Goal: Contribute content: Contribute content

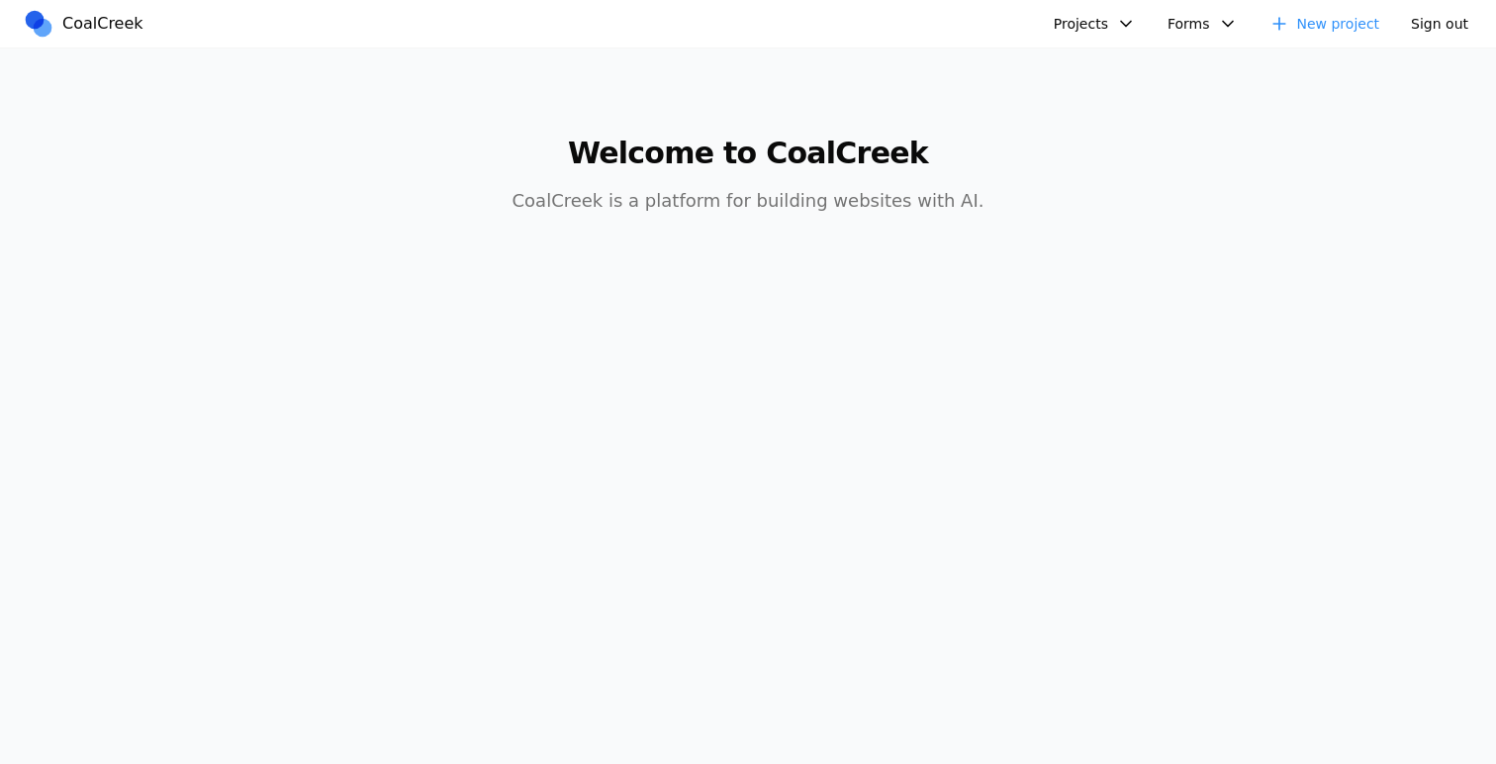
click at [1101, 29] on button "Projects" at bounding box center [1095, 24] width 106 height 32
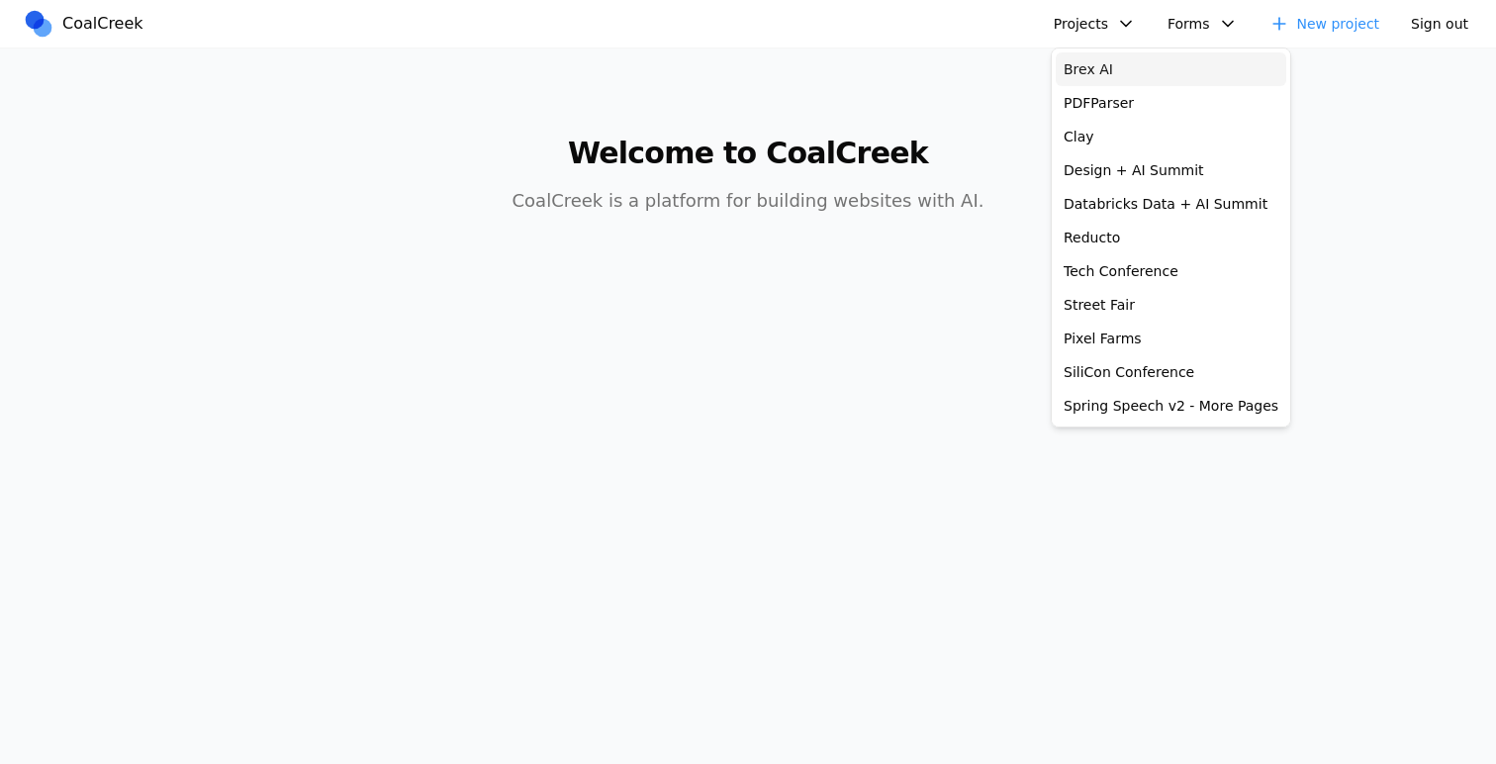
click at [1110, 64] on link "Brex AI" at bounding box center [1171, 69] width 231 height 34
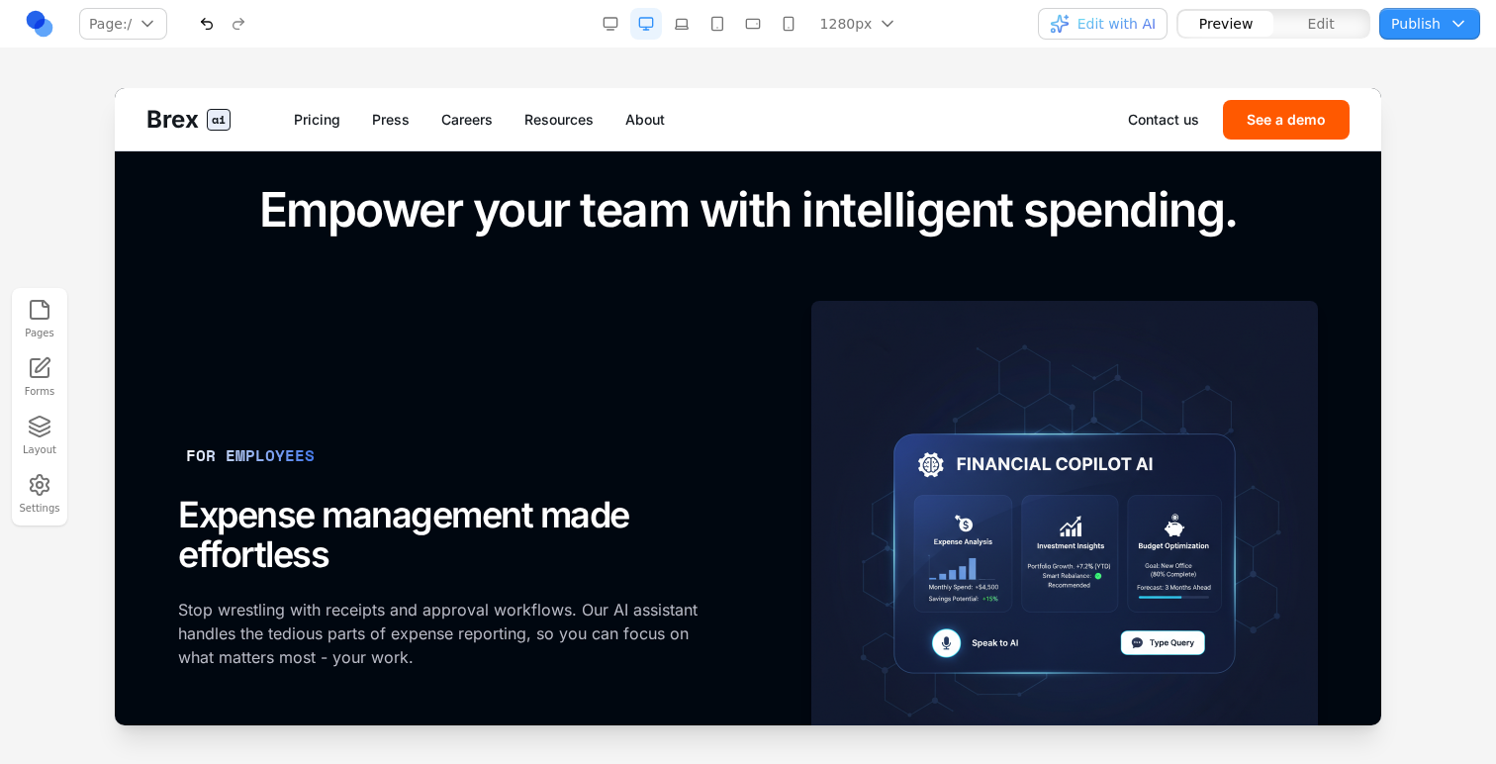
scroll to position [1711, 0]
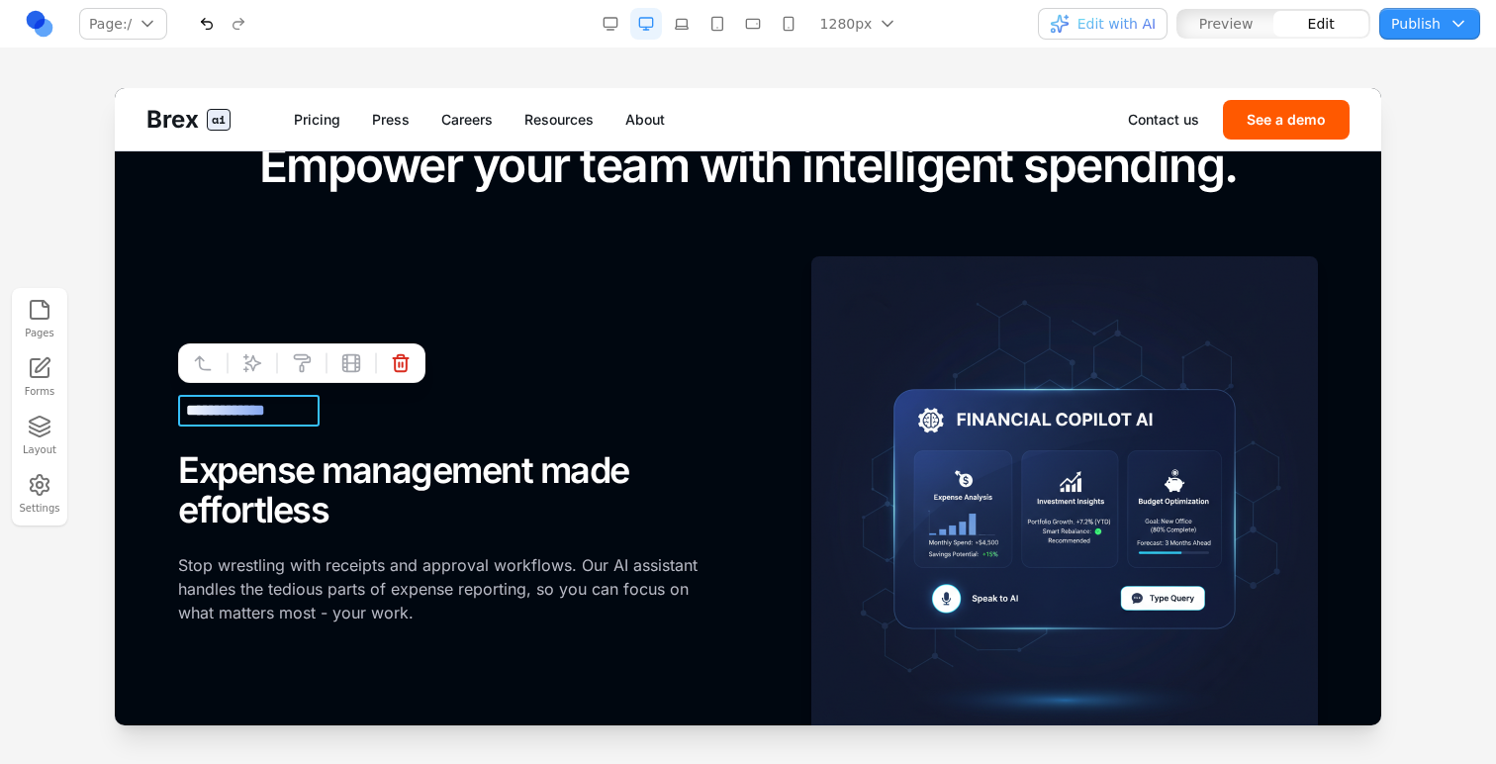
click at [197, 412] on div "**********" at bounding box center [249, 411] width 142 height 32
click at [192, 412] on div "**********" at bounding box center [249, 411] width 142 height 32
click at [264, 374] on button at bounding box center [253, 363] width 32 height 32
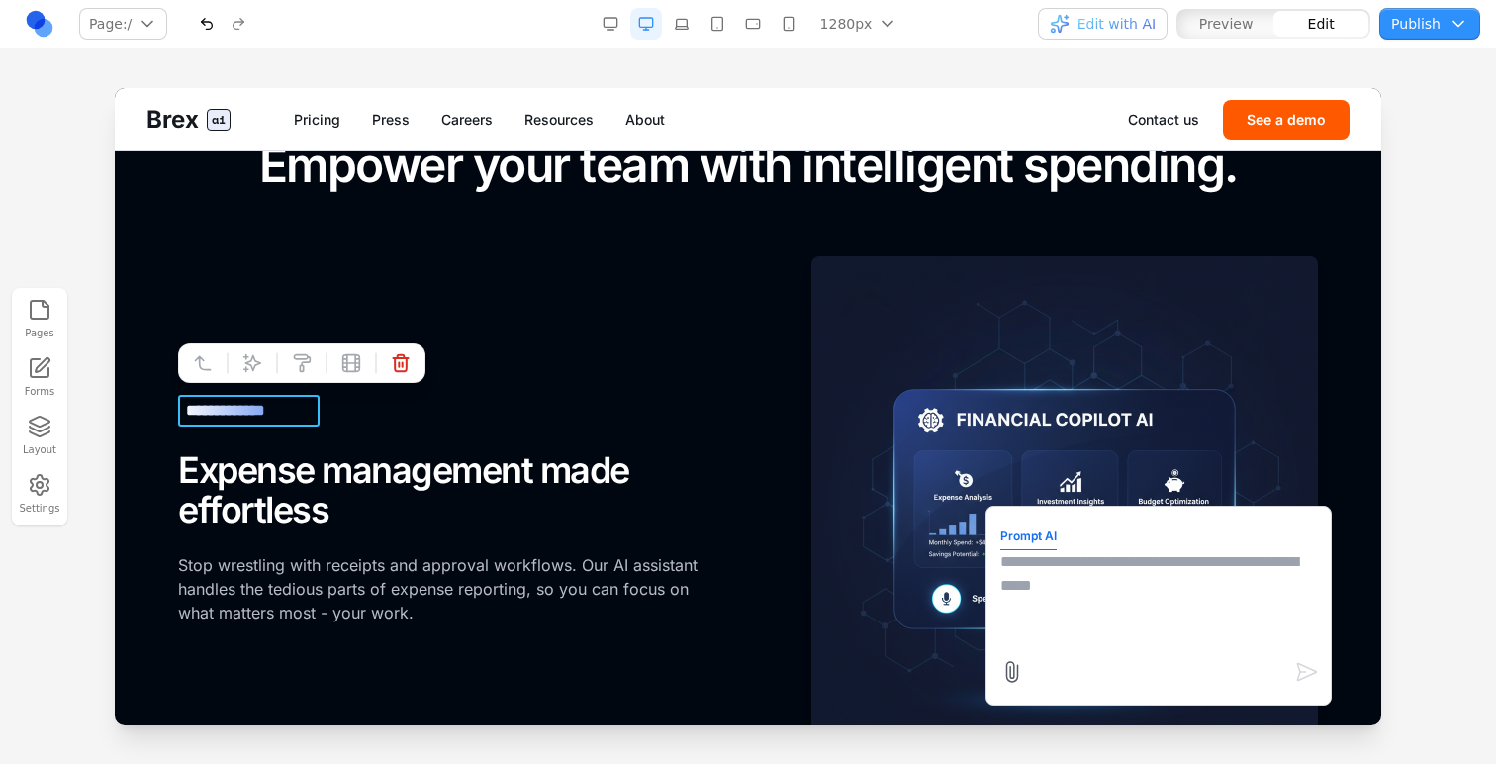
click at [1007, 582] on textarea at bounding box center [1159, 599] width 317 height 99
click at [1035, 585] on textarea at bounding box center [1159, 599] width 317 height 99
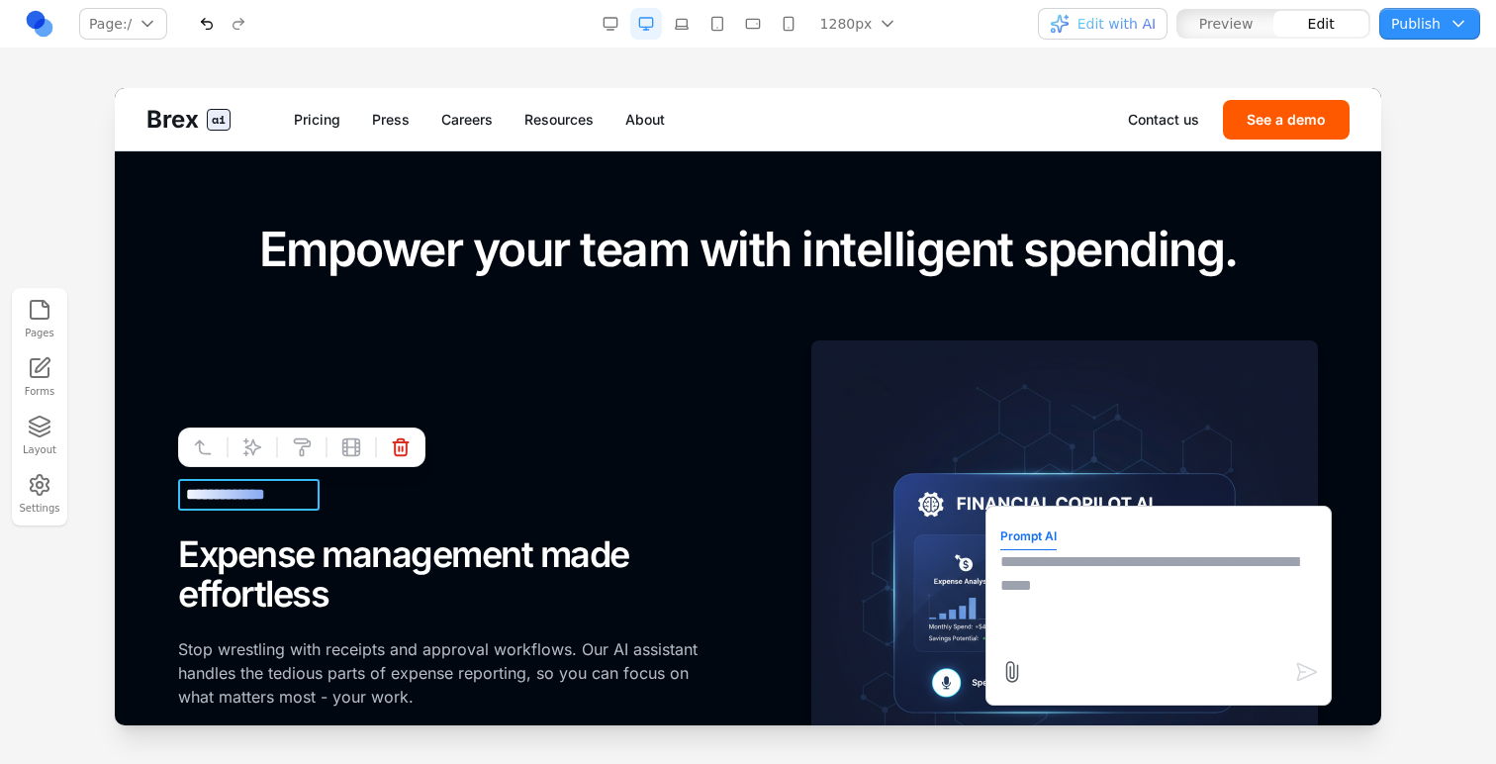
scroll to position [1784, 0]
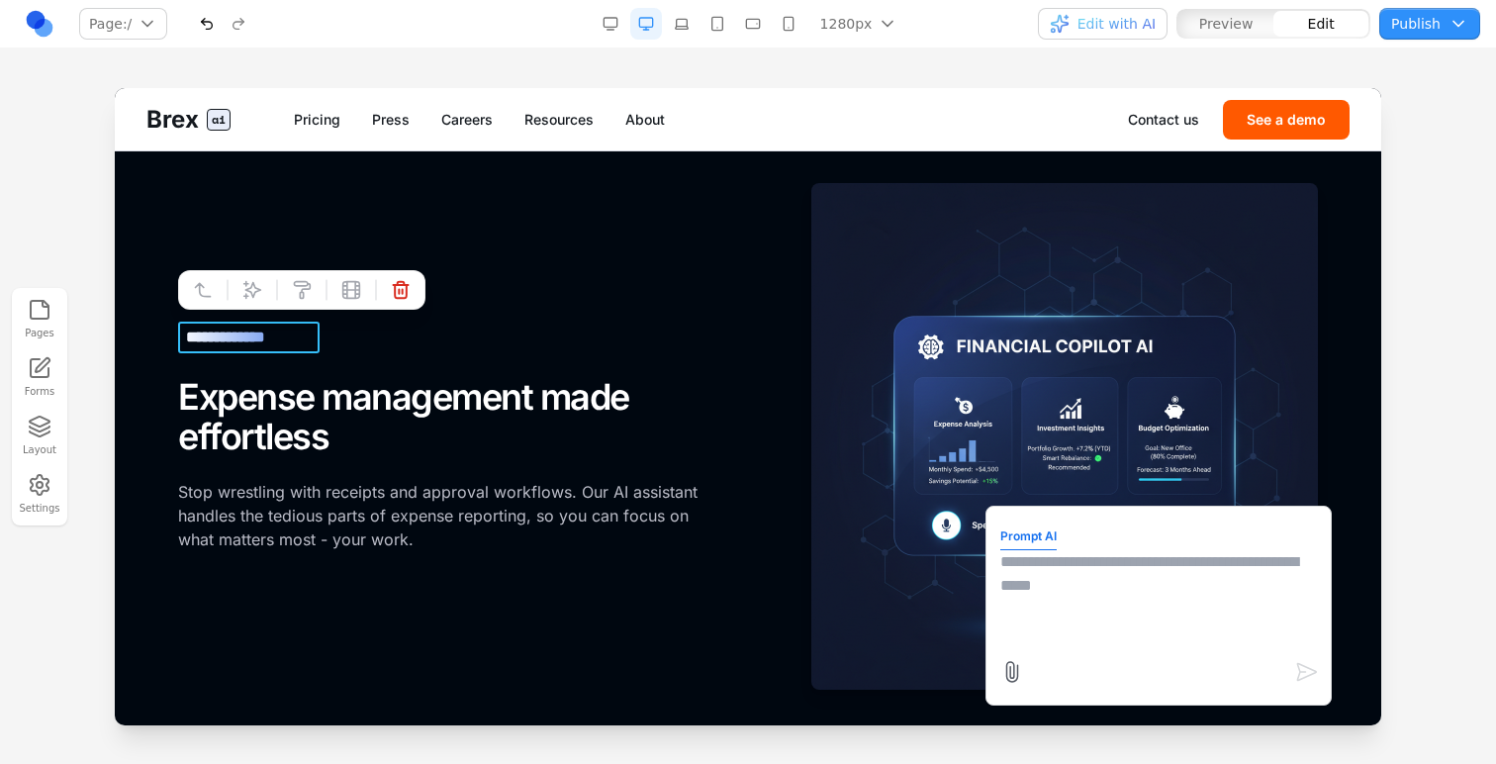
click at [1043, 589] on textarea at bounding box center [1159, 599] width 317 height 99
type textarea "**********"
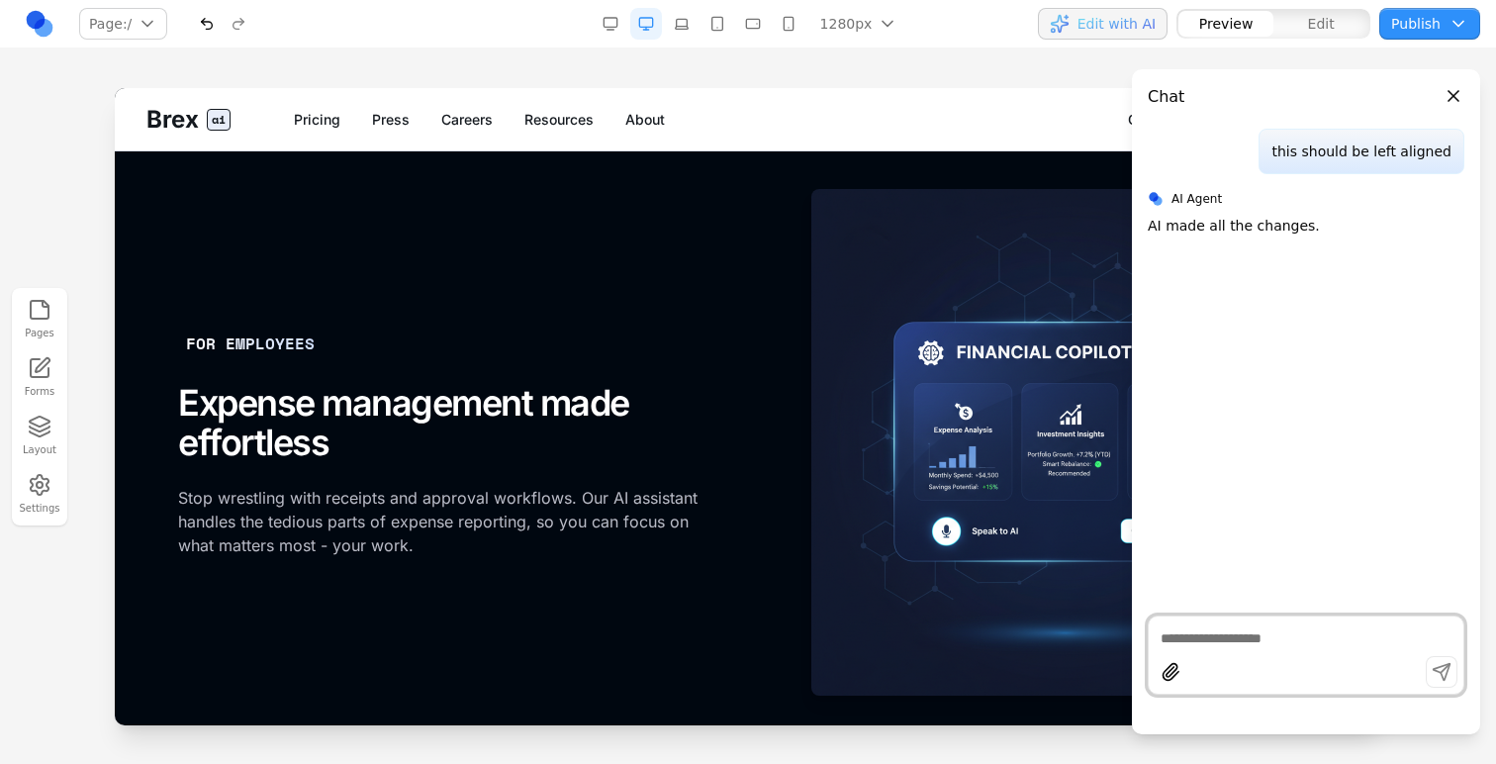
scroll to position [1777, 0]
click at [284, 352] on div "FOR EMPLOYEES" at bounding box center [447, 345] width 538 height 32
click at [305, 380] on div "**********" at bounding box center [447, 444] width 538 height 230
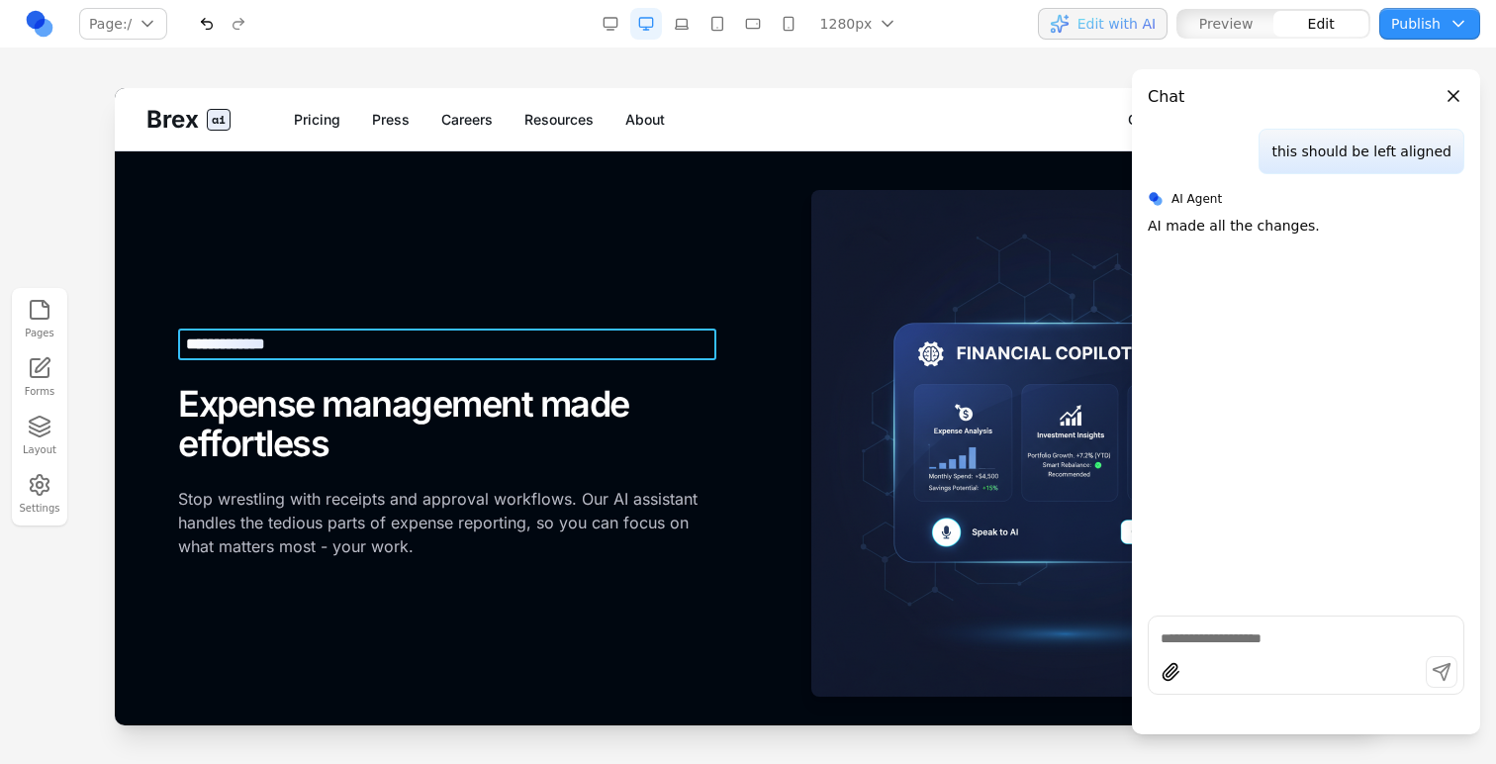
click at [208, 352] on div "**********" at bounding box center [447, 345] width 538 height 32
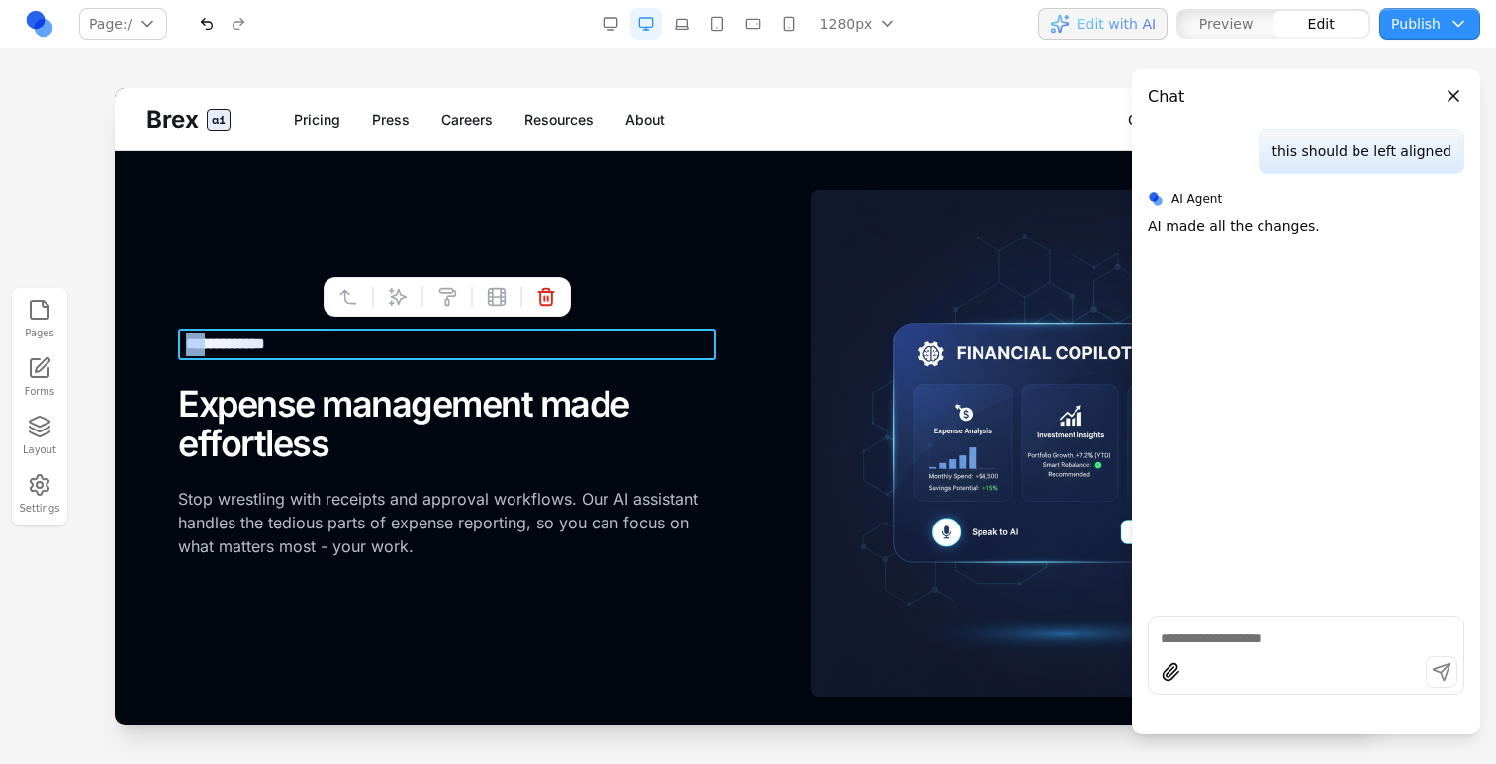
click at [207, 352] on div "**********" at bounding box center [447, 345] width 538 height 32
click at [186, 352] on div "**********" at bounding box center [447, 345] width 538 height 32
click at [188, 371] on div "**********" at bounding box center [447, 444] width 538 height 230
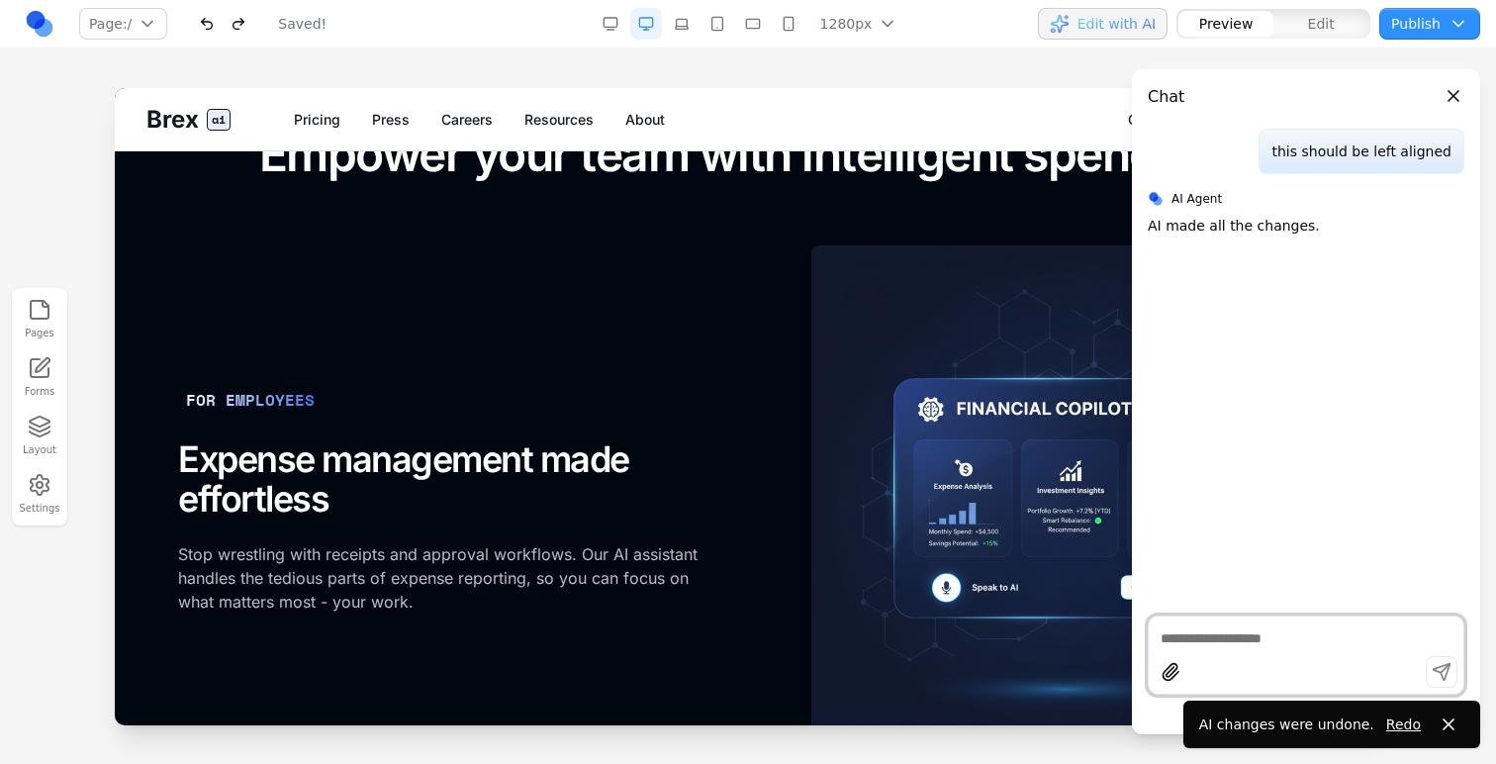
scroll to position [1703, 0]
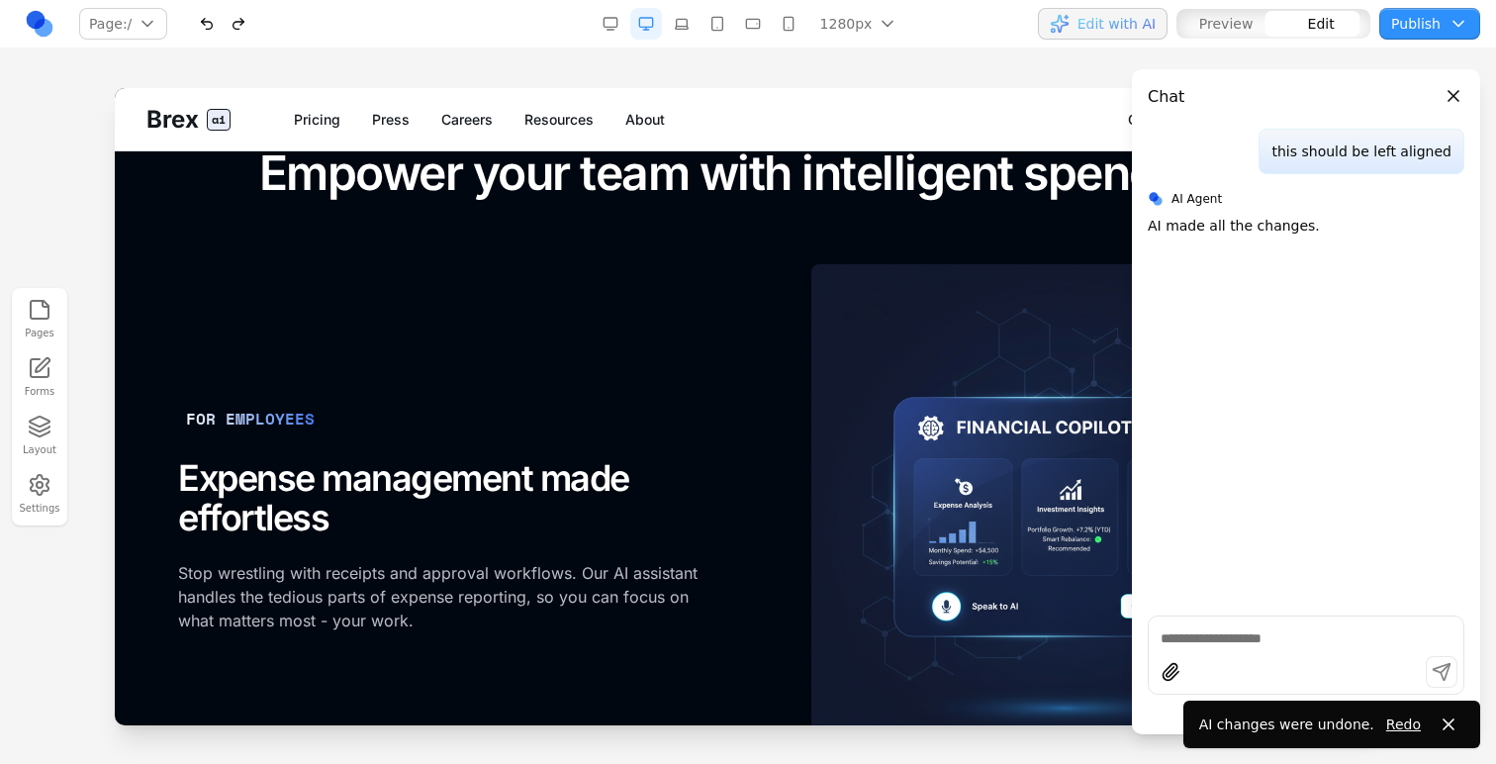
click at [378, 422] on div "FOR EMPLOYEES Expense management made effortless Stop wrestling with receipts a…" at bounding box center [447, 518] width 538 height 230
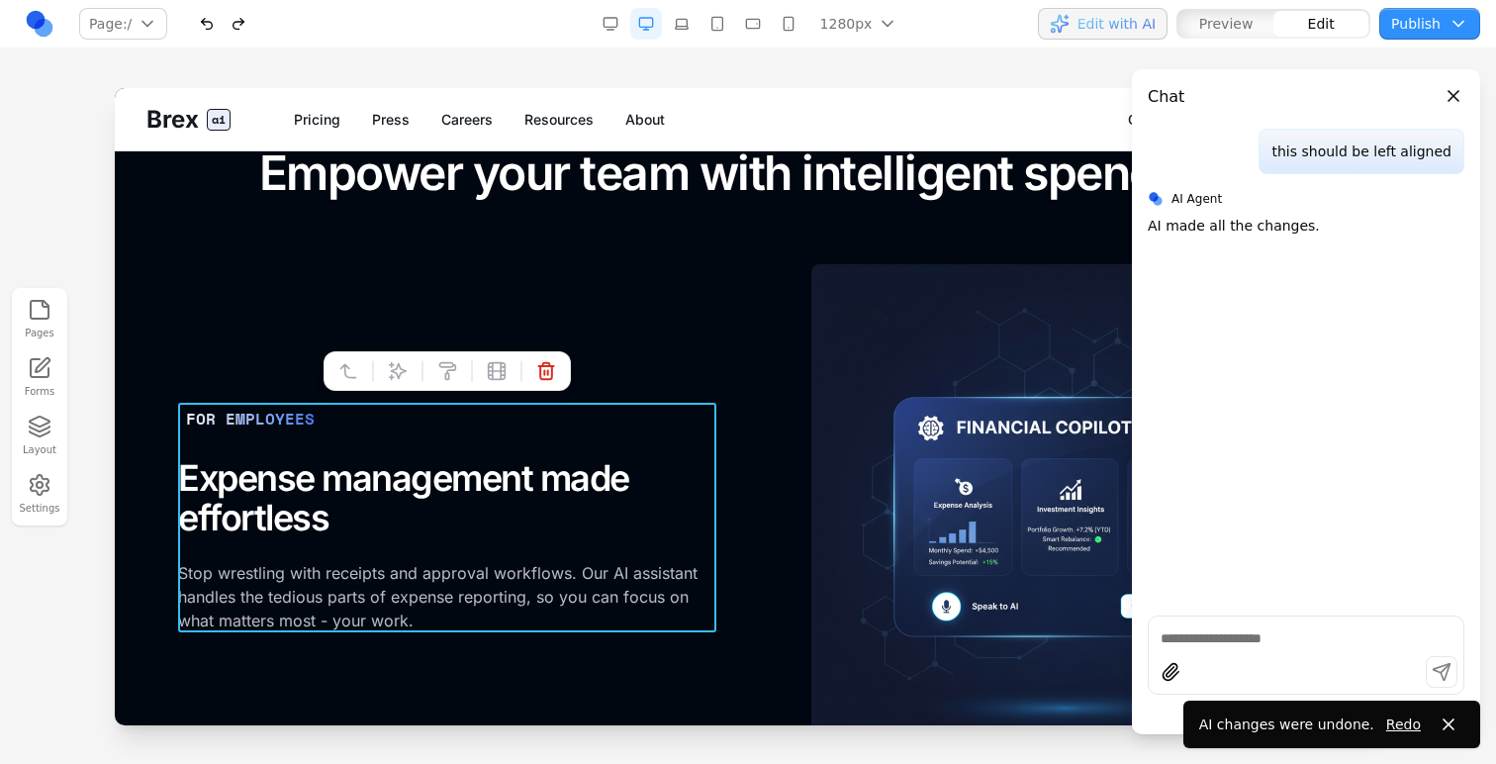
click at [242, 385] on div "FOR EMPLOYEES Expense management made effortless Stop wrestling with receipts a…" at bounding box center [748, 517] width 1140 height 507
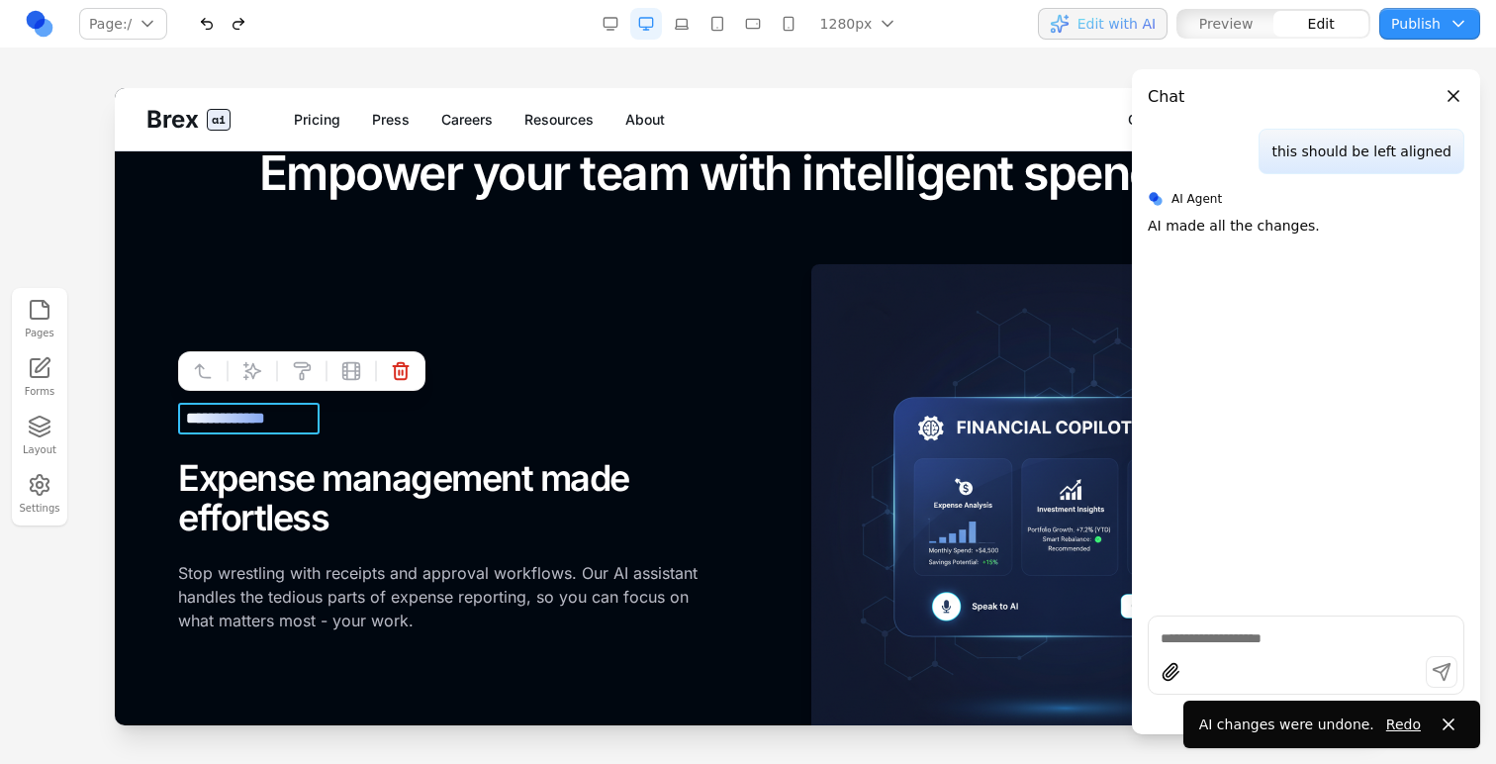
click at [251, 417] on div "**********" at bounding box center [249, 419] width 142 height 32
click at [240, 364] on button at bounding box center [253, 371] width 32 height 32
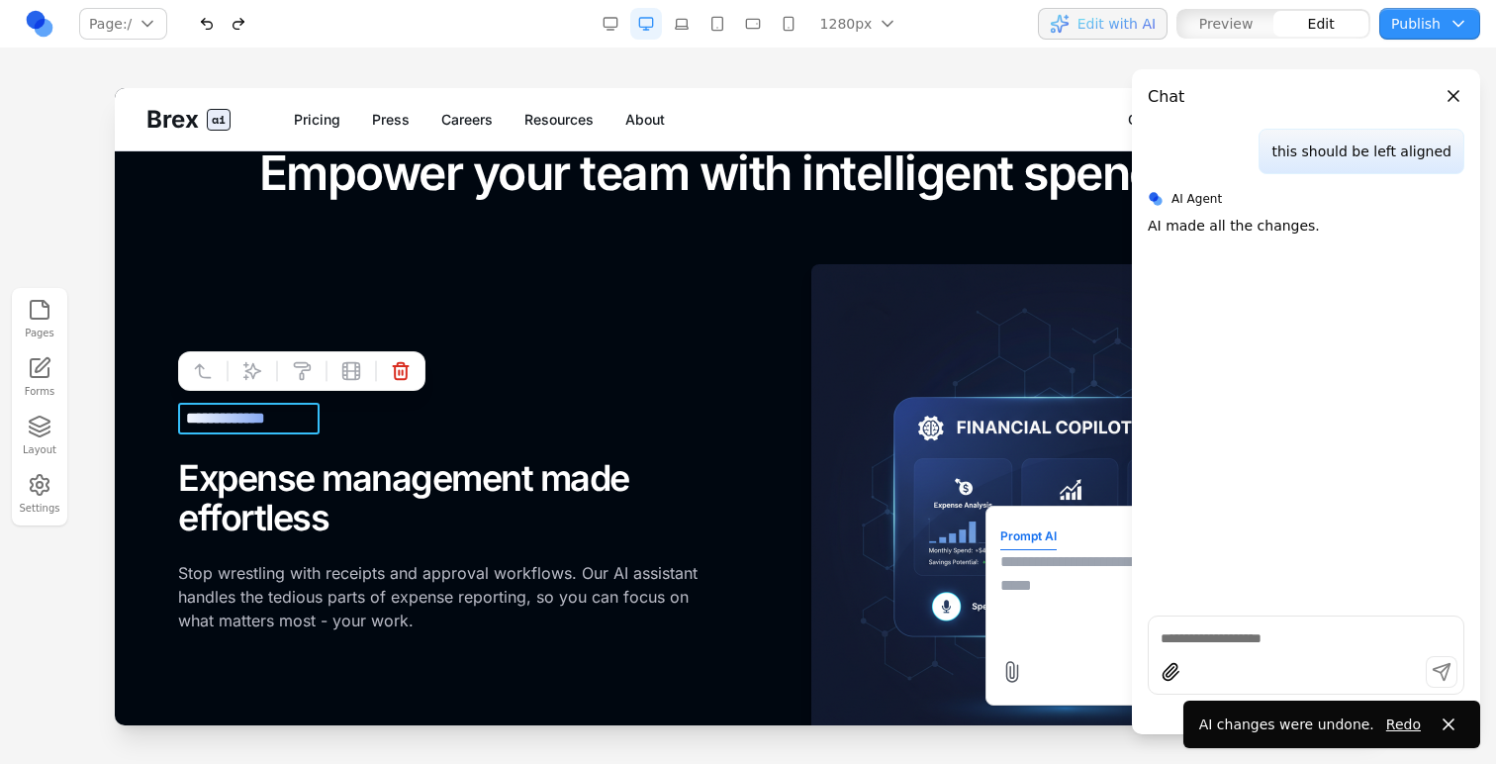
click at [1084, 607] on textarea at bounding box center [1159, 599] width 317 height 99
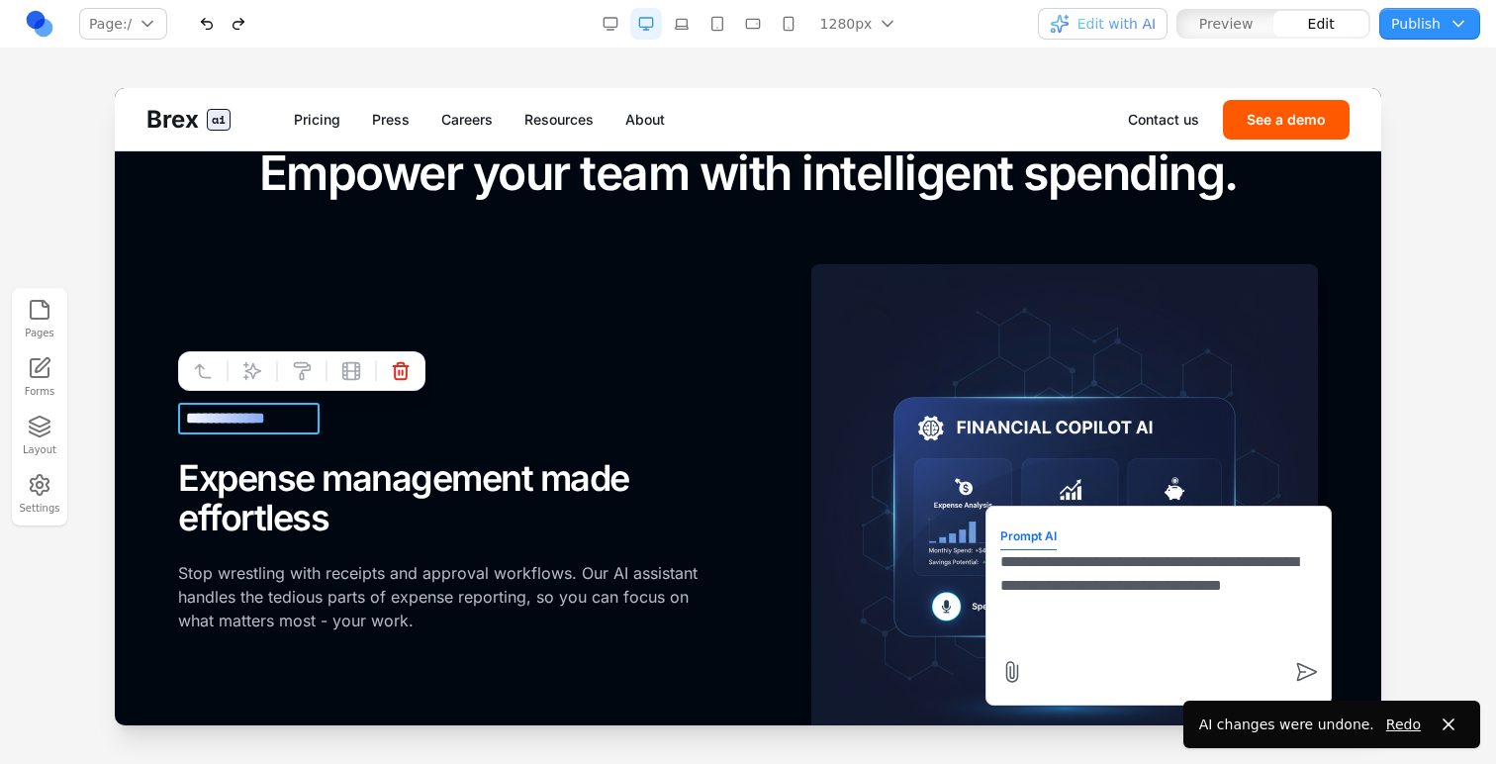
type textarea "**********"
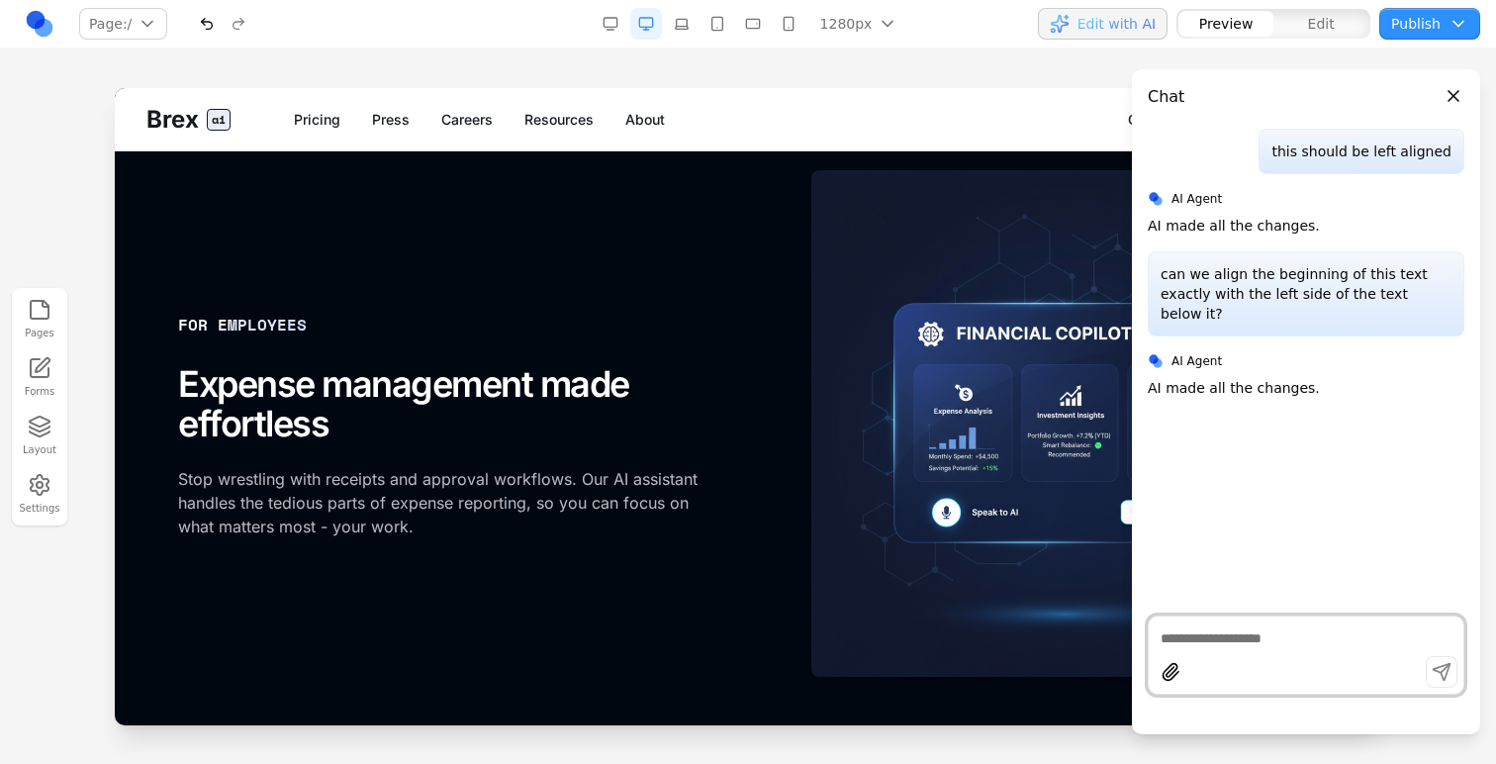
scroll to position [1795, 0]
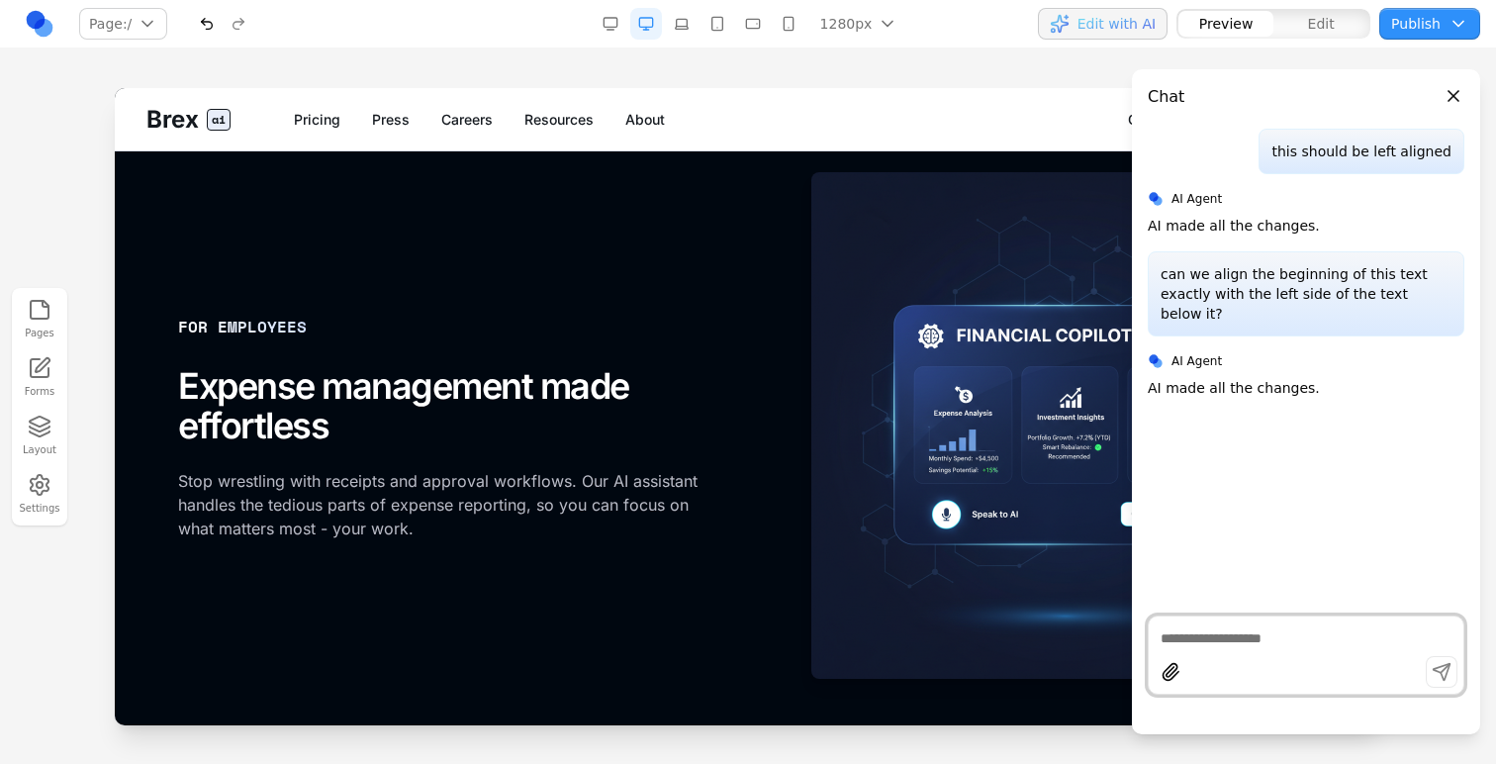
click at [1308, 18] on button "Edit" at bounding box center [1321, 24] width 95 height 26
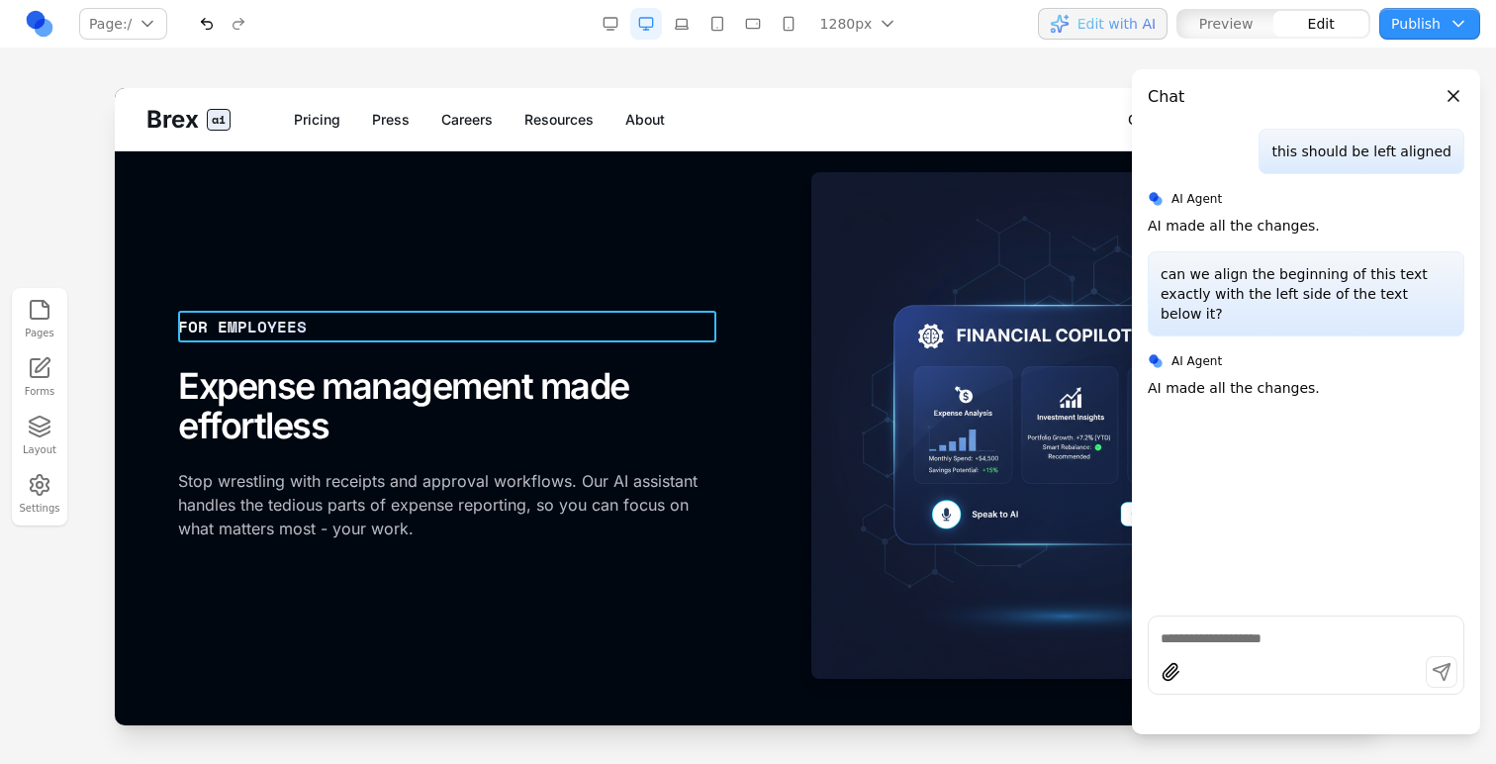
click at [236, 333] on div "FOR EMPLOYEES" at bounding box center [447, 327] width 538 height 32
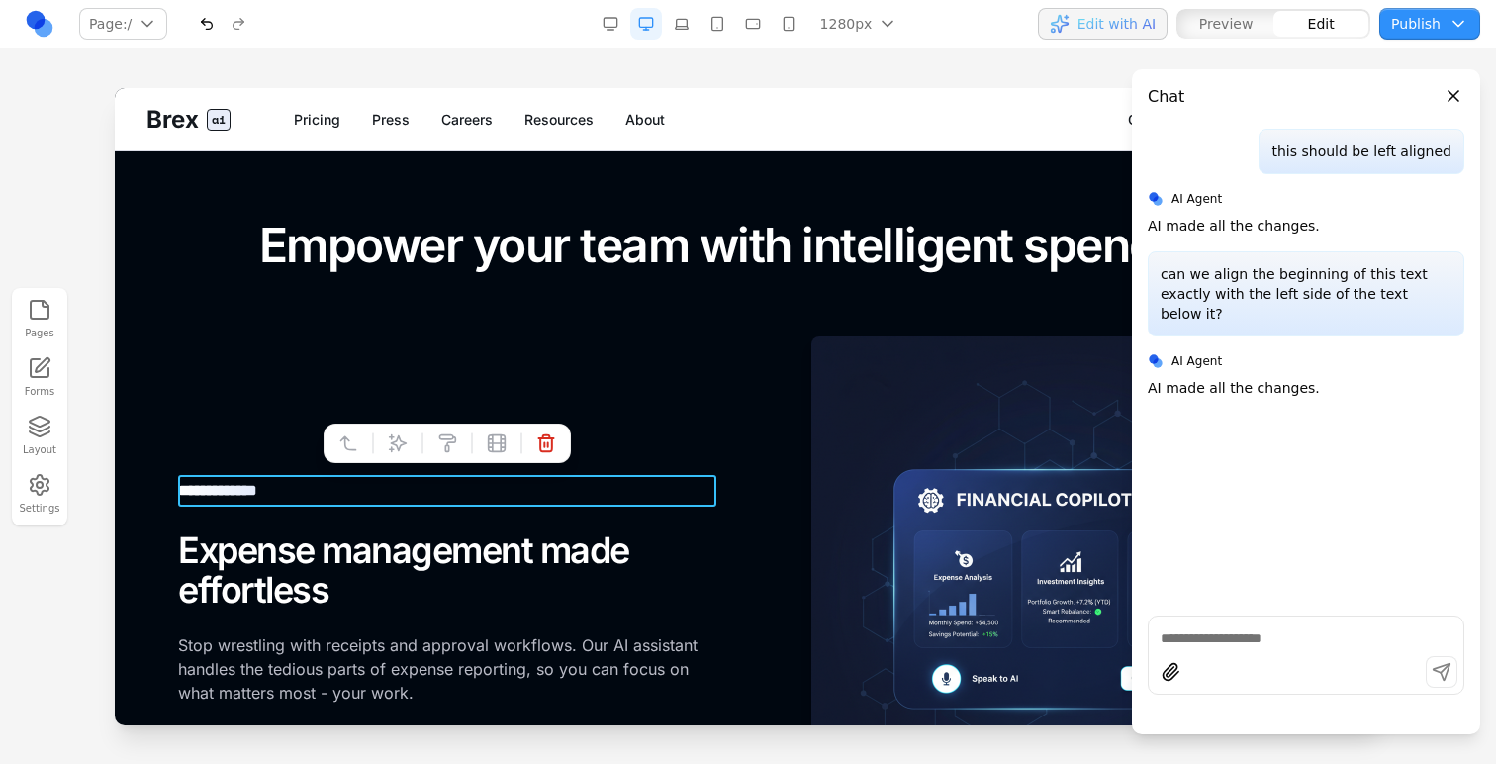
scroll to position [1725, 0]
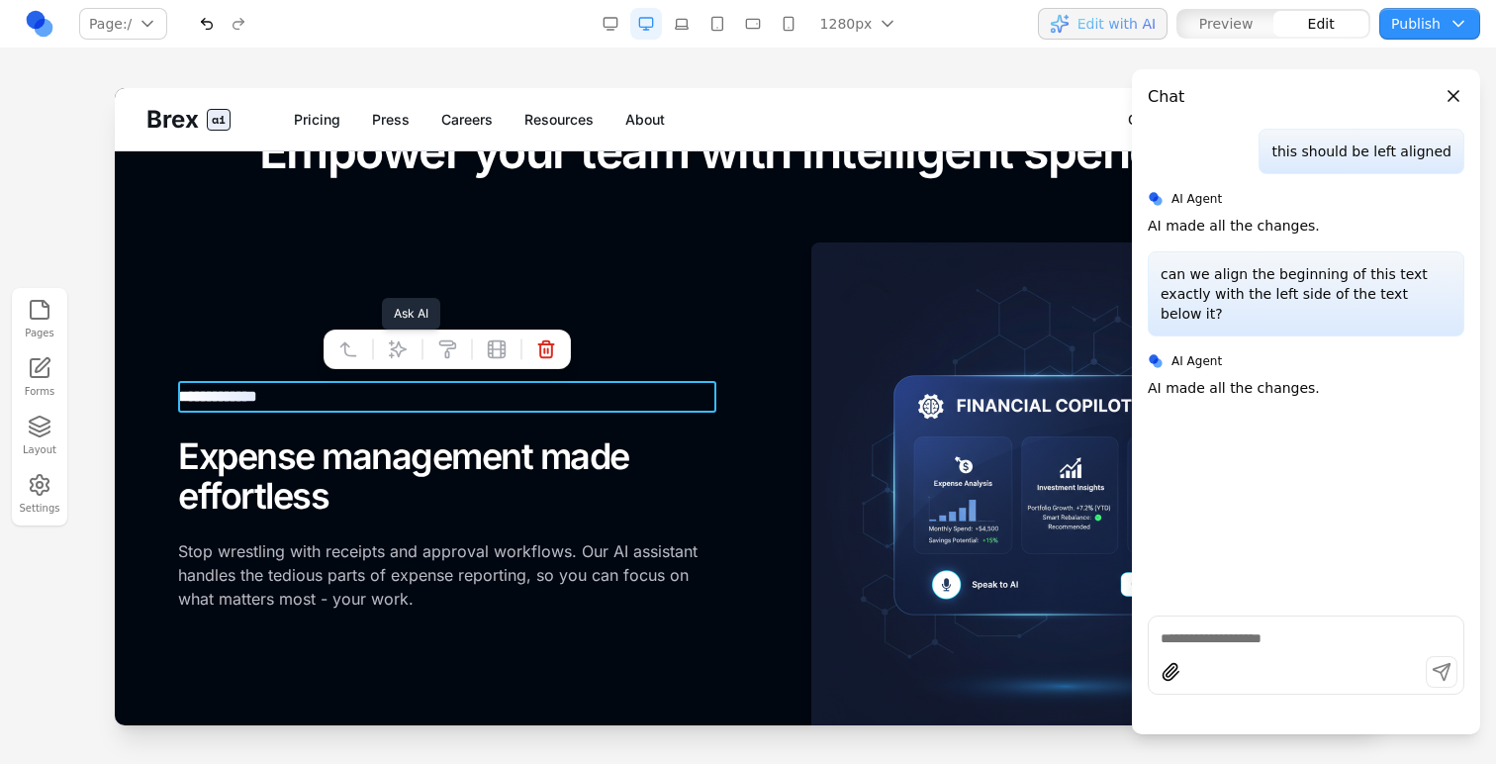
click at [401, 345] on icon at bounding box center [398, 349] width 20 height 20
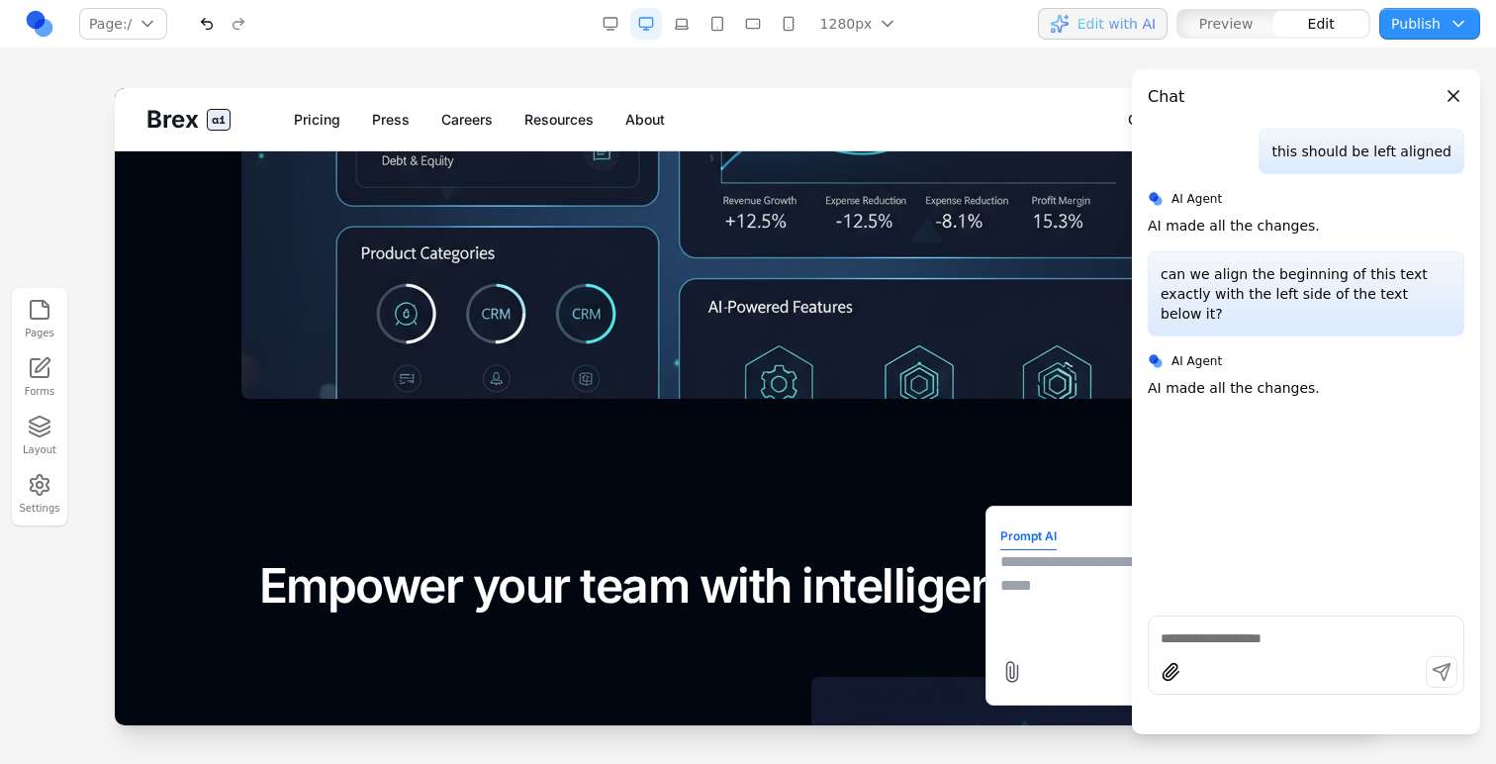
scroll to position [1283, 0]
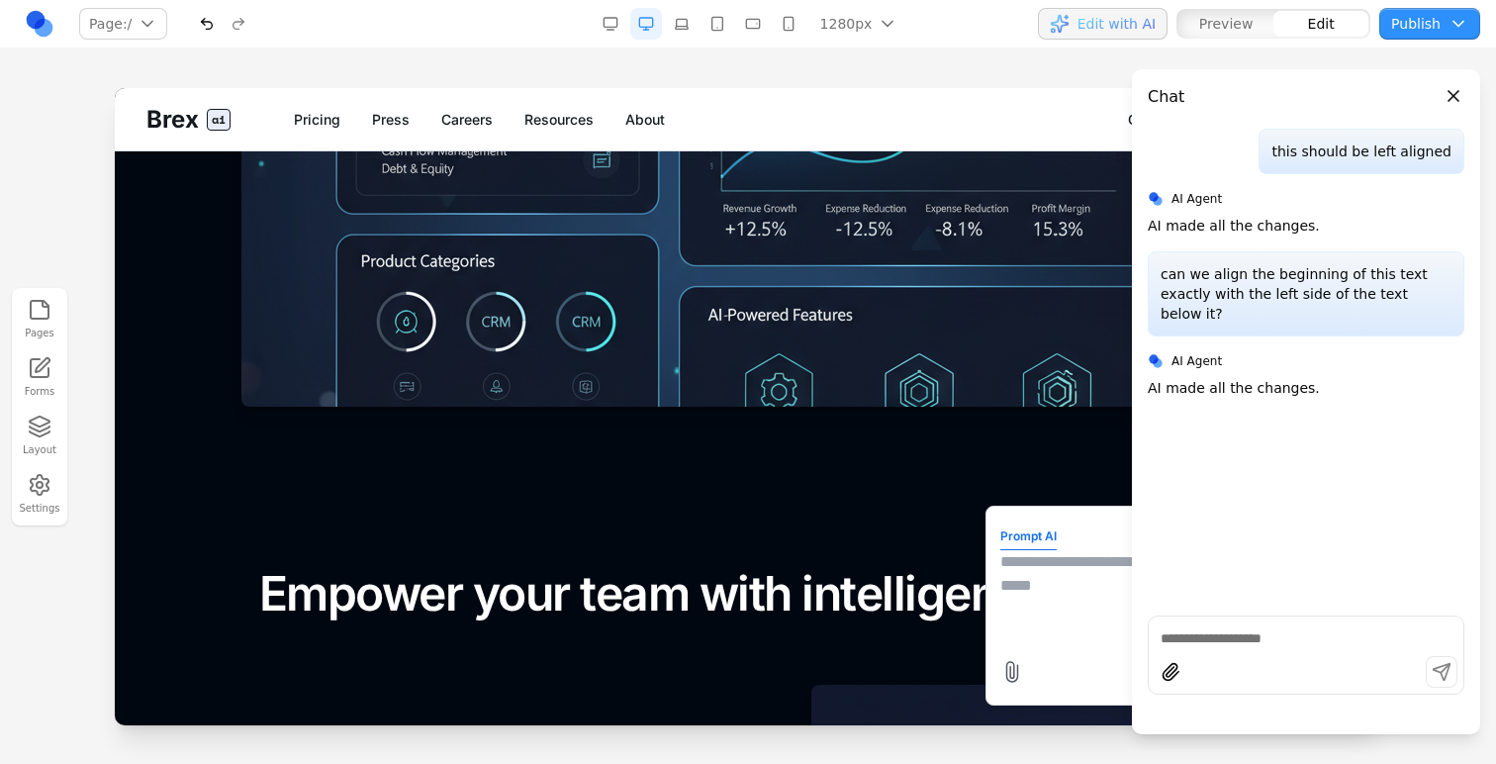
click at [1039, 573] on textarea at bounding box center [1159, 599] width 317 height 99
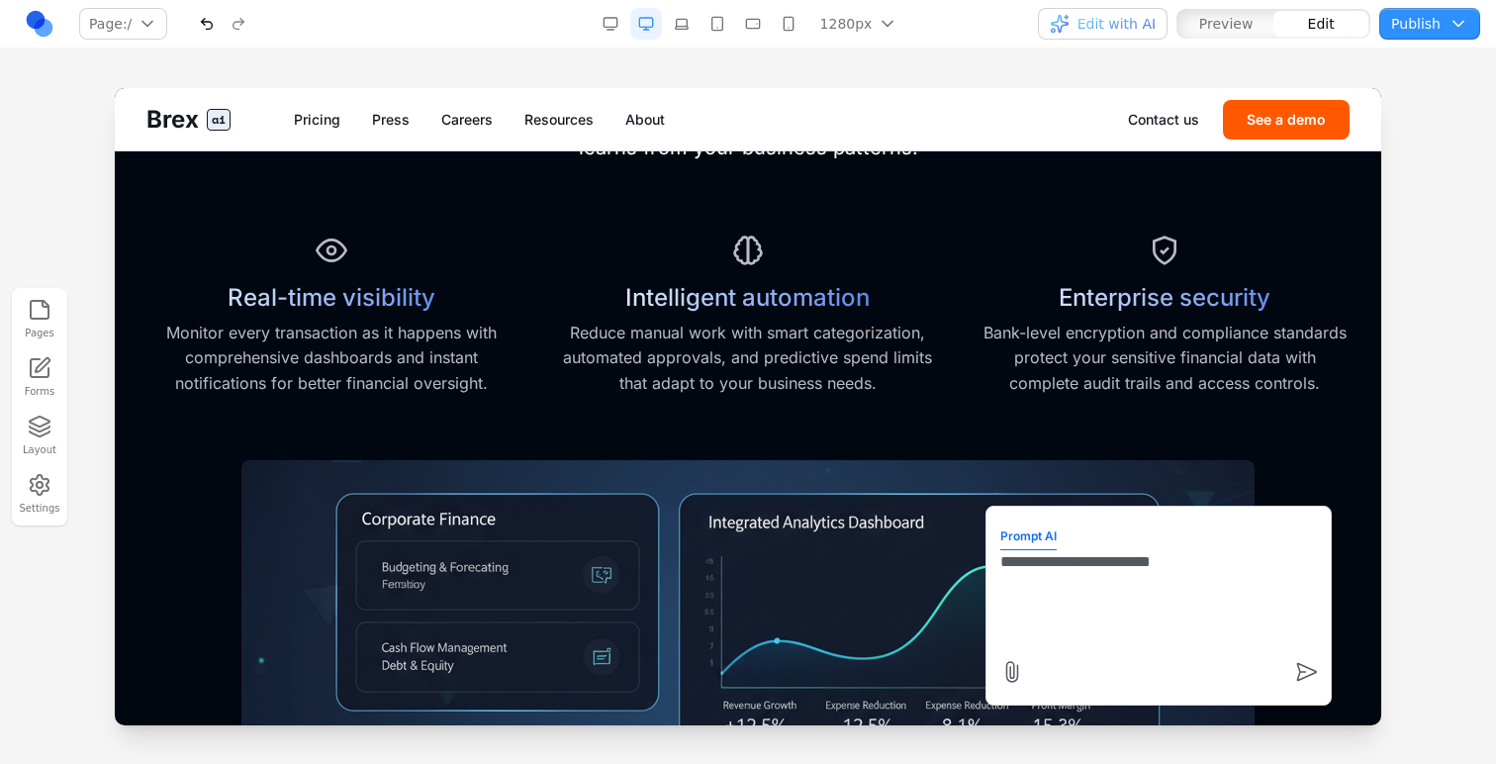
scroll to position [783, 0]
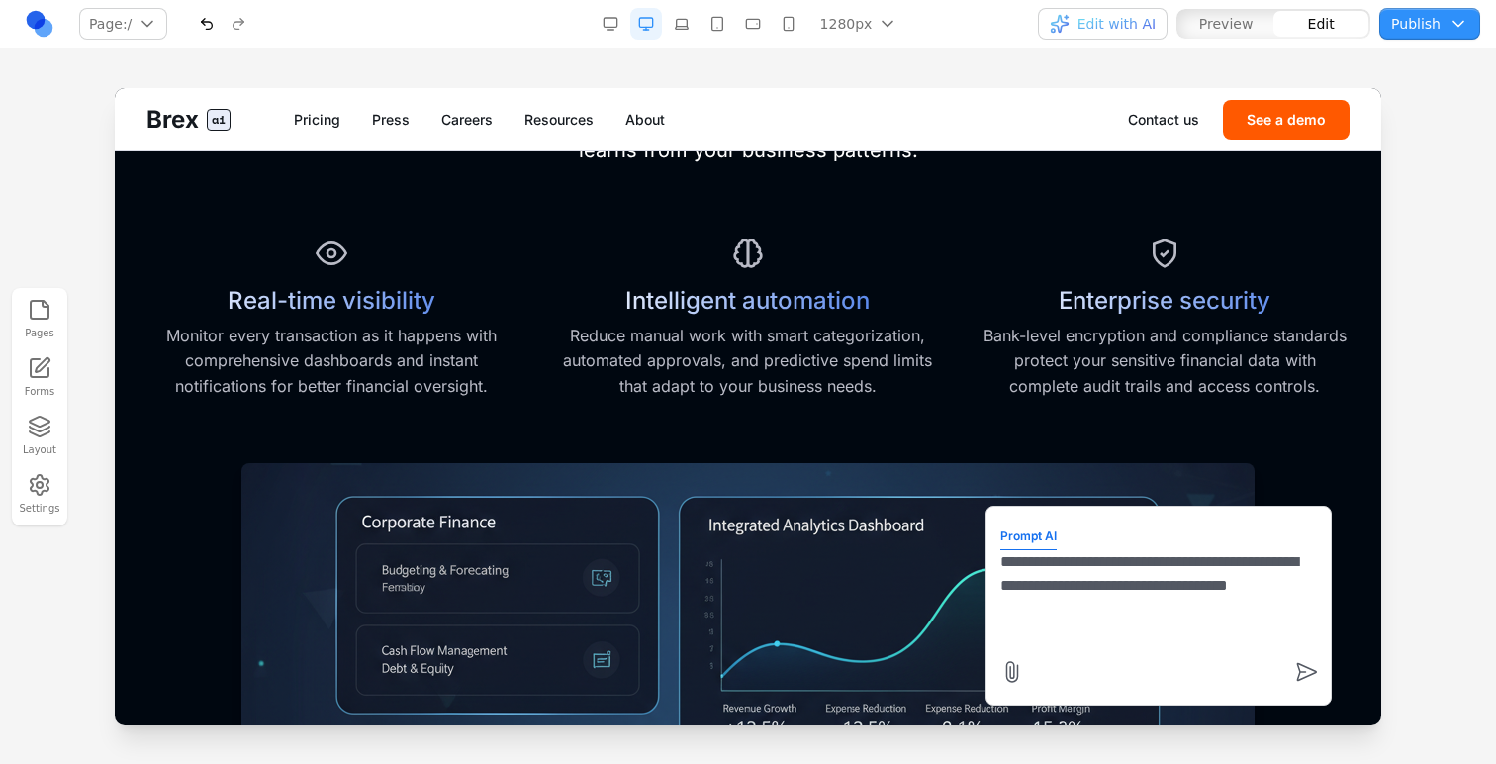
type textarea "**********"
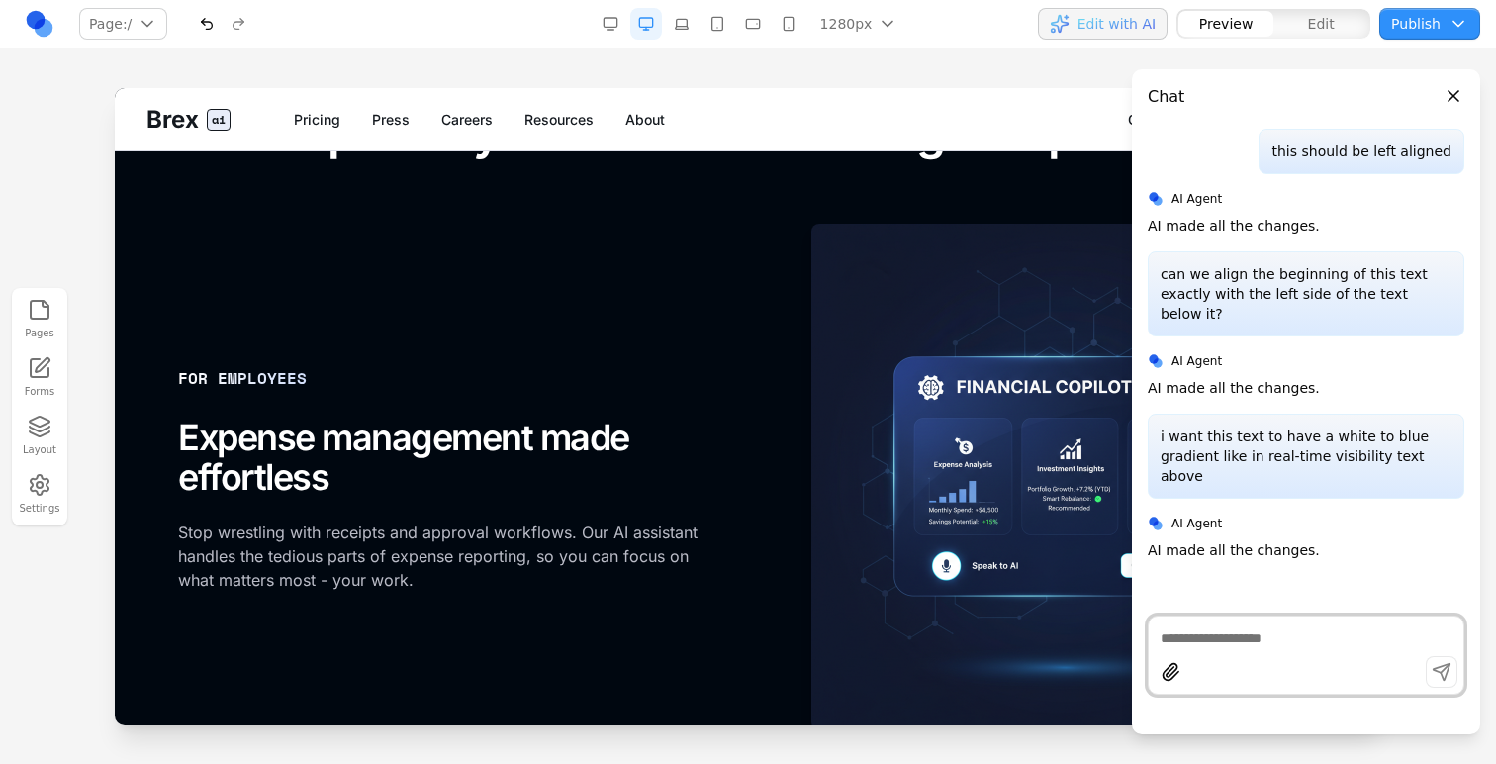
scroll to position [1745, 0]
click at [1281, 633] on textarea at bounding box center [1306, 638] width 291 height 20
type textarea "**********"
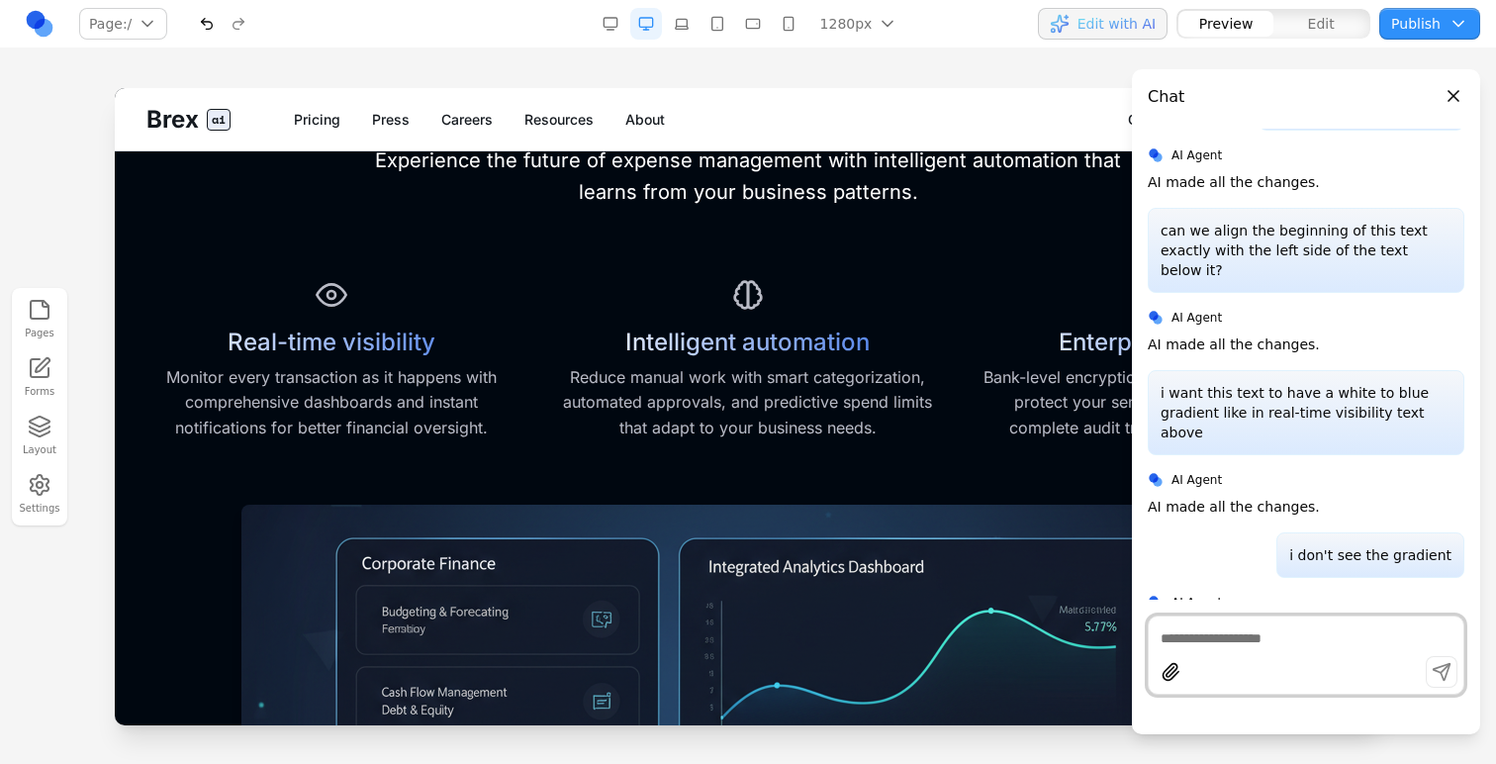
scroll to position [727, 0]
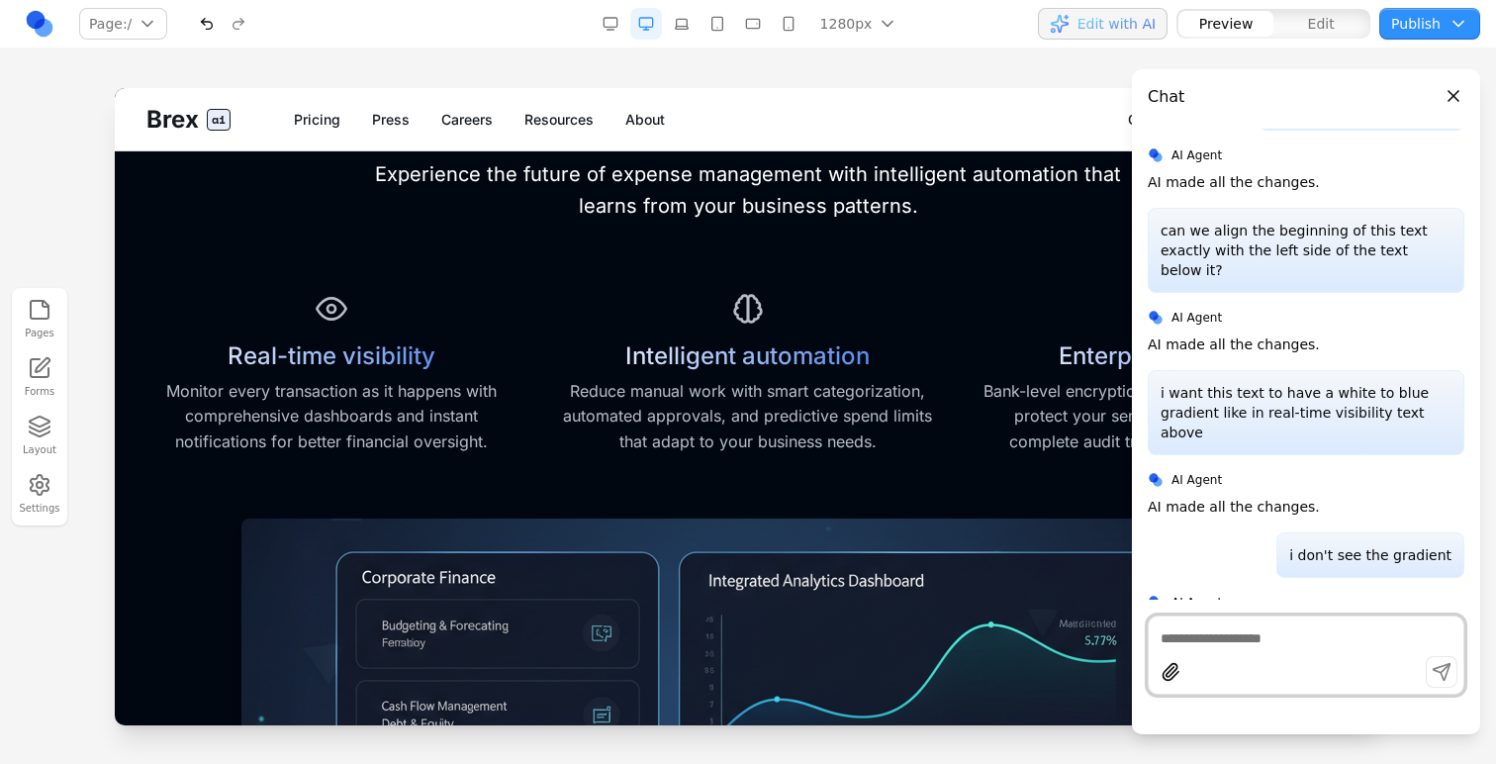
click at [215, 26] on button "button" at bounding box center [207, 24] width 32 height 32
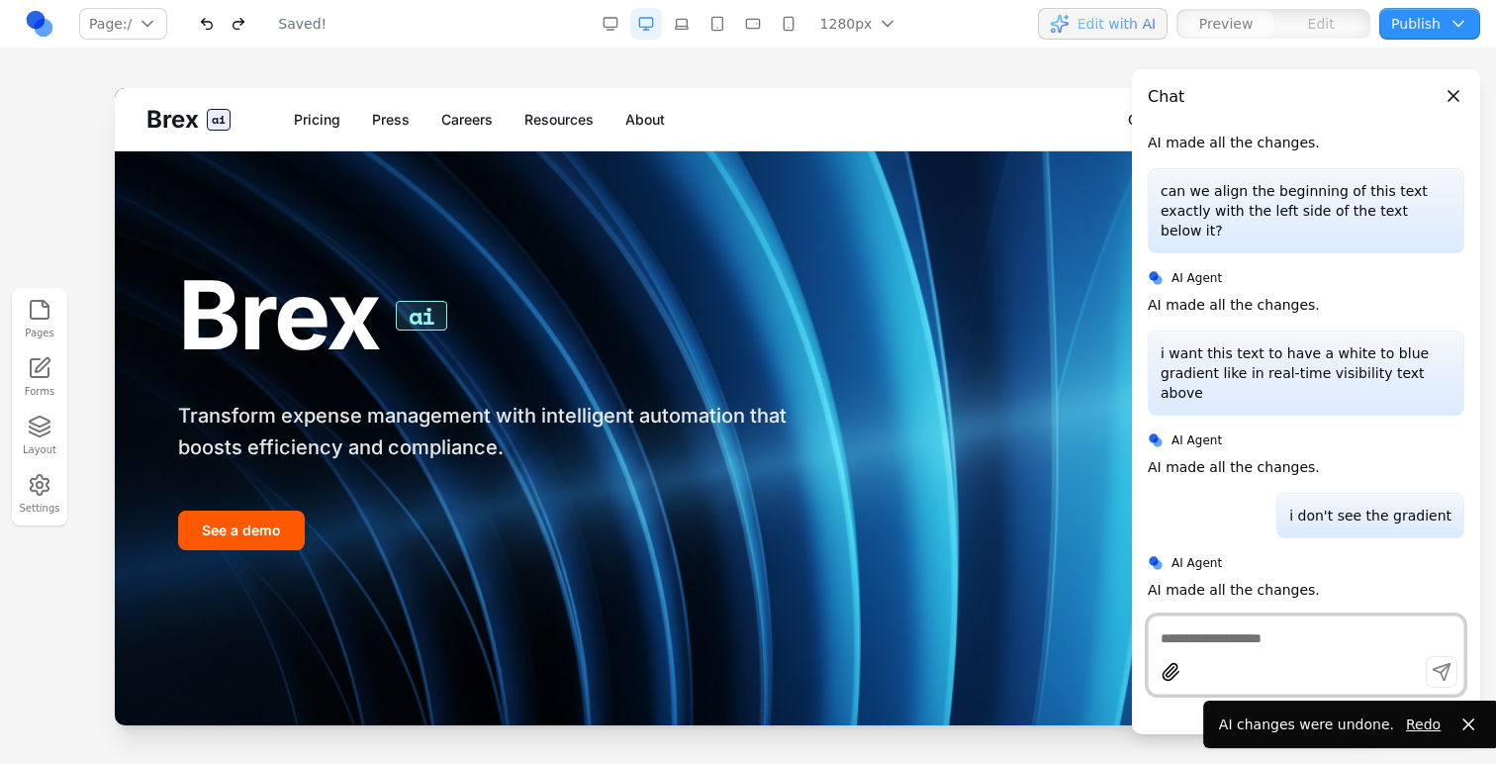
scroll to position [44, 0]
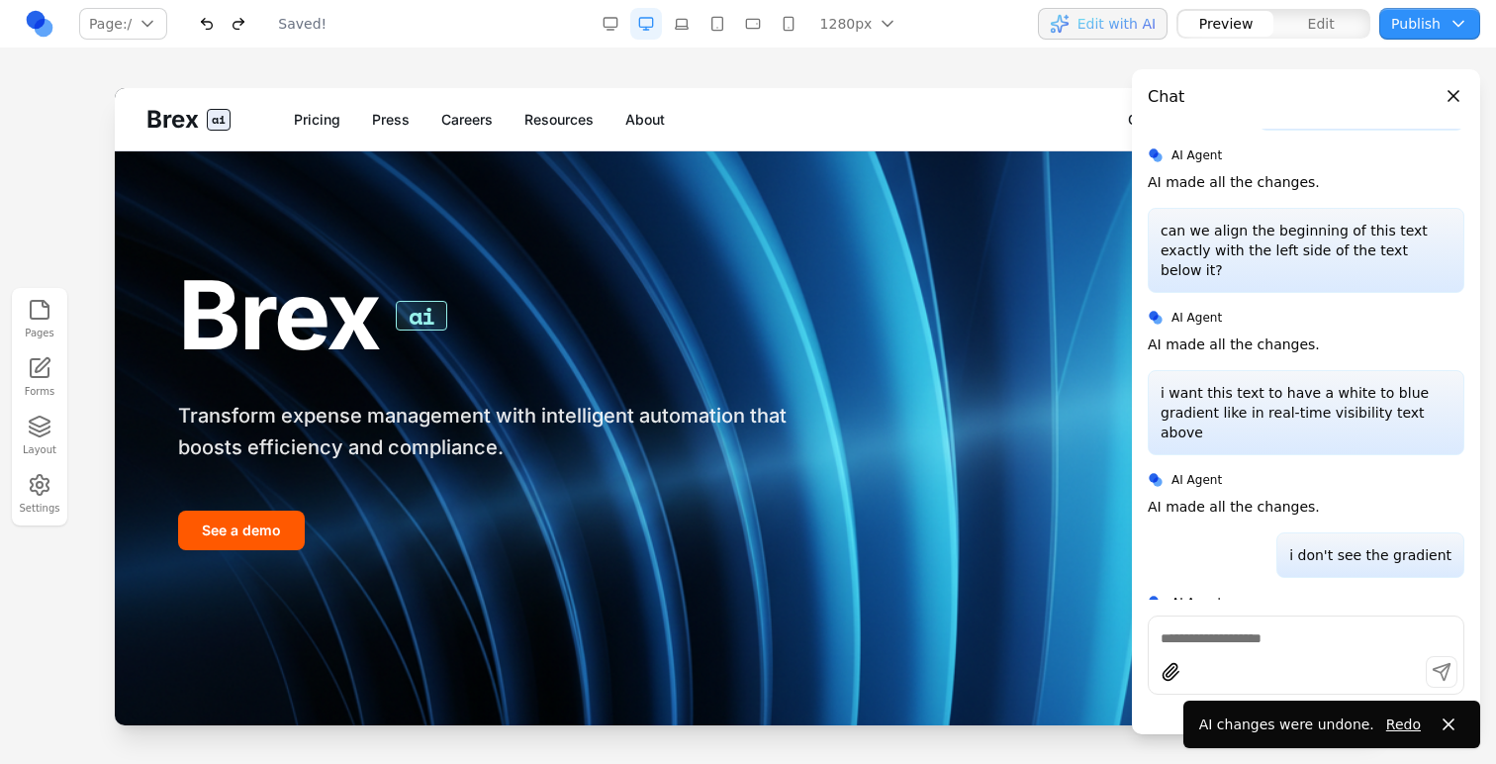
click at [213, 26] on button "button" at bounding box center [207, 24] width 32 height 32
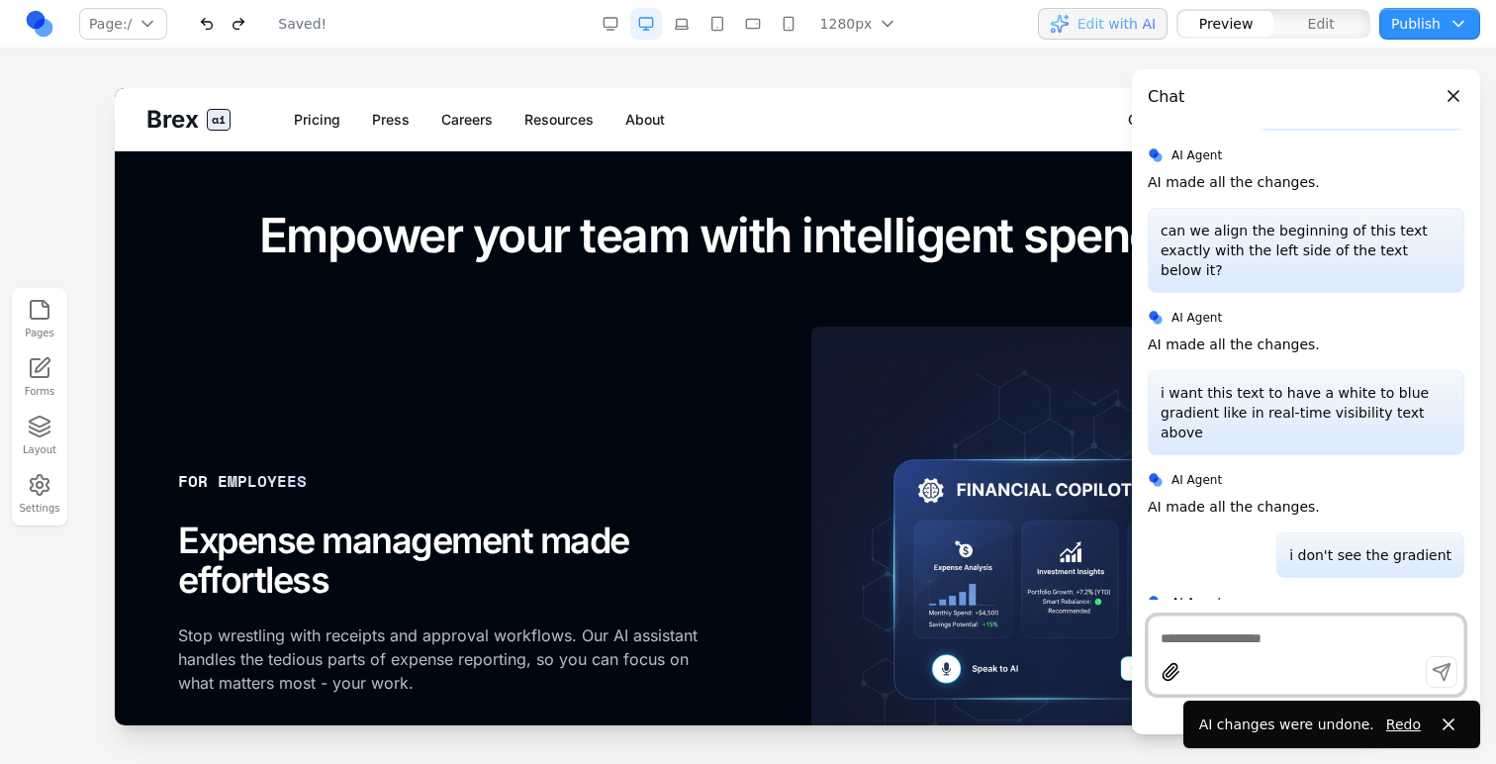
scroll to position [1616, 0]
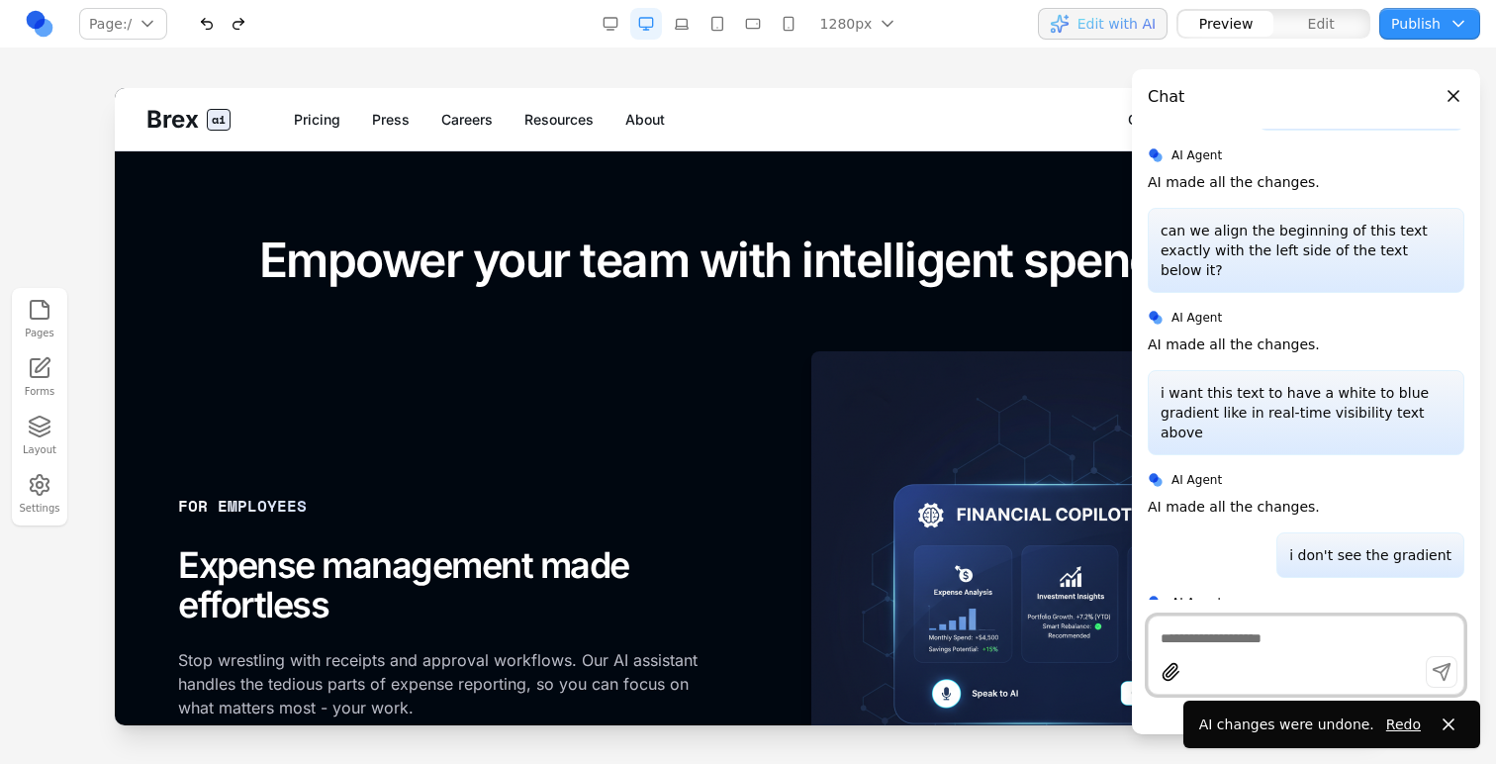
click at [1200, 29] on div "button" at bounding box center [1226, 24] width 95 height 26
click at [1107, 28] on span "Edit with AI" at bounding box center [1117, 24] width 78 height 20
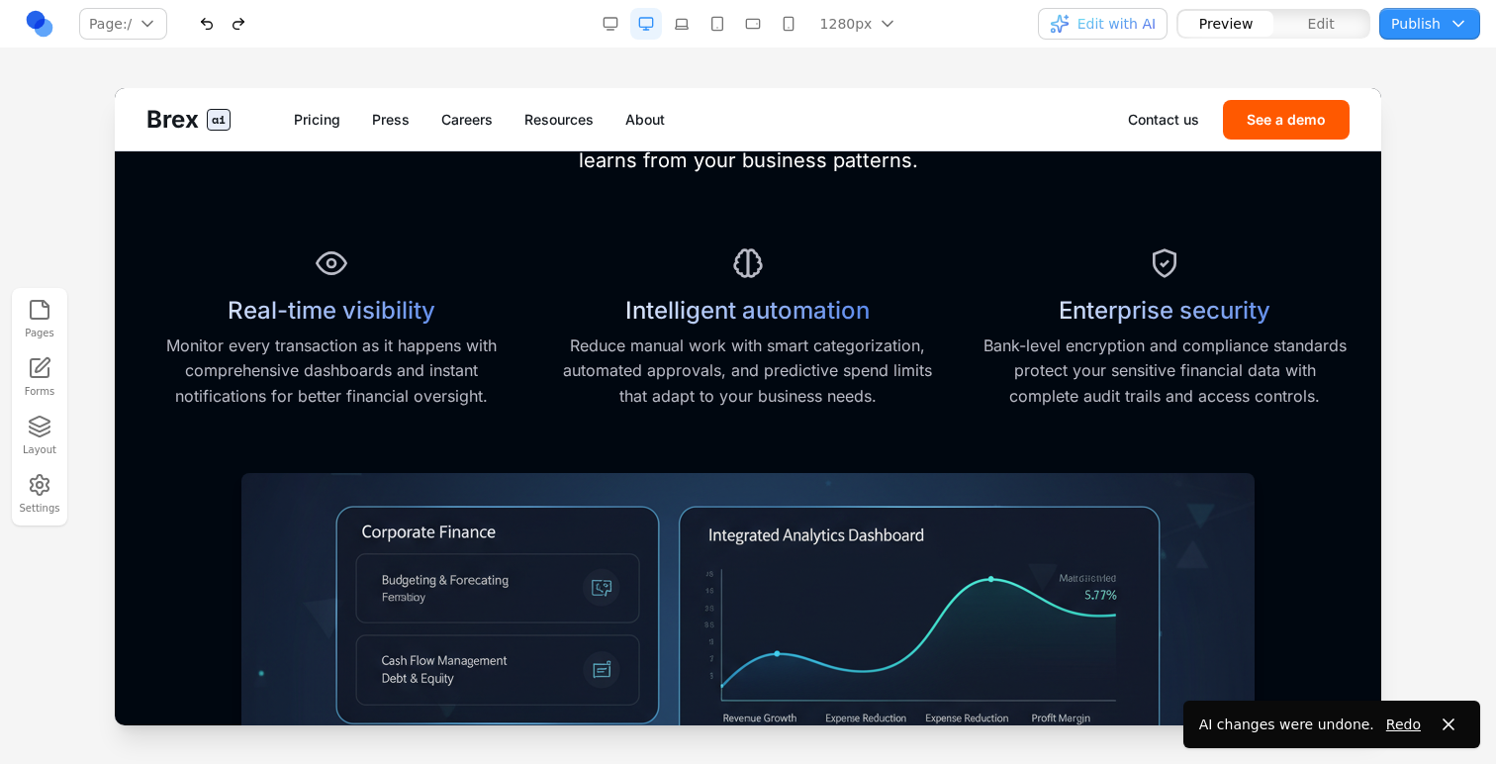
scroll to position [759, 0]
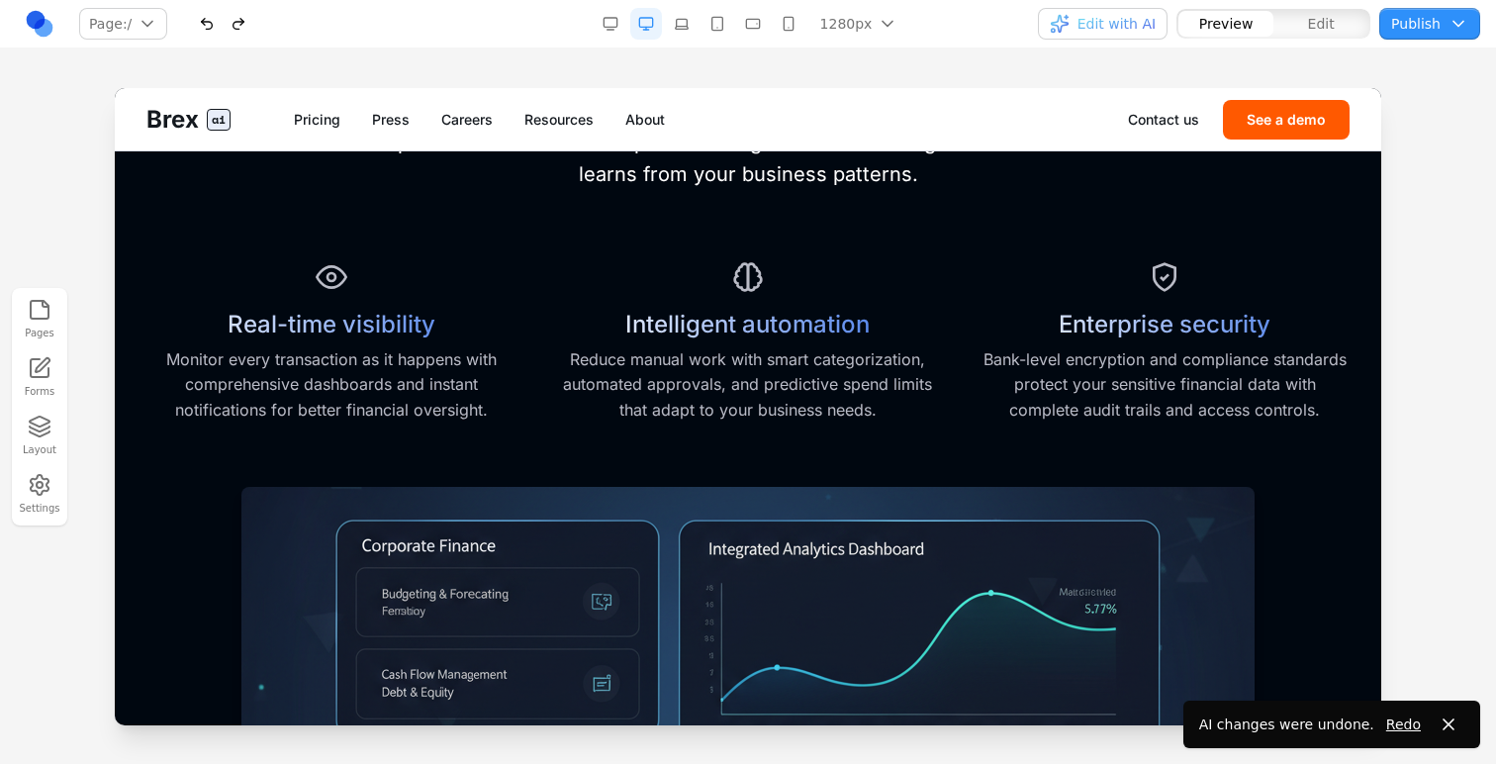
click at [1308, 32] on button "Edit" at bounding box center [1321, 24] width 95 height 26
click at [786, 334] on h3 "Intelligent automation" at bounding box center [747, 324] width 369 height 31
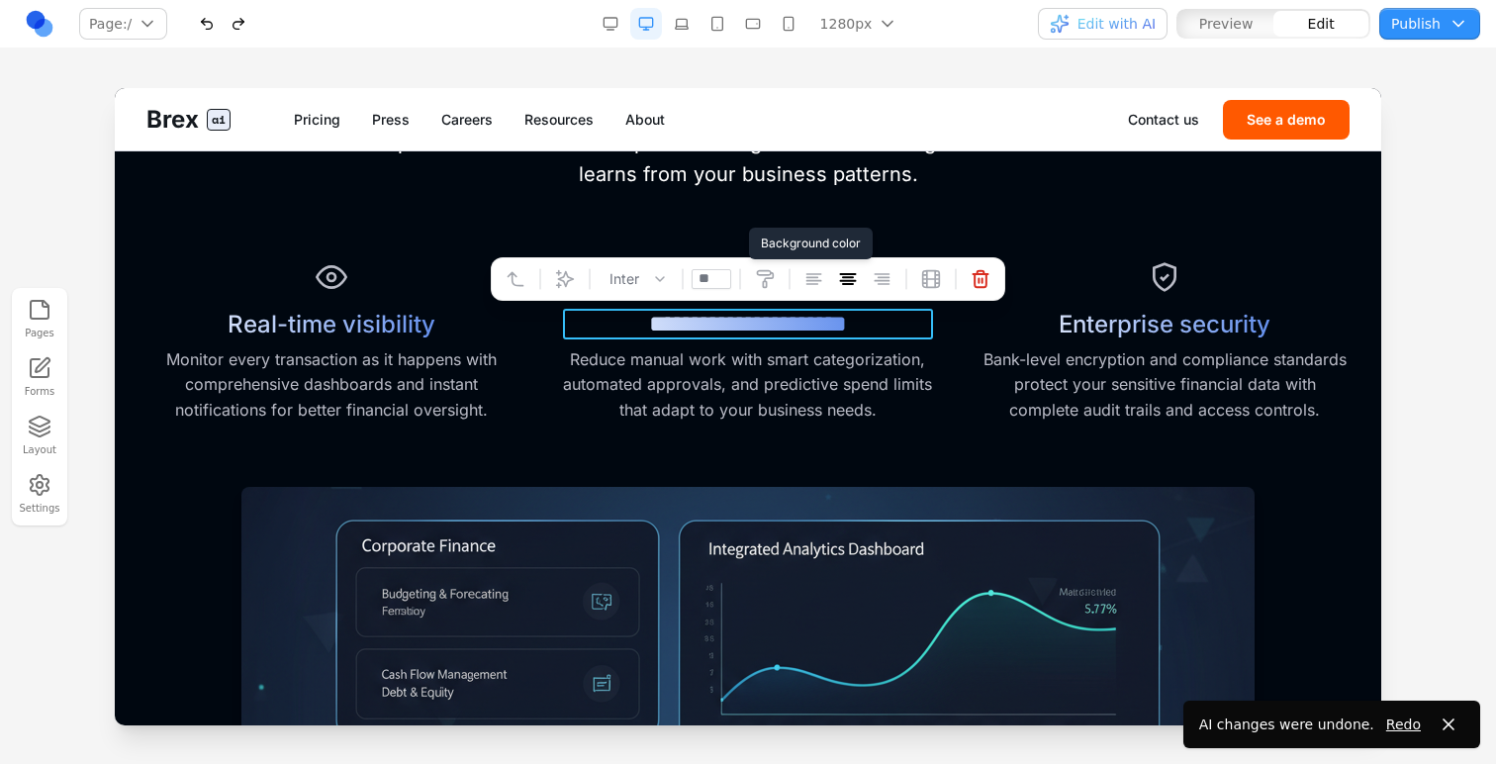
click at [772, 271] on icon at bounding box center [765, 279] width 20 height 20
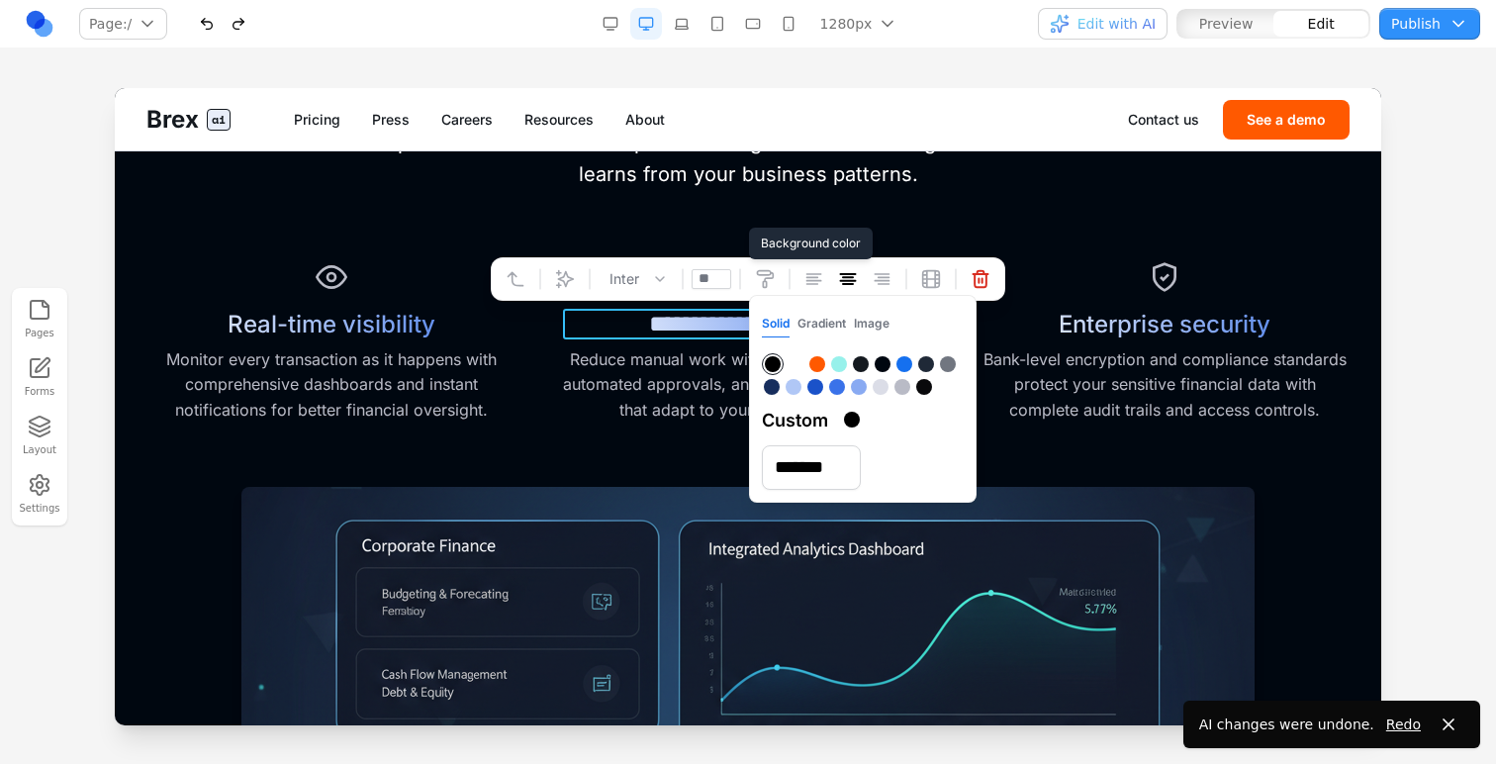
click at [808, 313] on button "Gradient" at bounding box center [822, 324] width 48 height 26
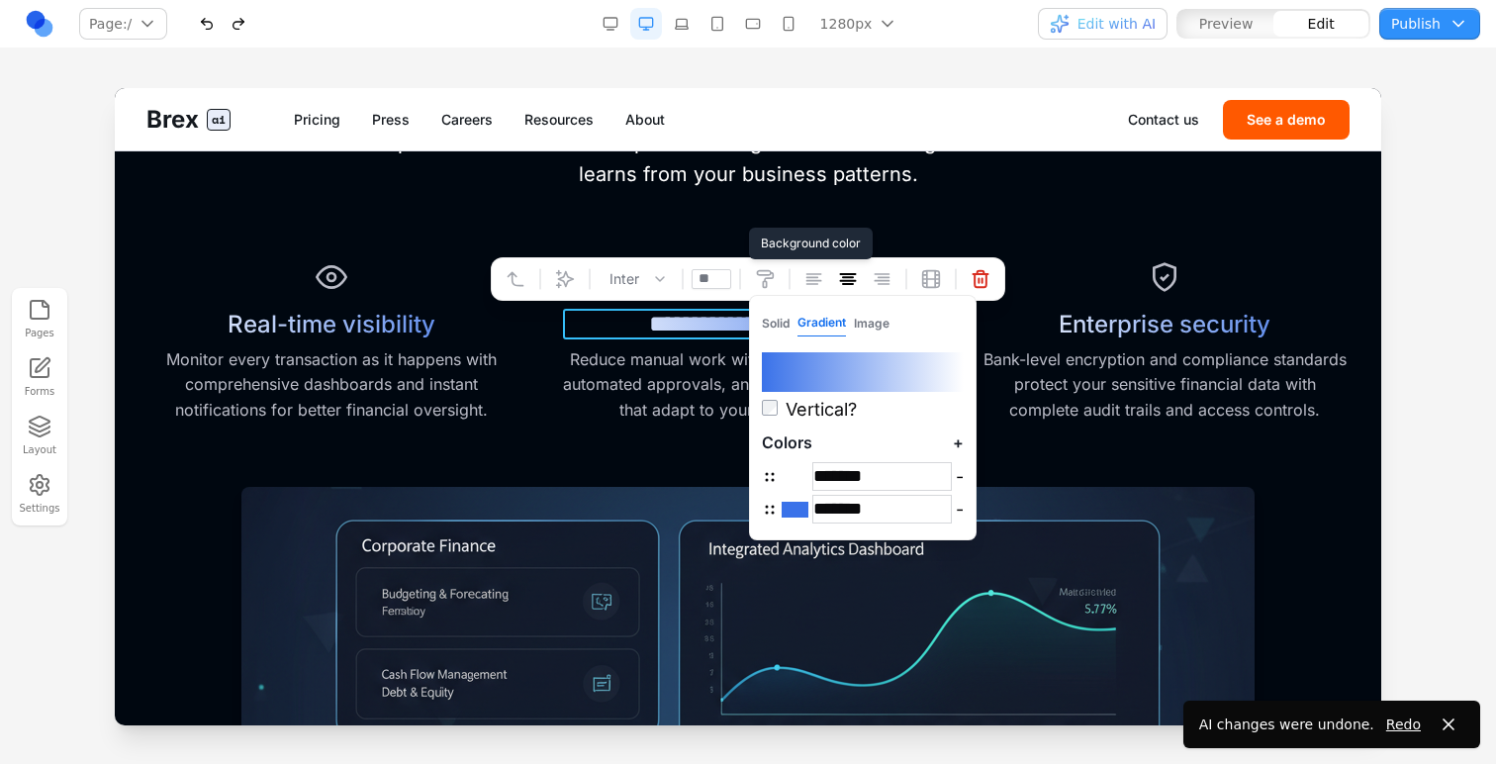
click at [808, 313] on button "Gradient" at bounding box center [822, 323] width 48 height 27
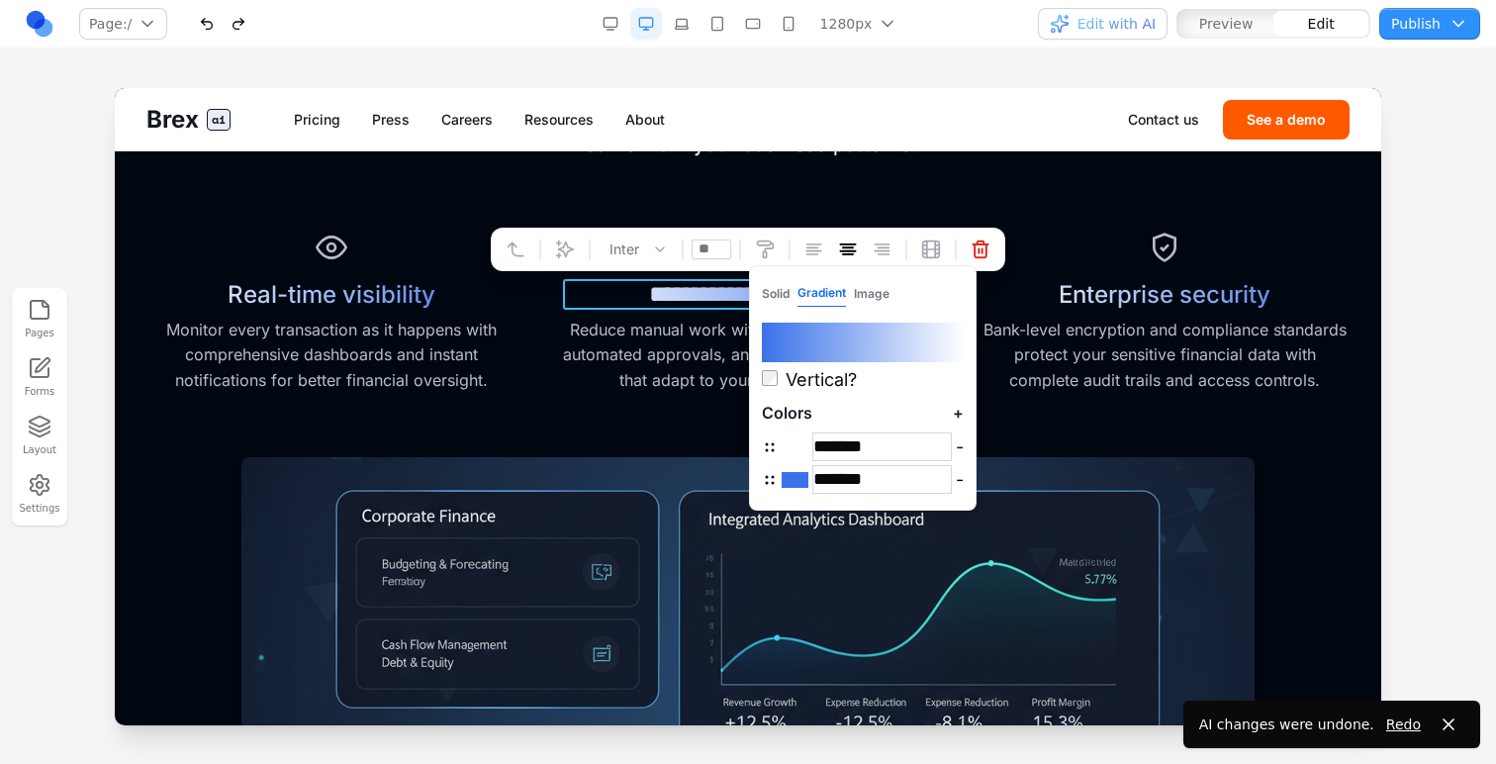
click at [147, 549] on div at bounding box center [747, 678] width 1203 height 443
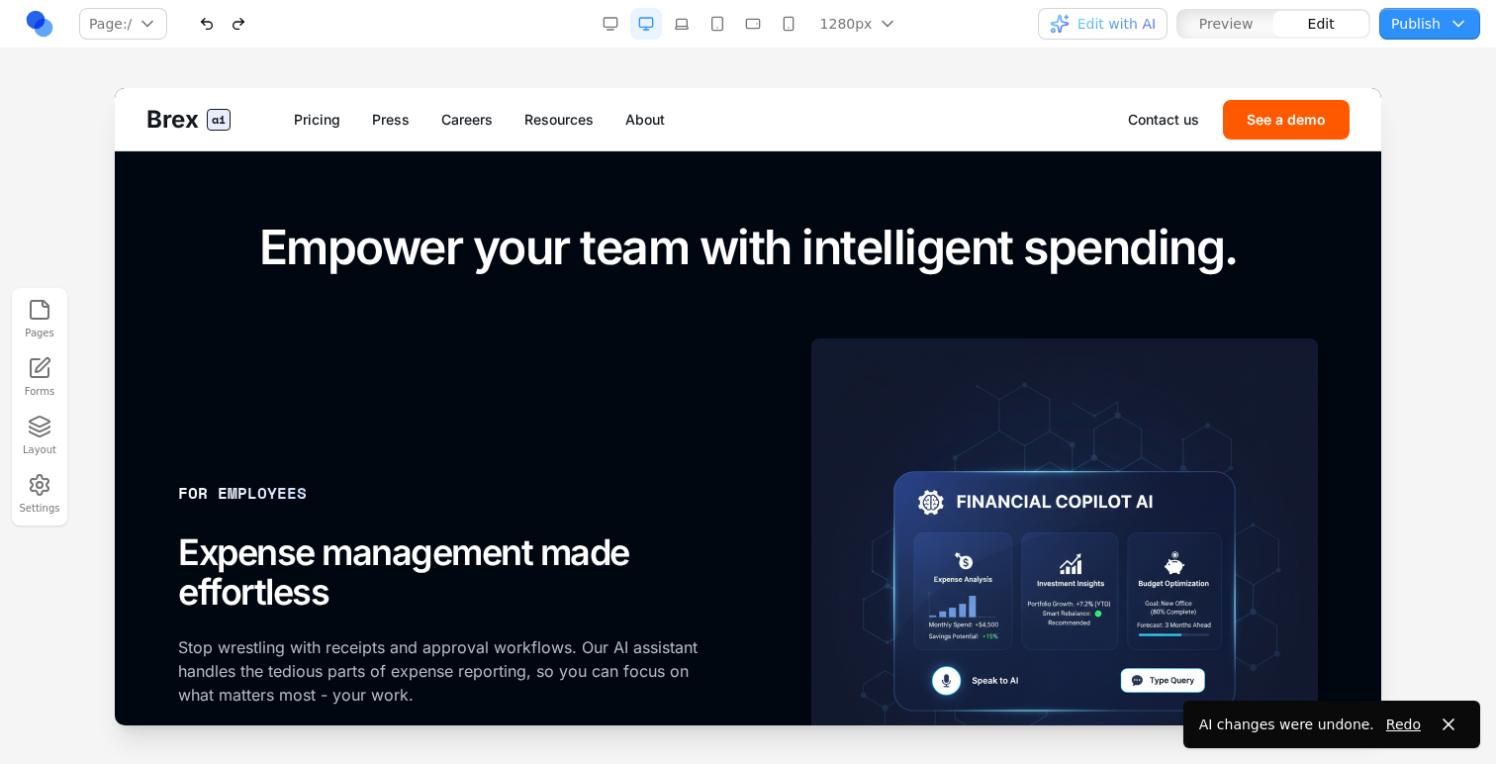
scroll to position [1638, 0]
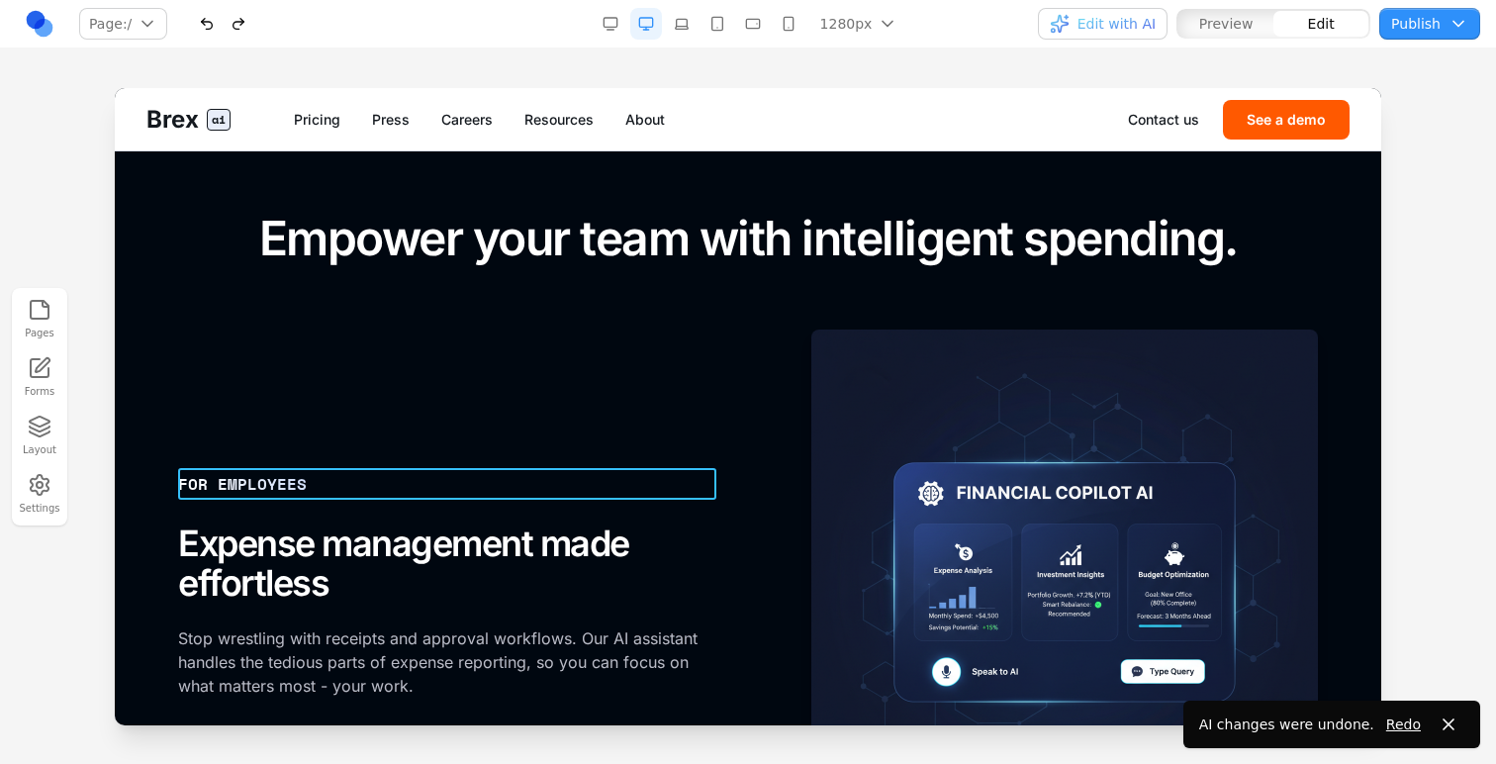
click at [256, 468] on div "FOR EMPLOYEES" at bounding box center [447, 484] width 538 height 32
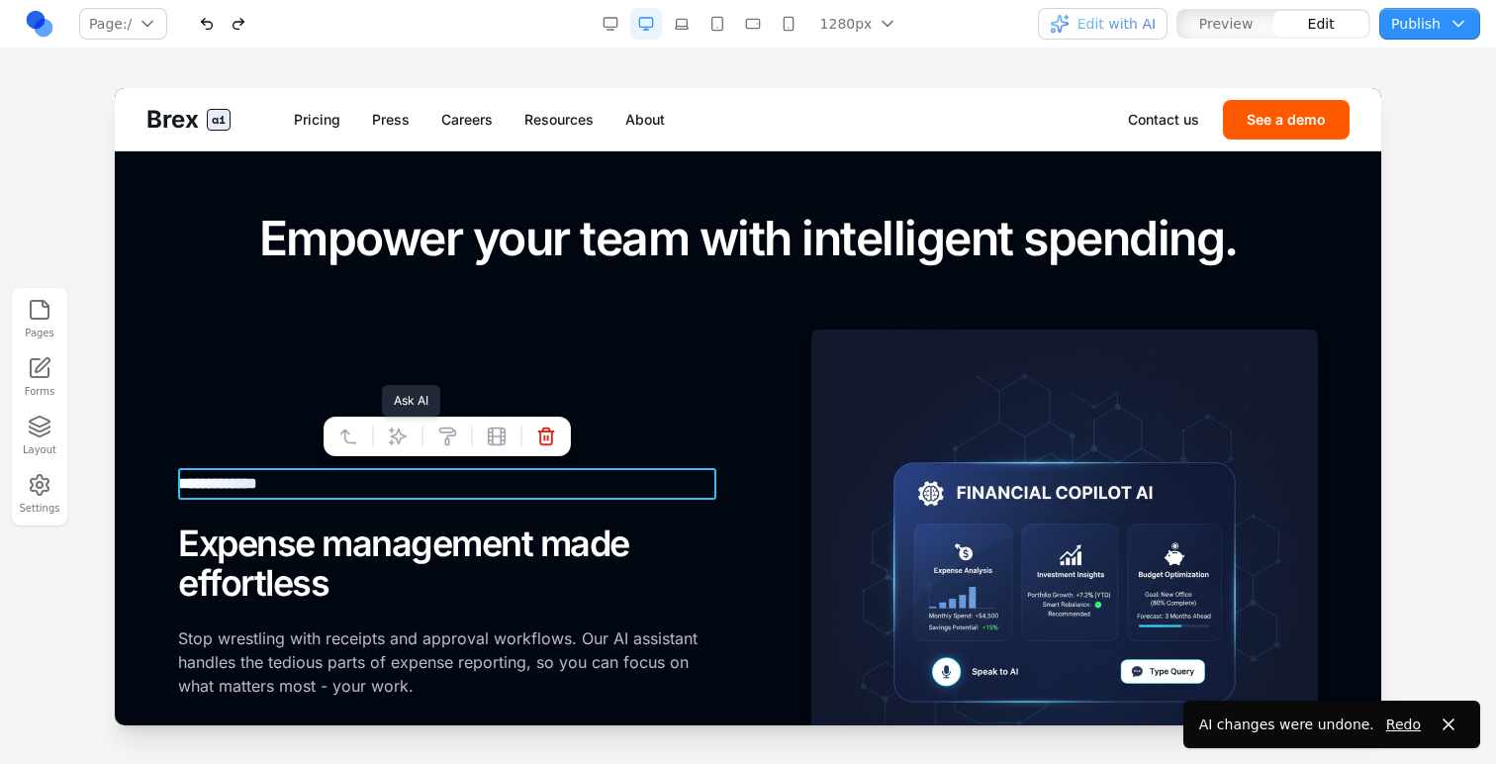
click at [385, 424] on button at bounding box center [398, 437] width 32 height 32
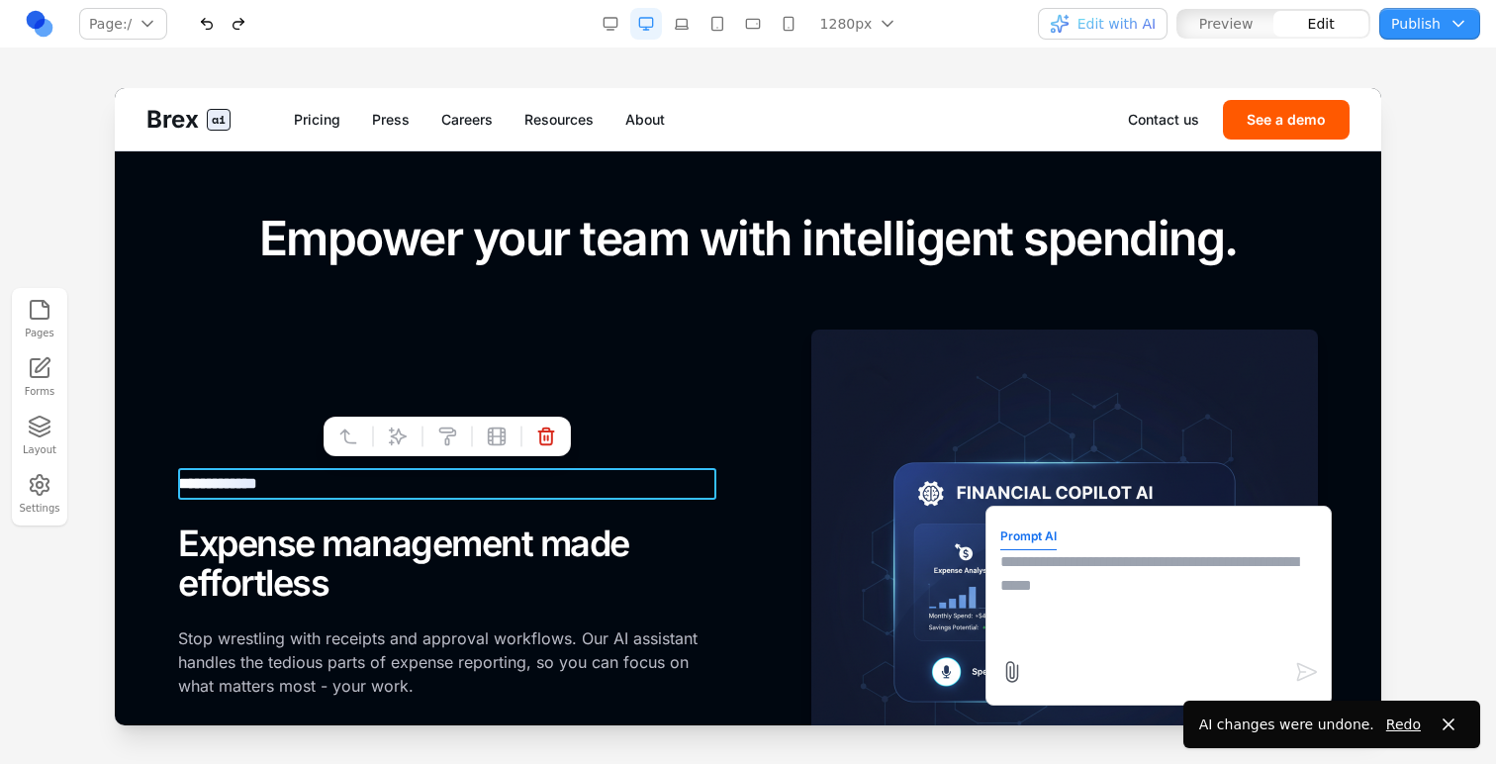
click at [1025, 564] on textarea at bounding box center [1159, 599] width 317 height 99
type textarea "**********"
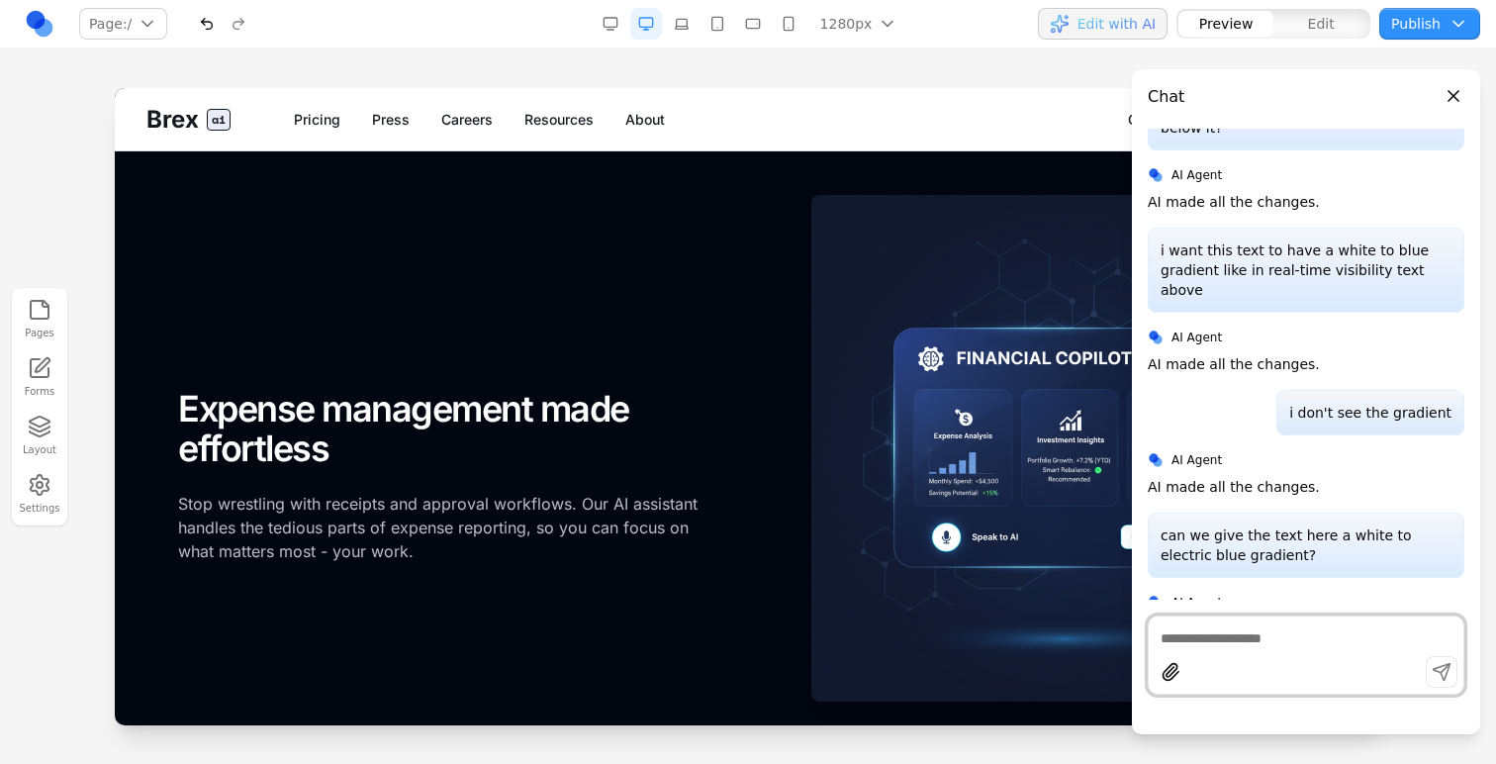
scroll to position [1775, 0]
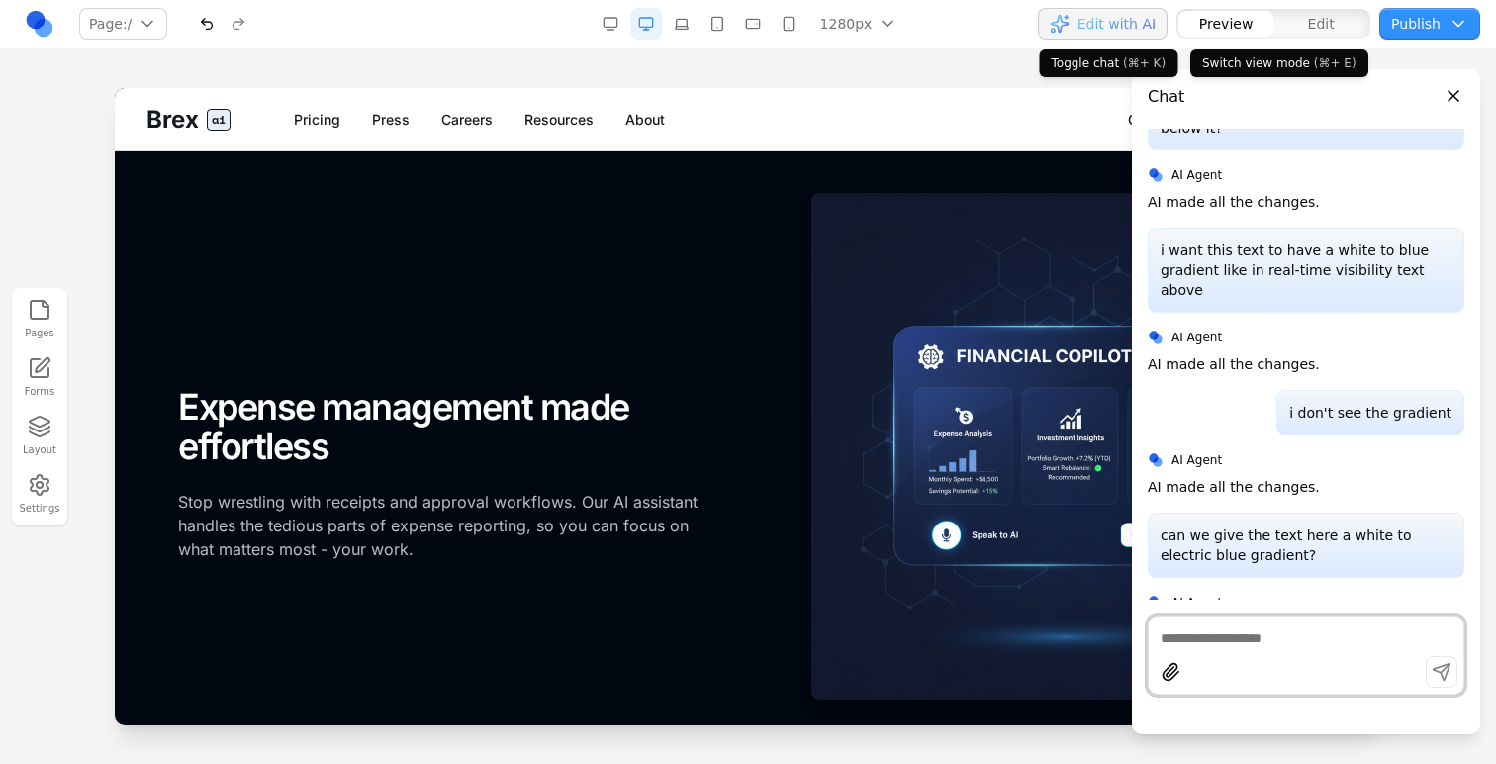
click at [1128, 23] on span "Edit with AI" at bounding box center [1117, 24] width 78 height 20
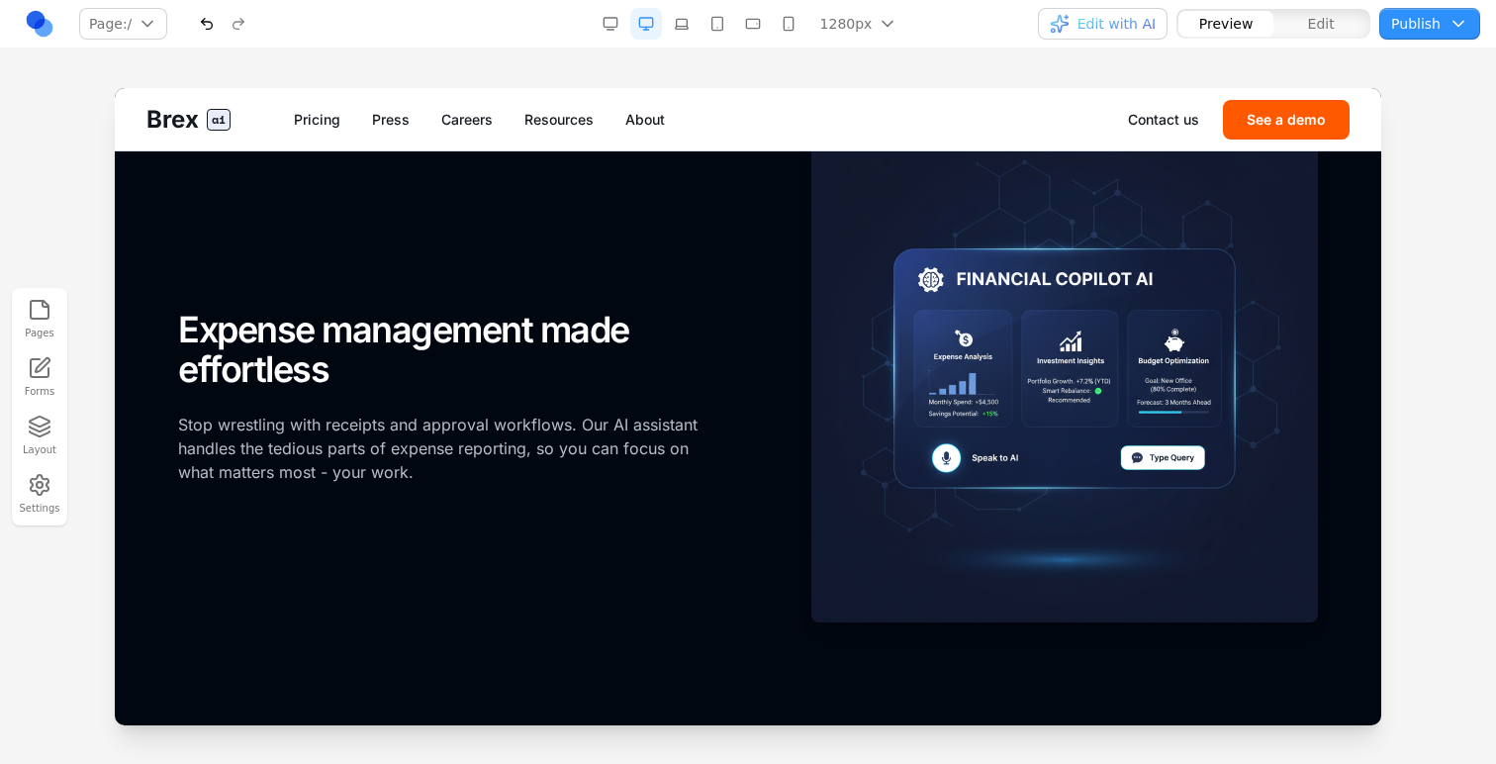
scroll to position [1846, 0]
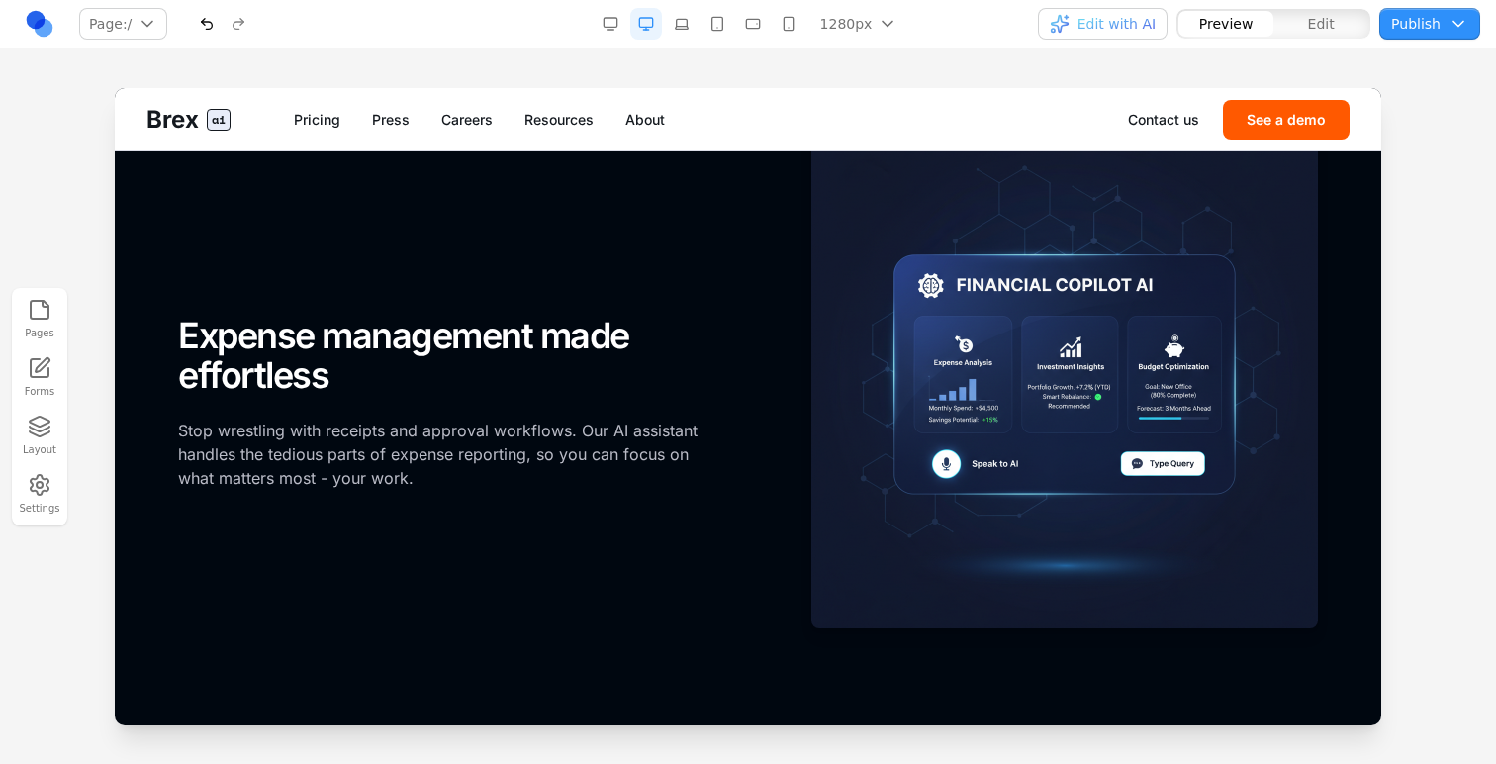
click at [679, 13] on button "button" at bounding box center [682, 24] width 32 height 32
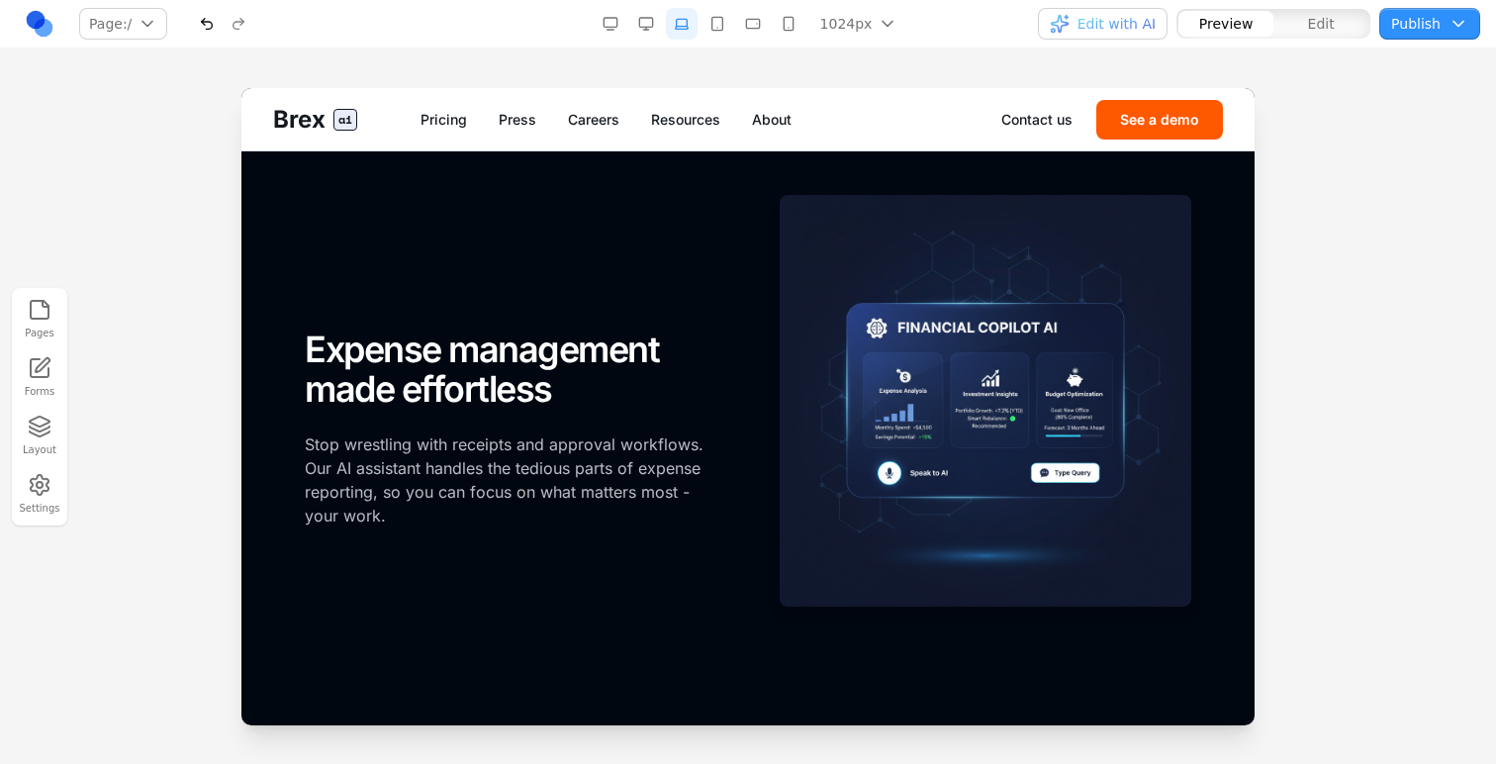
scroll to position [1879, 0]
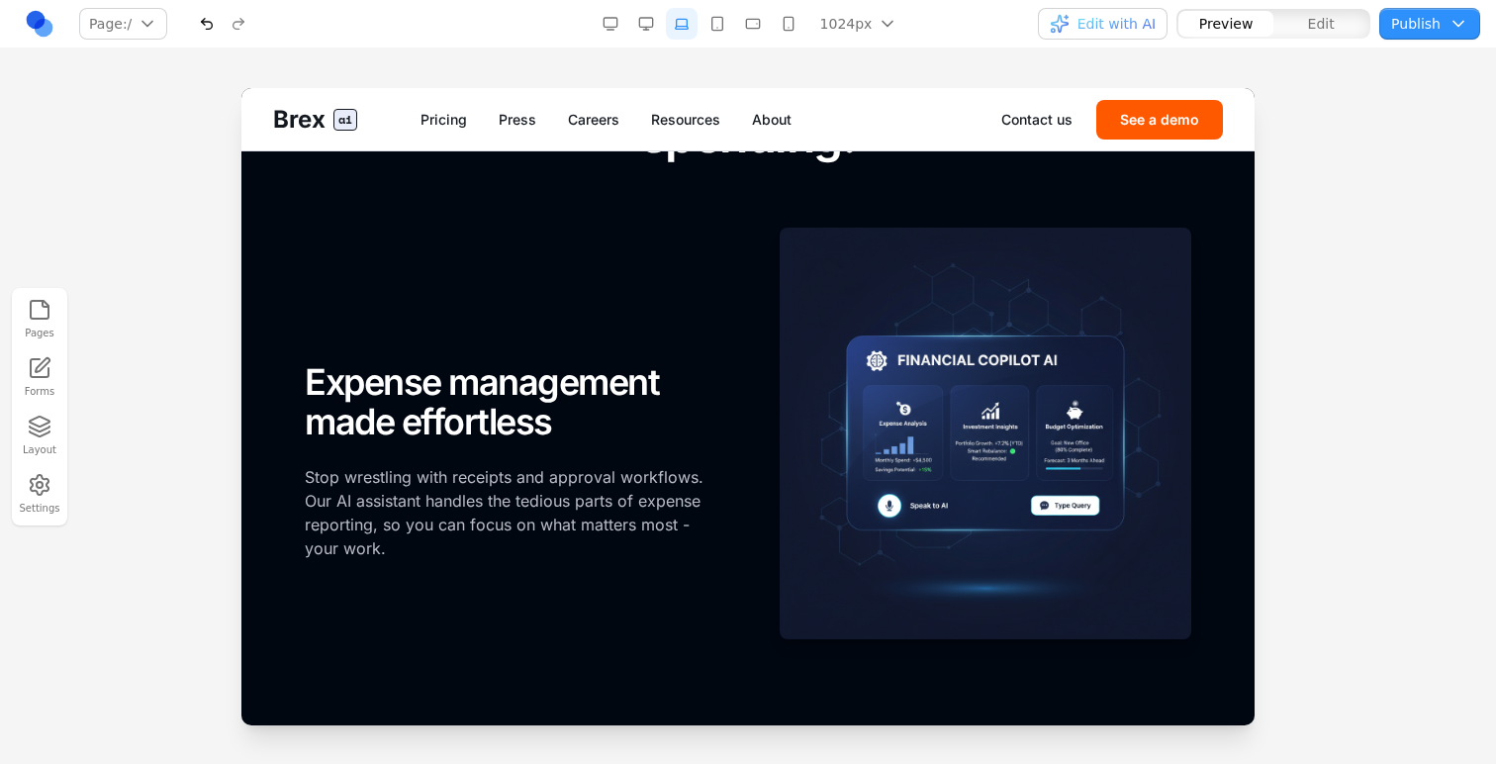
click at [722, 30] on button "button" at bounding box center [718, 24] width 32 height 32
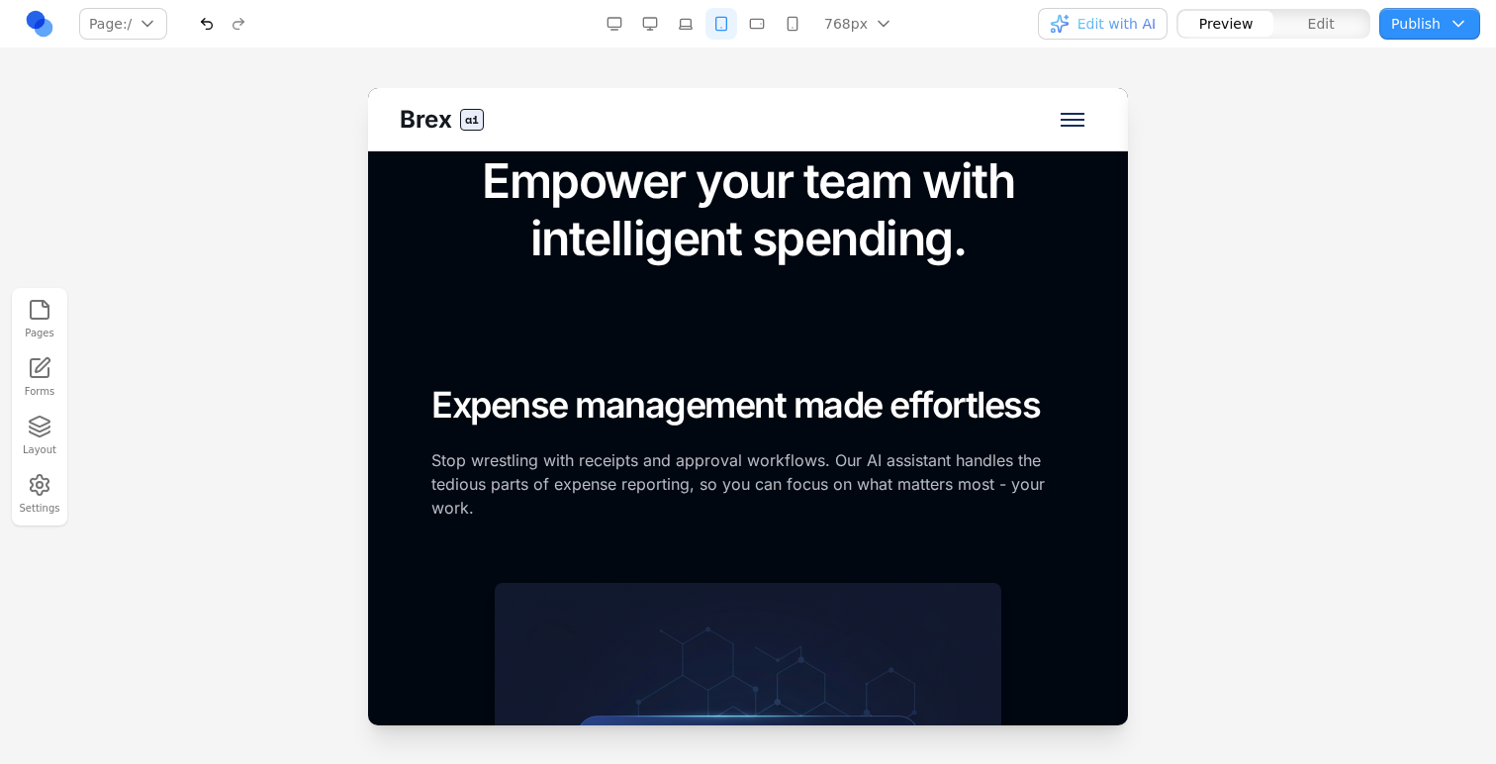
scroll to position [1846, 0]
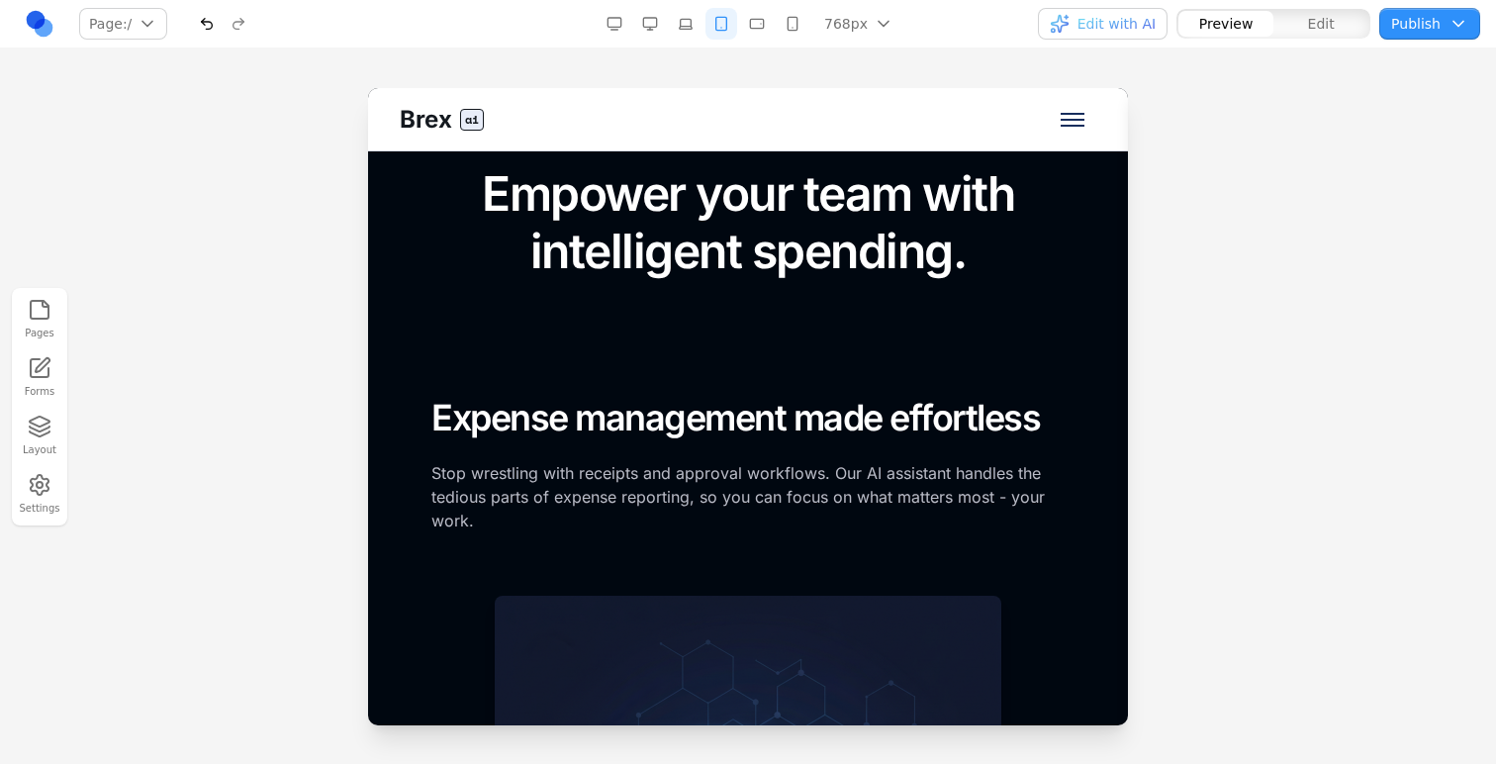
click at [758, 23] on button "button" at bounding box center [757, 24] width 32 height 32
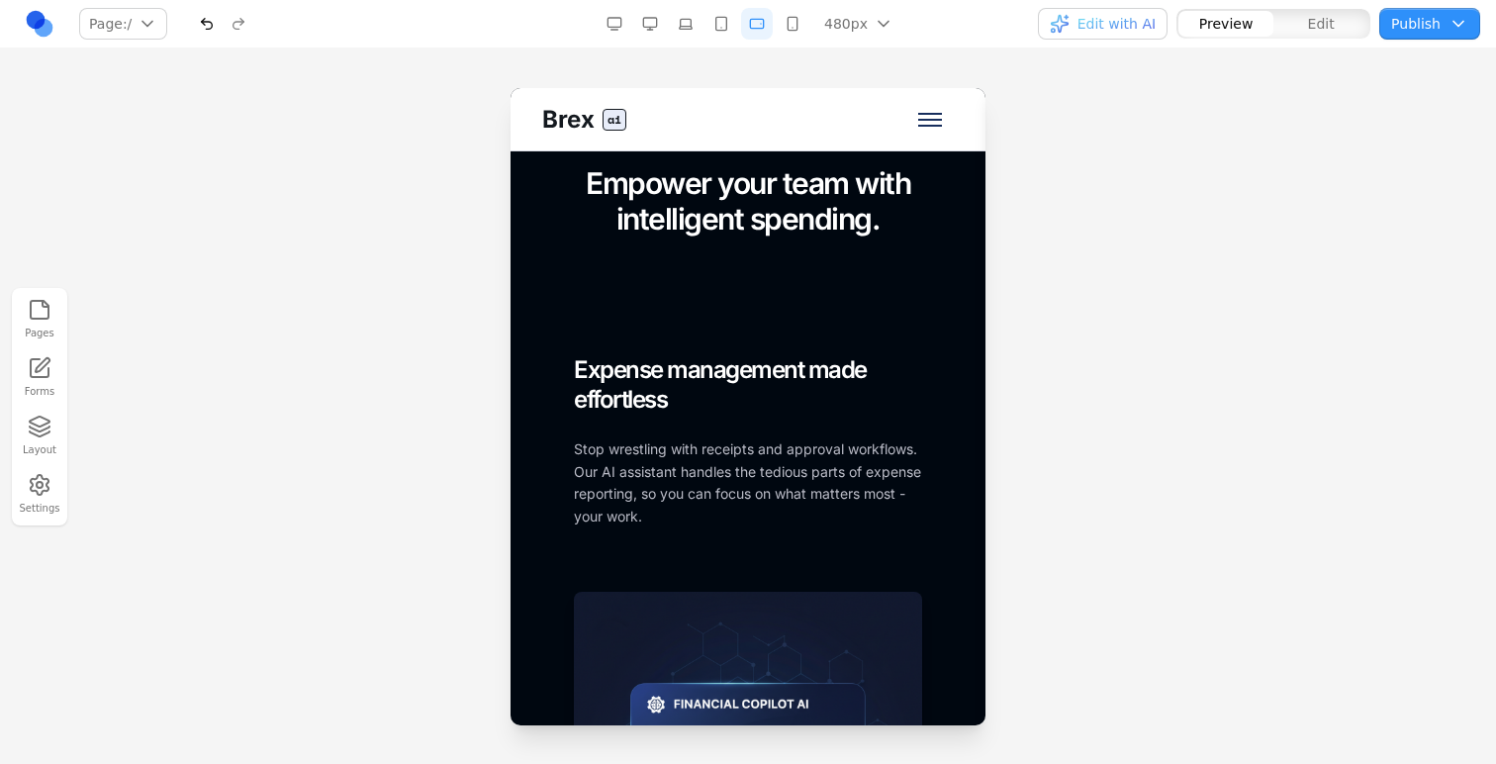
scroll to position [2073, 0]
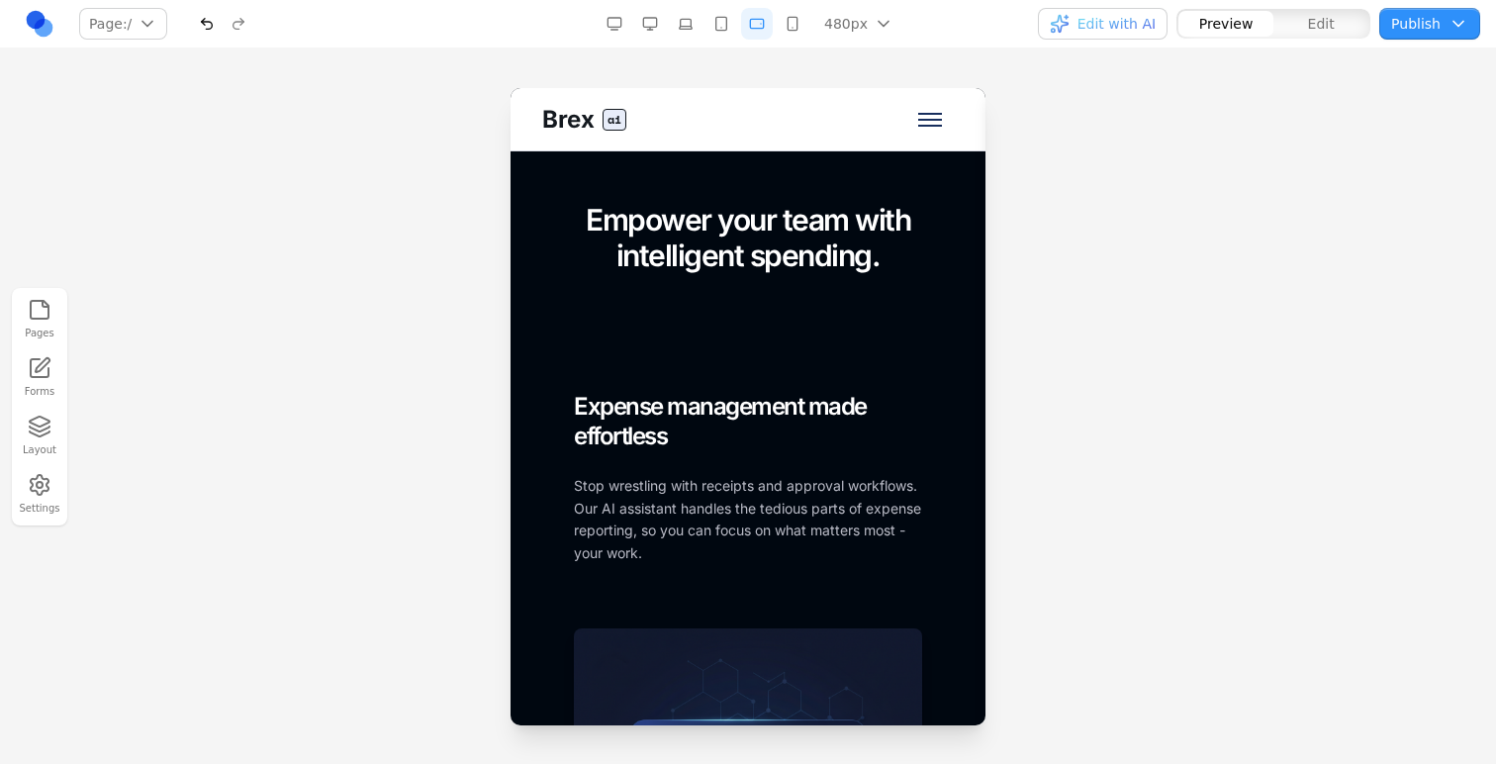
click at [791, 34] on button "button" at bounding box center [793, 24] width 32 height 32
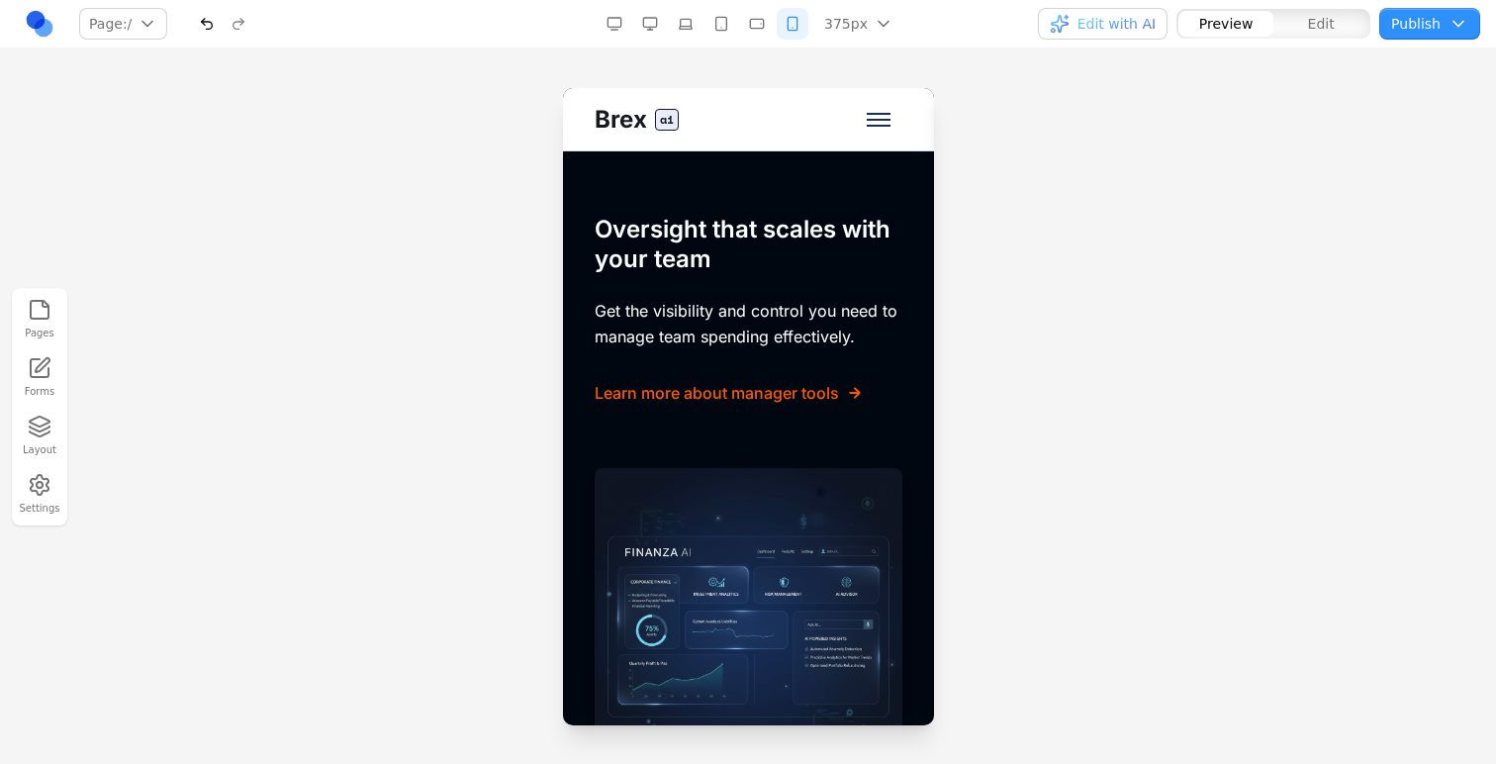
scroll to position [5137, 0]
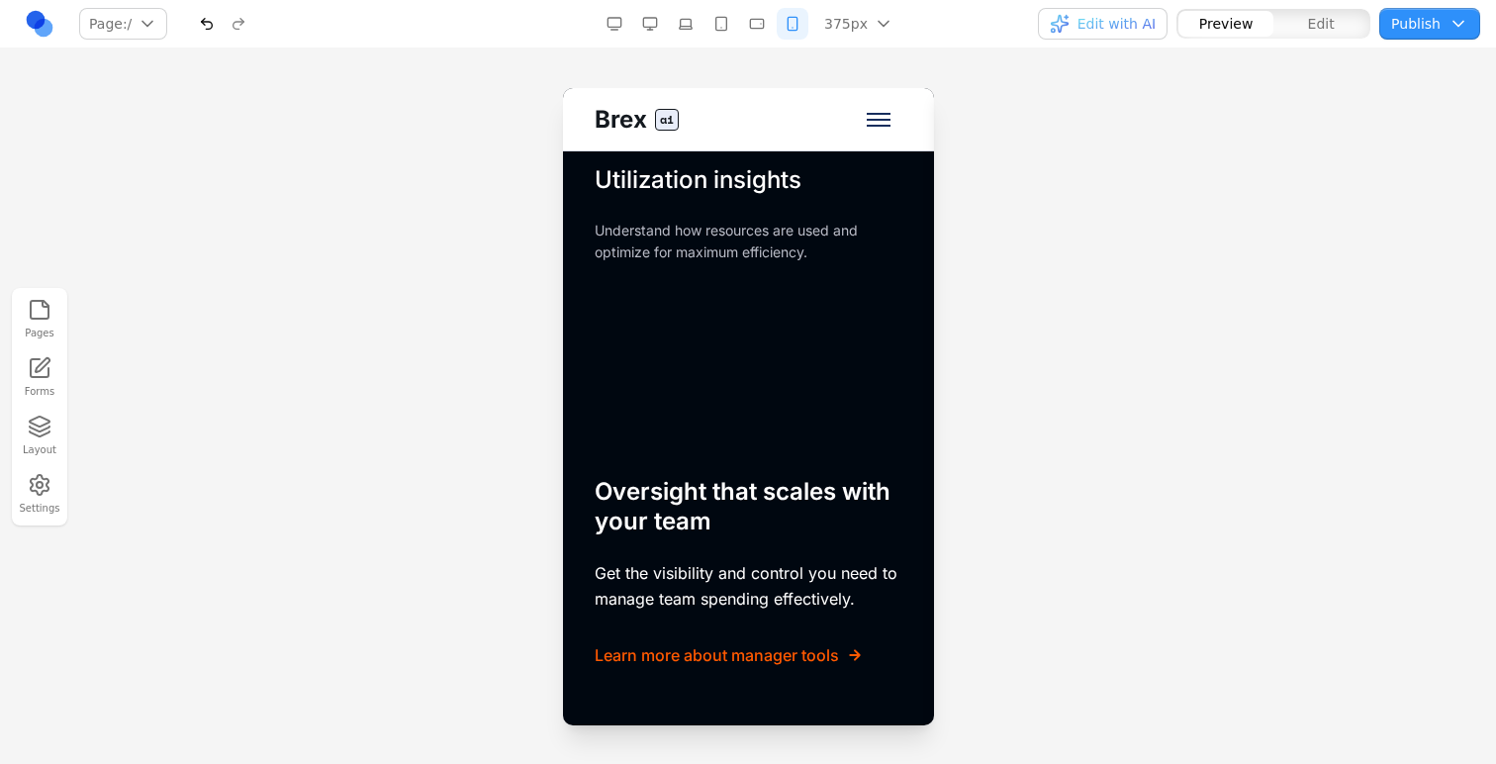
click at [655, 12] on button "button" at bounding box center [650, 24] width 32 height 32
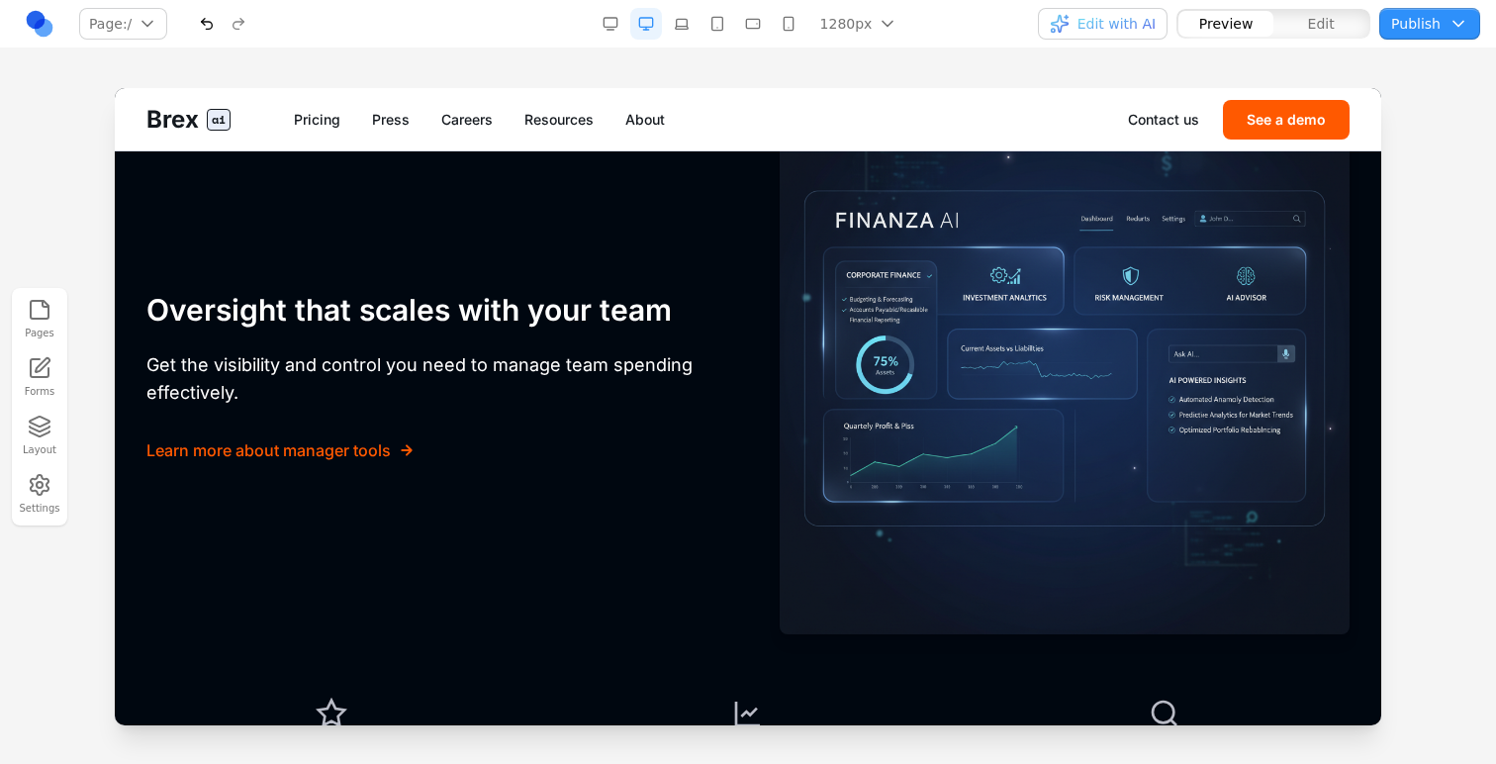
scroll to position [4366, 0]
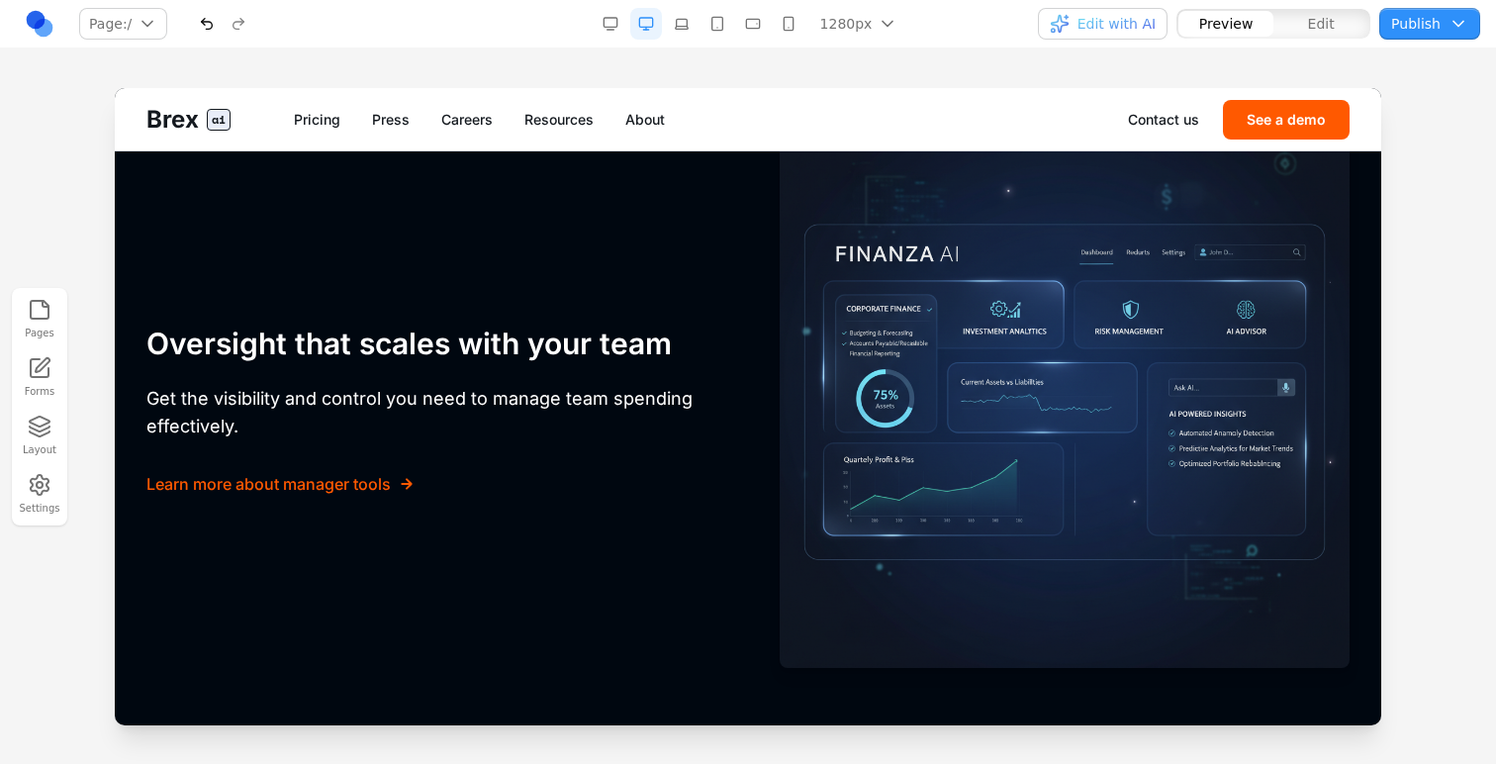
click at [1110, 30] on span "Edit with AI" at bounding box center [1117, 24] width 78 height 20
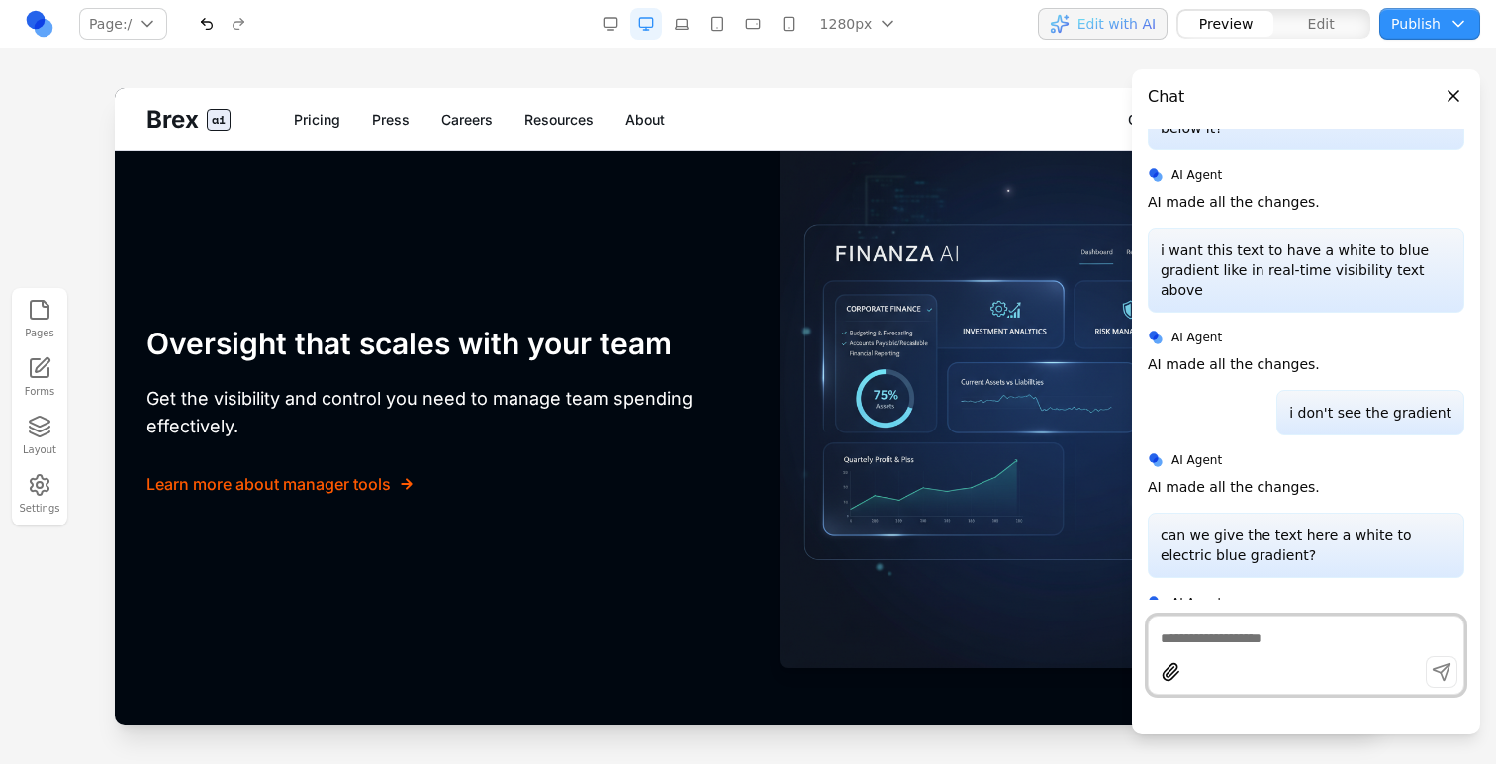
click at [1105, 15] on span "Edit with AI" at bounding box center [1117, 24] width 78 height 20
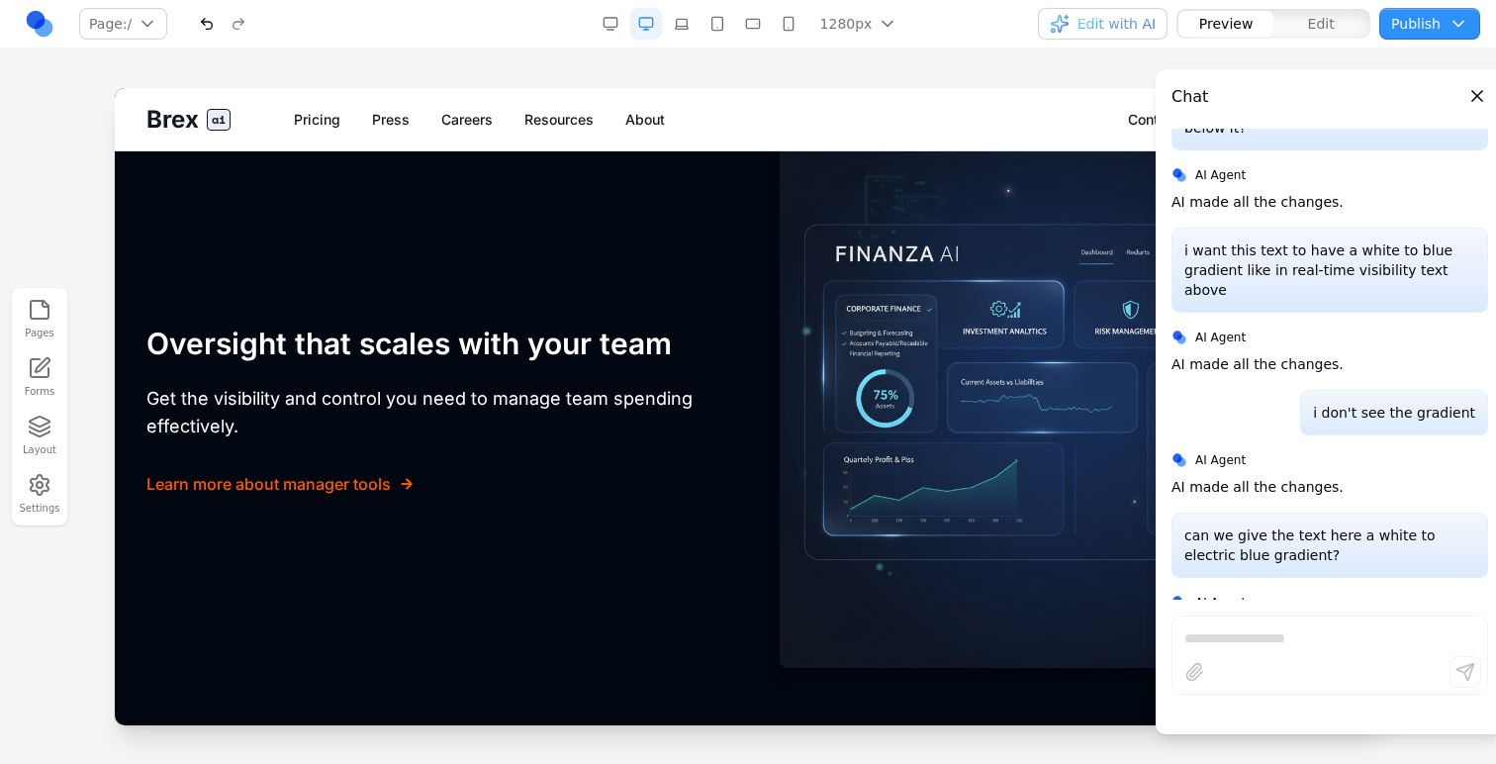
click at [1275, 14] on div "Edit" at bounding box center [1321, 24] width 95 height 26
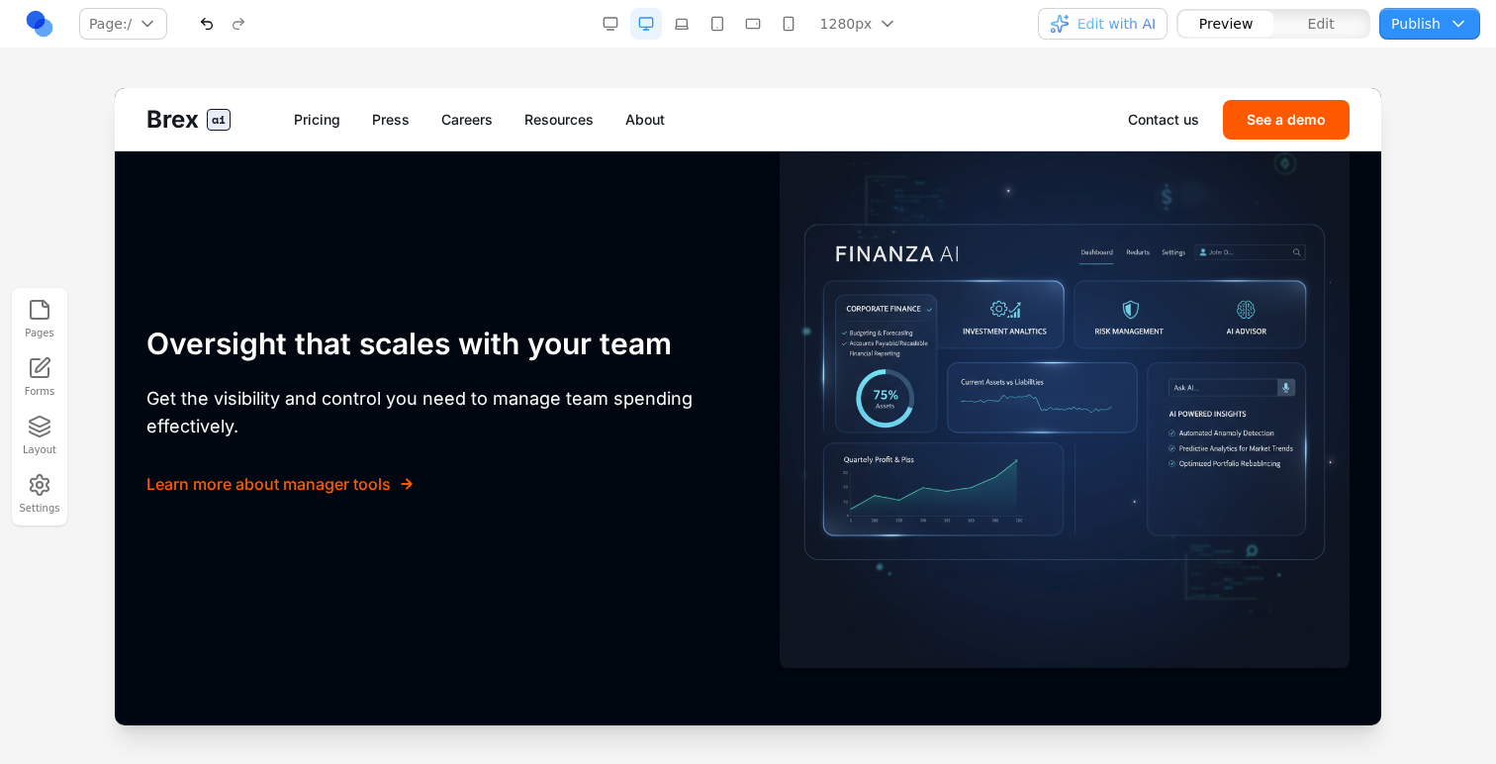
click at [1286, 16] on button "Edit" at bounding box center [1321, 24] width 95 height 26
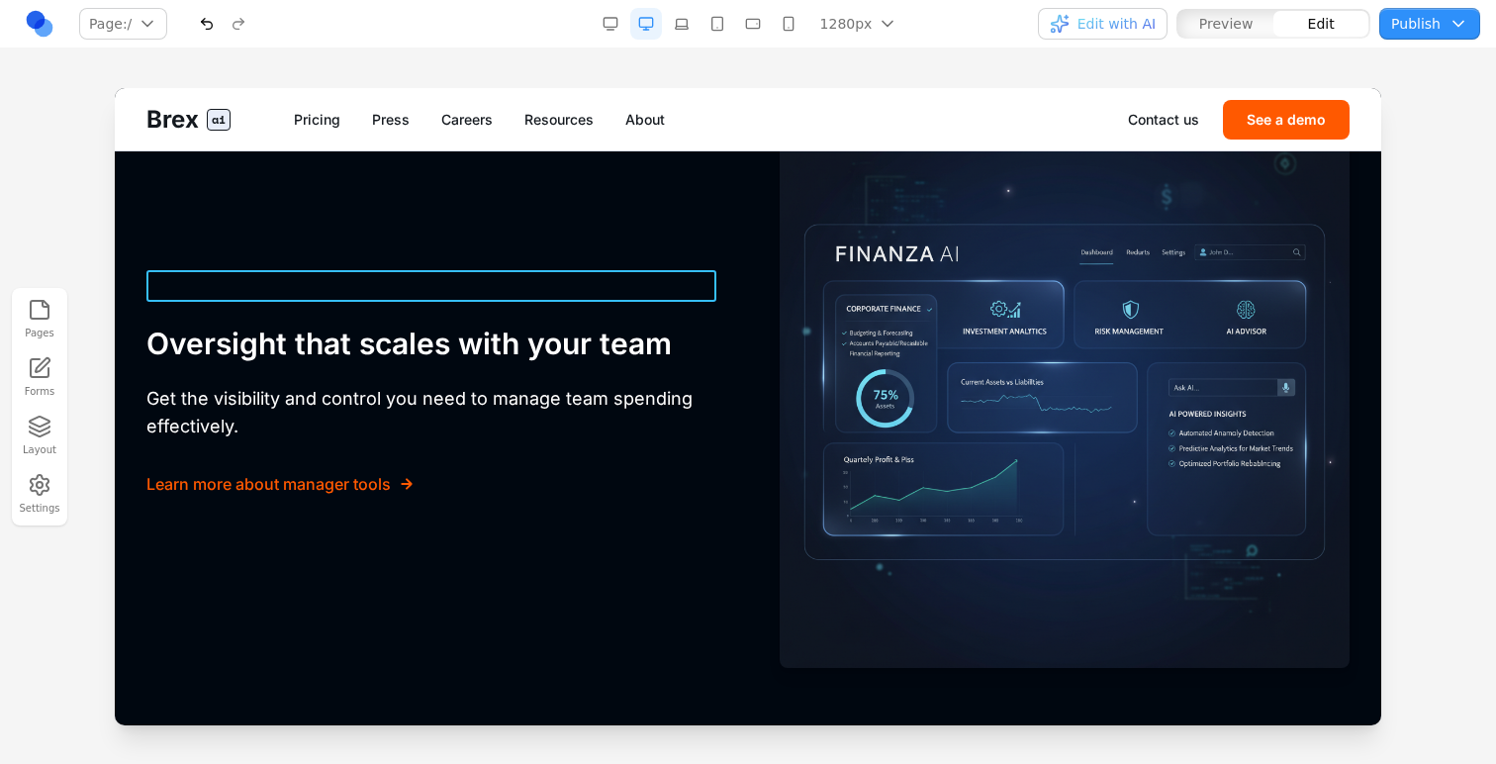
click at [401, 288] on div "FOR MANAGERS" at bounding box center [431, 286] width 570 height 32
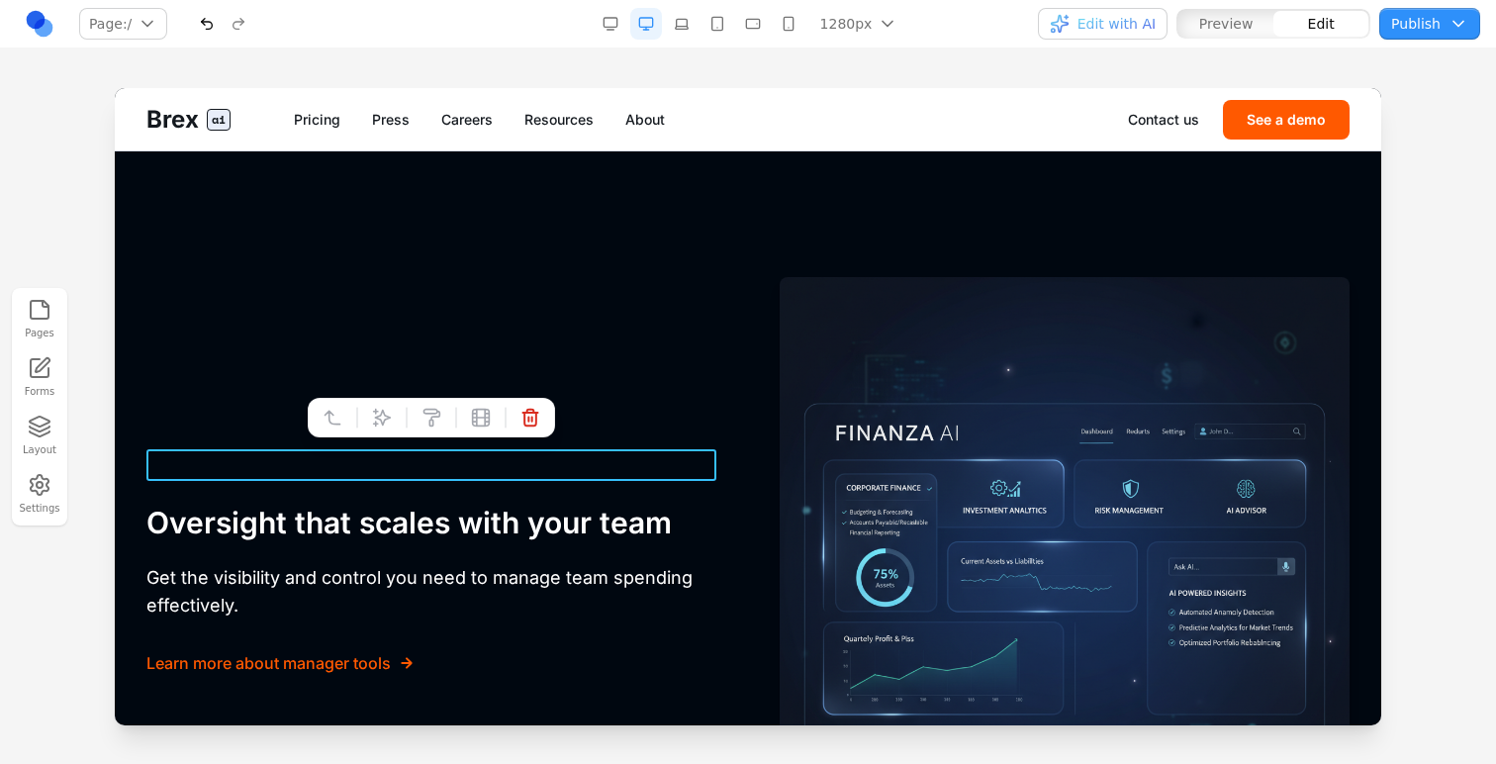
scroll to position [4296, 0]
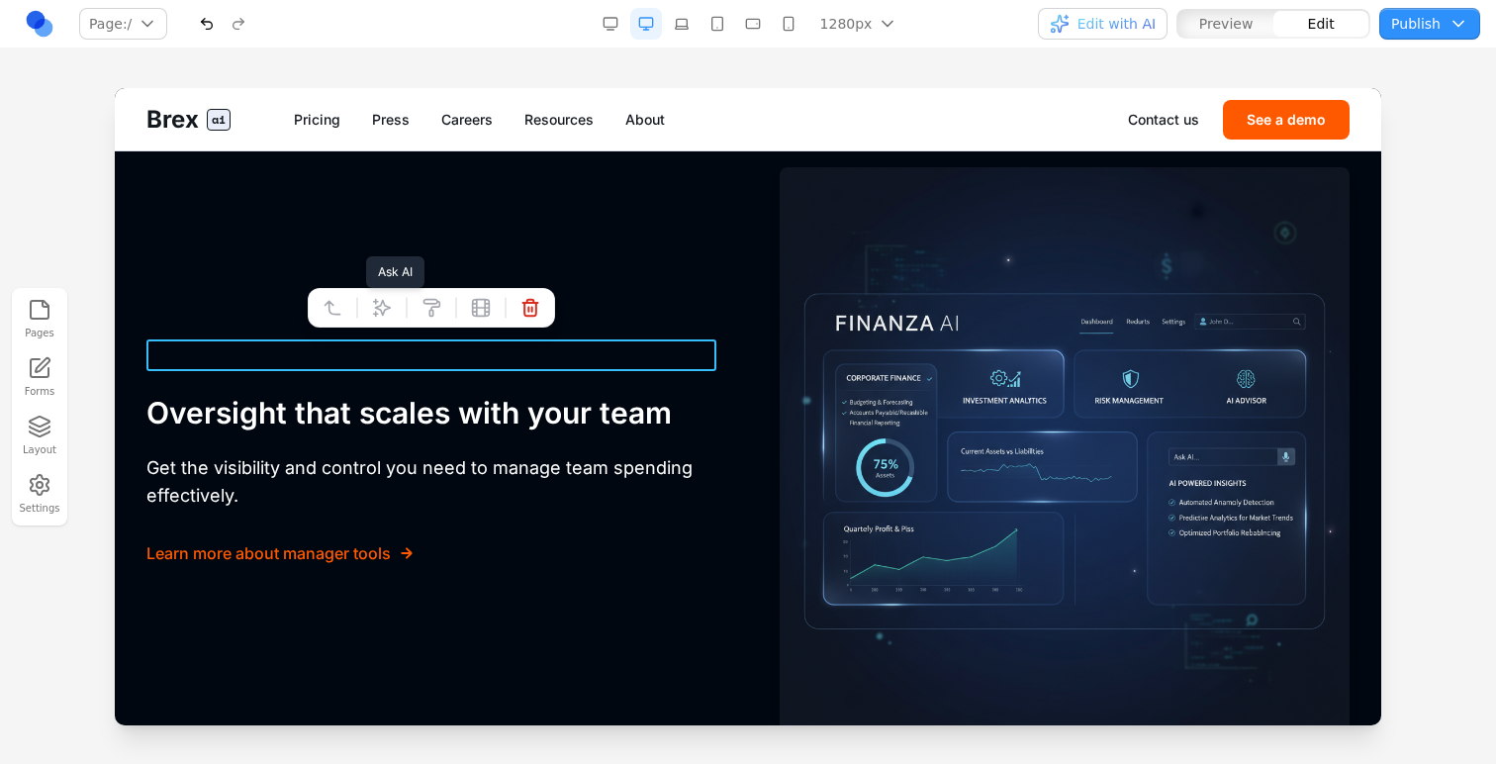
click at [392, 301] on button at bounding box center [382, 308] width 32 height 32
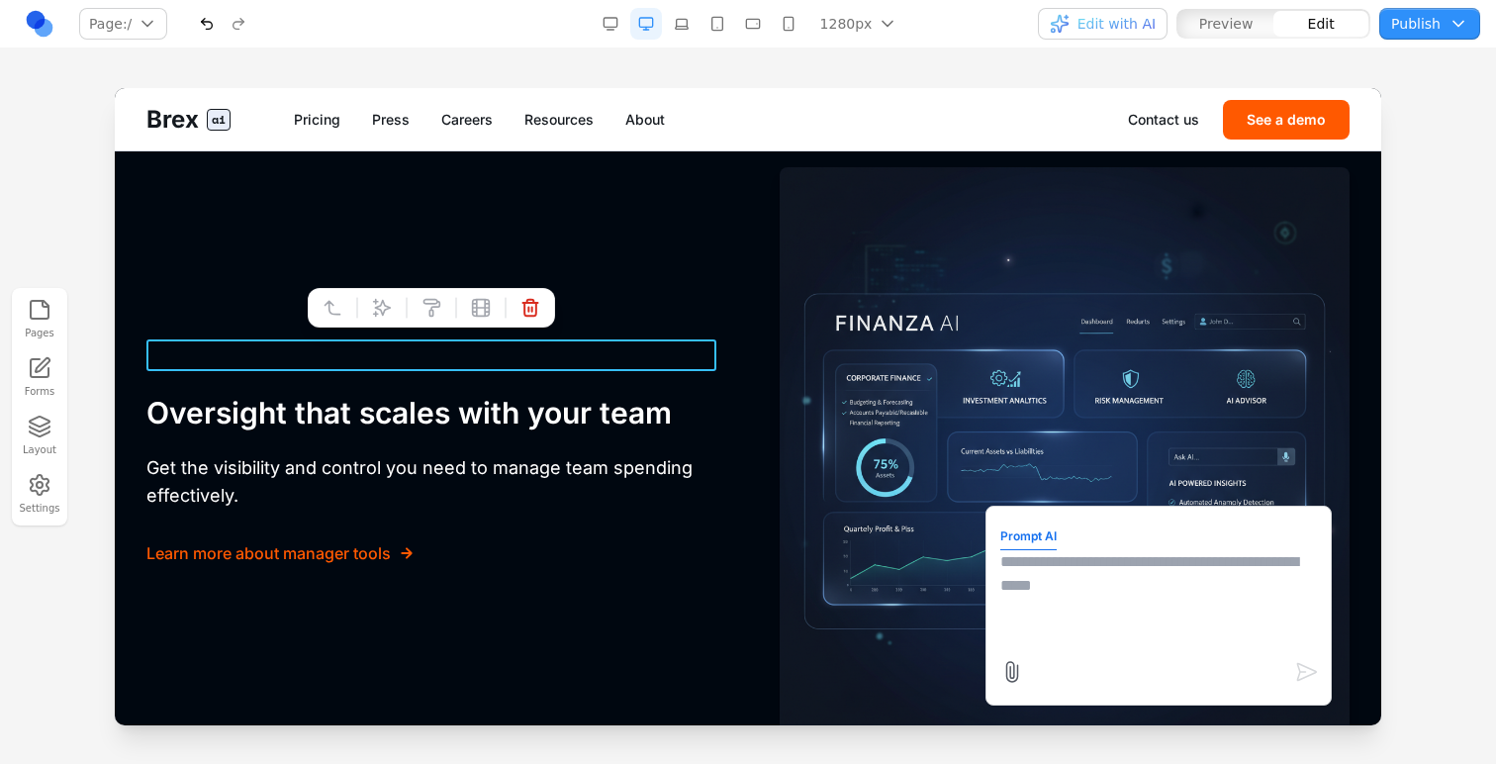
click at [1053, 563] on textarea at bounding box center [1159, 599] width 317 height 99
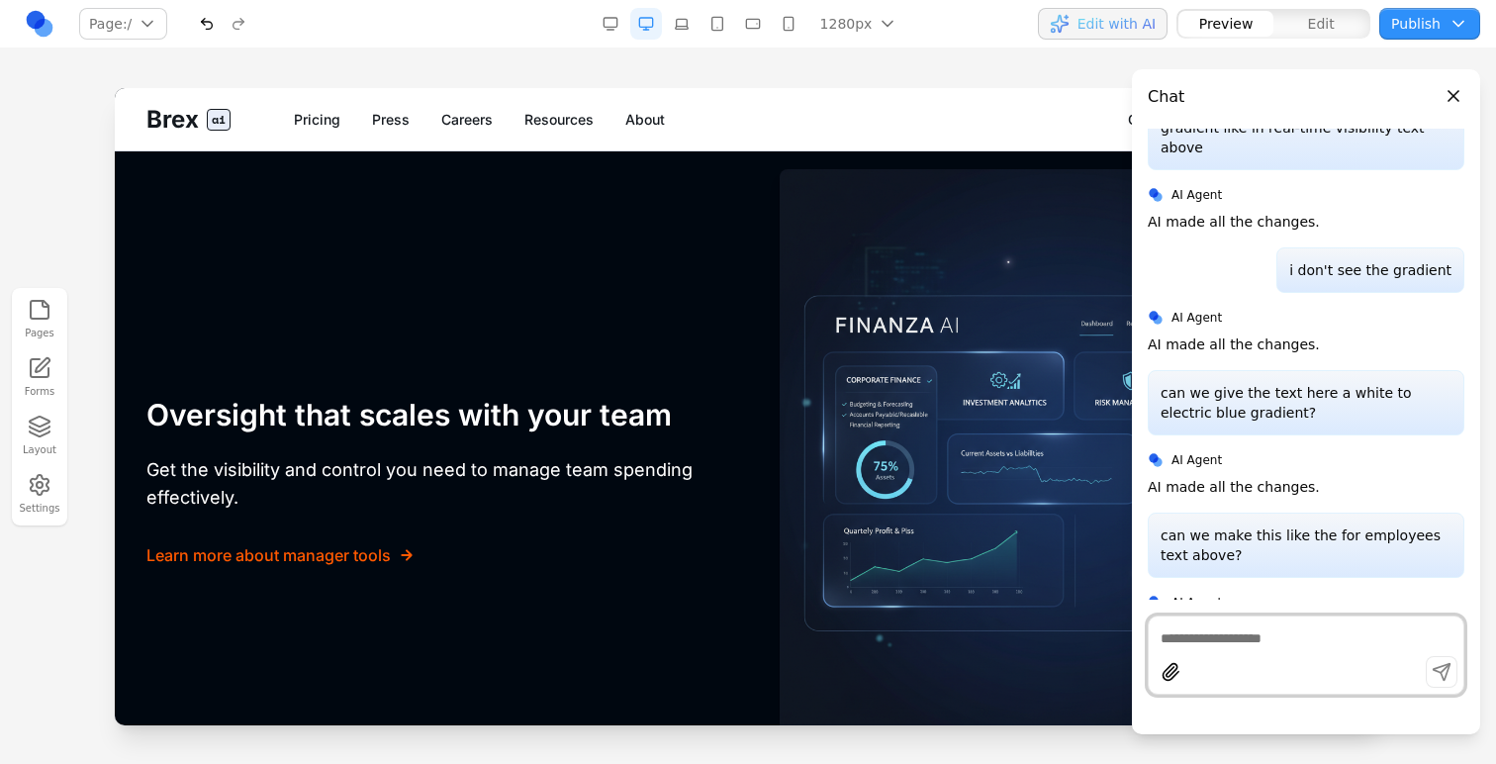
scroll to position [4312, 0]
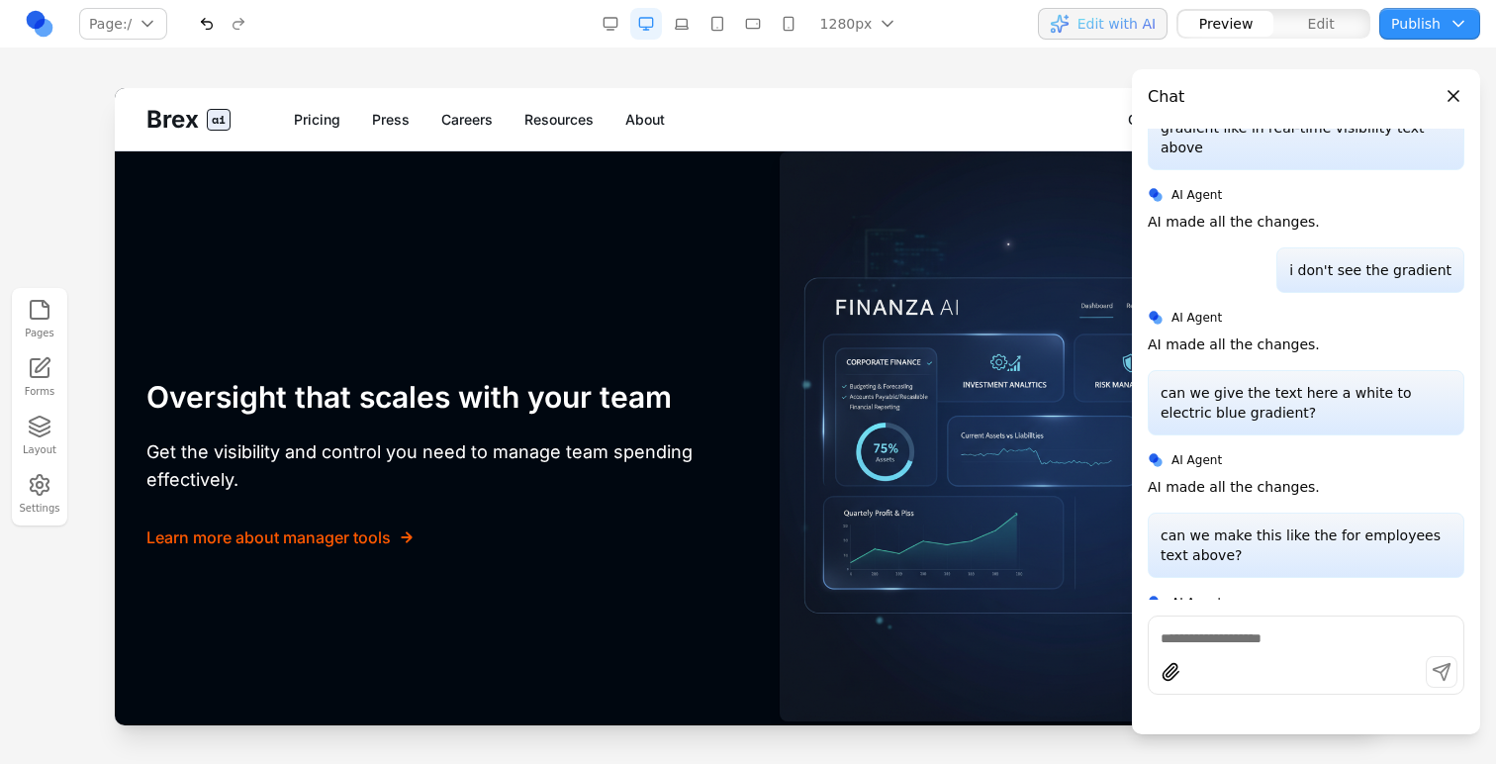
click at [217, 24] on button "button" at bounding box center [207, 24] width 32 height 32
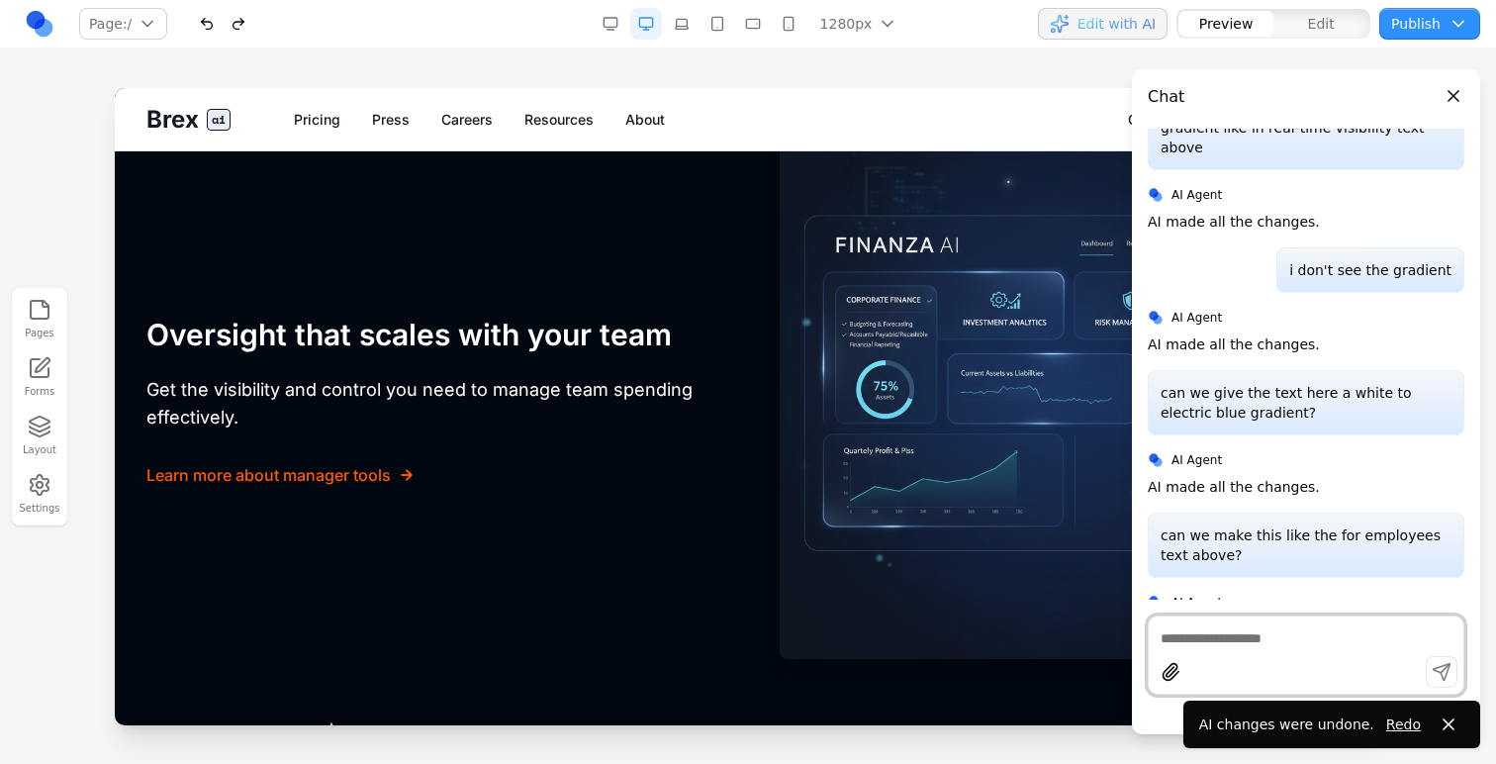
scroll to position [4232, 0]
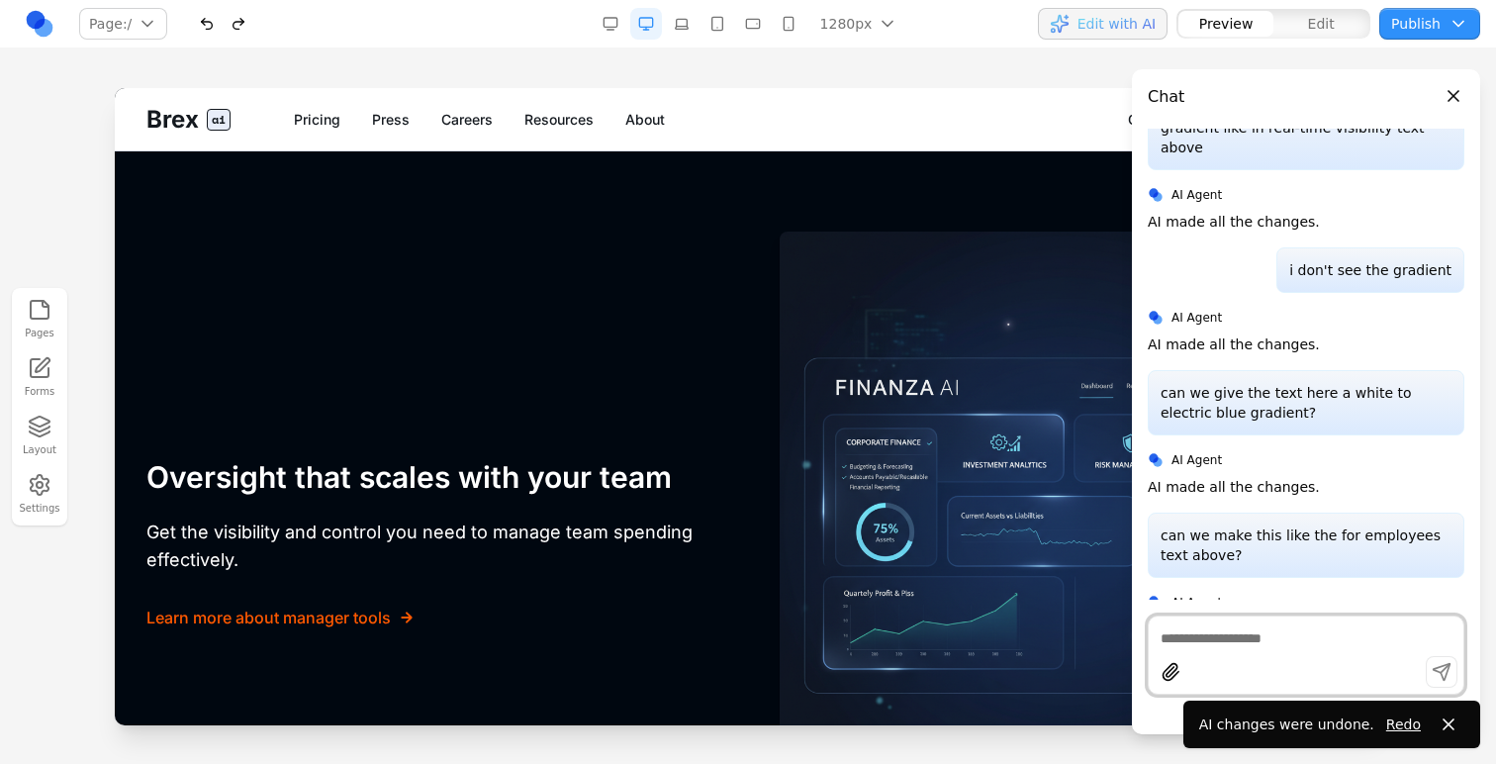
click at [1319, 18] on span "Edit" at bounding box center [1321, 24] width 27 height 20
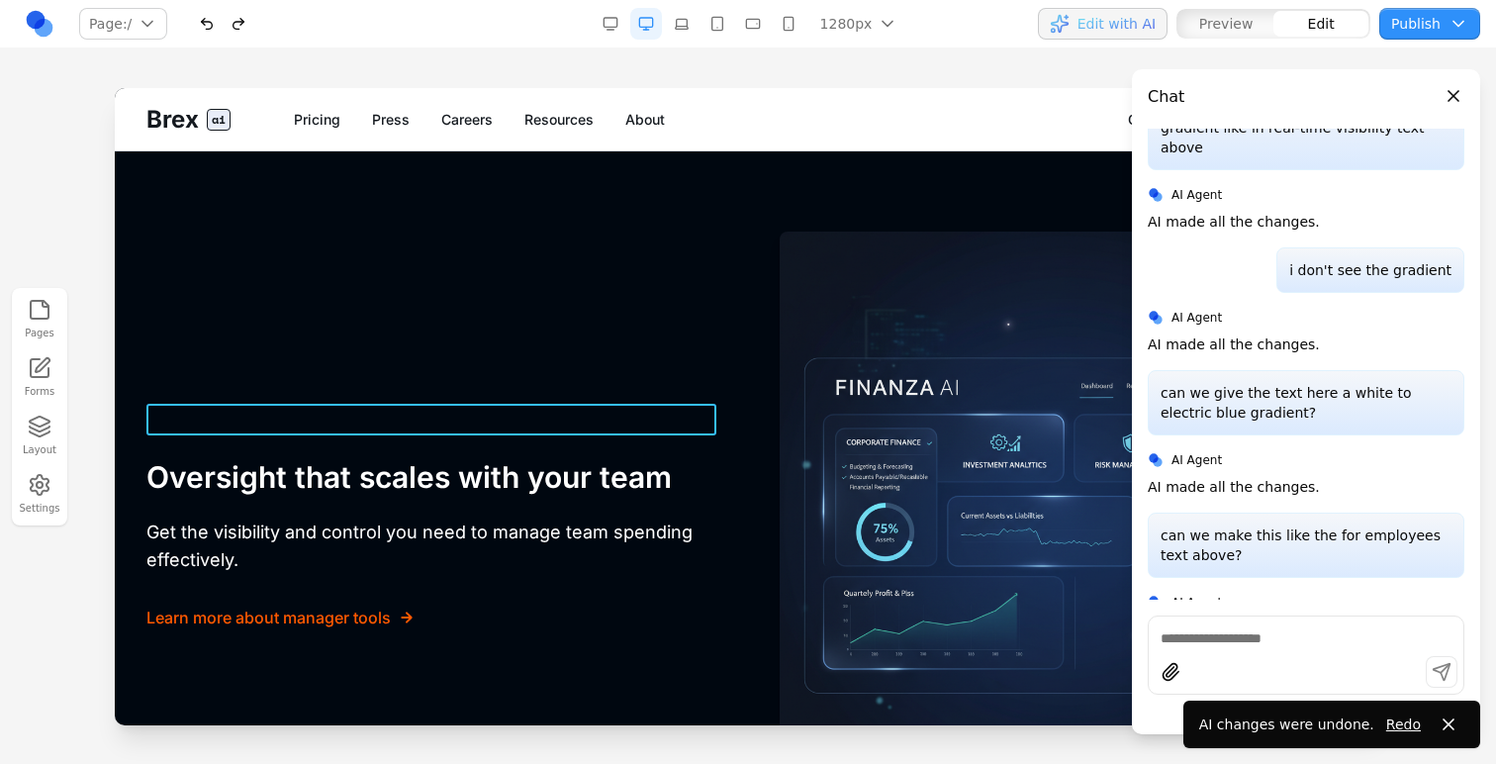
click at [275, 421] on div "FOR MANAGERS" at bounding box center [431, 420] width 570 height 32
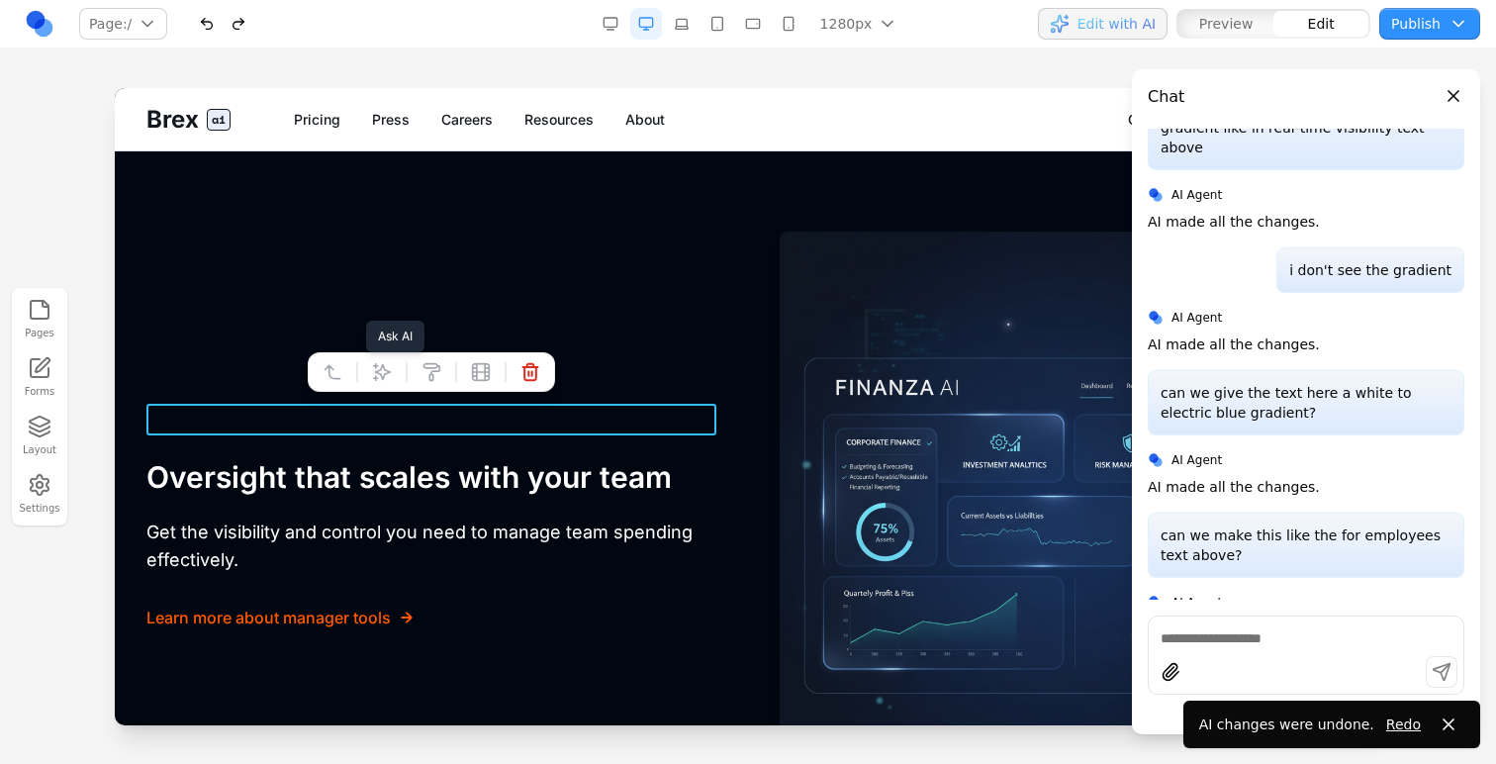
click at [384, 360] on button at bounding box center [382, 372] width 32 height 32
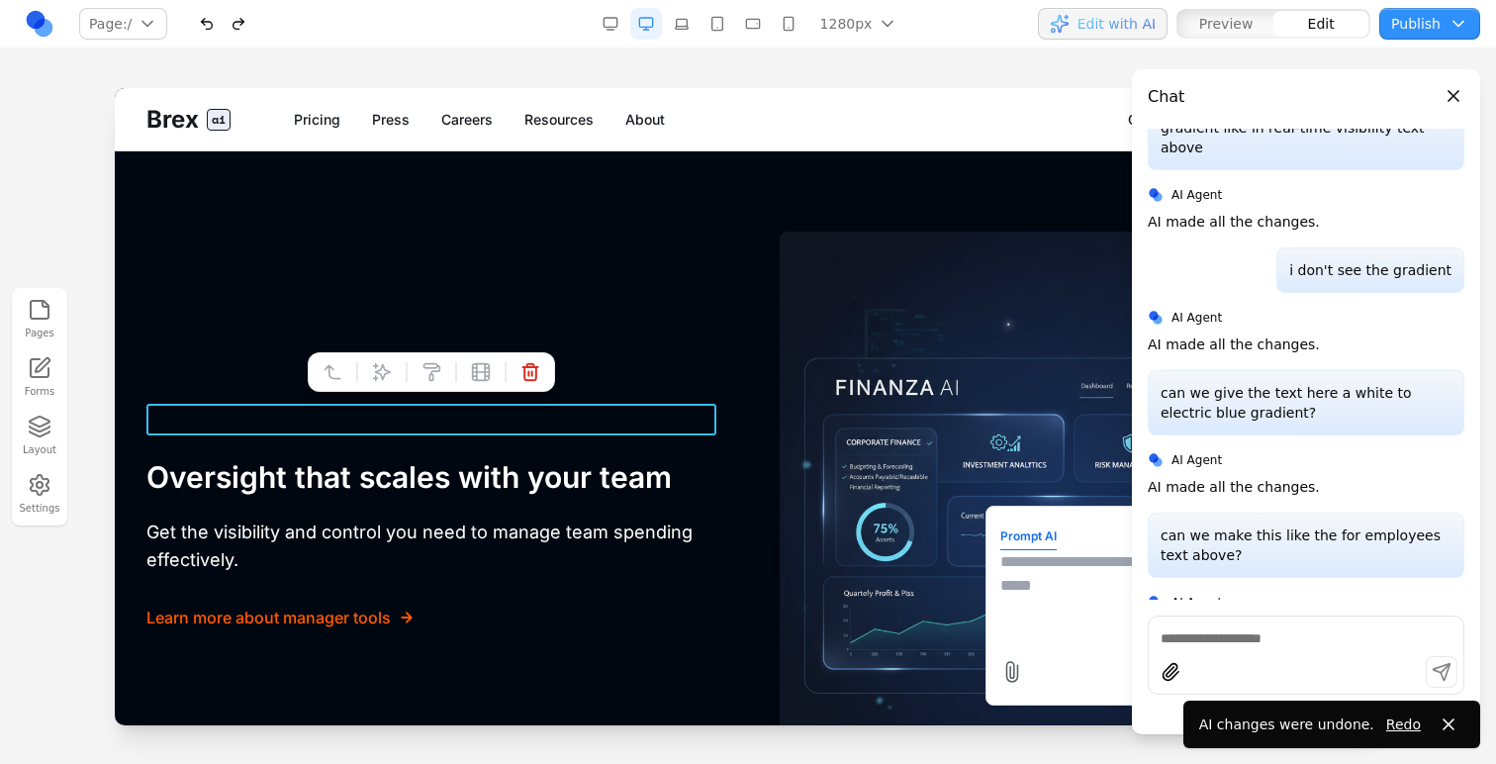
click at [1038, 562] on textarea at bounding box center [1159, 599] width 317 height 99
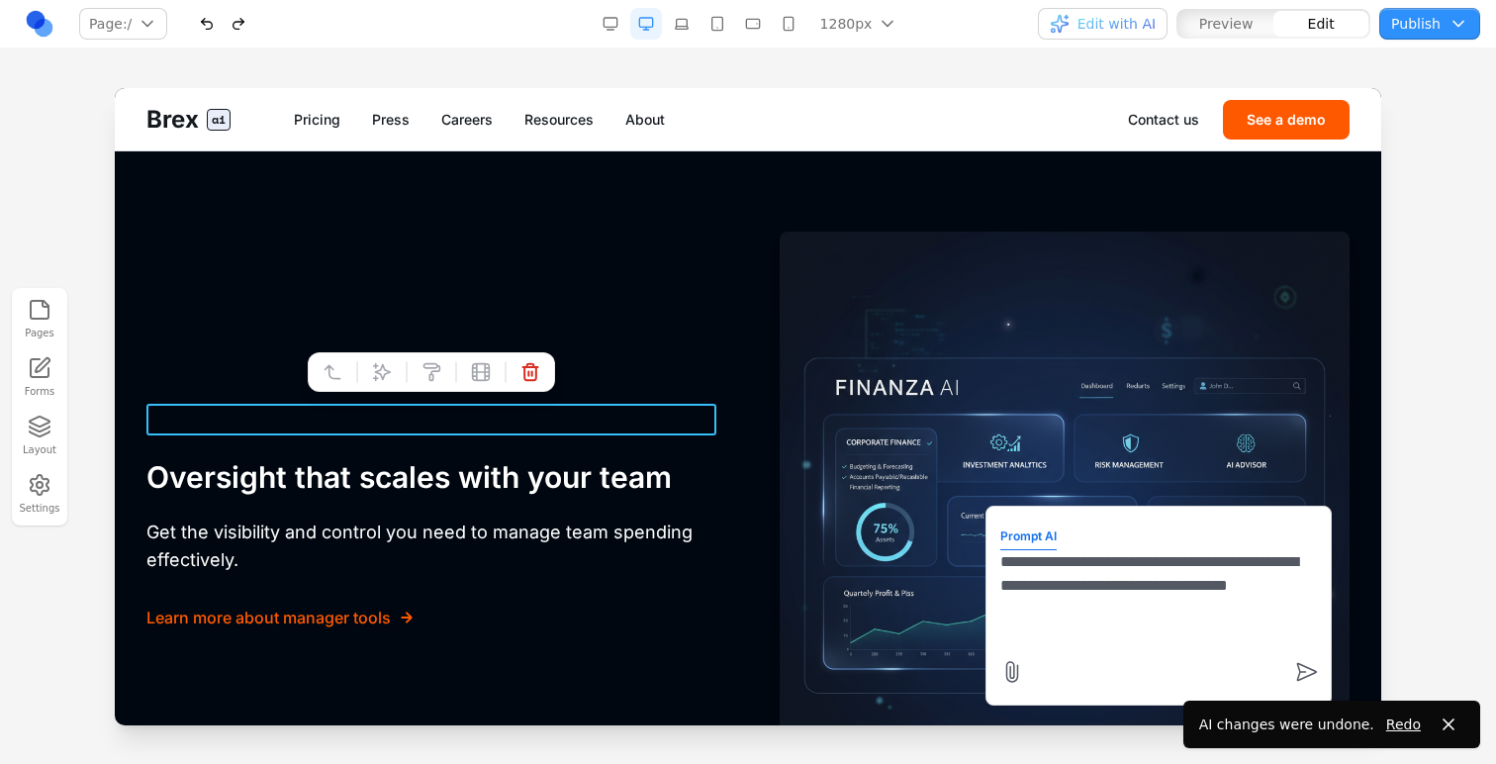
type textarea "**********"
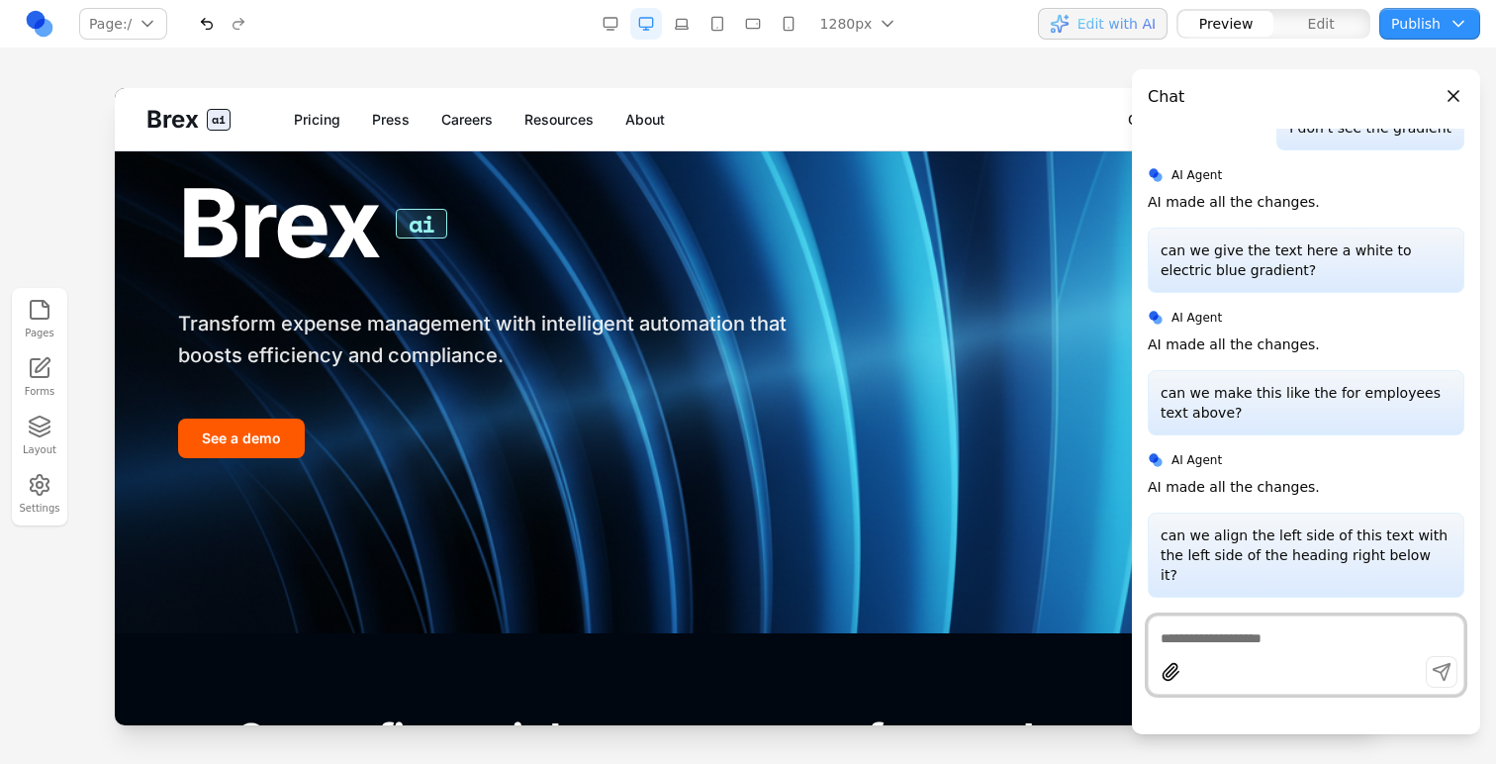
scroll to position [0, 0]
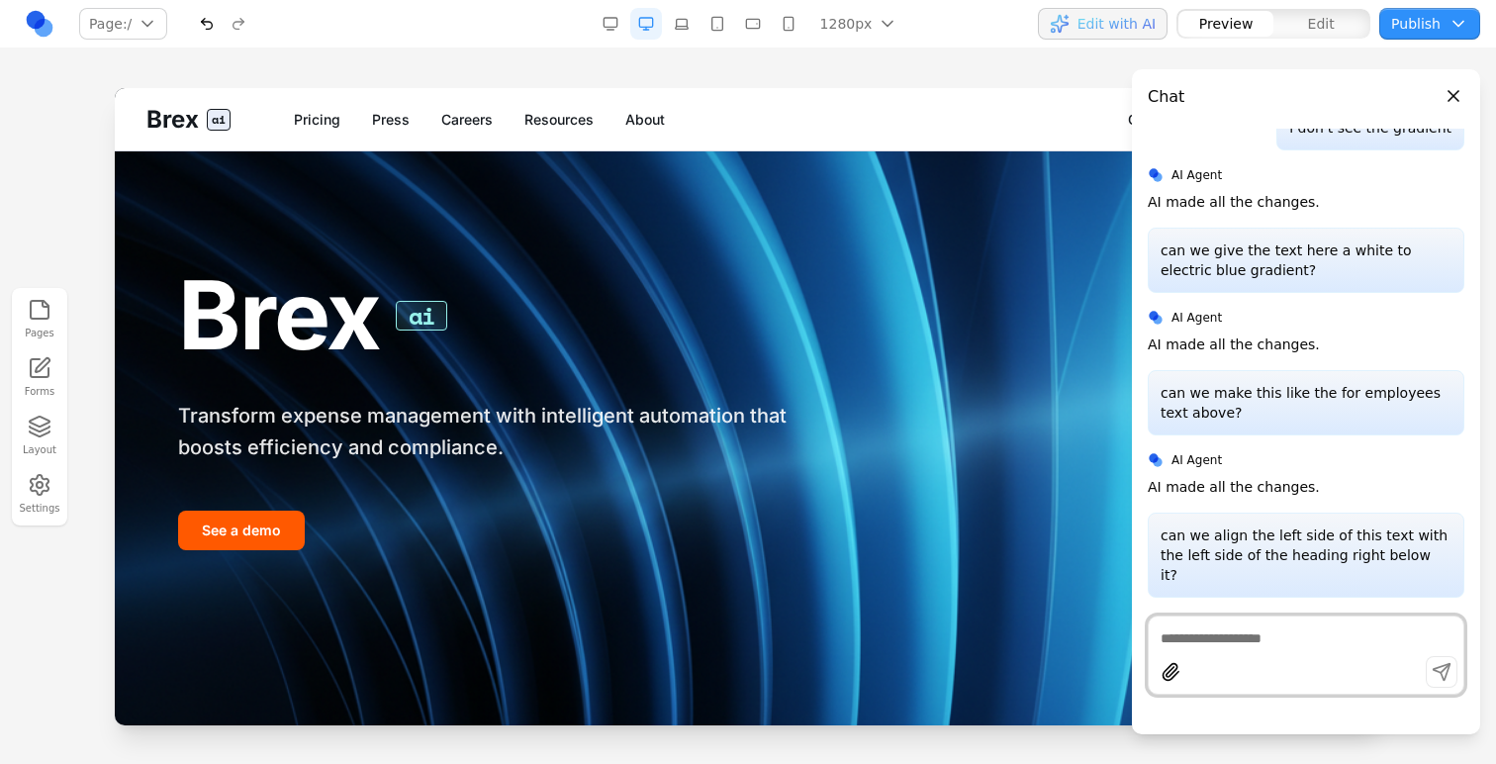
click at [1439, 38] on button "Publish" at bounding box center [1430, 24] width 101 height 32
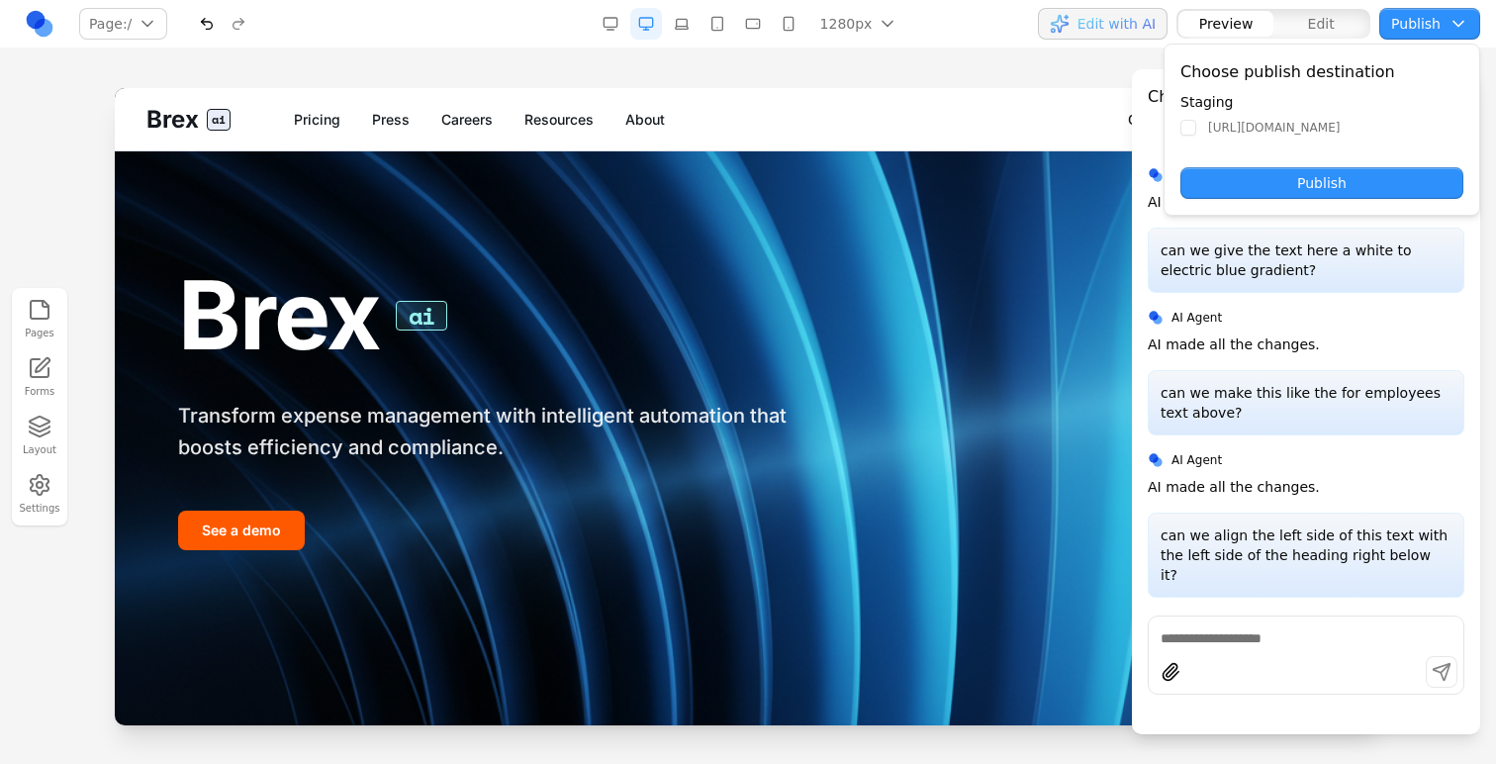
click at [1367, 173] on button "Publish" at bounding box center [1322, 183] width 283 height 32
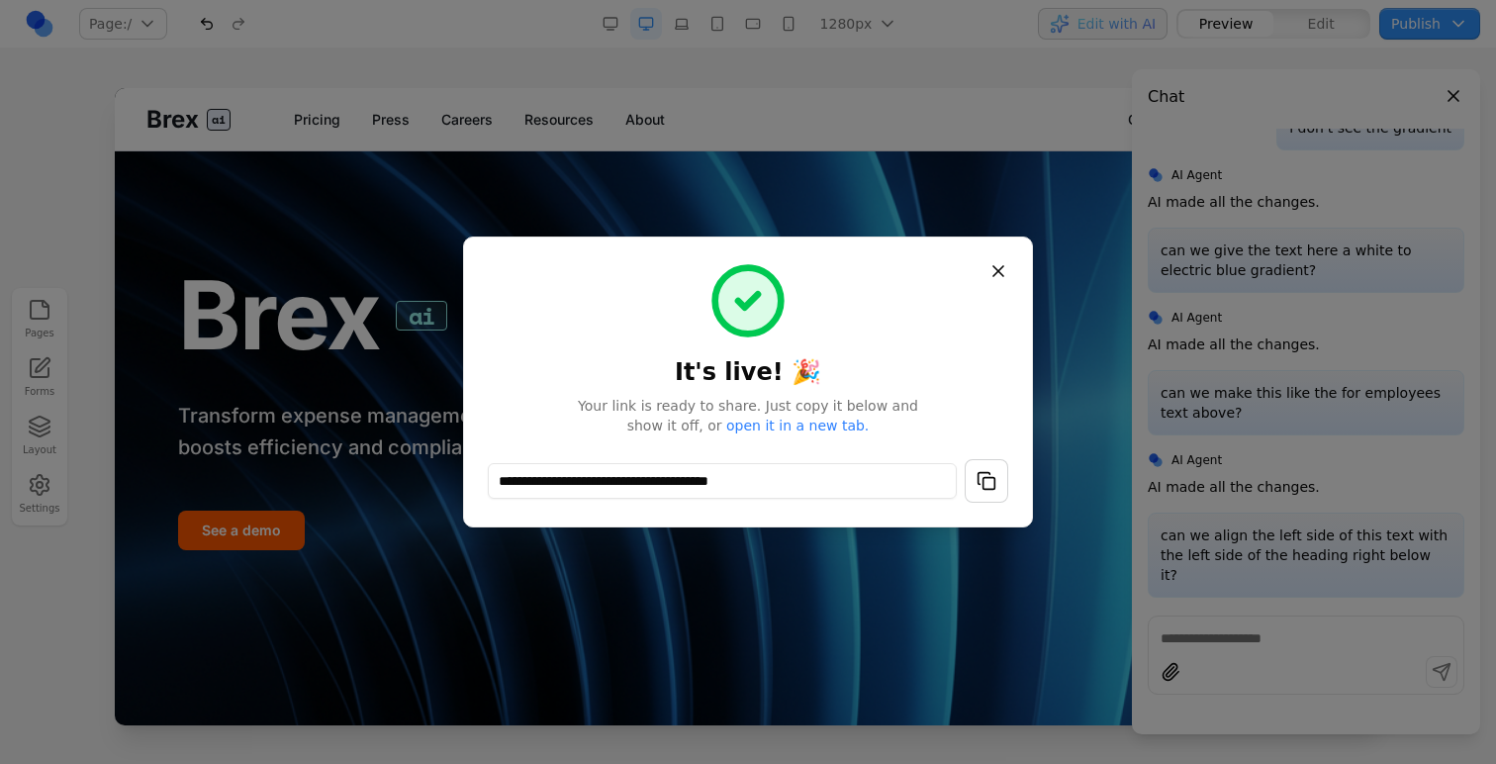
click at [976, 468] on button "button" at bounding box center [987, 481] width 44 height 44
click at [997, 273] on button "Close" at bounding box center [999, 271] width 36 height 36
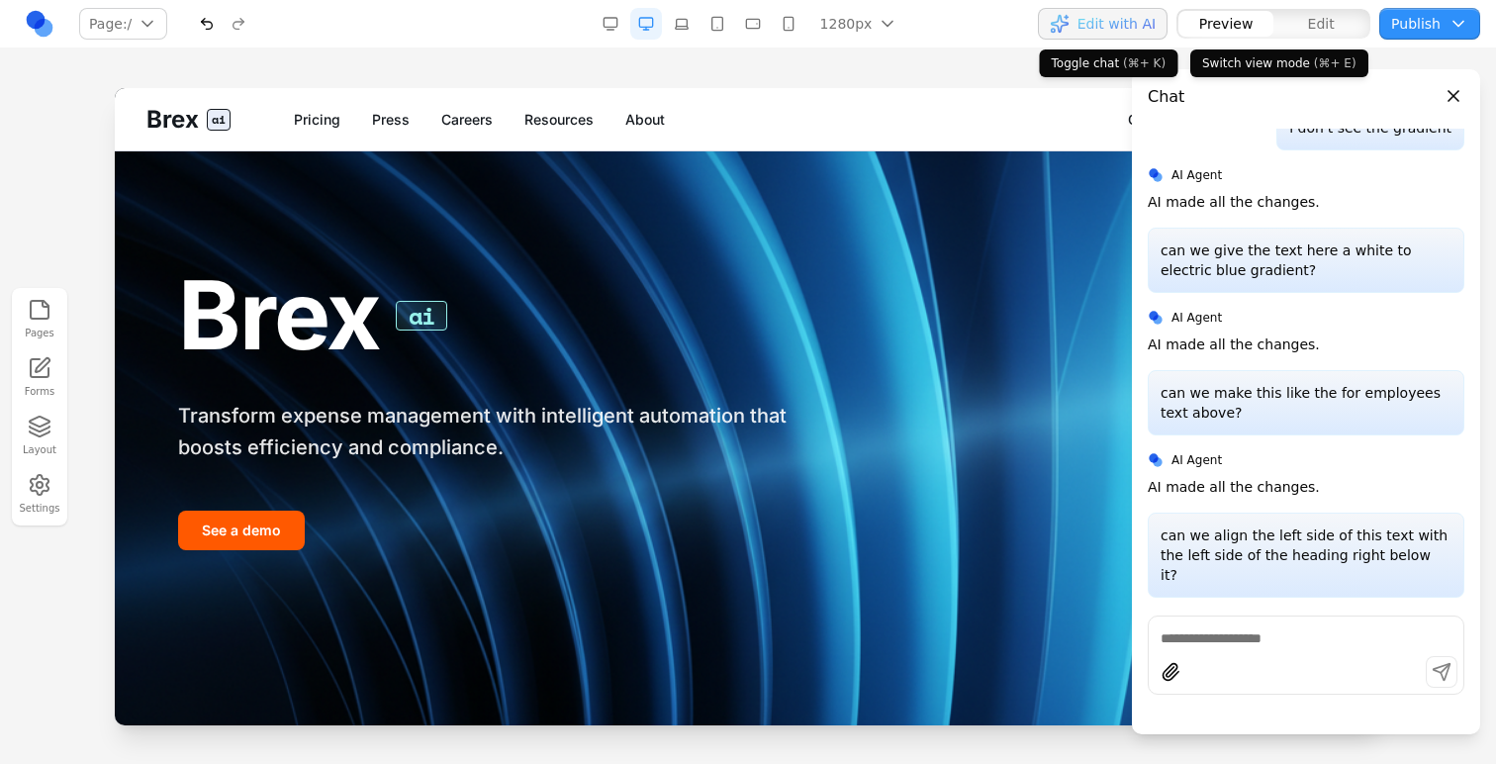
click at [1081, 21] on span "Edit with AI" at bounding box center [1103, 24] width 106 height 20
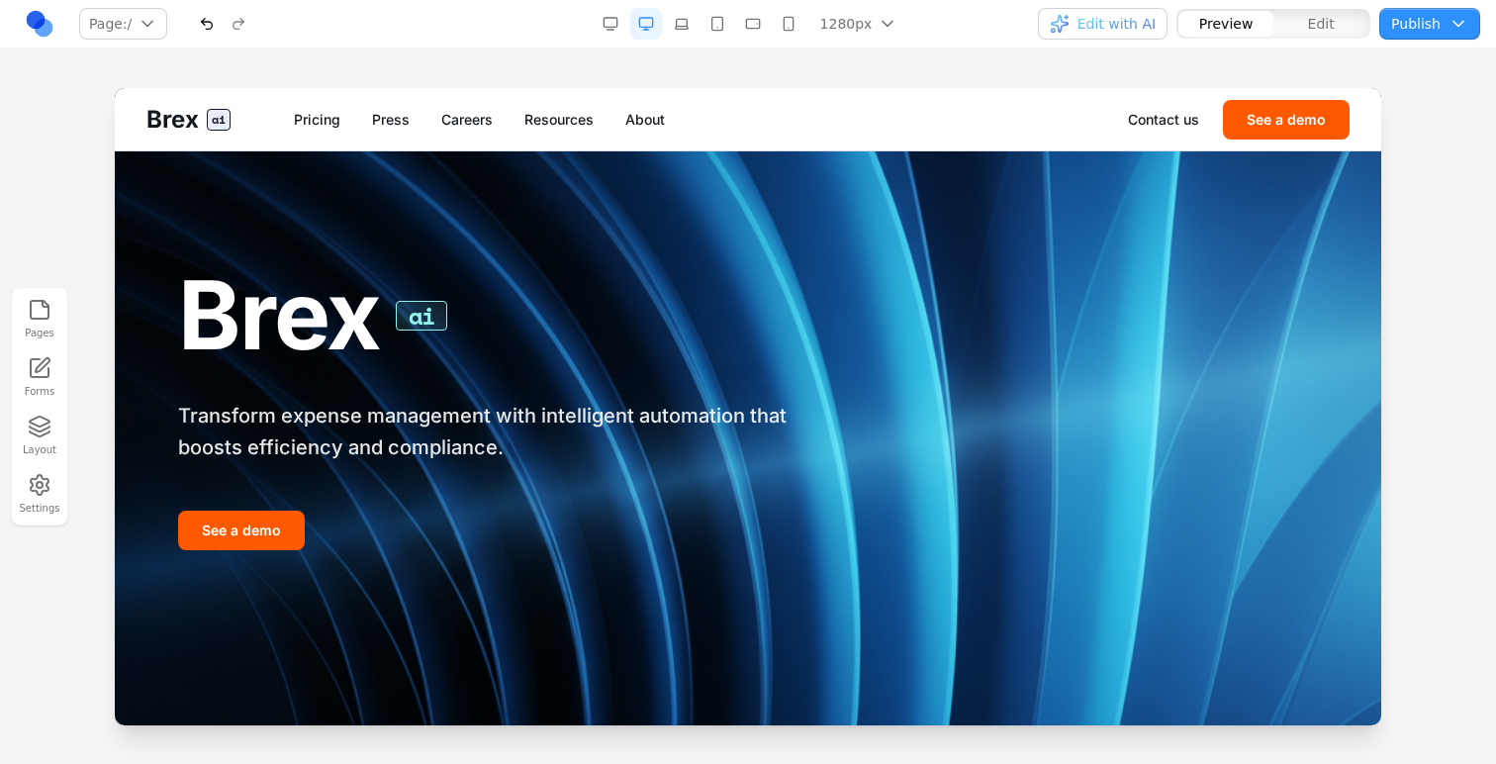
click at [1323, 20] on span "Edit" at bounding box center [1321, 24] width 27 height 20
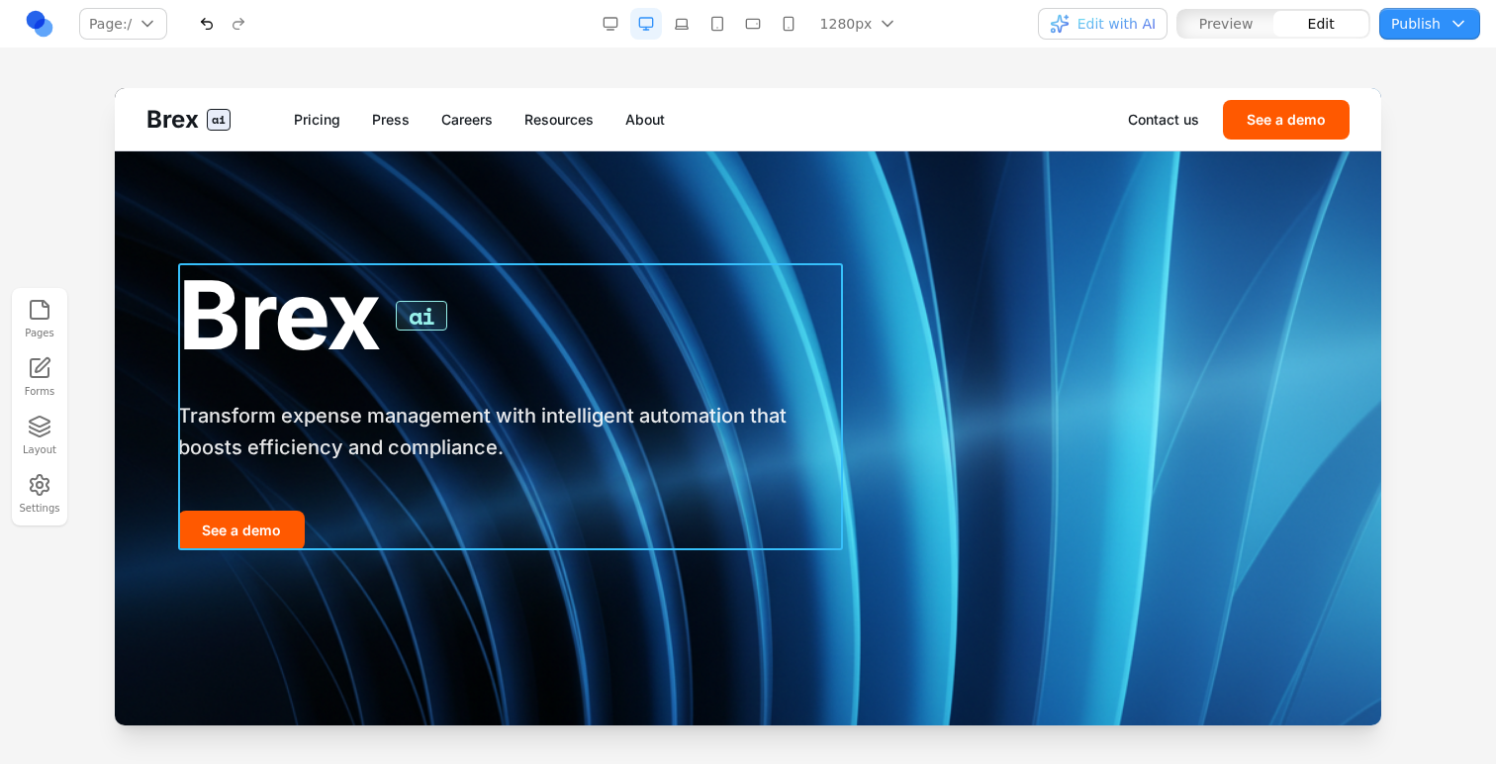
click at [702, 490] on div "Brex ai Transform expense management with intelligent automation that boosts ef…" at bounding box center [510, 406] width 665 height 287
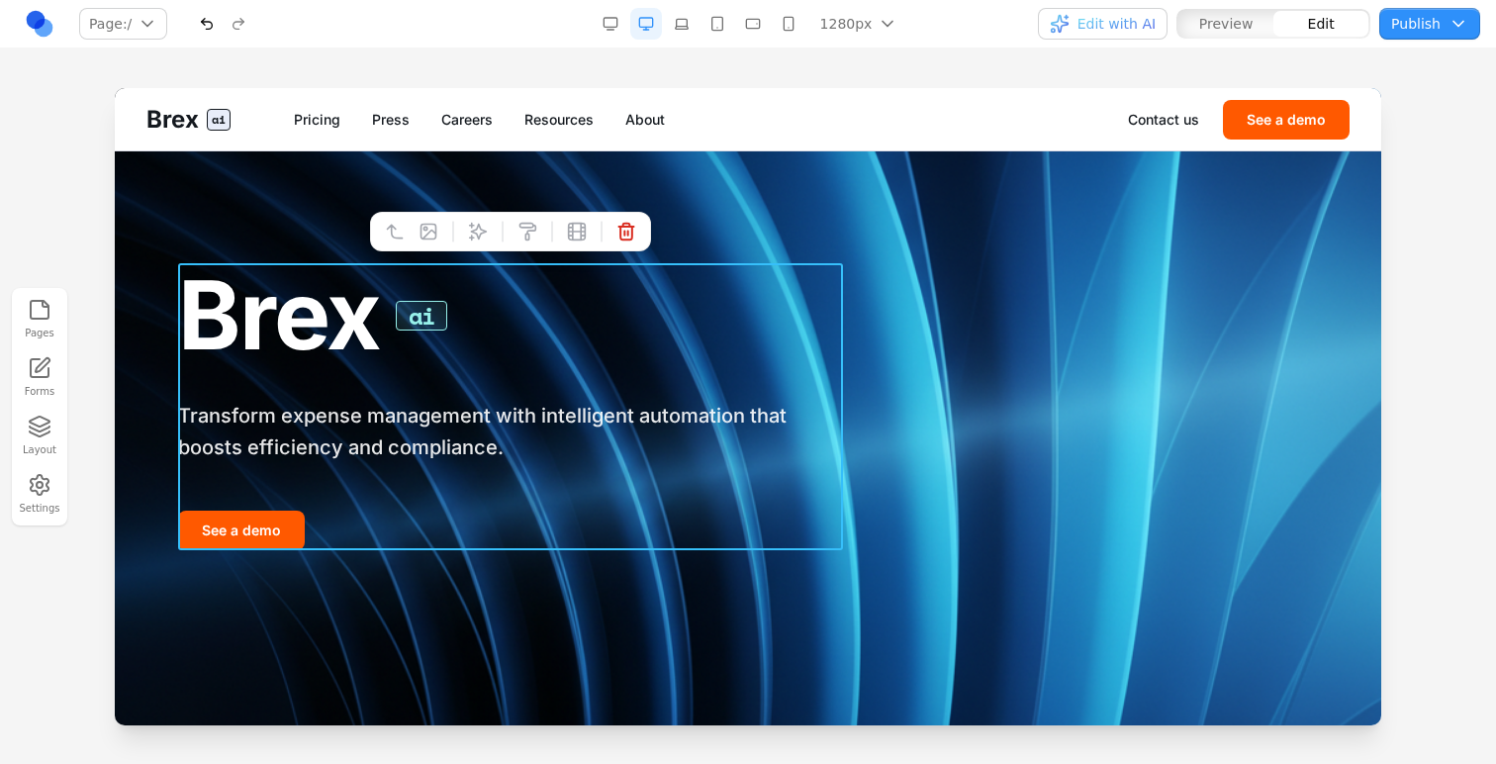
click at [225, 388] on div "Brex ai Transform expense management with intelligent automation that boosts ef…" at bounding box center [510, 406] width 665 height 287
click at [173, 393] on div "Brex ai Transform expense management with intelligent automation that boosts ef…" at bounding box center [747, 407] width 1203 height 606
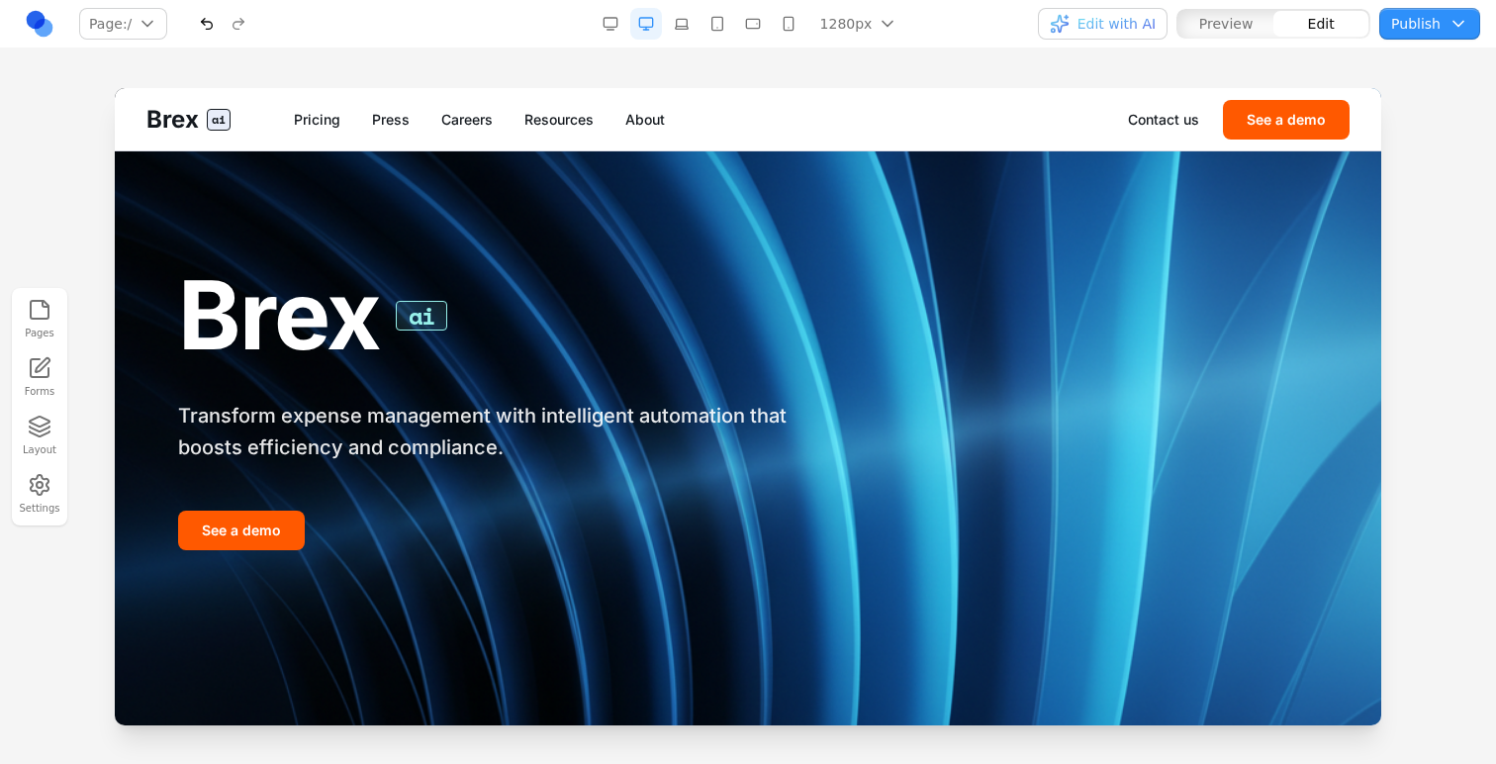
click at [149, 395] on div "Brex ai Transform expense management with intelligent automation that boosts ef…" at bounding box center [747, 407] width 1203 height 606
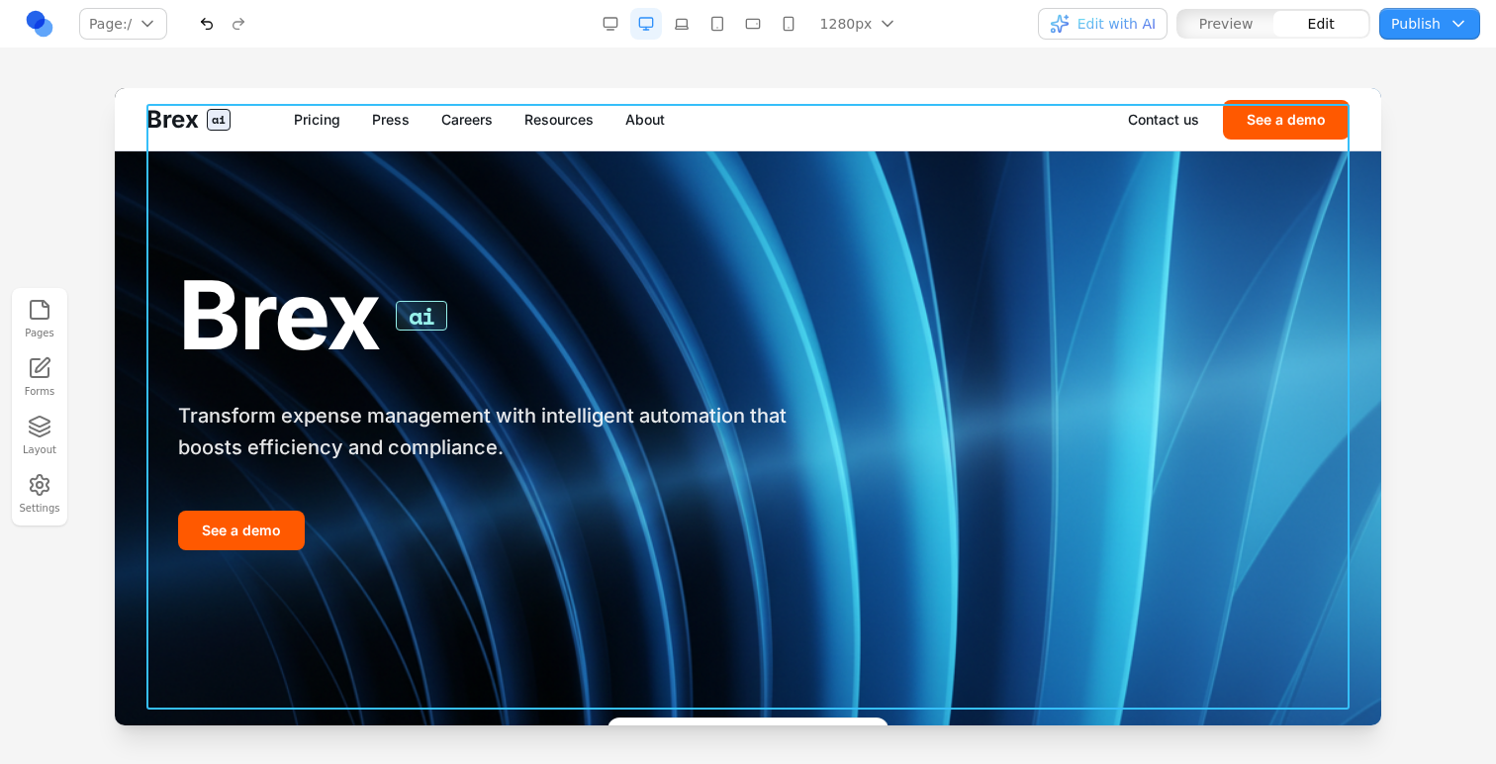
click at [104, 391] on div at bounding box center [748, 425] width 1496 height 675
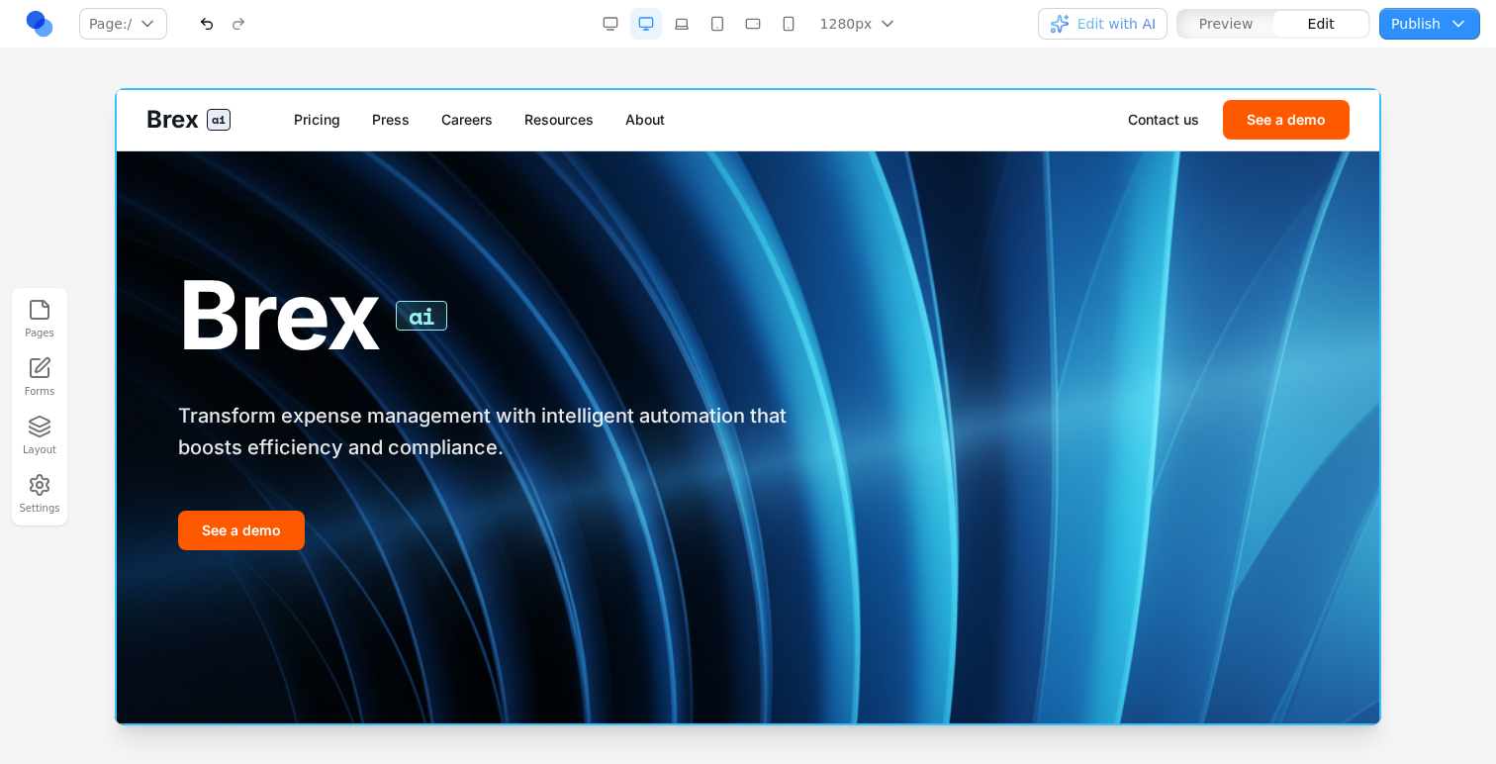
click at [126, 393] on img at bounding box center [748, 406] width 1267 height 637
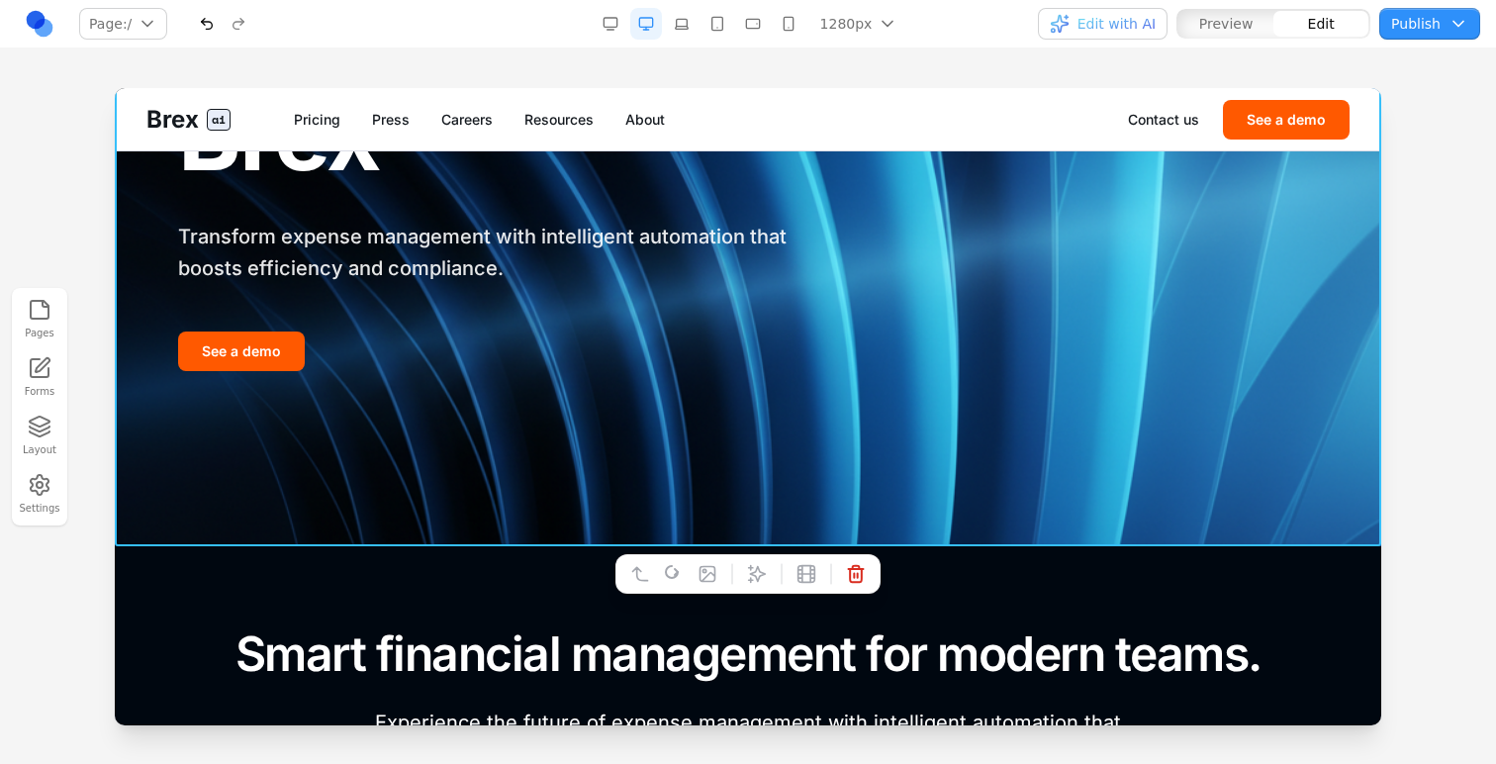
scroll to position [193, 0]
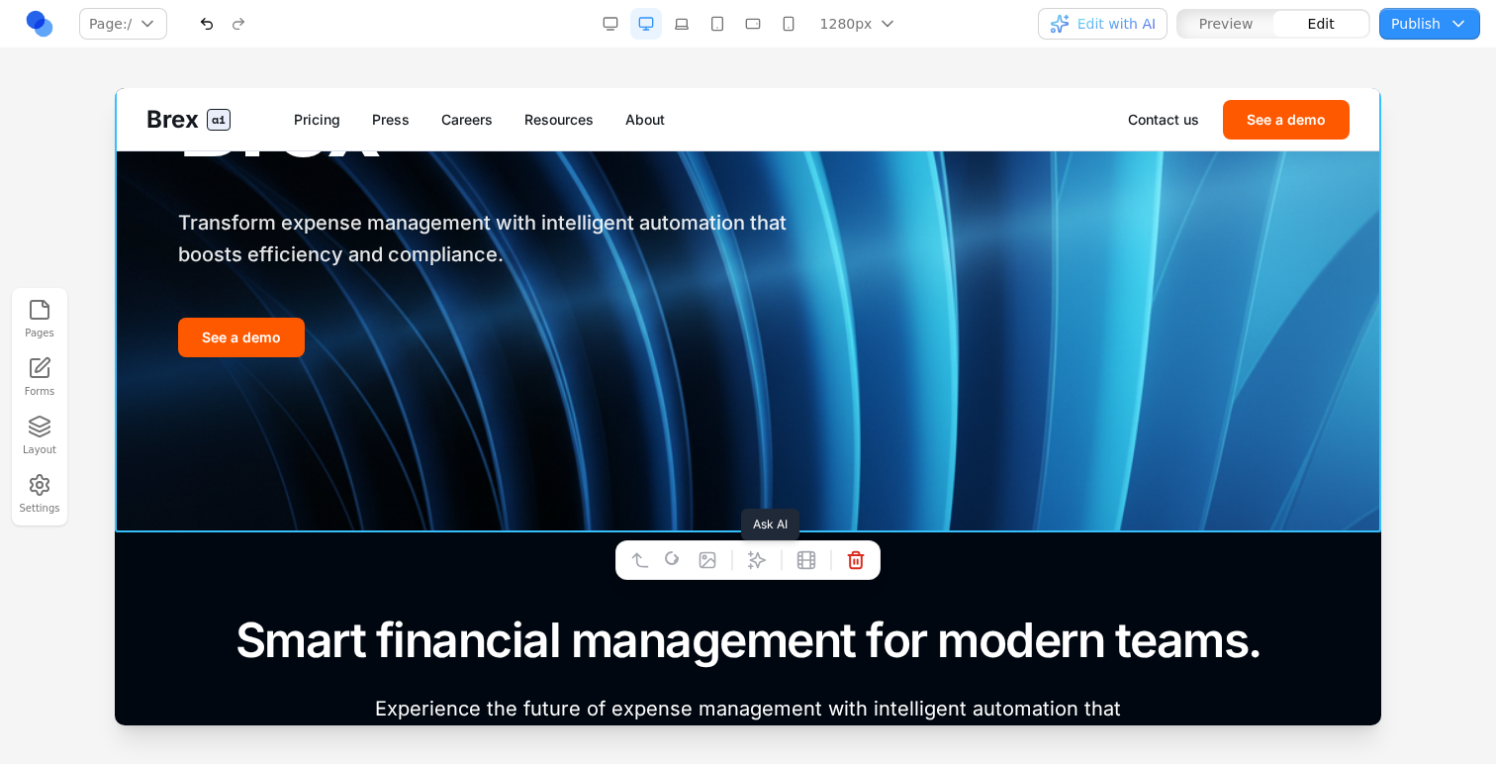
click at [758, 549] on button at bounding box center [757, 560] width 32 height 32
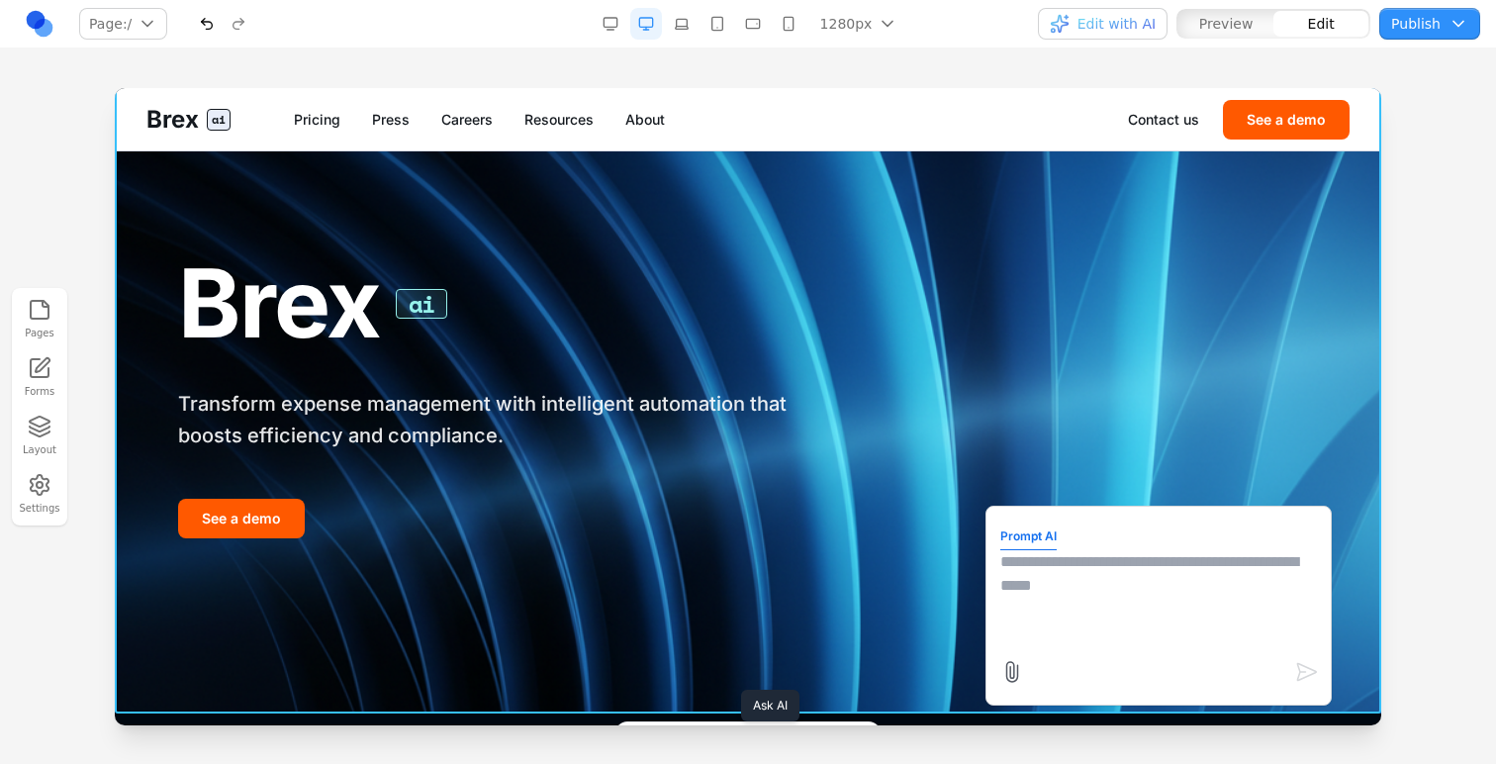
scroll to position [0, 0]
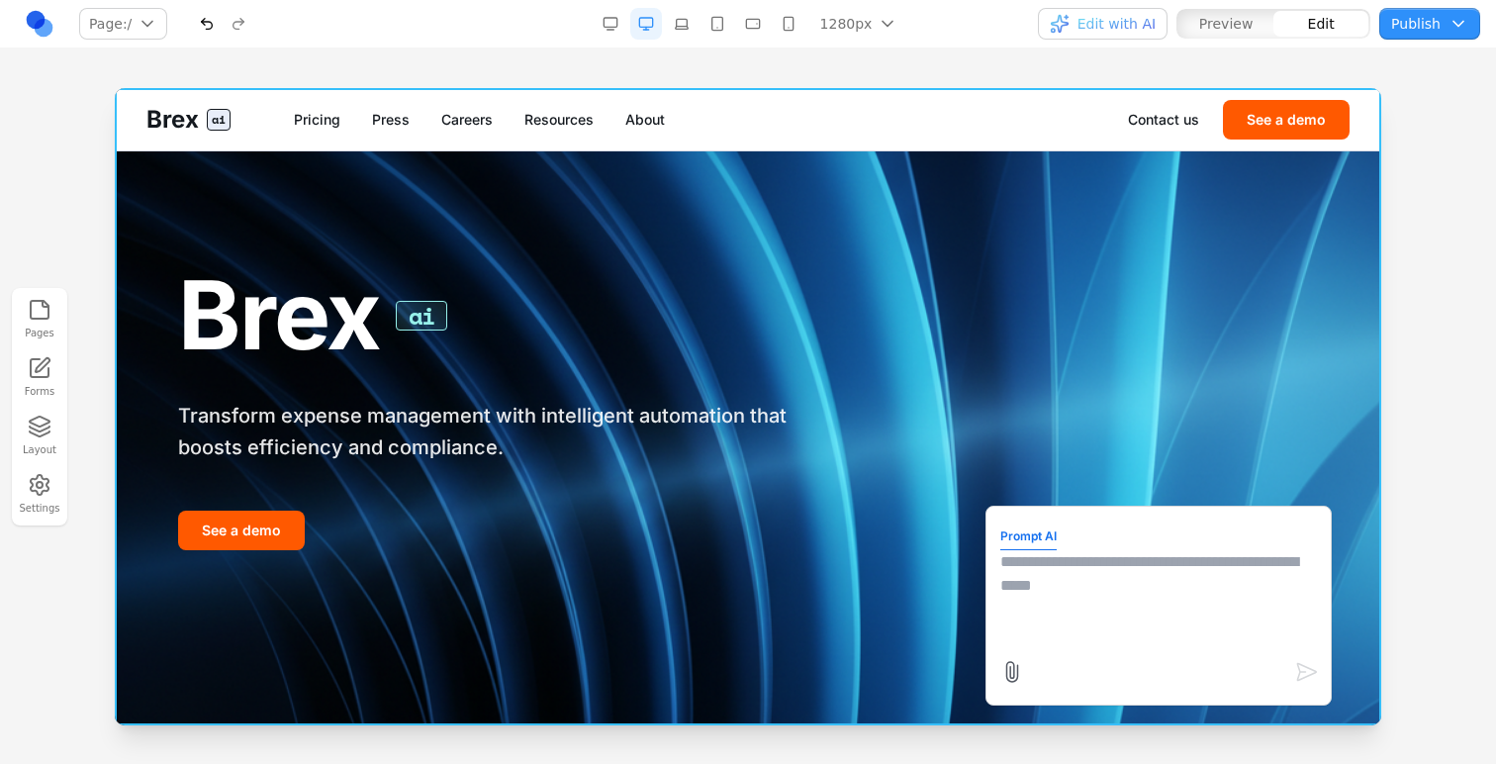
click at [1102, 581] on textarea at bounding box center [1159, 599] width 317 height 99
type textarea "**********"
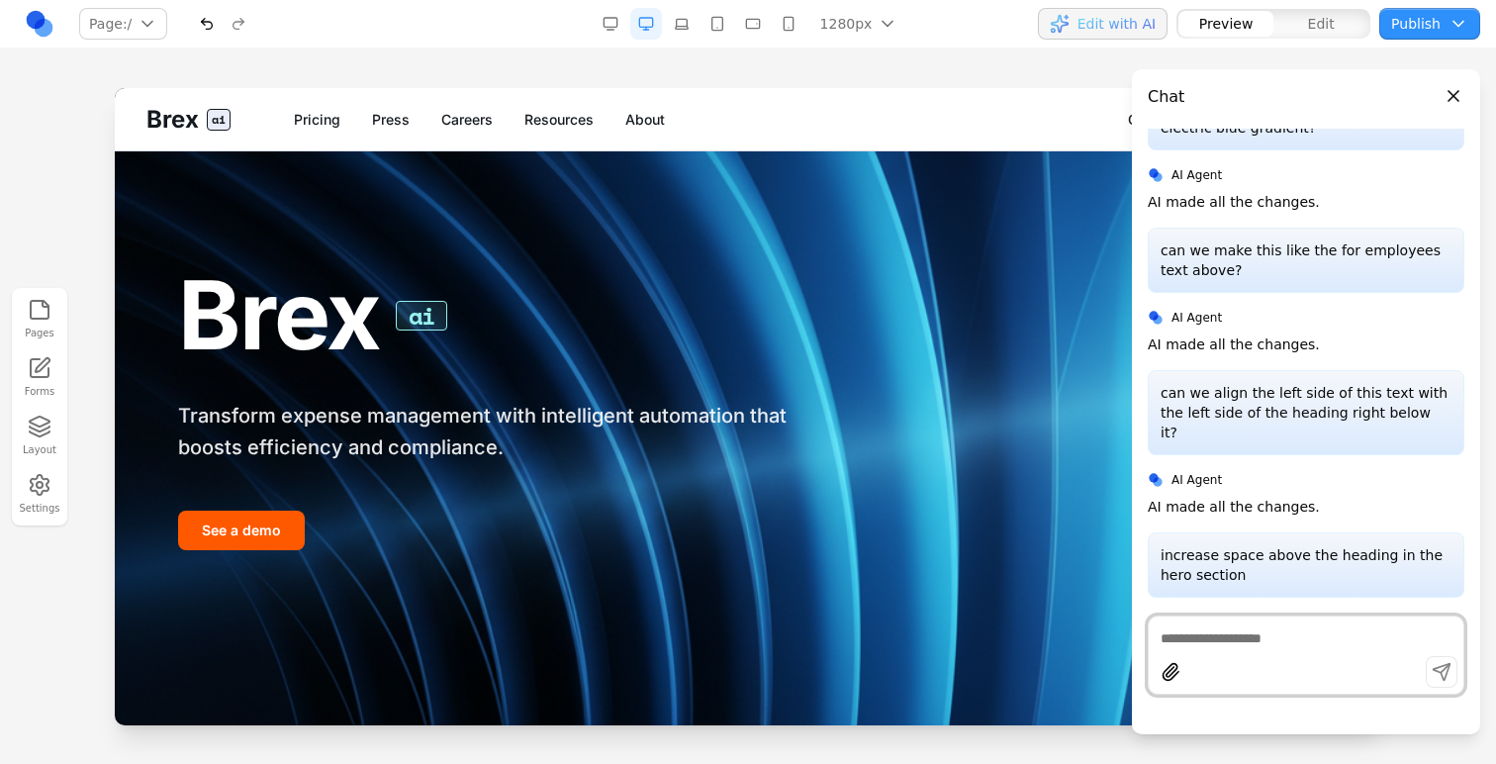
click at [1313, 644] on textarea at bounding box center [1306, 638] width 291 height 20
type textarea "**********"
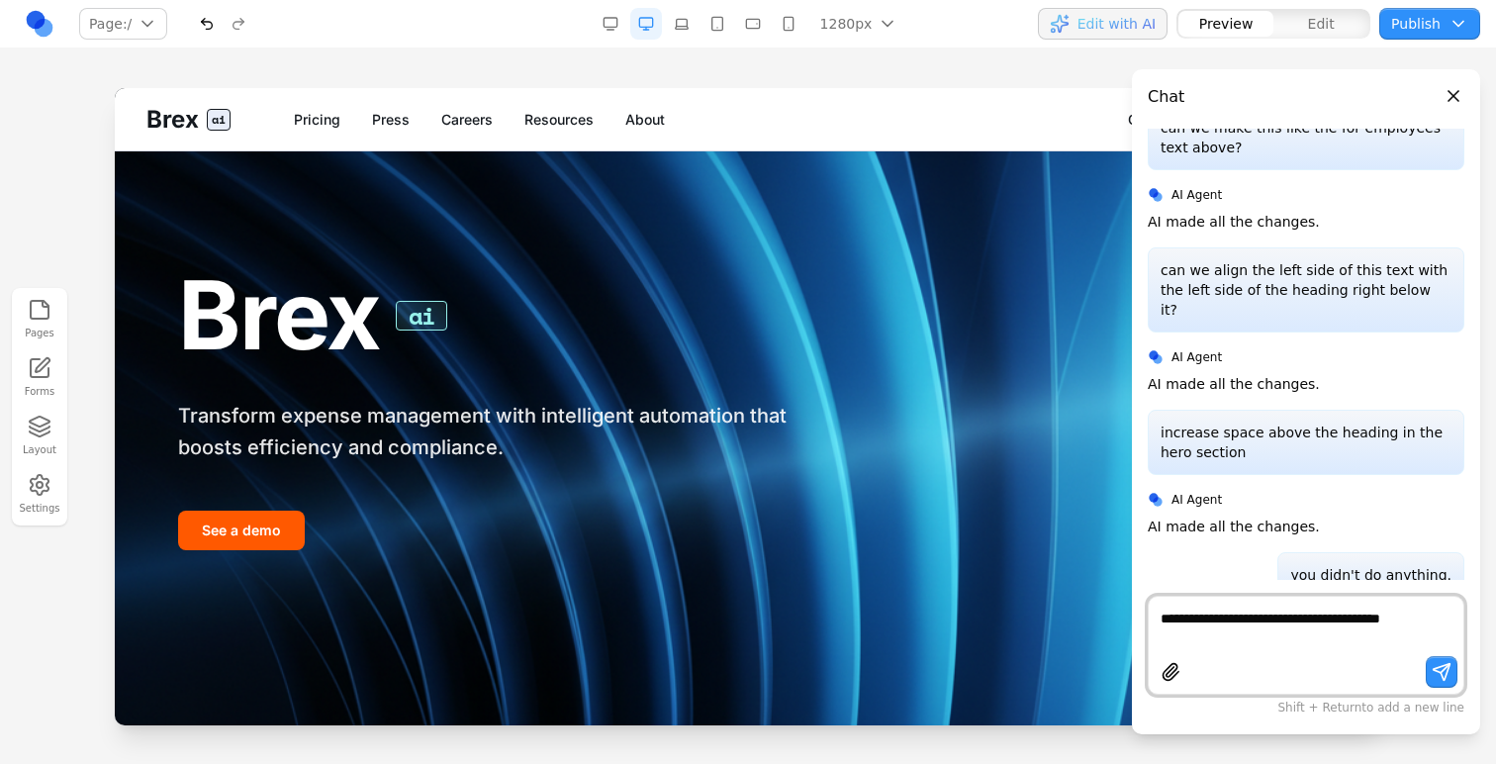
scroll to position [756, 0]
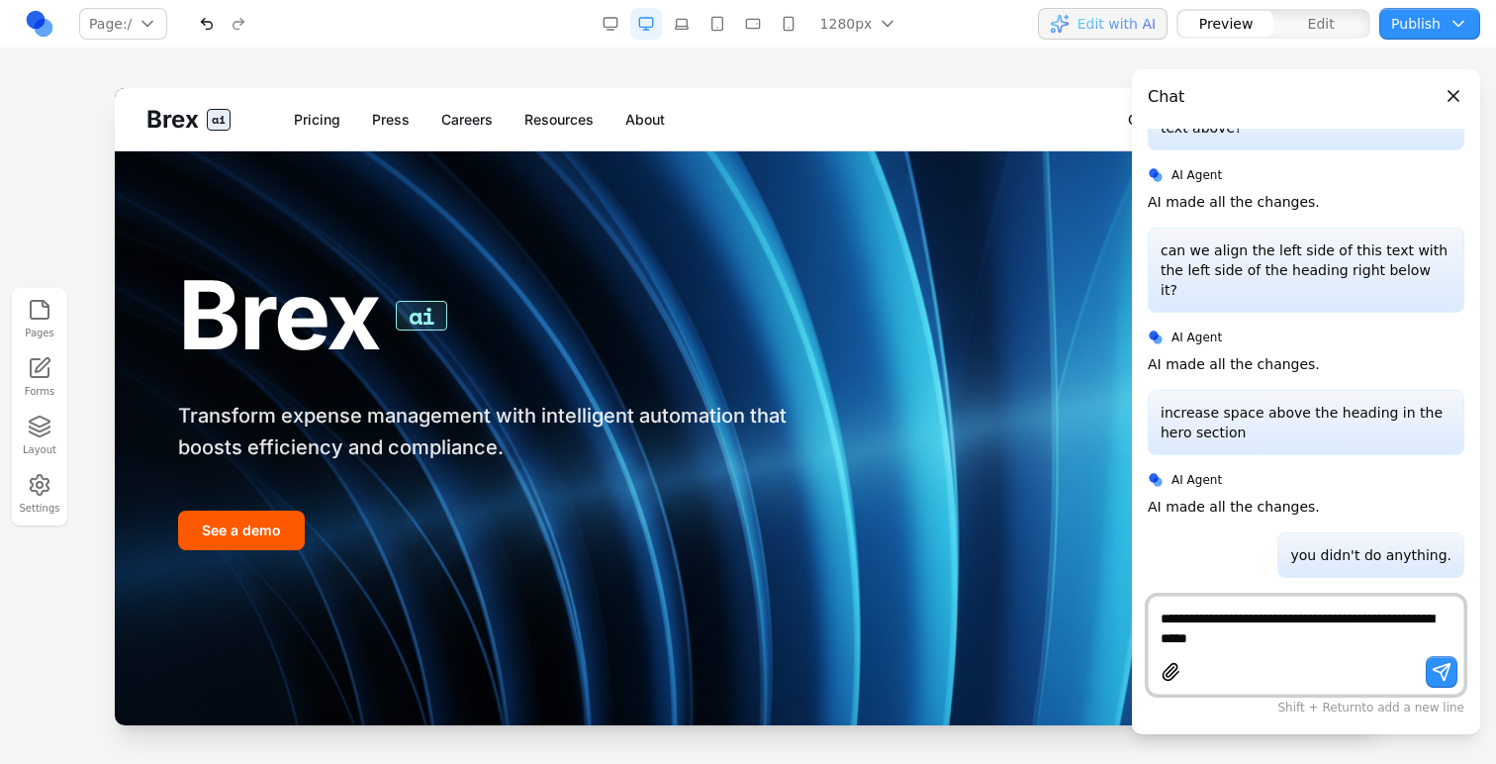
type textarea "**********"
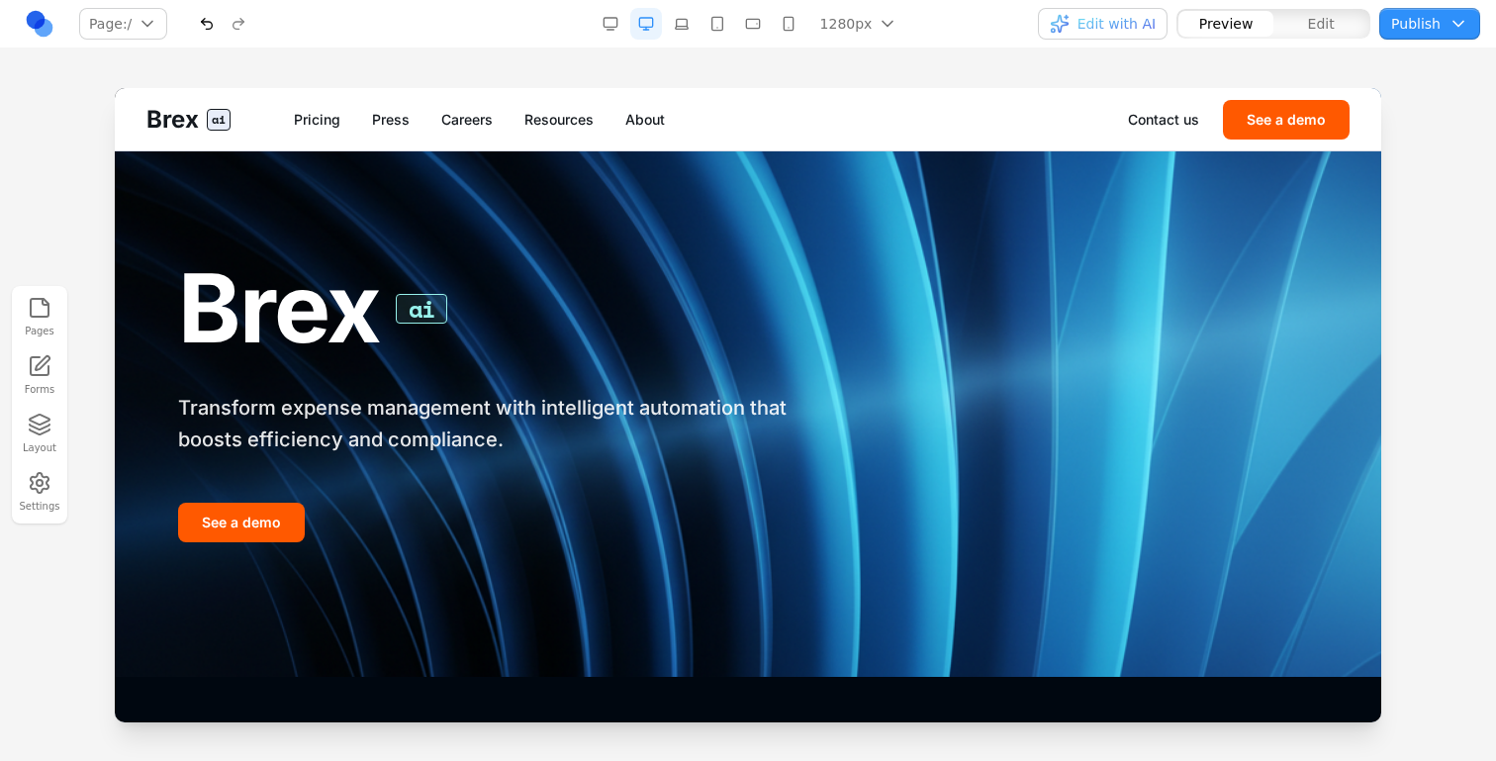
scroll to position [0, 0]
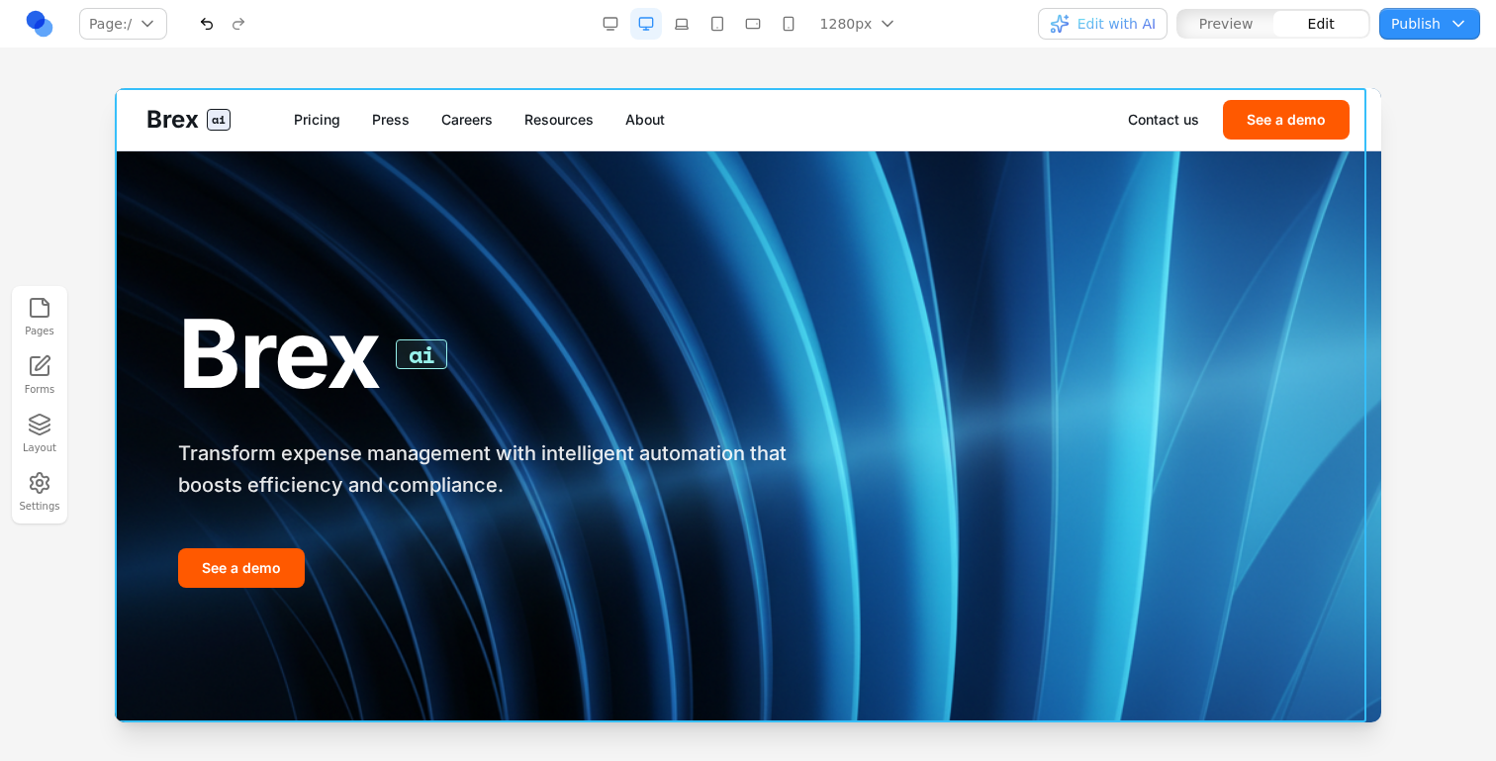
click at [1348, 286] on img at bounding box center [748, 405] width 1267 height 634
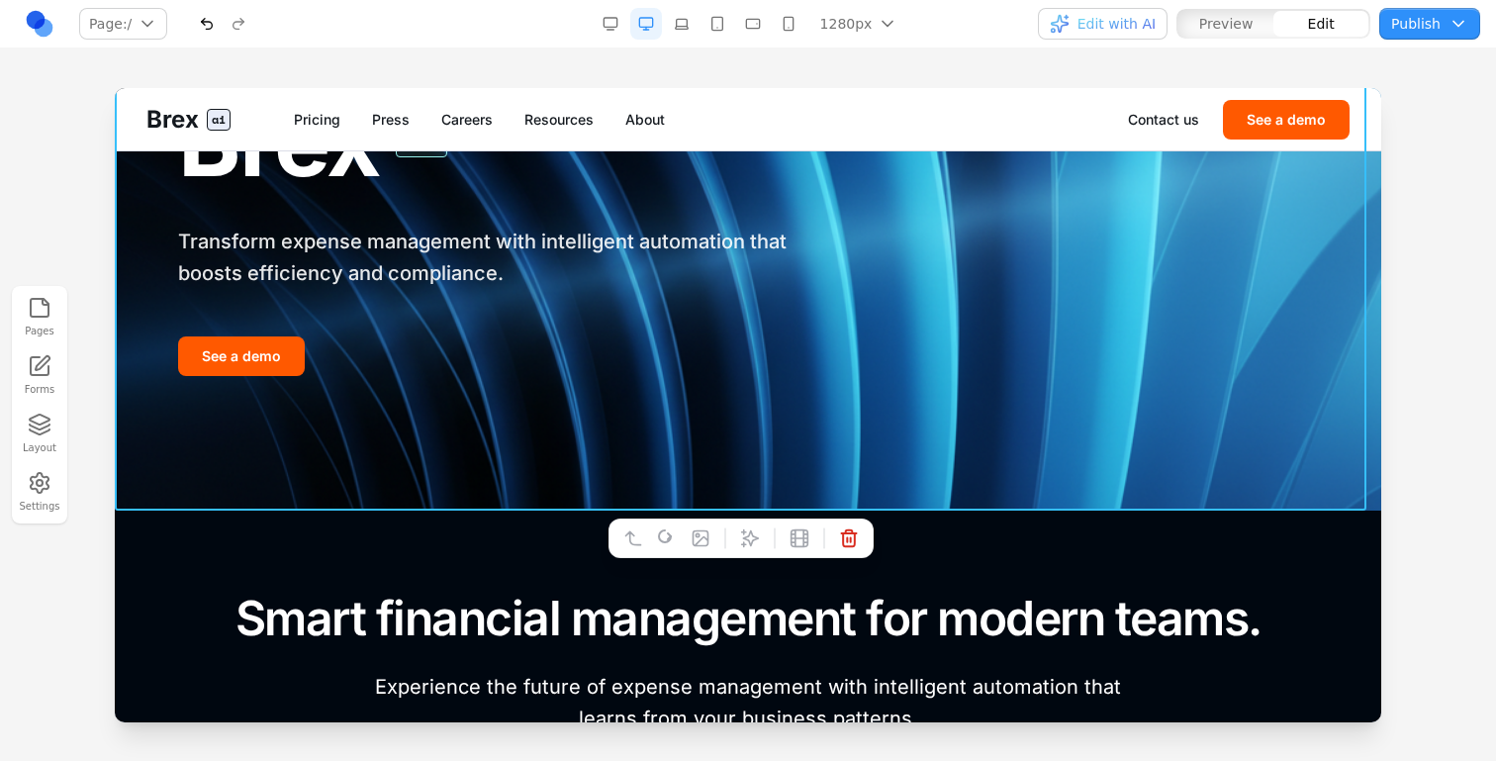
scroll to position [218, 0]
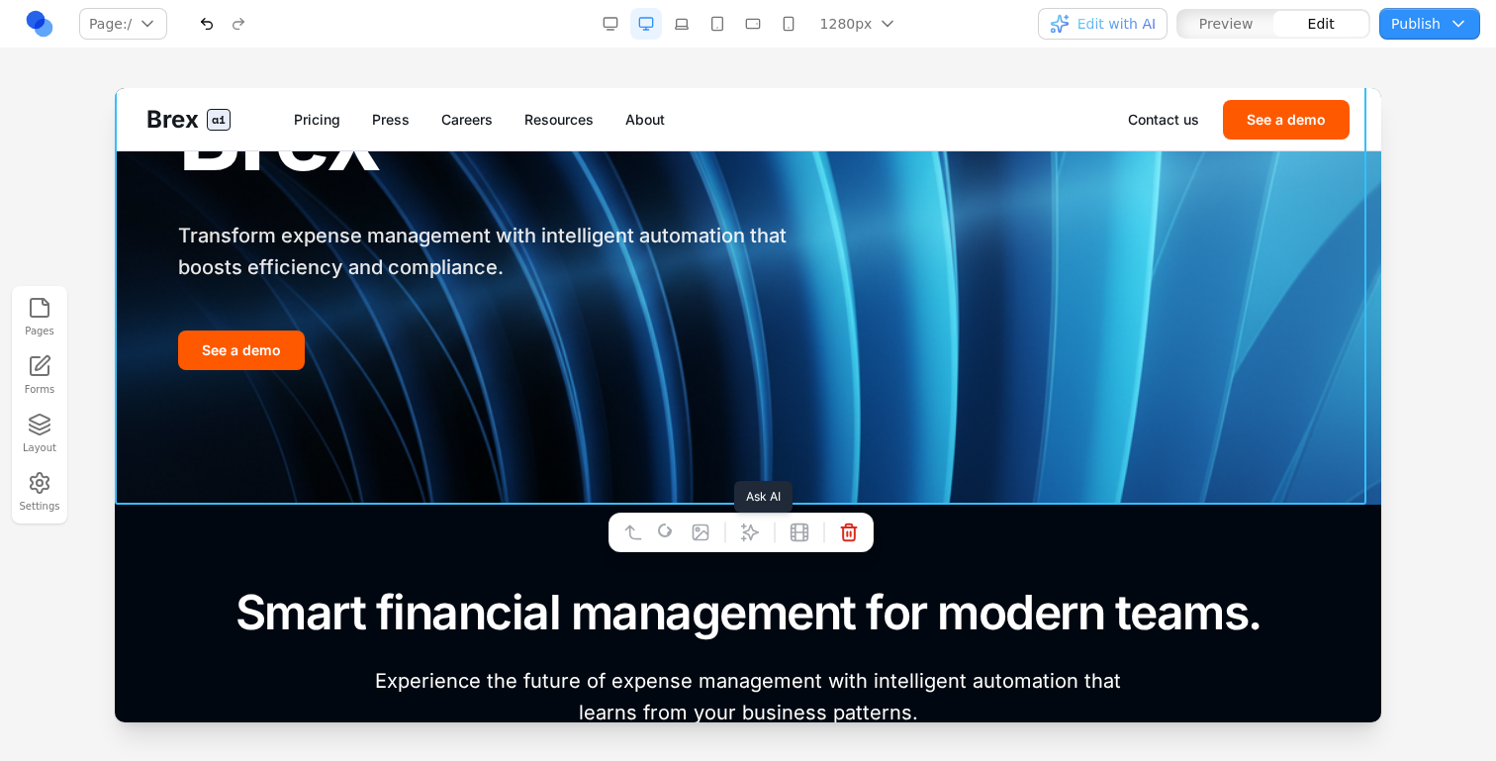
click at [750, 541] on icon at bounding box center [750, 533] width 20 height 20
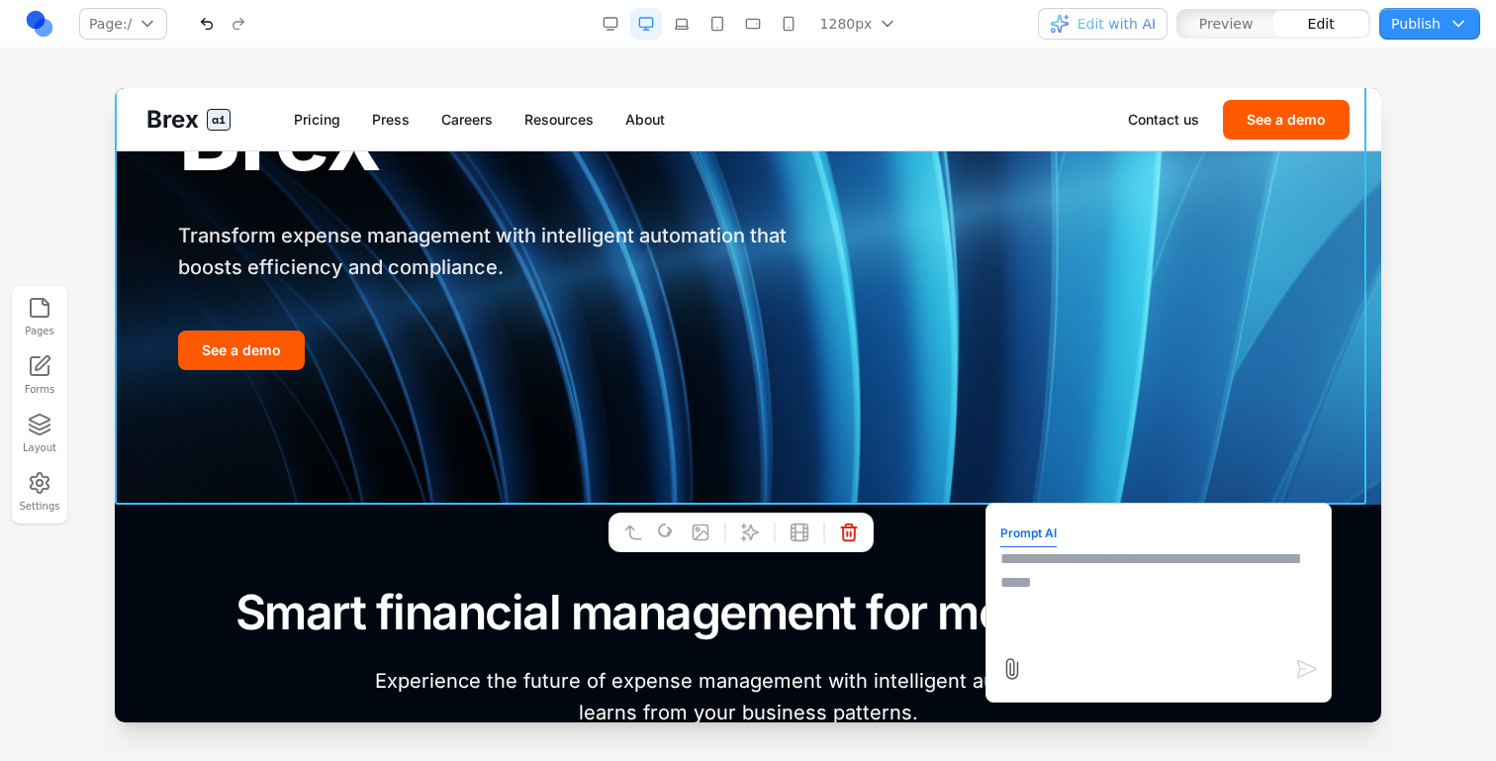
click at [1147, 575] on textarea at bounding box center [1159, 596] width 317 height 99
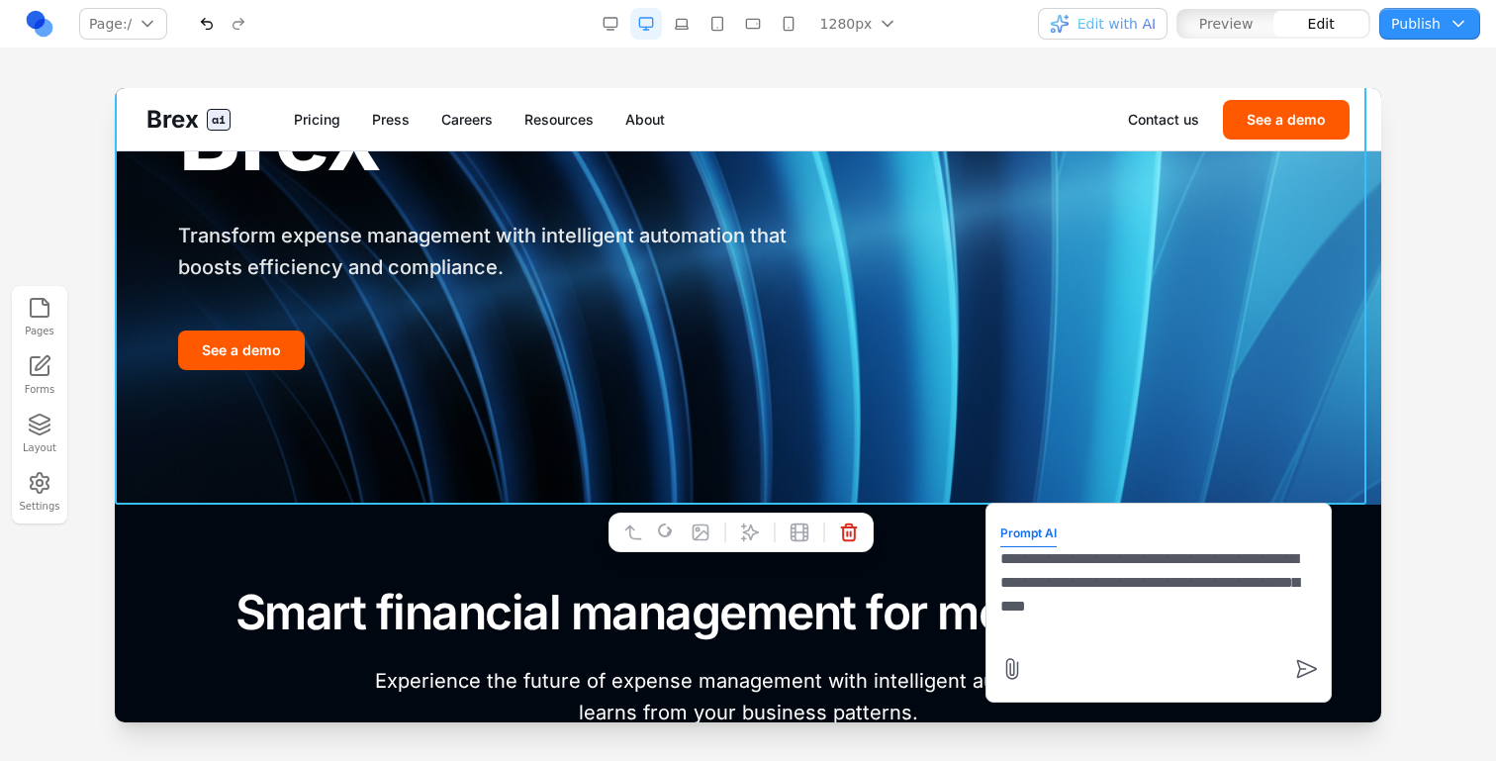
type textarea "**********"
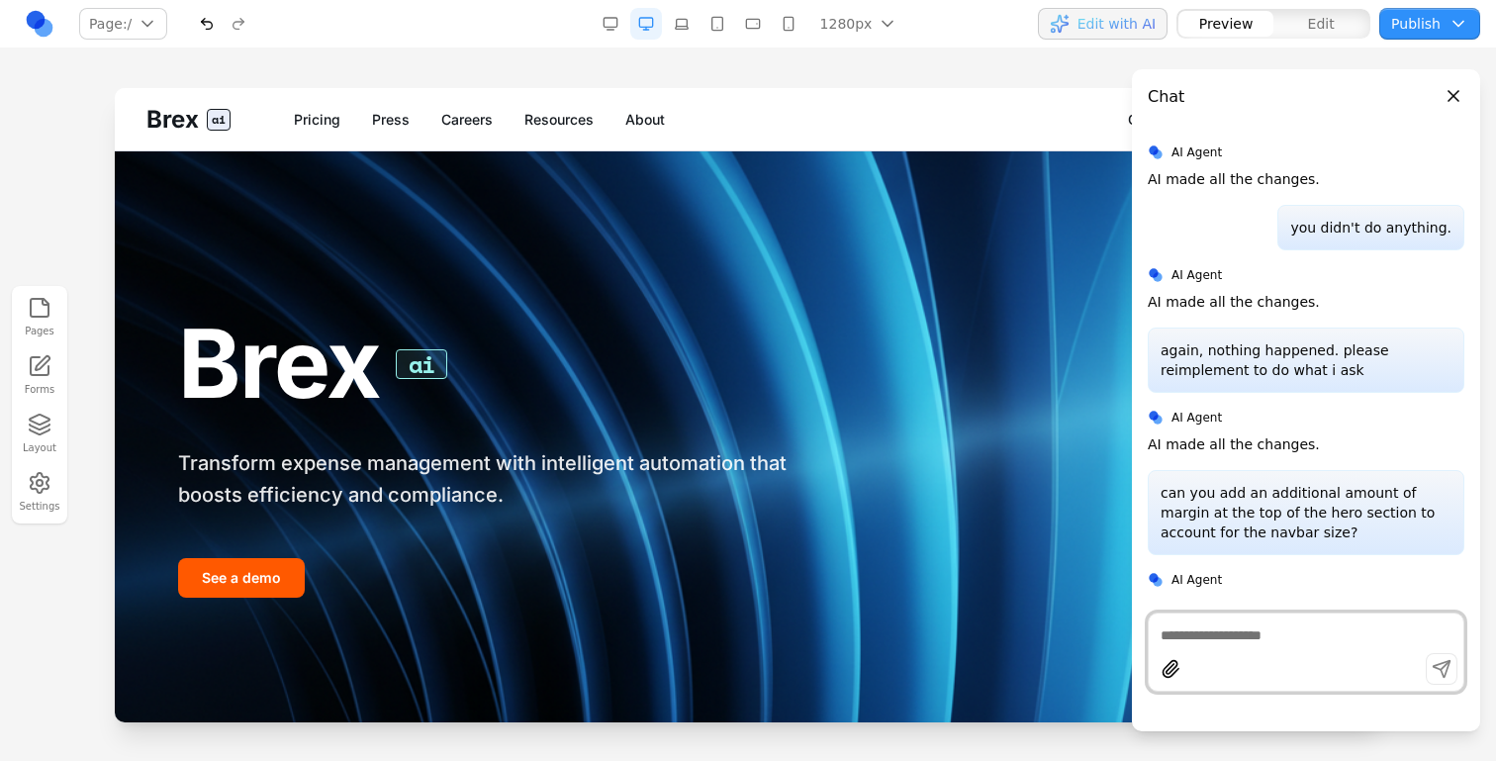
scroll to position [0, 0]
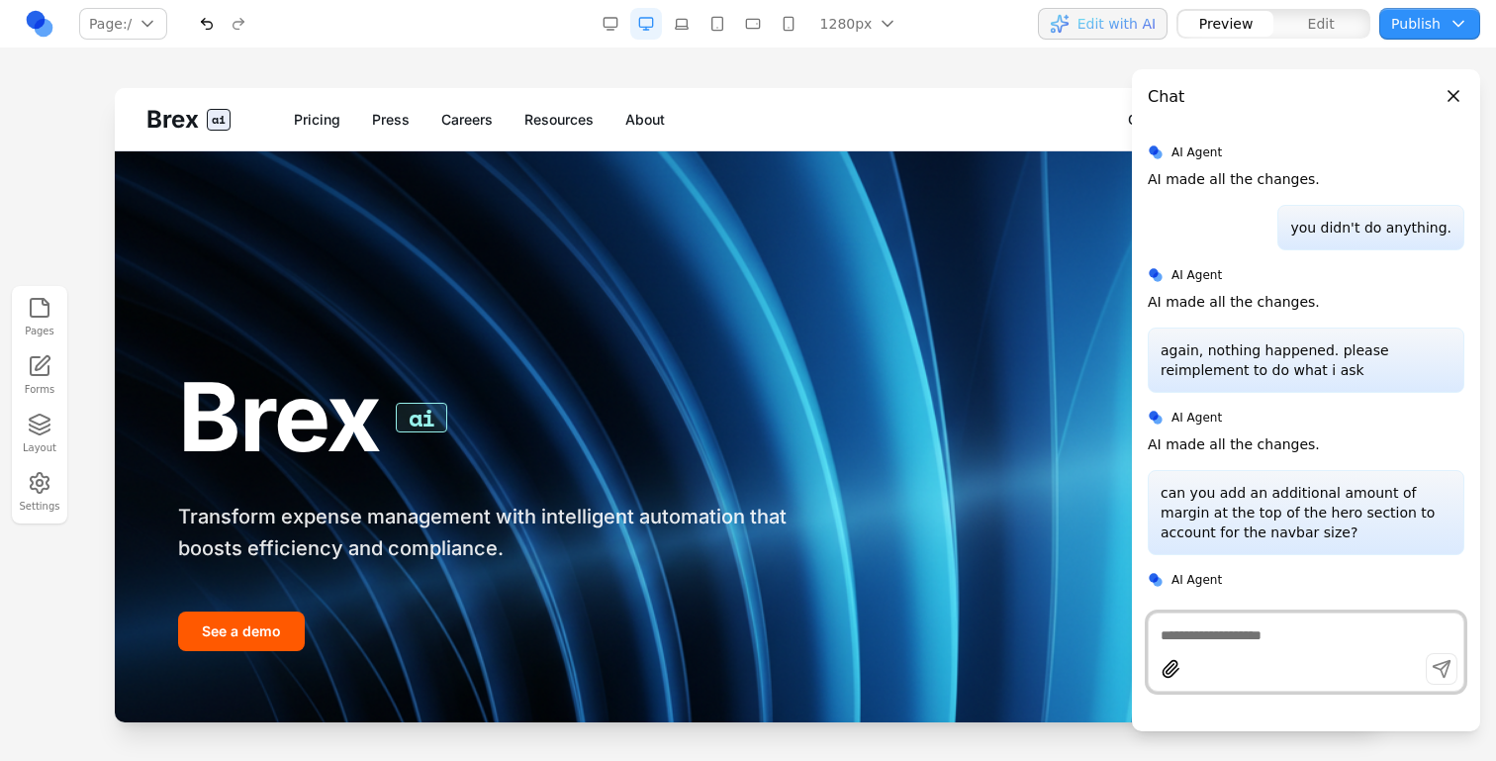
click at [1456, 98] on button "Close panel" at bounding box center [1454, 96] width 22 height 22
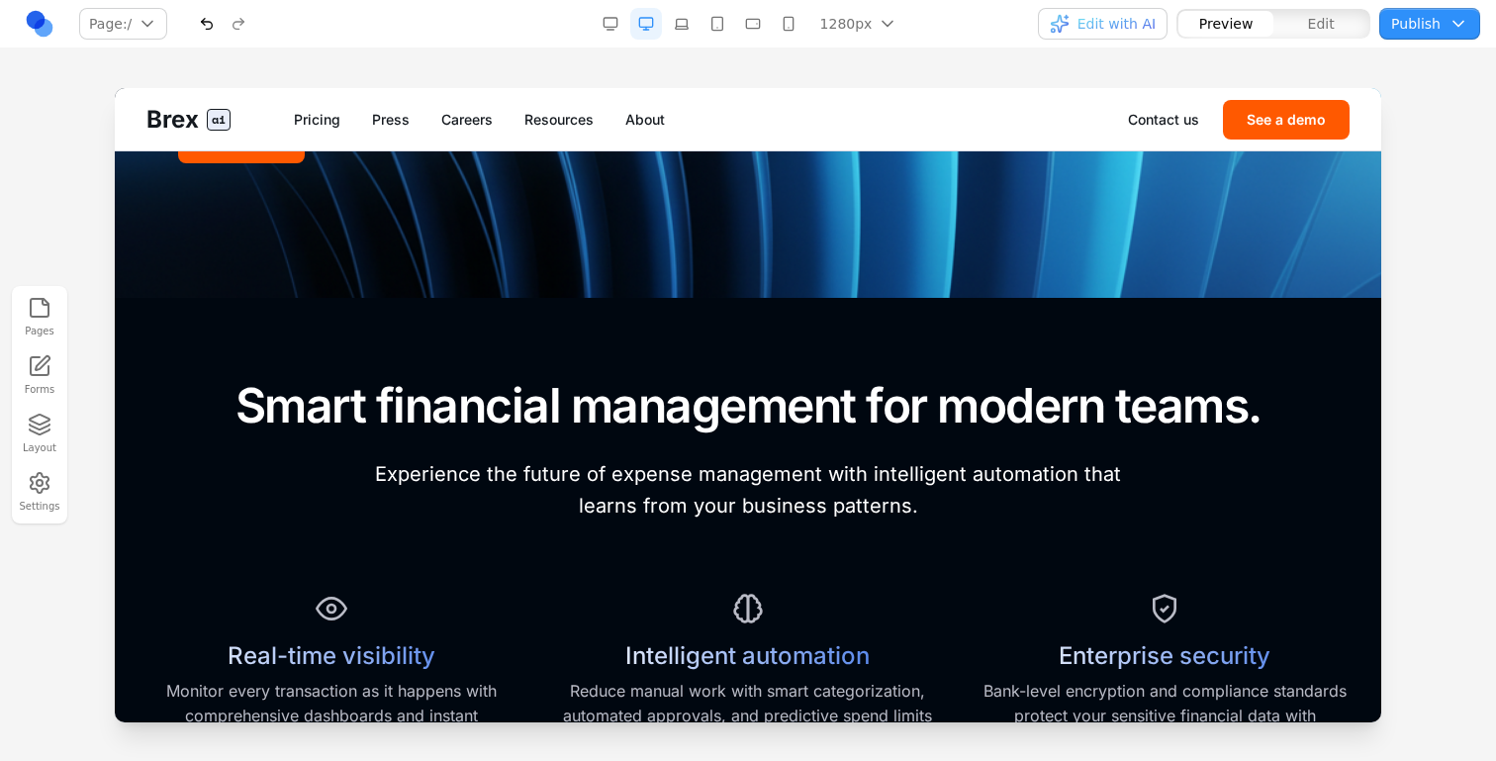
scroll to position [484, 0]
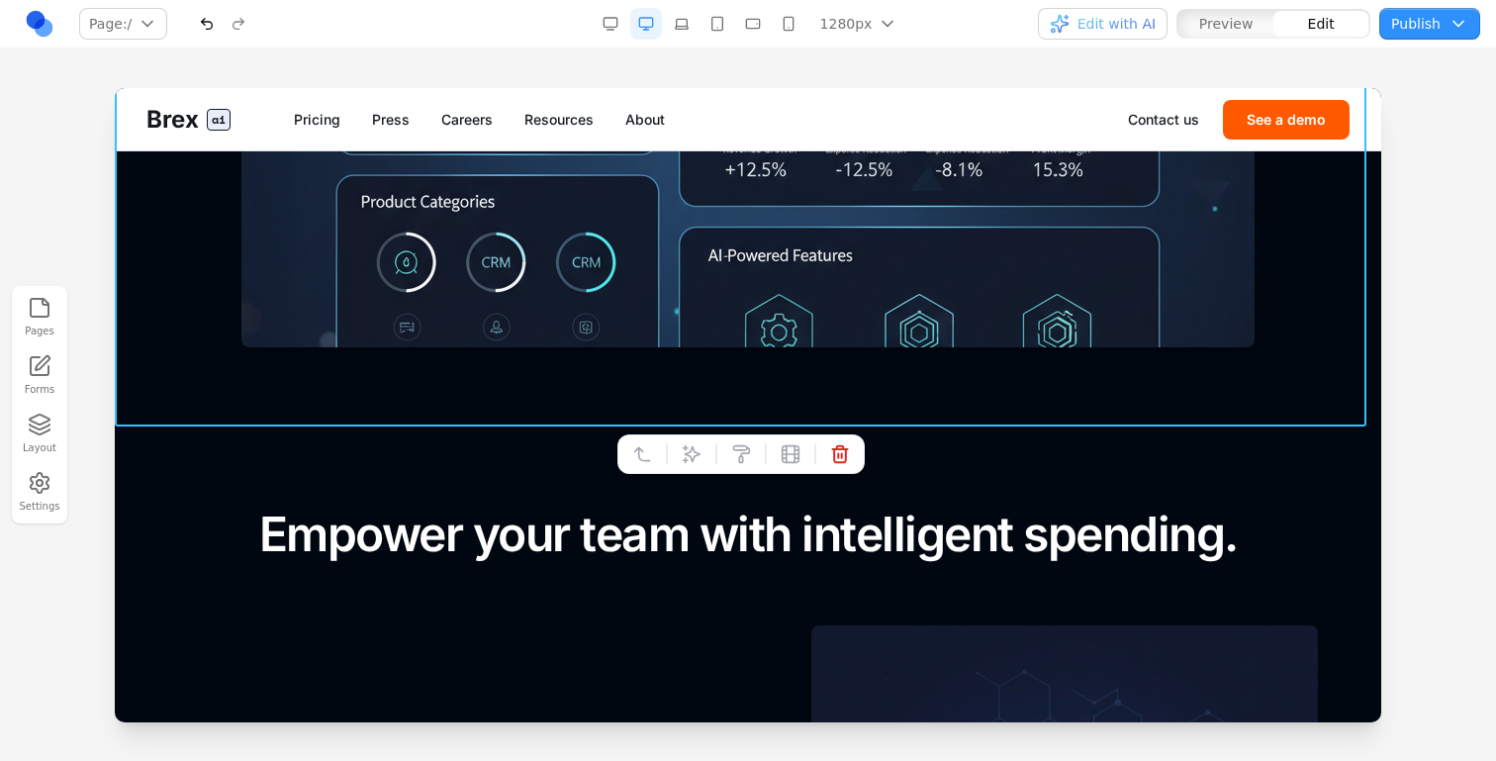
scroll to position [1545, 0]
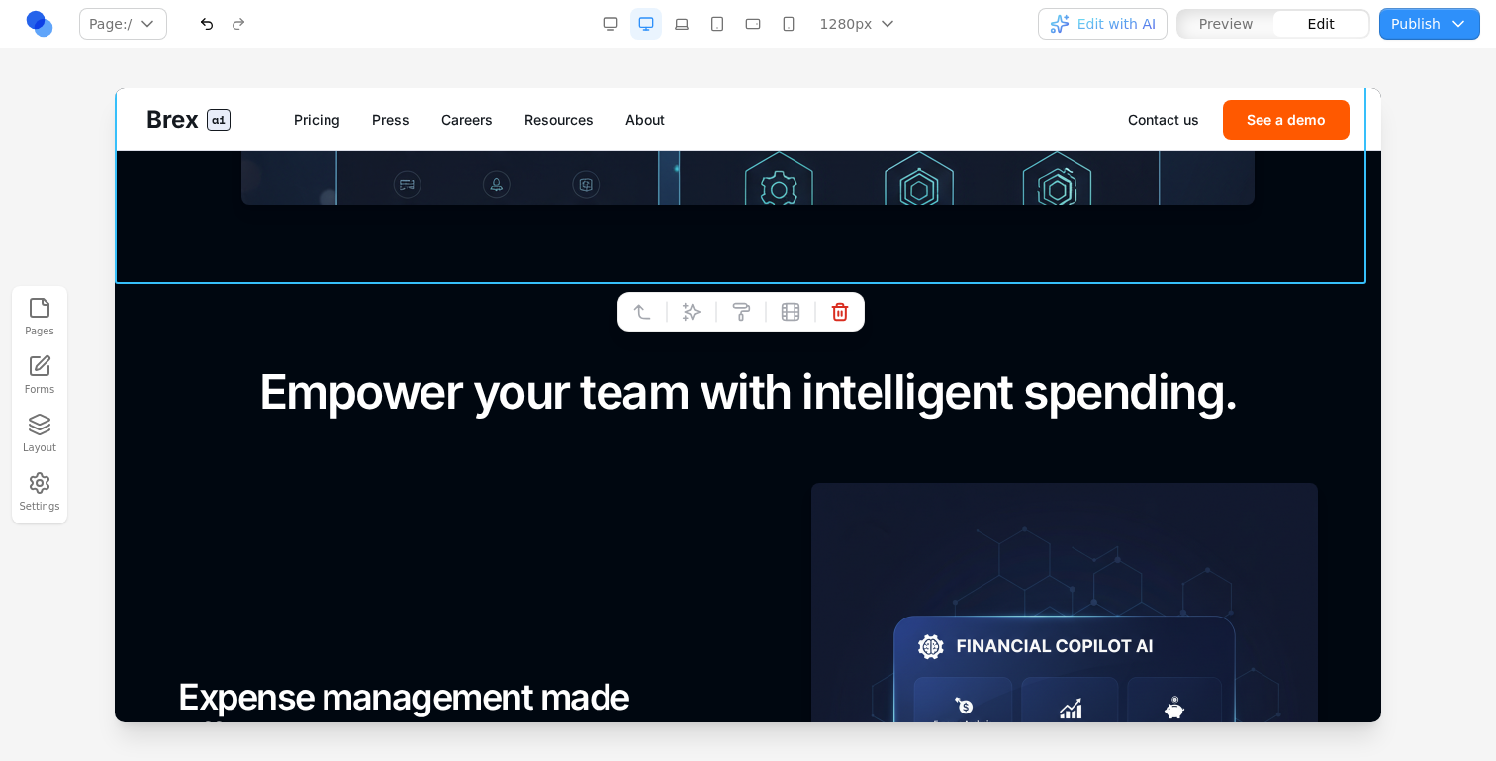
click at [911, 343] on section "Empower your team with intelligent spending. FOR EMPLOYEES Expense management m…" at bounding box center [748, 677] width 1267 height 786
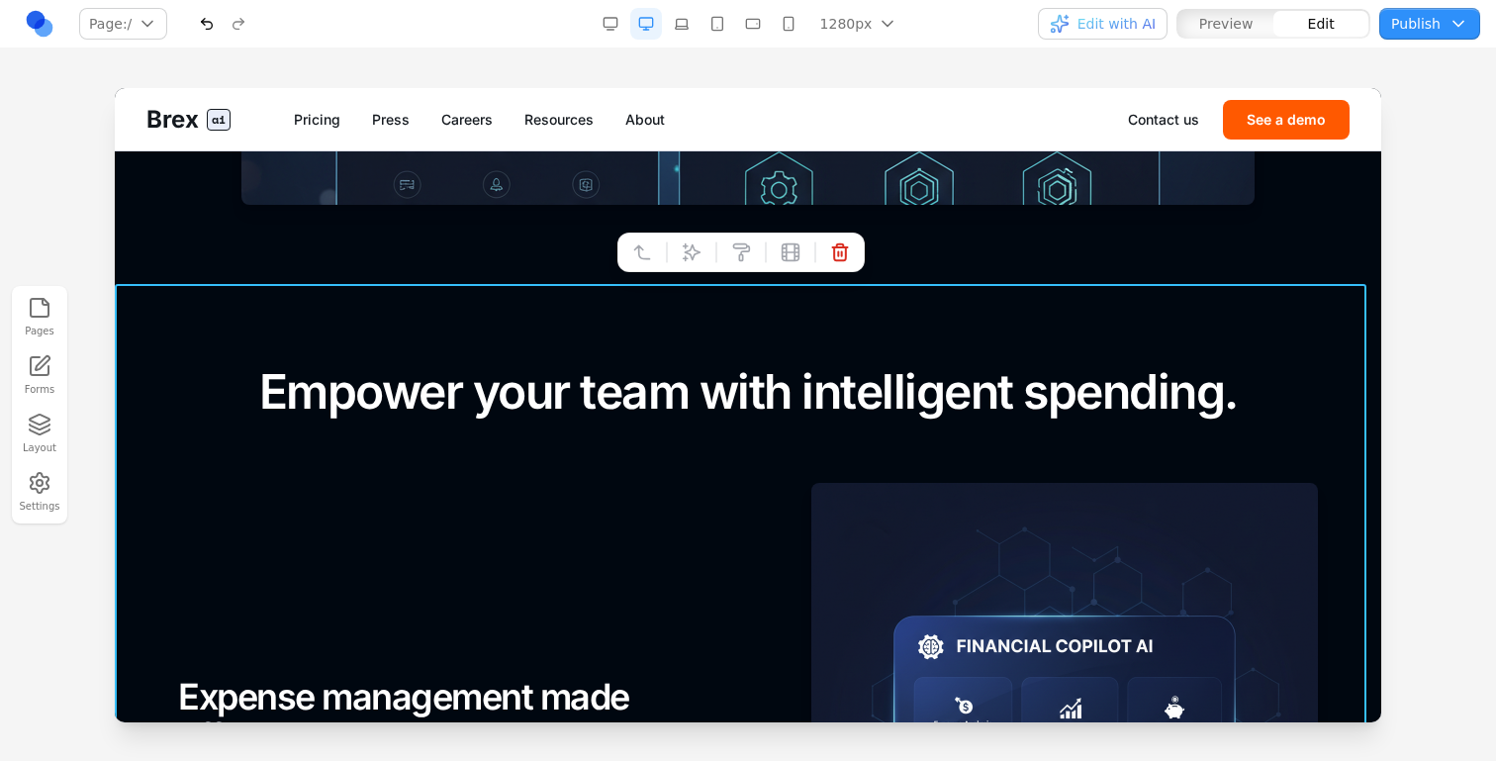
click at [914, 334] on section "Empower your team with intelligent spending. FOR EMPLOYEES Expense management m…" at bounding box center [748, 677] width 1267 height 786
click at [691, 259] on icon at bounding box center [692, 252] width 20 height 20
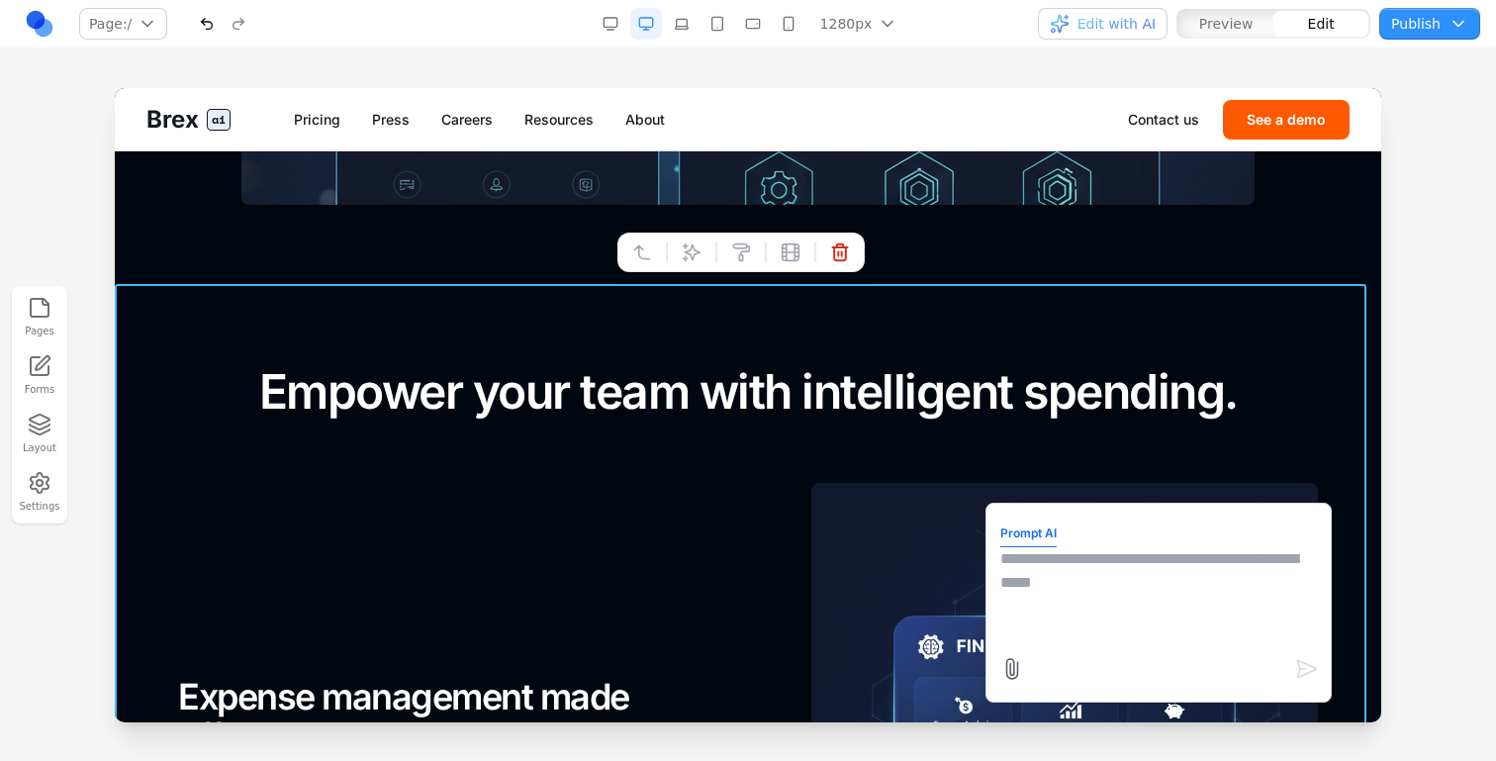
click at [1059, 582] on textarea at bounding box center [1159, 596] width 317 height 99
click at [1395, 248] on div at bounding box center [748, 424] width 1496 height 672
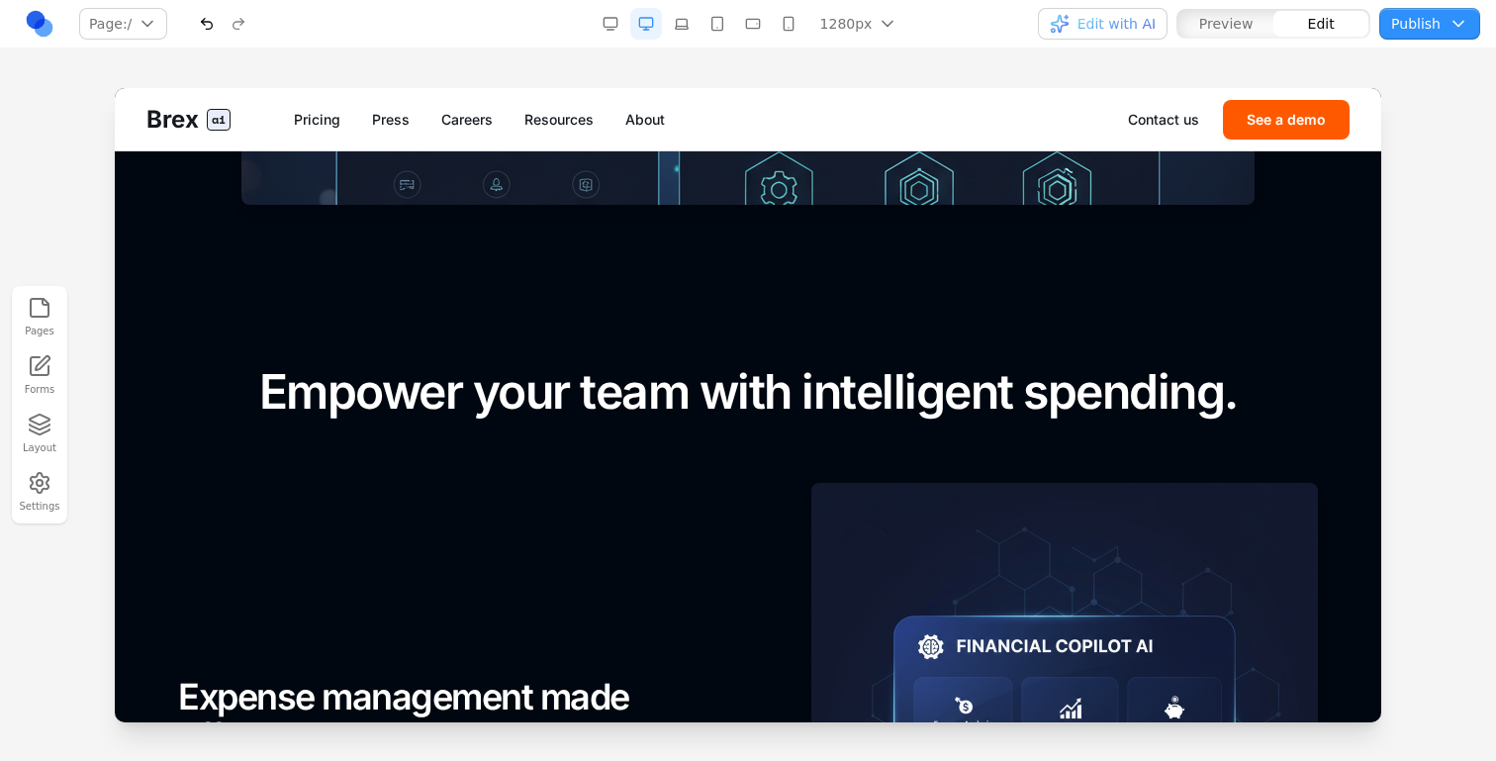
click at [1101, 4] on nav "Page: / / /pricing /press /careers /resources /about /contact /demo Manage page…" at bounding box center [748, 24] width 1496 height 48
click at [1105, 18] on span "Edit with AI" at bounding box center [1117, 24] width 78 height 20
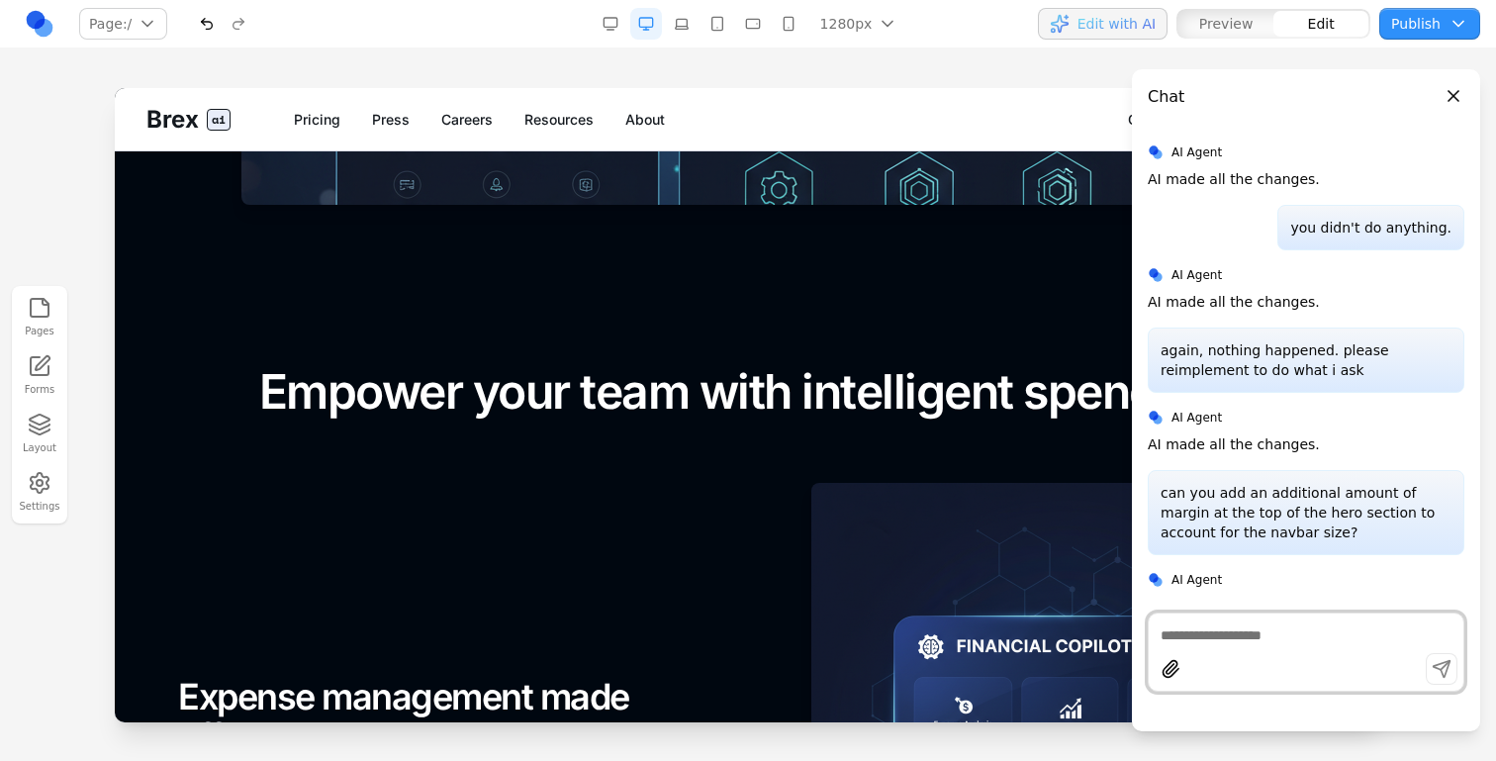
click at [1201, 654] on div at bounding box center [1306, 672] width 315 height 38
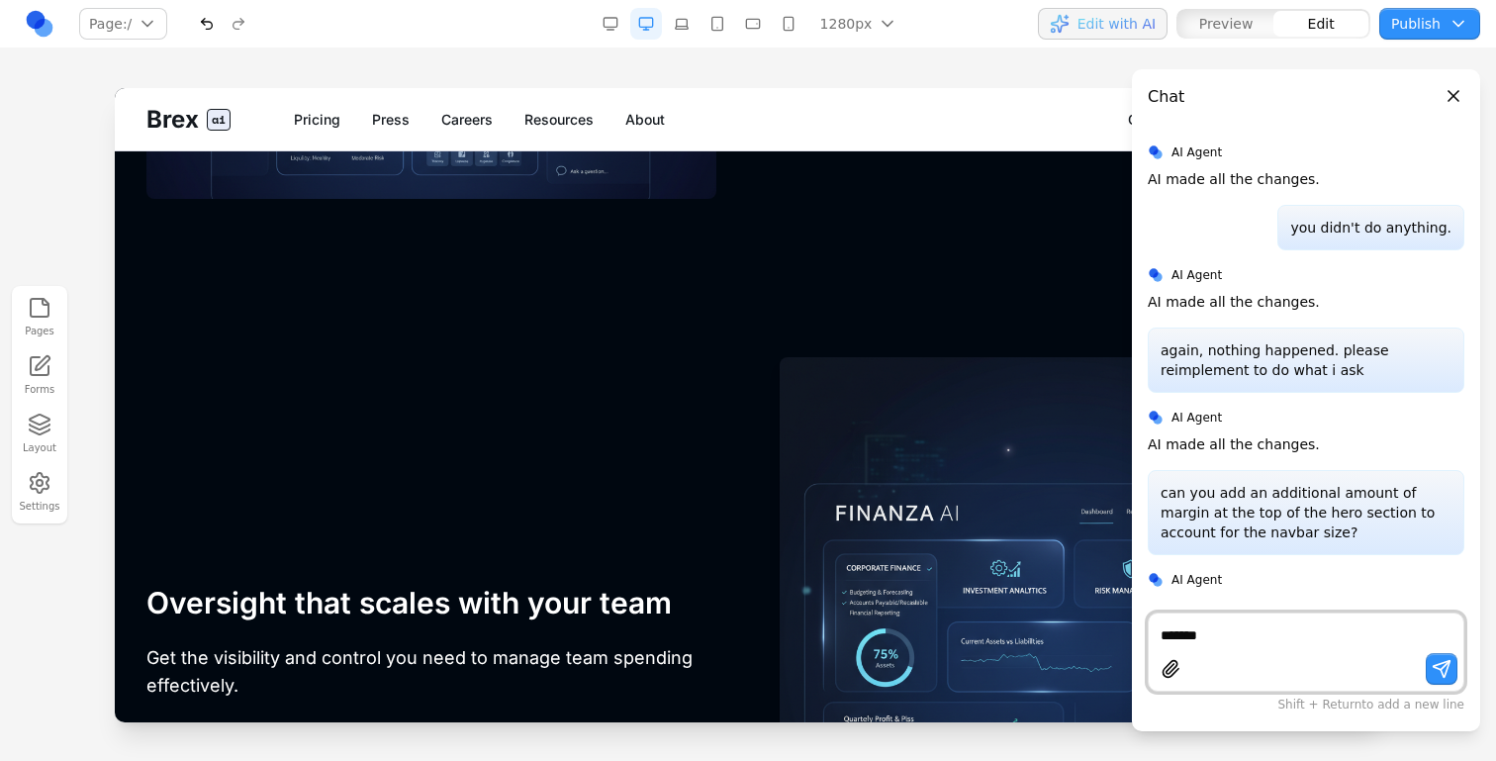
scroll to position [4166, 0]
click at [1120, 24] on span "Edit with AI" at bounding box center [1117, 24] width 78 height 20
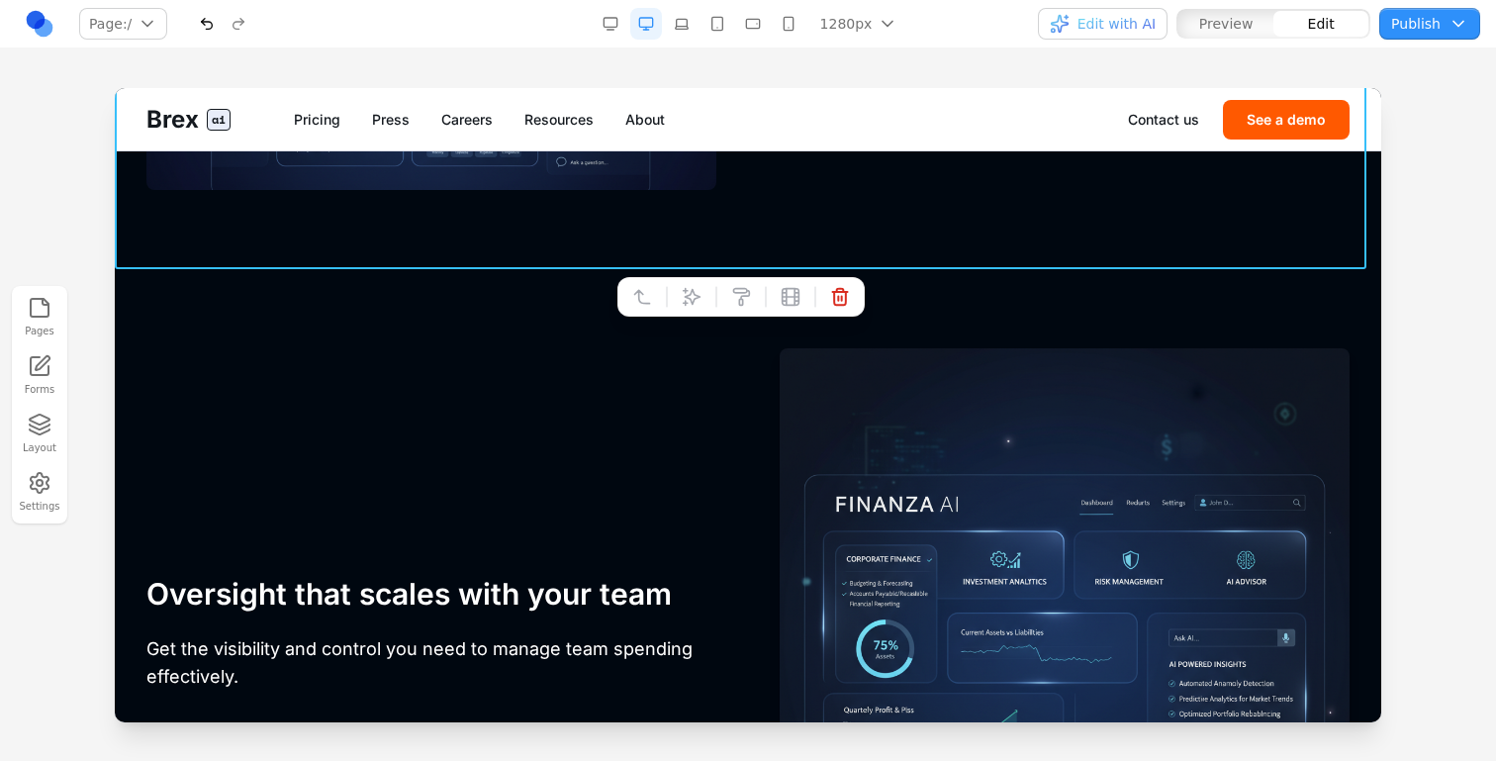
scroll to position [4180, 0]
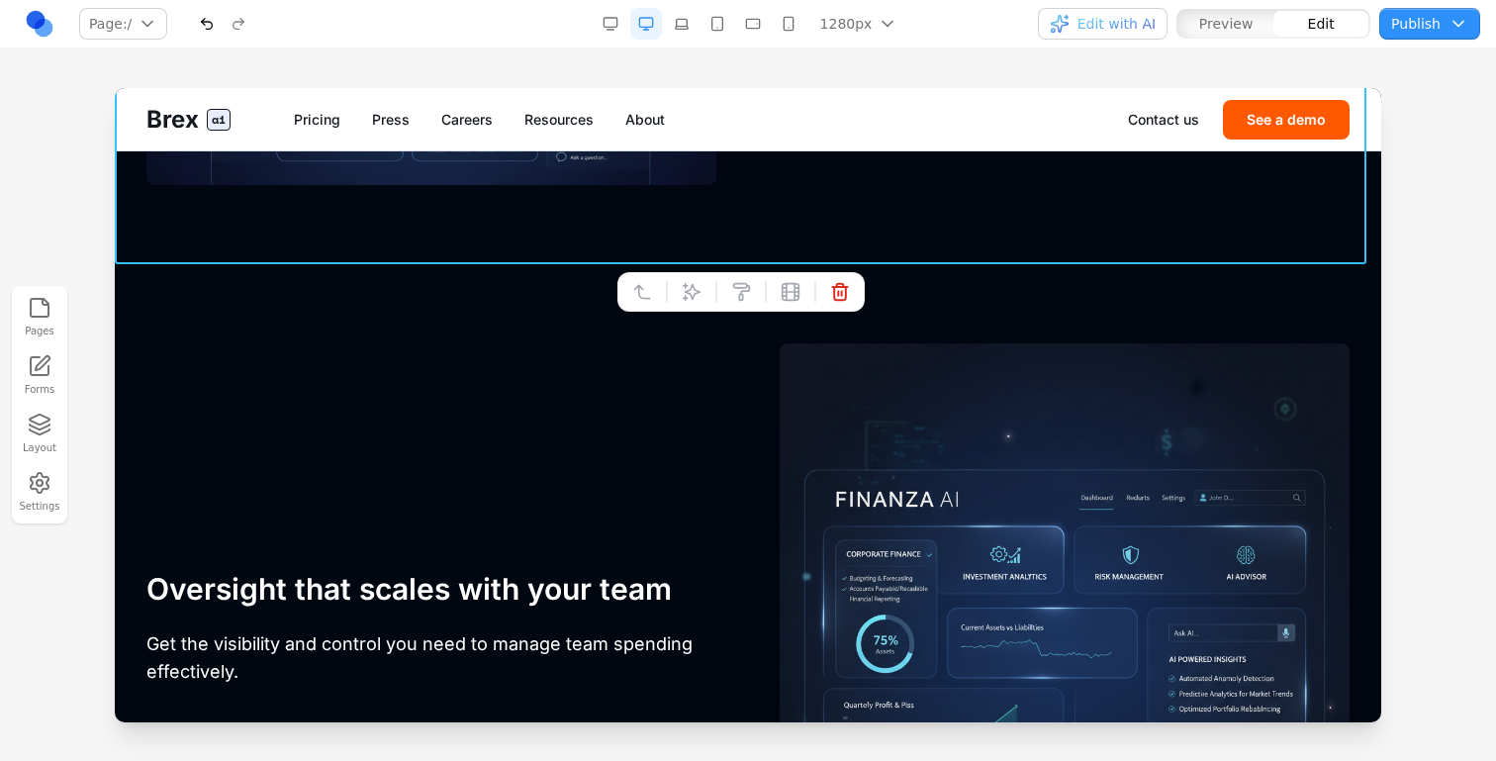
click at [951, 318] on section "FOR MANAGERS Oversight that scales with your team Get the visibility and contro…" at bounding box center [748, 757] width 1267 height 986
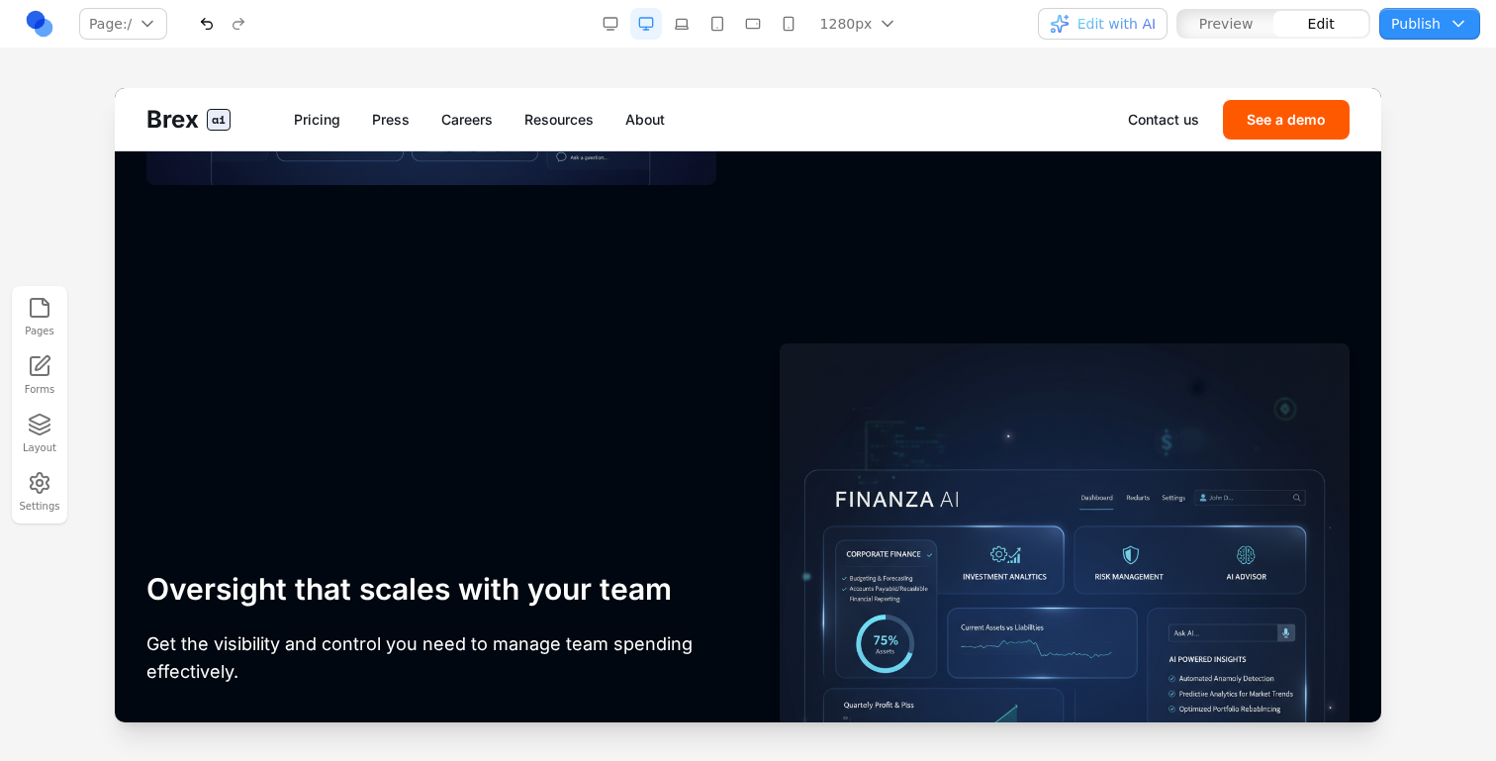
click at [952, 318] on section "FOR MANAGERS Oversight that scales with your team Get the visibility and contro…" at bounding box center [748, 757] width 1267 height 986
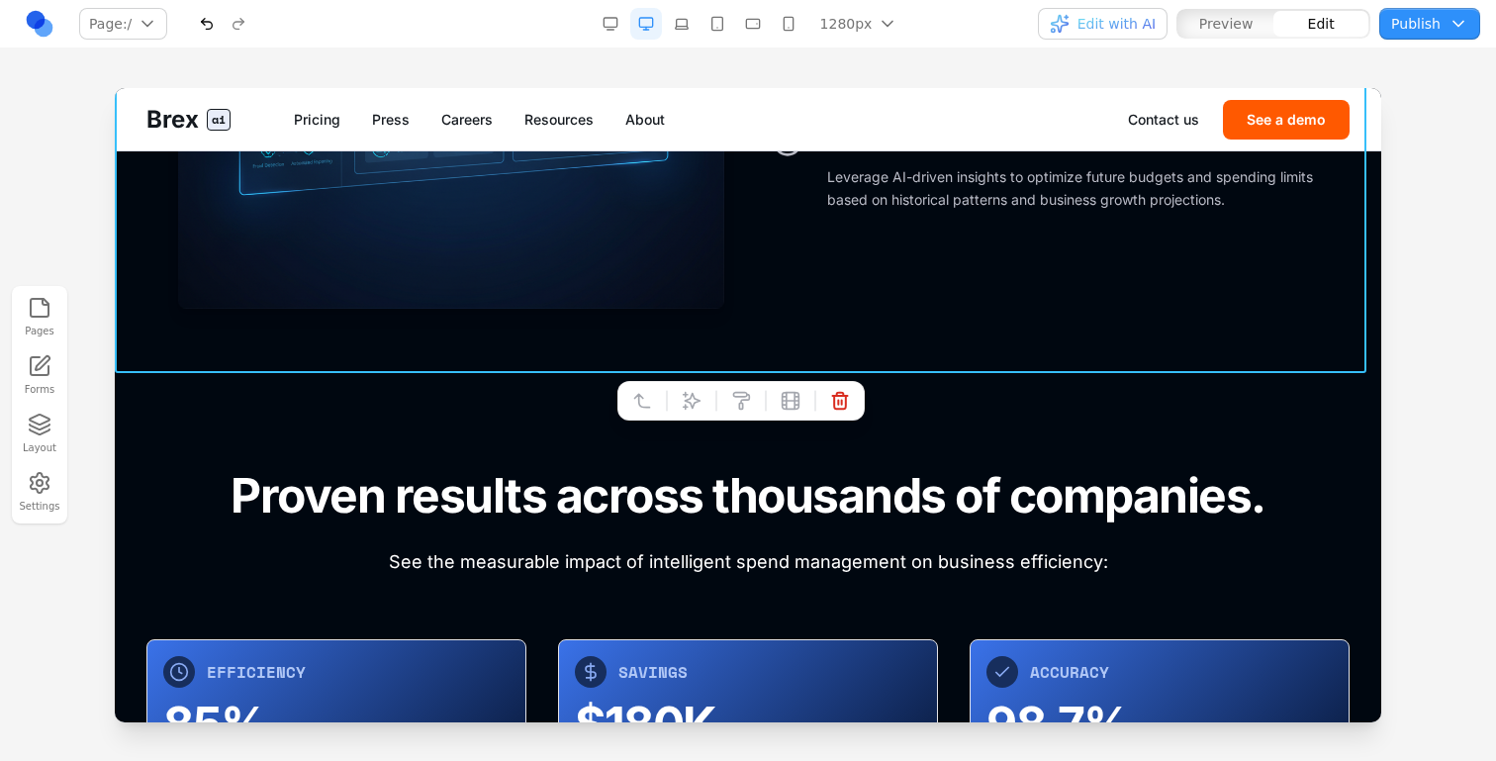
scroll to position [6076, 0]
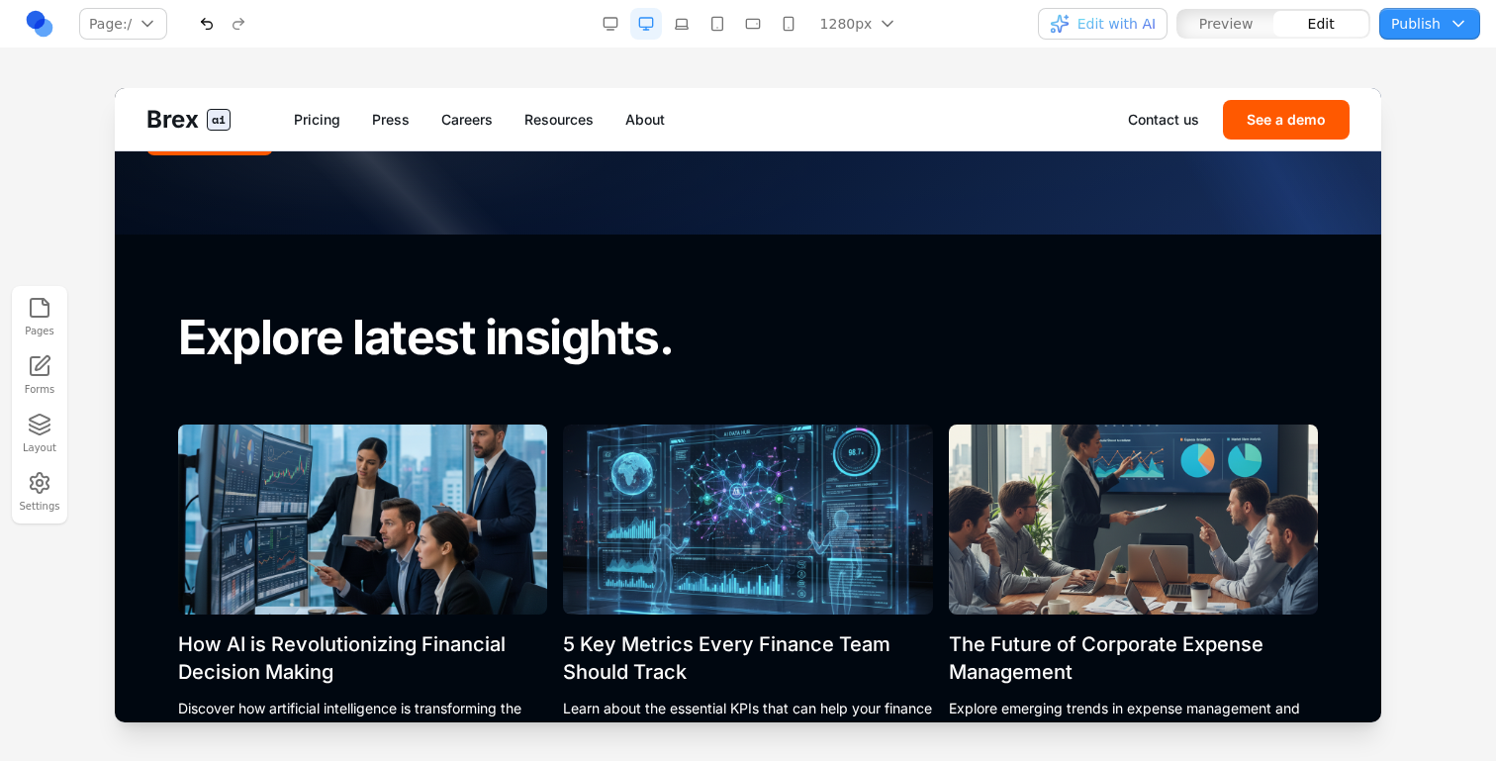
scroll to position [7536, 0]
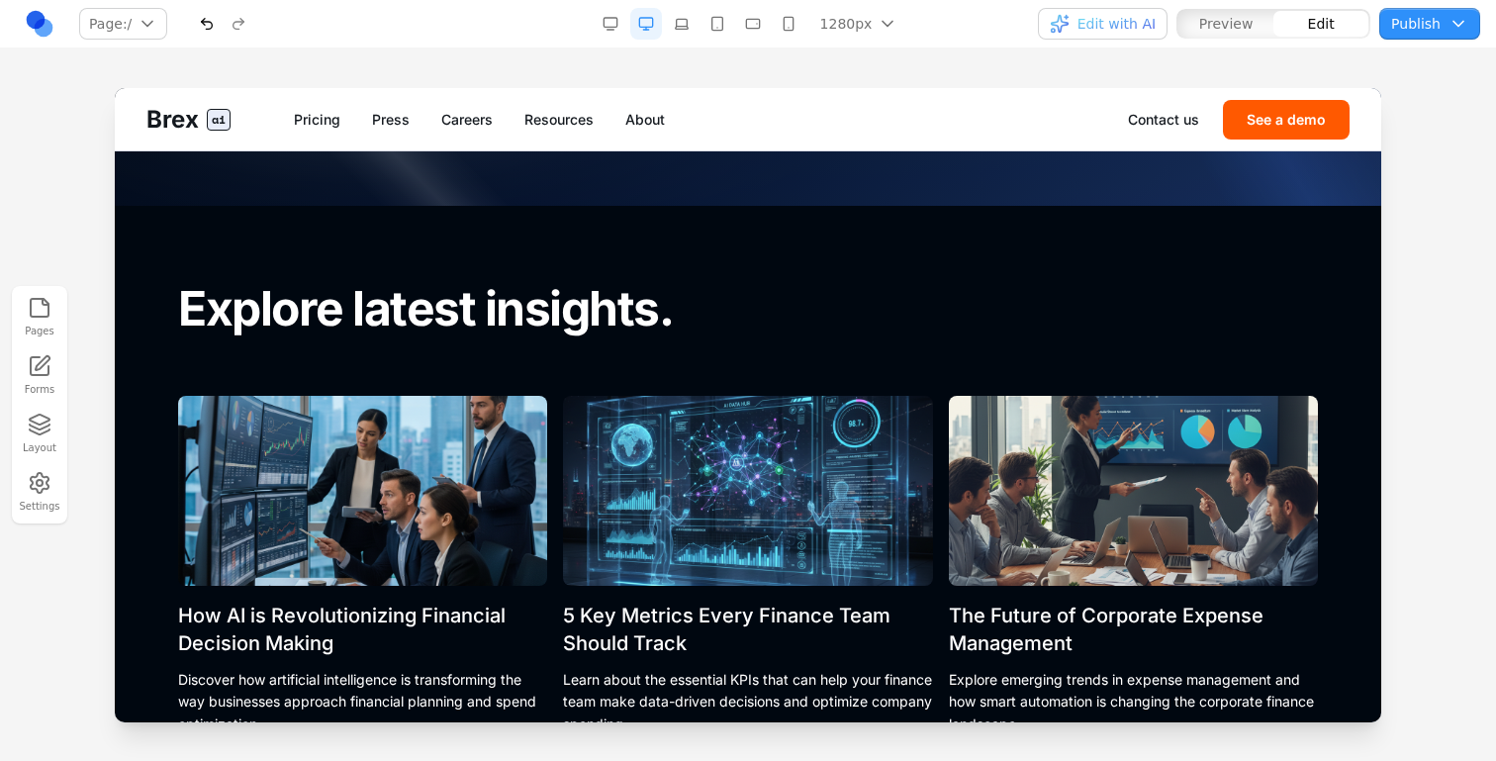
click at [991, 239] on section "Explore latest insights. How AI is Revolutionizing Financial Decision Making Di…" at bounding box center [748, 594] width 1267 height 776
click at [993, 239] on section "Explore latest insights. How AI is Revolutionizing Financial Decision Making Di…" at bounding box center [748, 594] width 1267 height 776
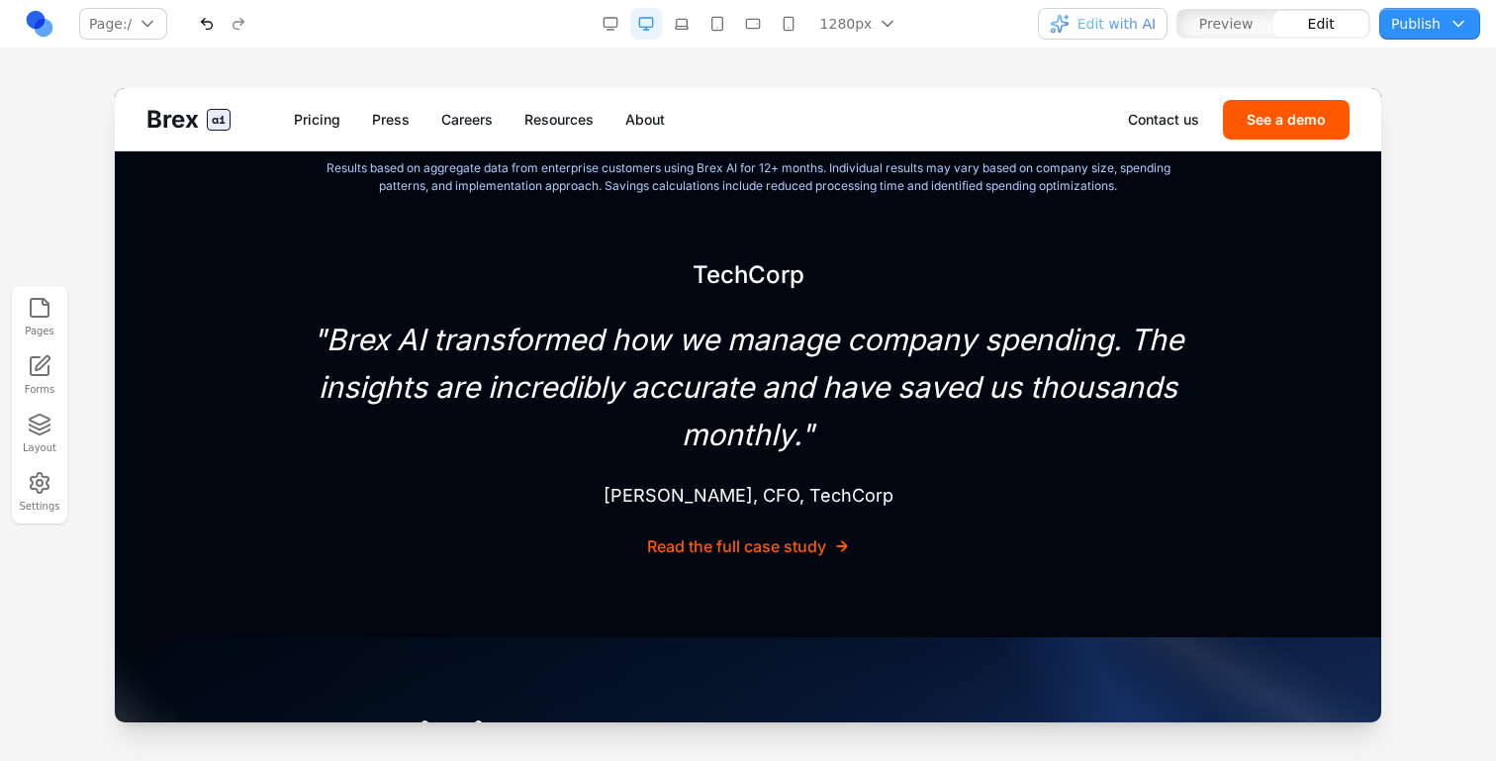
scroll to position [6669, 0]
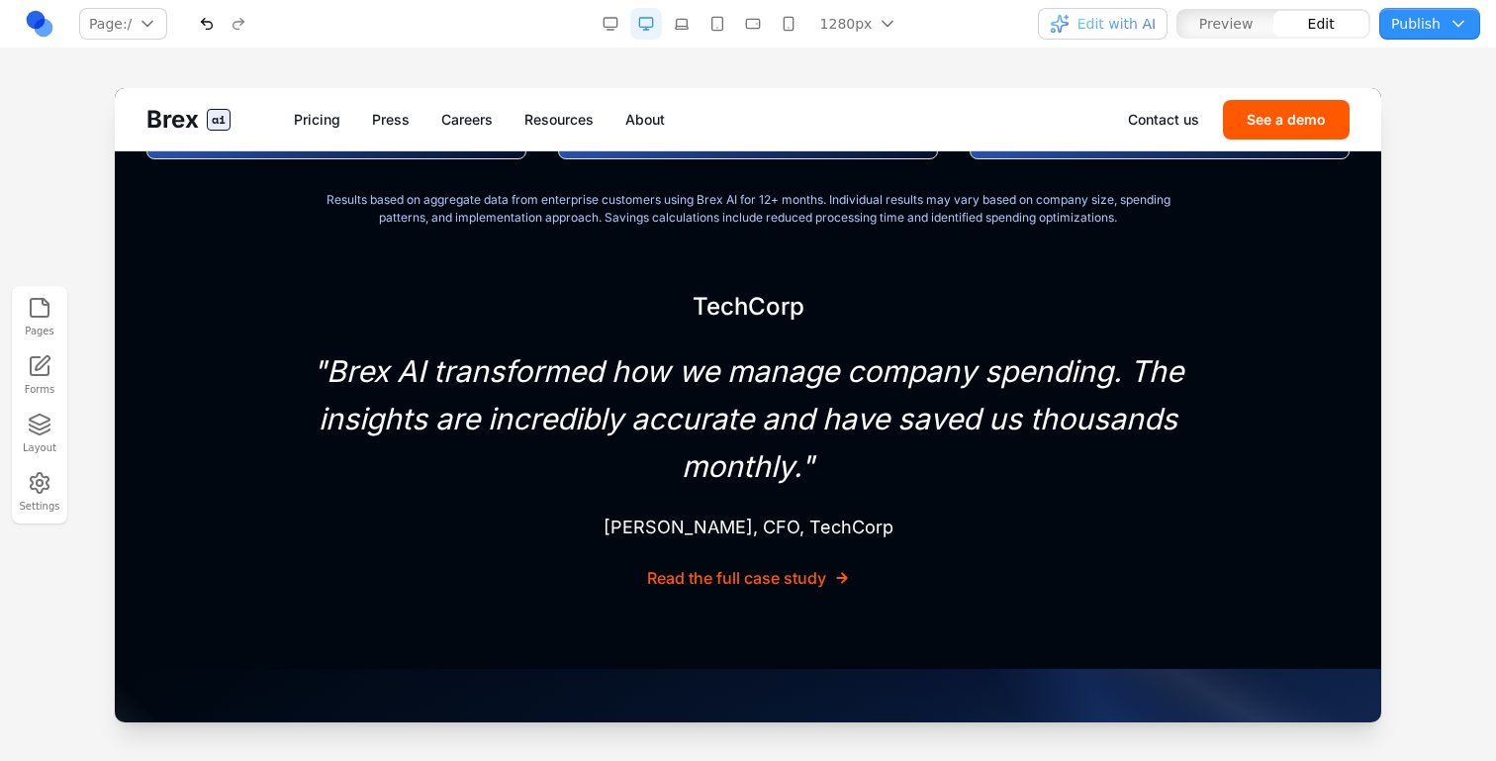
click at [959, 610] on section "Proven results across thousands of companies. See the measurable impact of inte…" at bounding box center [748, 196] width 1267 height 946
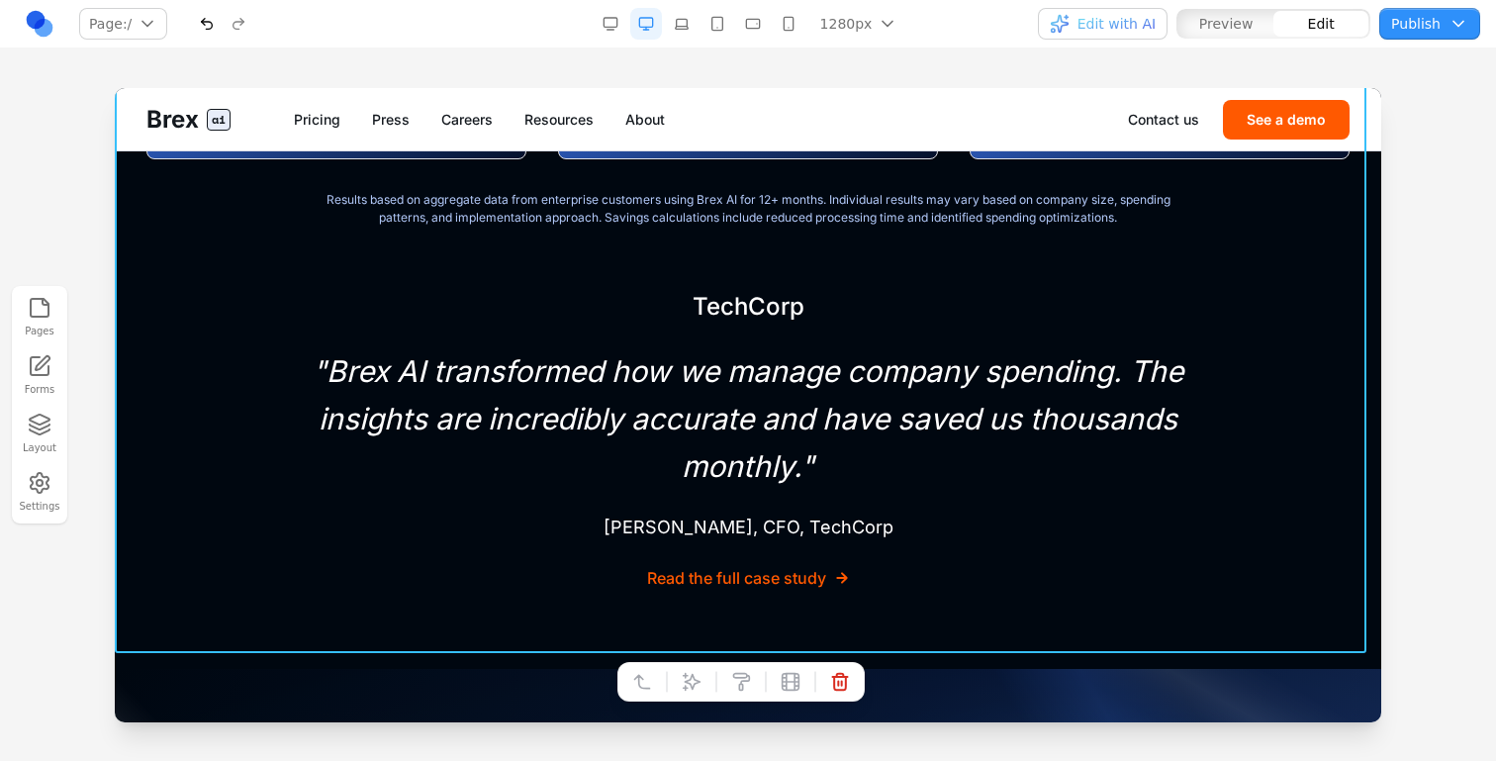
click at [959, 610] on section "Proven results across thousands of companies. See the measurable impact of inte…" at bounding box center [748, 196] width 1267 height 946
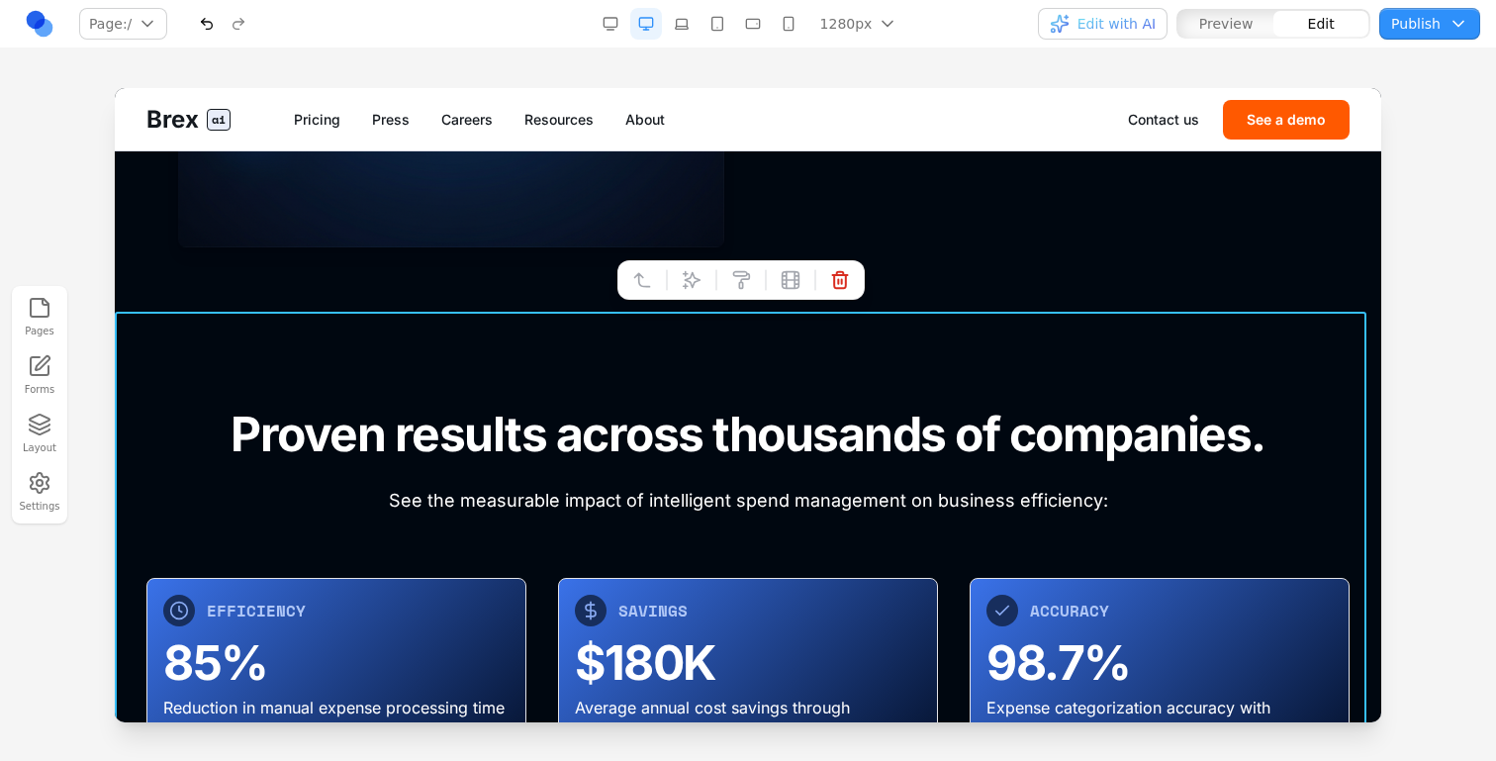
scroll to position [6056, 0]
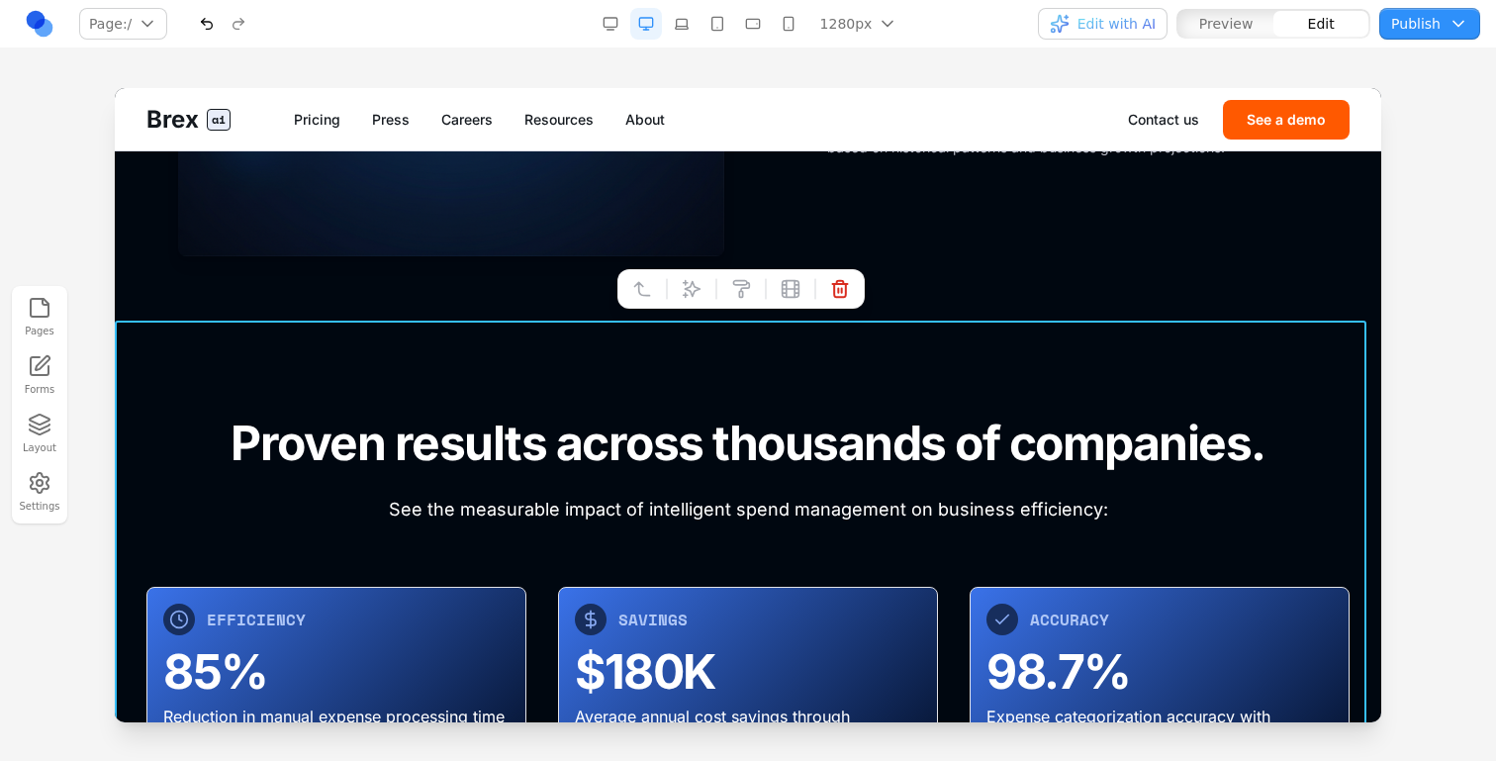
click at [50, 430] on icon "button" at bounding box center [40, 425] width 24 height 24
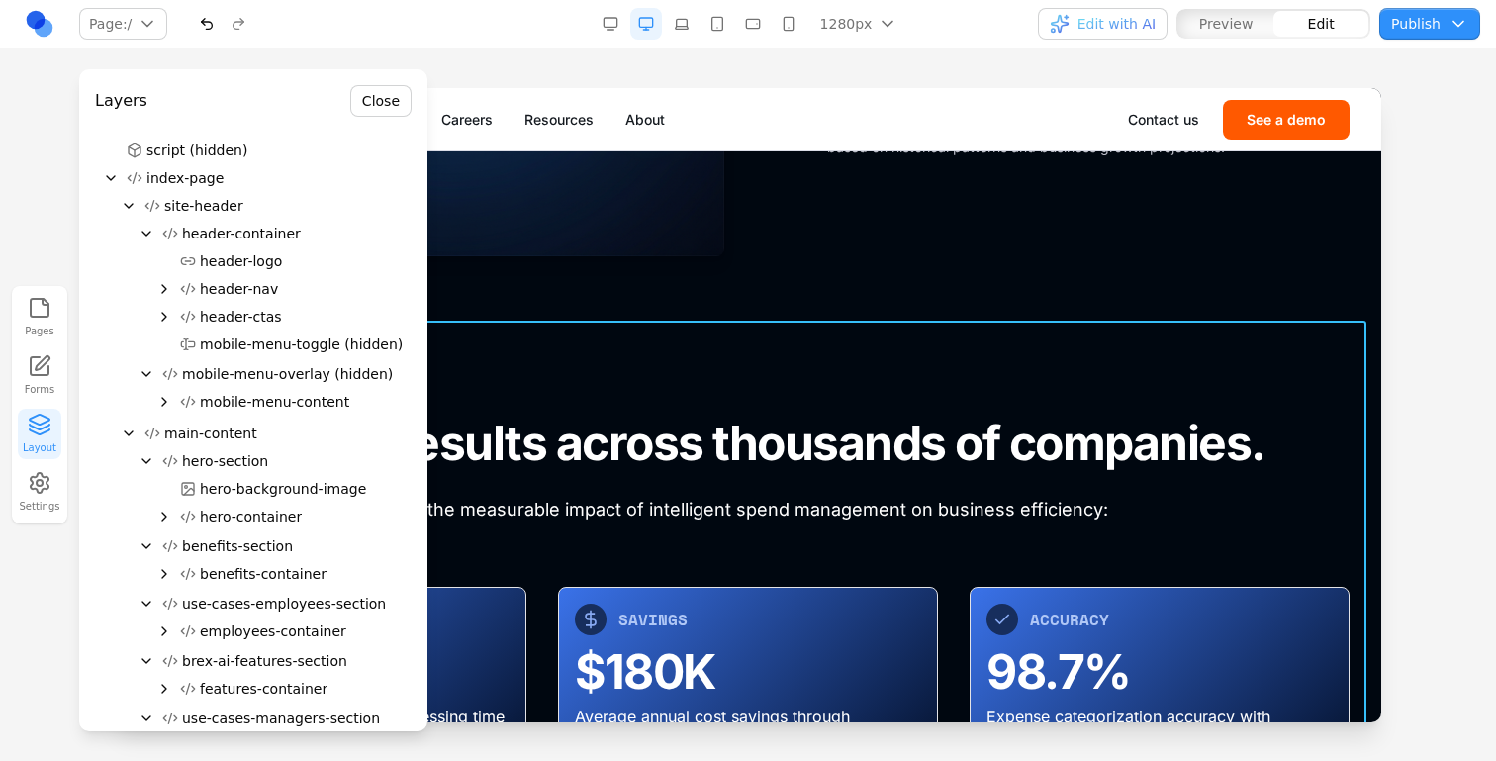
click at [45, 435] on icon "button" at bounding box center [40, 425] width 24 height 24
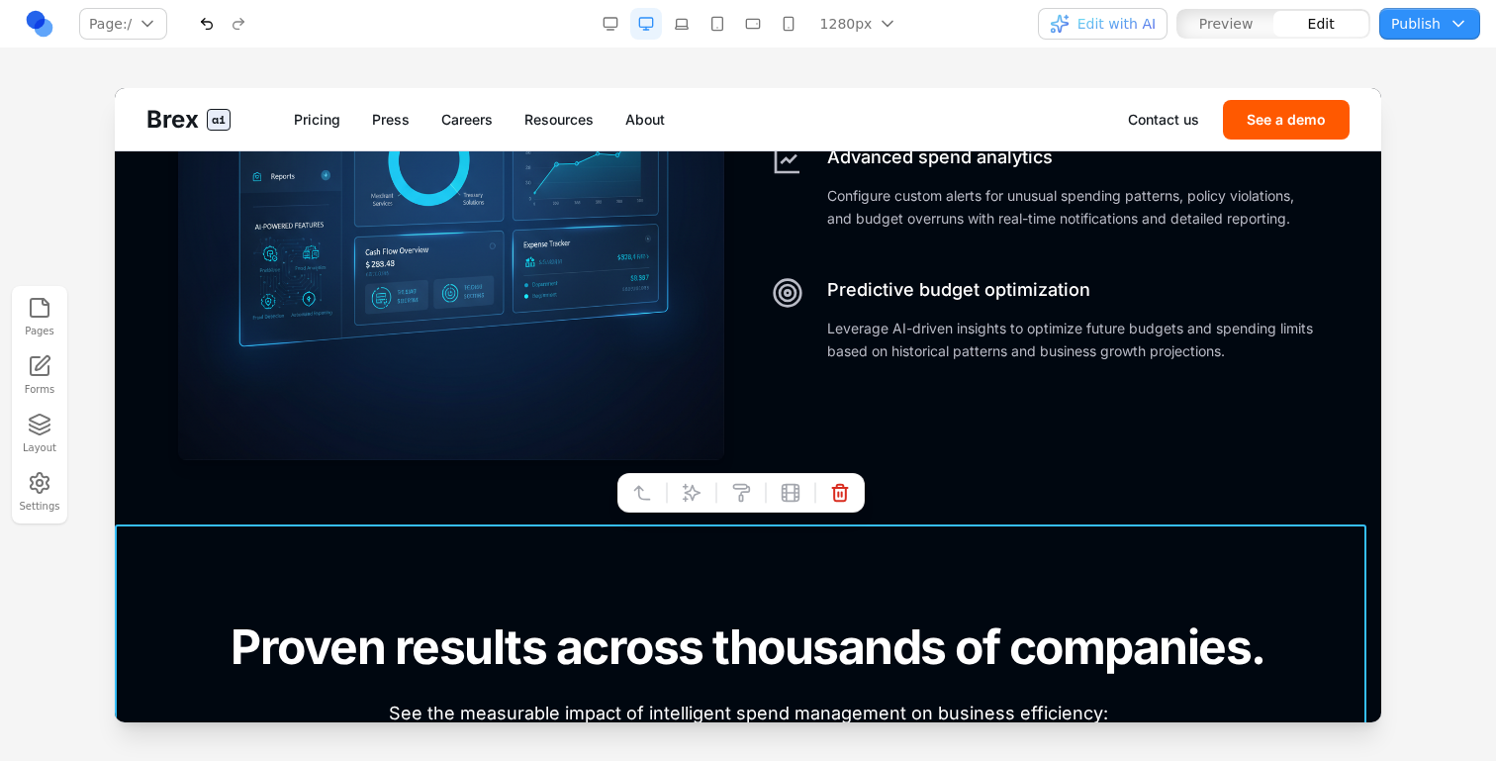
scroll to position [5833, 0]
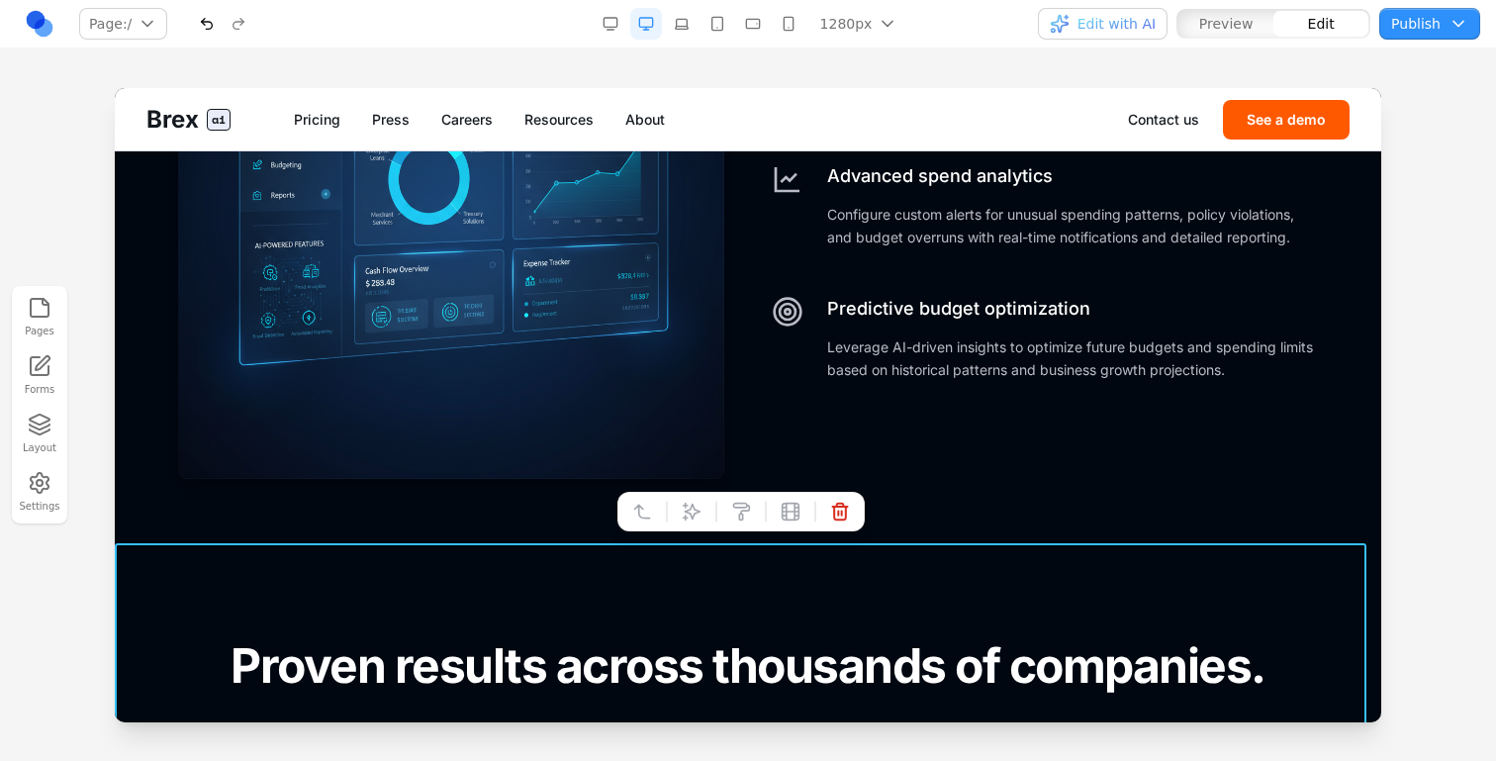
click at [542, 498] on section "FOR FINANCE TEAMS Complete financial control and insights. Advanced tools and a…" at bounding box center [748, 77] width 1267 height 961
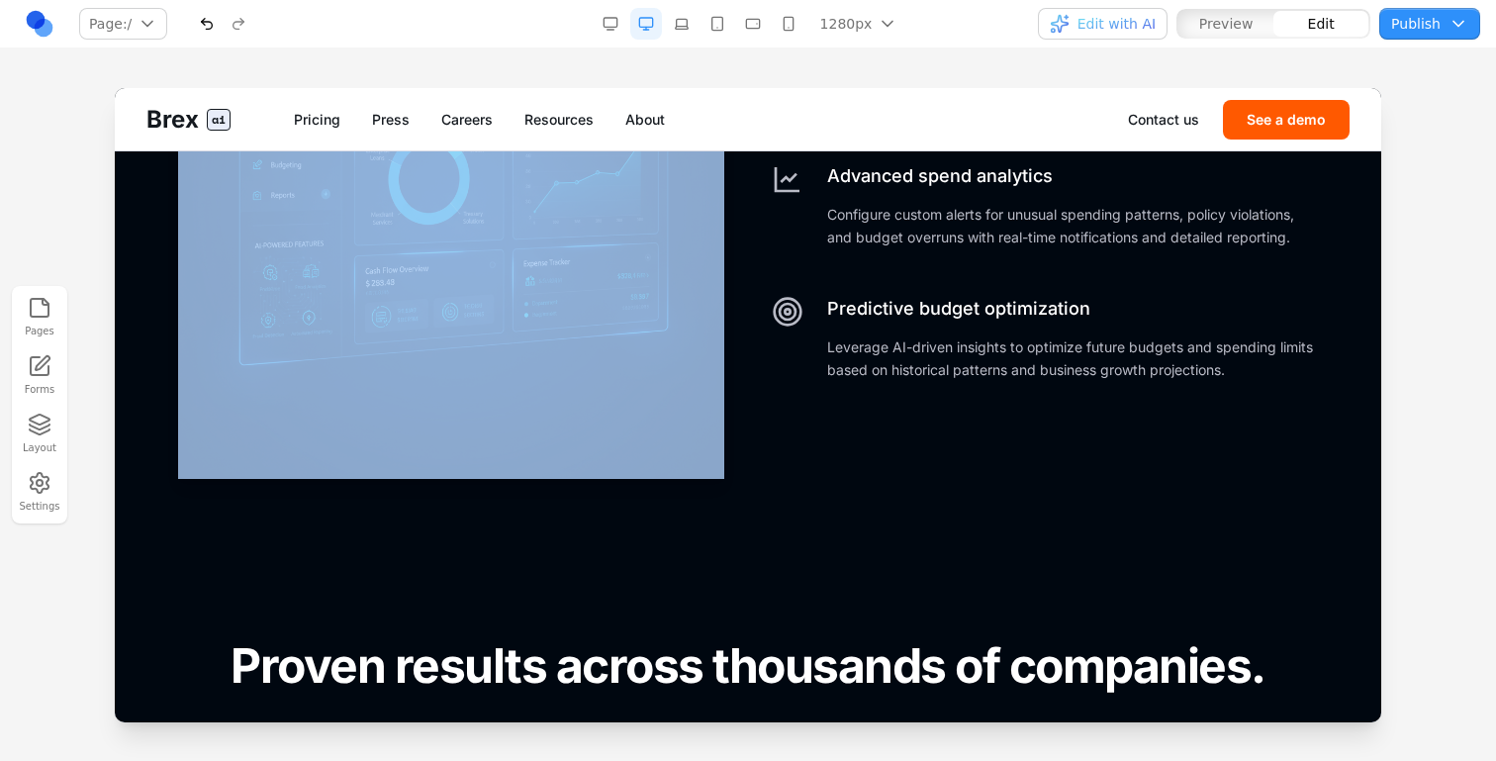
click at [542, 498] on section "FOR FINANCE TEAMS Complete financial control and insights. Advanced tools and a…" at bounding box center [748, 77] width 1267 height 961
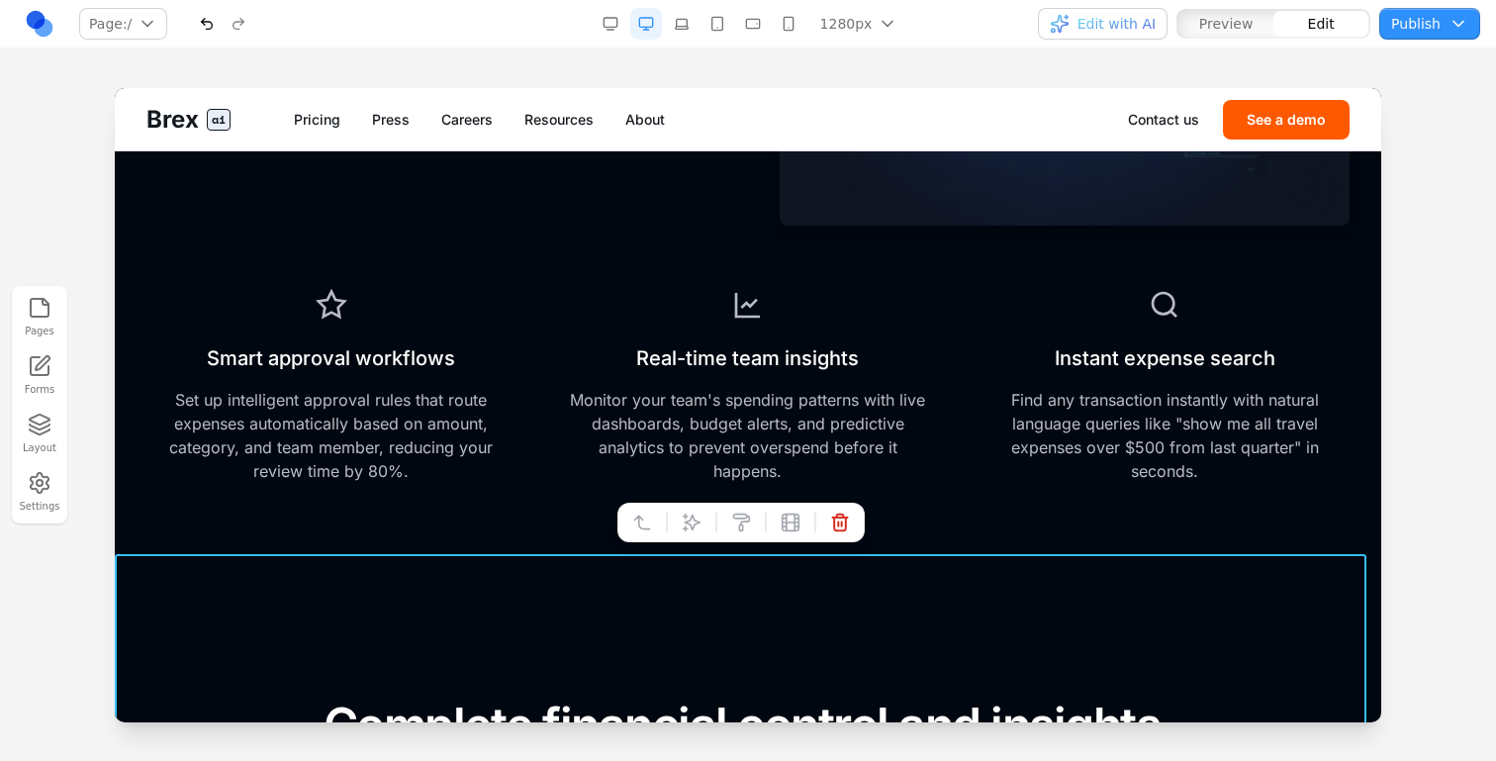
click at [538, 528] on section "FOR MANAGERS Oversight that scales with your team Get the visibility and contro…" at bounding box center [748, 69] width 1267 height 986
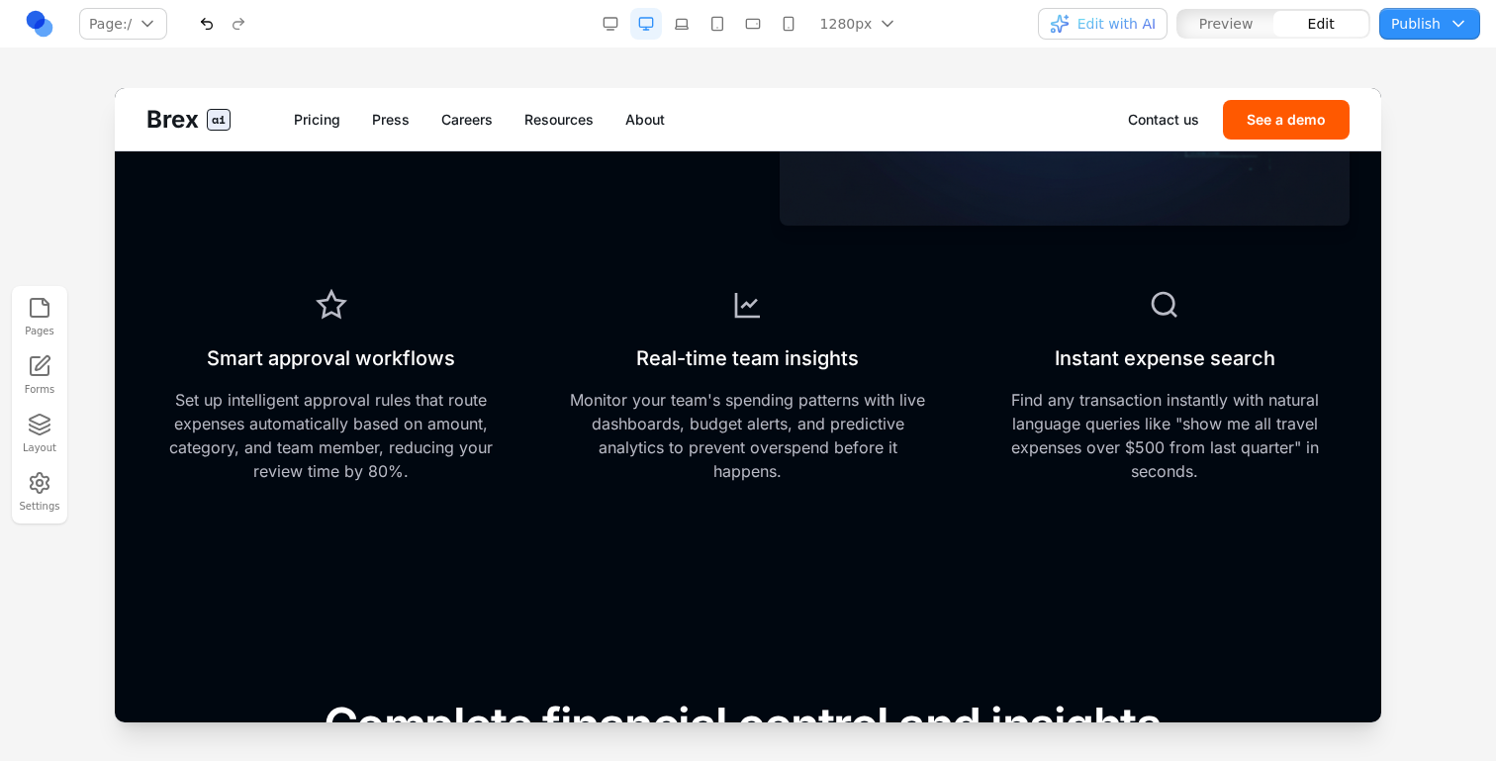
click at [538, 528] on section "FOR MANAGERS Oversight that scales with your team Get the visibility and contro…" at bounding box center [748, 69] width 1267 height 986
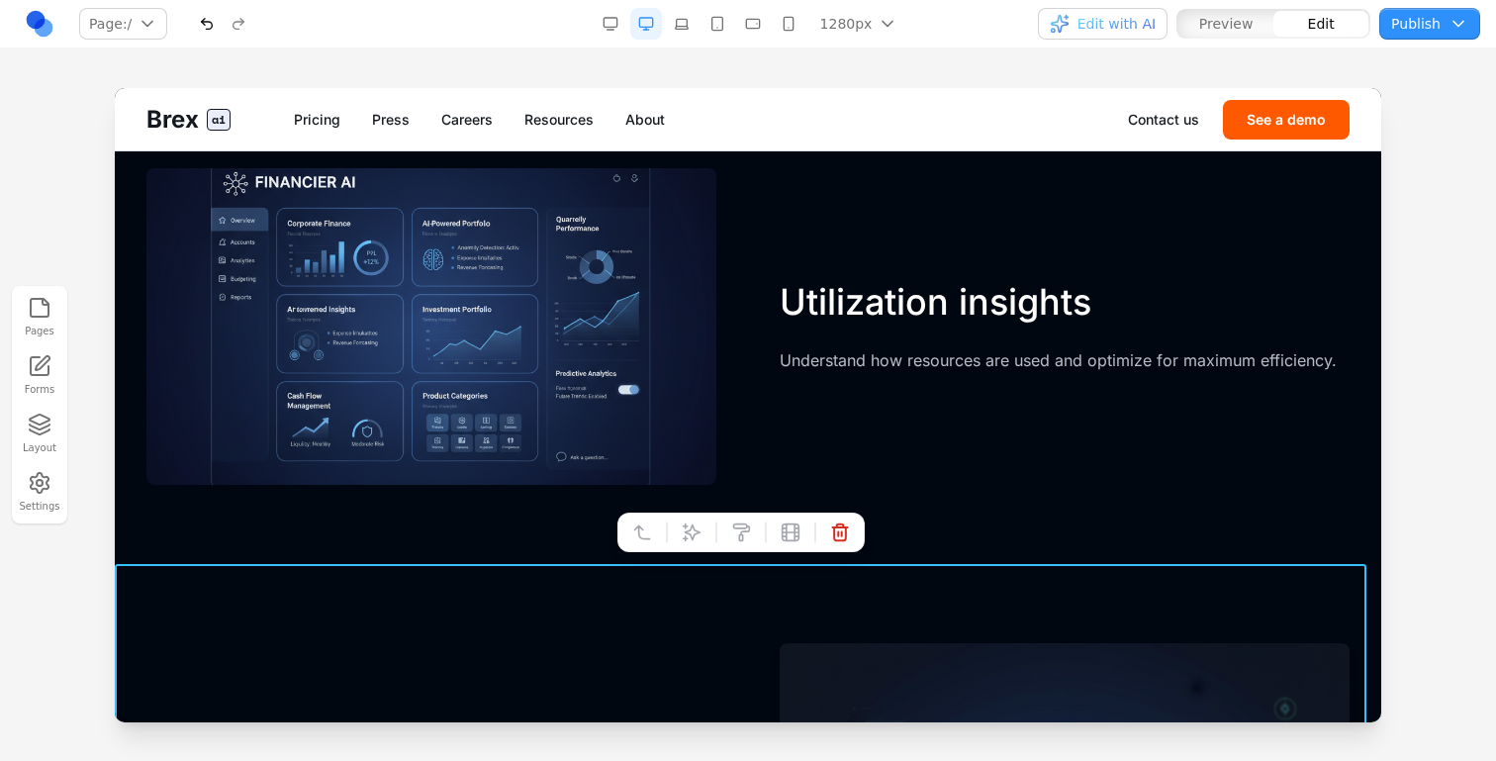
scroll to position [3839, 0]
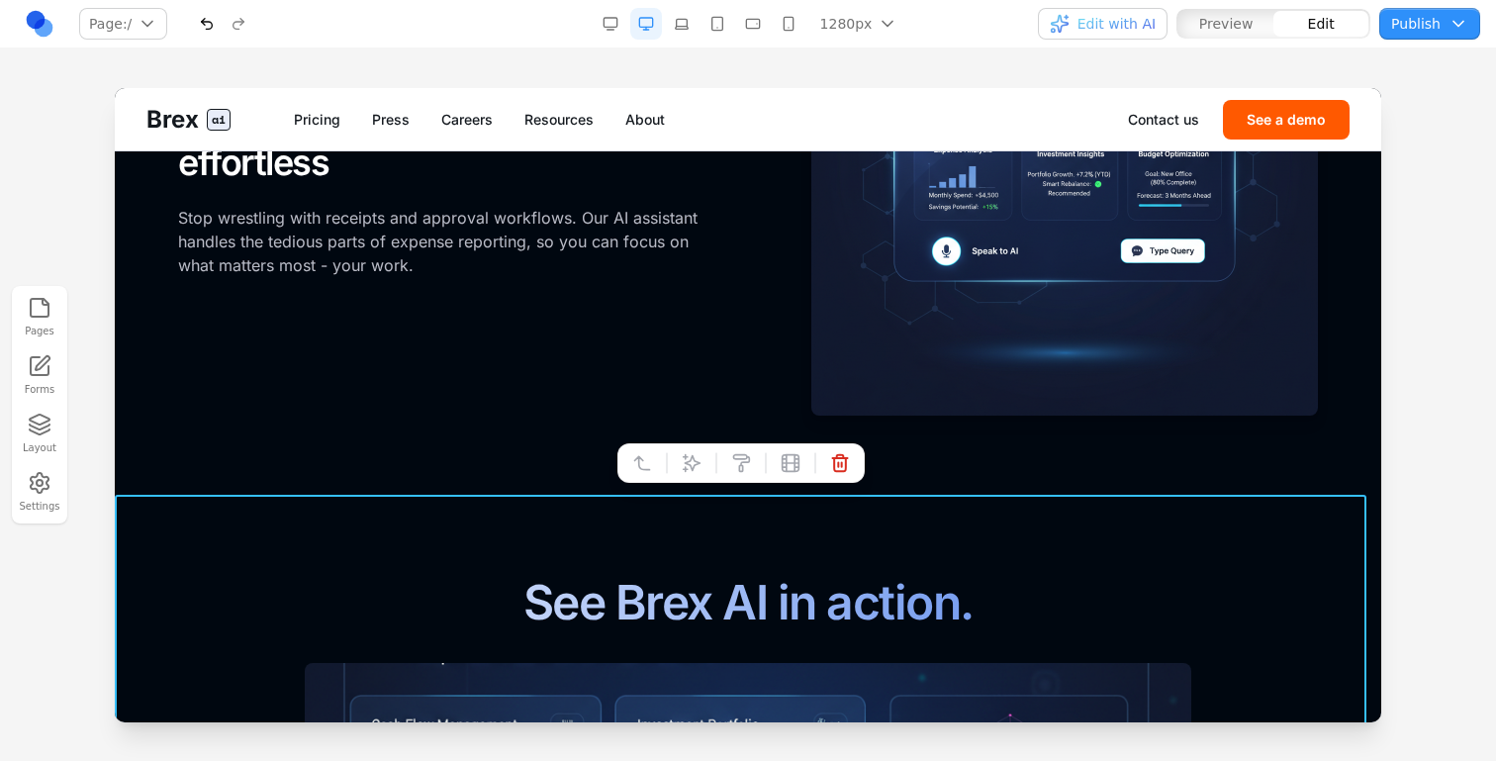
scroll to position [2102, 0]
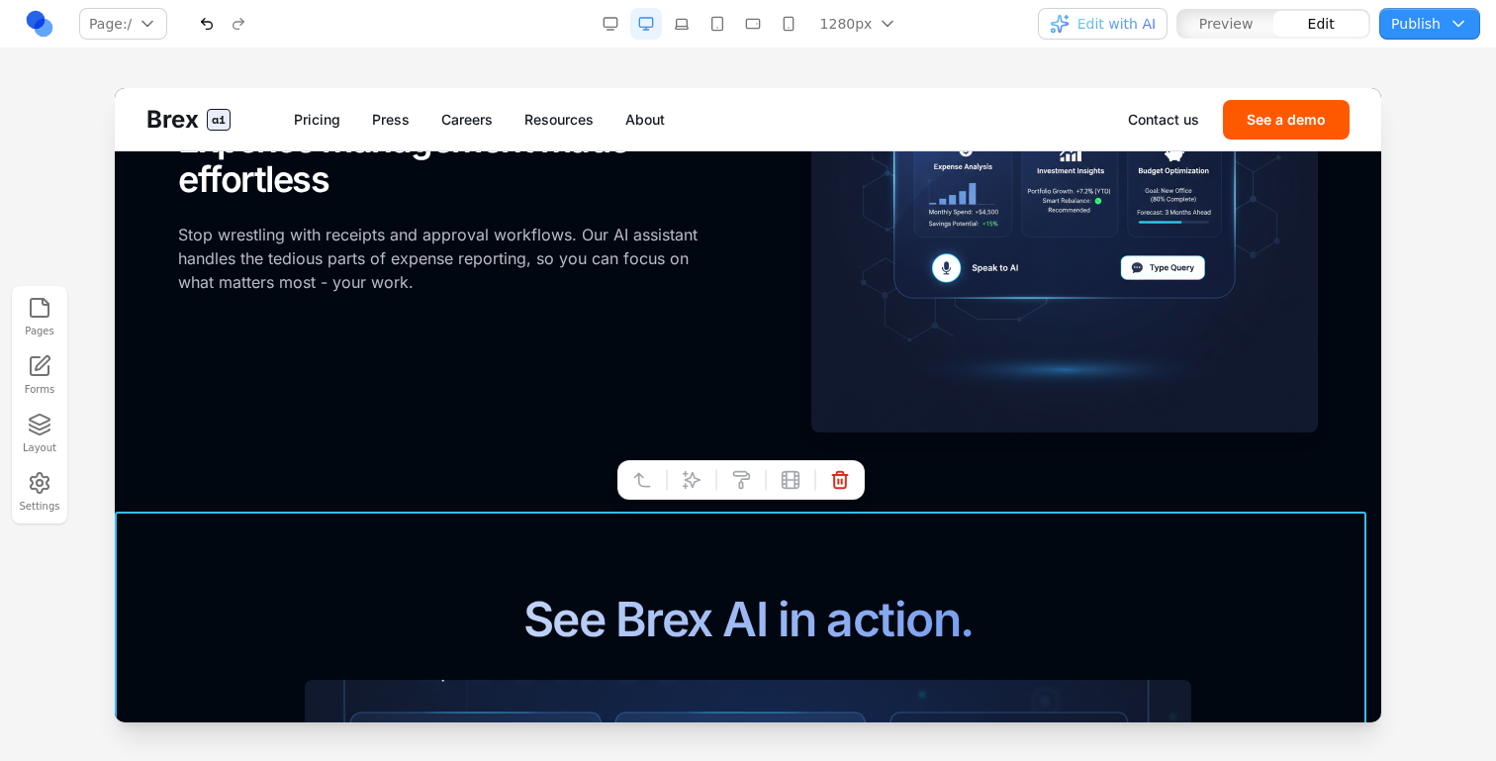
click at [563, 479] on section "Empower your team with intelligent spending. FOR EMPLOYEES Expense management m…" at bounding box center [748, 120] width 1267 height 786
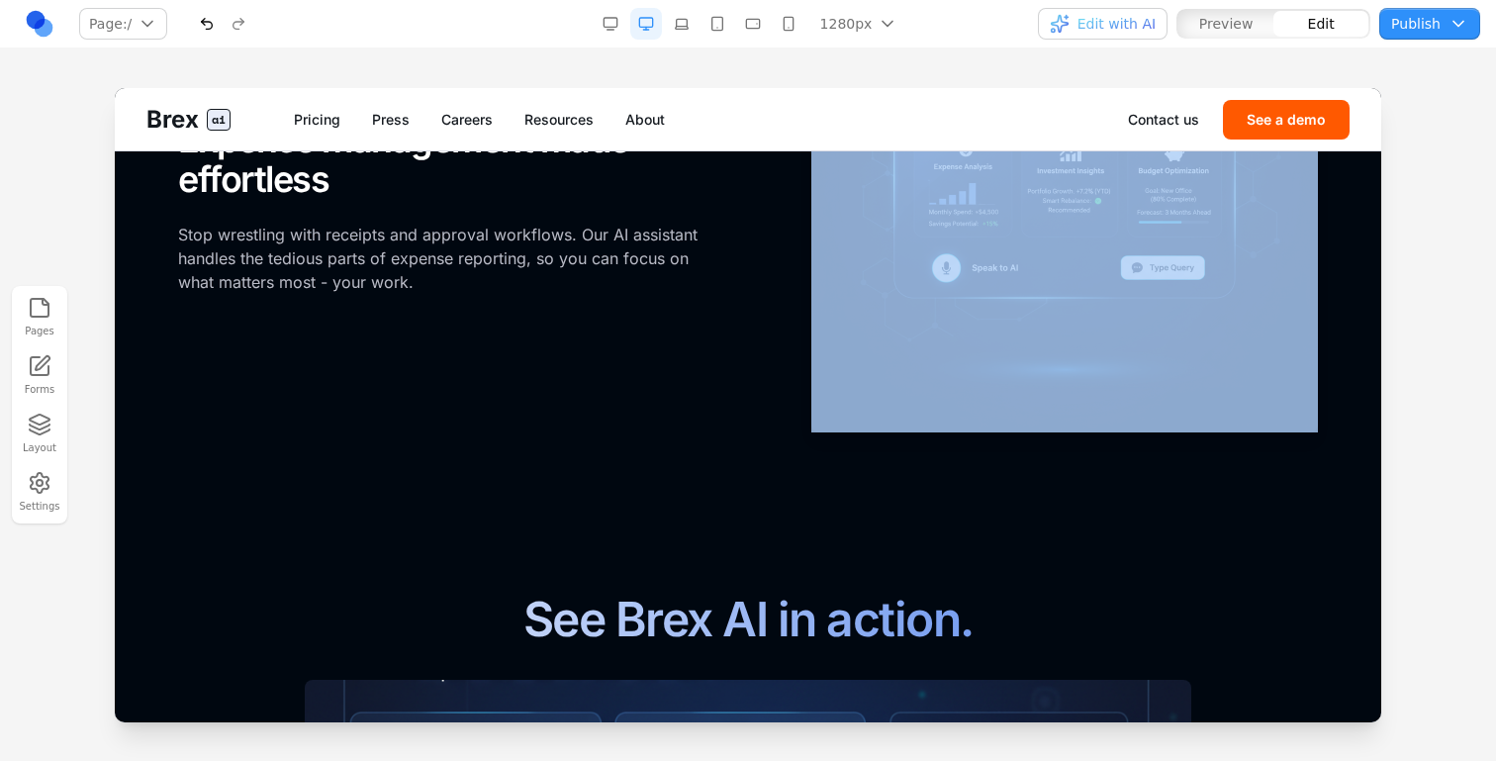
click at [563, 479] on section "Empower your team with intelligent spending. FOR EMPLOYEES Expense management m…" at bounding box center [748, 120] width 1267 height 786
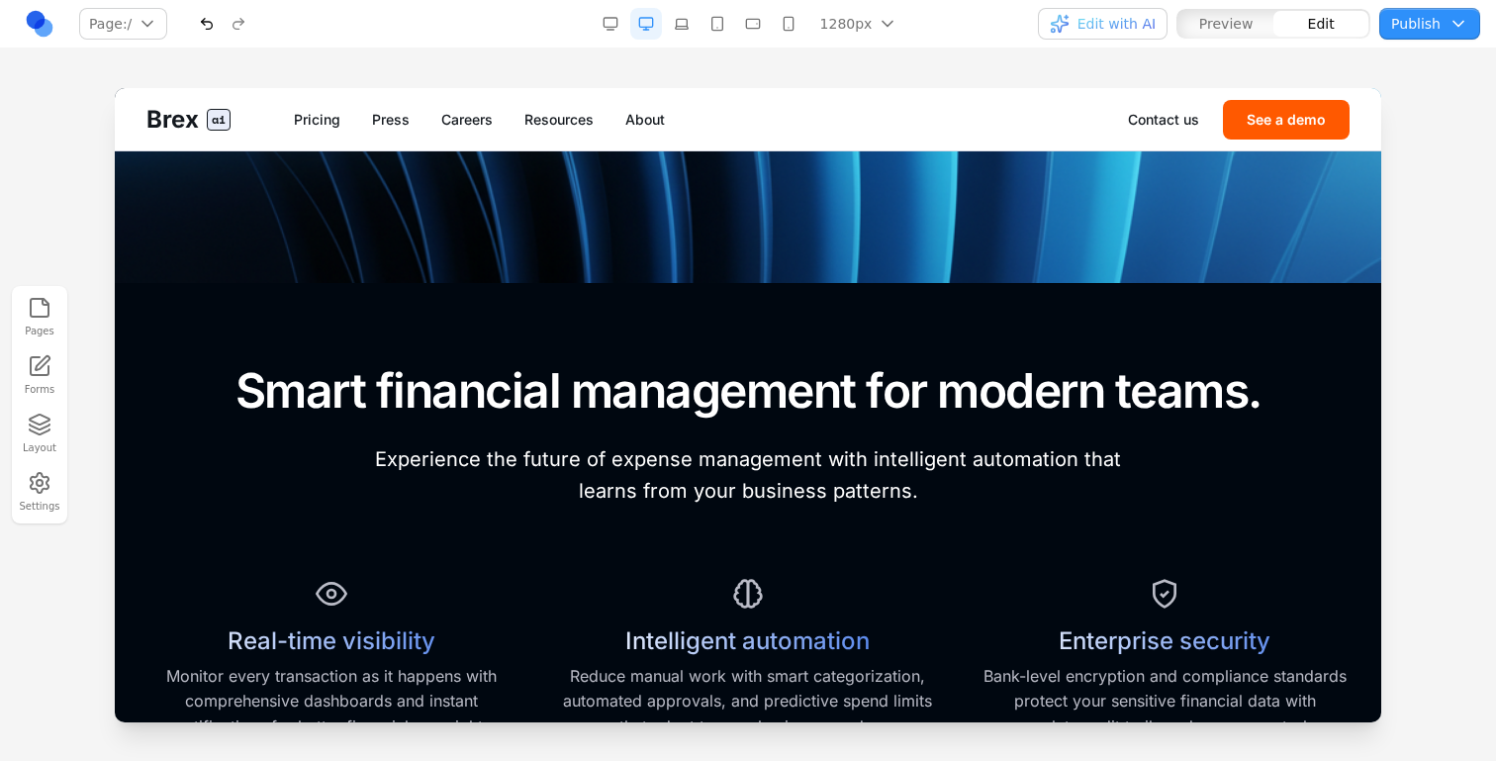
scroll to position [444, 0]
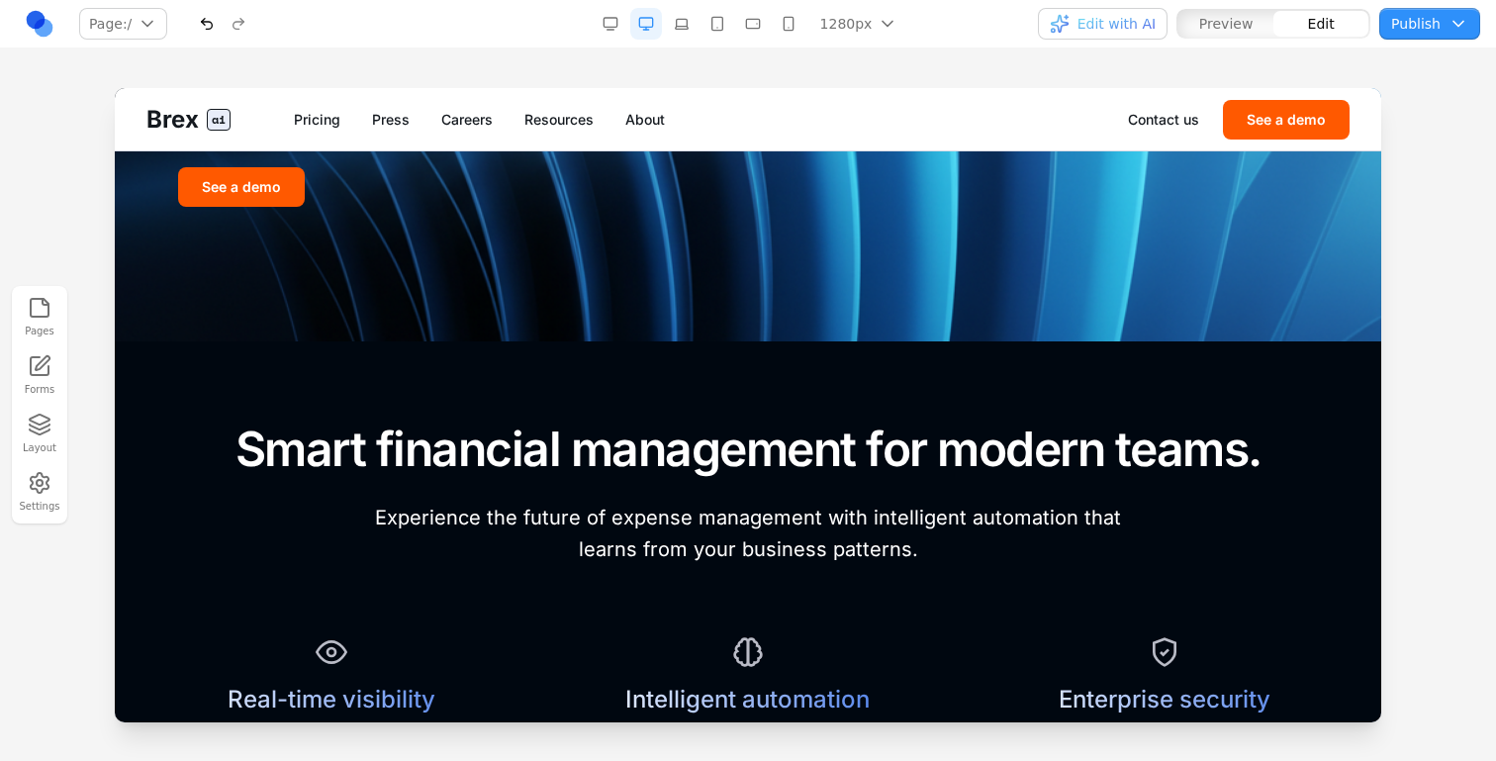
click at [1102, 25] on span "Edit with AI" at bounding box center [1117, 24] width 78 height 20
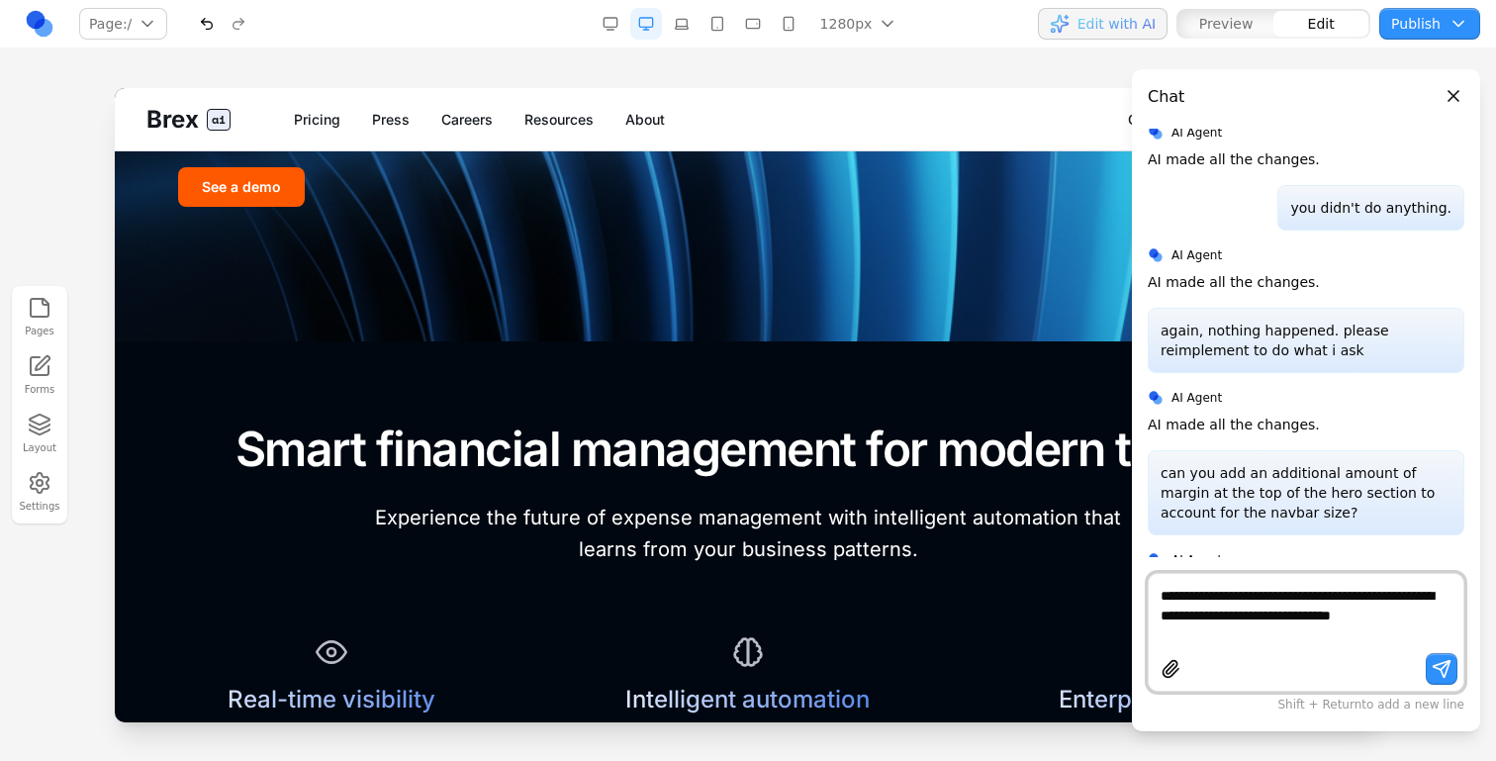
scroll to position [1123, 0]
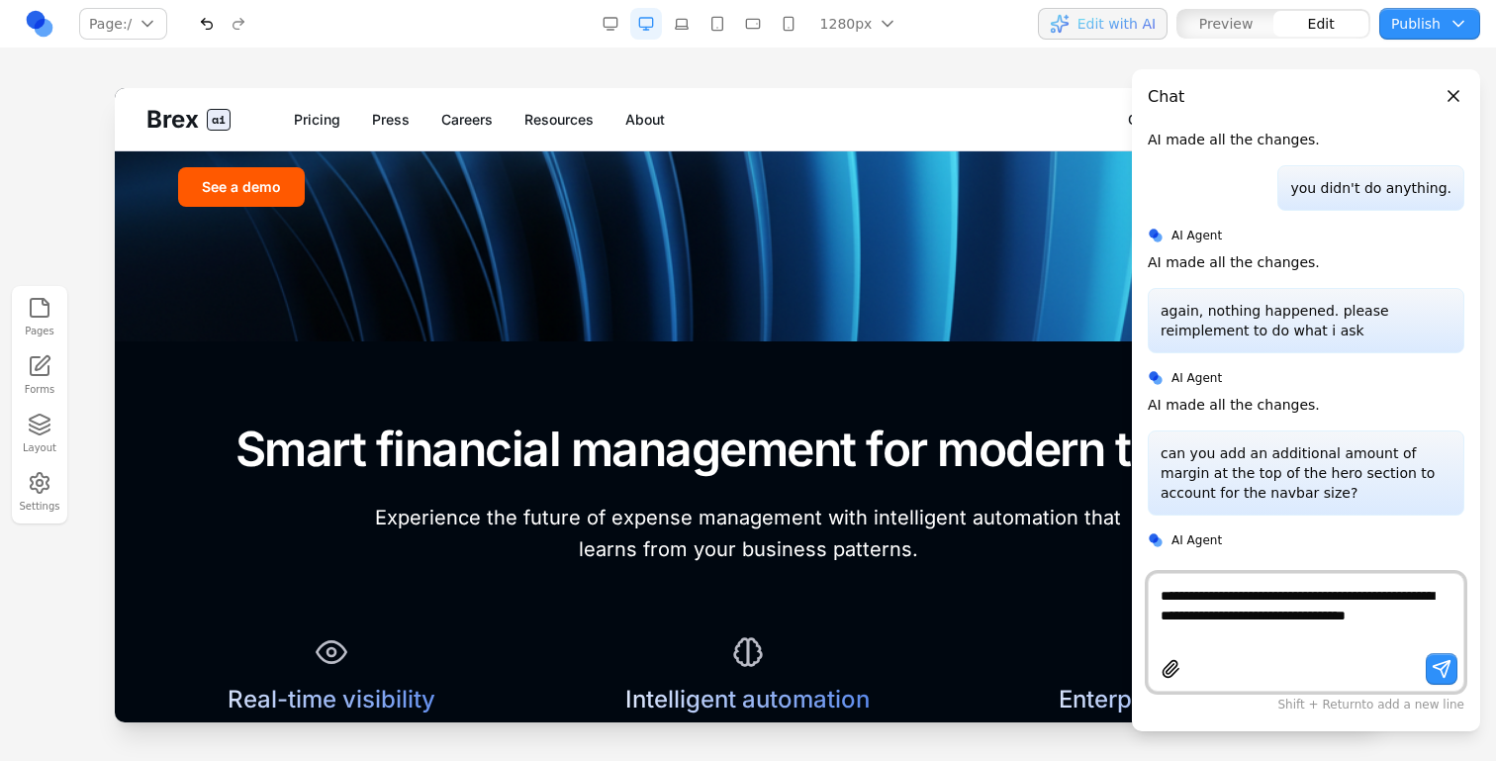
type textarea "**********"
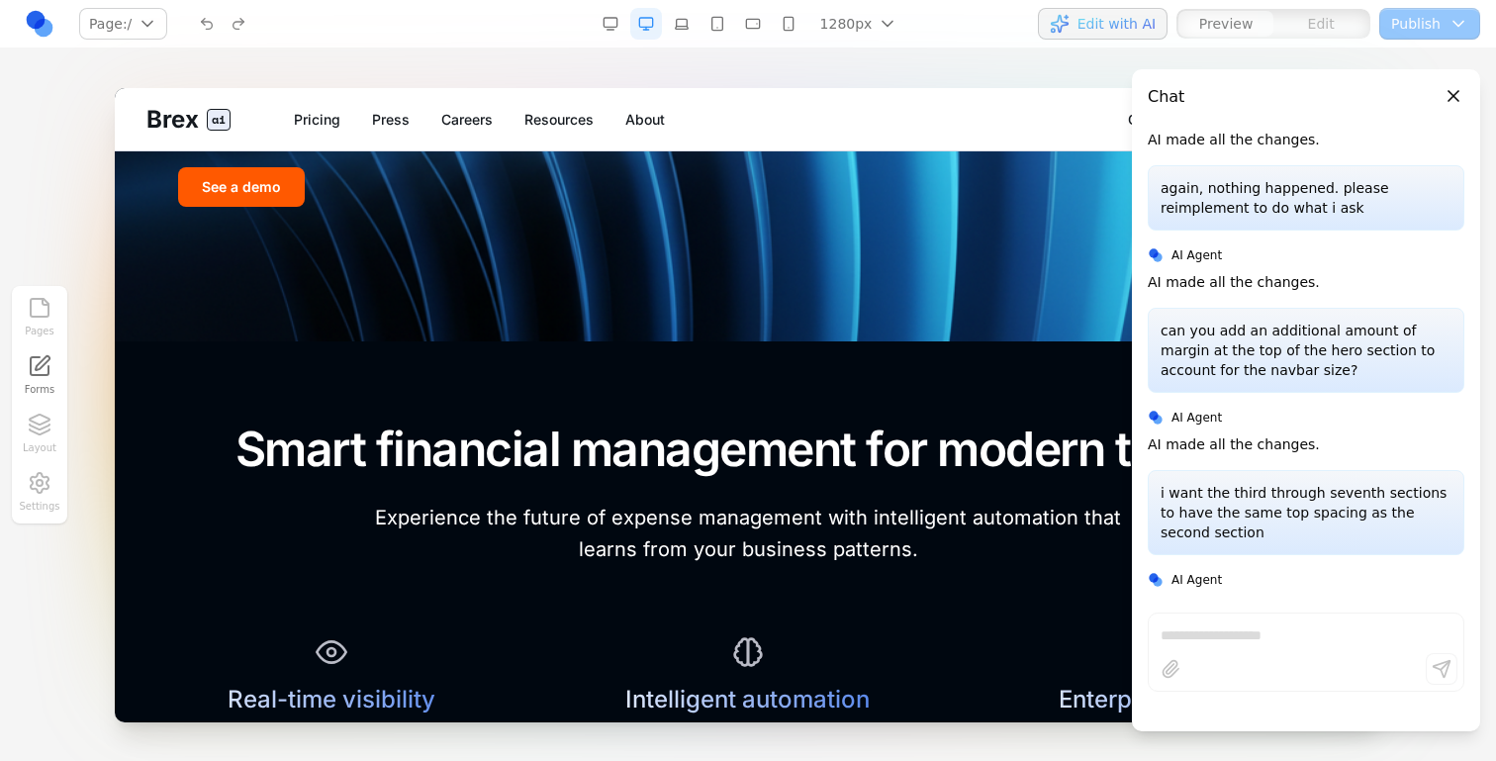
click at [1150, 18] on span "Edit with AI" at bounding box center [1117, 24] width 78 height 20
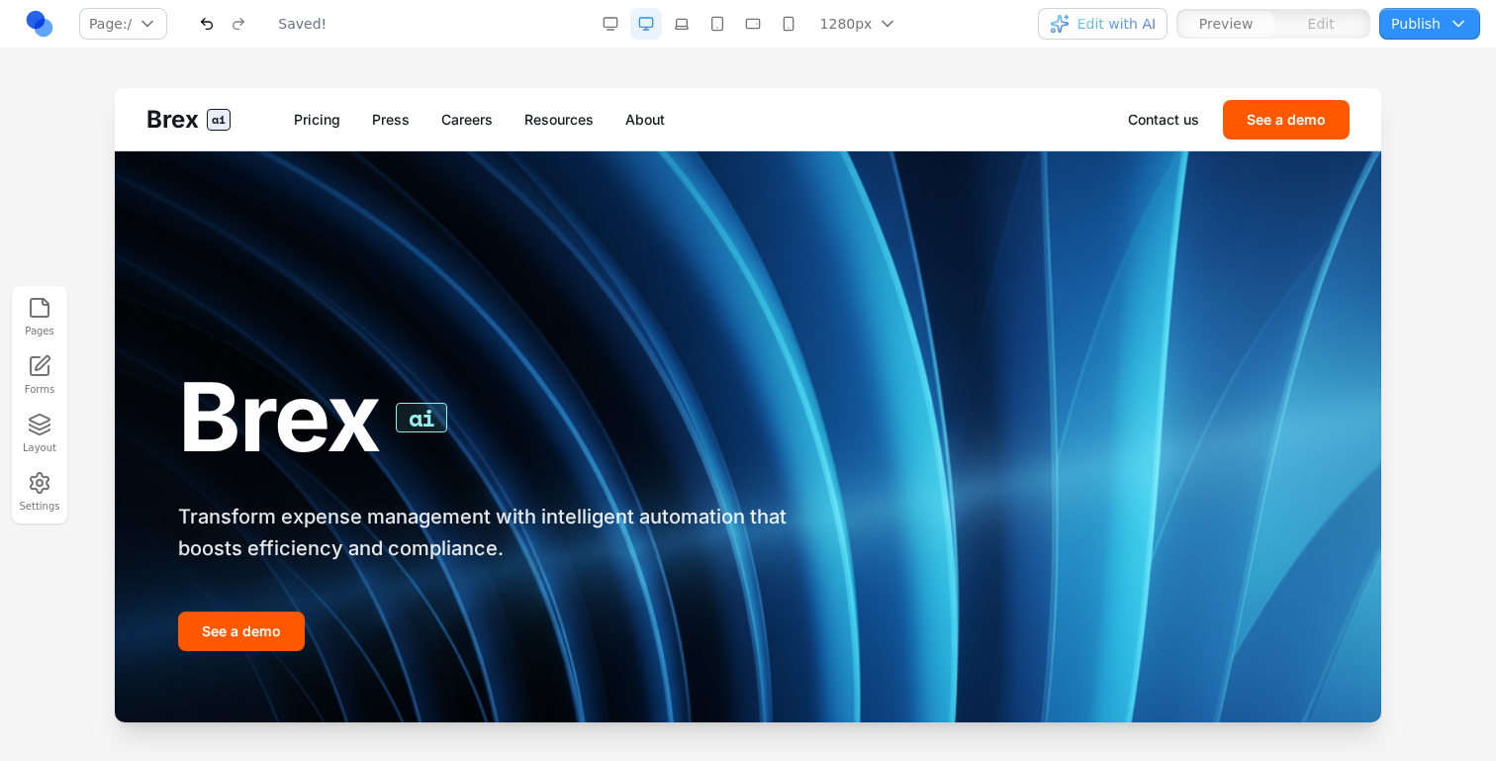
scroll to position [0, 0]
click at [916, 322] on div "Brex ai Transform expense management with intelligent automation that boosts ef…" at bounding box center [747, 468] width 1203 height 603
click at [1077, 25] on span "Edit with AI" at bounding box center [1103, 24] width 106 height 20
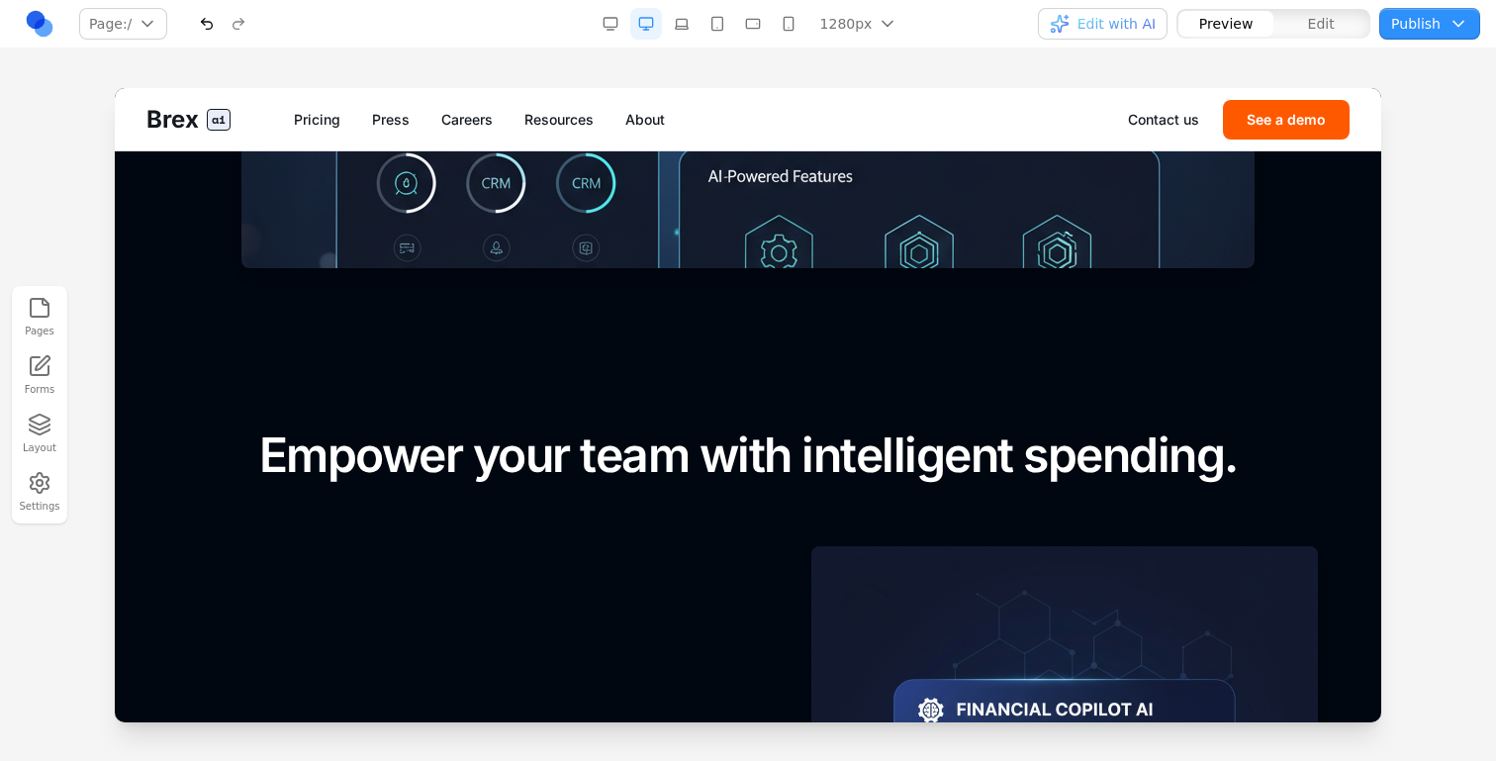
scroll to position [1450, 0]
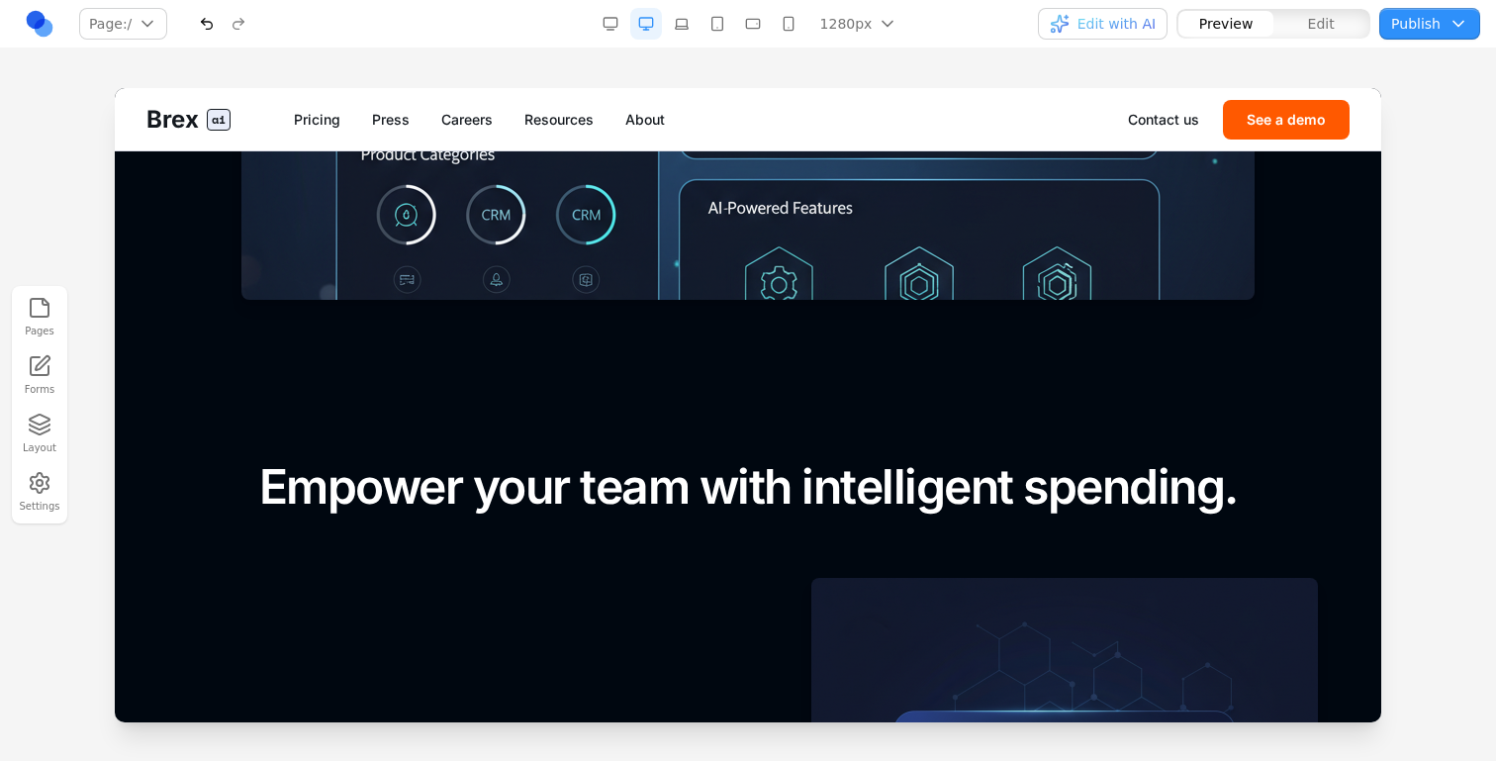
click at [1331, 29] on span "Edit" at bounding box center [1321, 24] width 27 height 20
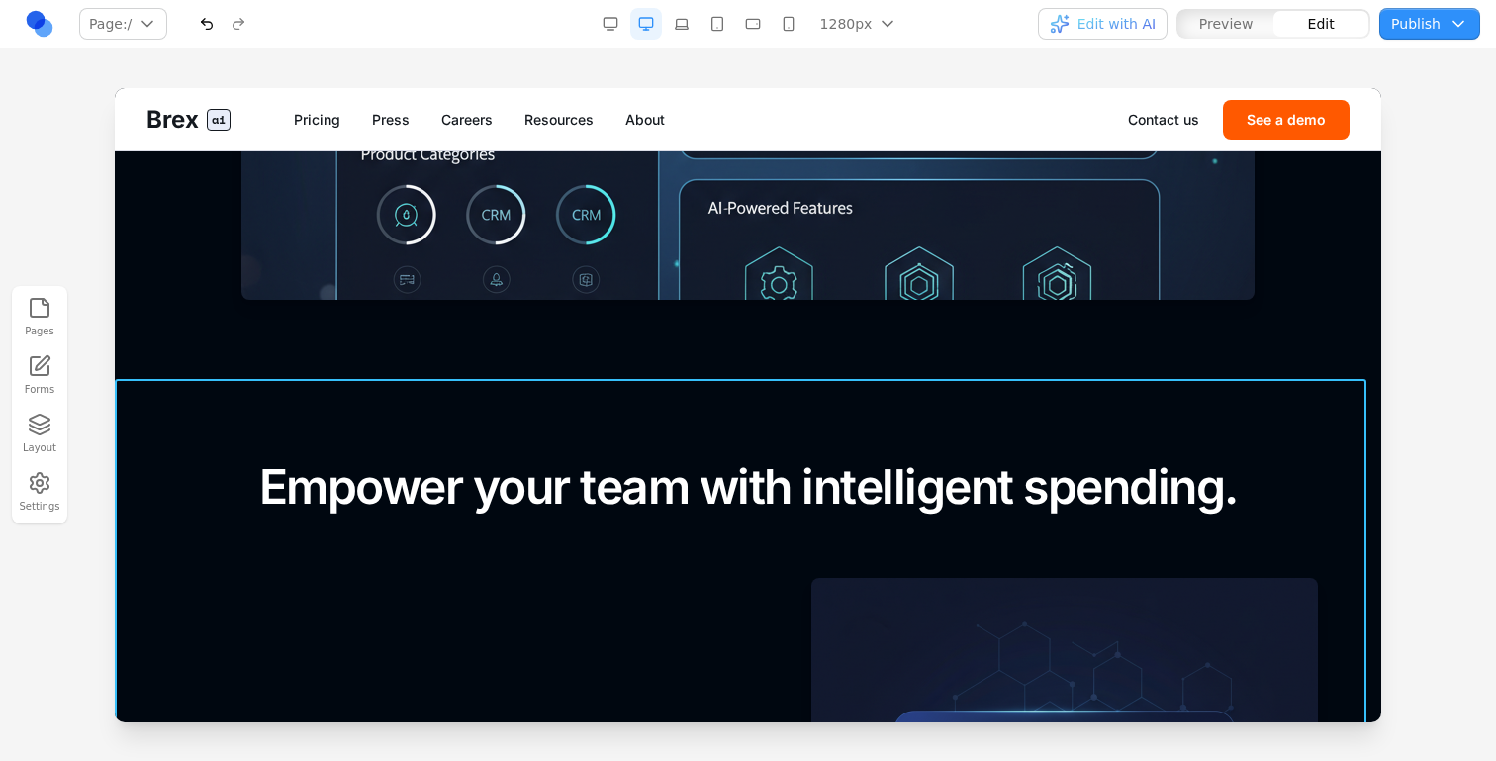
click at [1084, 407] on section "Empower your team with intelligent spending. FOR EMPLOYEES Expense management m…" at bounding box center [748, 772] width 1267 height 786
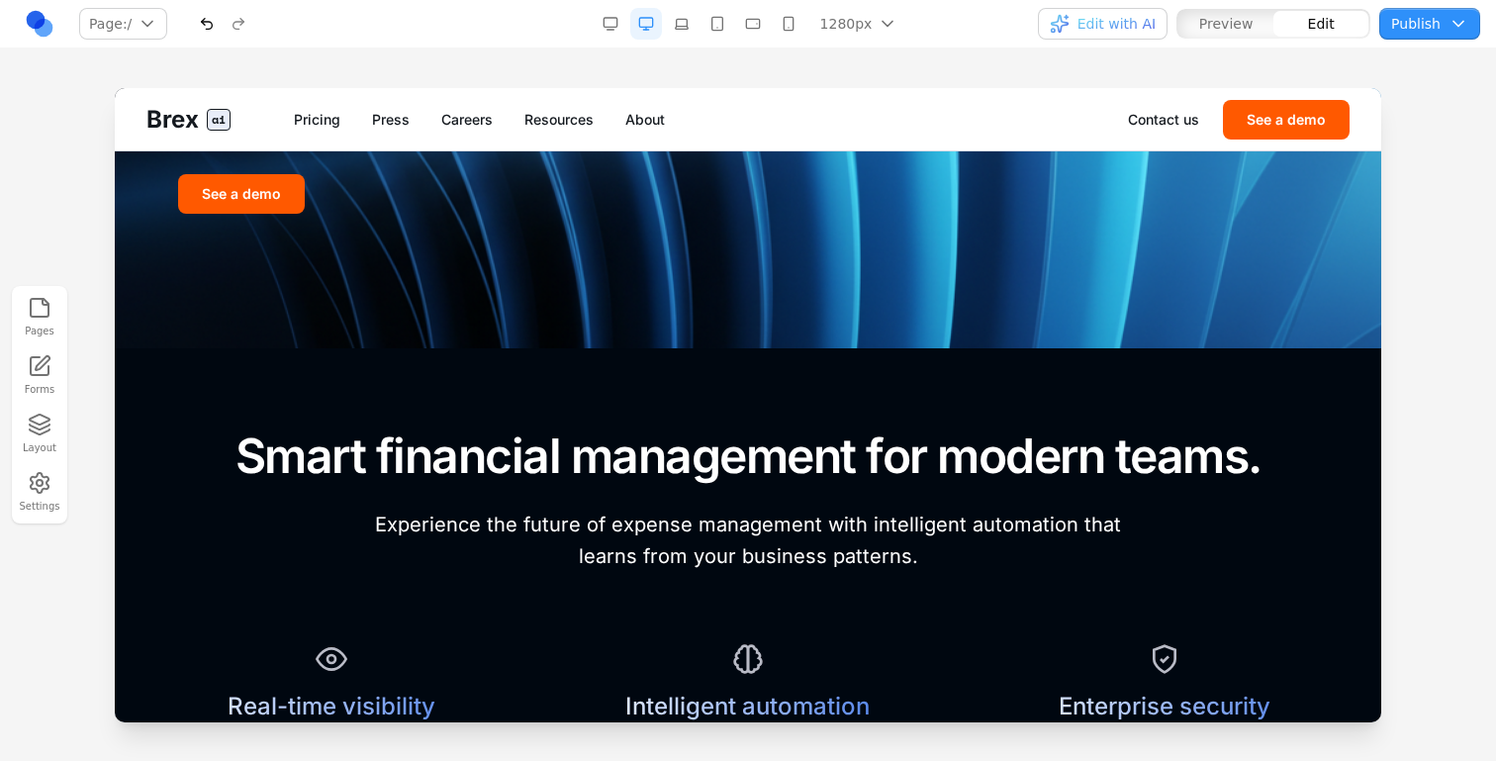
scroll to position [392, 0]
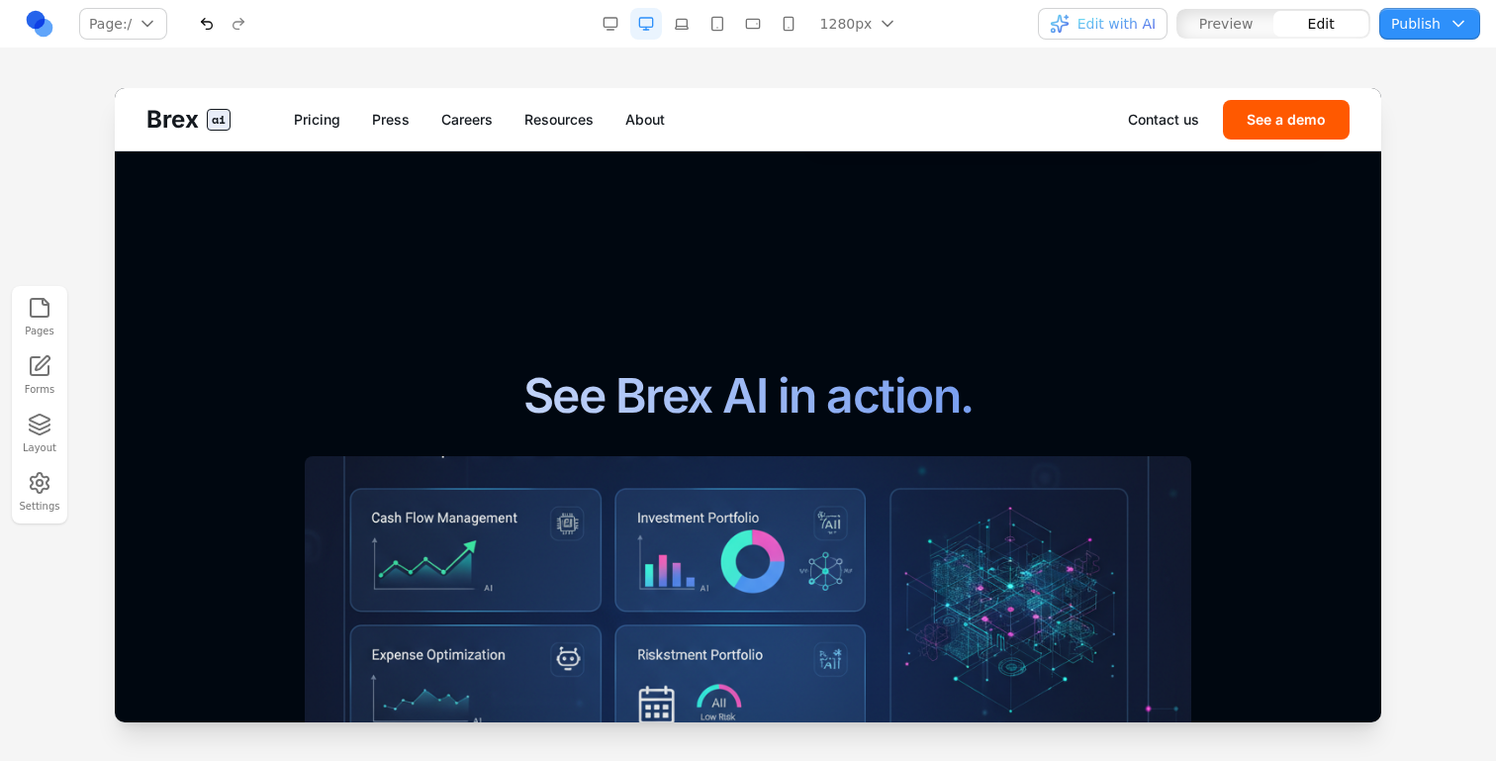
scroll to position [2309, 0]
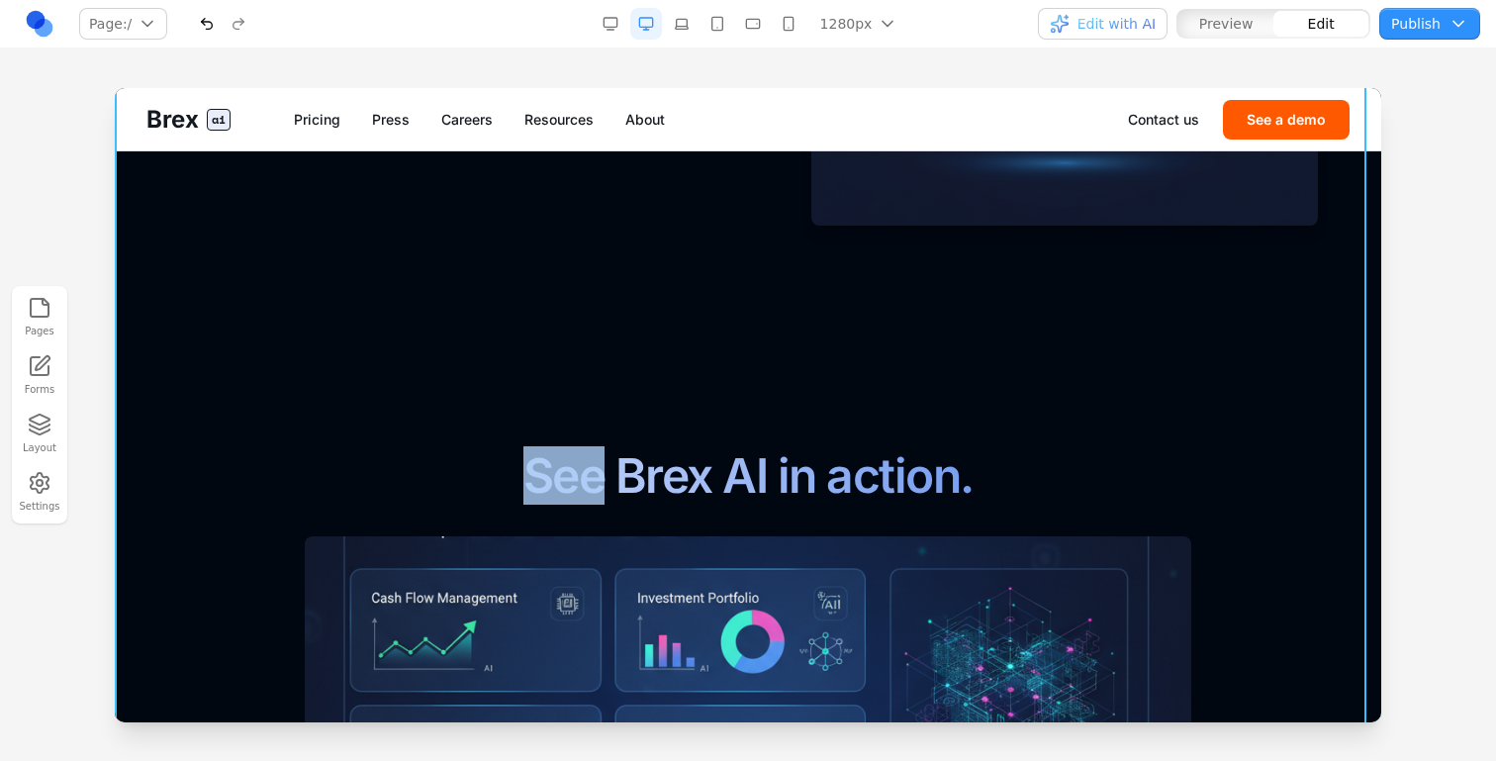
click at [1425, 351] on div at bounding box center [748, 424] width 1496 height 672
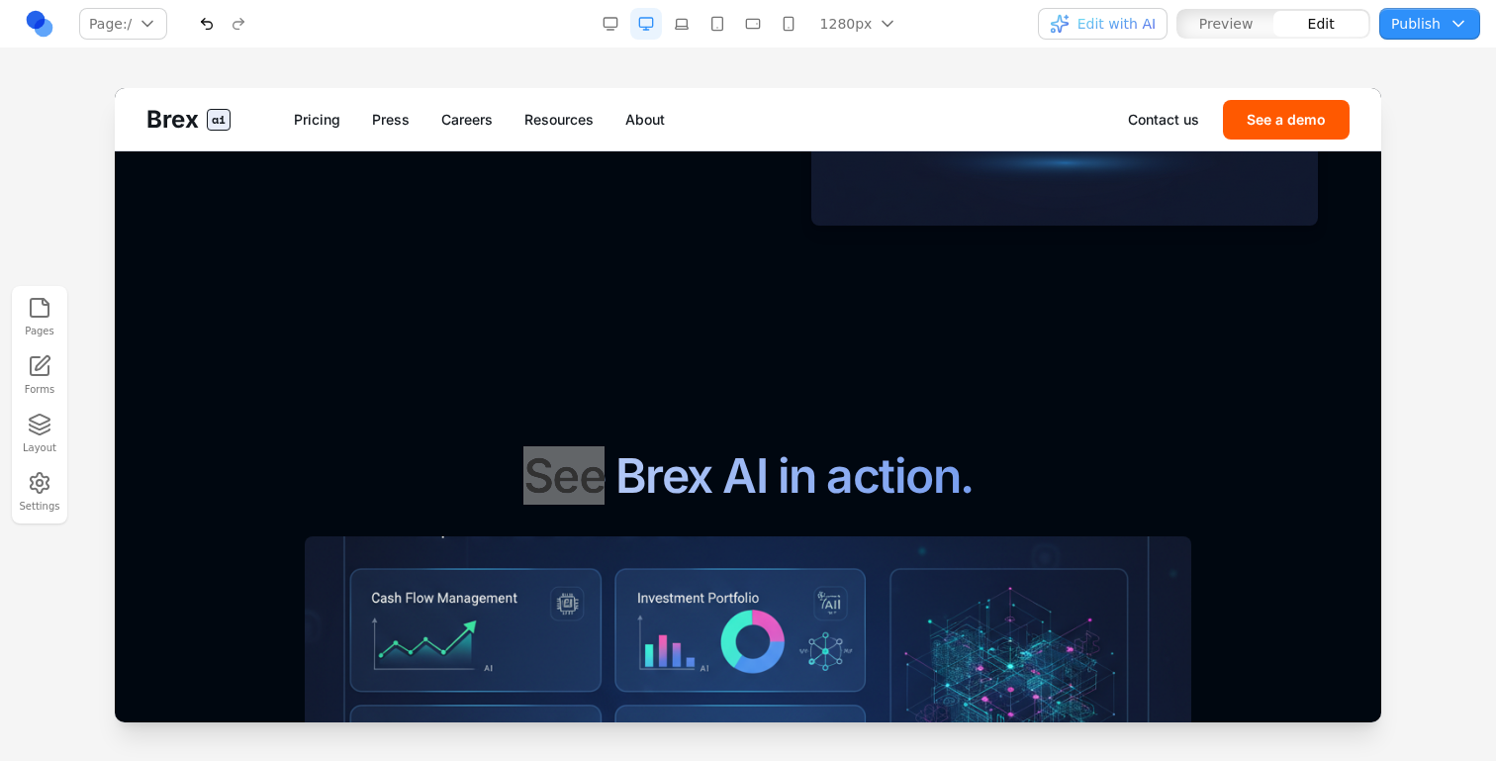
click at [1444, 265] on div at bounding box center [748, 424] width 1496 height 672
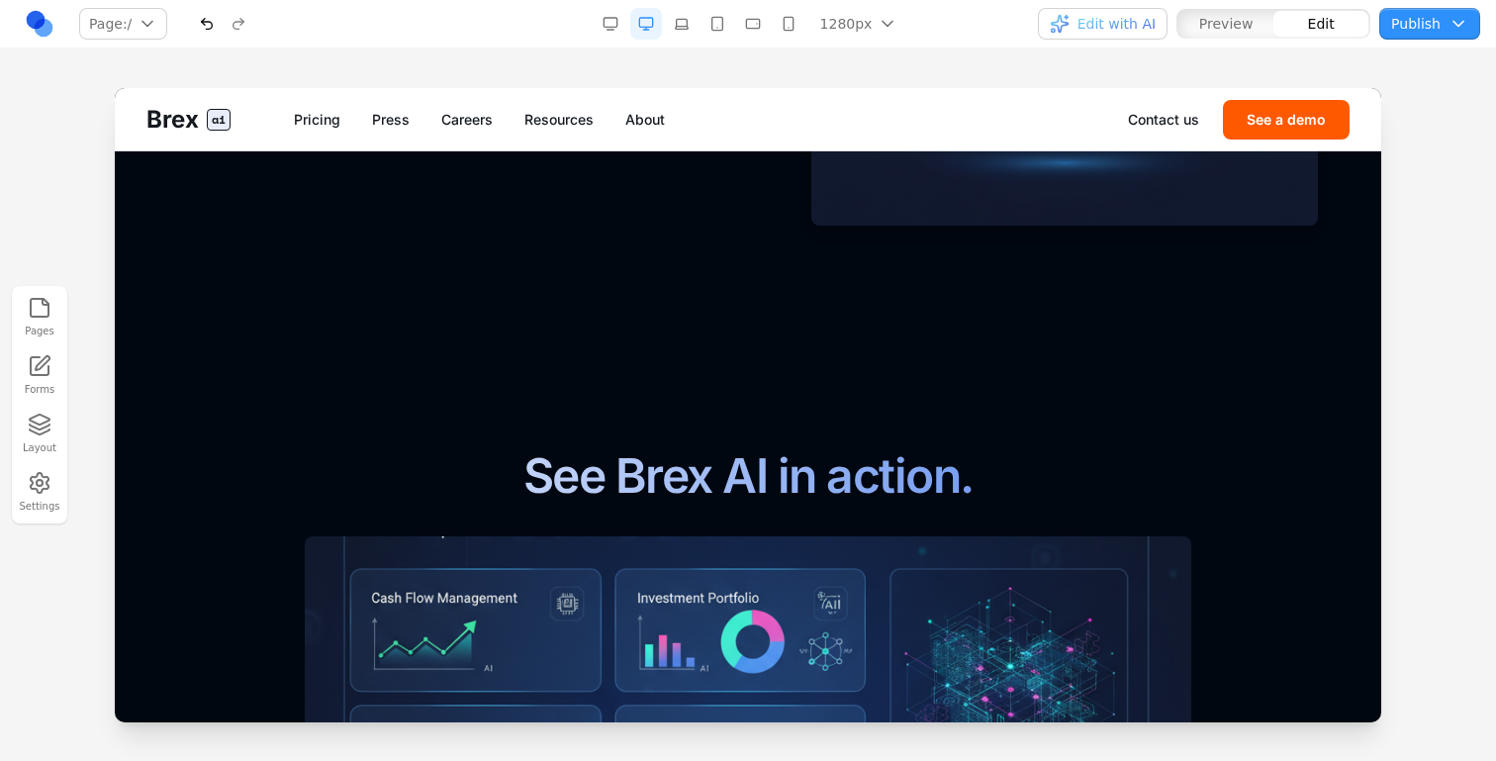
click at [55, 453] on button "Layout" at bounding box center [40, 434] width 44 height 50
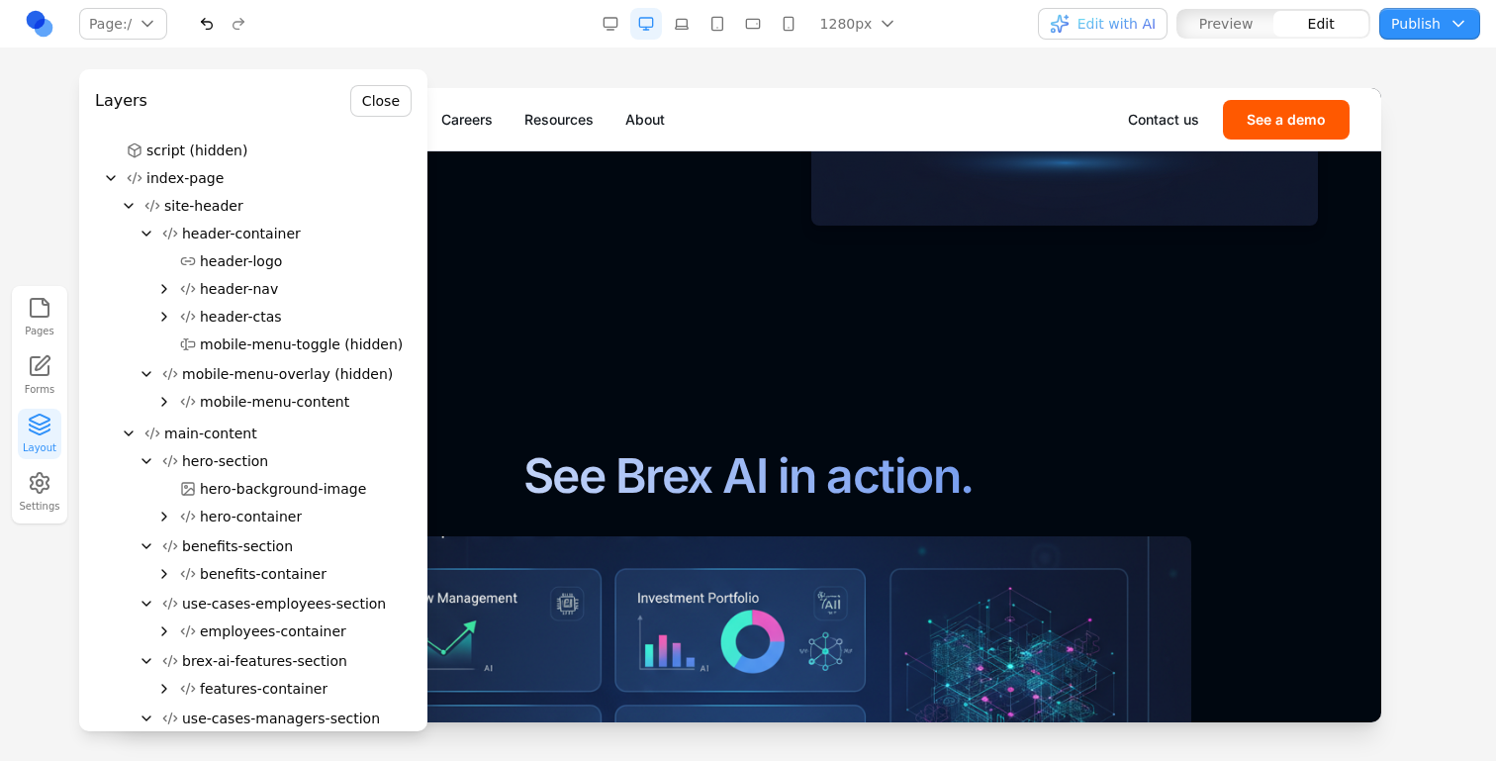
click at [43, 441] on button "Layout" at bounding box center [40, 434] width 44 height 50
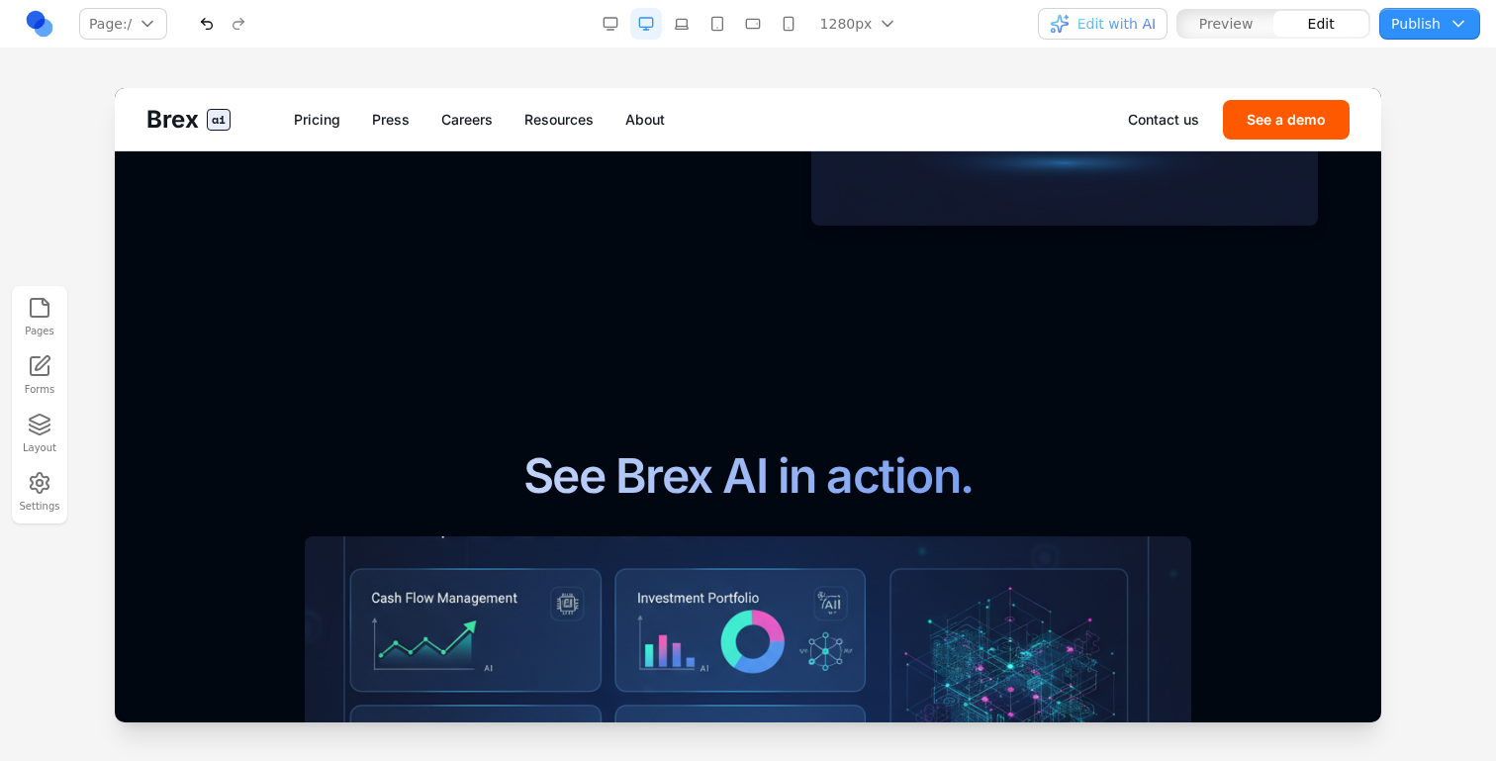
click at [115, 444] on button "main-content" at bounding box center [250, 434] width 275 height 28
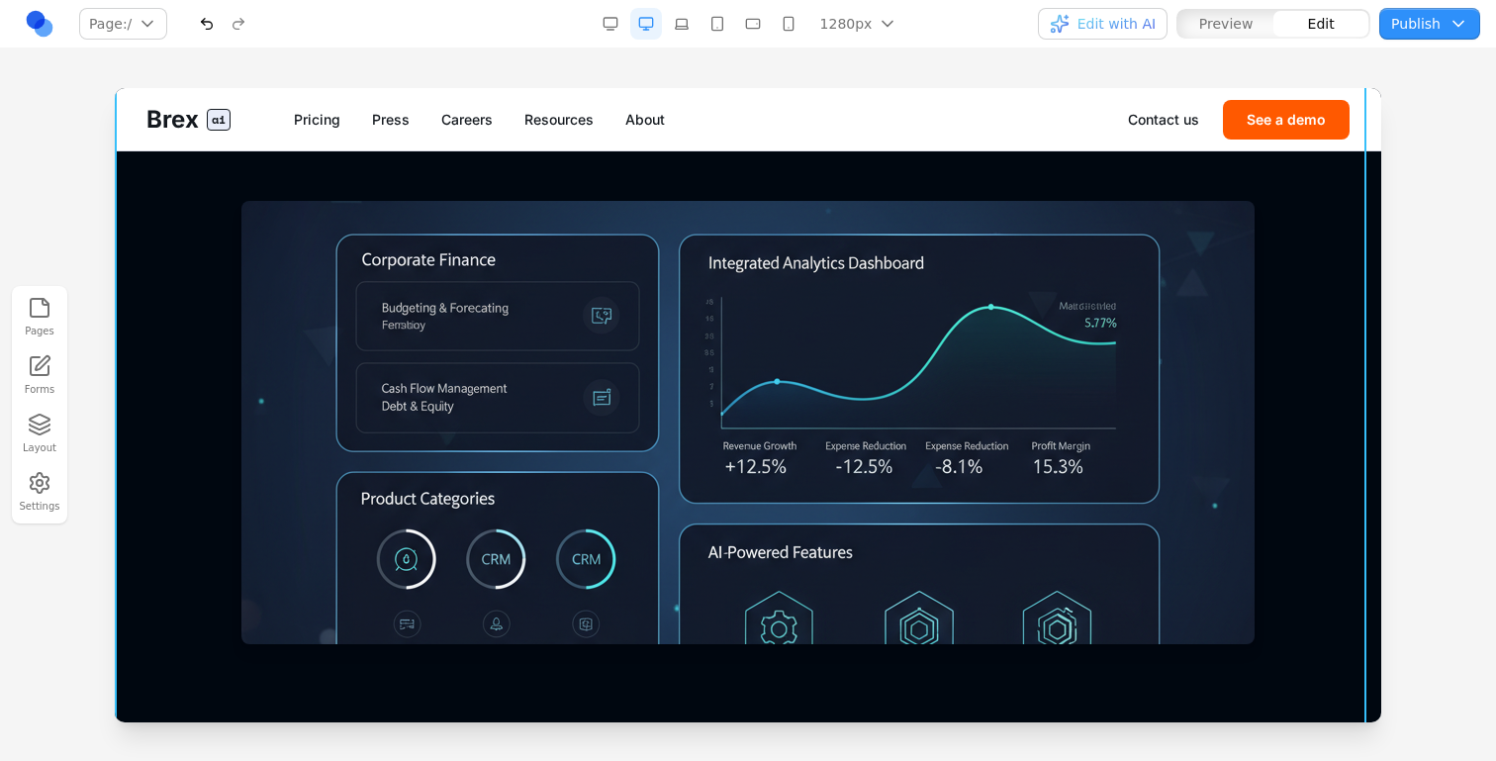
scroll to position [1156, 0]
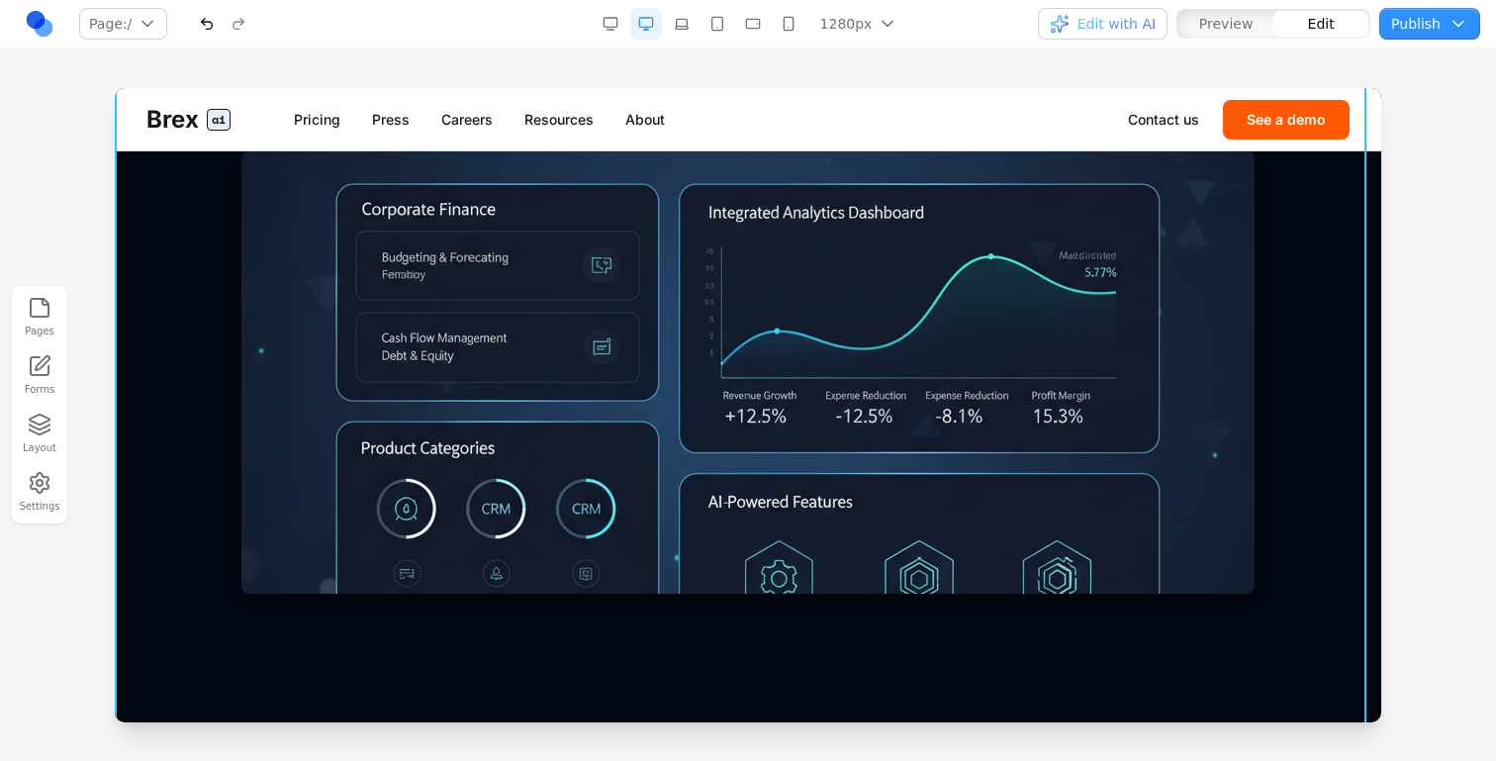
click at [117, 551] on section "Smart financial management for modern teams. Experience the future of expense m…" at bounding box center [748, 151] width 1267 height 1043
click at [101, 551] on div at bounding box center [748, 424] width 1496 height 672
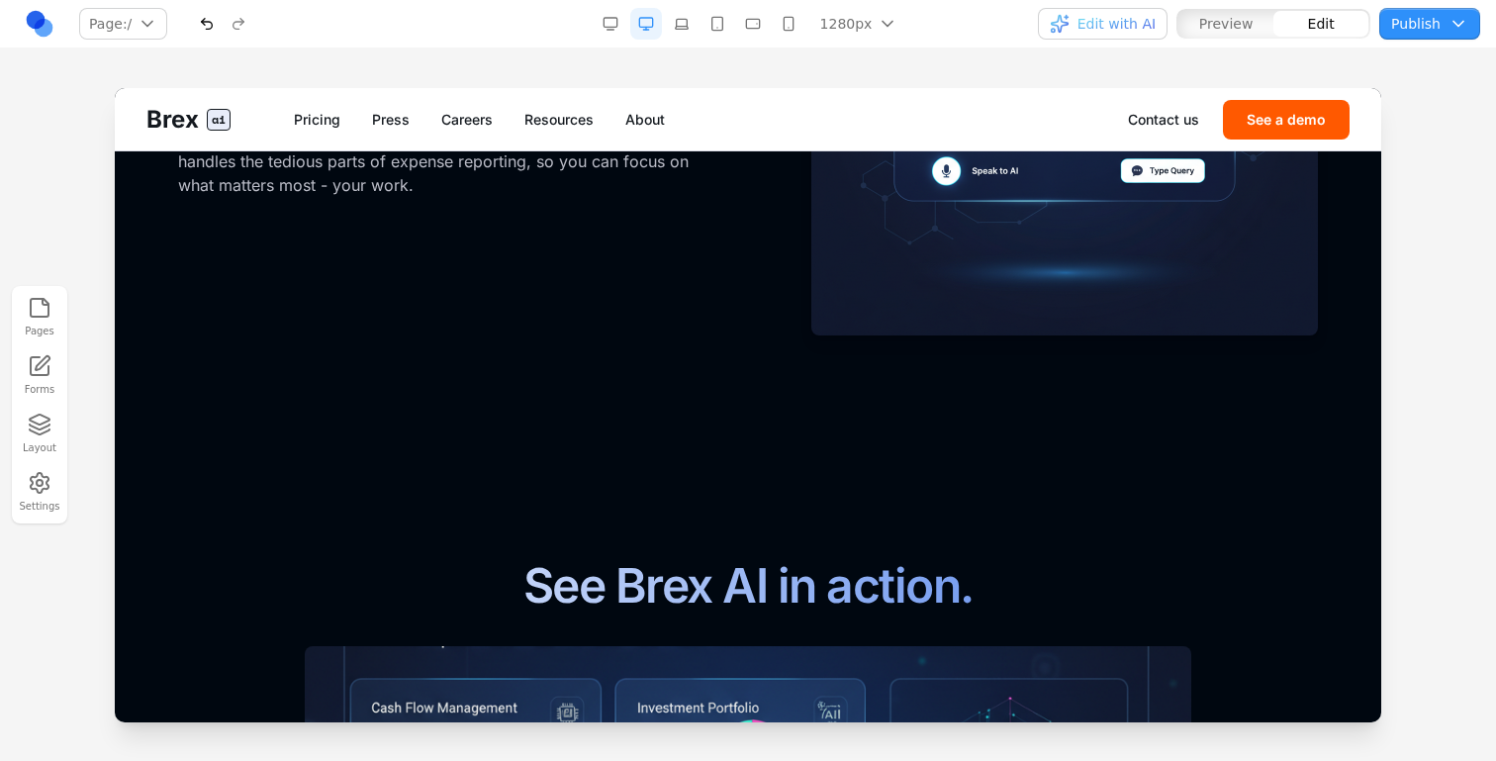
scroll to position [2370, 0]
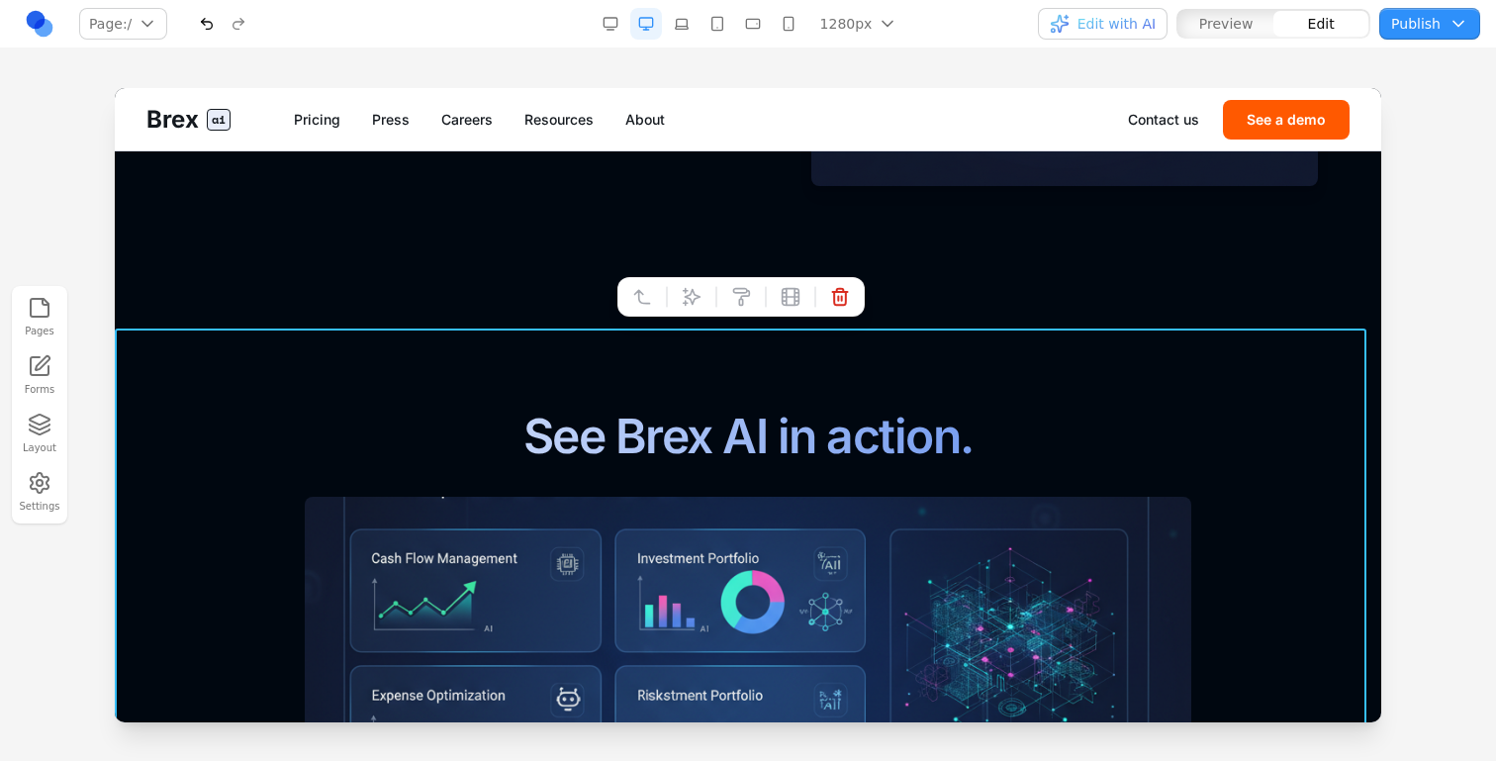
scroll to position [2335, 0]
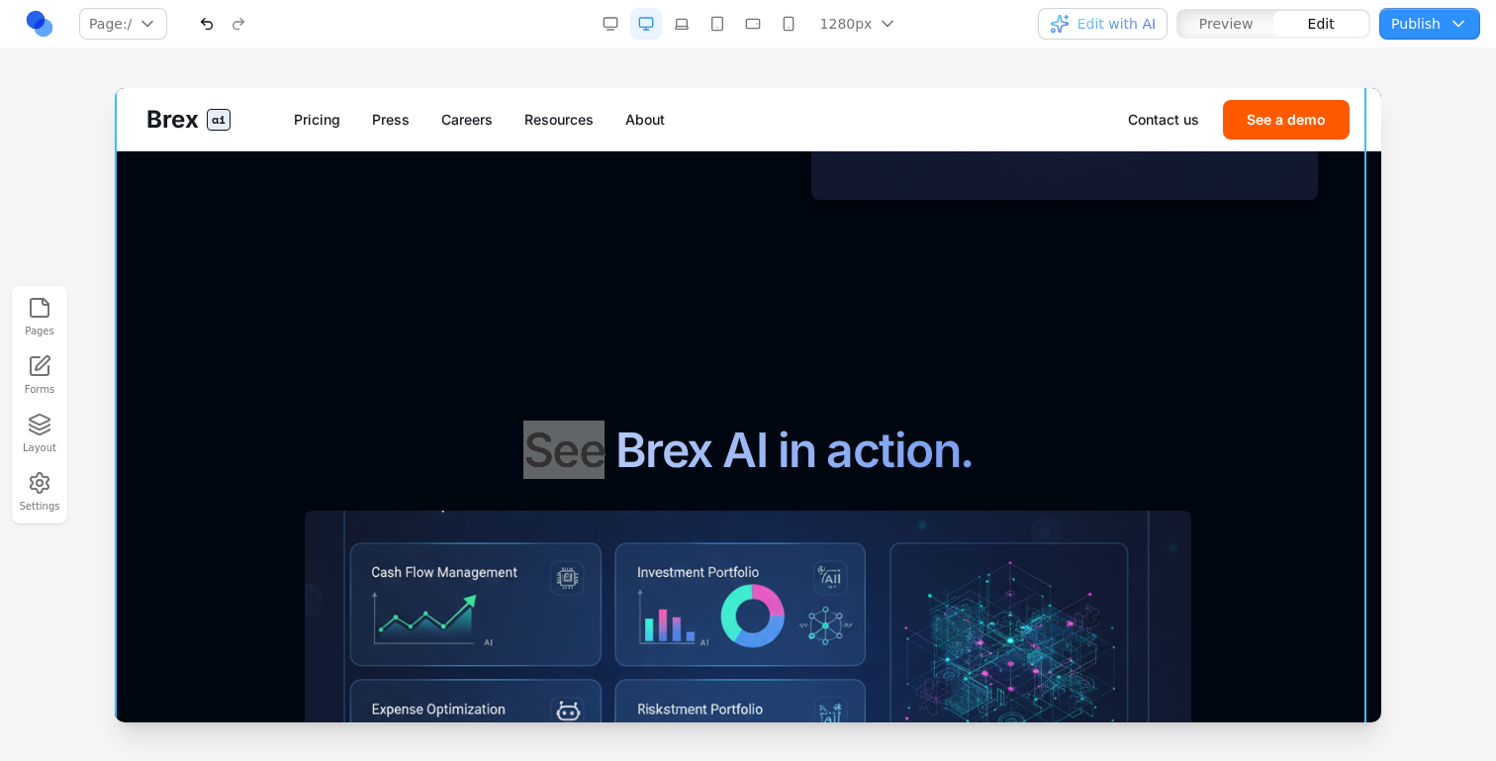
click at [81, 242] on div at bounding box center [748, 424] width 1496 height 672
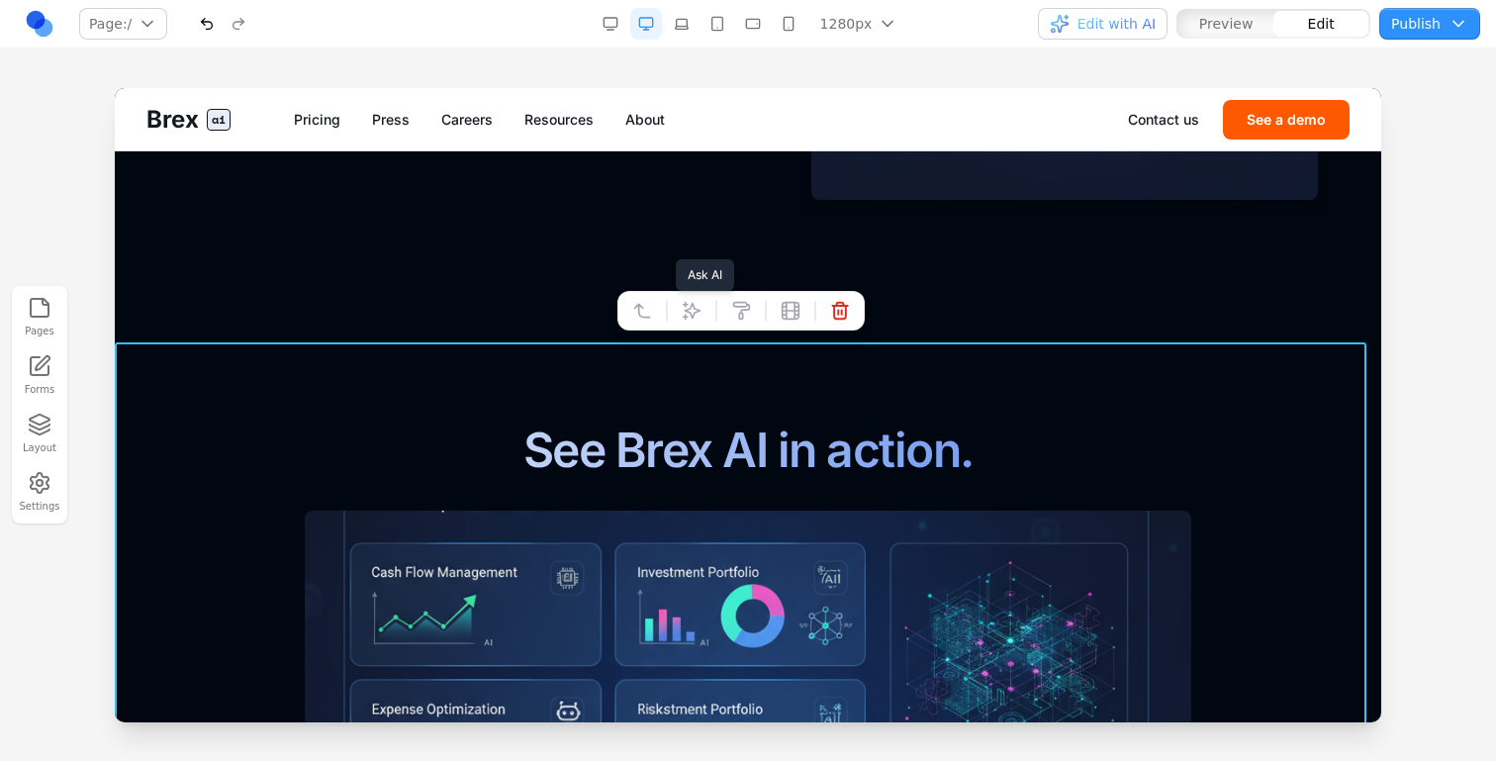
click at [695, 314] on icon at bounding box center [692, 311] width 20 height 20
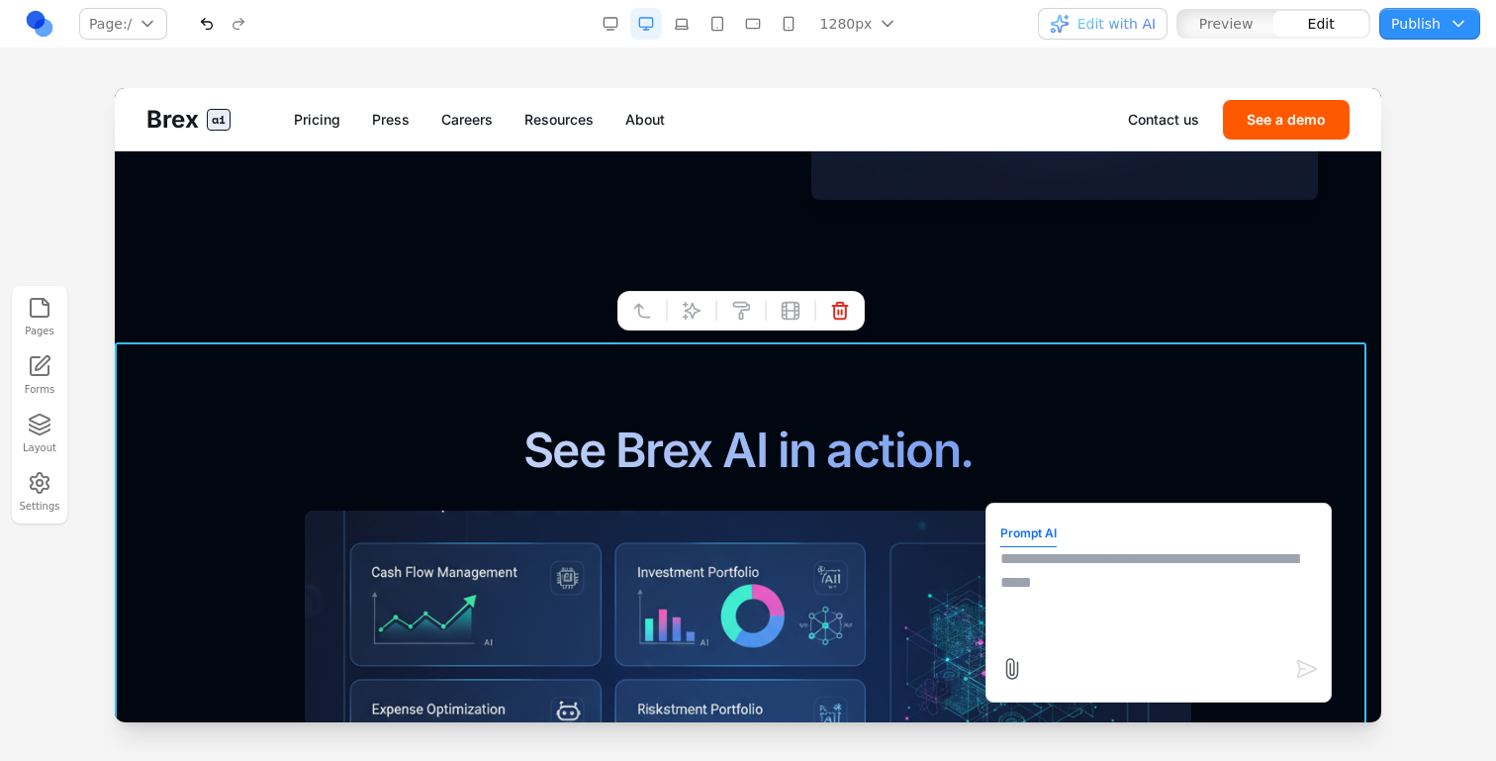
click at [63, 428] on div "Pages Forms Layout Settings" at bounding box center [39, 405] width 55 height 238
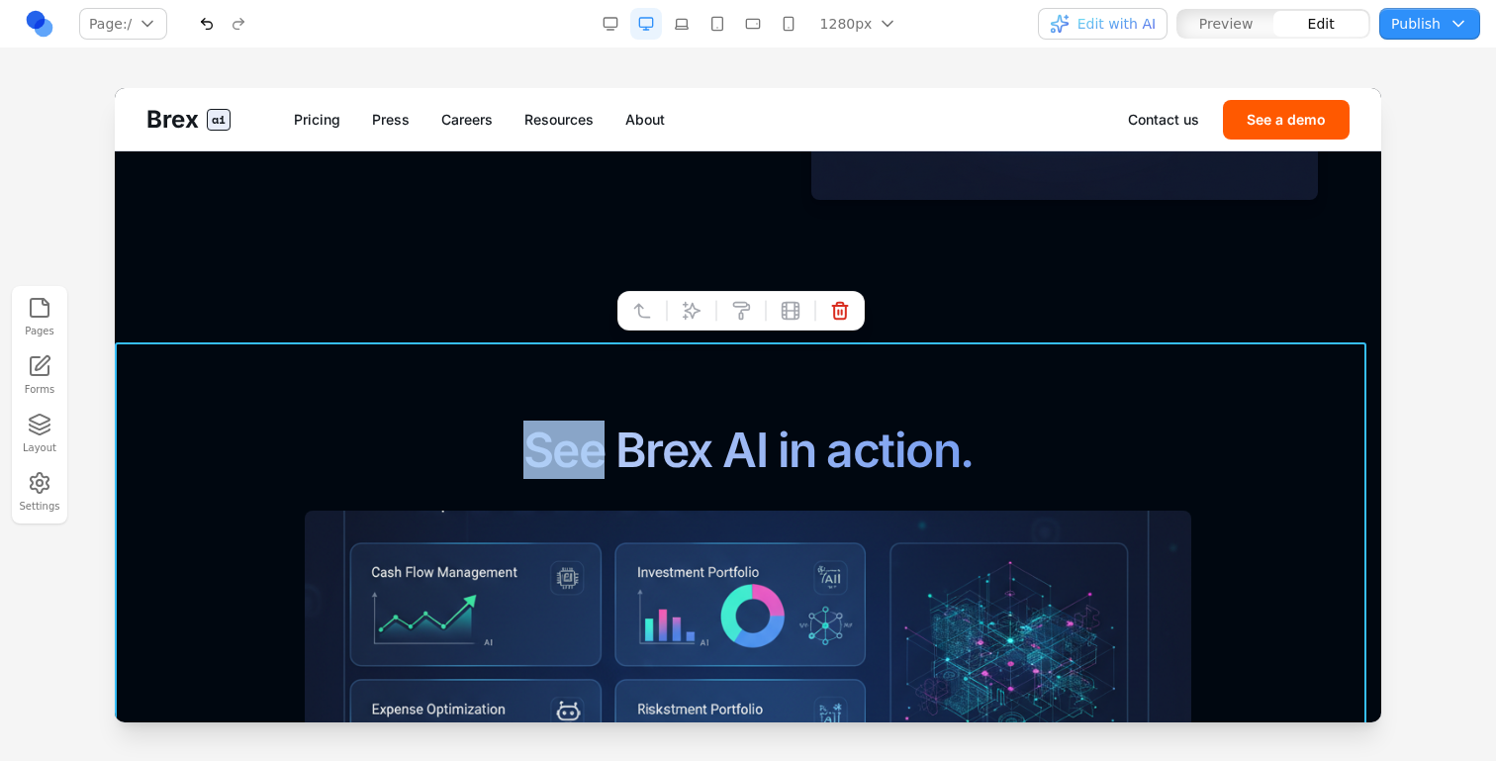
click at [684, 306] on icon at bounding box center [692, 311] width 20 height 20
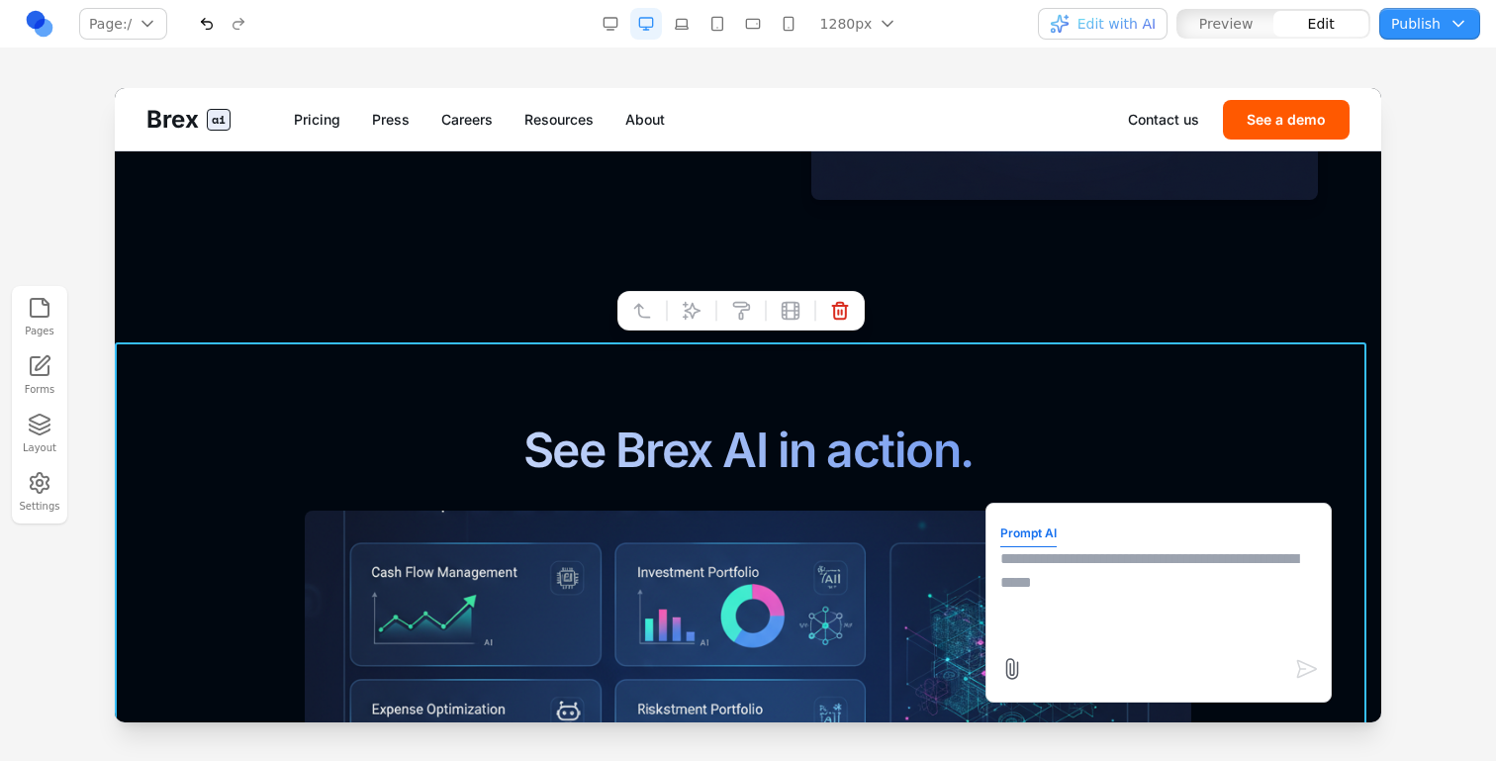
click at [1086, 627] on textarea at bounding box center [1159, 596] width 317 height 99
type textarea "**********"
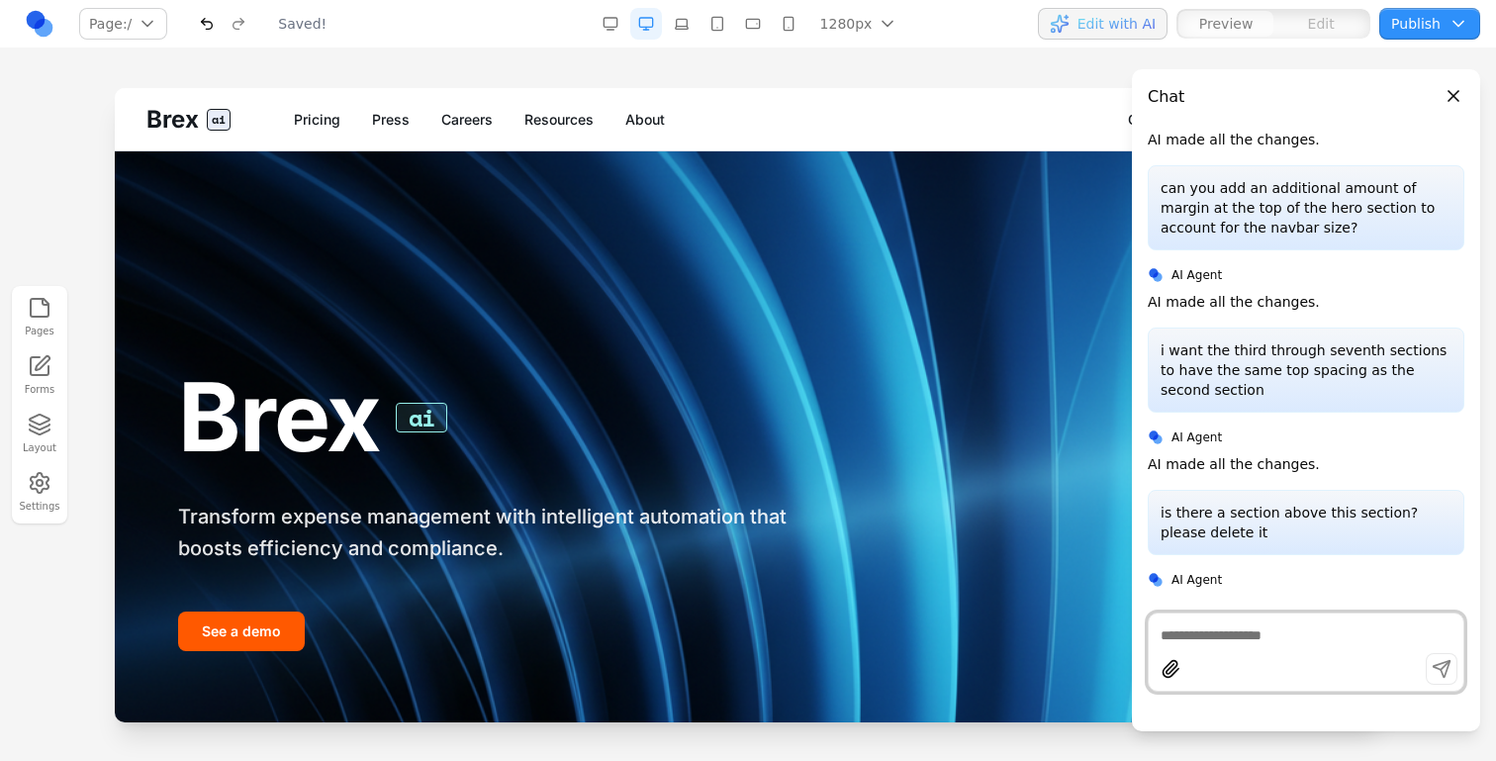
scroll to position [0, 0]
click at [1097, 35] on button "Edit with AI" at bounding box center [1103, 24] width 130 height 32
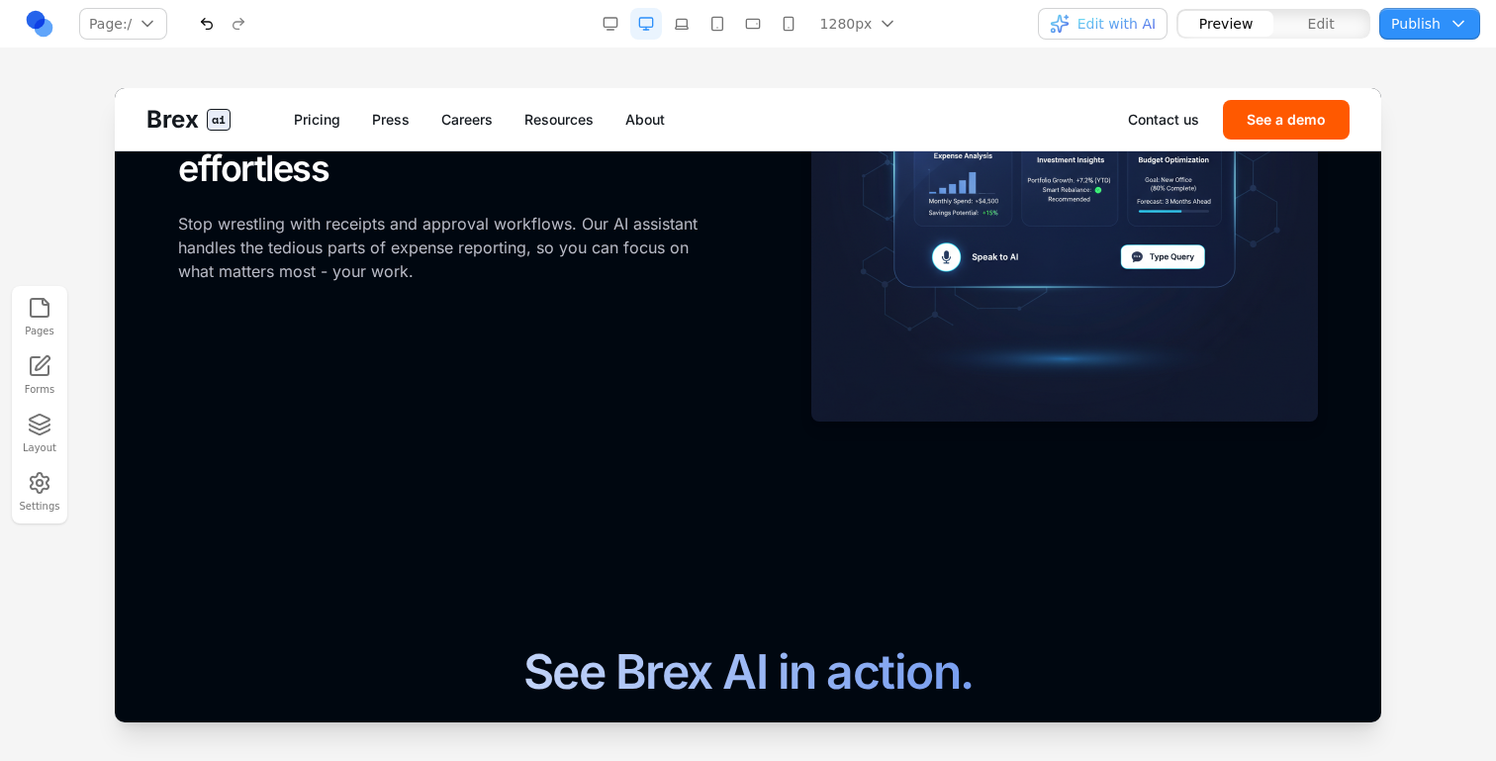
scroll to position [1338, 0]
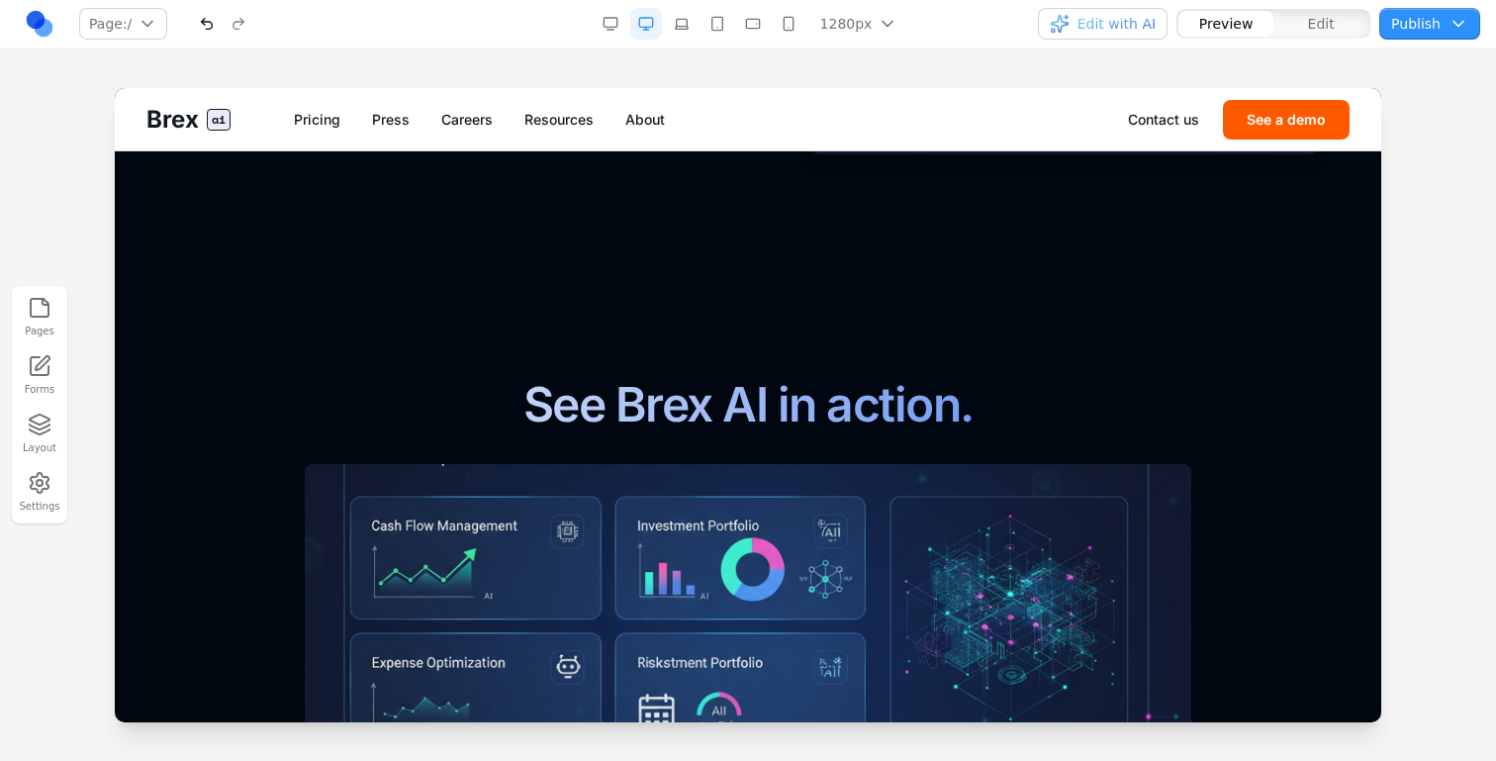
click at [1310, 14] on span "Edit" at bounding box center [1321, 24] width 27 height 20
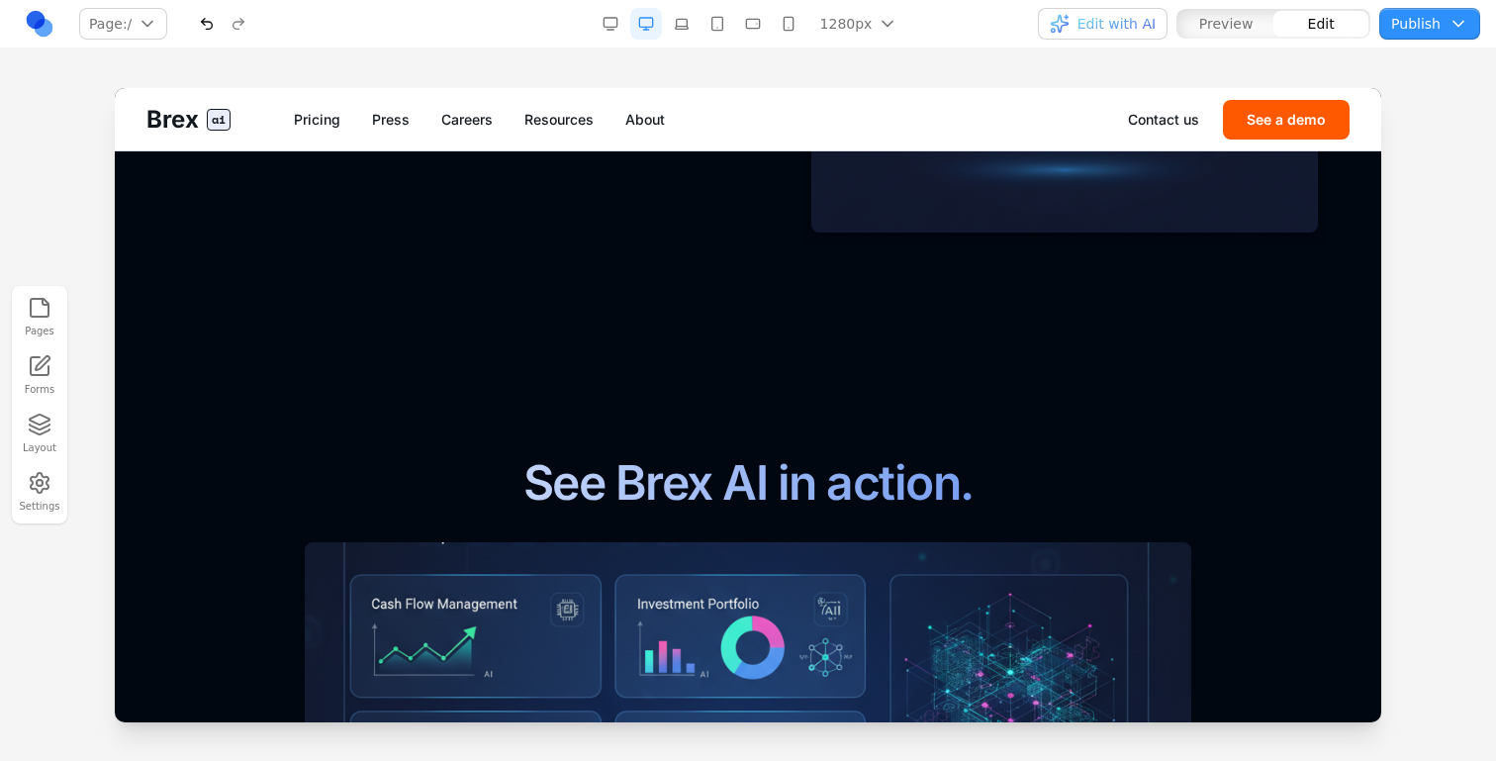
scroll to position [1269, 0]
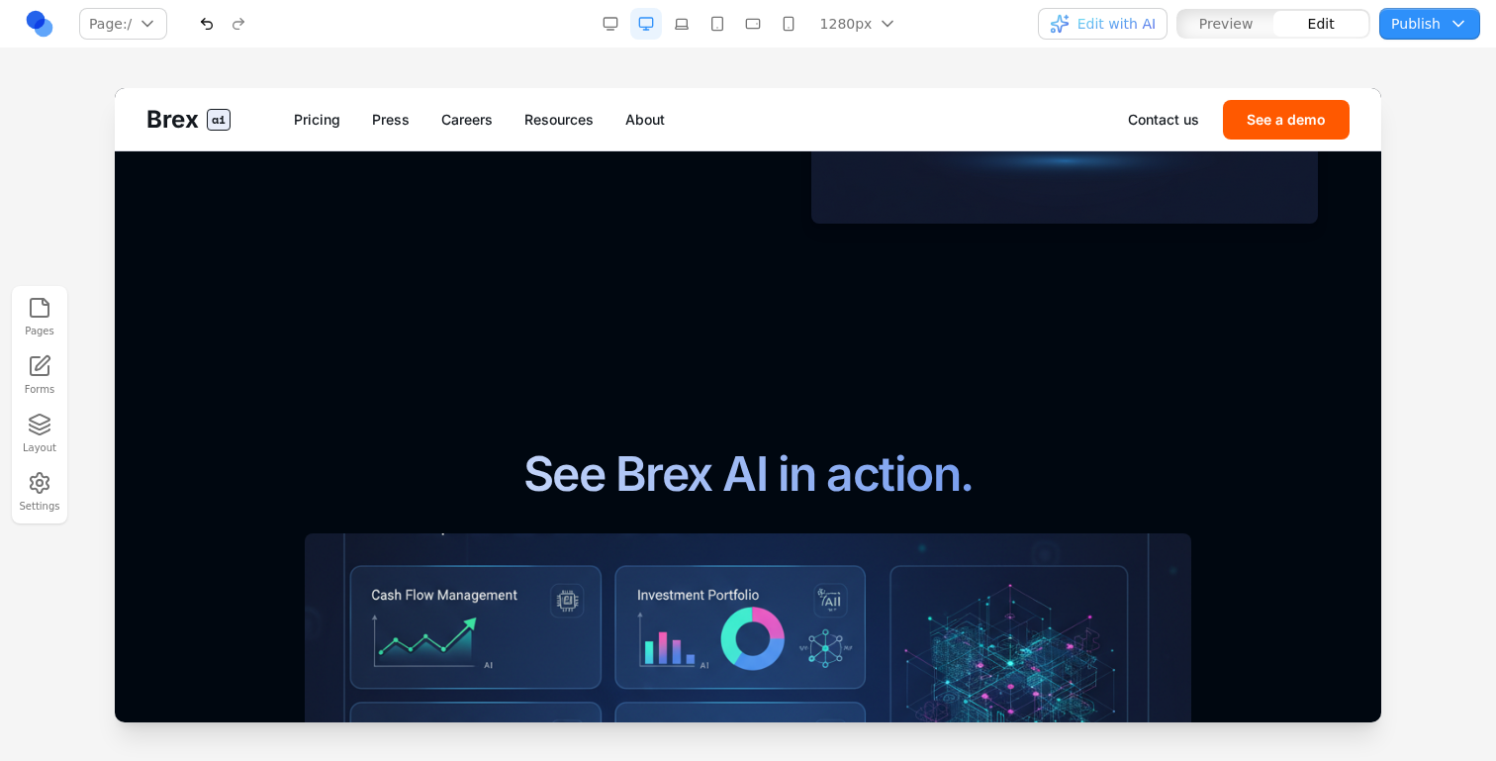
click at [188, 24] on div "Page: / / /pricing /press /careers /resources /about /contact /demo Manage pages" at bounding box center [261, 24] width 475 height 32
click at [207, 24] on button "button" at bounding box center [207, 24] width 32 height 32
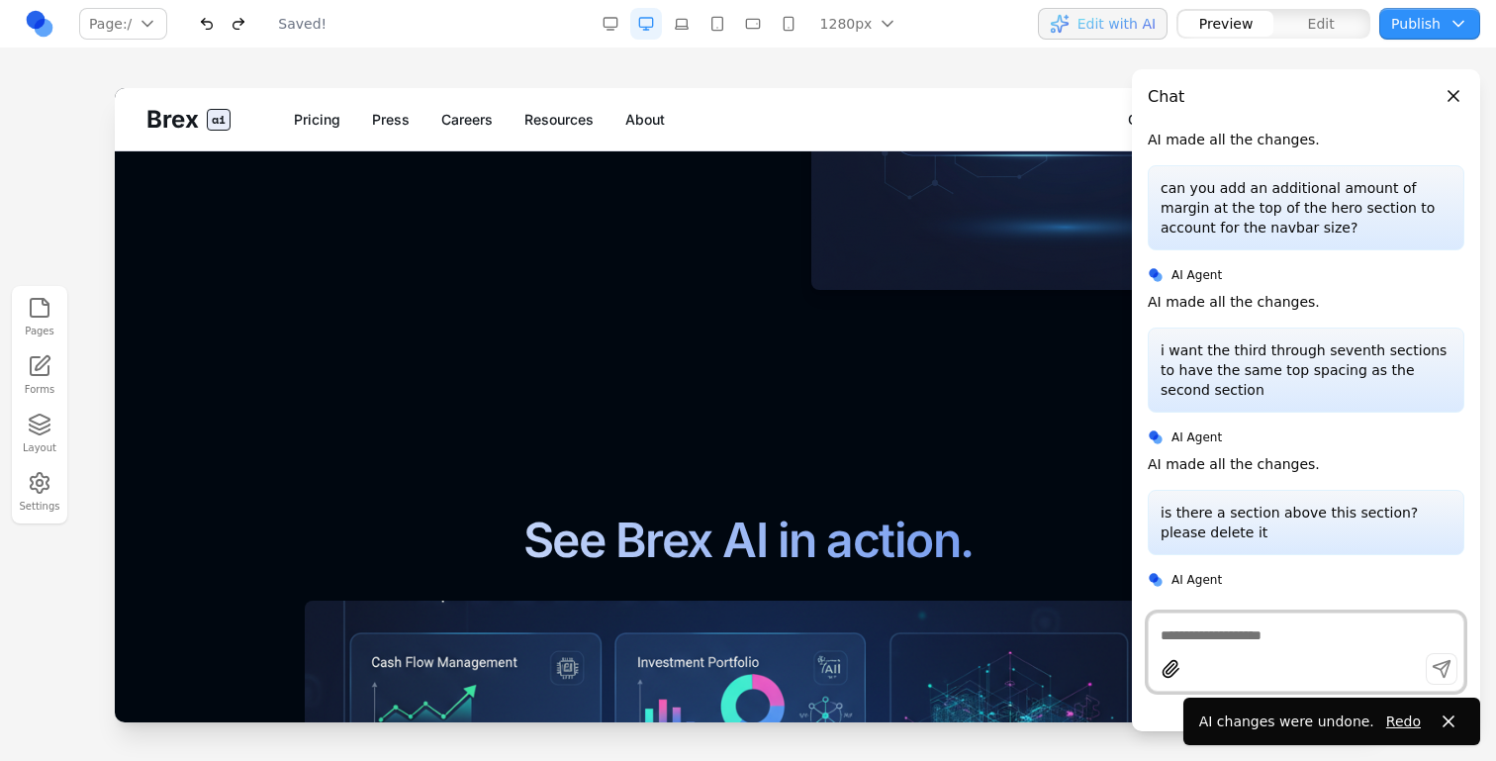
scroll to position [2152, 0]
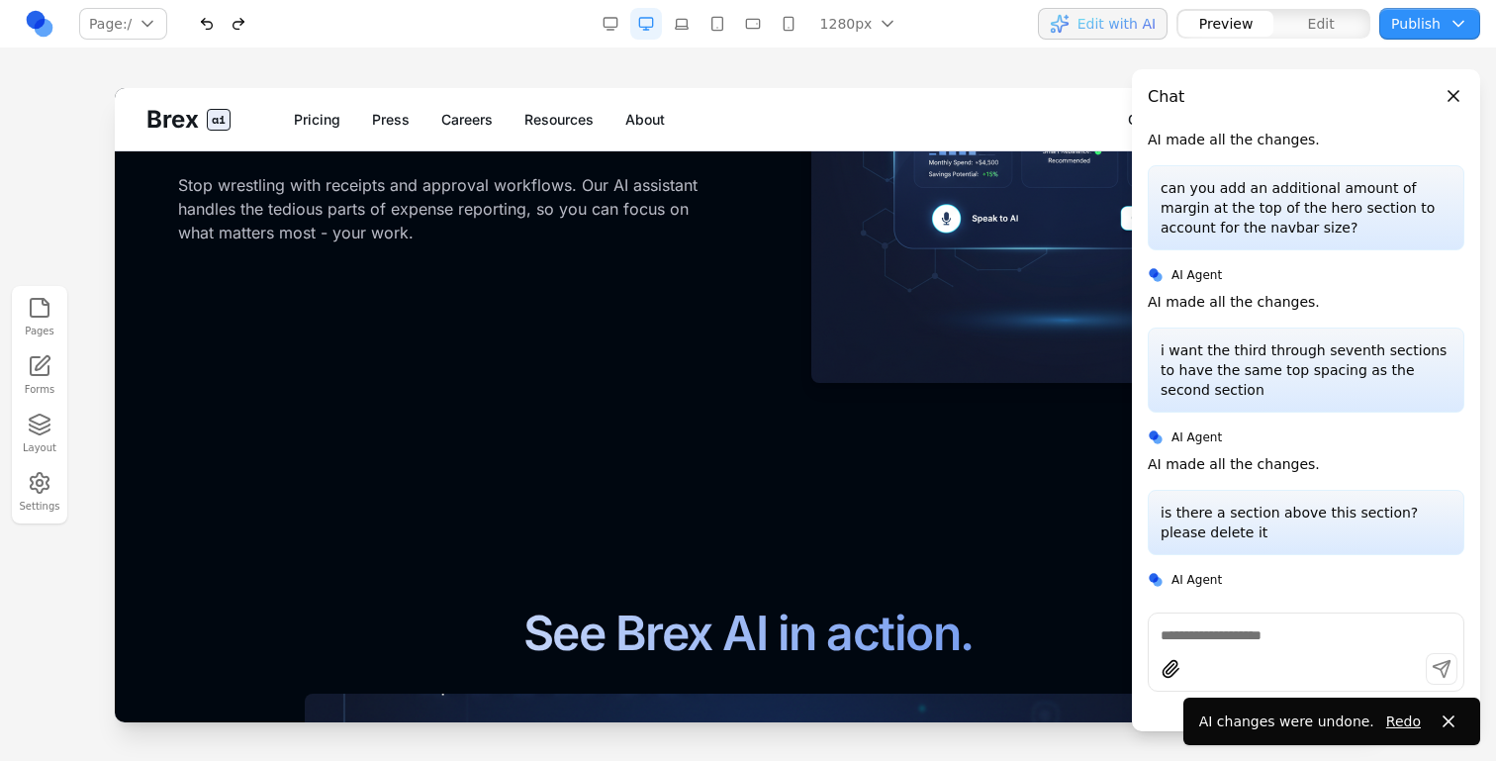
click at [1457, 98] on button "Close panel" at bounding box center [1454, 96] width 22 height 22
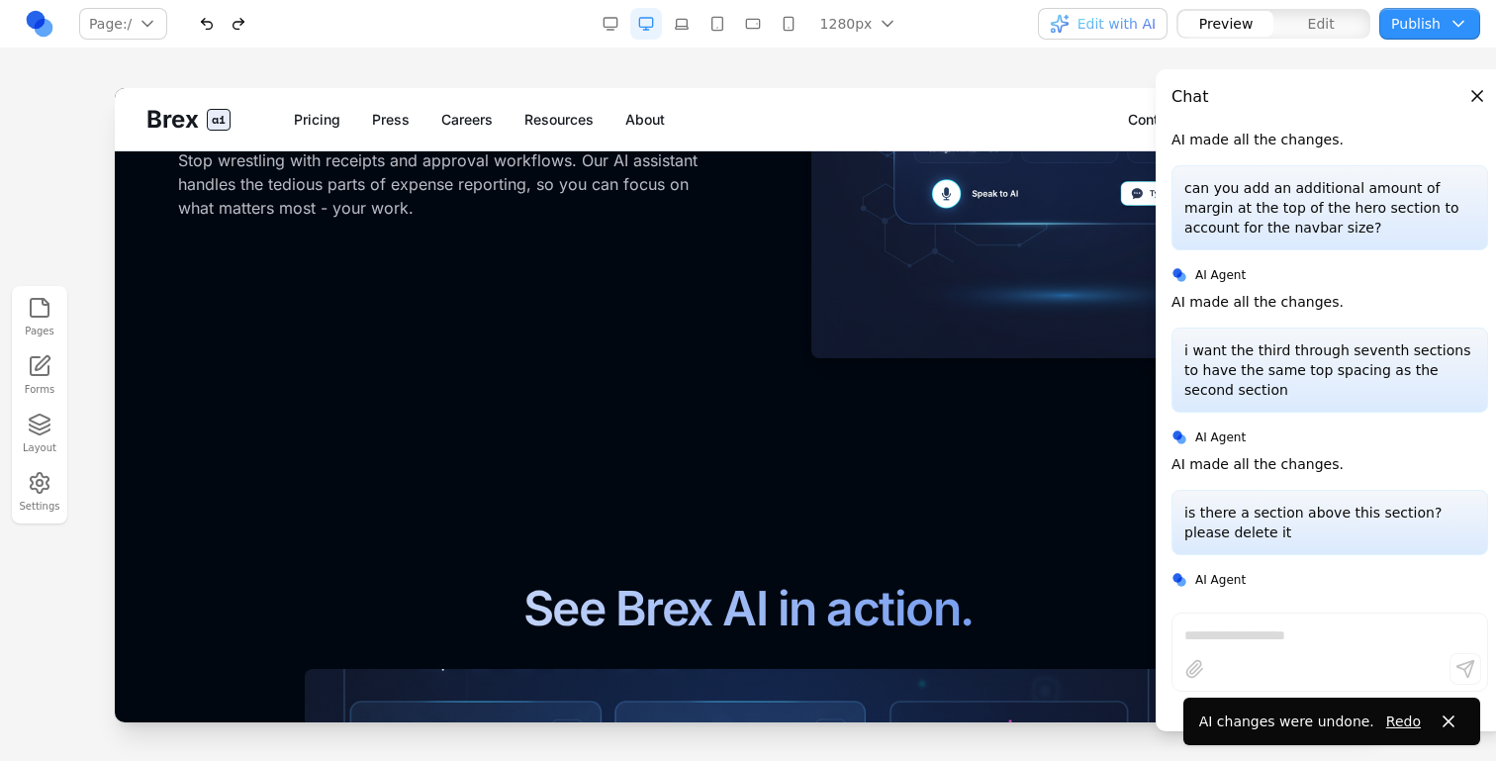
scroll to position [2182, 0]
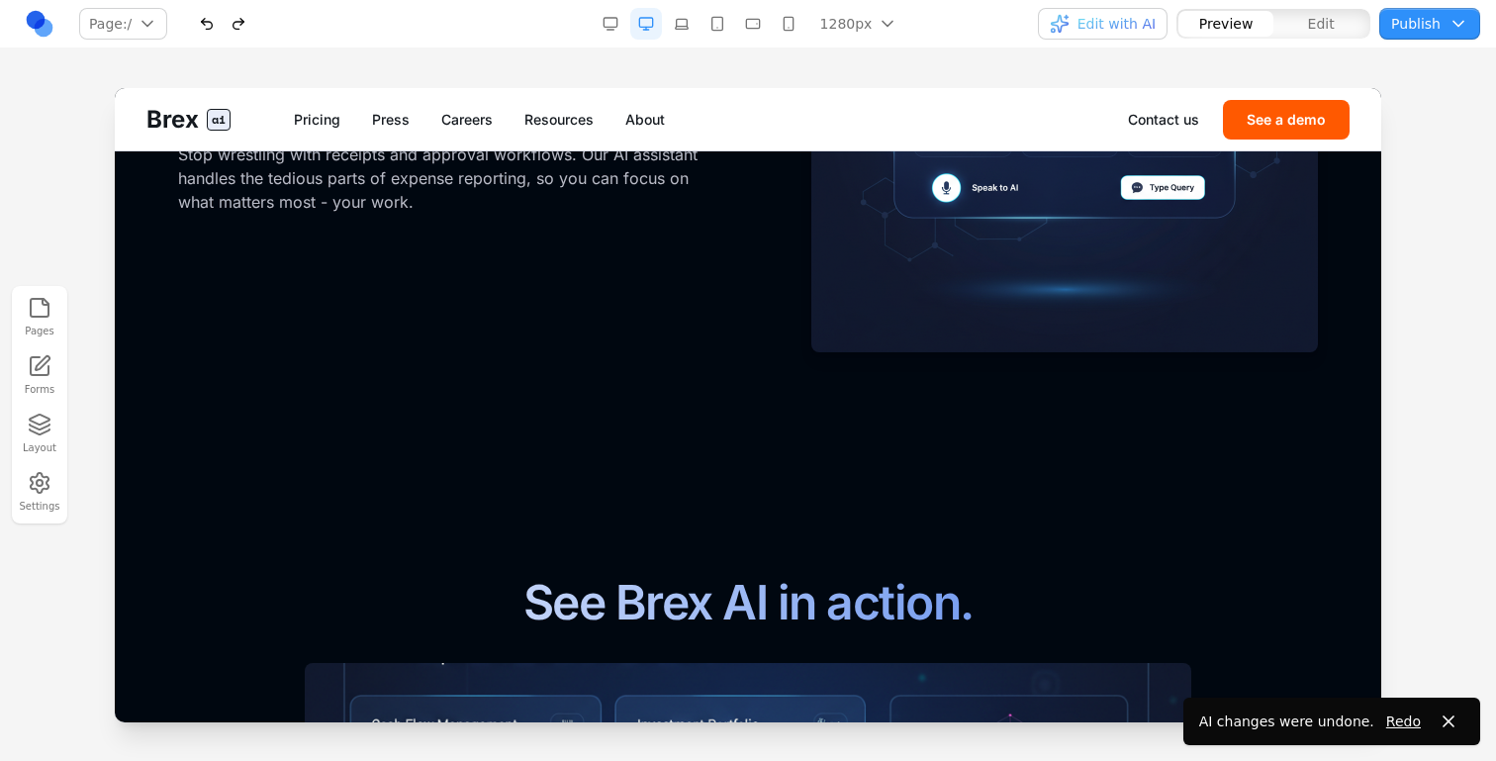
click at [1320, 33] on span "Edit" at bounding box center [1321, 24] width 27 height 20
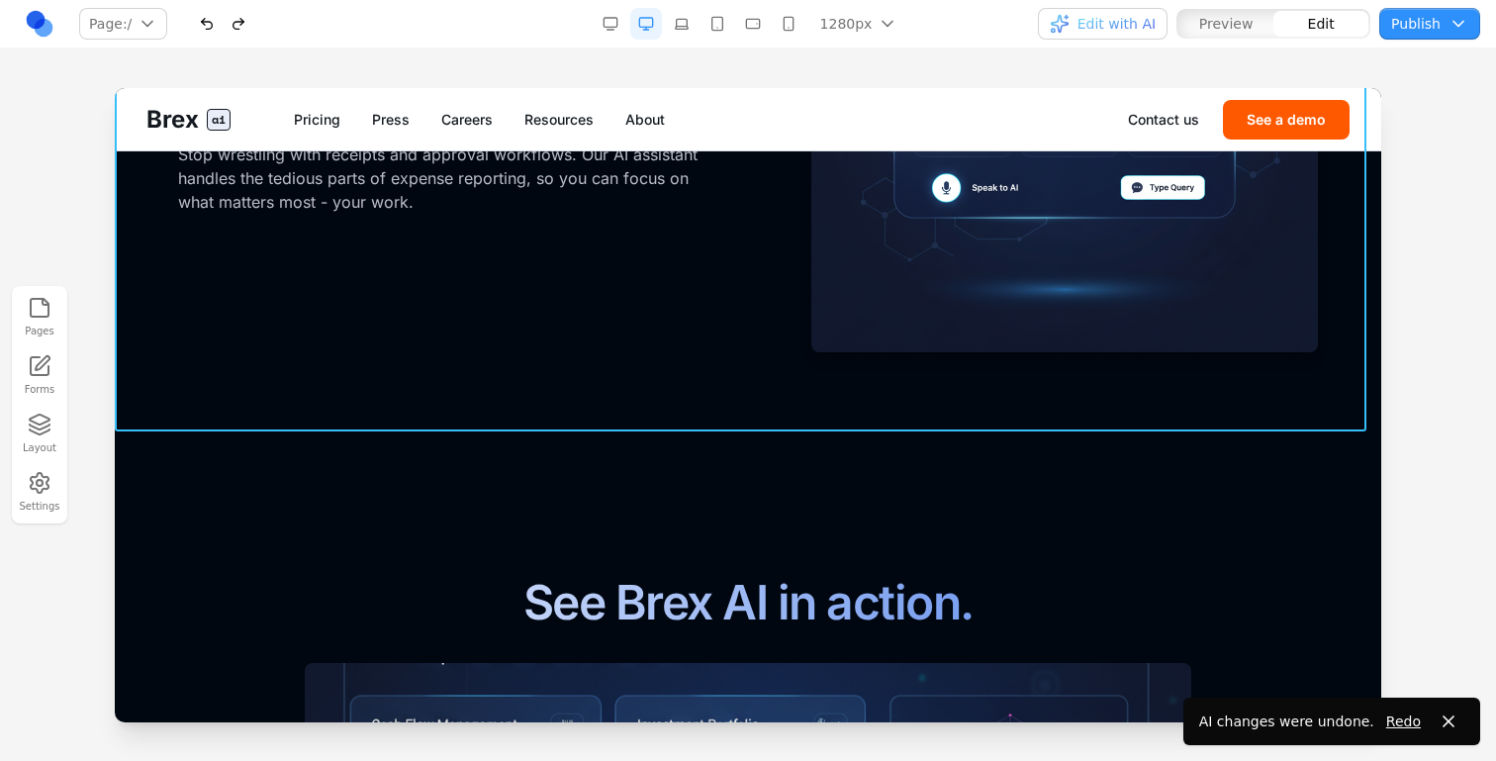
click at [1104, 413] on section "Empower your team with intelligent spending. FOR EMPLOYEES Expense management m…" at bounding box center [748, 40] width 1267 height 786
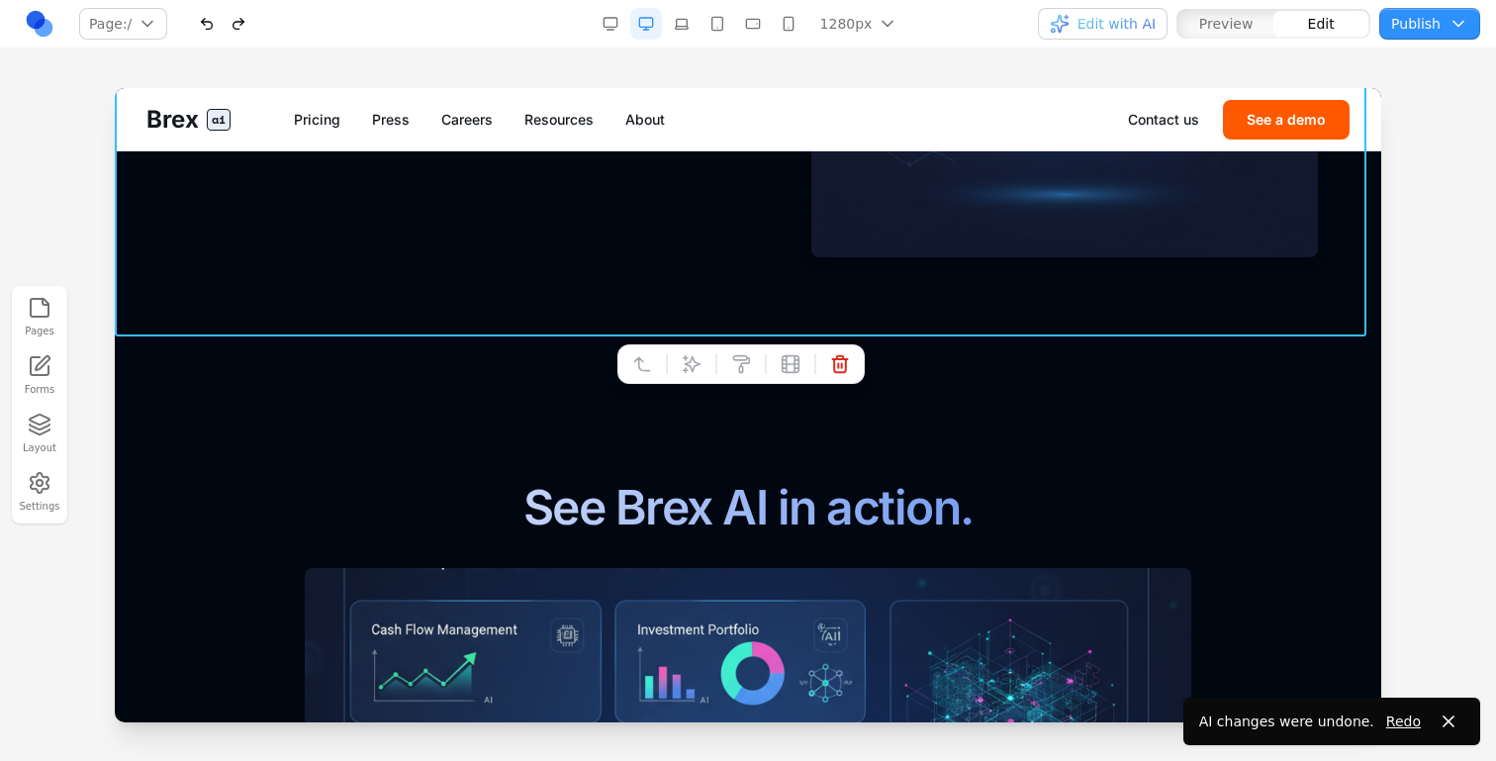
scroll to position [2332, 0]
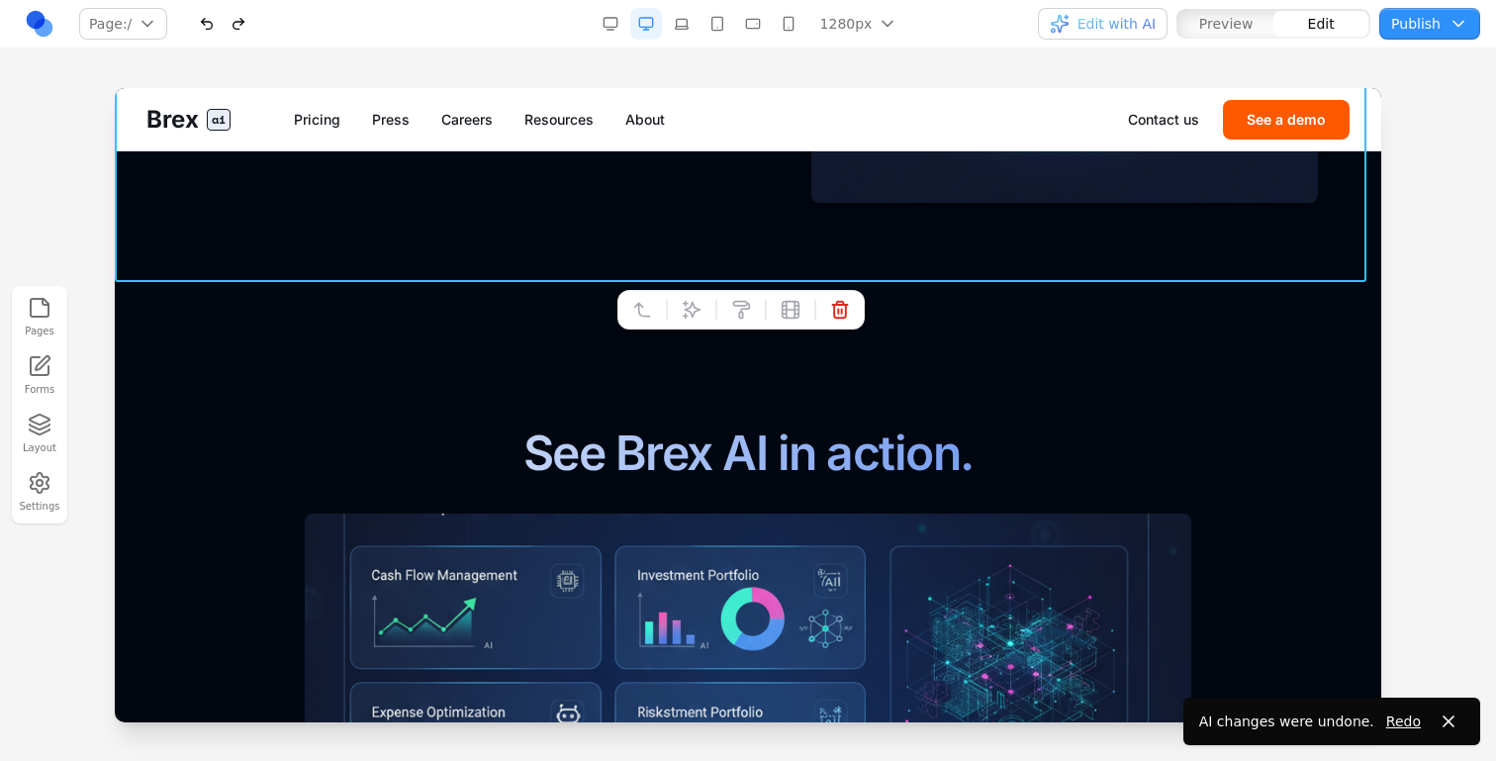
click at [682, 327] on div at bounding box center [741, 310] width 247 height 40
click at [682, 306] on icon at bounding box center [692, 310] width 20 height 20
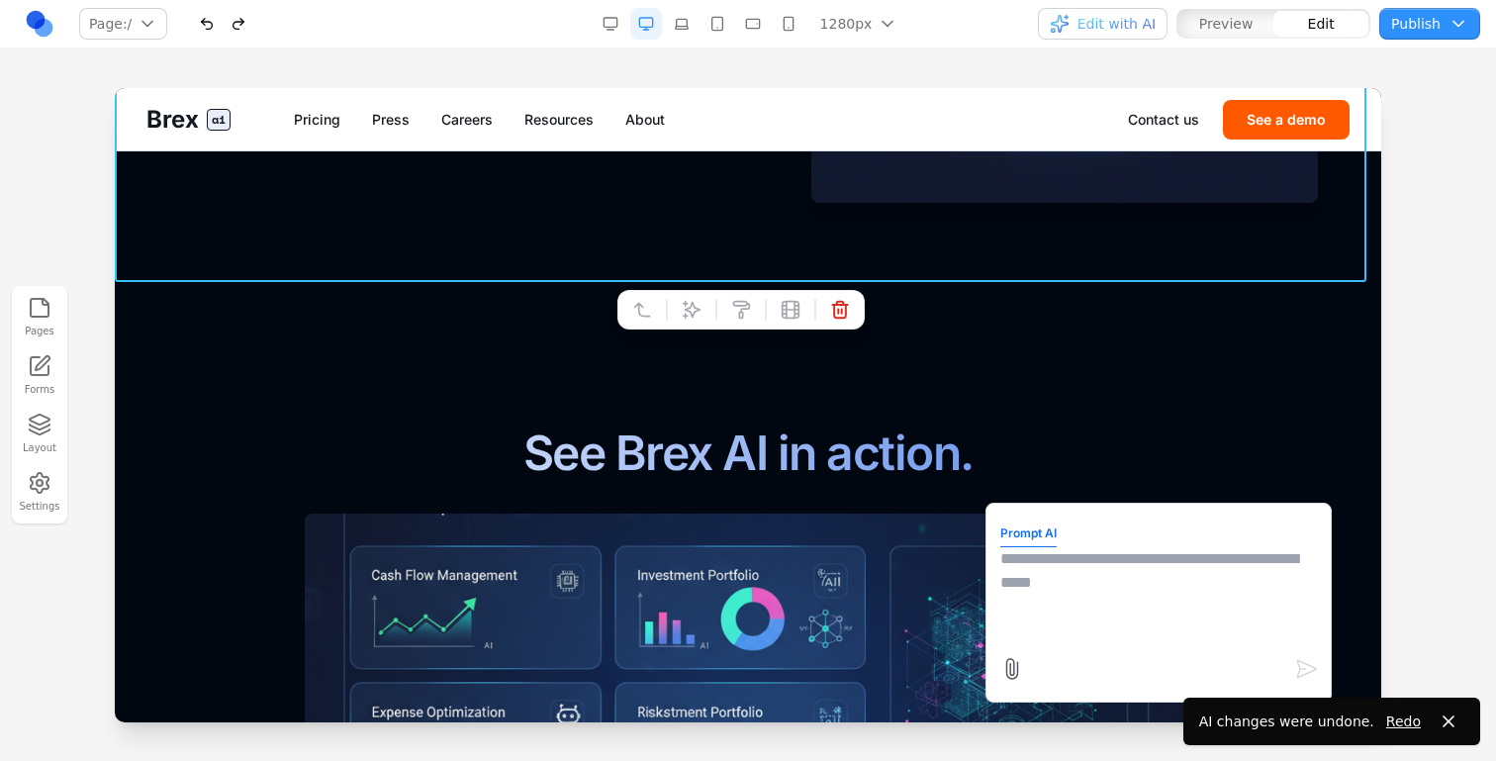
click at [1135, 556] on textarea at bounding box center [1159, 596] width 317 height 99
type textarea "**********"
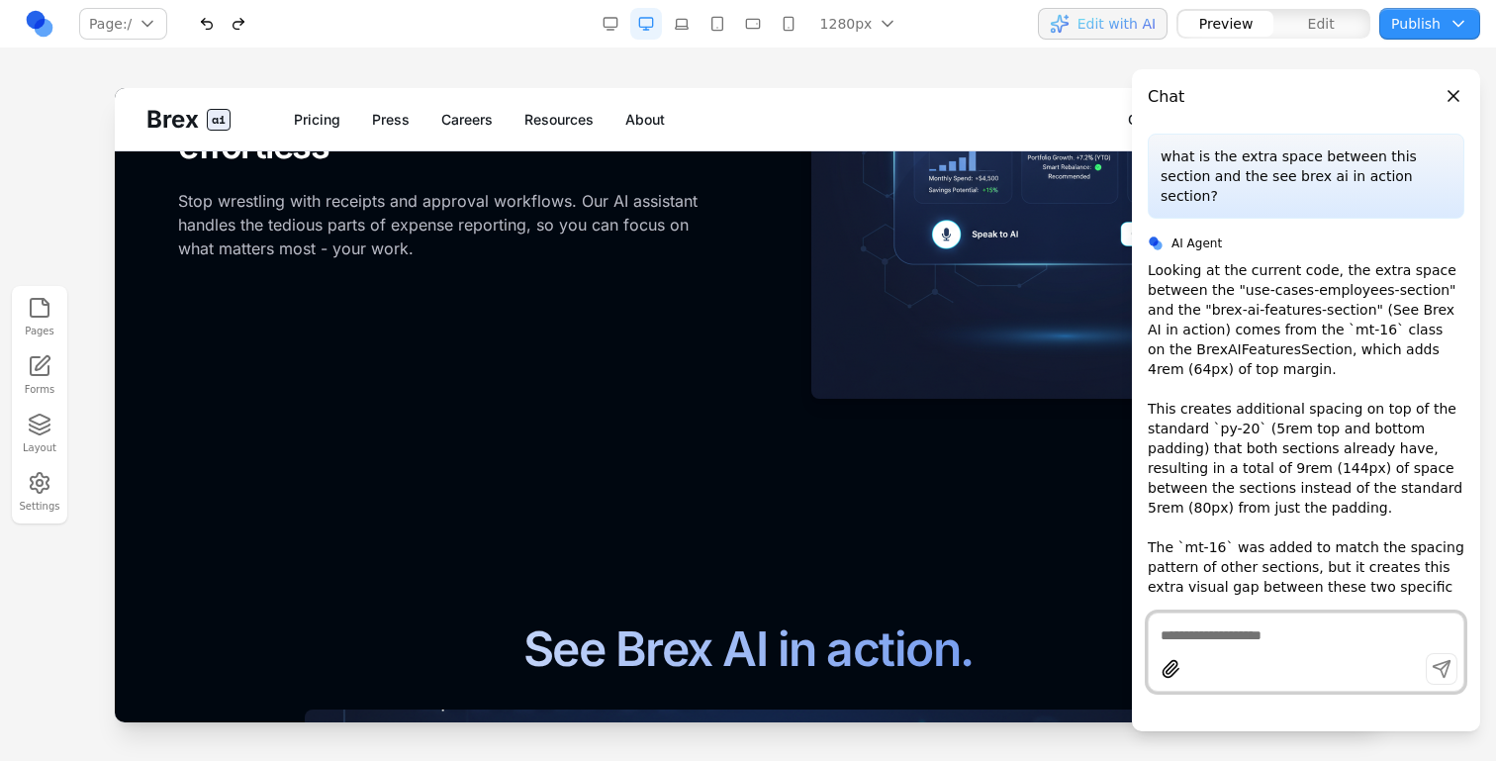
scroll to position [2134, 0]
click at [1241, 636] on textarea at bounding box center [1306, 635] width 291 height 20
type textarea "**********"
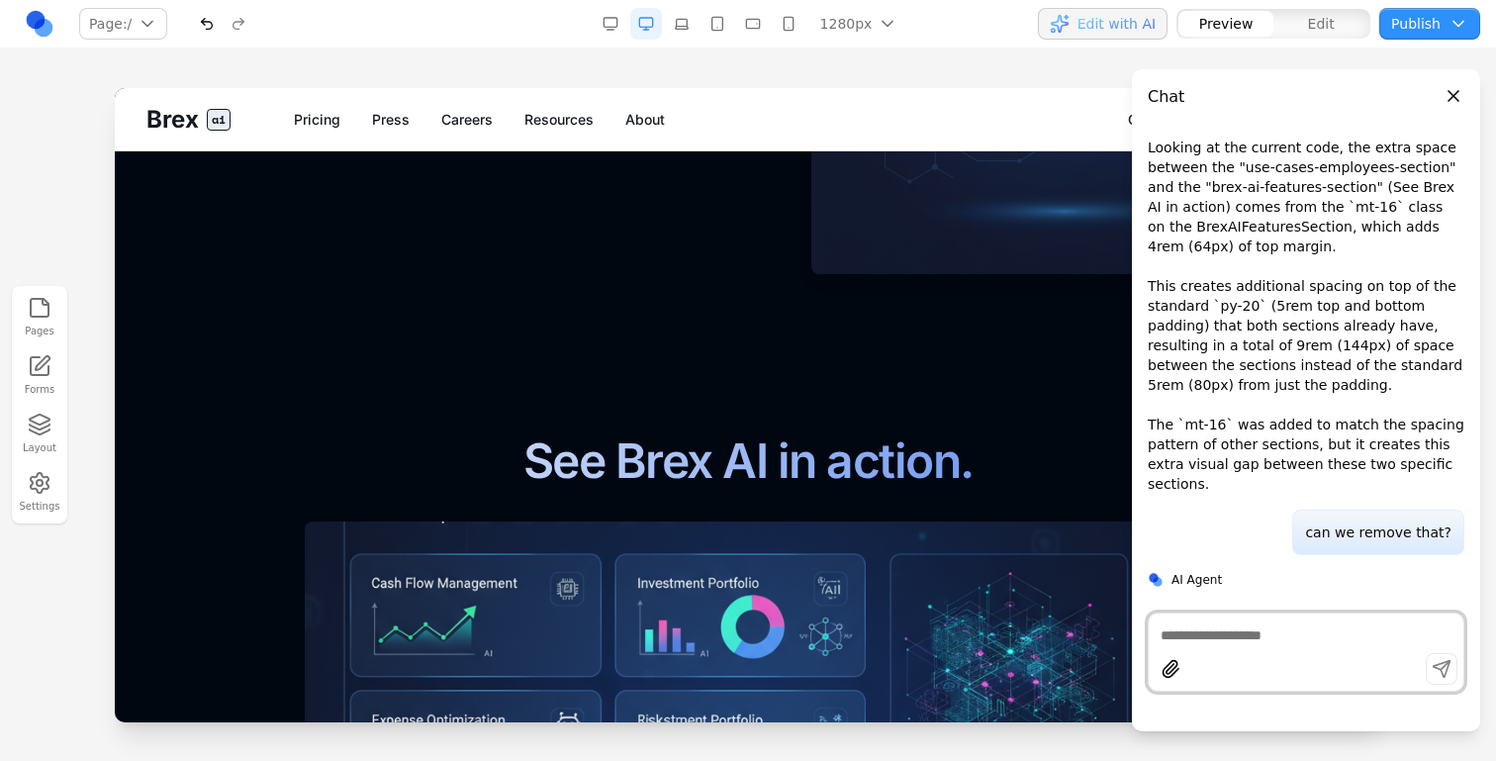
scroll to position [2244, 0]
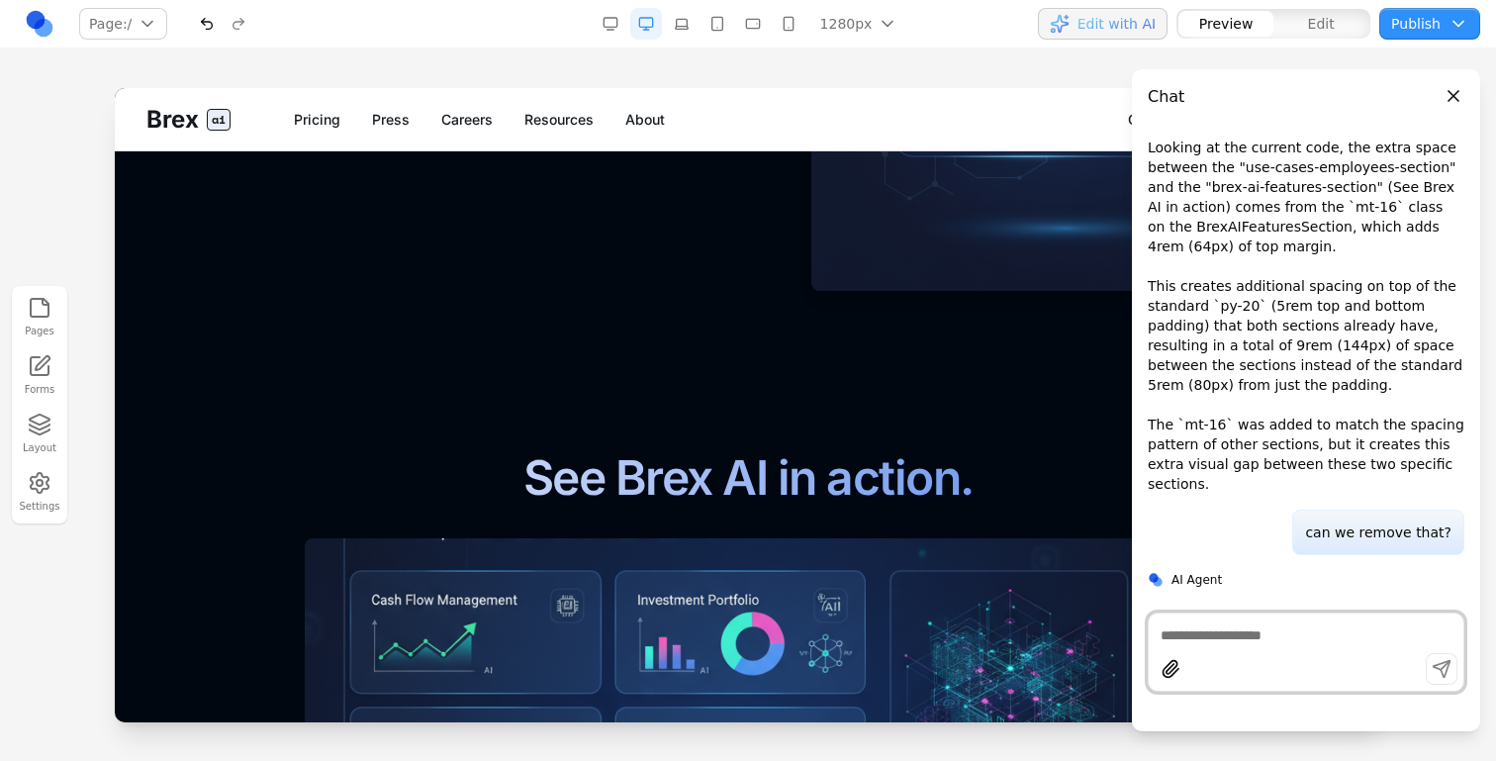
click at [1113, 37] on button "Edit with AI" at bounding box center [1103, 24] width 130 height 32
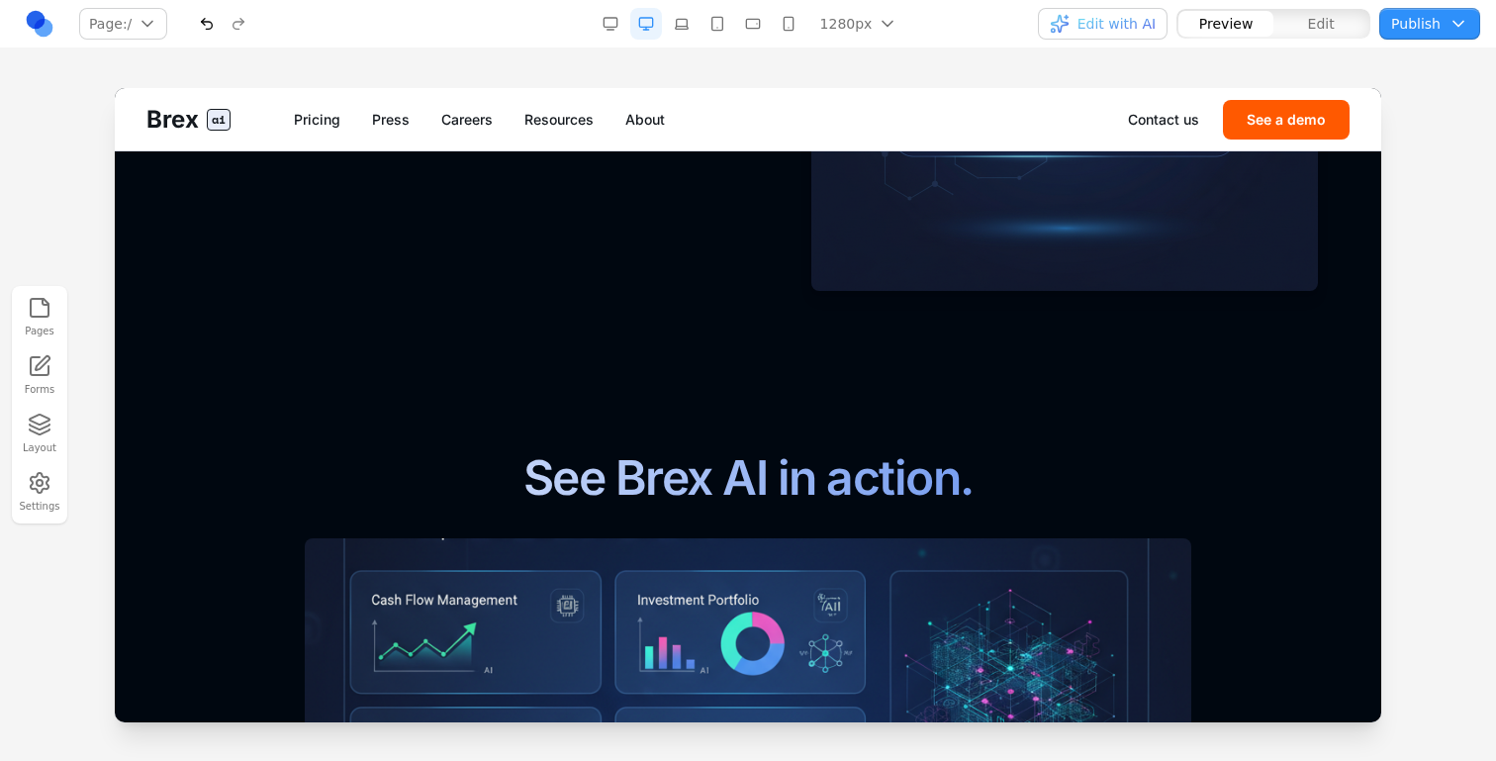
click at [1317, 31] on span "Edit" at bounding box center [1321, 24] width 27 height 20
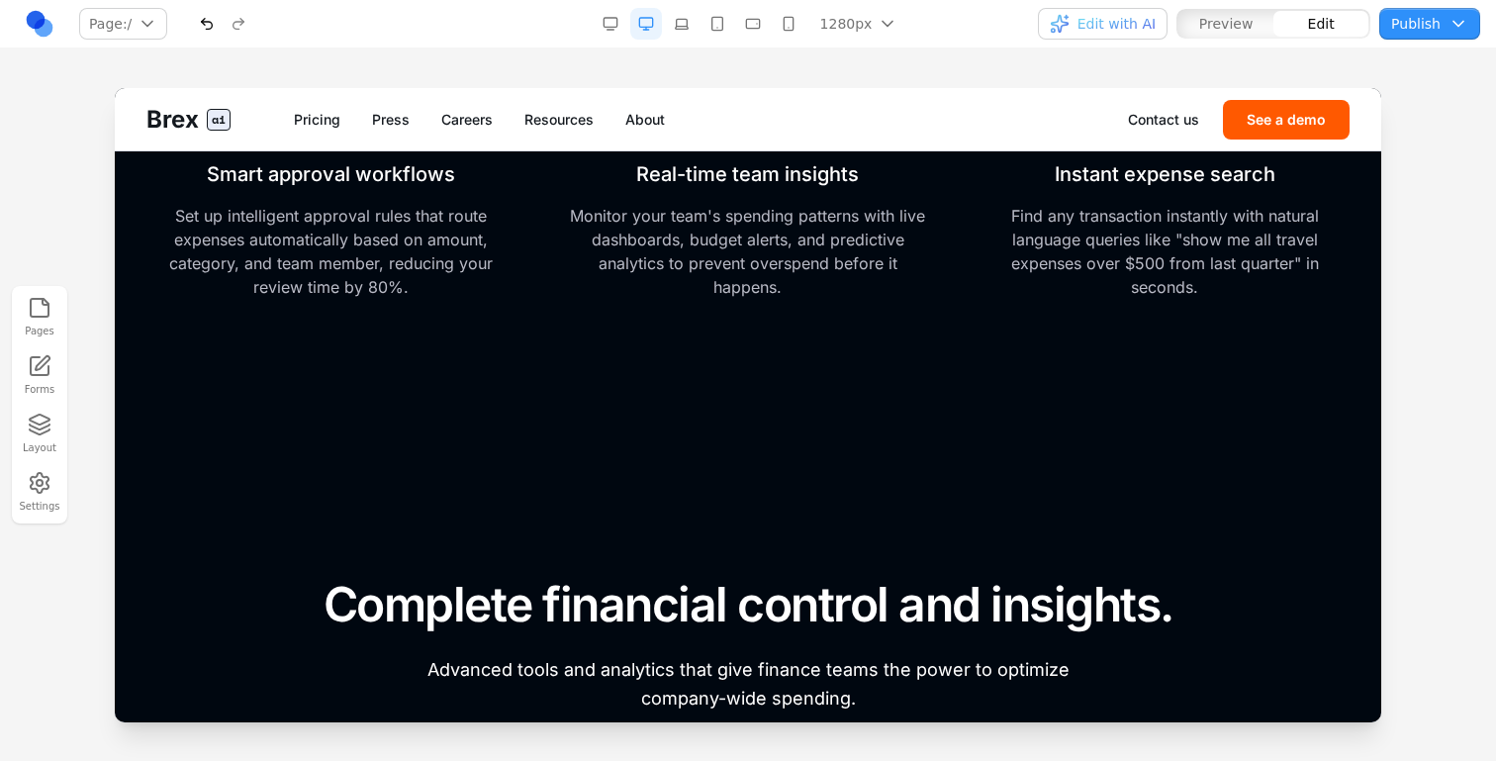
scroll to position [5144, 0]
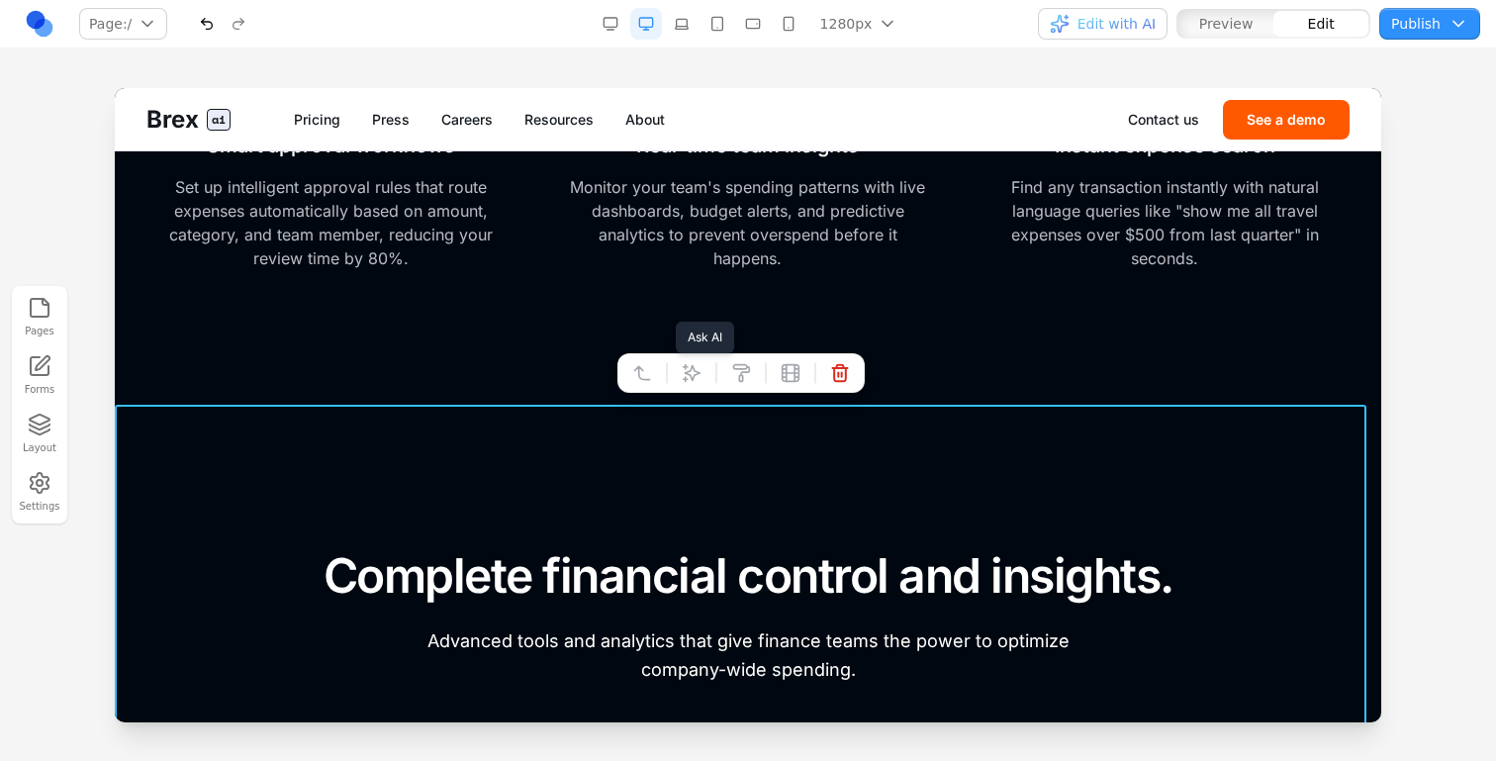
click at [689, 376] on icon at bounding box center [692, 373] width 20 height 20
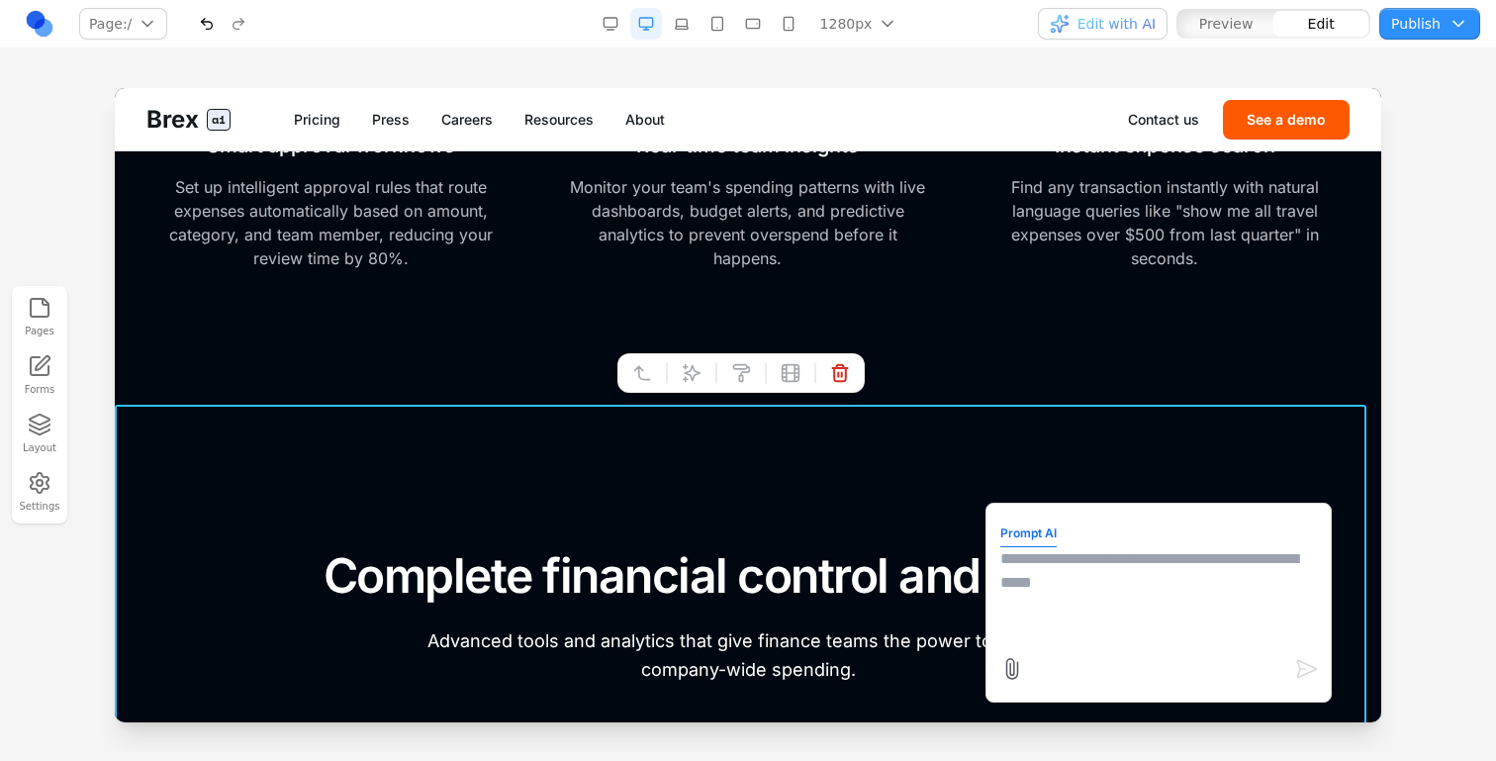
click at [1040, 584] on textarea at bounding box center [1159, 596] width 317 height 99
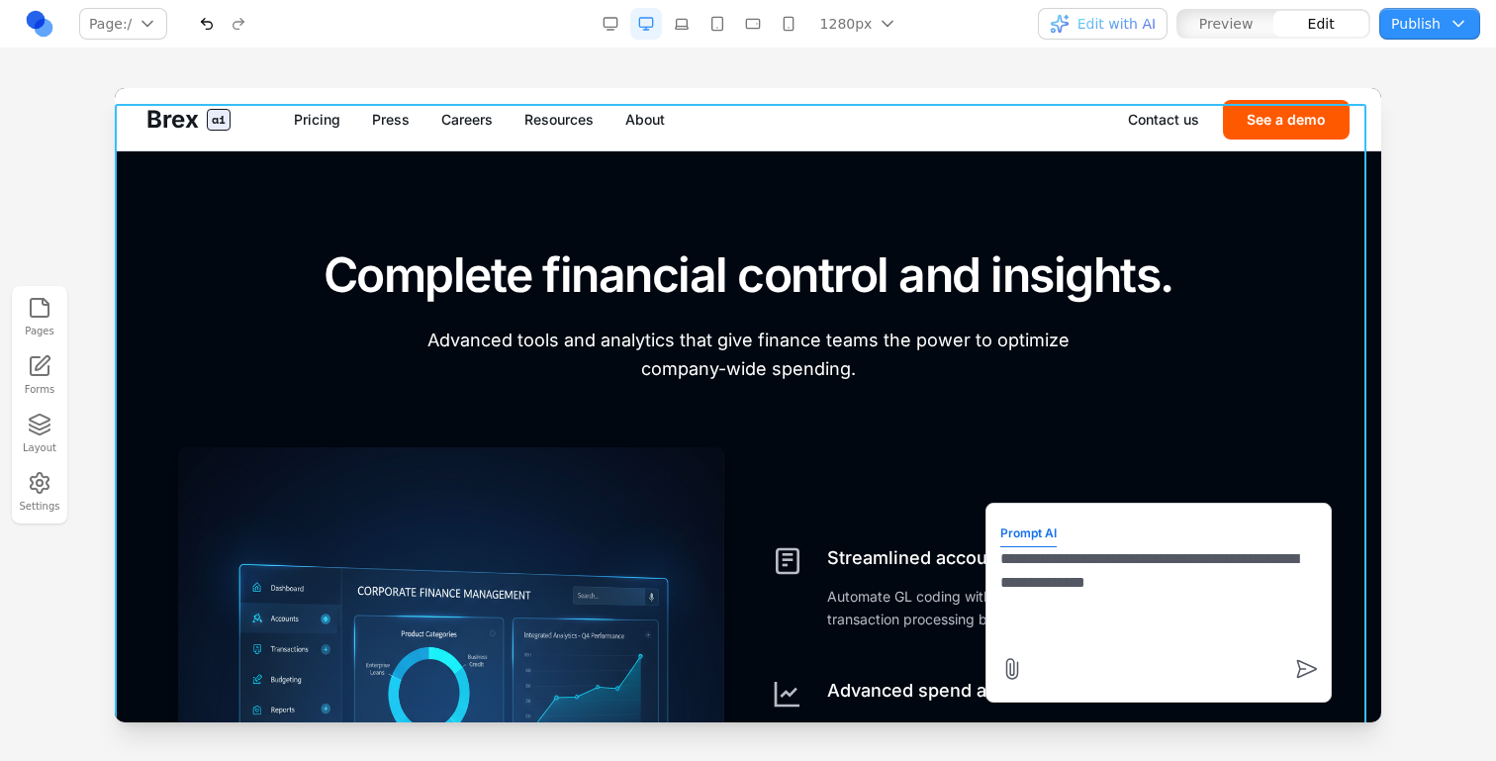
scroll to position [5446, 0]
type textarea "**********"
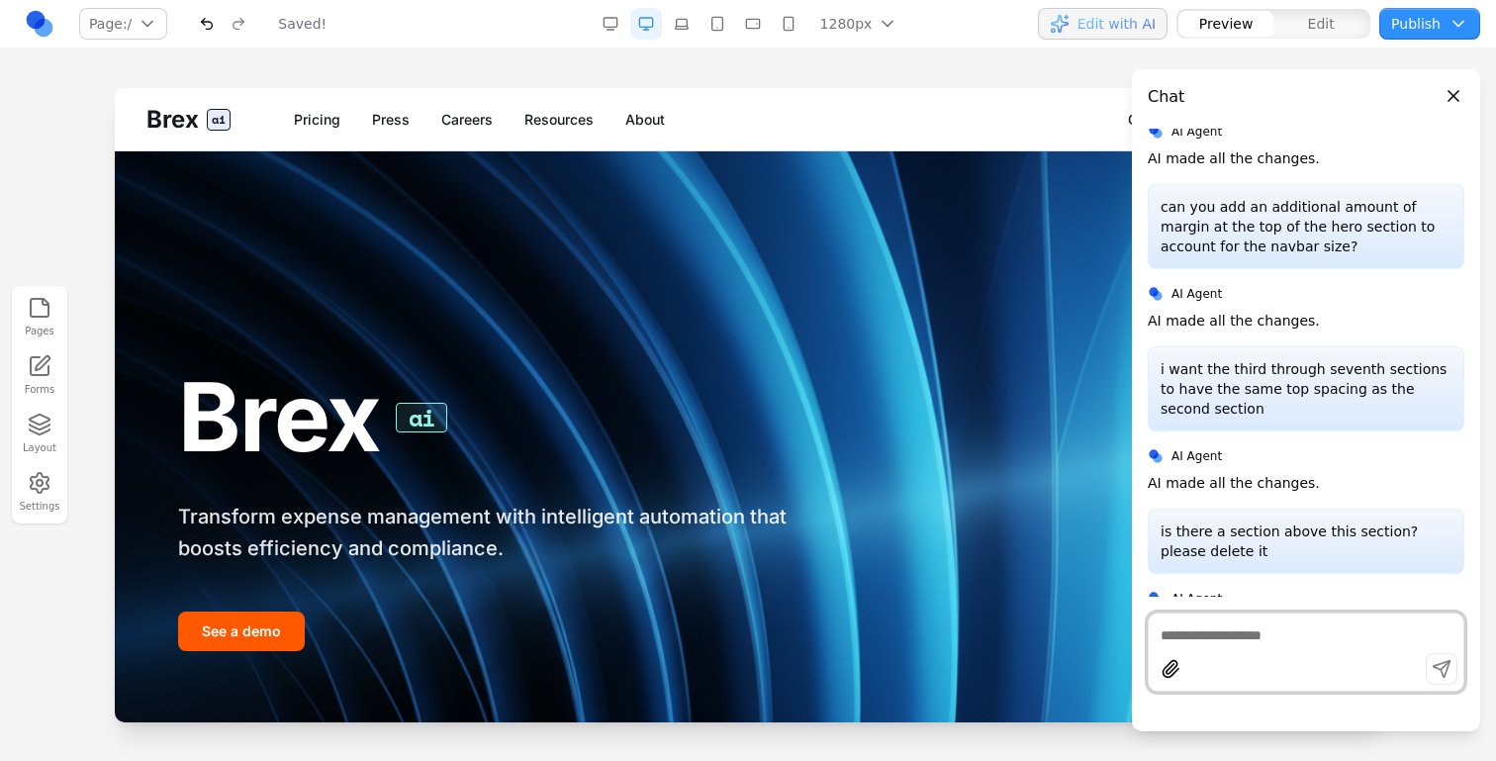
scroll to position [0, 0]
click at [205, 35] on button "button" at bounding box center [207, 24] width 32 height 32
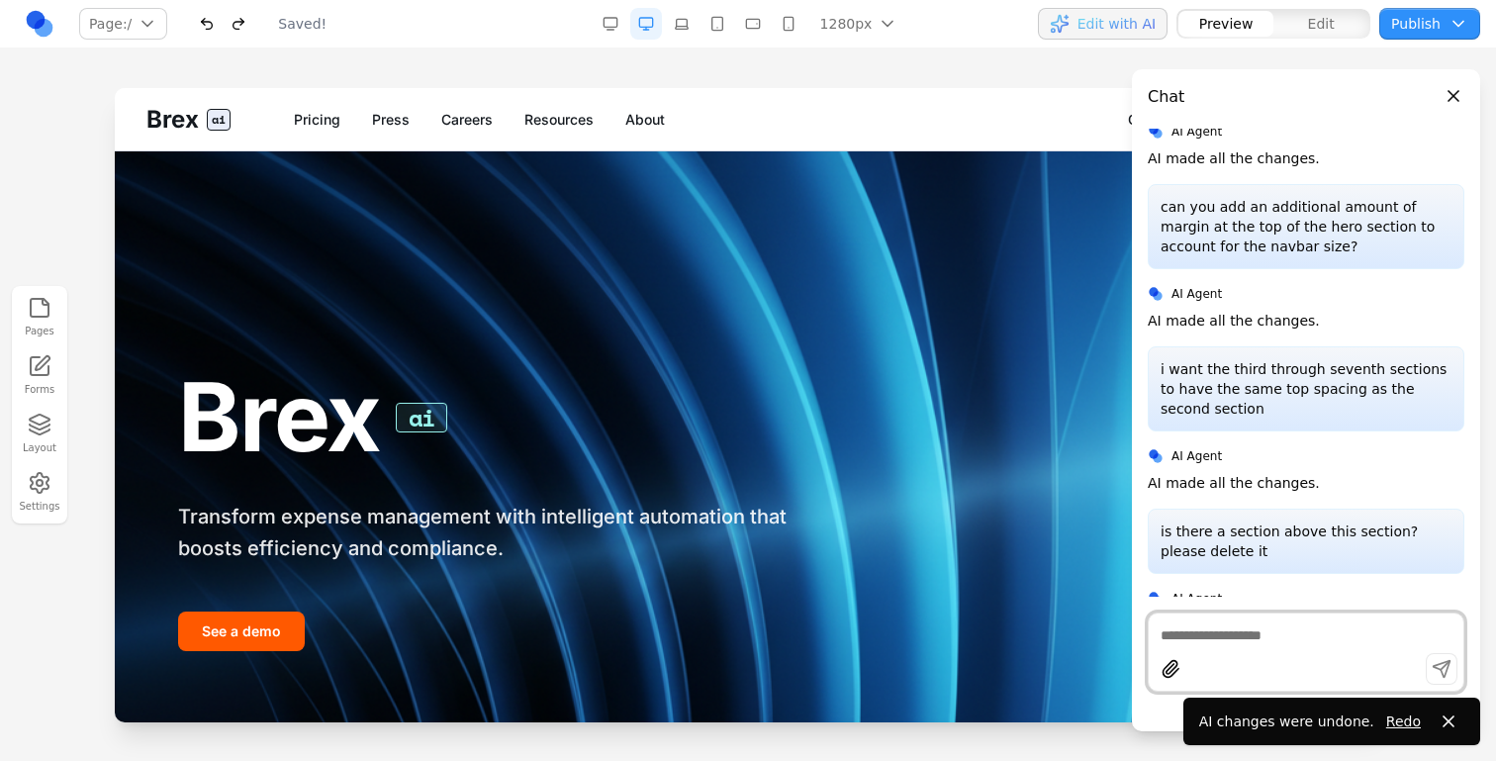
click at [205, 28] on button "button" at bounding box center [207, 24] width 32 height 32
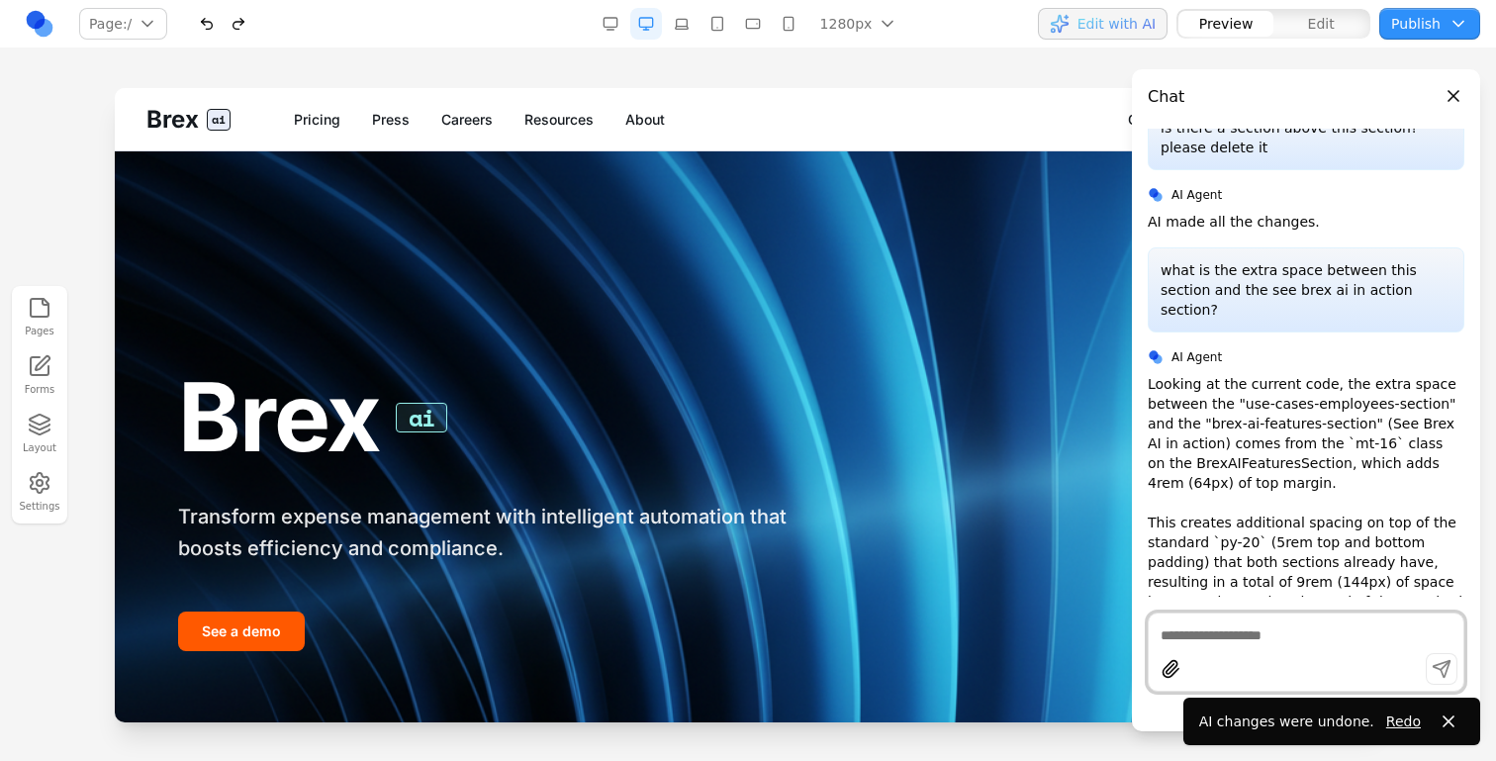
scroll to position [1772, 0]
click at [217, 28] on button "button" at bounding box center [207, 24] width 32 height 32
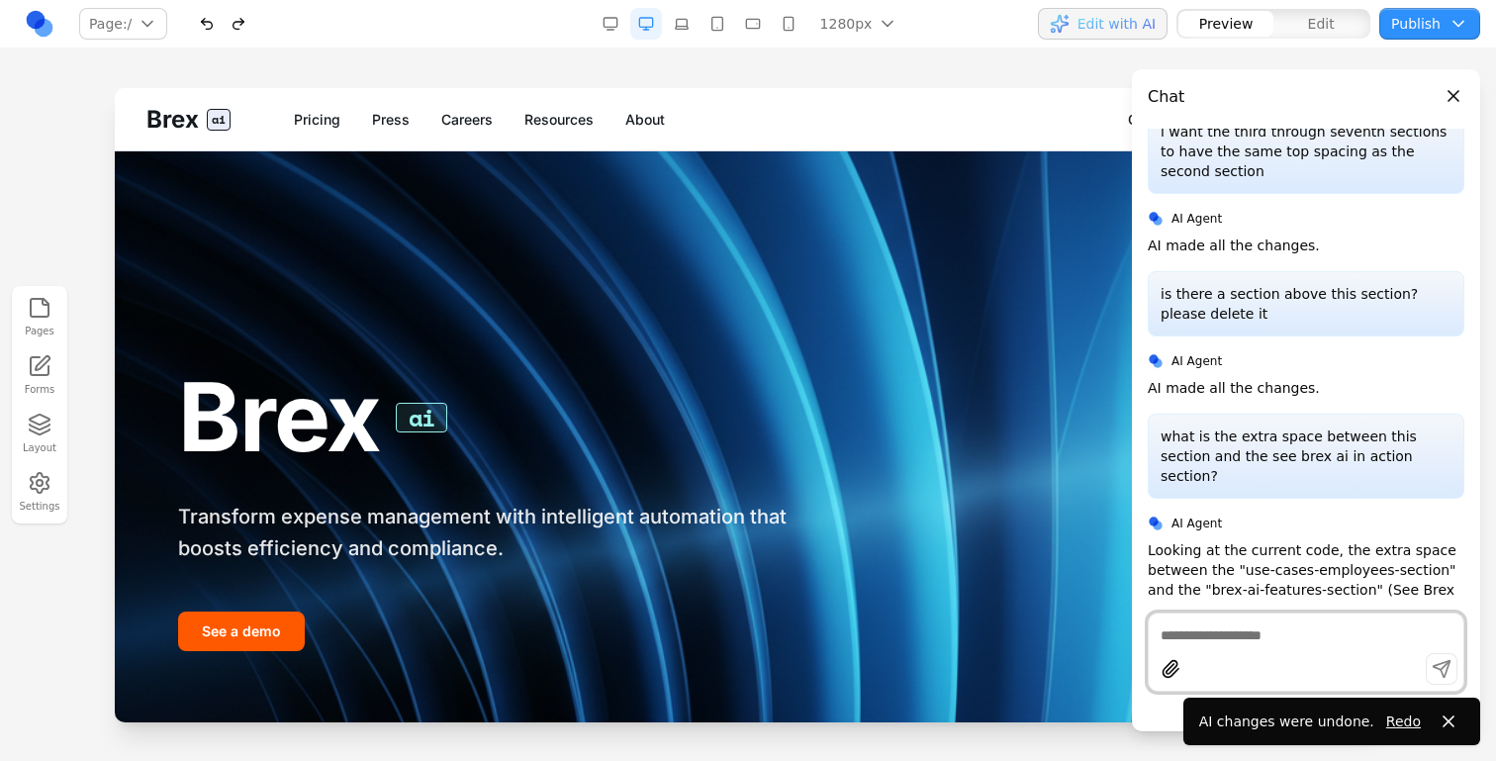
scroll to position [2153, 0]
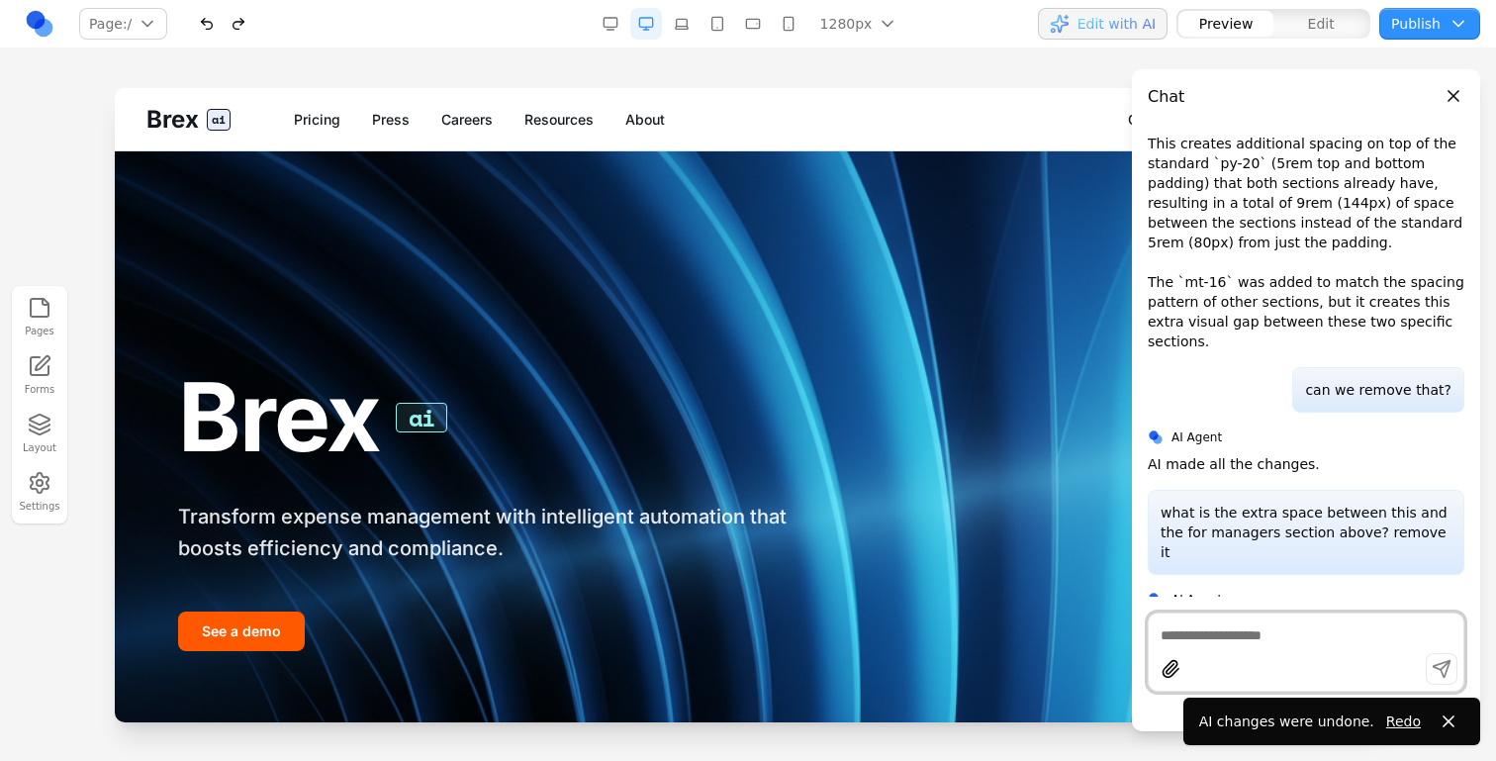
click at [1457, 85] on button "Close panel" at bounding box center [1454, 96] width 22 height 22
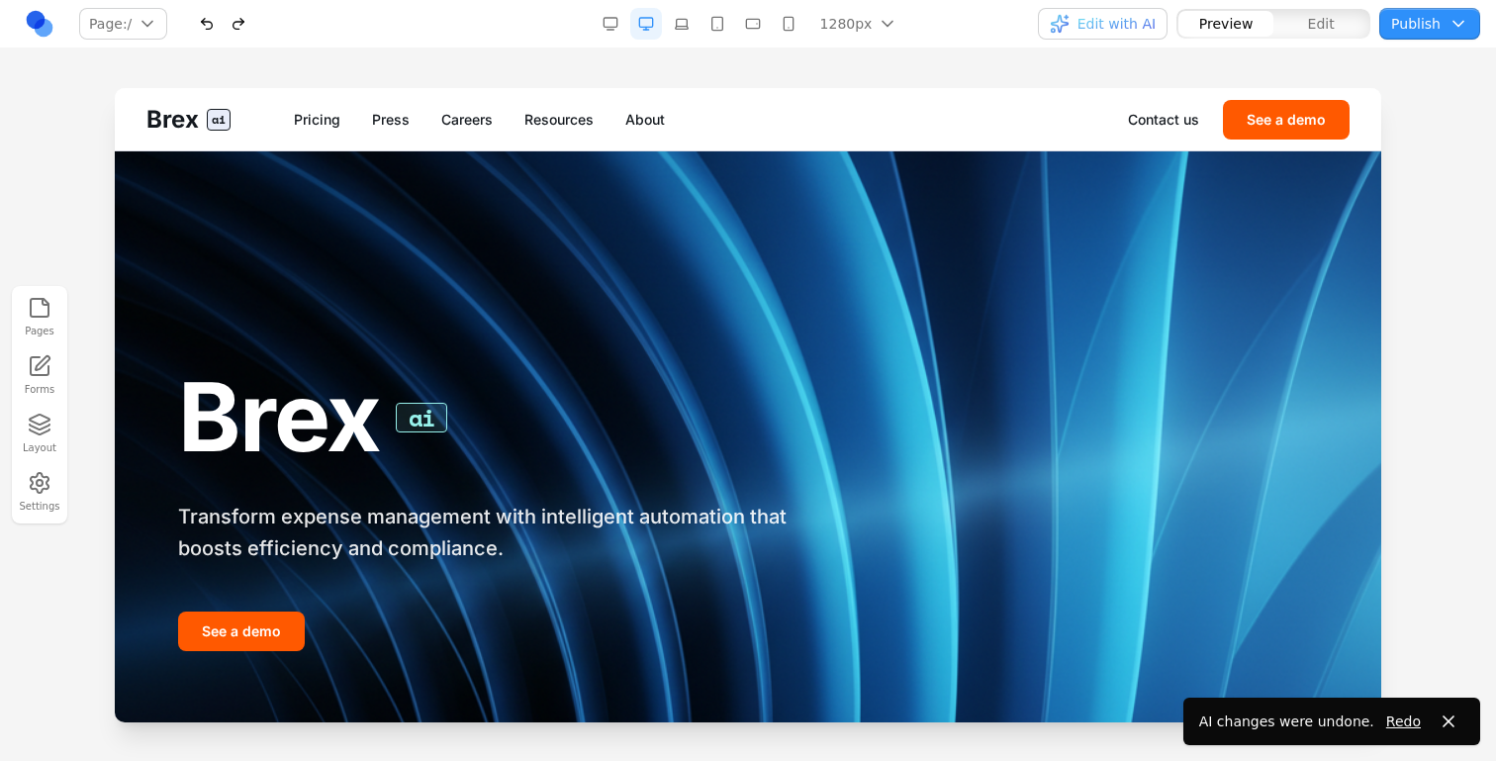
click at [209, 32] on button "button" at bounding box center [207, 24] width 32 height 32
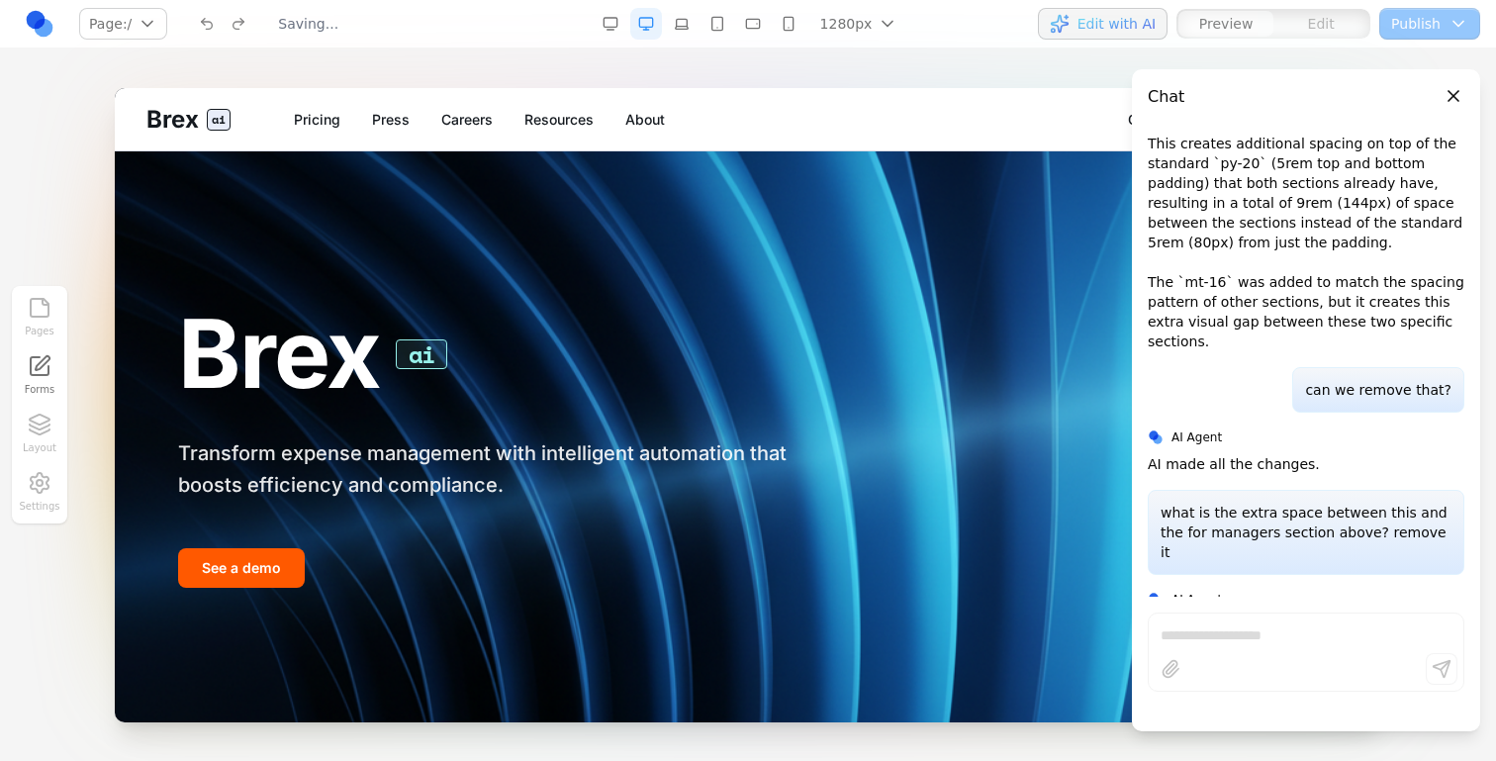
scroll to position [0, 0]
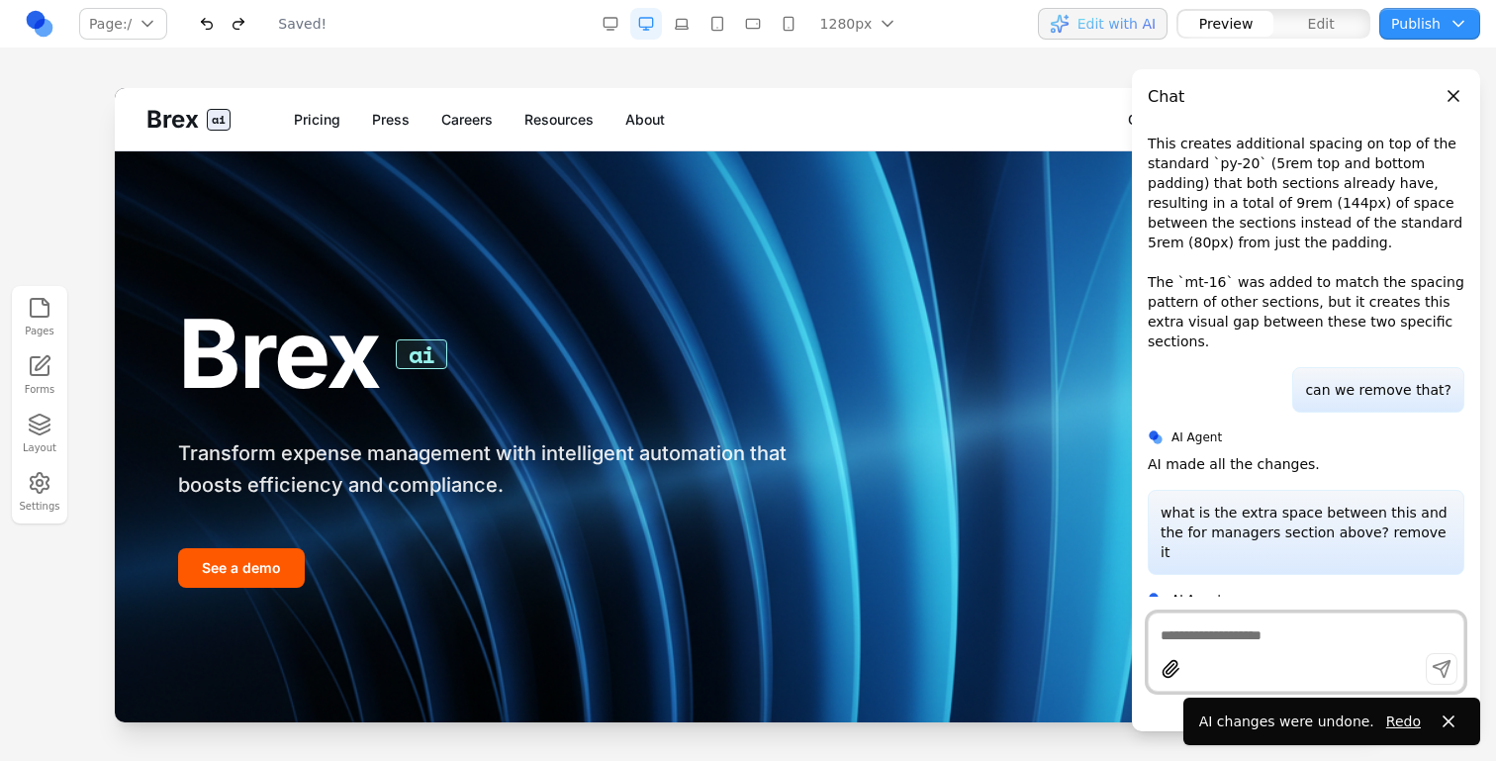
click at [245, 29] on button "button" at bounding box center [239, 24] width 32 height 32
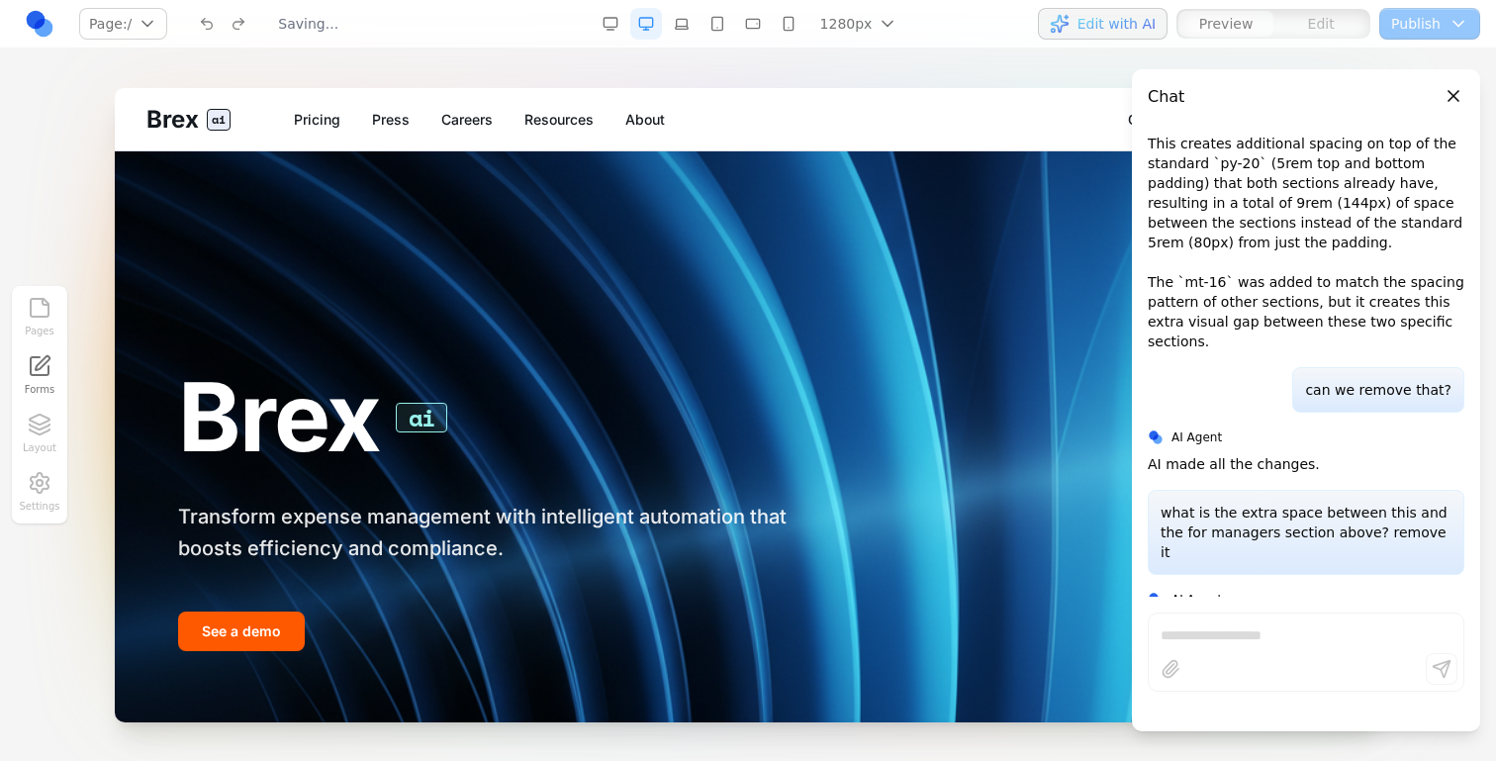
click at [1459, 91] on button "Close panel" at bounding box center [1454, 96] width 22 height 22
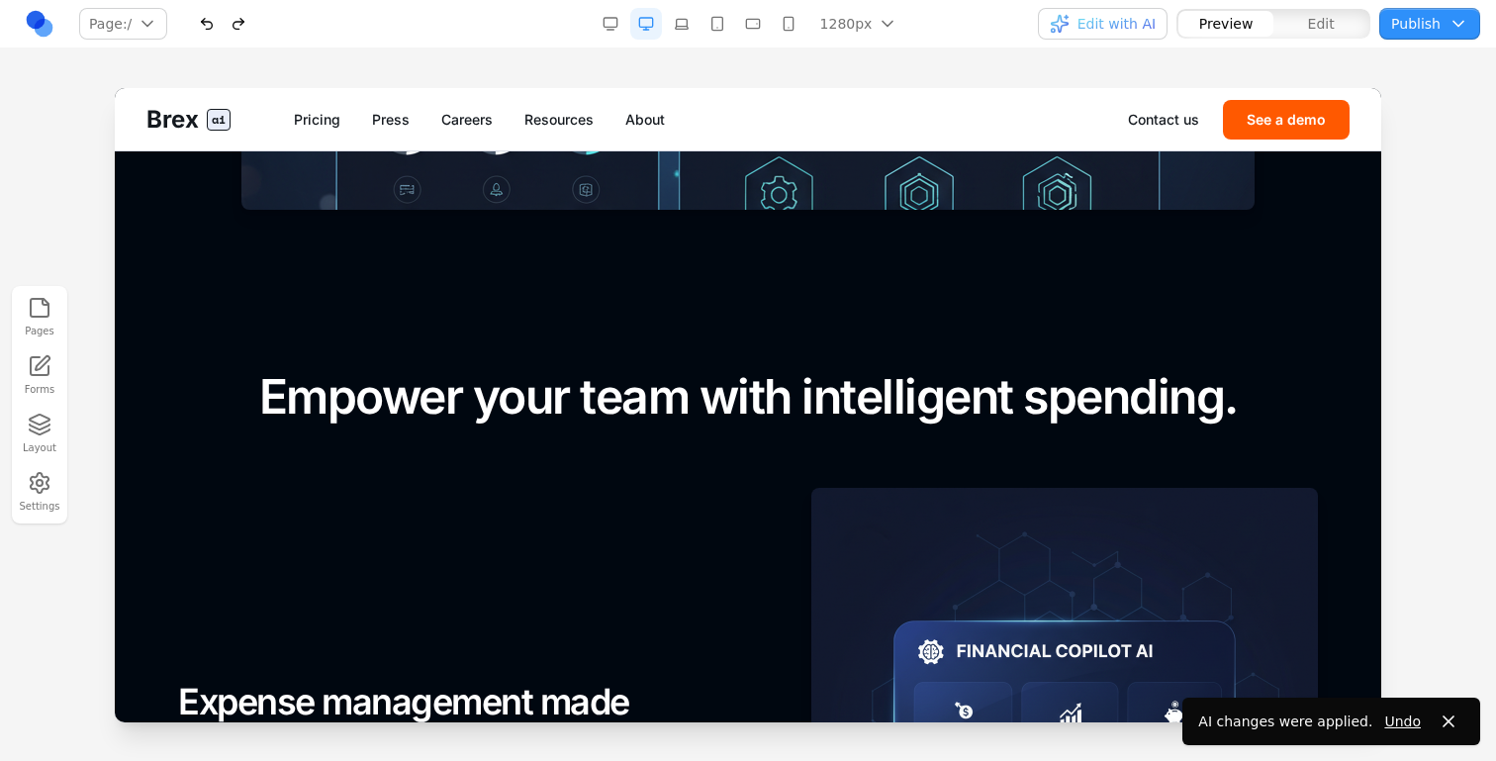
scroll to position [1427, 0]
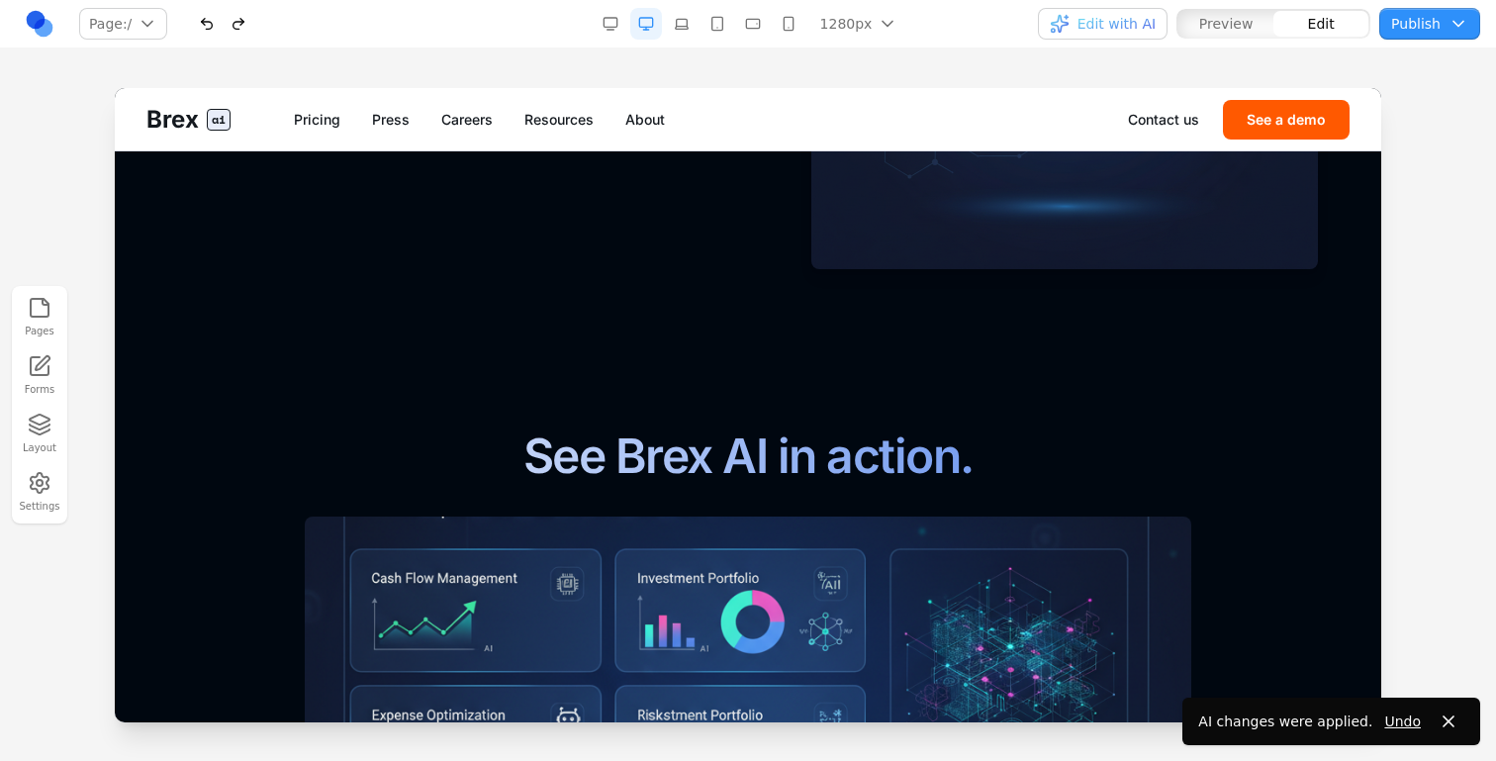
scroll to position [2317, 0]
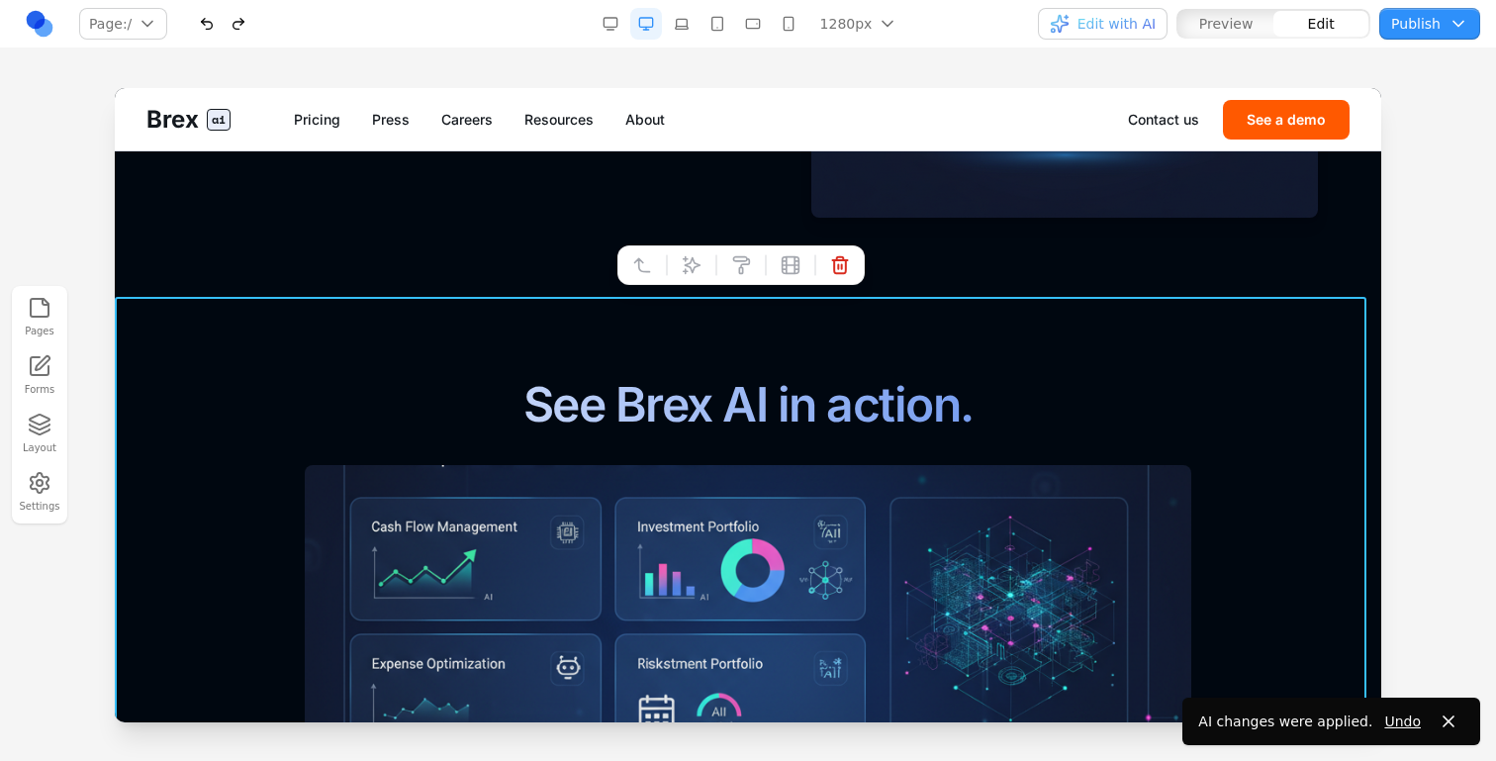
click at [676, 269] on button at bounding box center [692, 265] width 32 height 32
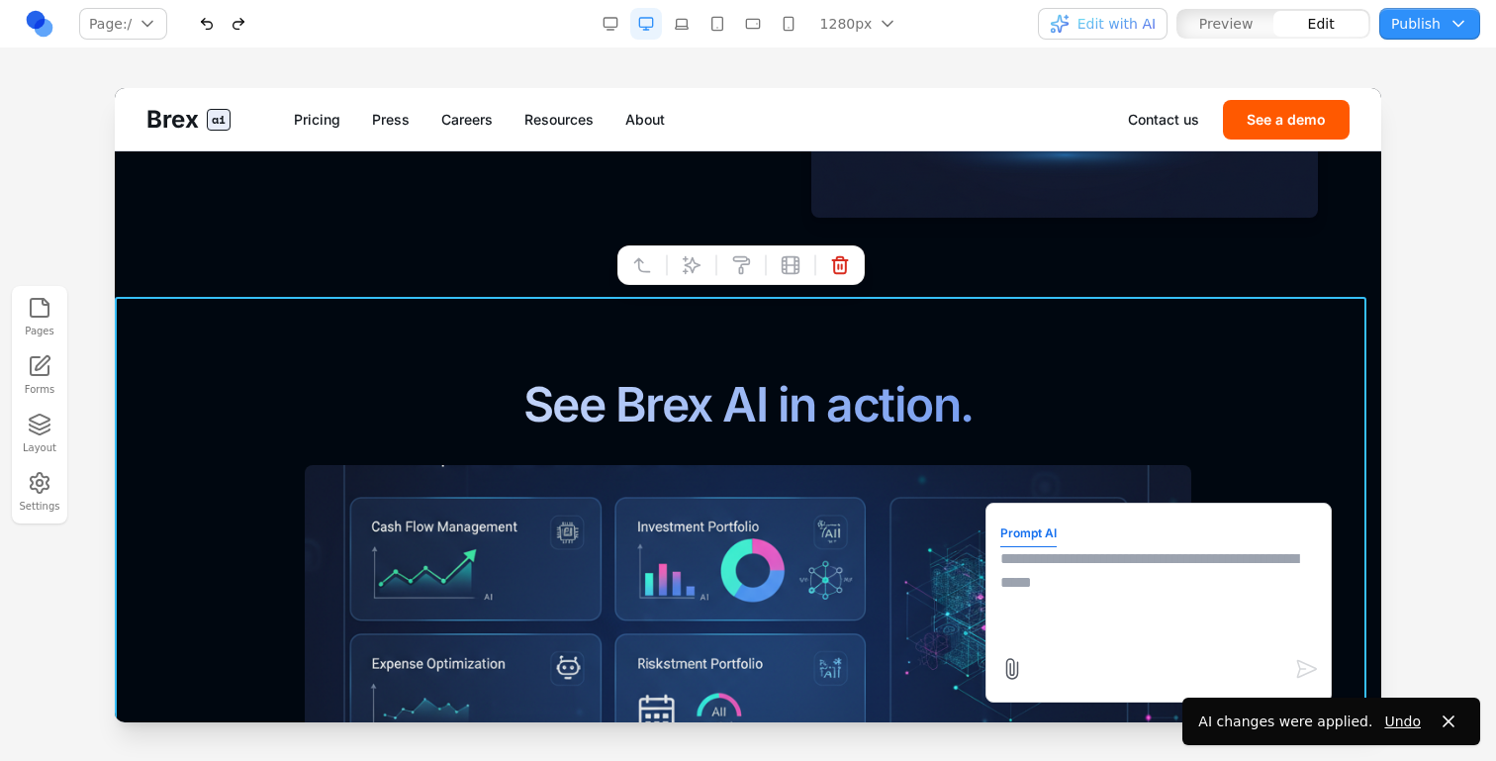
click at [1082, 595] on textarea at bounding box center [1159, 596] width 317 height 99
type textarea "**********"
click at [1487, 252] on div at bounding box center [748, 424] width 1496 height 672
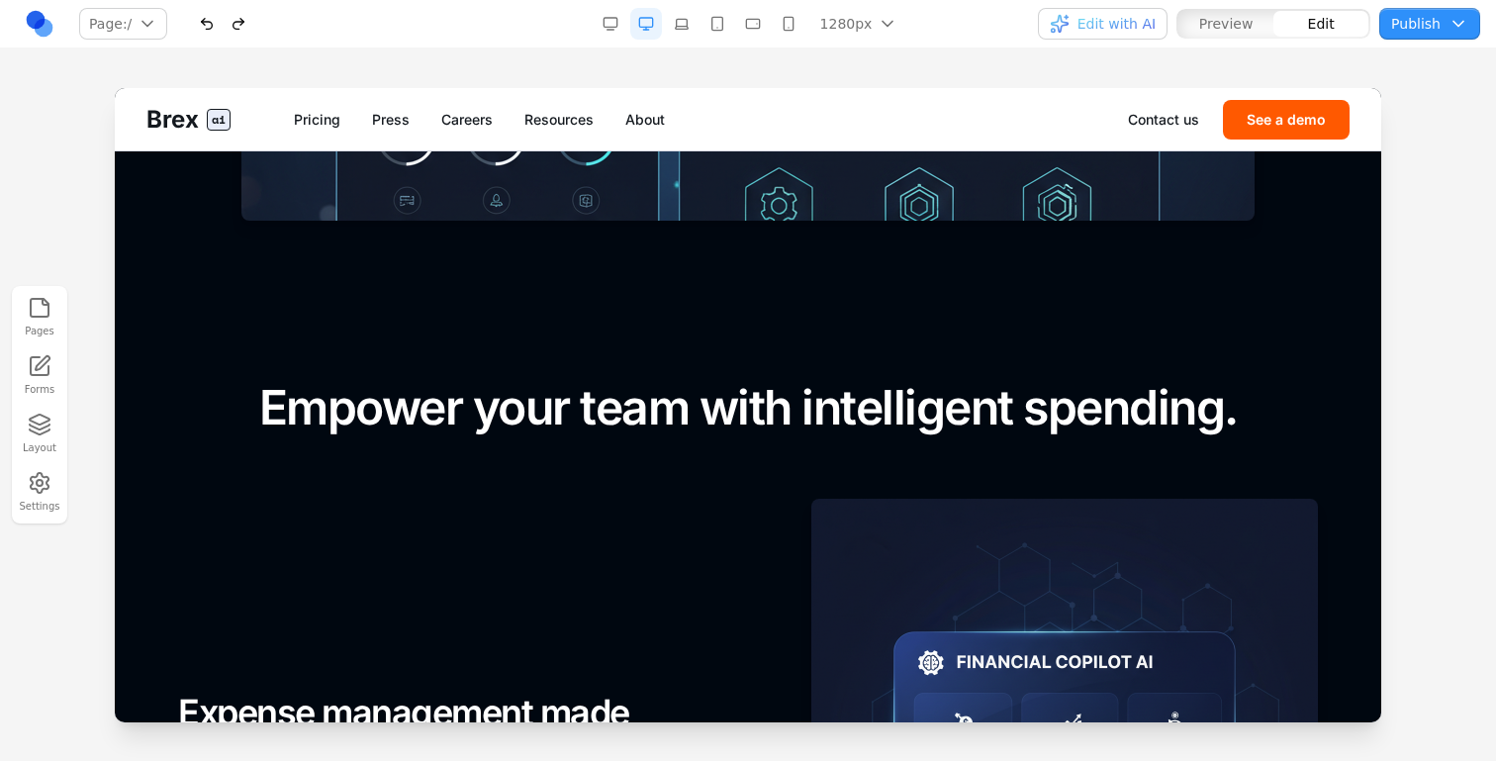
scroll to position [1535, 0]
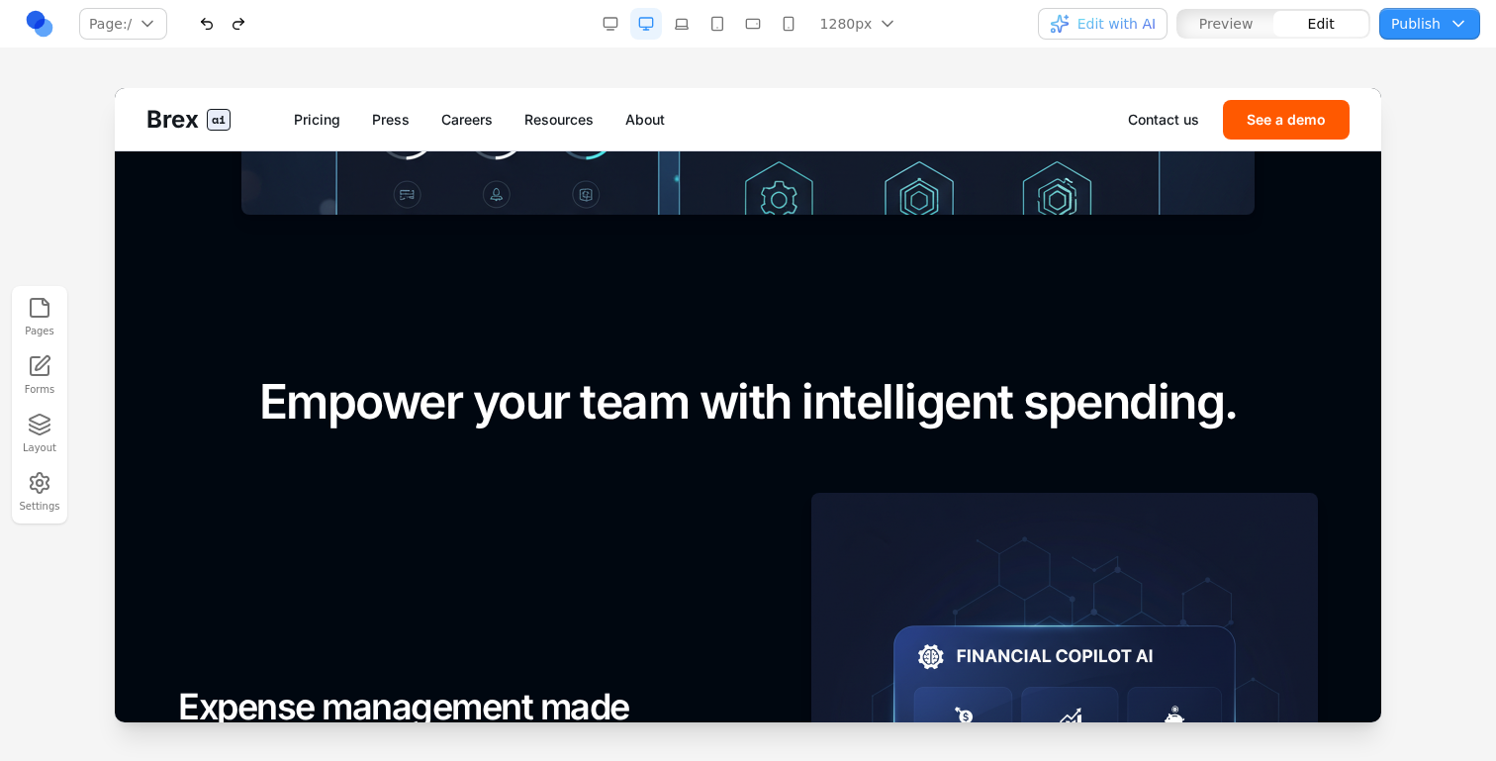
click at [956, 345] on section "Empower your team with intelligent spending. FOR EMPLOYEES Expense management m…" at bounding box center [748, 687] width 1267 height 786
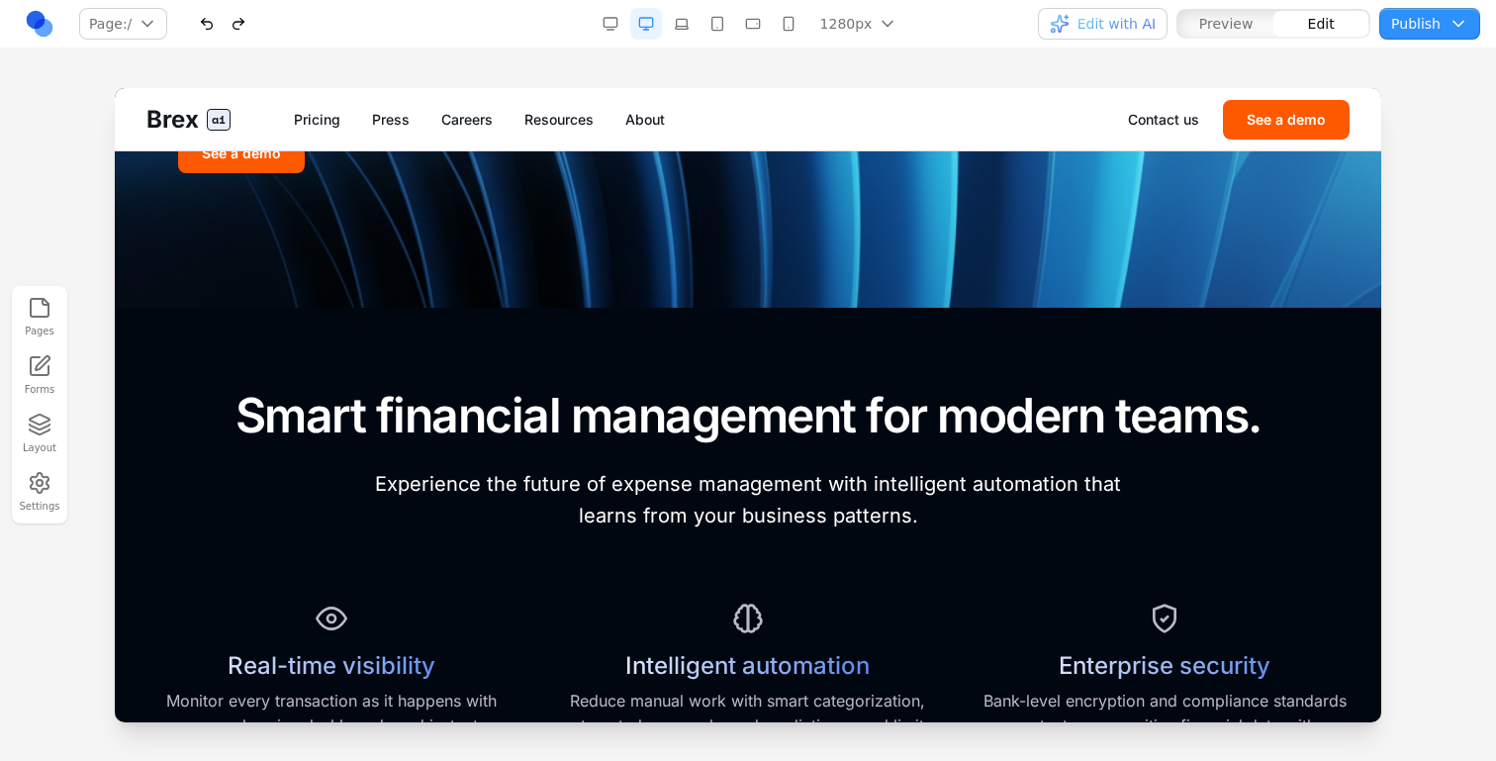
scroll to position [475, 0]
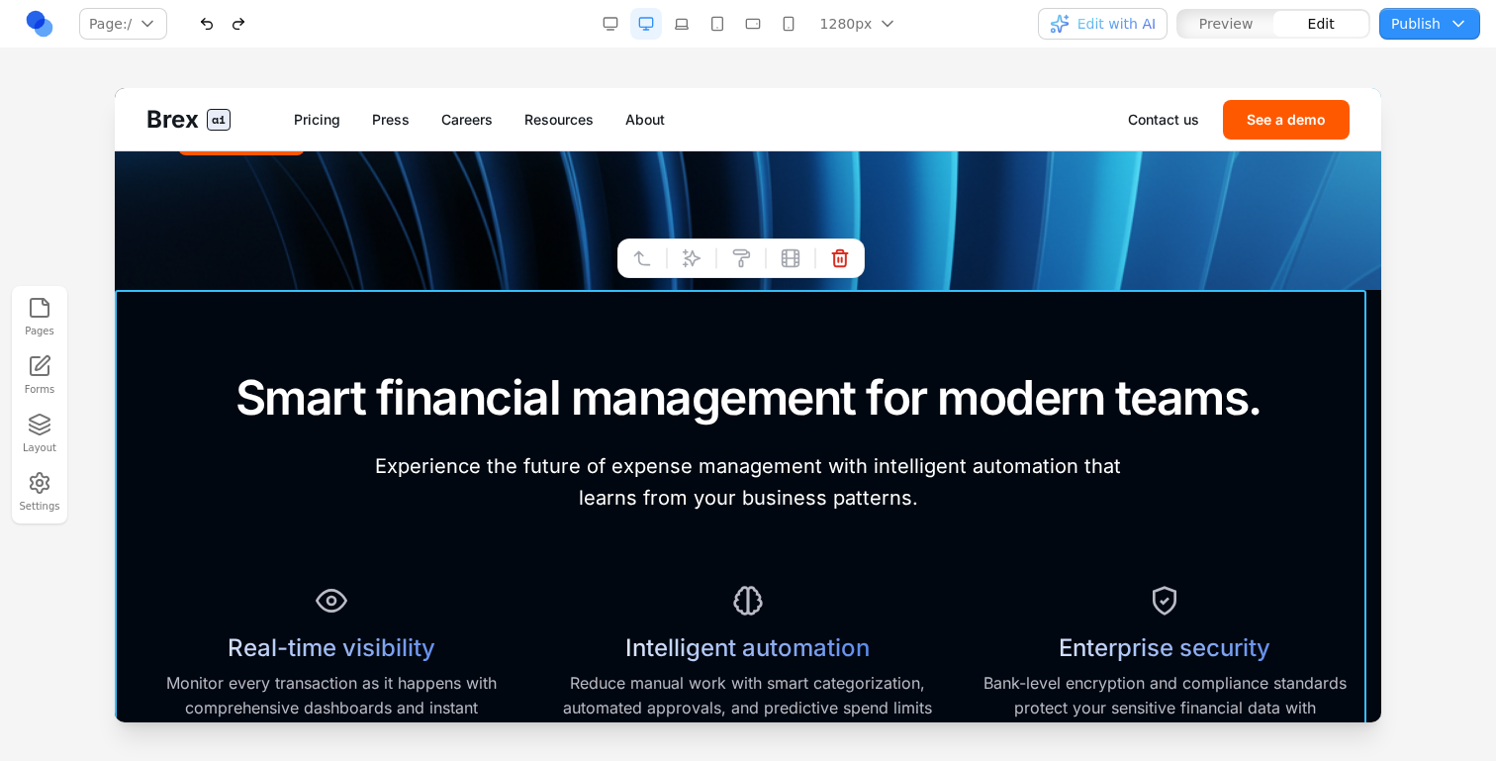
scroll to position [494, 0]
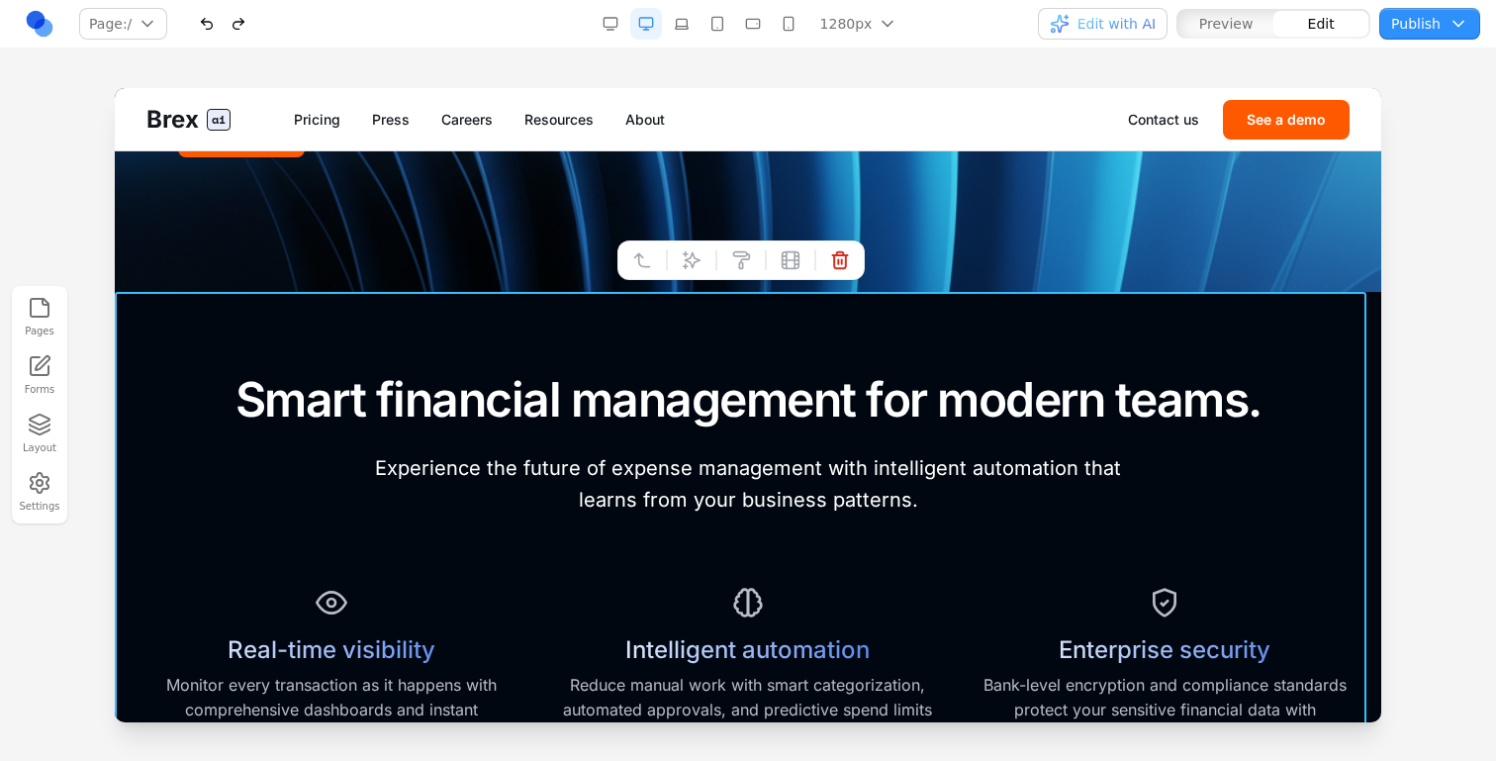
click at [76, 237] on div at bounding box center [748, 424] width 1496 height 672
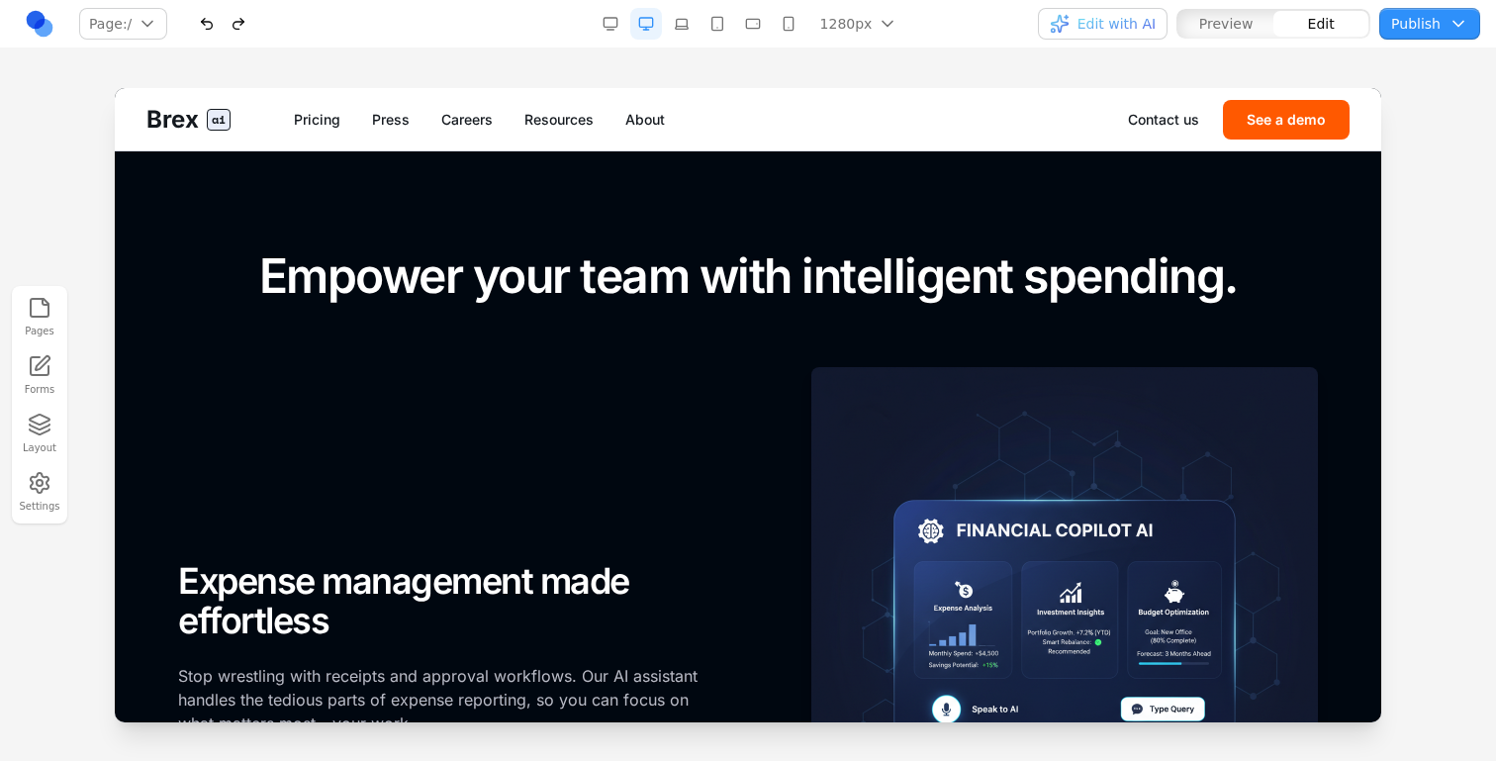
scroll to position [1567, 0]
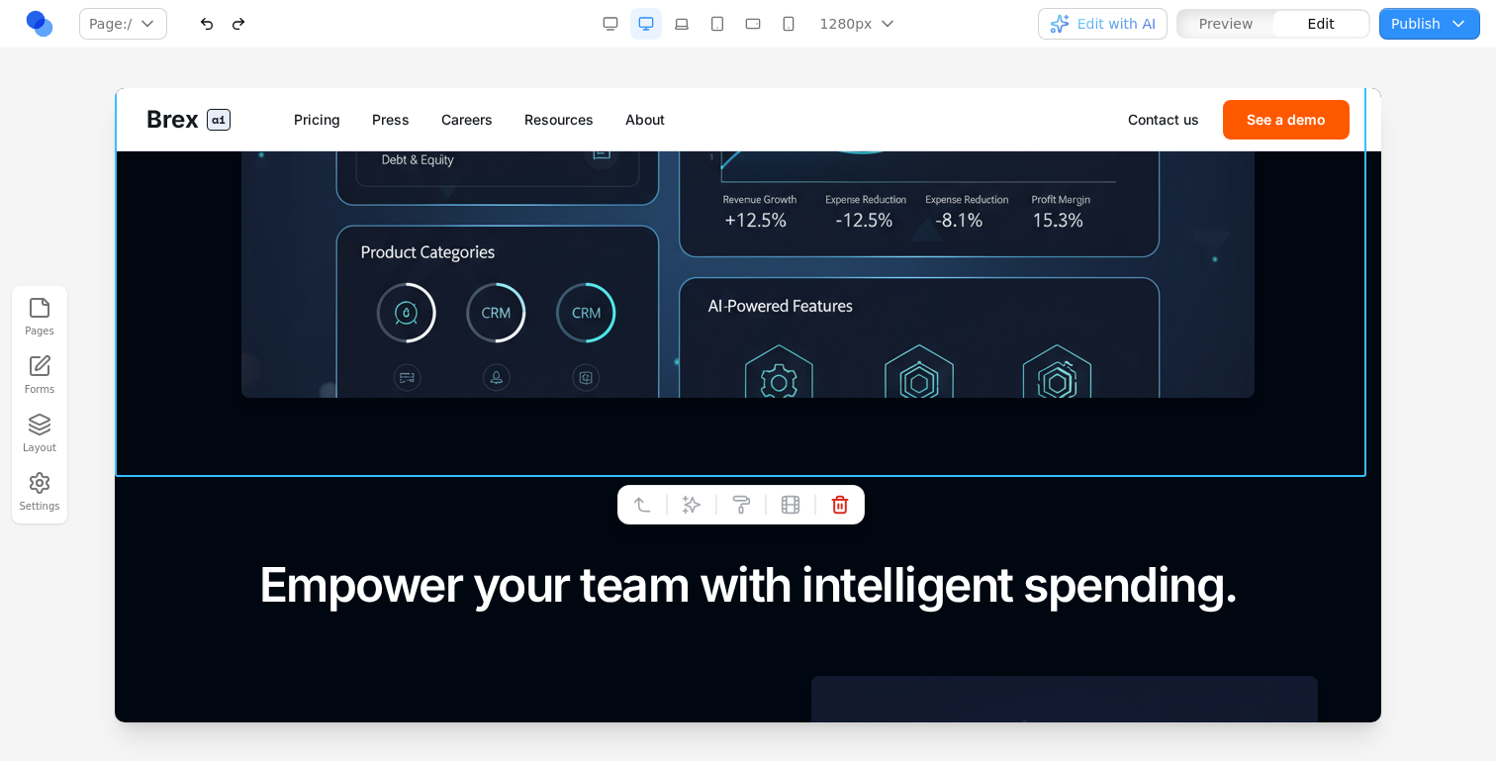
scroll to position [1392, 0]
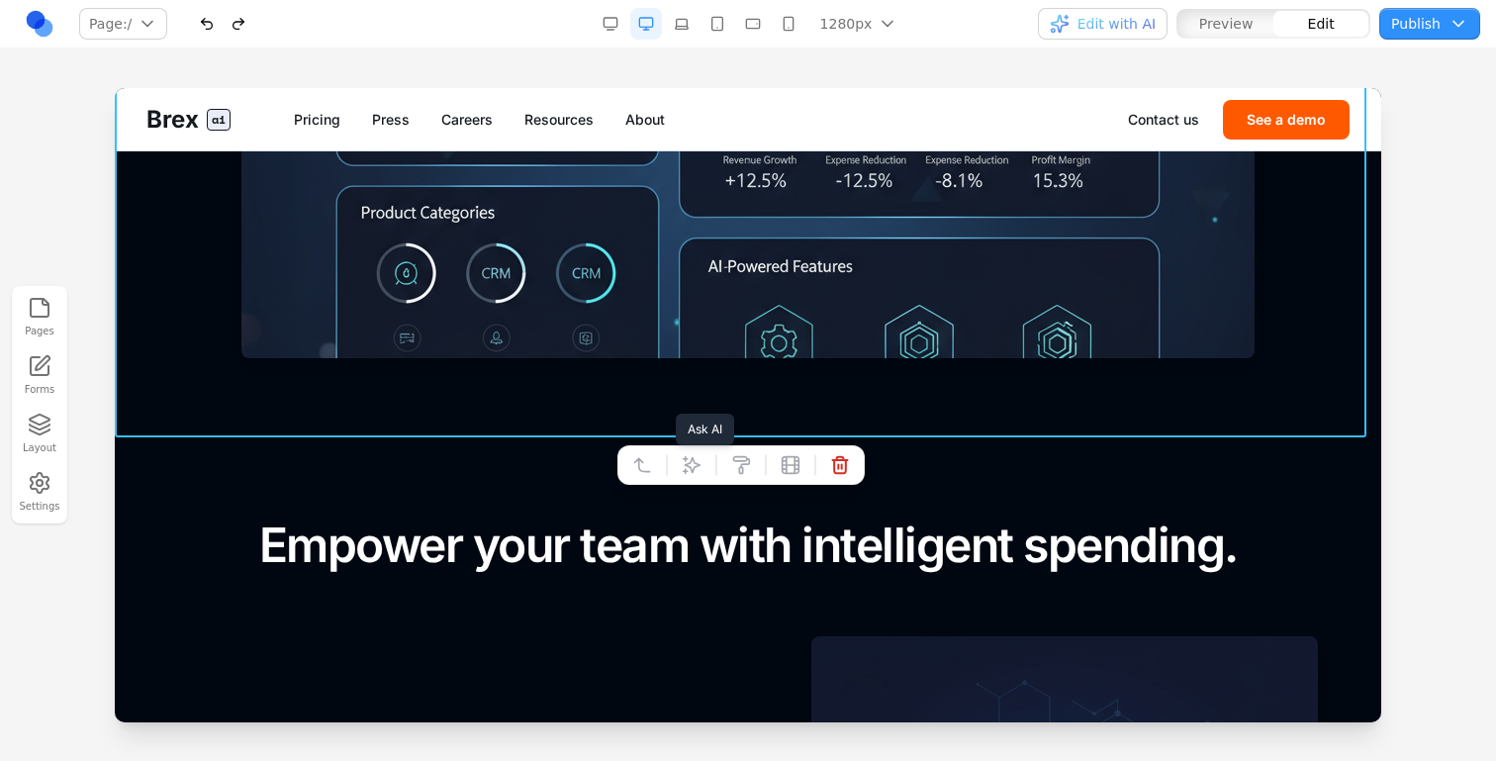
click at [694, 465] on icon at bounding box center [692, 465] width 20 height 20
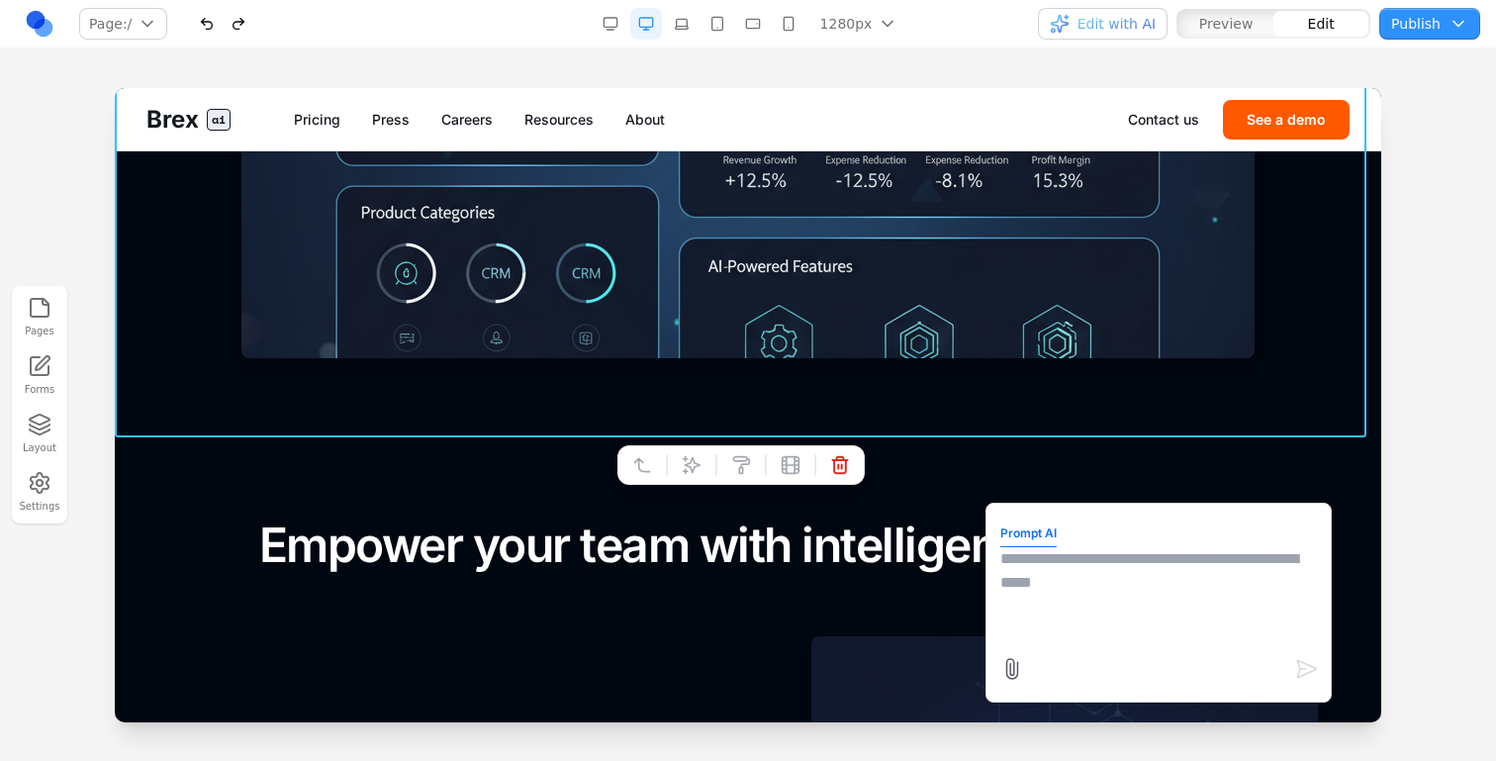
click at [1025, 549] on textarea at bounding box center [1159, 596] width 317 height 99
type textarea "**********"
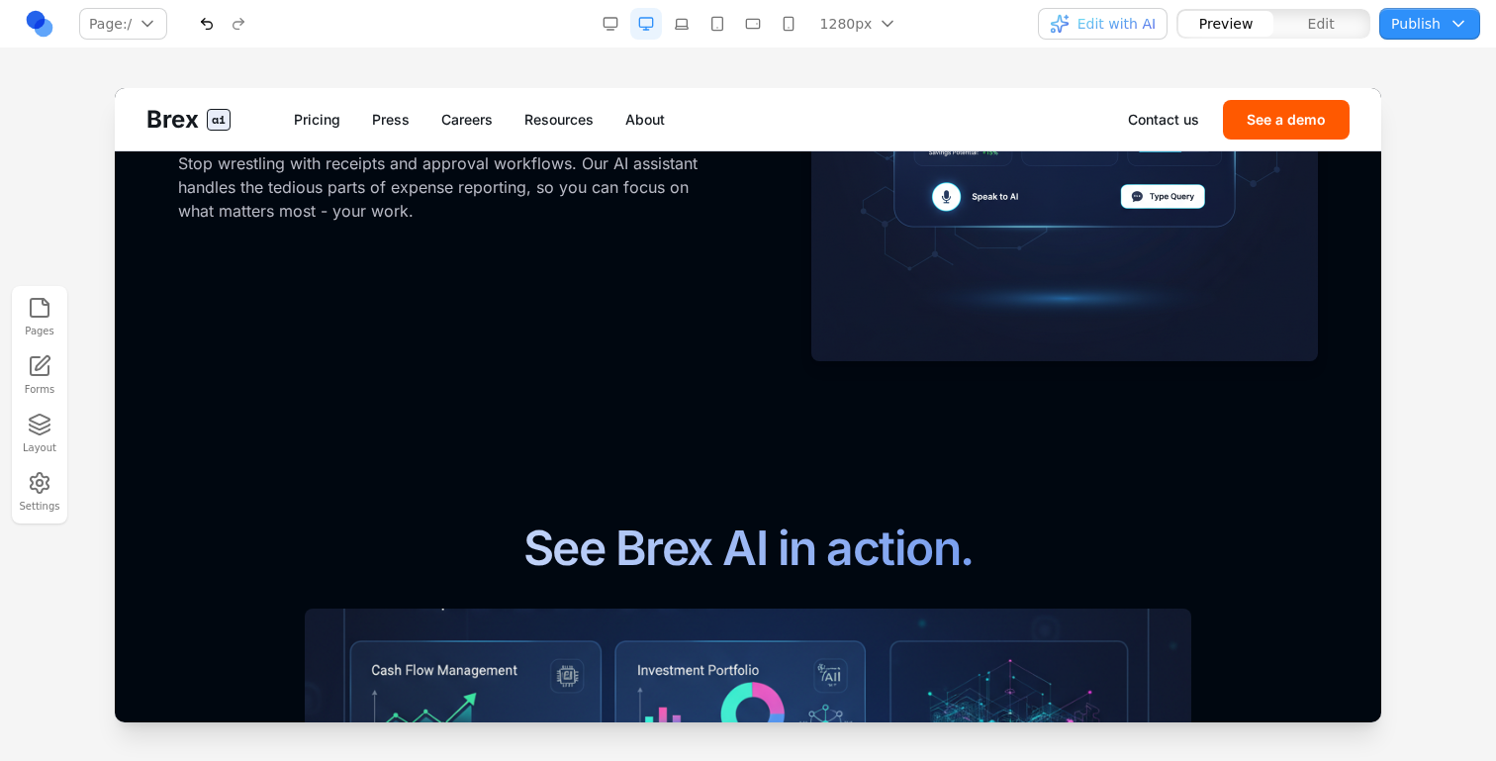
scroll to position [2171, 0]
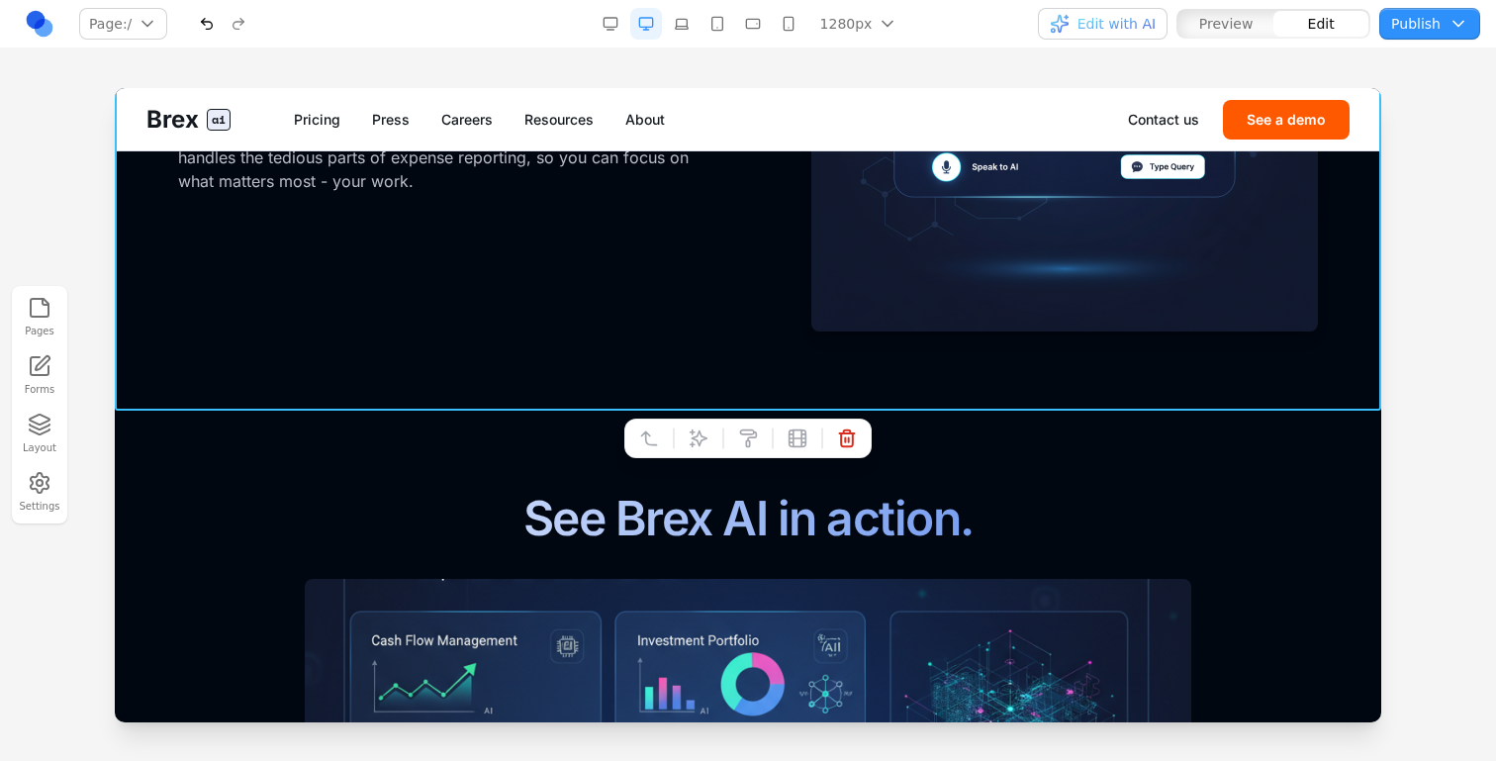
click at [705, 357] on section "Empower your team with intelligent spending. FOR EMPLOYEES Expense management m…" at bounding box center [748, 19] width 1267 height 786
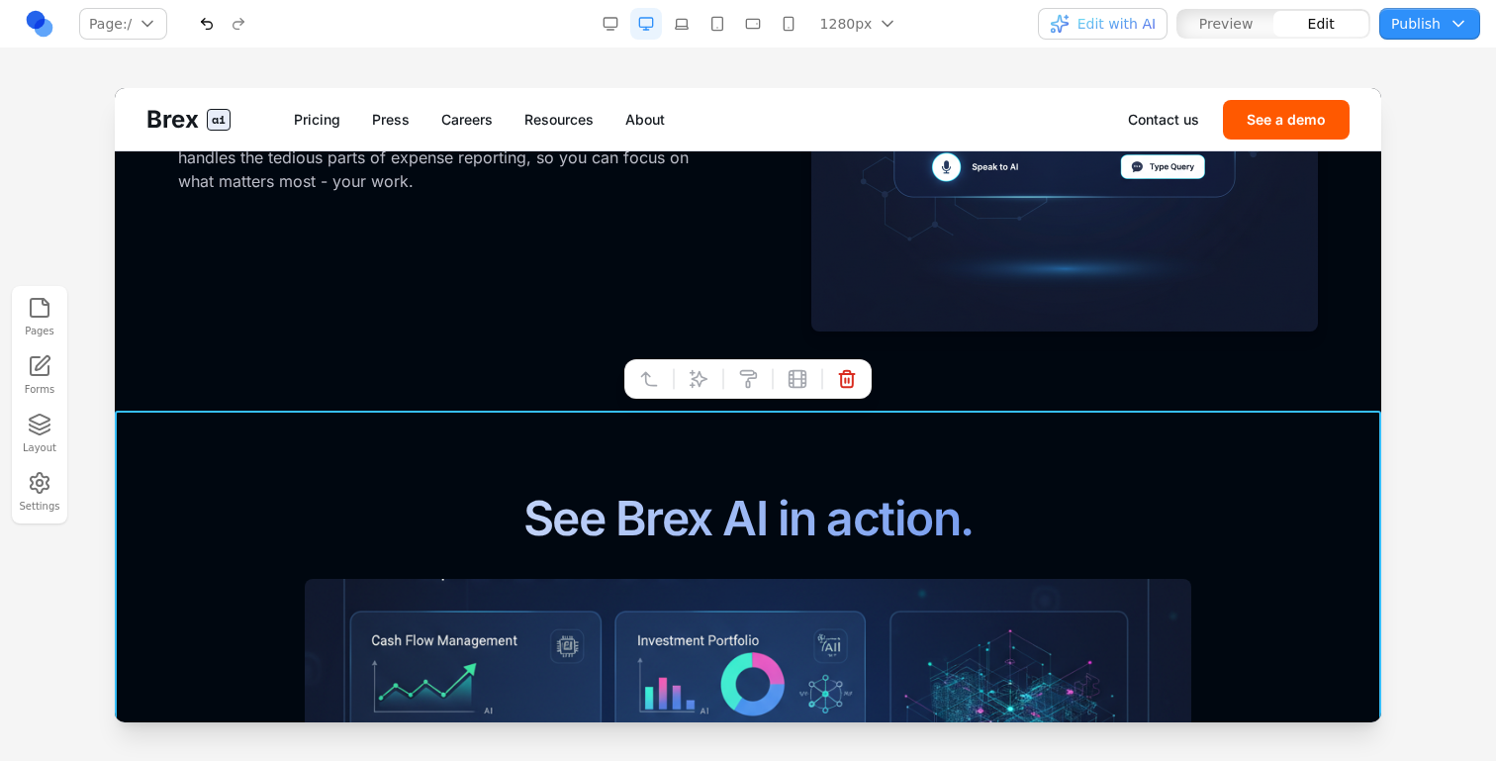
click at [567, 372] on section "Empower your team with intelligent spending. FOR EMPLOYEES Expense management m…" at bounding box center [748, 19] width 1267 height 786
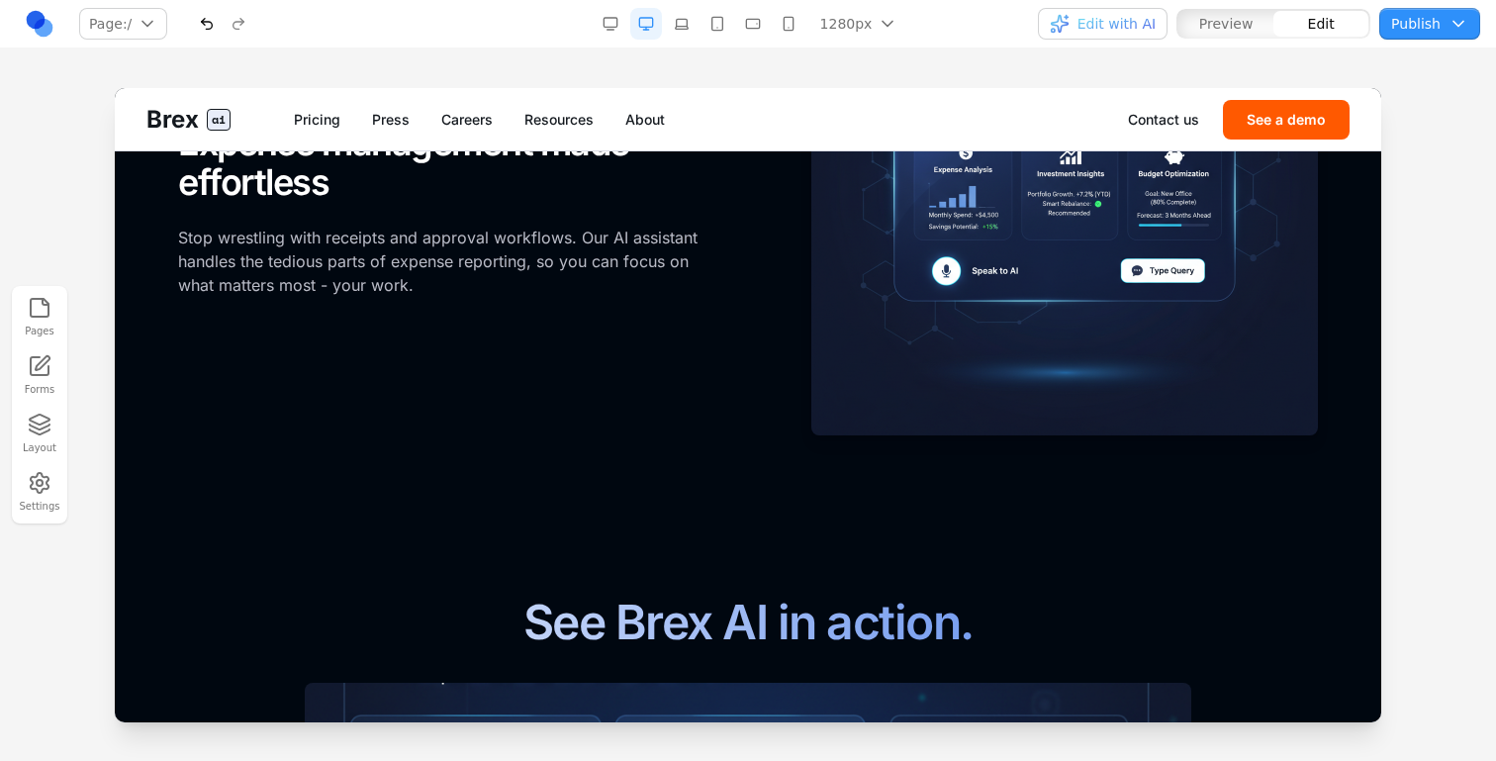
scroll to position [2090, 0]
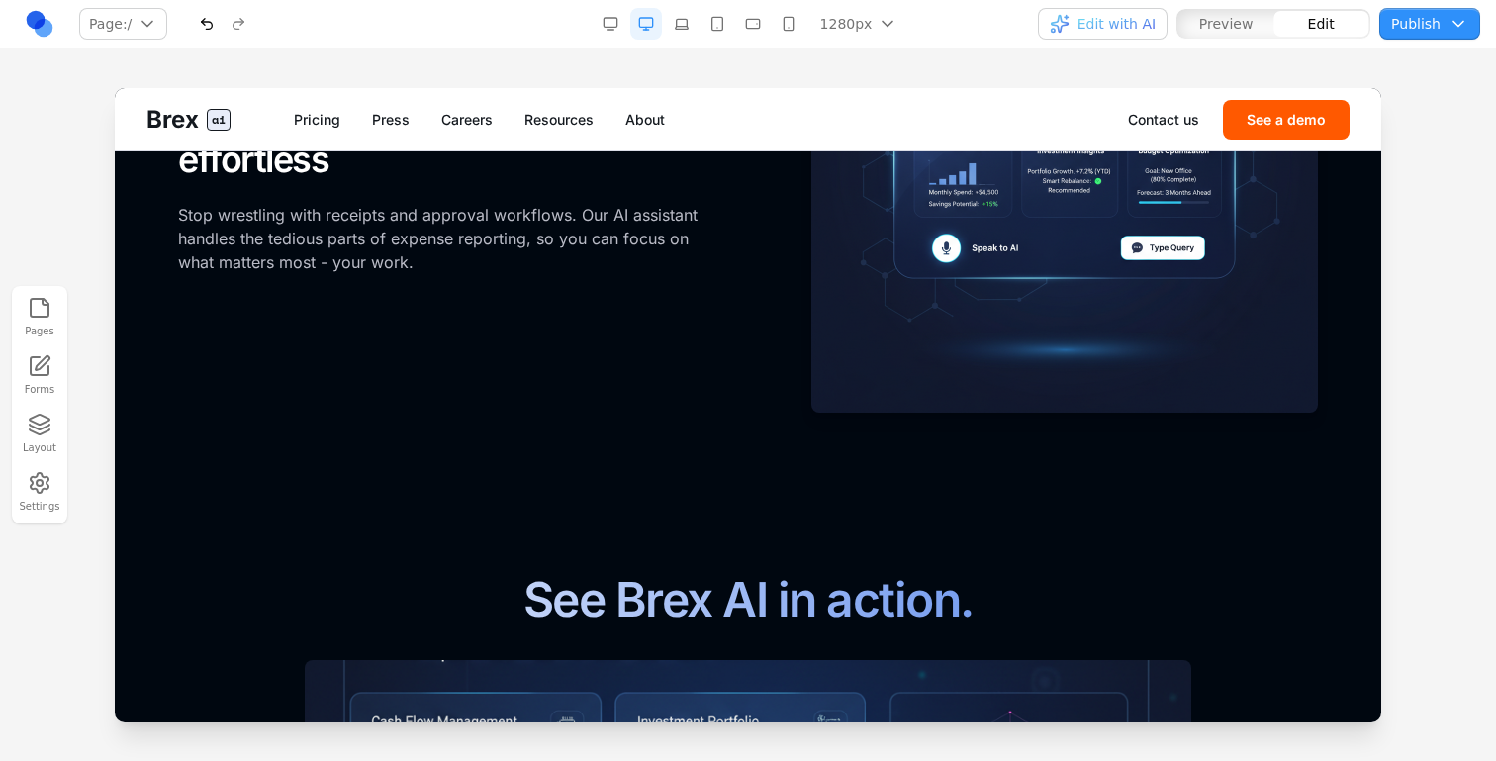
click at [538, 474] on section "Empower your team with intelligent spending. FOR EMPLOYEES Expense management m…" at bounding box center [748, 100] width 1267 height 786
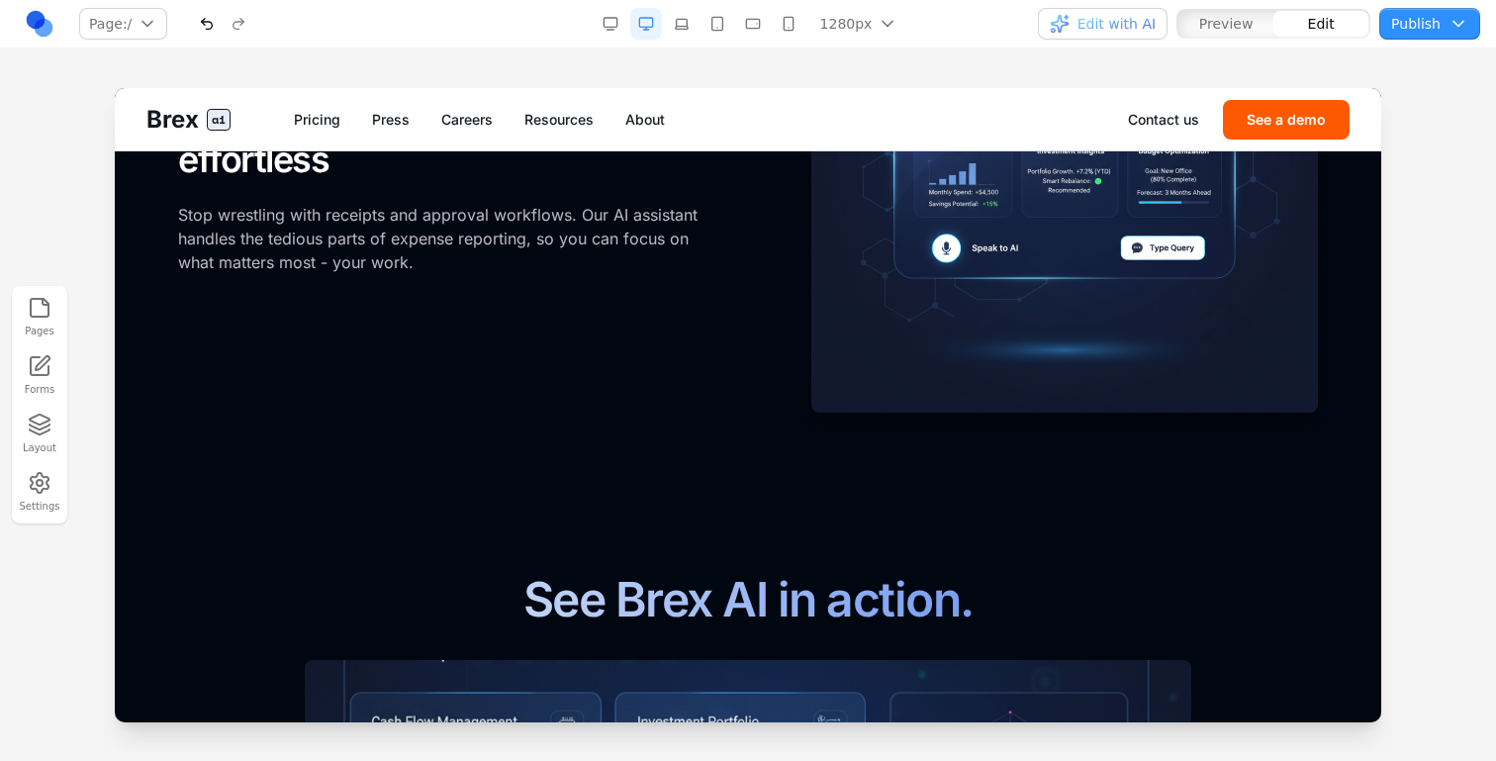
click at [542, 454] on section "Empower your team with intelligent spending. FOR EMPLOYEES Expense management m…" at bounding box center [748, 100] width 1267 height 786
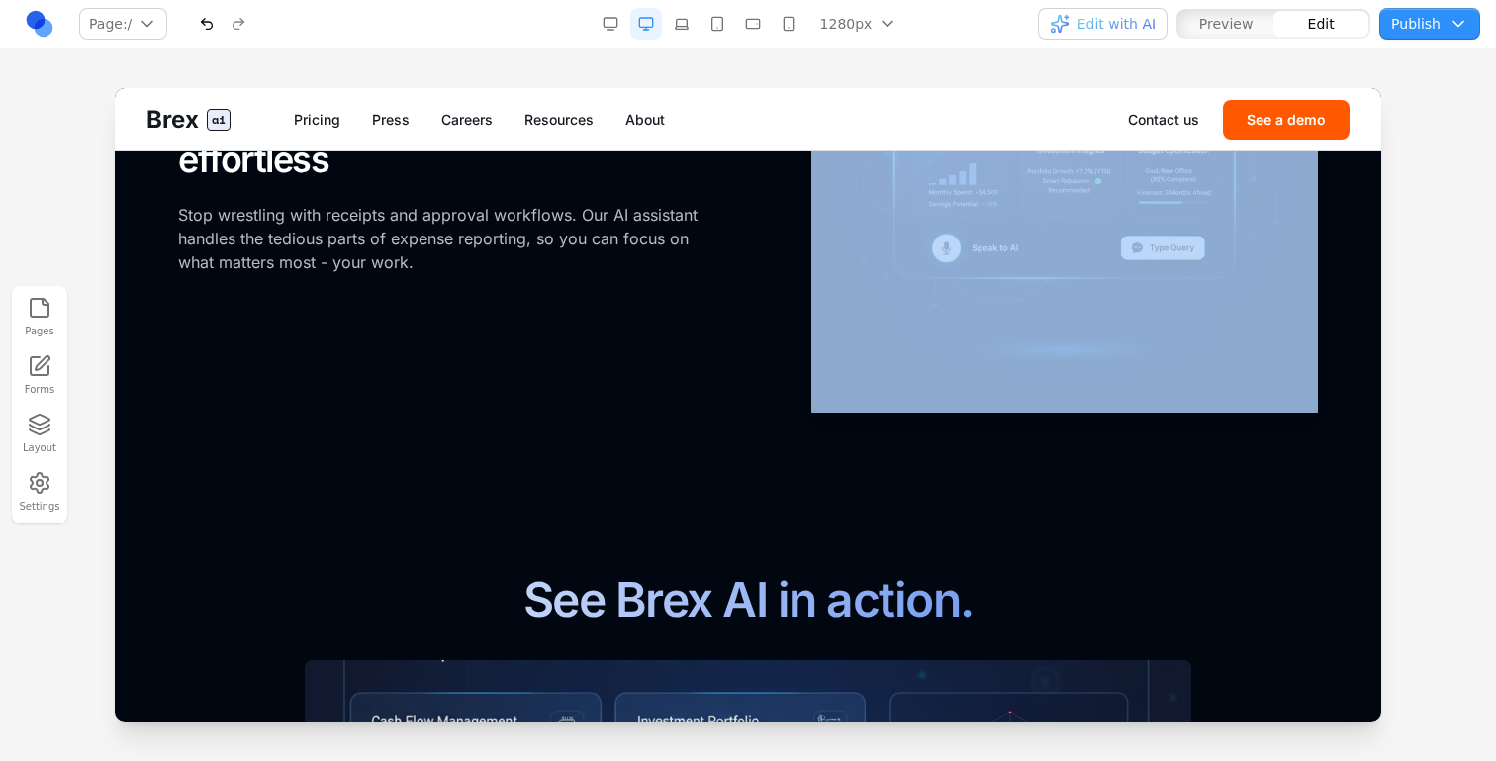
click at [542, 454] on section "Empower your team with intelligent spending. FOR EMPLOYEES Expense management m…" at bounding box center [748, 100] width 1267 height 786
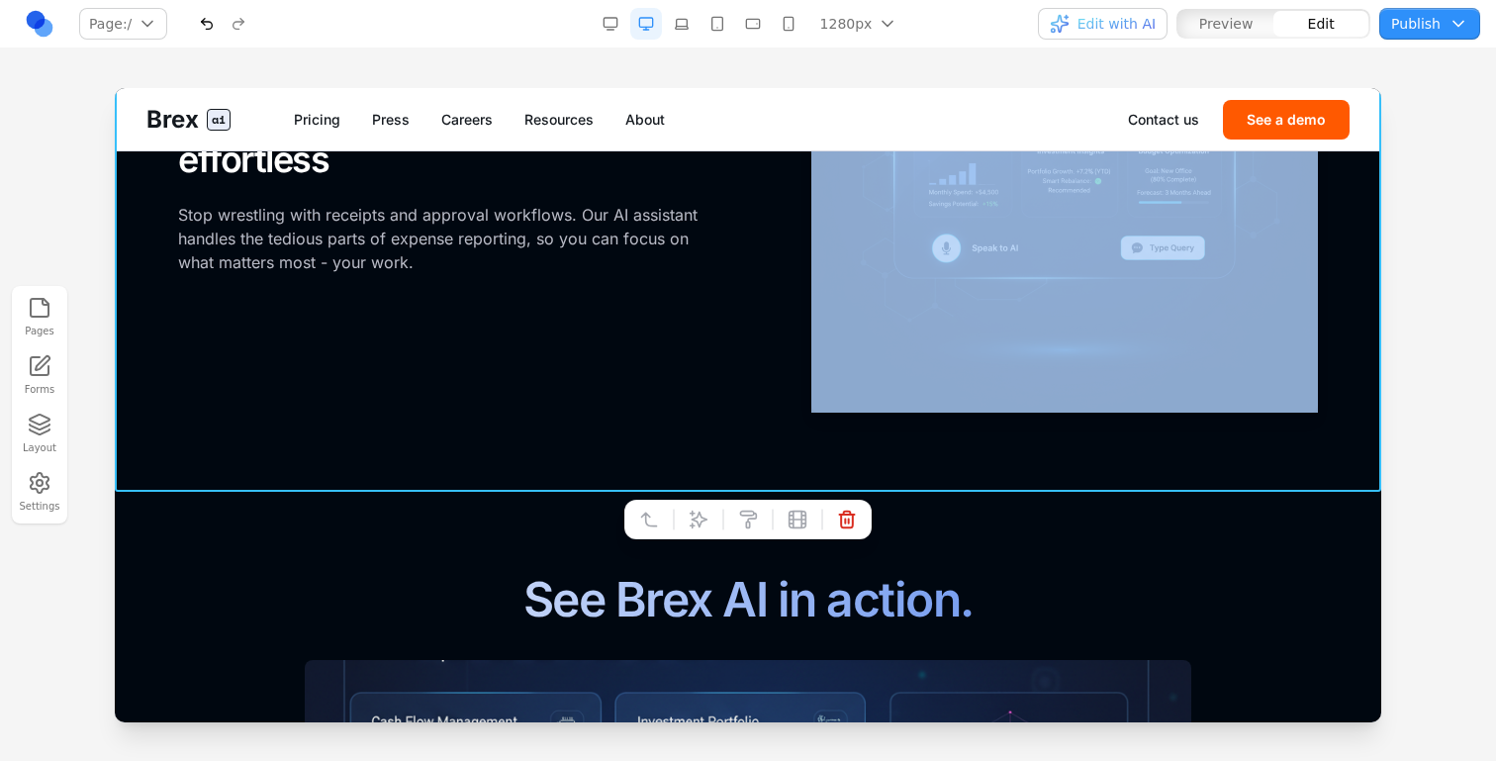
click at [696, 514] on icon at bounding box center [699, 520] width 20 height 20
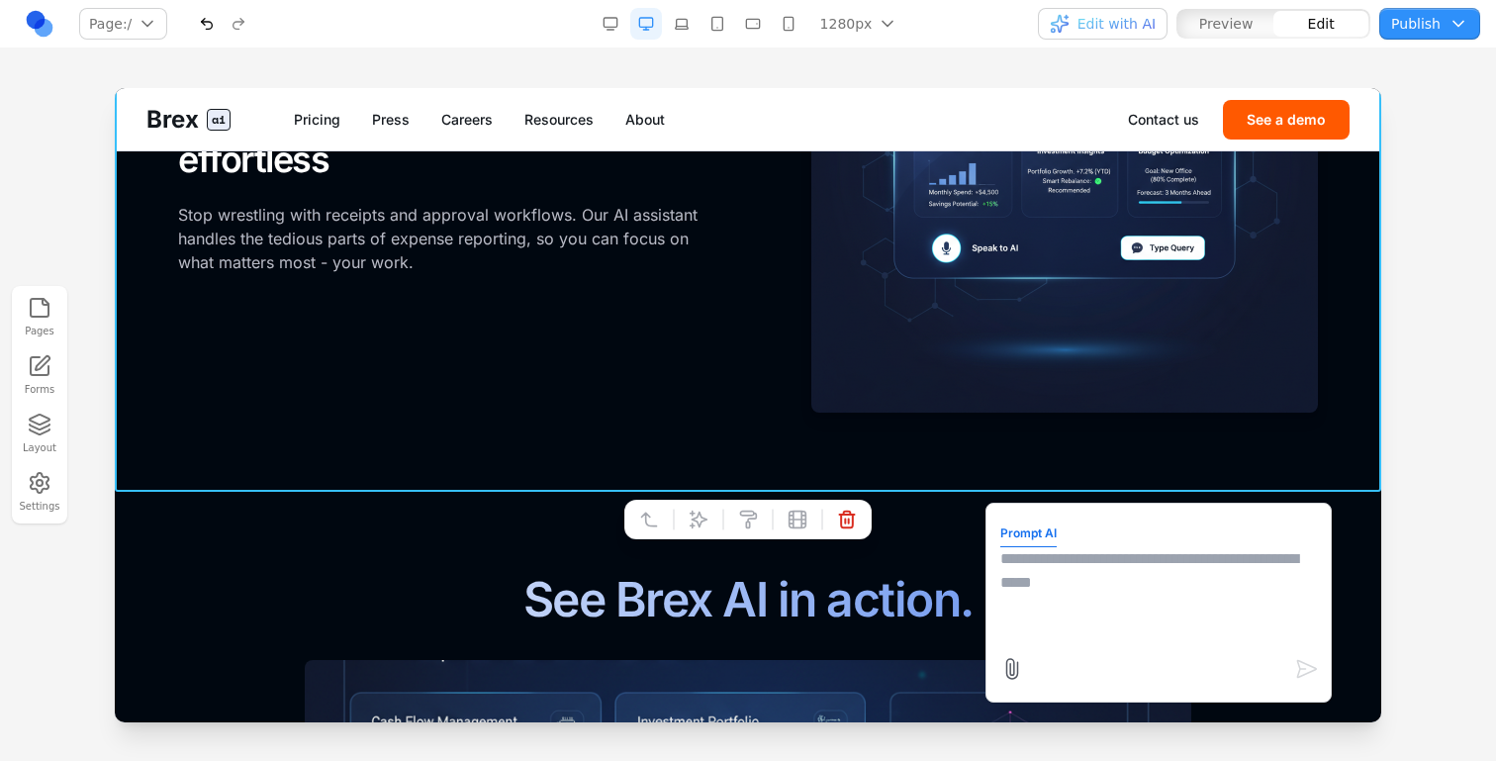
click at [1041, 592] on textarea at bounding box center [1159, 596] width 317 height 99
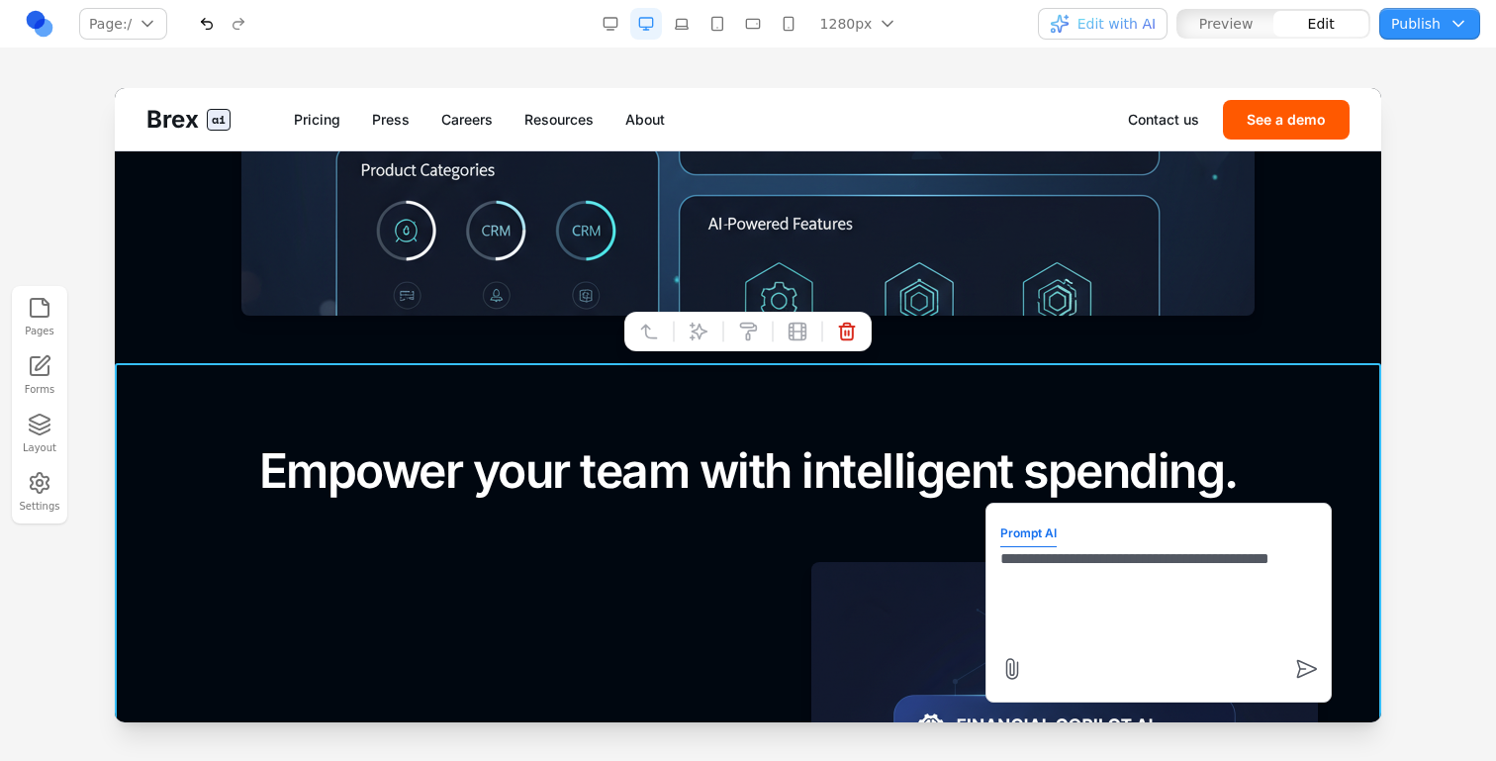
scroll to position [1442, 0]
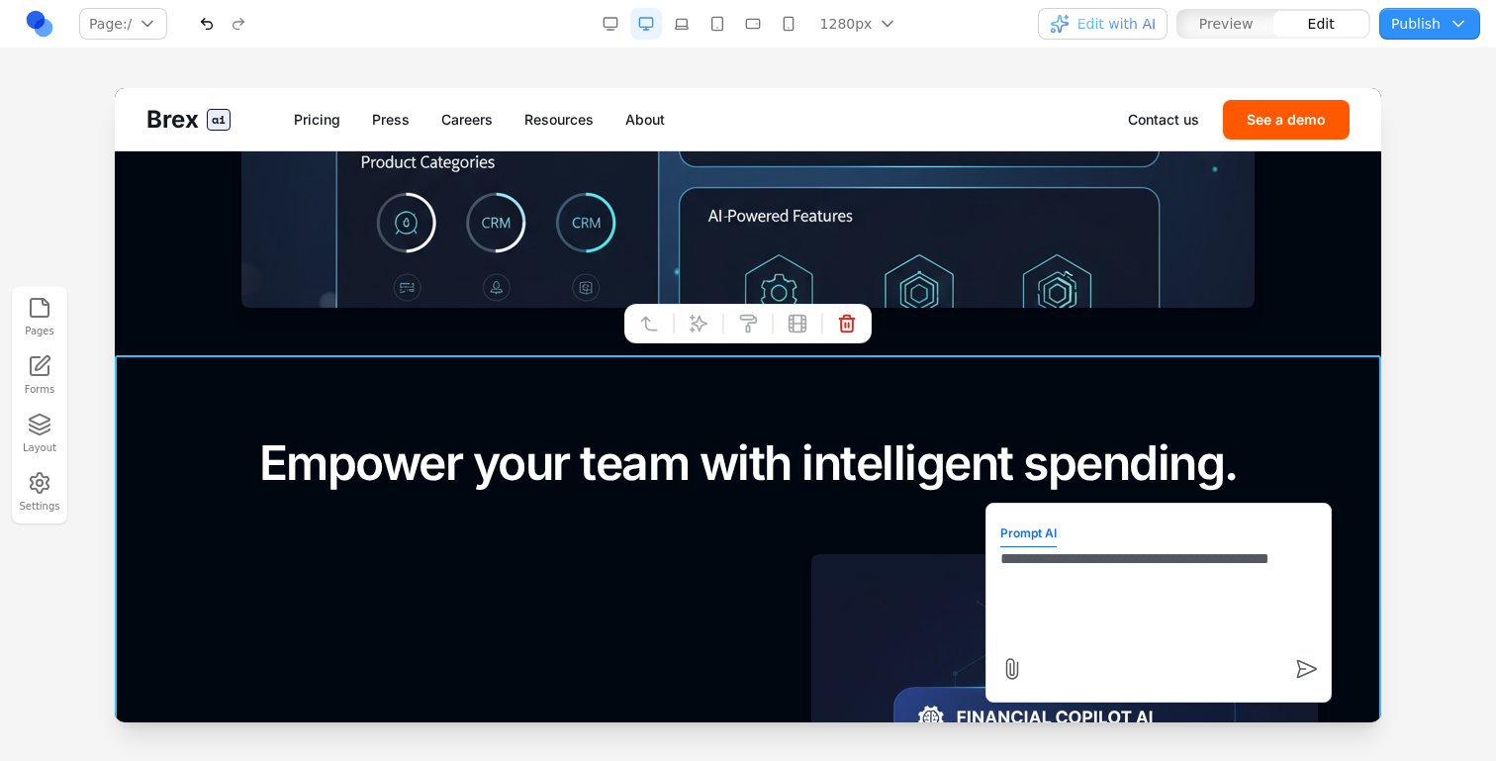
click at [1173, 558] on textarea "**********" at bounding box center [1159, 596] width 317 height 99
type textarea "**********"
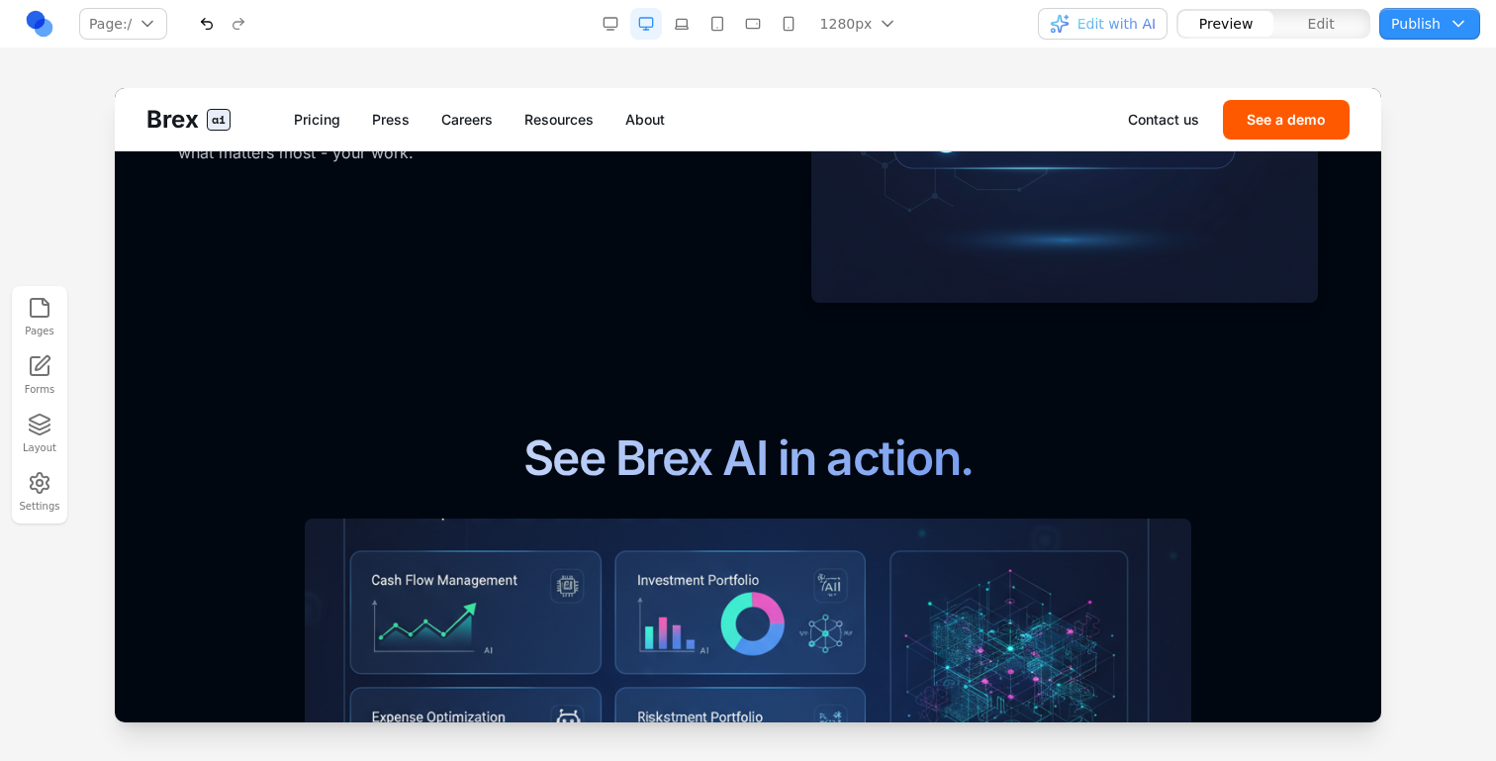
scroll to position [2180, 0]
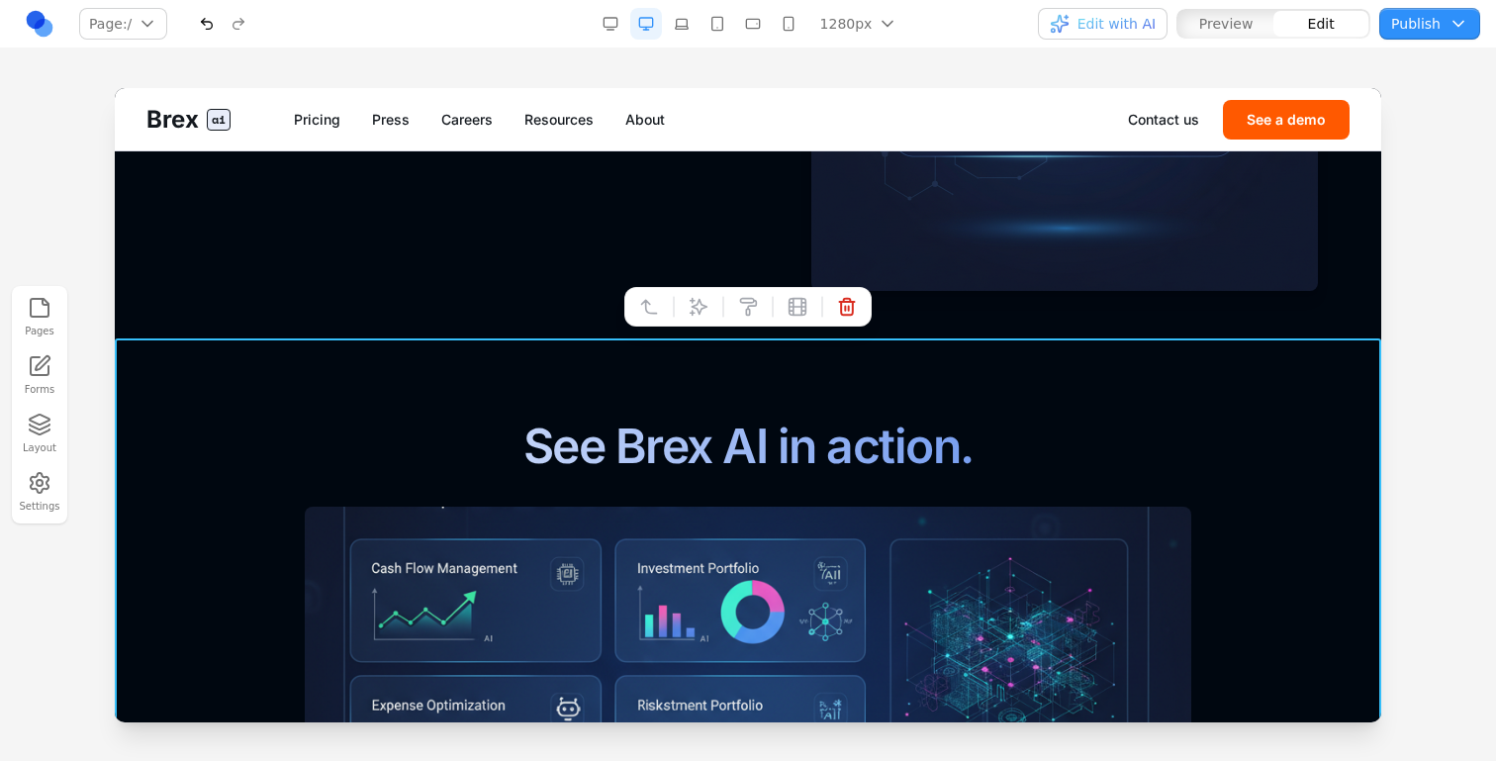
click at [713, 306] on button at bounding box center [699, 307] width 32 height 32
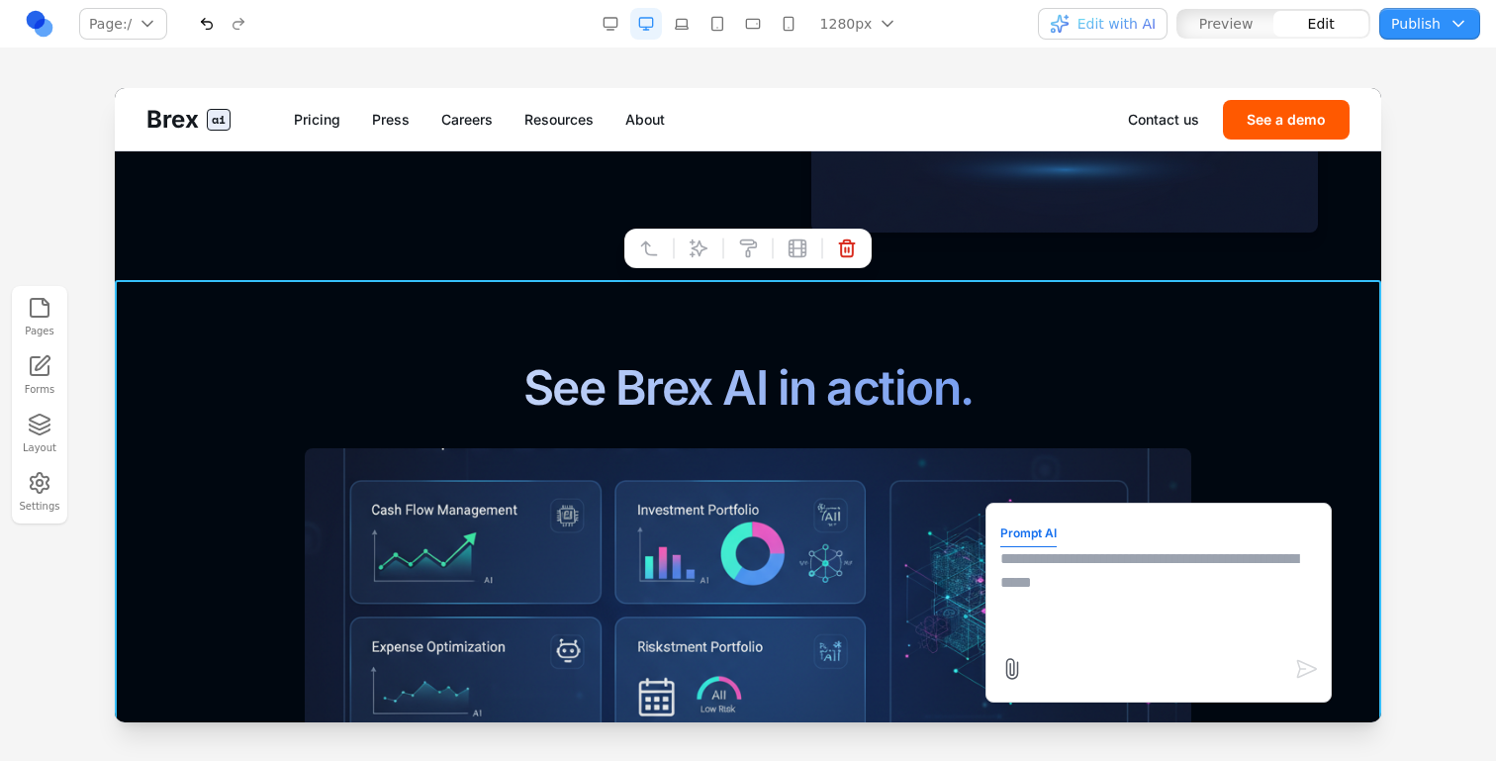
scroll to position [2051, 0]
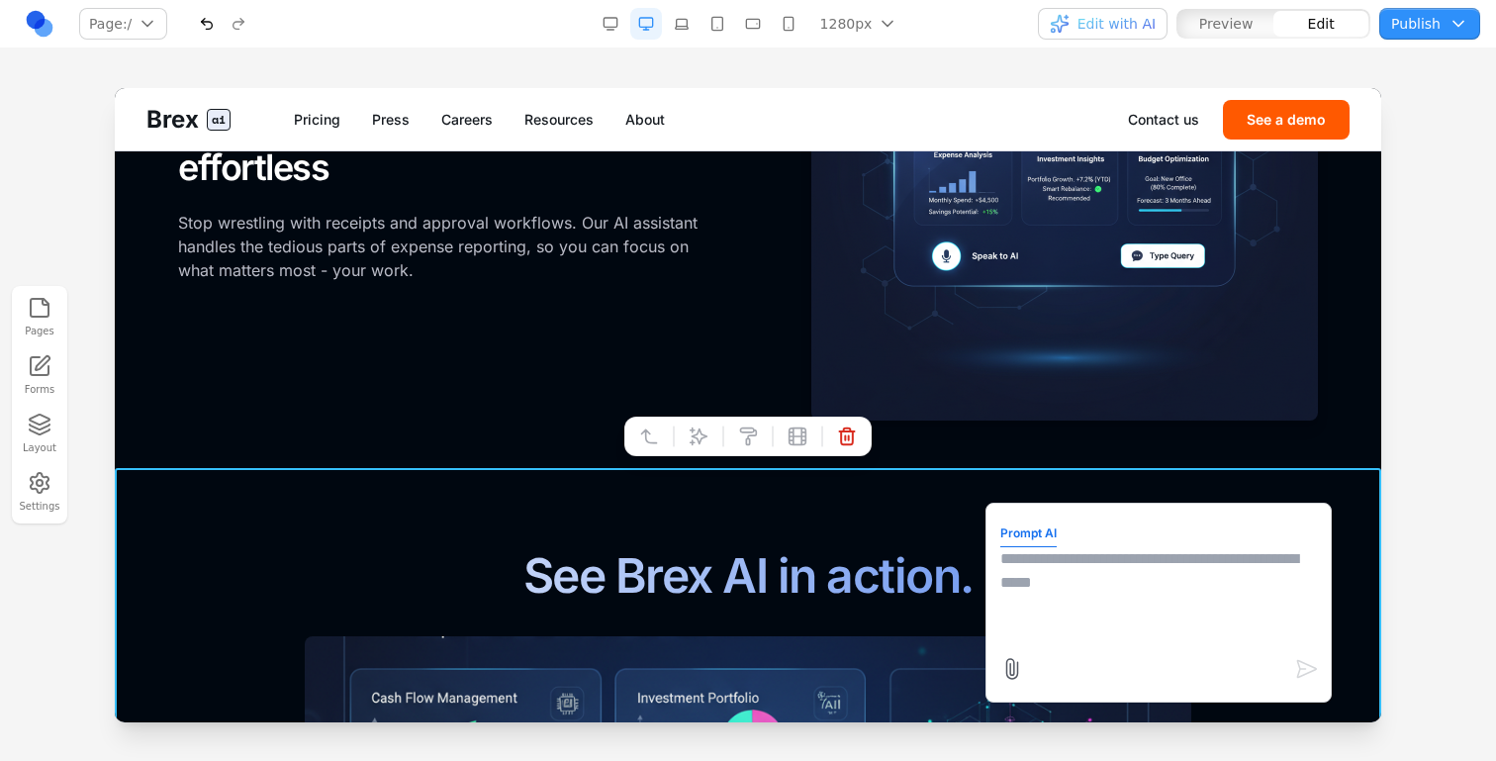
click at [1414, 445] on div at bounding box center [748, 424] width 1496 height 672
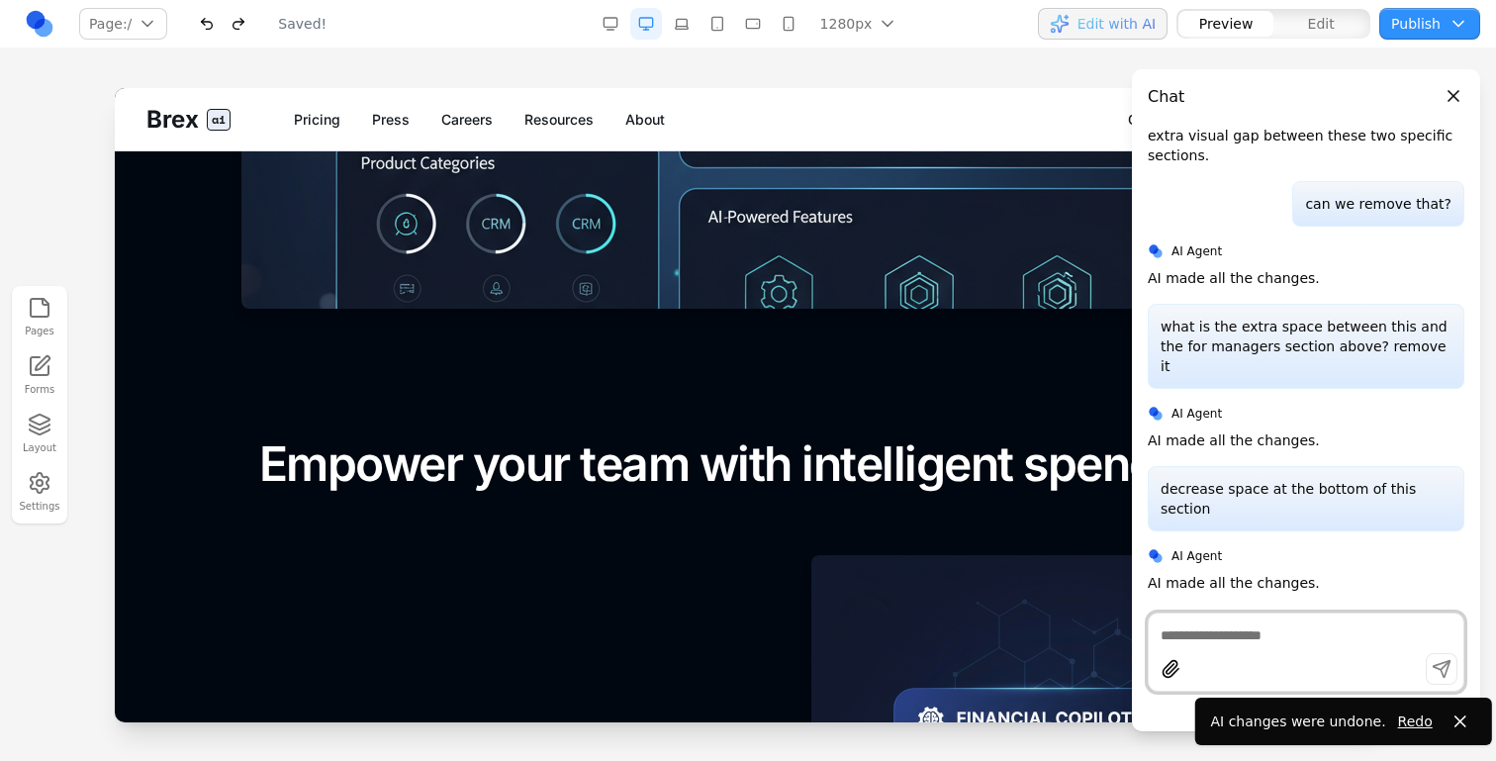
scroll to position [1440, 0]
click at [602, 207] on img at bounding box center [747, 87] width 1013 height 443
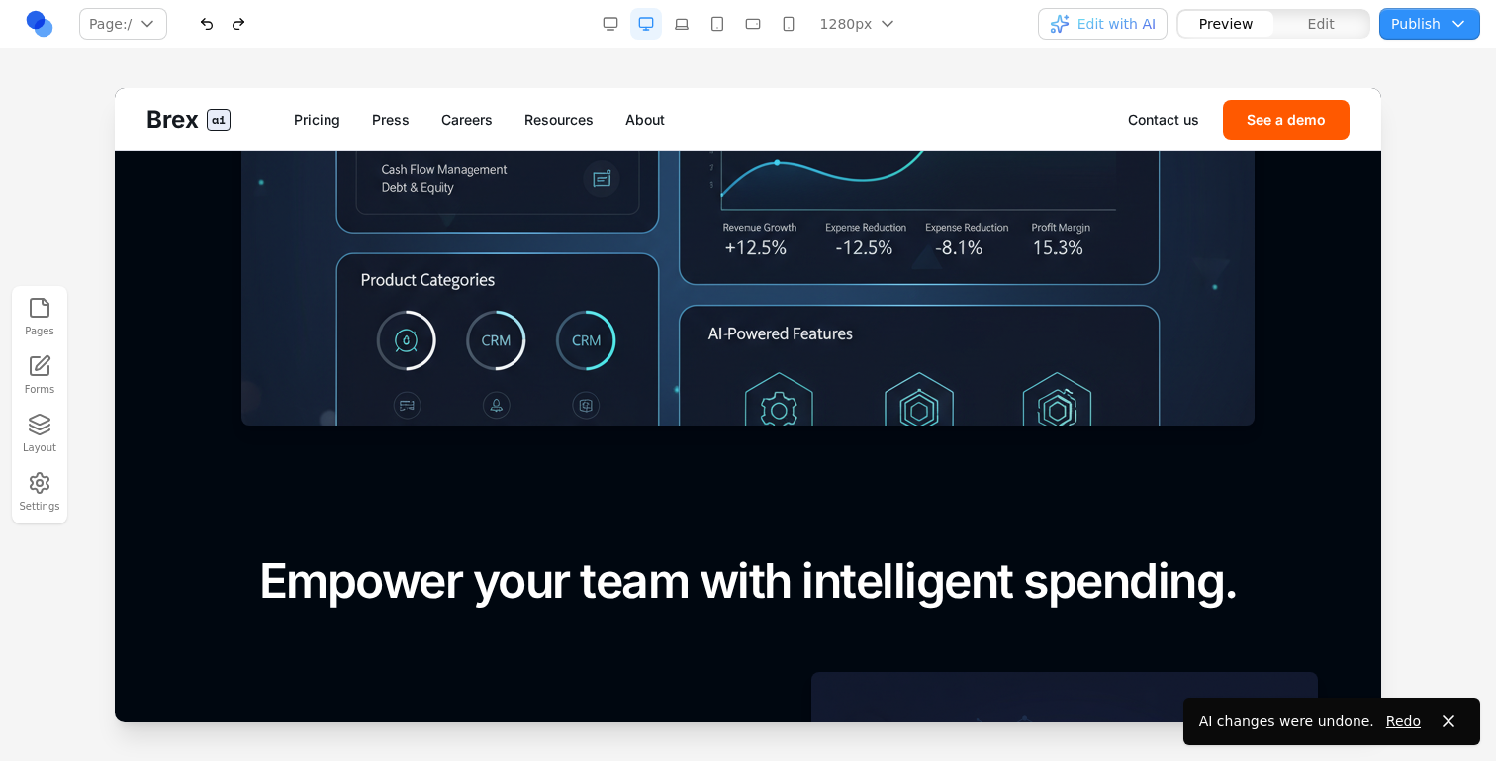
scroll to position [1337, 0]
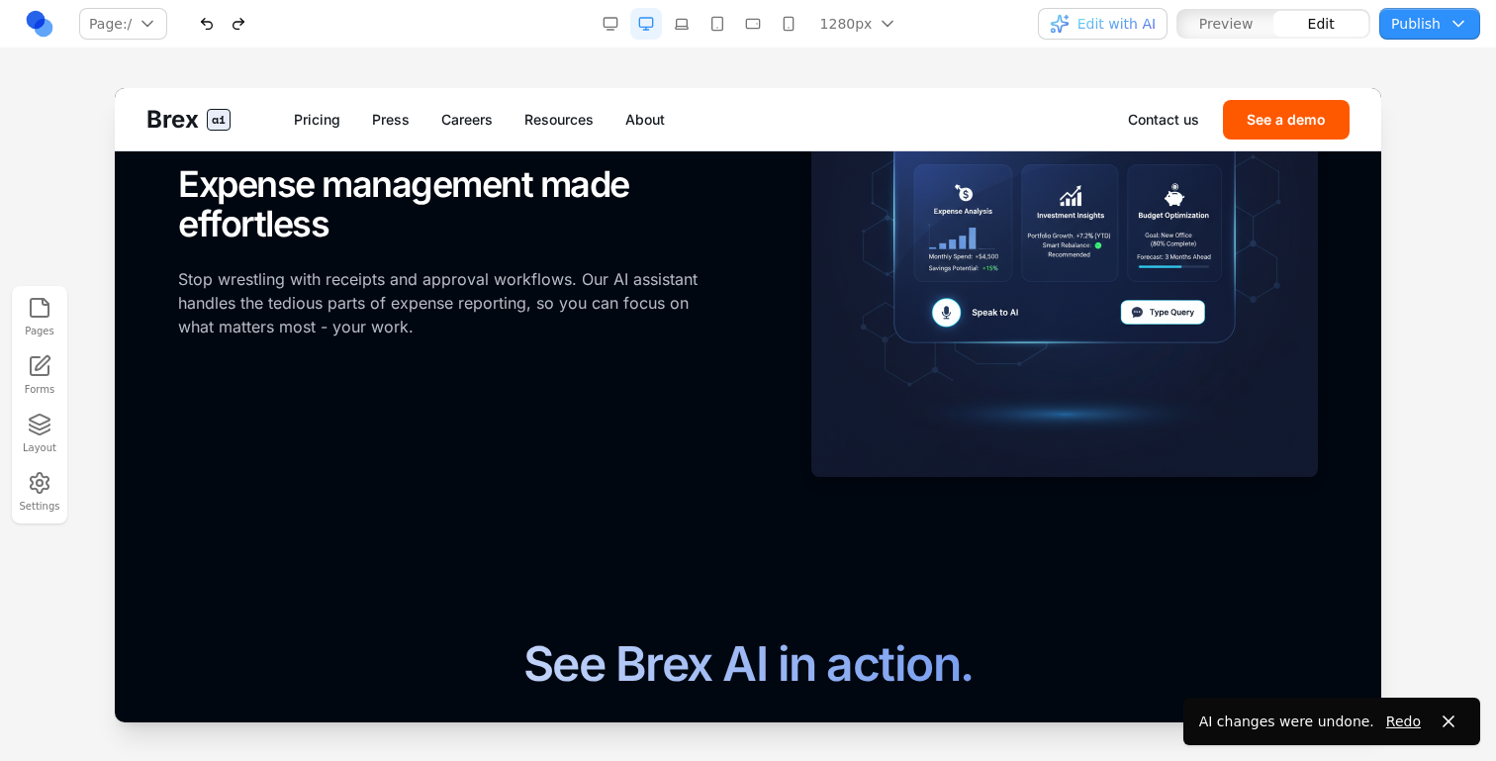
scroll to position [2094, 0]
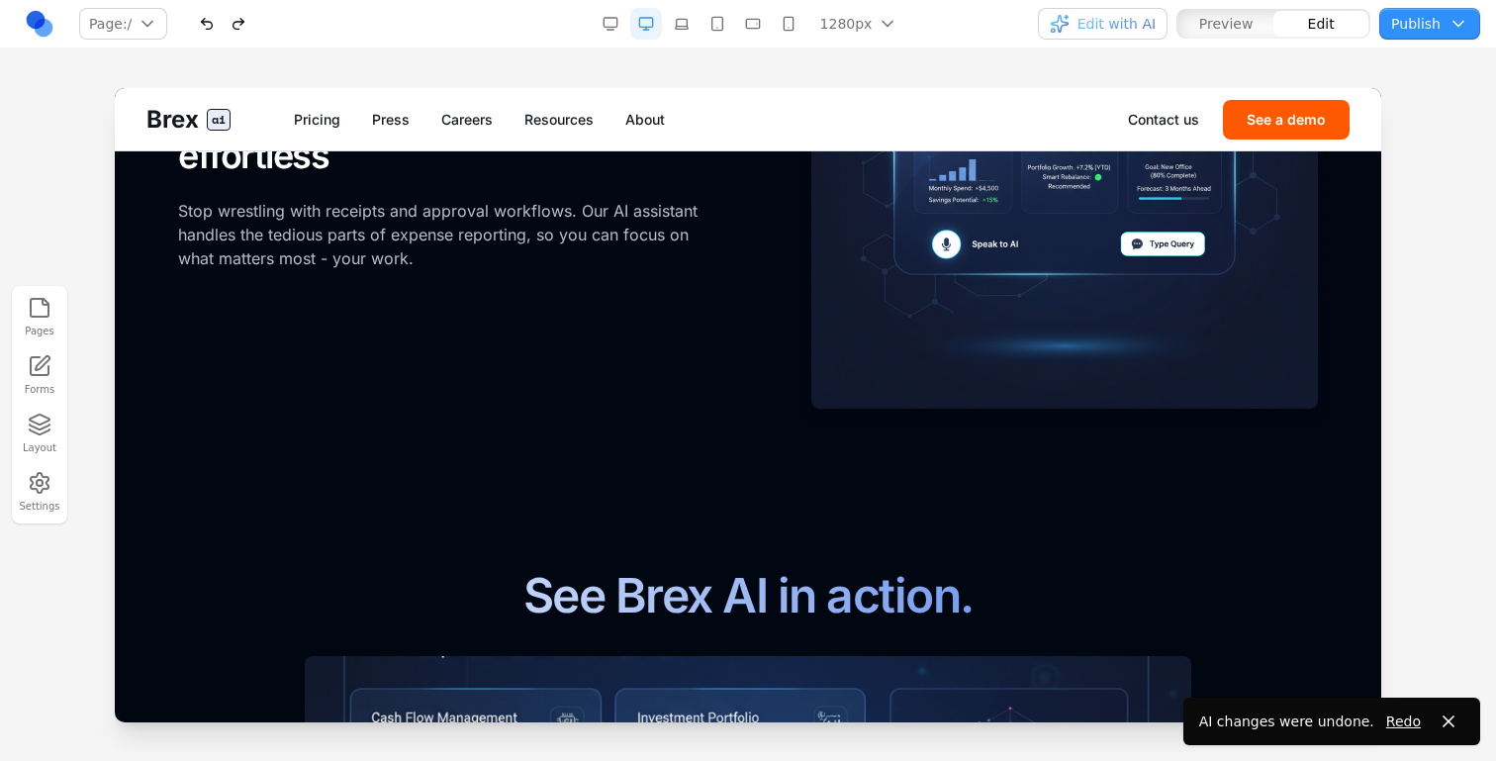
click at [908, 478] on section "Empower your team with intelligent spending. FOR EMPLOYEES Expense management m…" at bounding box center [748, 96] width 1267 height 786
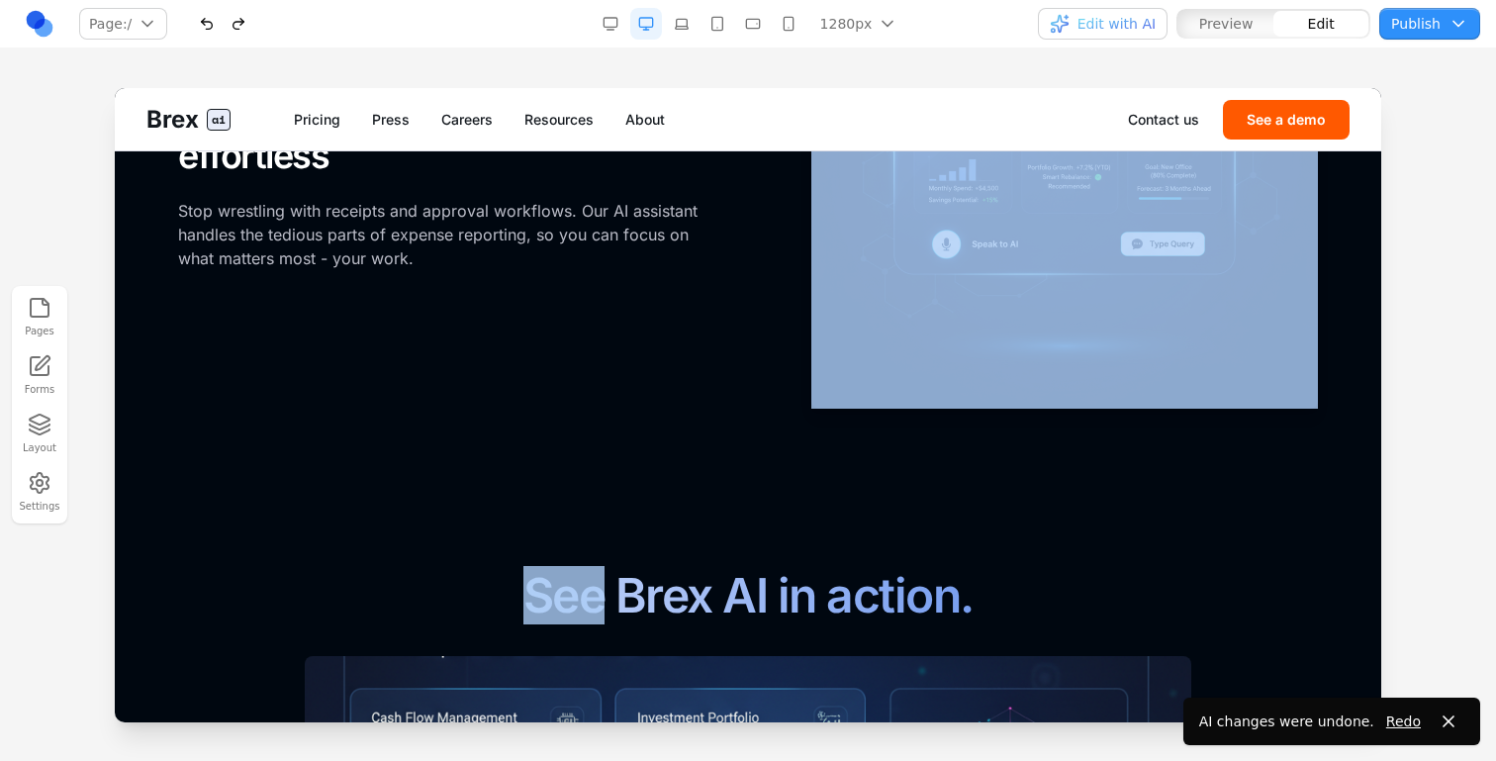
click at [908, 478] on section "Empower your team with intelligent spending. FOR EMPLOYEES Expense management m…" at bounding box center [748, 96] width 1267 height 786
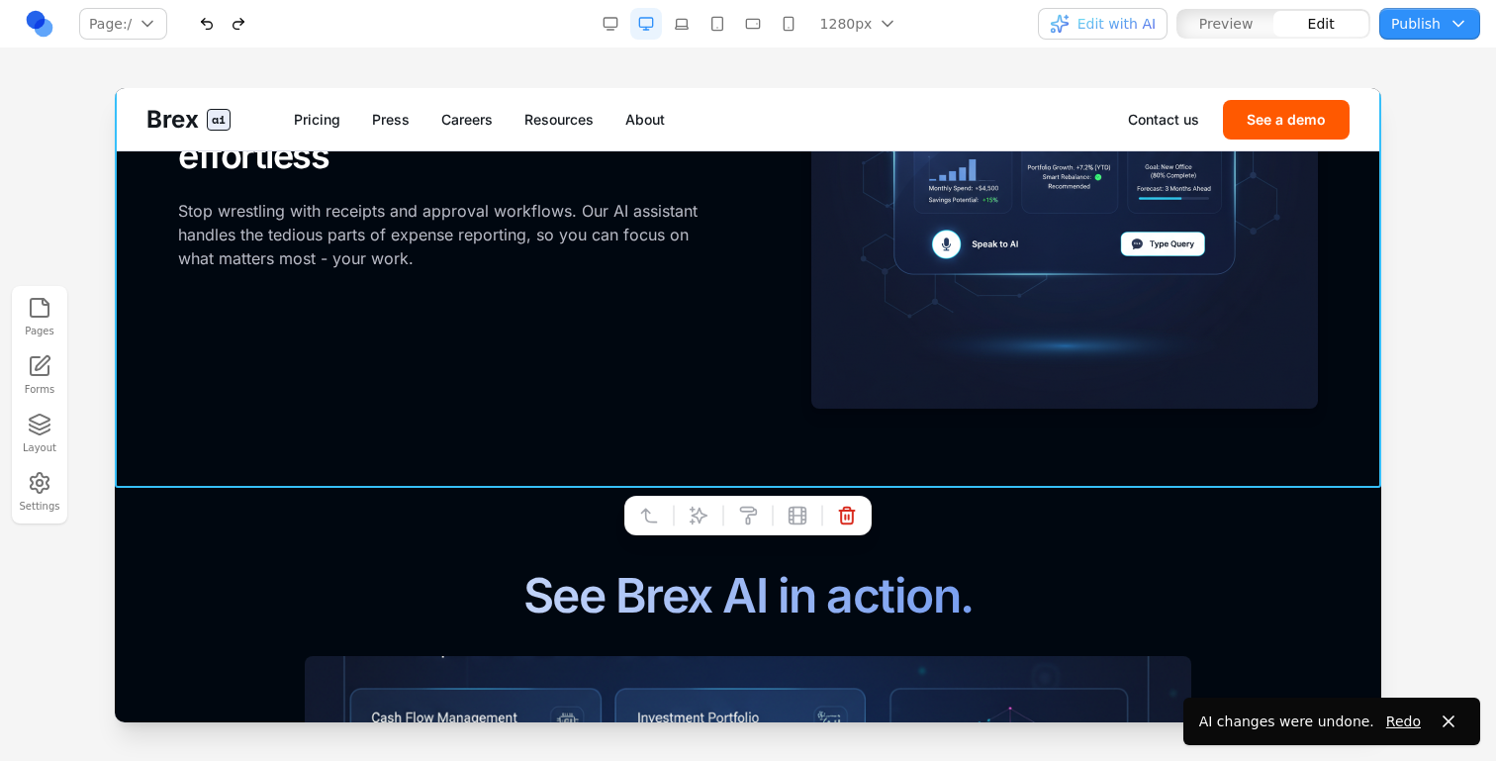
click at [765, 449] on section "Empower your team with intelligent spending. FOR EMPLOYEES Expense management m…" at bounding box center [748, 96] width 1267 height 786
click at [705, 505] on button at bounding box center [699, 516] width 32 height 32
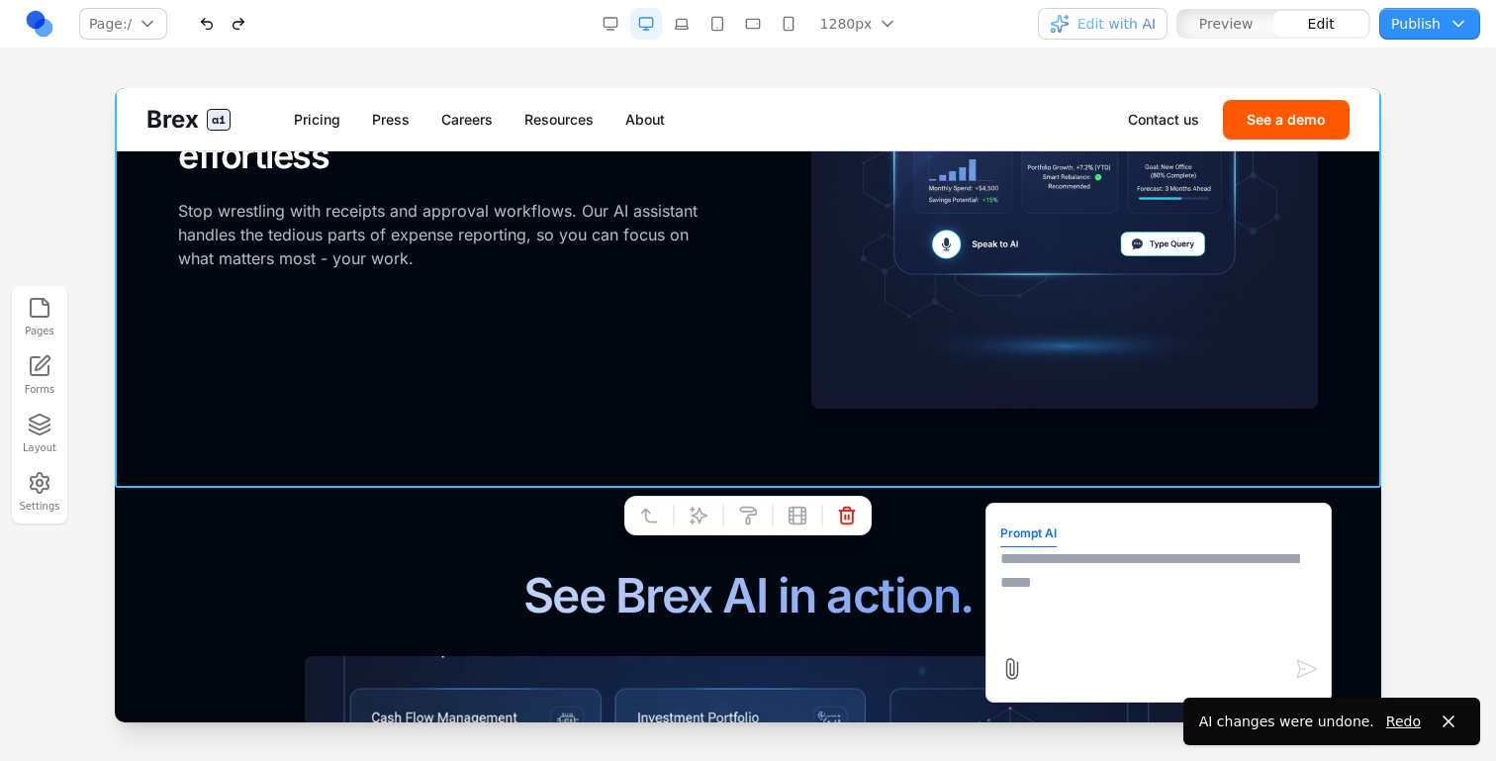
click at [1125, 575] on textarea at bounding box center [1159, 596] width 317 height 99
type textarea "**********"
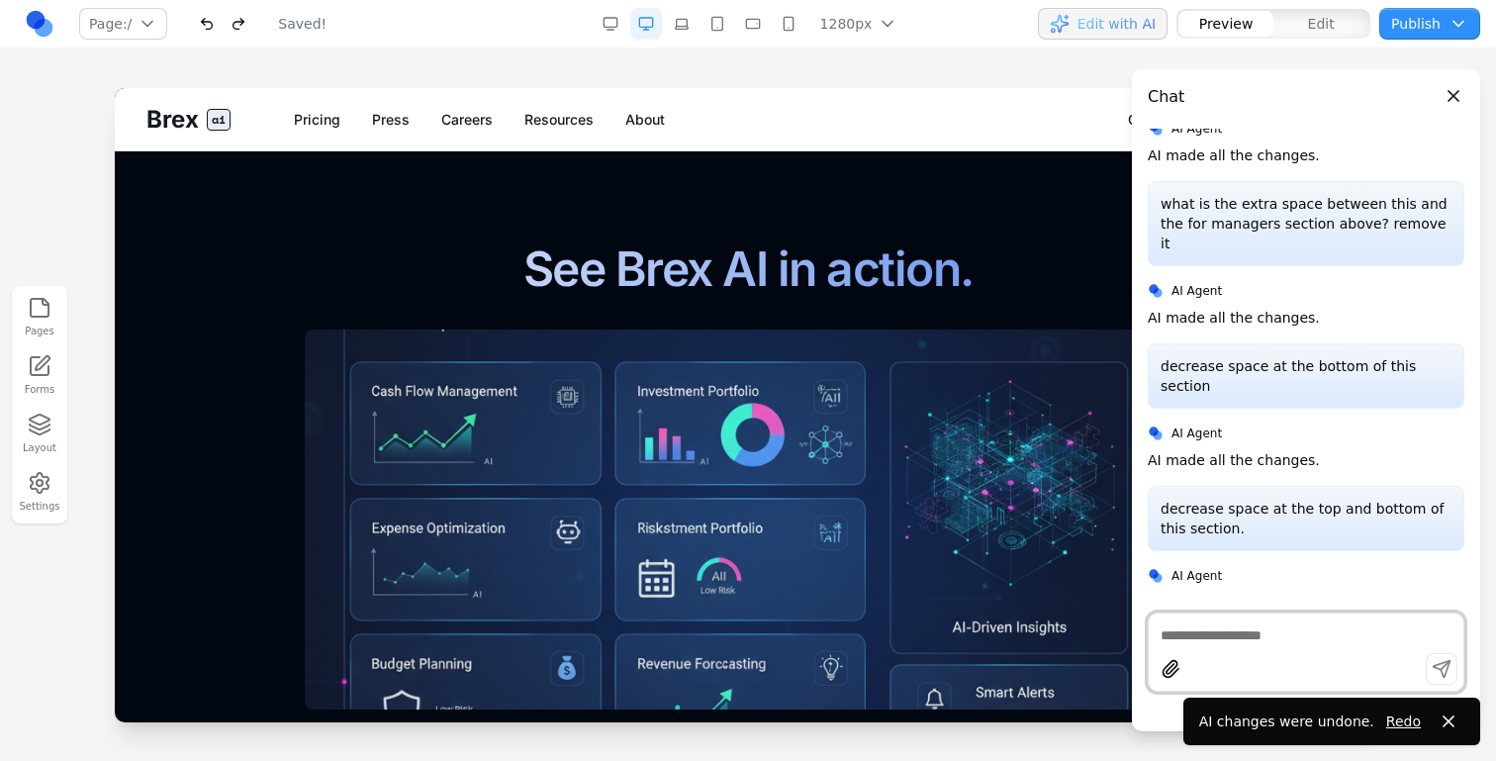
scroll to position [2554, 0]
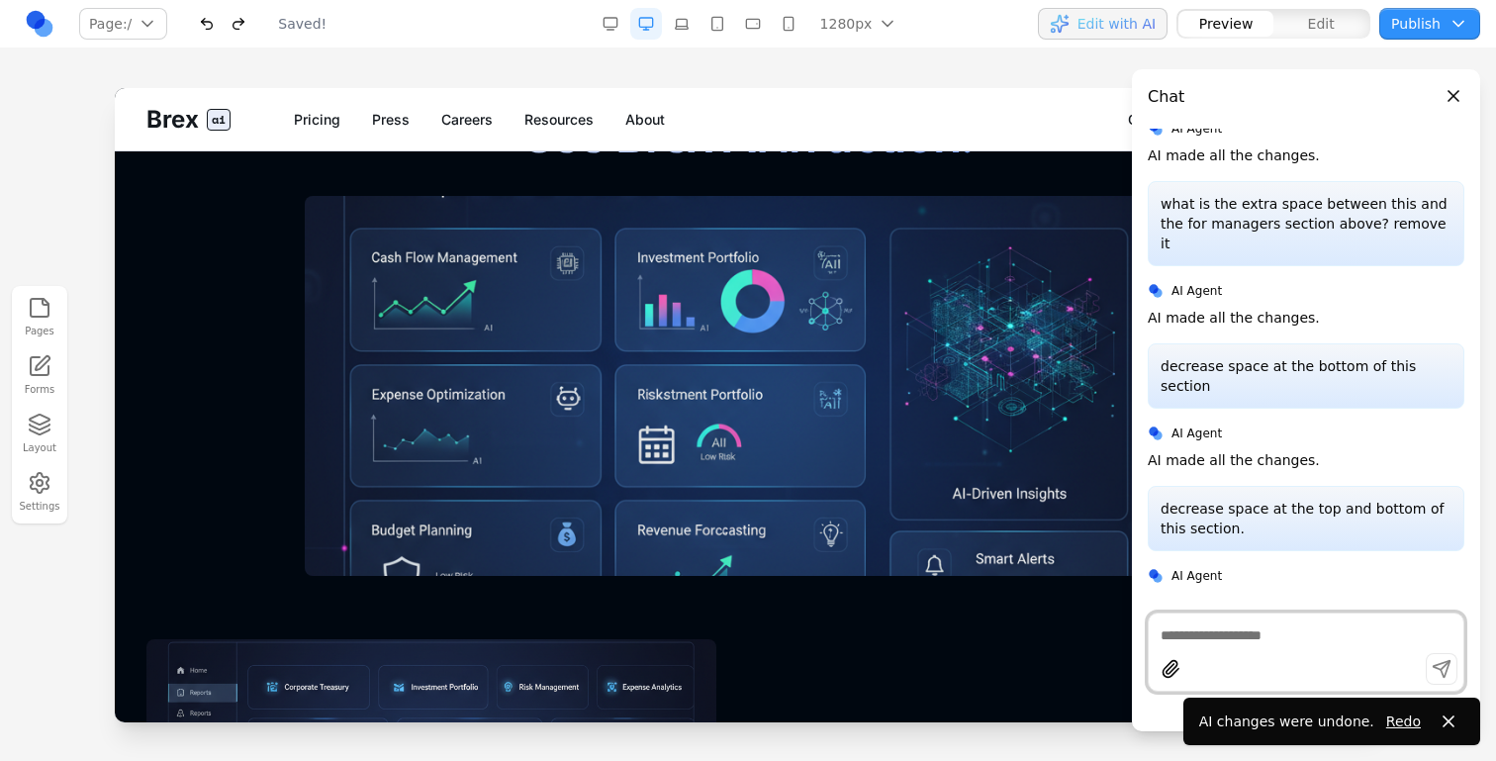
click at [801, 302] on img at bounding box center [748, 386] width 887 height 380
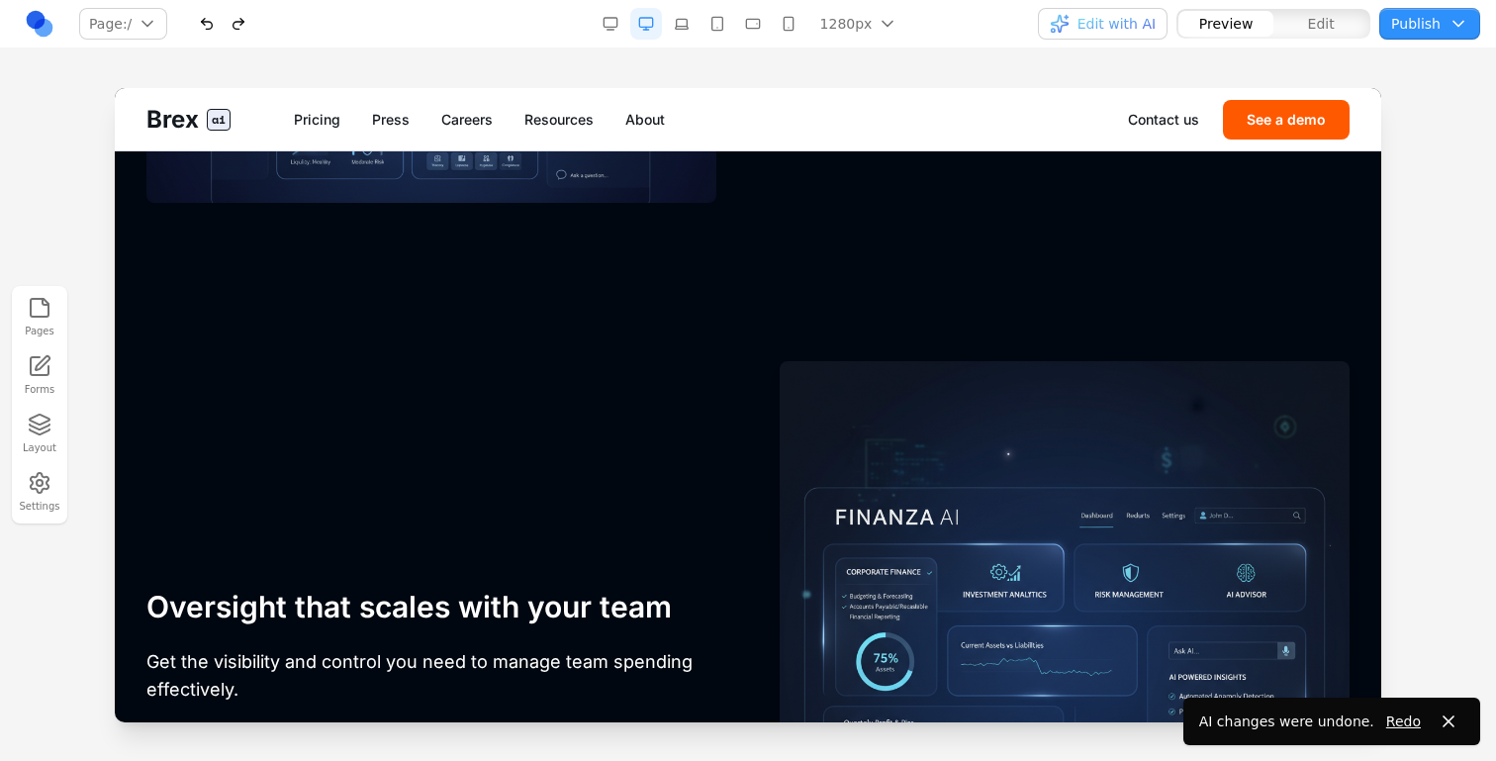
scroll to position [4124, 0]
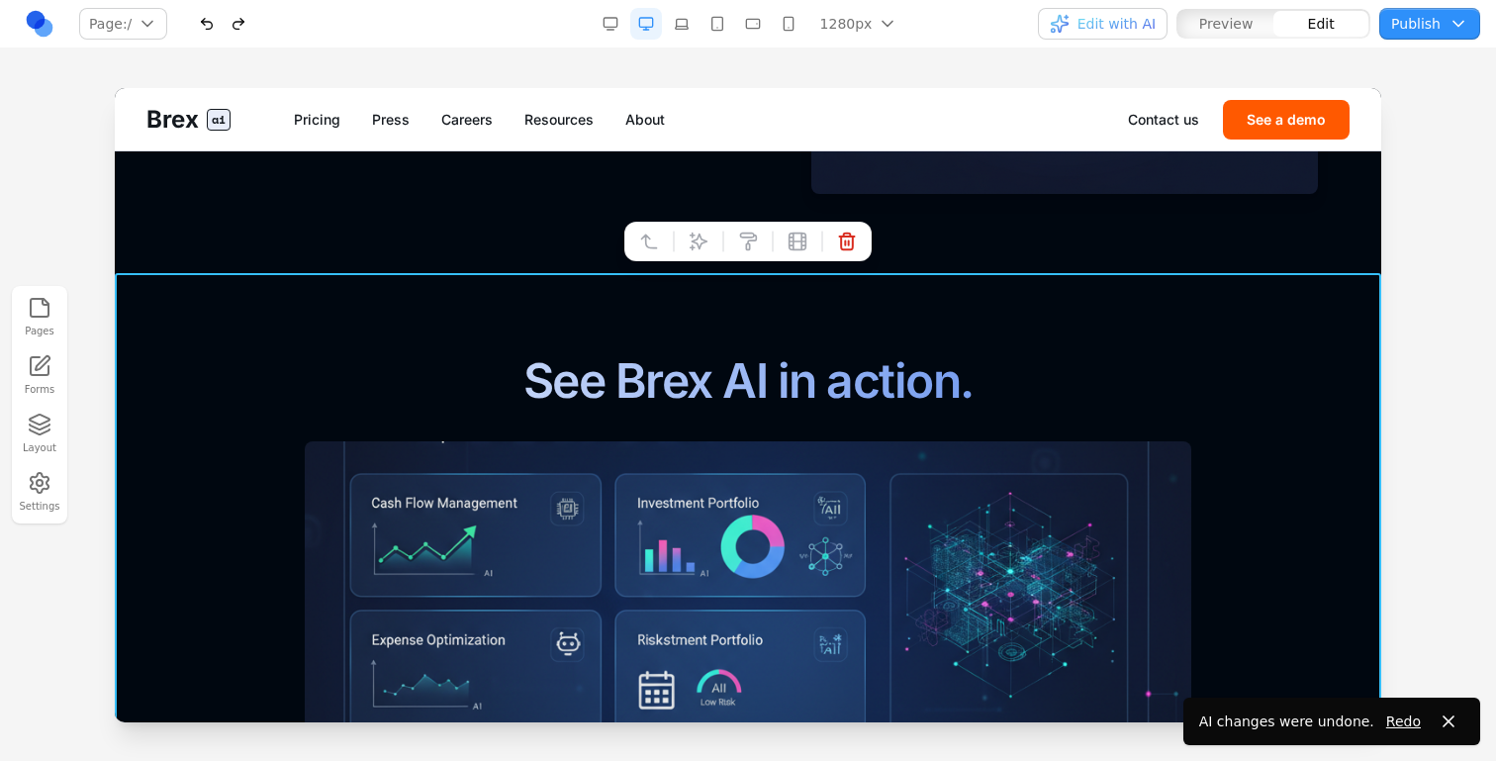
scroll to position [2213, 0]
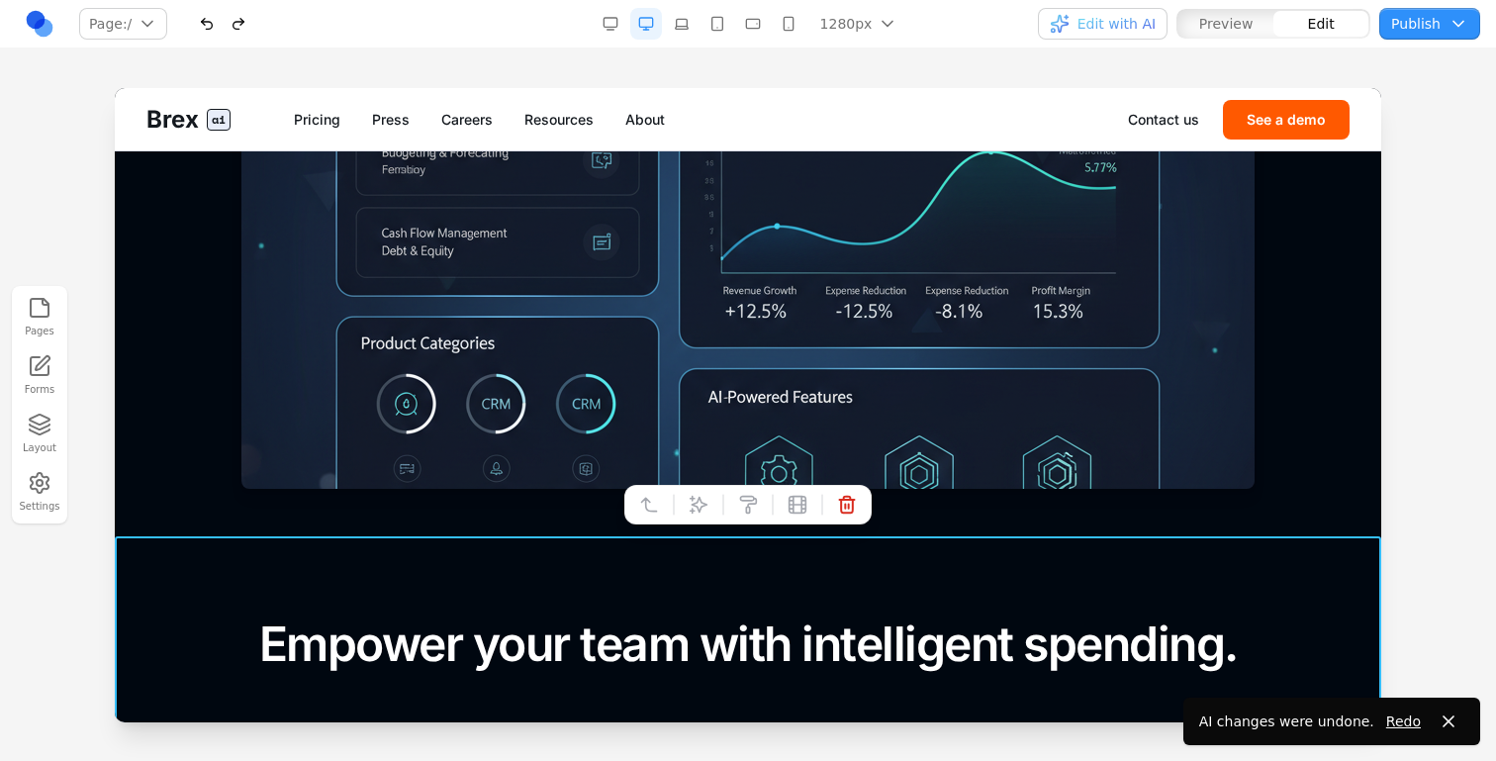
scroll to position [1278, 0]
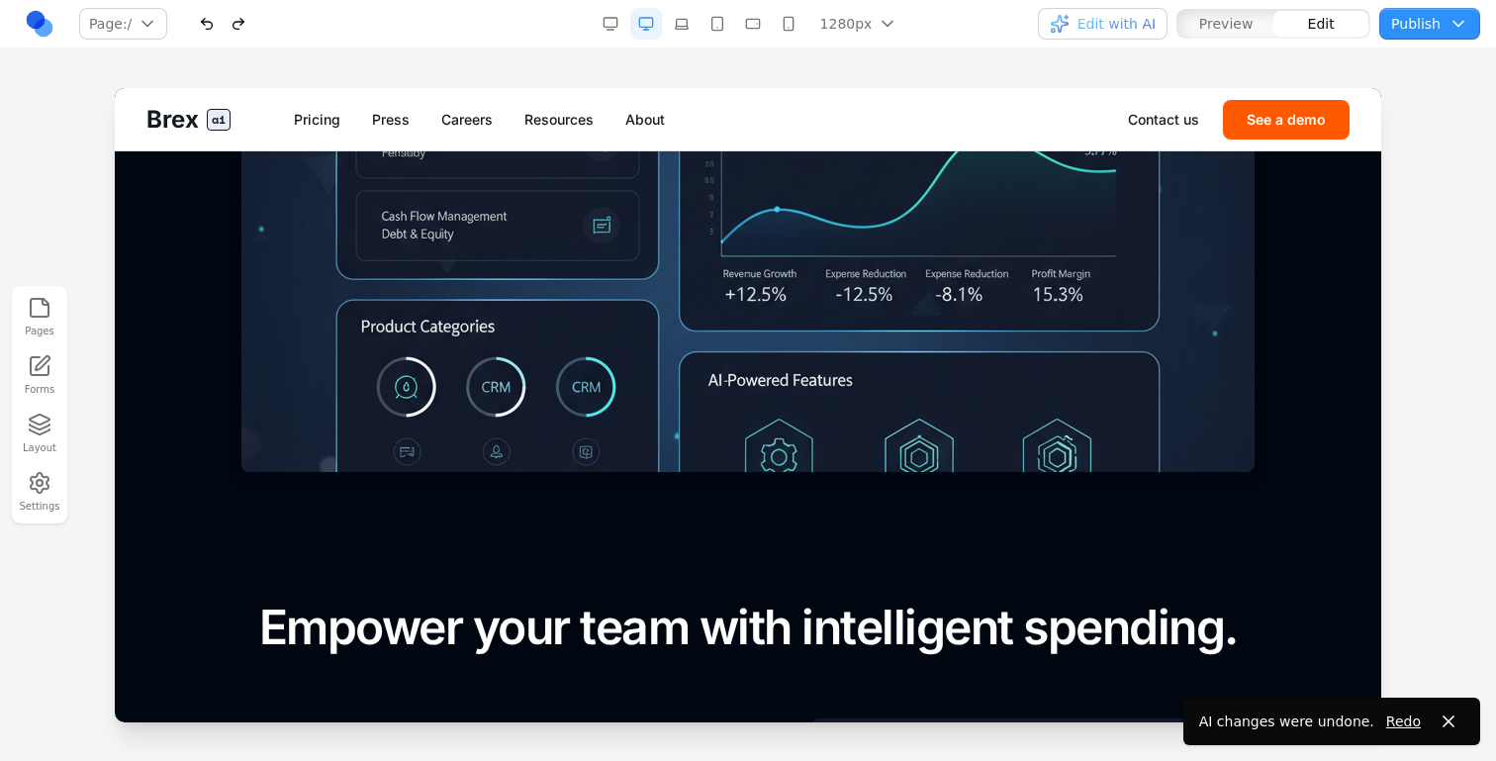
click at [1208, 492] on section "Smart financial management for modern teams. Experience the future of expense m…" at bounding box center [748, 13] width 1267 height 1011
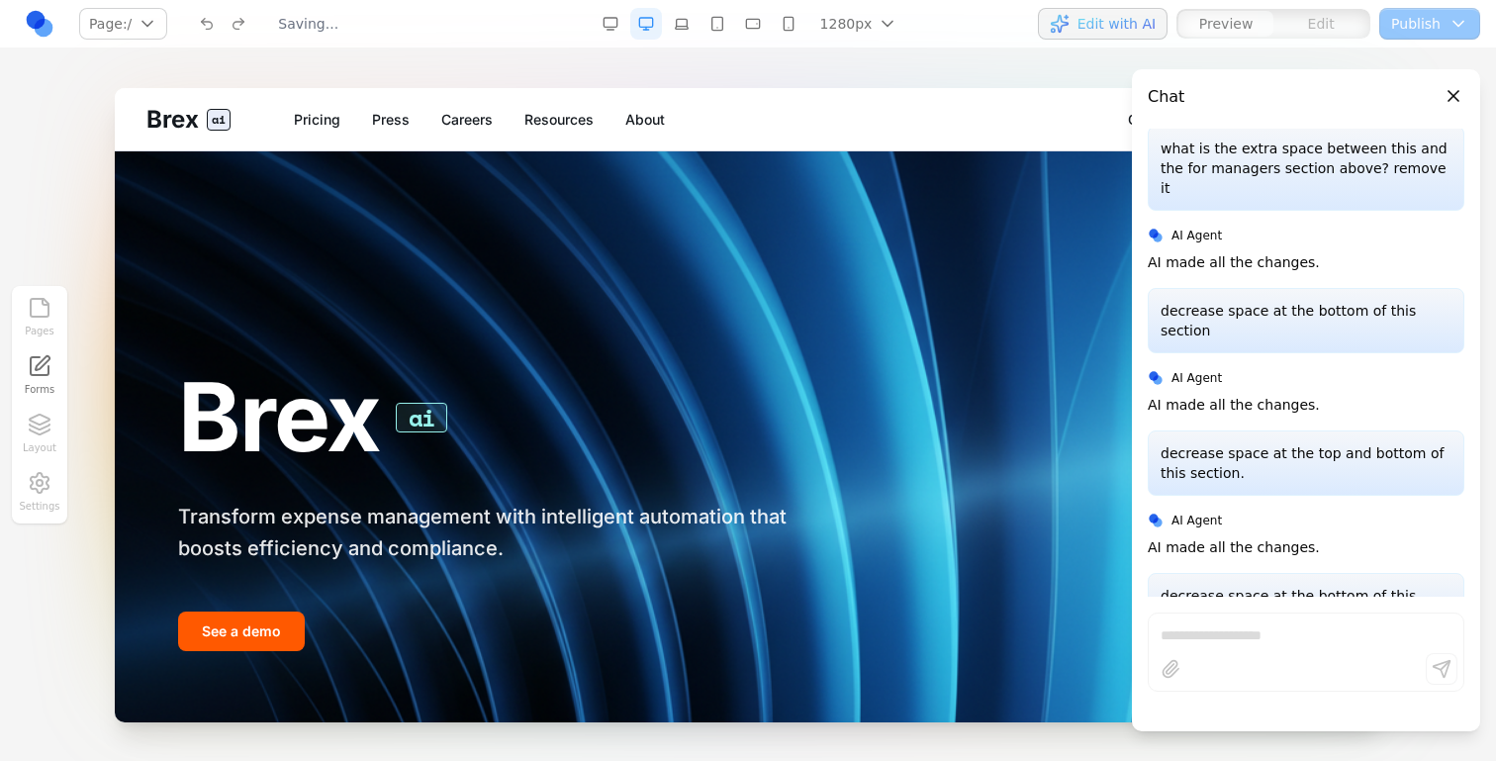
scroll to position [0, 0]
click at [1025, 448] on div "Brex ai Transform expense management with intelligent automation that boosts ef…" at bounding box center [747, 468] width 1203 height 603
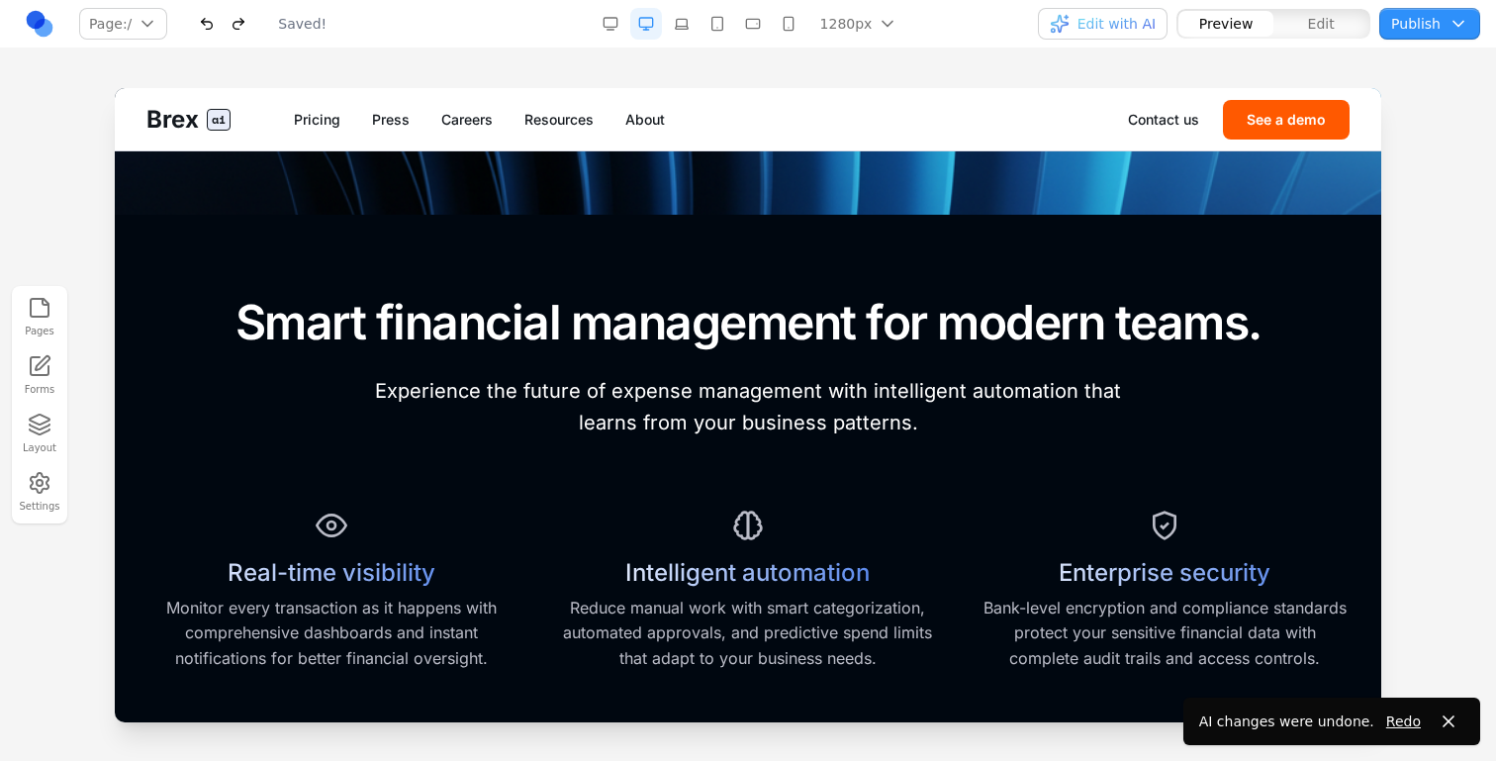
scroll to position [558, 0]
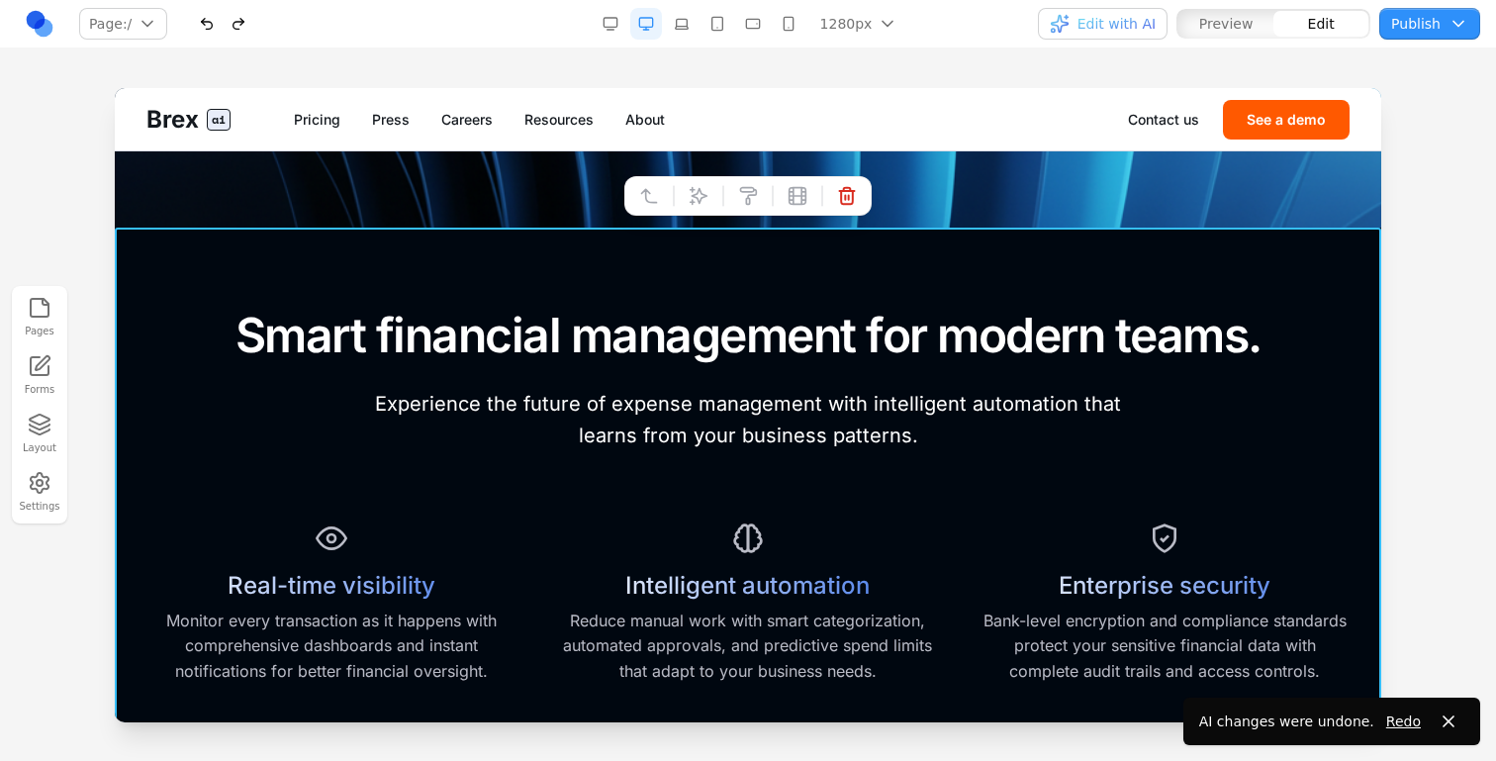
click at [1054, 253] on section "Smart financial management for modern teams. Experience the future of expense m…" at bounding box center [748, 749] width 1267 height 1043
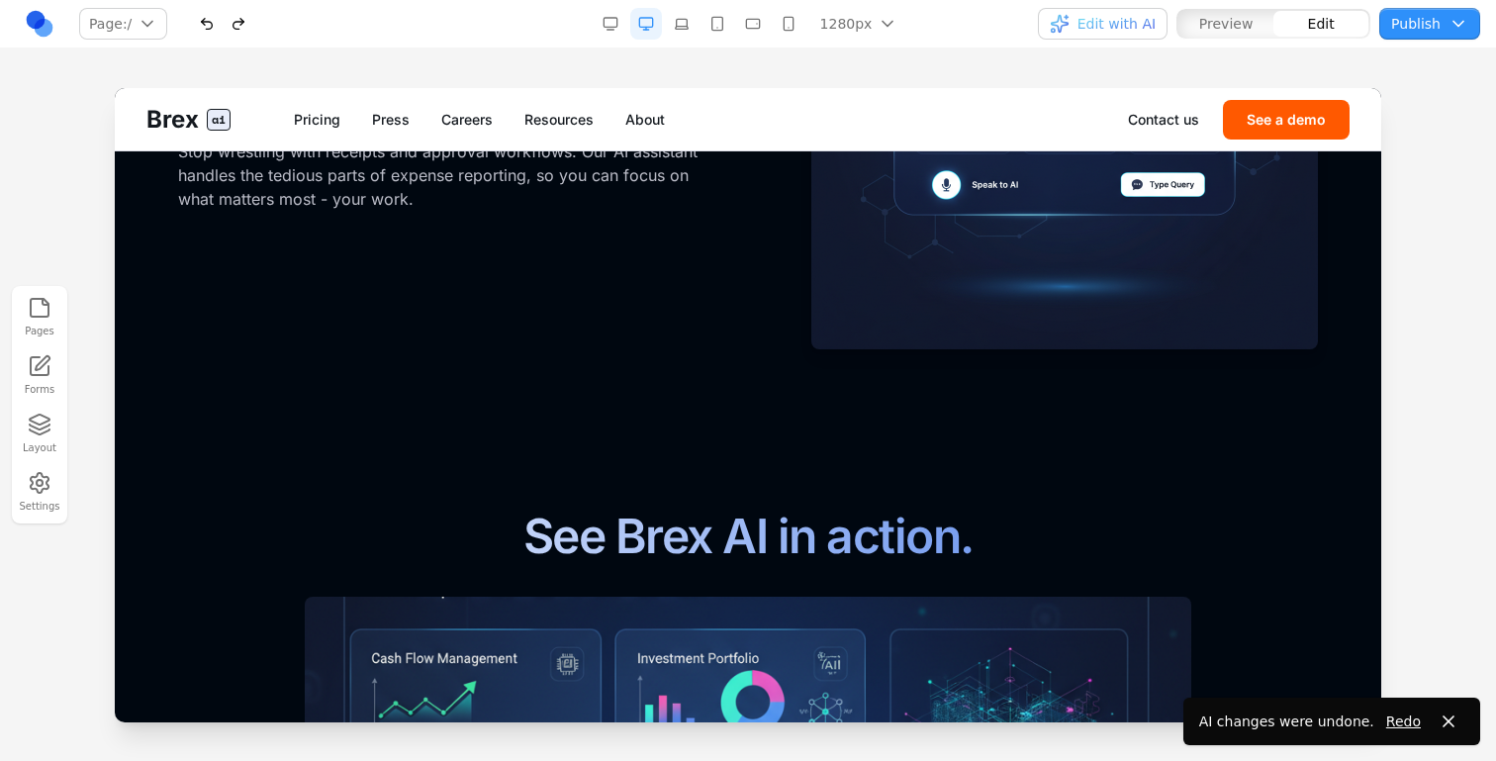
click at [1392, 298] on div at bounding box center [748, 424] width 1496 height 672
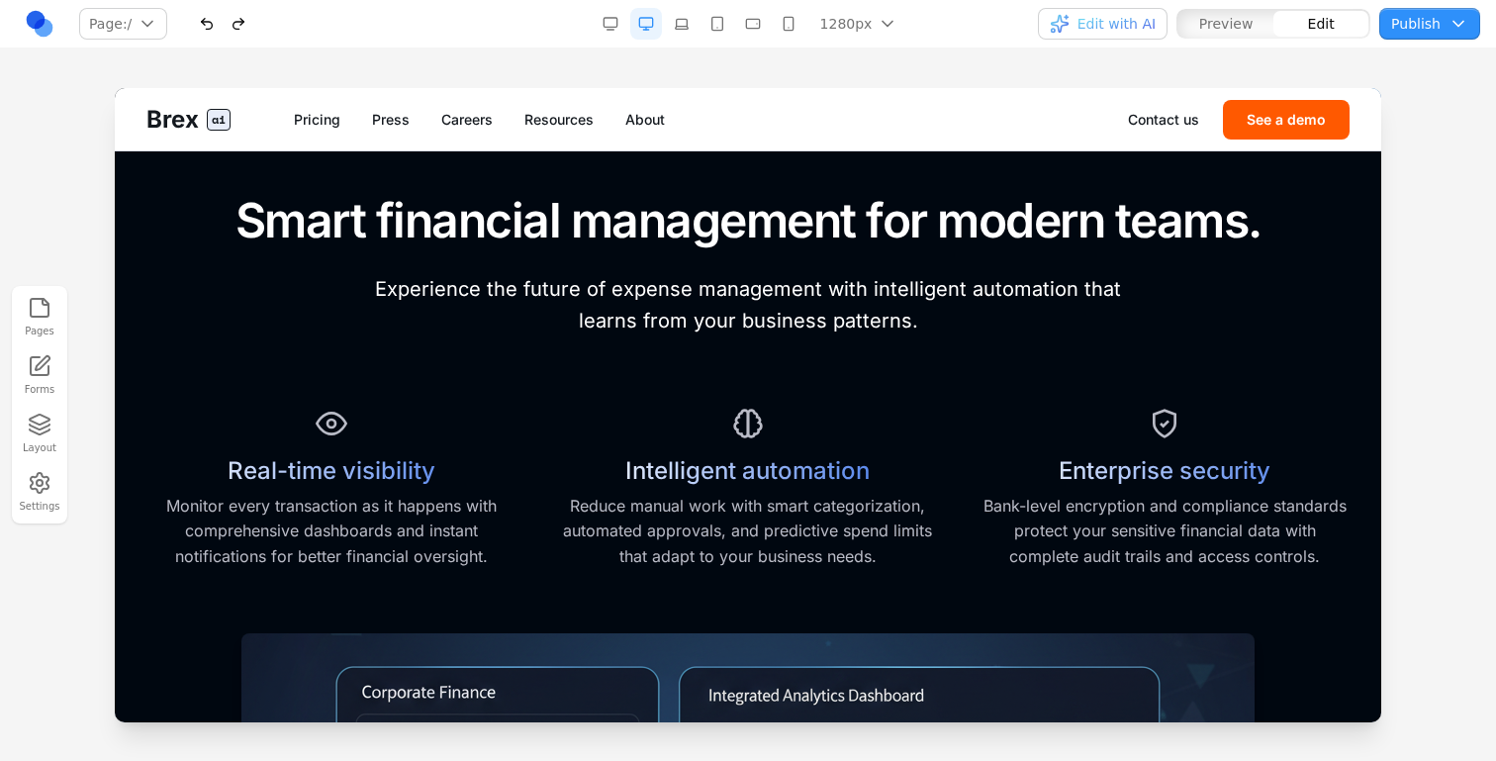
scroll to position [0, 0]
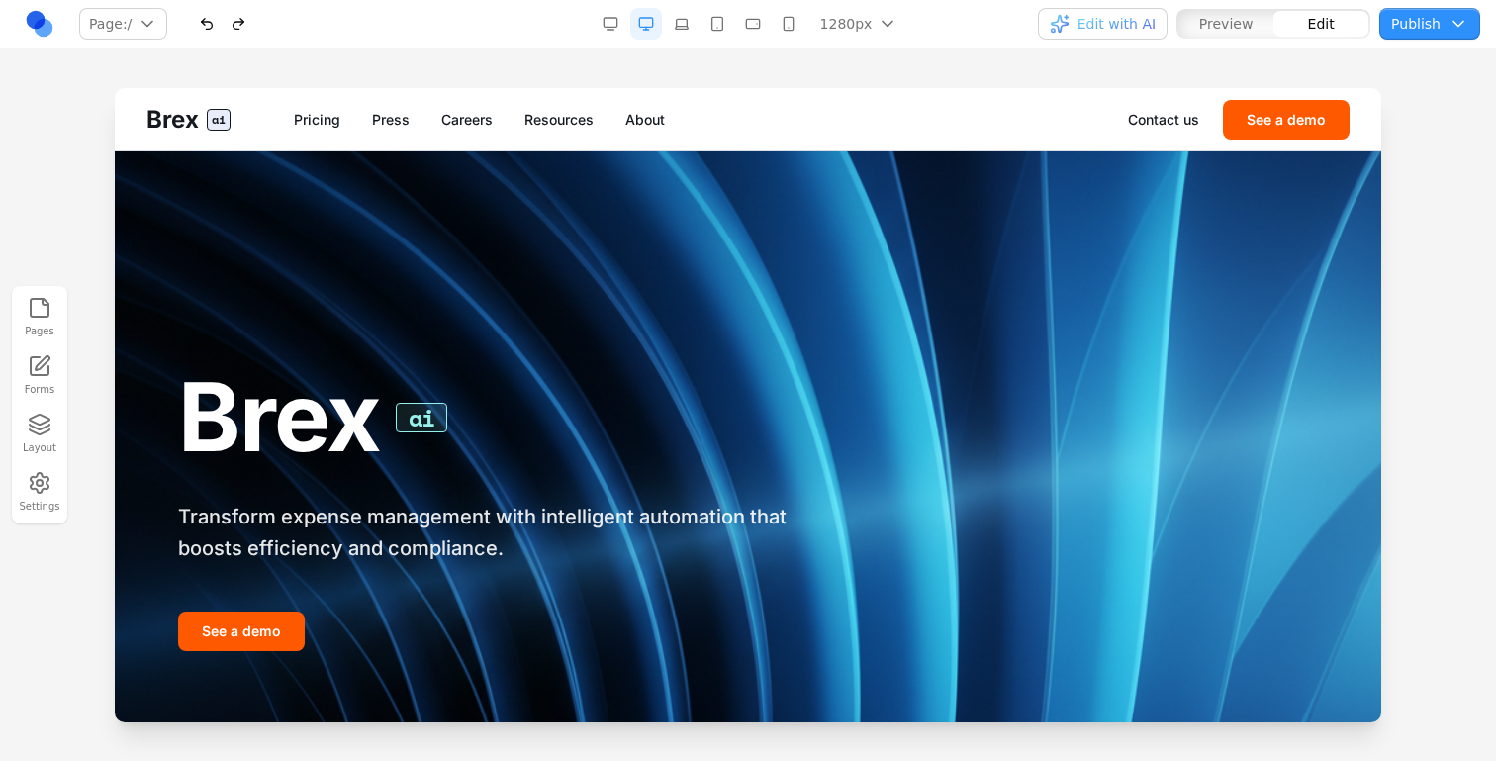
click at [783, 32] on button "button" at bounding box center [789, 24] width 32 height 32
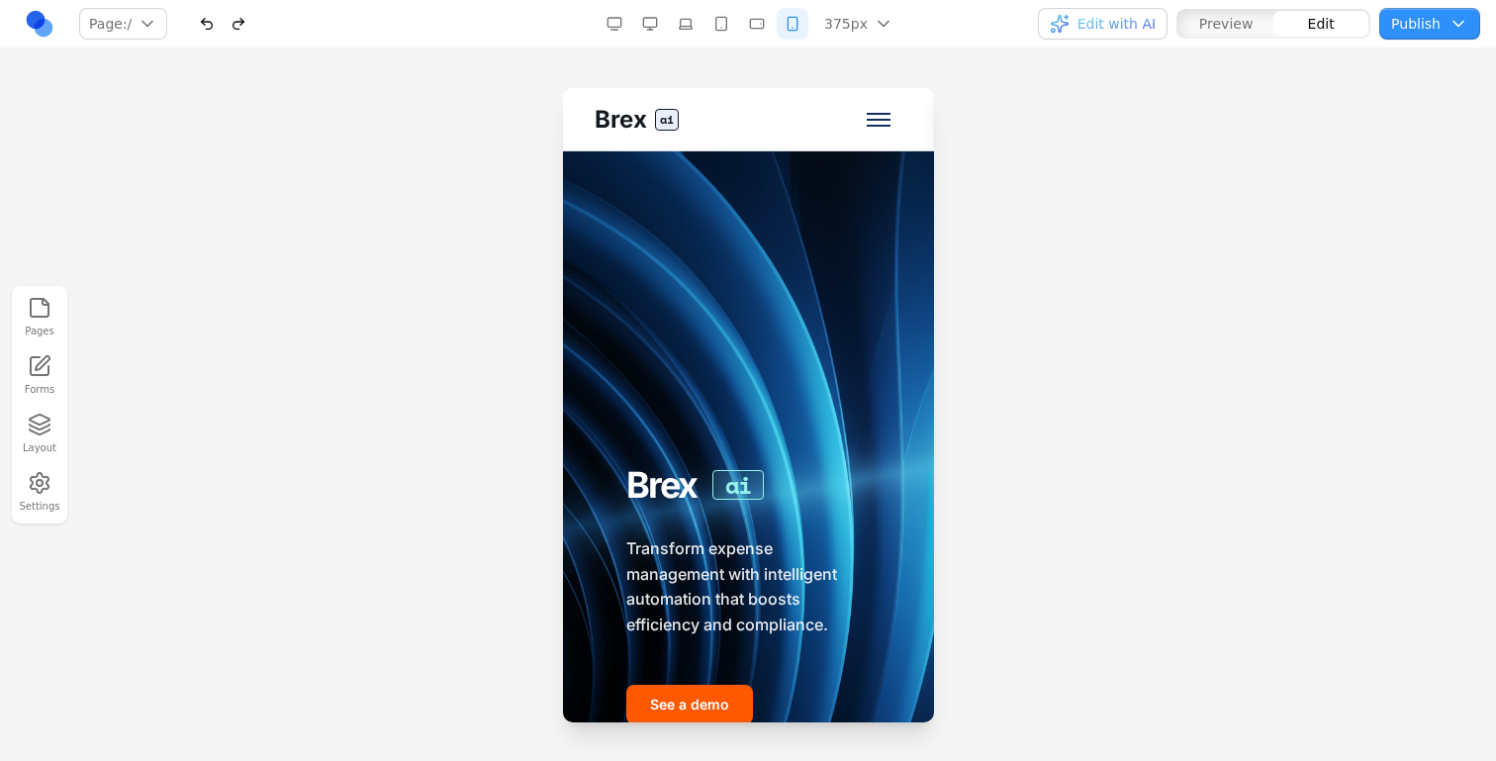
click at [676, 19] on button "button" at bounding box center [686, 24] width 32 height 32
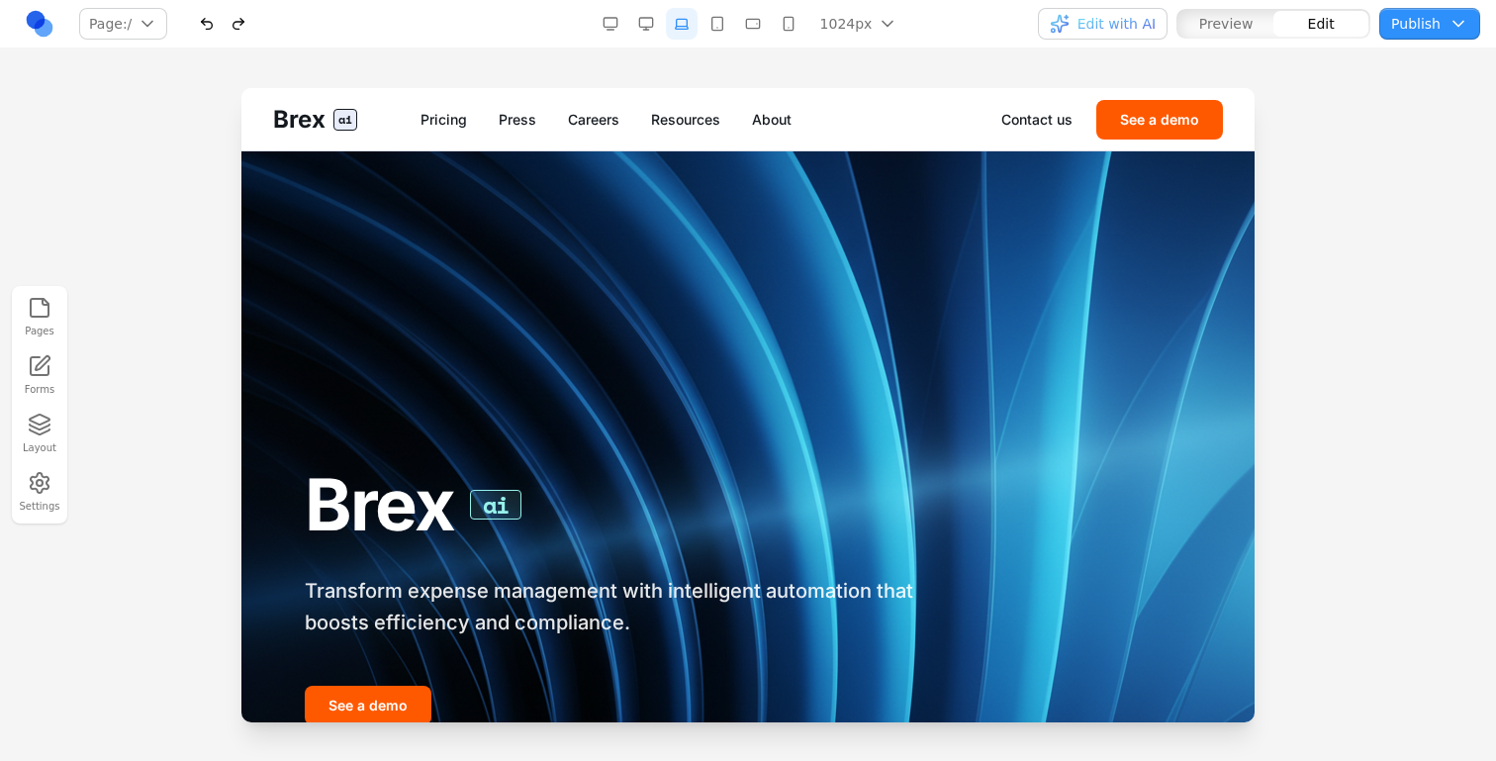
click at [644, 16] on button "button" at bounding box center [646, 24] width 32 height 32
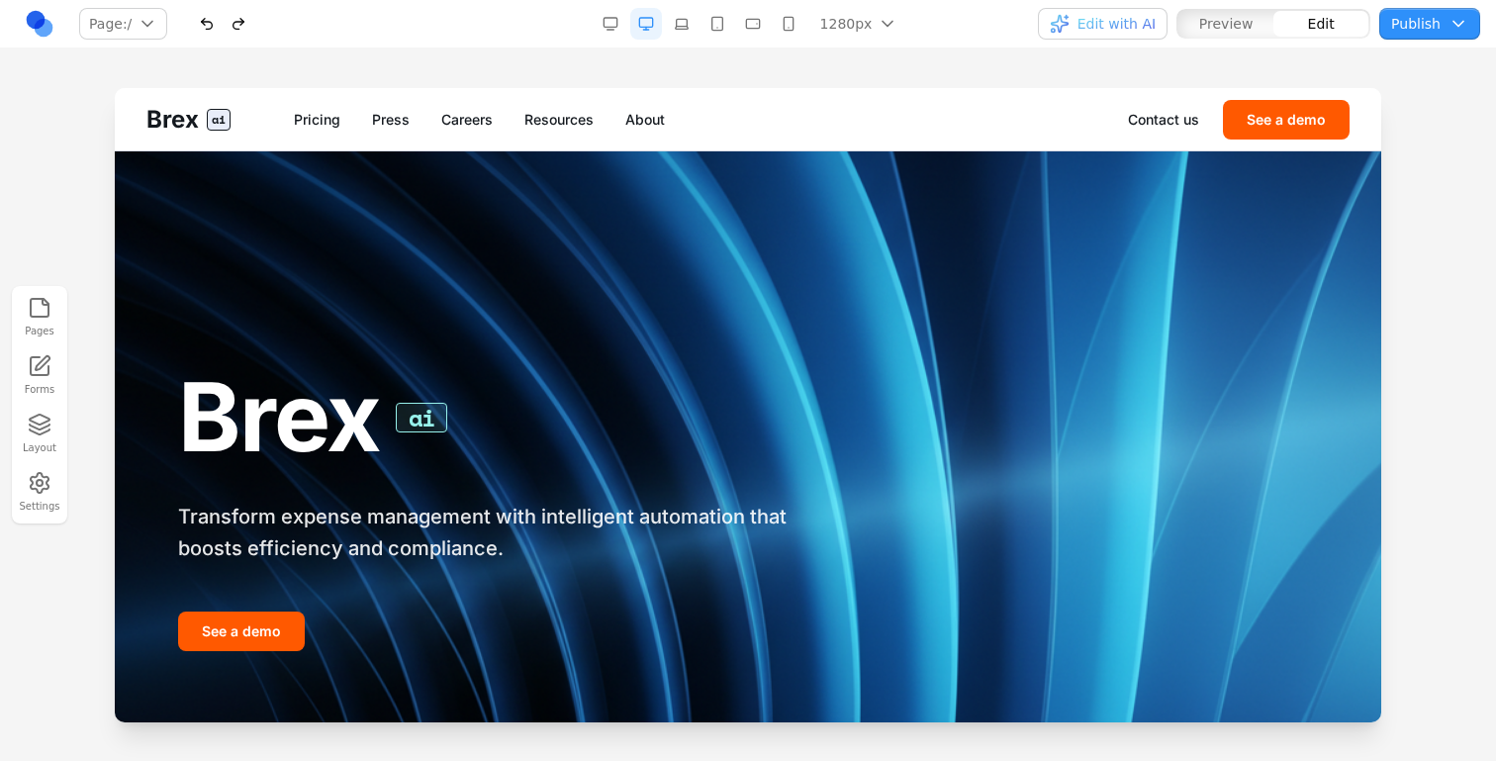
click at [677, 23] on button "button" at bounding box center [682, 24] width 32 height 32
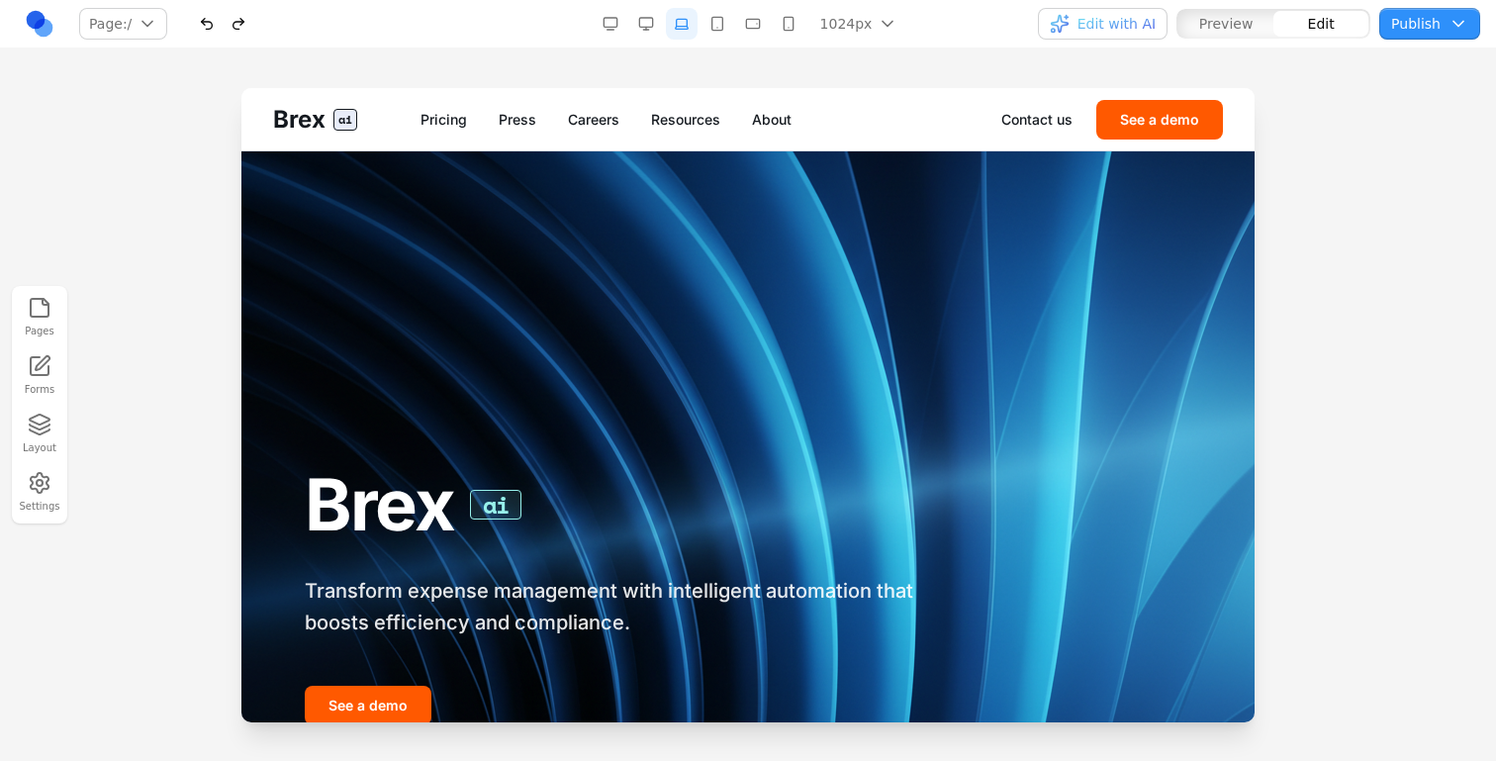
click at [1141, 31] on span "Edit with AI" at bounding box center [1117, 24] width 78 height 20
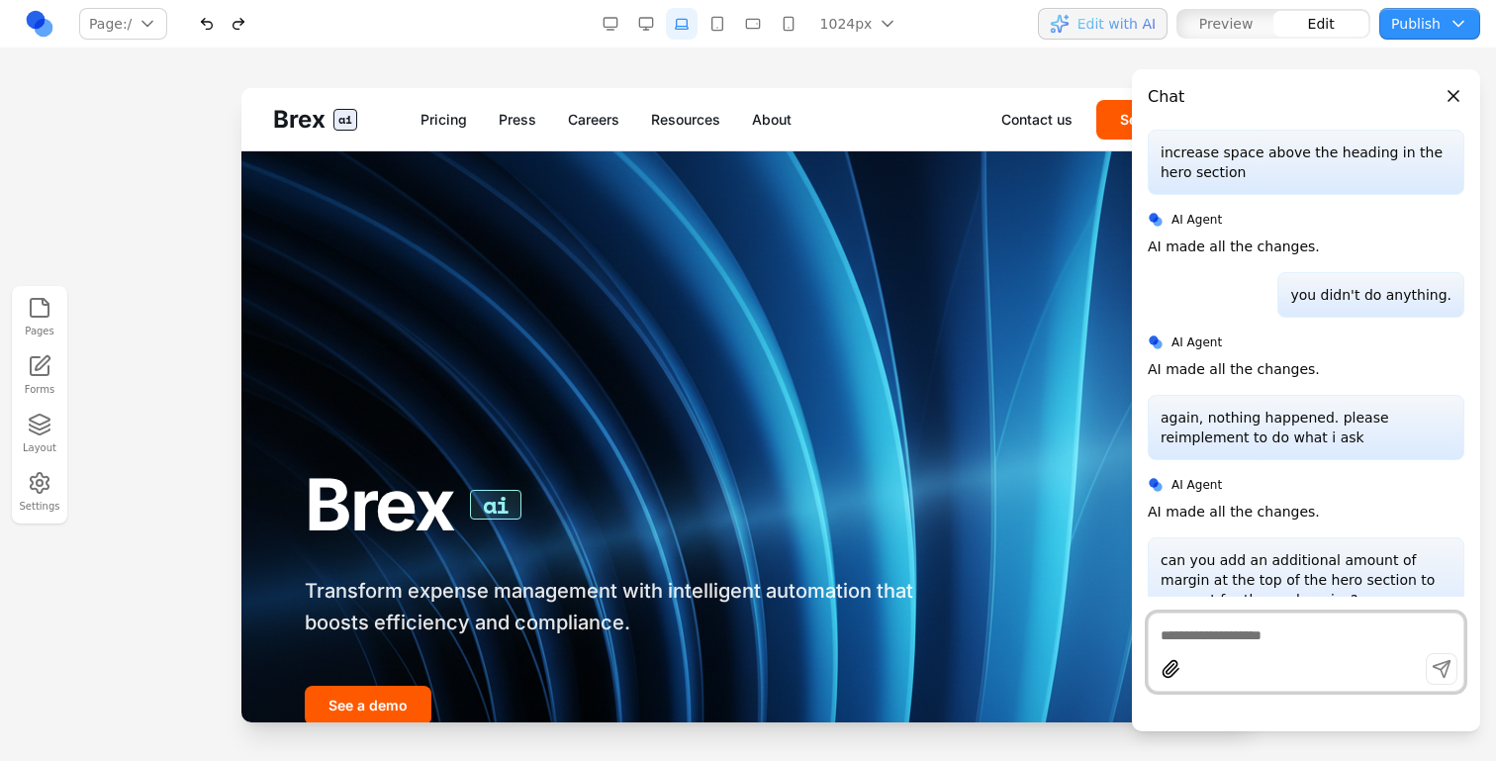
scroll to position [1017, 0]
click at [1074, 38] on button "Edit with AI" at bounding box center [1103, 24] width 130 height 32
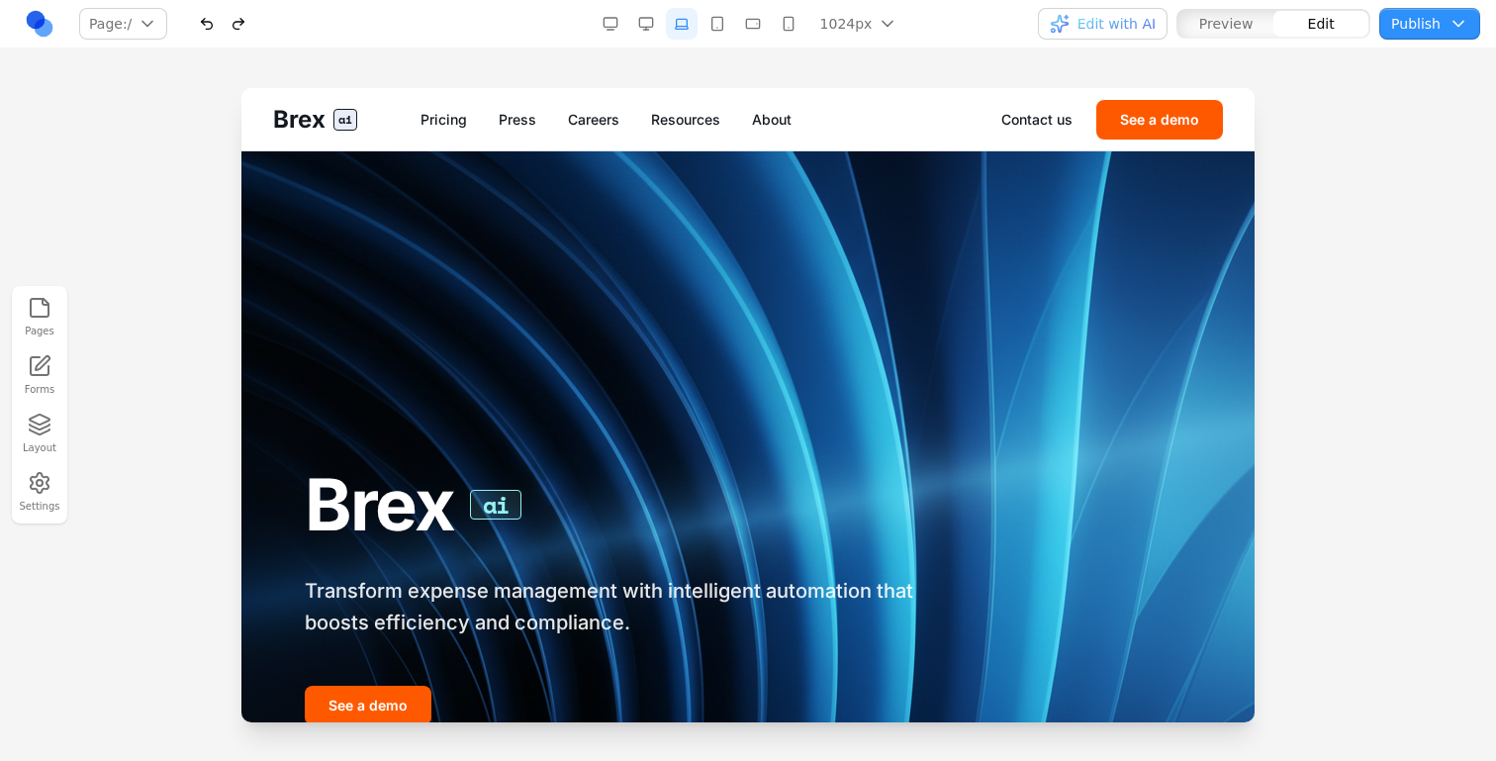
click at [640, 23] on button "button" at bounding box center [646, 24] width 32 height 32
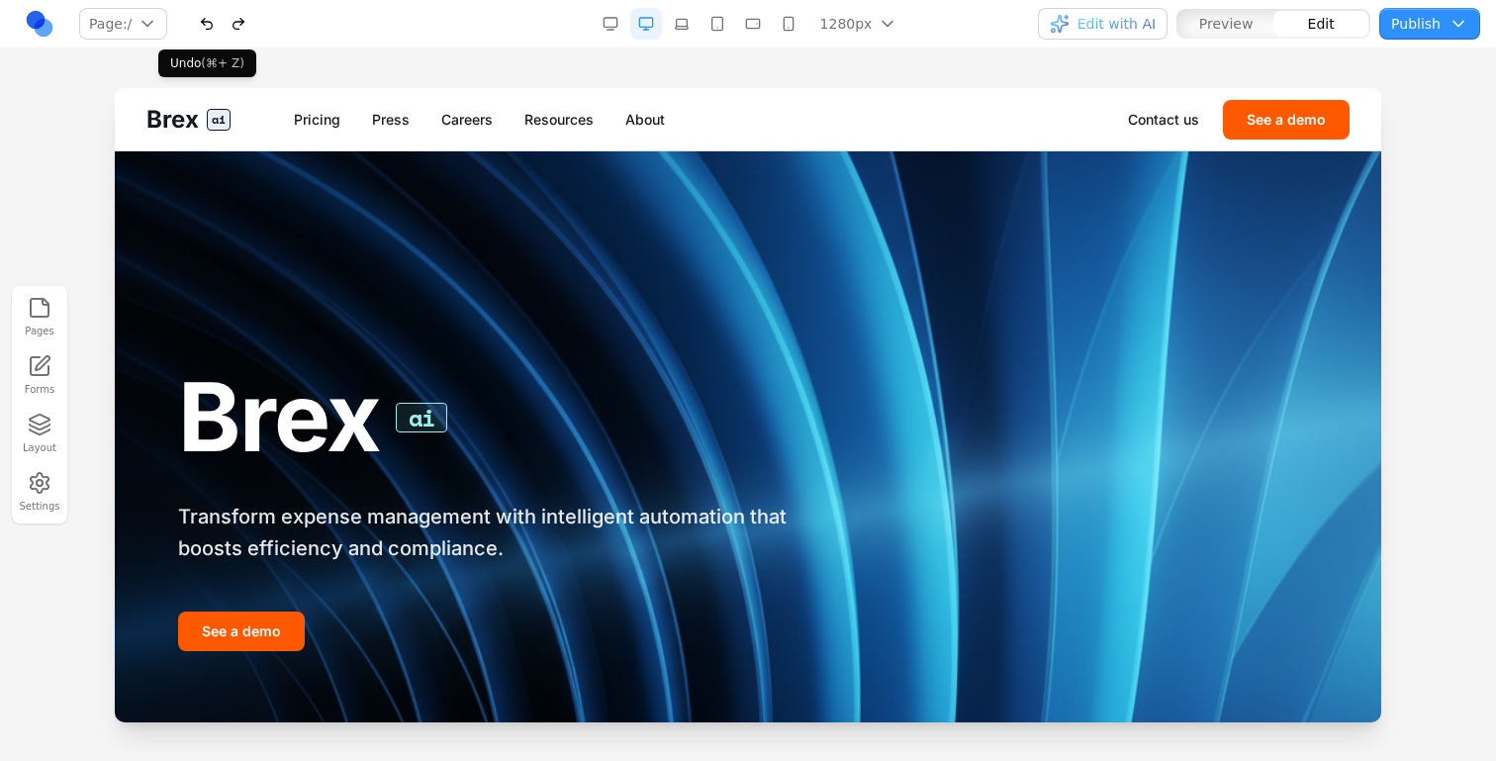
click at [212, 18] on button "button" at bounding box center [207, 24] width 32 height 32
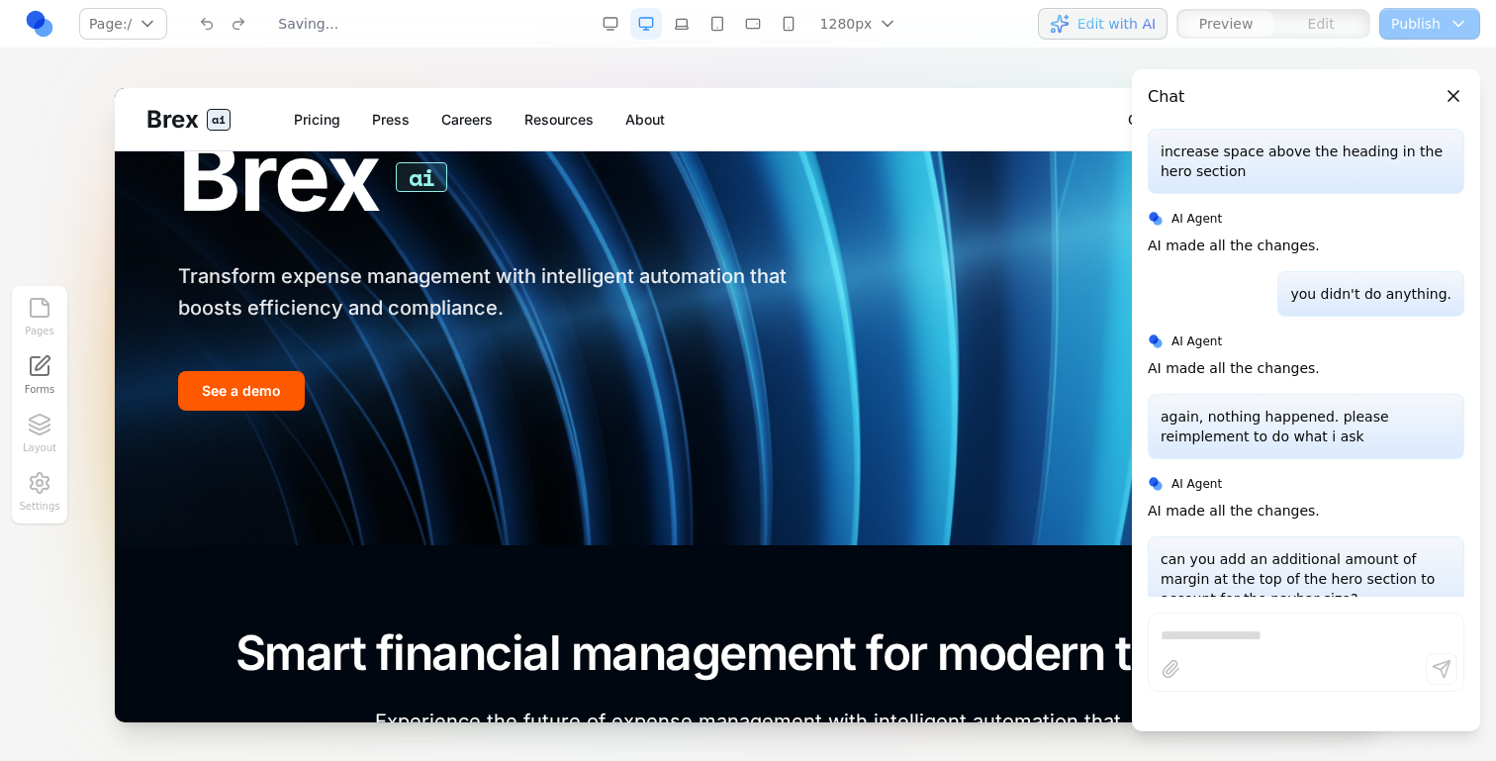
scroll to position [0, 0]
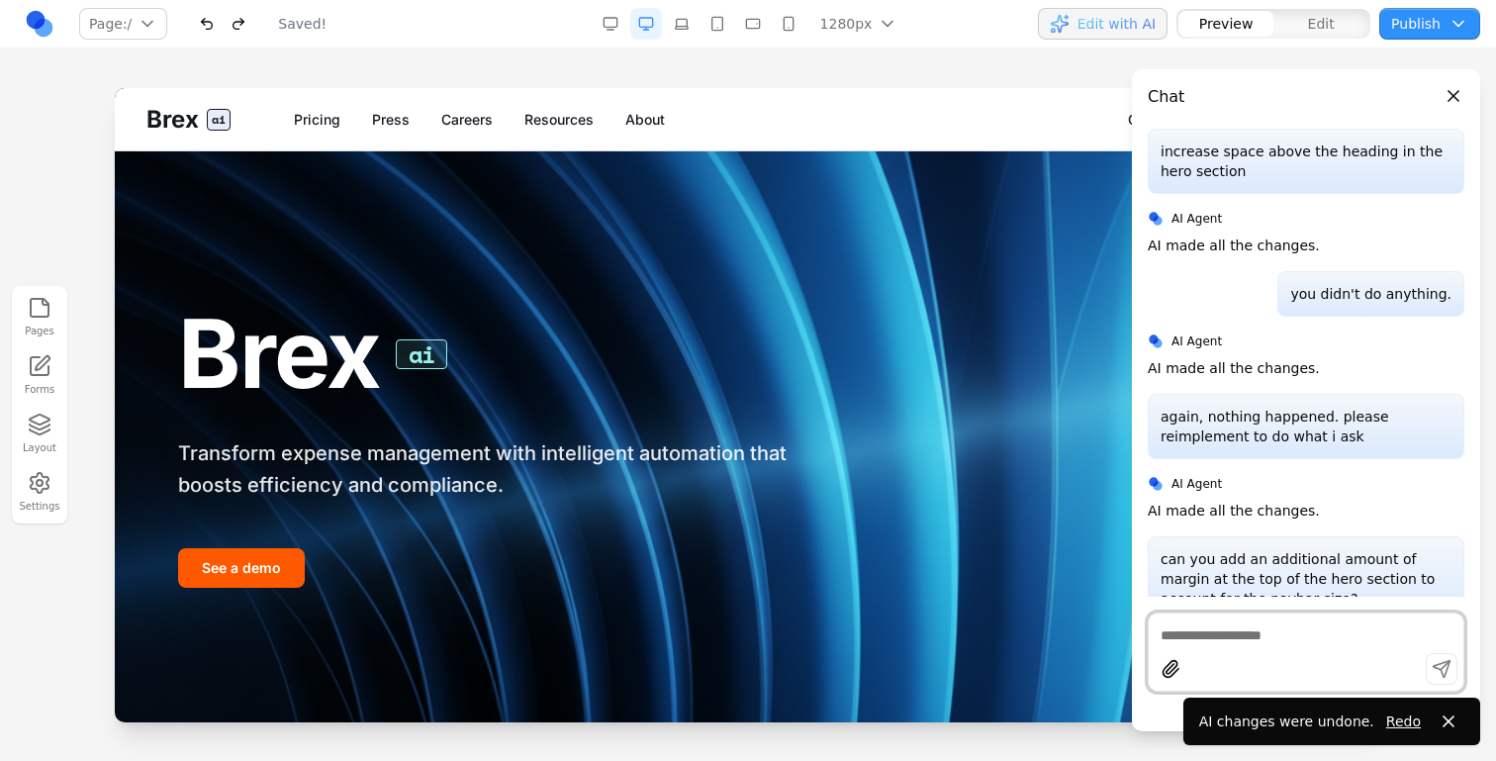
click at [1143, 20] on span "Edit with AI" at bounding box center [1117, 24] width 78 height 20
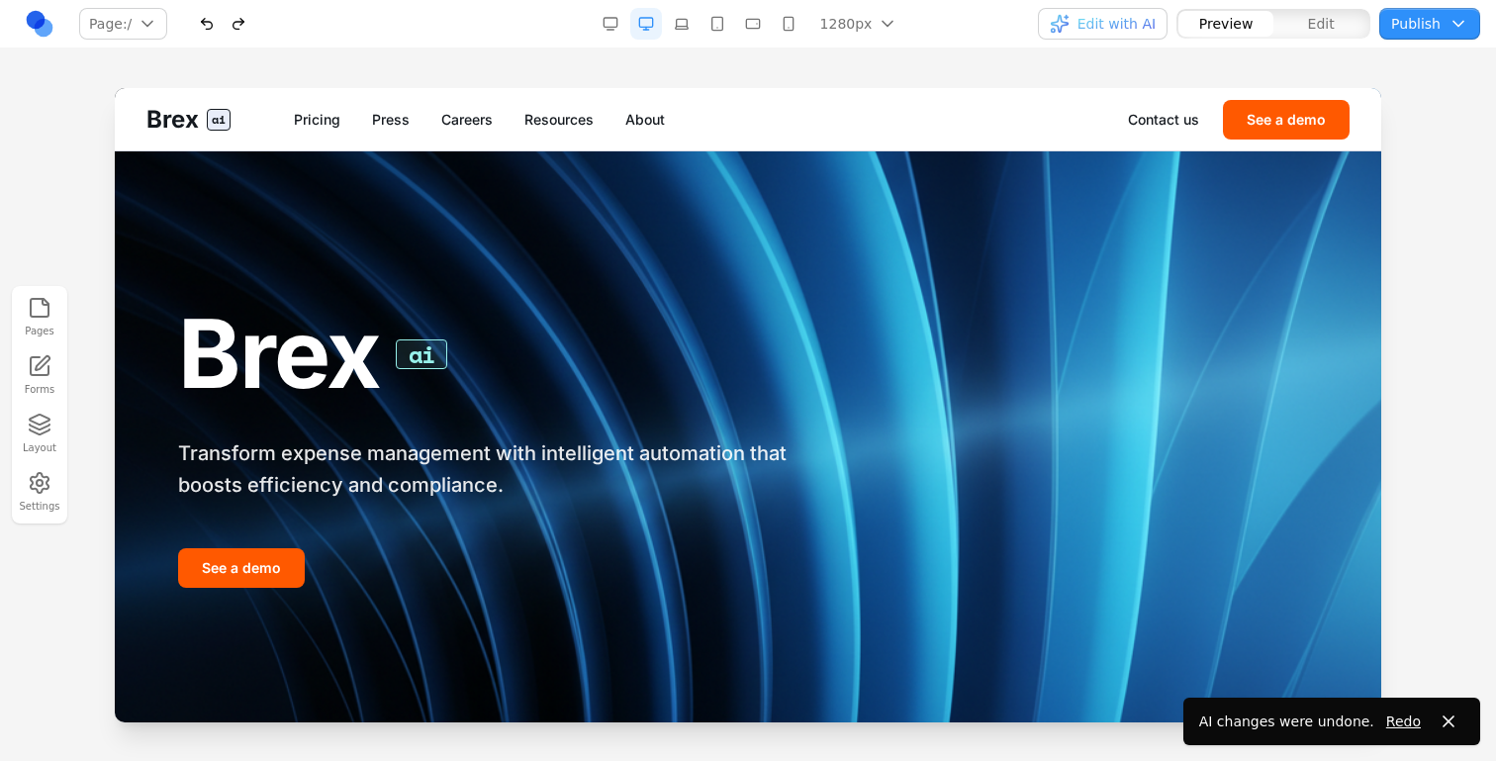
click at [683, 16] on button "button" at bounding box center [682, 24] width 32 height 32
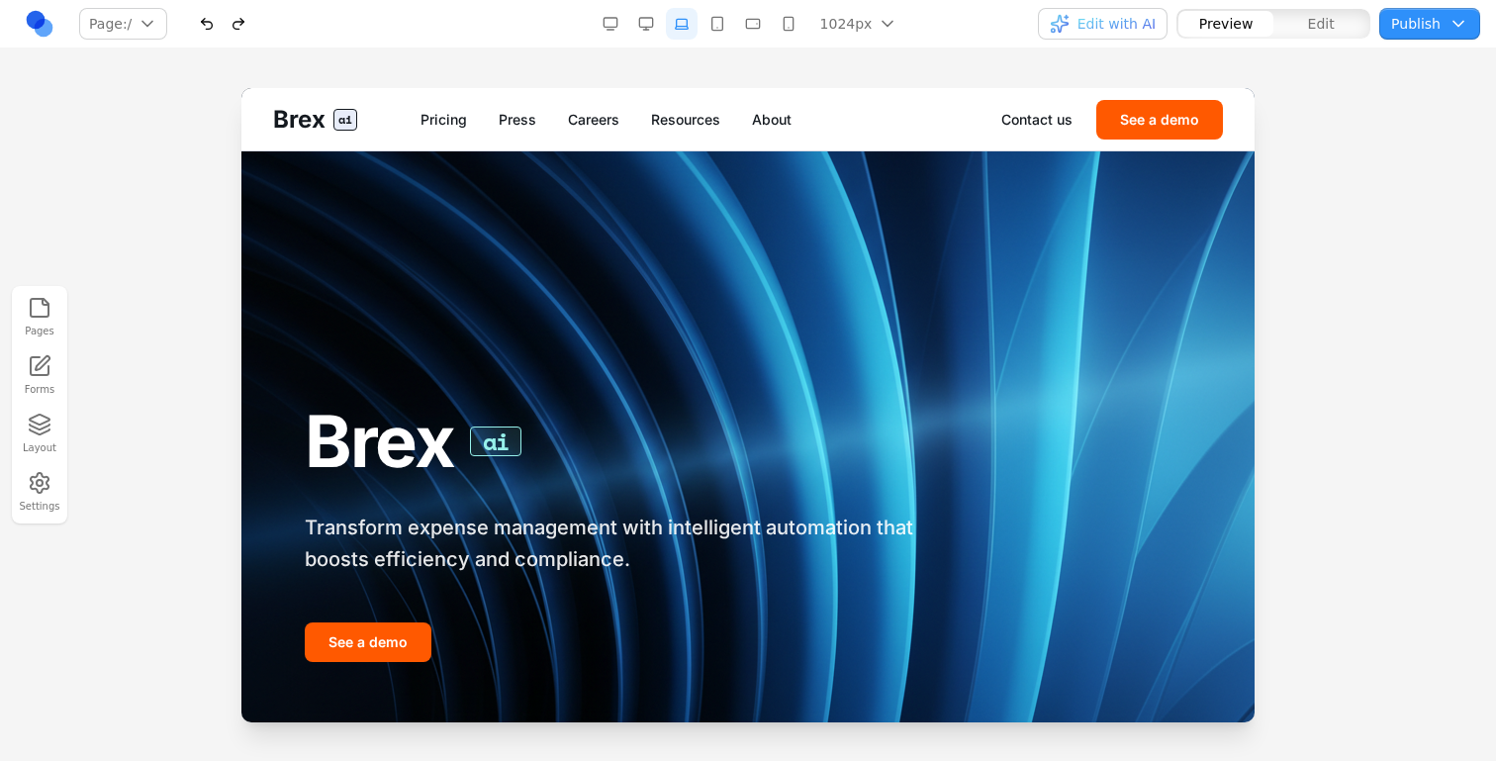
click at [1295, 26] on button "Edit" at bounding box center [1321, 24] width 95 height 26
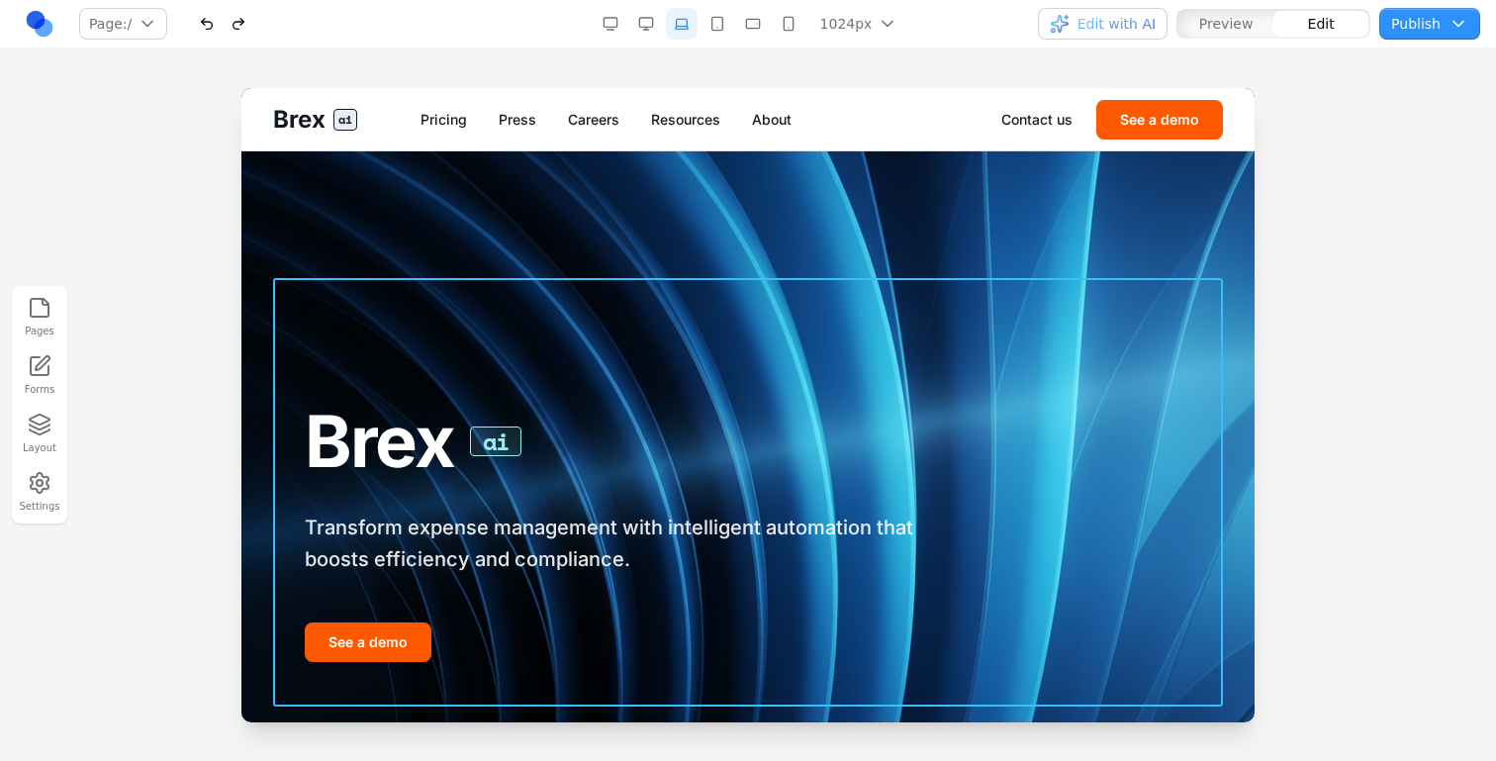
click at [983, 390] on div "Brex ai Transform expense management with intelligent automation that boosts ef…" at bounding box center [748, 492] width 950 height 429
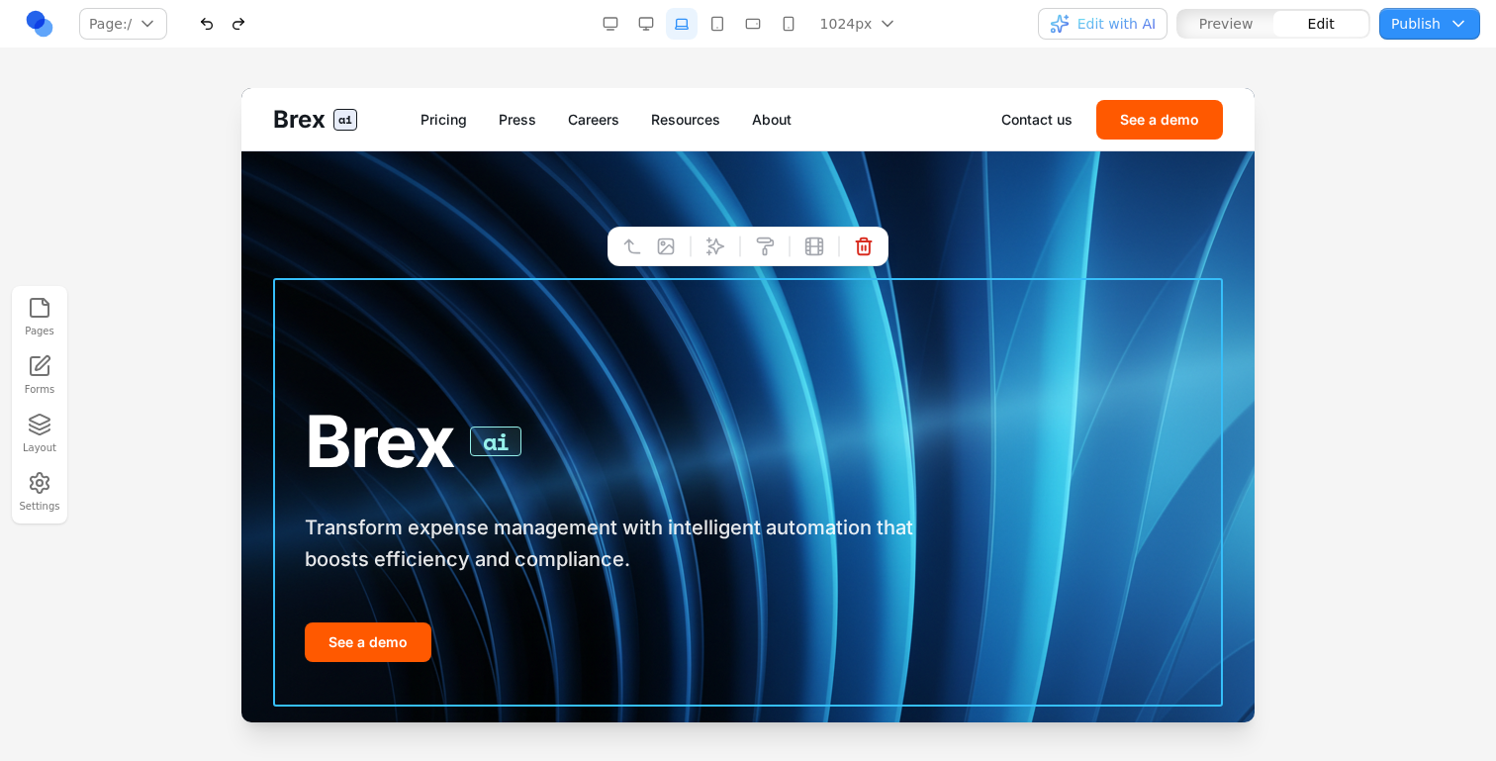
click at [1002, 259] on img at bounding box center [747, 405] width 1013 height 634
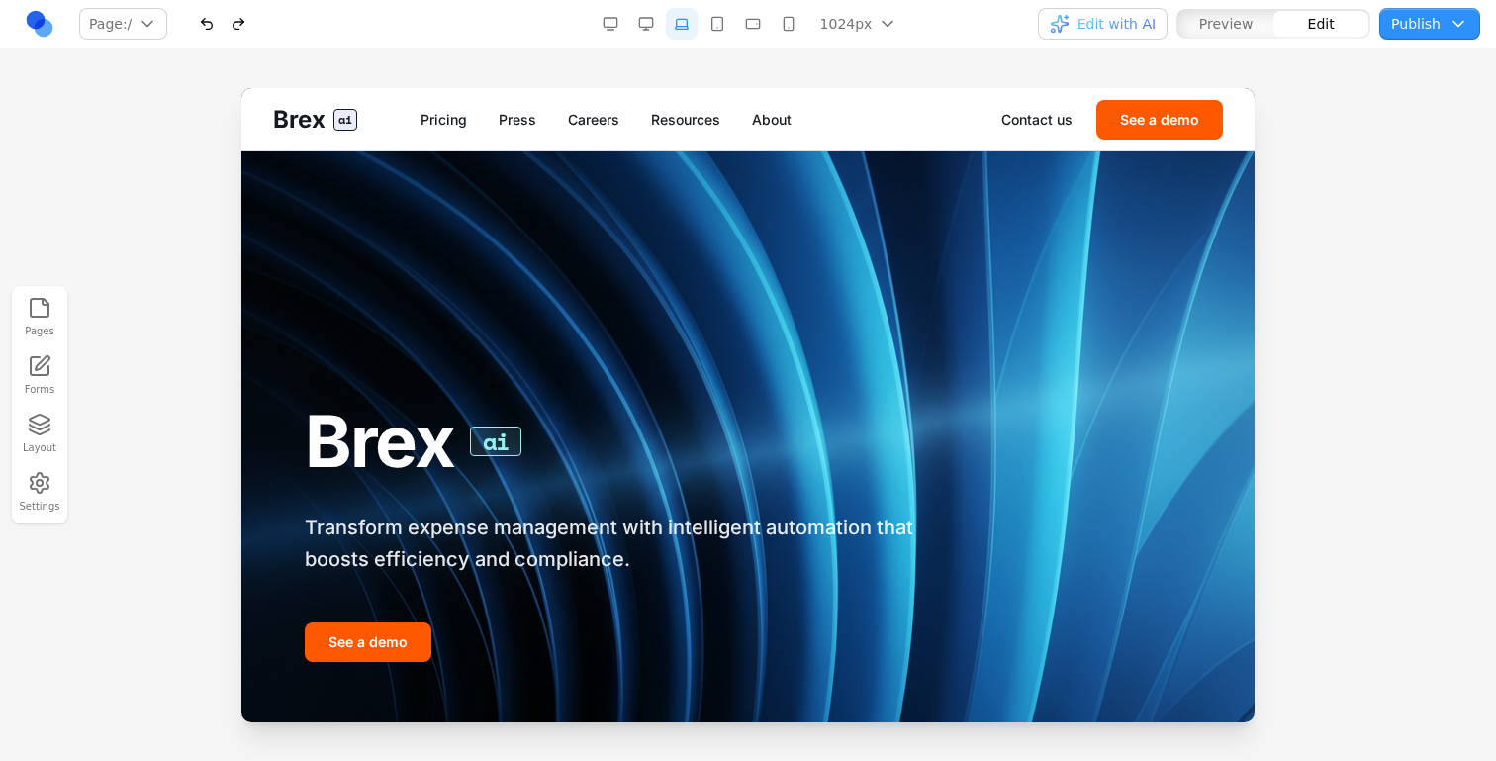
click at [1002, 259] on img at bounding box center [747, 405] width 1013 height 634
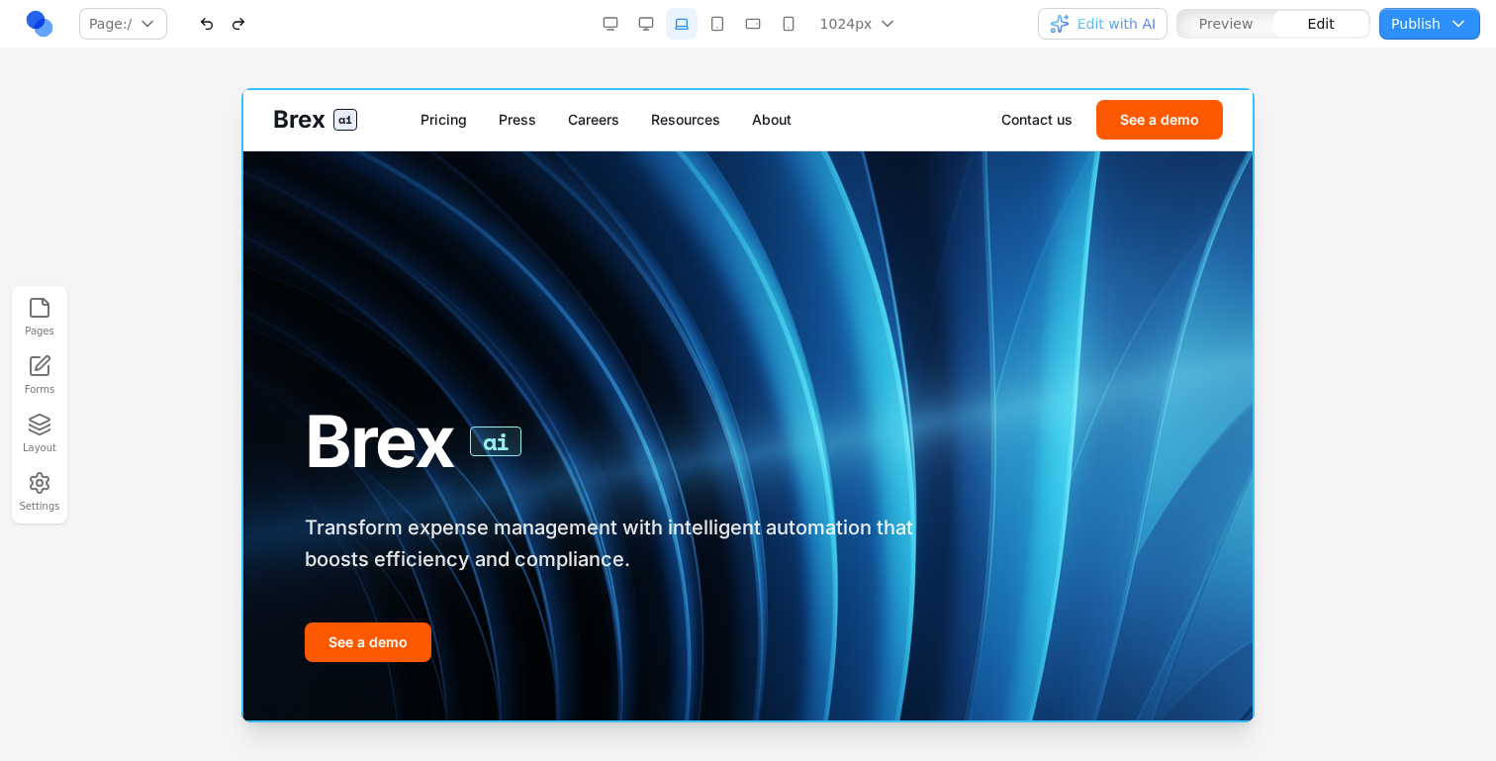
click at [1108, 221] on img at bounding box center [747, 405] width 1013 height 634
click at [214, 24] on button "button" at bounding box center [207, 24] width 32 height 32
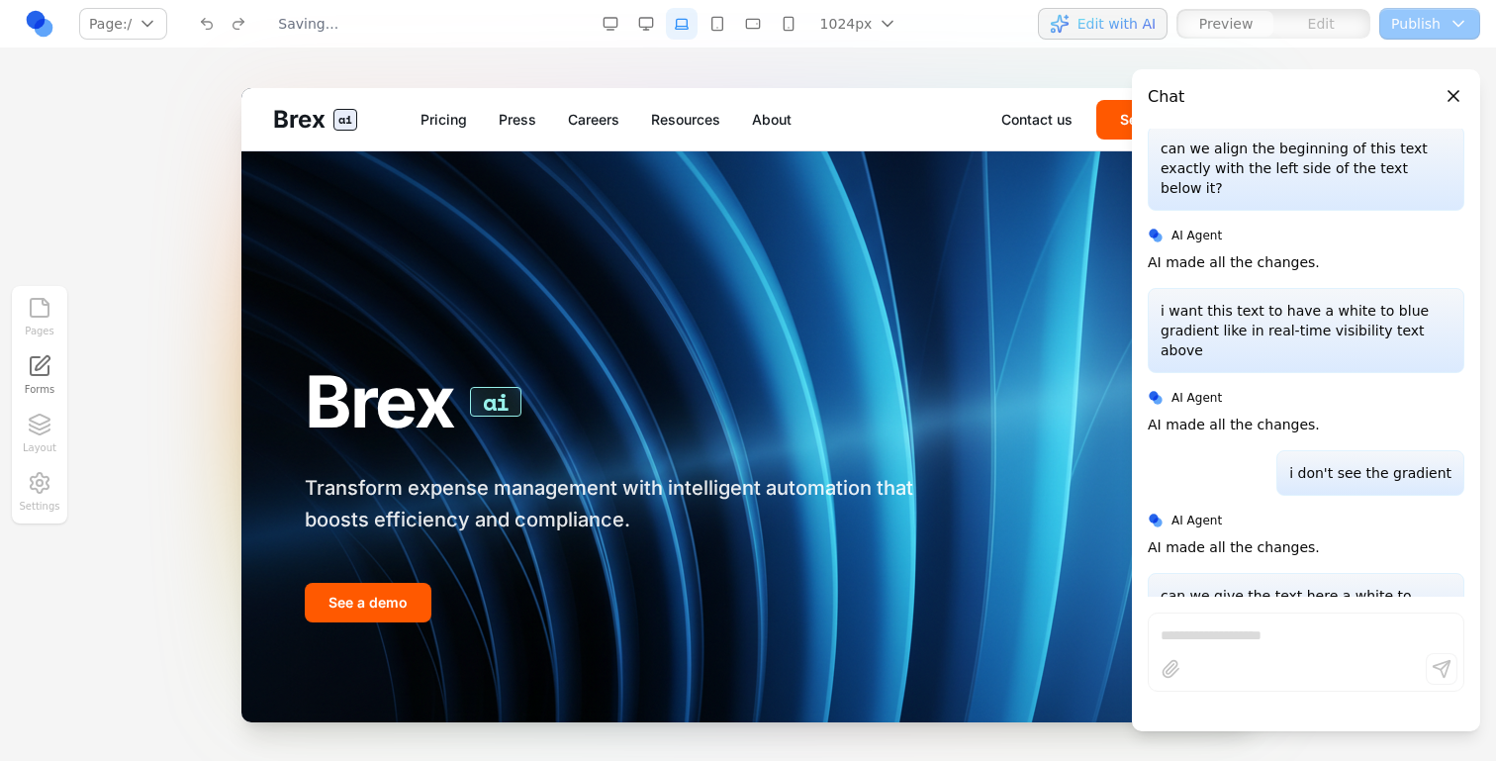
scroll to position [116, 0]
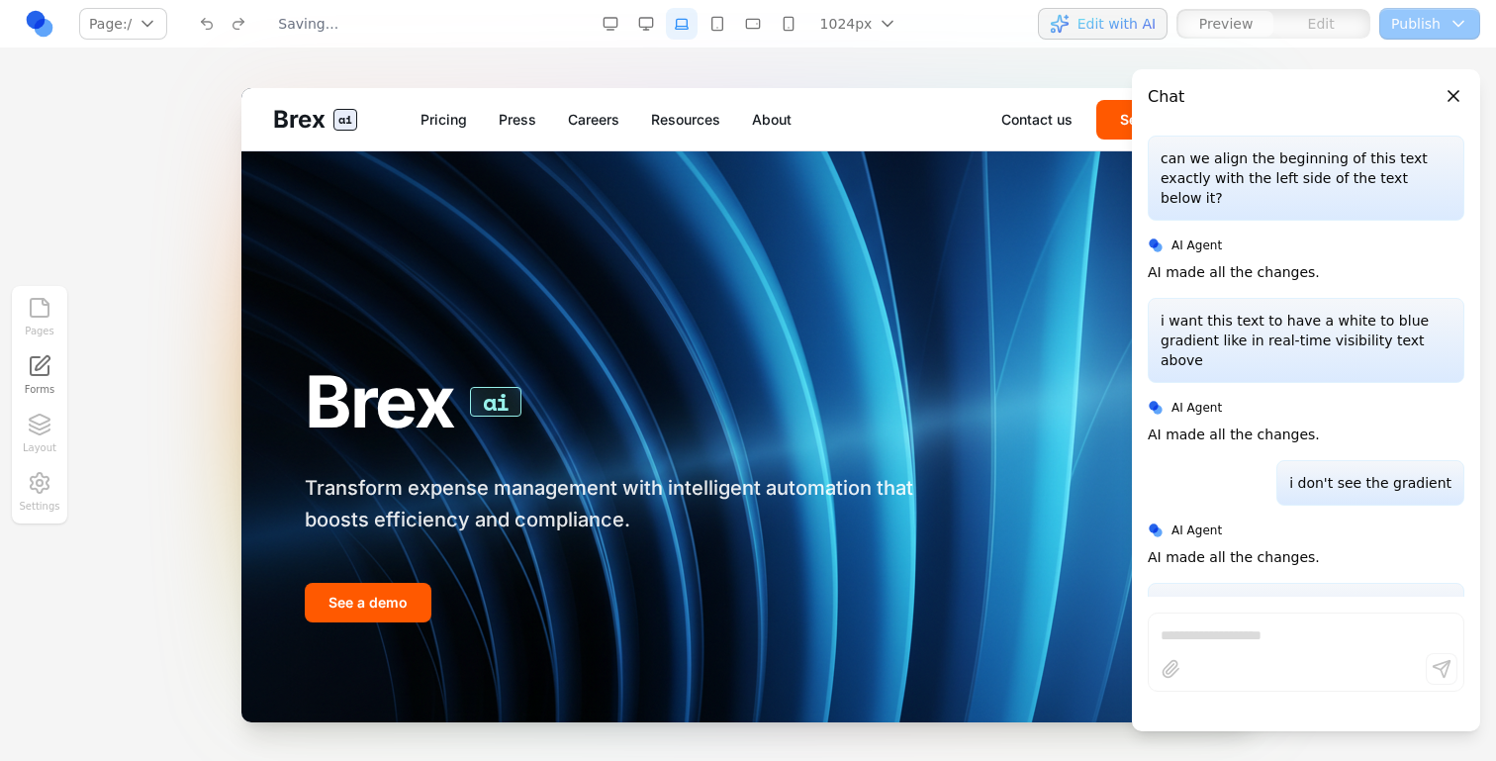
click at [921, 320] on div "Brex ai Transform expense management with intelligent automation that boosts ef…" at bounding box center [748, 492] width 950 height 429
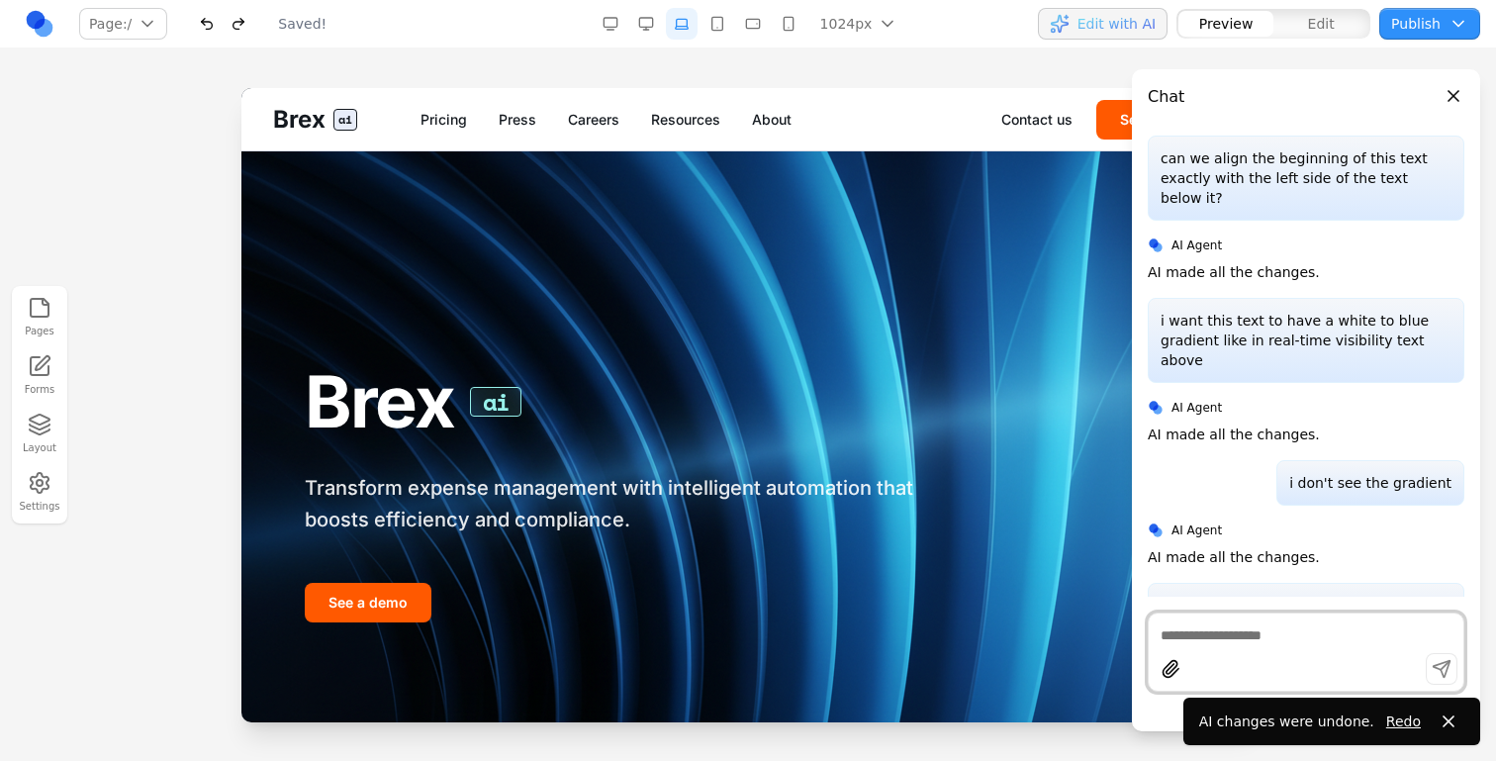
scroll to position [0, 0]
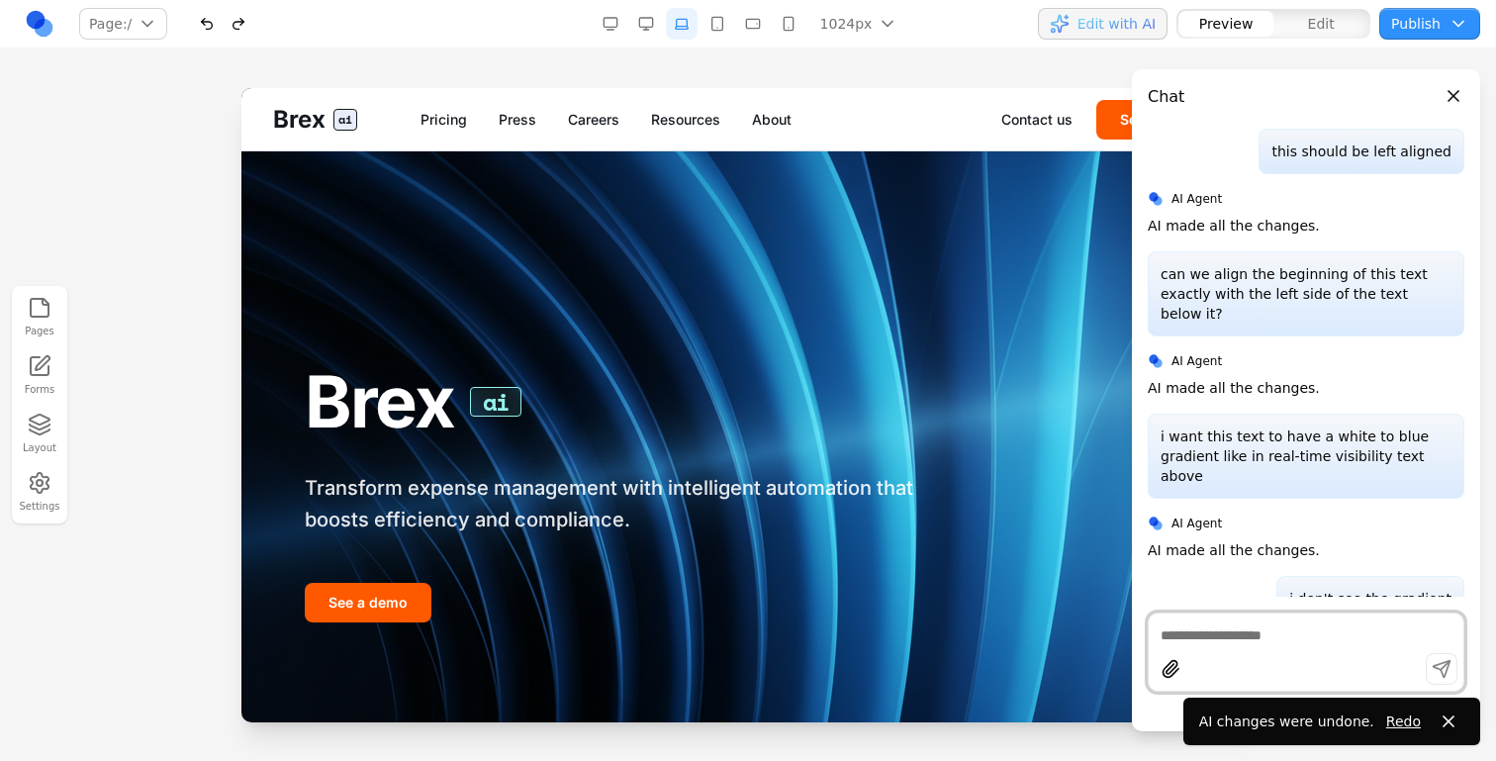
click at [1142, 25] on span "Edit with AI" at bounding box center [1117, 24] width 78 height 20
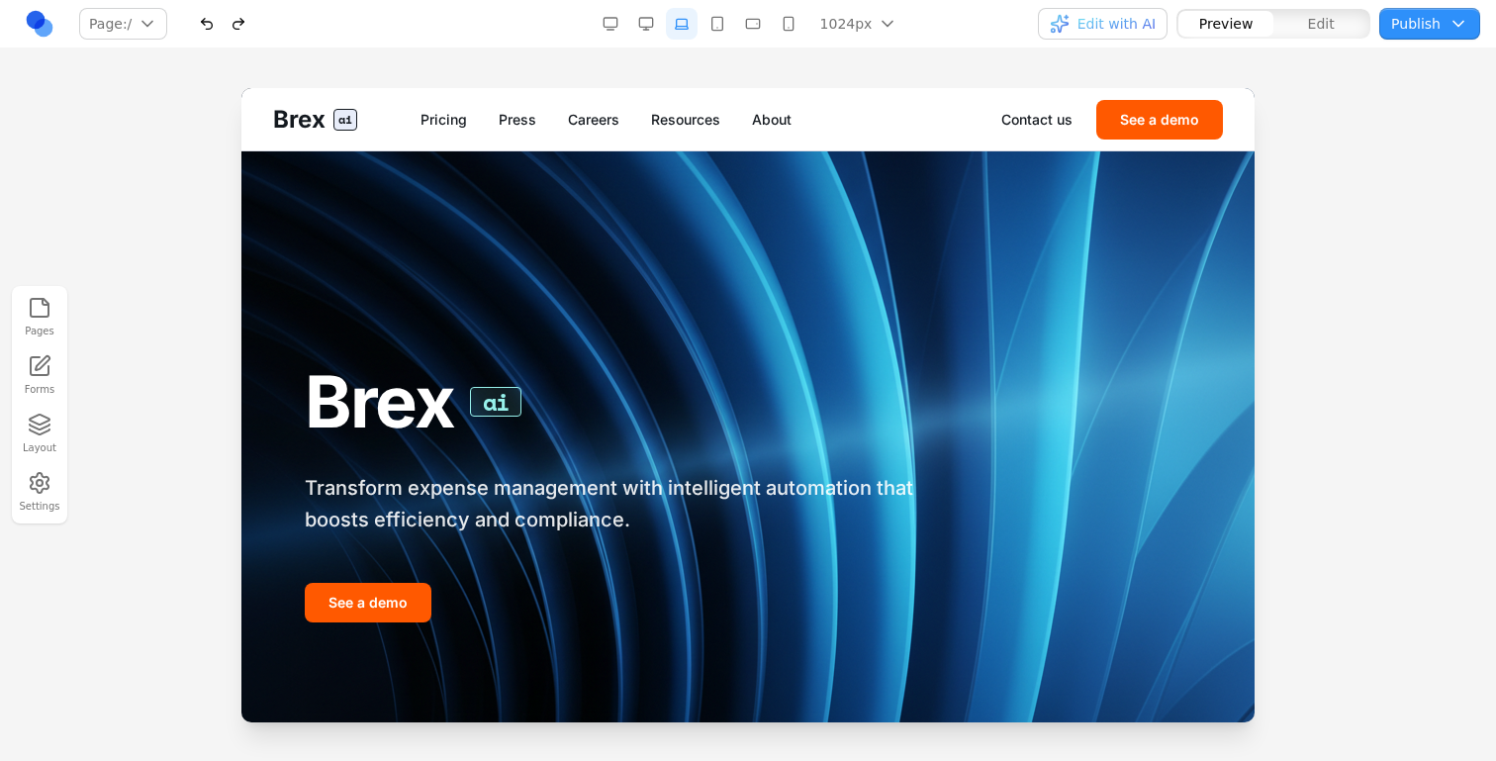
click at [1100, 28] on span "Edit with AI" at bounding box center [1117, 24] width 78 height 20
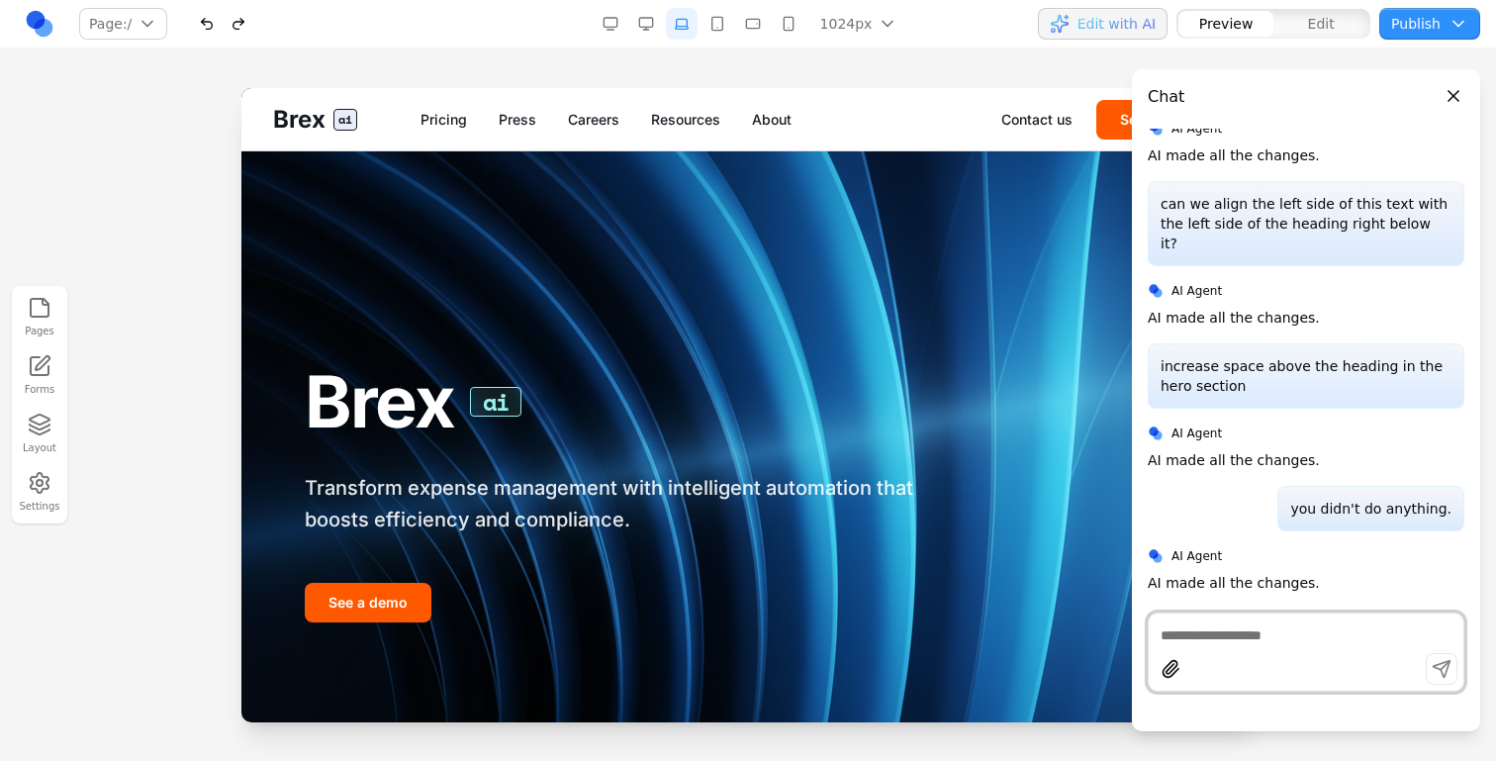
scroll to position [809, 0]
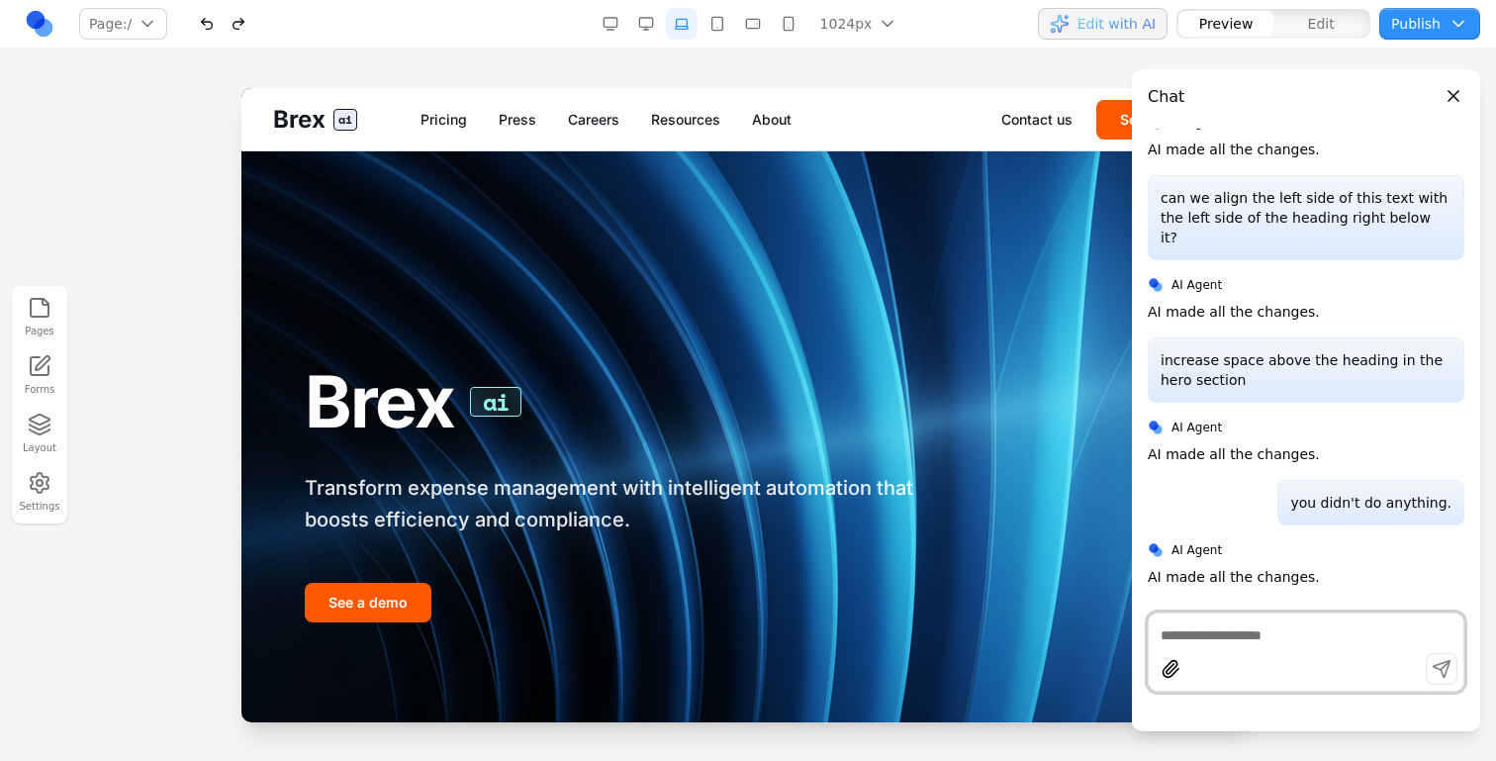
click at [1112, 35] on button "Edit with AI" at bounding box center [1103, 24] width 130 height 32
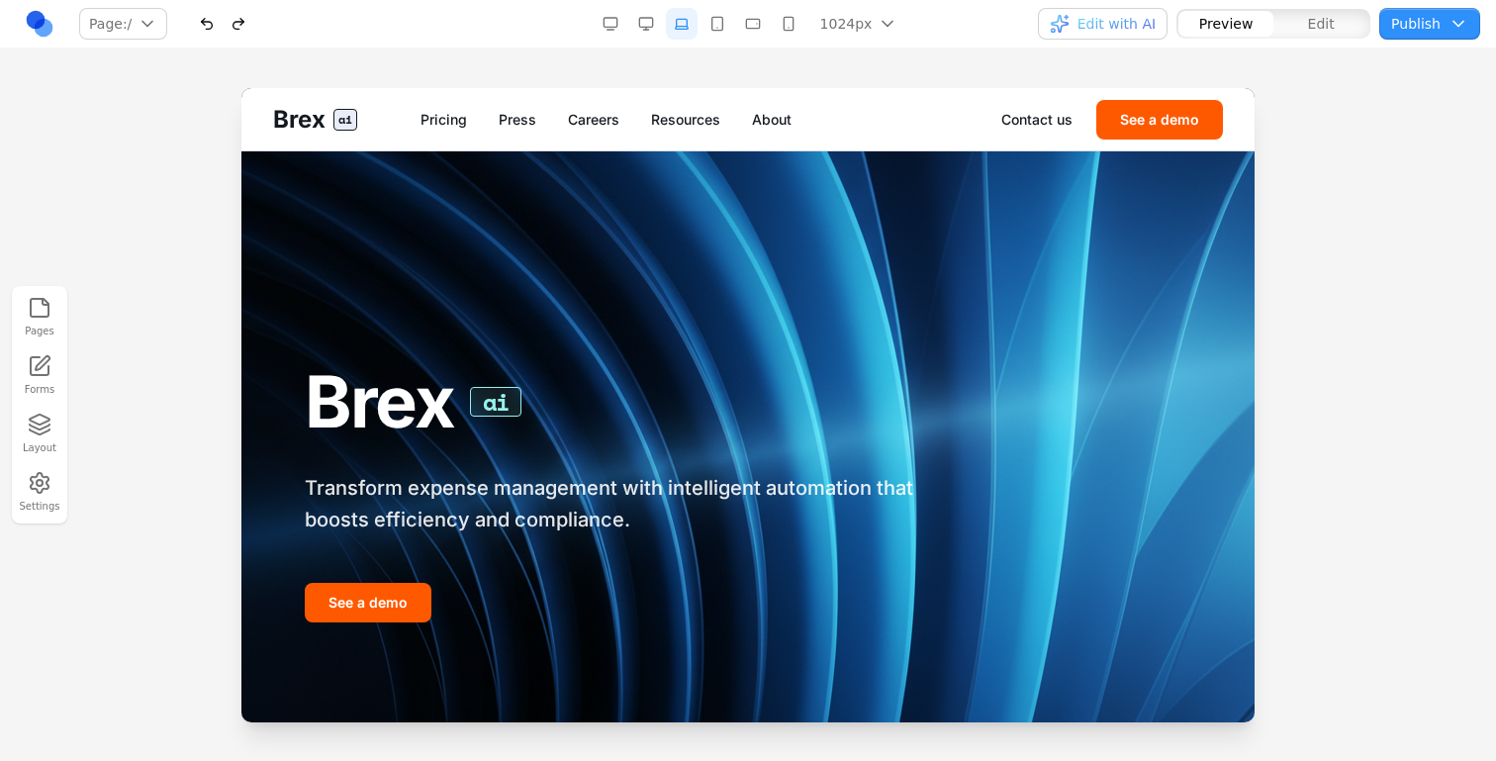
click at [944, 300] on div "Brex ai Transform expense management with intelligent automation that boosts ef…" at bounding box center [748, 492] width 950 height 429
click at [656, 16] on button "button" at bounding box center [646, 24] width 32 height 32
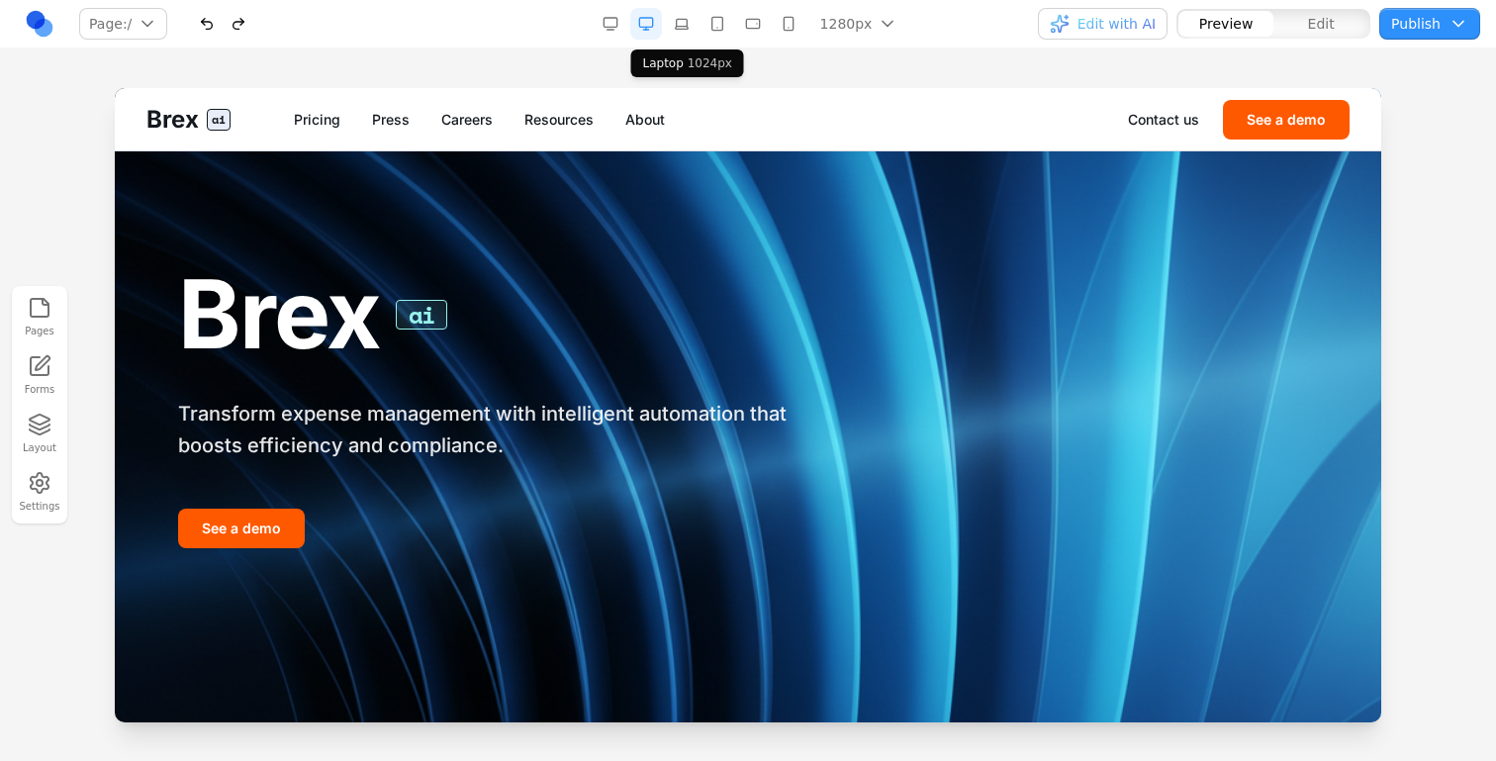
click at [682, 18] on button "button" at bounding box center [682, 24] width 32 height 32
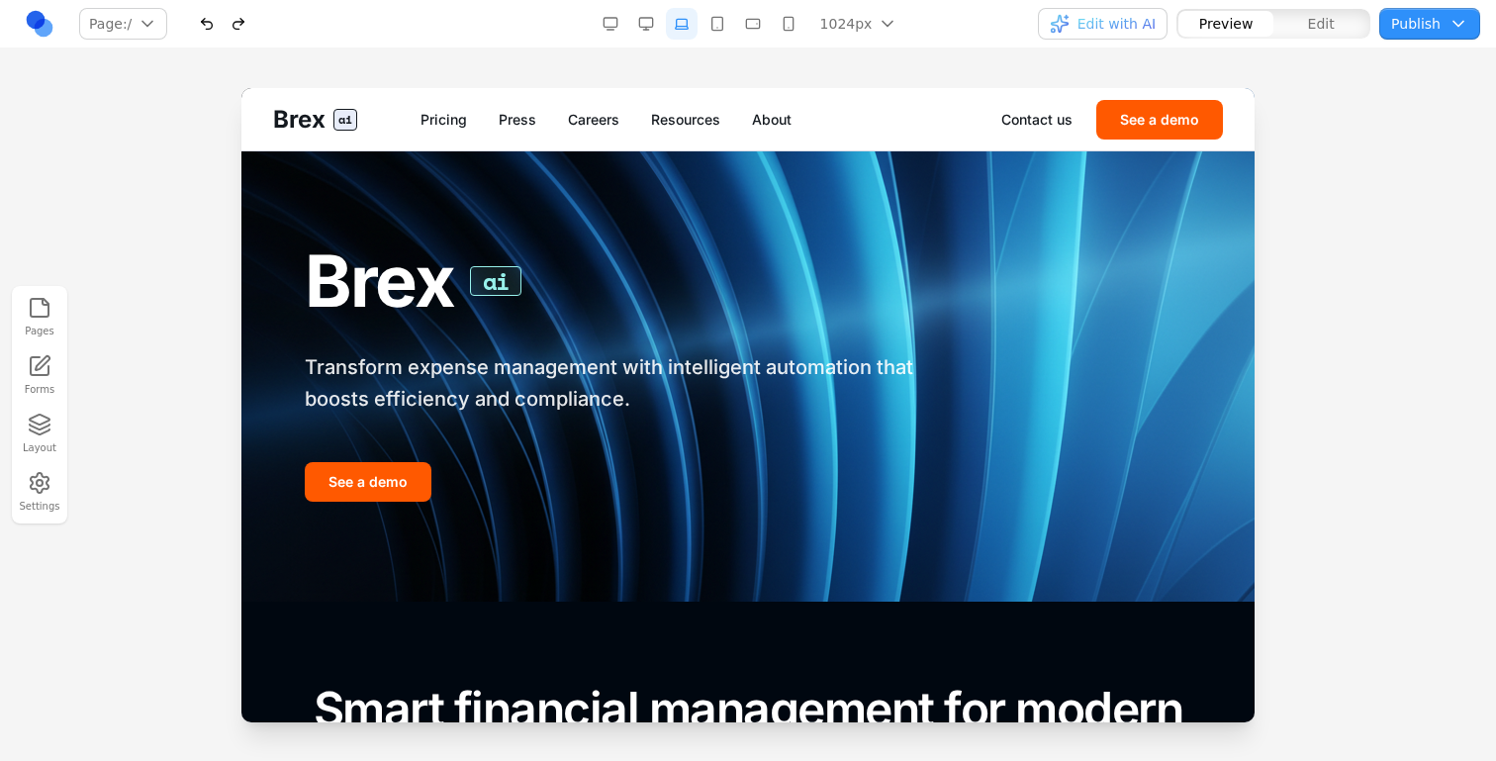
scroll to position [0, 0]
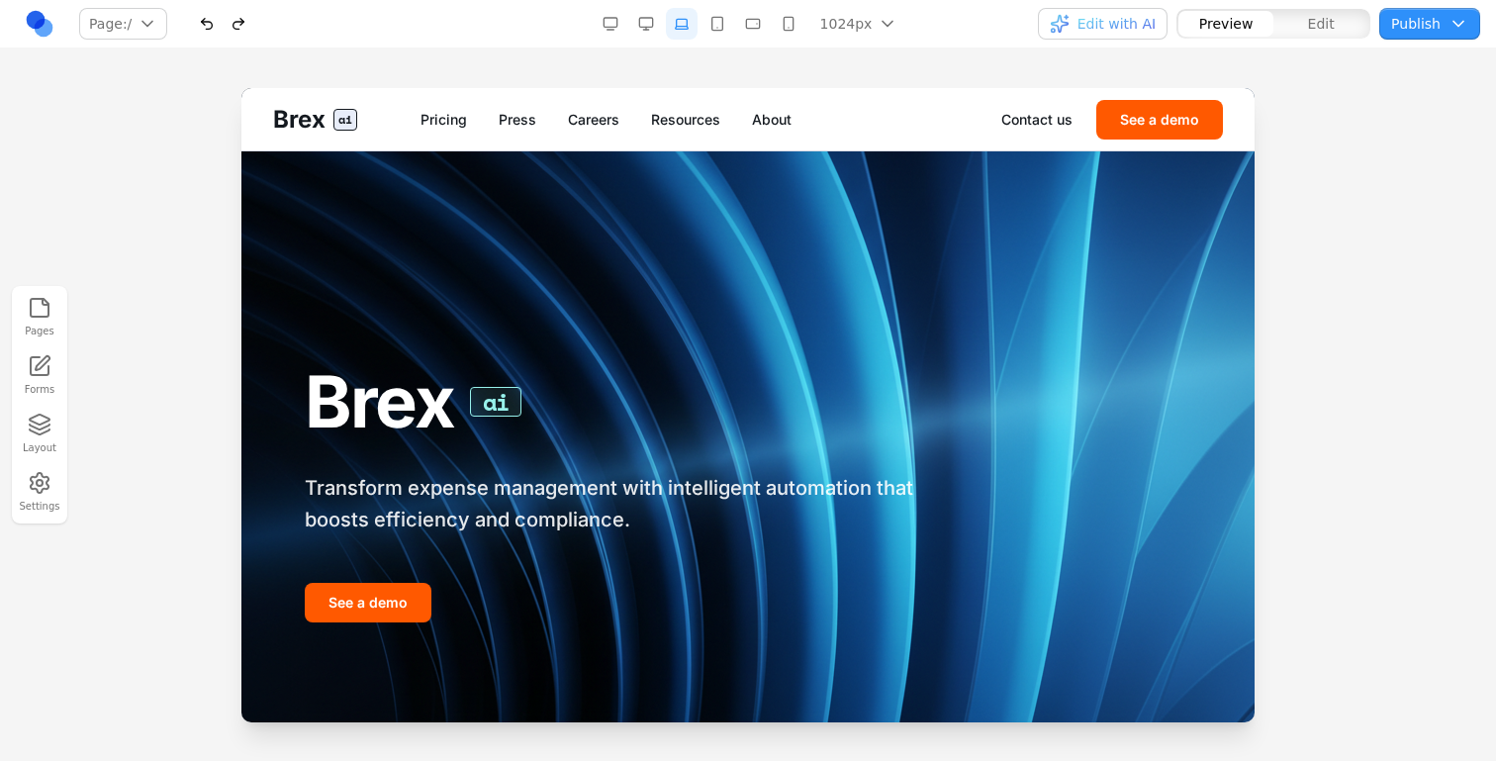
click at [1301, 26] on button "Edit" at bounding box center [1321, 24] width 95 height 26
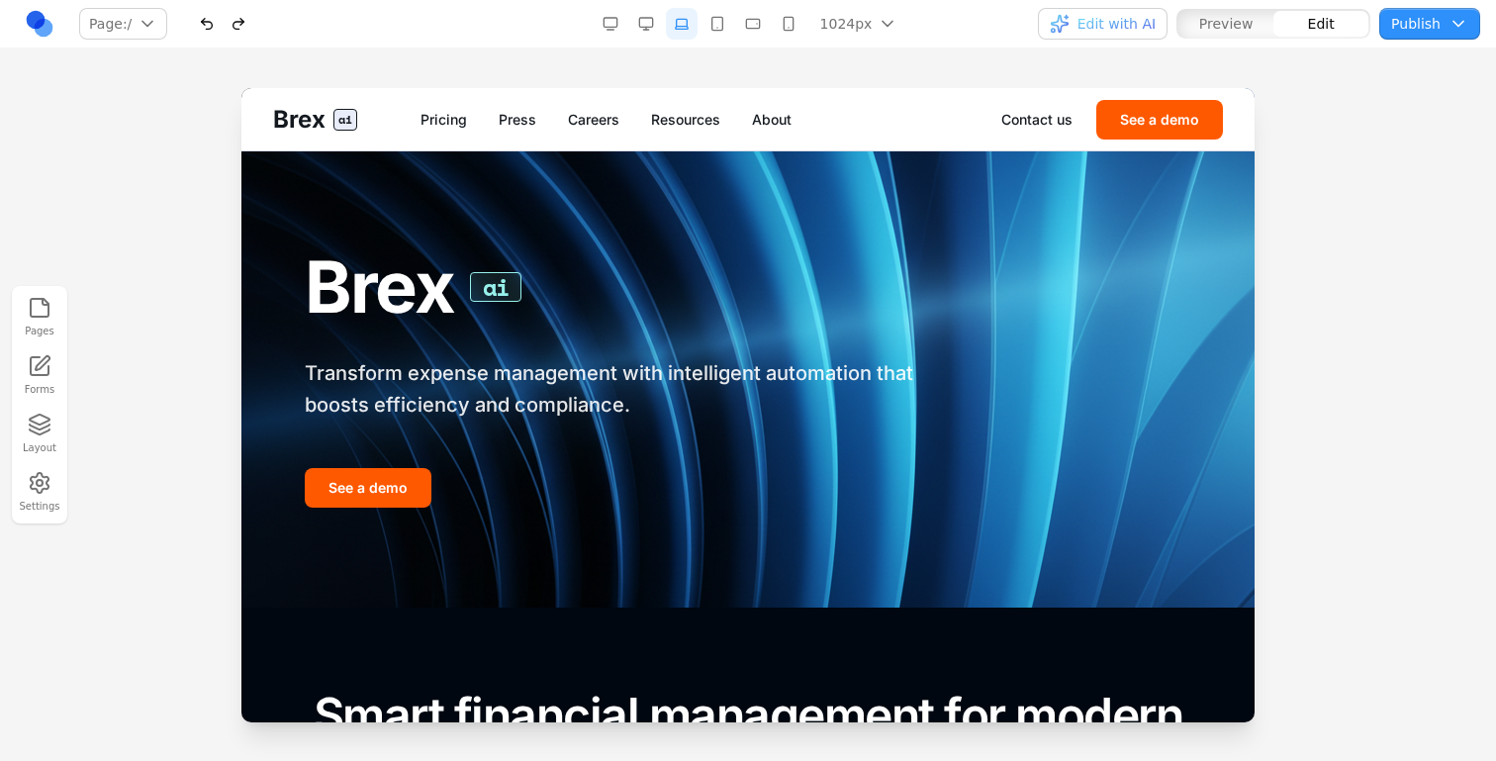
click at [628, 594] on img at bounding box center [747, 290] width 1013 height 634
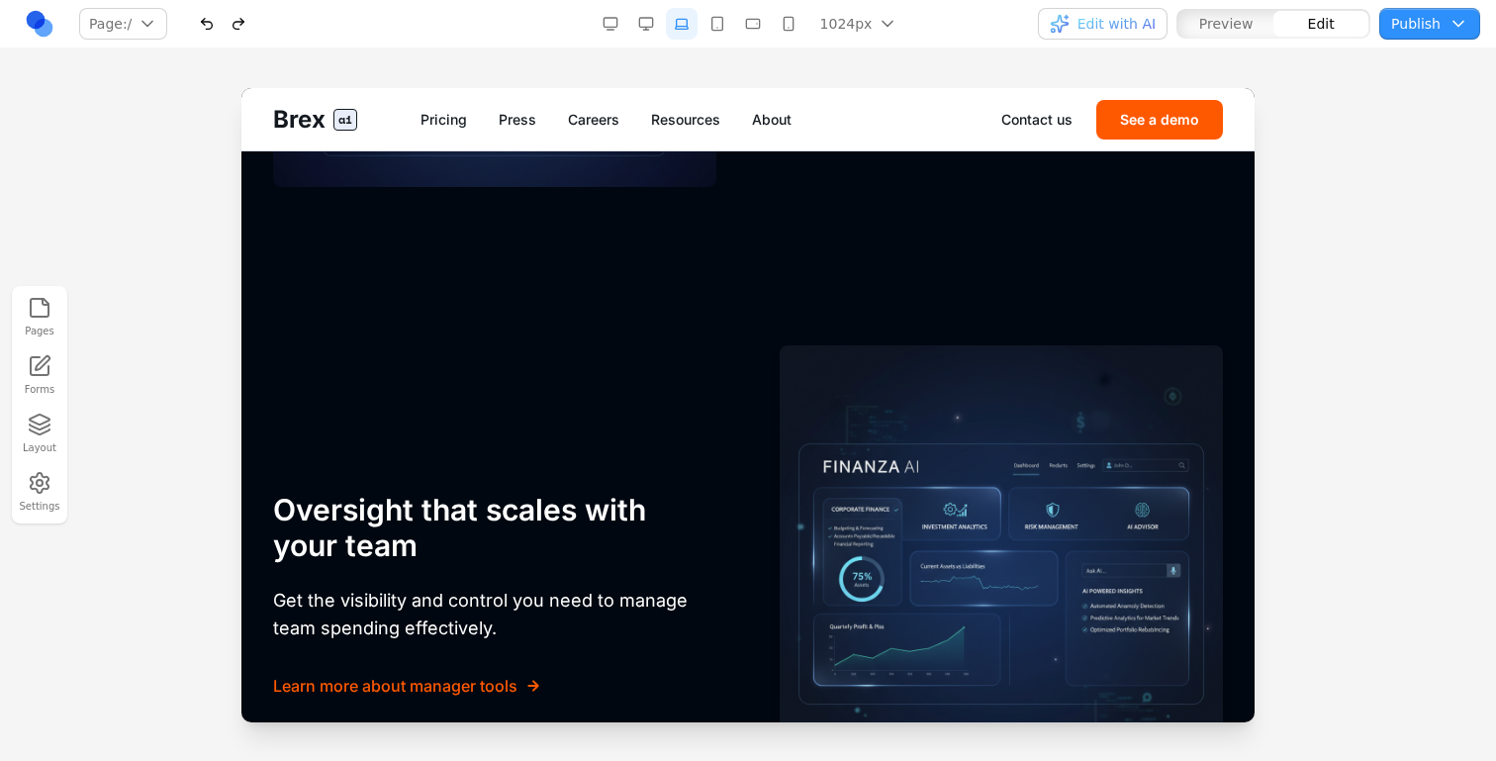
scroll to position [4163, 0]
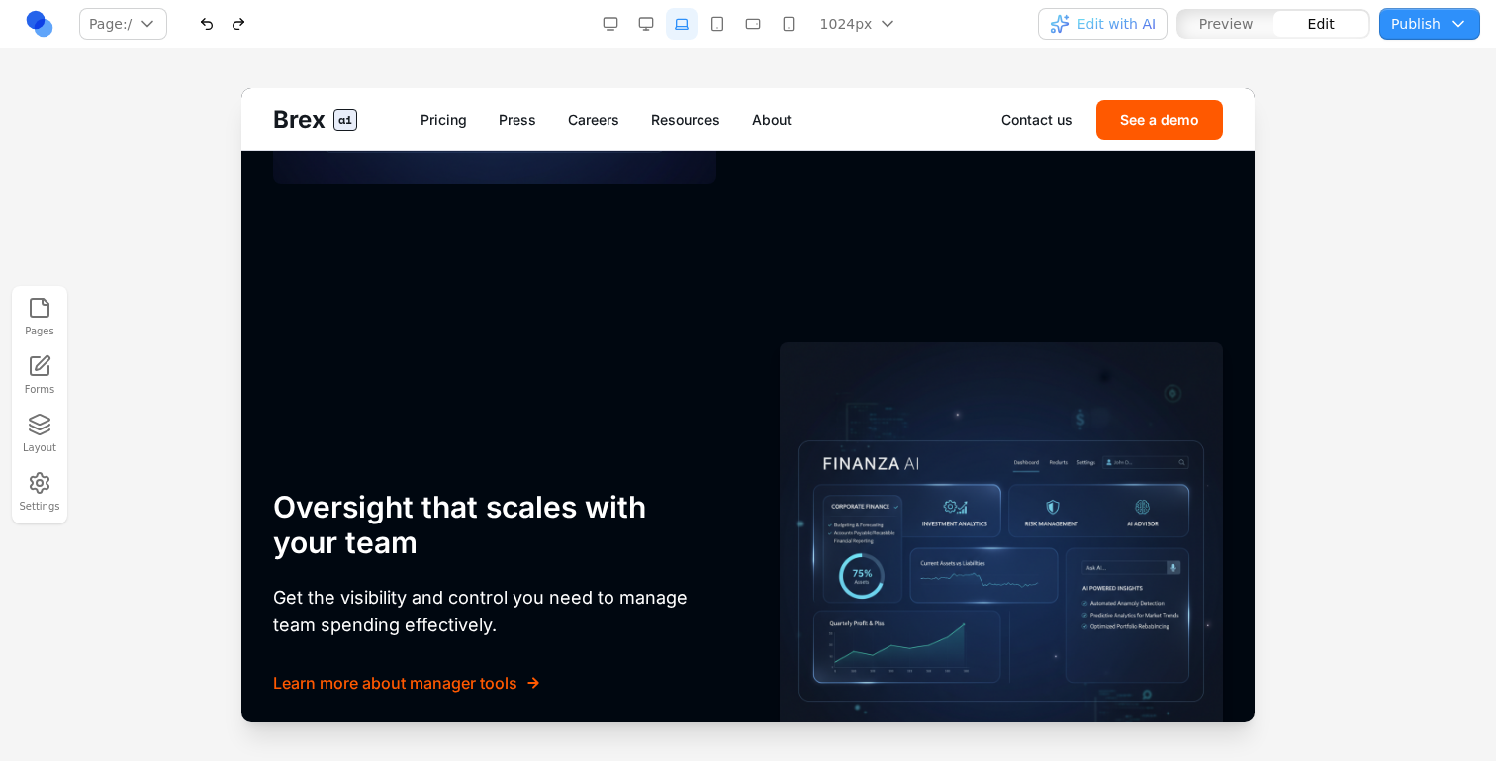
click at [211, 22] on button "button" at bounding box center [207, 24] width 32 height 32
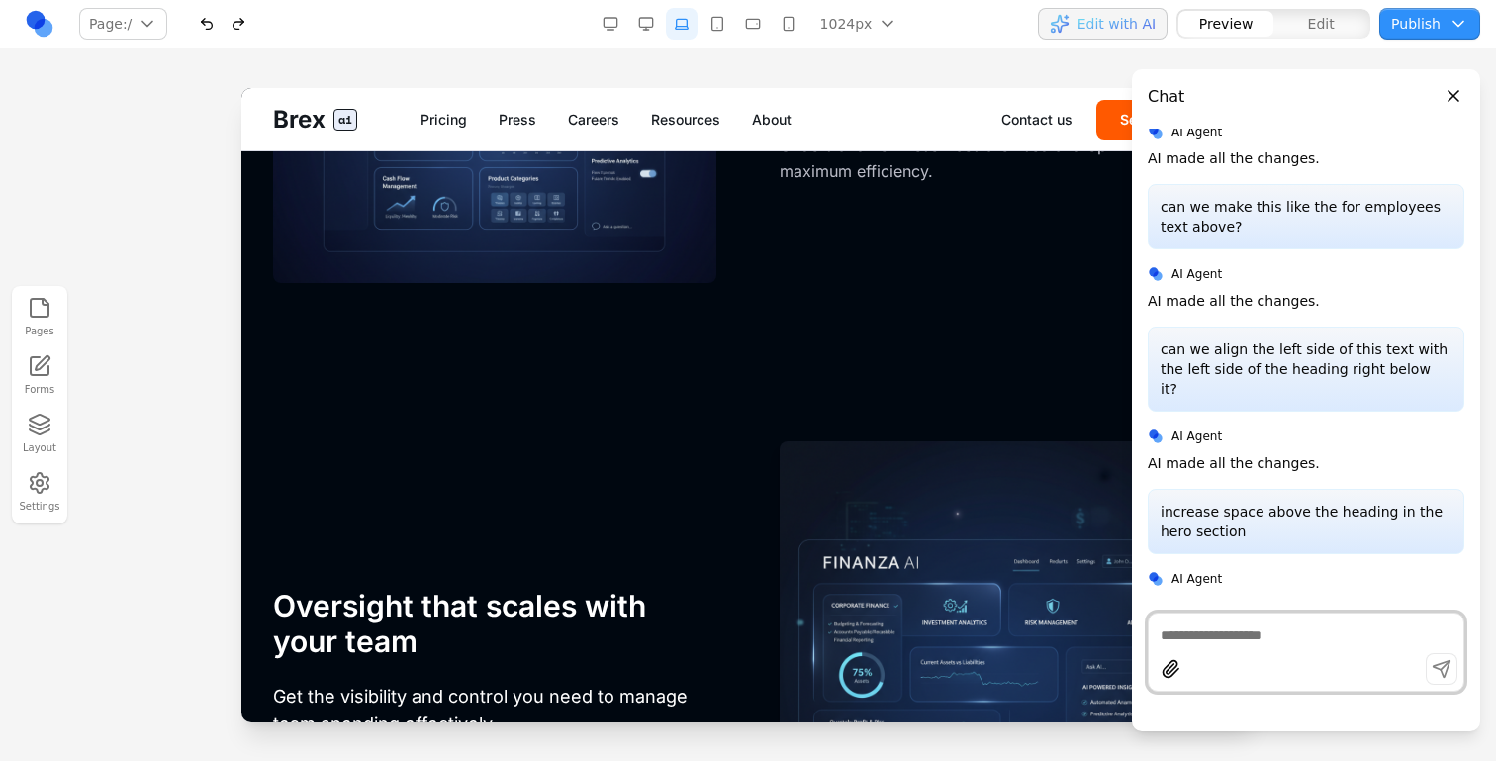
scroll to position [644, 0]
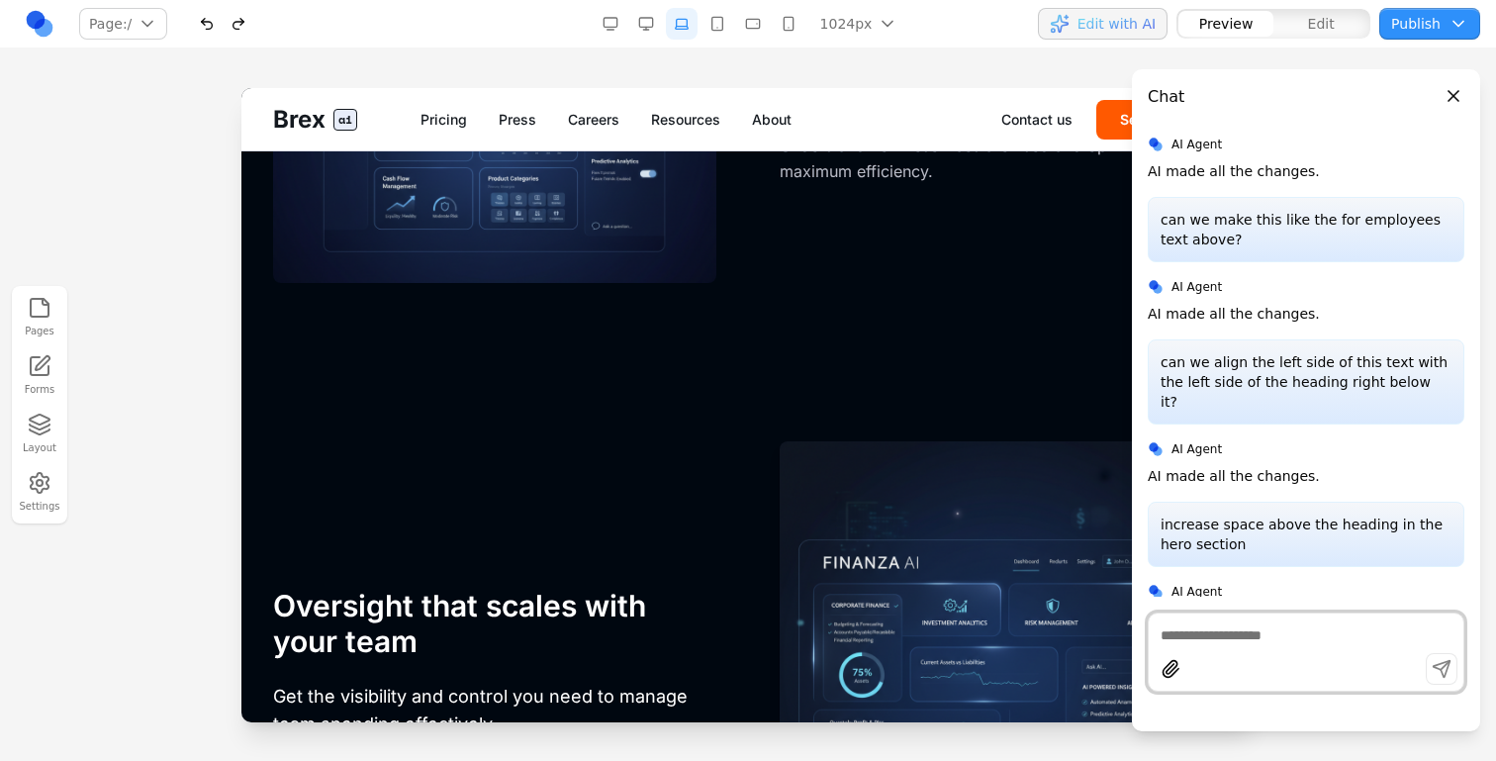
click at [207, 27] on button "button" at bounding box center [207, 24] width 32 height 32
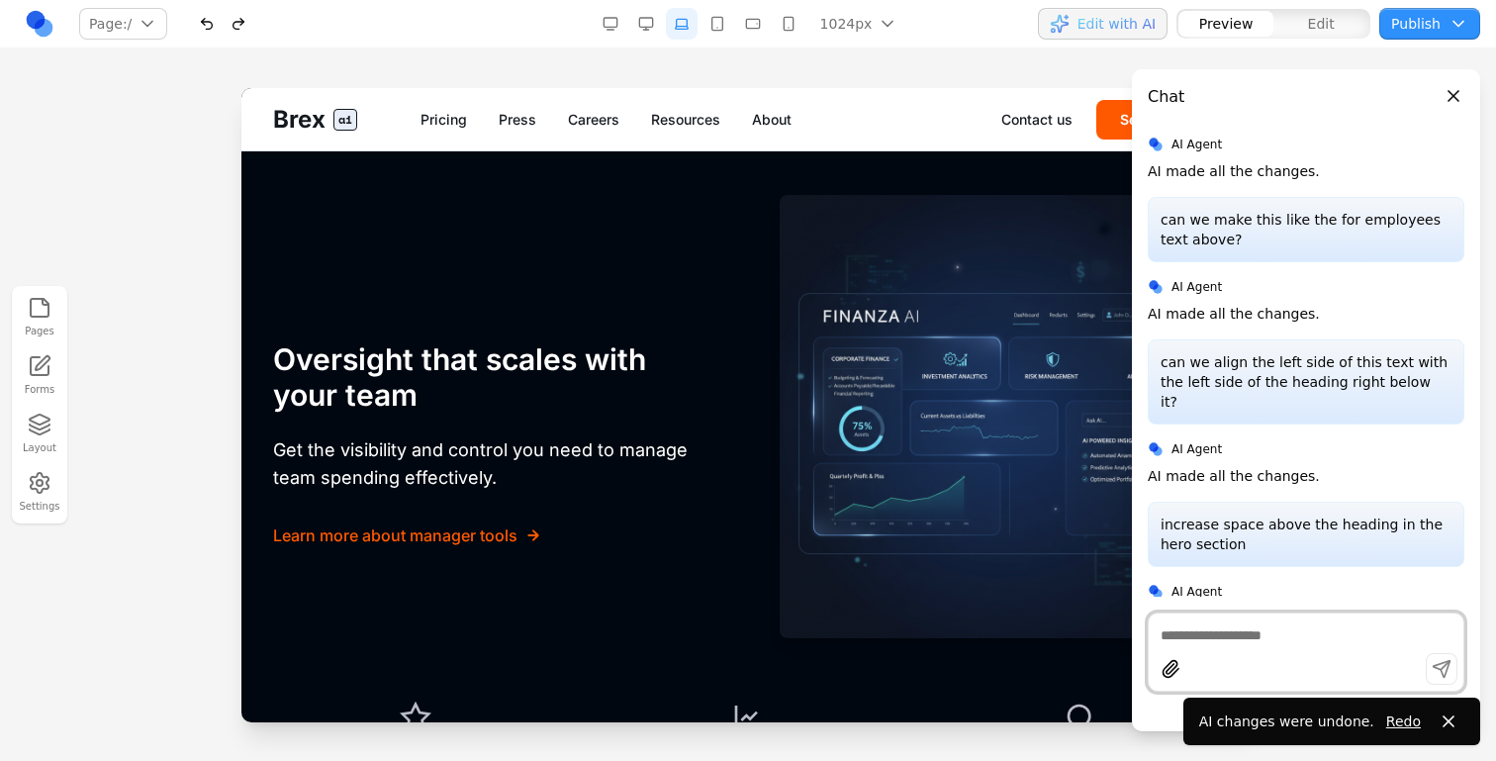
scroll to position [4356, 0]
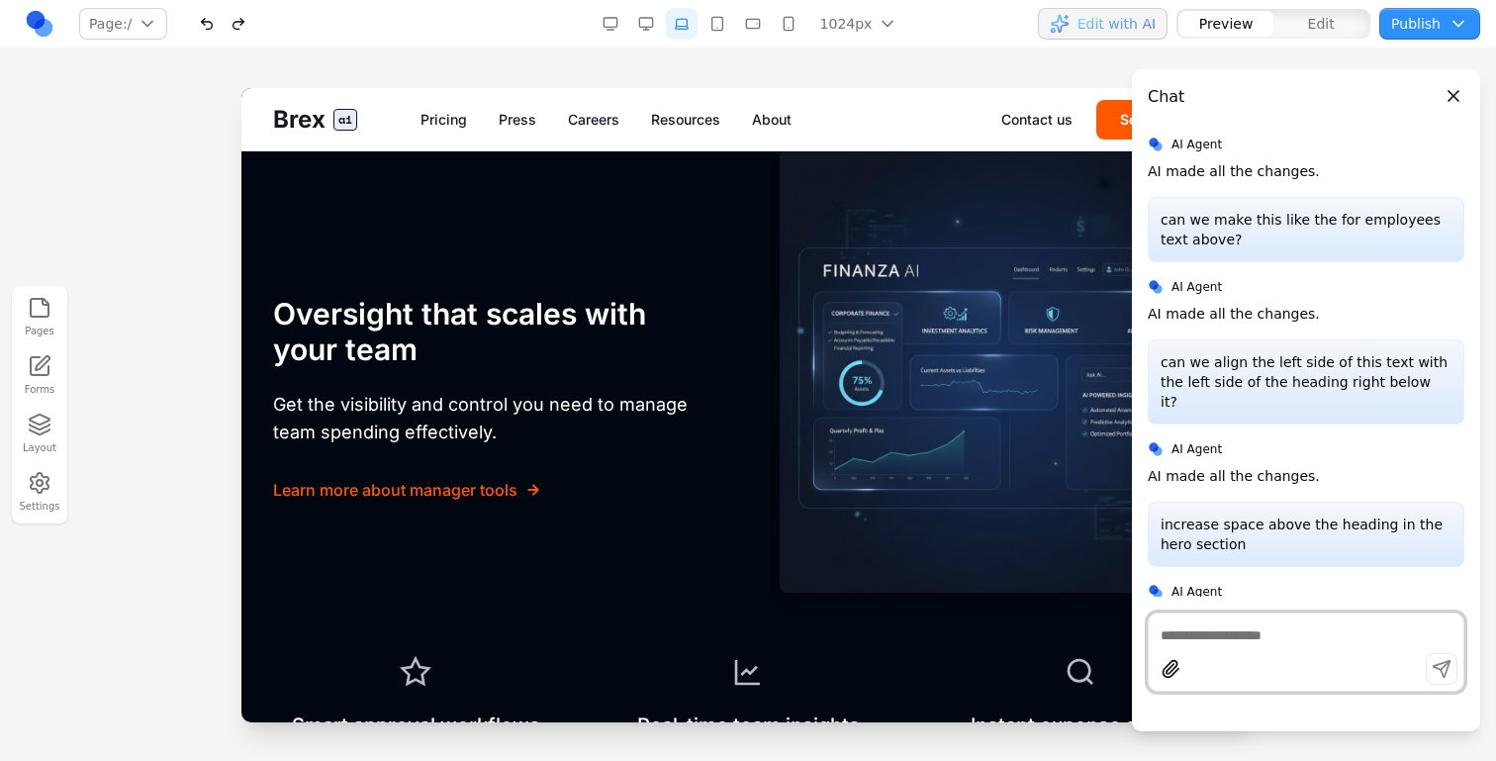
click at [196, 25] on button "button" at bounding box center [207, 24] width 32 height 32
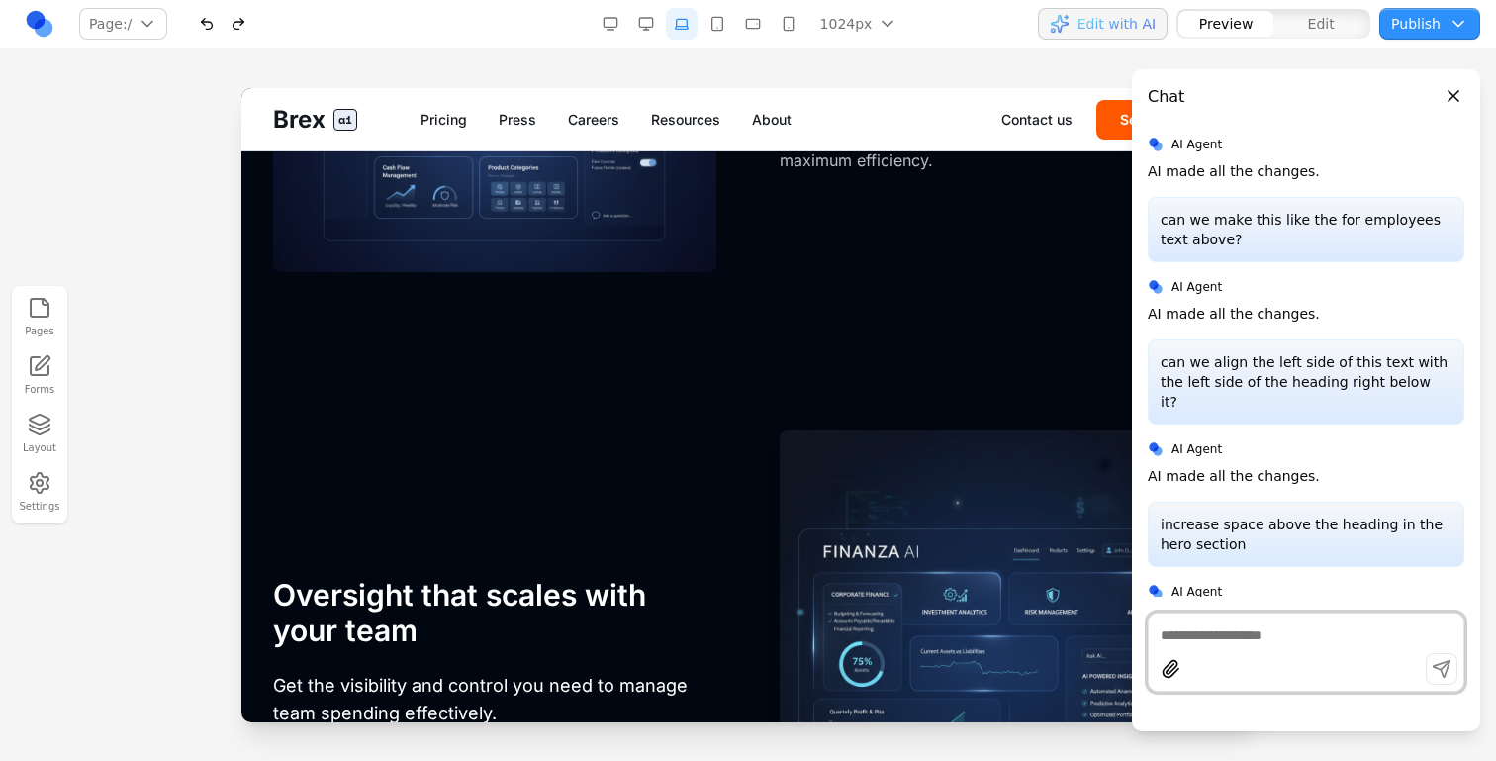
scroll to position [4083, 0]
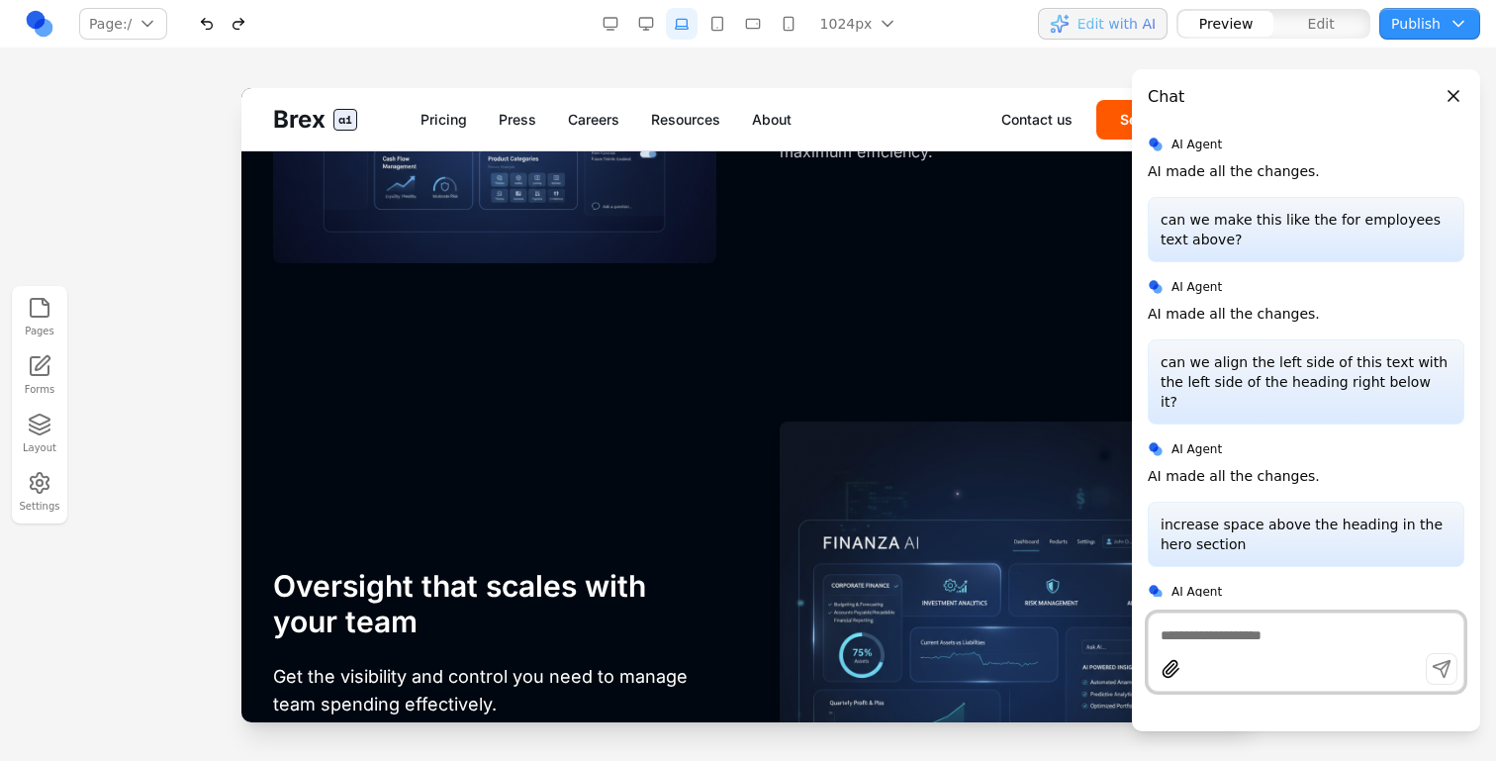
click at [240, 12] on button "button" at bounding box center [239, 24] width 32 height 32
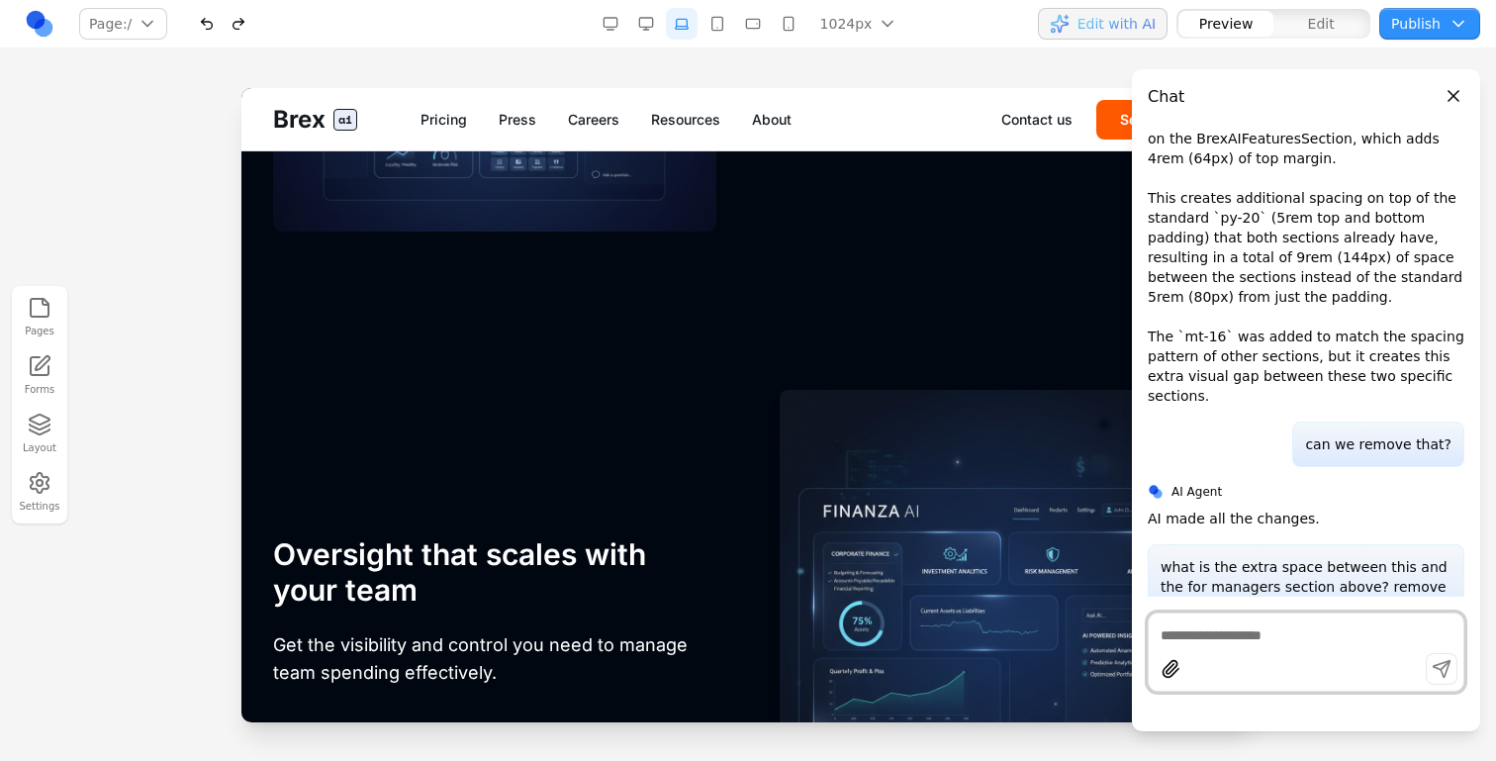
scroll to position [2461, 0]
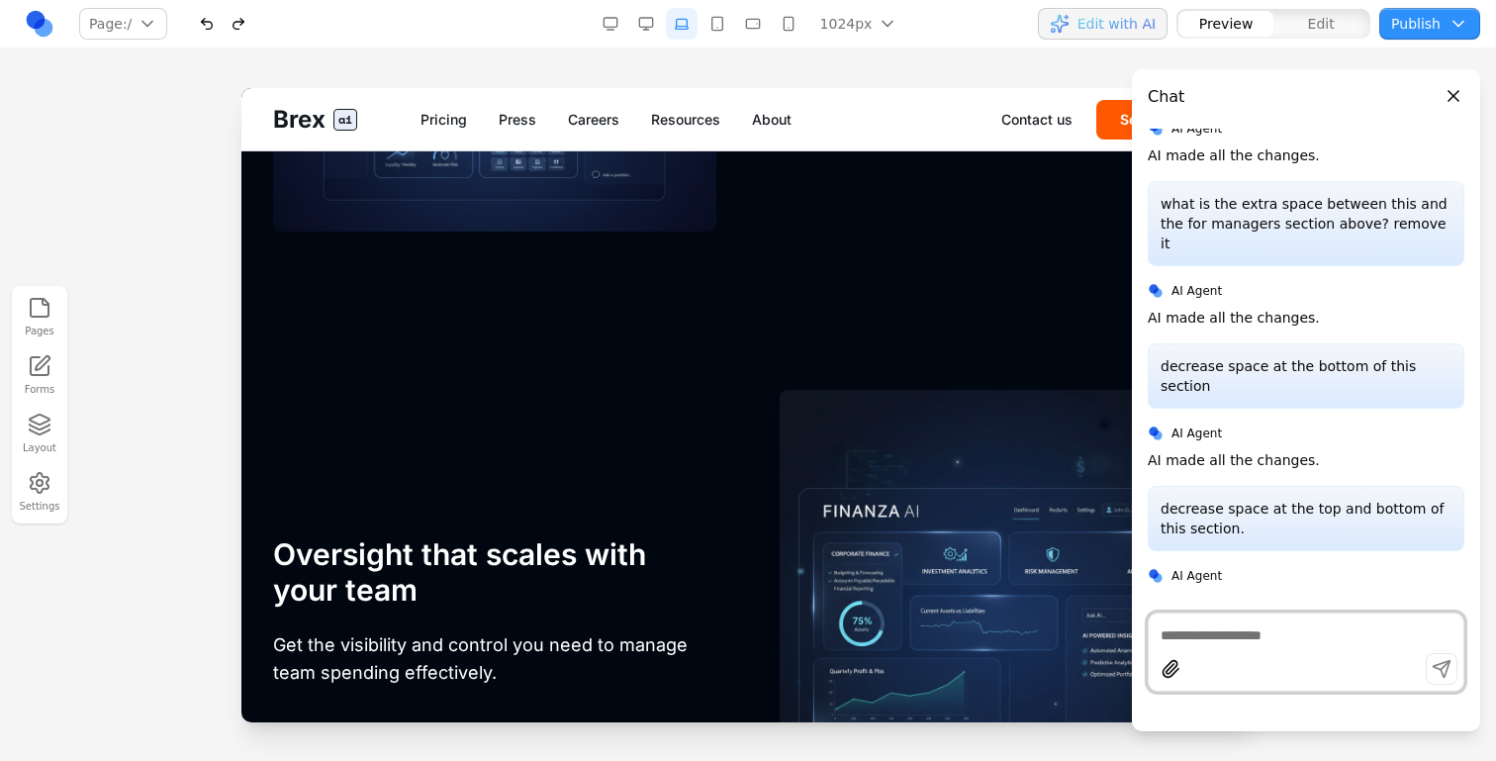
click at [1442, 85] on header "Chat" at bounding box center [1306, 89] width 348 height 40
click at [1452, 95] on button "Close panel" at bounding box center [1454, 96] width 22 height 22
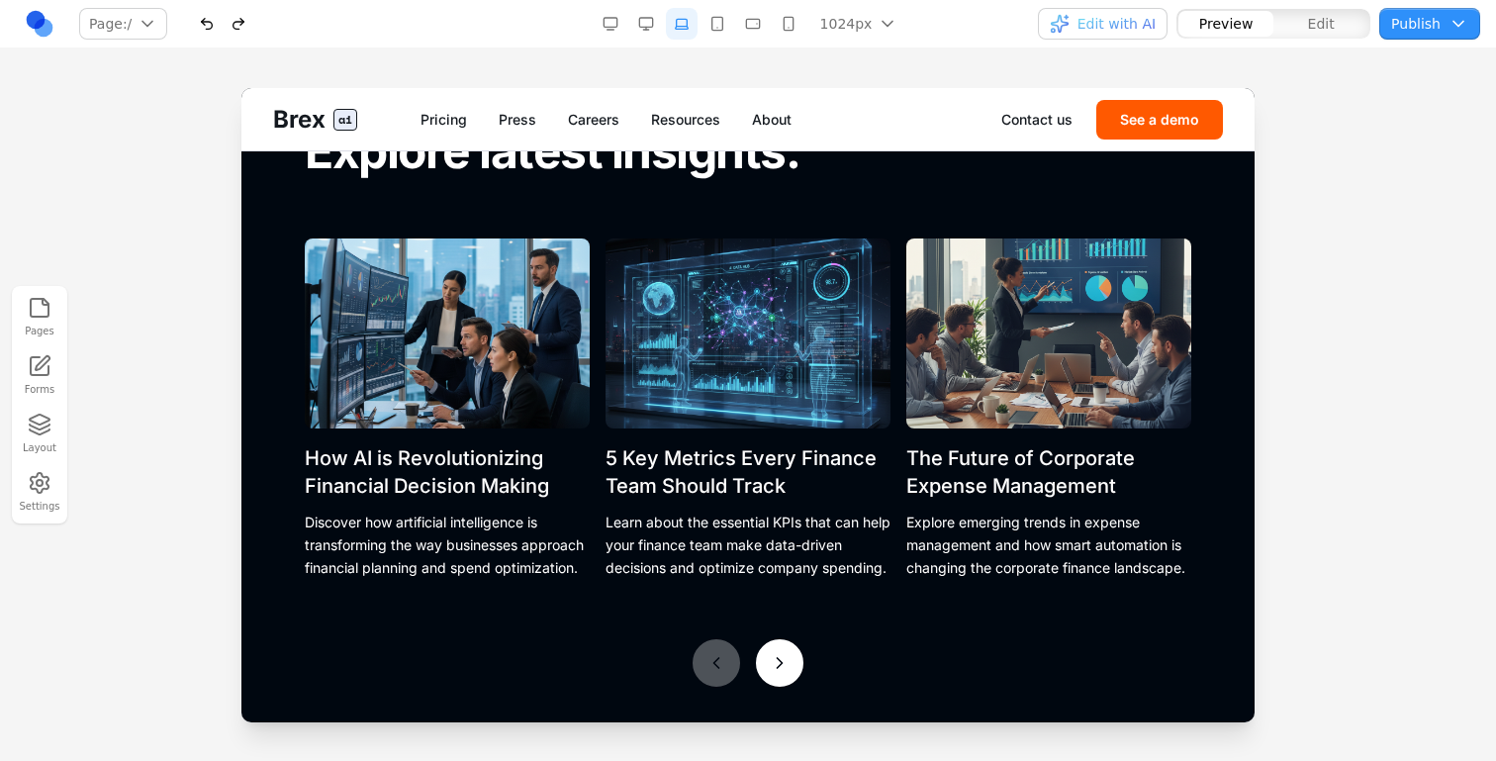
scroll to position [7528, 0]
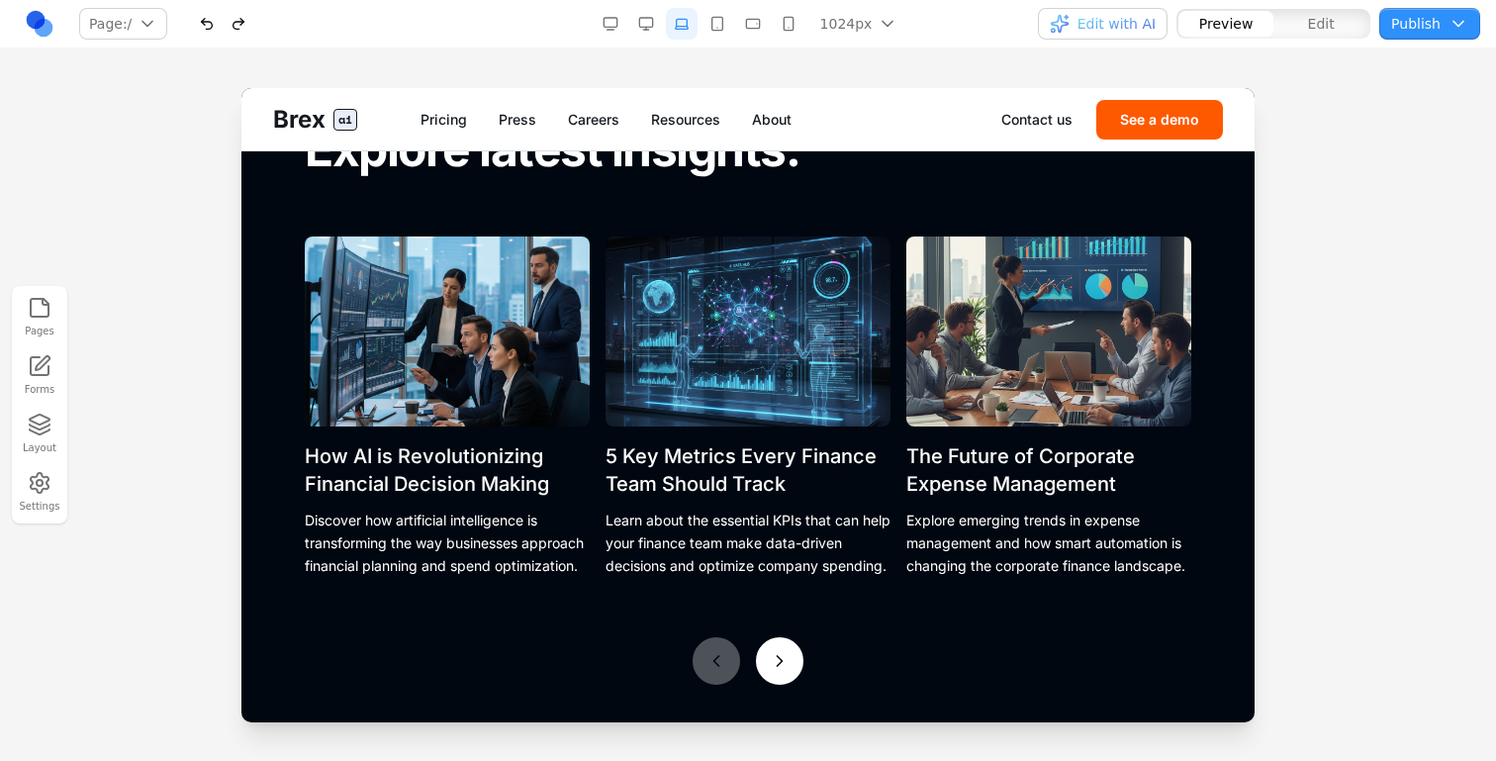
click at [776, 654] on icon at bounding box center [780, 661] width 20 height 20
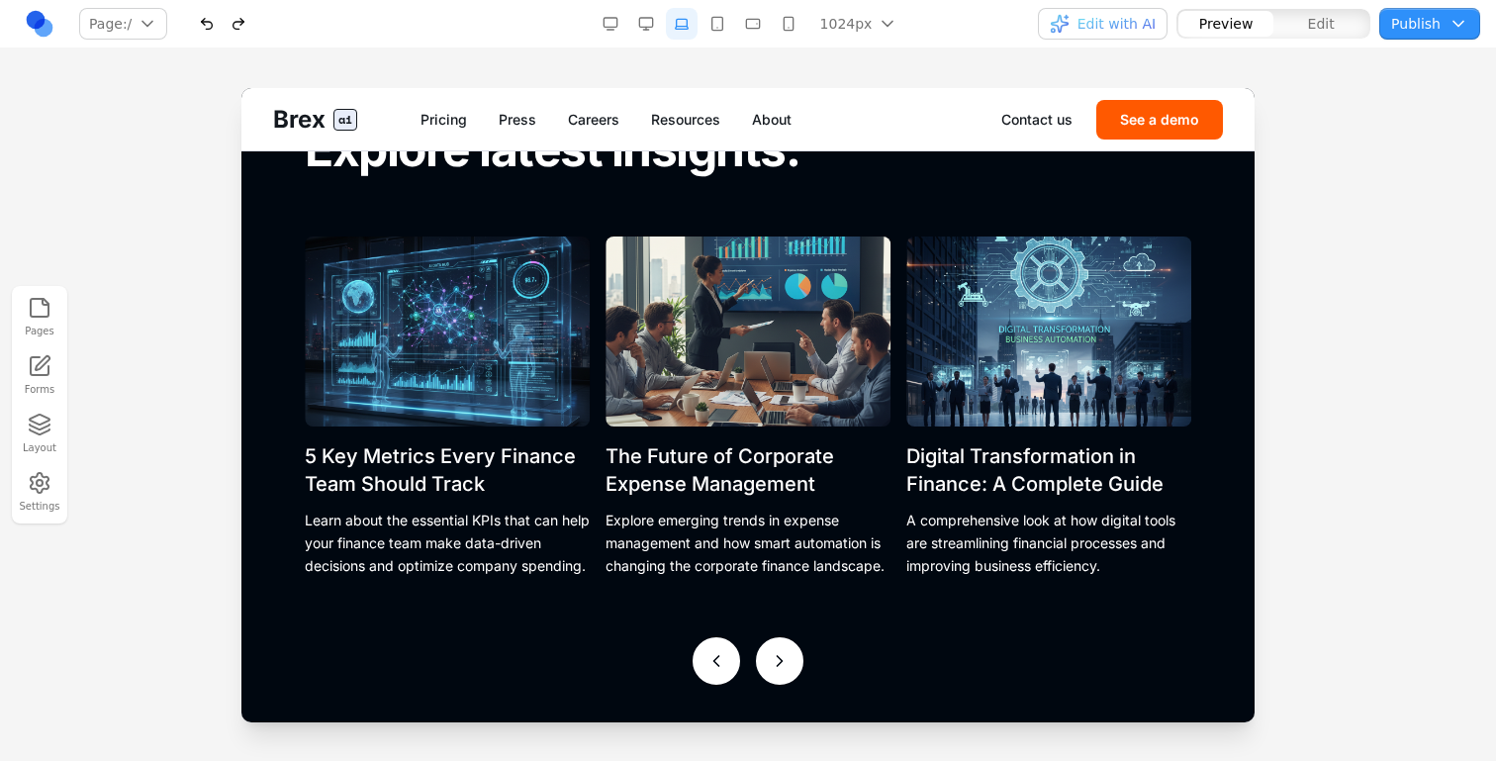
click at [776, 654] on icon at bounding box center [780, 661] width 20 height 20
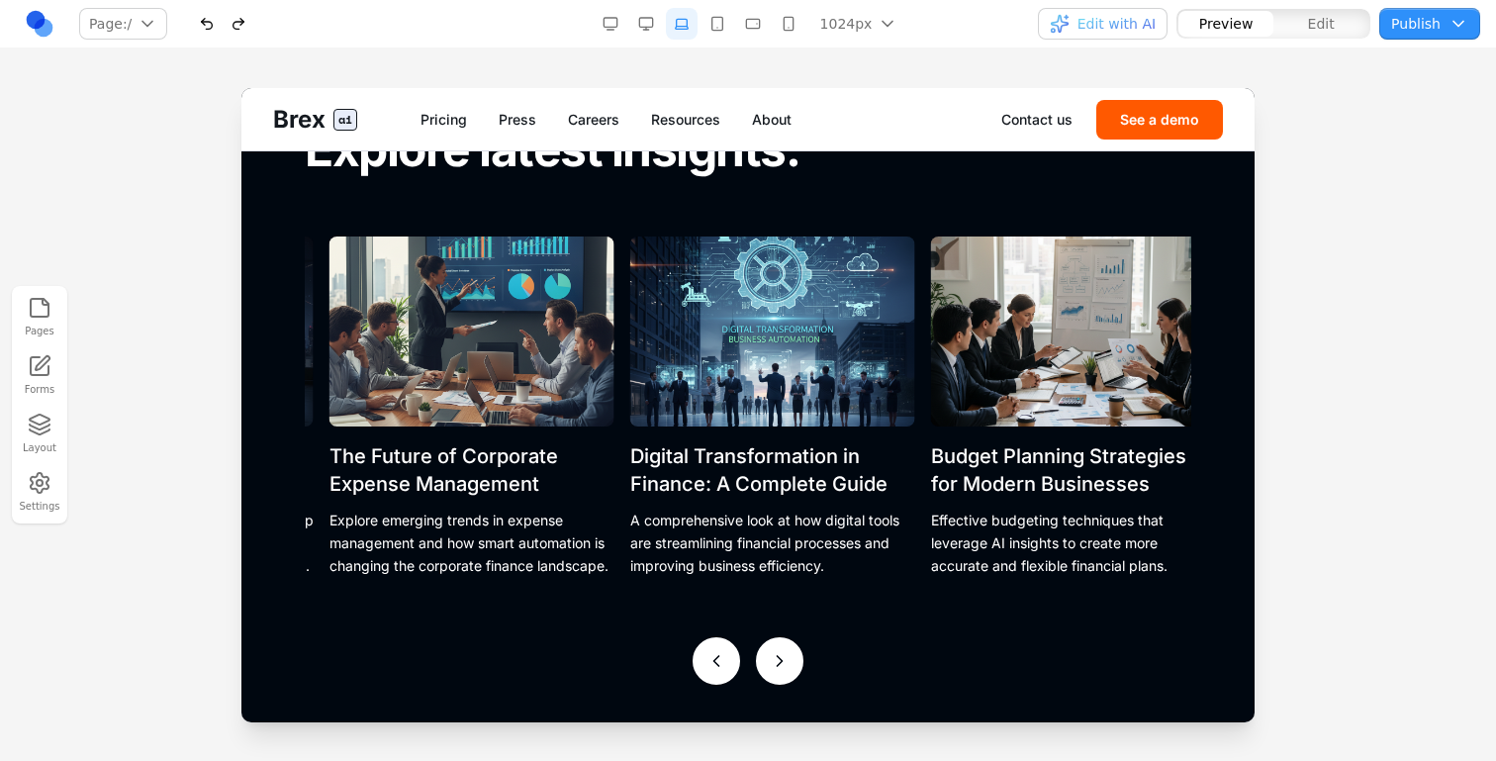
click at [776, 654] on icon at bounding box center [780, 661] width 20 height 20
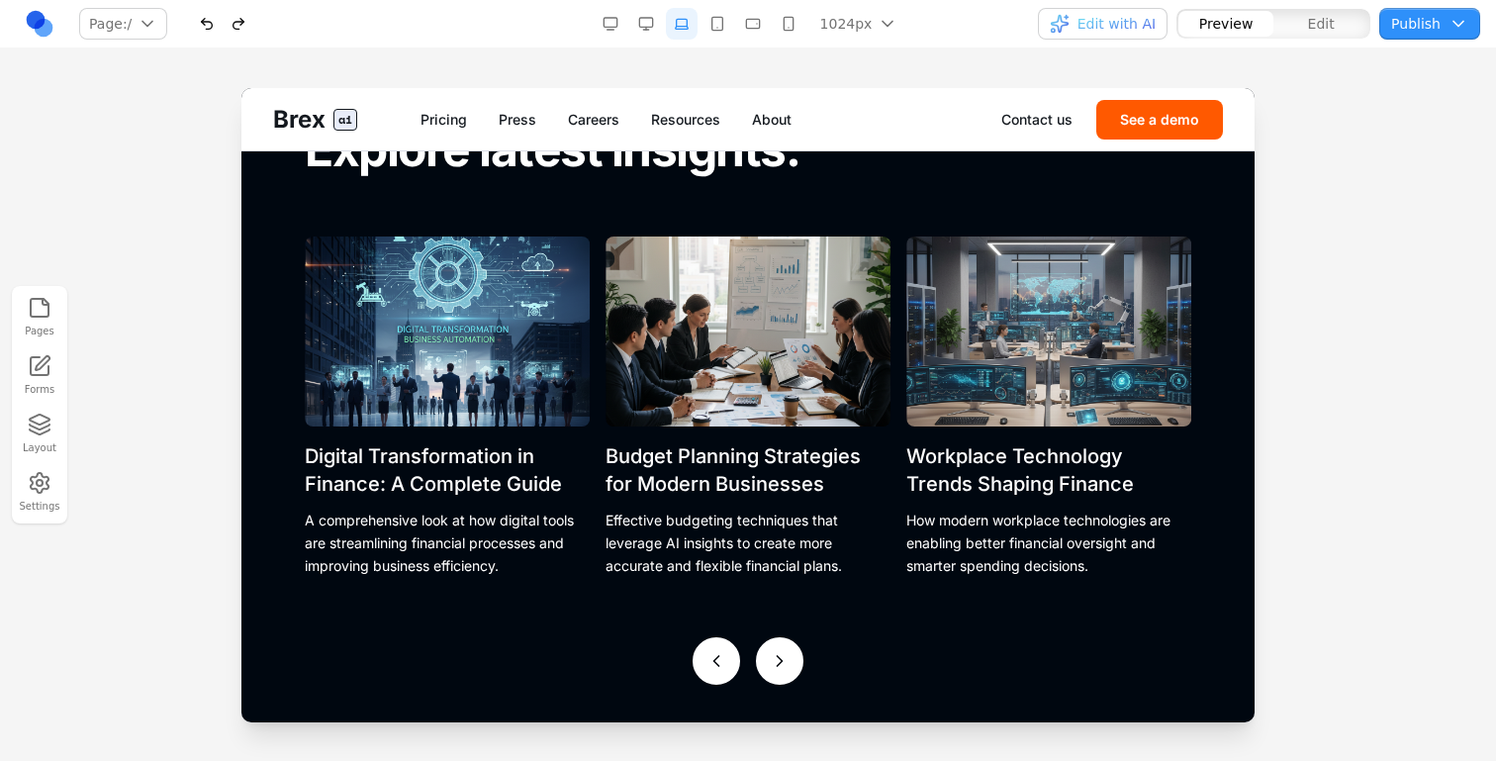
click at [776, 654] on icon at bounding box center [780, 661] width 20 height 20
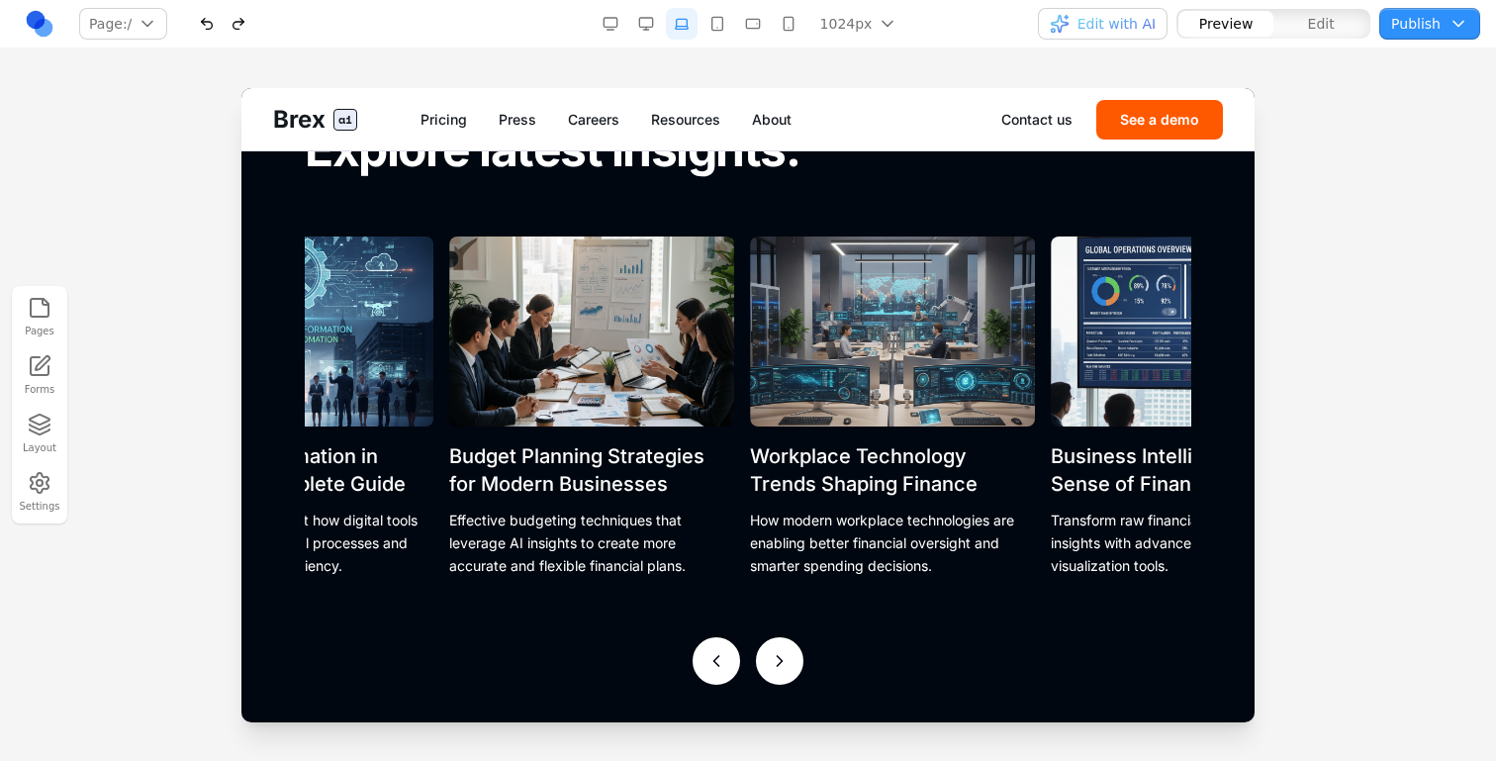
click at [776, 654] on icon at bounding box center [780, 661] width 20 height 20
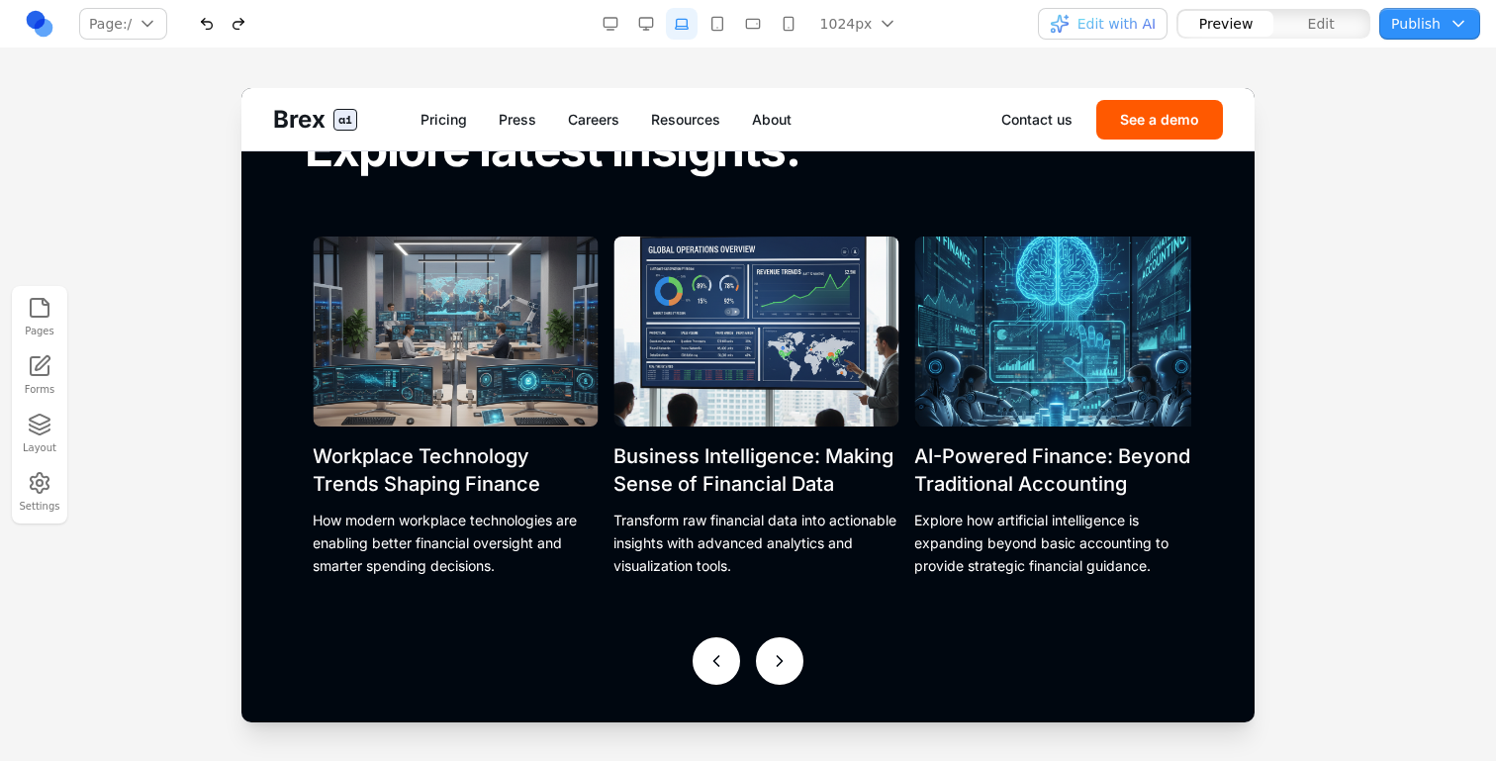
click at [776, 654] on icon at bounding box center [780, 661] width 20 height 20
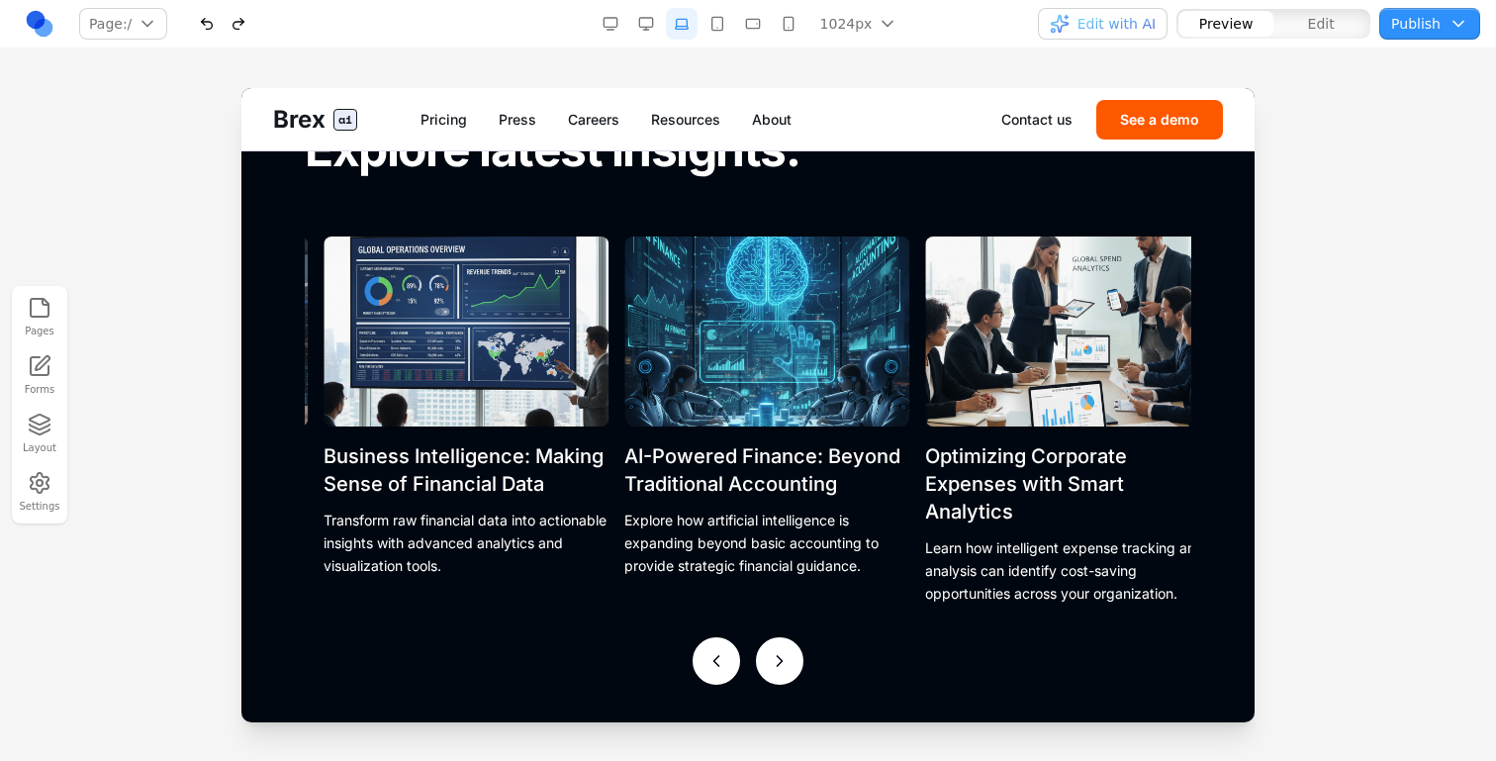
click at [776, 654] on icon at bounding box center [780, 661] width 20 height 20
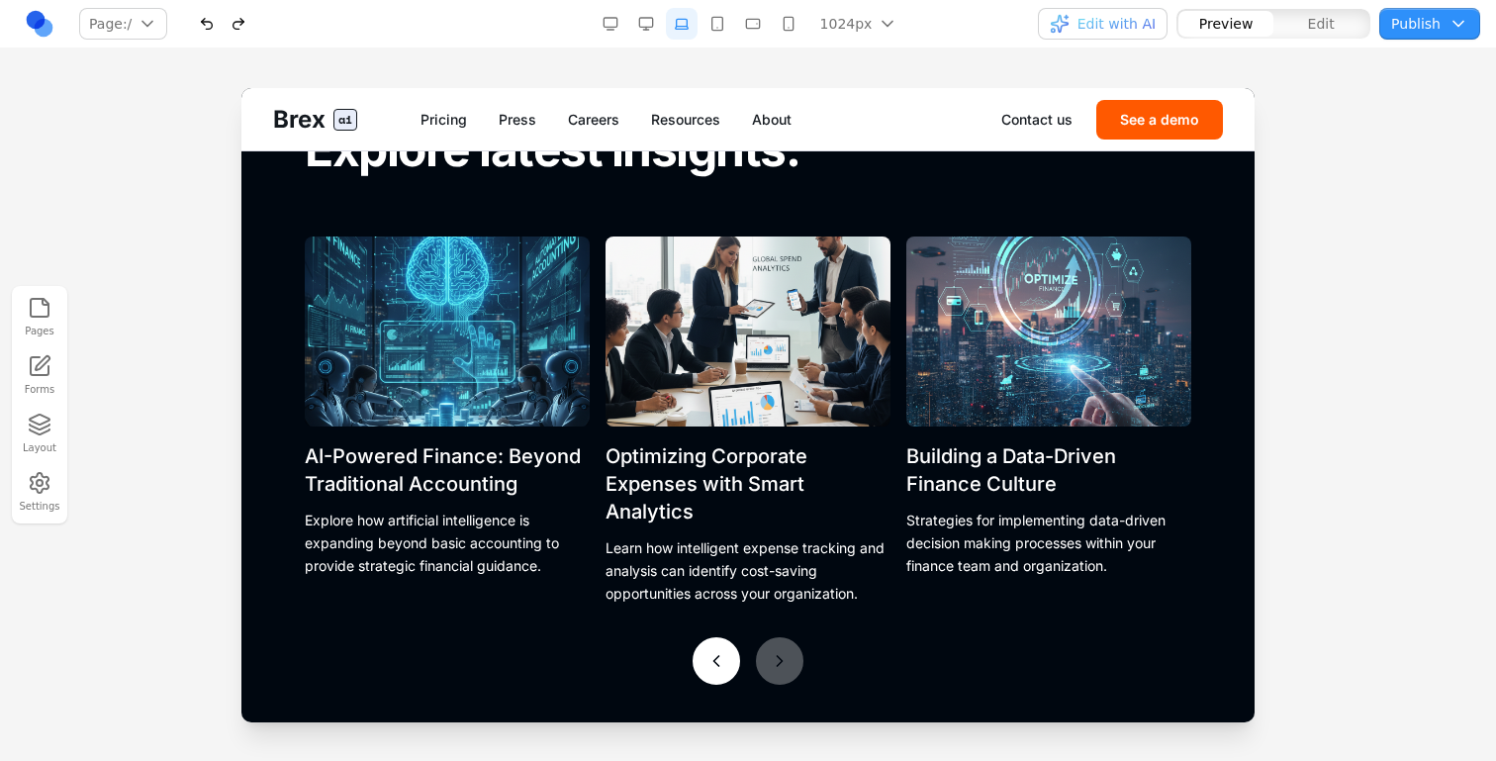
click at [708, 669] on icon at bounding box center [717, 661] width 20 height 20
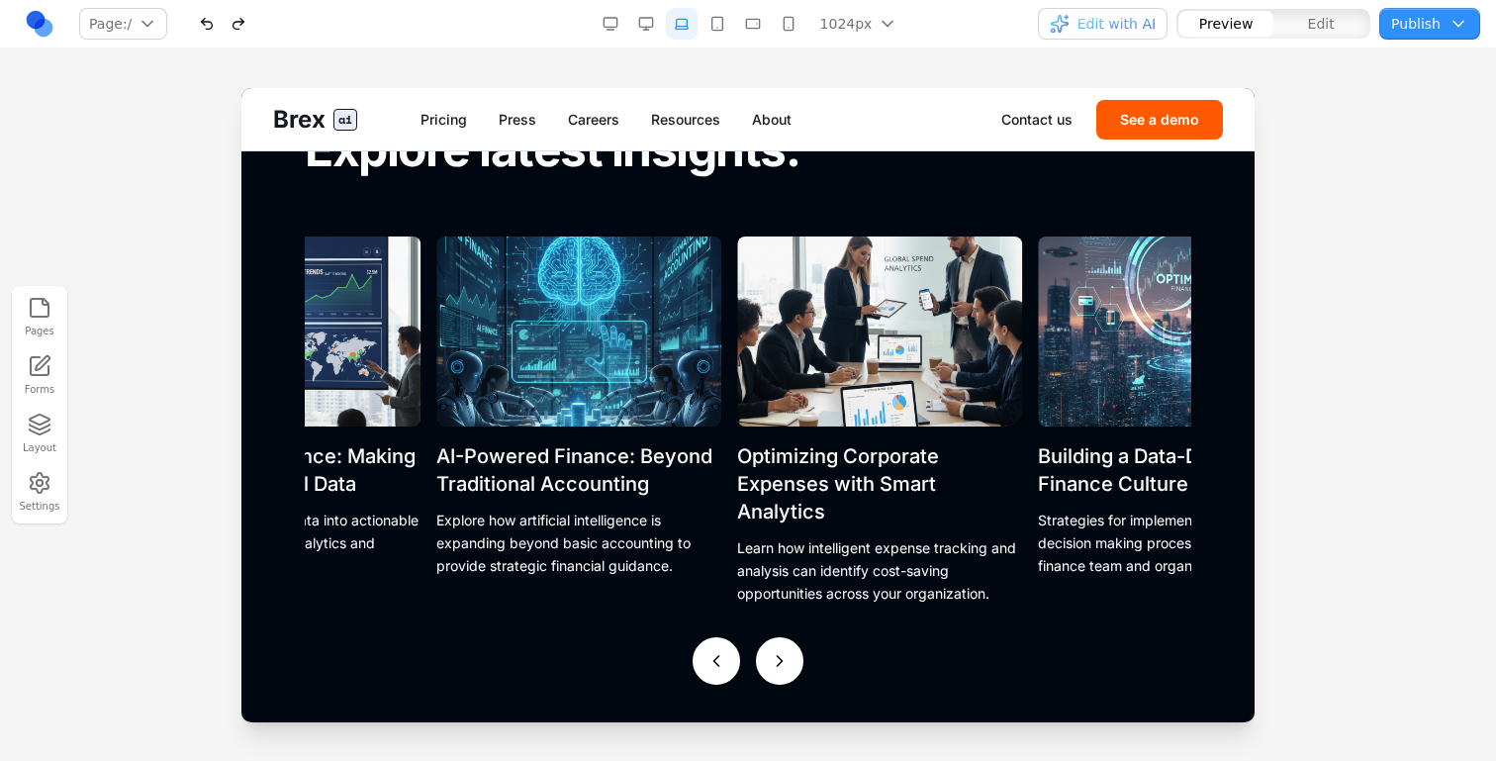
click at [708, 669] on icon at bounding box center [717, 661] width 20 height 20
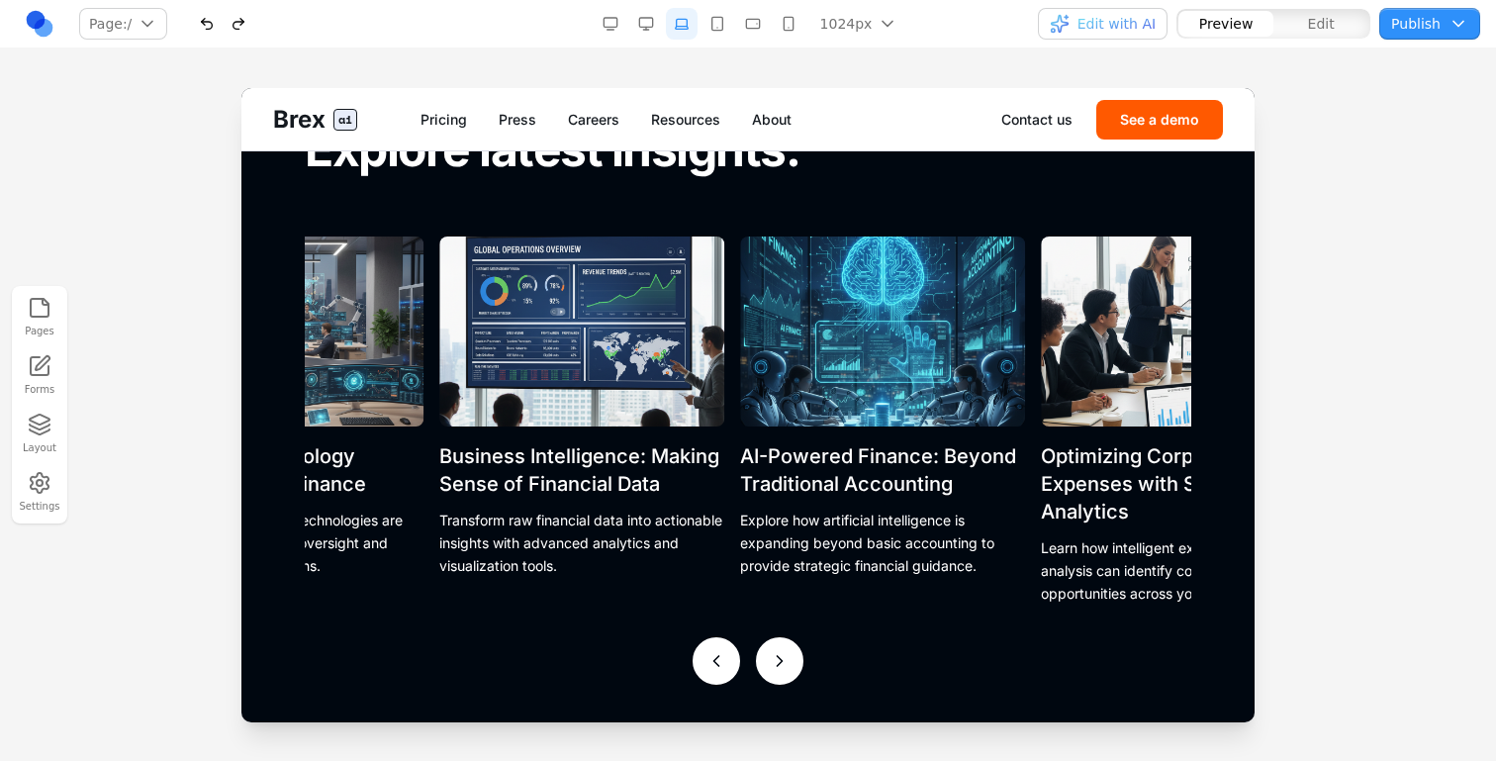
click at [708, 669] on icon at bounding box center [717, 661] width 20 height 20
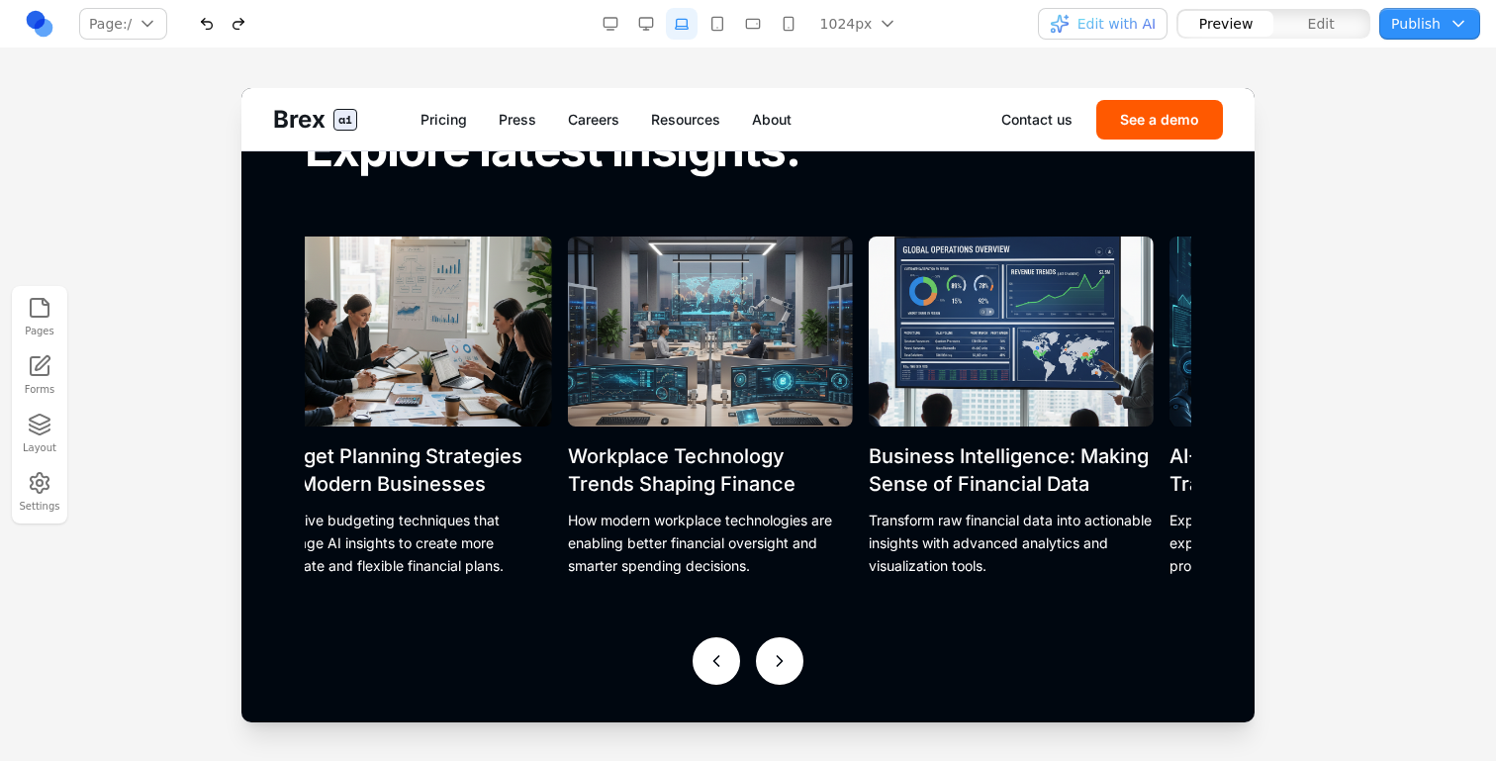
click at [708, 669] on icon at bounding box center [717, 661] width 20 height 20
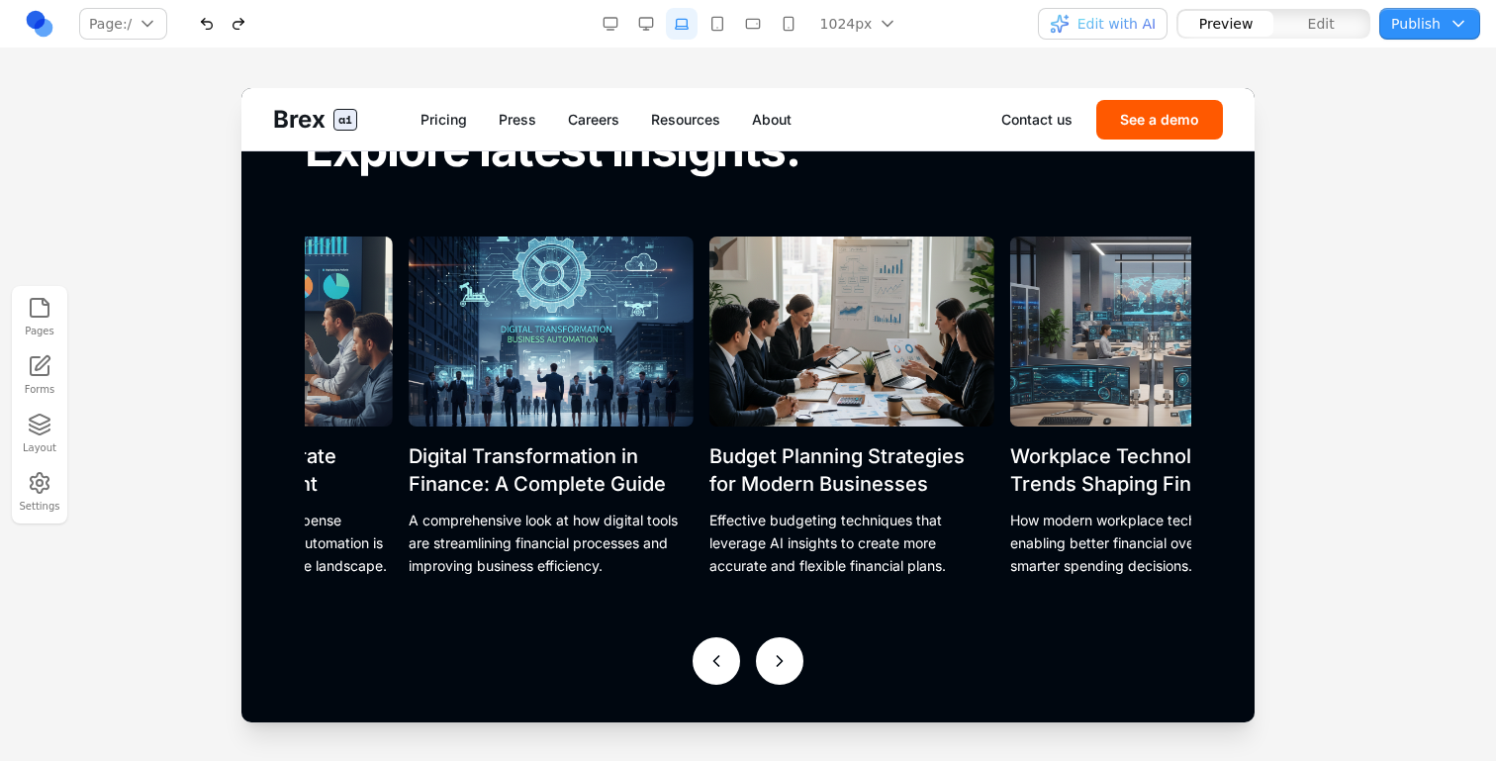
click at [708, 669] on icon at bounding box center [717, 661] width 20 height 20
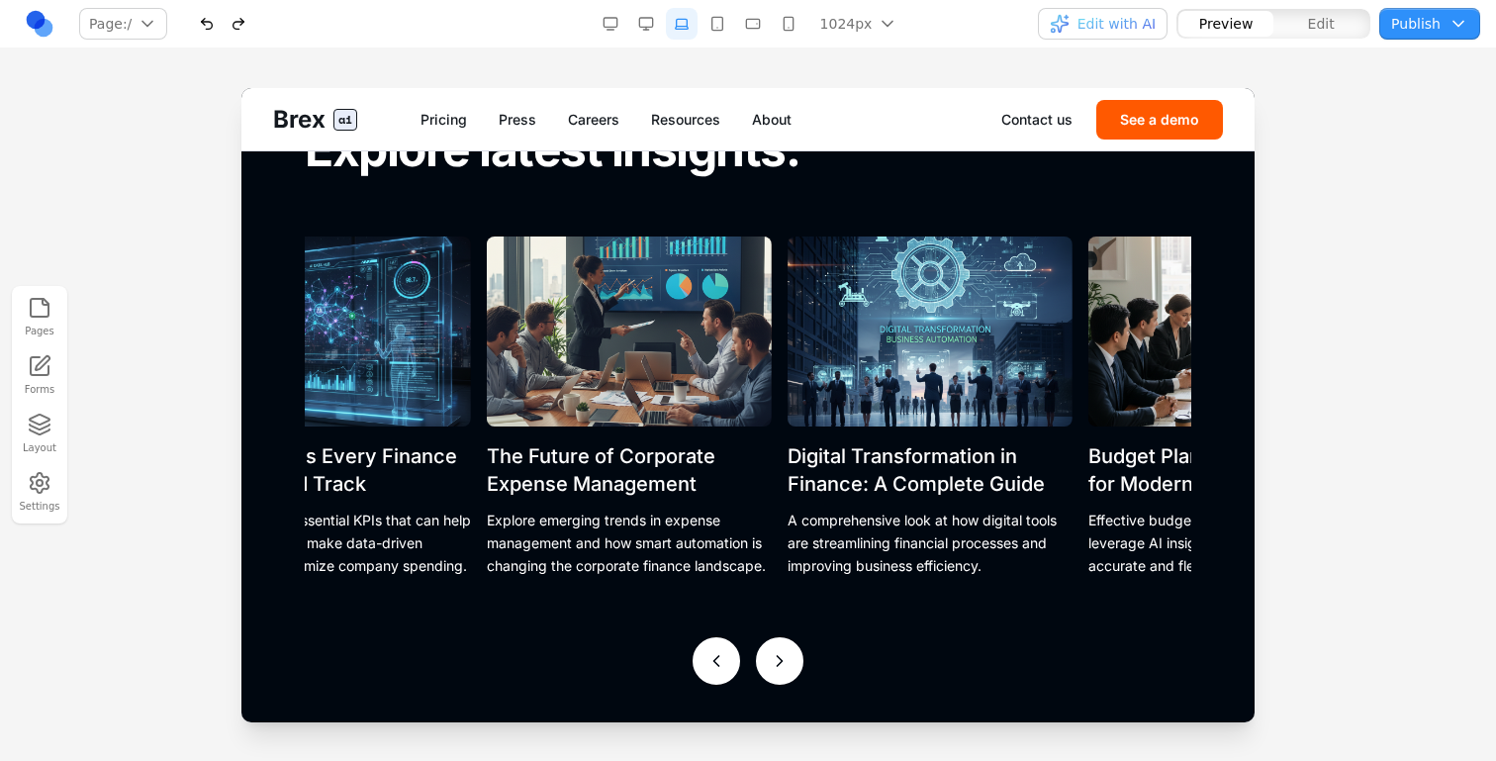
click at [708, 669] on icon at bounding box center [717, 661] width 20 height 20
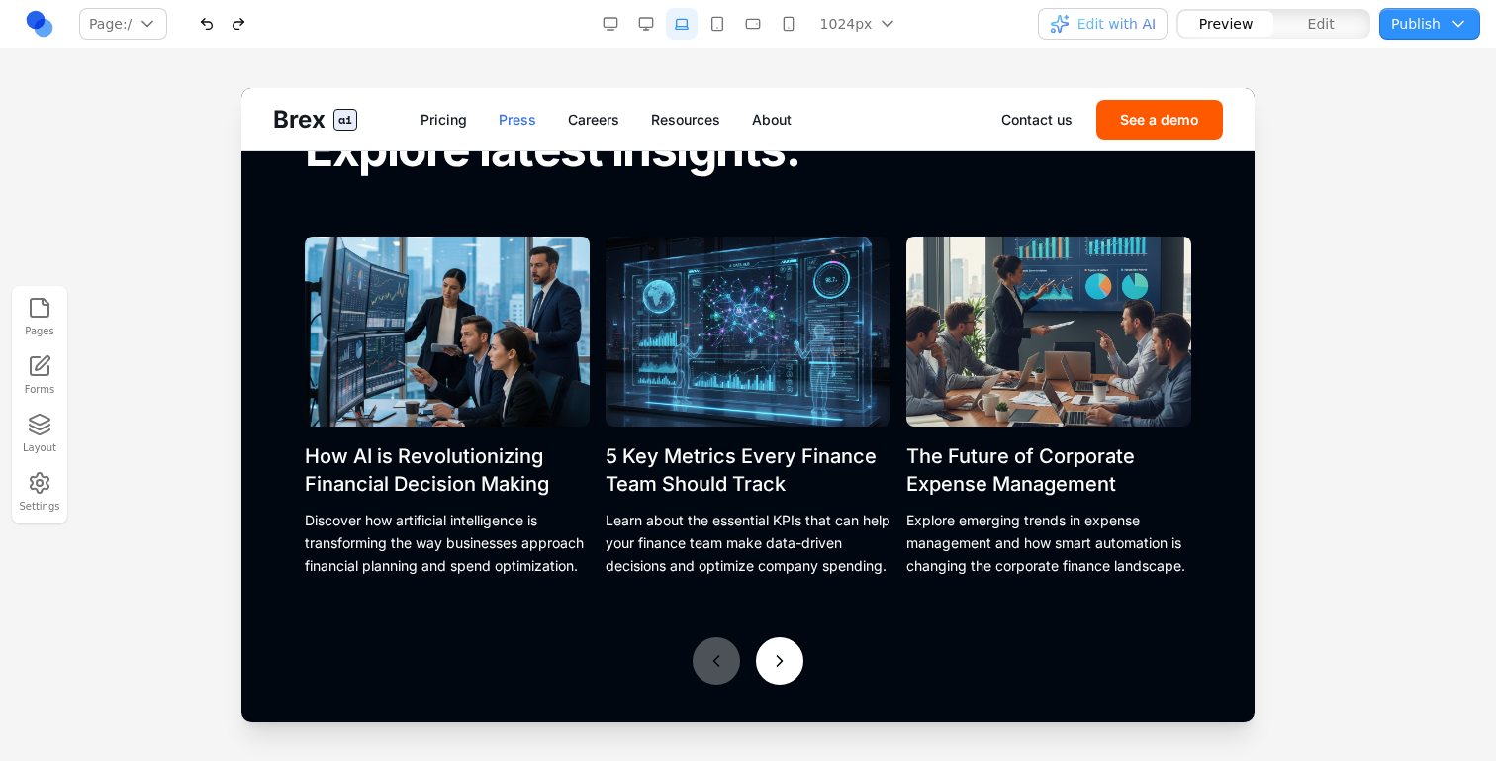
click at [504, 120] on link "Press" at bounding box center [518, 120] width 38 height 20
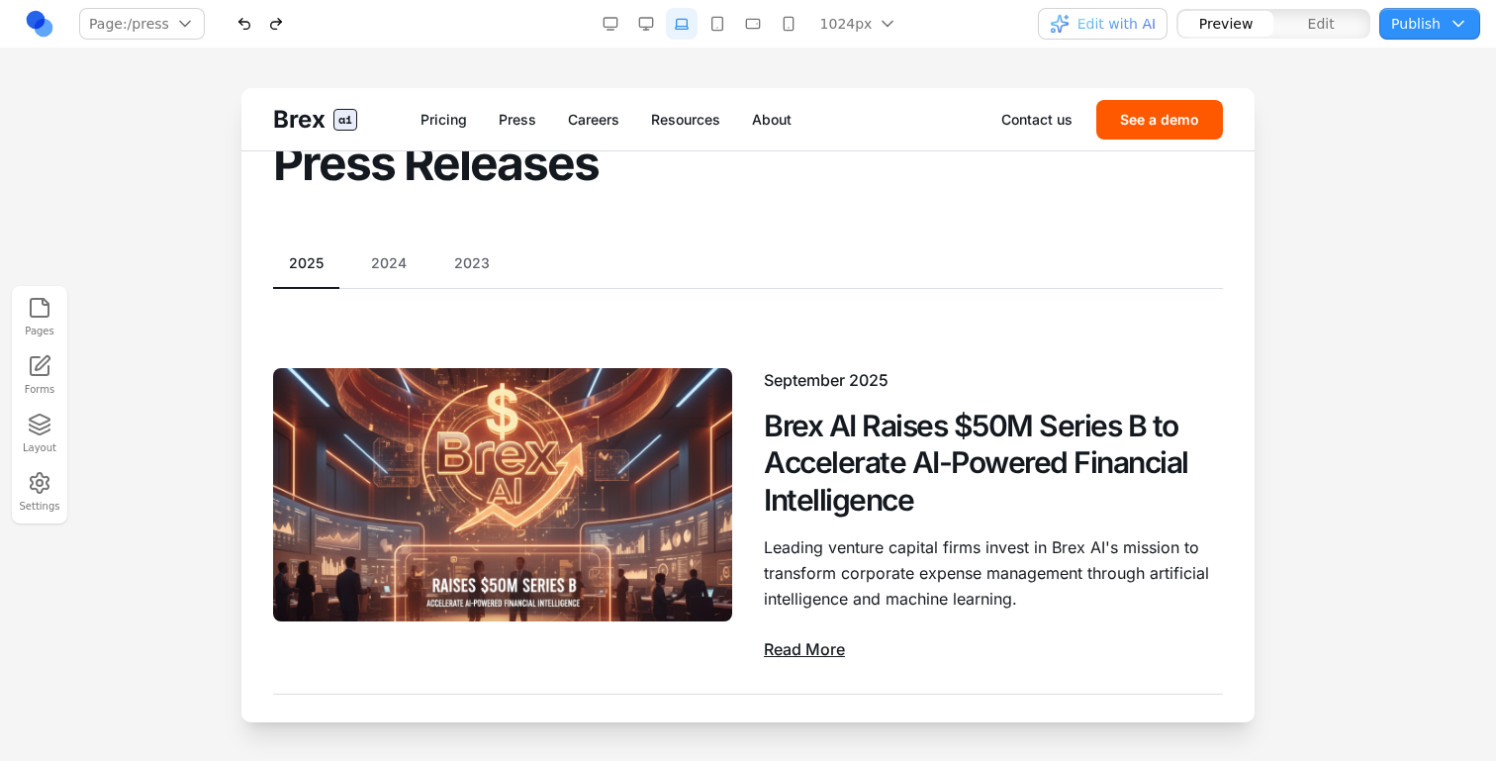
scroll to position [128, 0]
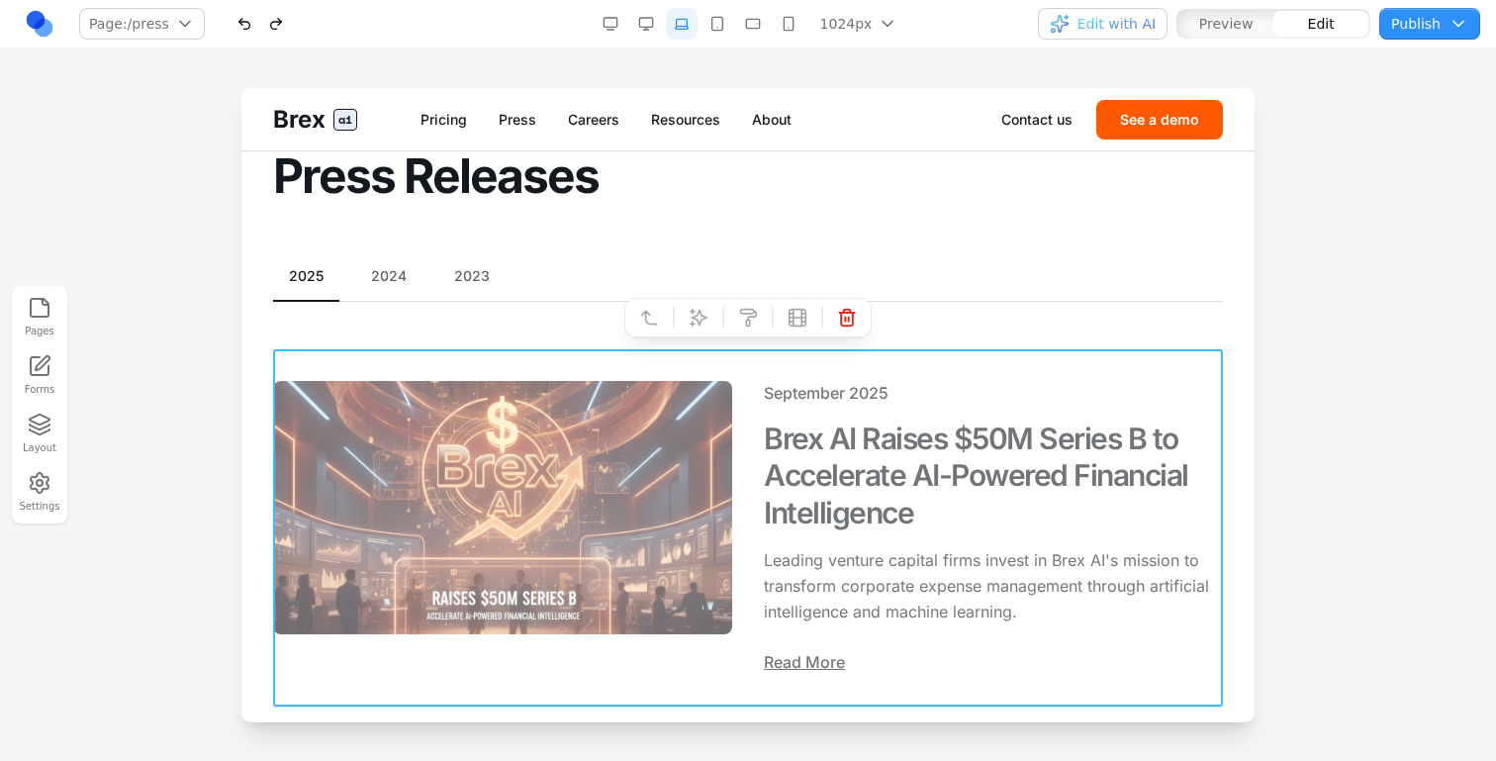
click at [604, 349] on div "[DATE] Brex AI Raises $50M Series B to Accelerate AI-Powered Financial Intellig…" at bounding box center [748, 528] width 950 height 358
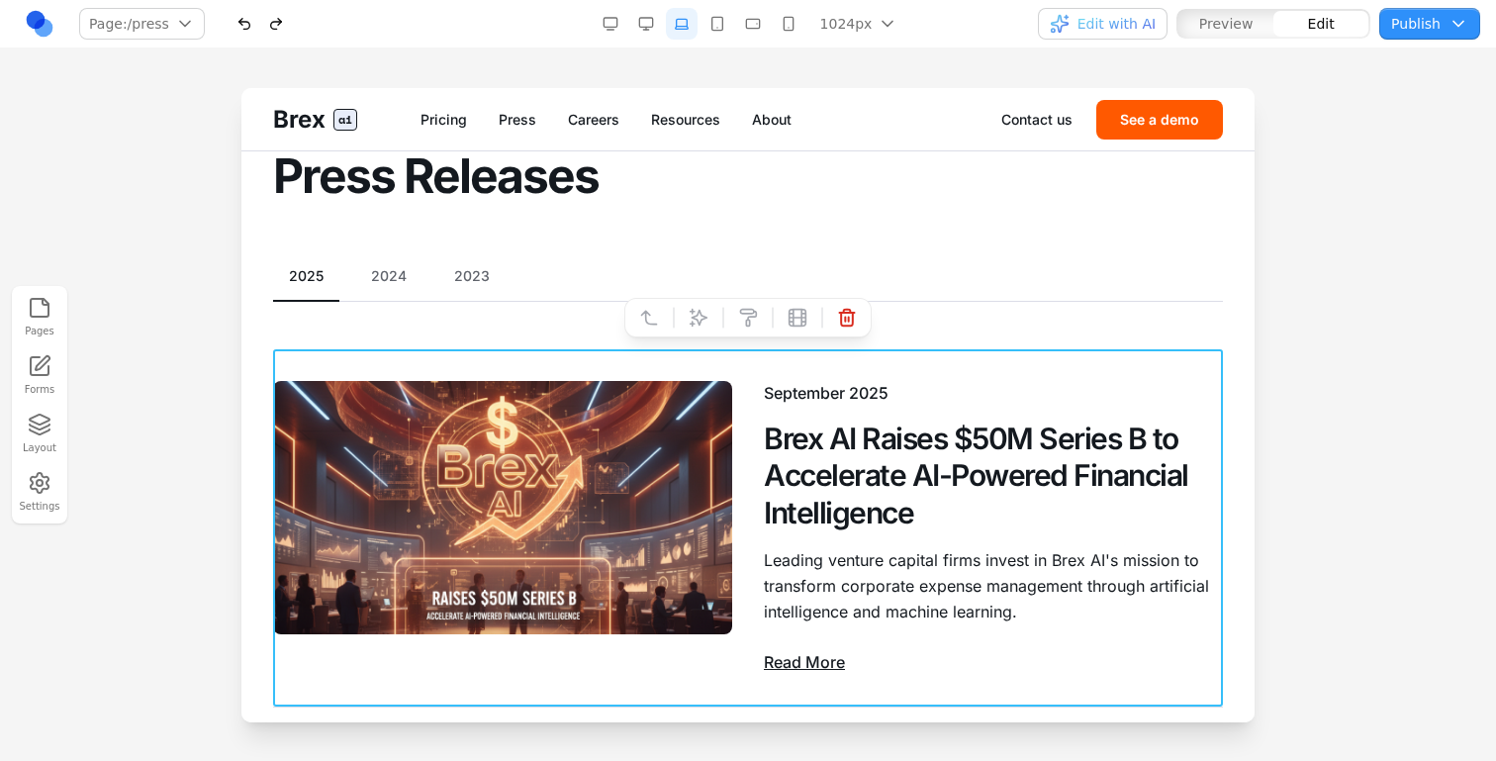
click at [680, 325] on div at bounding box center [674, 318] width 14 height 34
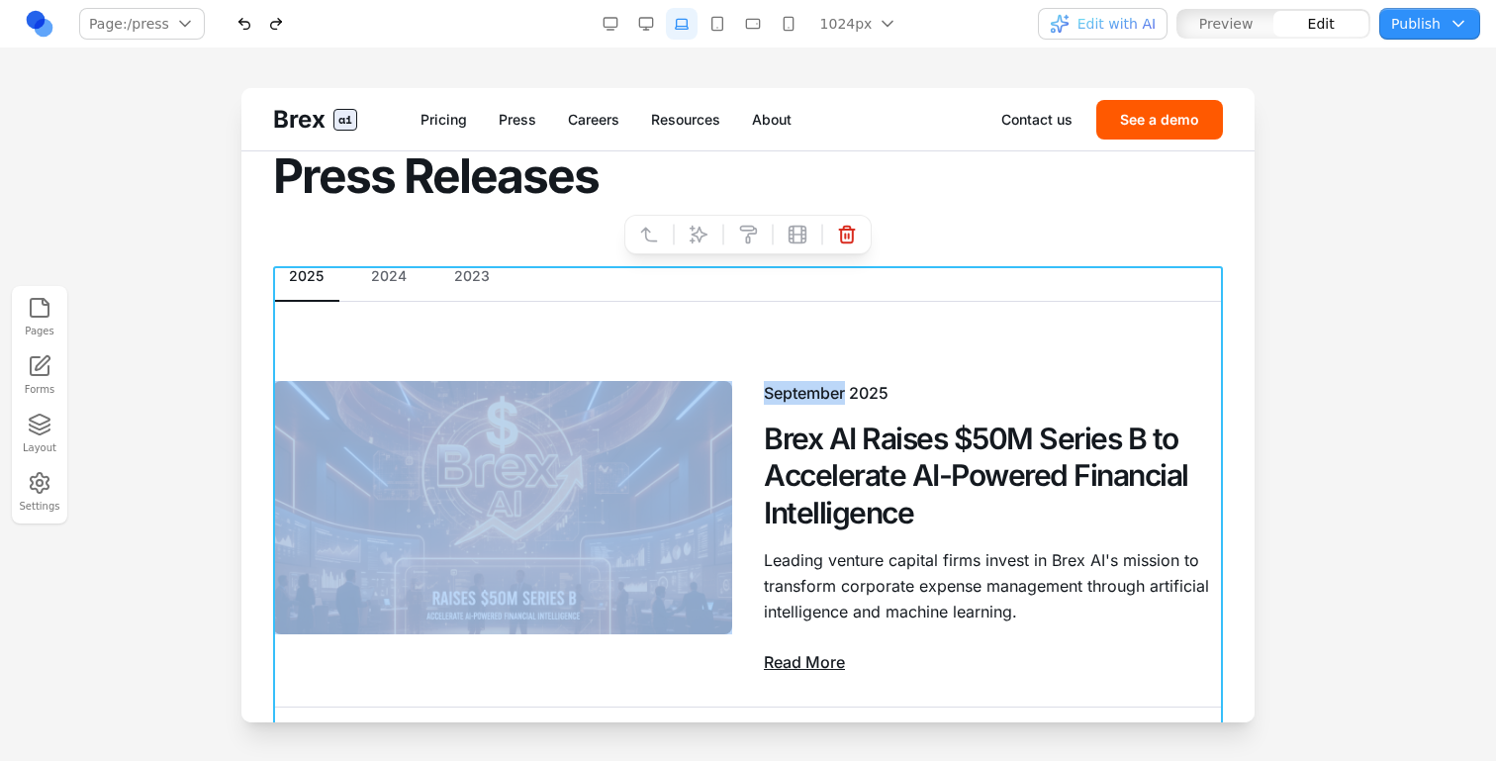
click at [697, 244] on button at bounding box center [699, 235] width 32 height 32
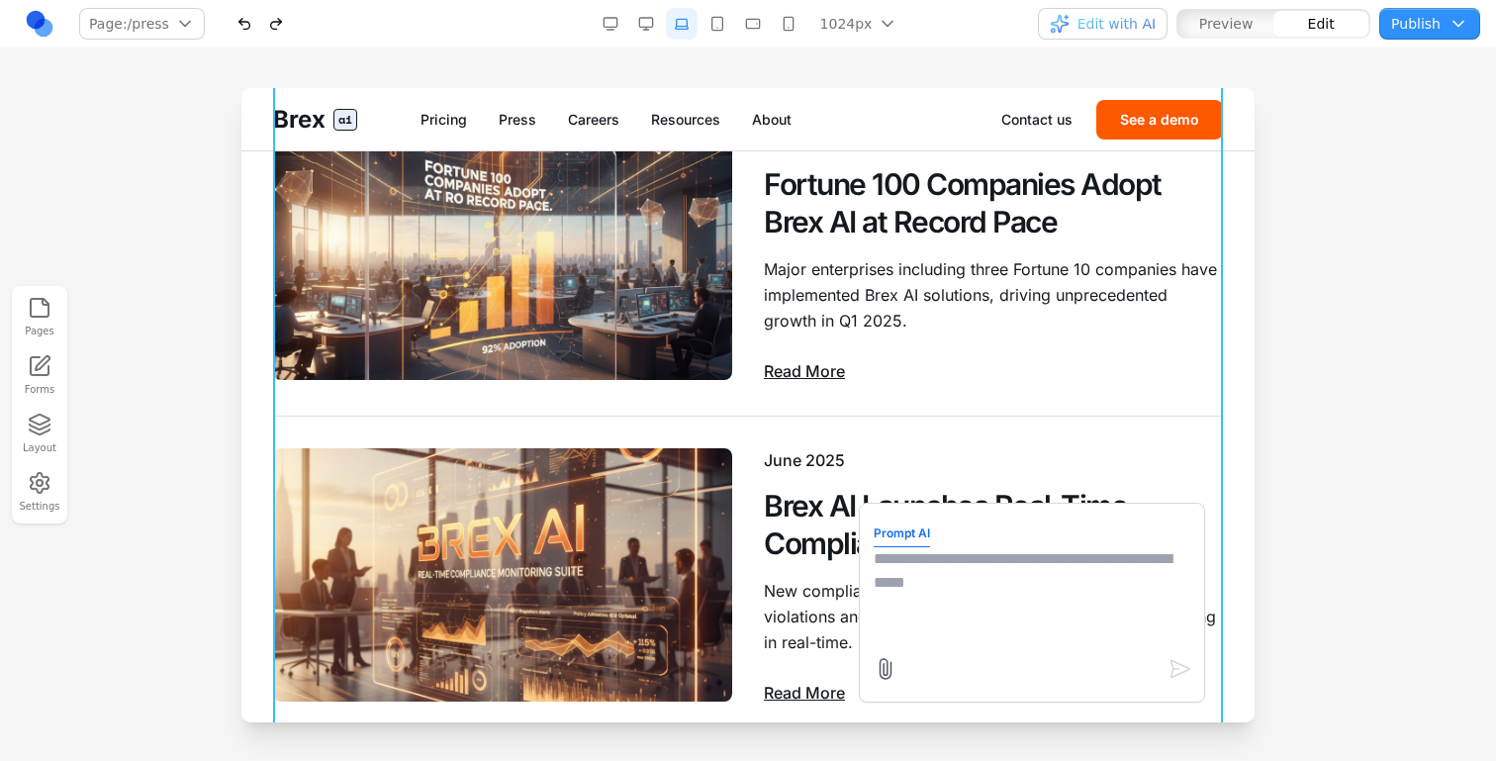
scroll to position [1265, 0]
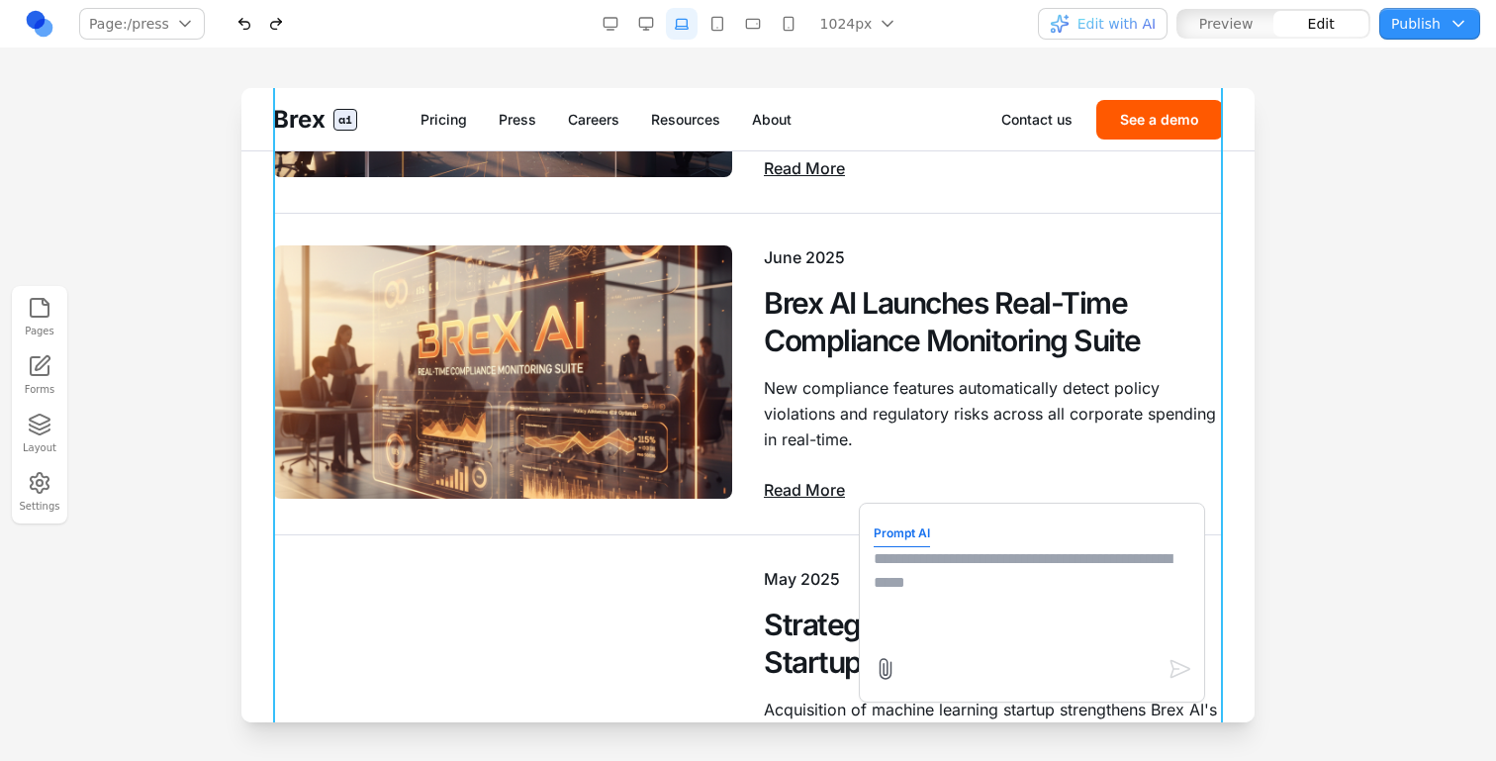
click at [933, 651] on form "Prompt AI" at bounding box center [1032, 603] width 317 height 170
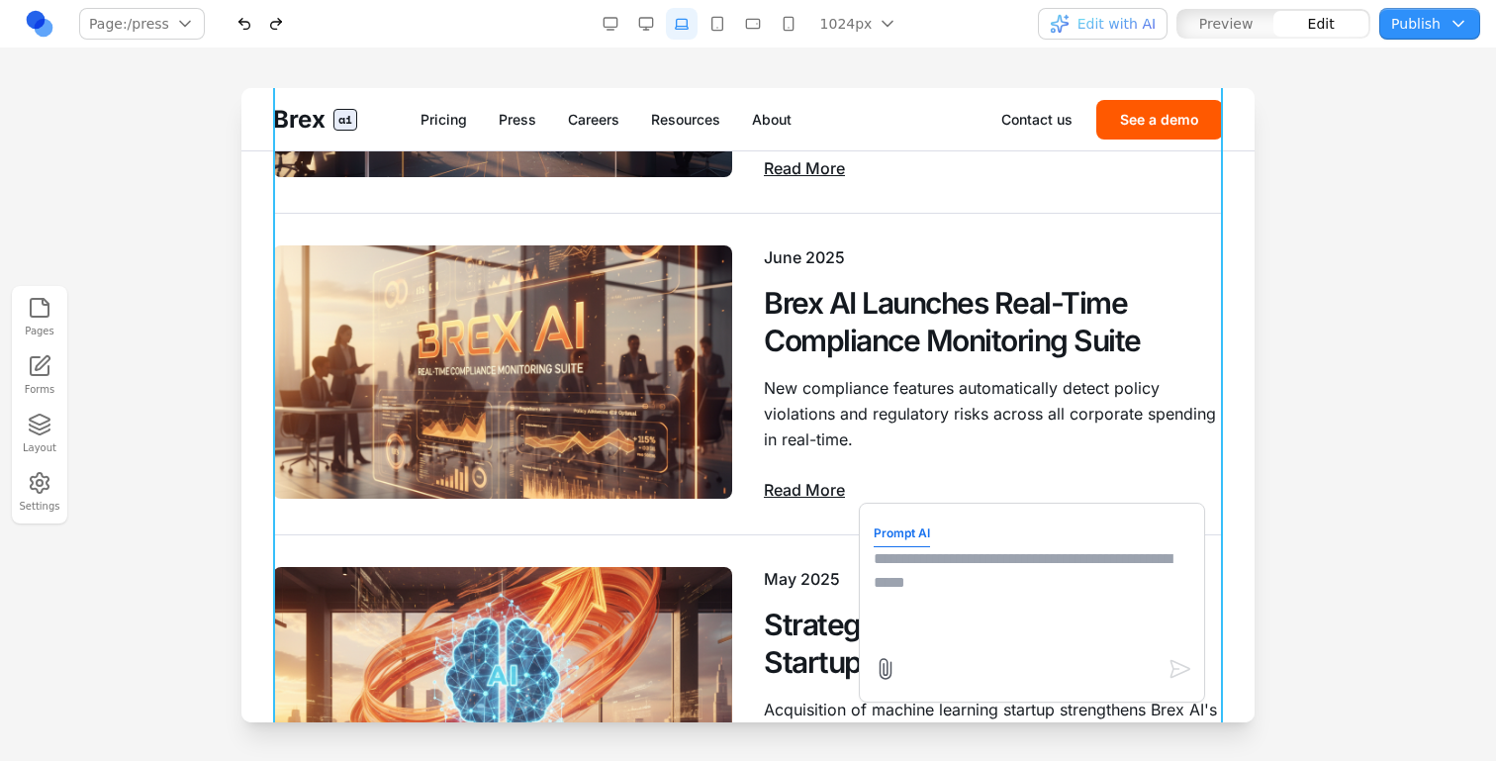
click at [899, 603] on textarea at bounding box center [1032, 596] width 317 height 99
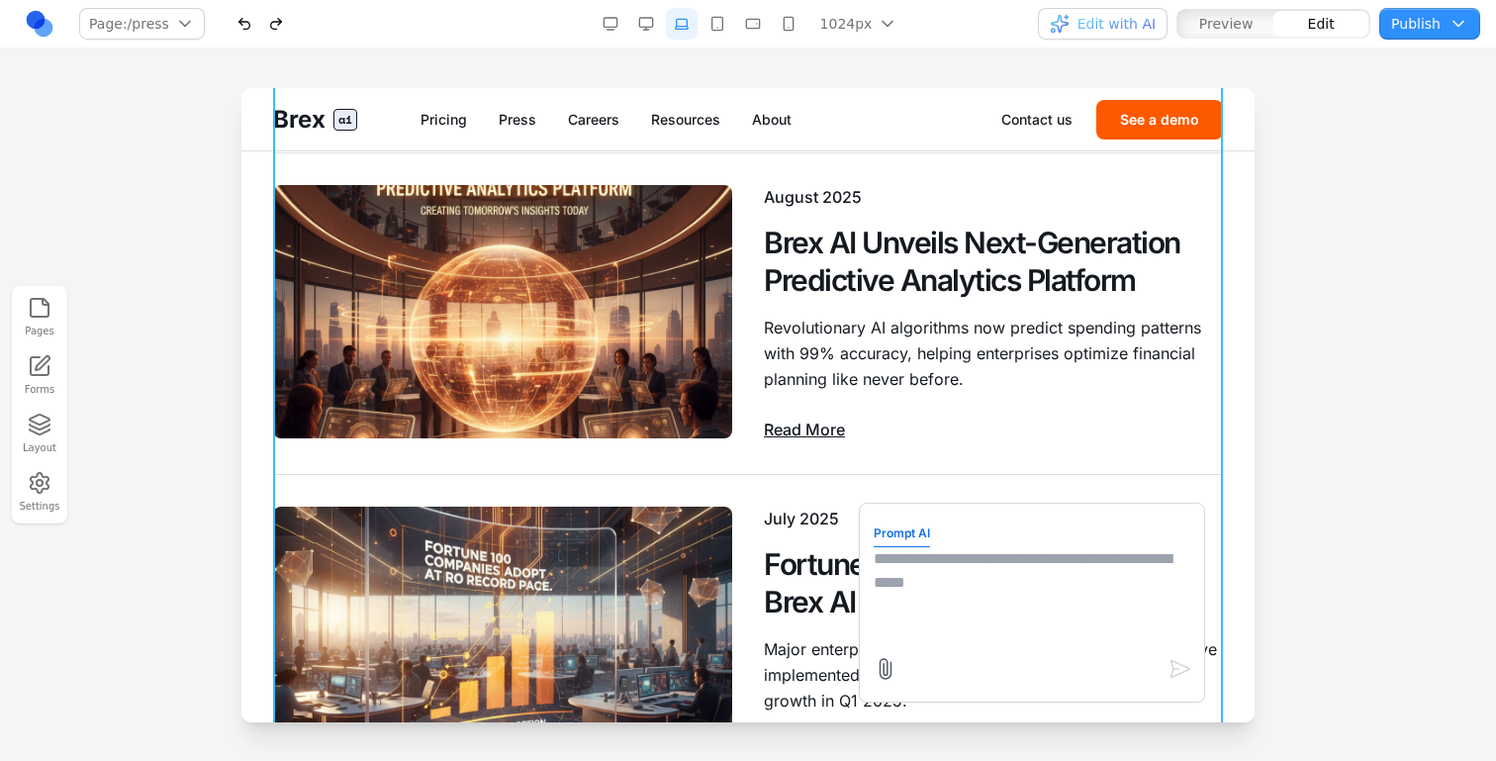
scroll to position [0, 0]
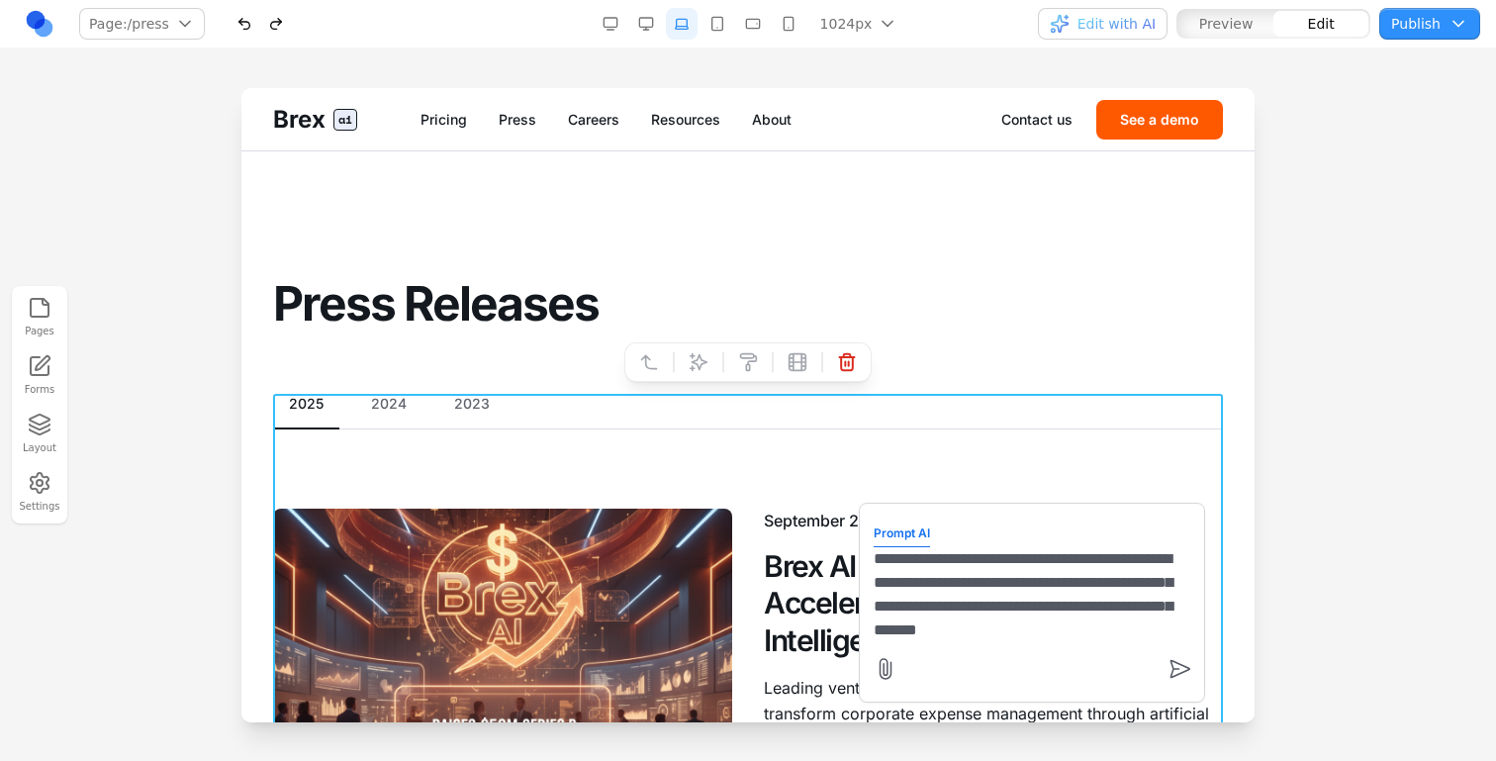
click at [877, 582] on textarea "**********" at bounding box center [1032, 596] width 317 height 99
type textarea "**********"
click at [949, 585] on textarea "**********" at bounding box center [1032, 596] width 317 height 99
click at [1179, 630] on textarea "**********" at bounding box center [1032, 596] width 317 height 99
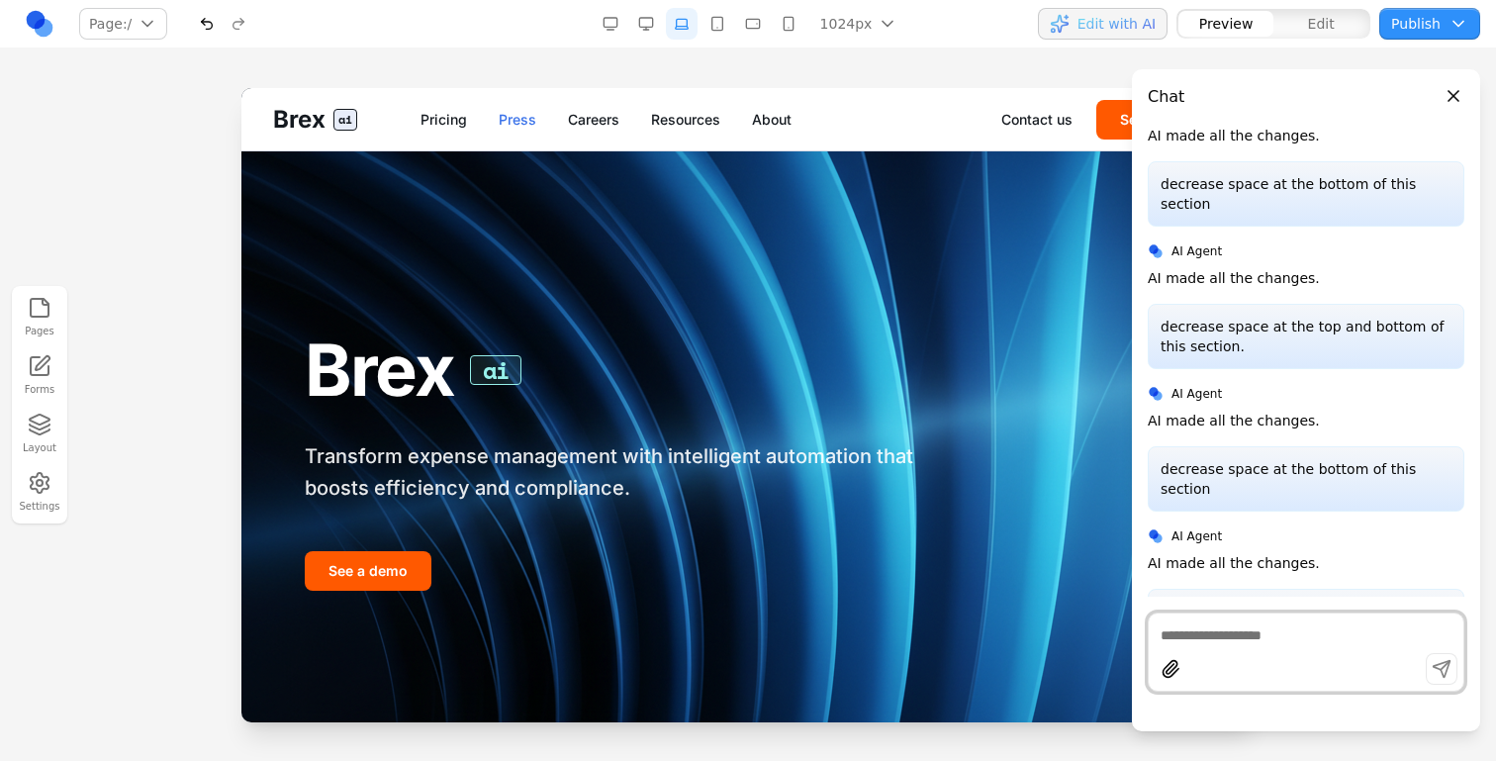
drag, startPoint x: 500, startPoint y: 116, endPoint x: 737, endPoint y: 201, distance: 252.3
click at [500, 116] on link "Press" at bounding box center [518, 120] width 38 height 20
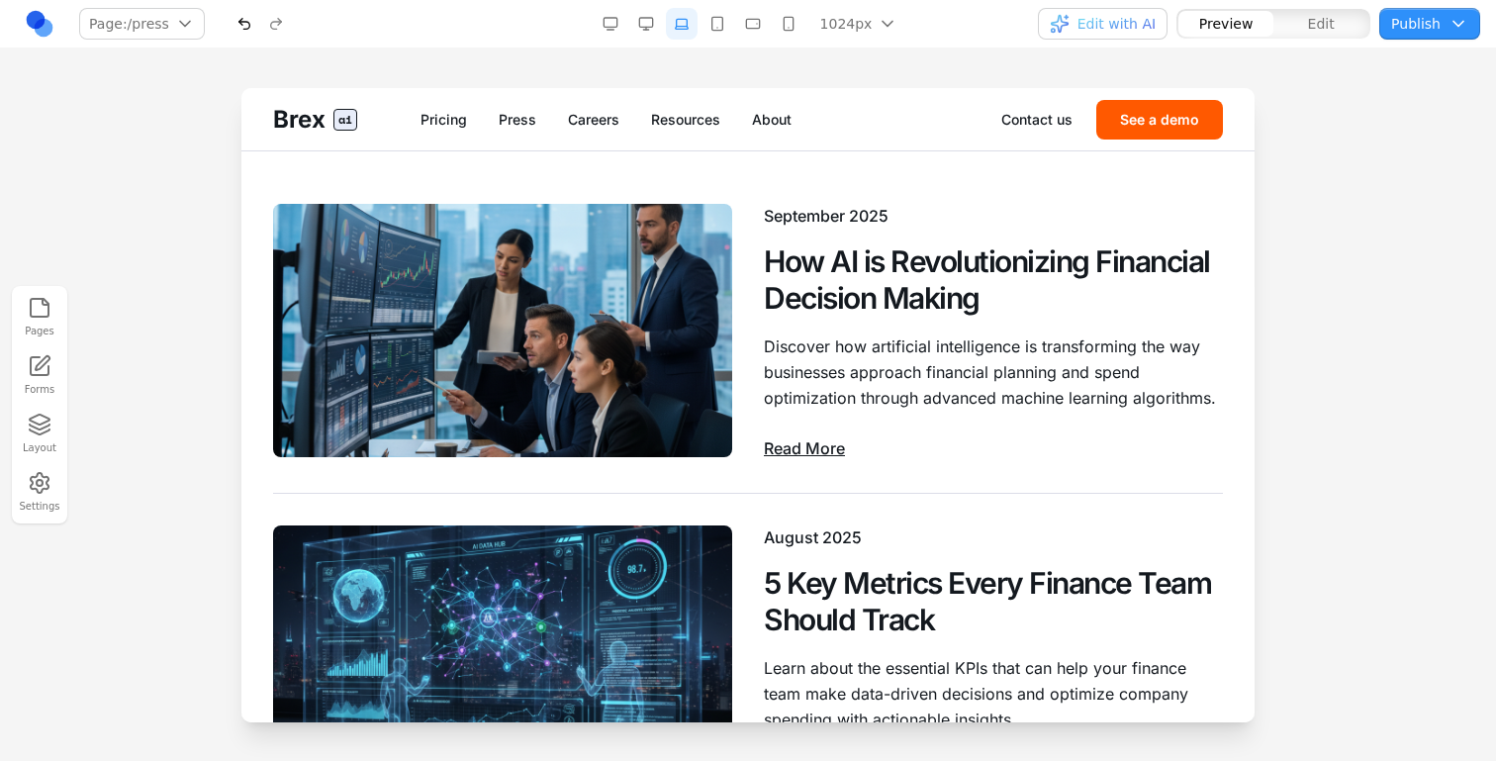
scroll to position [175, 0]
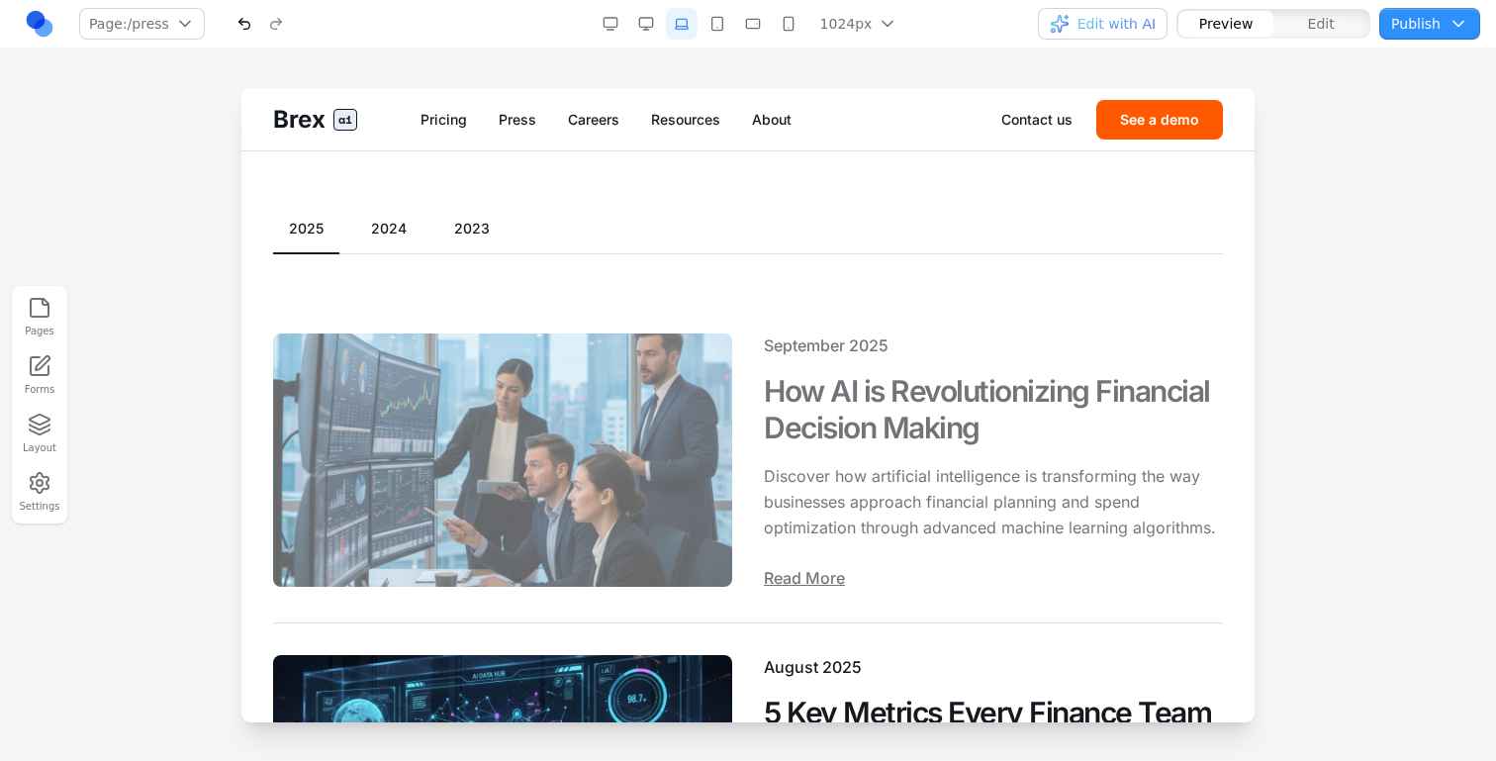
click at [838, 578] on span "Read More" at bounding box center [804, 578] width 81 height 24
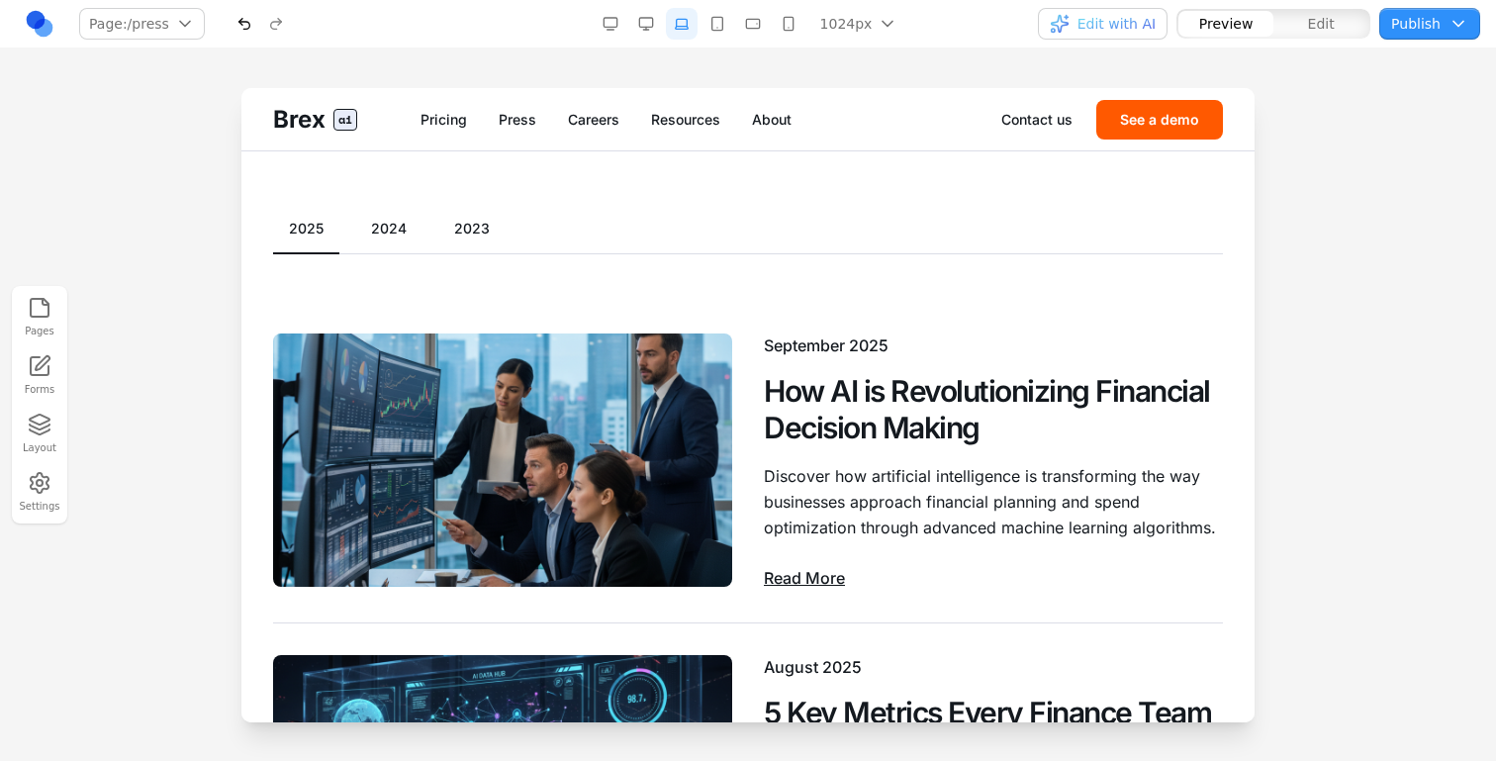
click at [400, 232] on button "2024" at bounding box center [388, 229] width 67 height 20
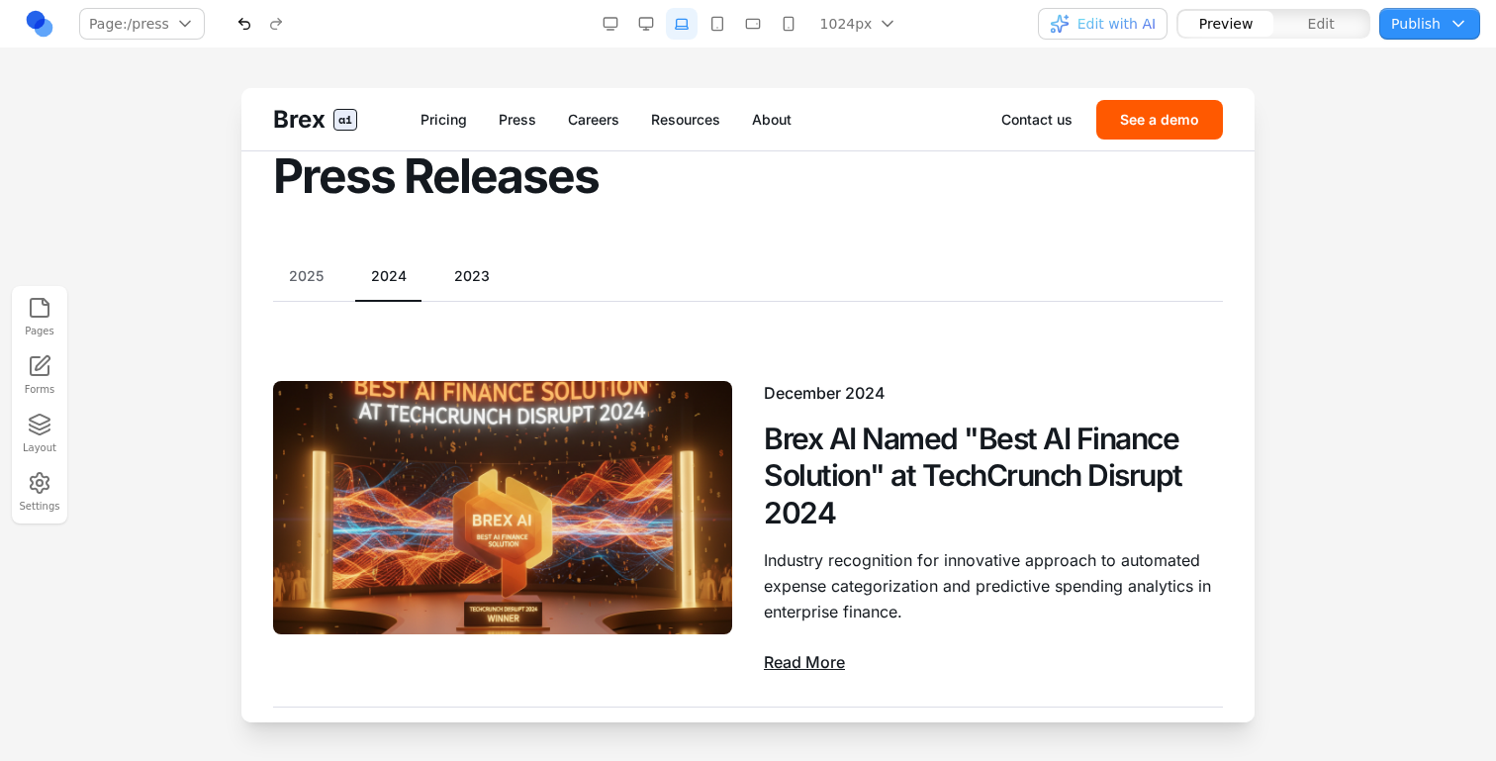
scroll to position [9, 0]
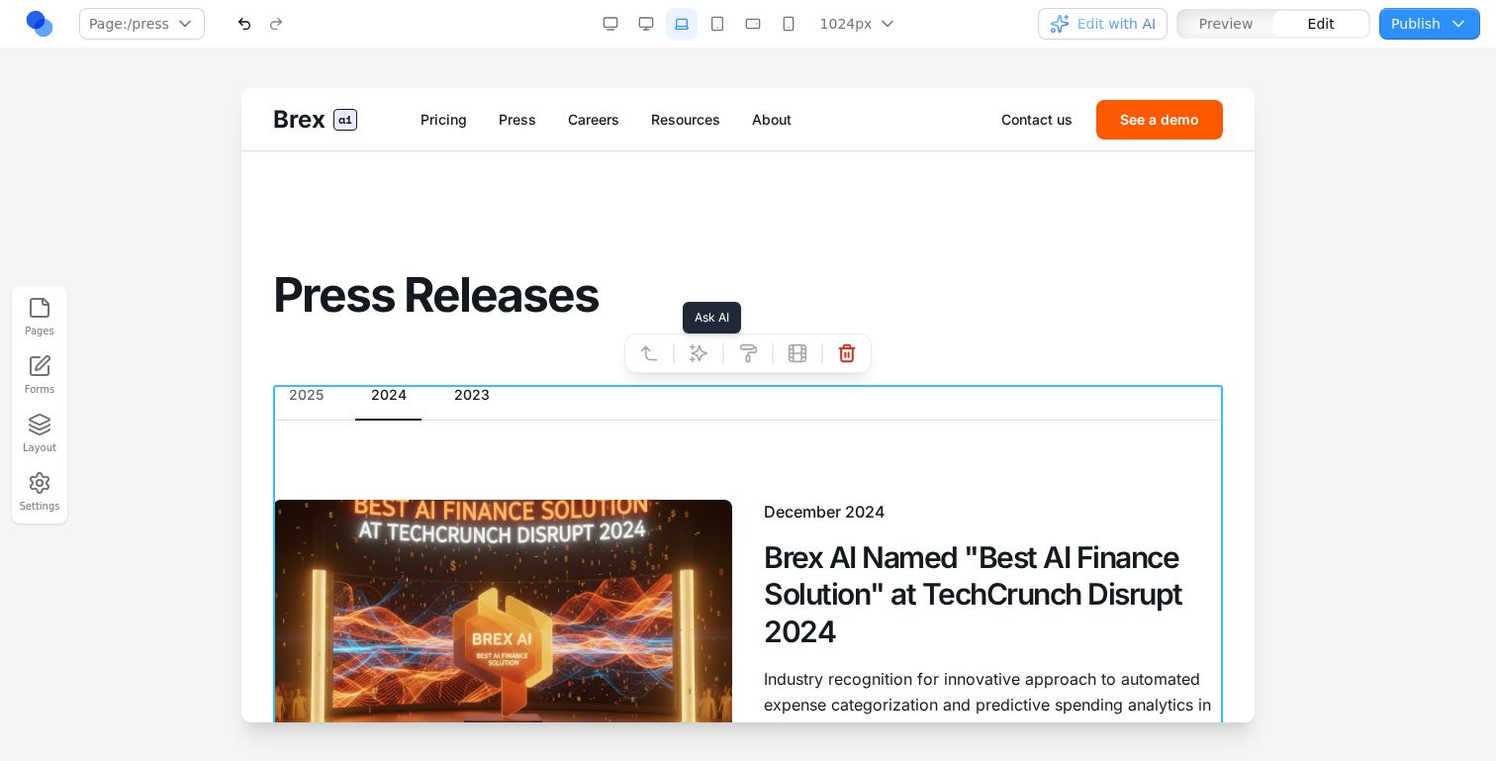
click at [704, 347] on icon at bounding box center [699, 353] width 20 height 20
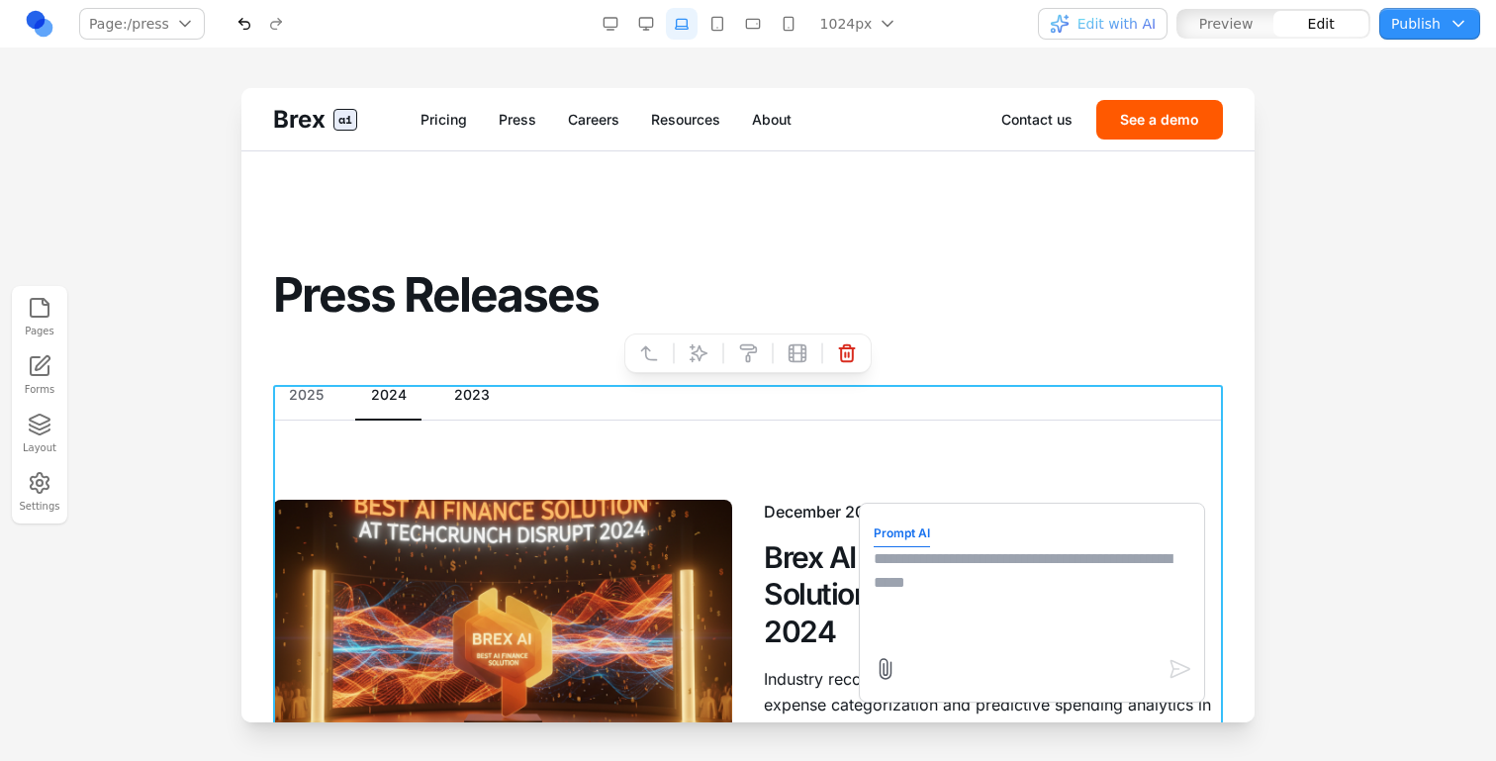
click at [951, 630] on textarea at bounding box center [1032, 596] width 317 height 99
drag, startPoint x: 1021, startPoint y: 591, endPoint x: 961, endPoint y: 587, distance: 60.5
click at [962, 588] on textarea "**********" at bounding box center [1032, 596] width 317 height 99
click at [1152, 577] on textarea "**********" at bounding box center [1032, 596] width 317 height 99
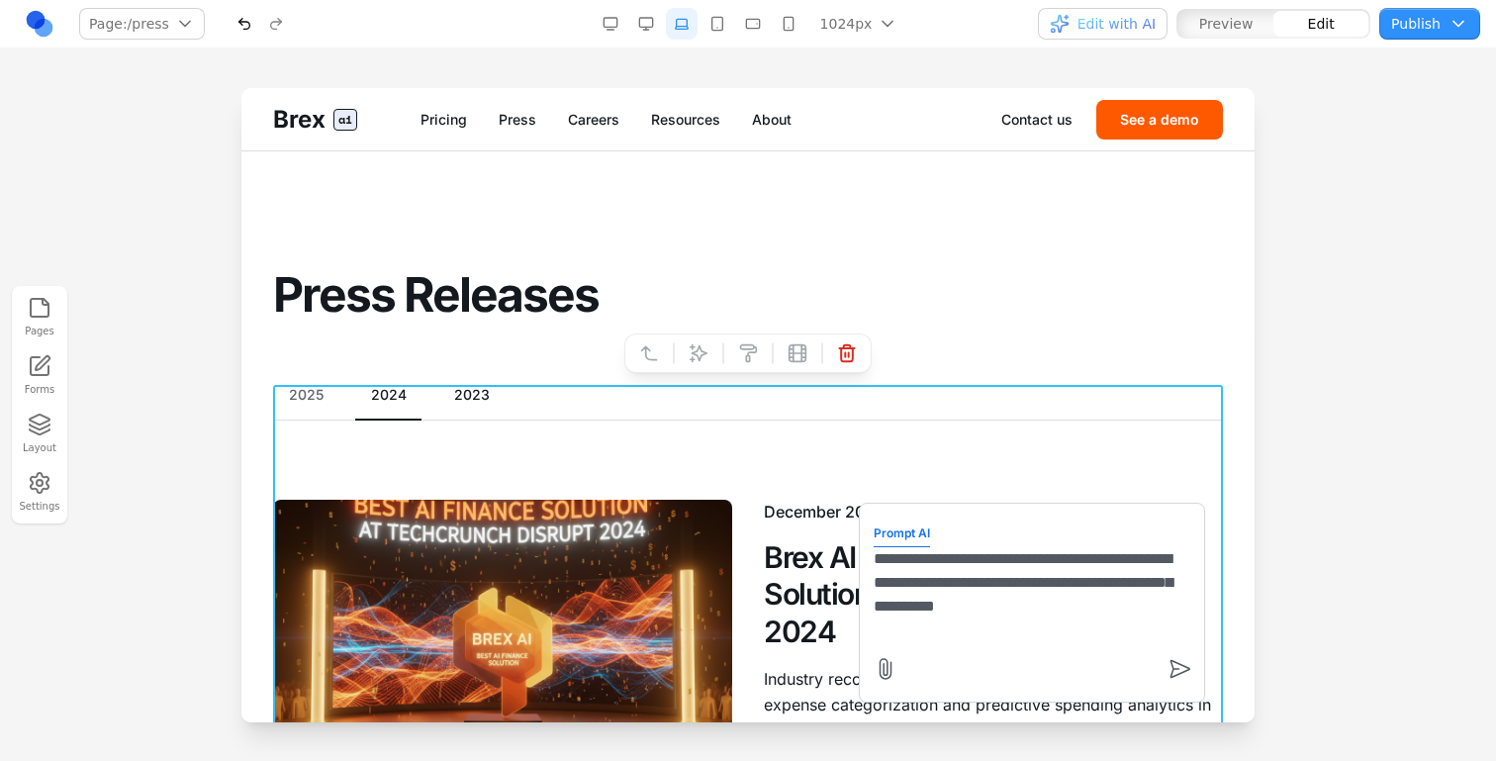
click at [1135, 27] on span "Edit with AI" at bounding box center [1117, 24] width 78 height 20
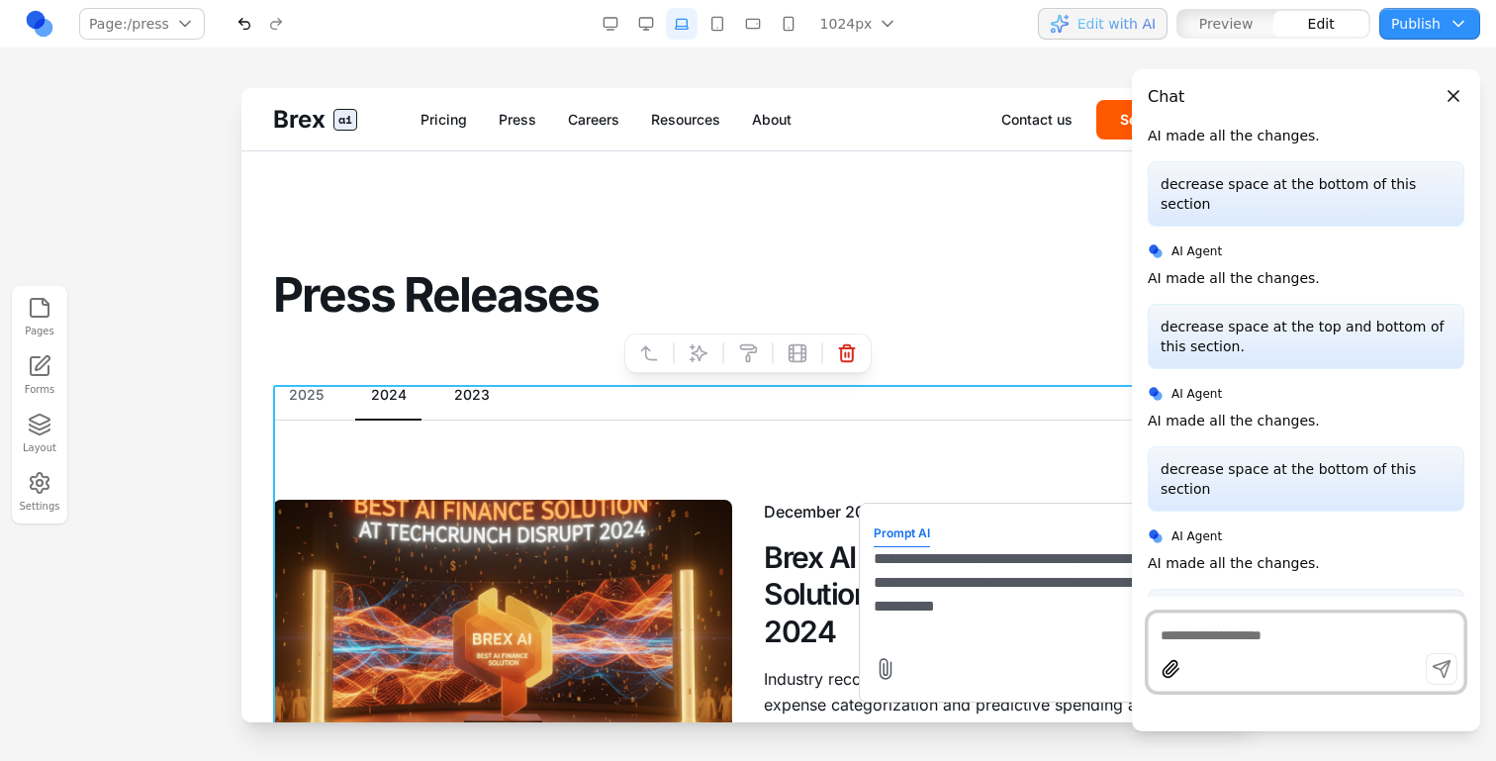
click at [959, 585] on textarea "**********" at bounding box center [1032, 596] width 317 height 99
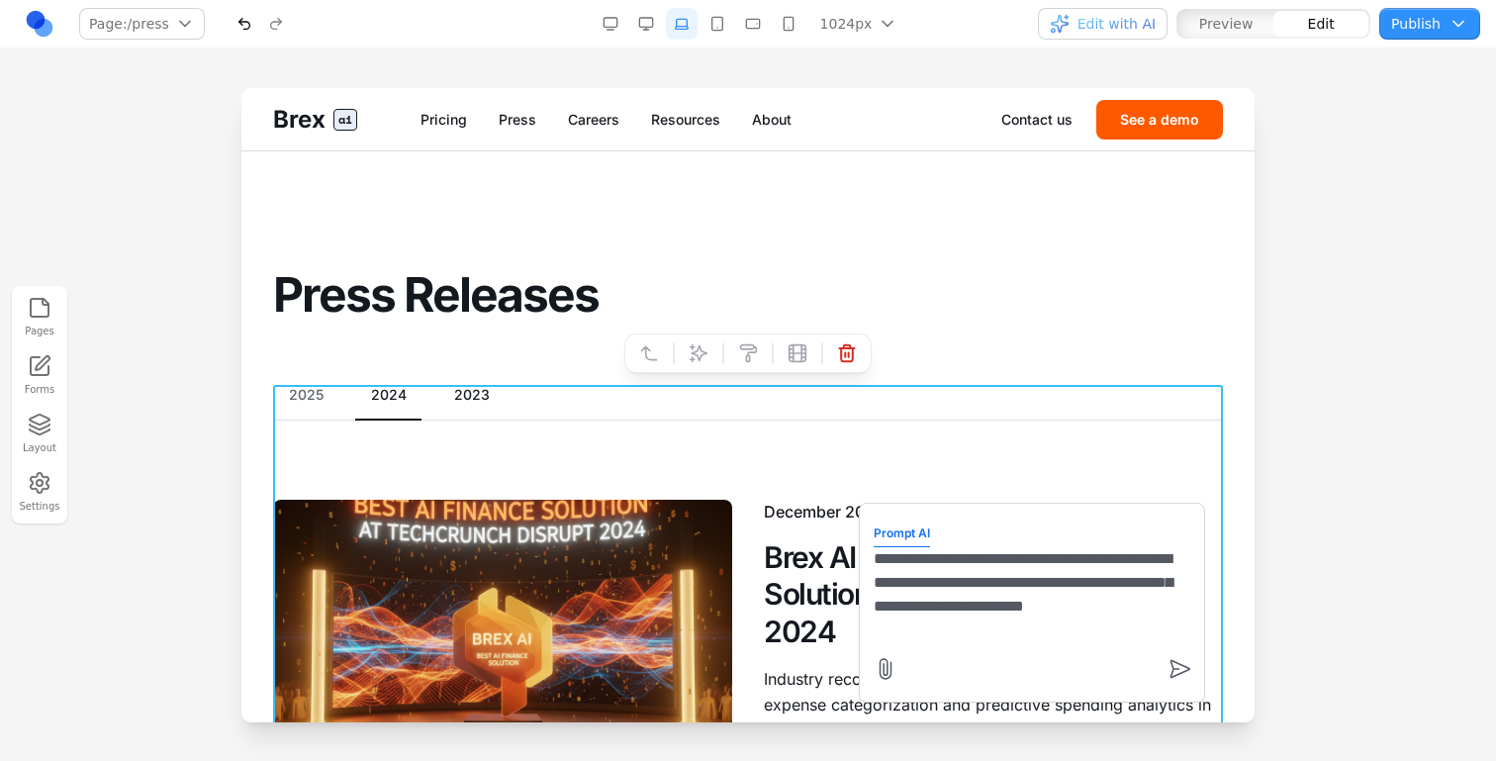
type textarea "**********"
click at [1191, 612] on div "**********" at bounding box center [1032, 603] width 346 height 200
click at [1185, 605] on textarea "**********" at bounding box center [1032, 596] width 317 height 99
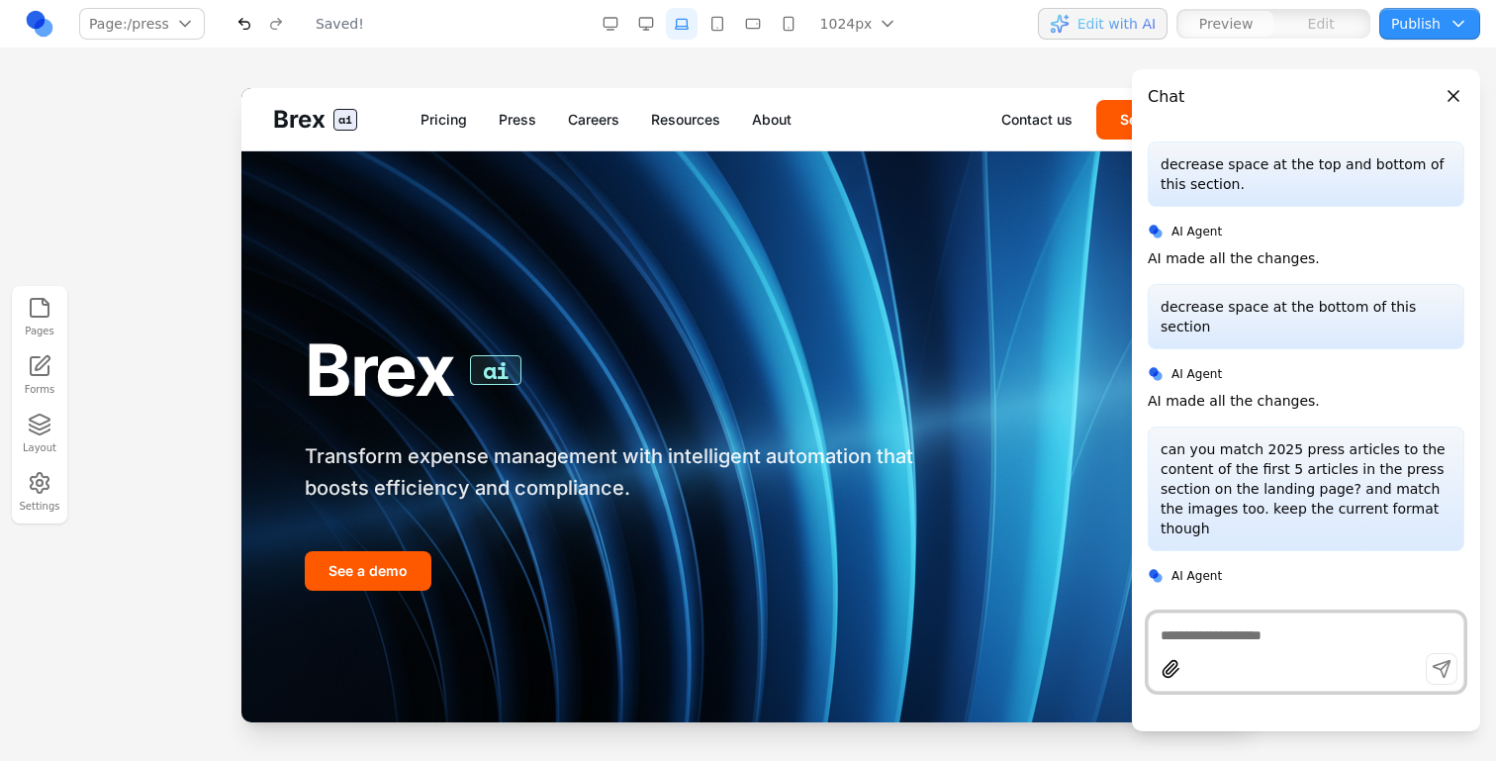
scroll to position [0, 0]
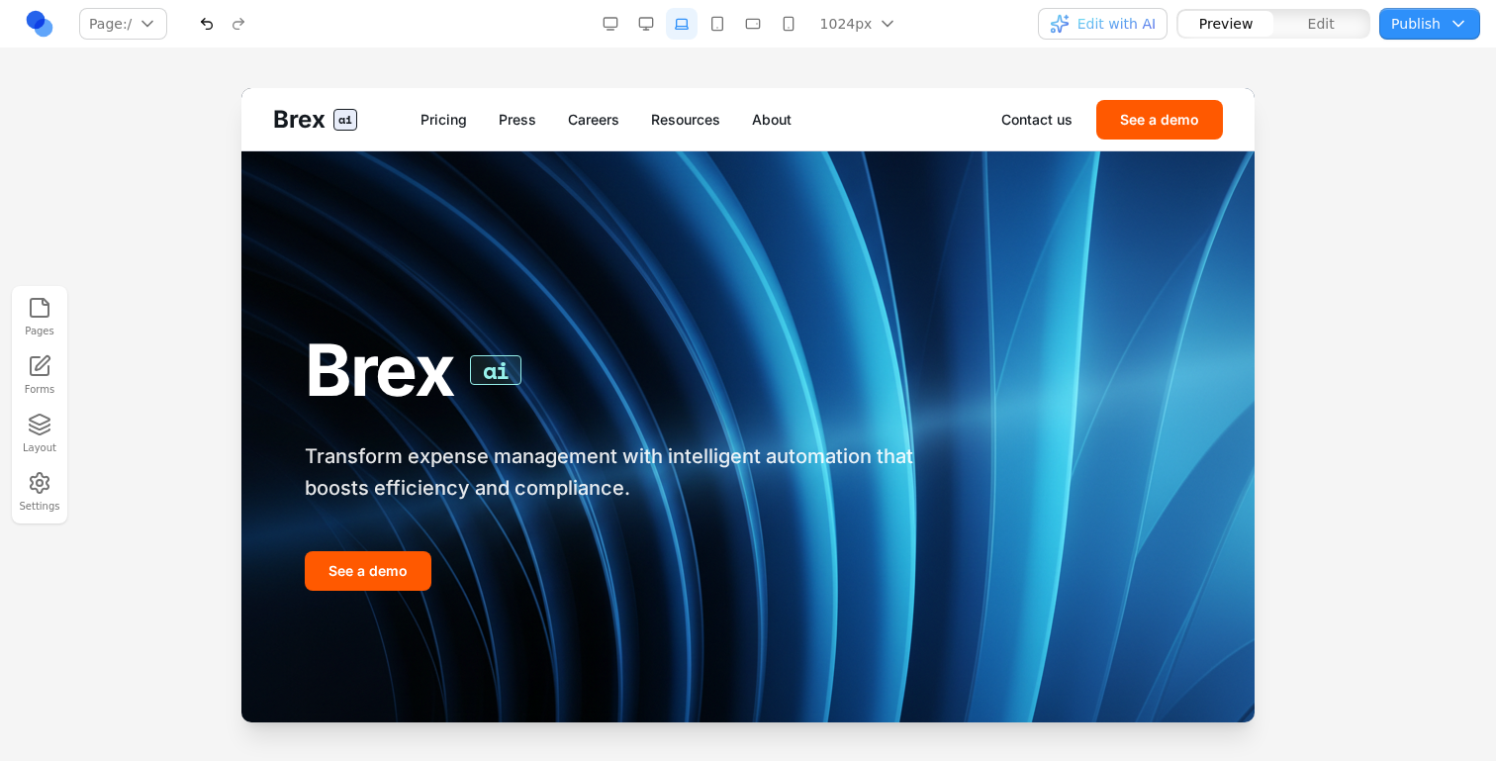
click at [1124, 7] on nav "Page: / / /pricing /press /careers /resources /about /contact /demo Manage page…" at bounding box center [748, 24] width 1496 height 48
click at [1124, 14] on span "Edit with AI" at bounding box center [1117, 24] width 78 height 20
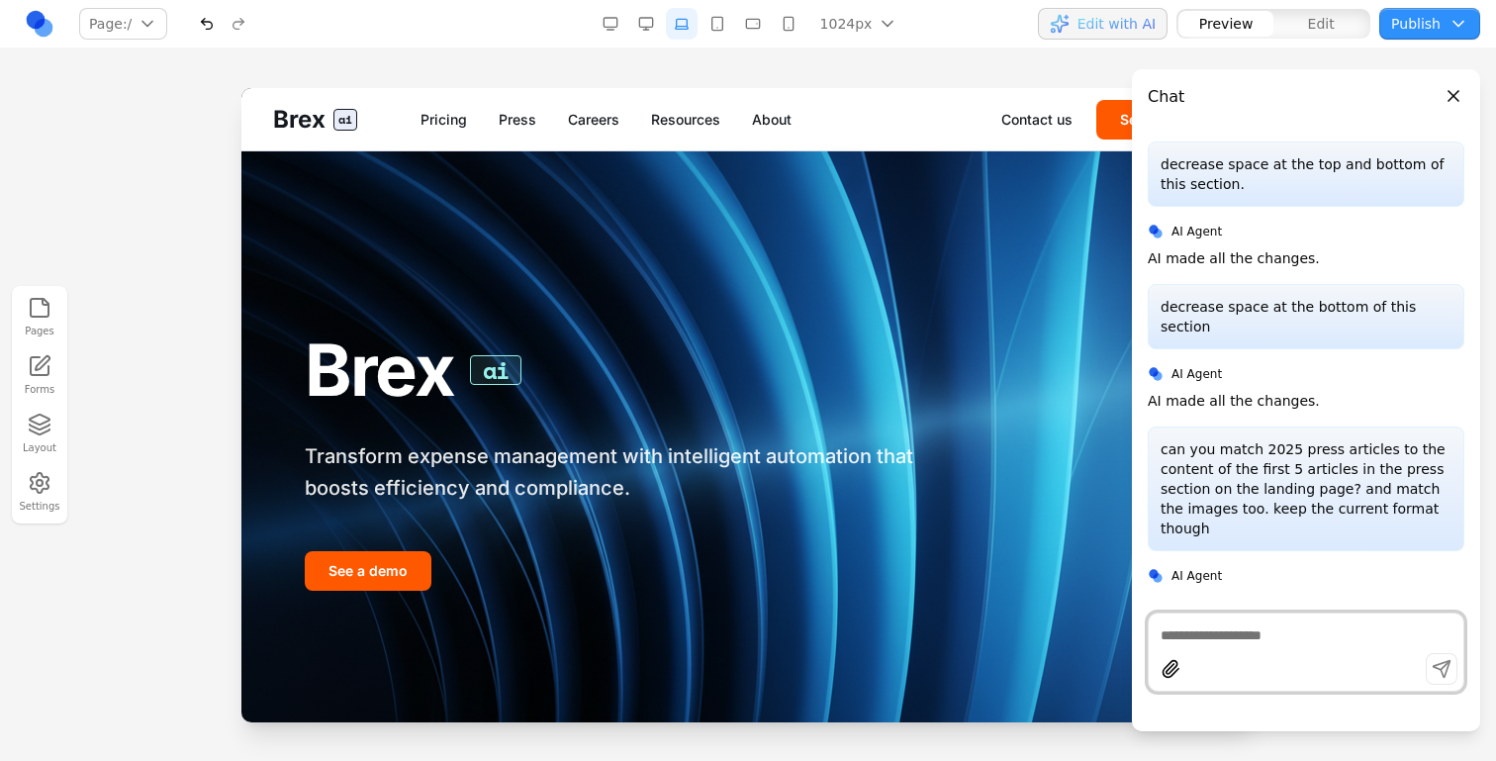
click at [1102, 24] on span "Edit with AI" at bounding box center [1117, 24] width 78 height 20
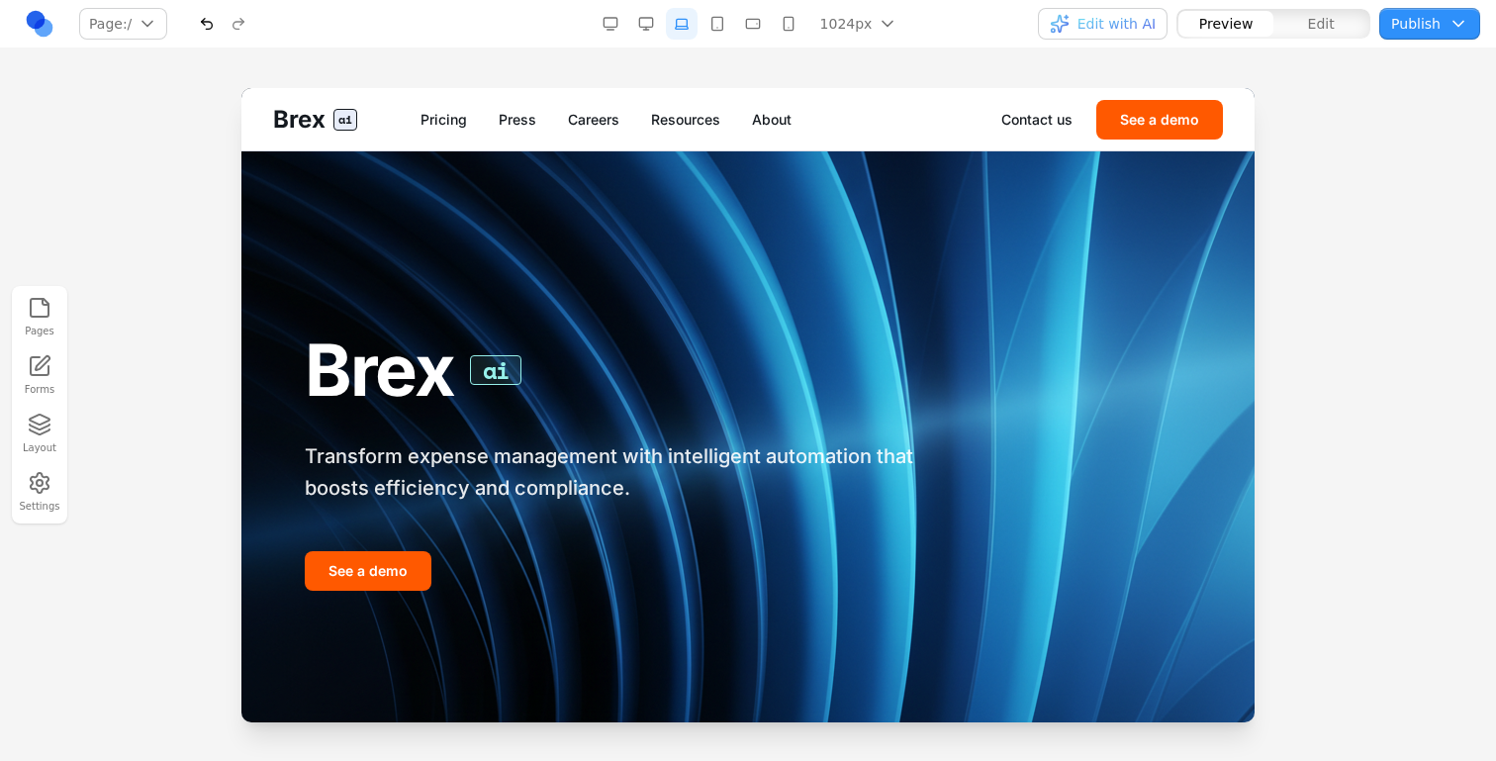
click at [517, 112] on link "Press" at bounding box center [518, 120] width 38 height 20
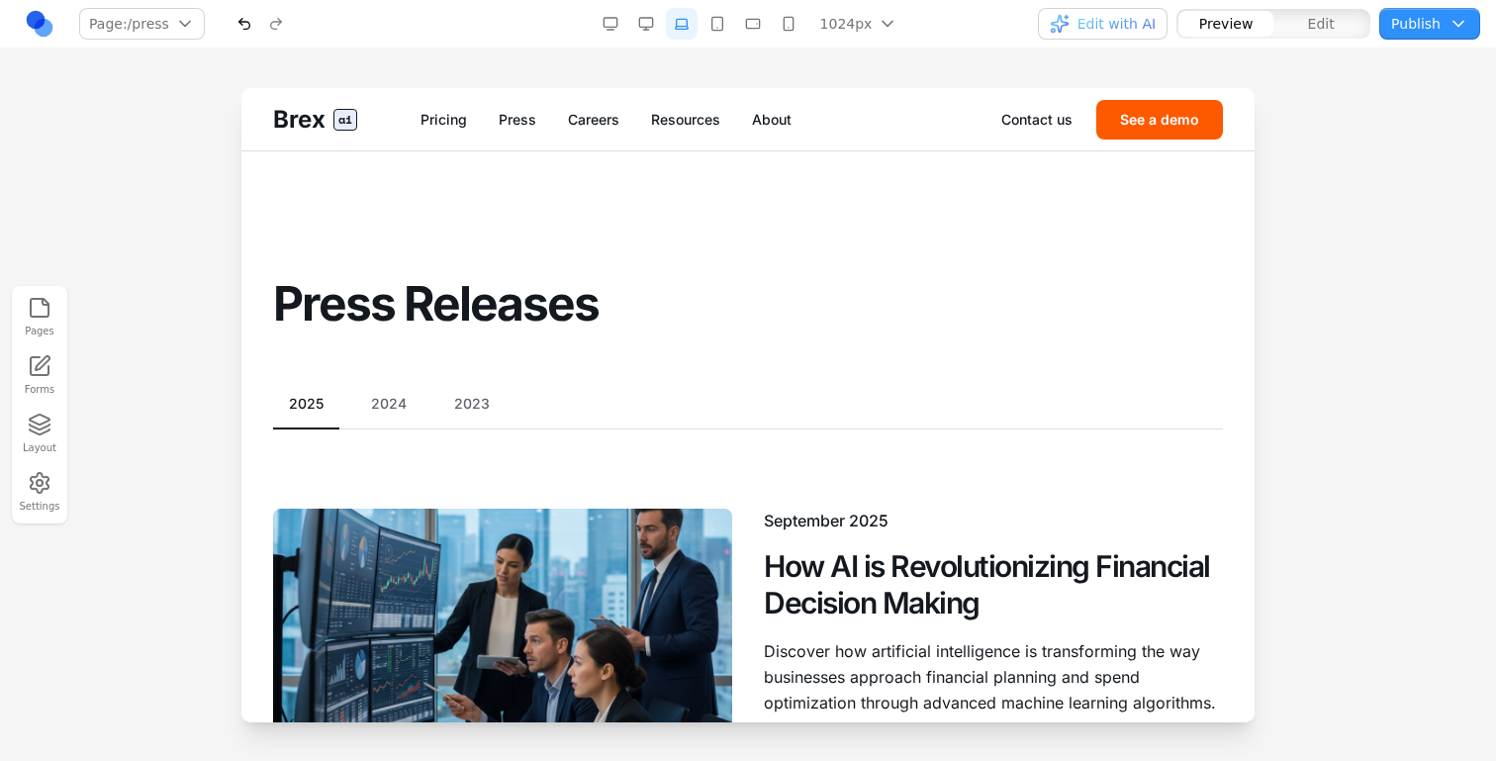
scroll to position [149, 0]
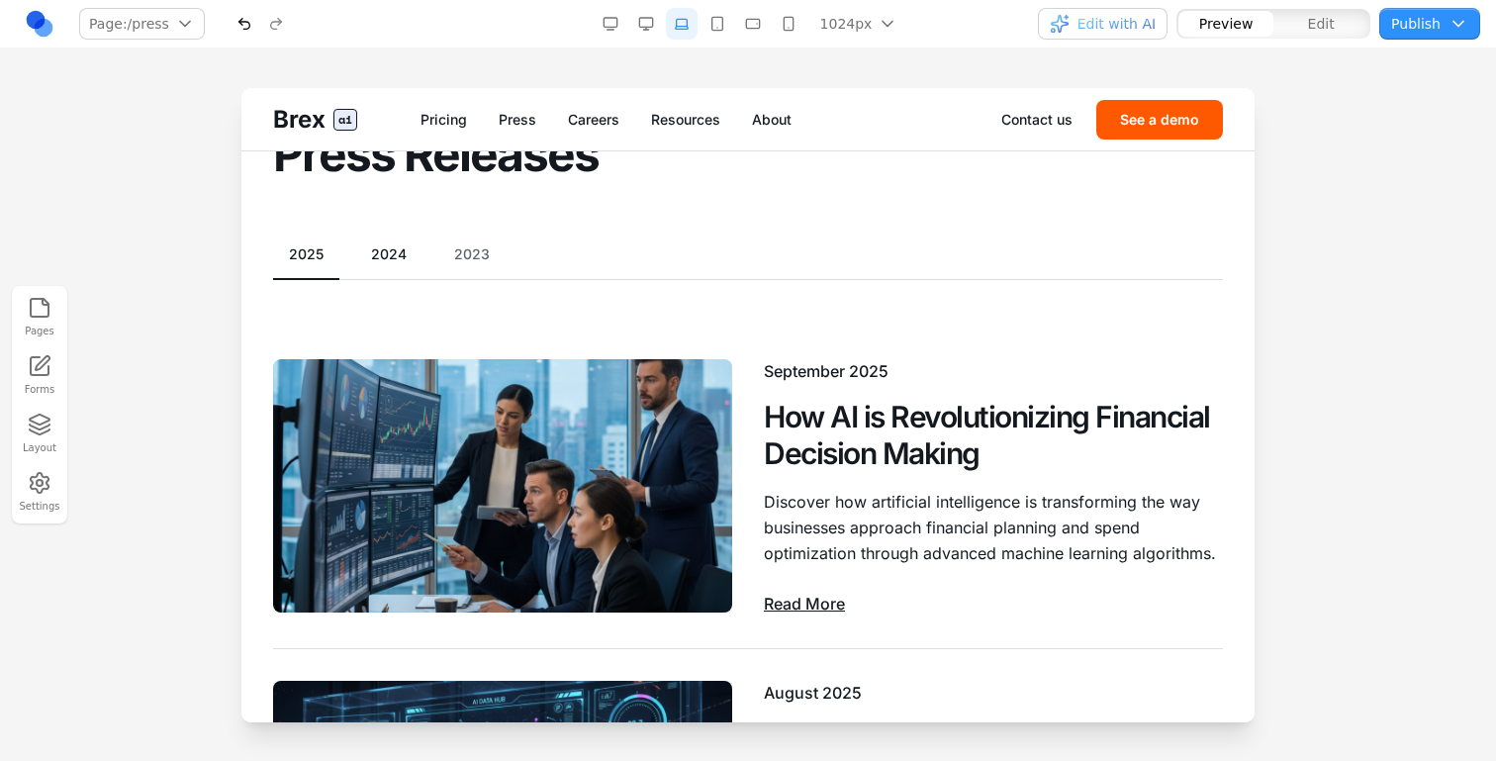
click at [392, 260] on button "2024" at bounding box center [388, 254] width 67 height 20
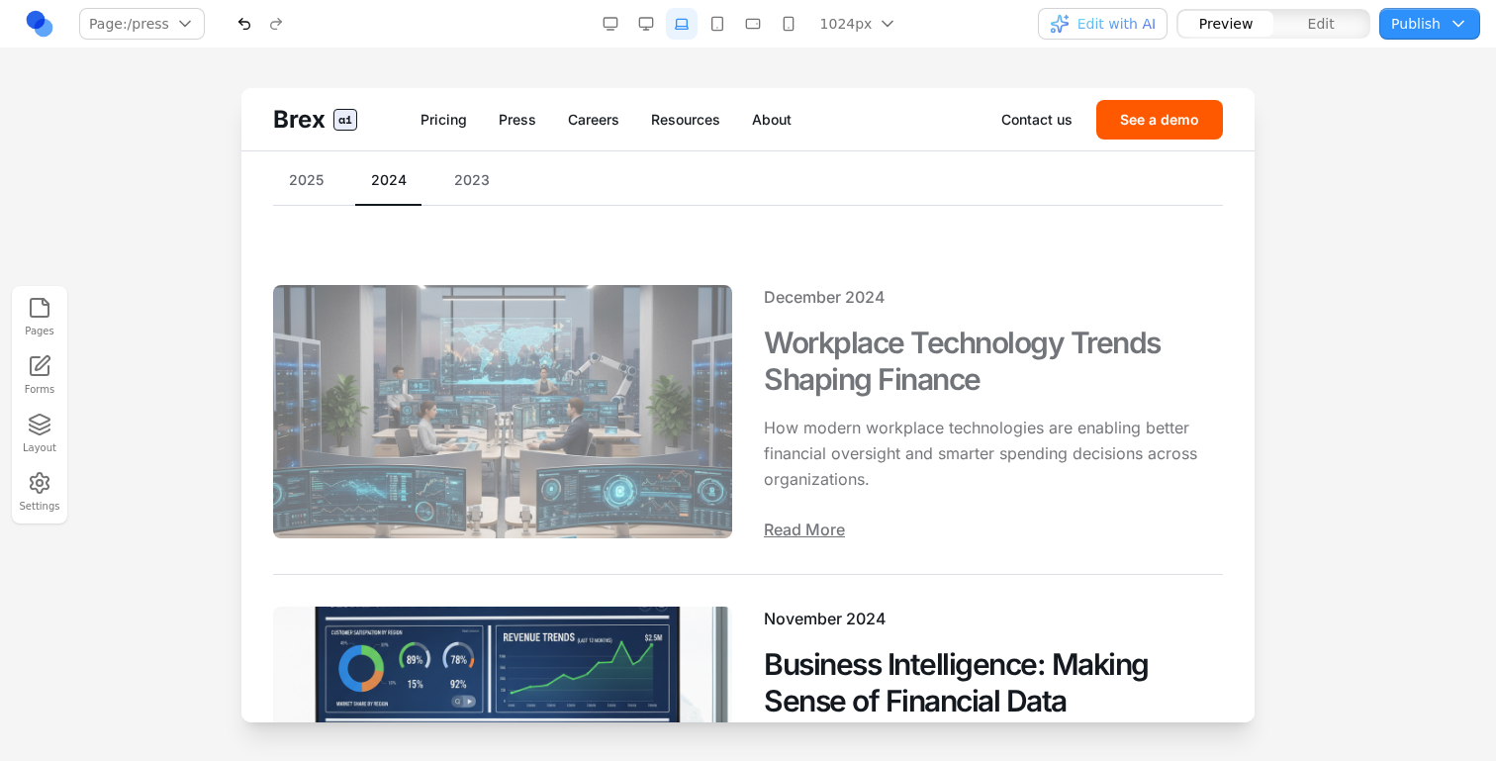
scroll to position [0, 0]
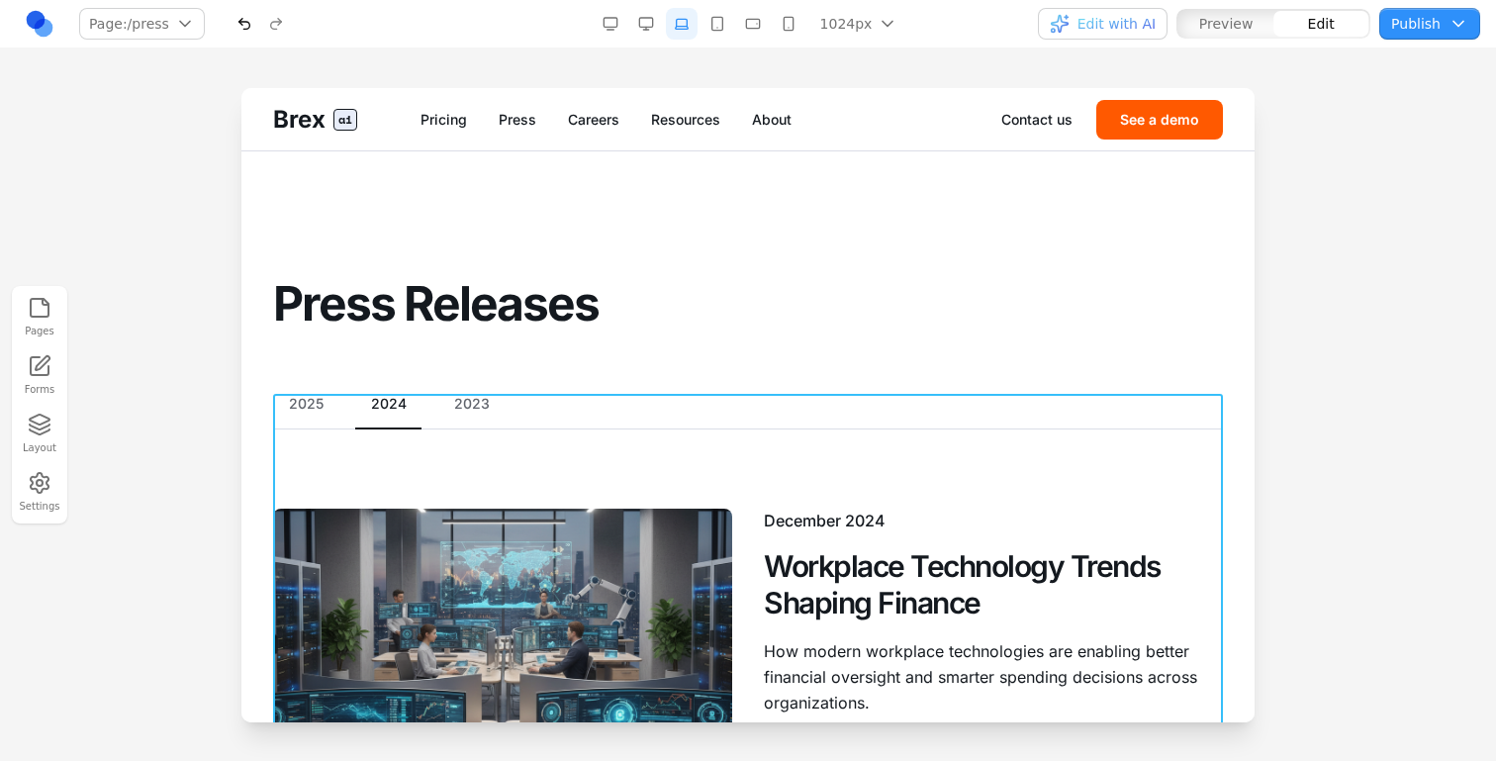
click at [700, 355] on icon at bounding box center [699, 361] width 17 height 17
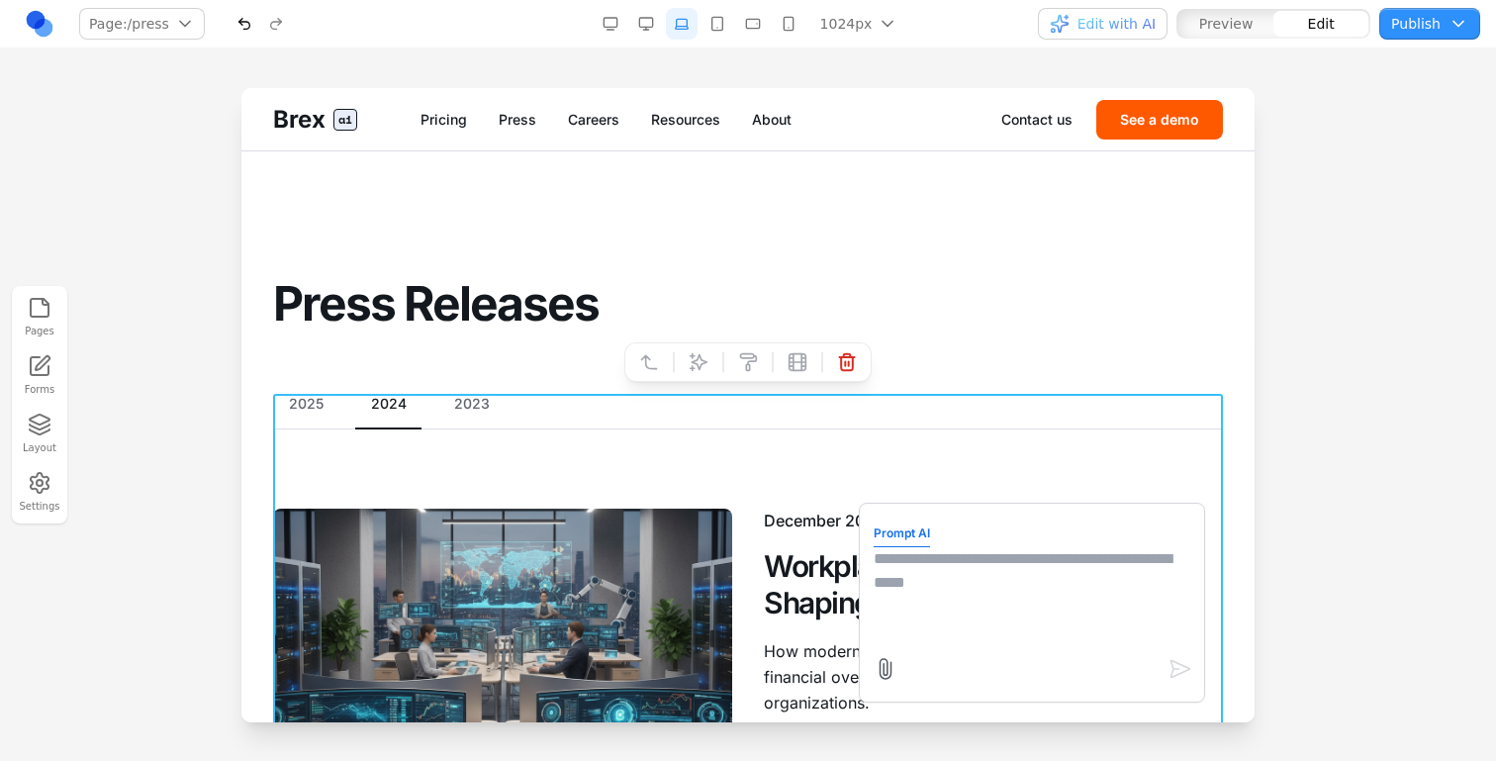
click at [944, 601] on textarea at bounding box center [1032, 596] width 317 height 99
type textarea "**********"
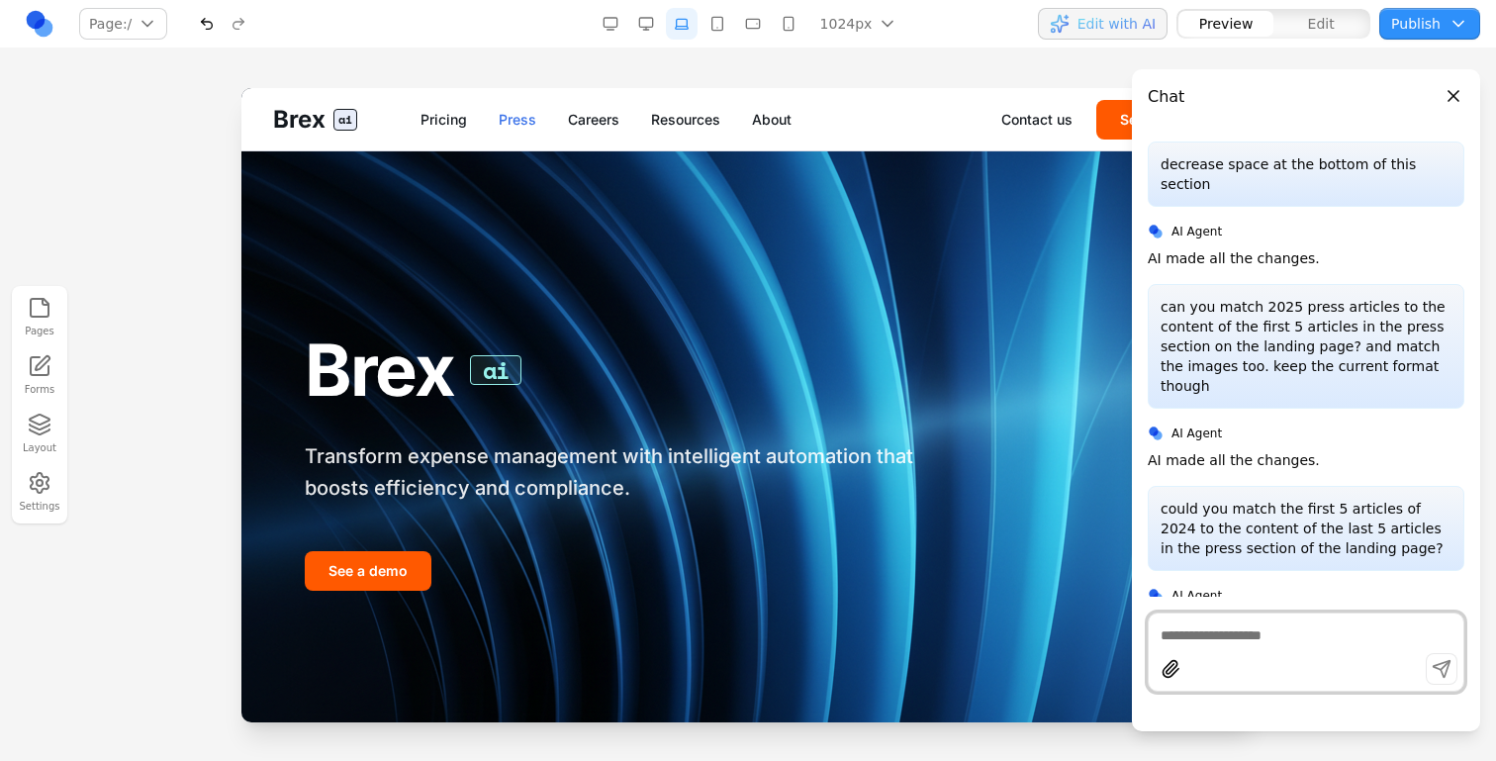
click at [517, 115] on link "Press" at bounding box center [518, 120] width 38 height 20
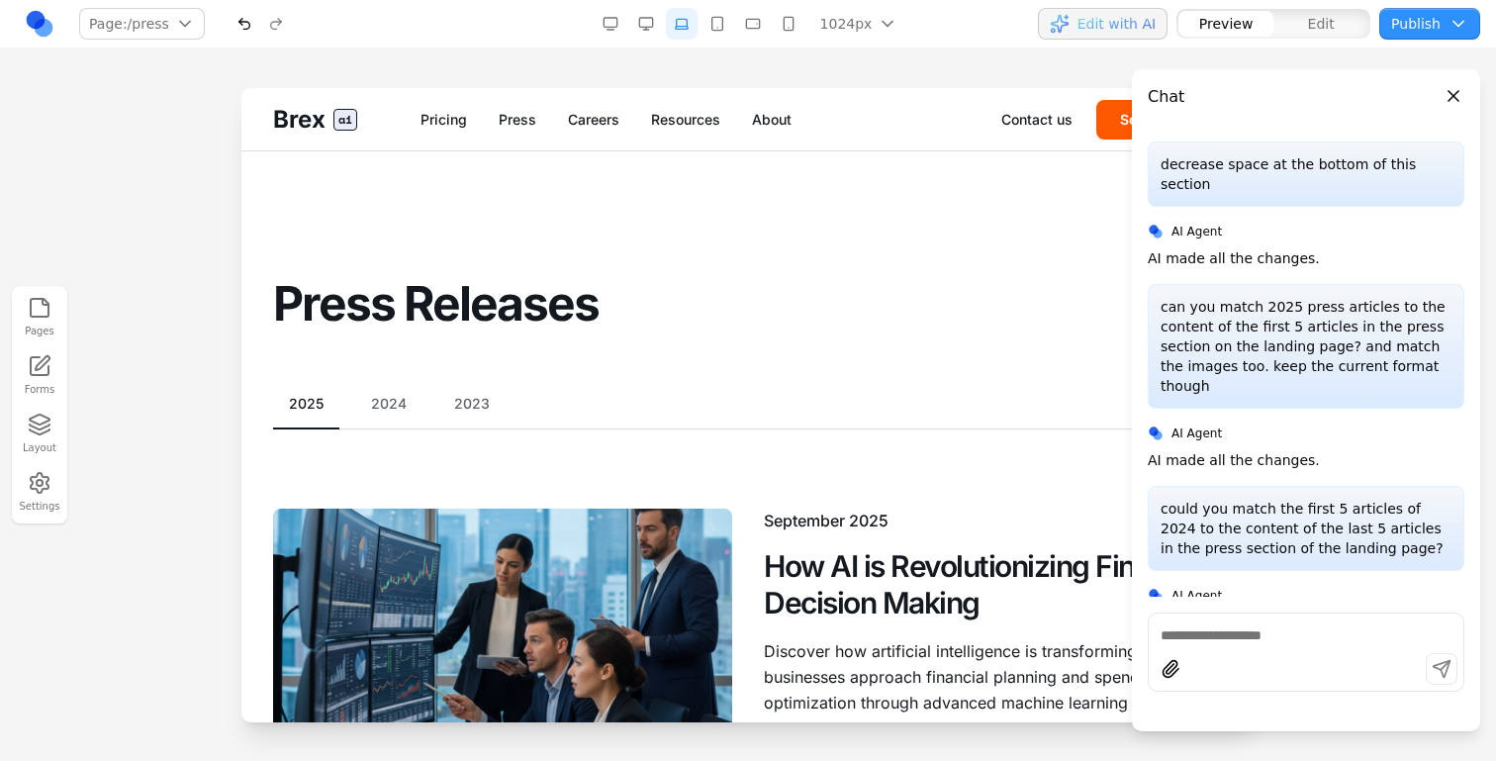
scroll to position [151, 0]
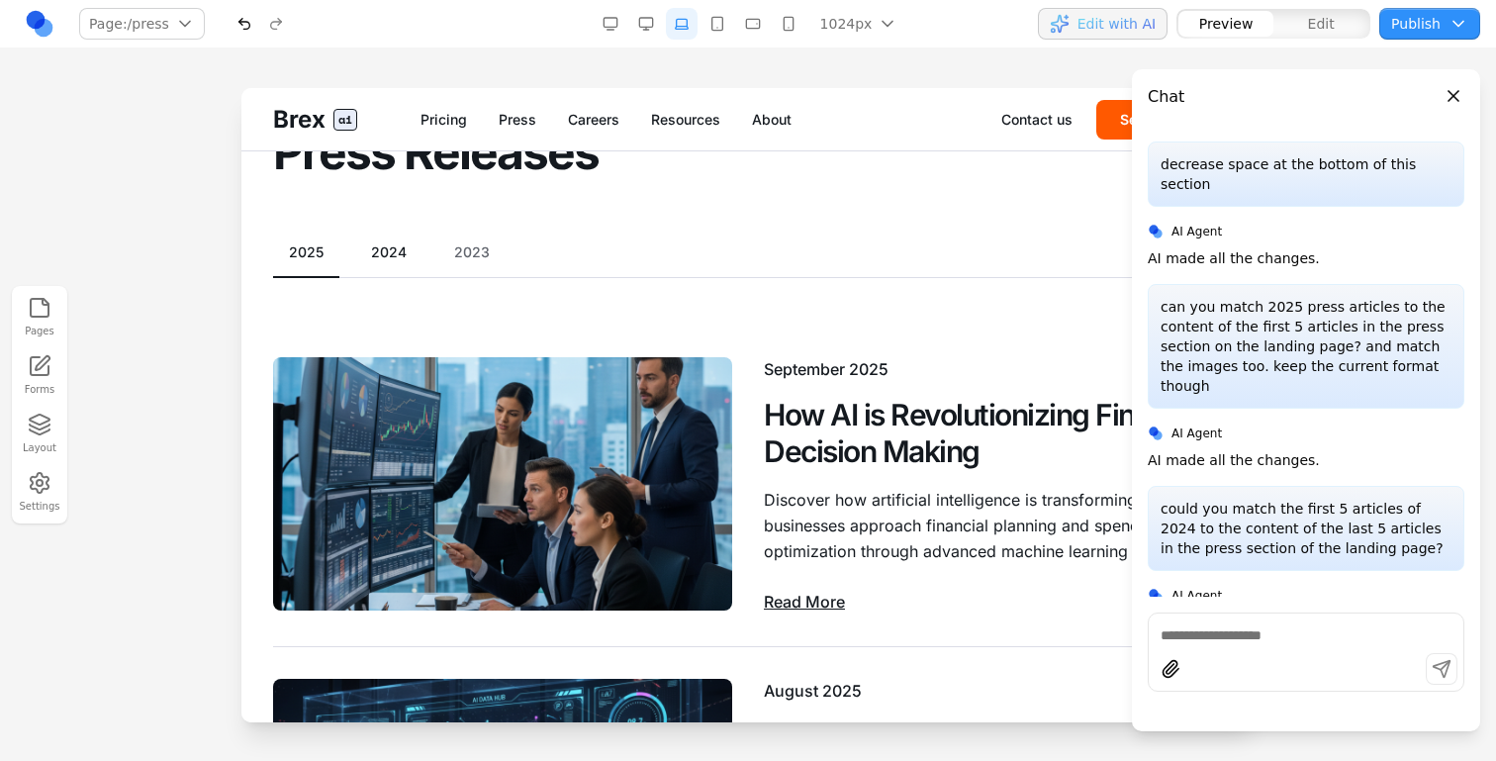
click at [386, 252] on button "2024" at bounding box center [388, 252] width 67 height 20
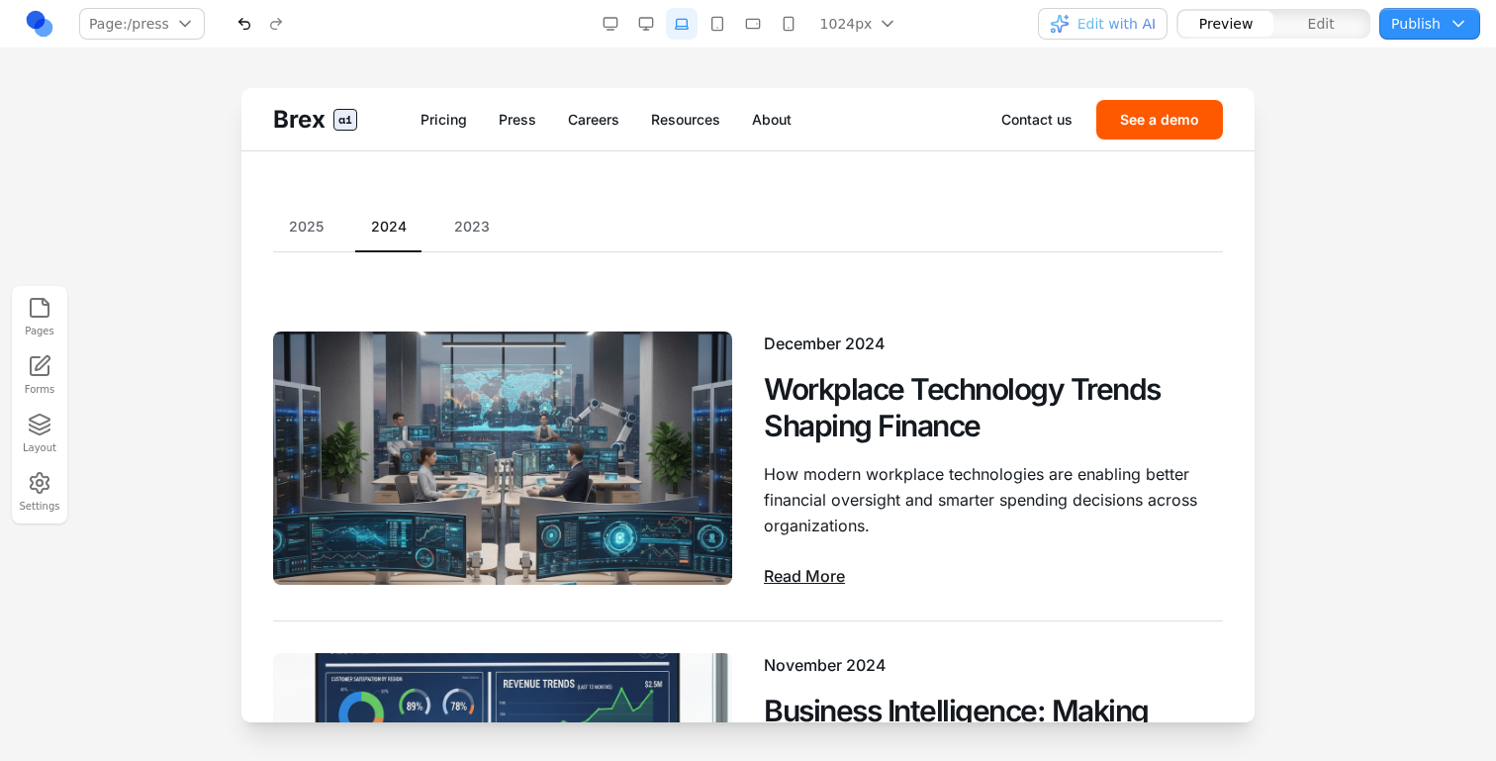
scroll to position [147, 0]
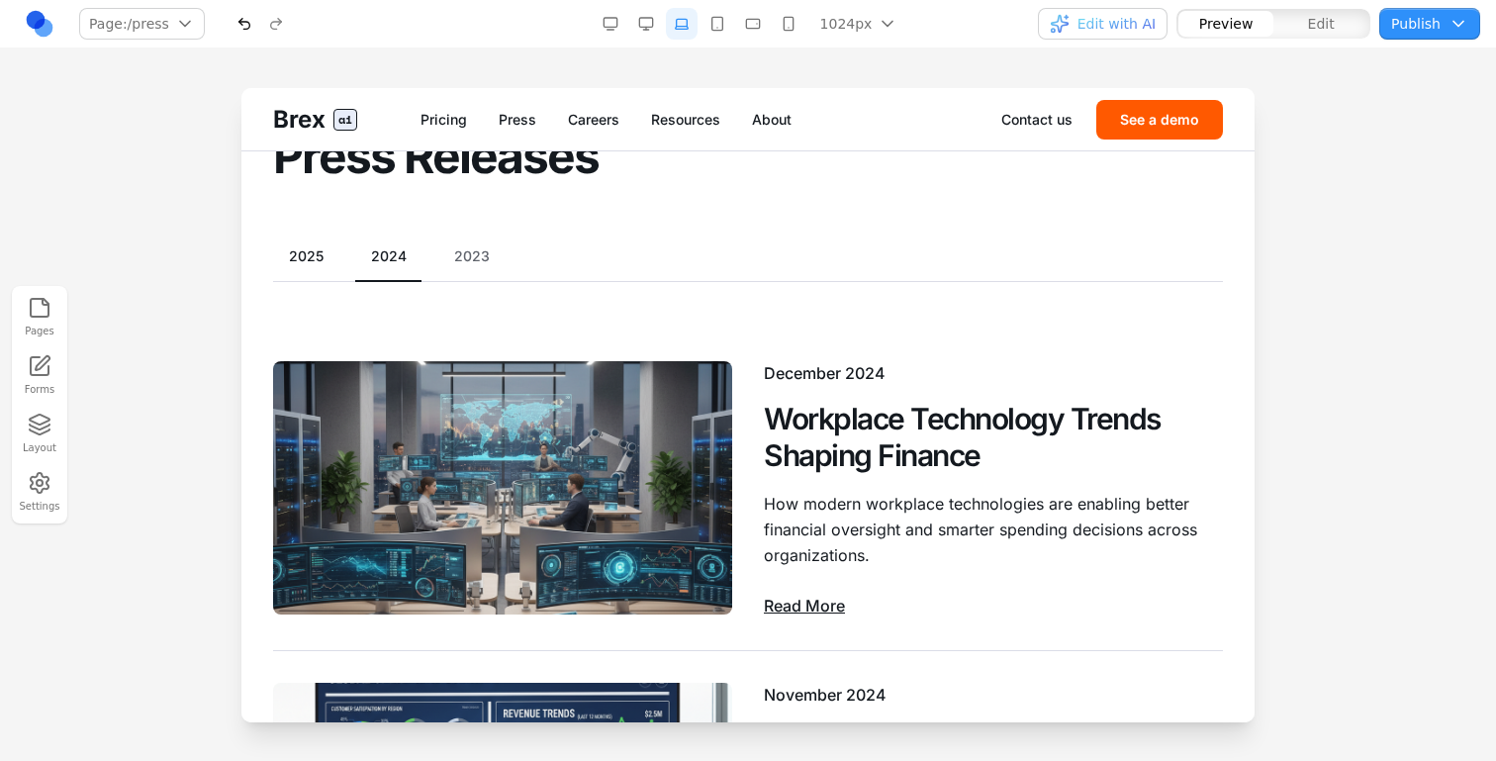
click at [329, 260] on button "2025" at bounding box center [306, 256] width 66 height 20
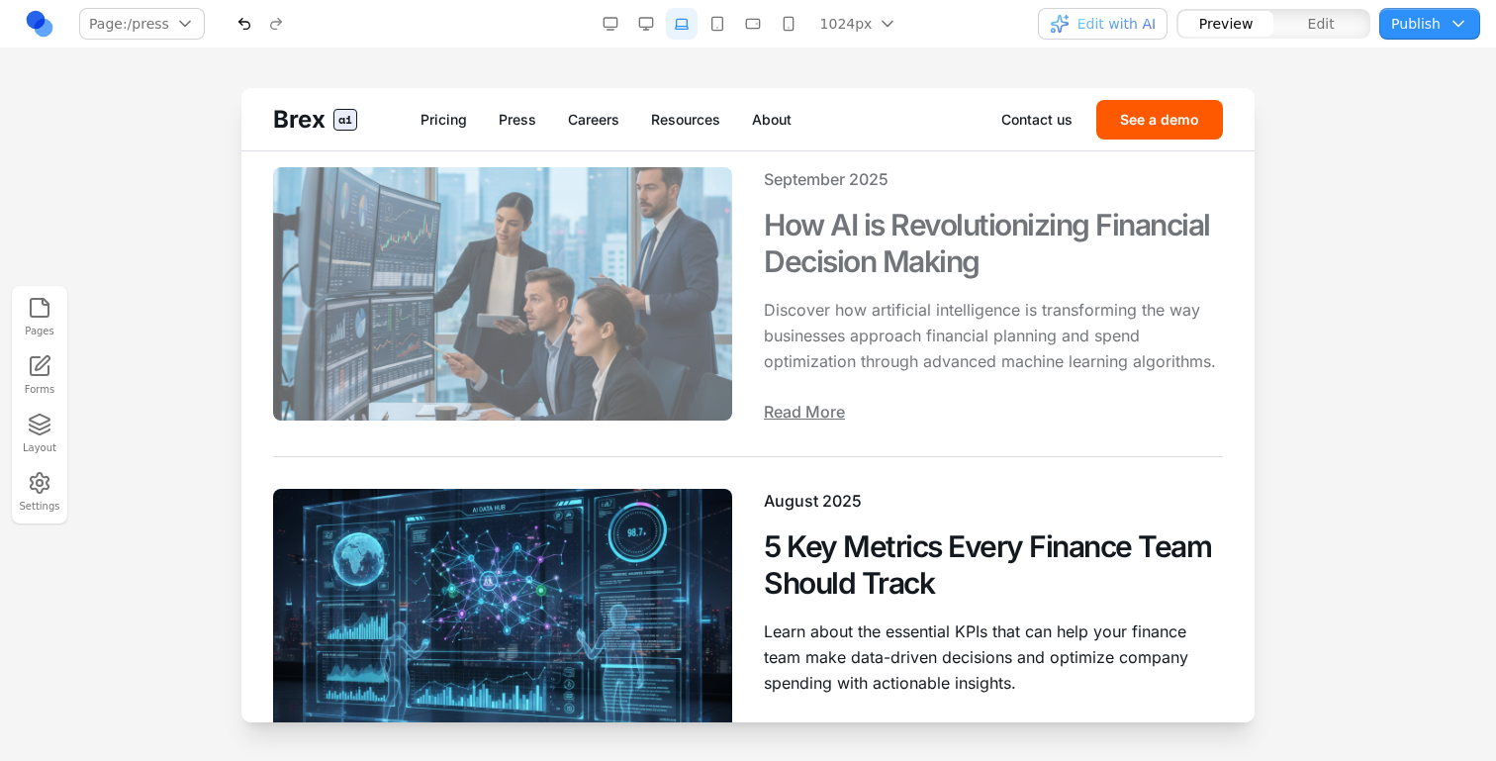
scroll to position [0, 0]
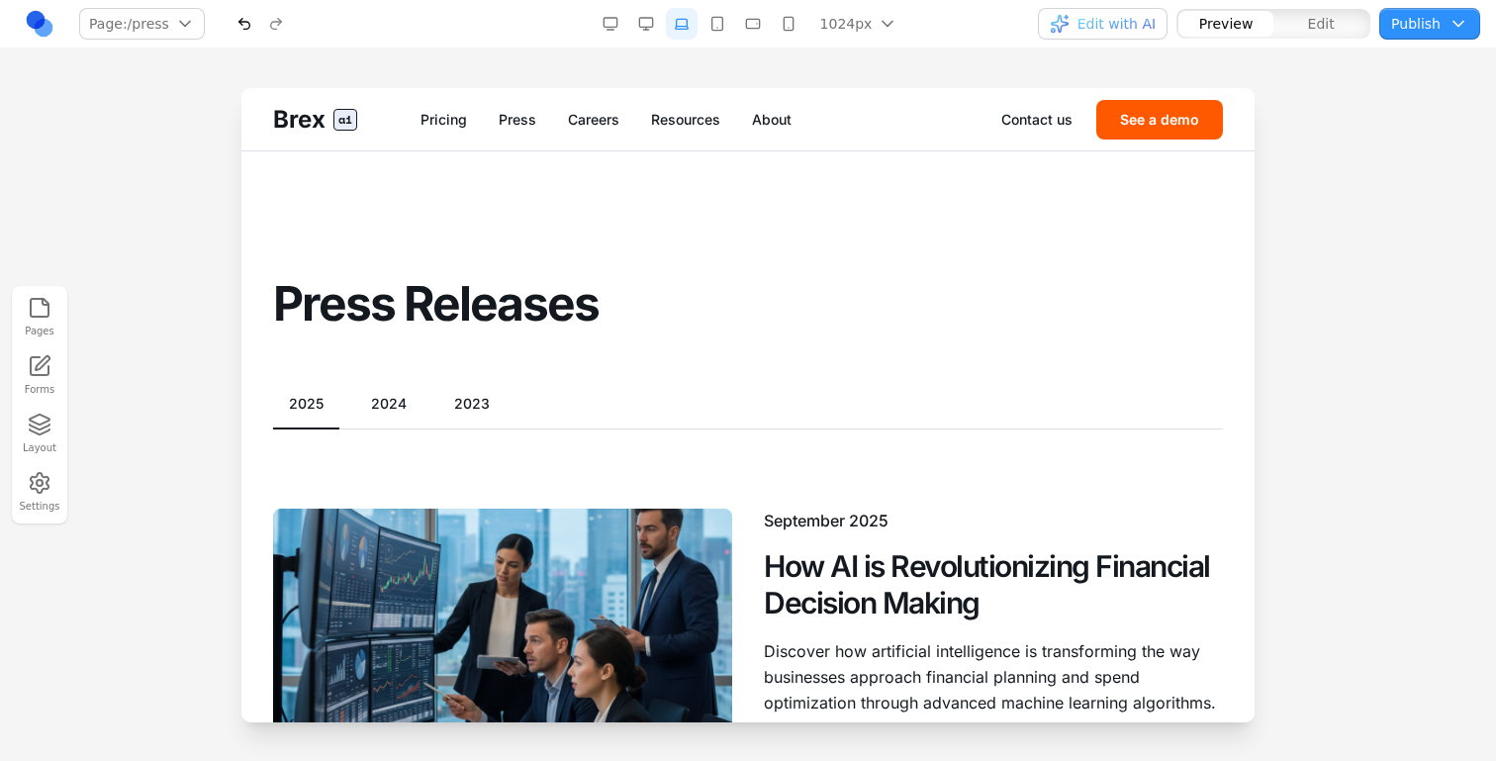
click at [385, 404] on button "2024" at bounding box center [388, 404] width 67 height 20
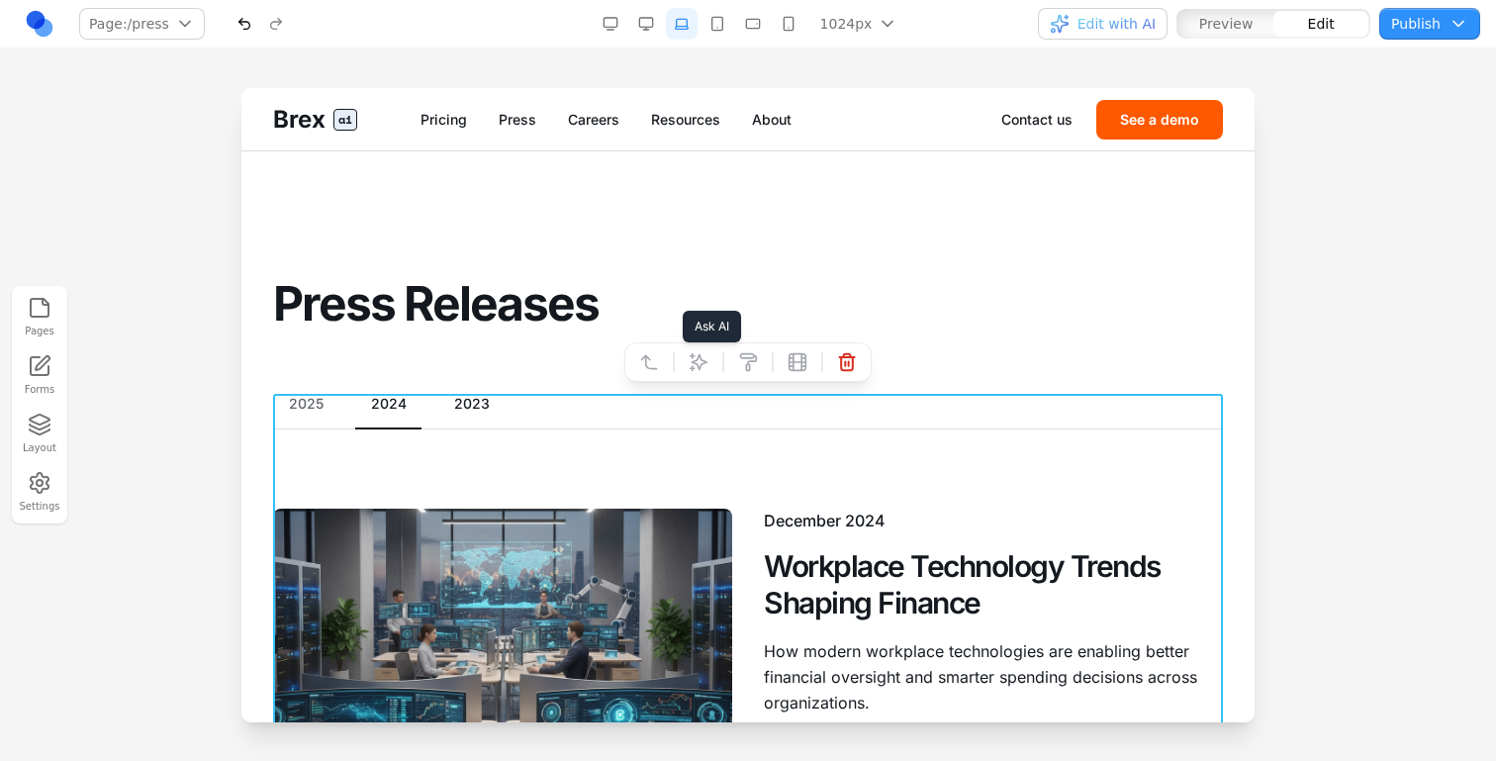
click at [693, 360] on icon at bounding box center [699, 361] width 17 height 17
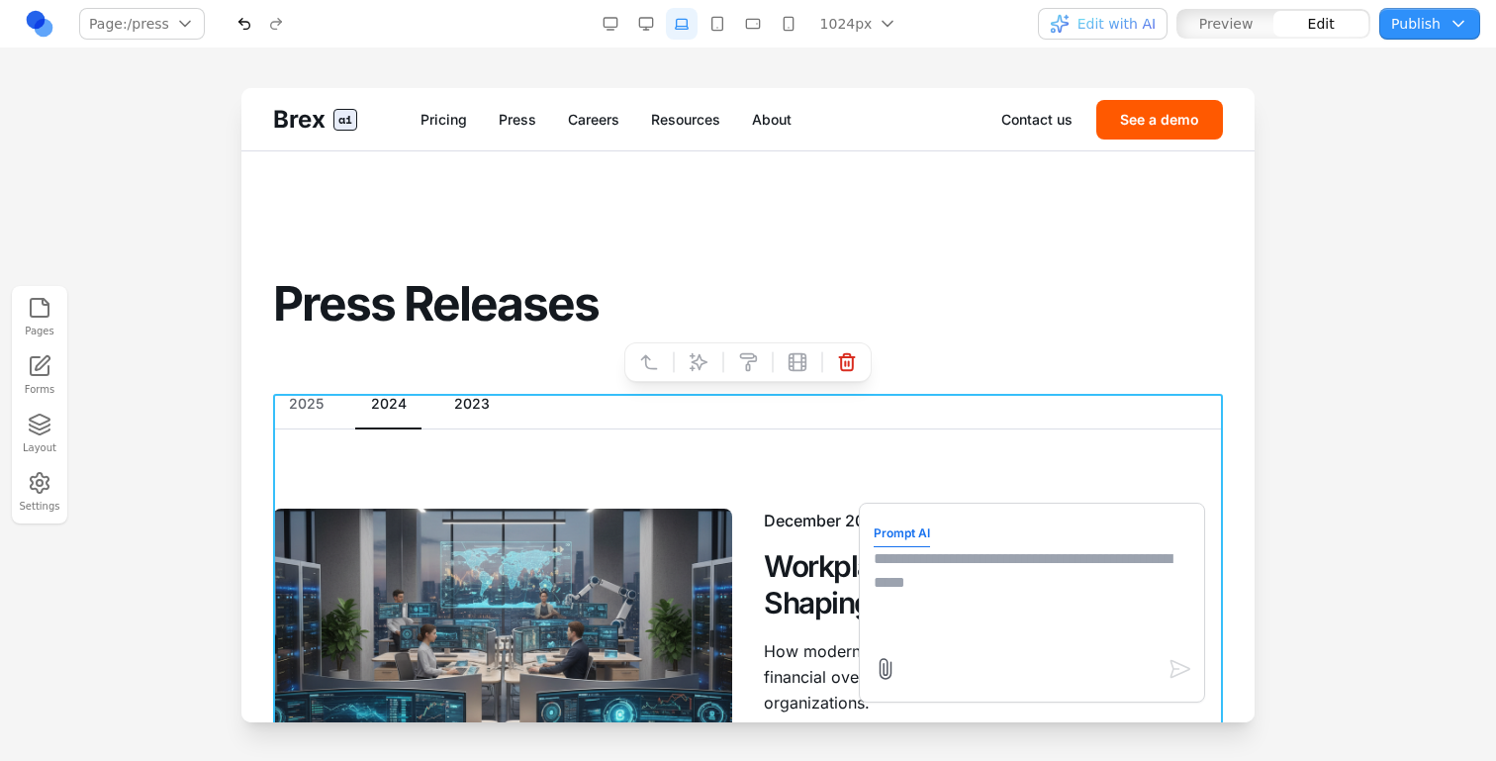
click at [957, 549] on textarea at bounding box center [1032, 596] width 317 height 99
type textarea "**********"
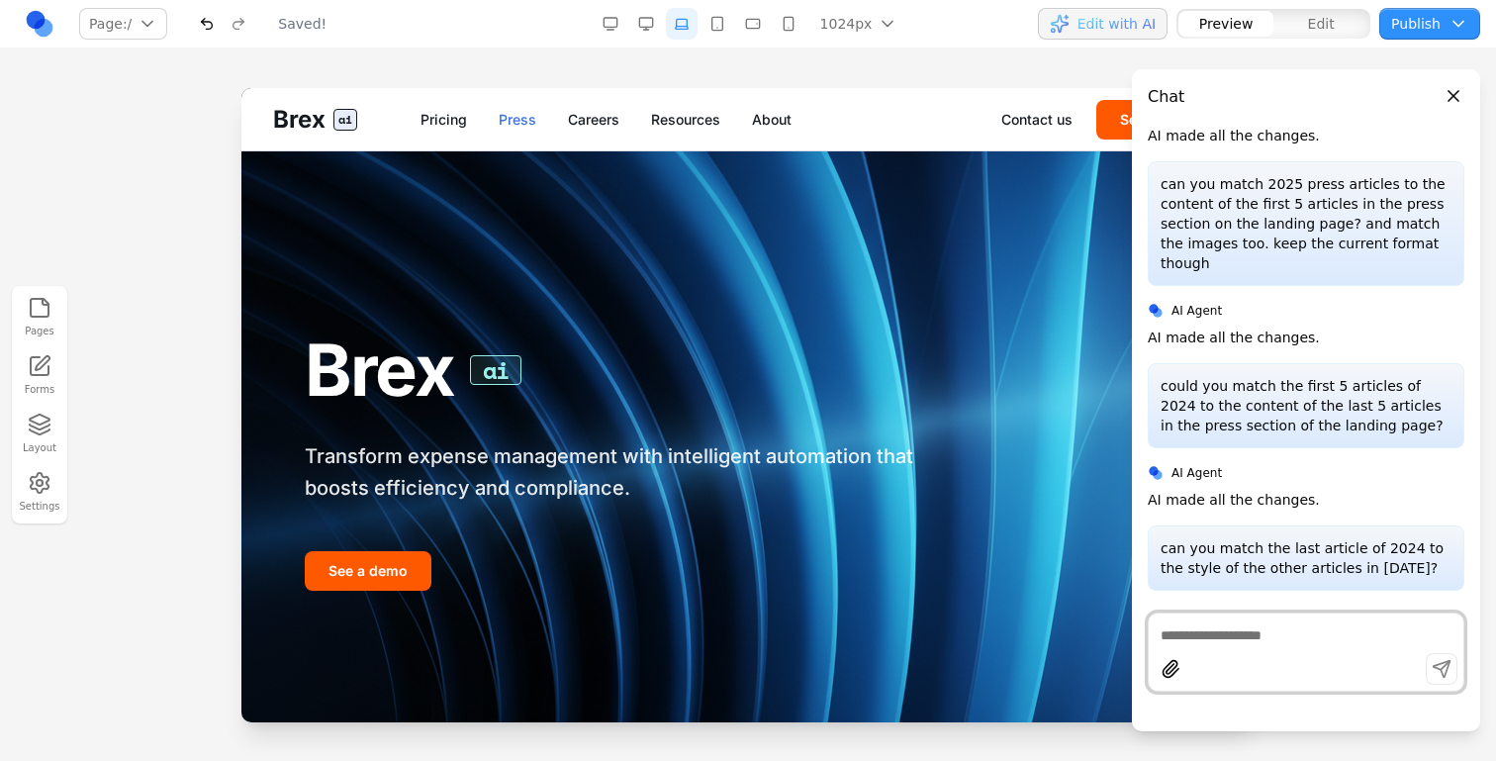
click at [525, 114] on link "Press" at bounding box center [518, 120] width 38 height 20
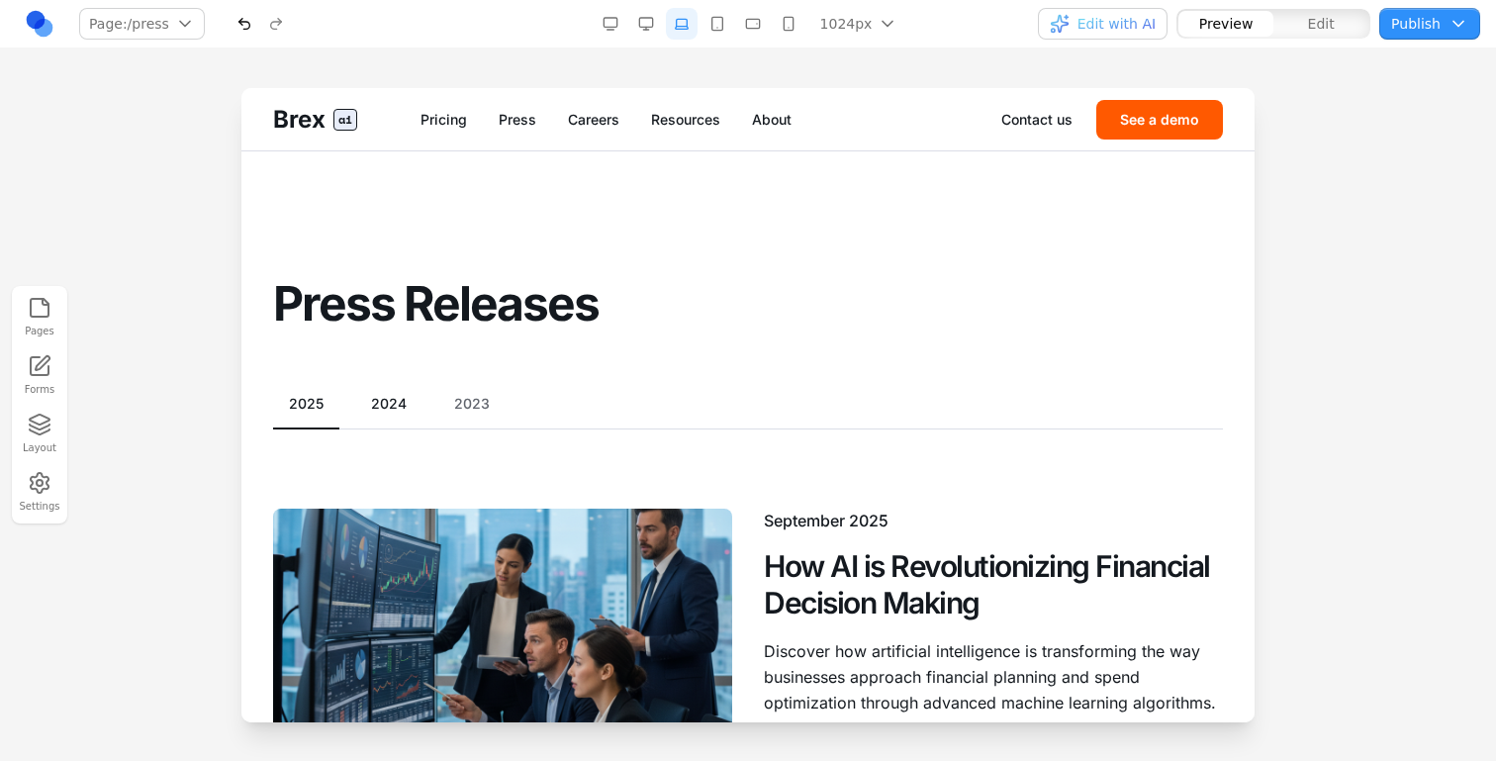
click at [389, 400] on button "2024" at bounding box center [388, 404] width 67 height 20
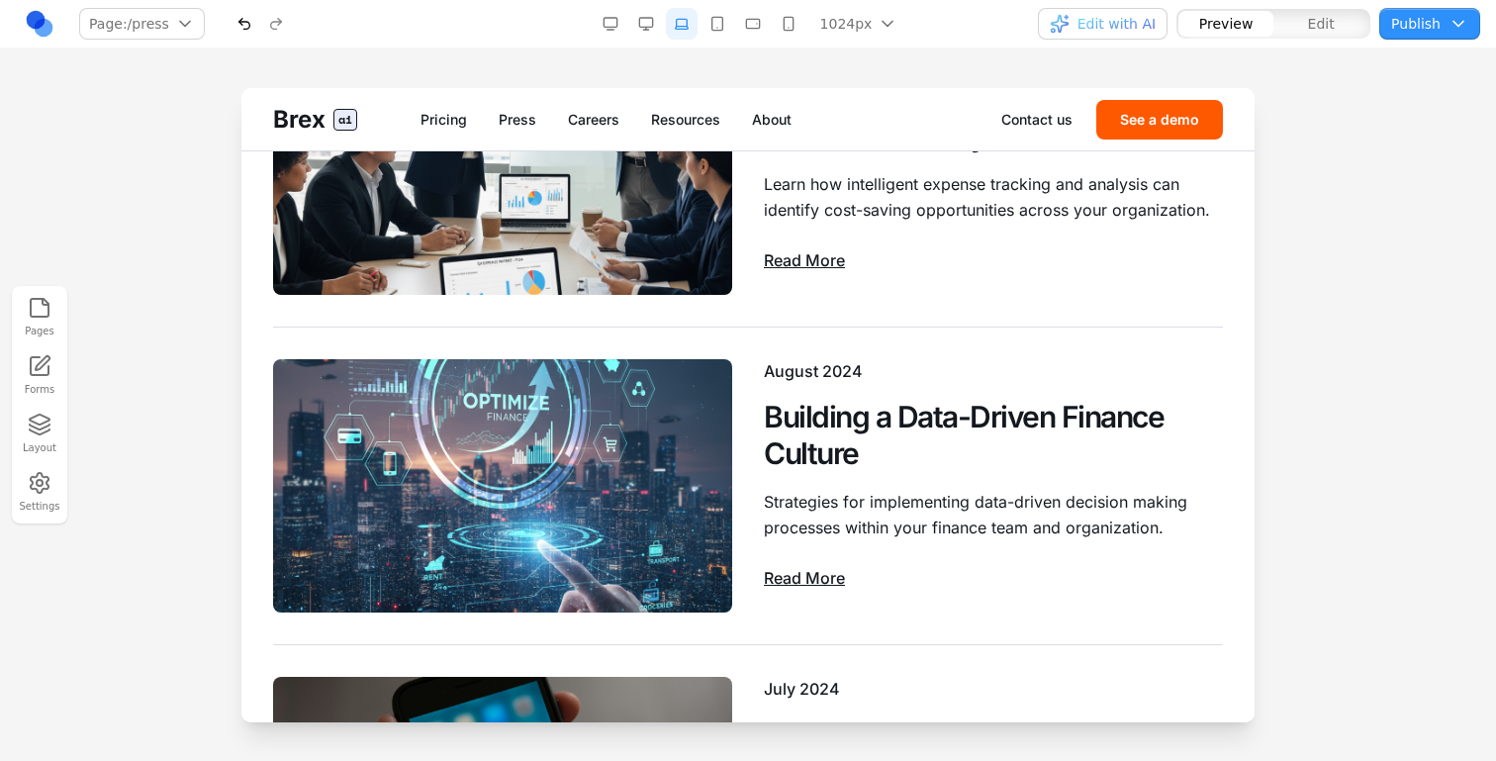
scroll to position [1702, 0]
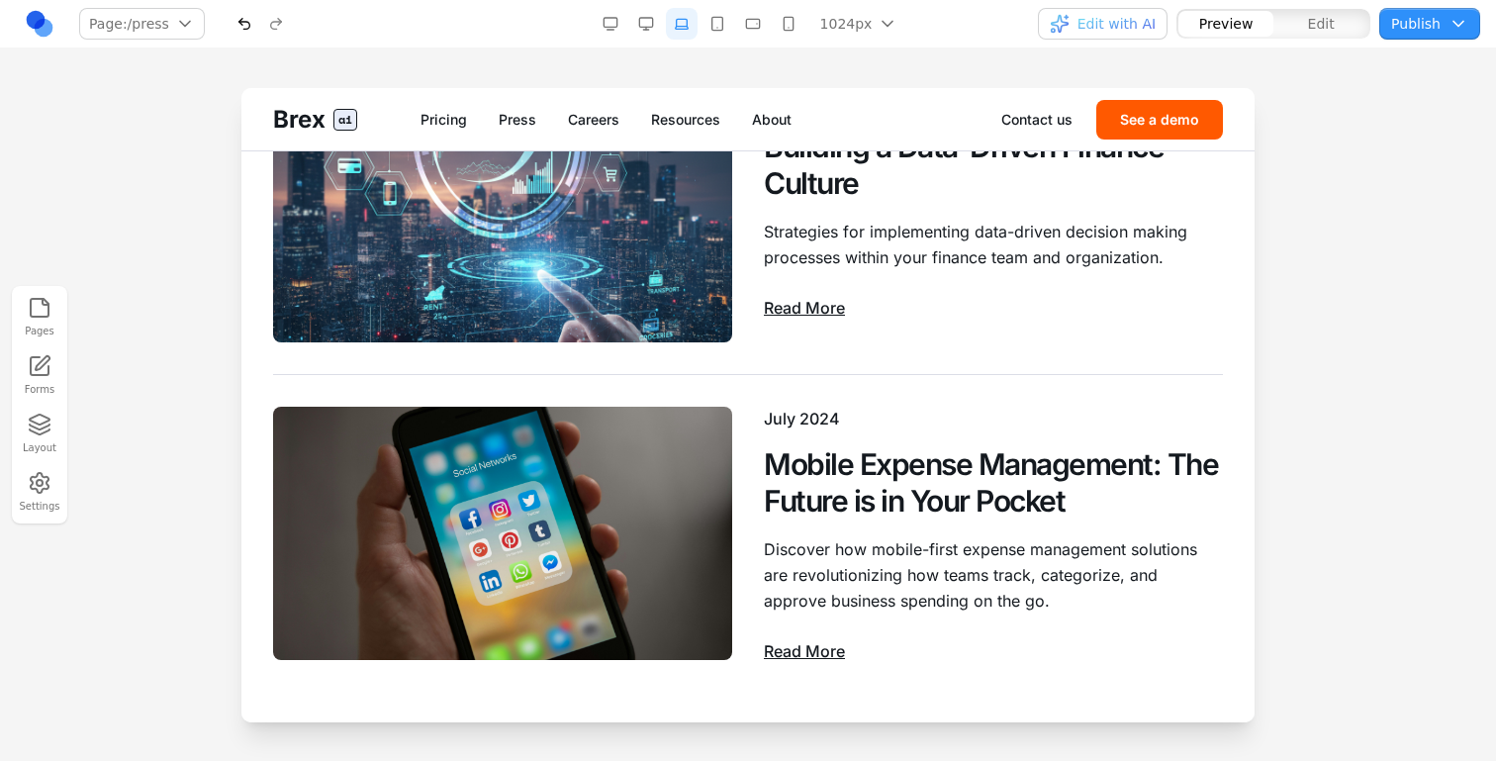
click at [1066, 13] on button "Edit with AI" at bounding box center [1103, 24] width 130 height 32
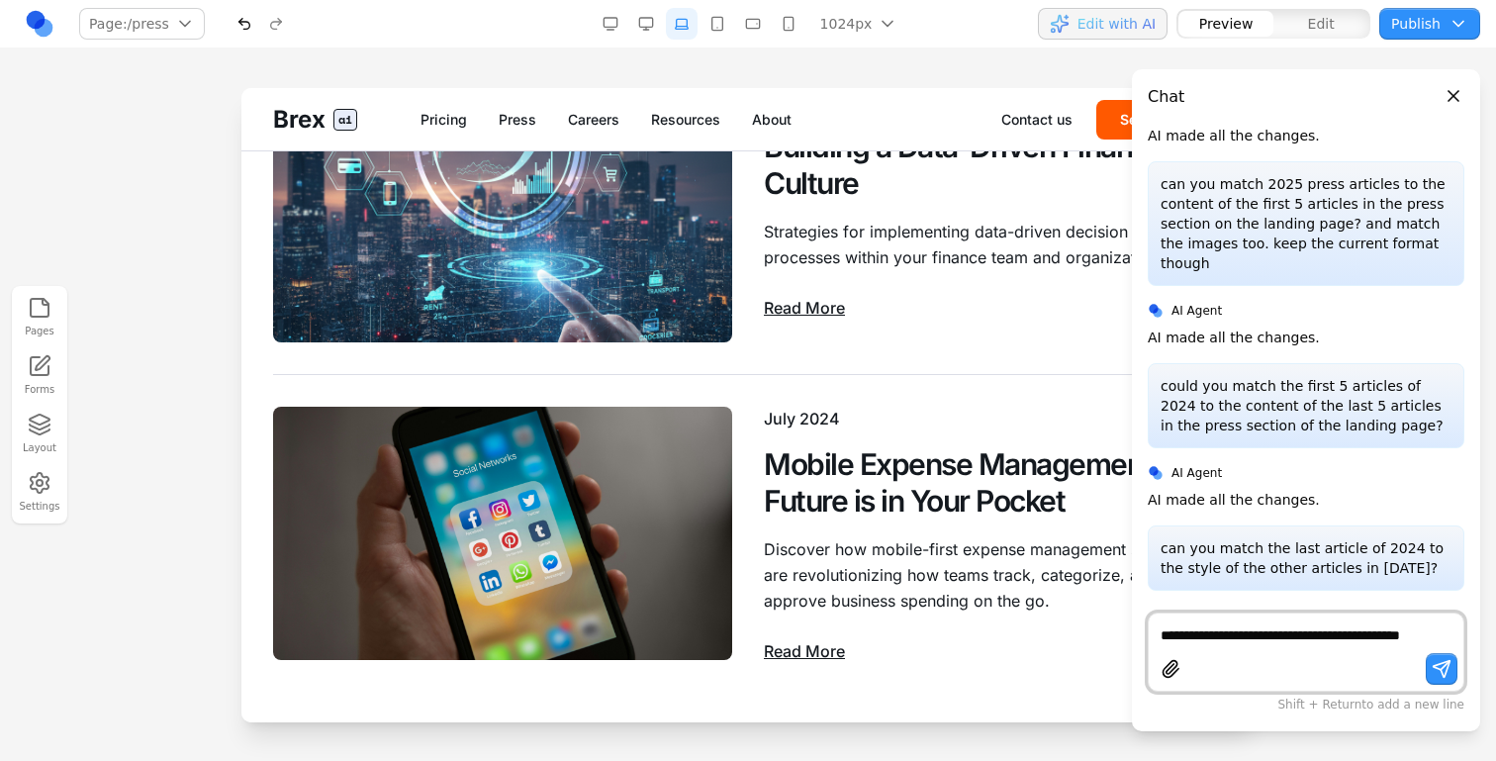
scroll to position [3091, 0]
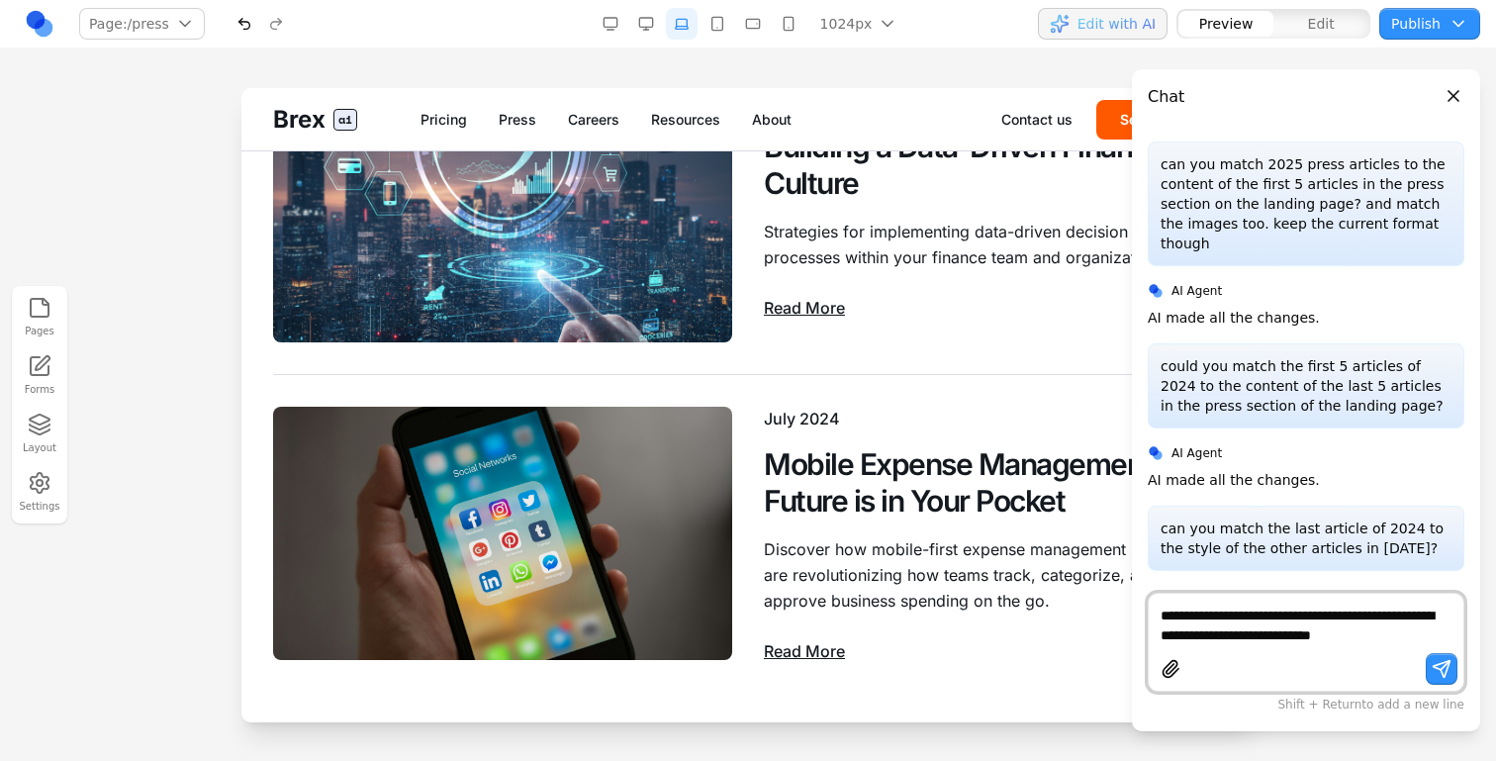
type textarea "**********"
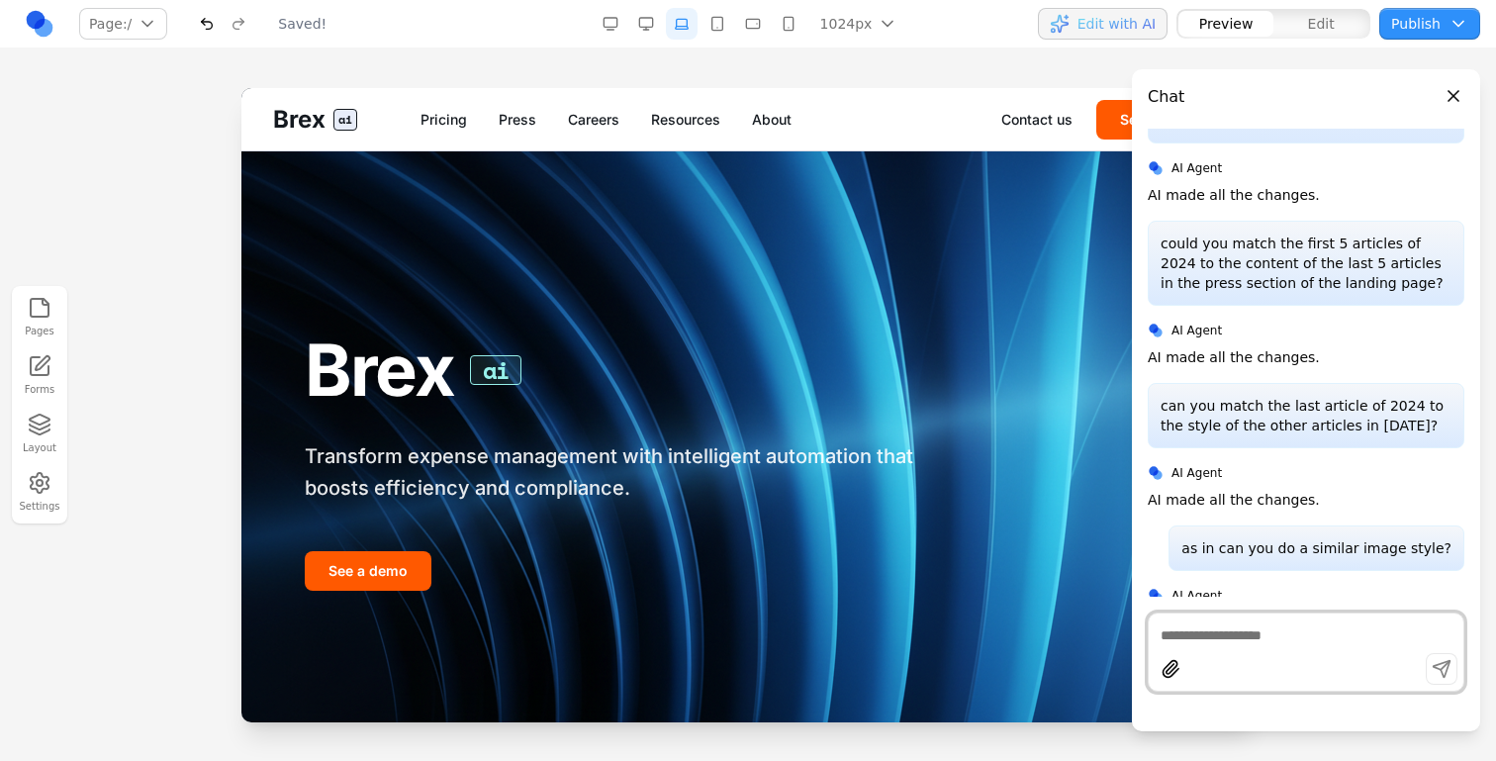
scroll to position [0, 0]
click at [532, 111] on link "Press" at bounding box center [518, 120] width 38 height 20
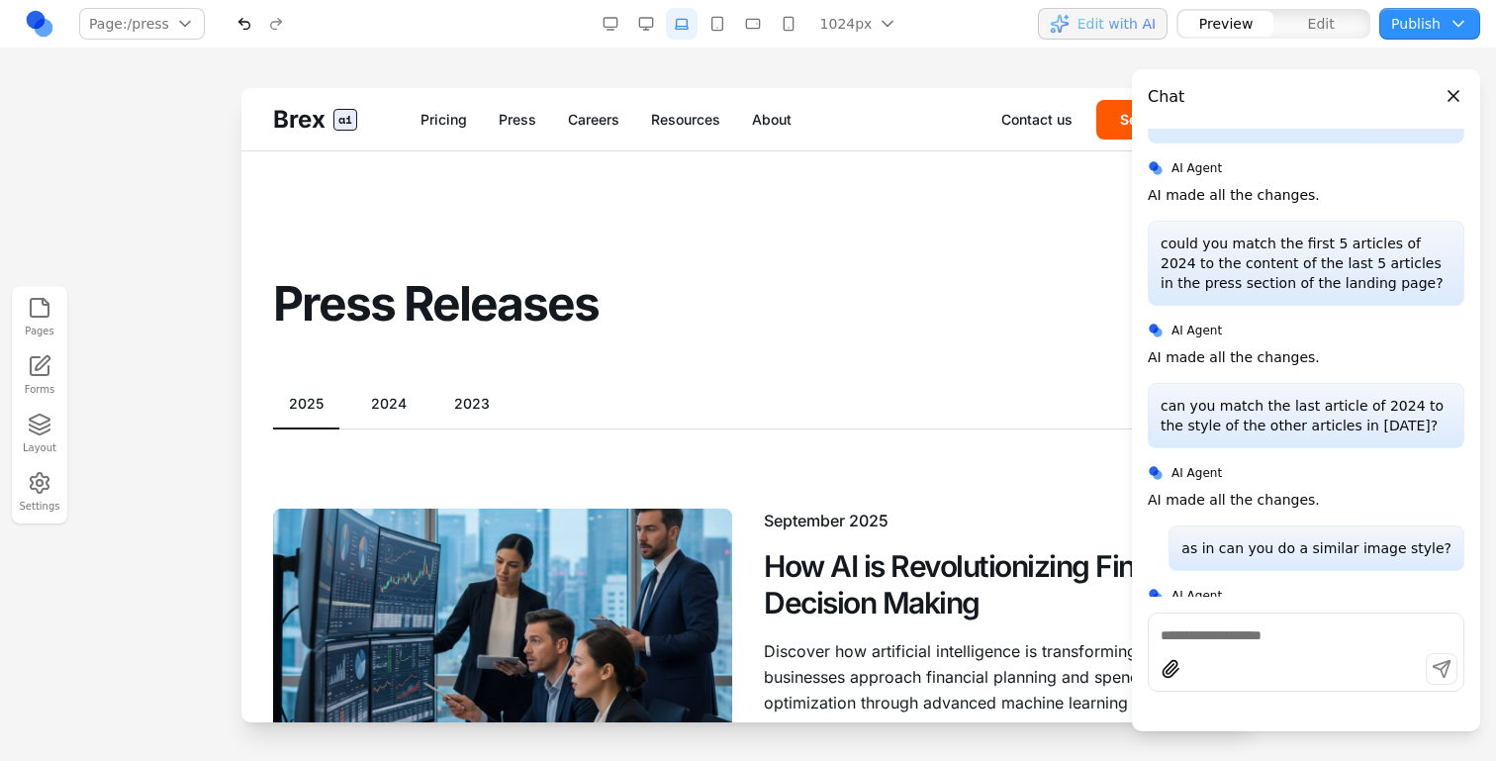
click at [393, 399] on button "2024" at bounding box center [388, 404] width 67 height 20
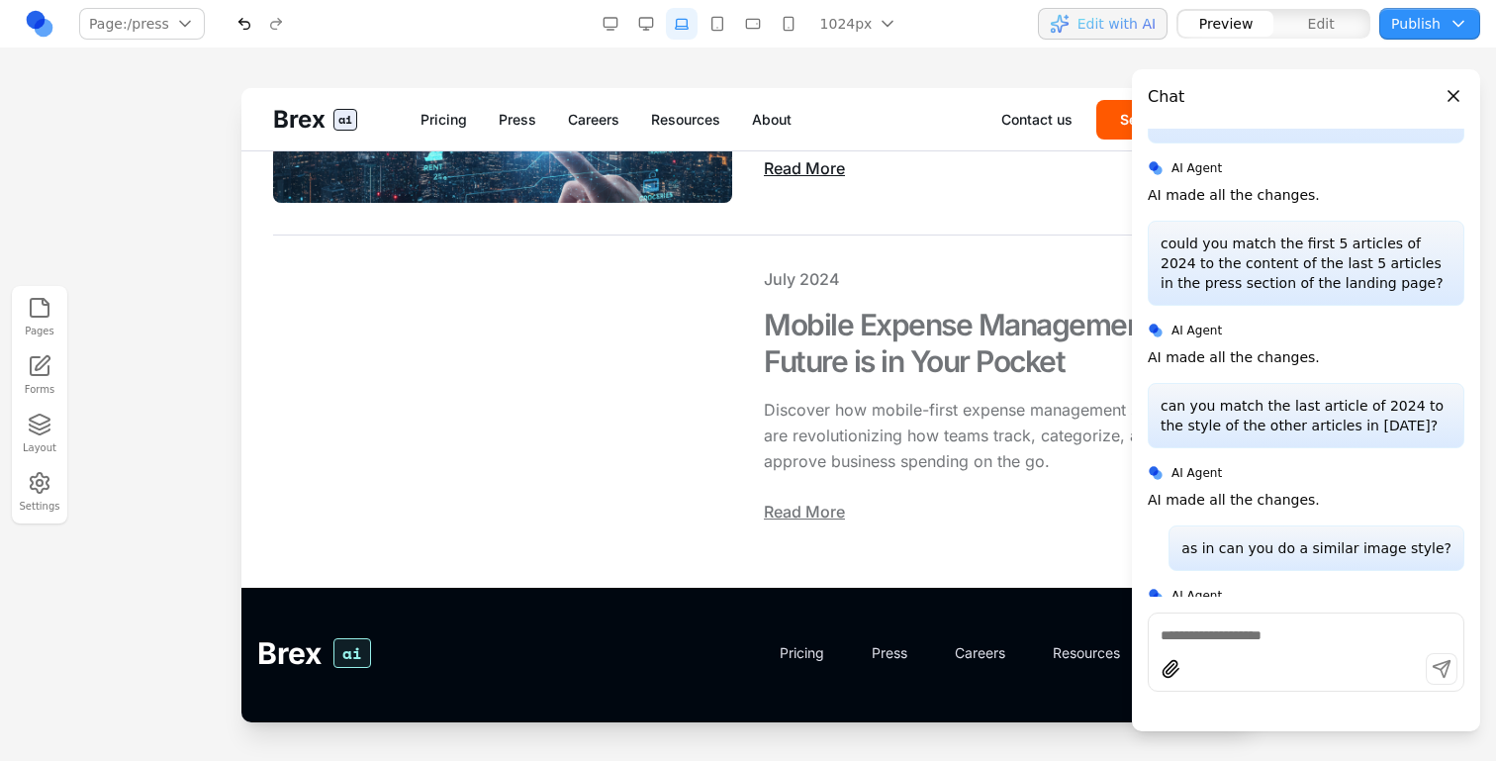
scroll to position [1784, 0]
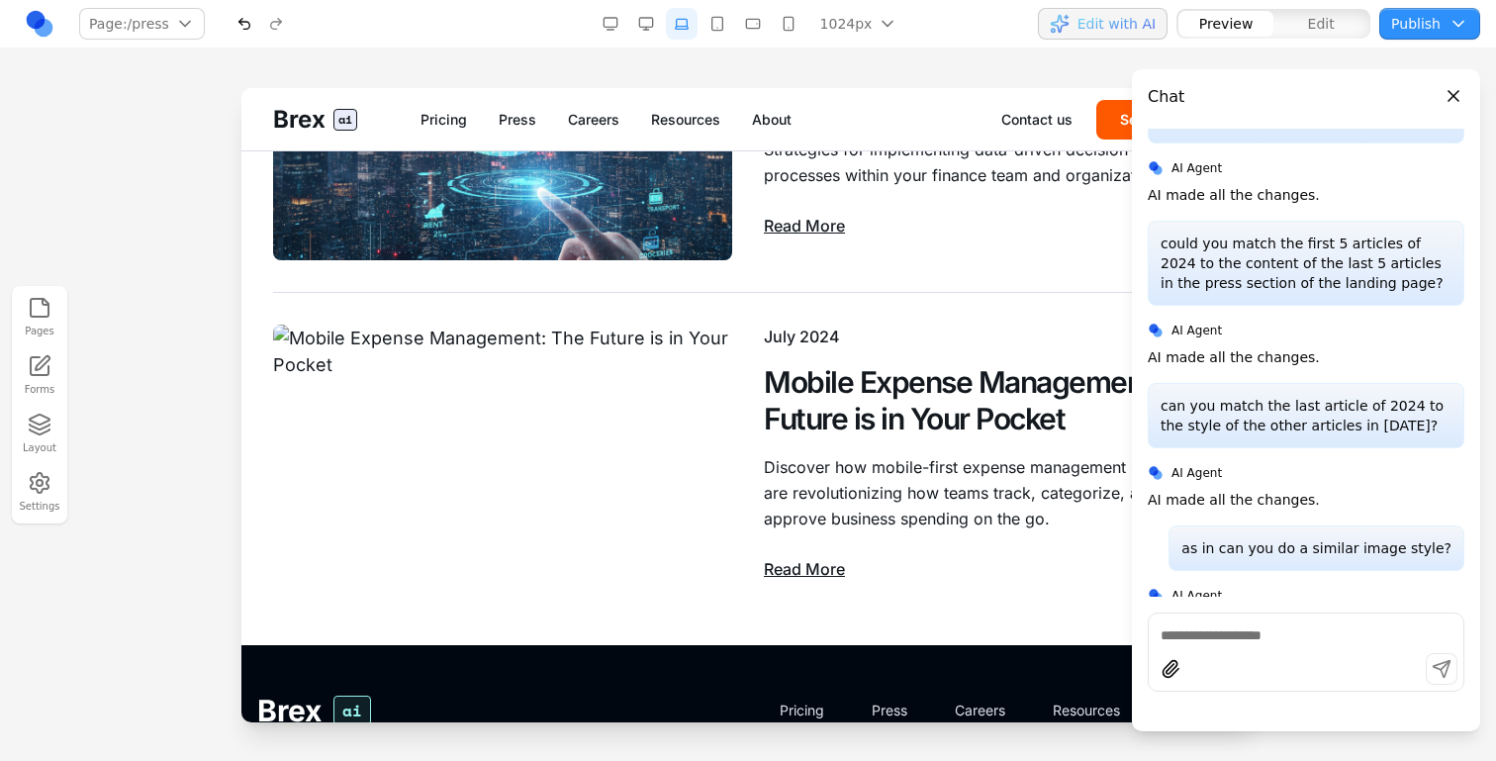
click at [1252, 610] on div "this should be left aligned AI Agent AI made all the changes. can we align the …" at bounding box center [1306, 422] width 317 height 587
click at [1252, 635] on textarea at bounding box center [1306, 635] width 291 height 20
type textarea "**********"
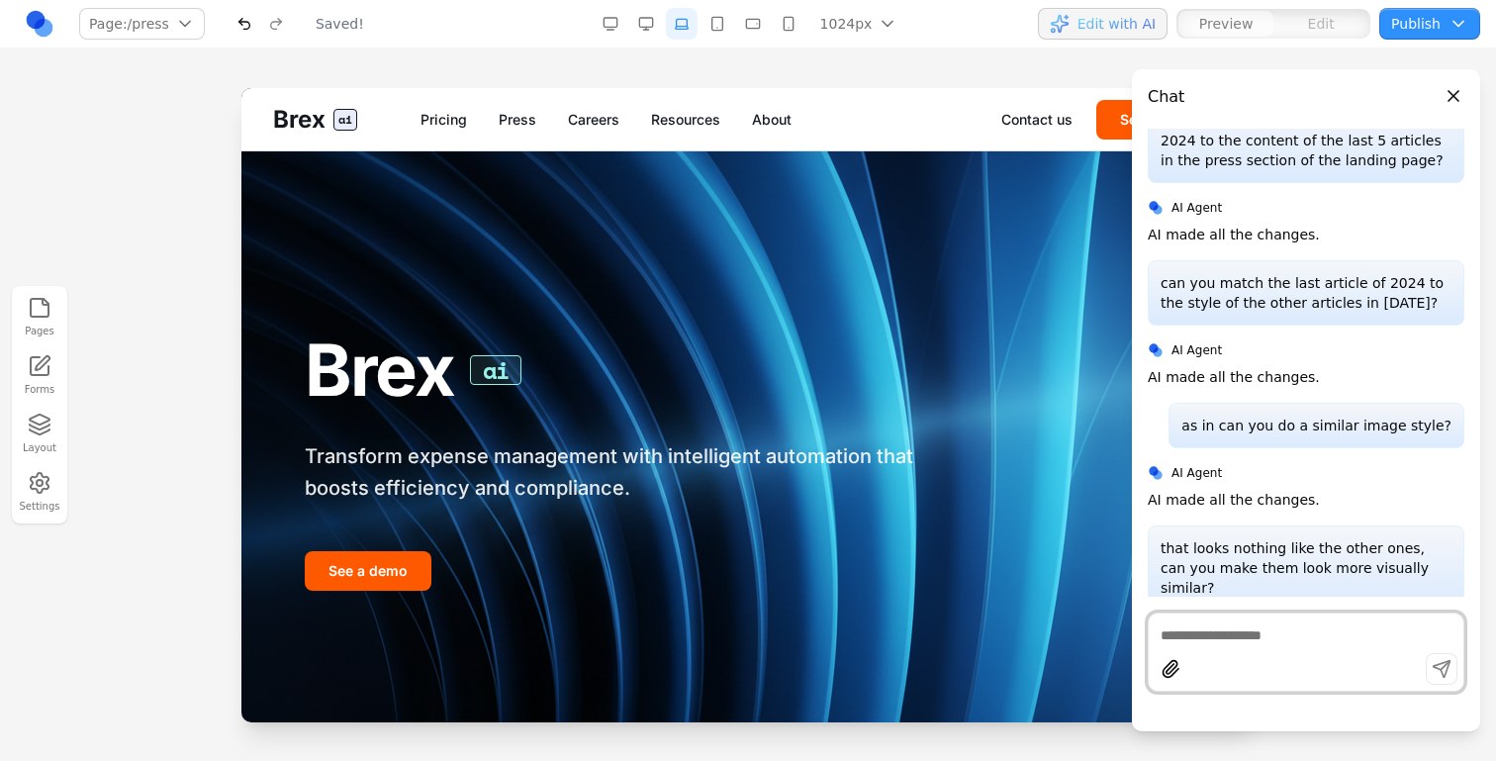
scroll to position [0, 0]
click at [521, 111] on link "Press" at bounding box center [518, 120] width 38 height 20
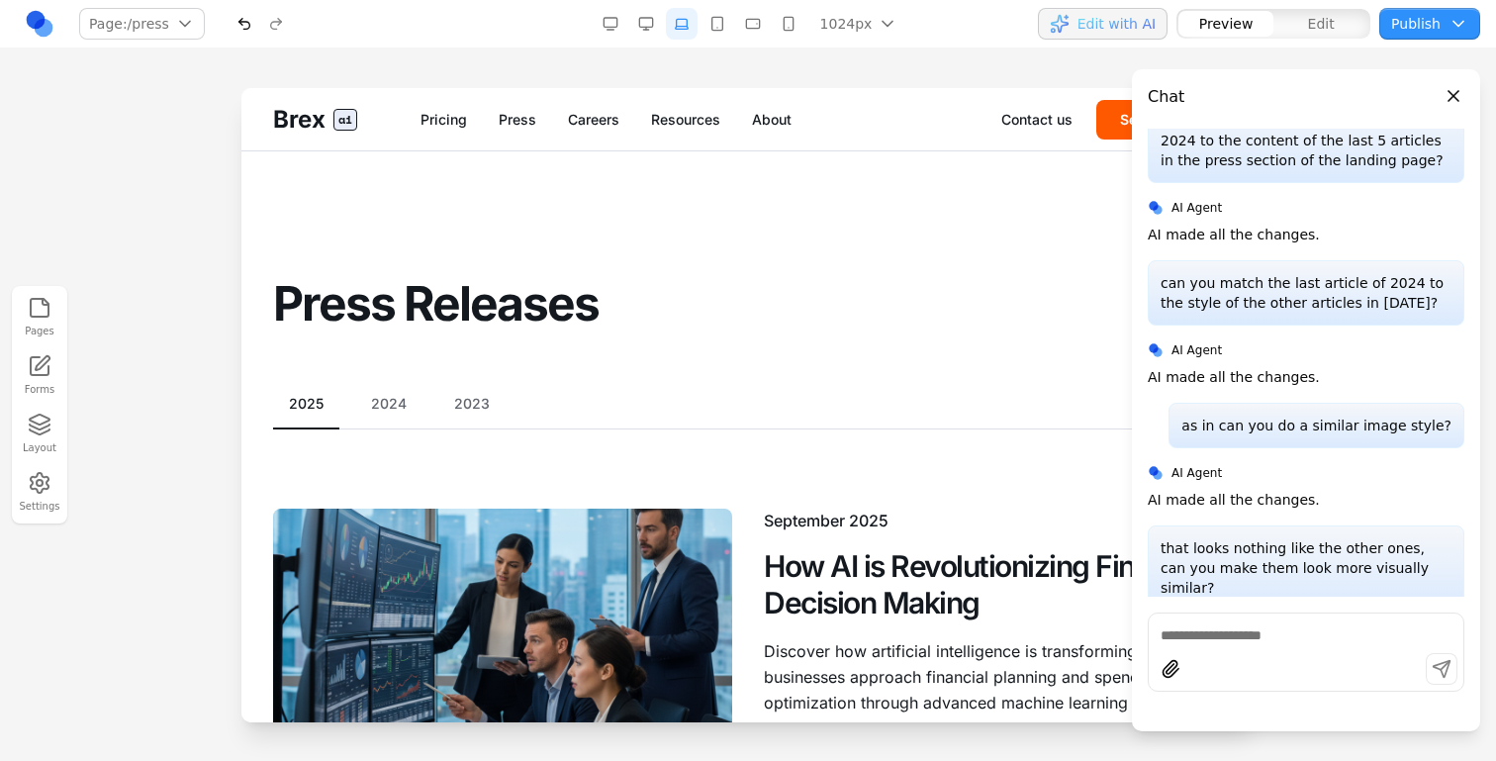
click at [390, 399] on button "2024" at bounding box center [388, 404] width 67 height 20
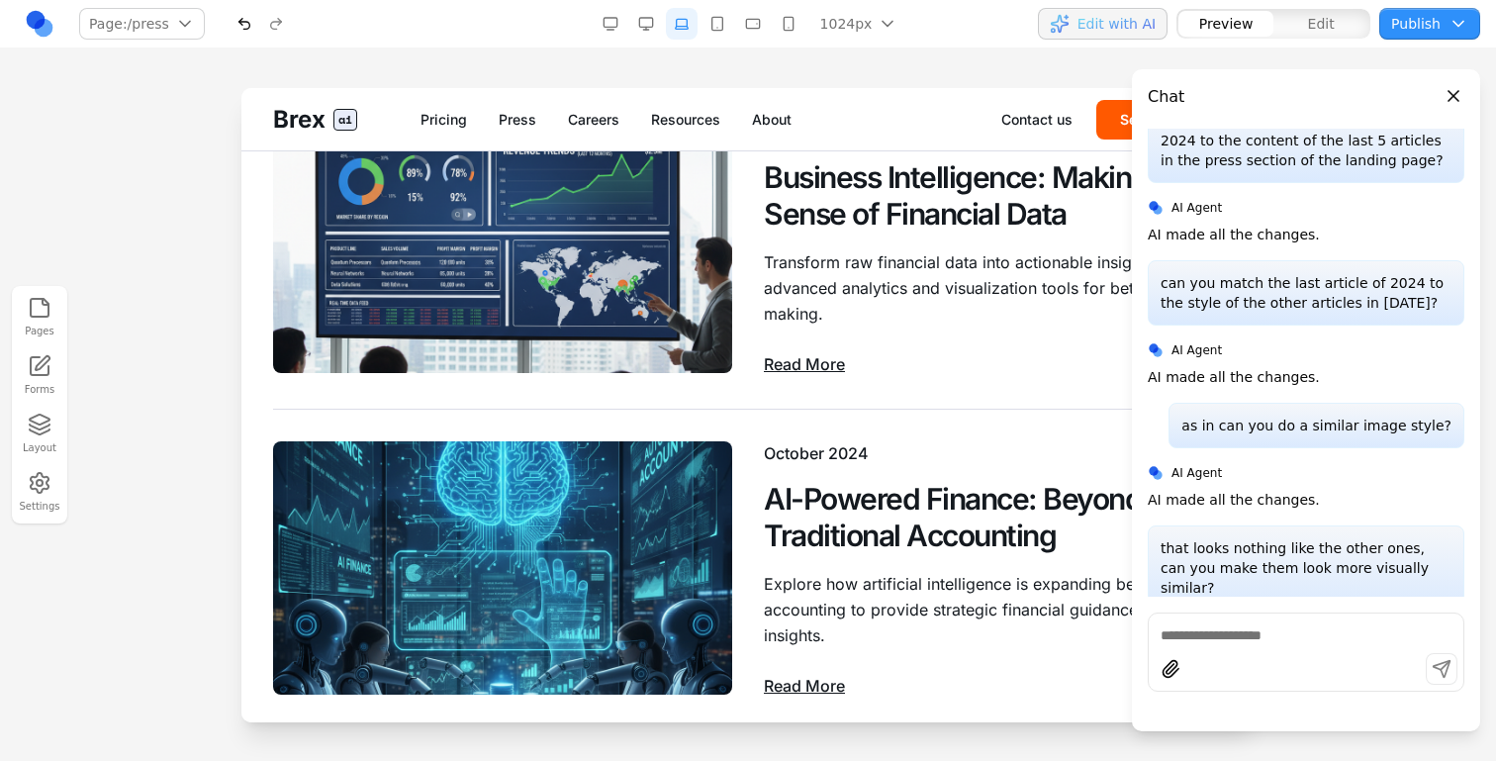
scroll to position [1282, 0]
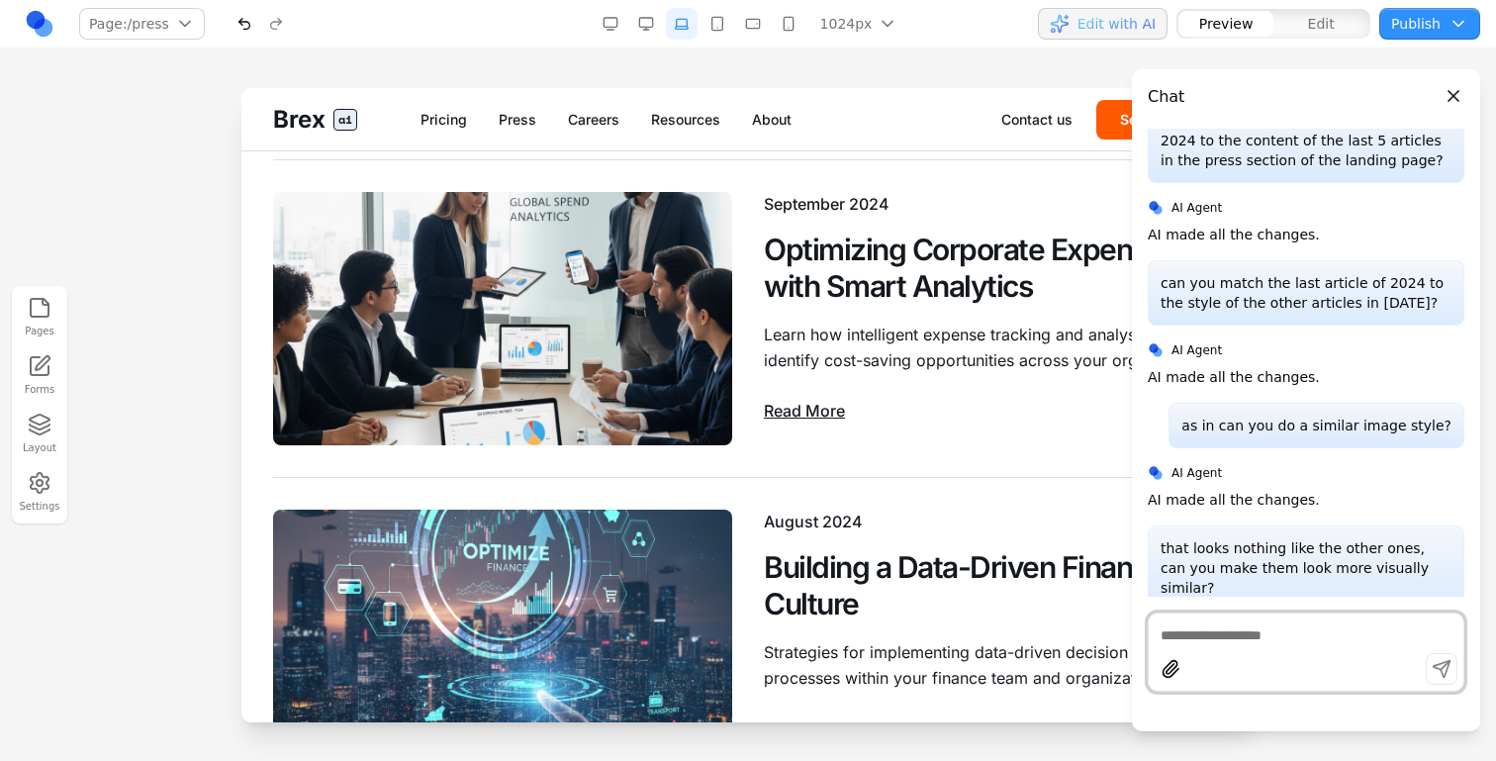
click at [1277, 640] on textarea at bounding box center [1306, 635] width 291 height 20
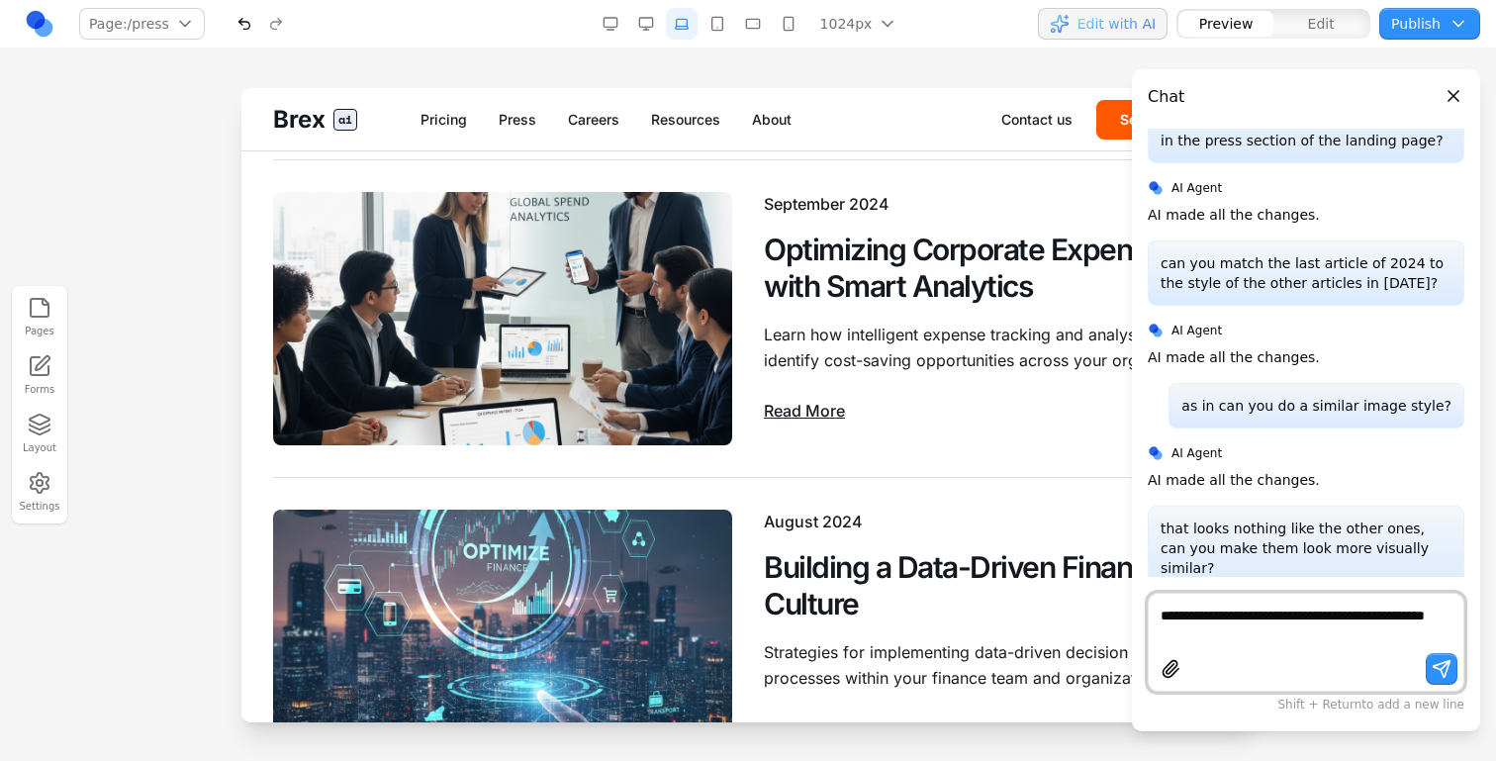
type textarea "**********"
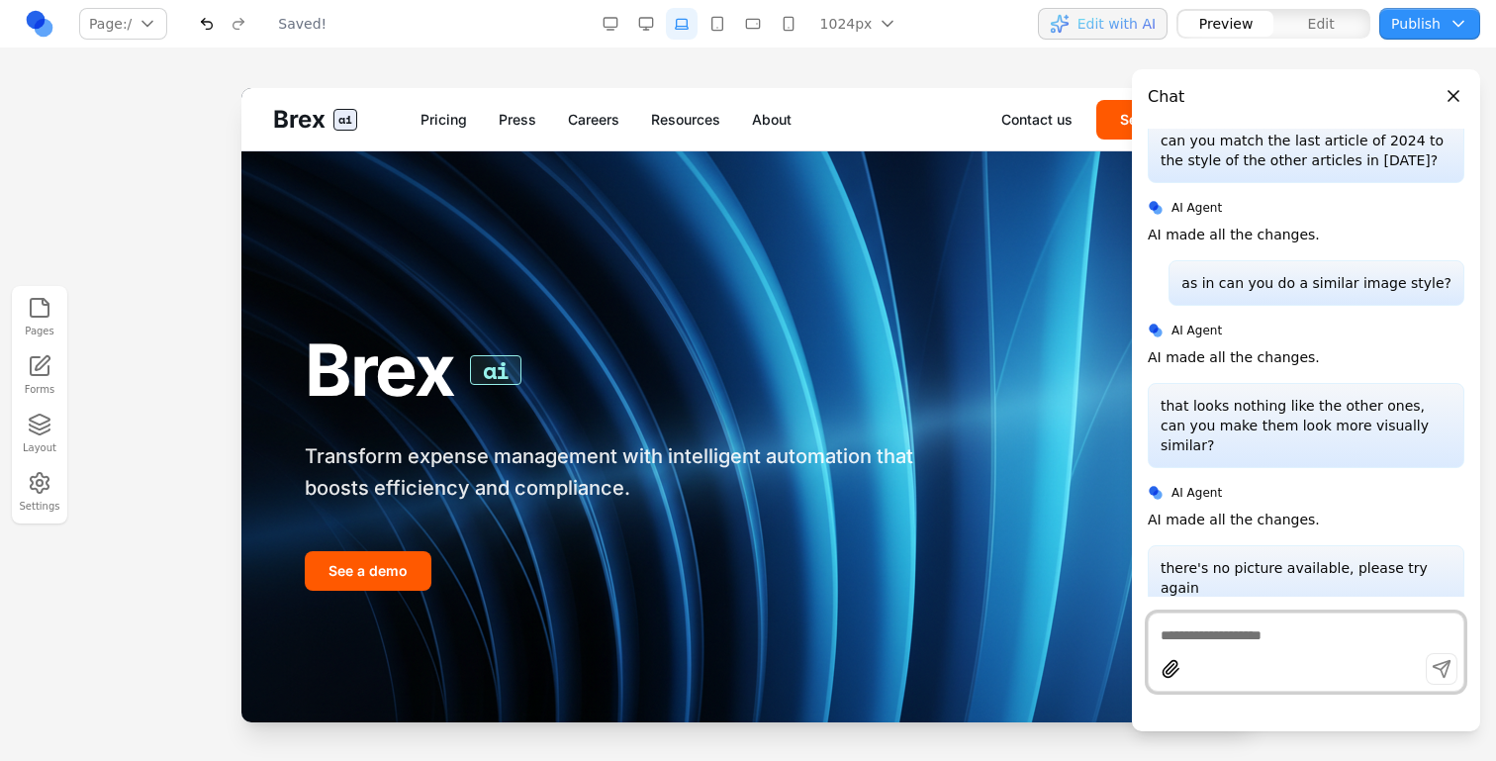
scroll to position [0, 0]
drag, startPoint x: 527, startPoint y: 129, endPoint x: 768, endPoint y: 216, distance: 256.7
click at [527, 129] on link "Press" at bounding box center [518, 120] width 38 height 20
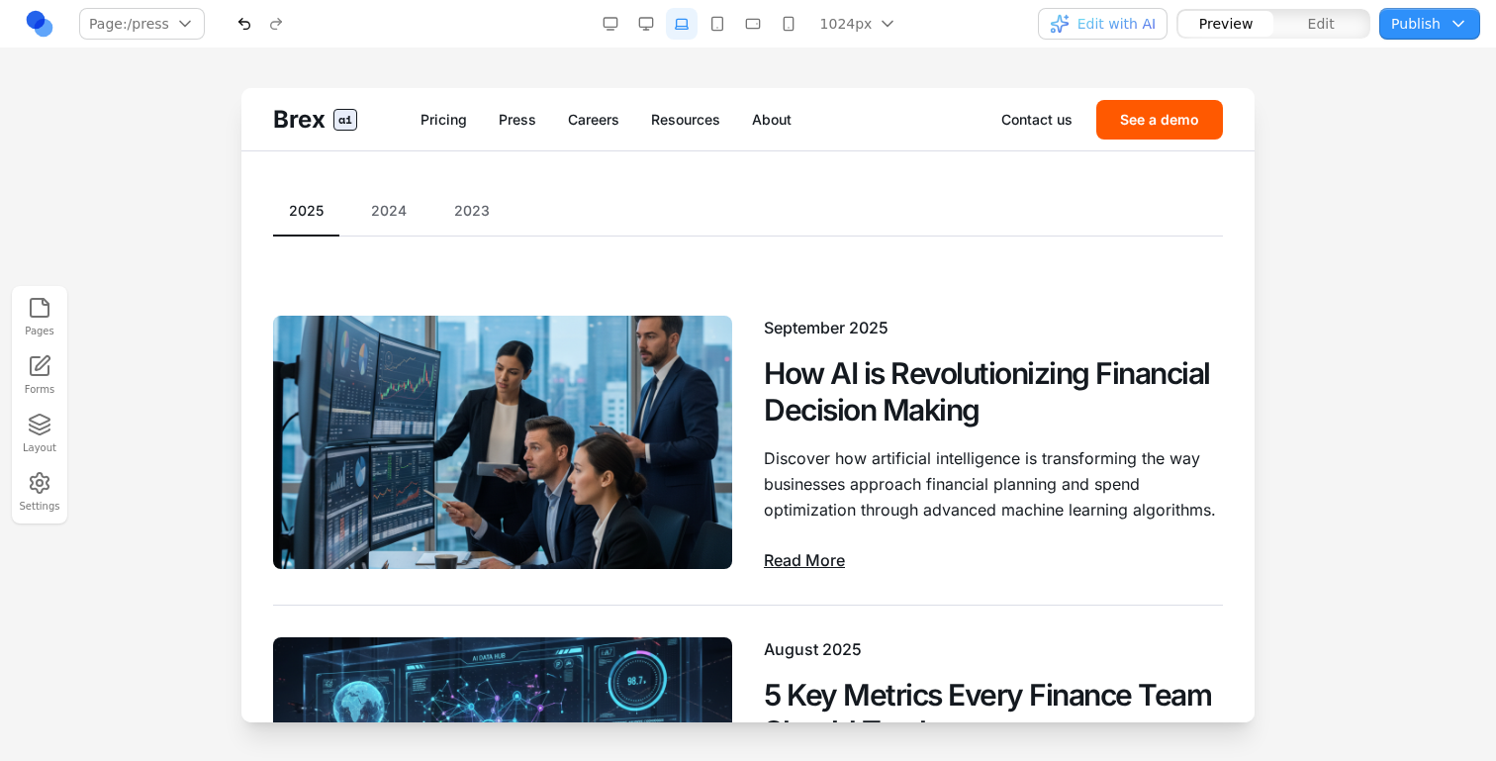
scroll to position [17, 0]
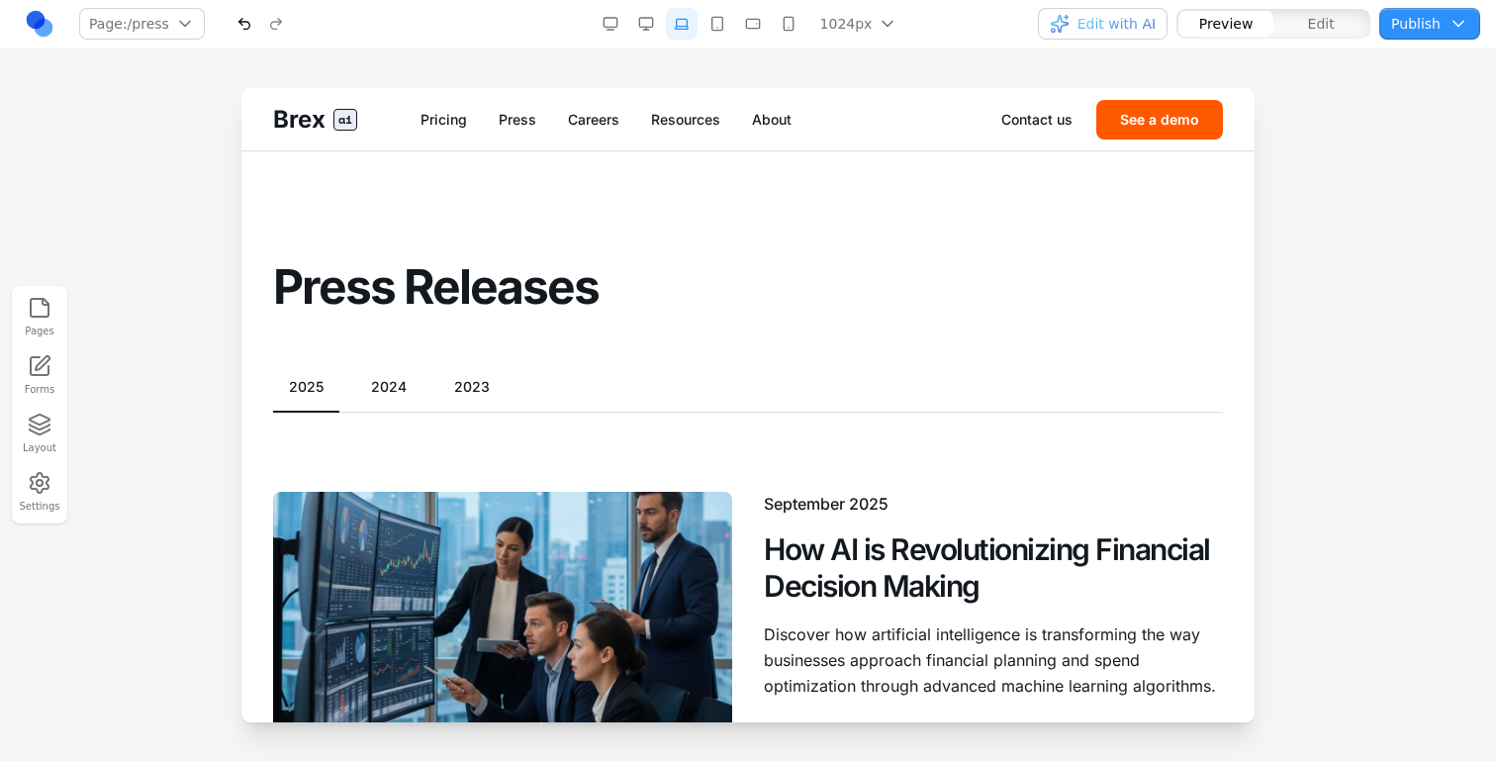
click at [400, 381] on button "2024" at bounding box center [388, 387] width 67 height 20
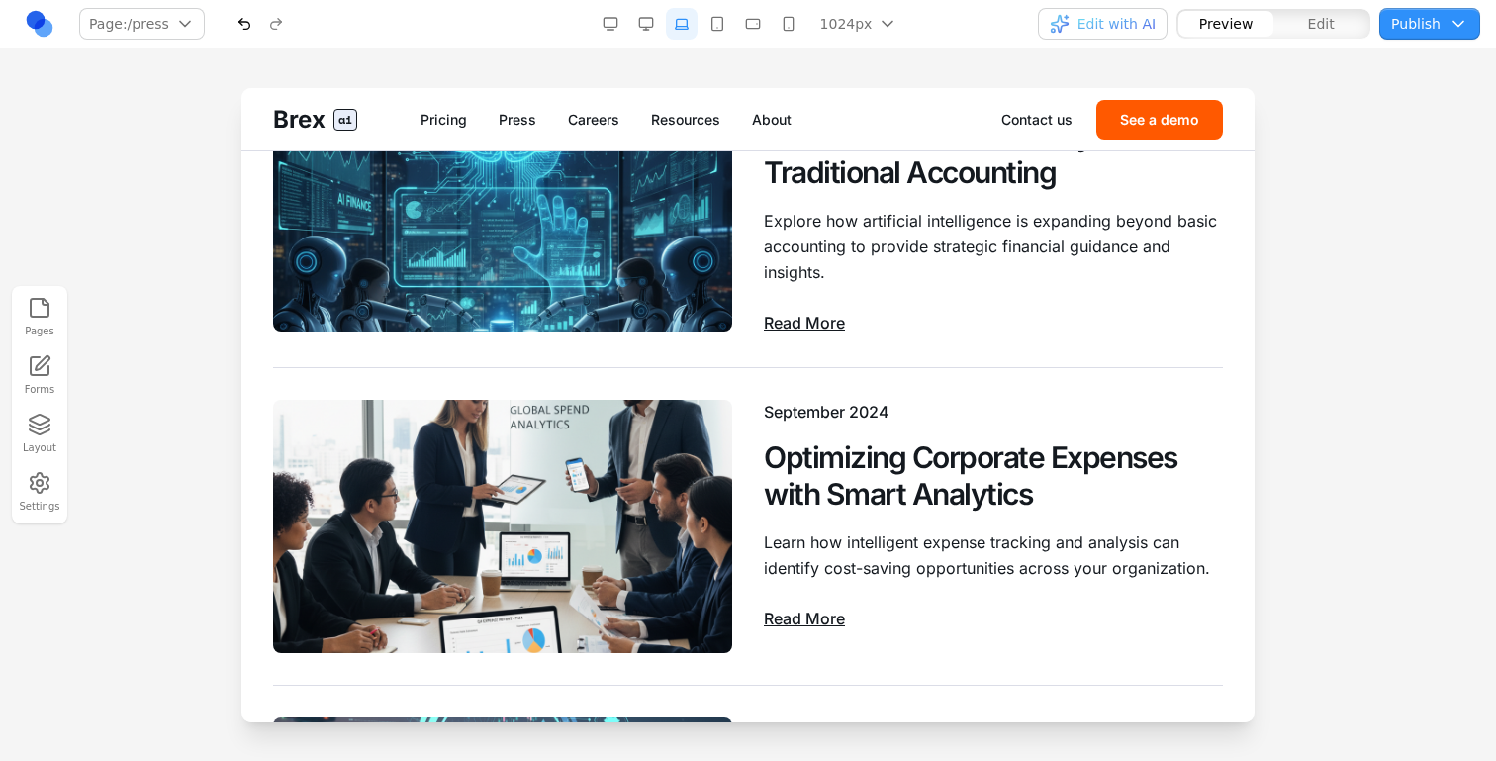
scroll to position [1371, 0]
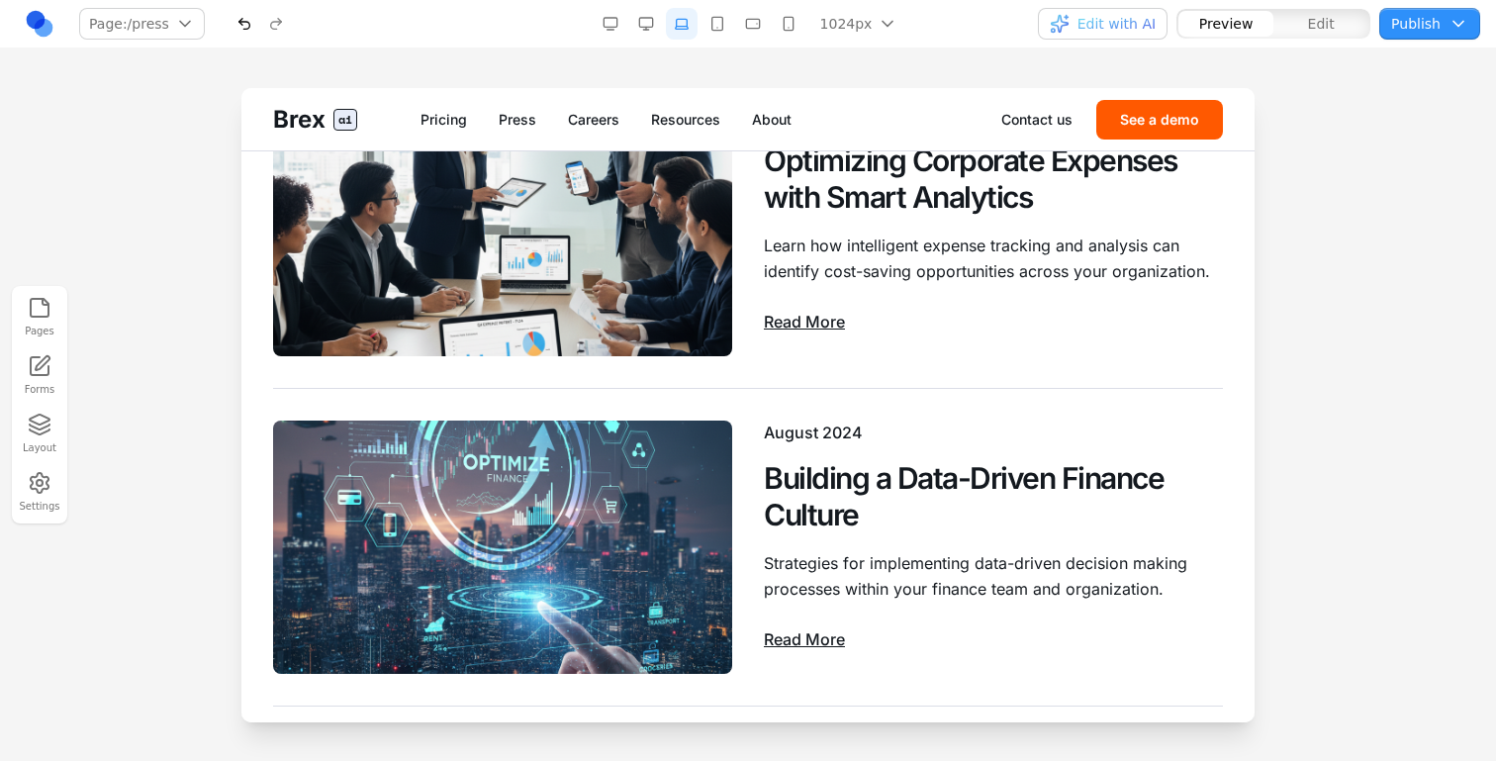
click at [1136, 18] on span "Edit with AI" at bounding box center [1117, 24] width 78 height 20
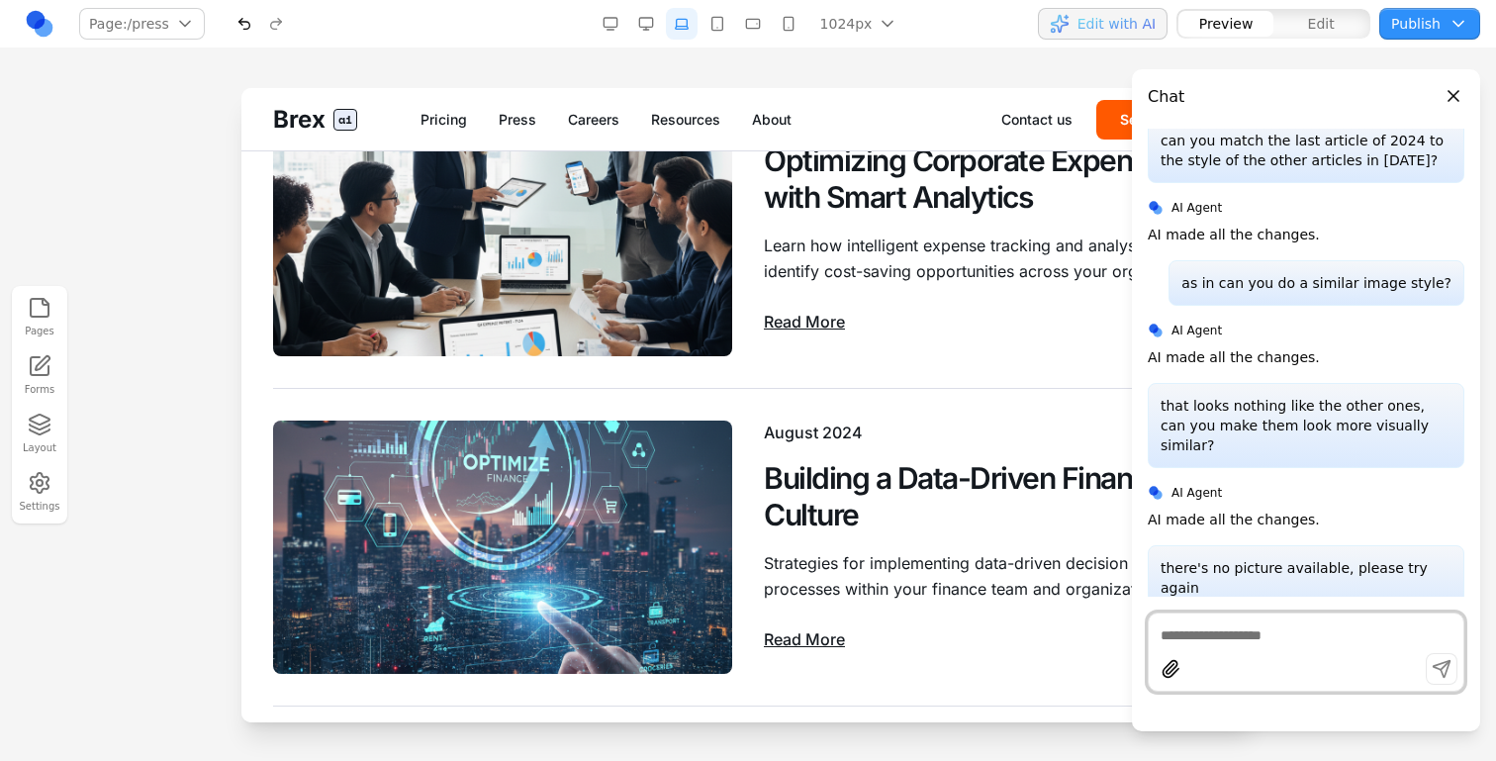
click at [1252, 630] on textarea at bounding box center [1306, 635] width 291 height 20
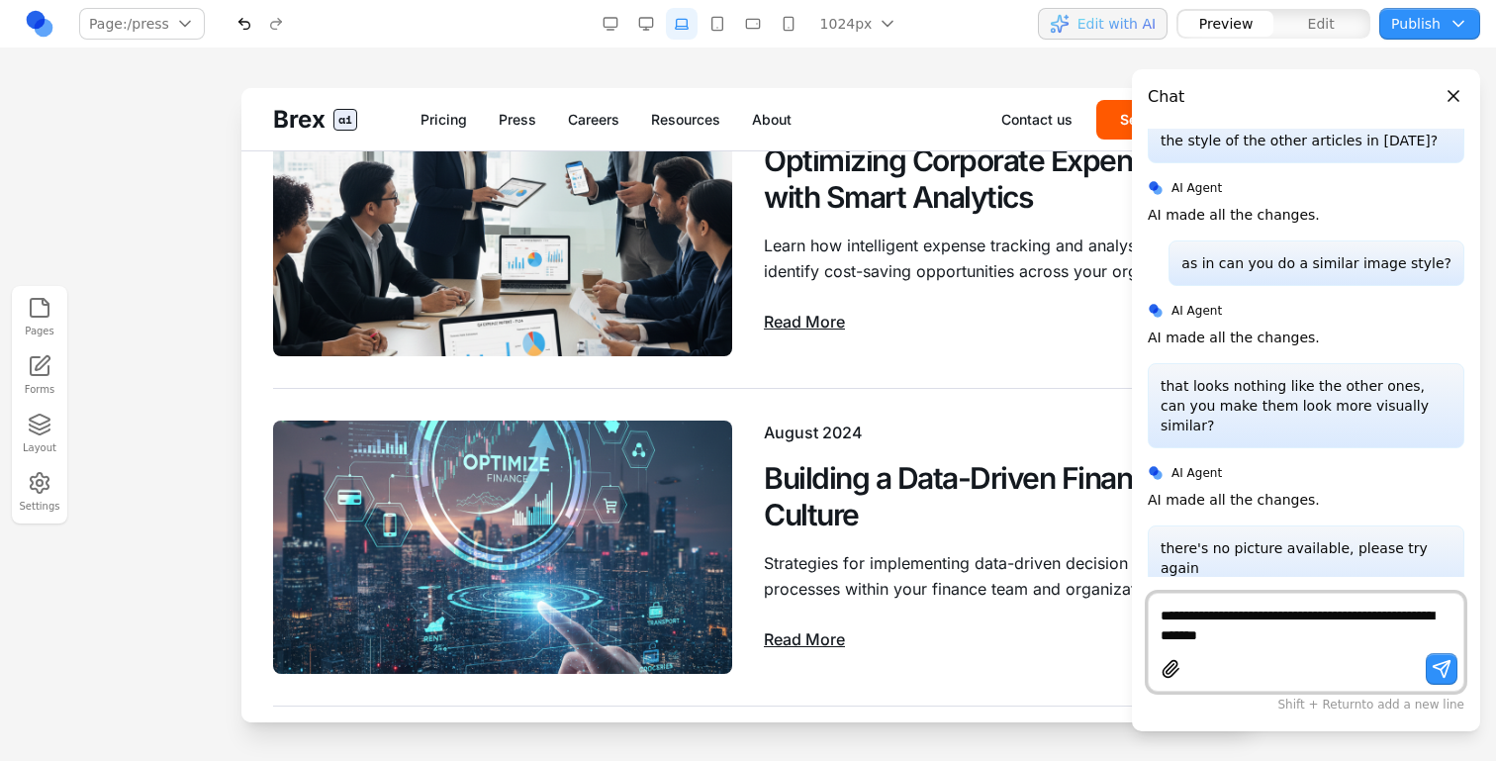
type textarea "**********"
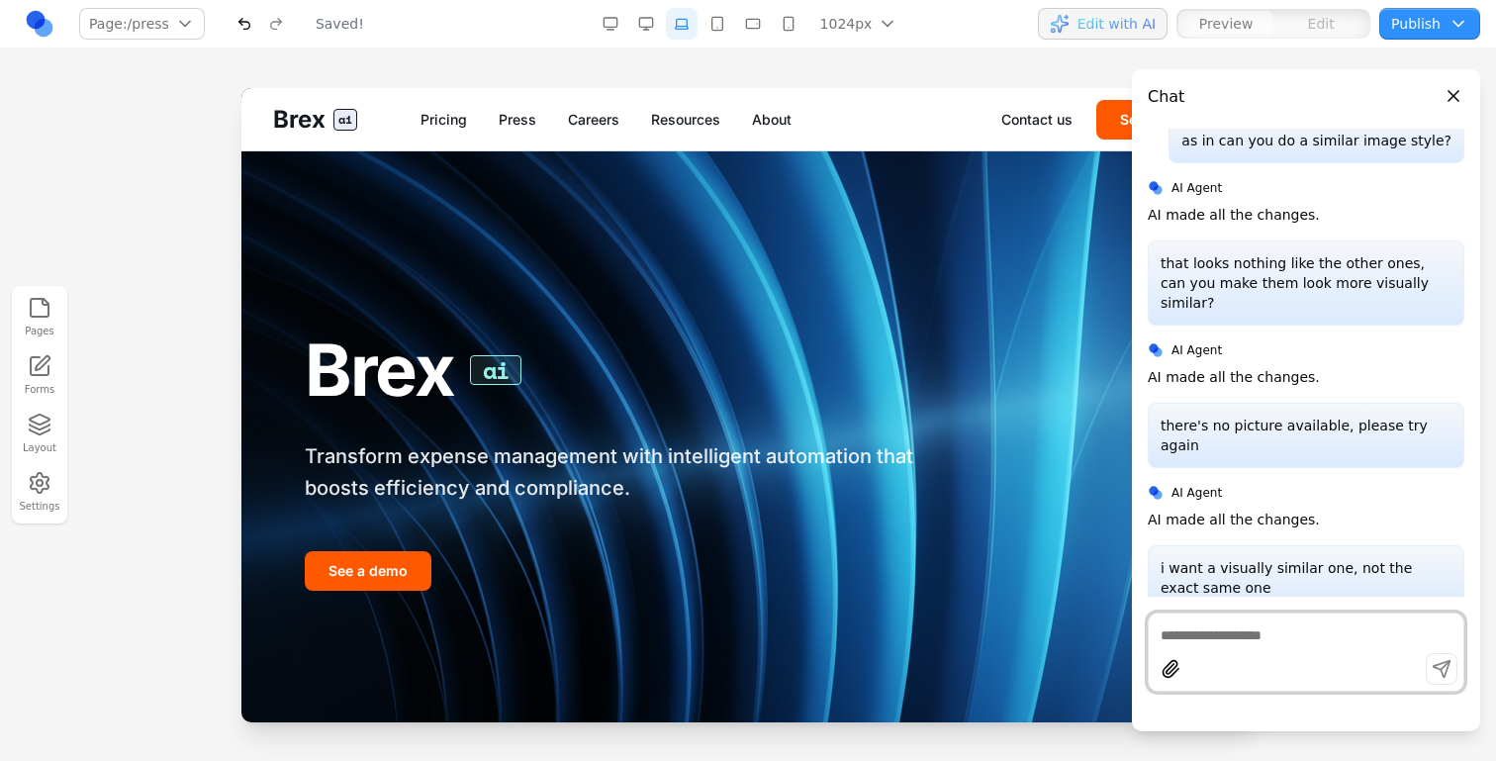
scroll to position [0, 0]
click at [531, 124] on link "Press" at bounding box center [518, 120] width 38 height 20
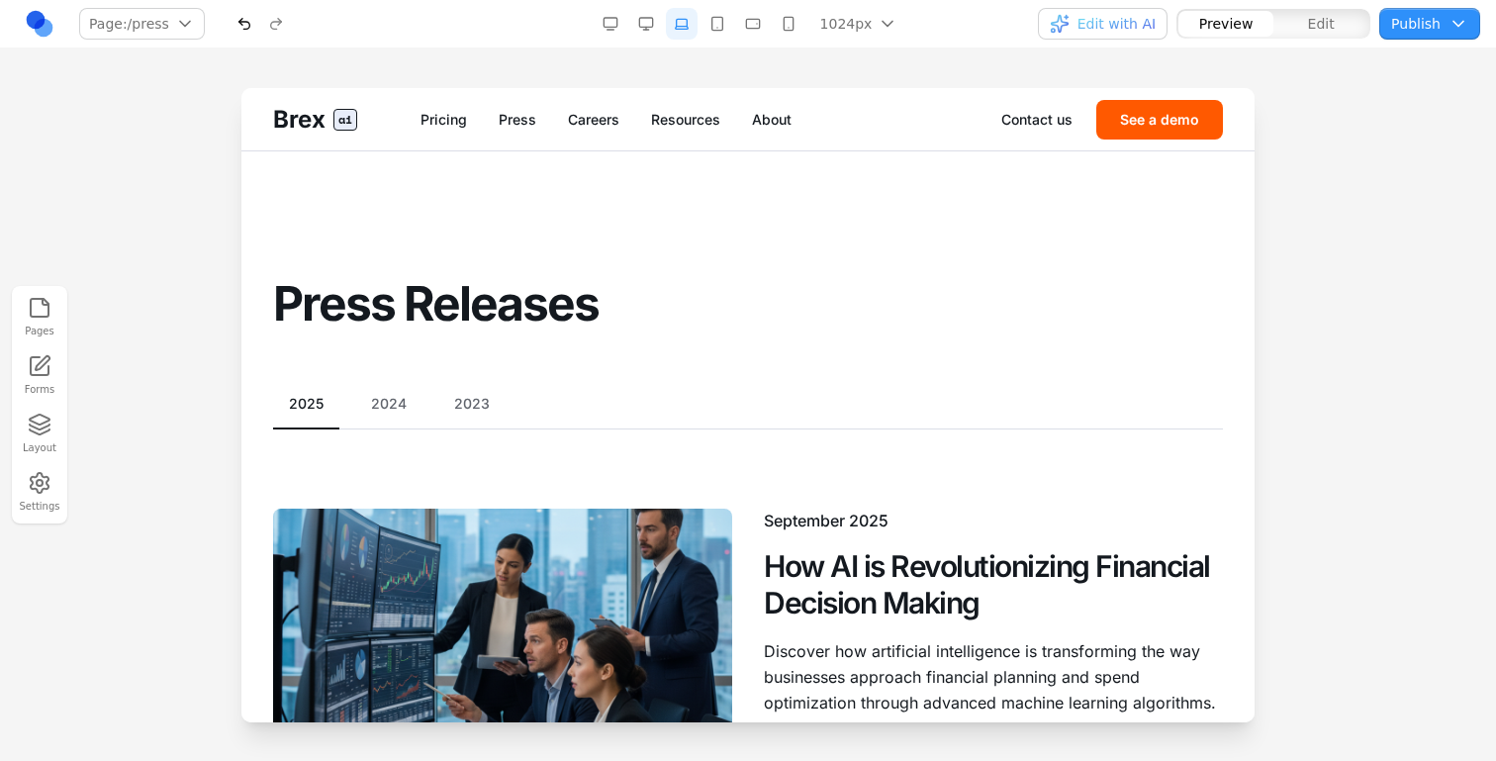
click at [368, 394] on button "2024" at bounding box center [388, 404] width 67 height 20
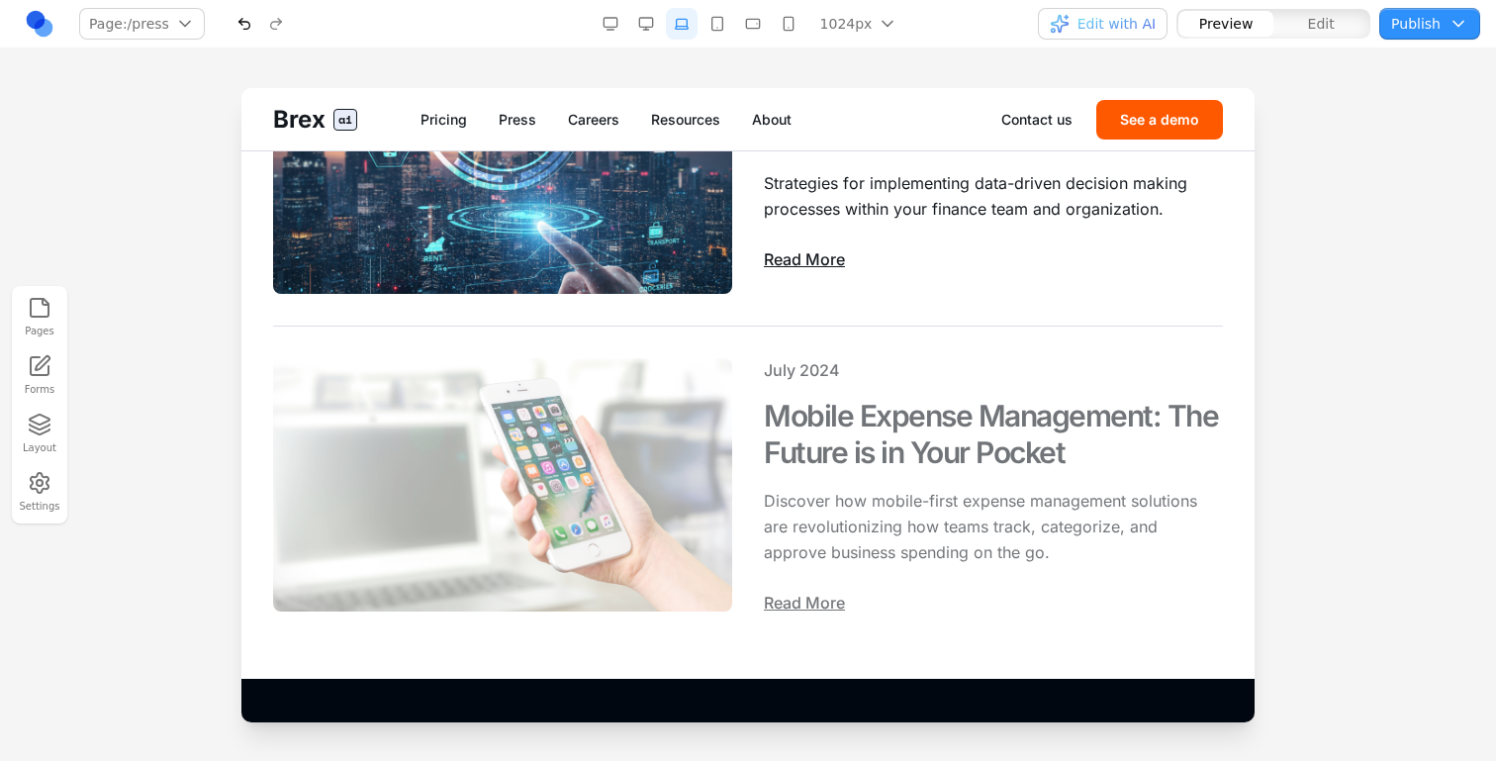
scroll to position [1727, 0]
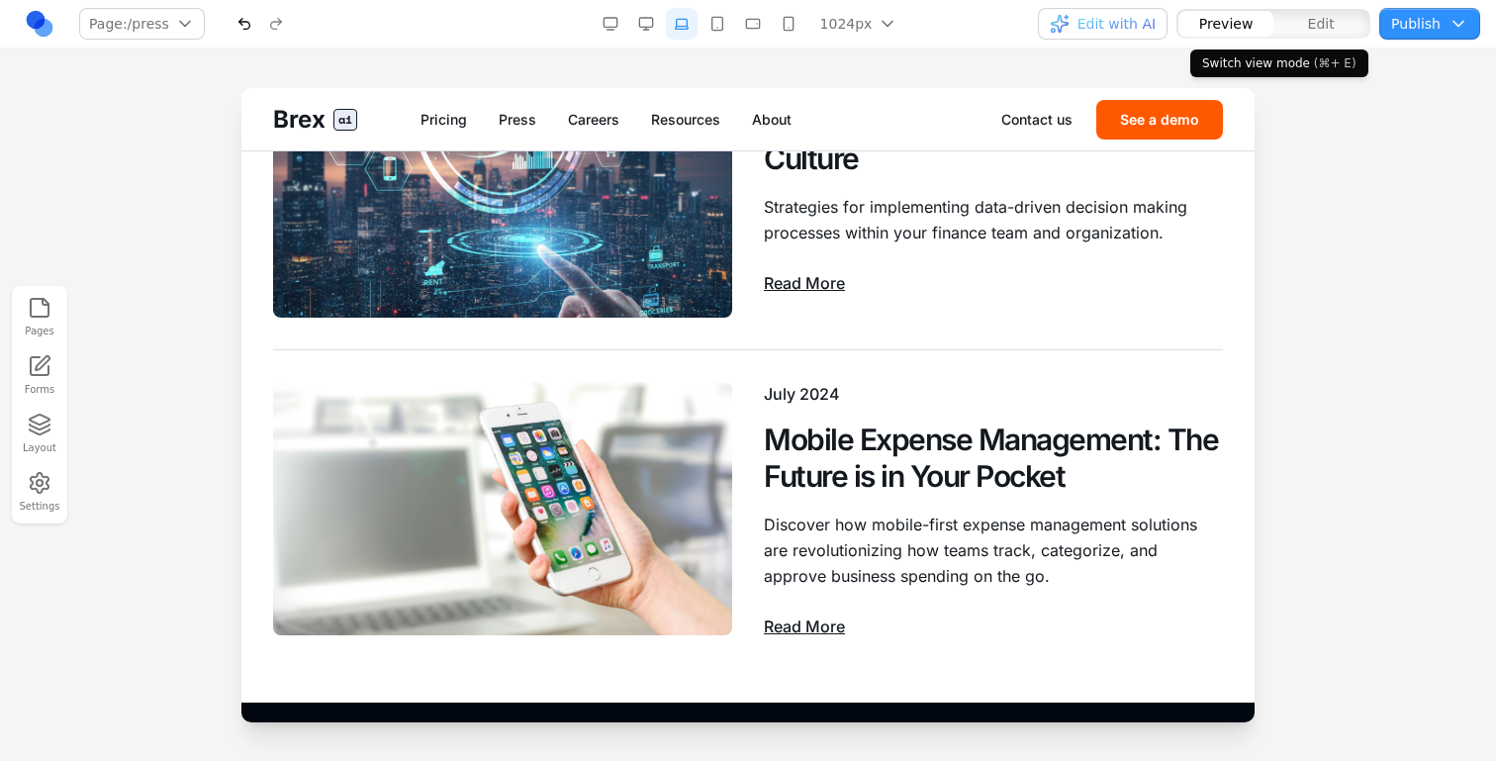
click at [1305, 25] on button "Edit" at bounding box center [1321, 24] width 95 height 26
click at [1099, 36] on button "Edit with AI" at bounding box center [1103, 24] width 130 height 32
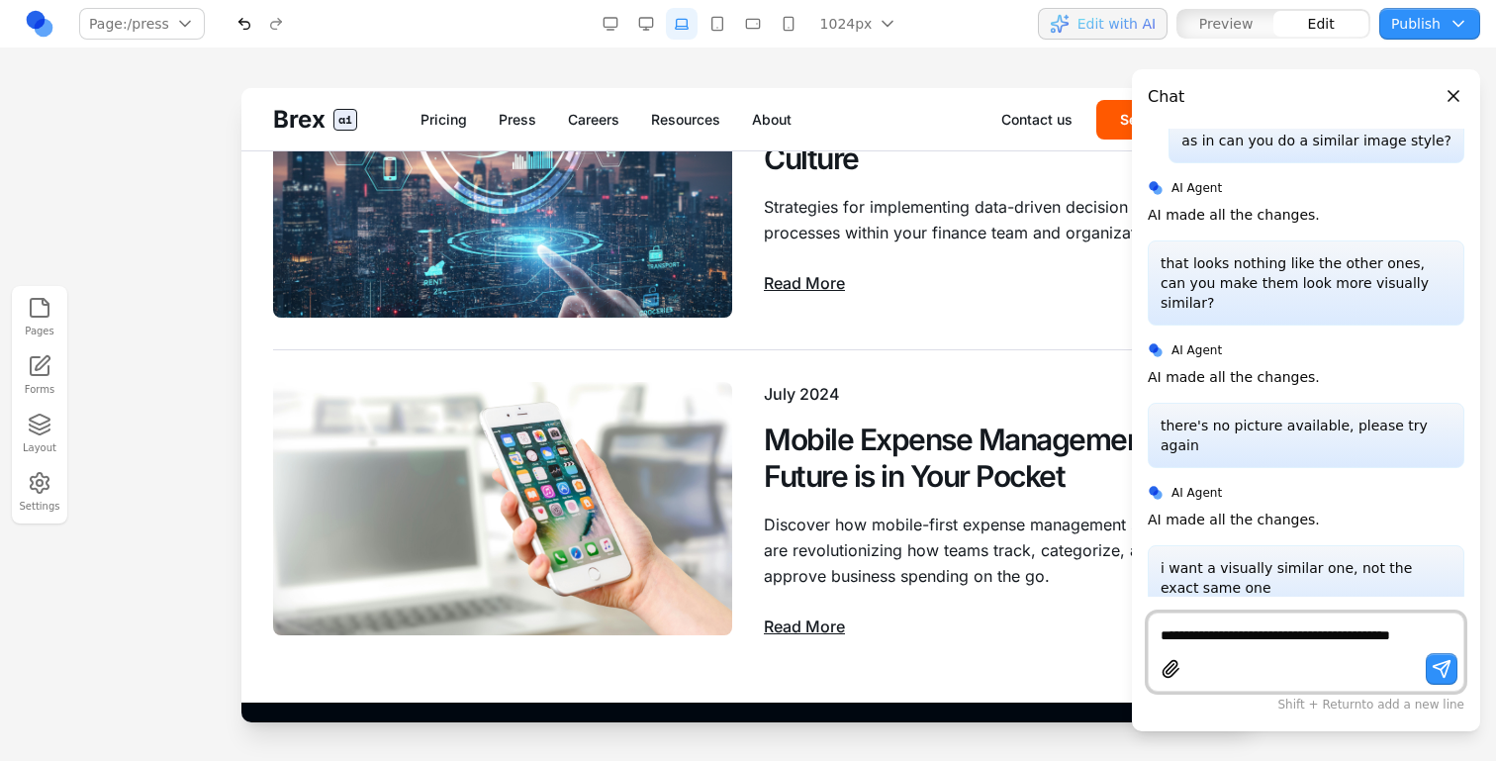
scroll to position [3641, 0]
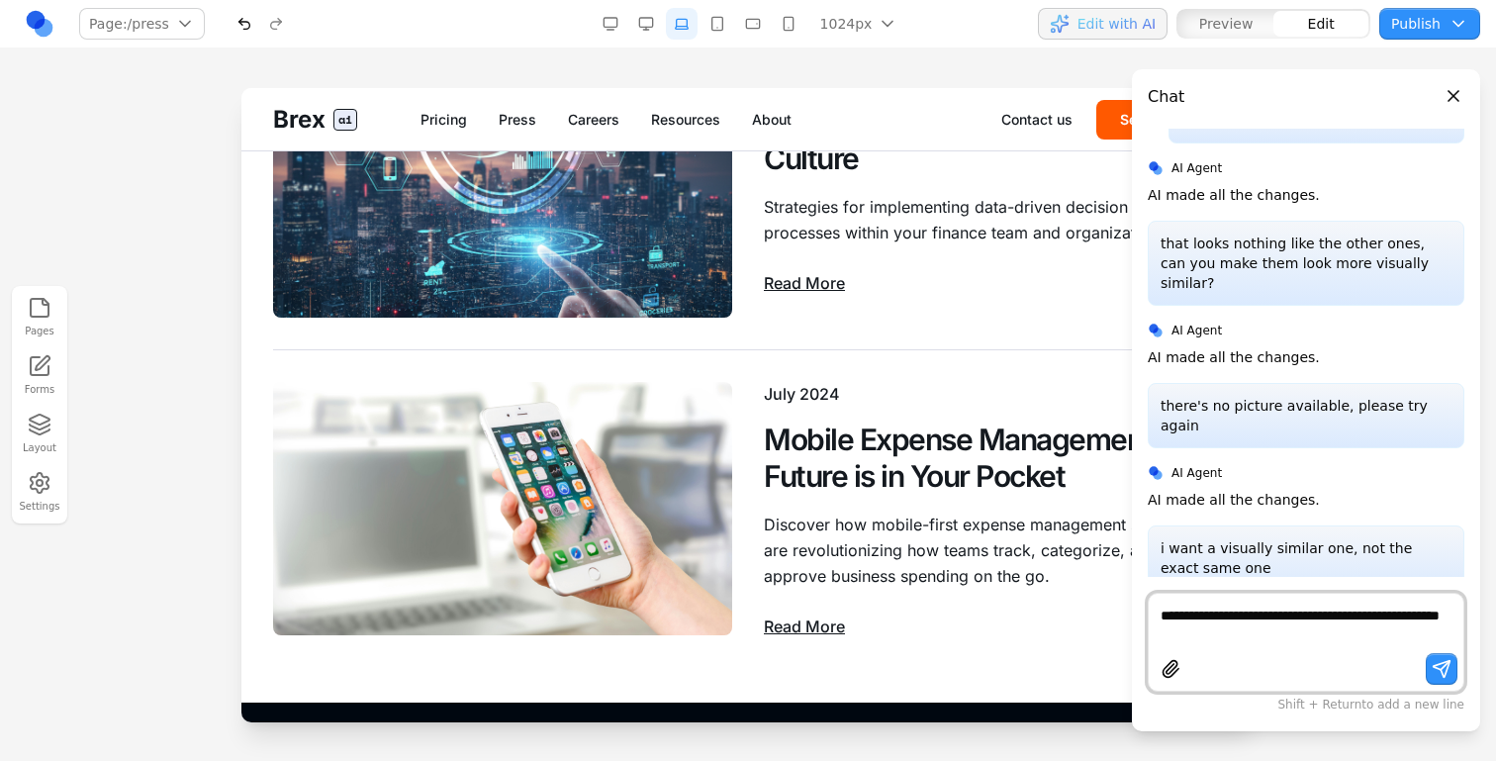
type textarea "**********"
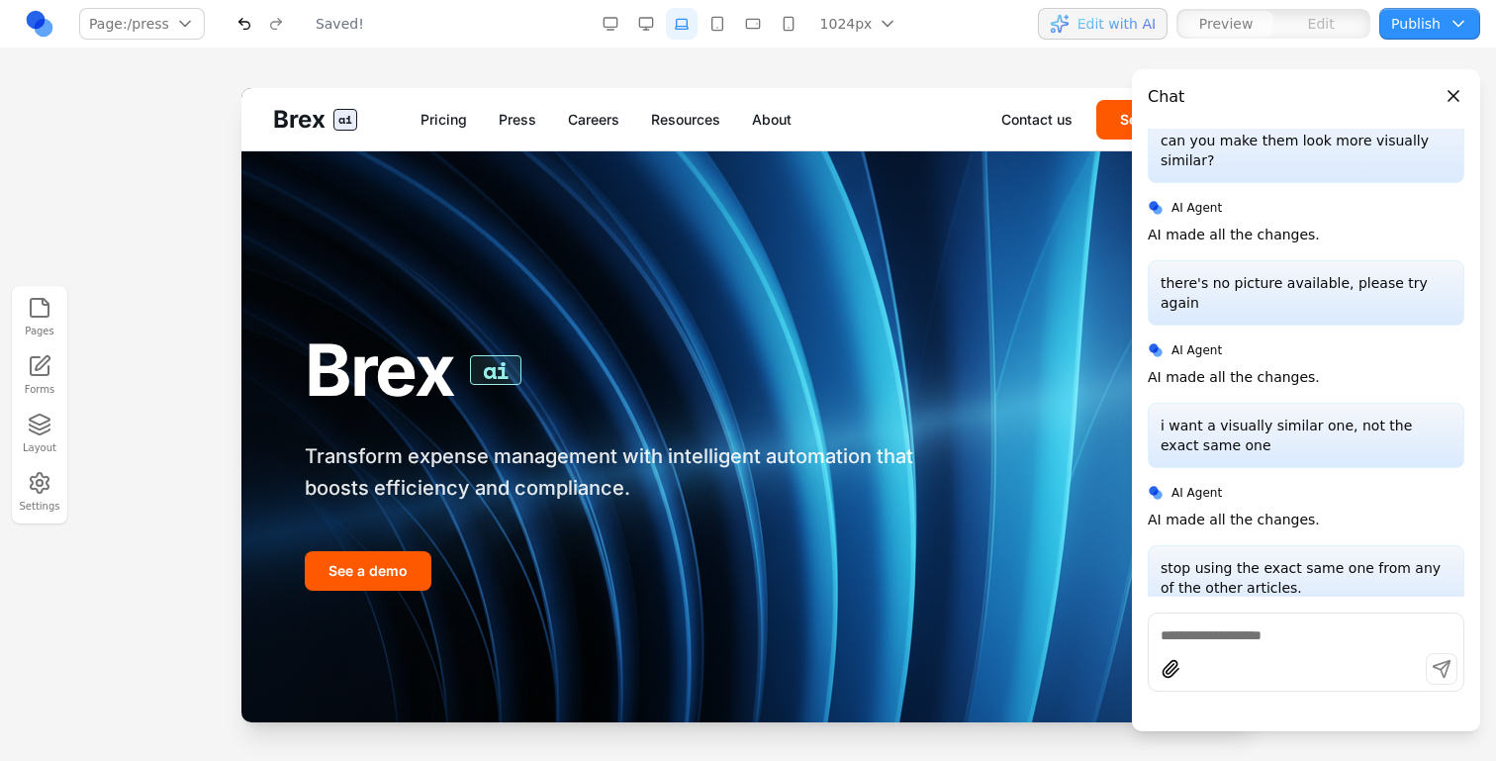
scroll to position [0, 0]
click at [512, 126] on link "Press" at bounding box center [518, 120] width 38 height 20
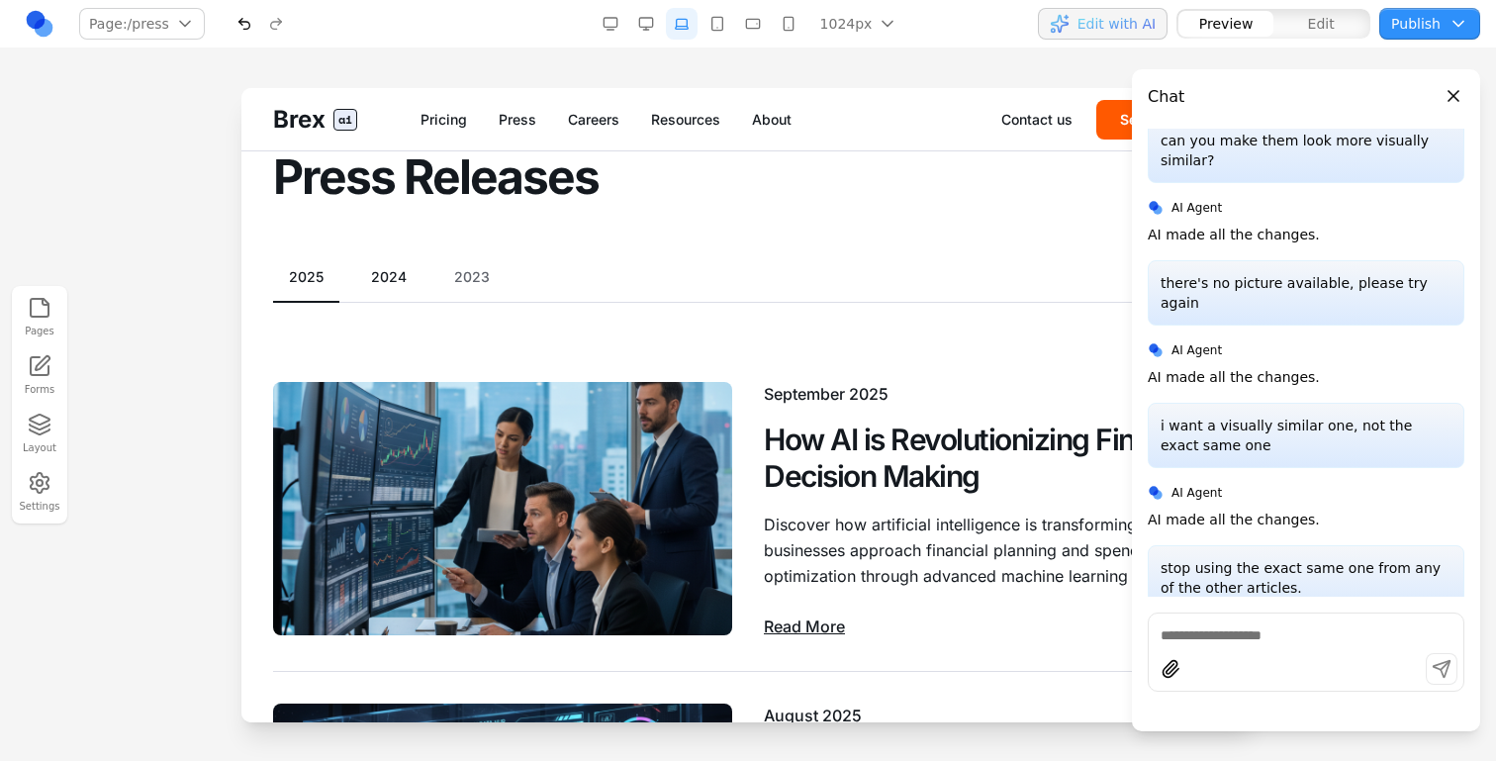
click at [379, 284] on button "2024" at bounding box center [388, 277] width 67 height 20
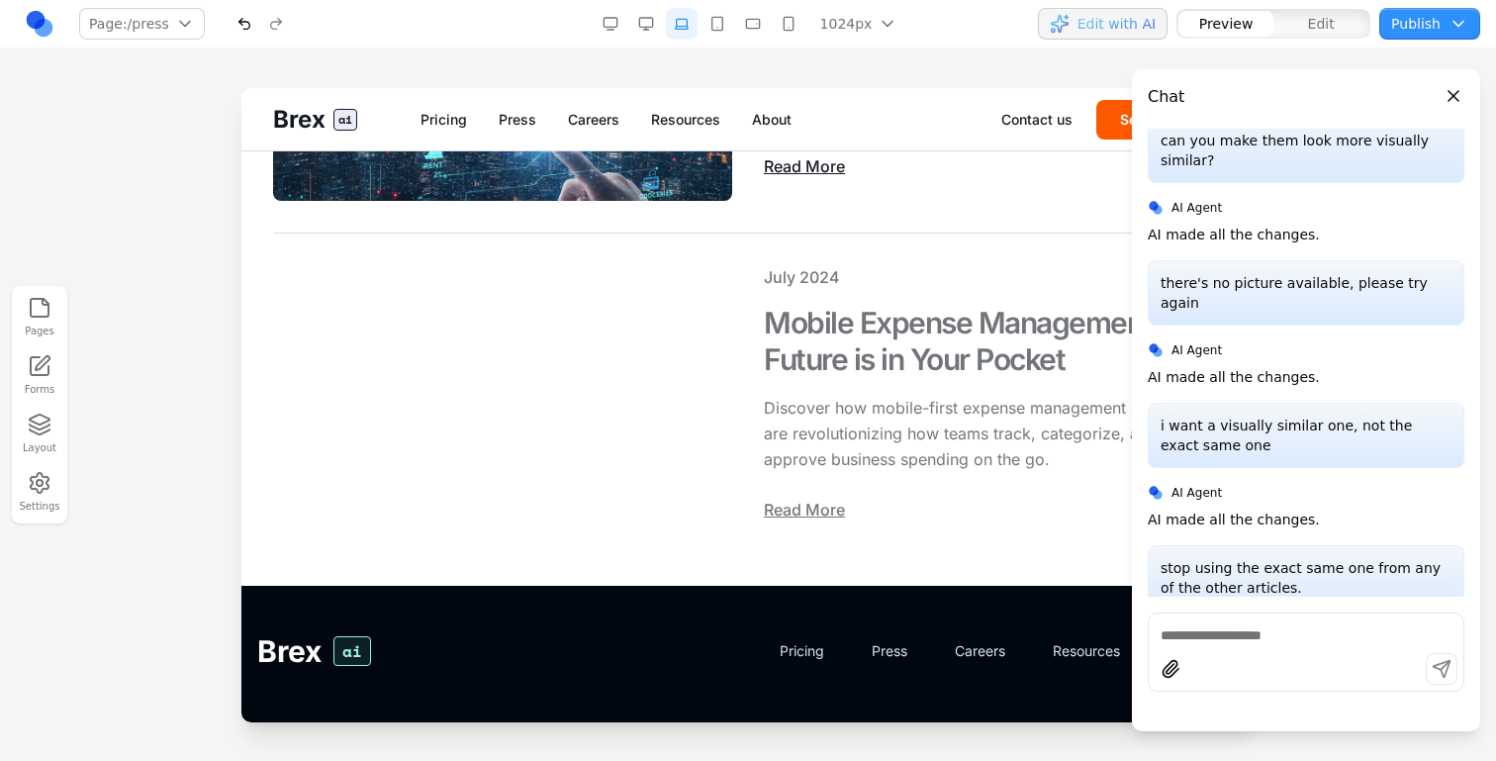
scroll to position [1683, 0]
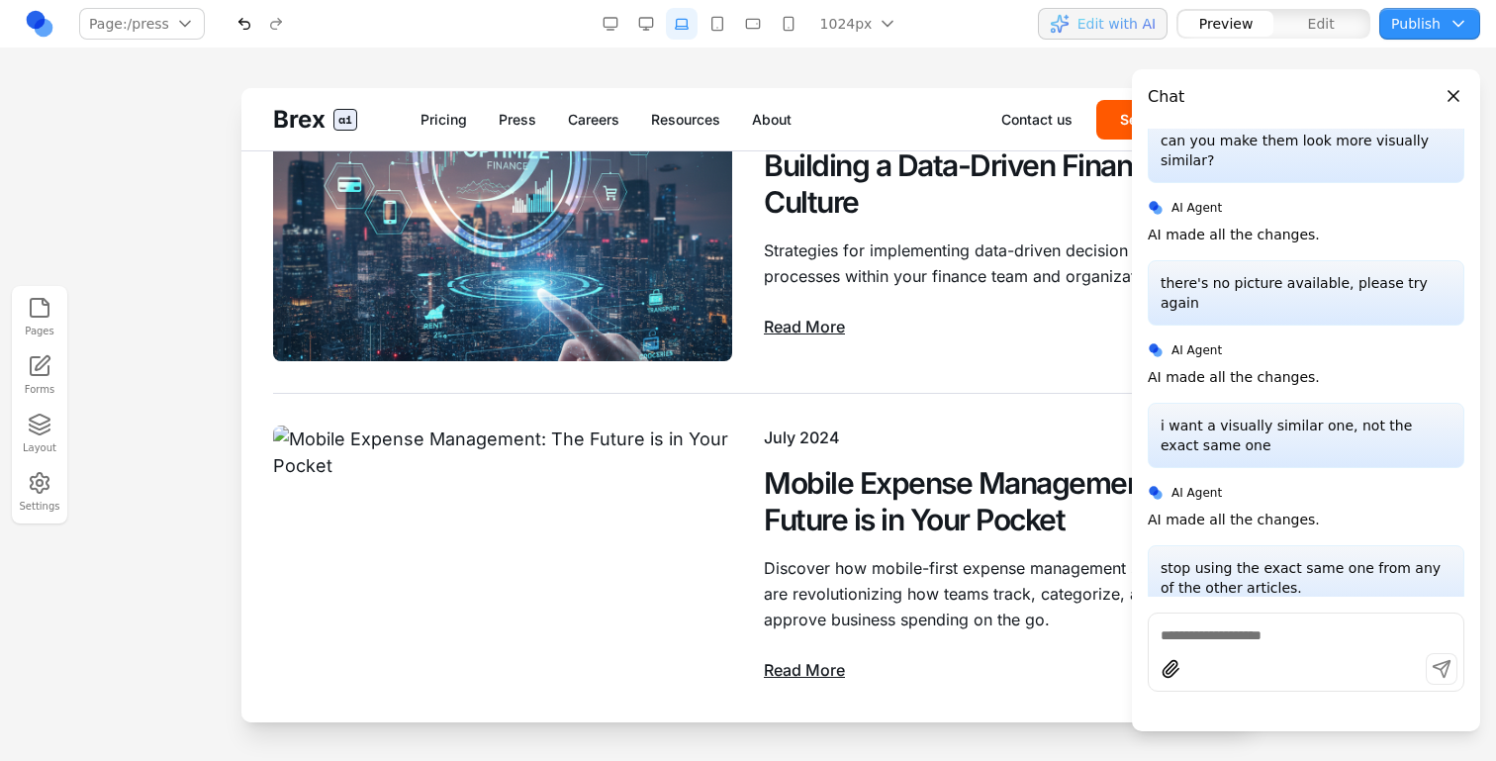
click at [1264, 654] on div at bounding box center [1306, 672] width 315 height 38
type textarea "*"
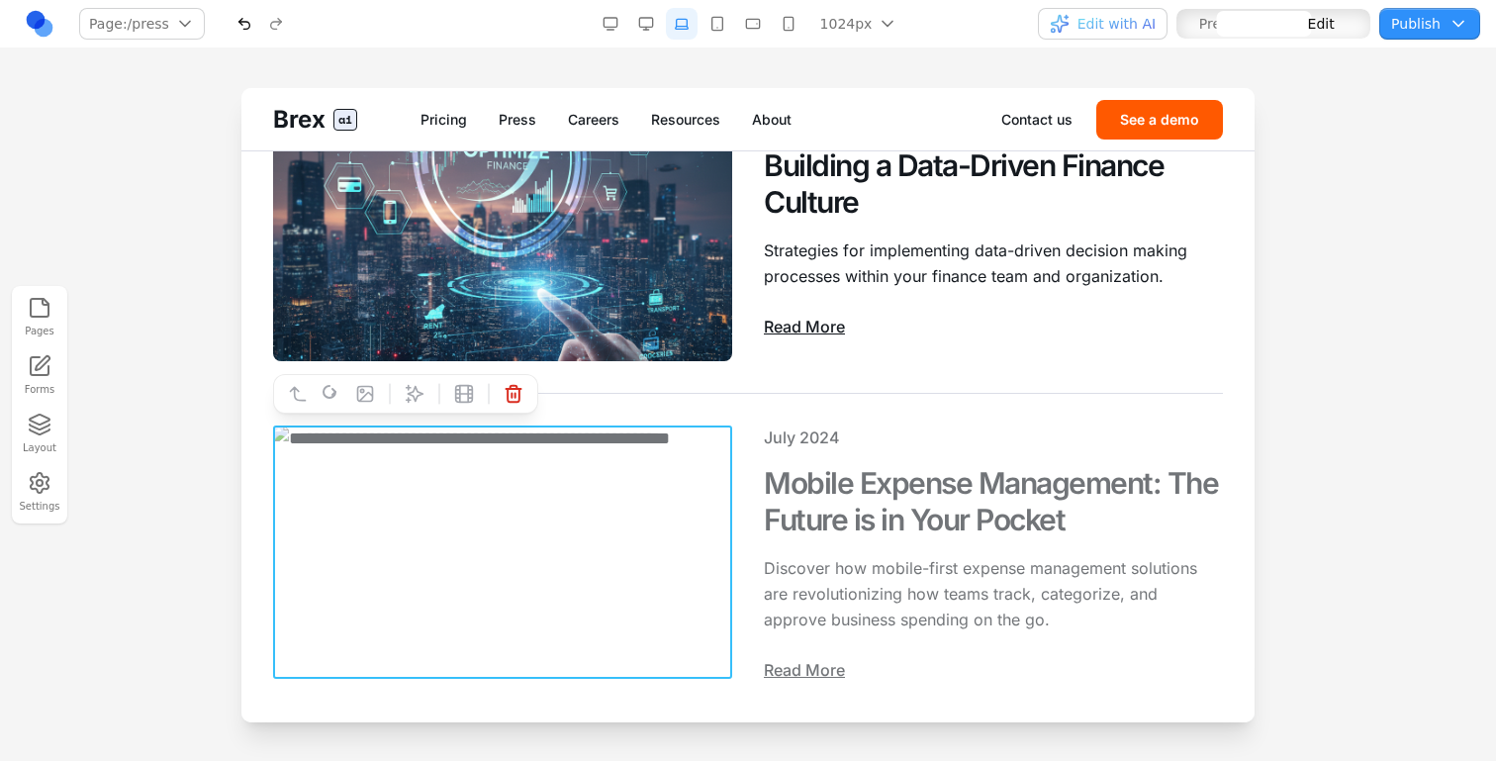
click at [539, 541] on img at bounding box center [502, 552] width 459 height 253
click at [846, 533] on h2 "Mobile Expense Management: The Future is in Your Pocket" at bounding box center [993, 502] width 459 height 74
click at [503, 529] on img at bounding box center [502, 552] width 459 height 253
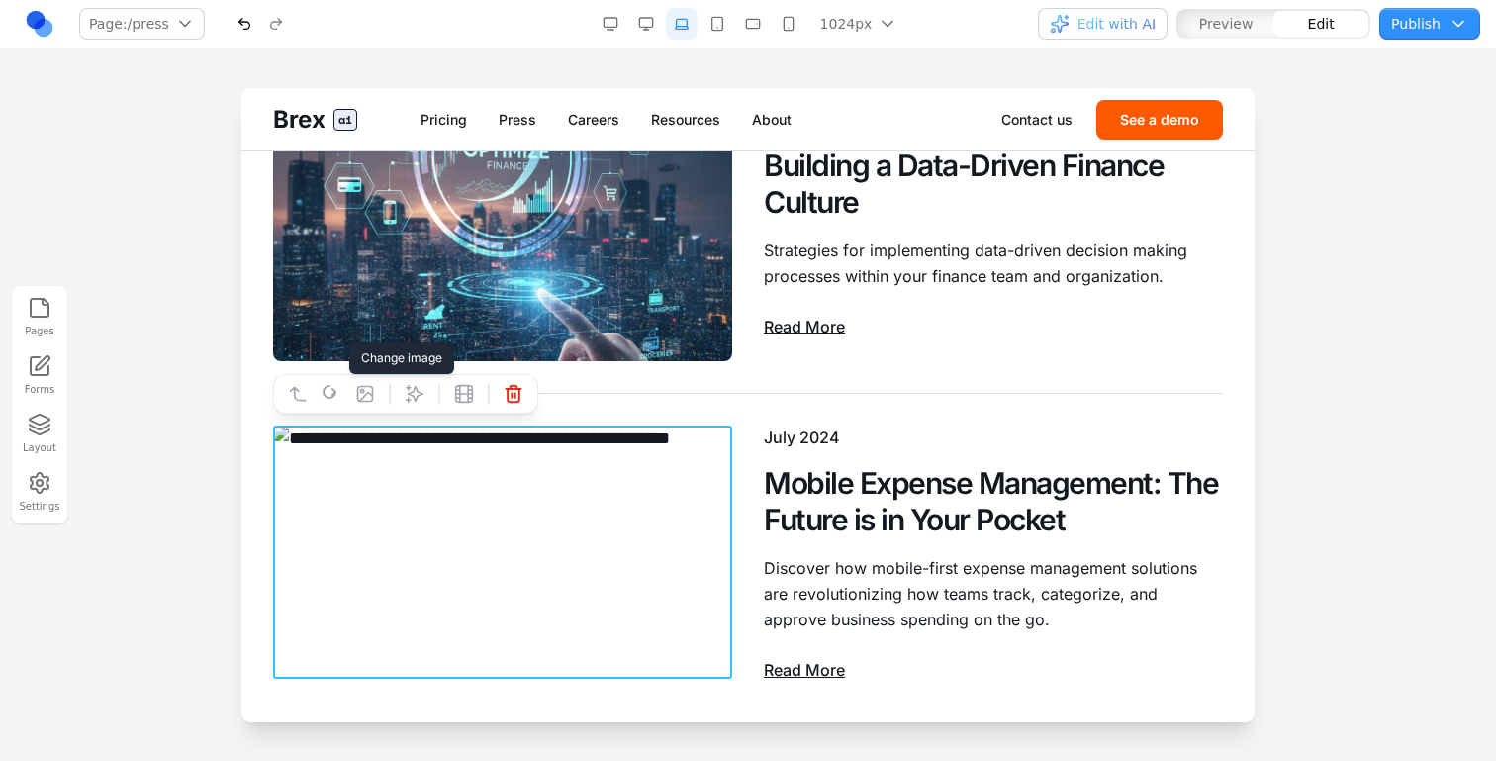
click at [355, 380] on button at bounding box center [365, 394] width 32 height 32
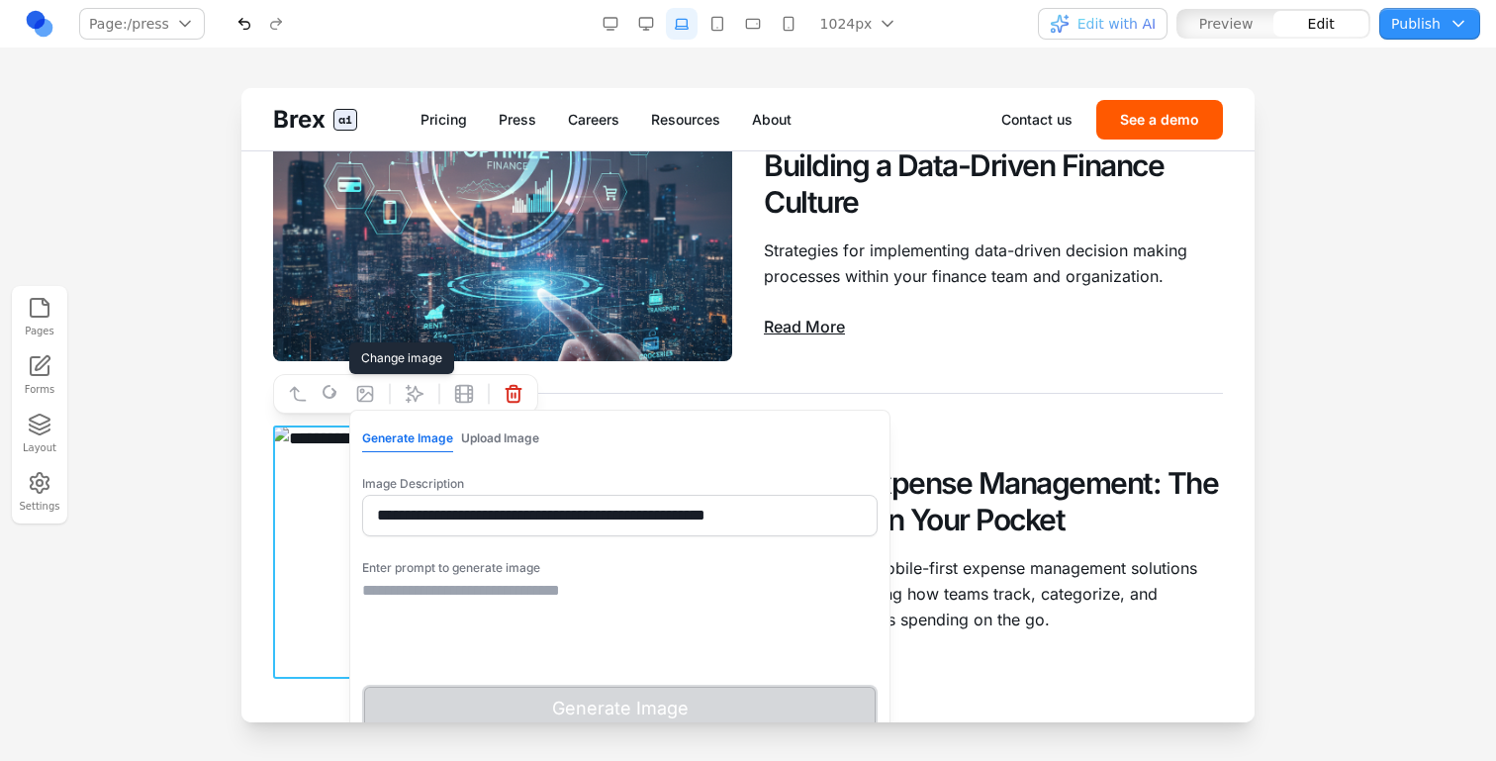
click at [495, 513] on input "**********" at bounding box center [620, 516] width 516 height 42
click at [480, 628] on textarea at bounding box center [620, 628] width 516 height 99
paste textarea "**********"
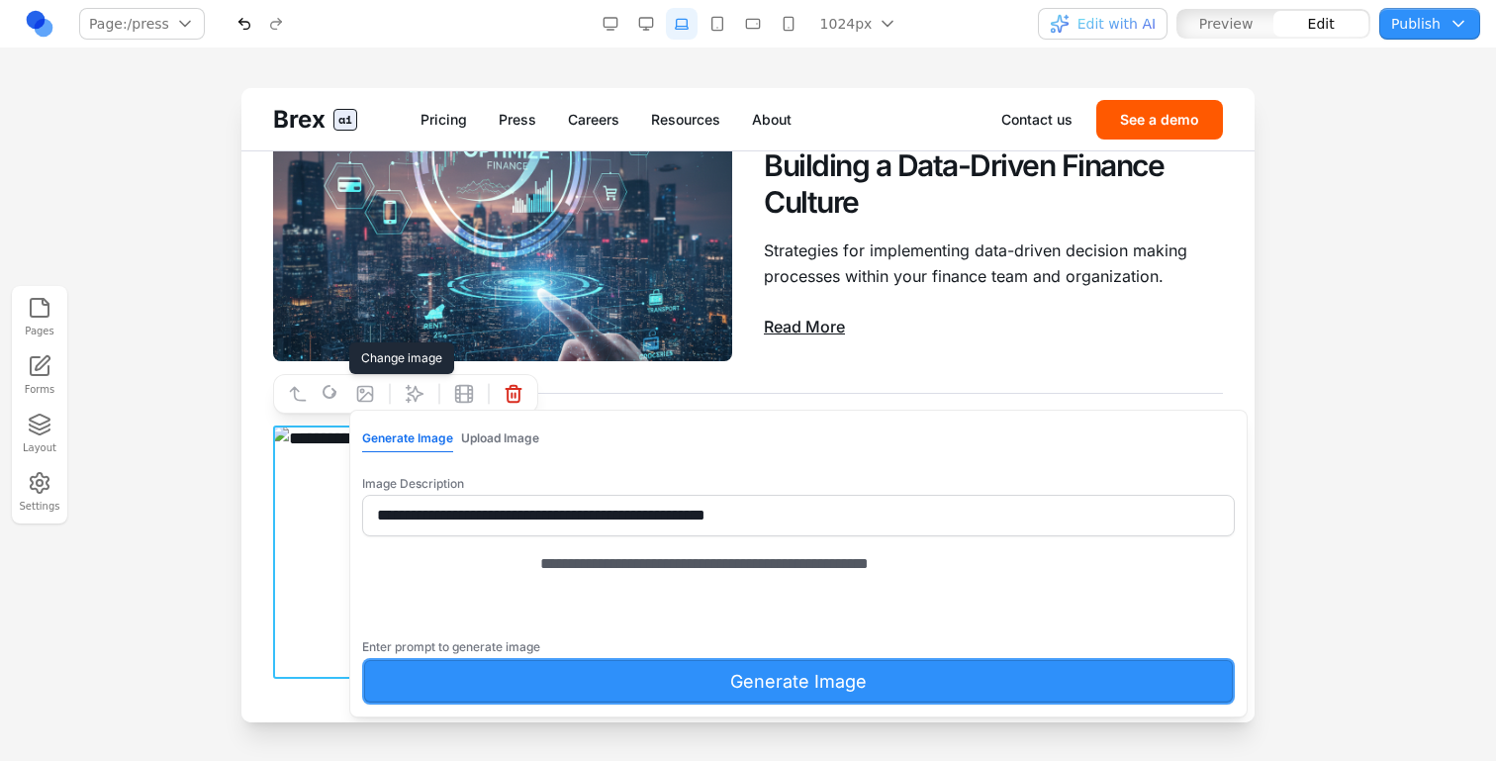
type textarea "**********"
click at [493, 705] on button "Generate Image" at bounding box center [798, 681] width 873 height 47
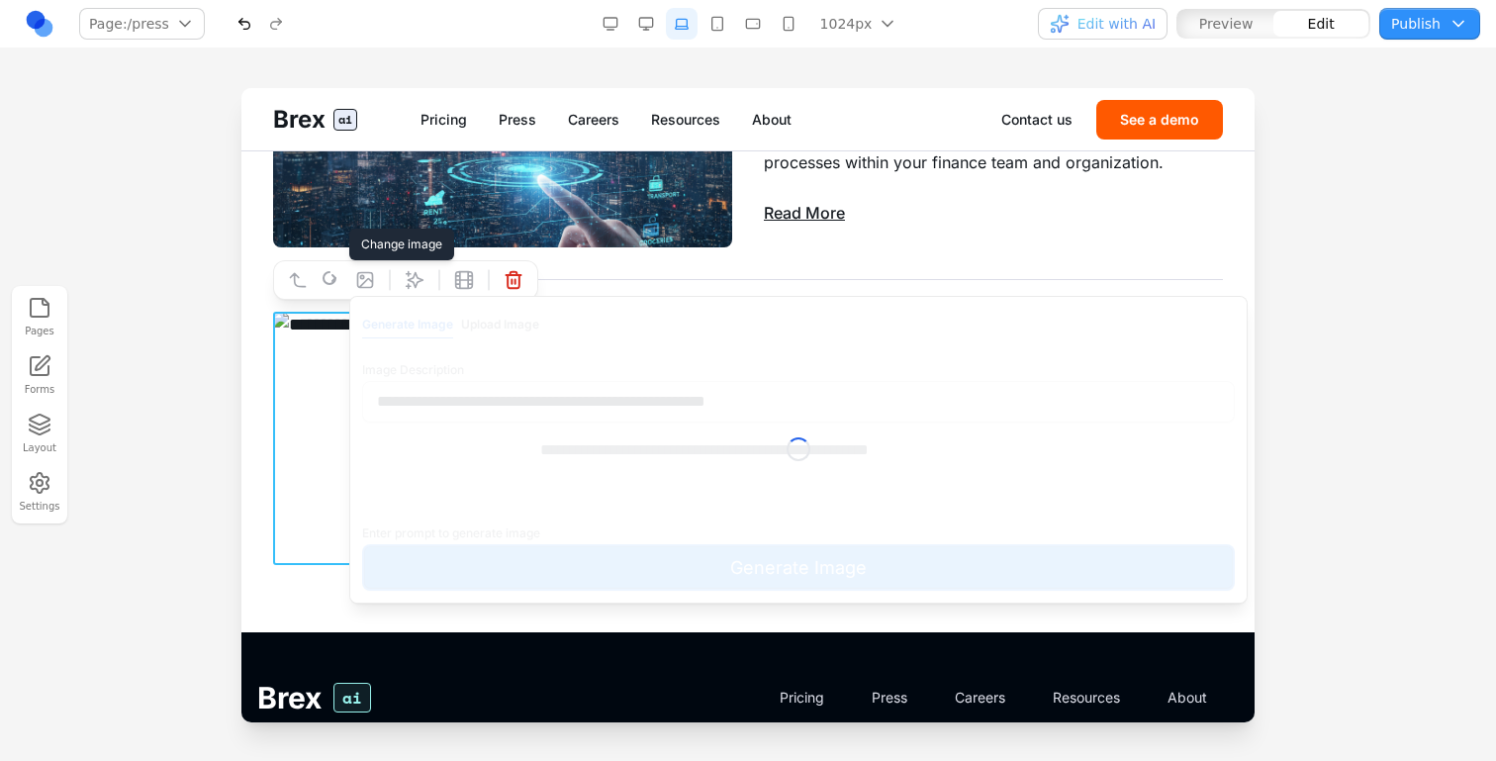
scroll to position [1782, 0]
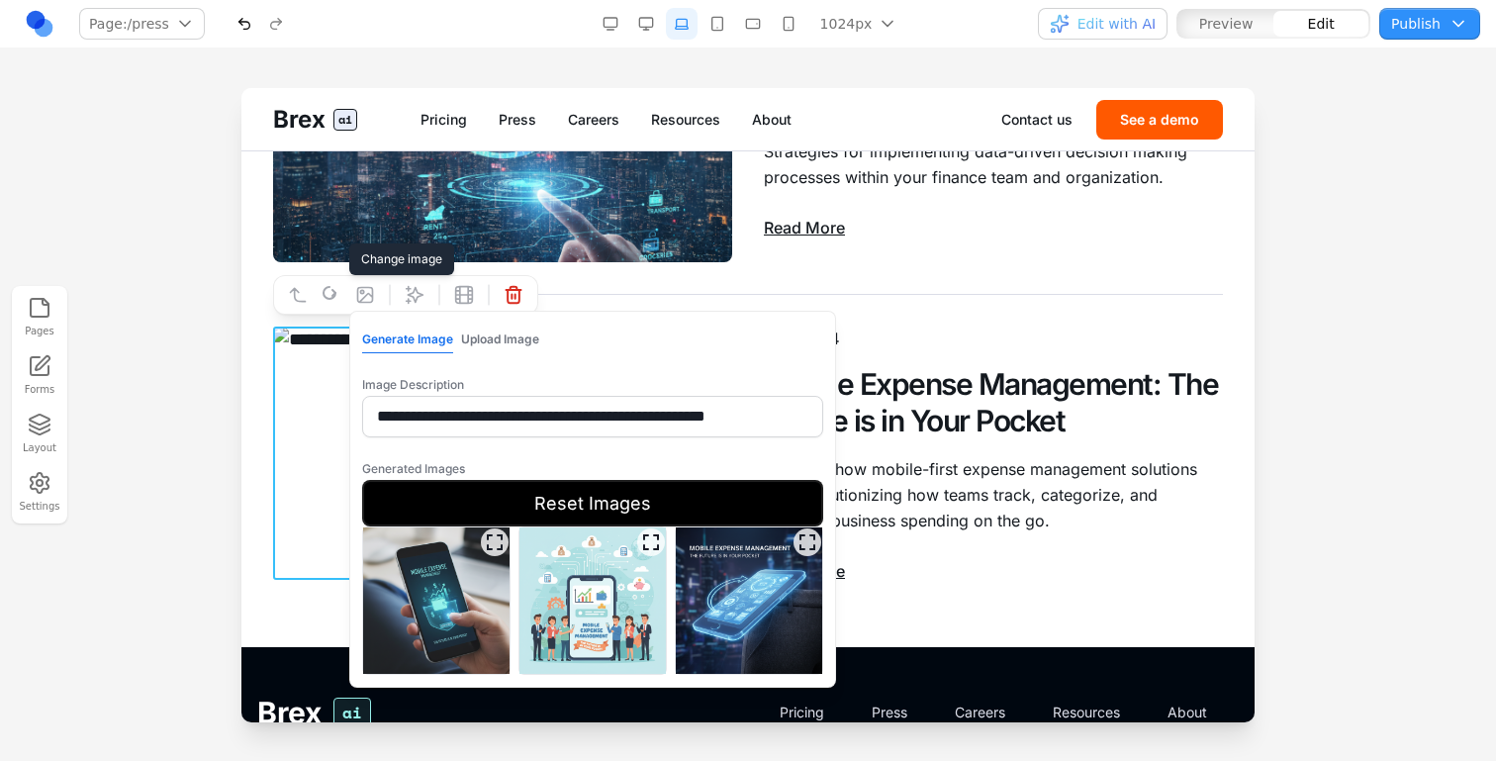
click at [763, 610] on img at bounding box center [749, 601] width 146 height 146
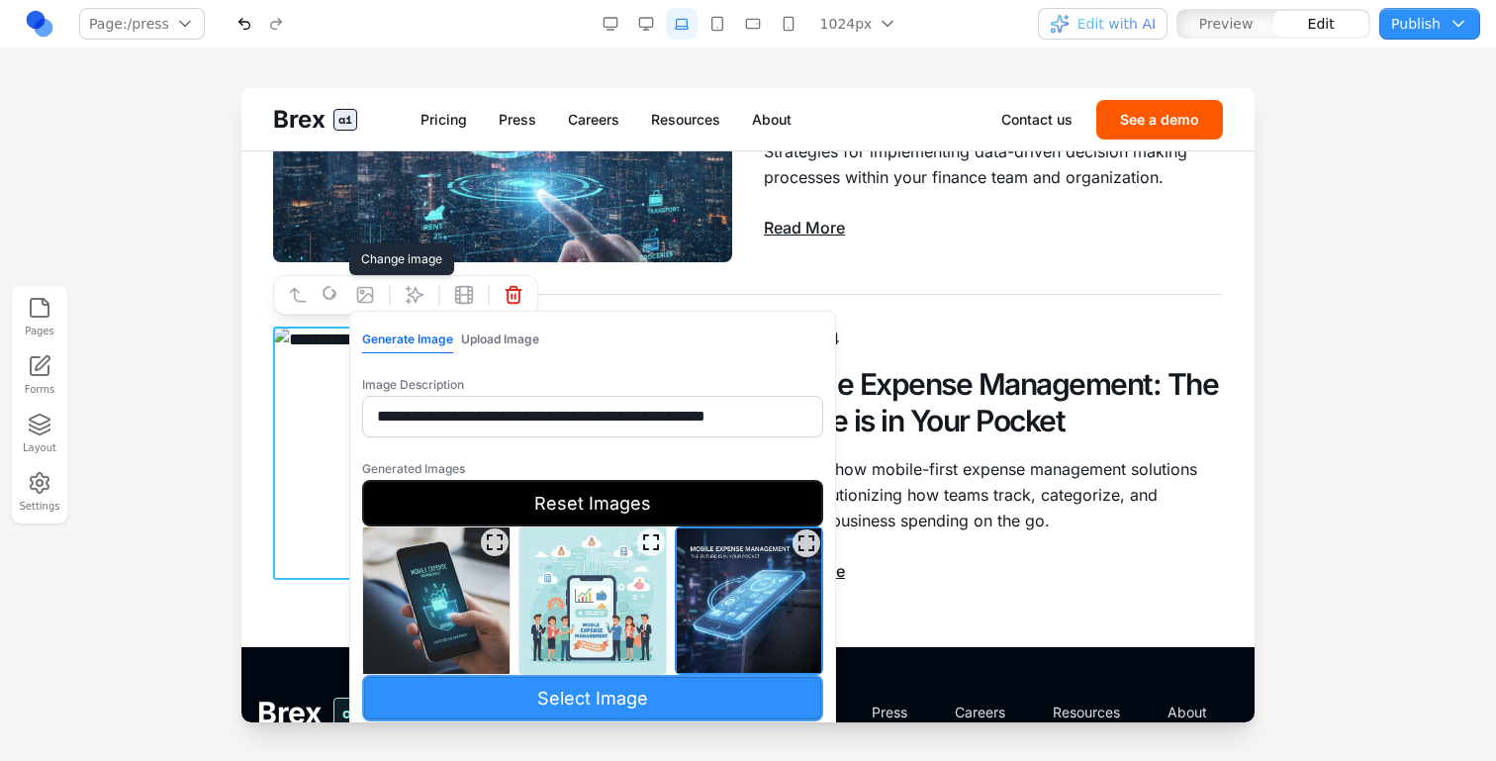
click at [731, 690] on button "Select Image" at bounding box center [592, 698] width 461 height 47
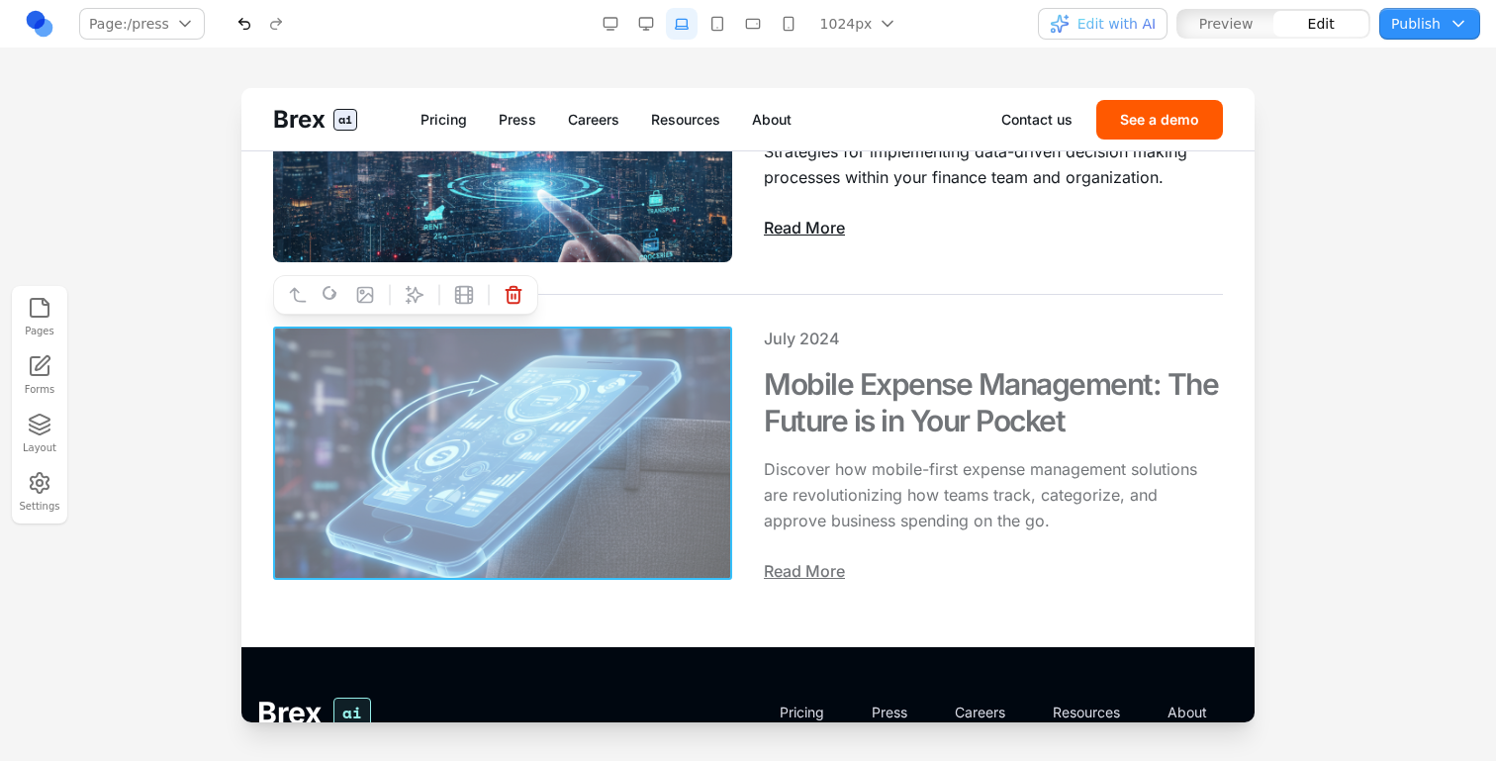
click at [963, 609] on div "[DATE] Mobile Expense Management: The Future is in Your Pocket Discover how mob…" at bounding box center [748, 455] width 950 height 321
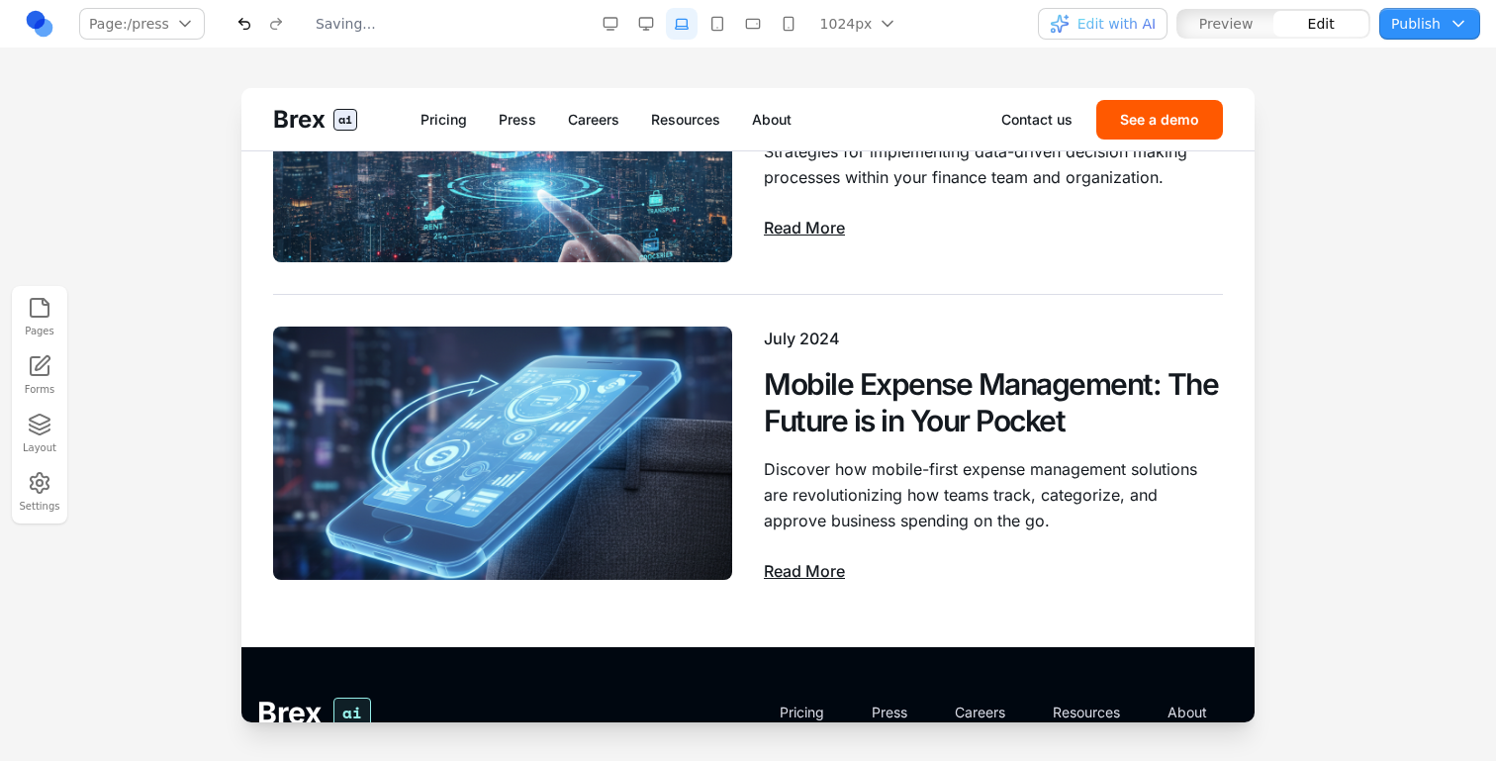
click at [1068, 36] on button "Edit with AI" at bounding box center [1103, 24] width 130 height 32
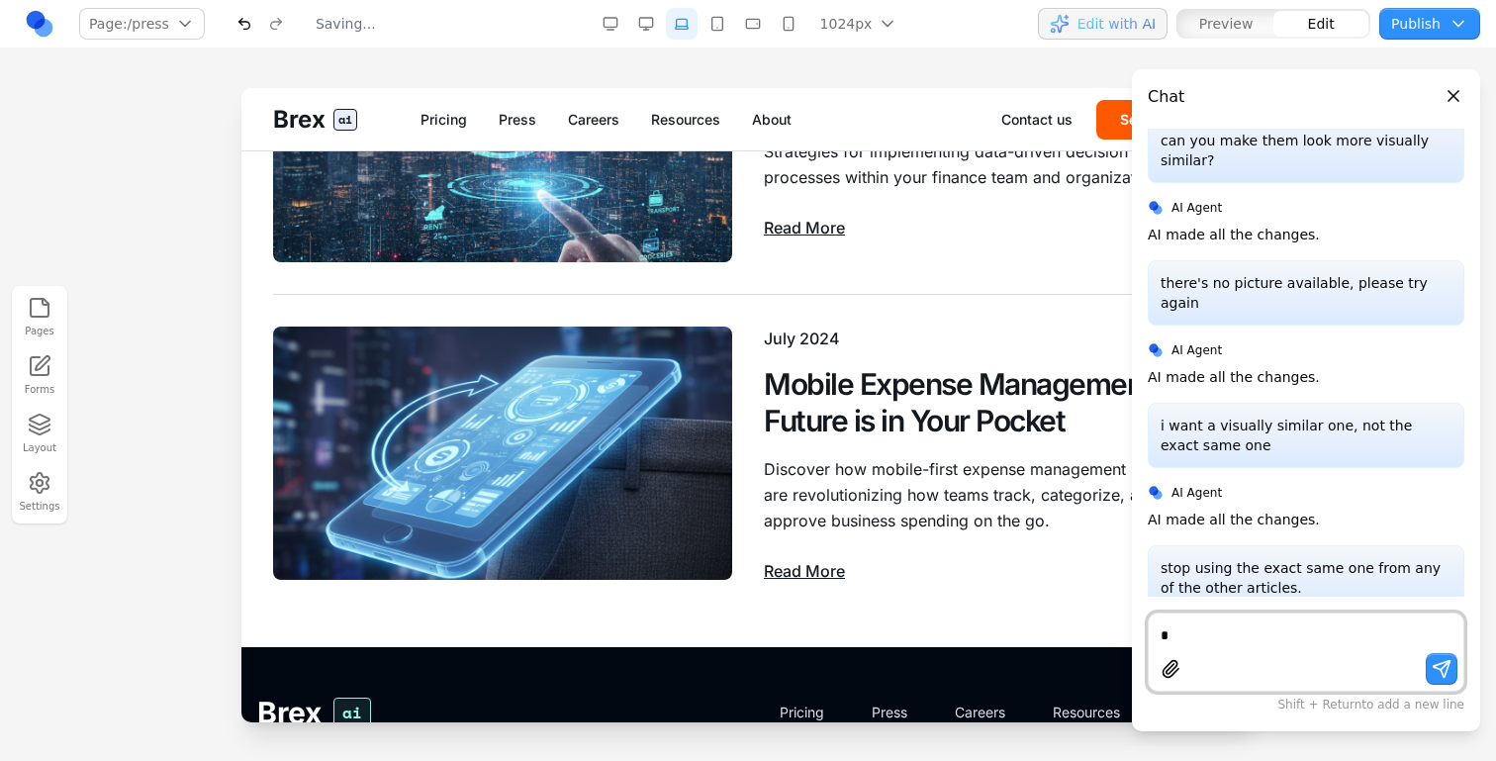
type textarea "*"
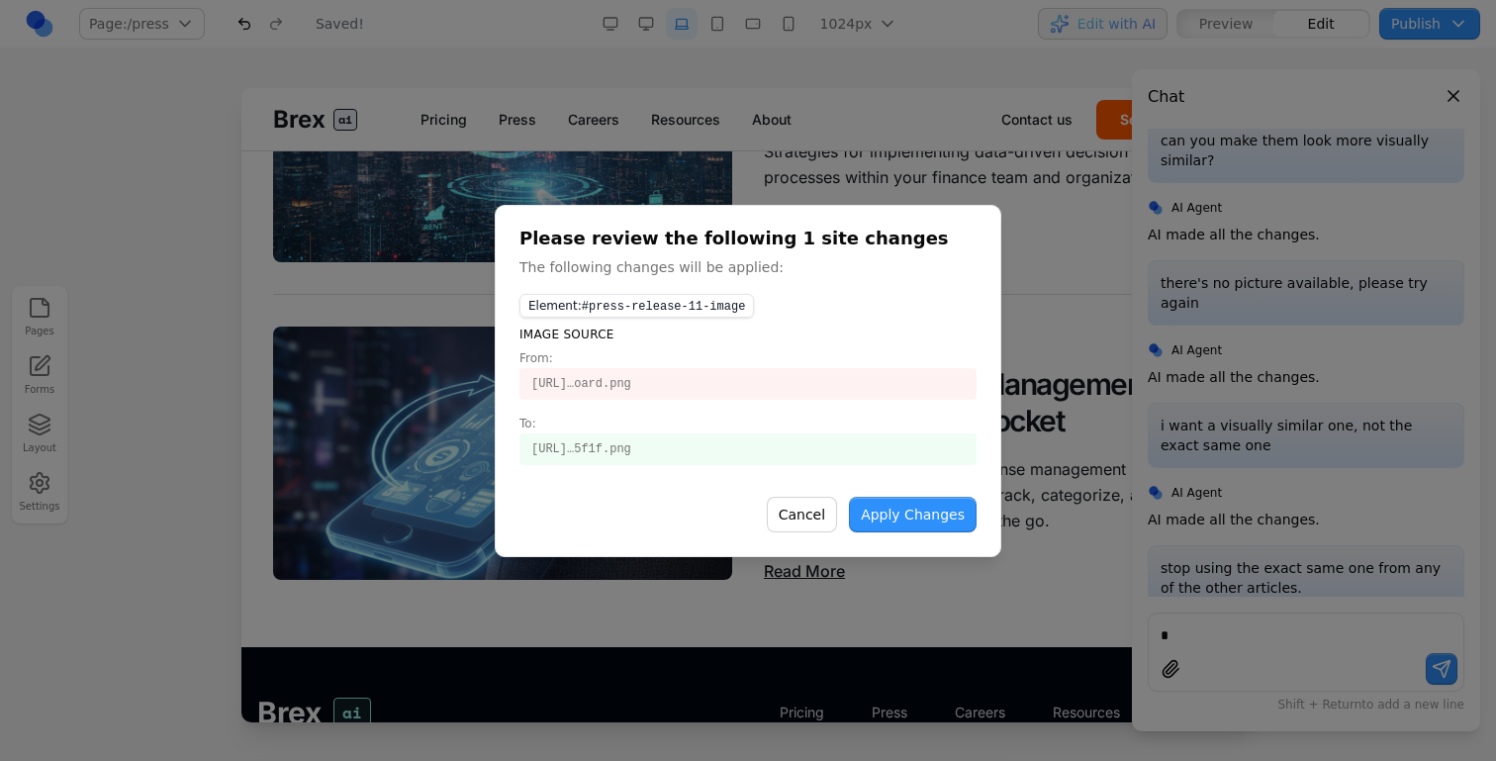
click at [939, 525] on button "Apply Changes" at bounding box center [913, 515] width 128 height 36
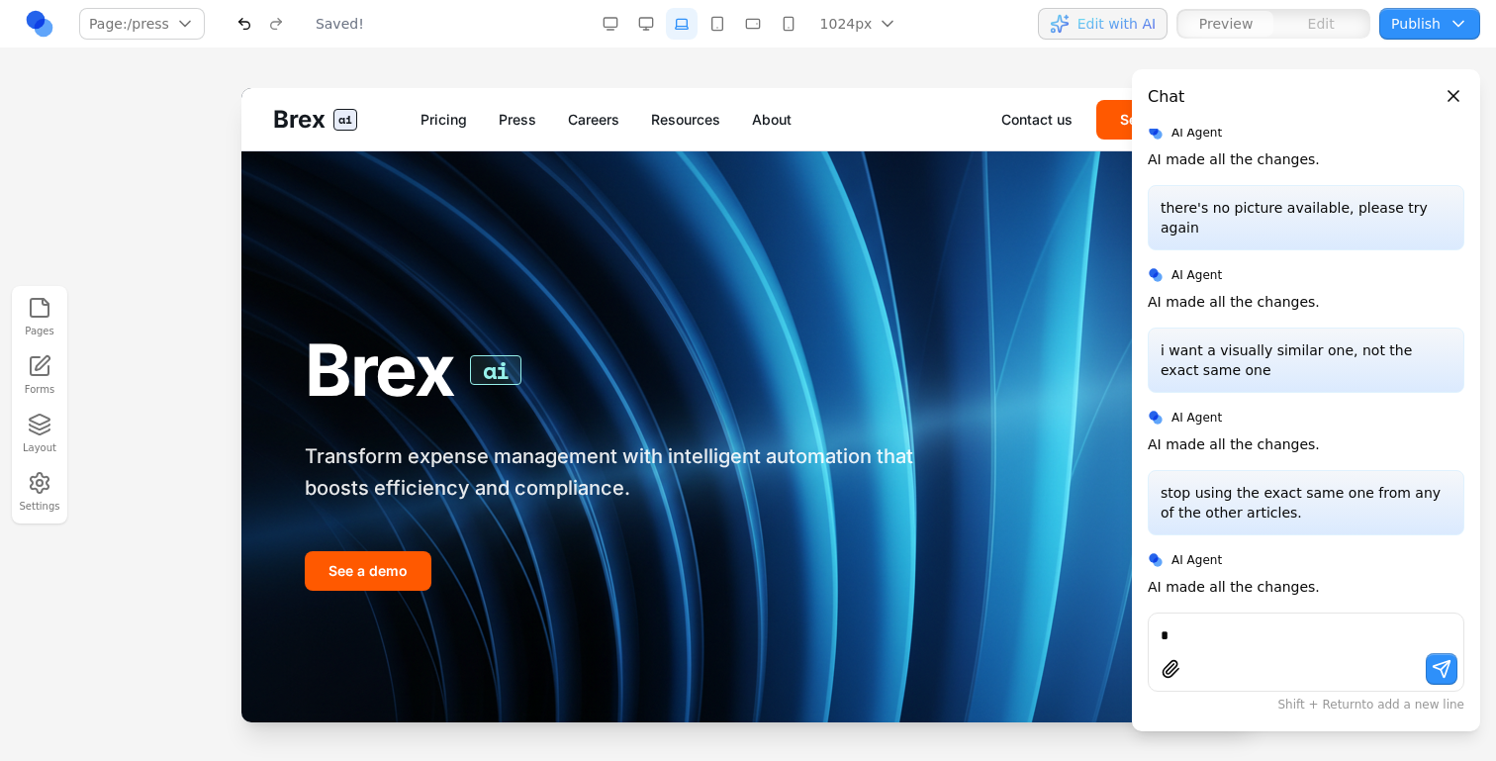
scroll to position [0, 0]
click at [961, 507] on div "Brex ai Transform expense management with intelligent automation that boosts ef…" at bounding box center [637, 461] width 665 height 260
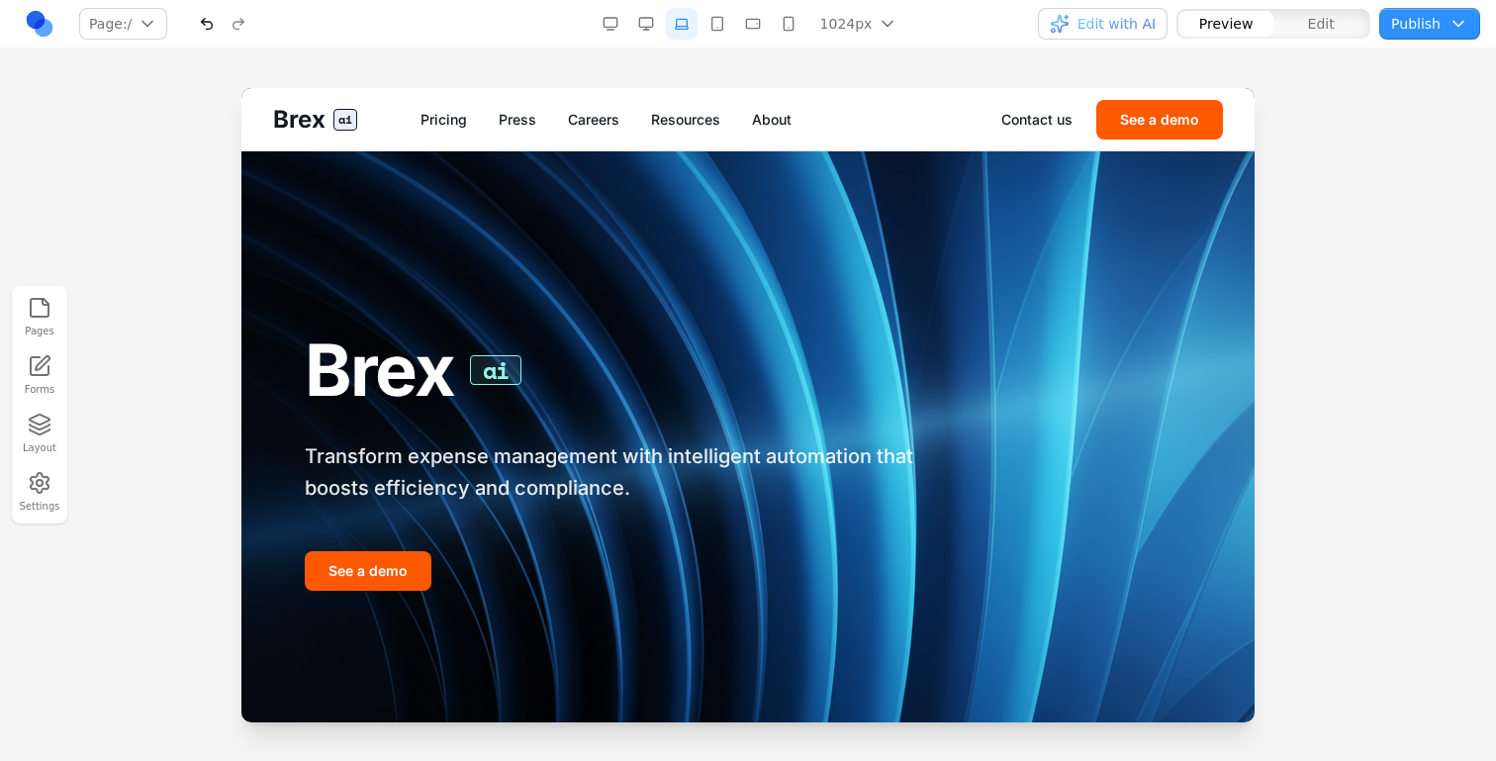
click at [760, 27] on button "button" at bounding box center [753, 24] width 32 height 32
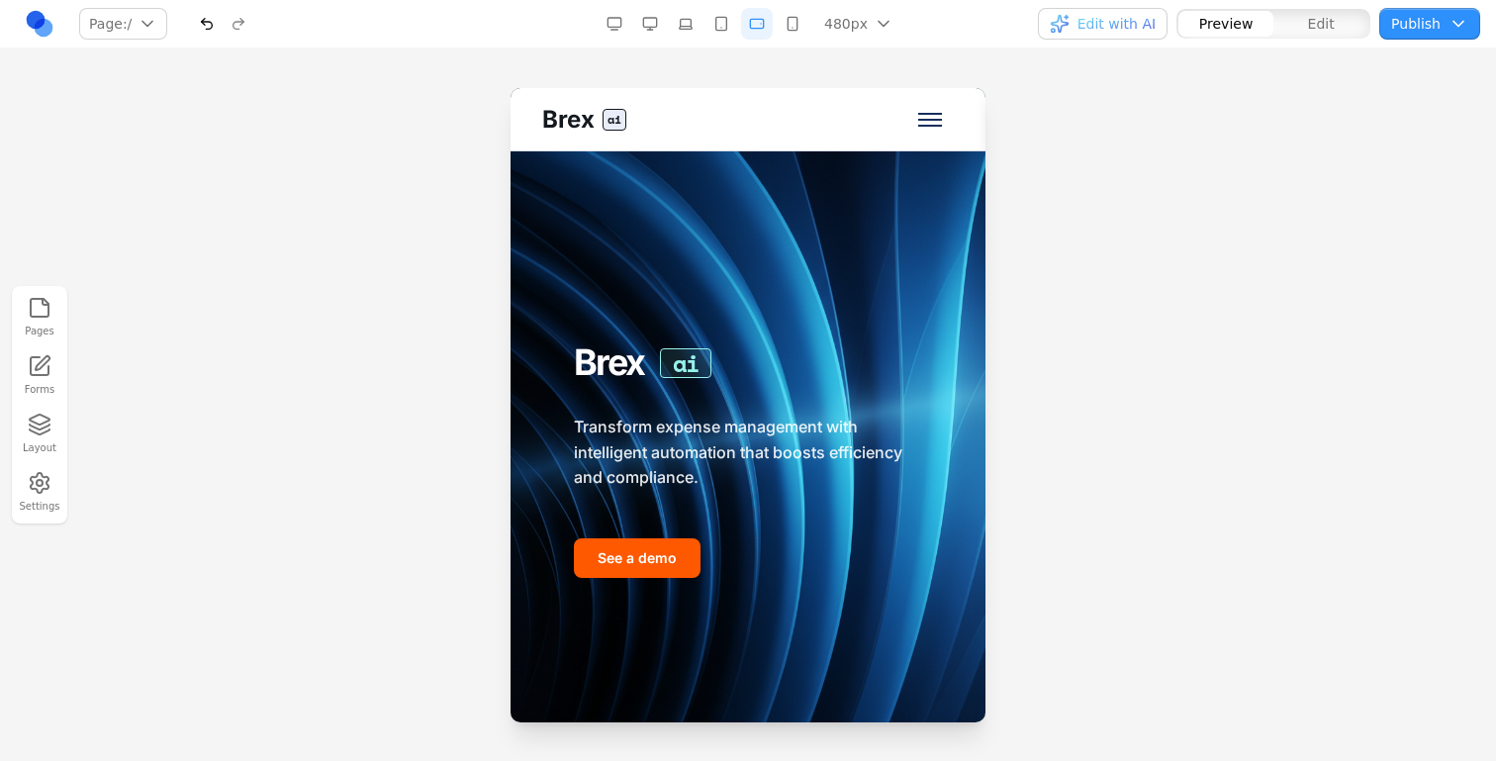
click at [782, 29] on button "button" at bounding box center [793, 24] width 32 height 32
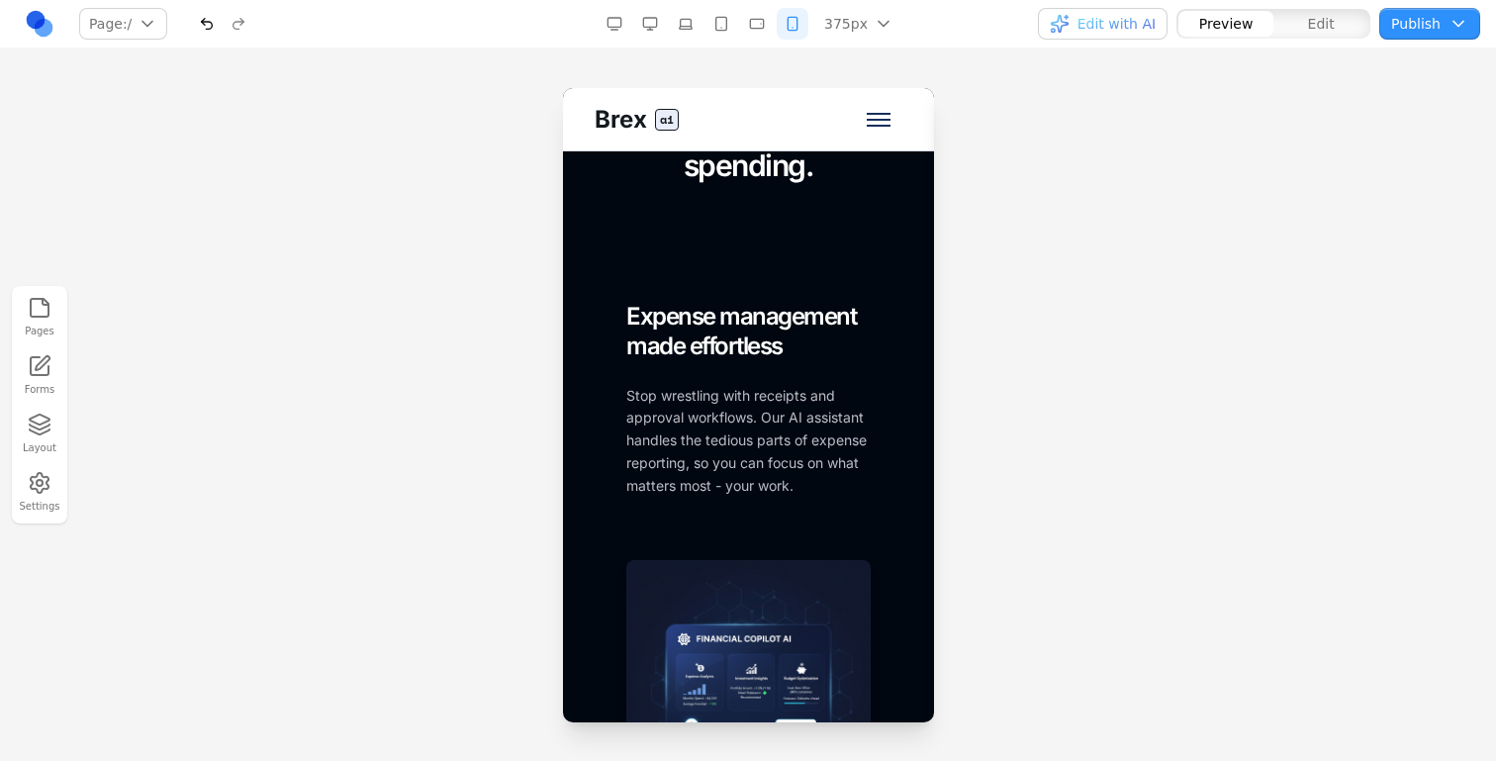
scroll to position [2223, 0]
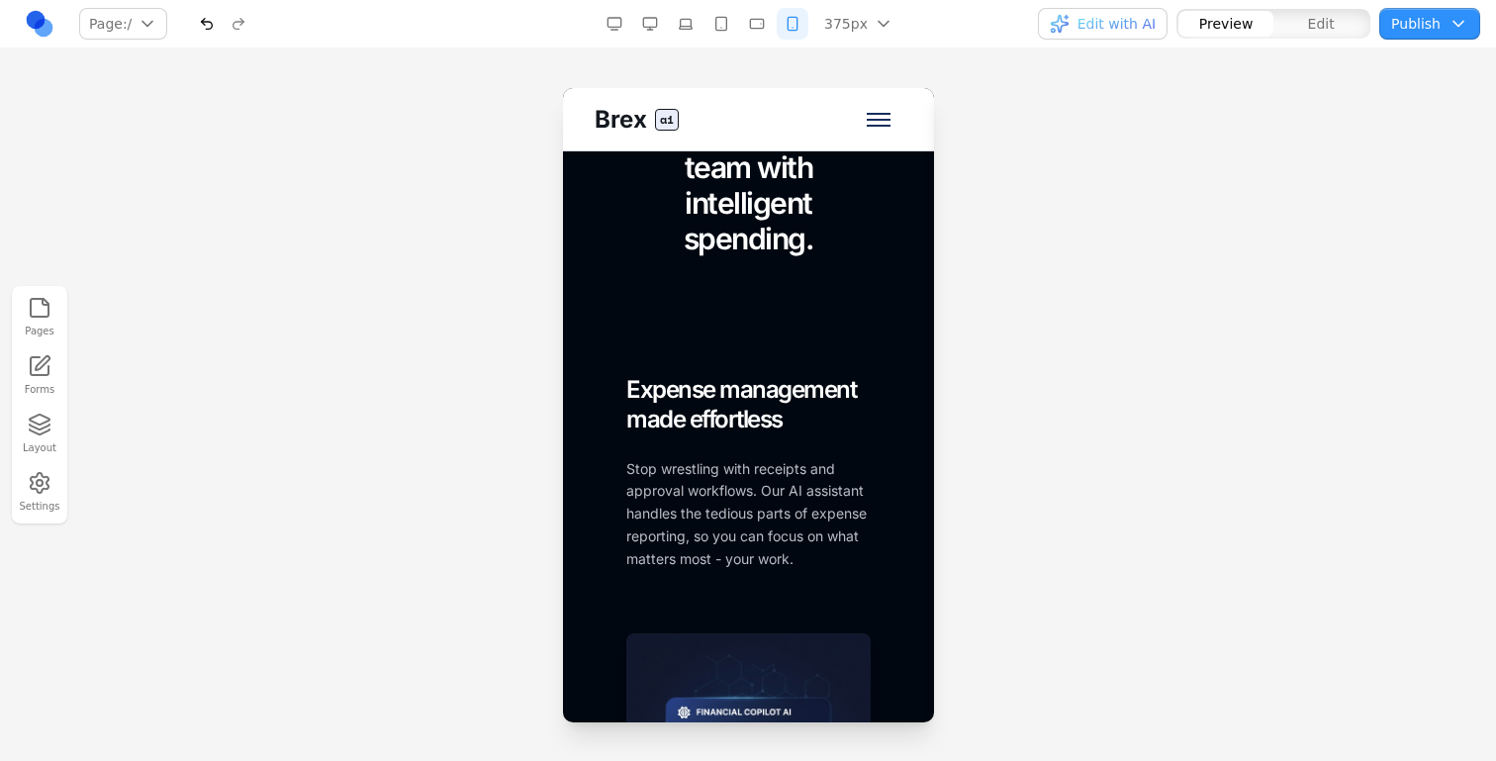
click at [666, 21] on button "button" at bounding box center [650, 24] width 32 height 32
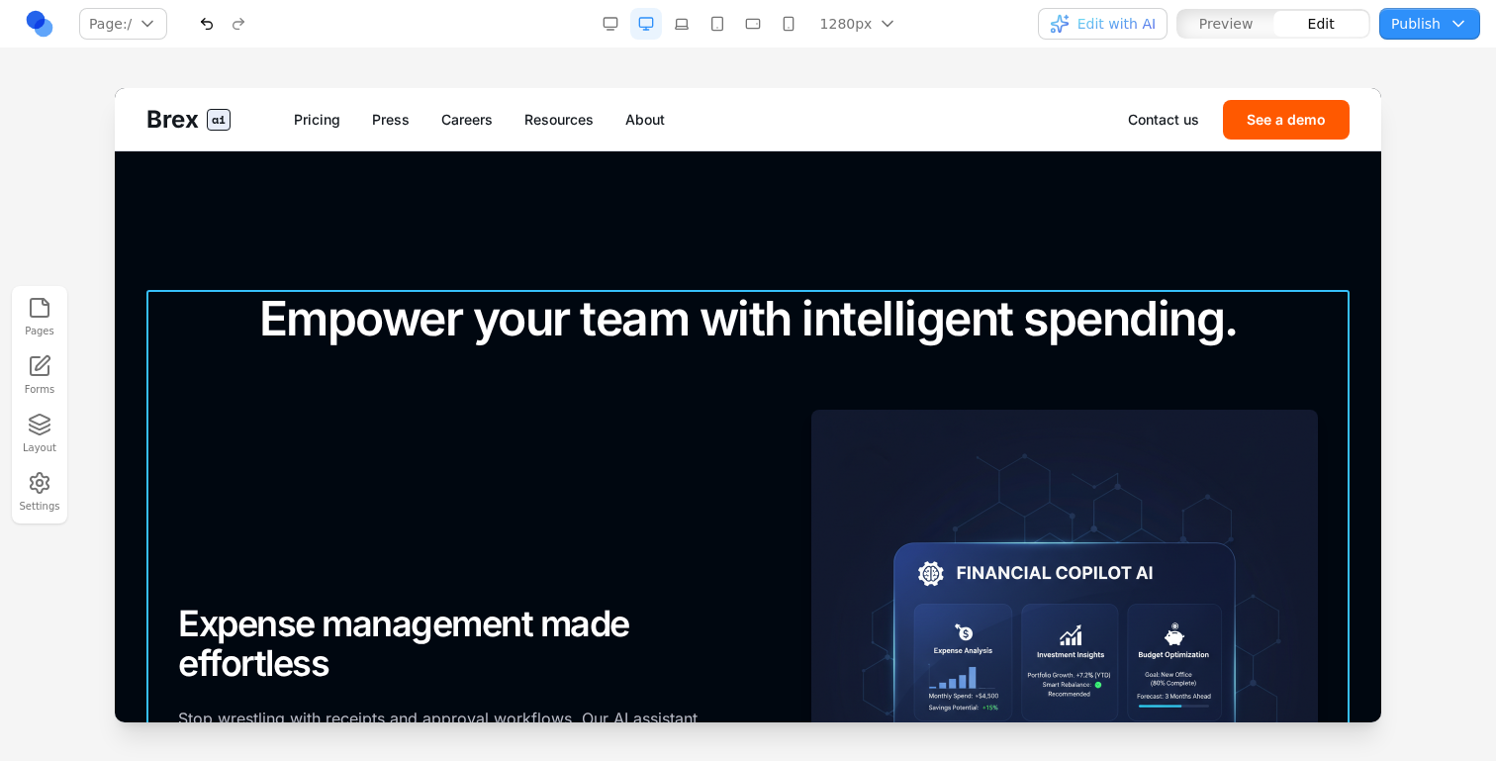
click at [641, 424] on div "FOR EMPLOYEES Expense management made effortless Stop wrestling with receipts a…" at bounding box center [748, 663] width 1140 height 507
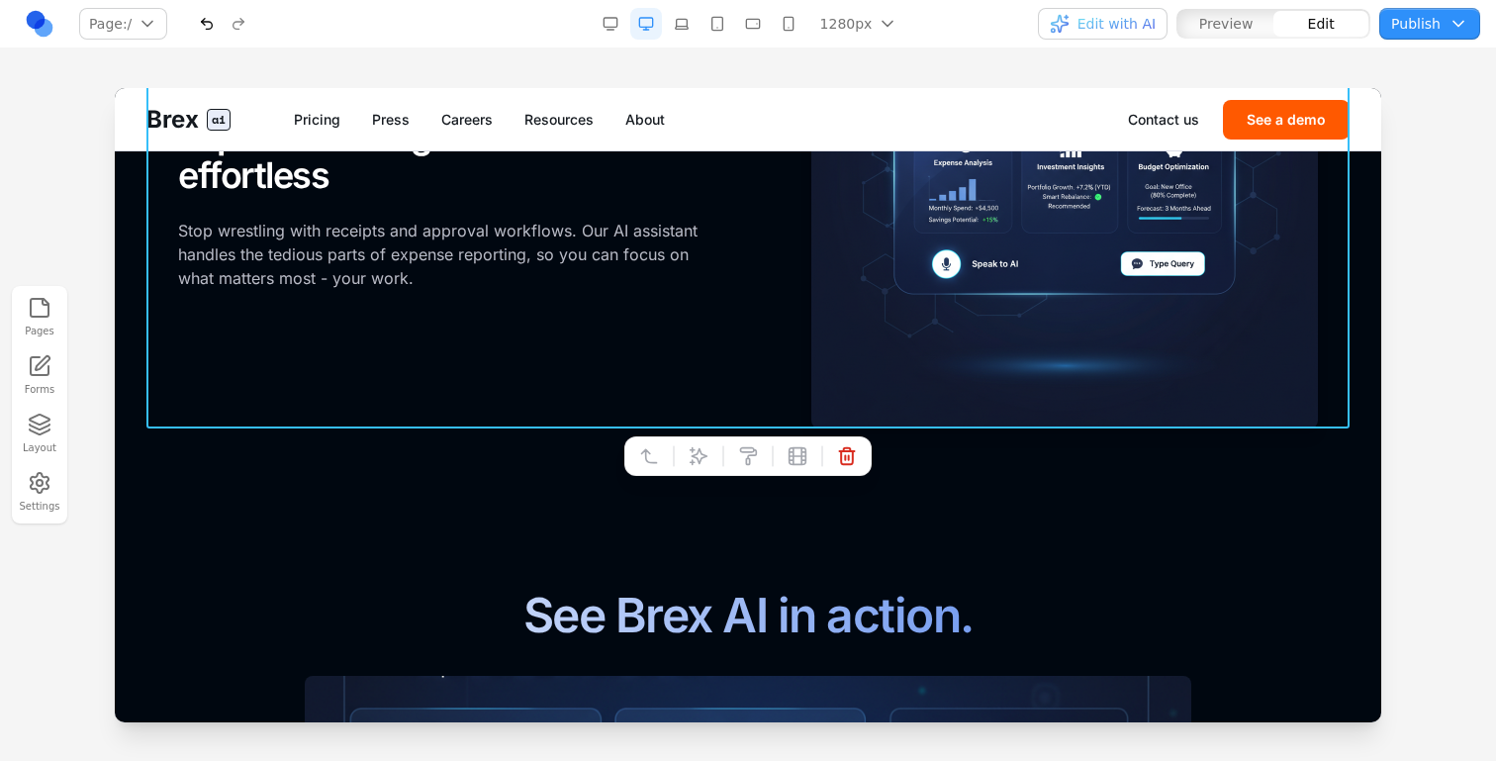
scroll to position [2077, 0]
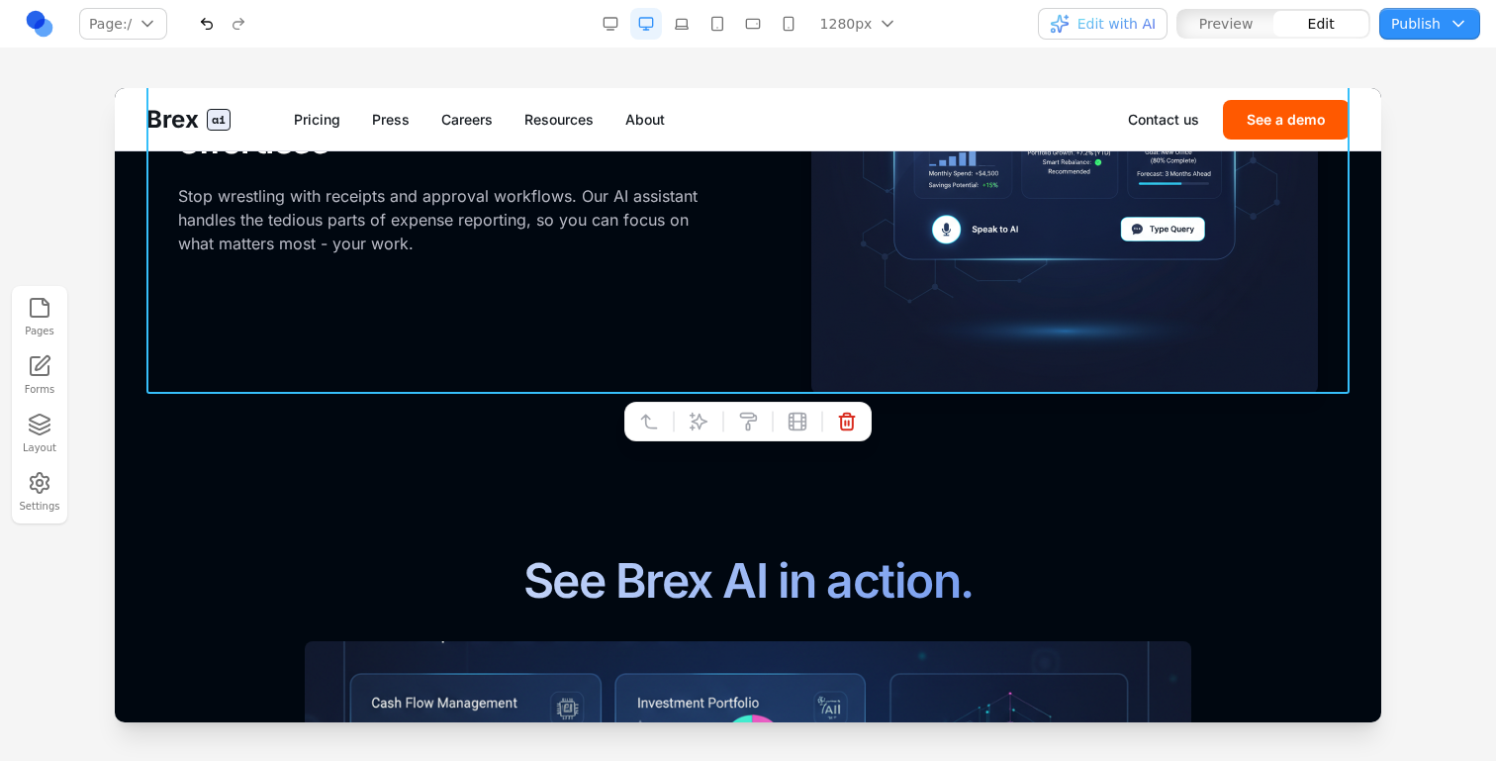
click at [795, 31] on button "button" at bounding box center [789, 24] width 32 height 32
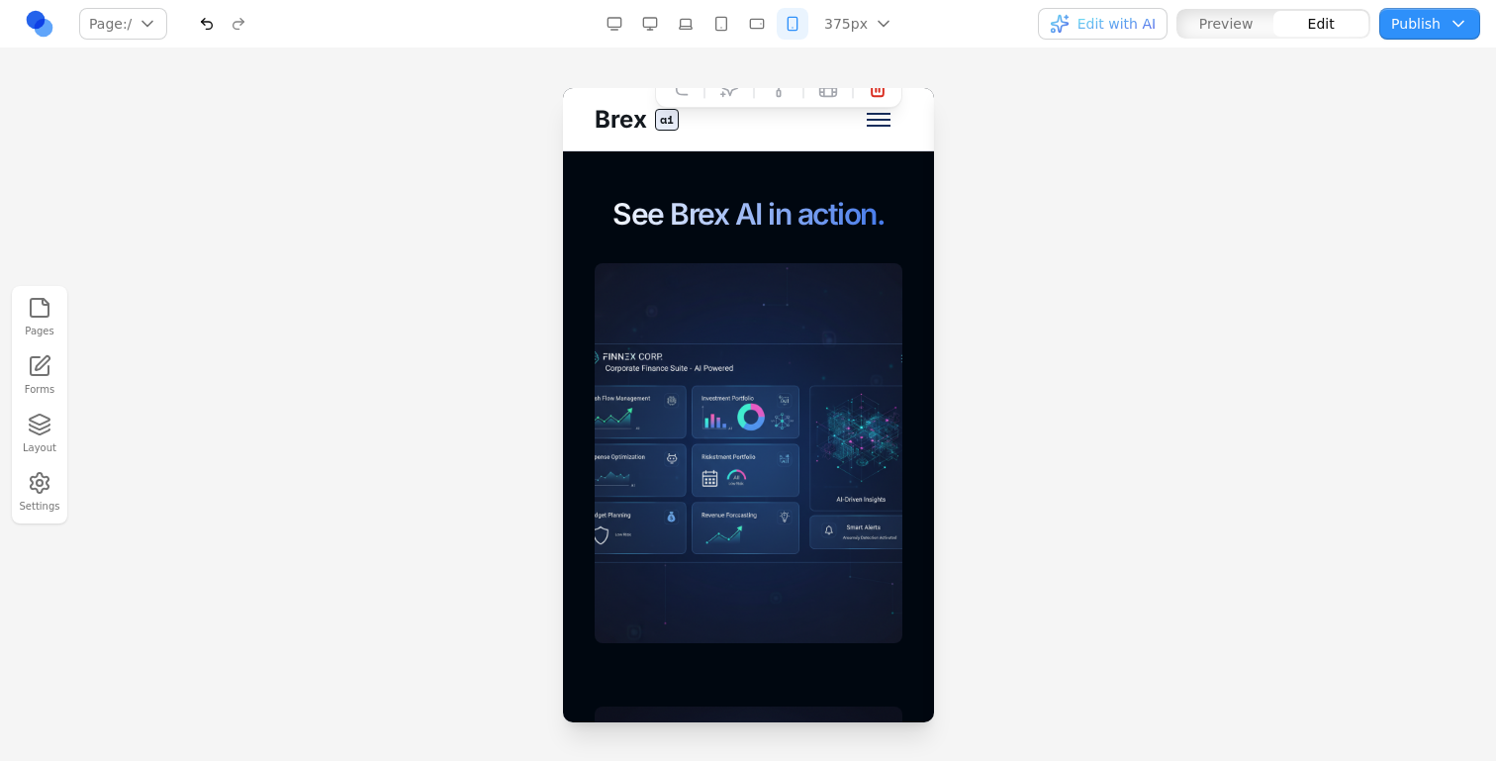
scroll to position [2986, 0]
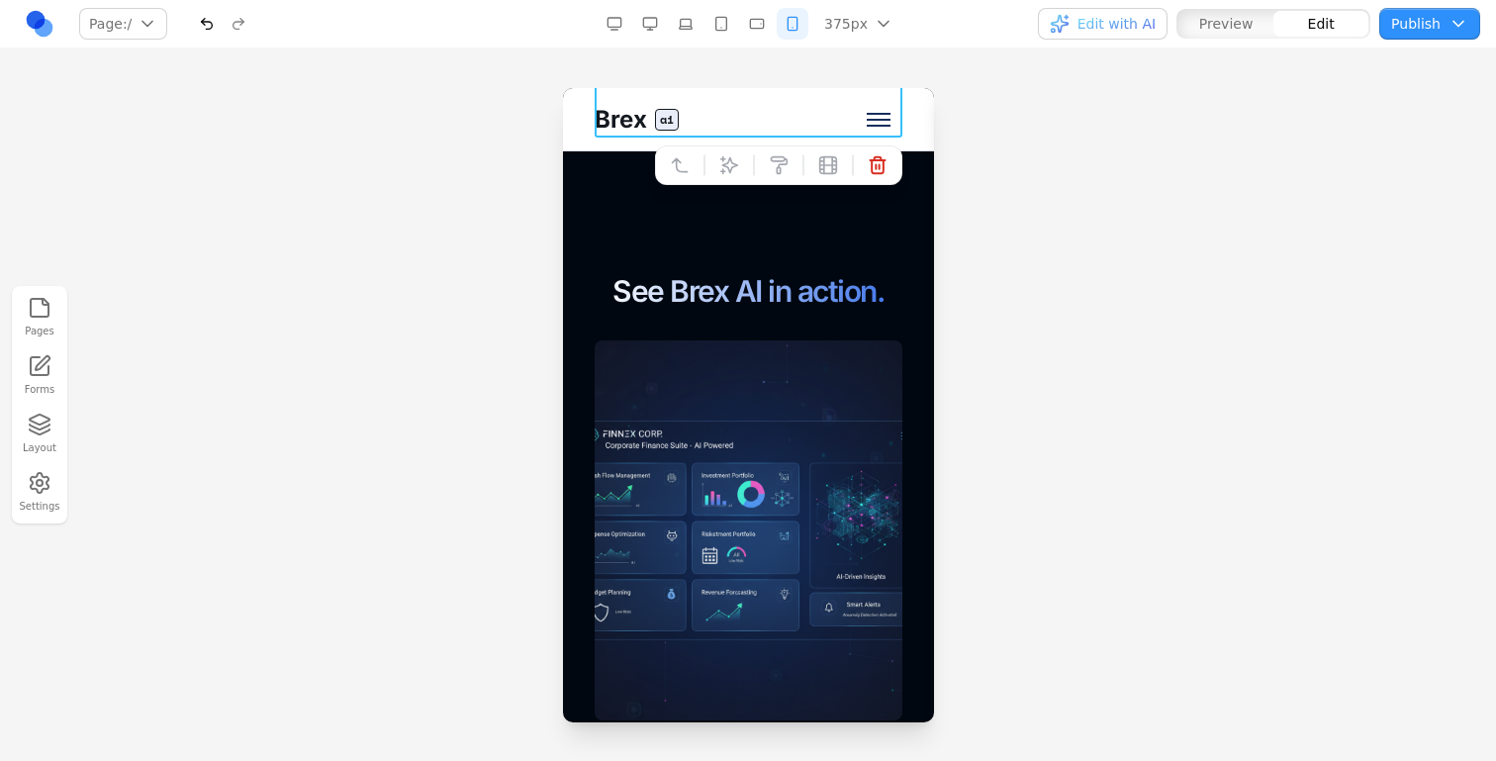
click at [604, 332] on div "See Brex AI in action." at bounding box center [748, 496] width 308 height 447
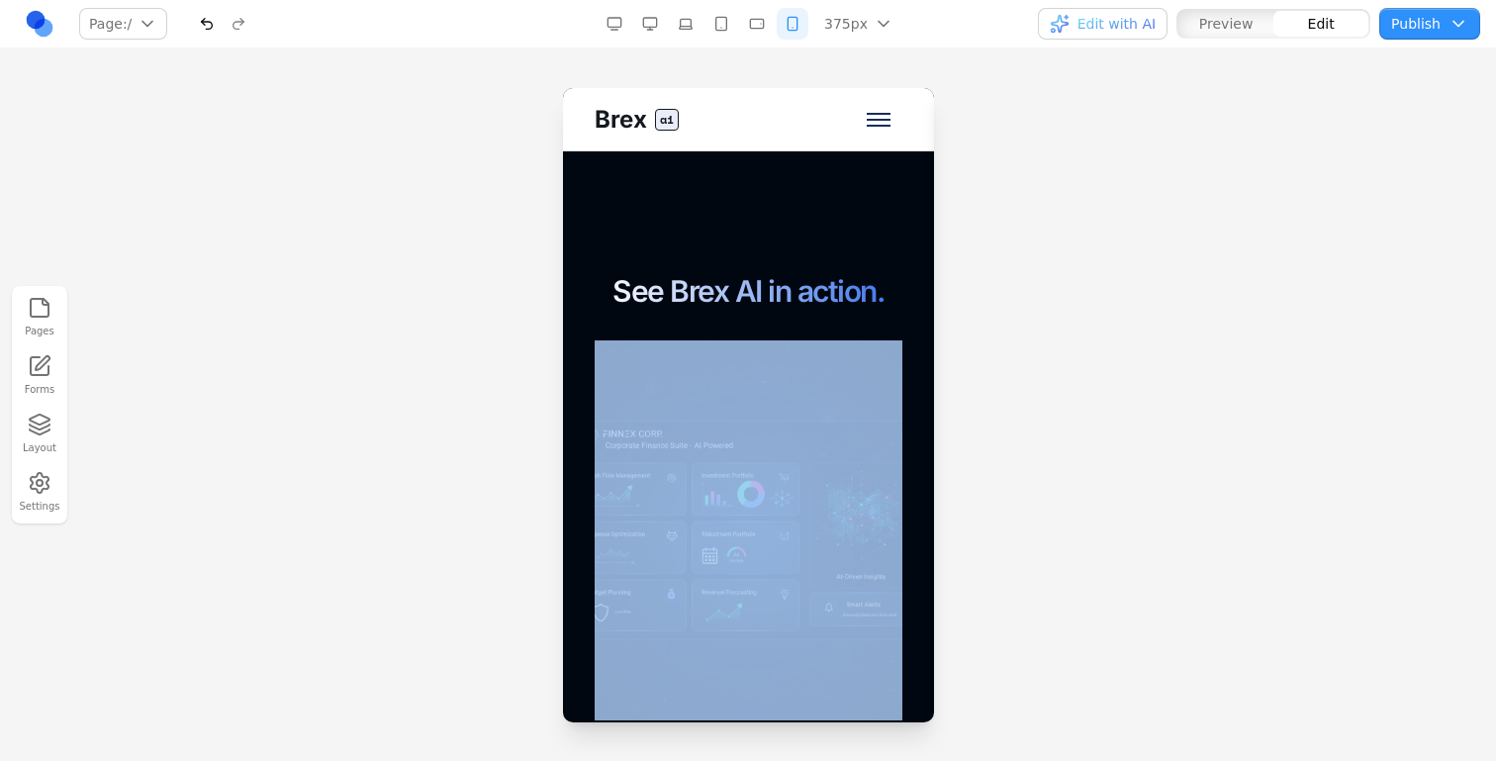
click at [604, 332] on div "See Brex AI in action." at bounding box center [748, 496] width 308 height 447
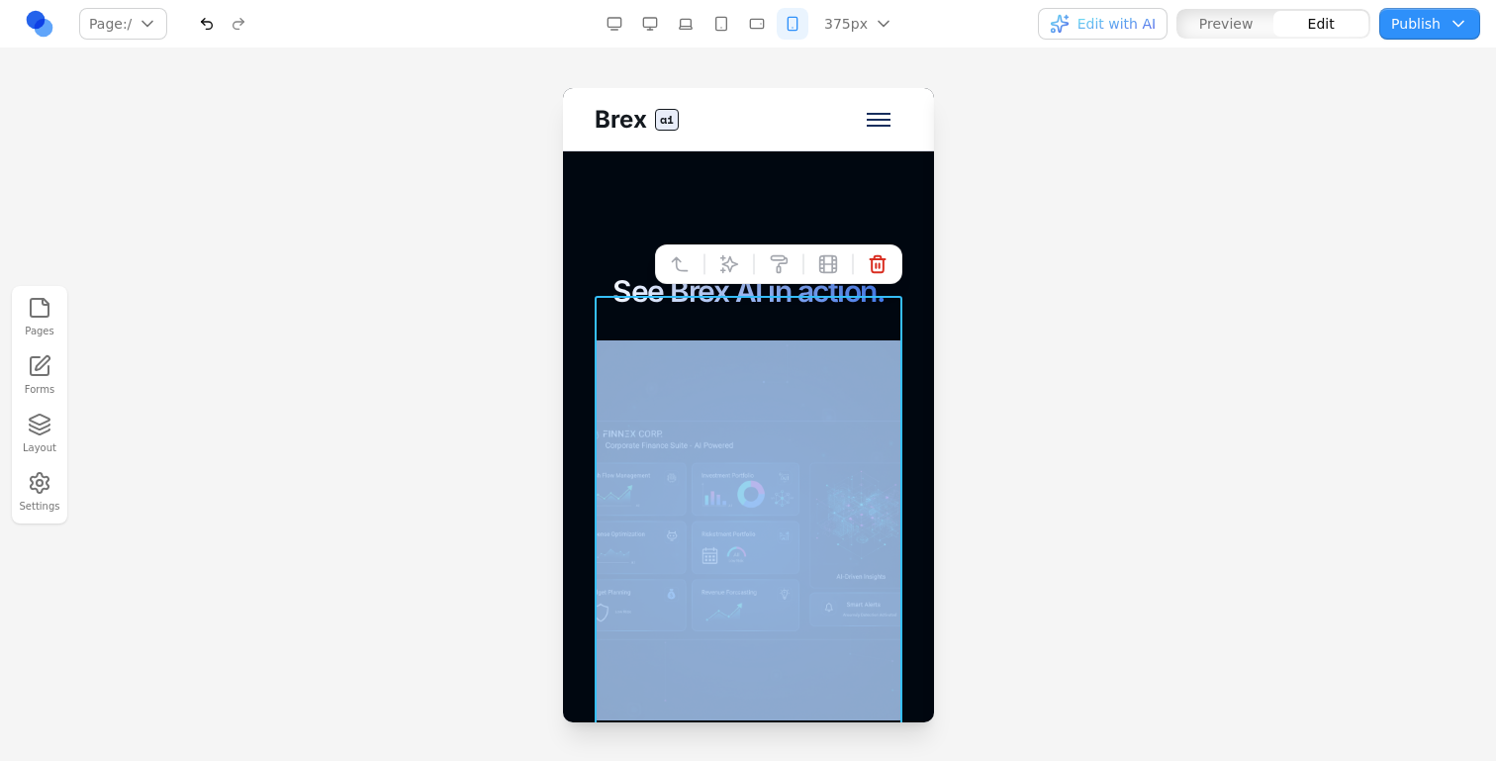
click at [601, 343] on div "See Brex AI in action." at bounding box center [748, 496] width 308 height 447
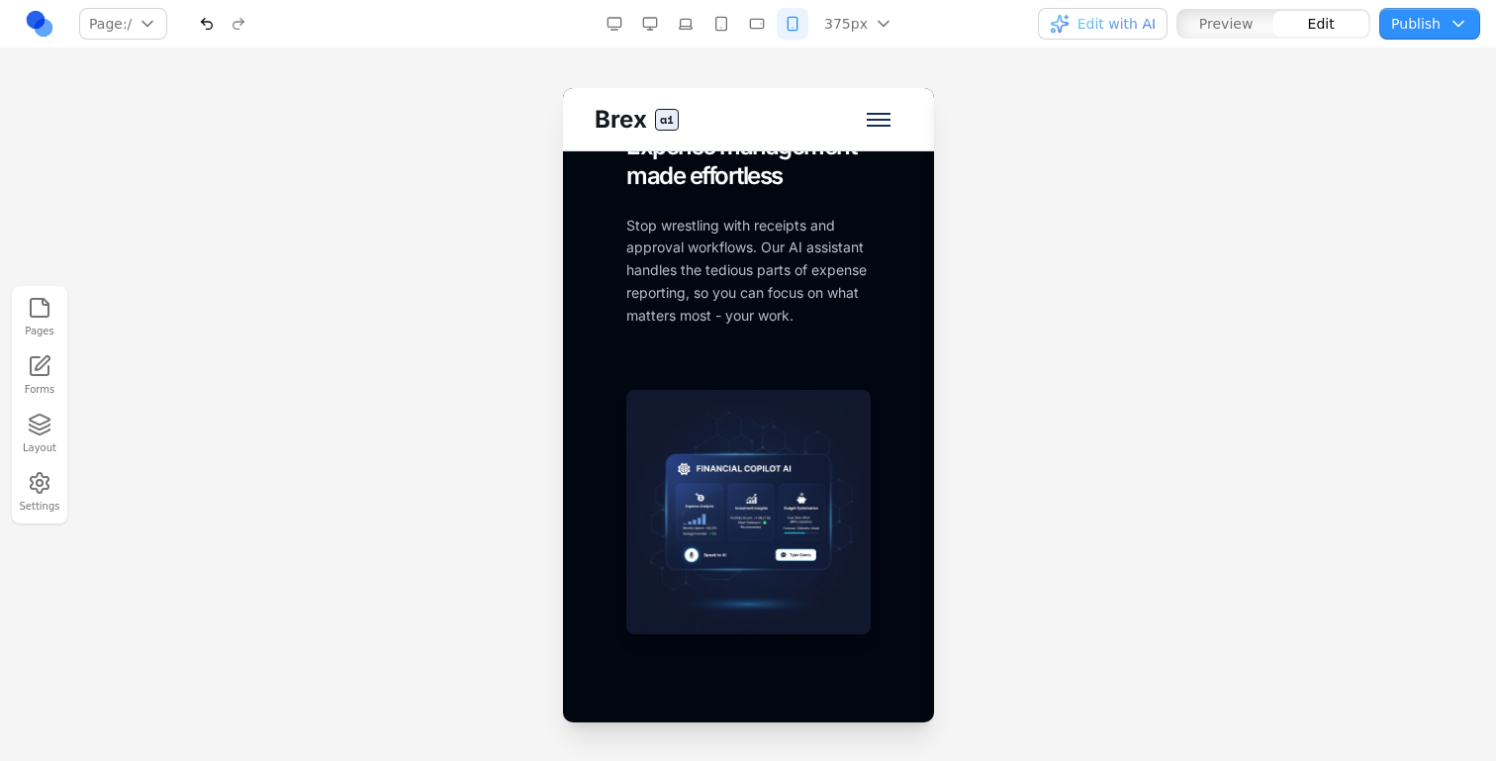
scroll to position [2418, 0]
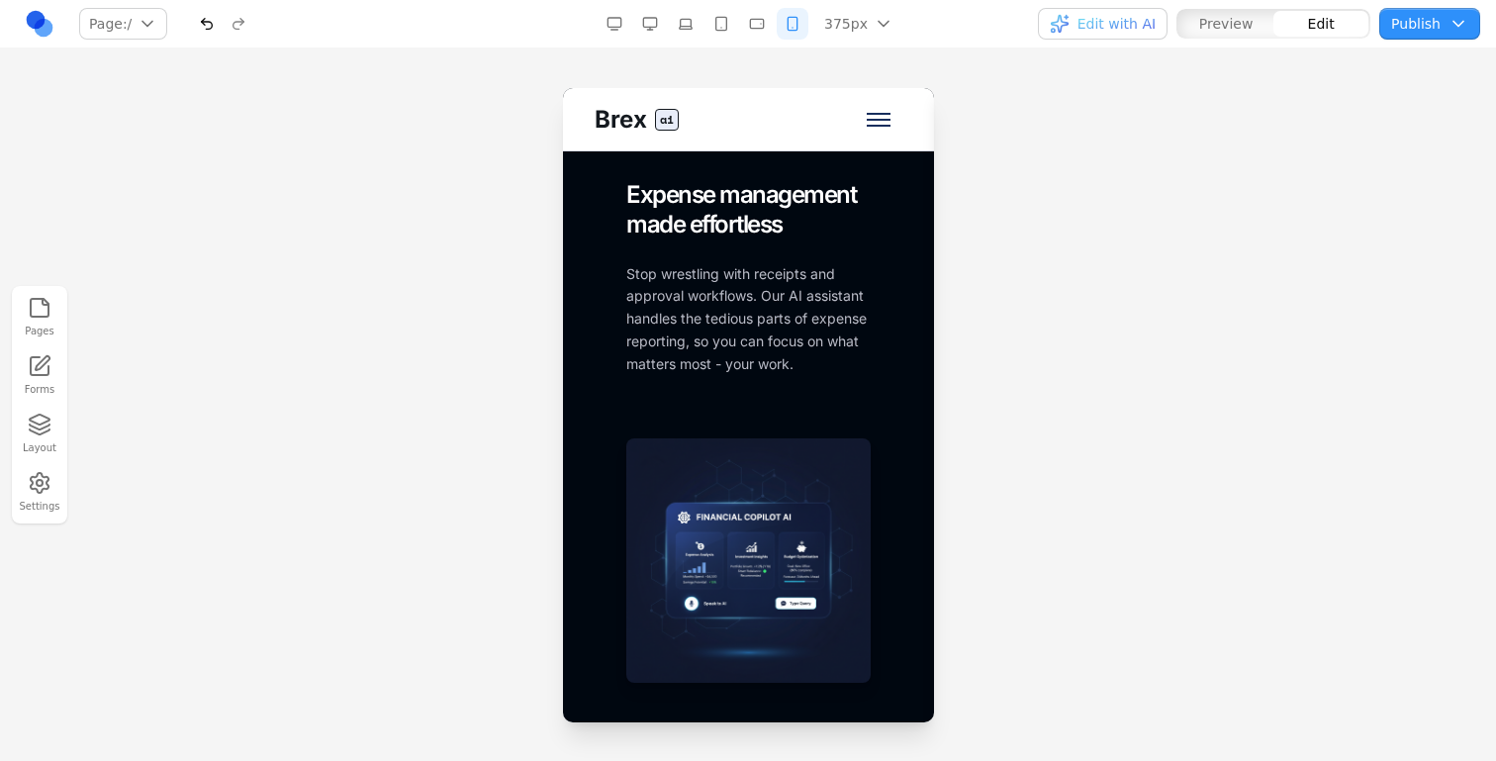
click at [601, 343] on div "Empower your team with intelligent spending. FOR EMPLOYEES Expense management m…" at bounding box center [748, 301] width 308 height 765
click at [617, 346] on div "Empower your team with intelligent spending. FOR EMPLOYEES Expense management m…" at bounding box center [748, 301] width 308 height 765
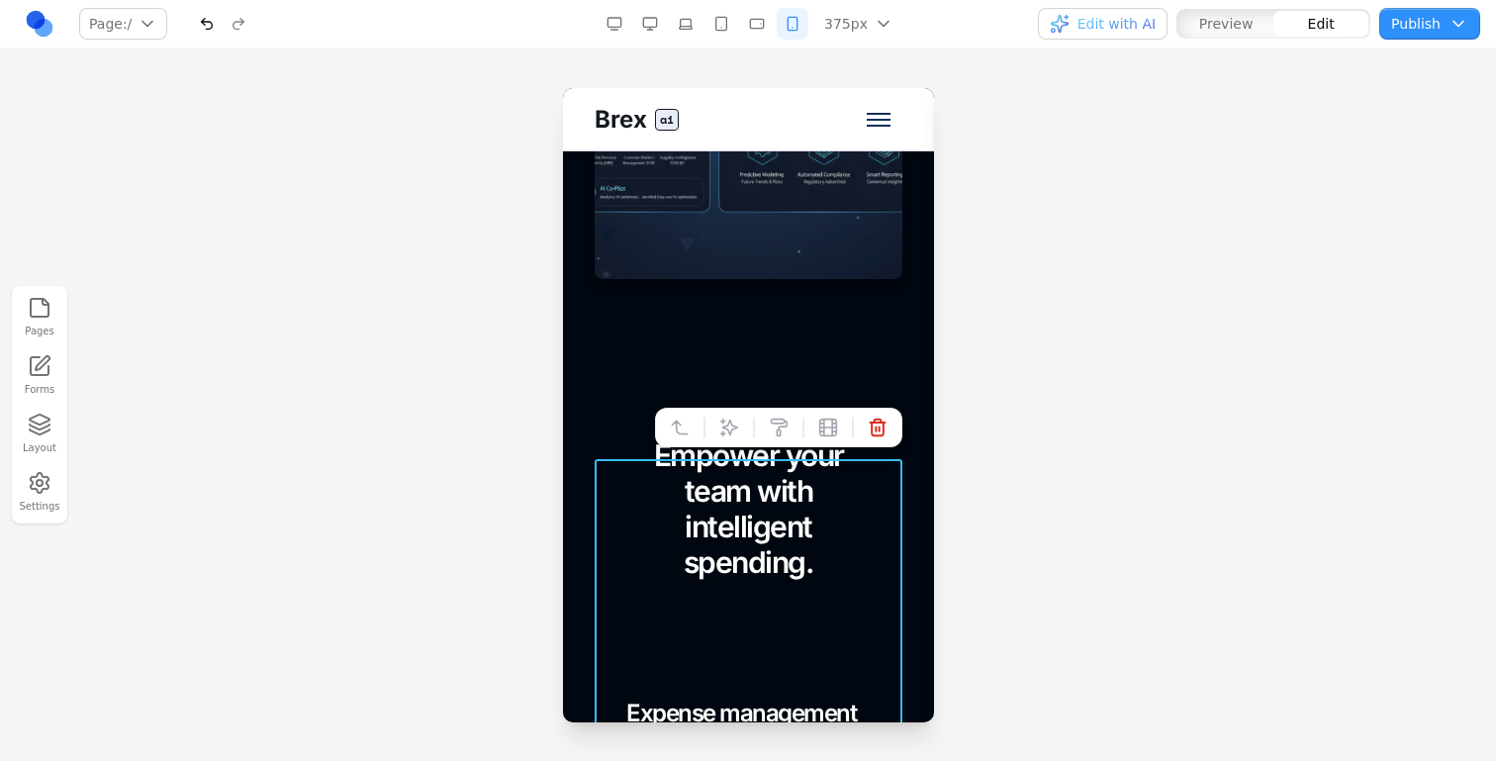
scroll to position [1893, 0]
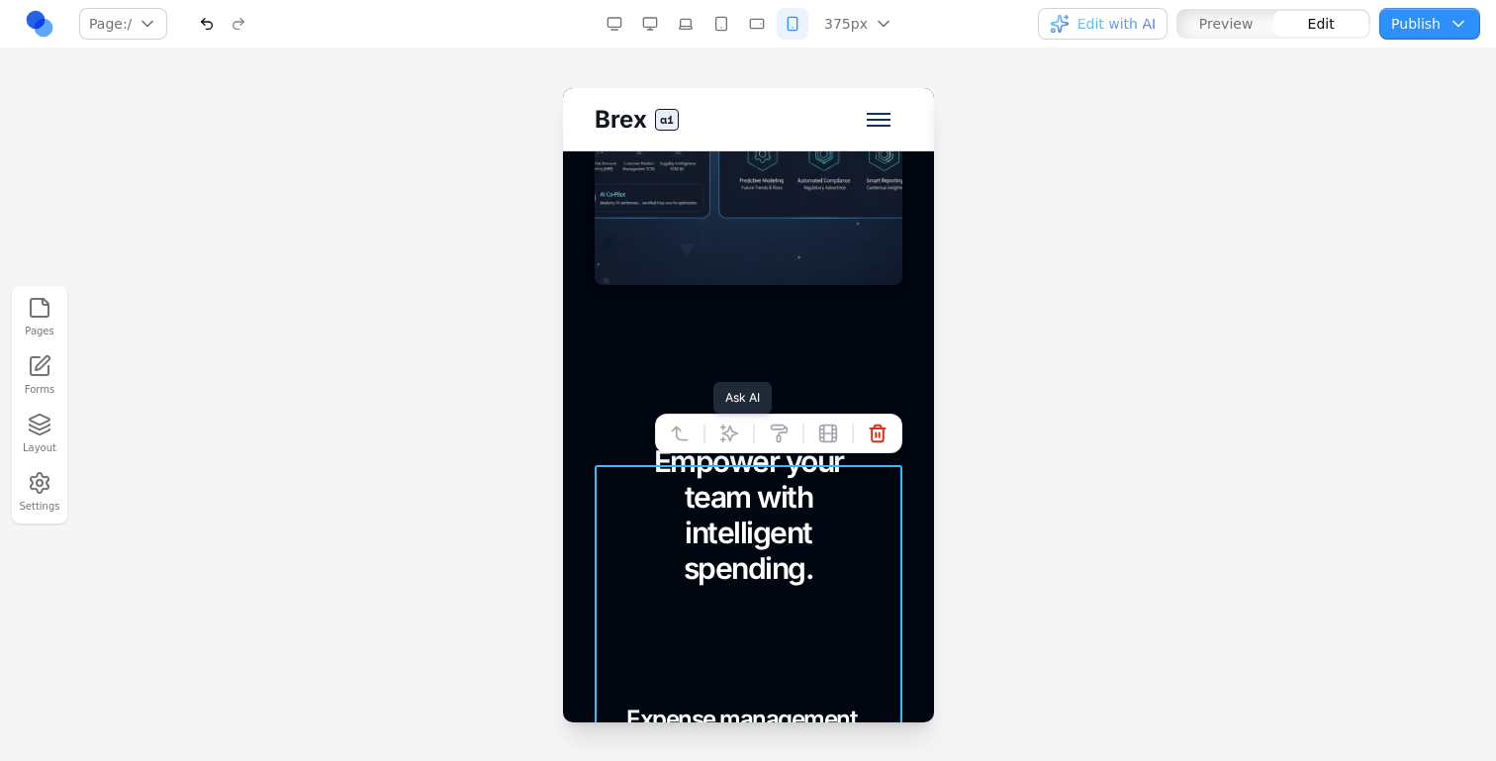
click at [736, 439] on icon at bounding box center [729, 434] width 20 height 20
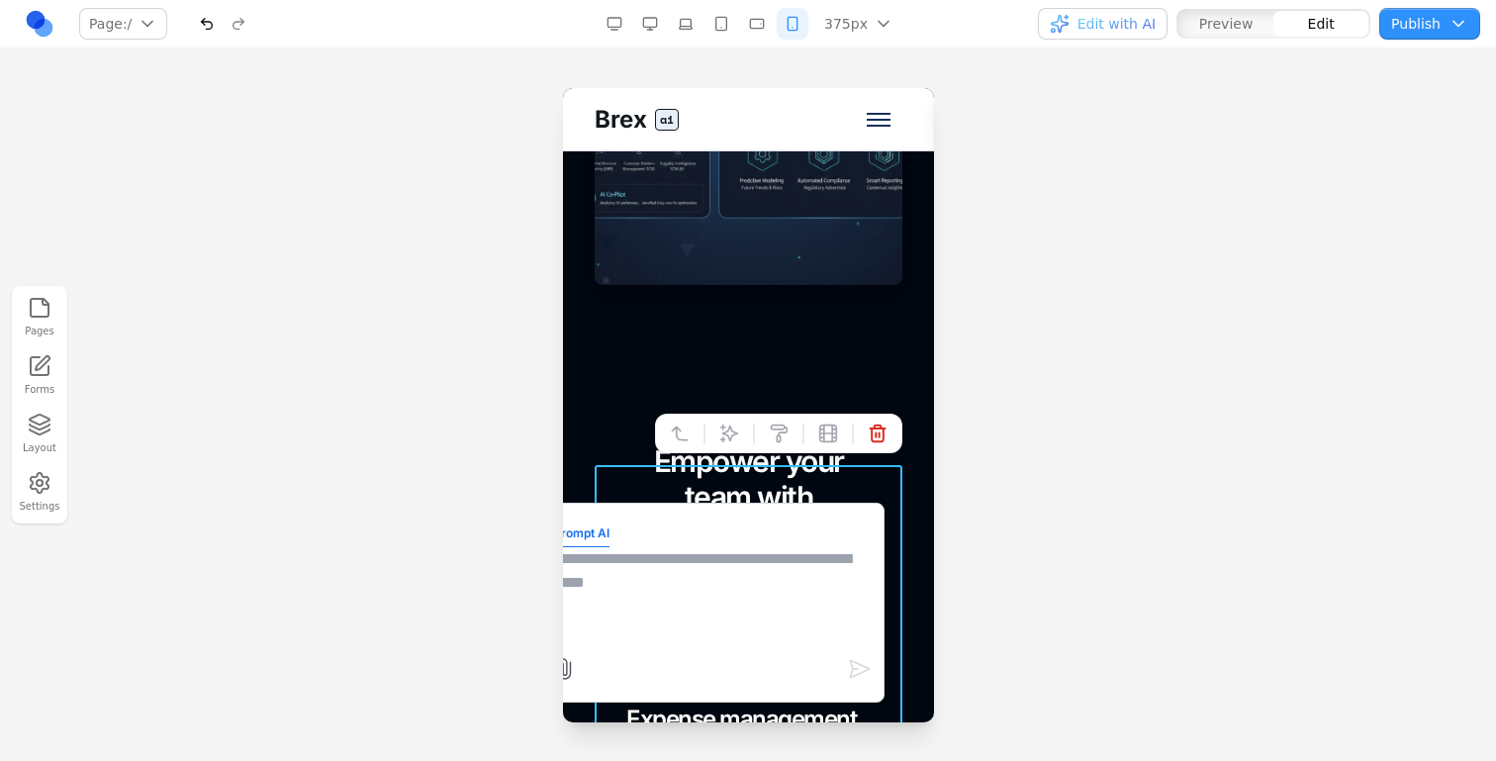
click at [782, 624] on textarea at bounding box center [710, 596] width 317 height 99
type textarea "**********"
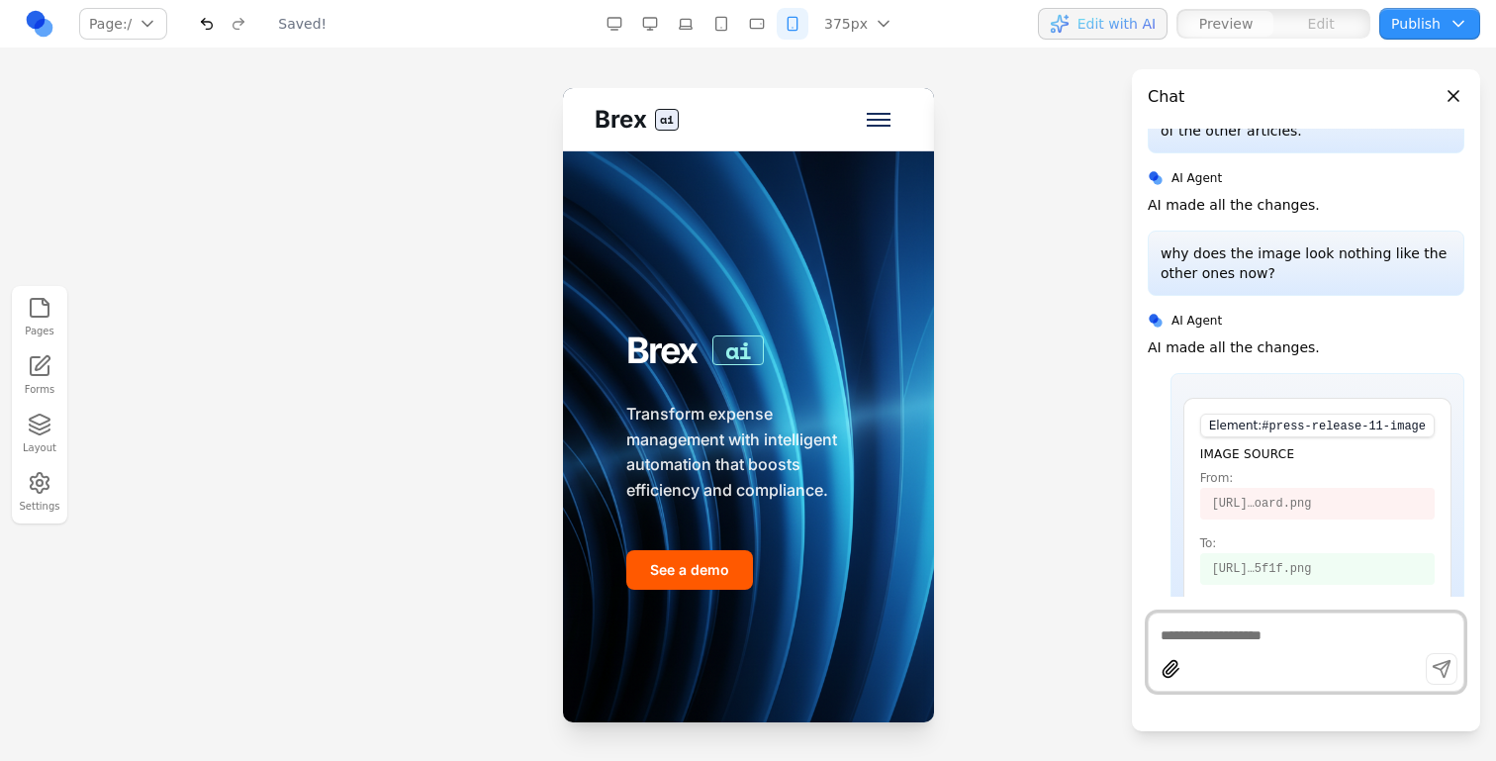
scroll to position [0, 0]
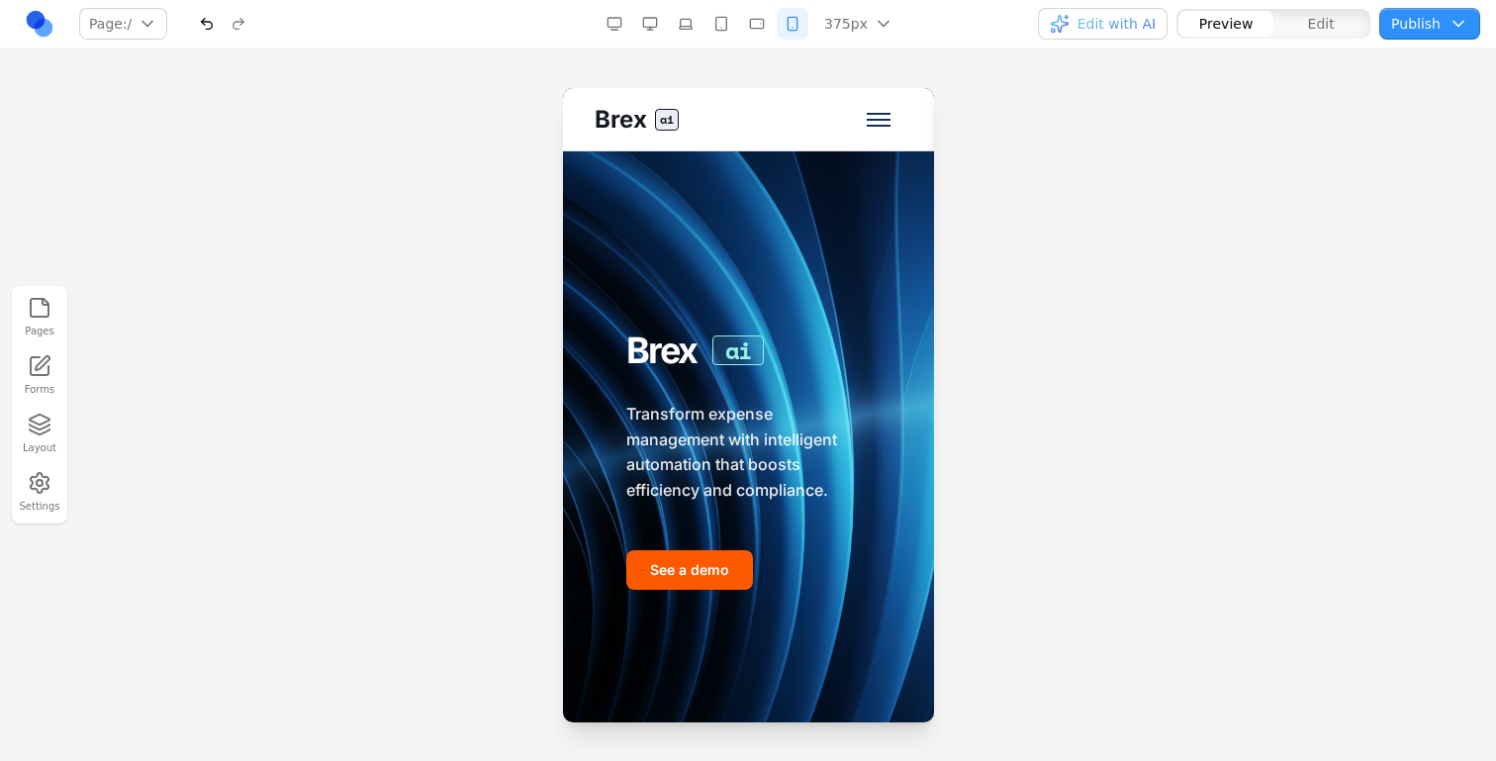
click at [630, 29] on button "button" at bounding box center [615, 24] width 32 height 32
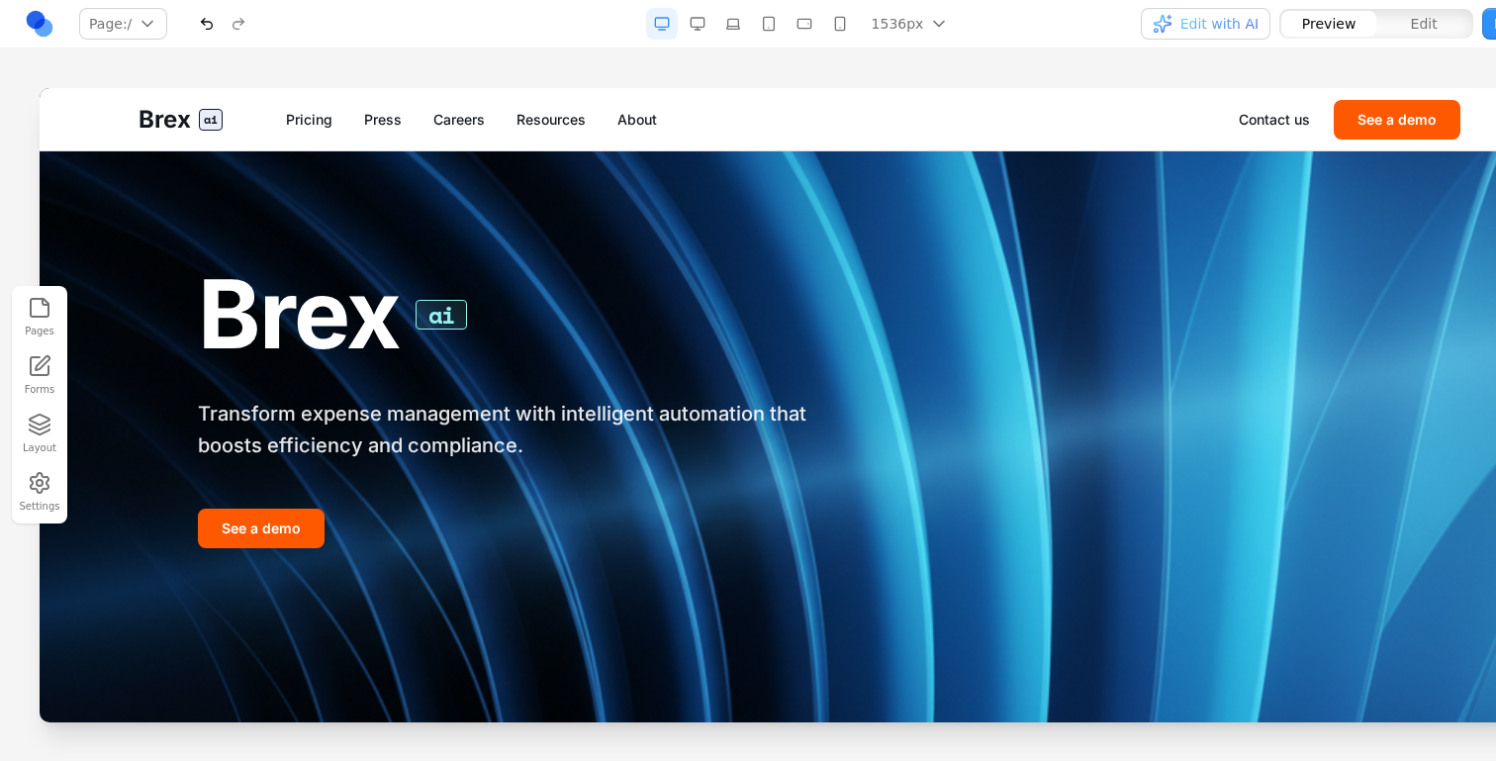
click at [634, 29] on div "1536px 1536px 1280px 1024px 768px 480px 375px" at bounding box center [804, 24] width 510 height 32
click at [697, 26] on button "button" at bounding box center [698, 24] width 32 height 32
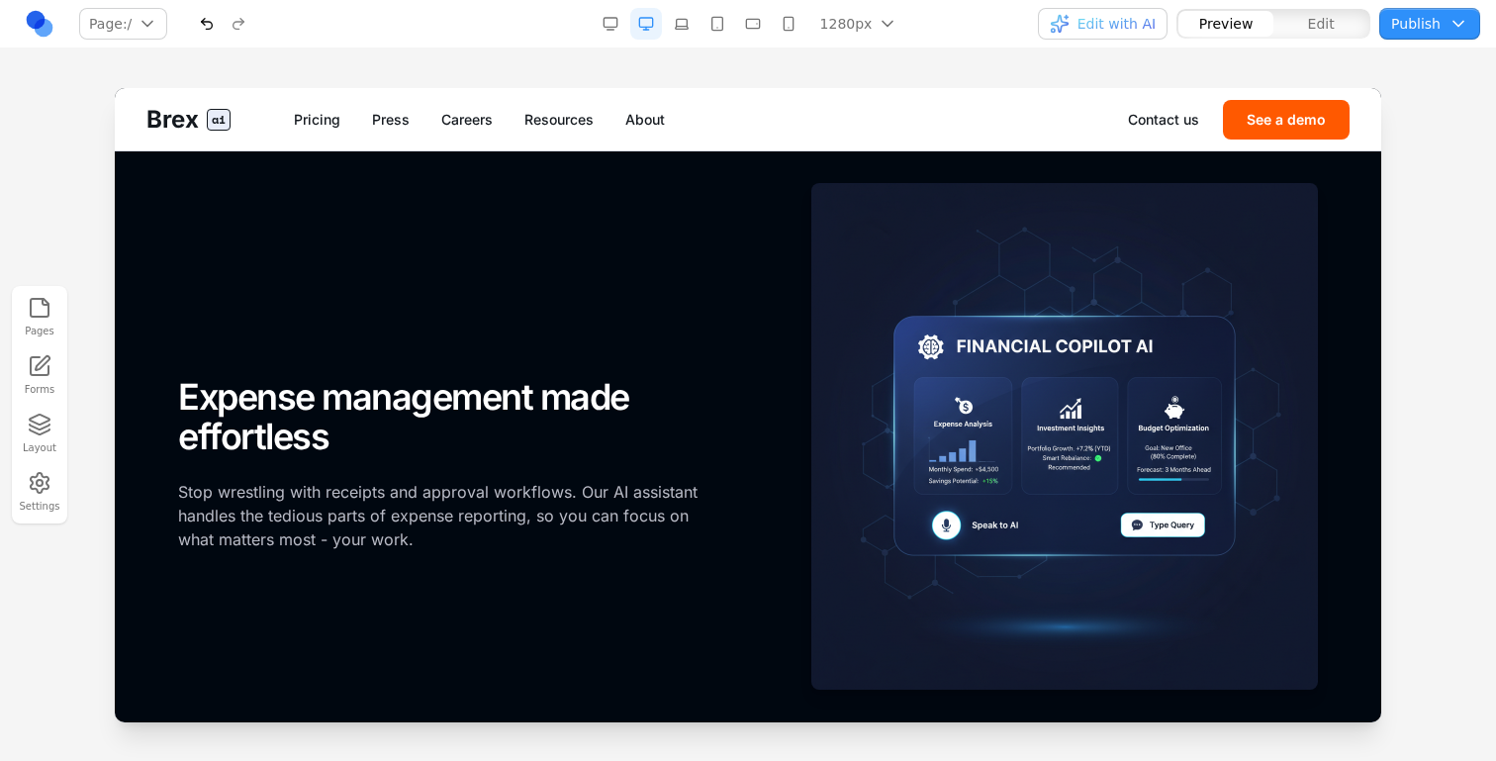
scroll to position [1780, 0]
click at [781, 25] on button "button" at bounding box center [789, 24] width 32 height 32
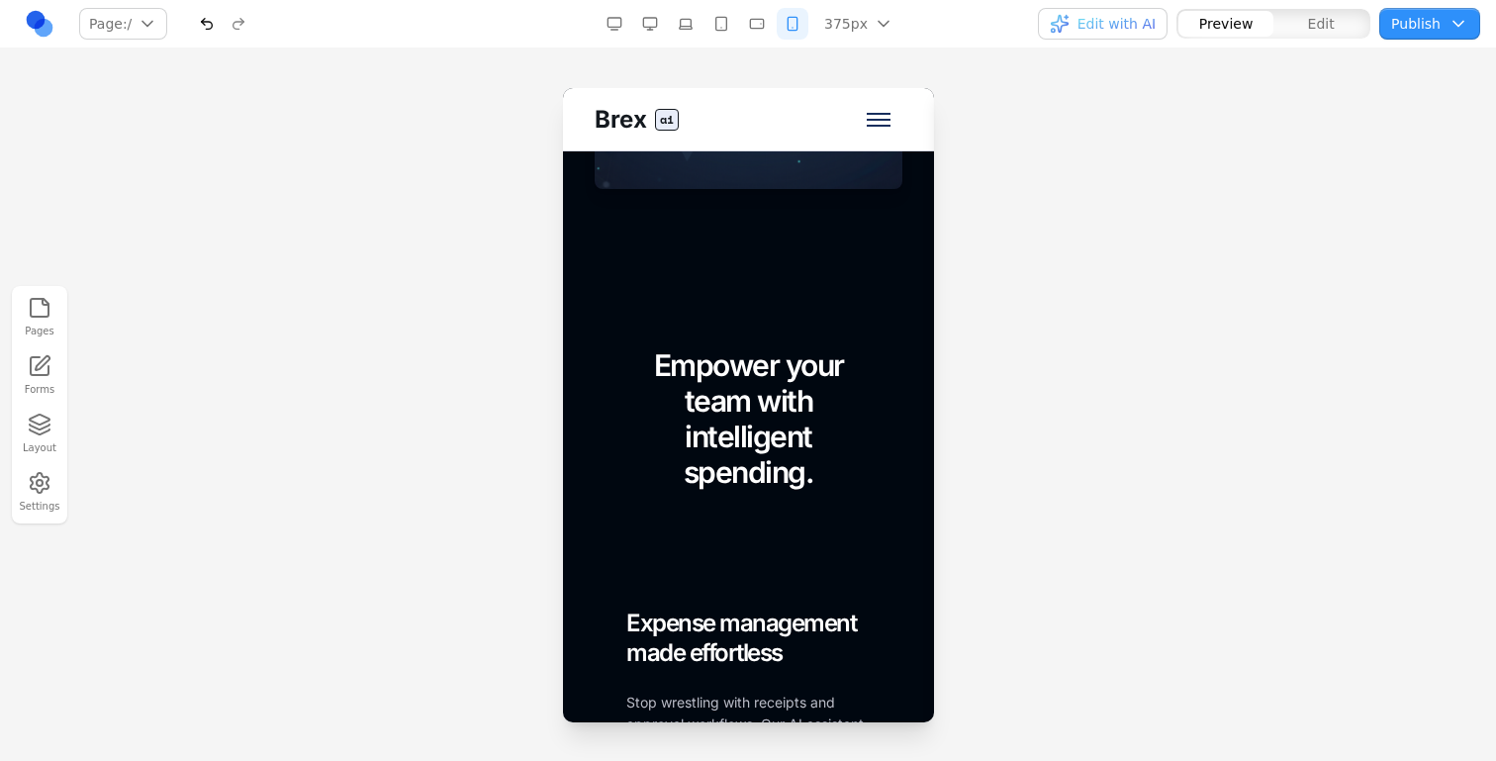
scroll to position [1977, 0]
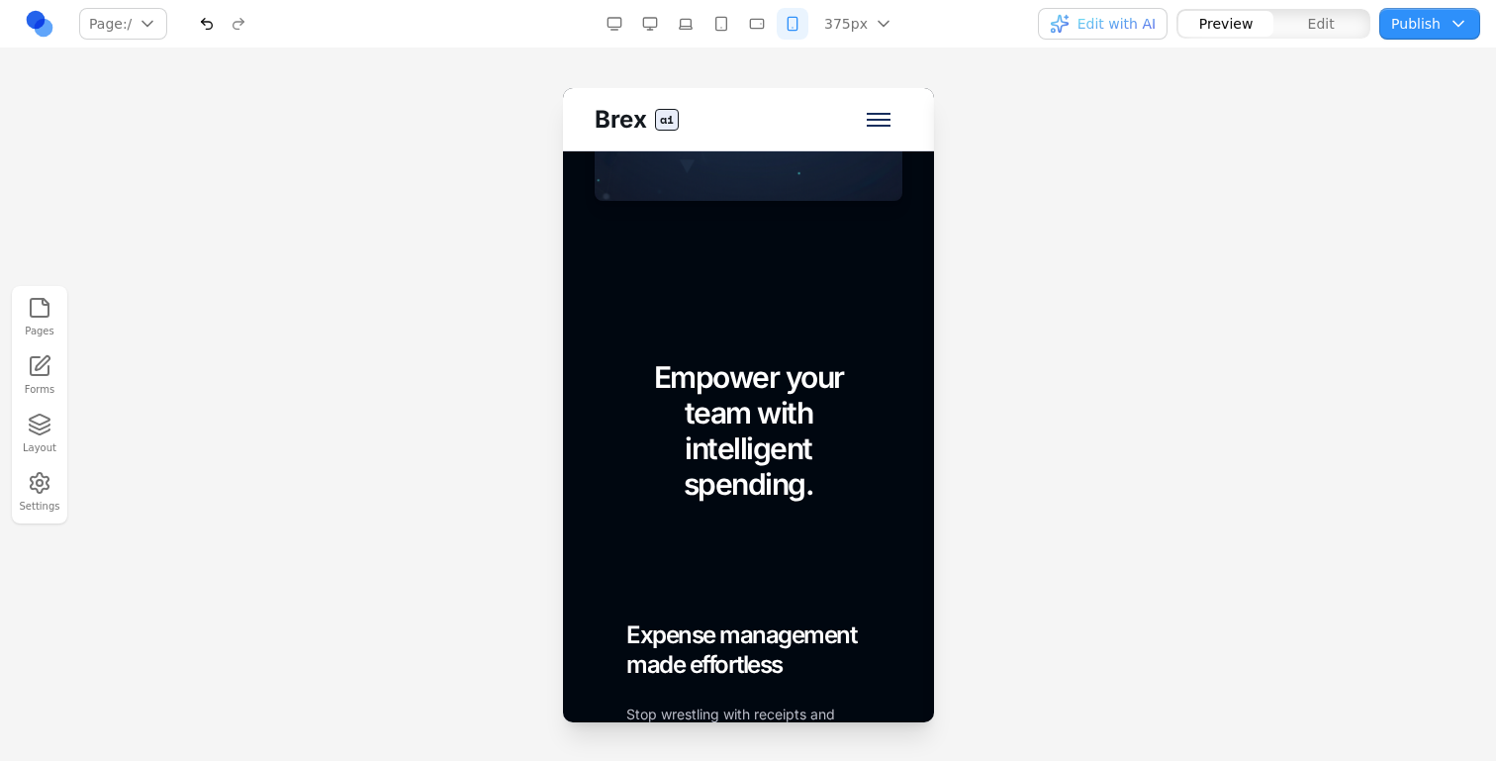
click at [1313, 15] on span "Edit" at bounding box center [1321, 24] width 27 height 20
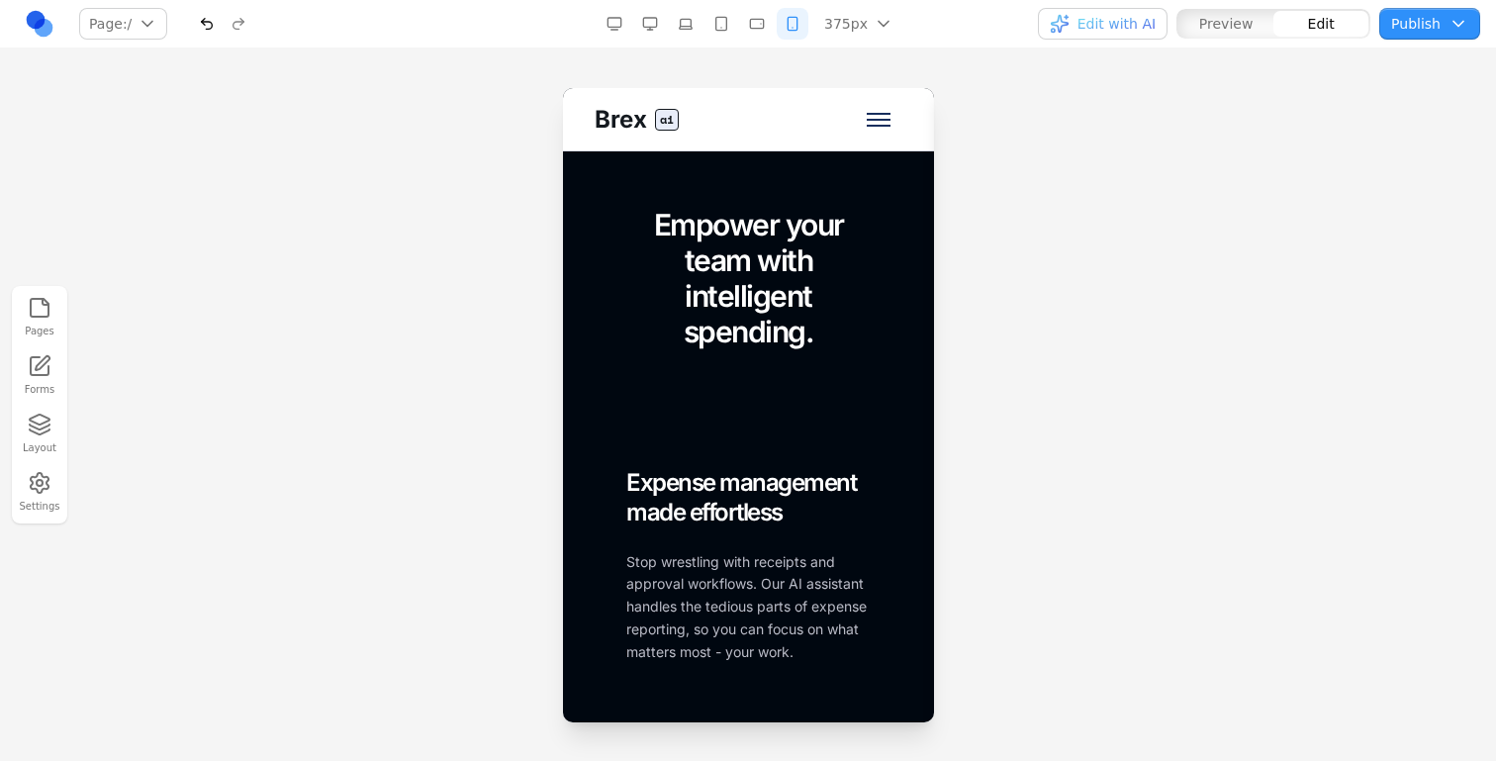
scroll to position [2118, 0]
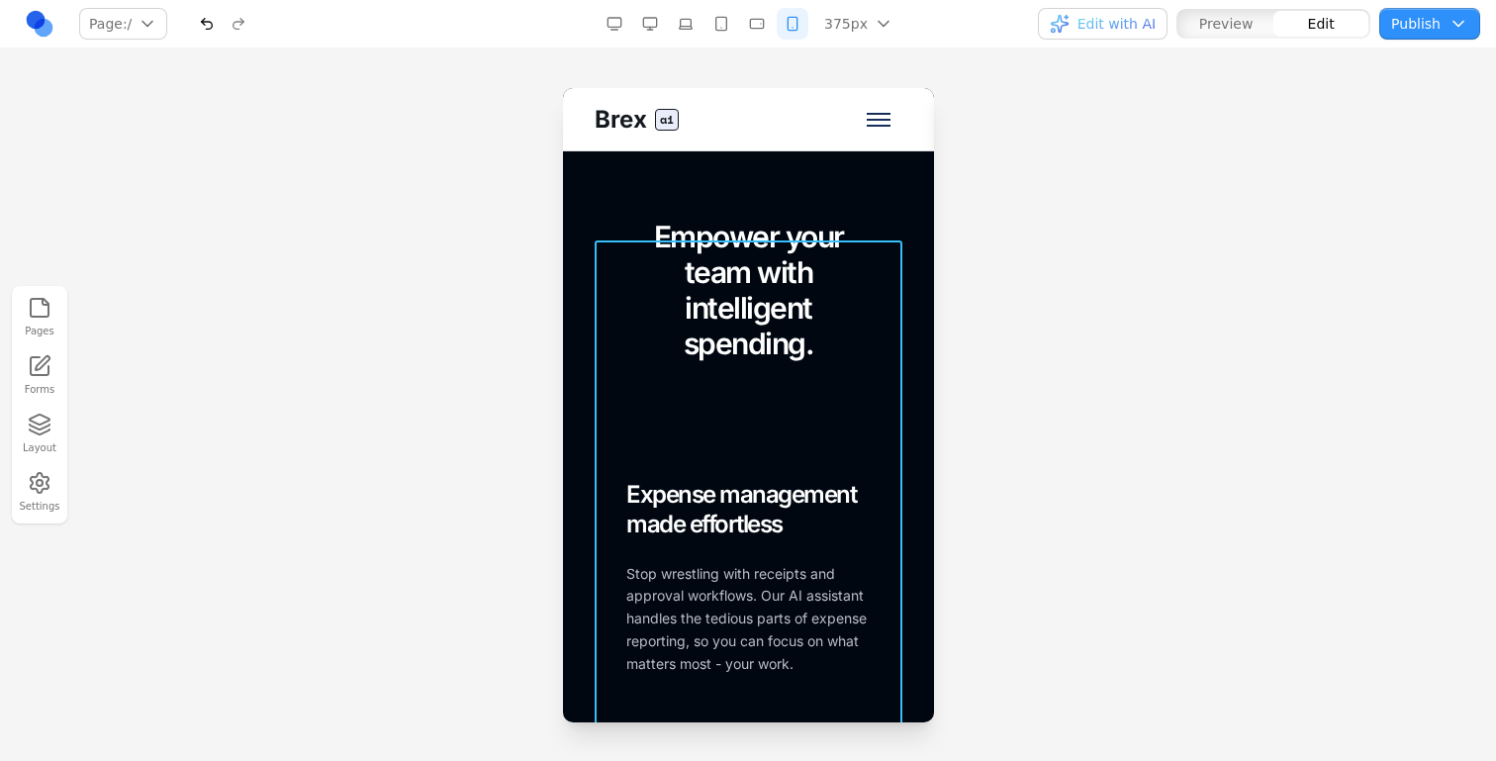
click at [640, 426] on div "Empower your team with intelligent spending. FOR EMPLOYEES Expense management m…" at bounding box center [748, 601] width 308 height 765
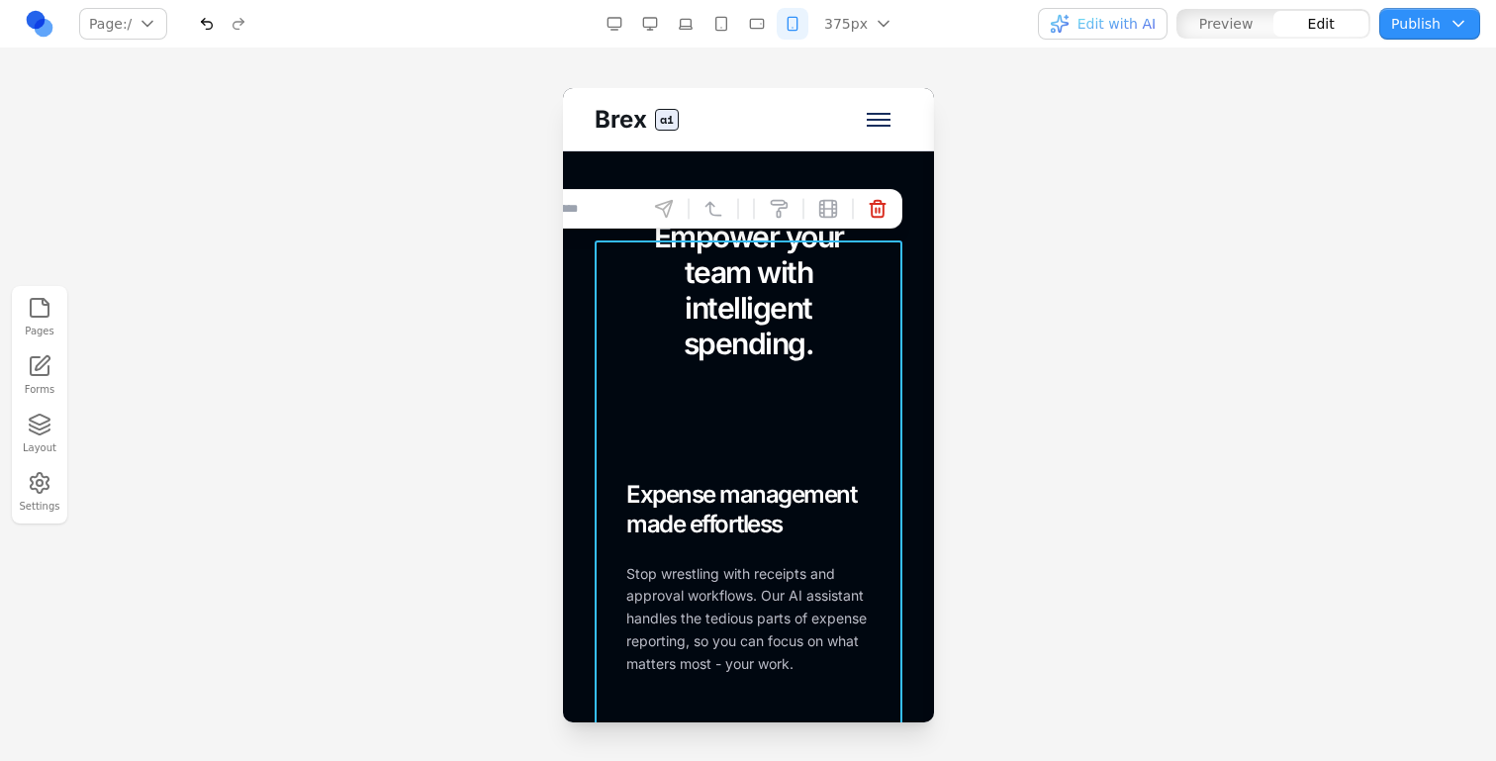
click at [962, 457] on div at bounding box center [748, 424] width 1496 height 672
click at [853, 424] on div "Empower your team with intelligent spending. FOR EMPLOYEES Expense management m…" at bounding box center [748, 601] width 308 height 765
click at [668, 206] on icon "button" at bounding box center [663, 209] width 20 height 20
click at [617, 212] on input at bounding box center [557, 209] width 164 height 32
click at [655, 26] on button "button" at bounding box center [650, 24] width 32 height 32
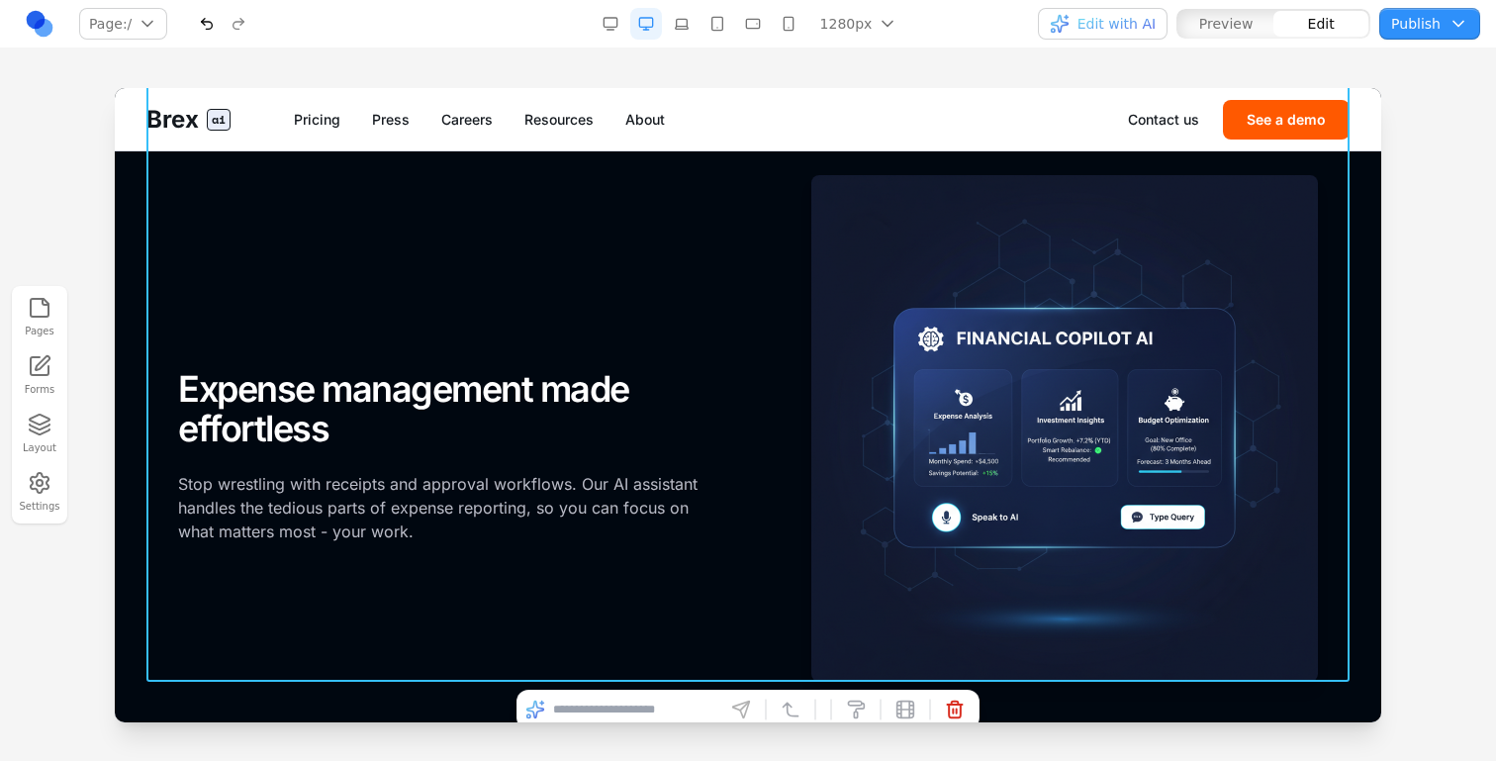
scroll to position [1999, 0]
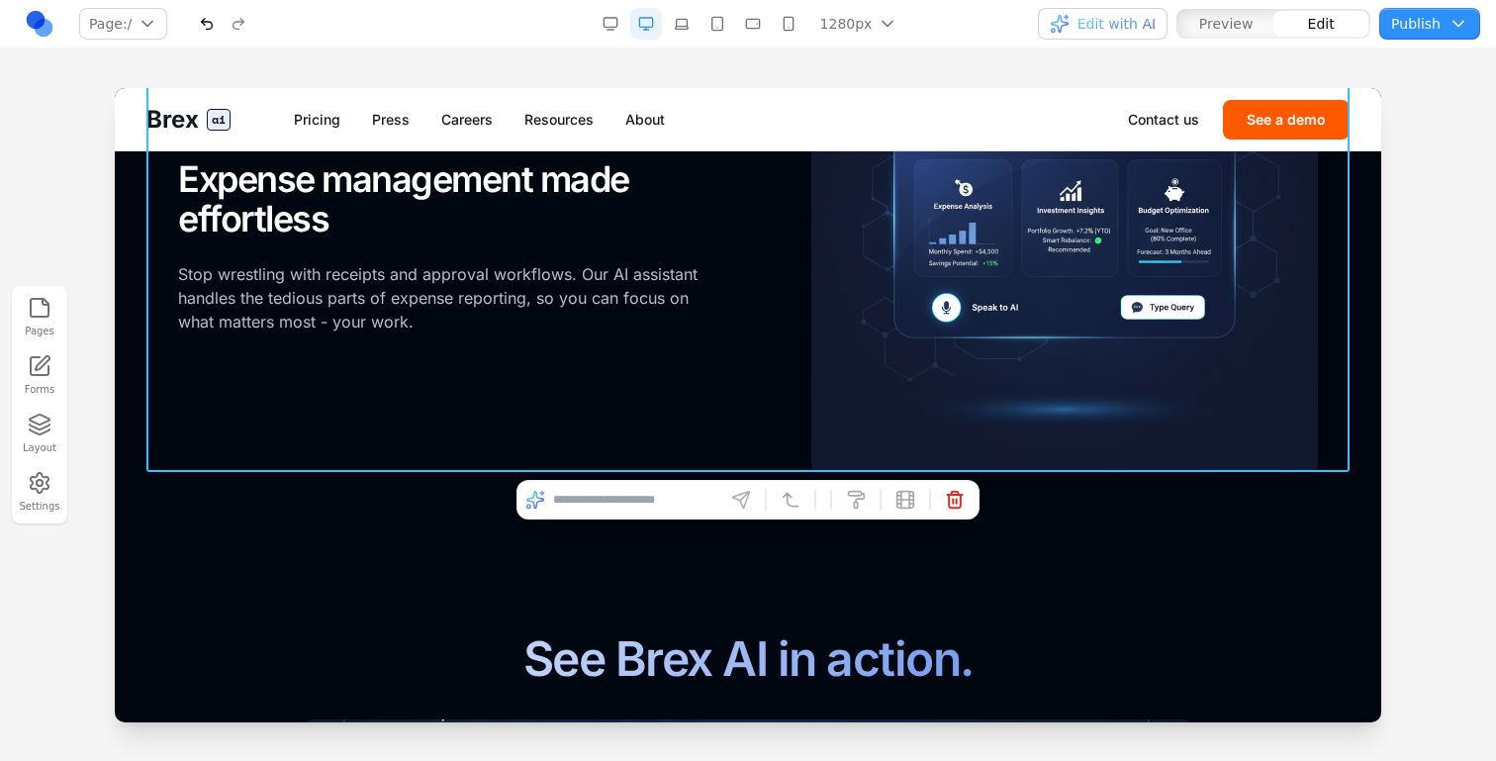
click at [403, 437] on div "FOR EMPLOYEES Expense management made effortless Stop wrestling with receipts a…" at bounding box center [748, 218] width 1140 height 507
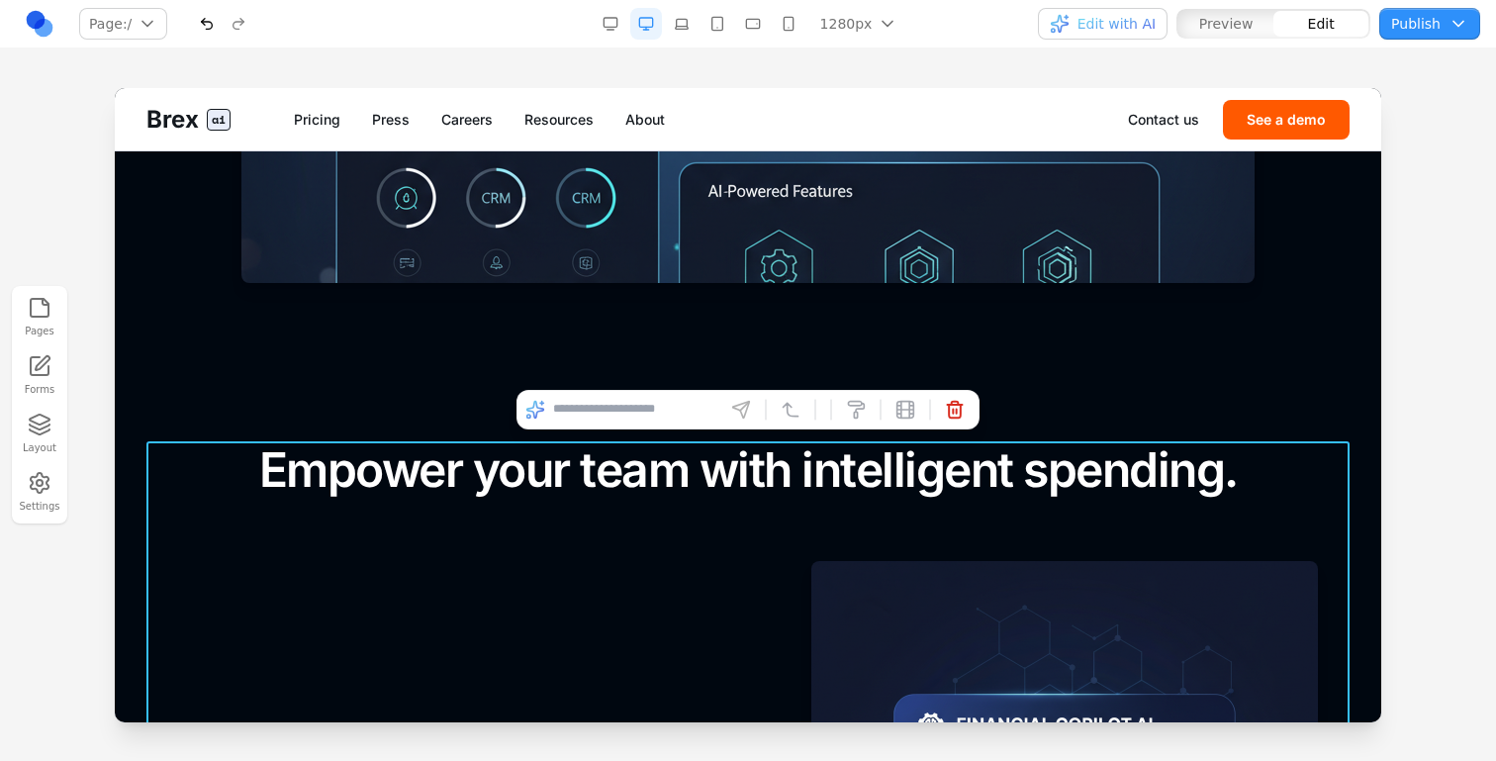
scroll to position [1363, 0]
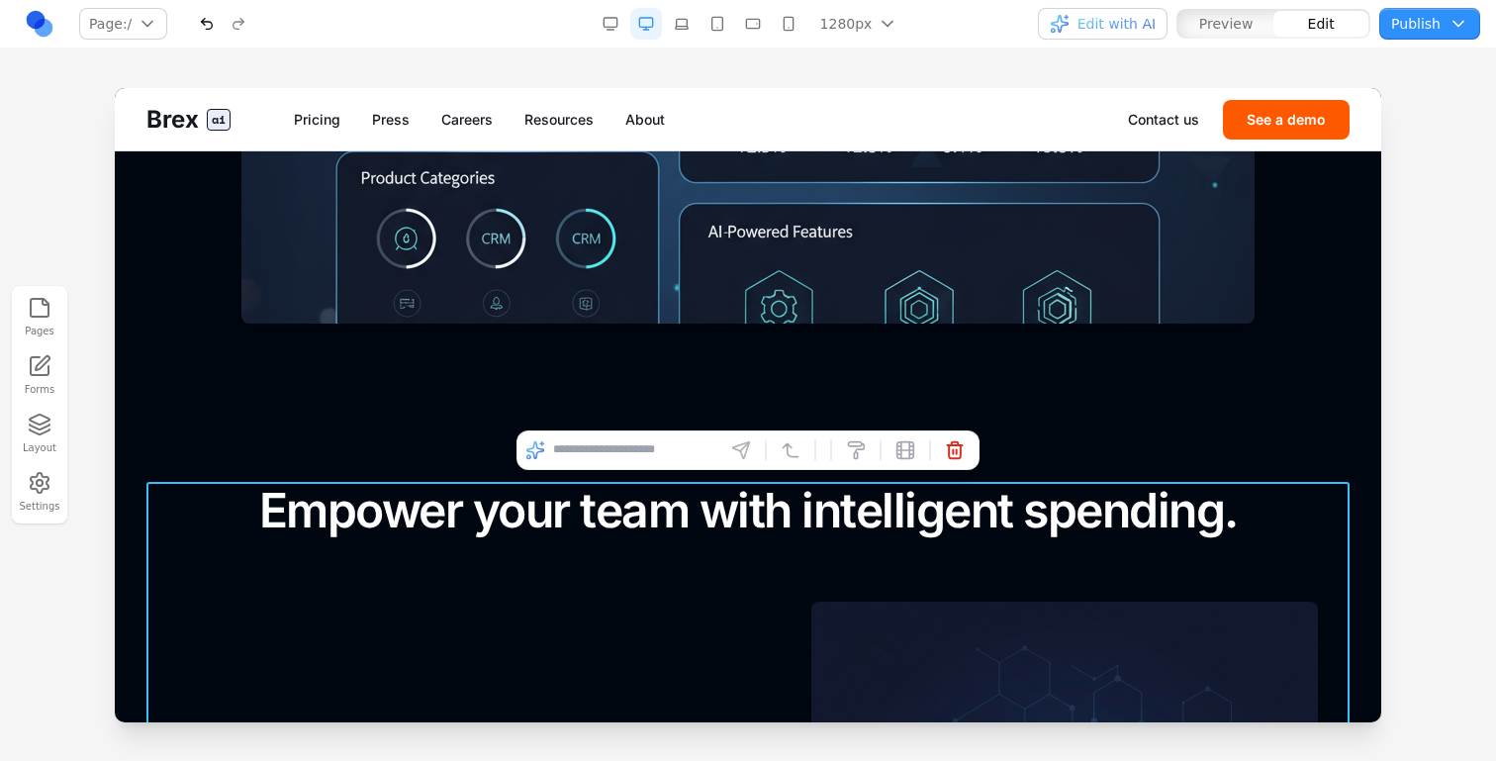
click at [649, 452] on input at bounding box center [635, 450] width 164 height 32
type input "**********"
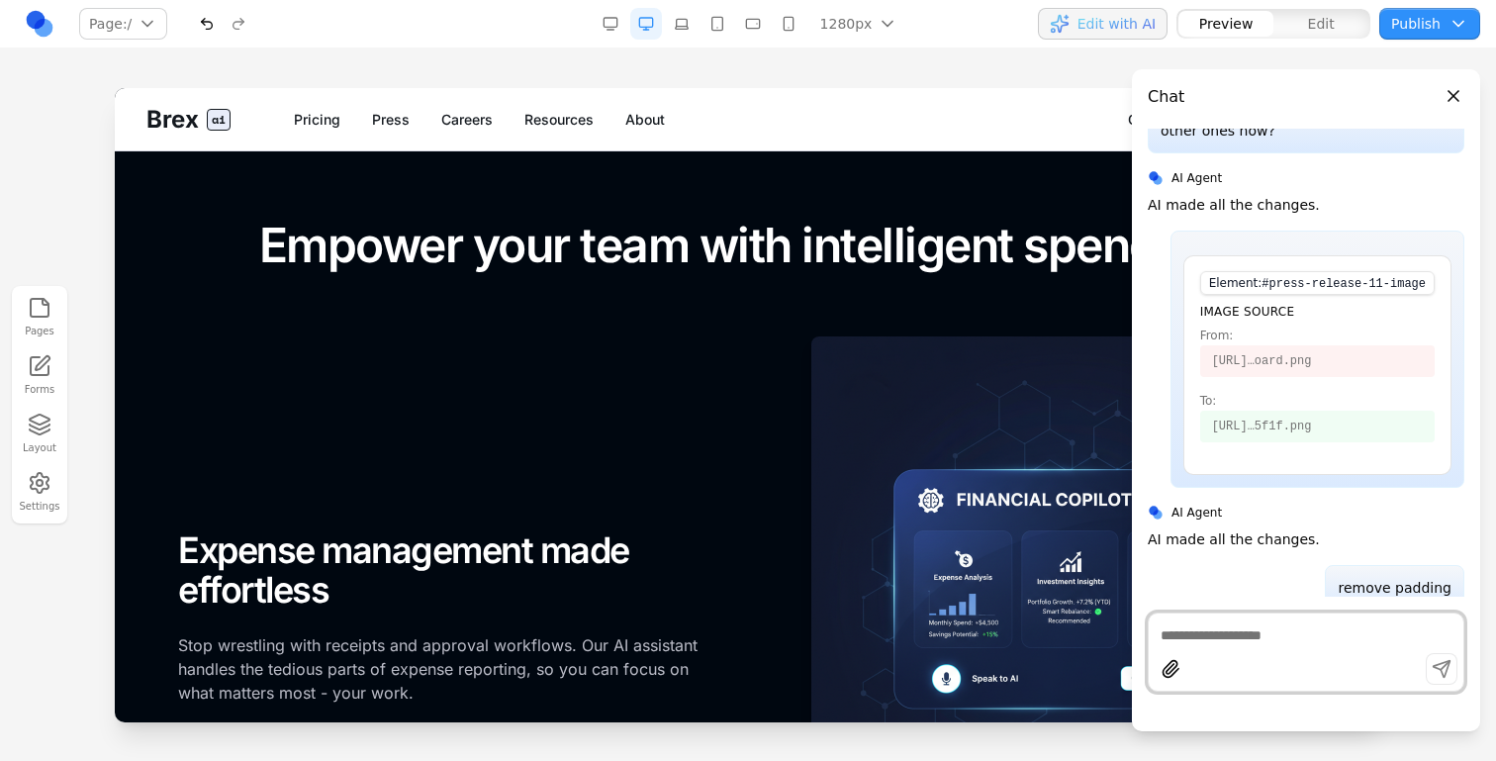
scroll to position [1643, 0]
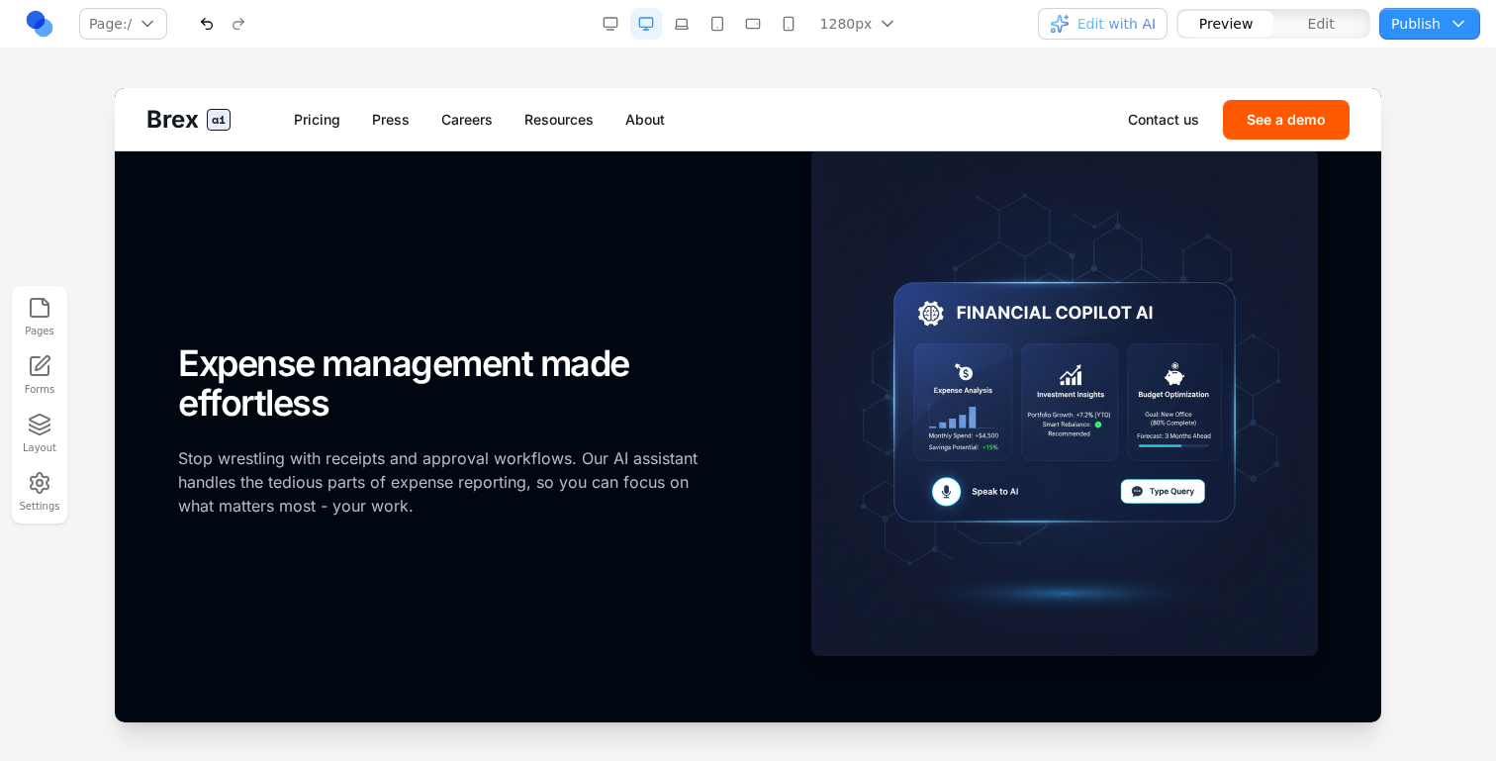
click at [782, 22] on button "button" at bounding box center [789, 24] width 32 height 32
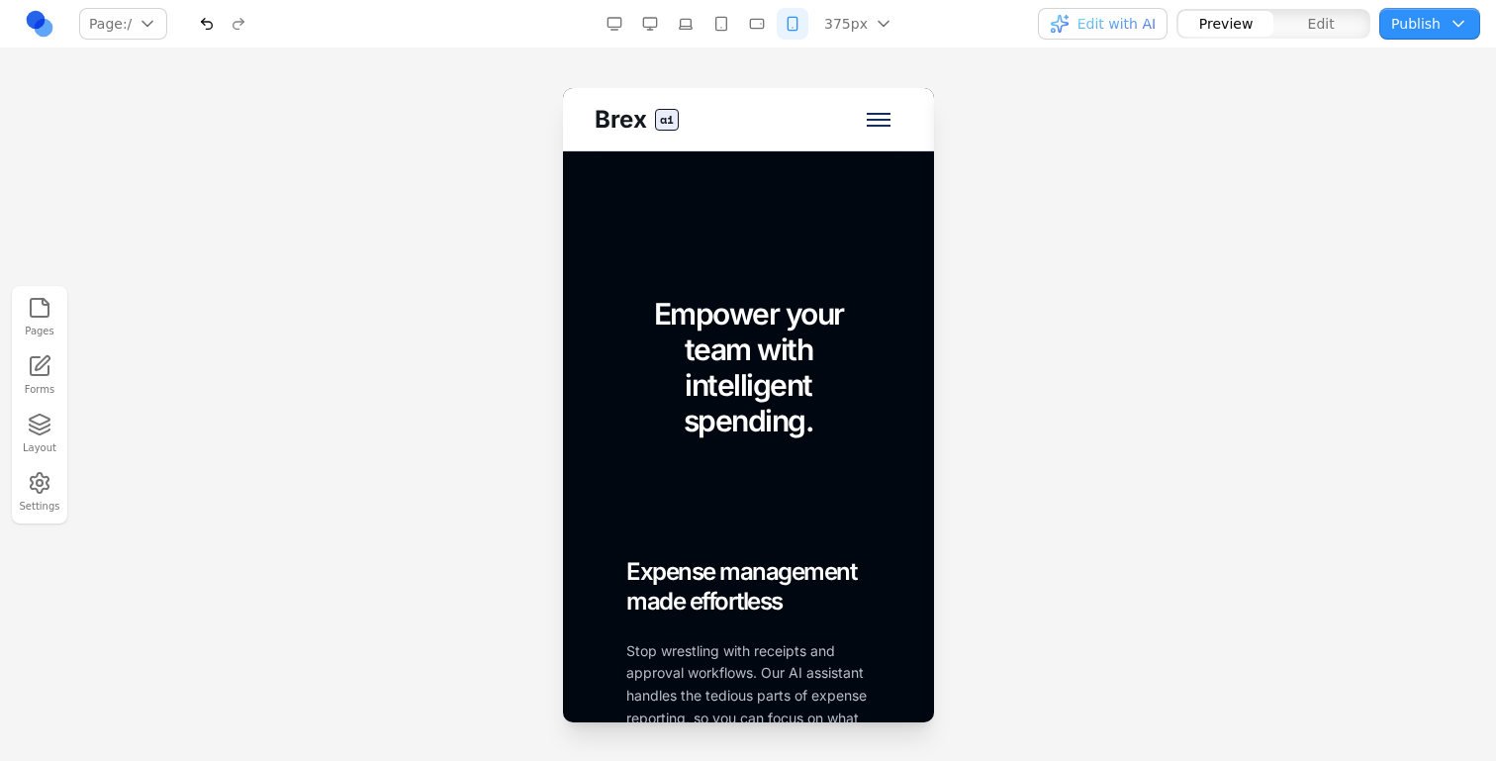
scroll to position [2043, 0]
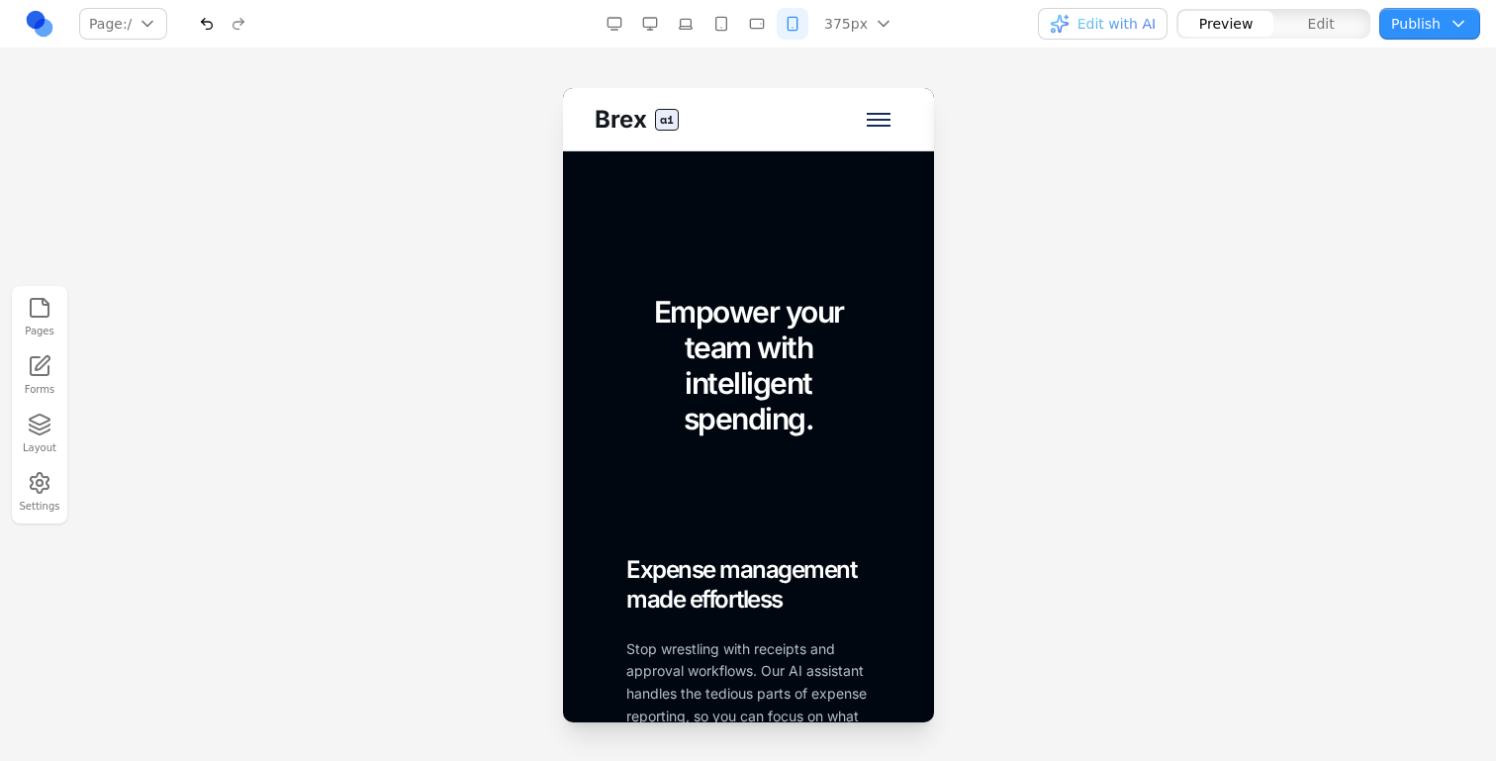
click at [1309, 11] on button "Edit" at bounding box center [1321, 24] width 95 height 26
click at [1269, 30] on button "Preview" at bounding box center [1226, 24] width 95 height 26
click at [1299, 33] on button "Edit" at bounding box center [1321, 24] width 95 height 26
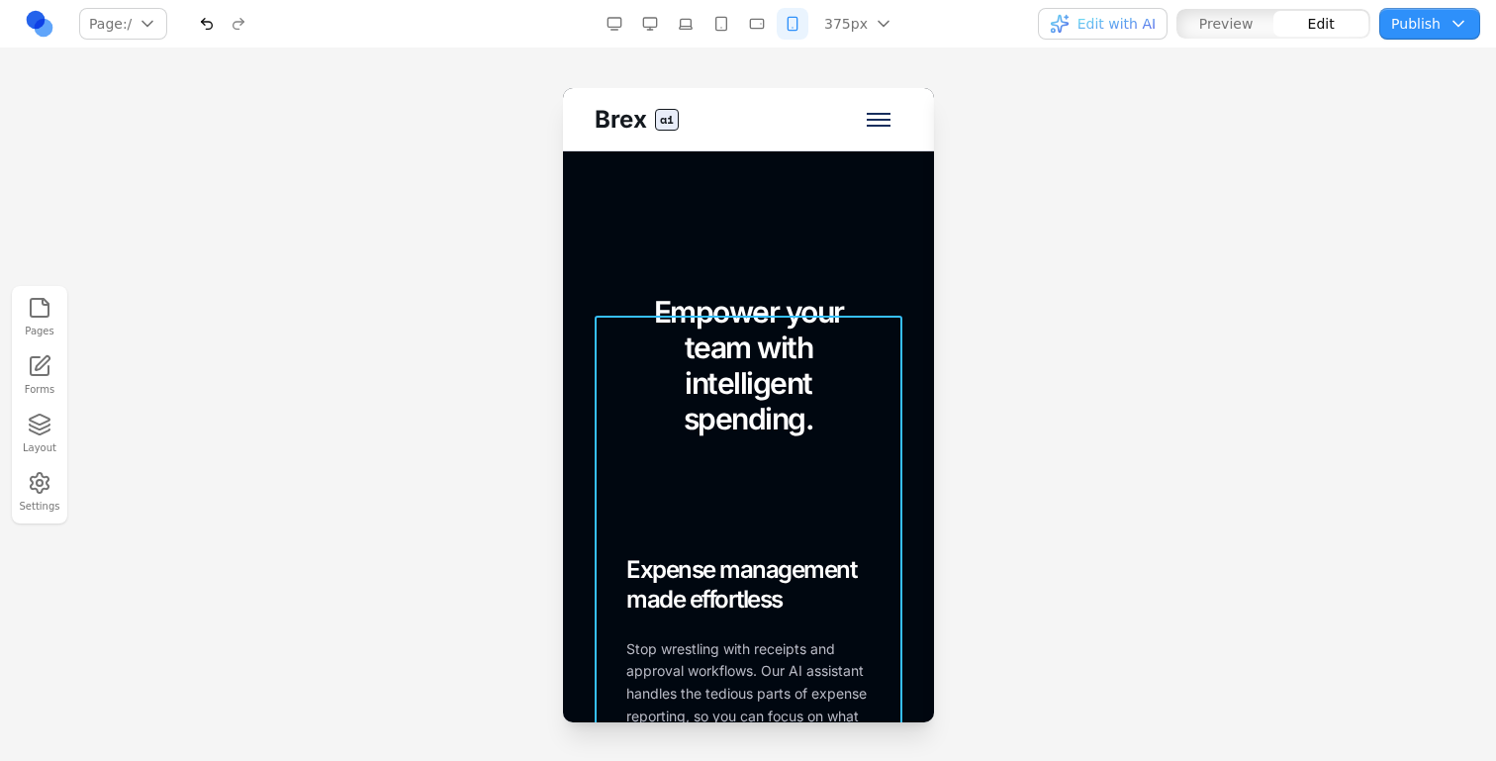
click at [605, 470] on div "Empower your team with intelligent spending. FOR EMPLOYEES Expense management m…" at bounding box center [748, 676] width 308 height 765
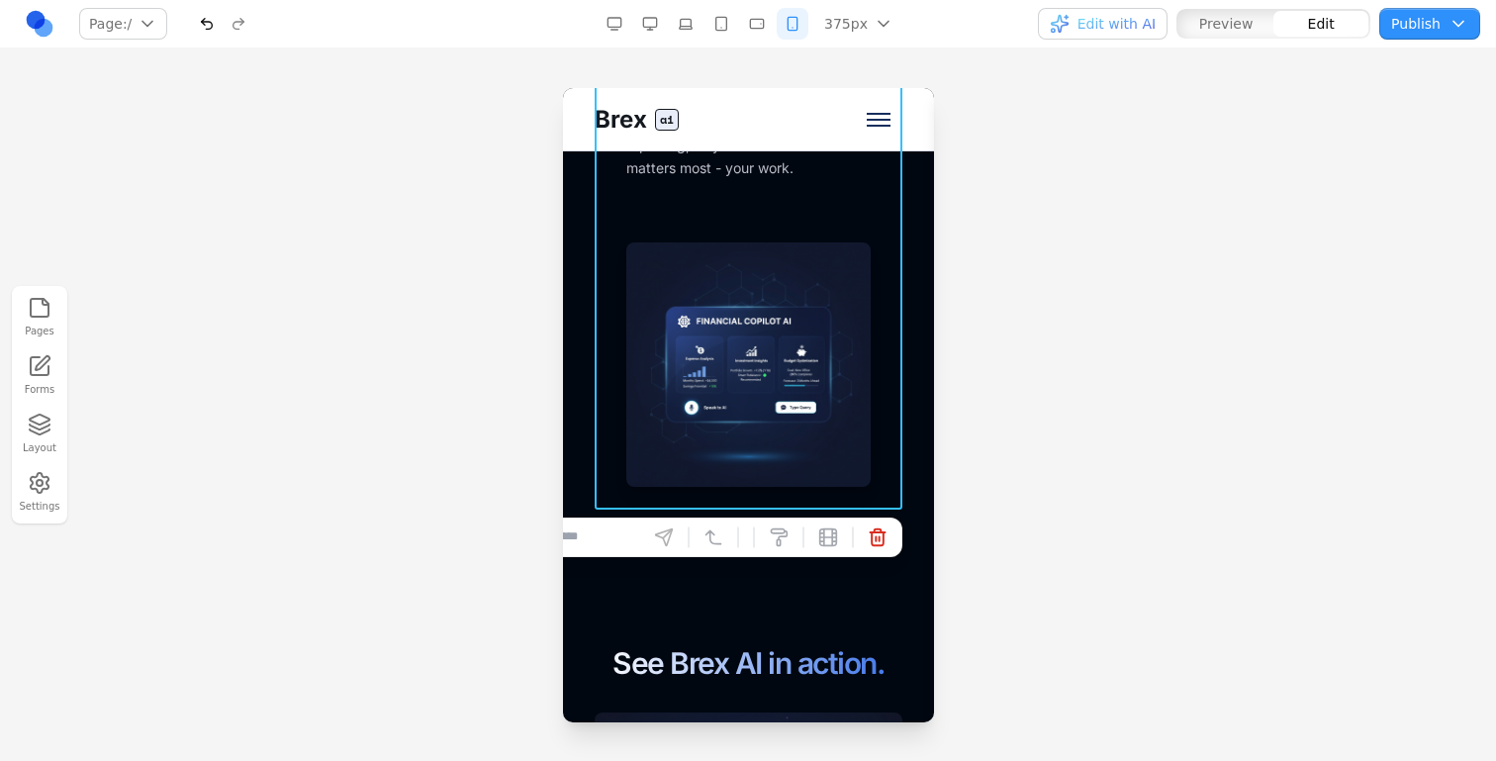
scroll to position [2720, 0]
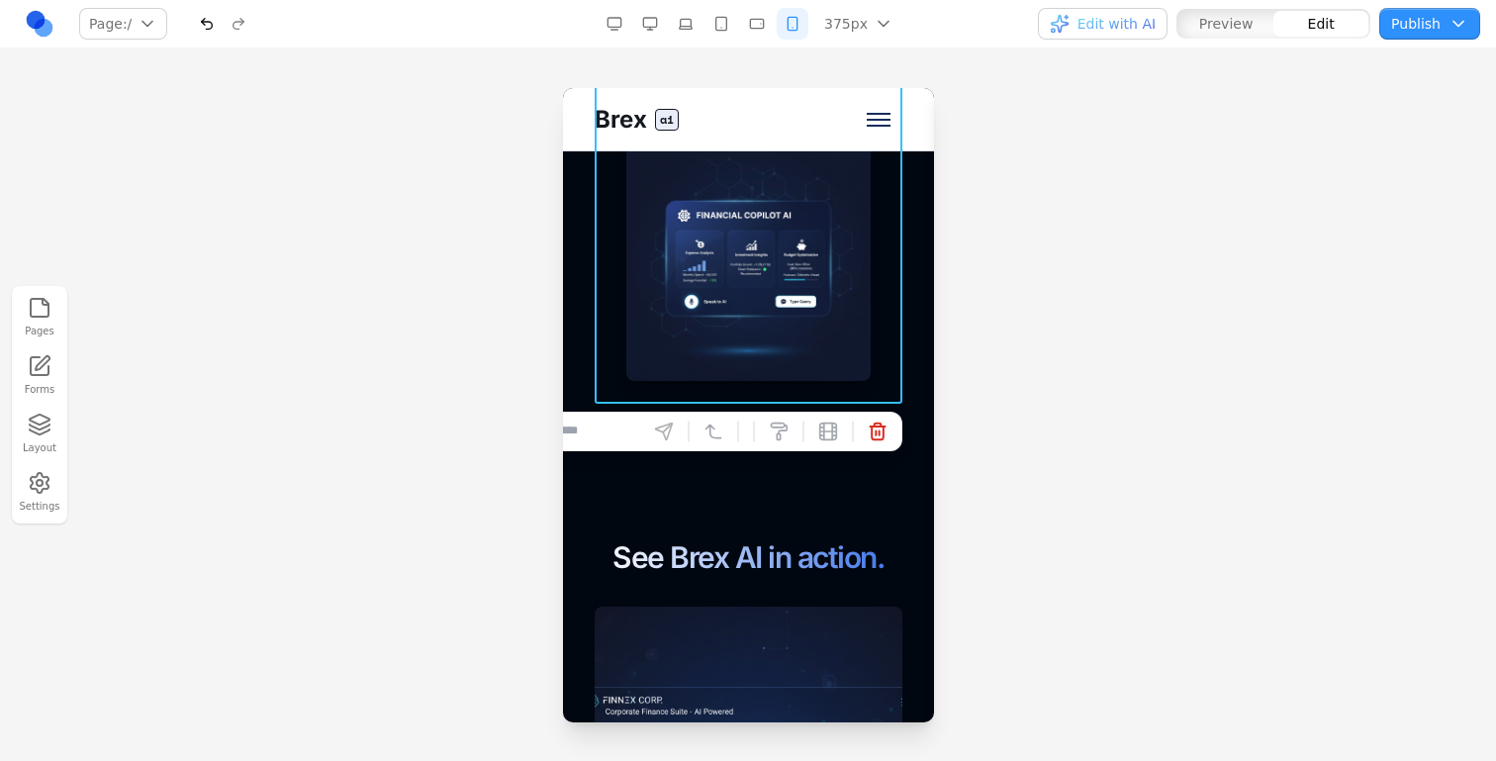
click at [623, 431] on input at bounding box center [557, 432] width 164 height 32
type input "**********"
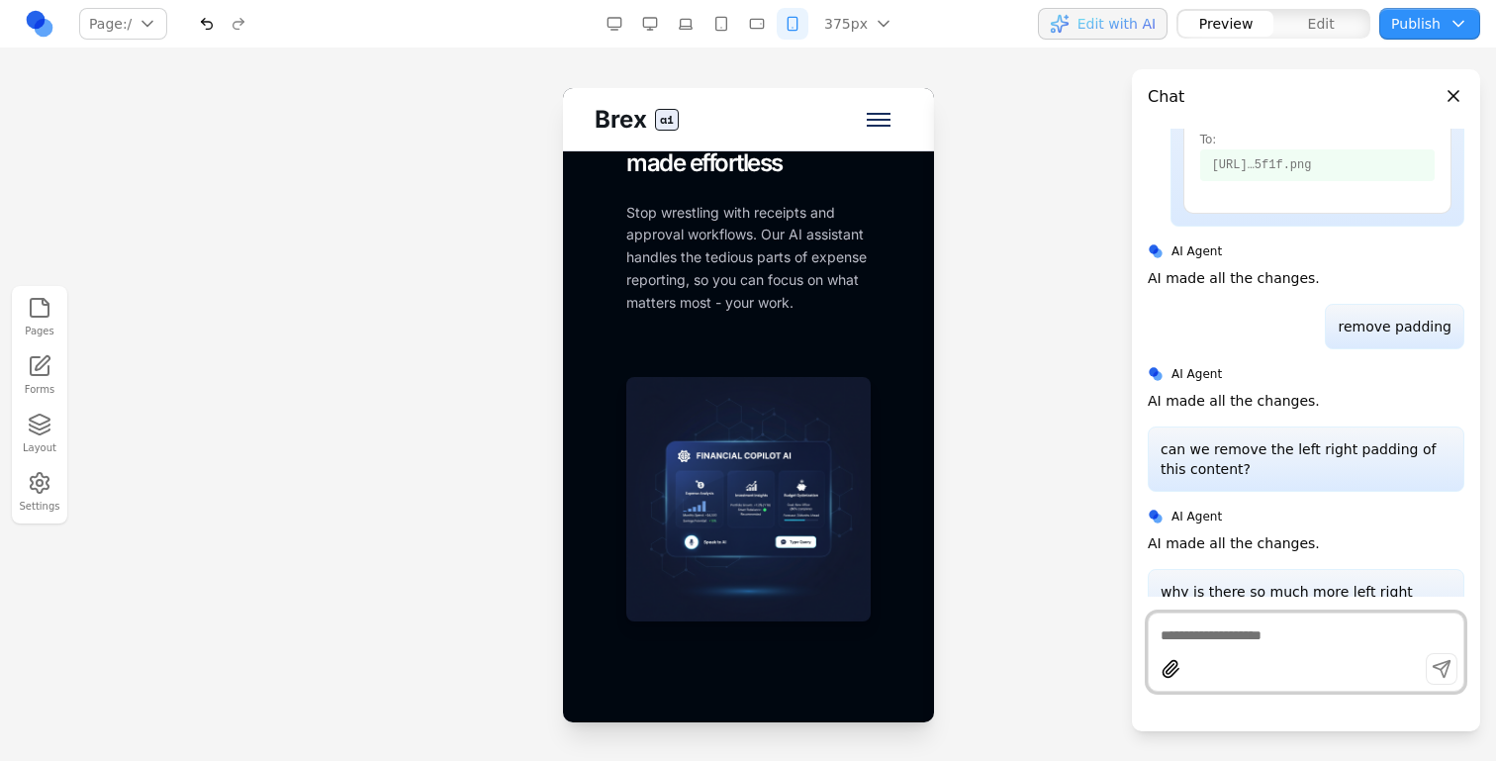
scroll to position [2373, 0]
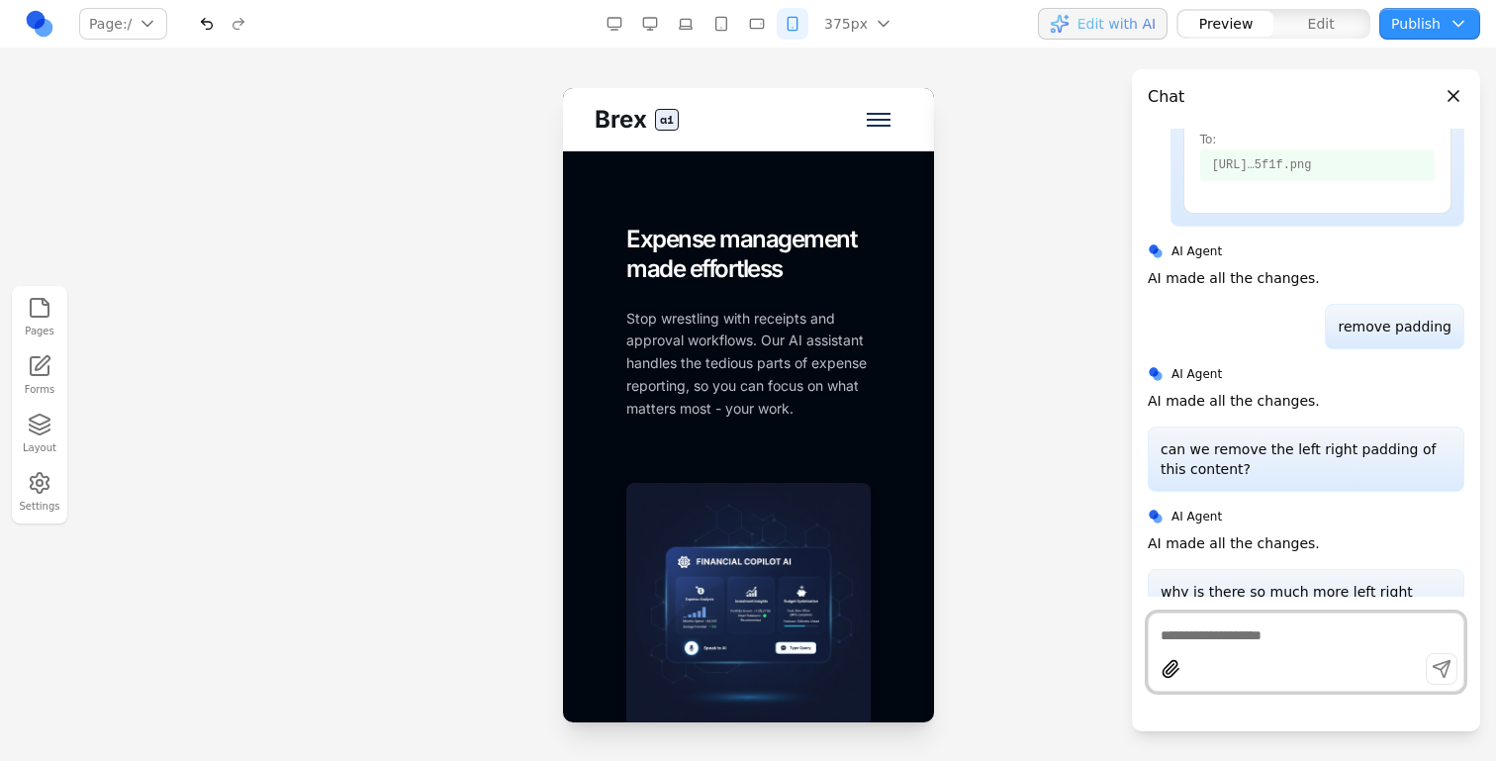
click at [1313, 24] on span "Edit" at bounding box center [1321, 24] width 27 height 20
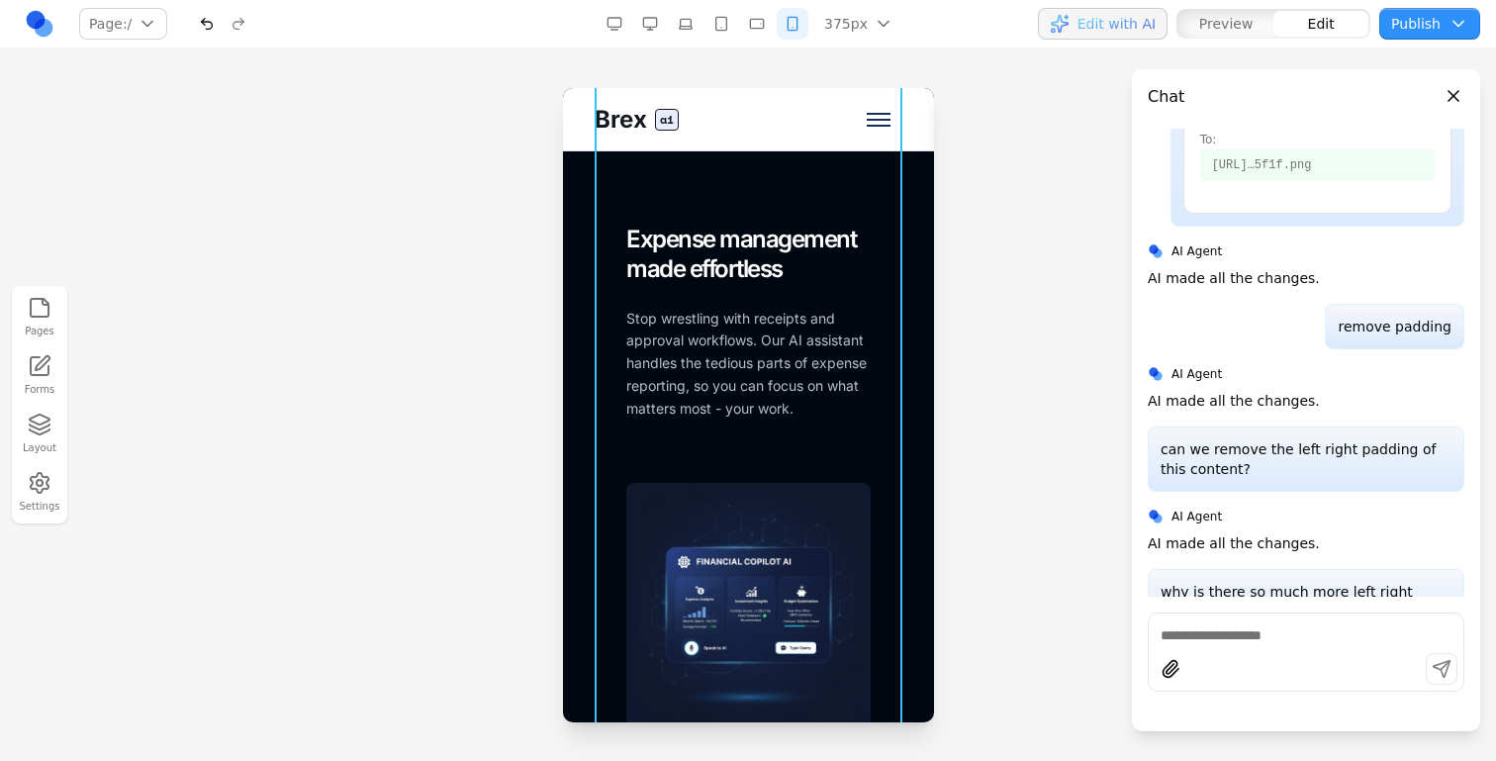
click at [638, 462] on div "FOR EMPLOYEES Expense management made effortless Stop wrestling with receipts a…" at bounding box center [747, 448] width 244 height 559
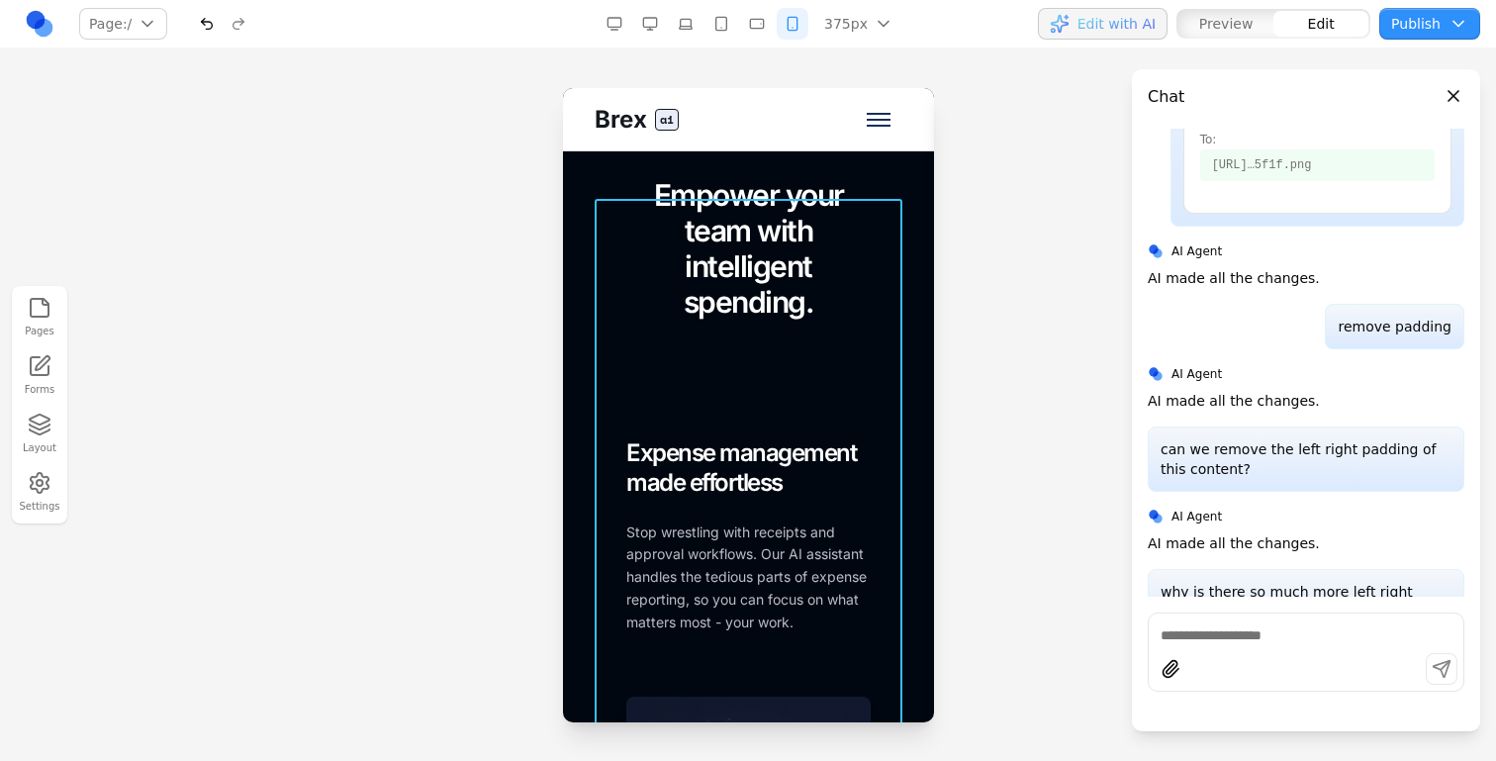
scroll to position [2377, 0]
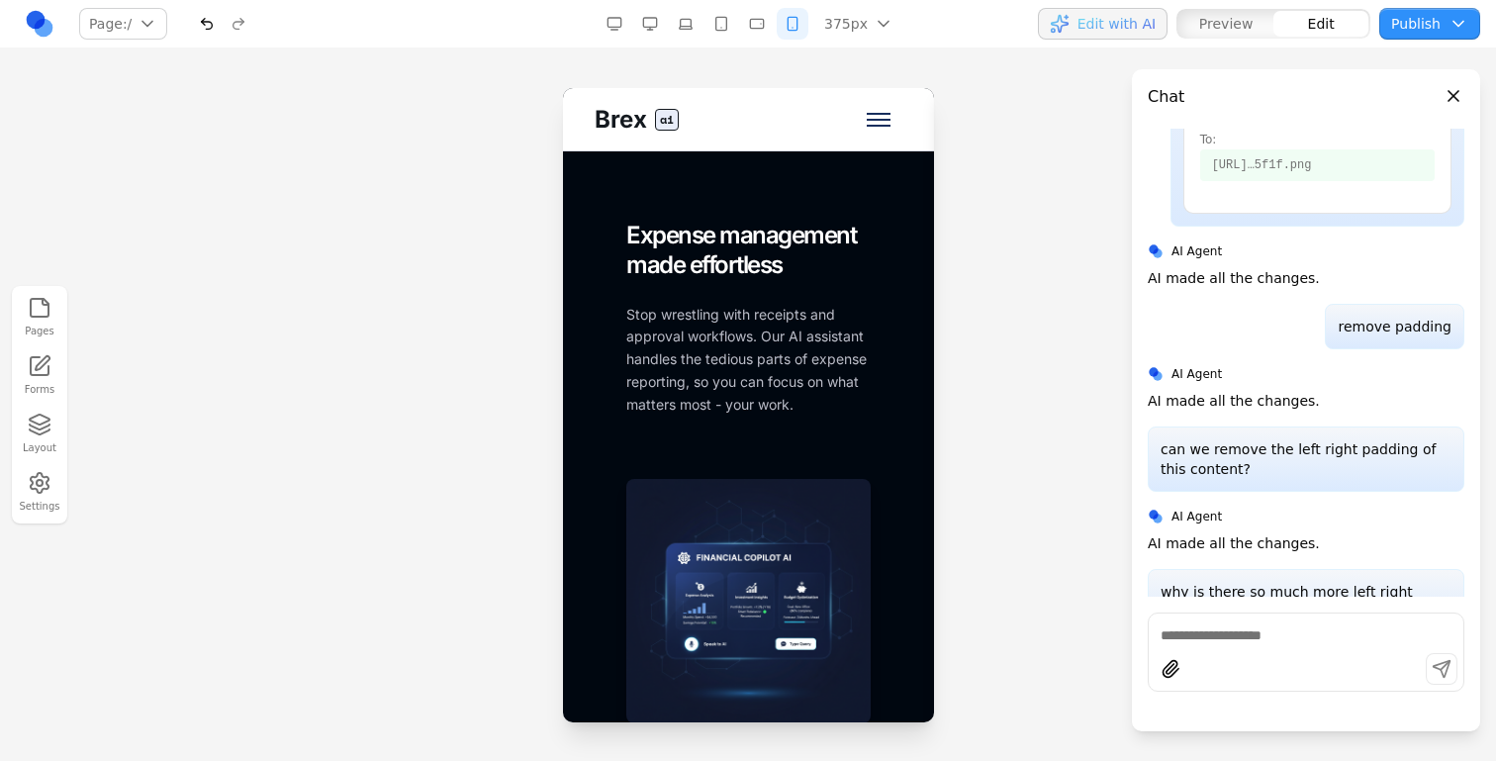
drag, startPoint x: 969, startPoint y: 385, endPoint x: 335, endPoint y: 332, distance: 636.6
click at [969, 385] on div at bounding box center [748, 424] width 1496 height 672
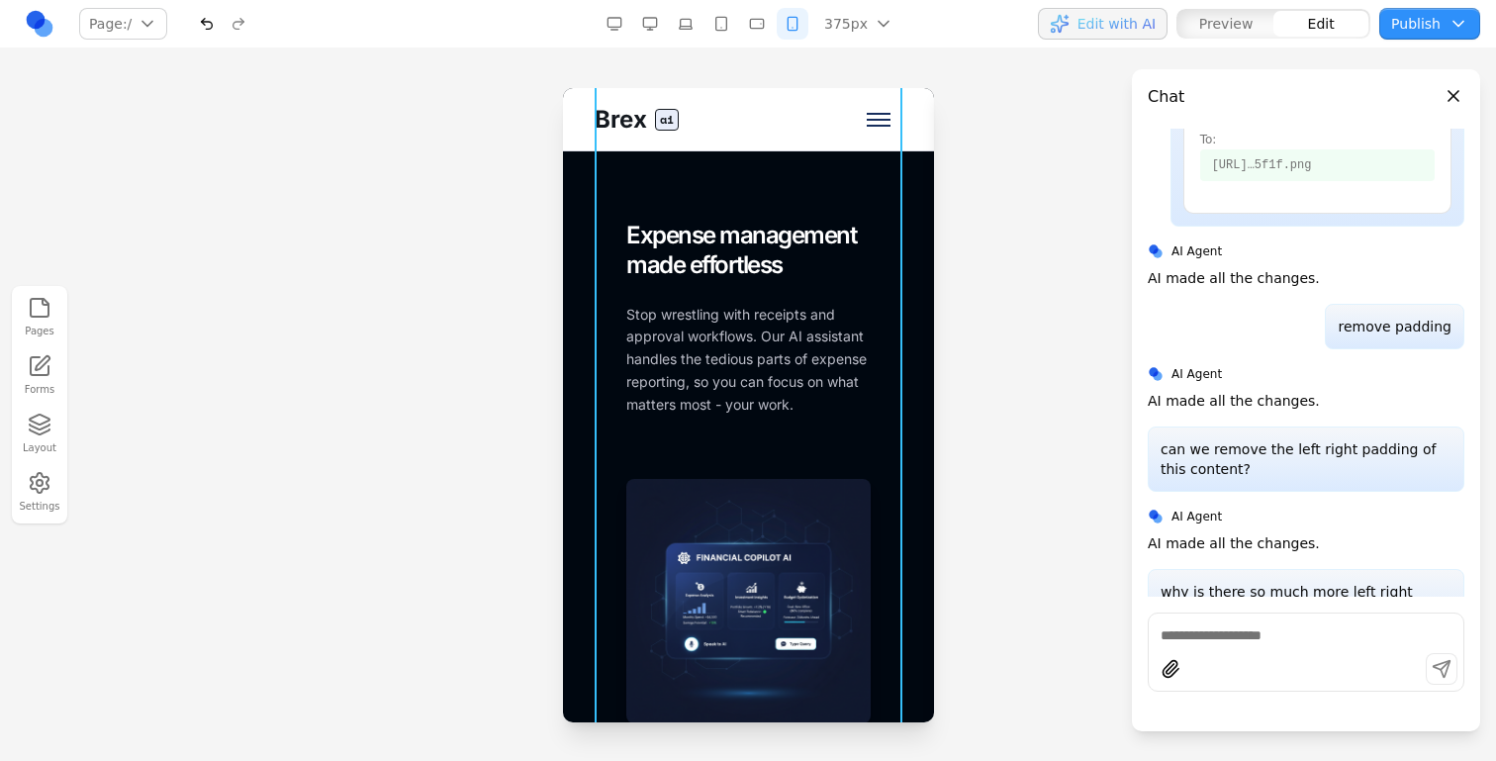
click at [848, 450] on div "FOR EMPLOYEES Expense management made effortless Stop wrestling with receipts a…" at bounding box center [747, 444] width 244 height 559
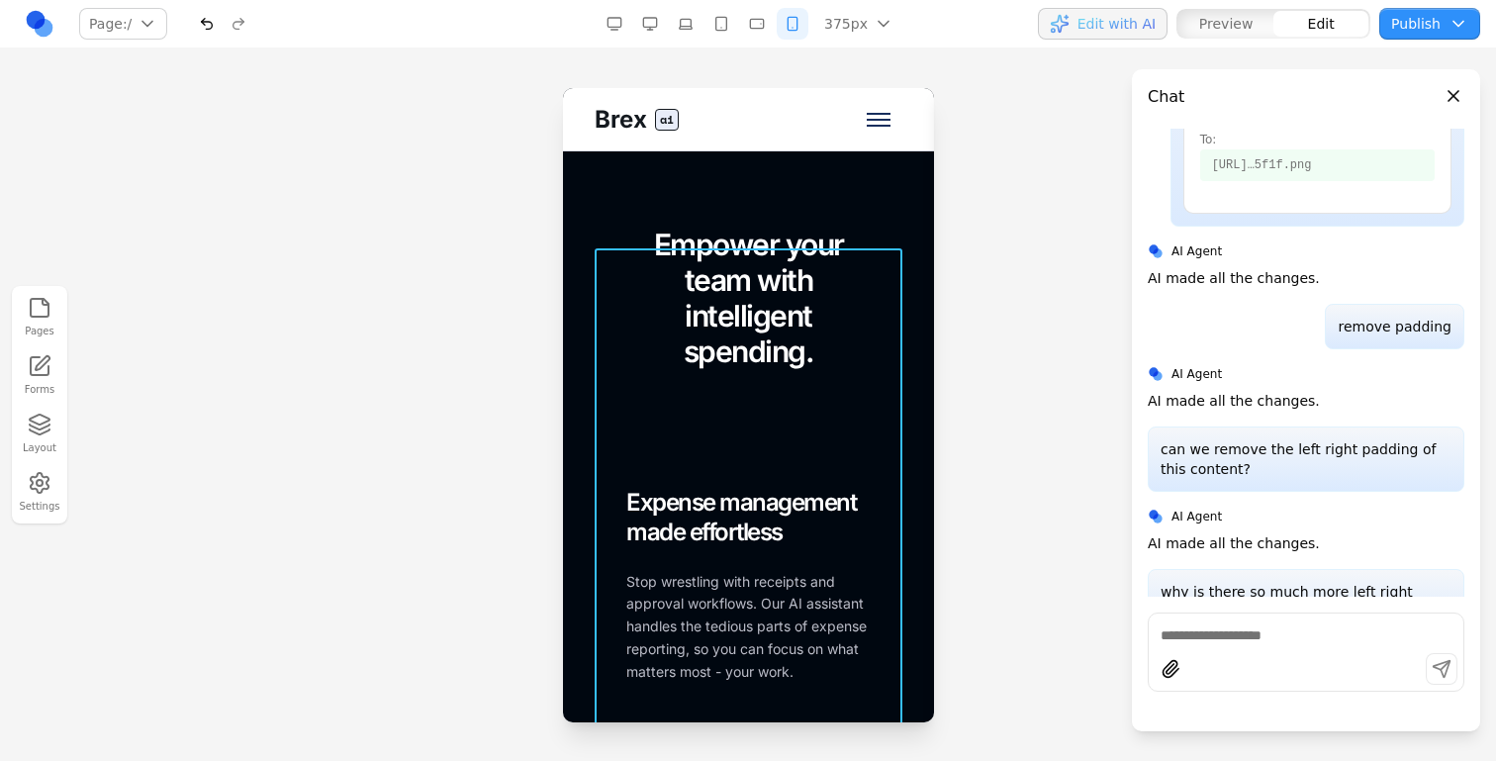
scroll to position [1982, 0]
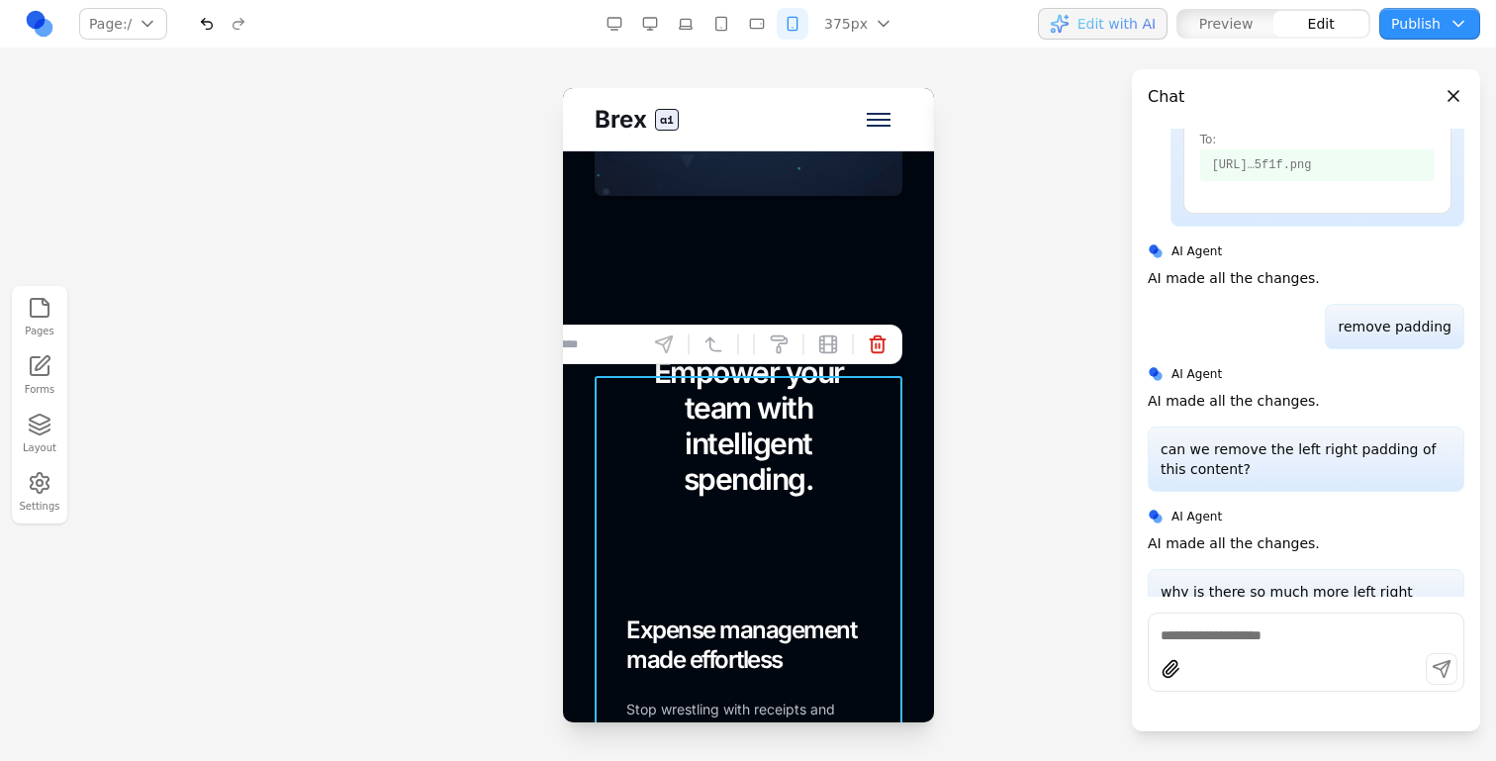
click at [595, 349] on input at bounding box center [557, 345] width 164 height 32
type input "**********"
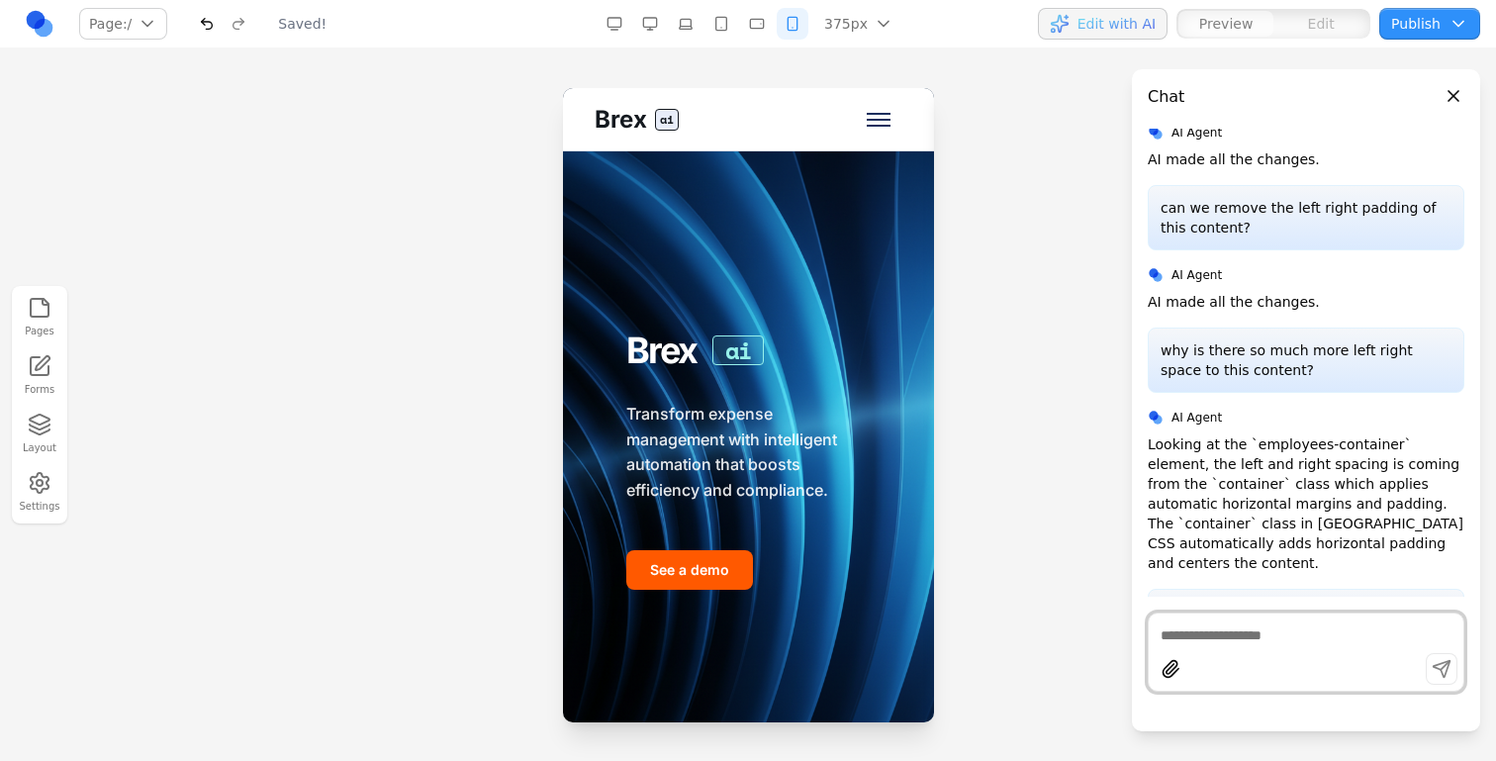
scroll to position [0, 0]
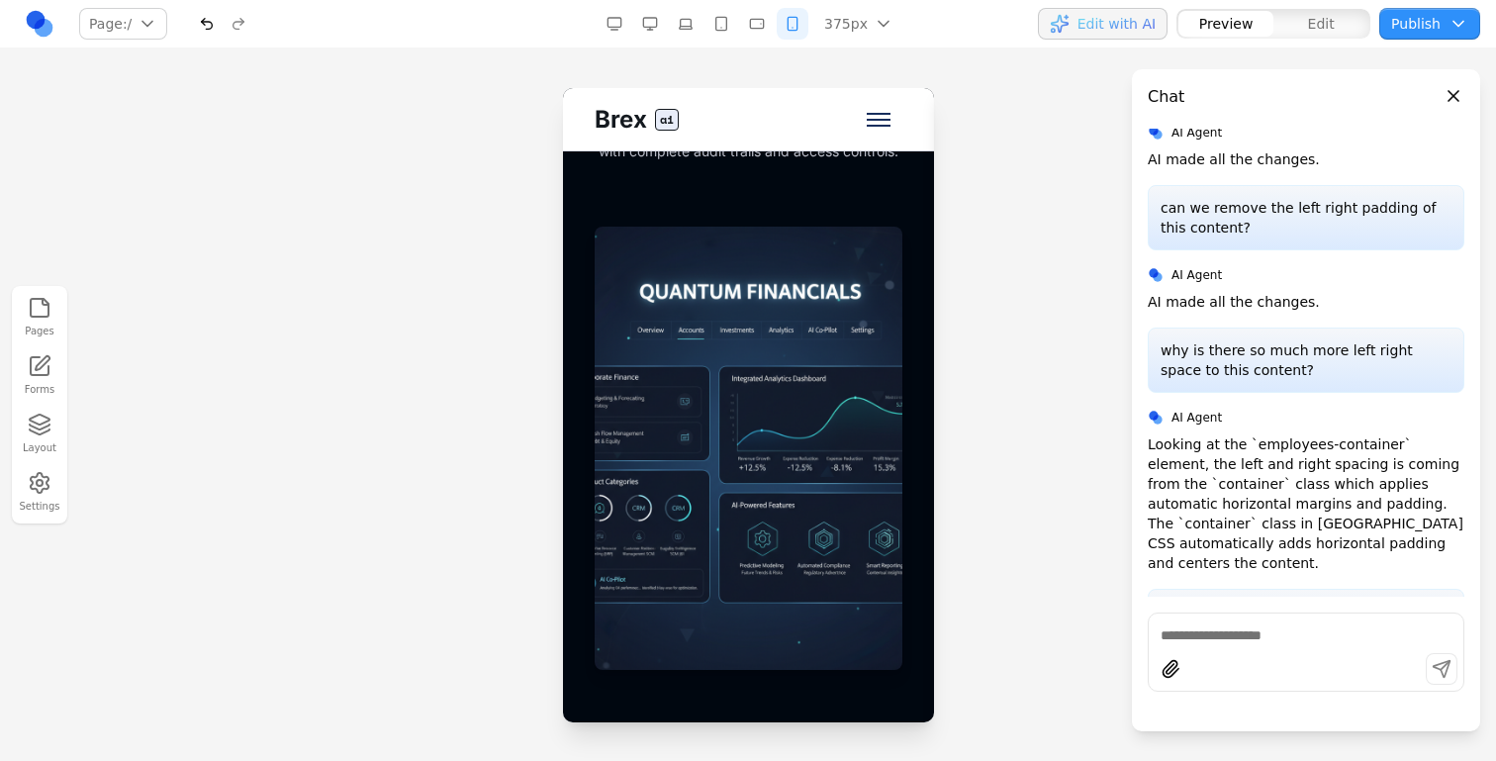
click at [658, 18] on button "button" at bounding box center [650, 24] width 32 height 32
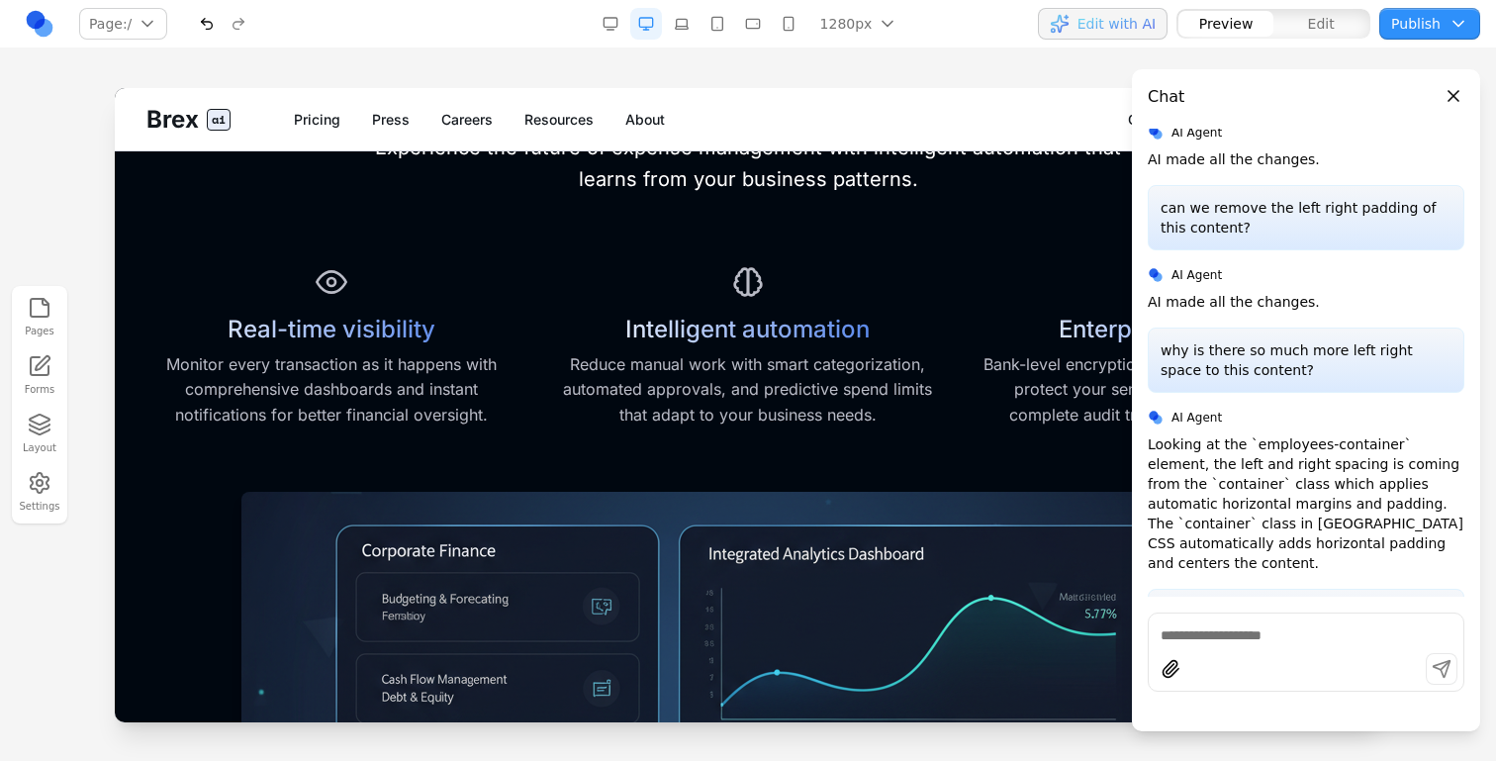
scroll to position [651, 0]
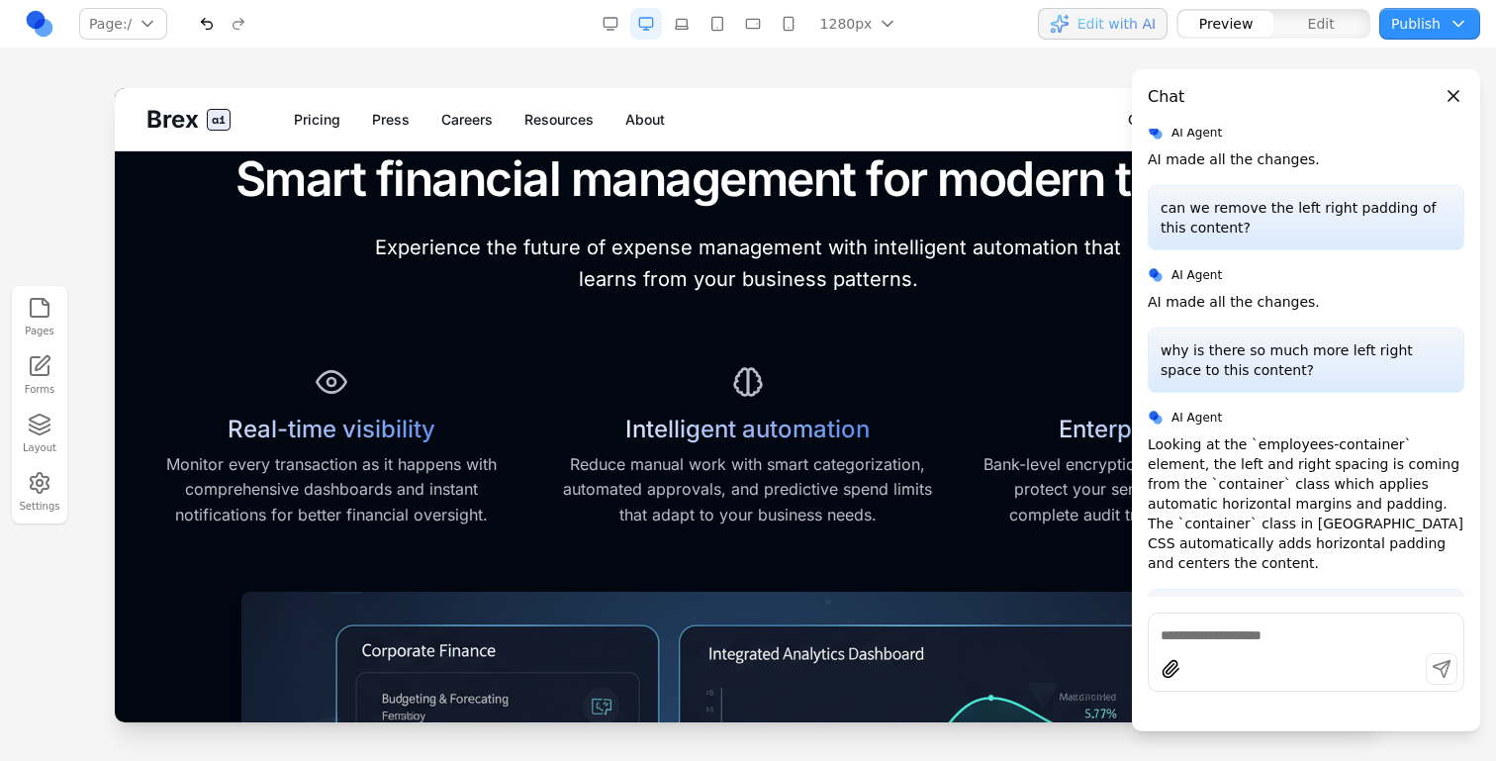
click at [1073, 38] on button "Edit with AI" at bounding box center [1103, 24] width 130 height 32
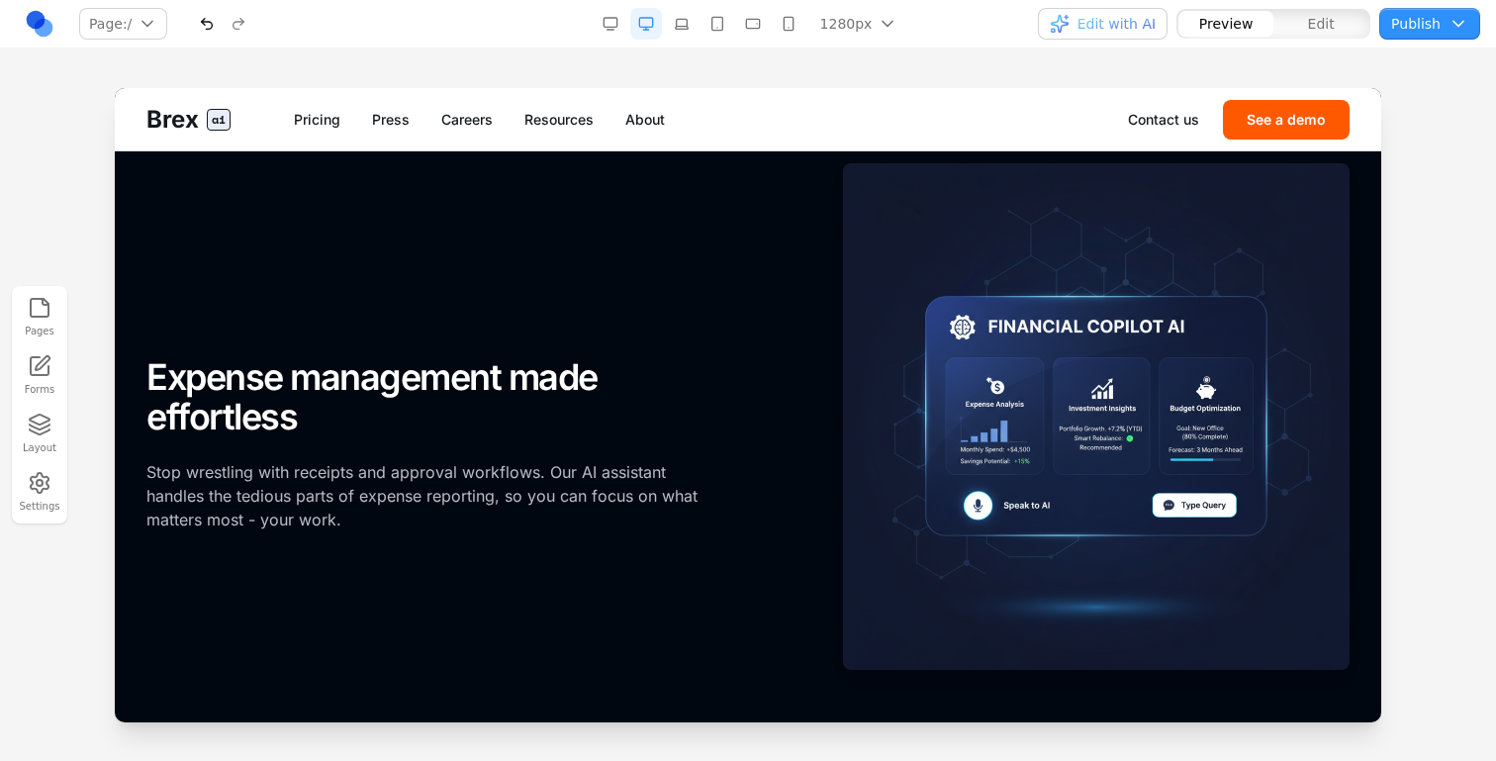
scroll to position [1845, 0]
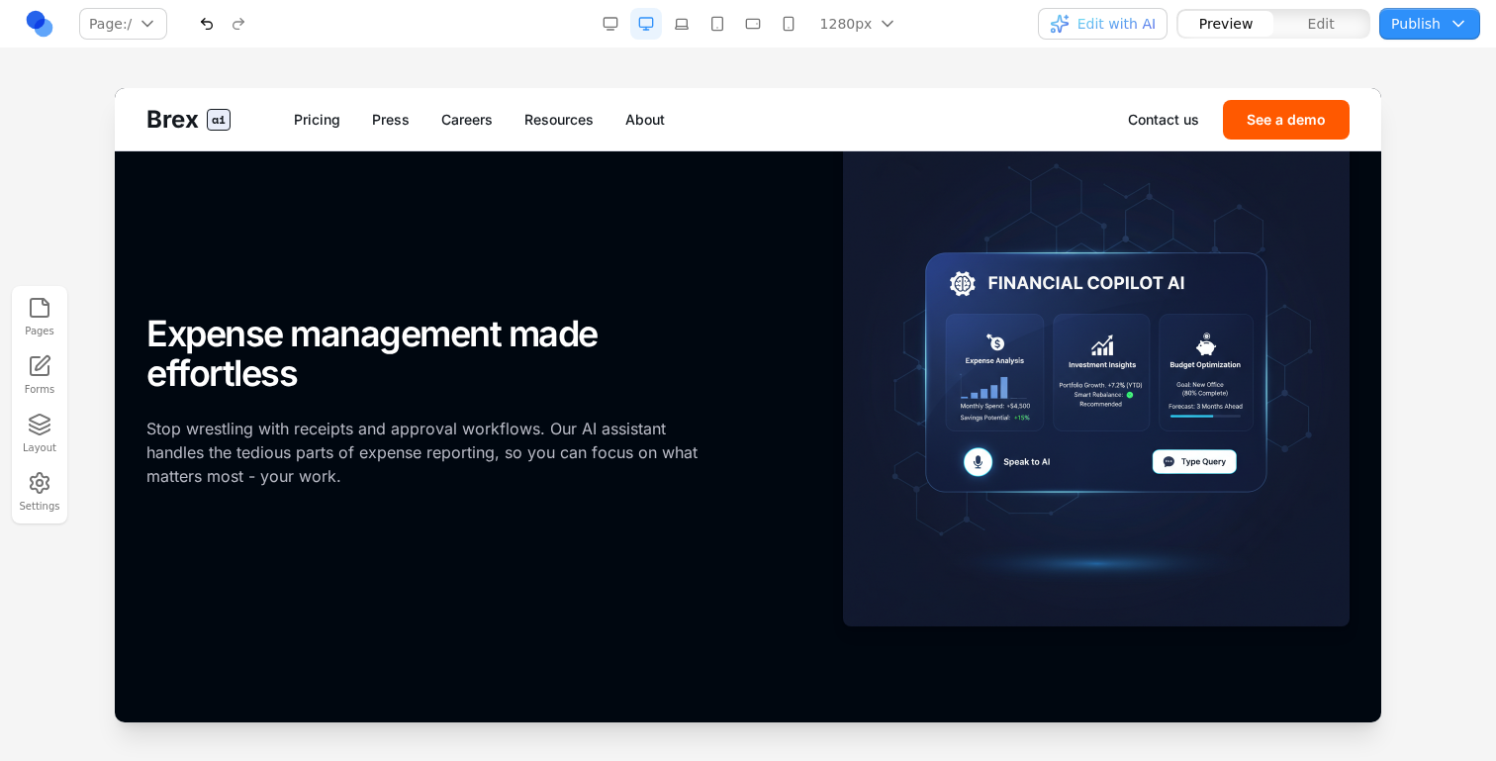
click at [779, 34] on button "button" at bounding box center [789, 24] width 32 height 32
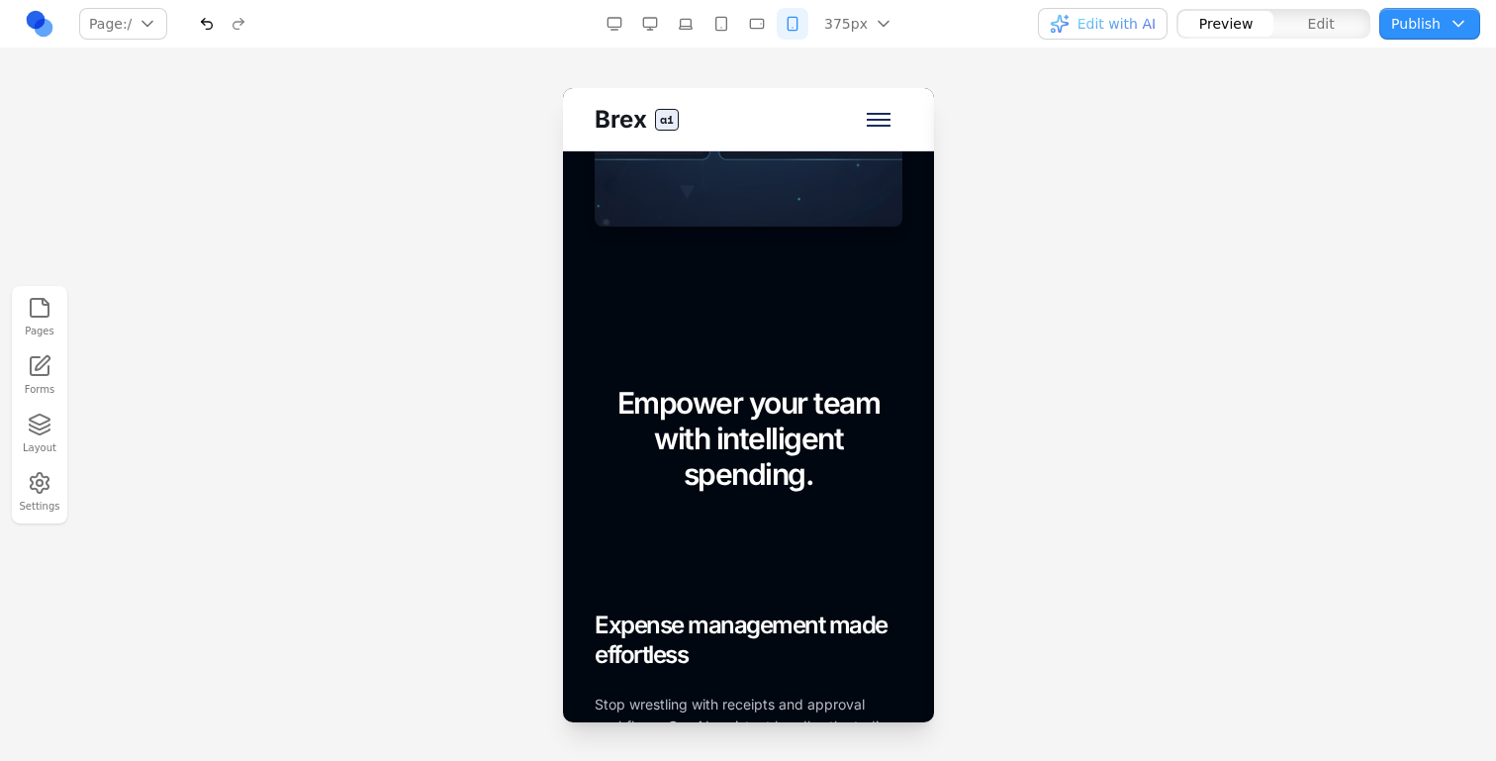
scroll to position [1986, 0]
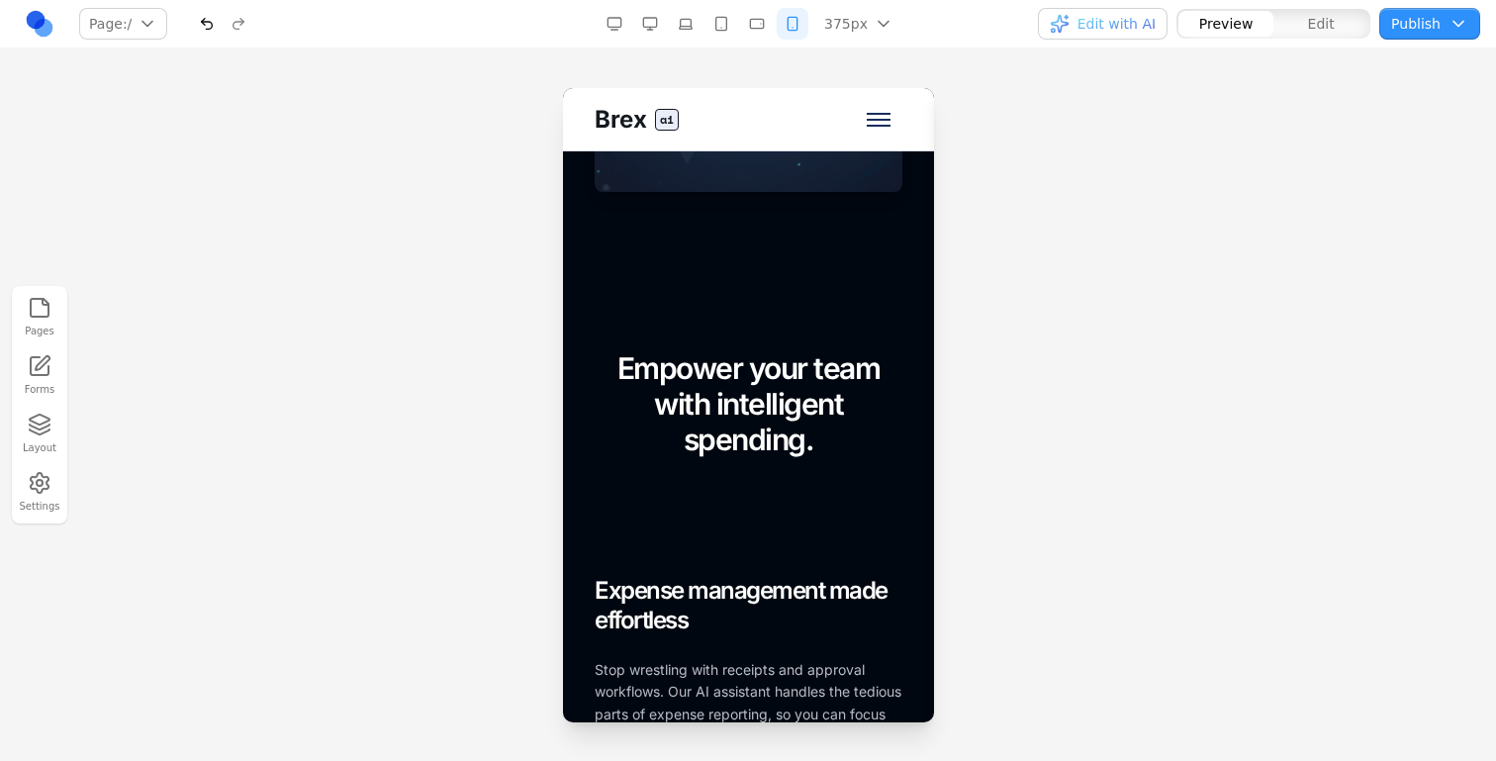
click at [218, 32] on button "button" at bounding box center [207, 24] width 32 height 32
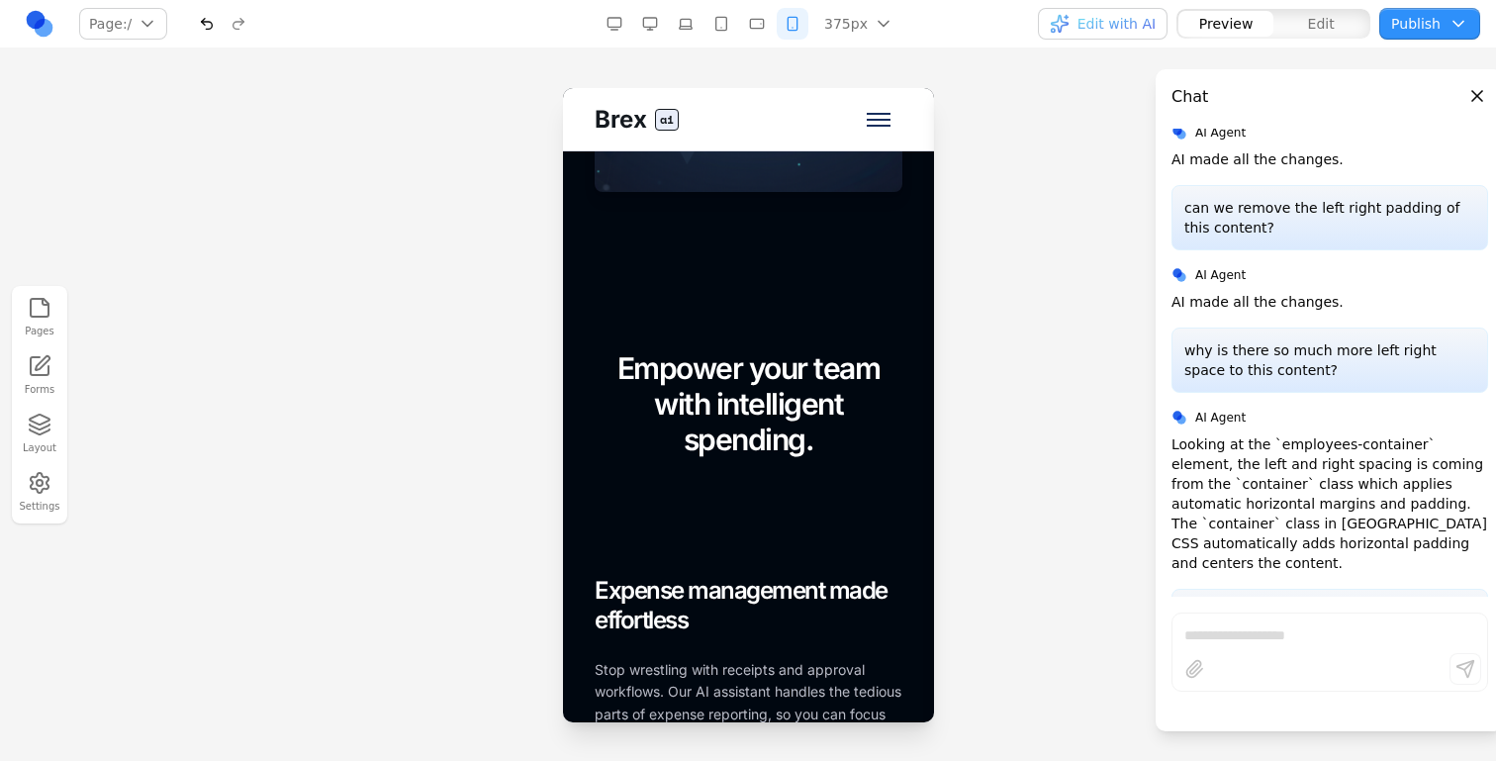
scroll to position [4938, 0]
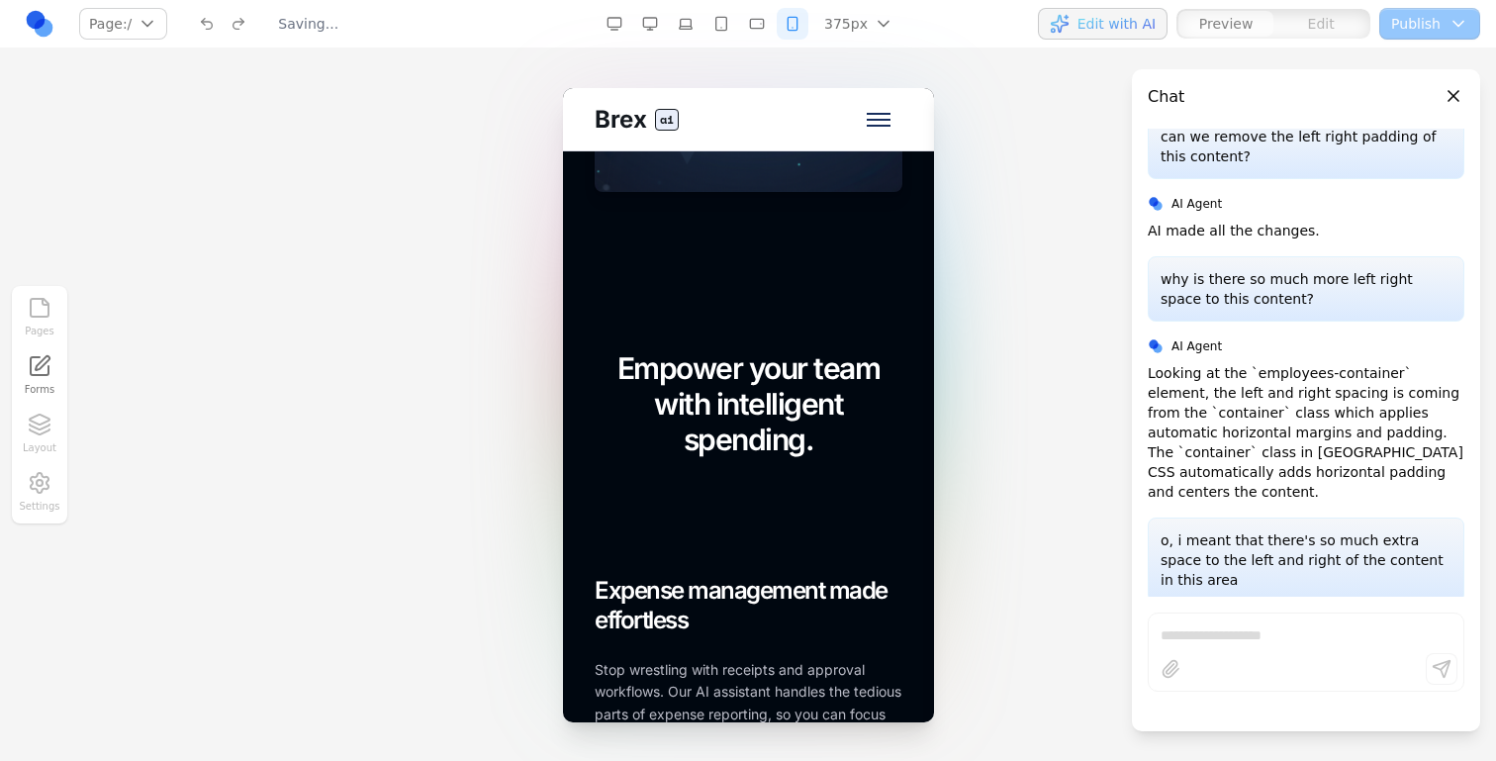
click at [655, 23] on button "button" at bounding box center [650, 24] width 32 height 32
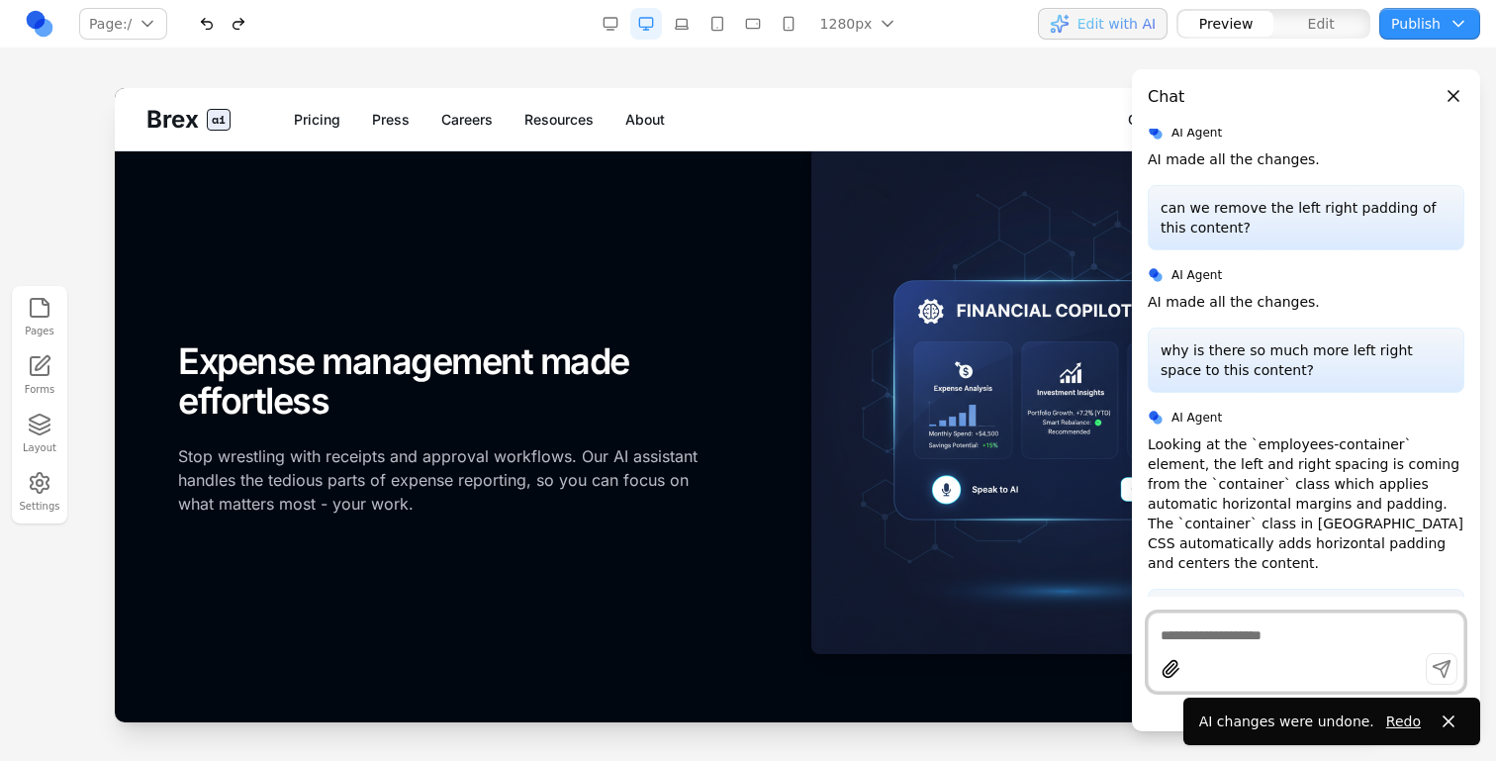
scroll to position [1714, 0]
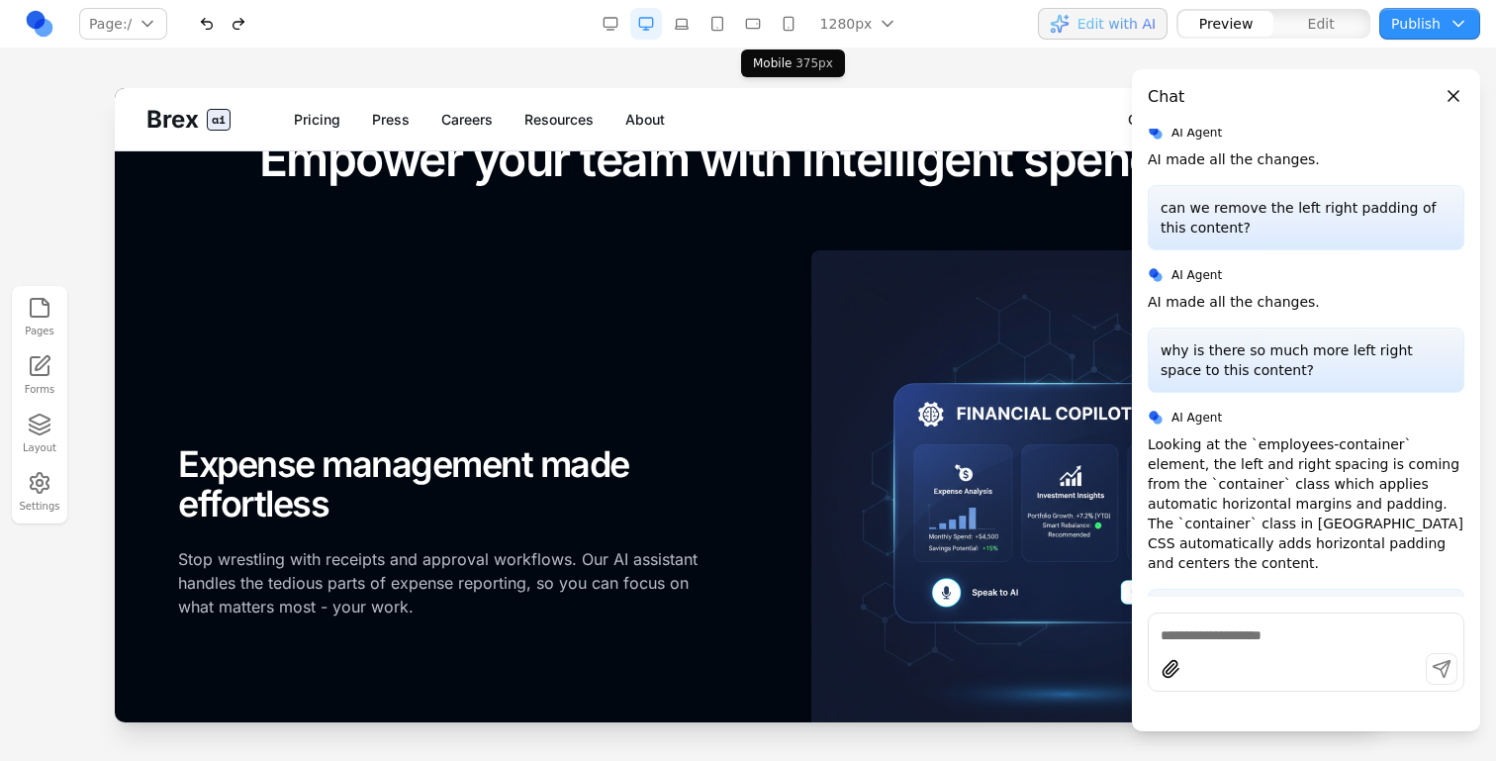
click at [780, 36] on button "button" at bounding box center [789, 24] width 32 height 32
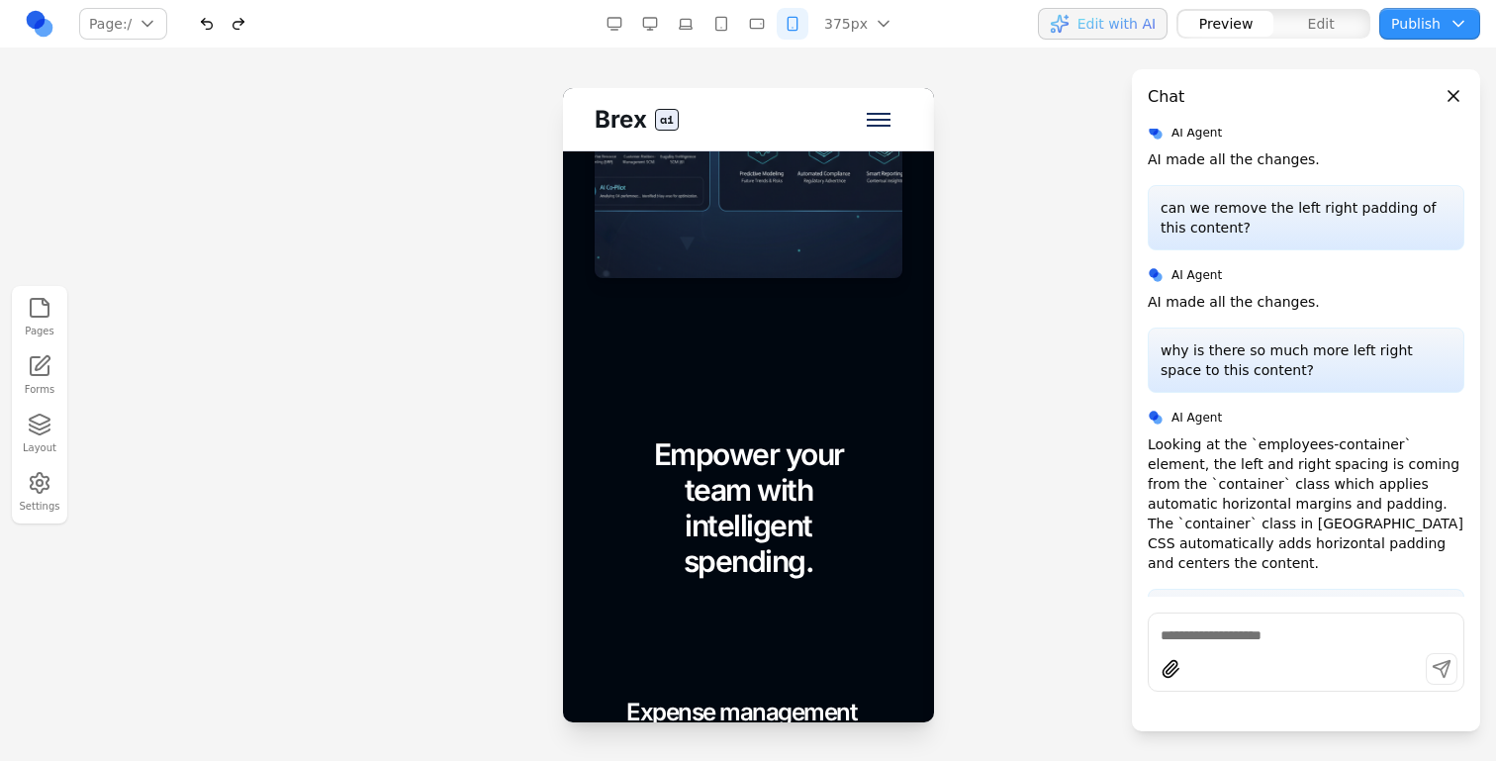
scroll to position [2028, 0]
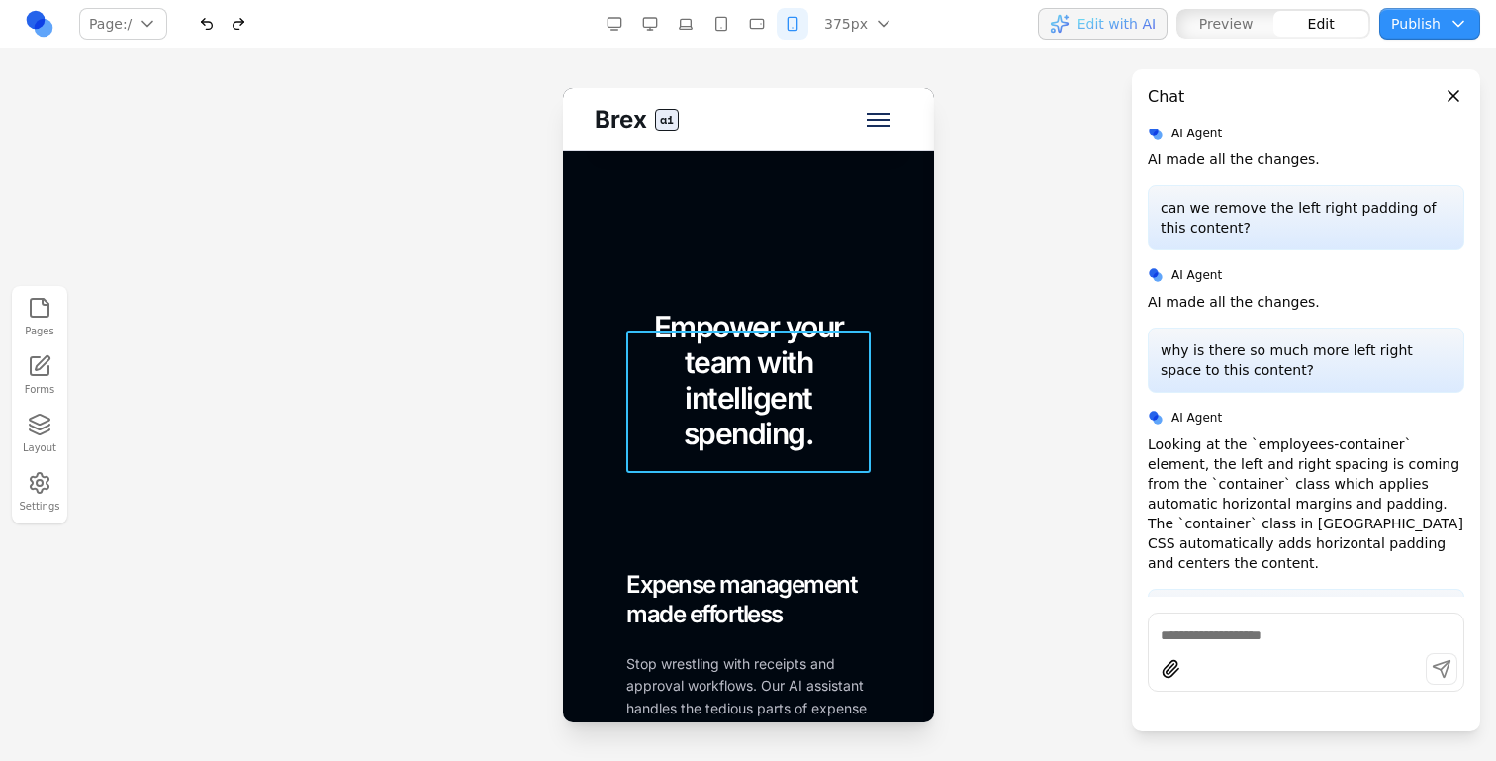
click at [639, 451] on h2 "Empower your team with intelligent spending." at bounding box center [747, 380] width 244 height 143
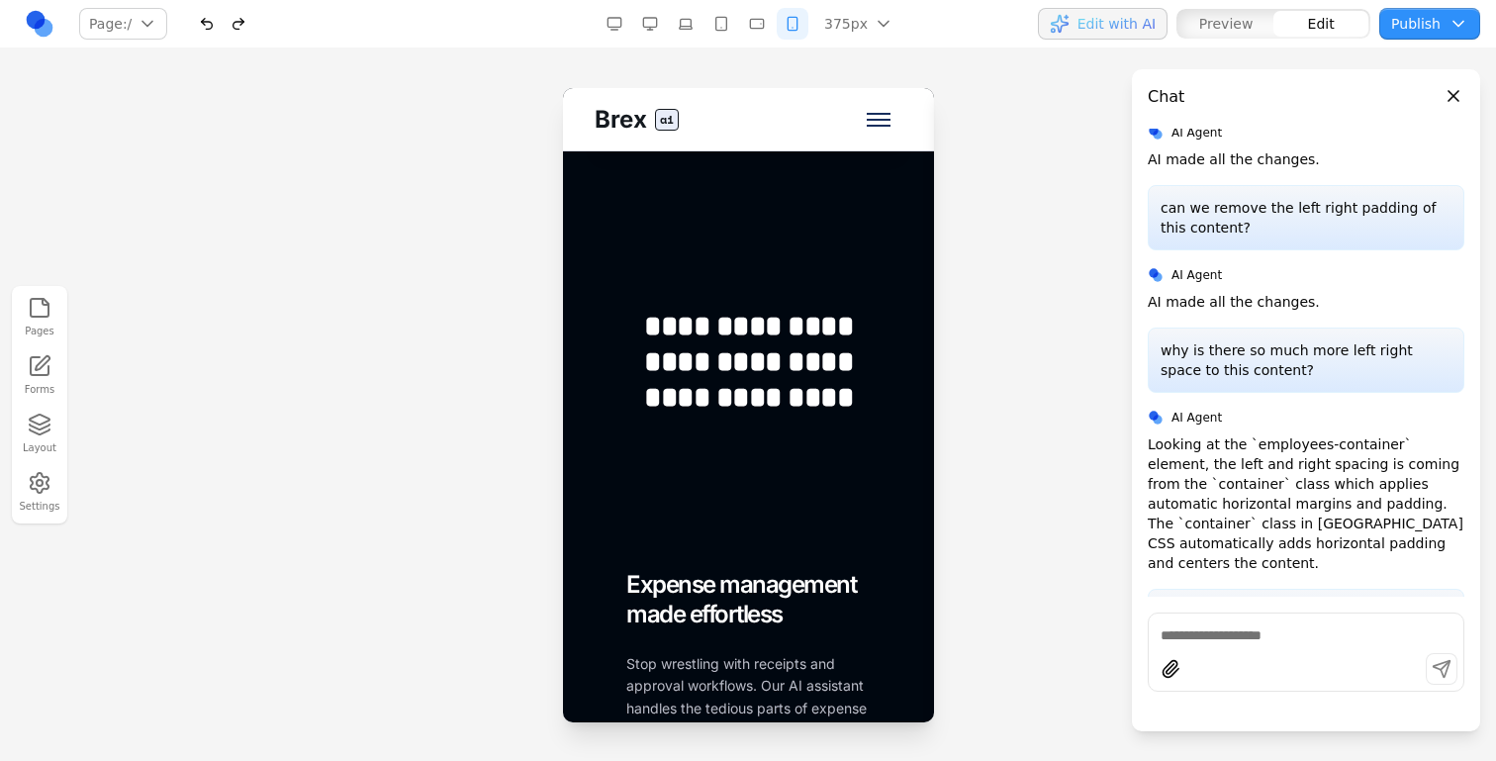
click at [644, 503] on div "**********" at bounding box center [748, 691] width 308 height 765
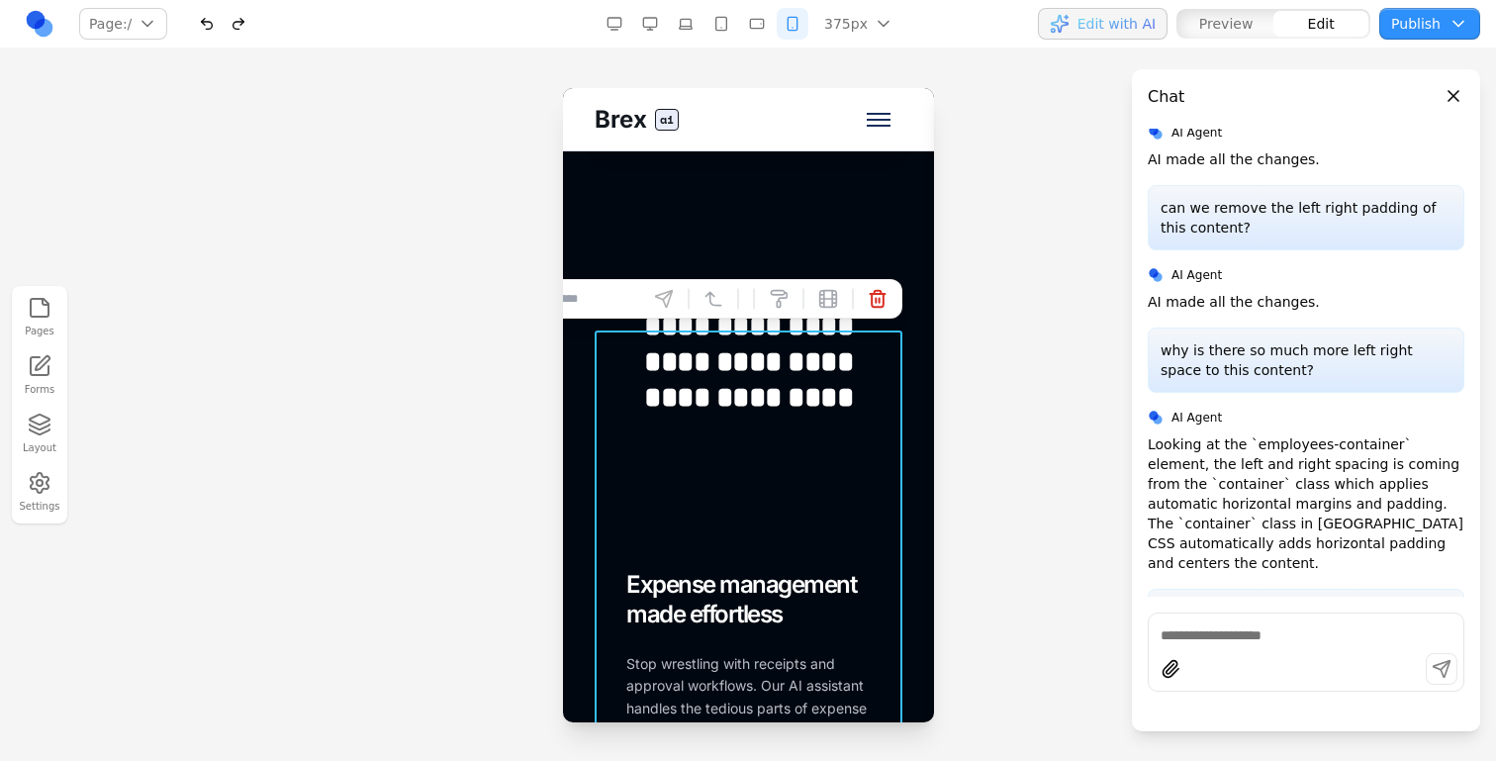
click at [620, 302] on input at bounding box center [557, 299] width 164 height 32
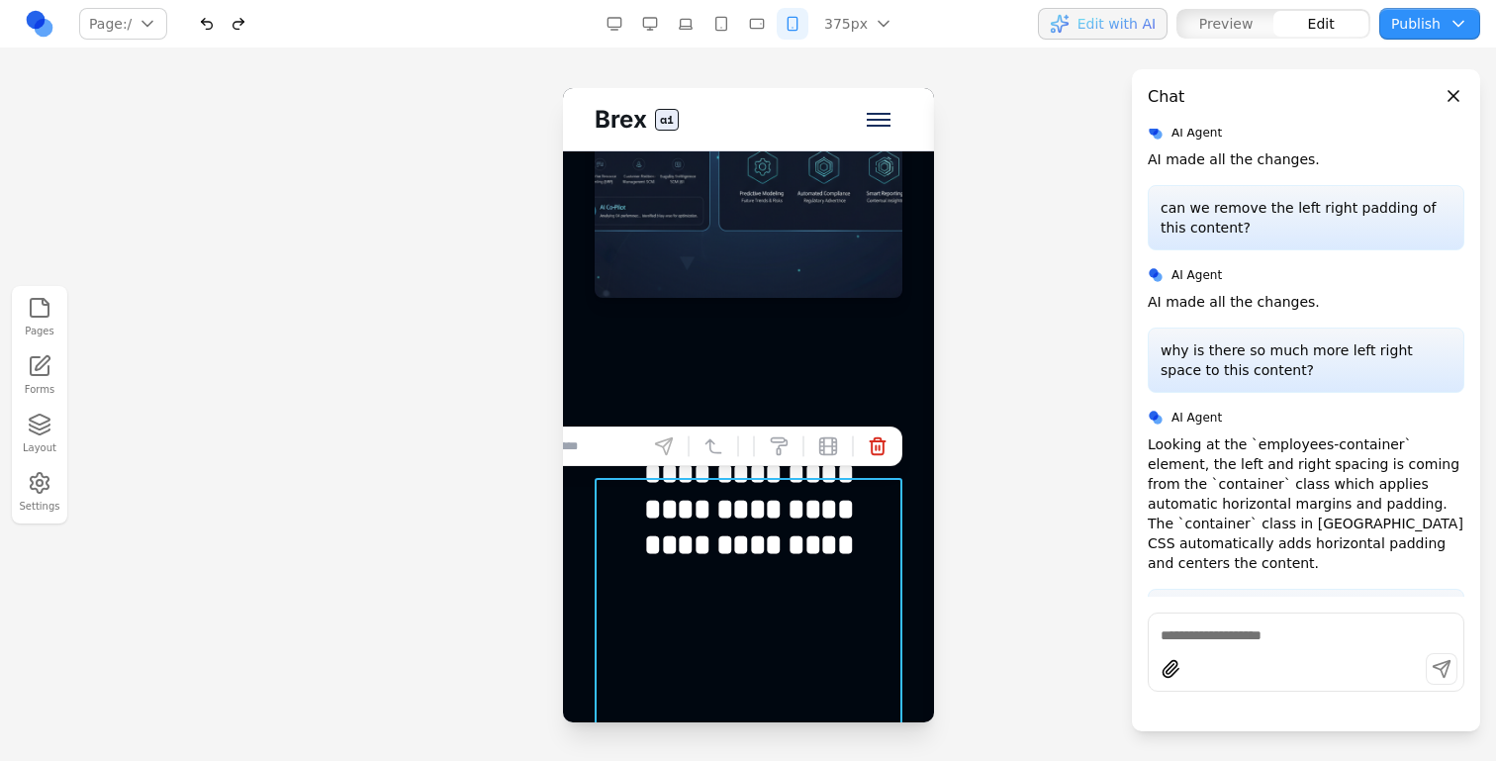
scroll to position [1878, 0]
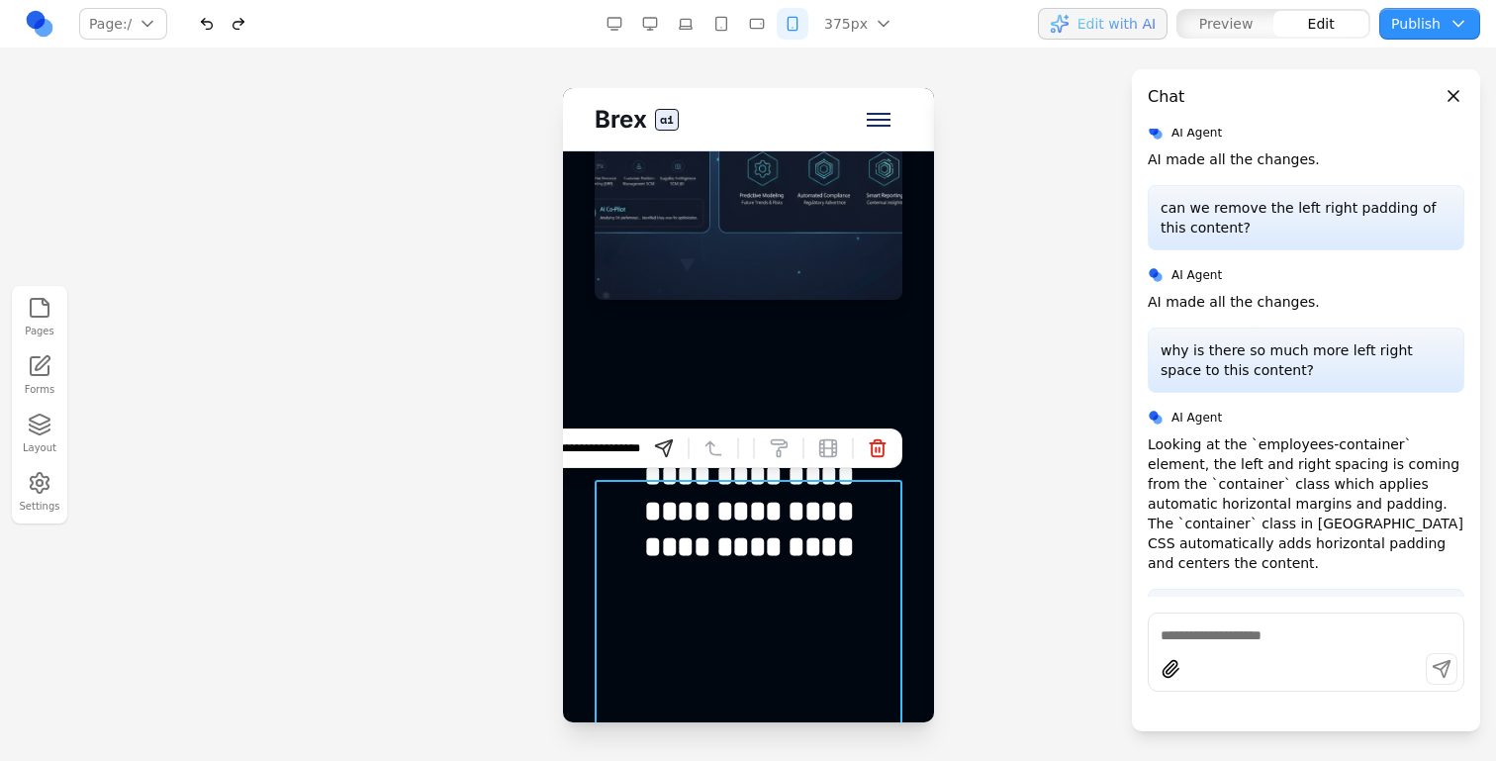
type input "**********"
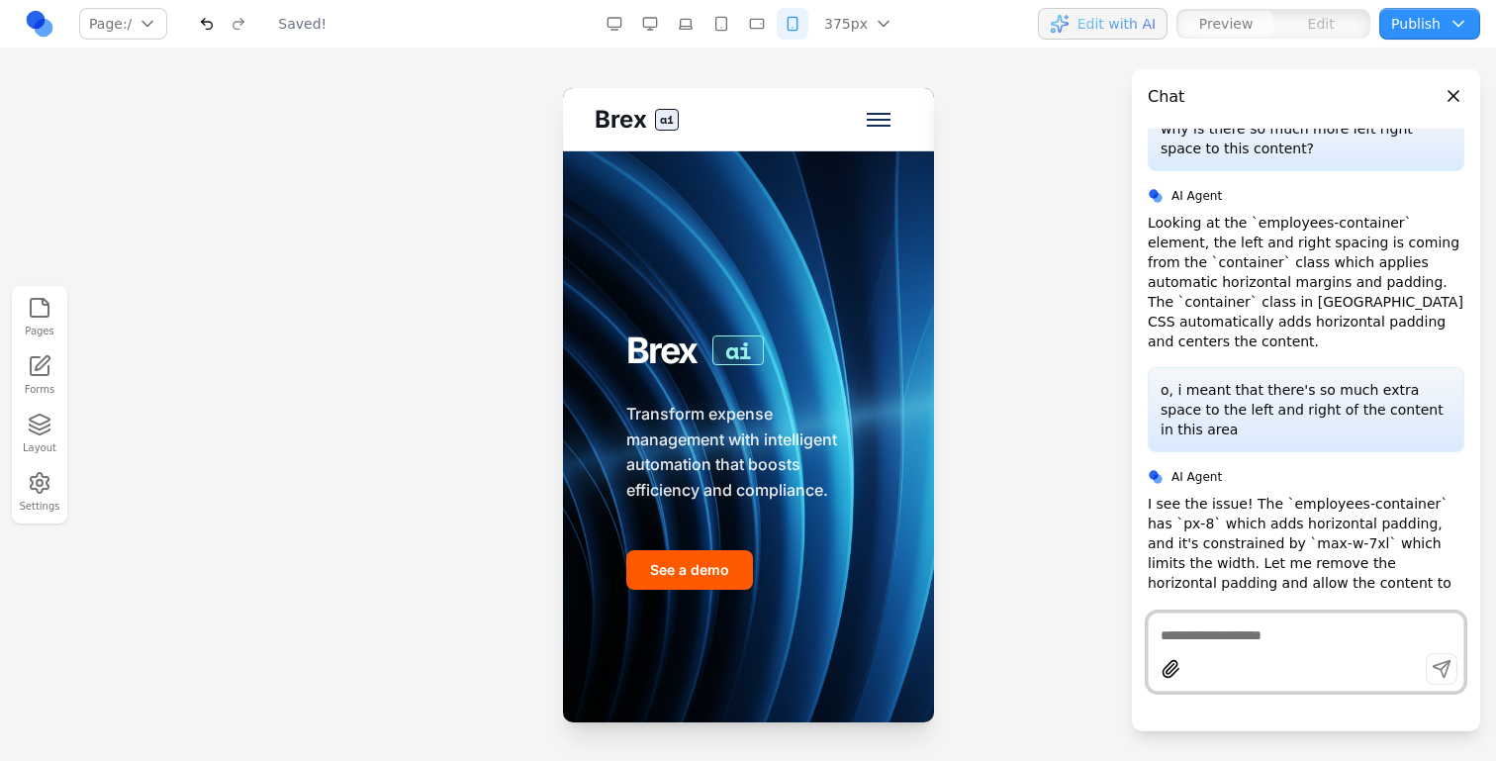
scroll to position [0, 0]
click at [653, 32] on button "button" at bounding box center [650, 24] width 32 height 32
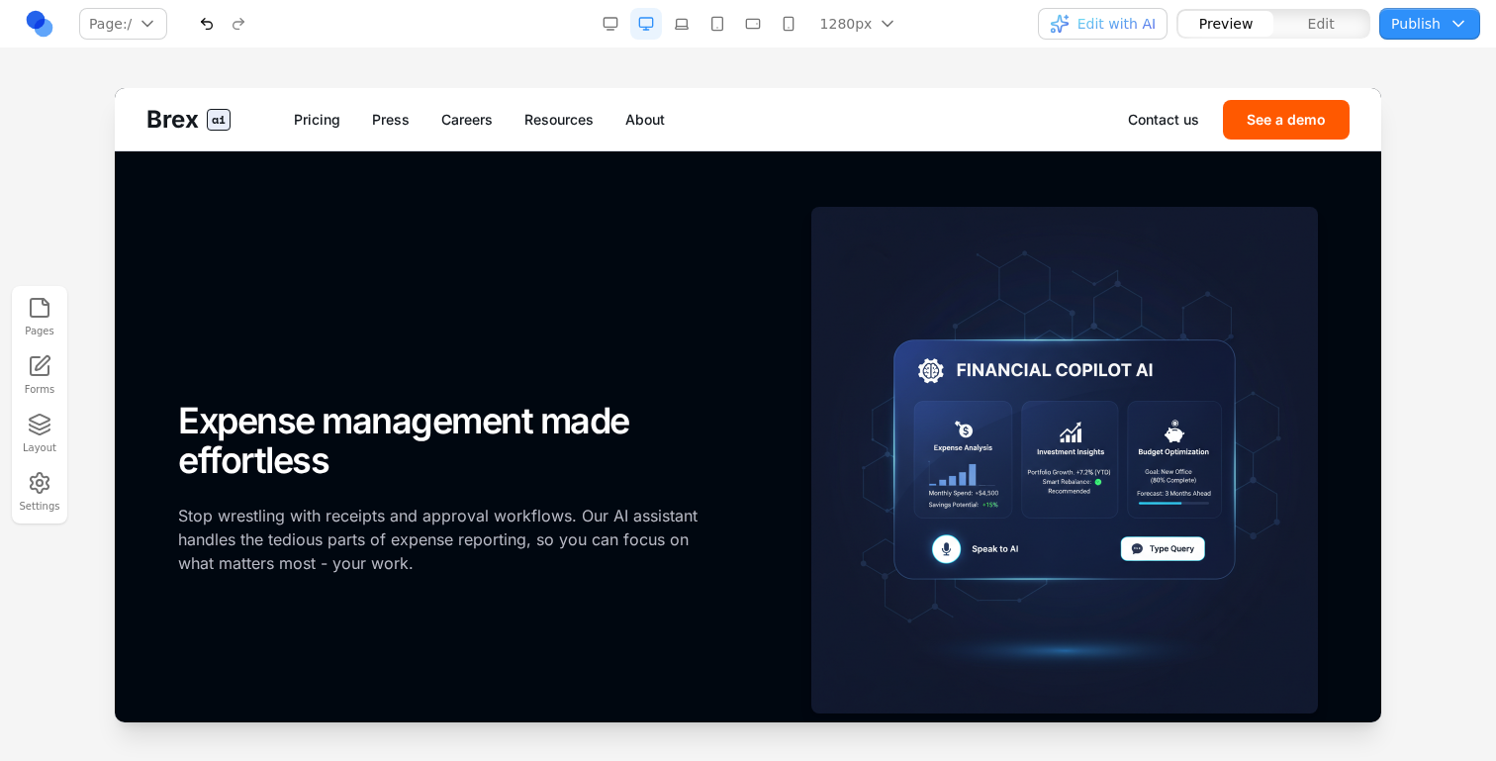
scroll to position [1796, 0]
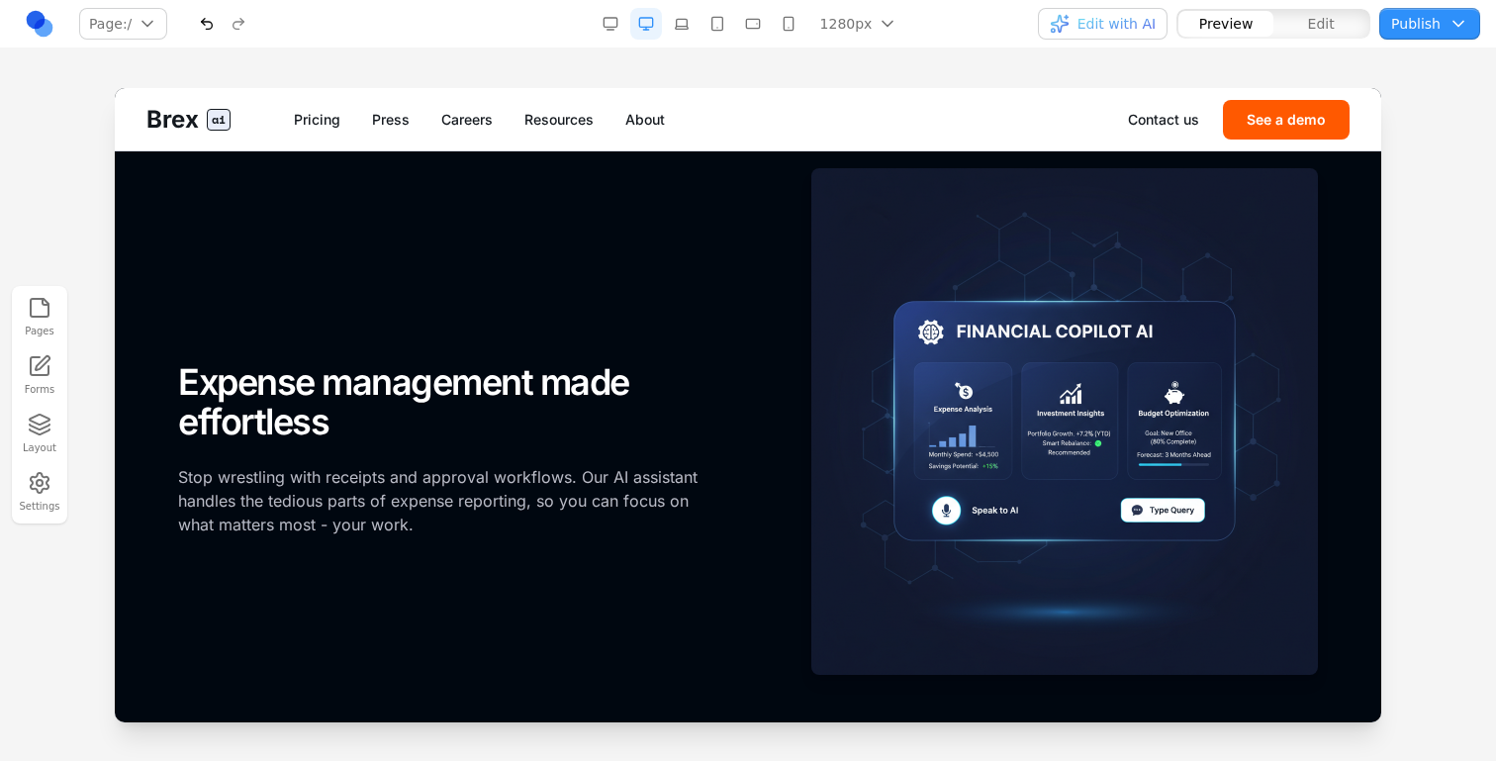
click at [789, 29] on button "button" at bounding box center [789, 24] width 32 height 32
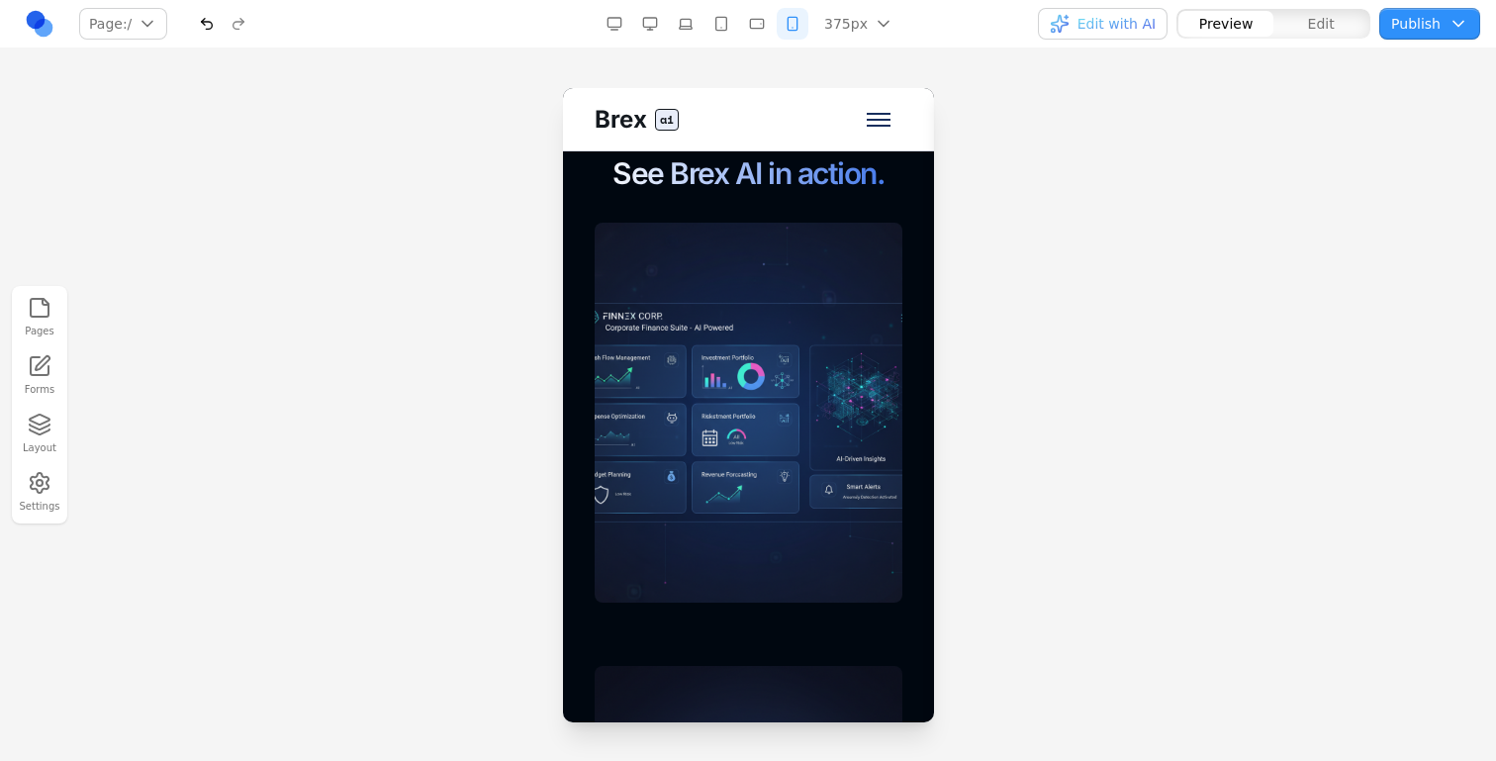
click at [663, 31] on button "button" at bounding box center [650, 24] width 32 height 32
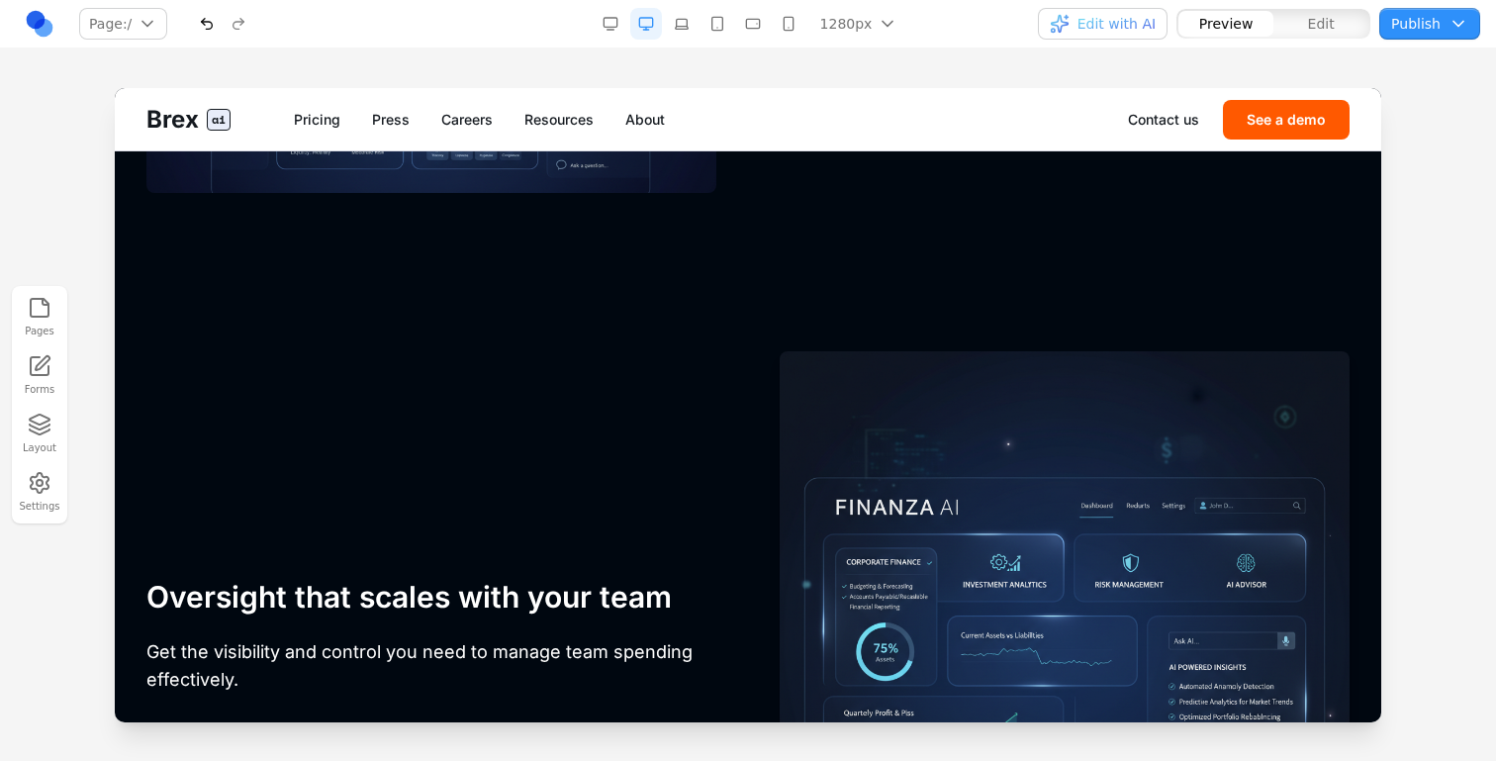
scroll to position [4346, 0]
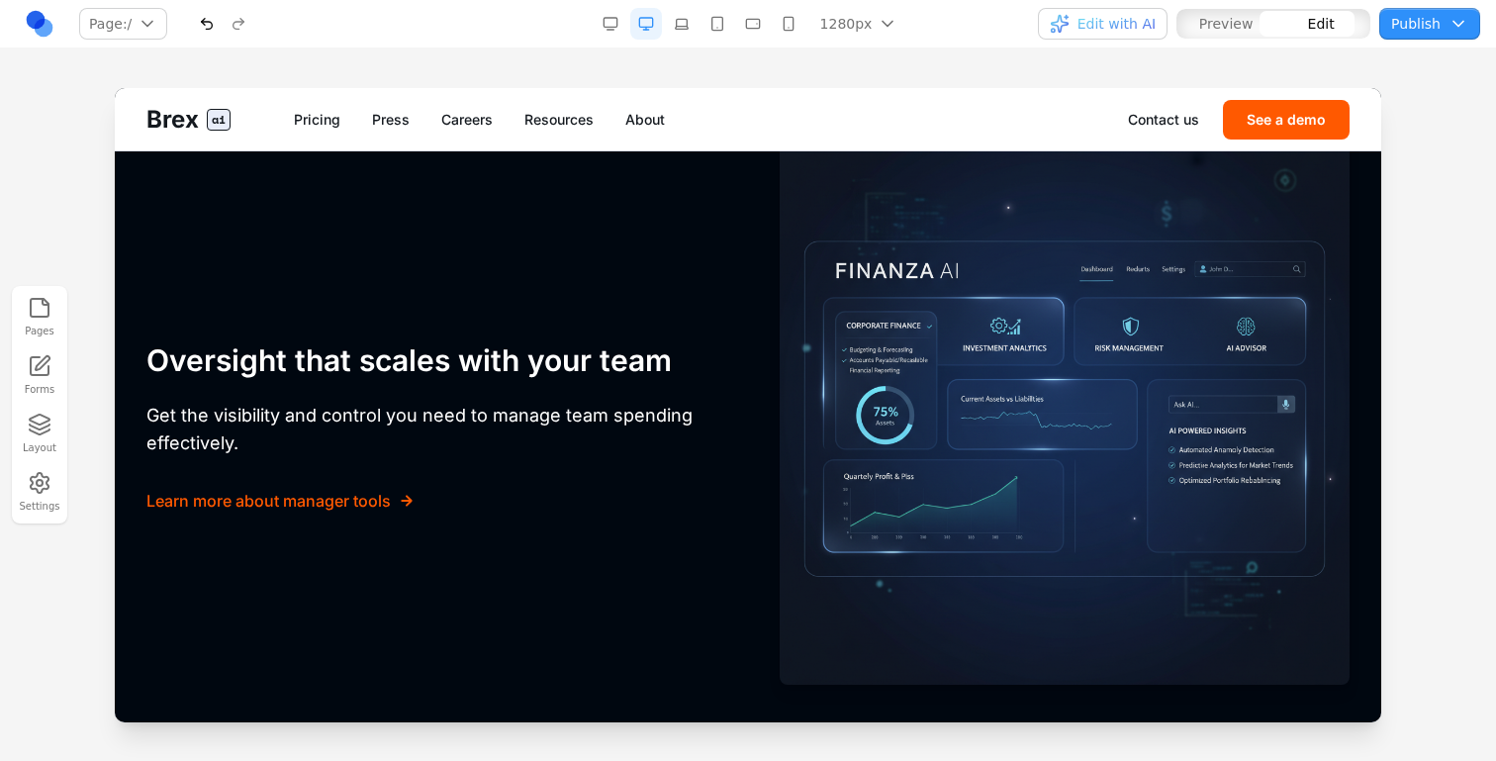
click at [664, 258] on div "FOR MANAGERS Oversight that scales with your team Get the visibility and contro…" at bounding box center [431, 400] width 570 height 570
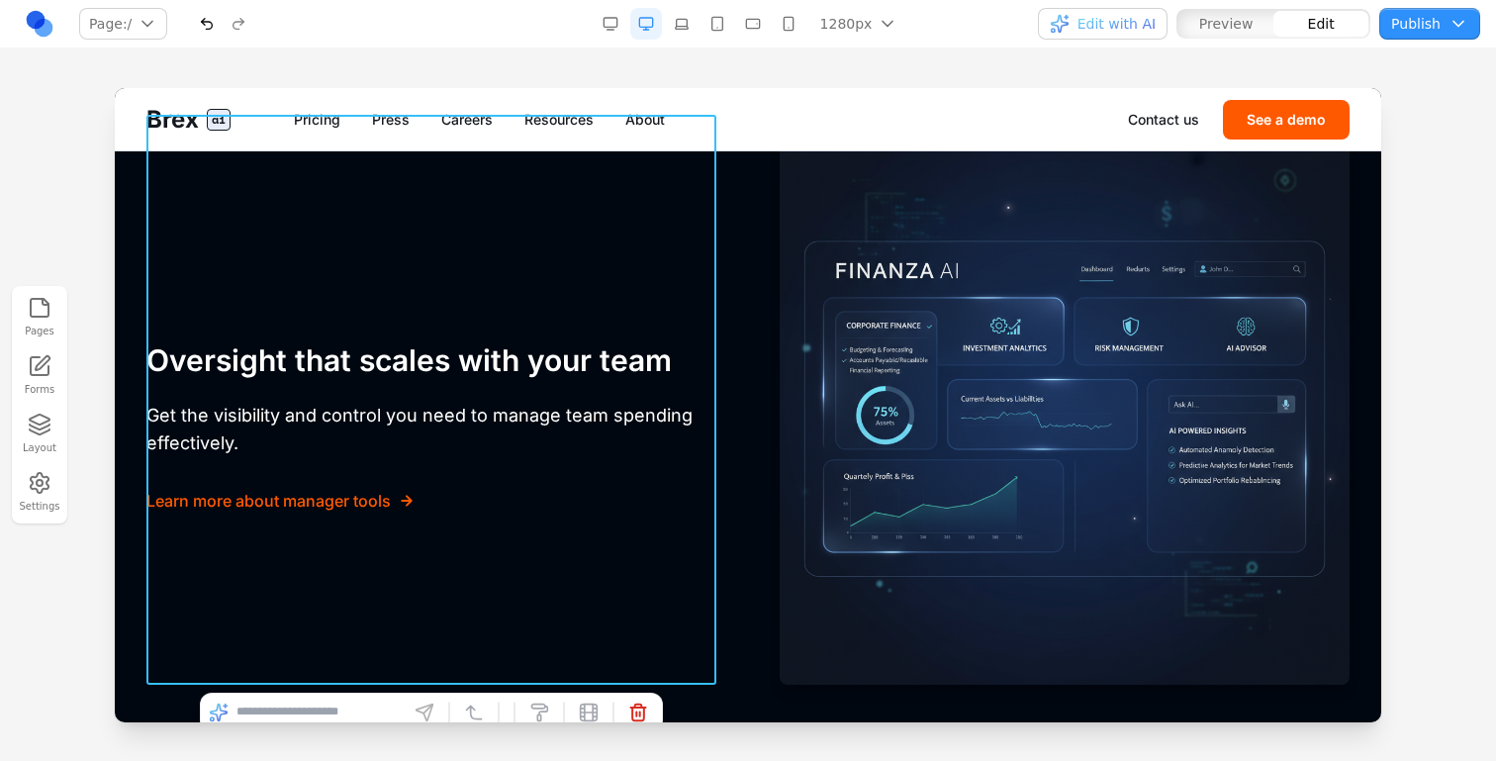
scroll to position [4178, 0]
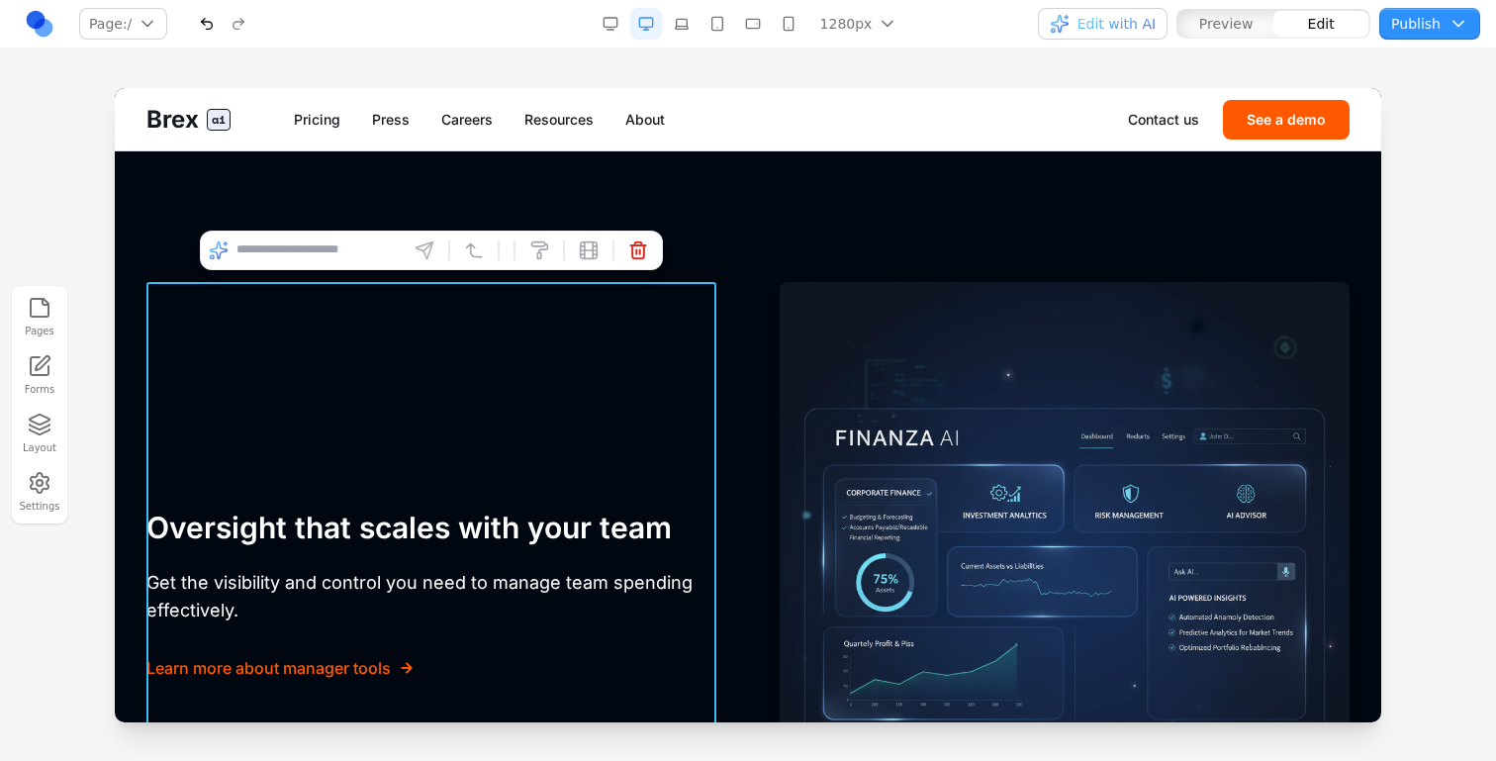
click at [766, 301] on div "FOR MANAGERS Oversight that scales with your team Get the visibility and contro…" at bounding box center [747, 567] width 1203 height 570
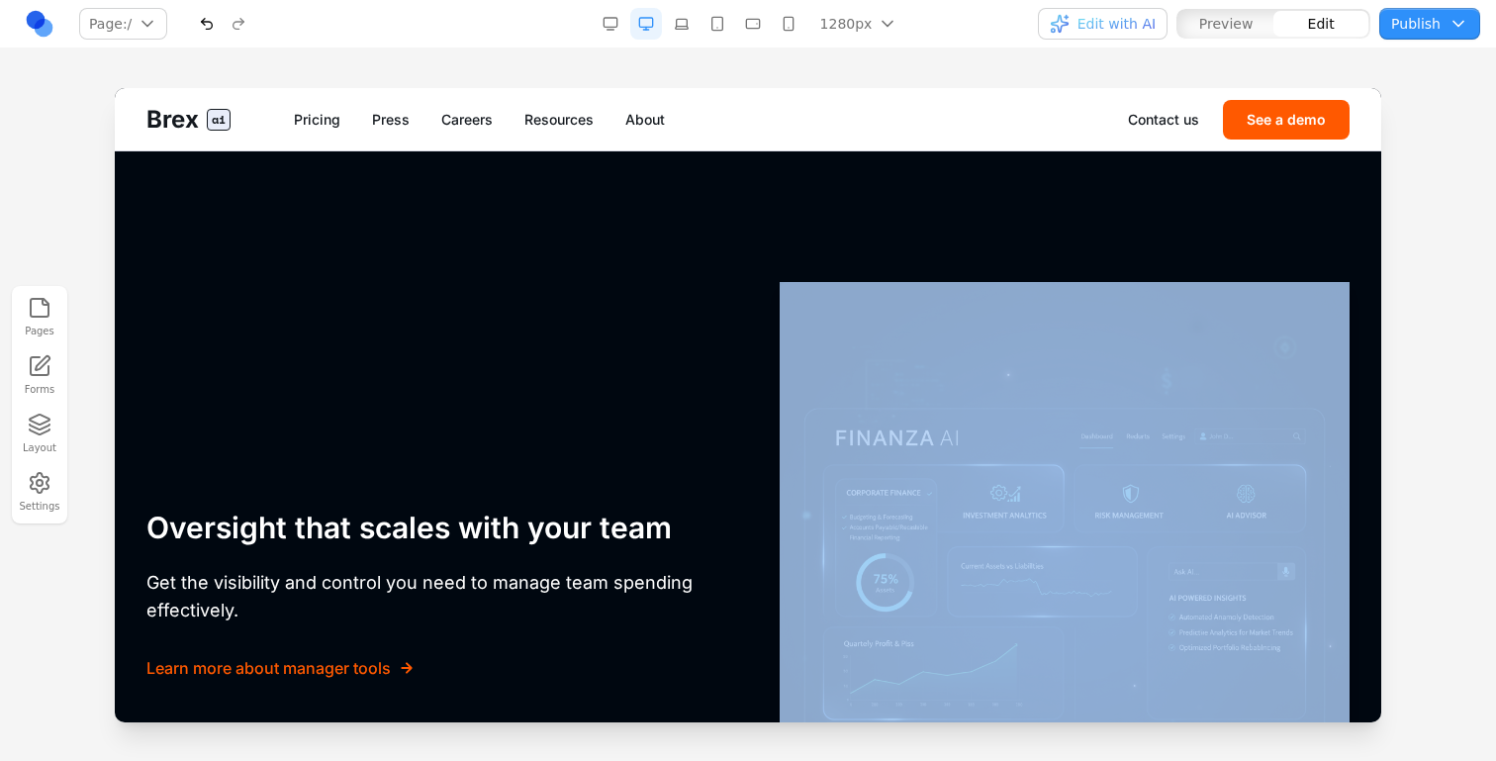
click at [766, 301] on div "FOR MANAGERS Oversight that scales with your team Get the visibility and contro…" at bounding box center [747, 567] width 1203 height 570
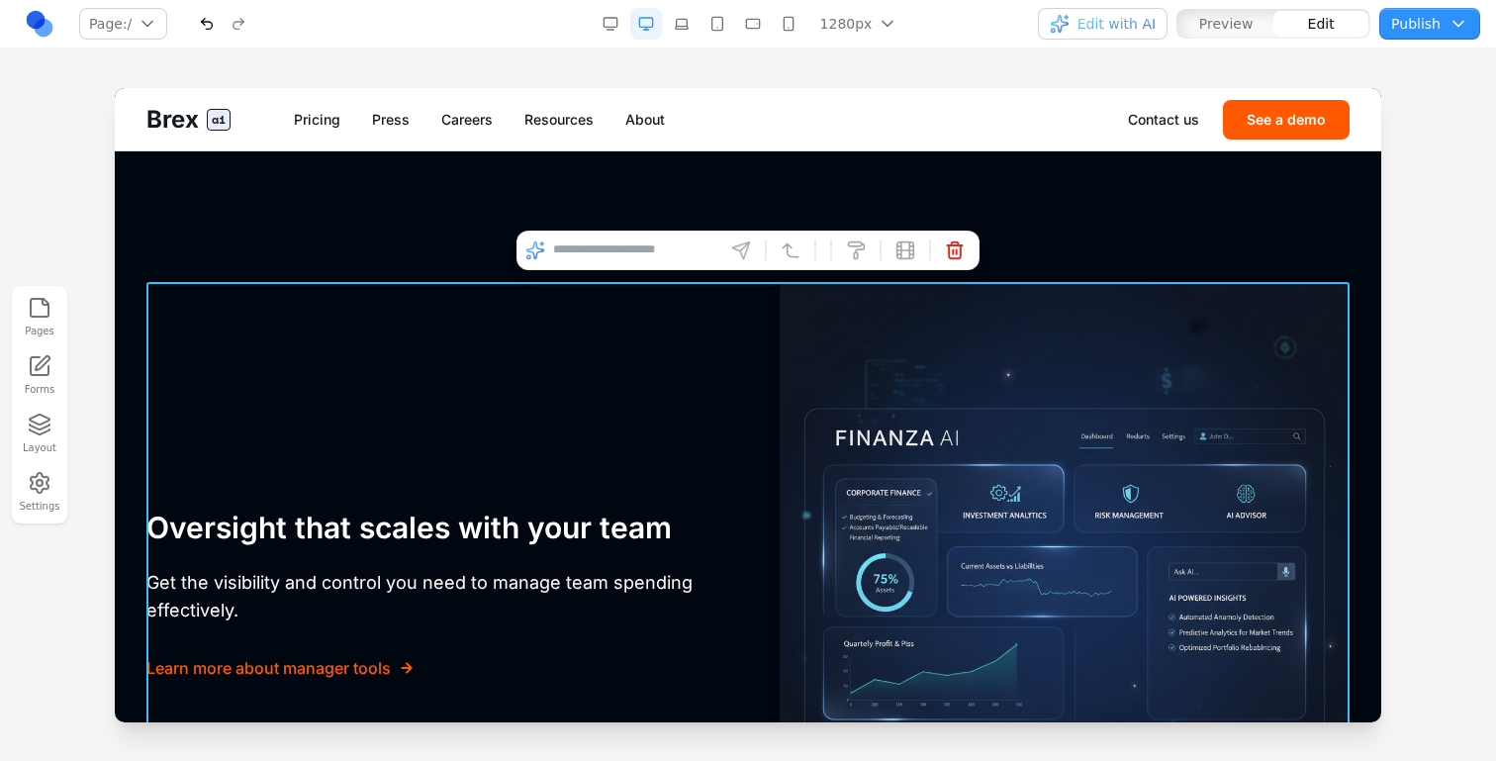
click at [618, 248] on input at bounding box center [635, 251] width 164 height 32
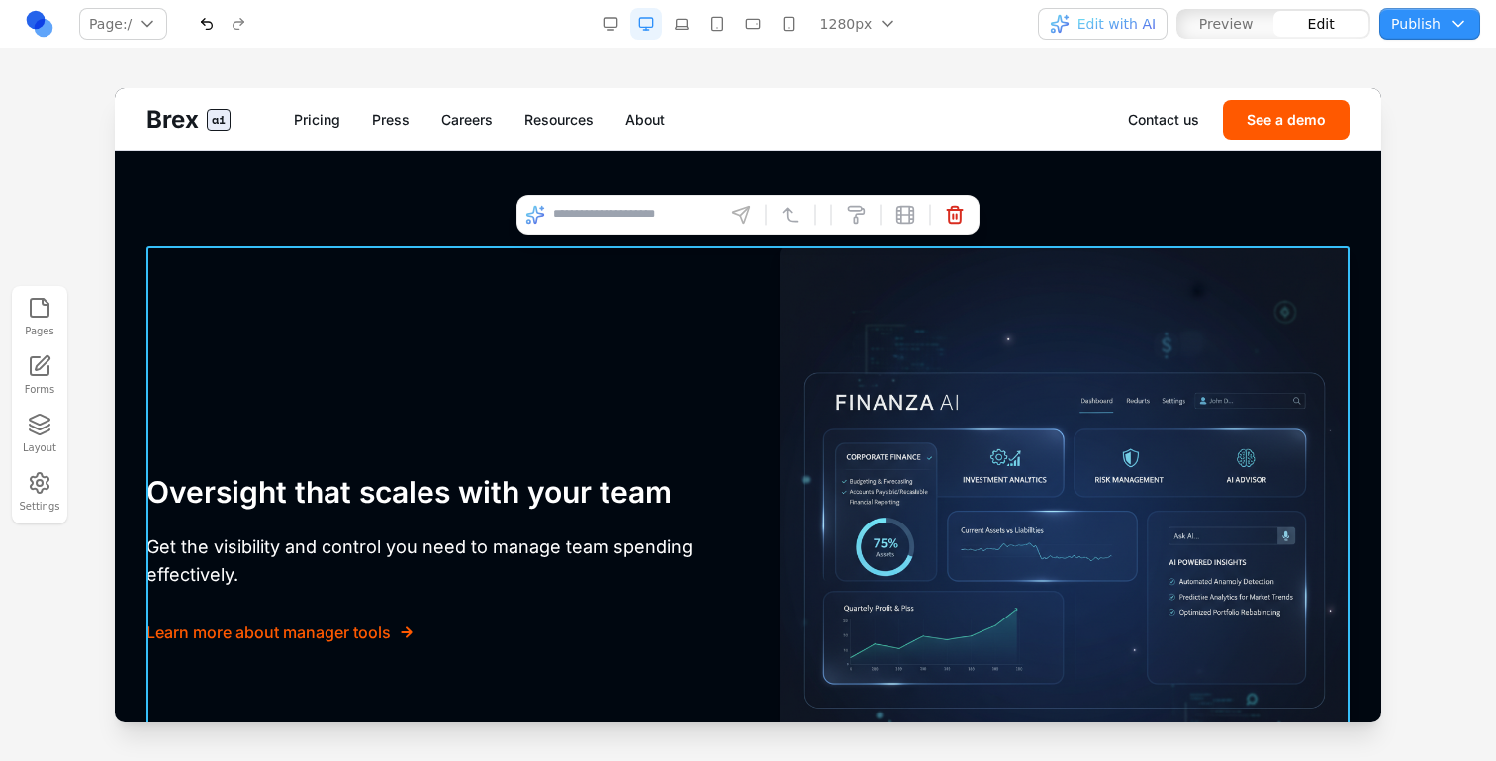
scroll to position [4213, 0]
type input "**********"
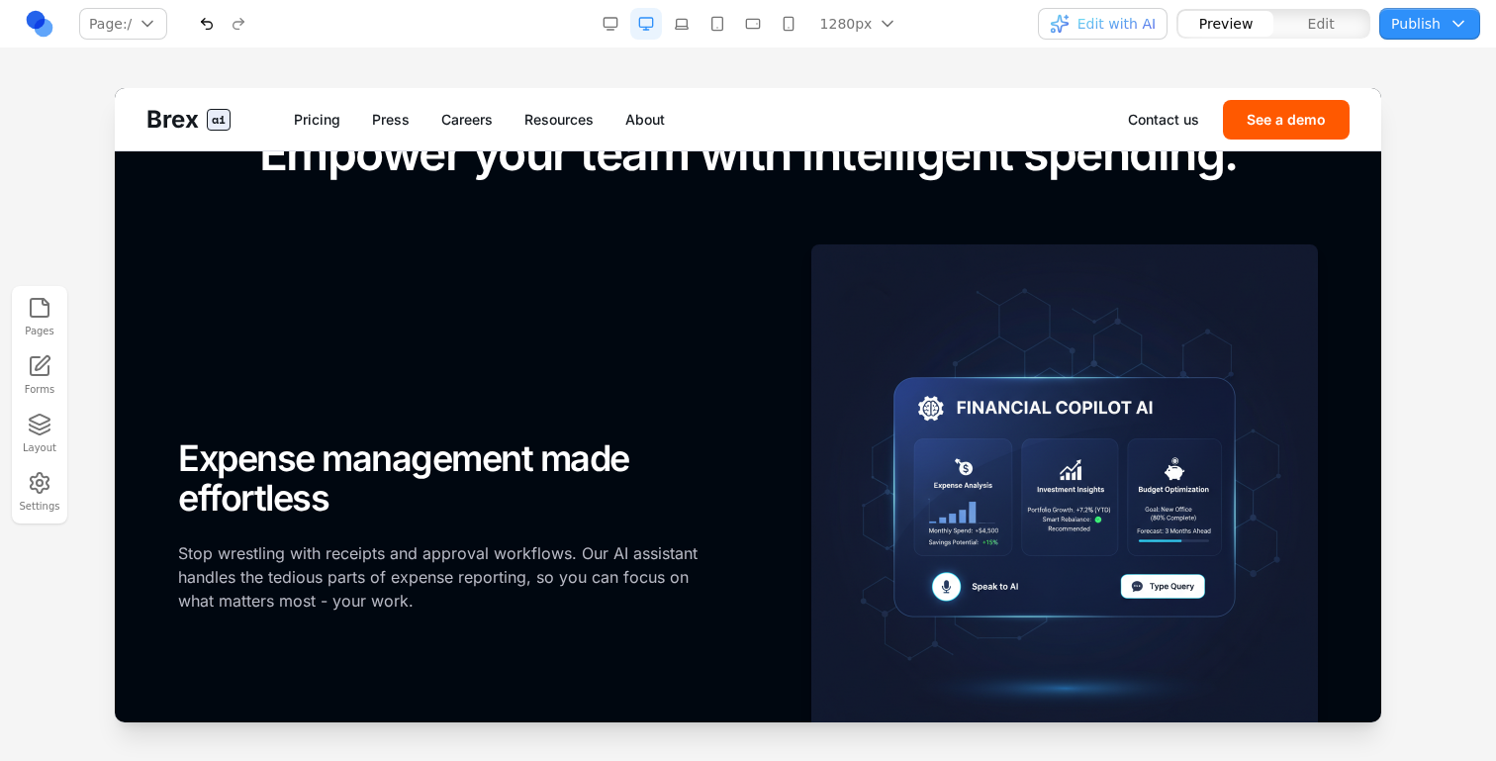
scroll to position [1700, 0]
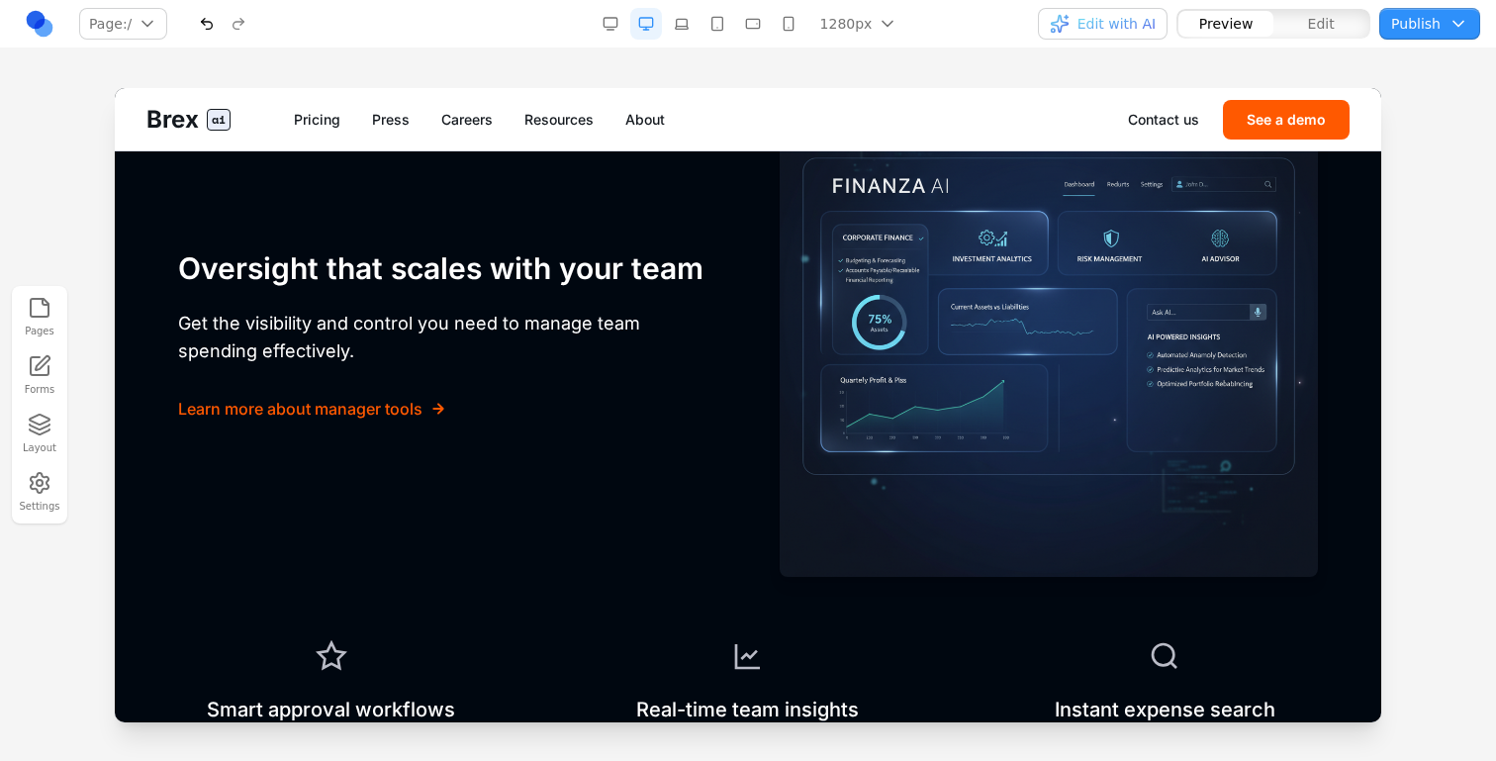
click at [790, 34] on button "button" at bounding box center [789, 24] width 32 height 32
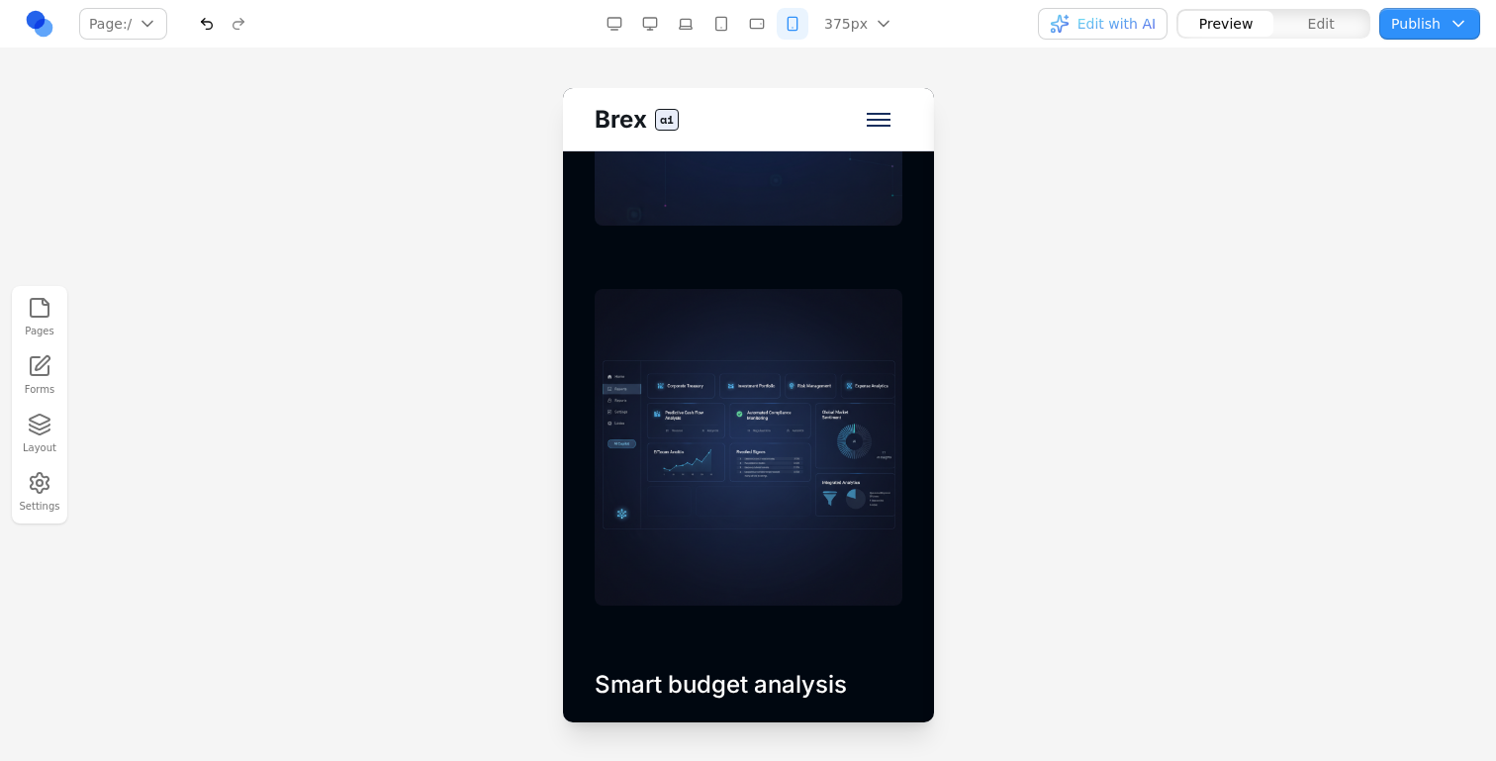
scroll to position [3710, 0]
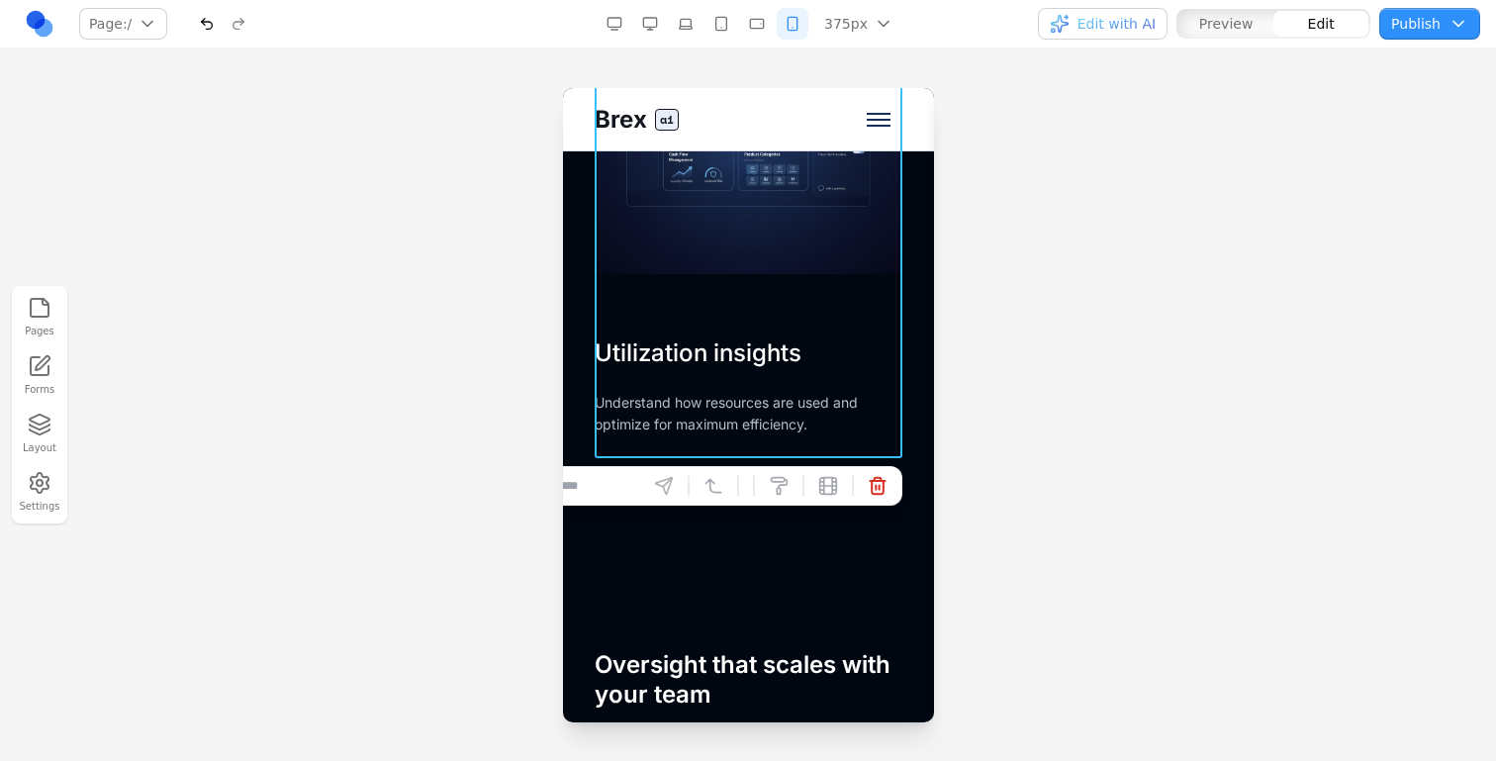
scroll to position [4974, 0]
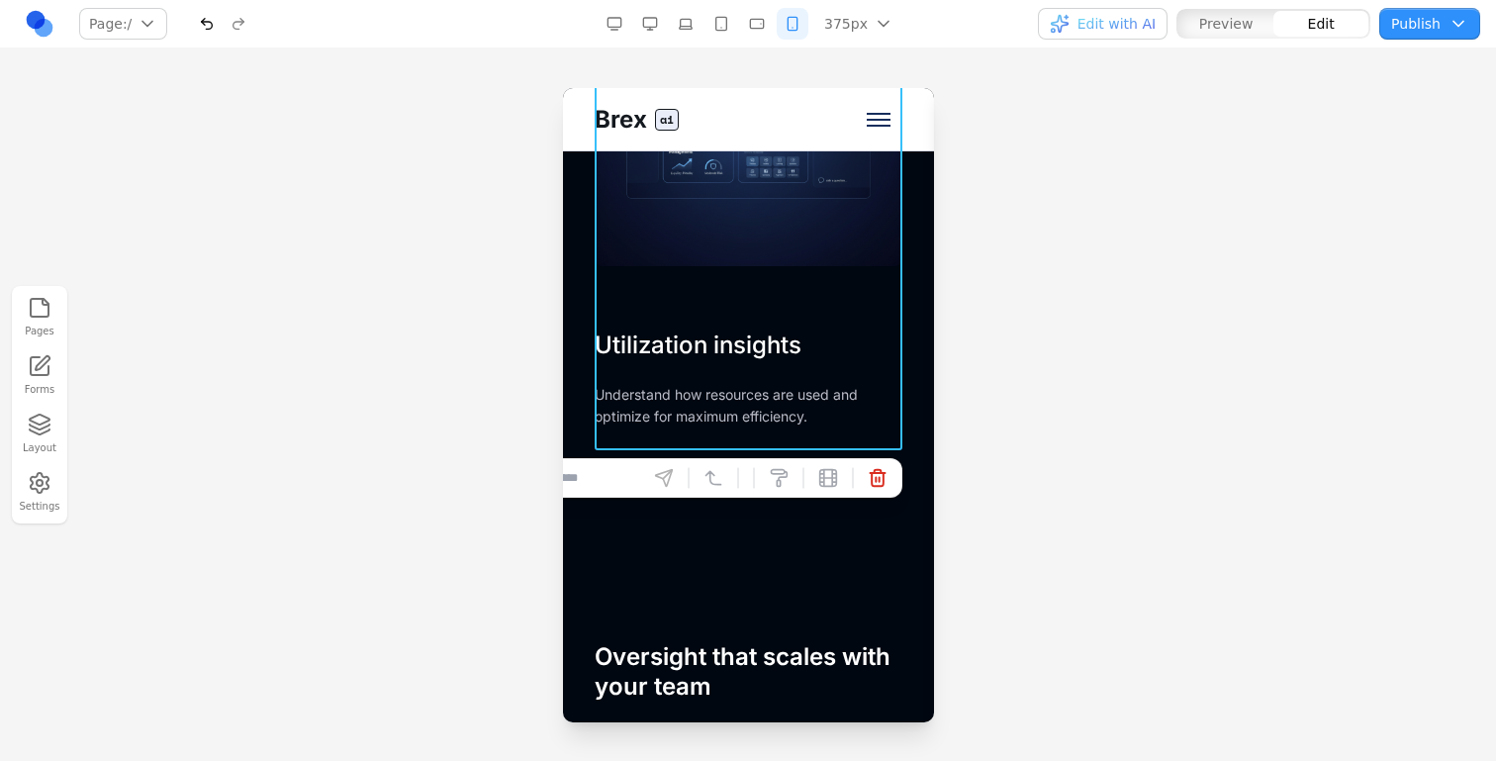
click at [613, 486] on input at bounding box center [557, 478] width 164 height 32
type input "**********"
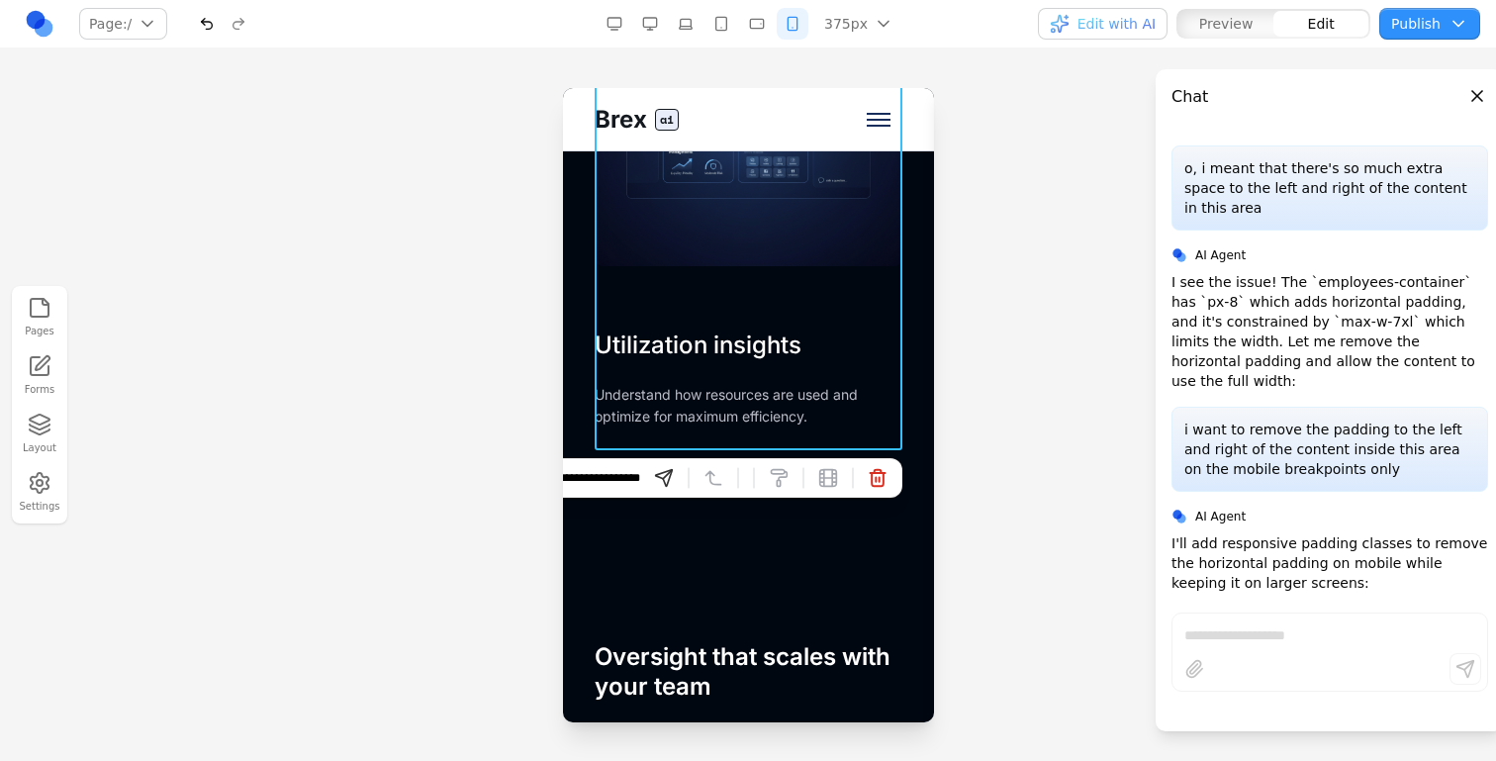
scroll to position [5452, 0]
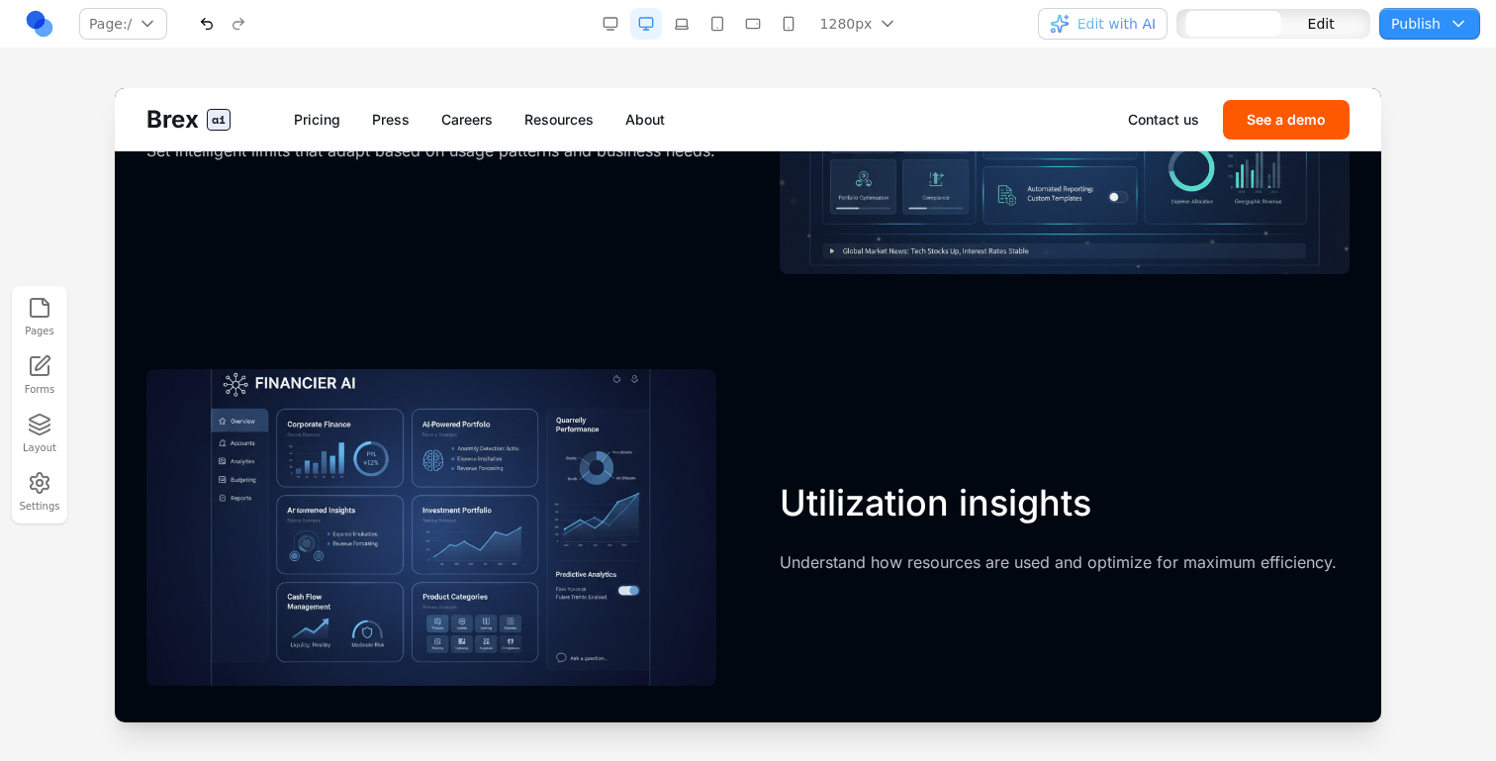
click at [794, 503] on div "Smart budget analysis AI automatically analyzes spending patterns and identifie…" at bounding box center [747, 116] width 1203 height 1140
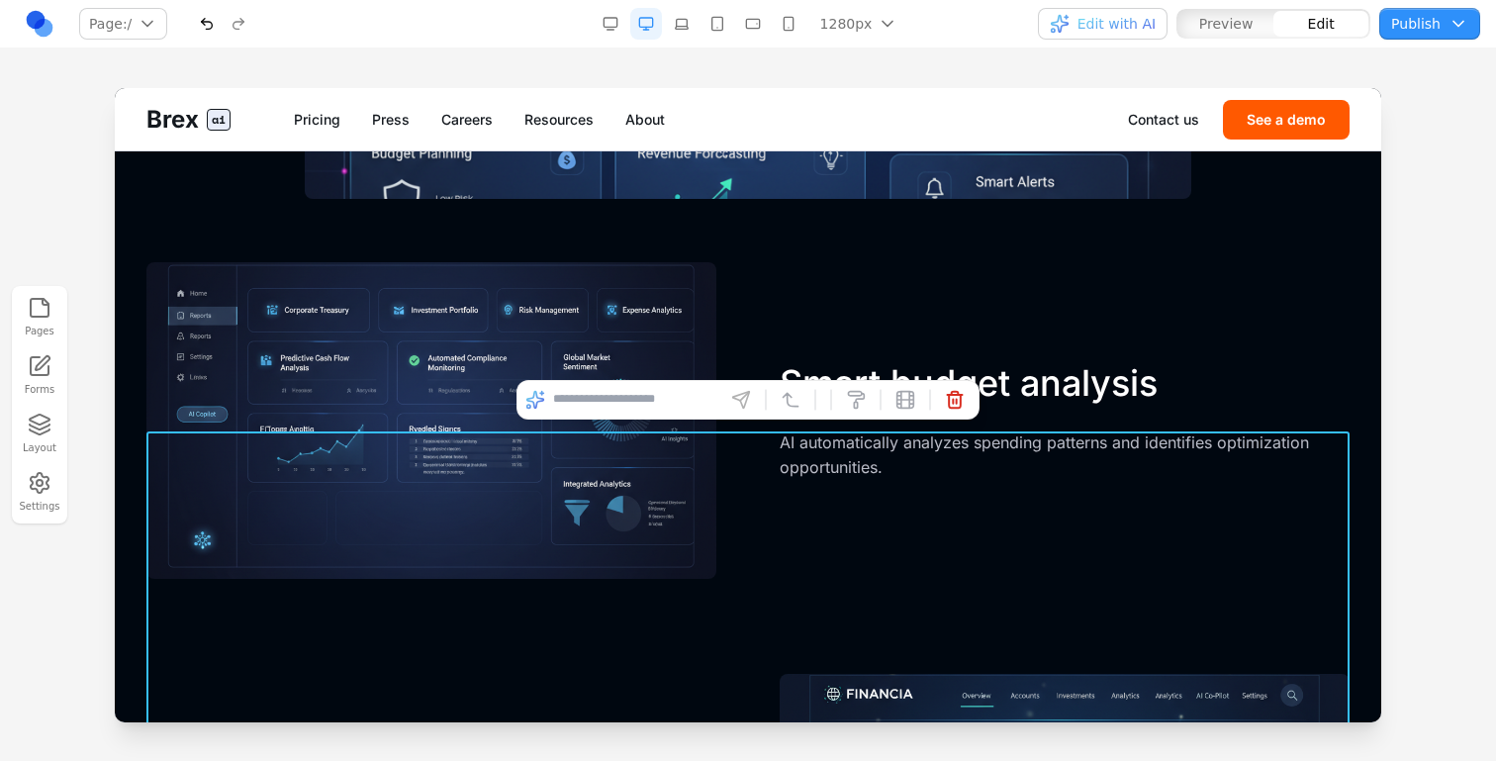
scroll to position [2696, 0]
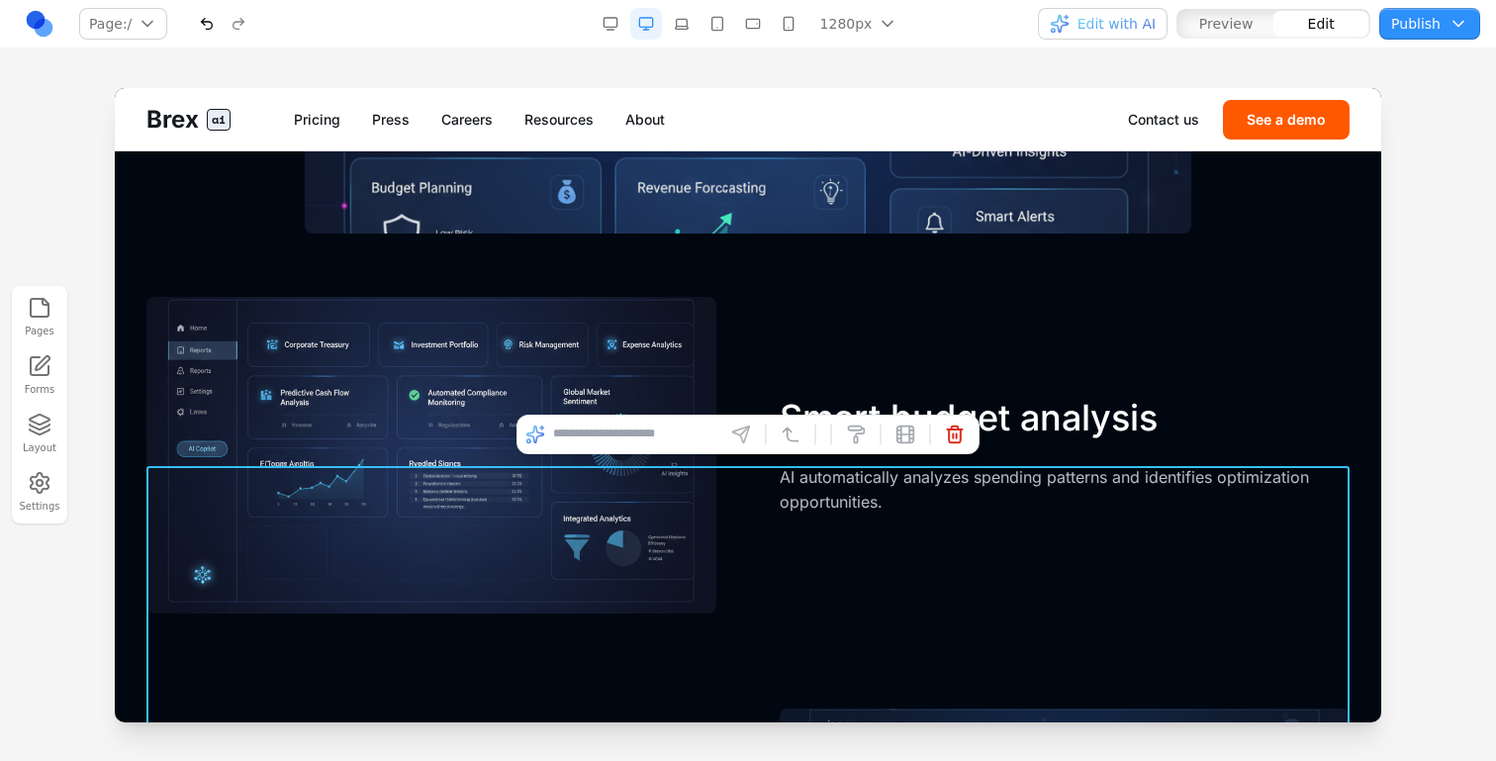
click at [634, 429] on input at bounding box center [635, 435] width 164 height 32
type input "**********"
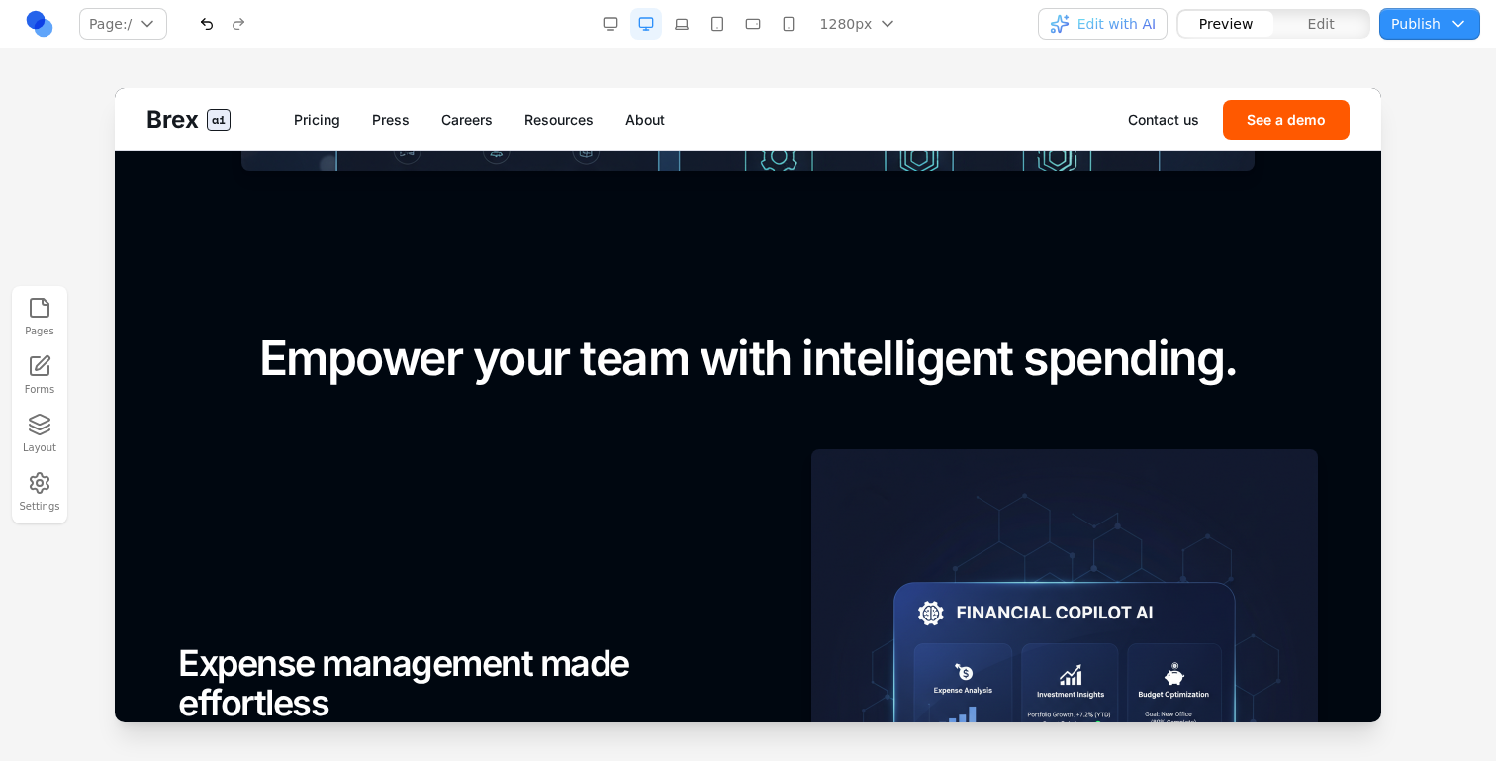
scroll to position [1711, 0]
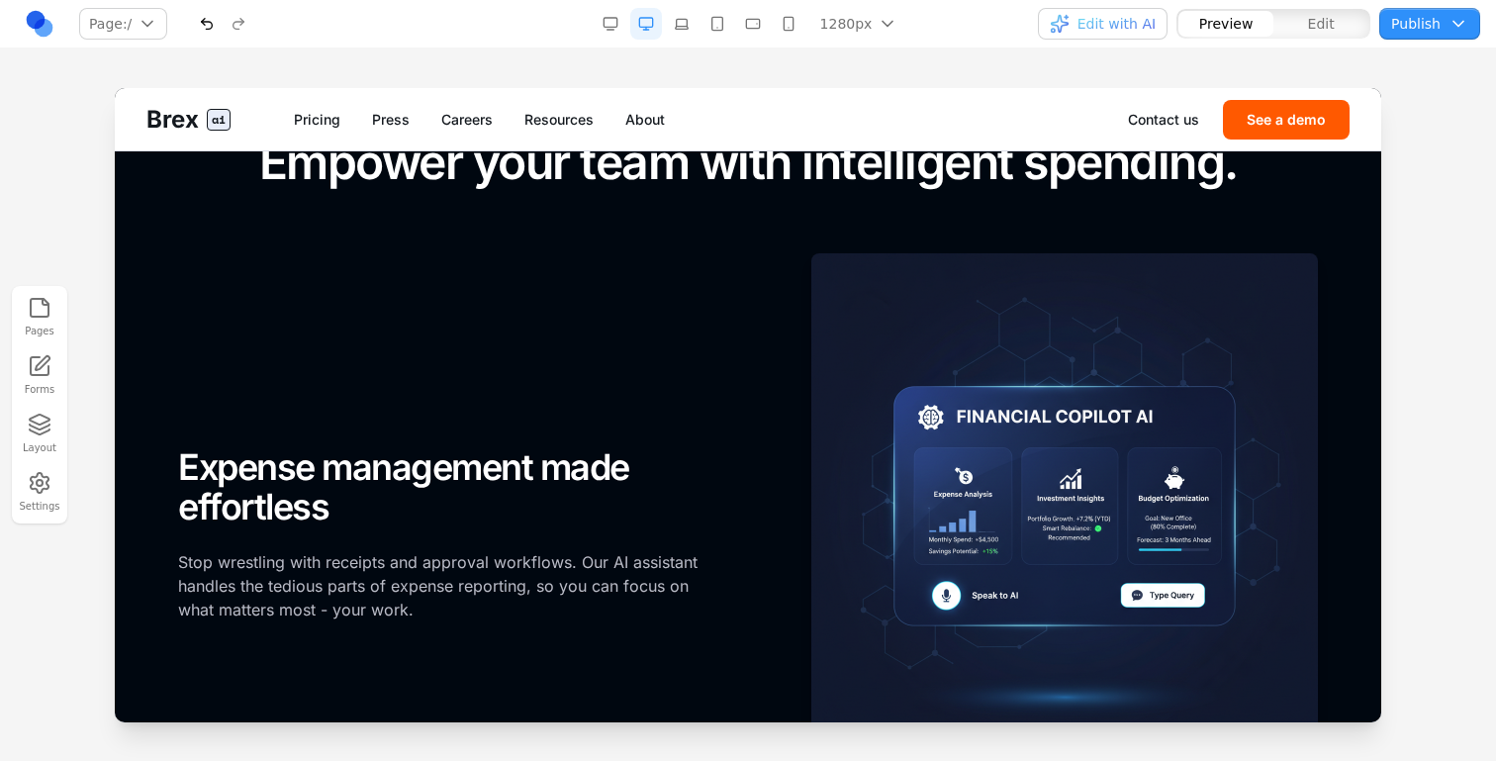
click at [783, 41] on nav "Page: / / /pricing /press /careers /resources /about /contact /demo Manage page…" at bounding box center [748, 24] width 1496 height 48
click at [783, 30] on button "button" at bounding box center [789, 24] width 32 height 32
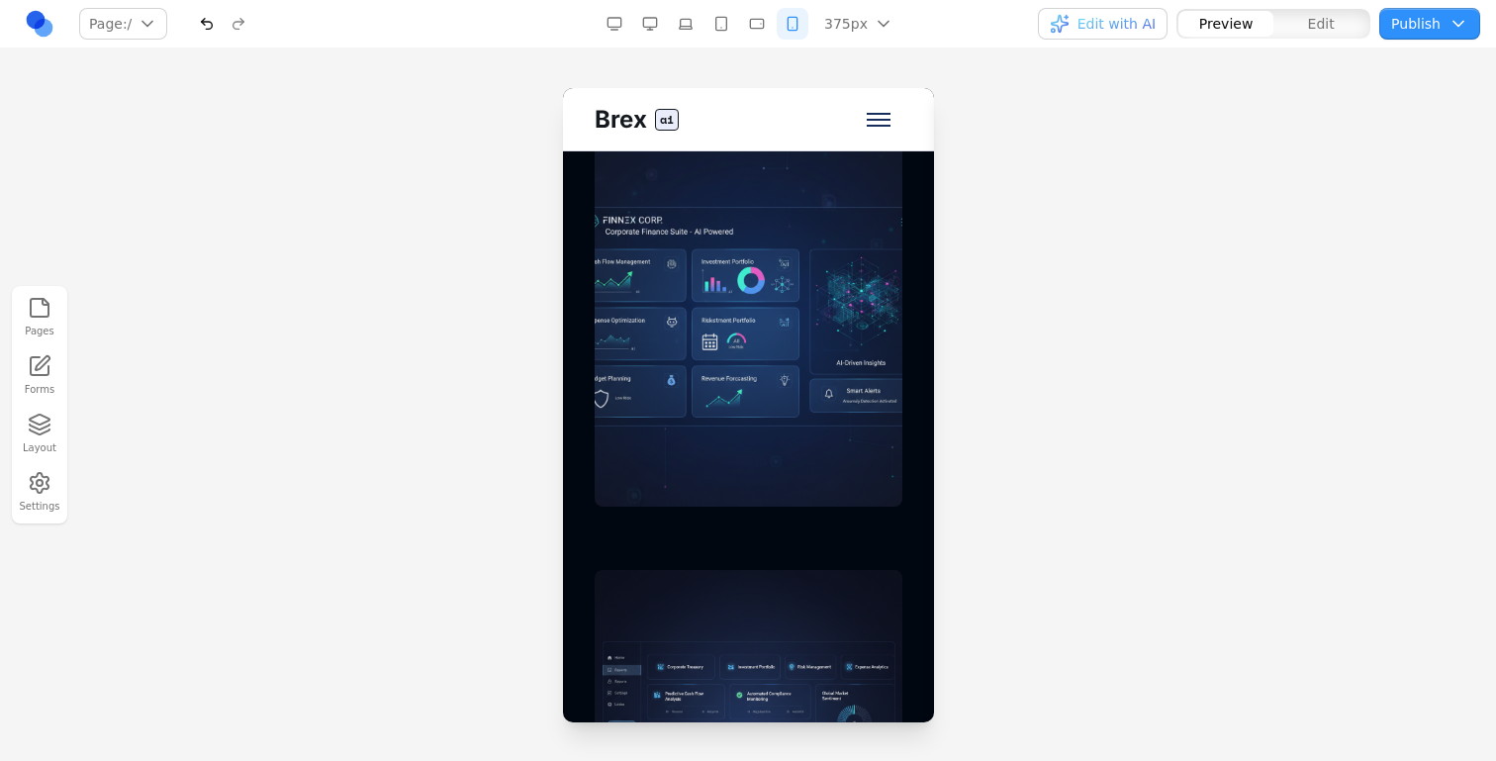
scroll to position [3757, 0]
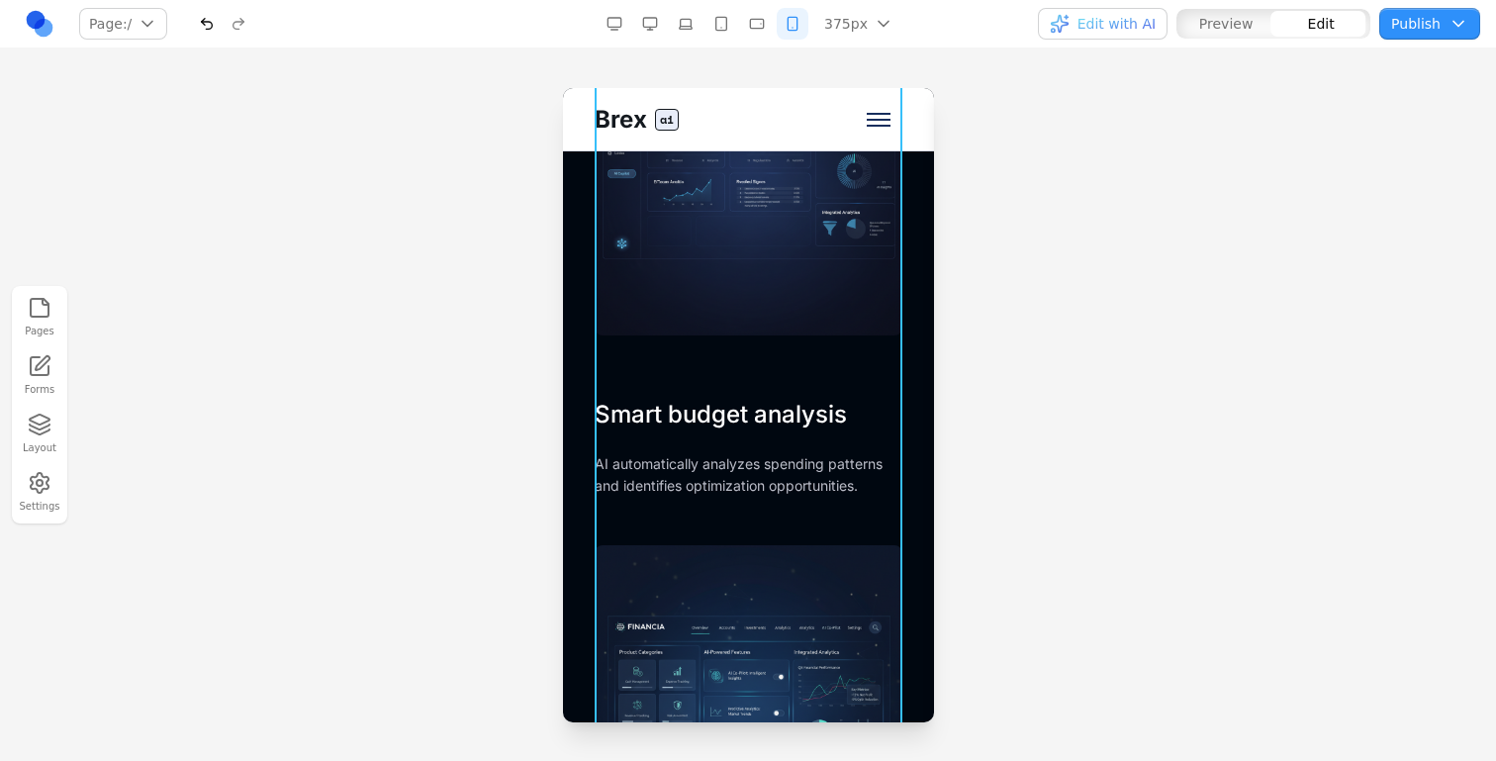
click at [712, 375] on div "Smart budget analysis AI automatically analyzes spending patterns and identifie…" at bounding box center [748, 258] width 308 height 479
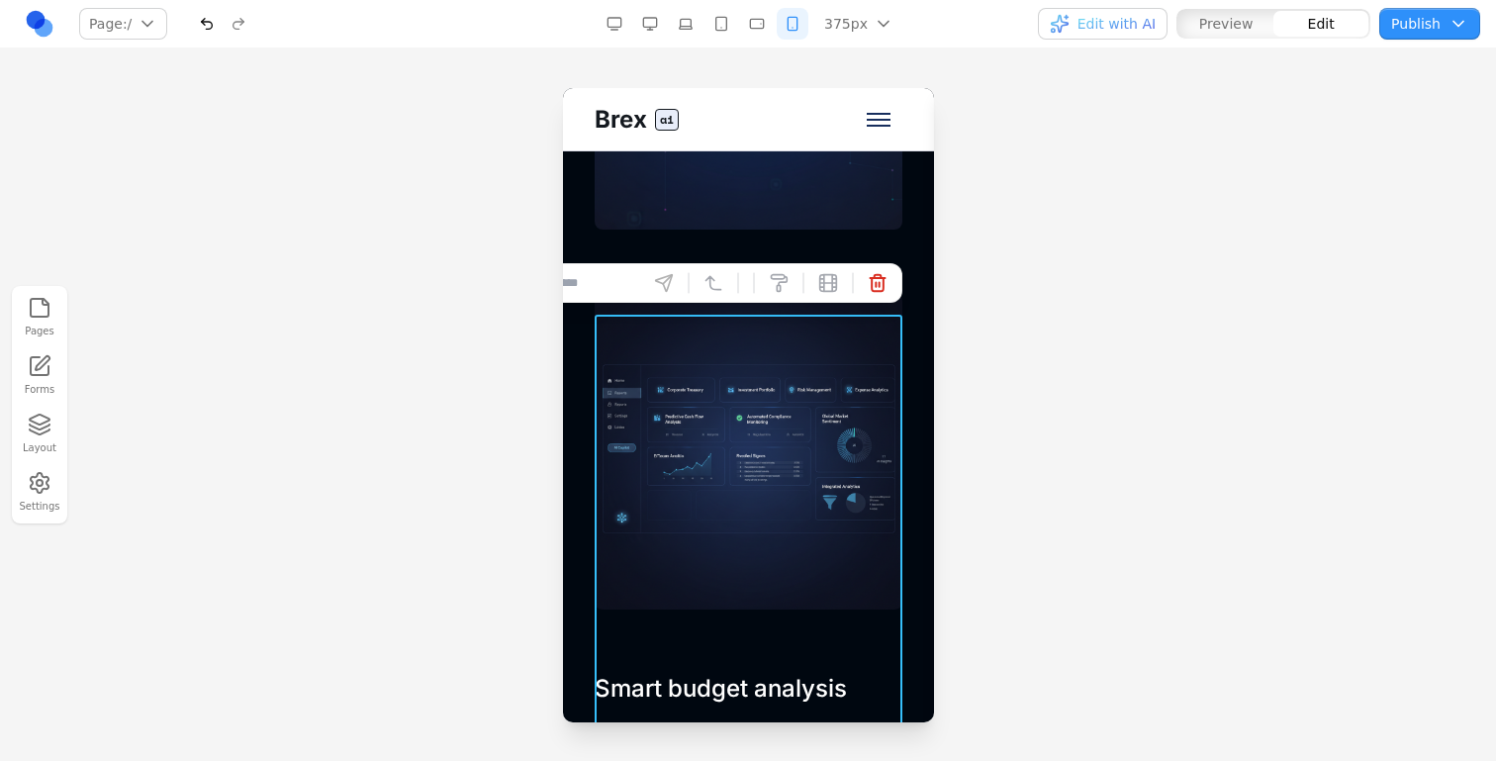
click at [613, 289] on input at bounding box center [557, 283] width 164 height 32
type input "*"
type input "**********"
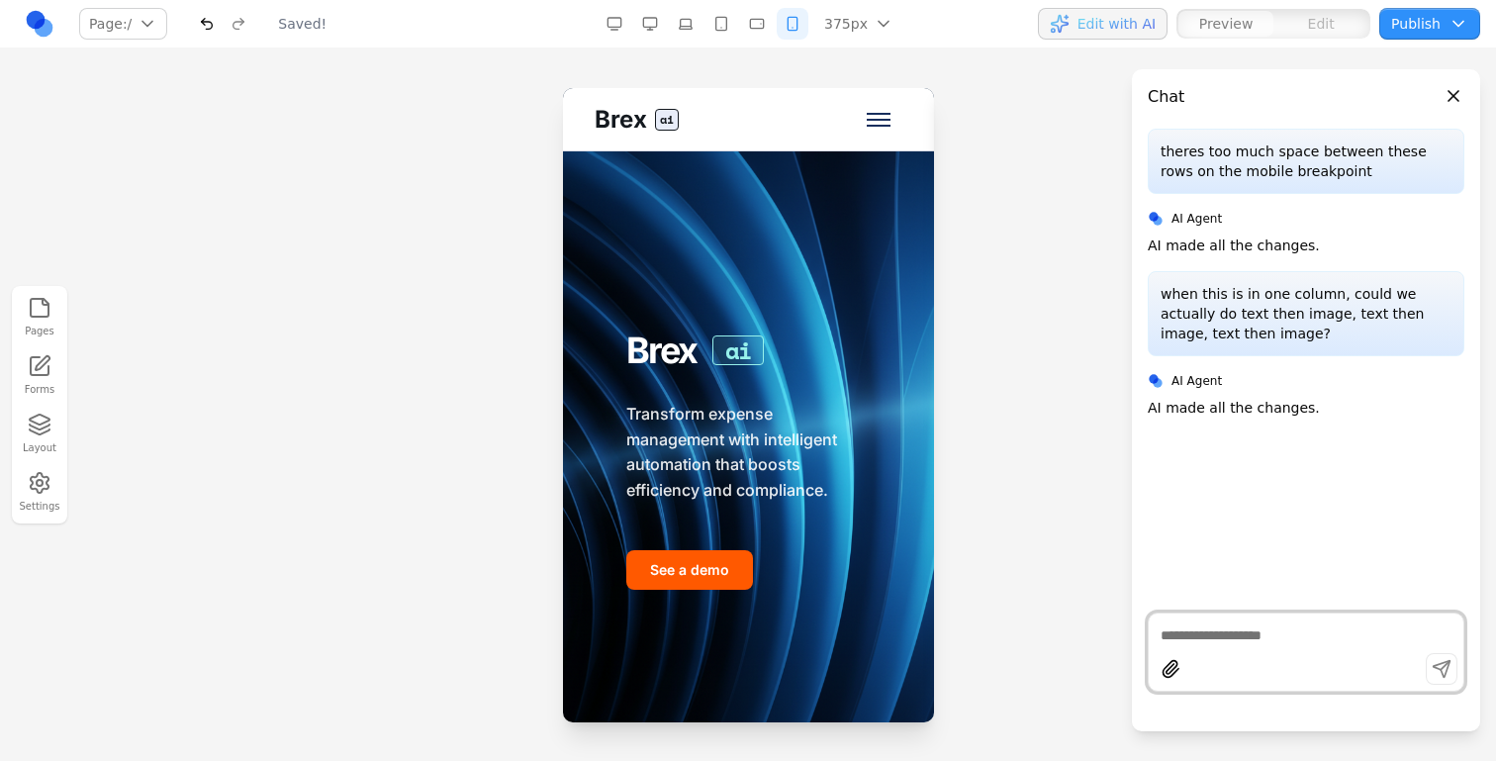
scroll to position [0, 0]
click at [663, 21] on button "button" at bounding box center [650, 24] width 32 height 32
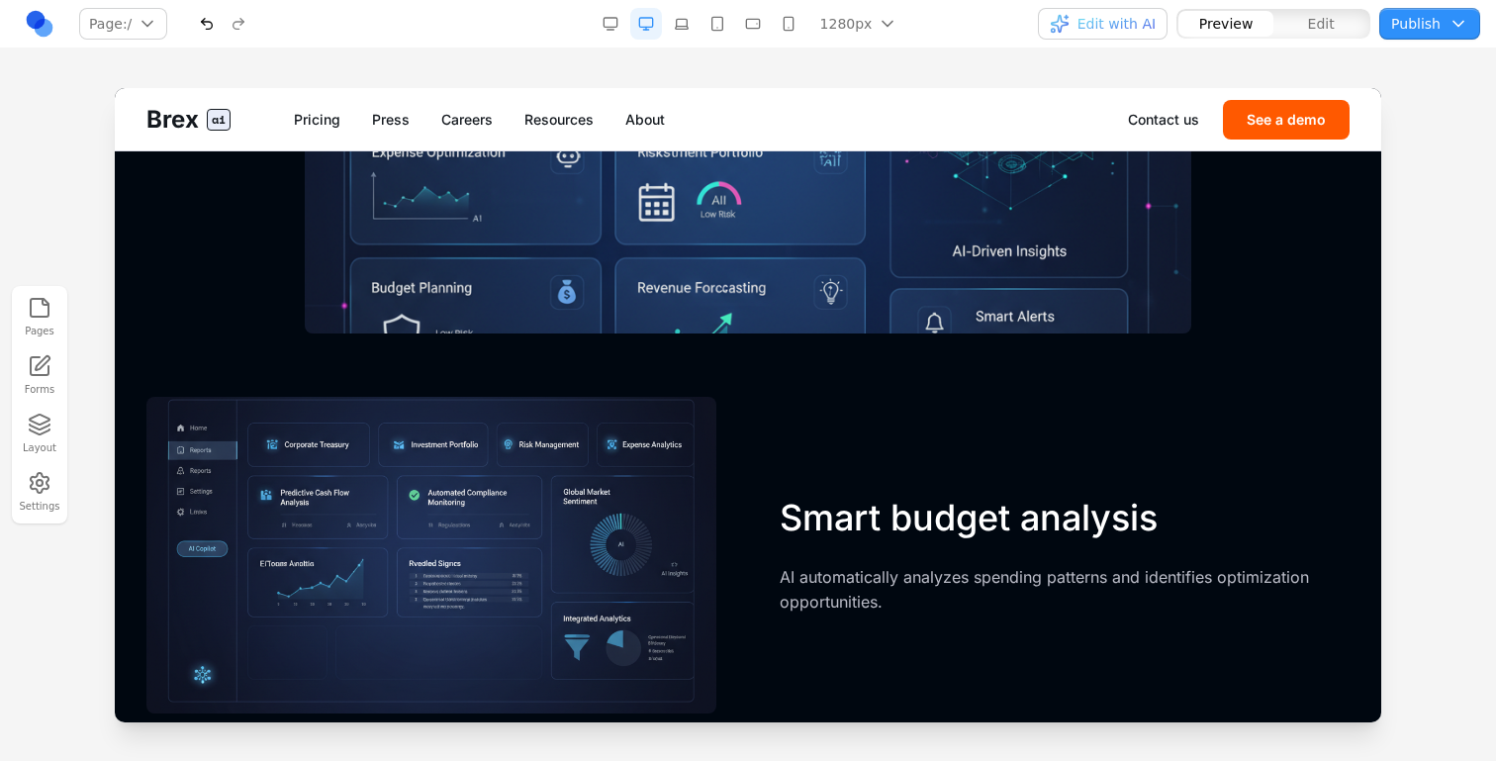
scroll to position [2661, 0]
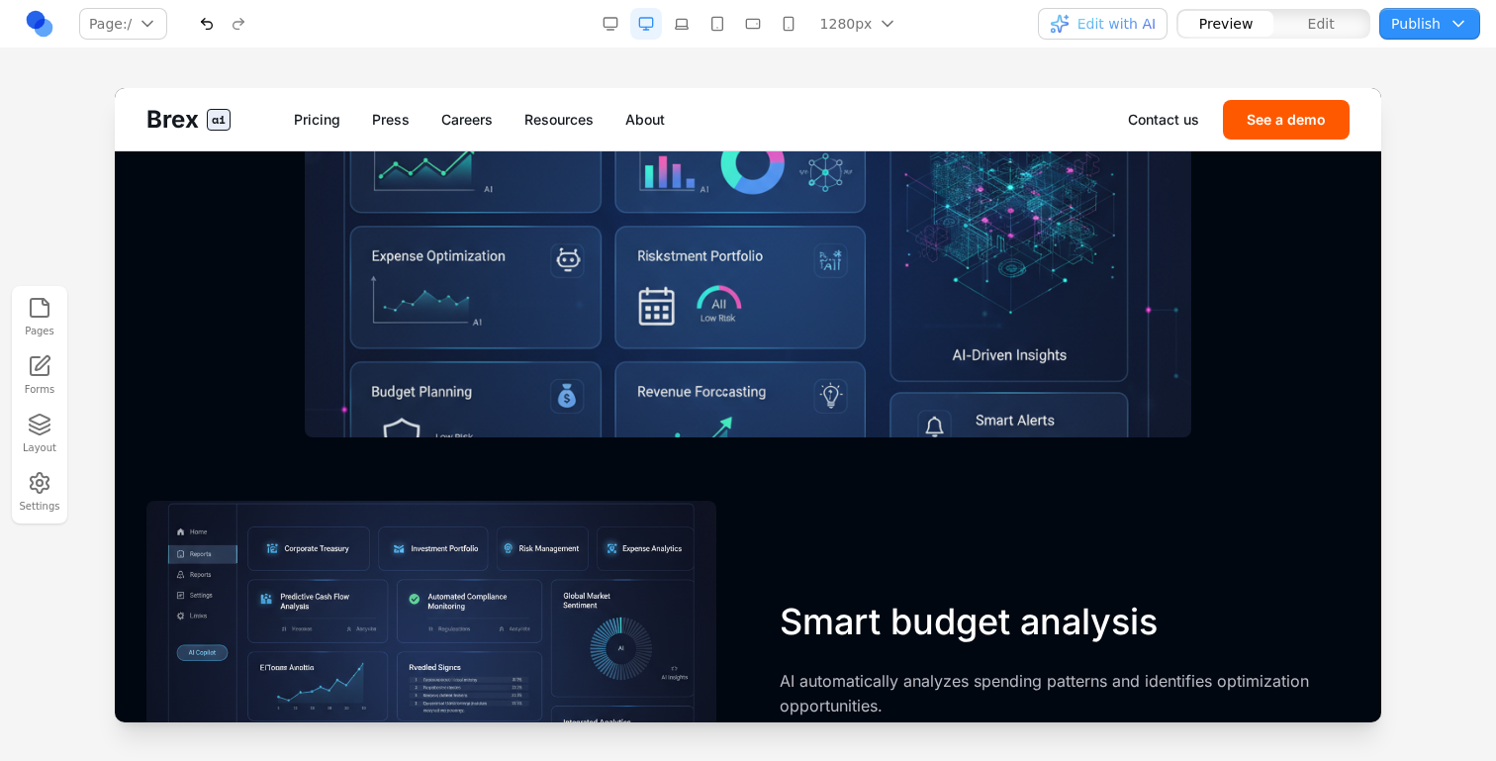
click at [787, 30] on button "button" at bounding box center [789, 24] width 32 height 32
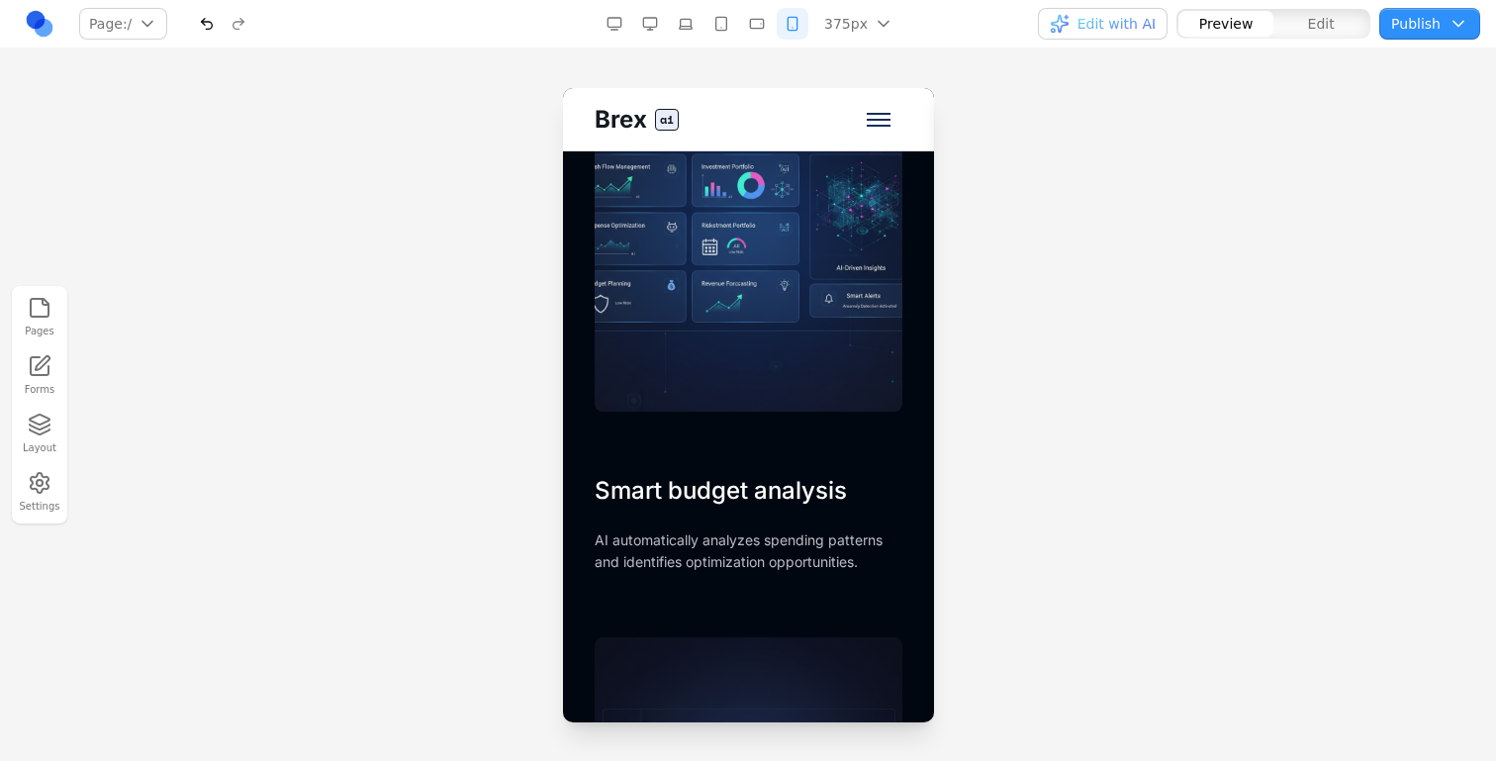
scroll to position [3414, 0]
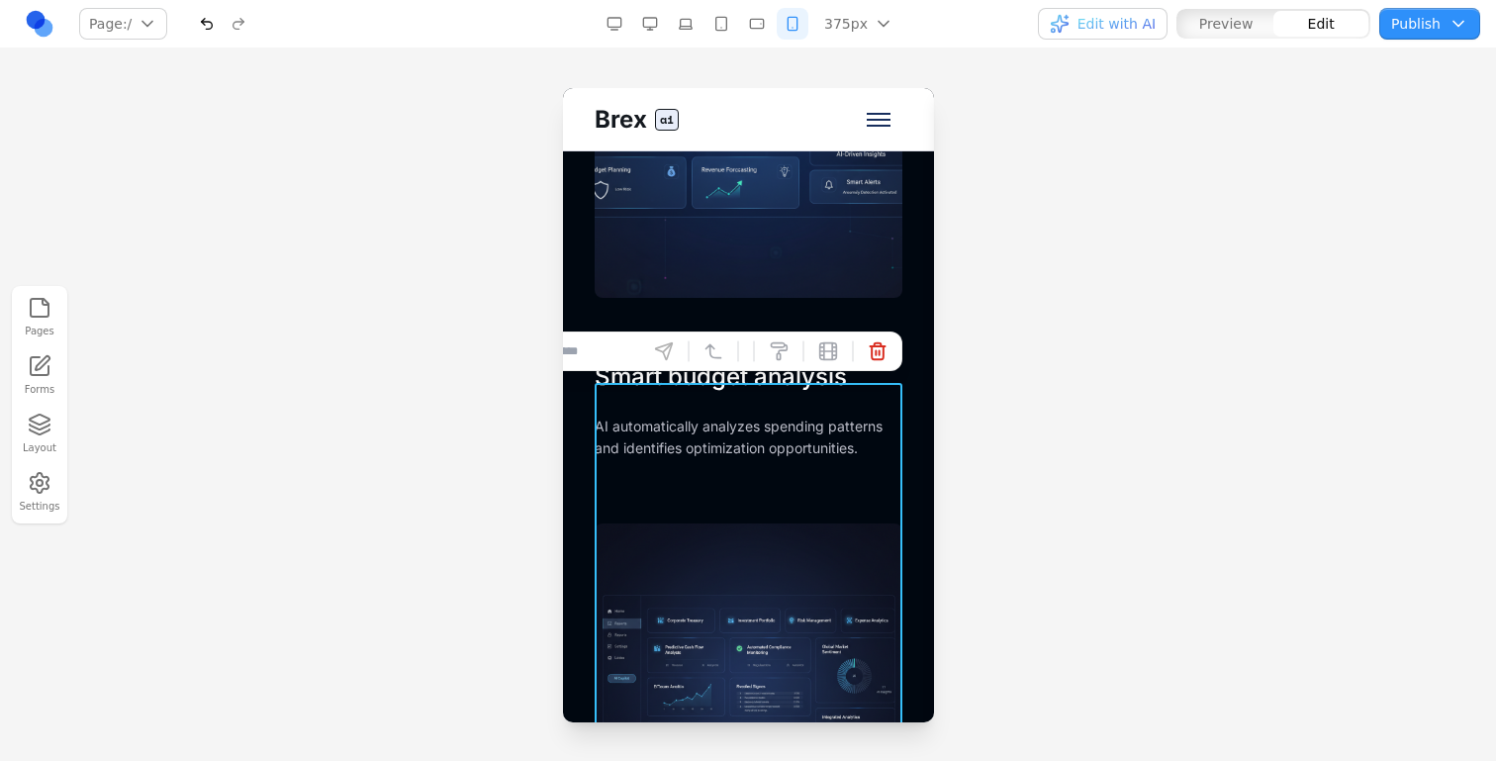
click at [741, 511] on div "Smart budget analysis AI automatically analyzes spending patterns and identifie…" at bounding box center [748, 600] width 308 height 479
click at [611, 362] on input at bounding box center [557, 352] width 164 height 32
type input "**********"
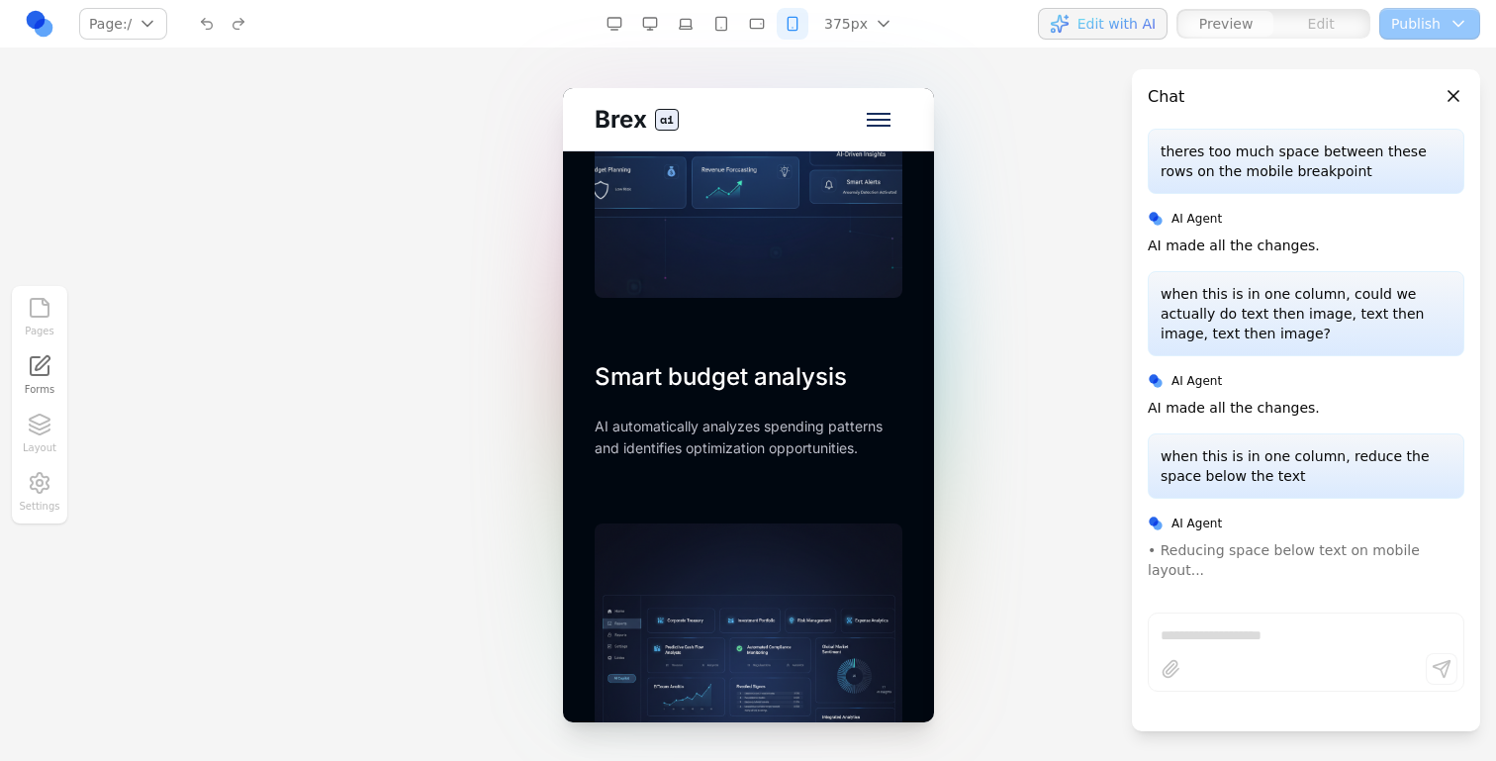
click at [644, 31] on button "button" at bounding box center [650, 24] width 32 height 32
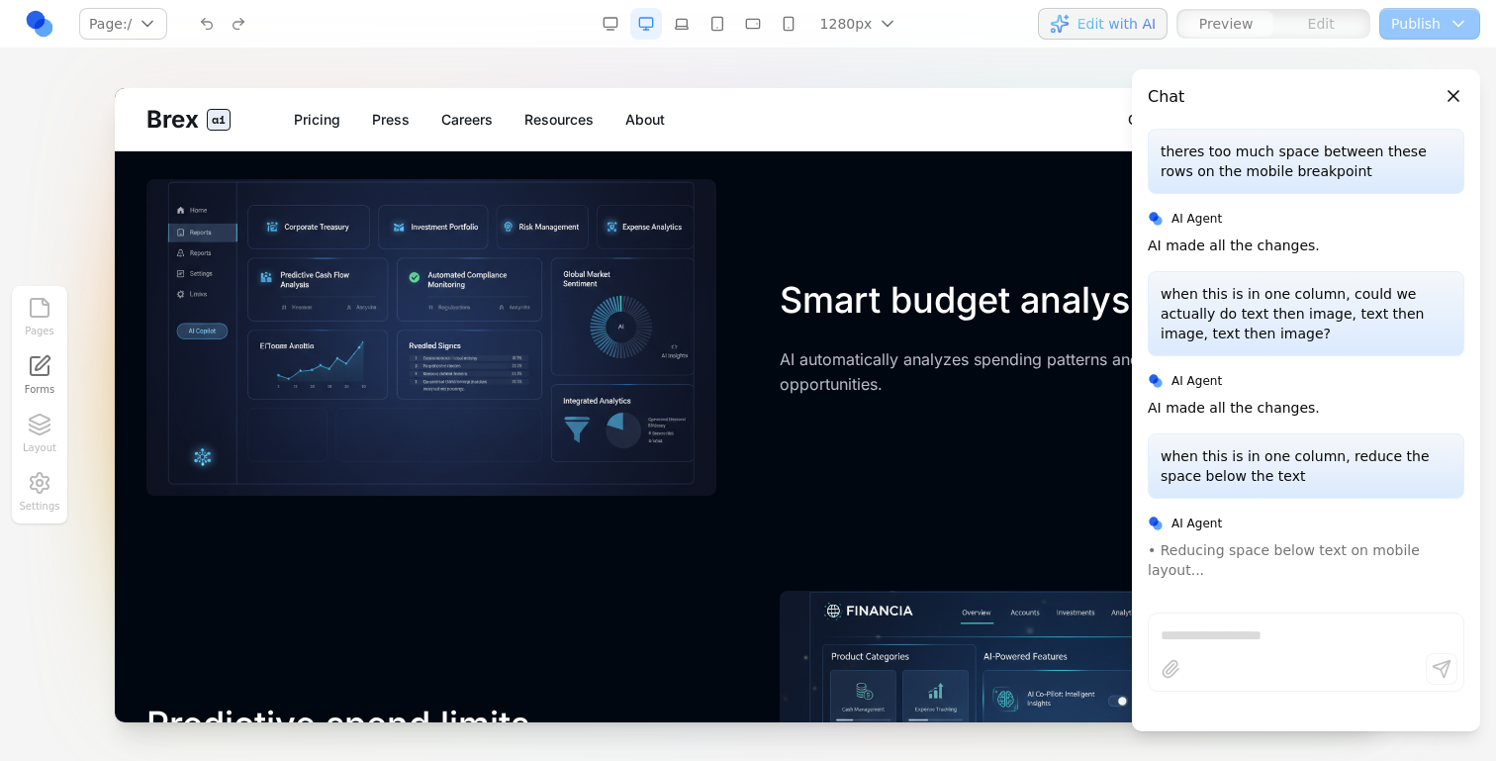
scroll to position [2979, 0]
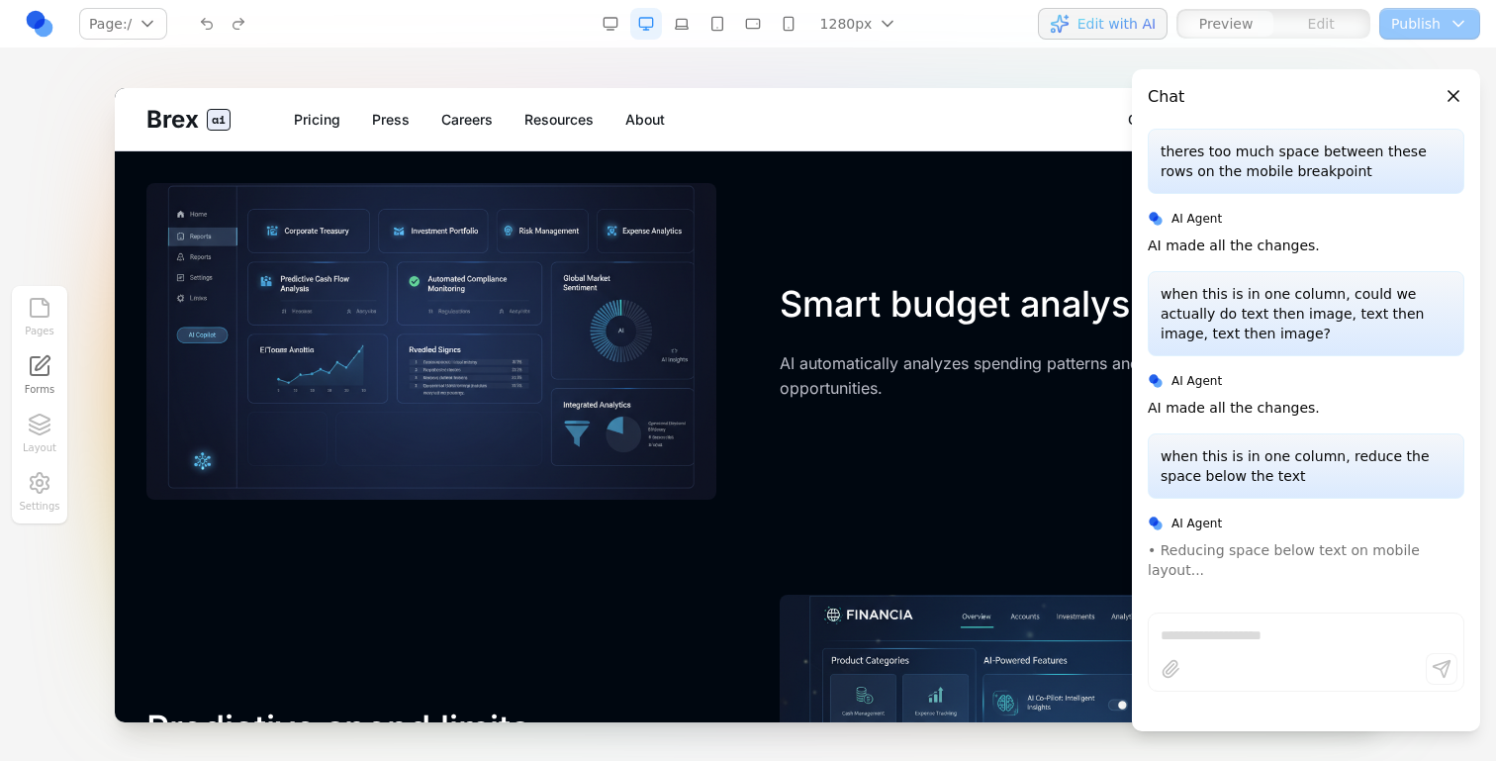
click at [726, 6] on nav "Page: / / /pricing /press /careers /resources /about /contact /demo Manage page…" at bounding box center [748, 24] width 1496 height 48
click at [721, 18] on button "button" at bounding box center [718, 24] width 32 height 32
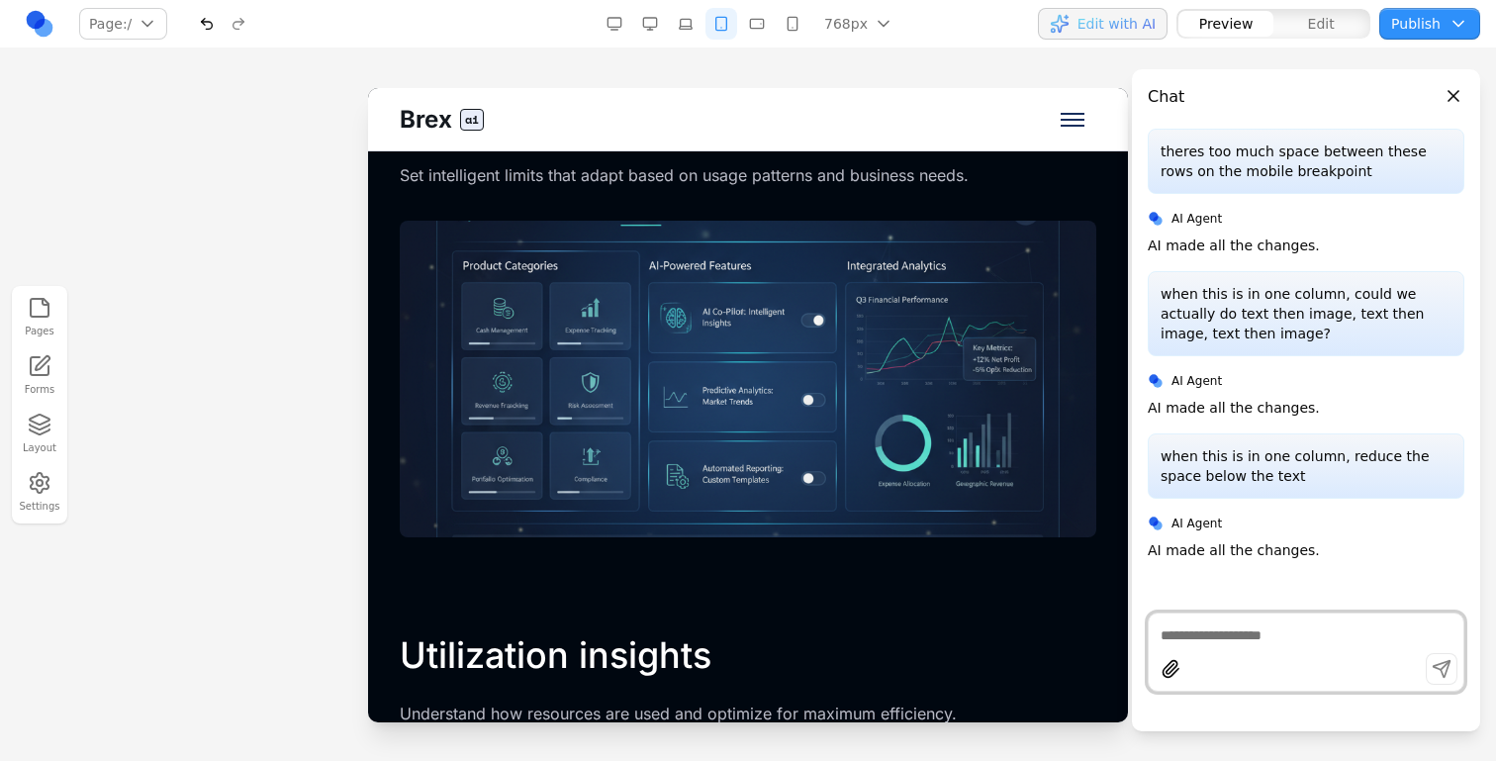
scroll to position [4067, 0]
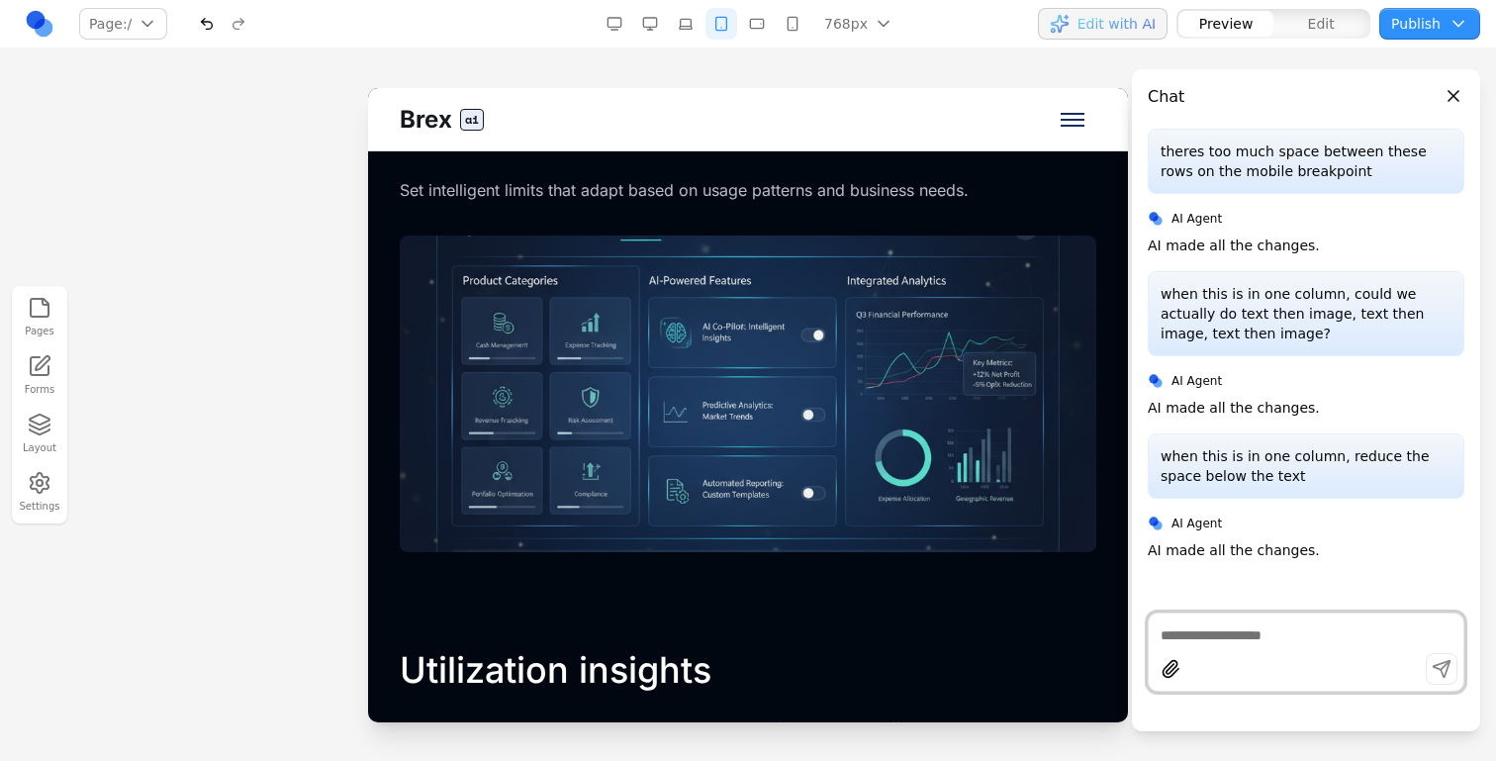
click at [787, 21] on button "button" at bounding box center [793, 24] width 32 height 32
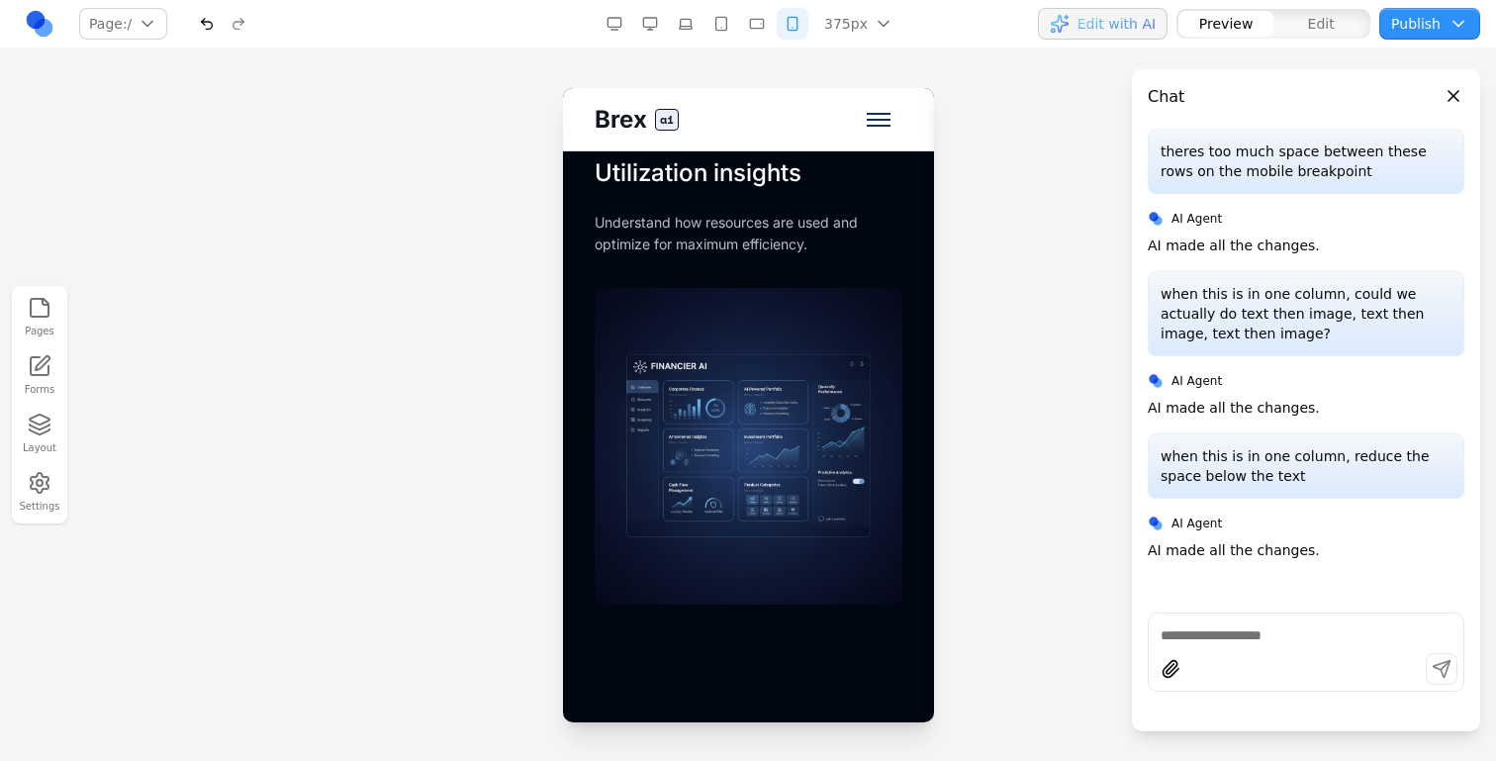
scroll to position [4548, 0]
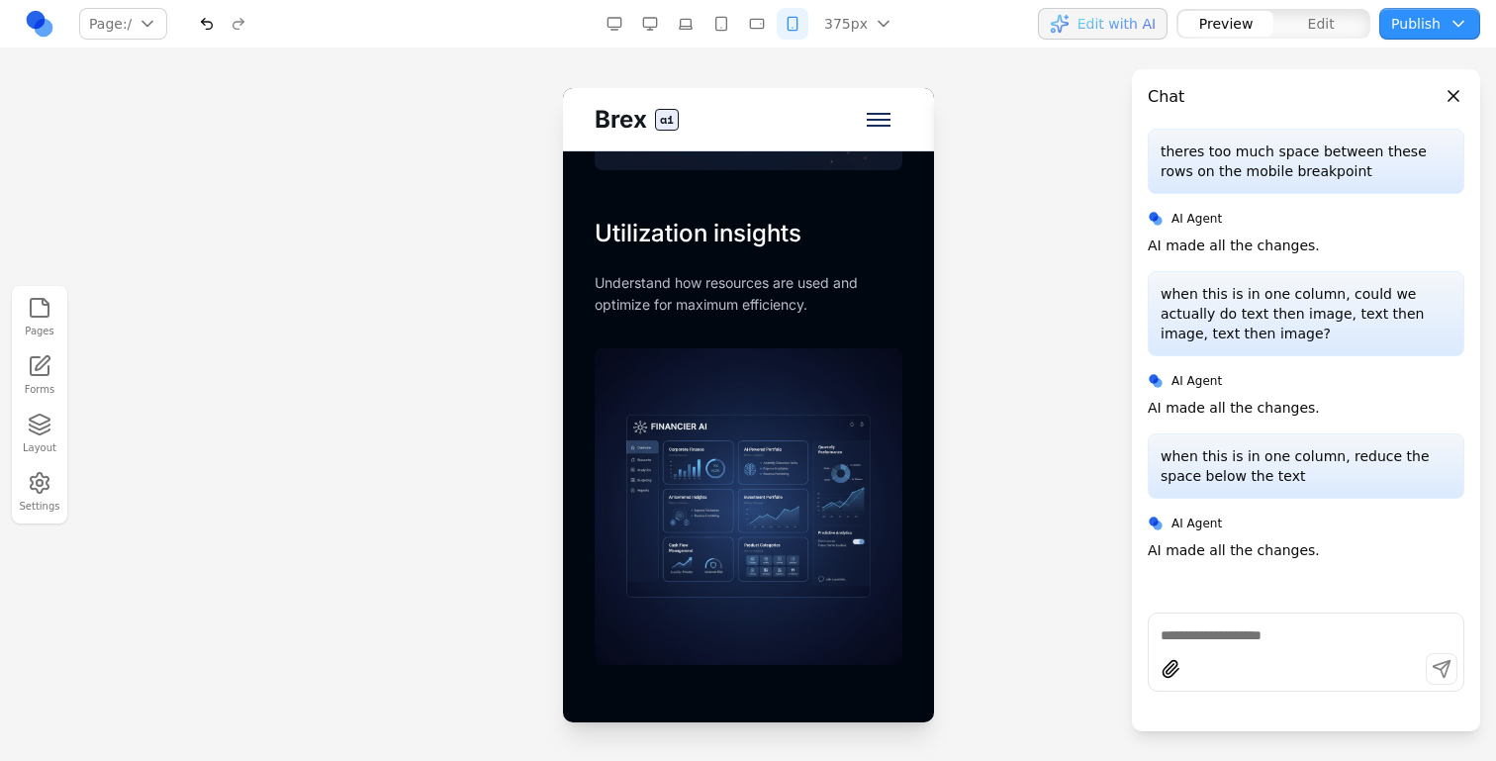
click at [651, 19] on button "button" at bounding box center [650, 24] width 32 height 32
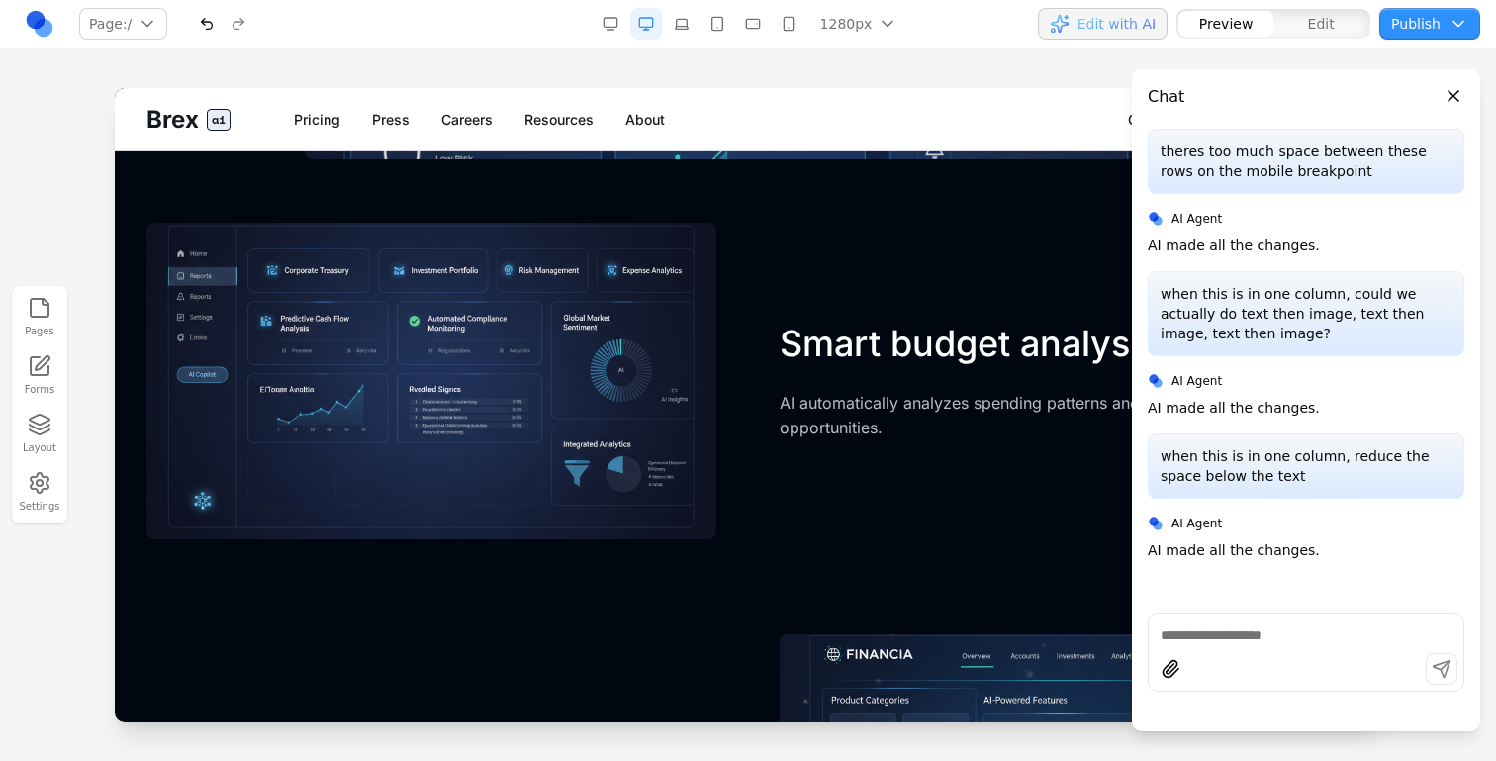
scroll to position [2852, 0]
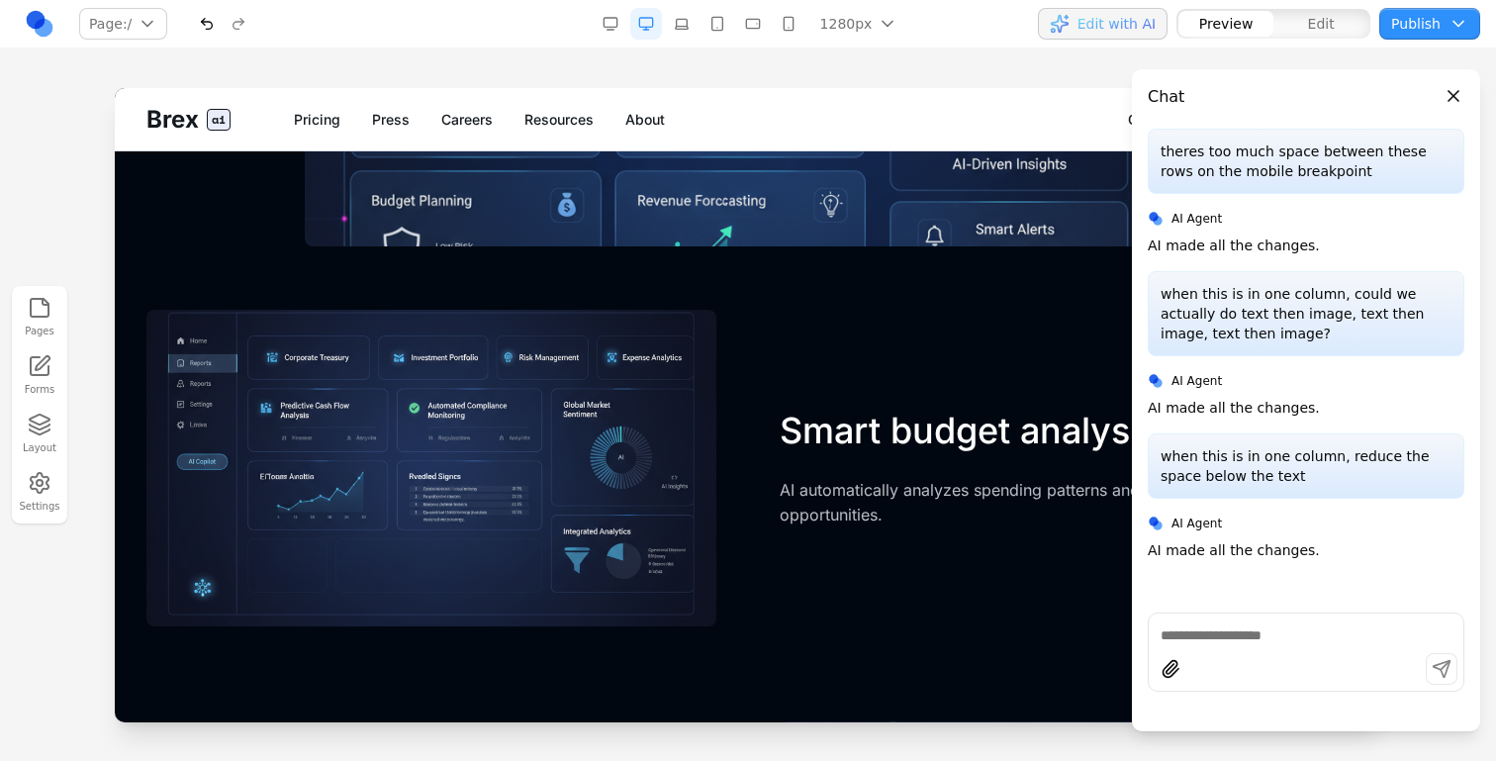
click at [688, 29] on button "button" at bounding box center [682, 24] width 32 height 32
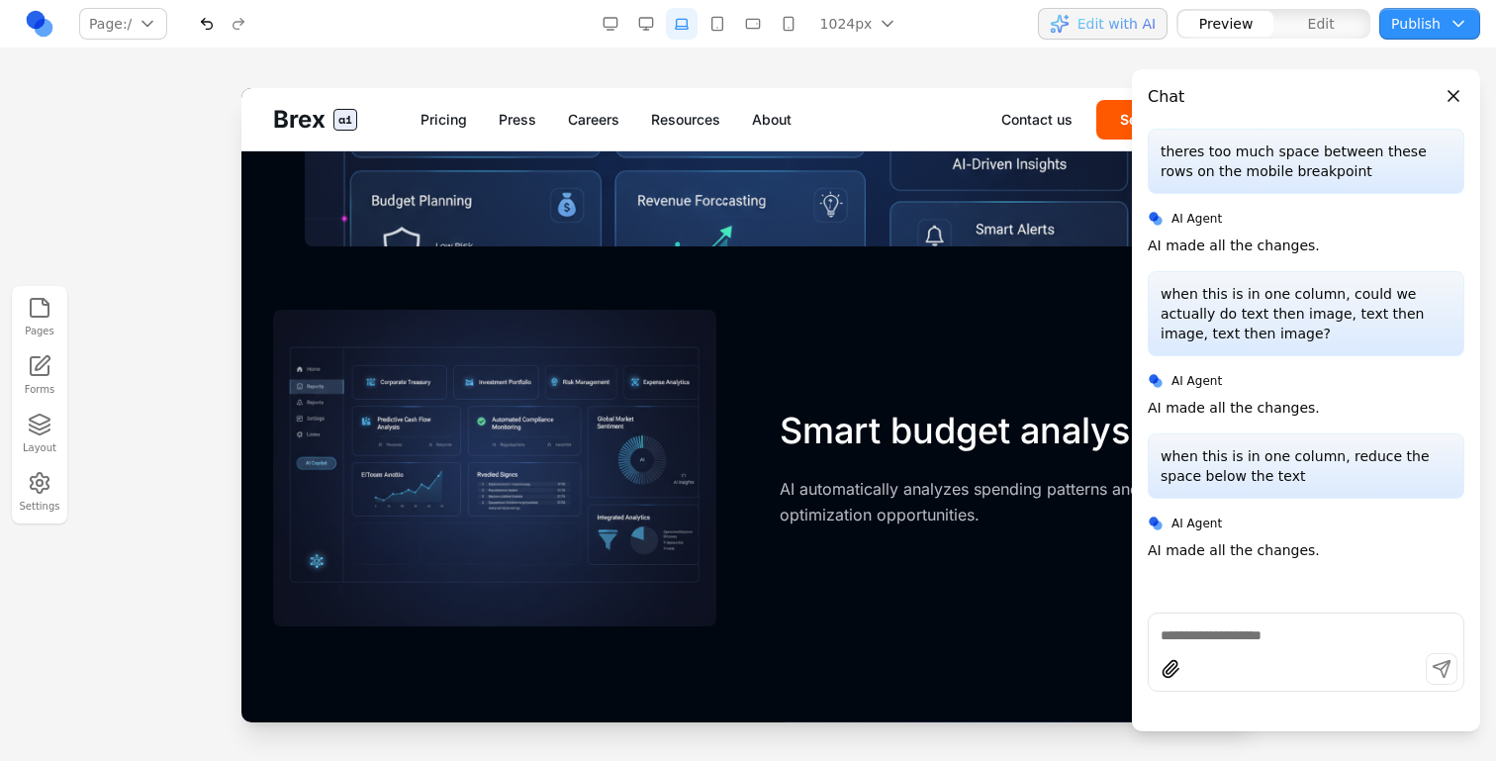
click at [717, 21] on button "button" at bounding box center [718, 24] width 32 height 32
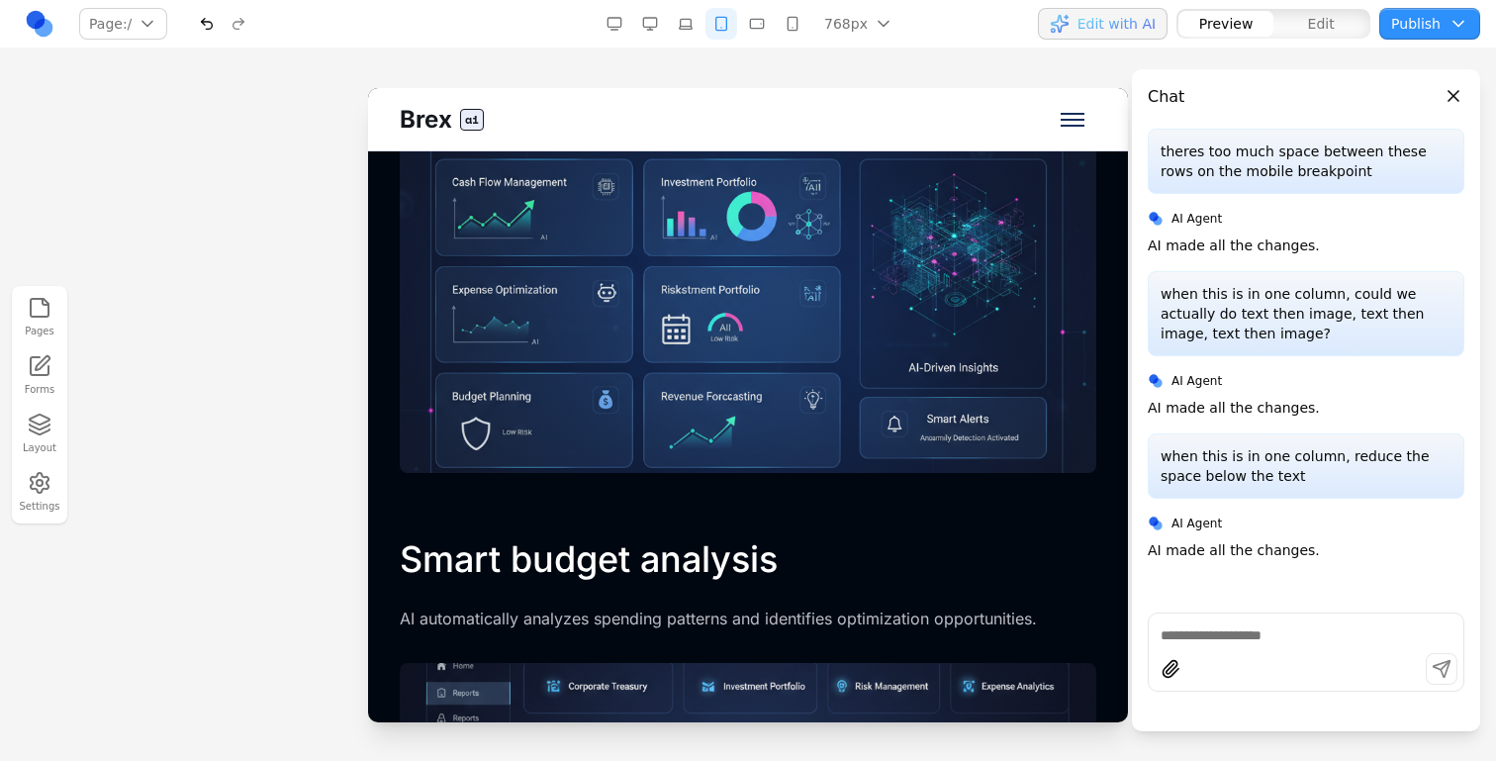
scroll to position [3110, 0]
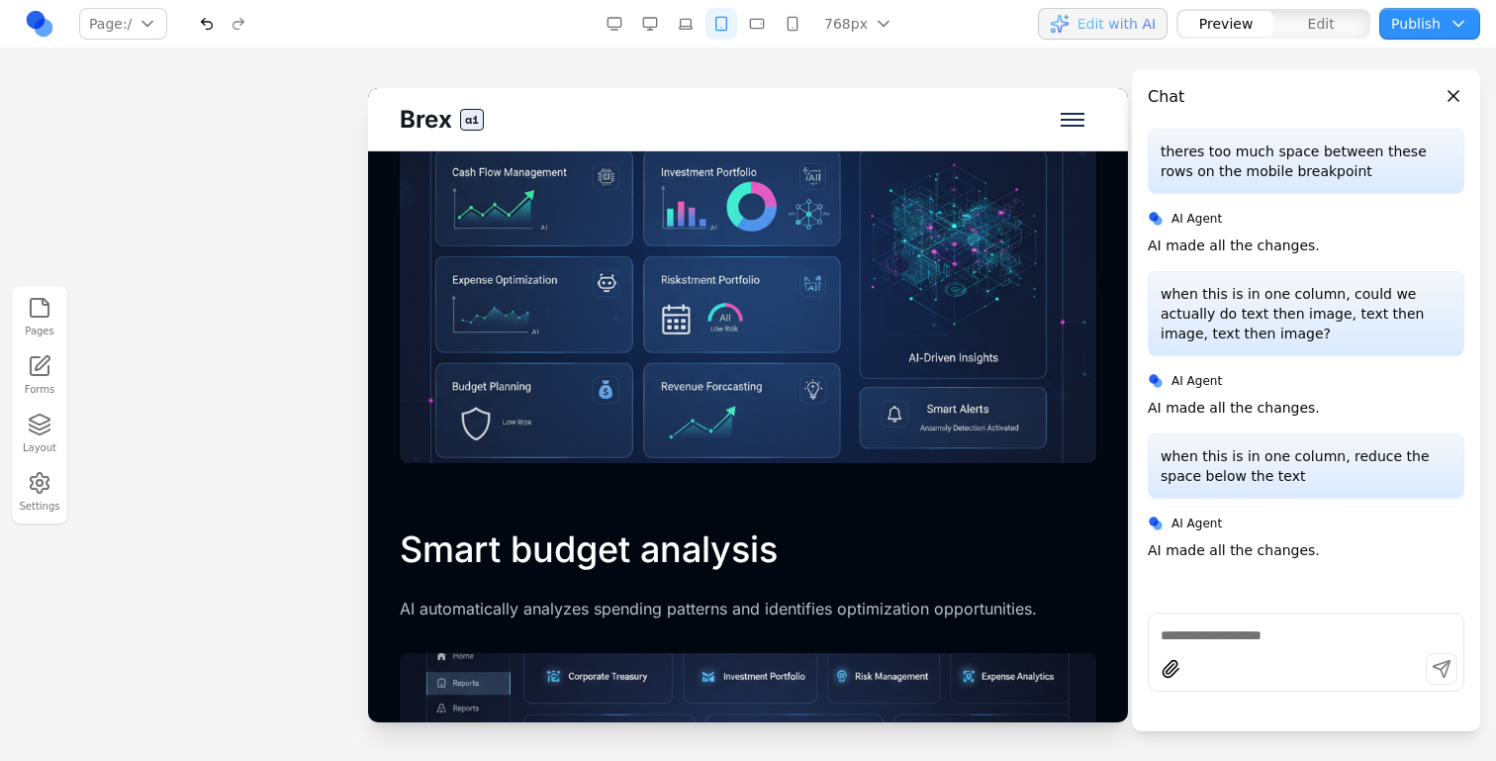
click at [1302, 24] on button "Edit" at bounding box center [1321, 24] width 95 height 26
click at [1132, 38] on button "Edit with AI" at bounding box center [1103, 24] width 130 height 32
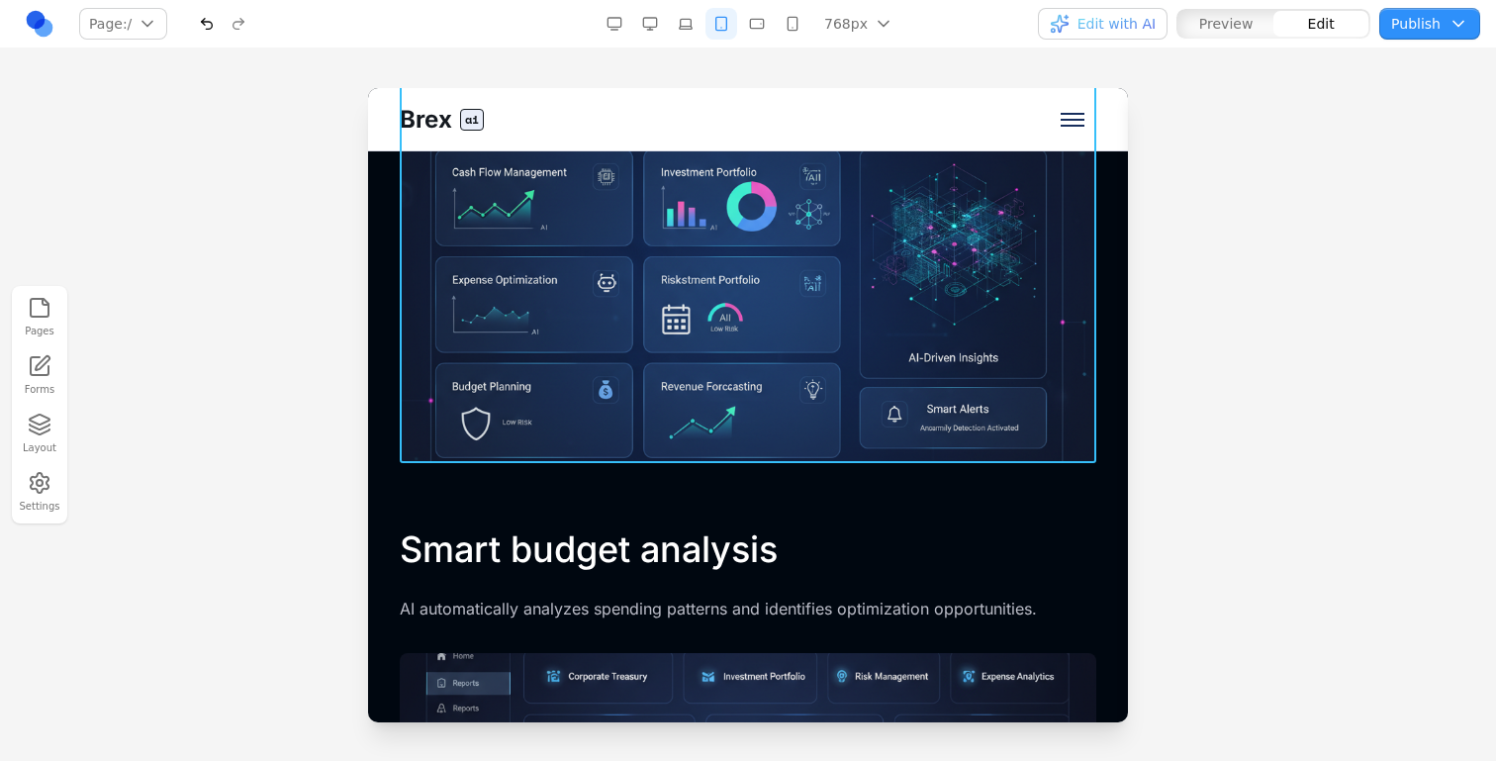
scroll to position [3121, 0]
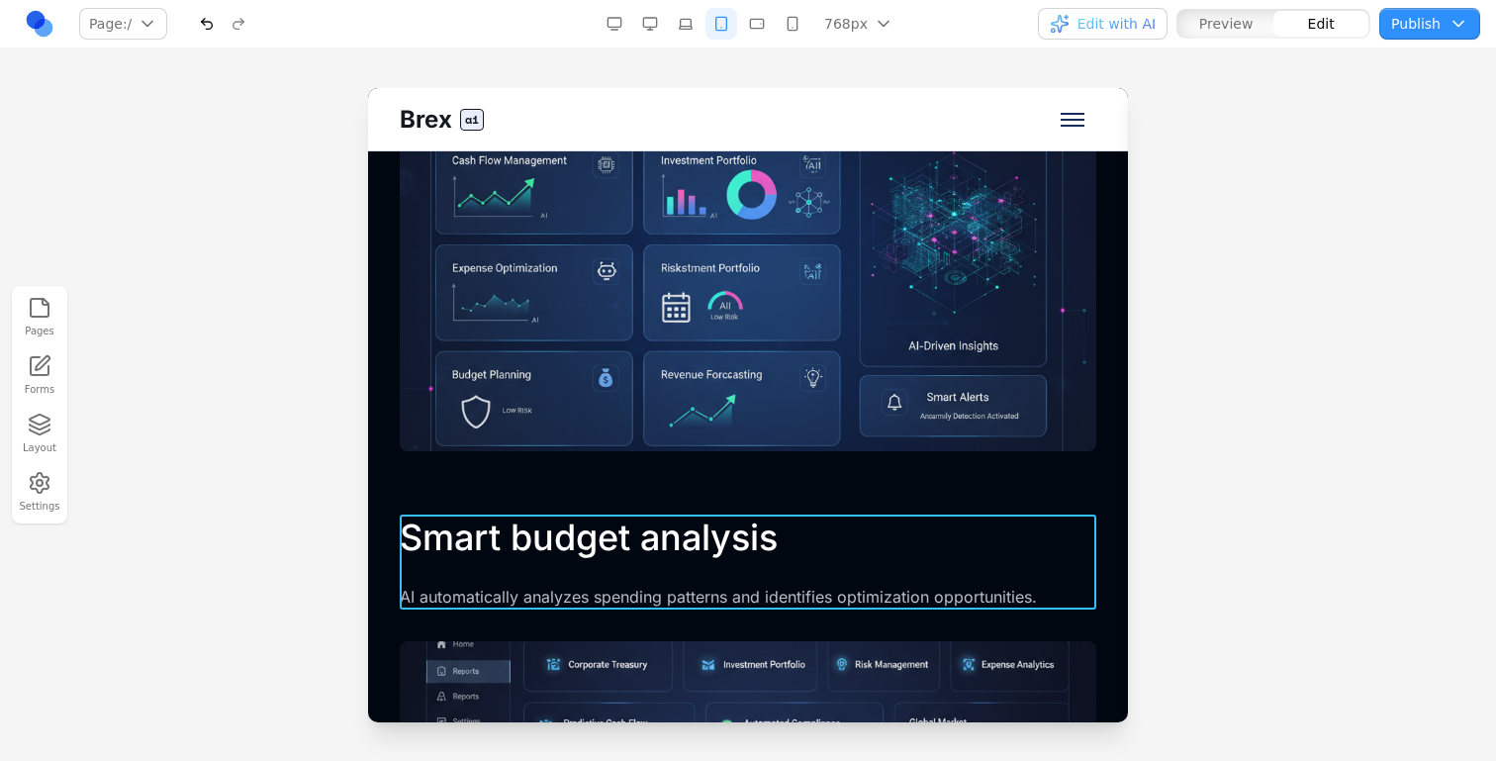
click at [789, 566] on div "Smart budget analysis AI automatically analyzes spending patterns and identifie…" at bounding box center [748, 562] width 697 height 95
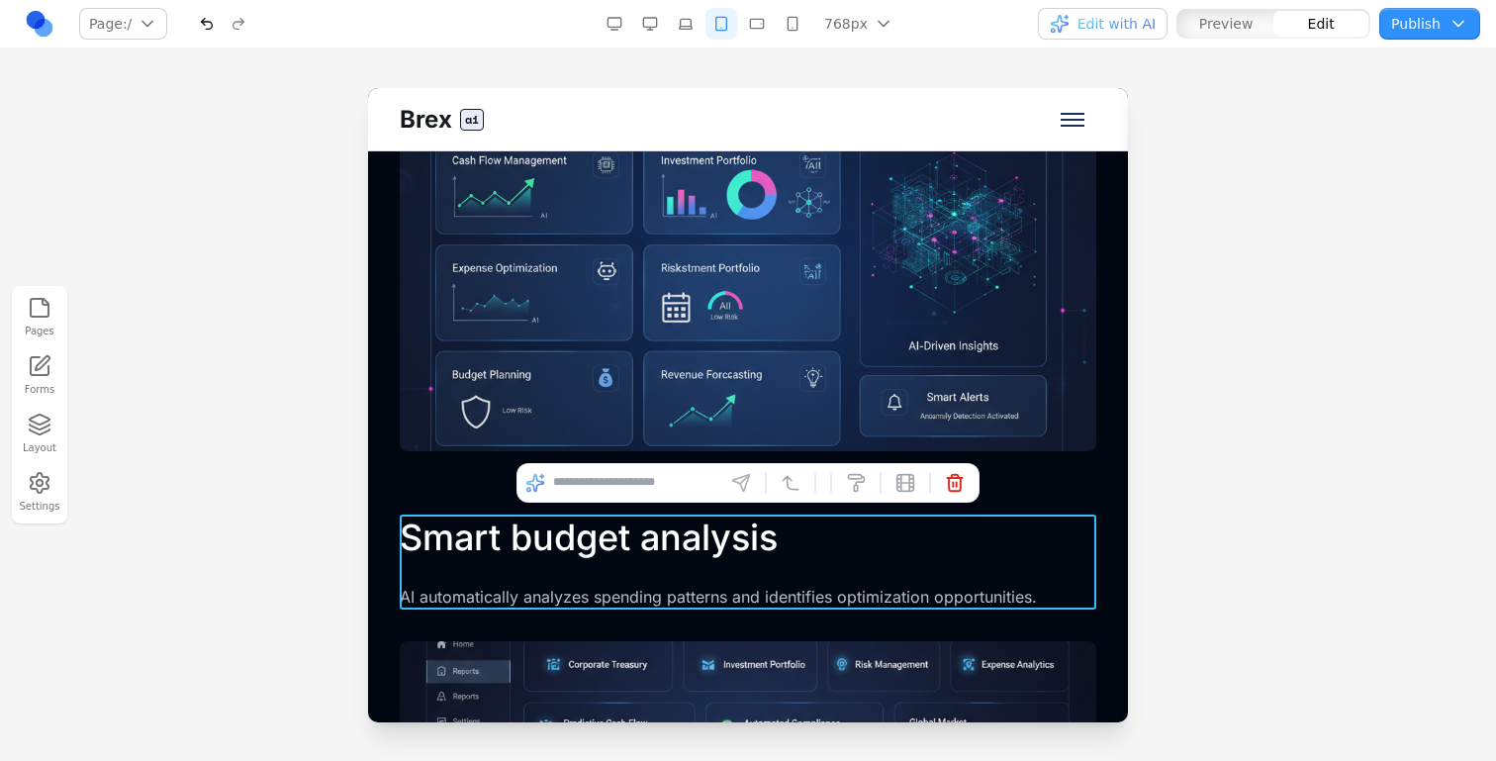
click at [773, 621] on div "Smart budget analysis AI automatically analyzes spending patterns and identifie…" at bounding box center [748, 736] width 697 height 443
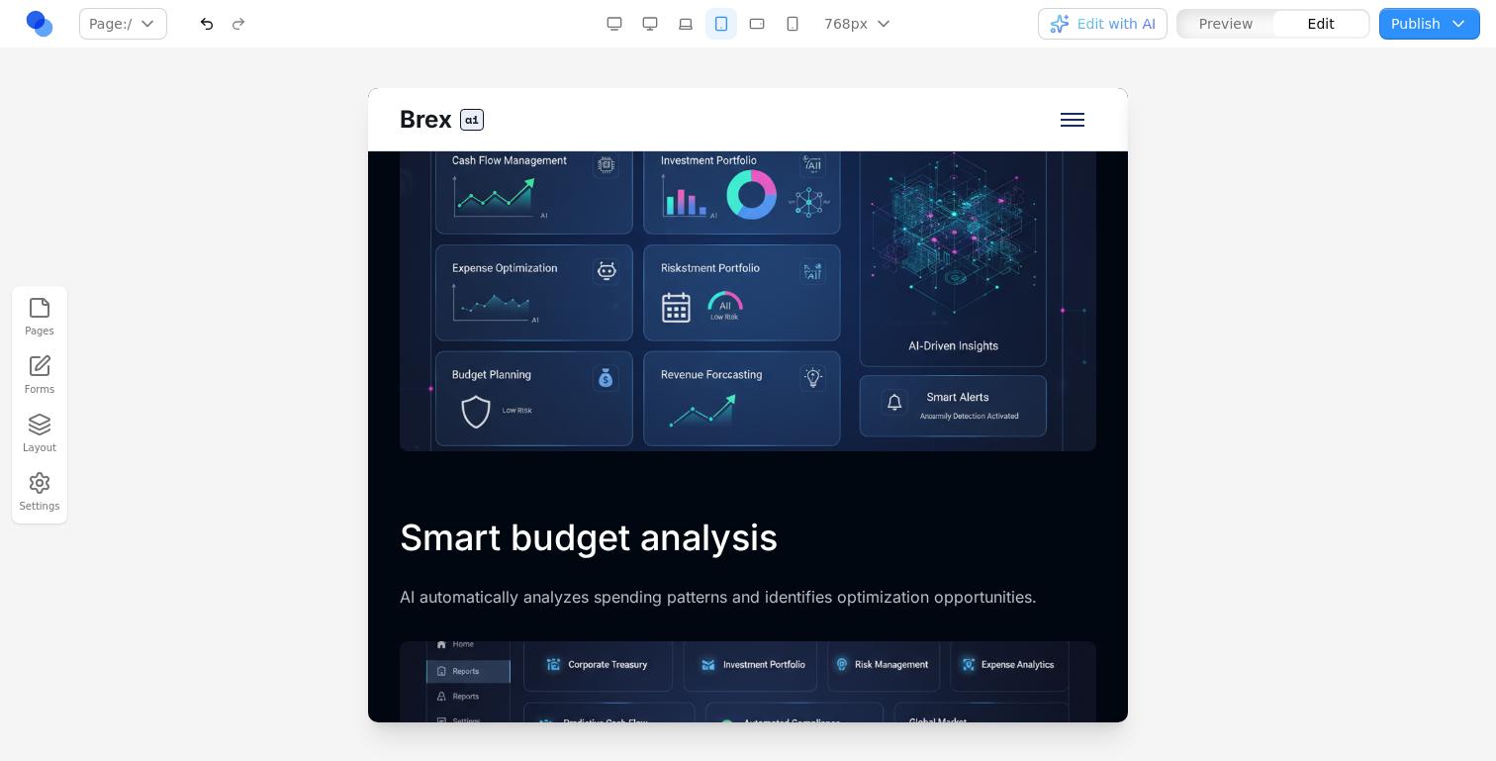
click at [773, 621] on div "Smart budget analysis AI automatically analyzes spending patterns and identifie…" at bounding box center [748, 736] width 697 height 443
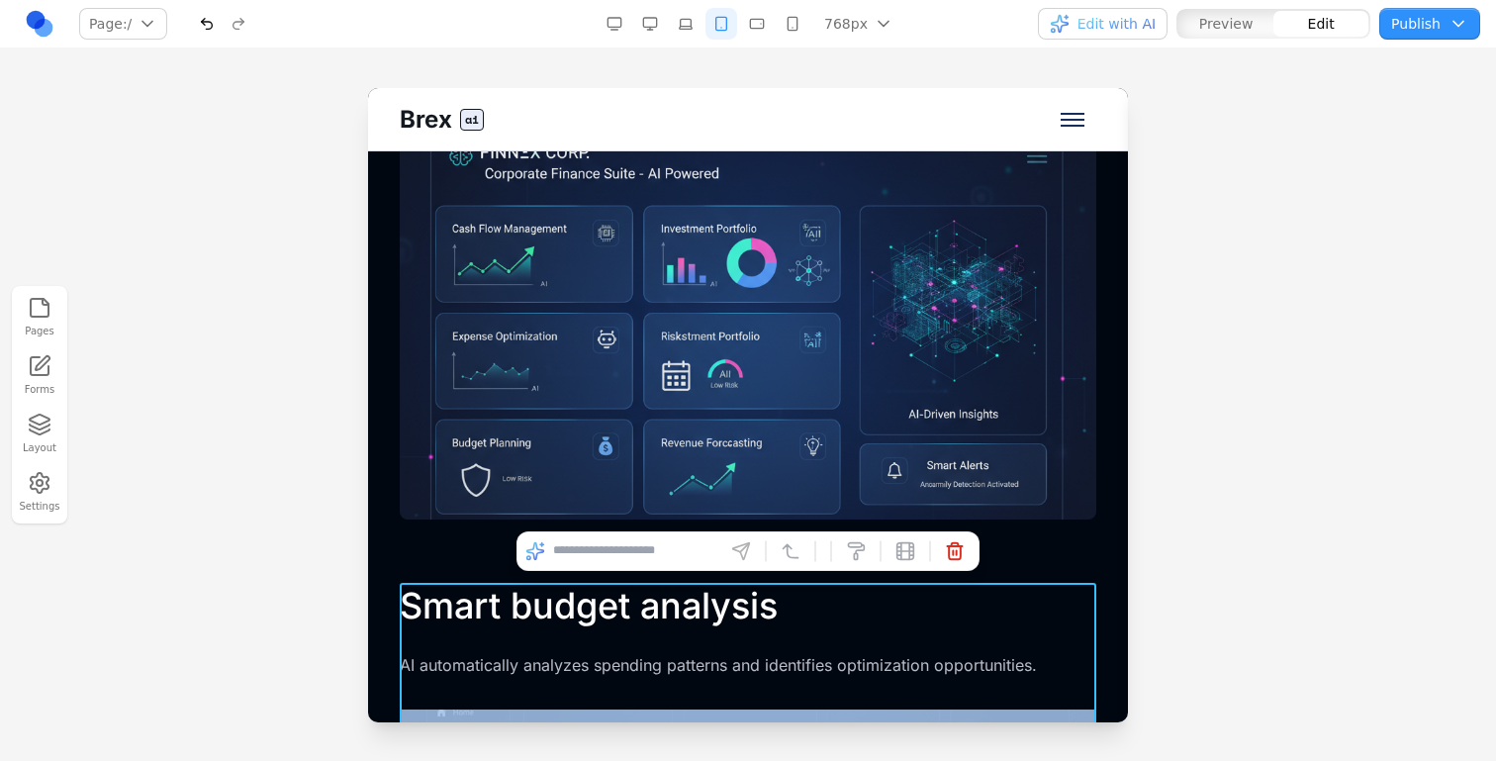
scroll to position [3094, 0]
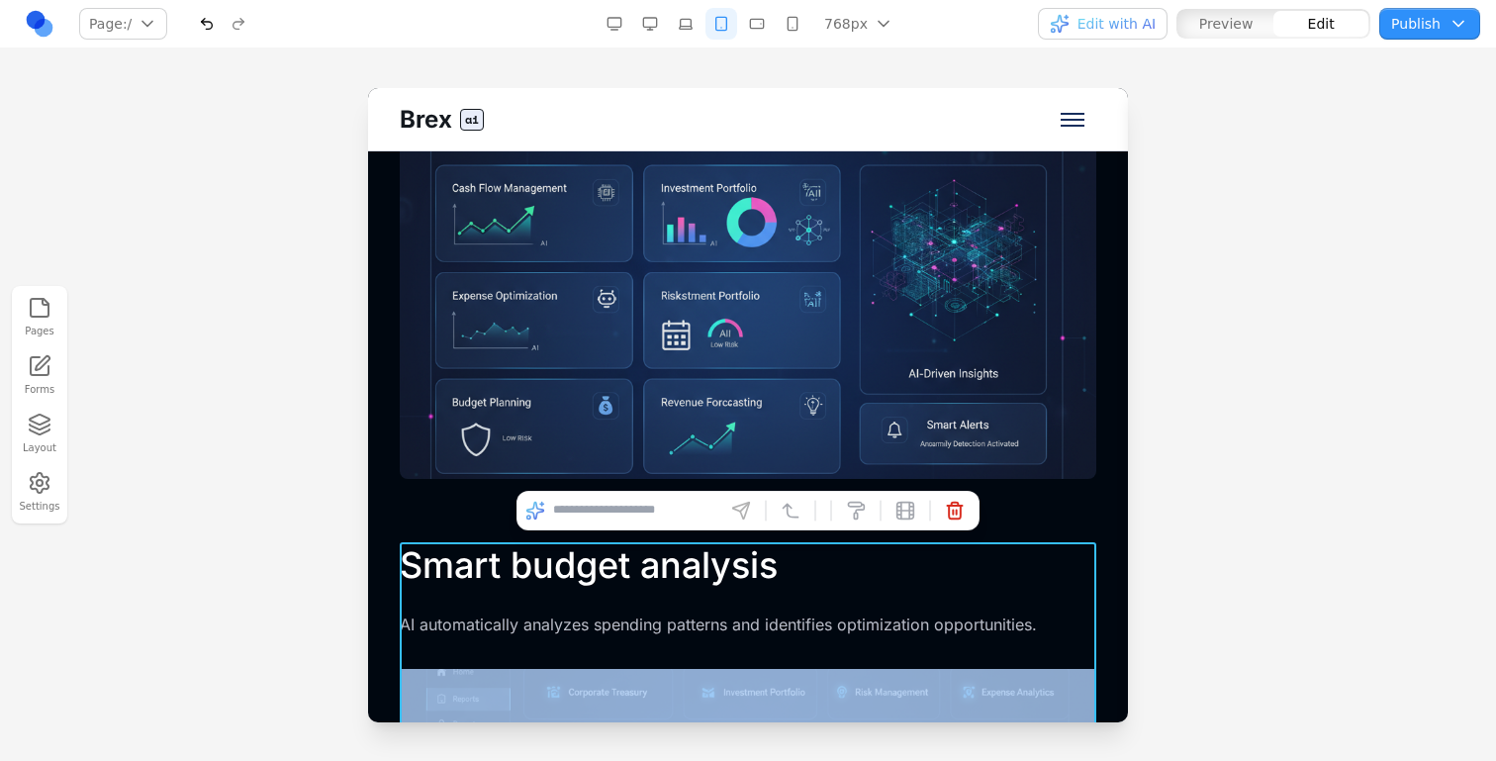
click at [665, 523] on input at bounding box center [635, 511] width 164 height 32
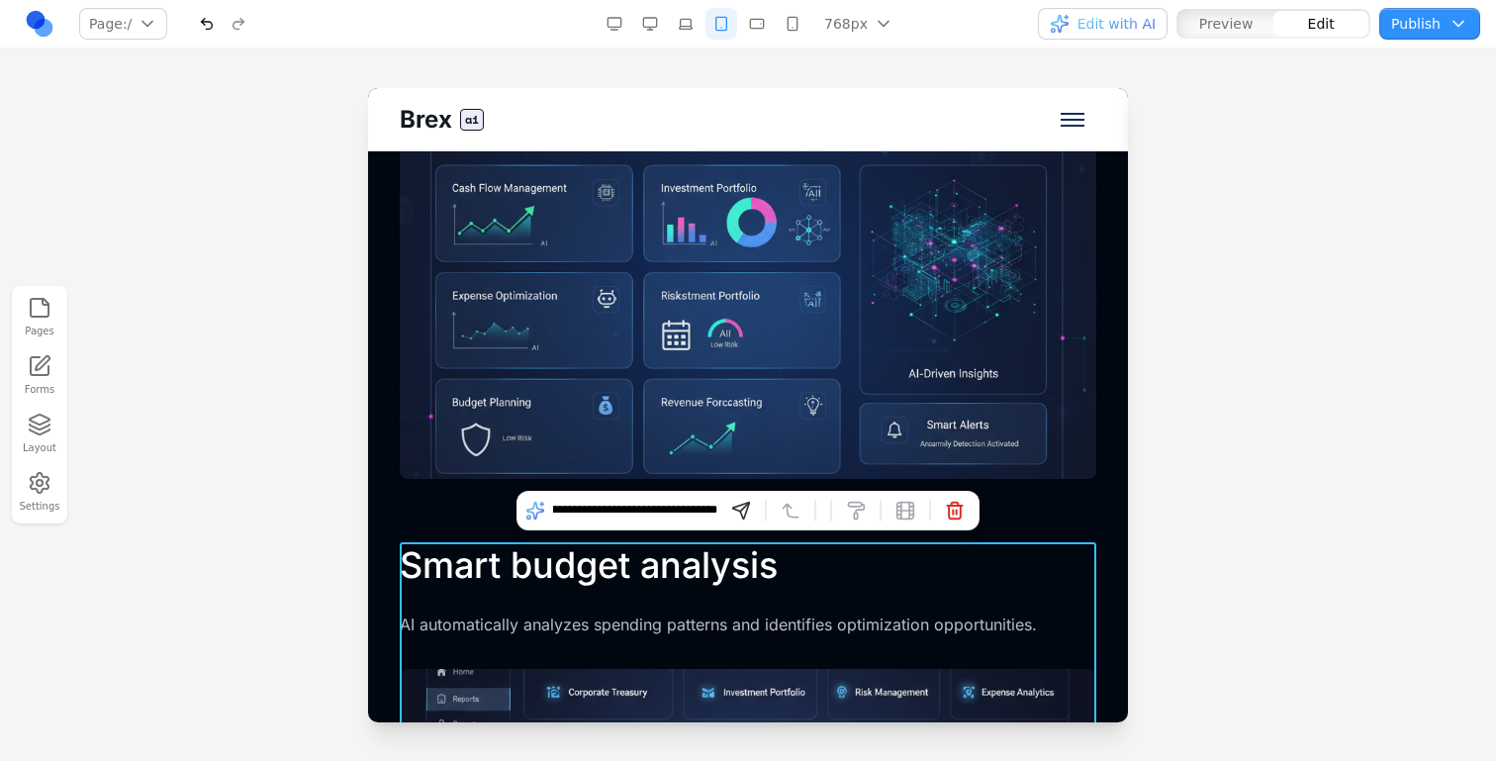
scroll to position [0, 307]
type input "**********"
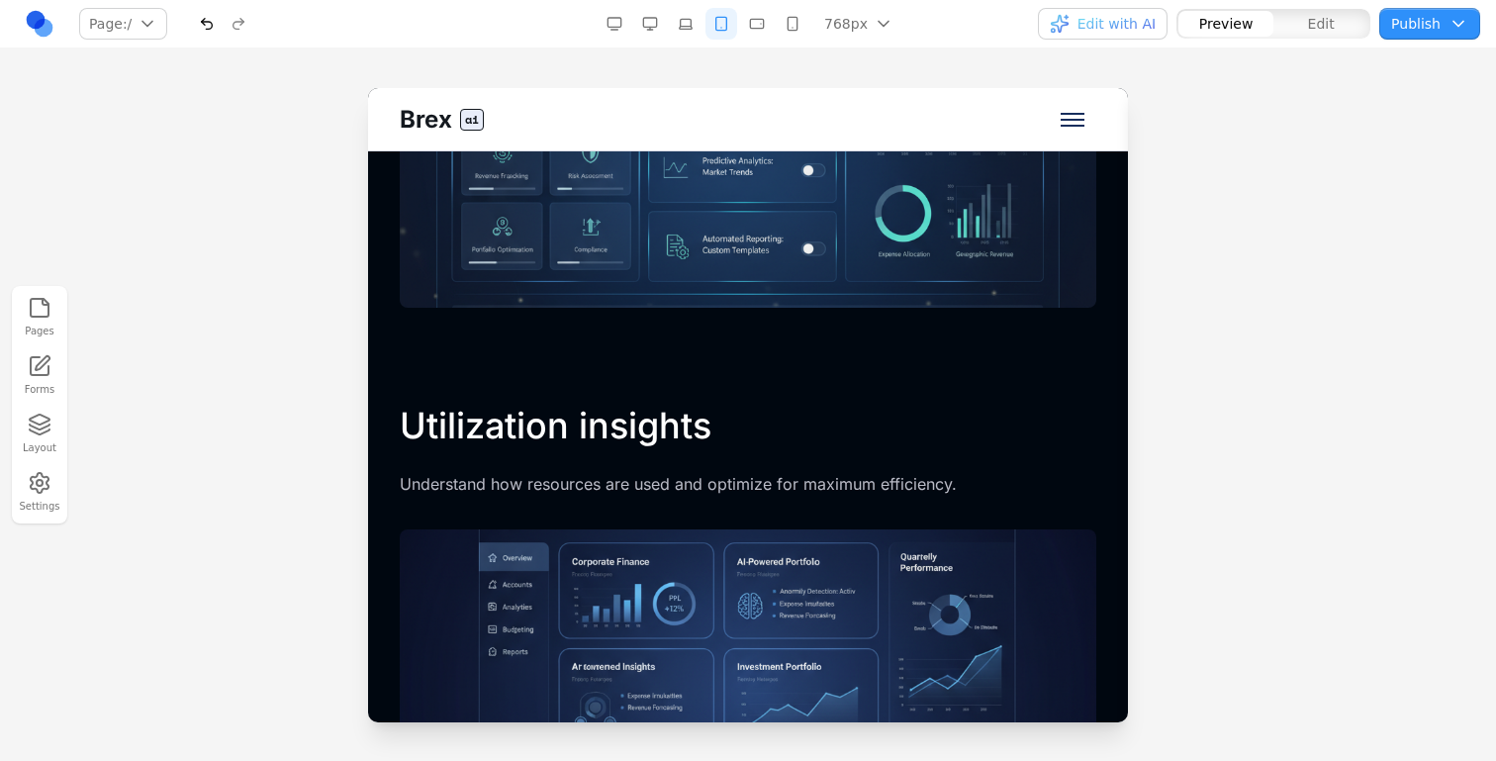
scroll to position [4285, 0]
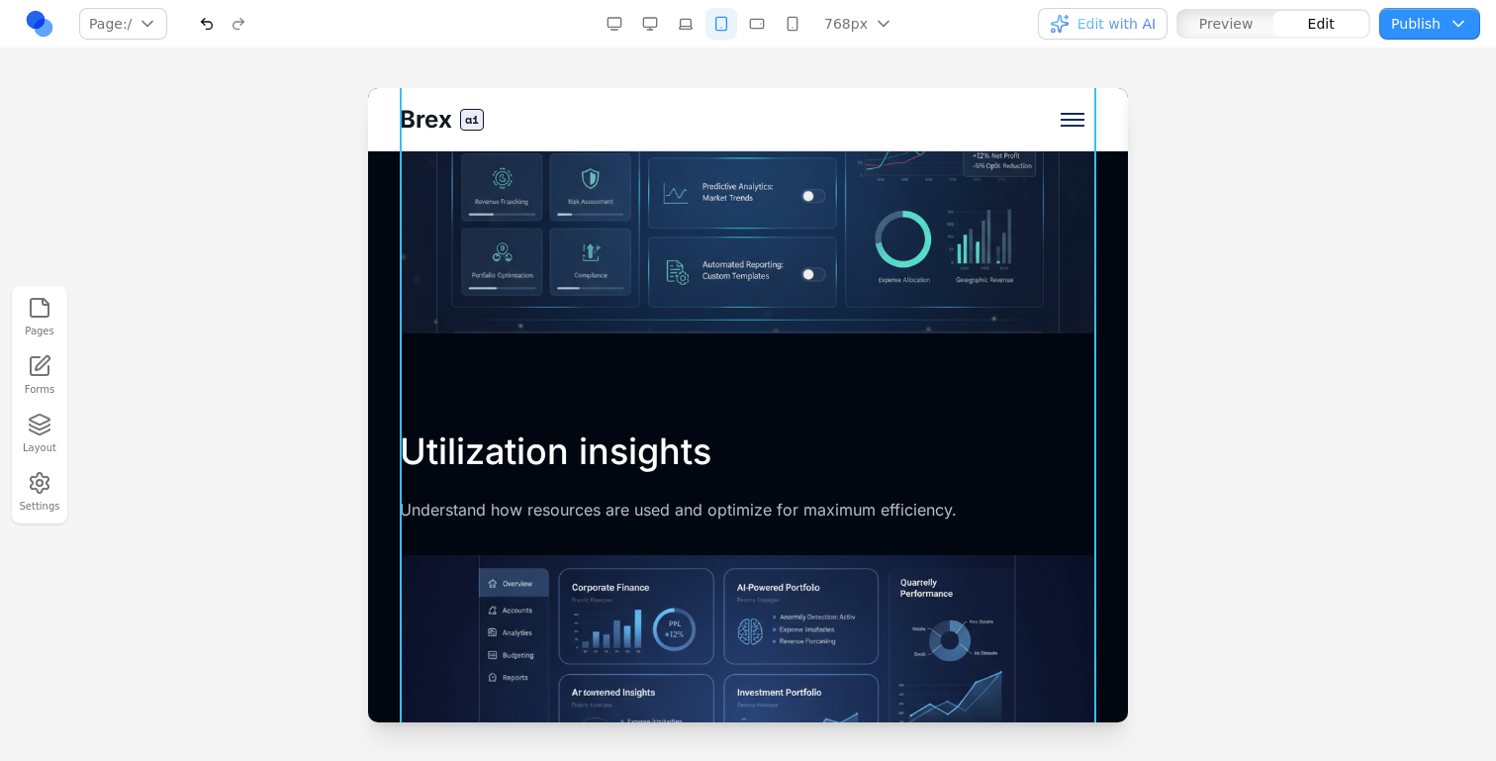
click at [760, 399] on div "Smart budget analysis AI automatically analyzes spending patterns and identifie…" at bounding box center [748, 111] width 697 height 1521
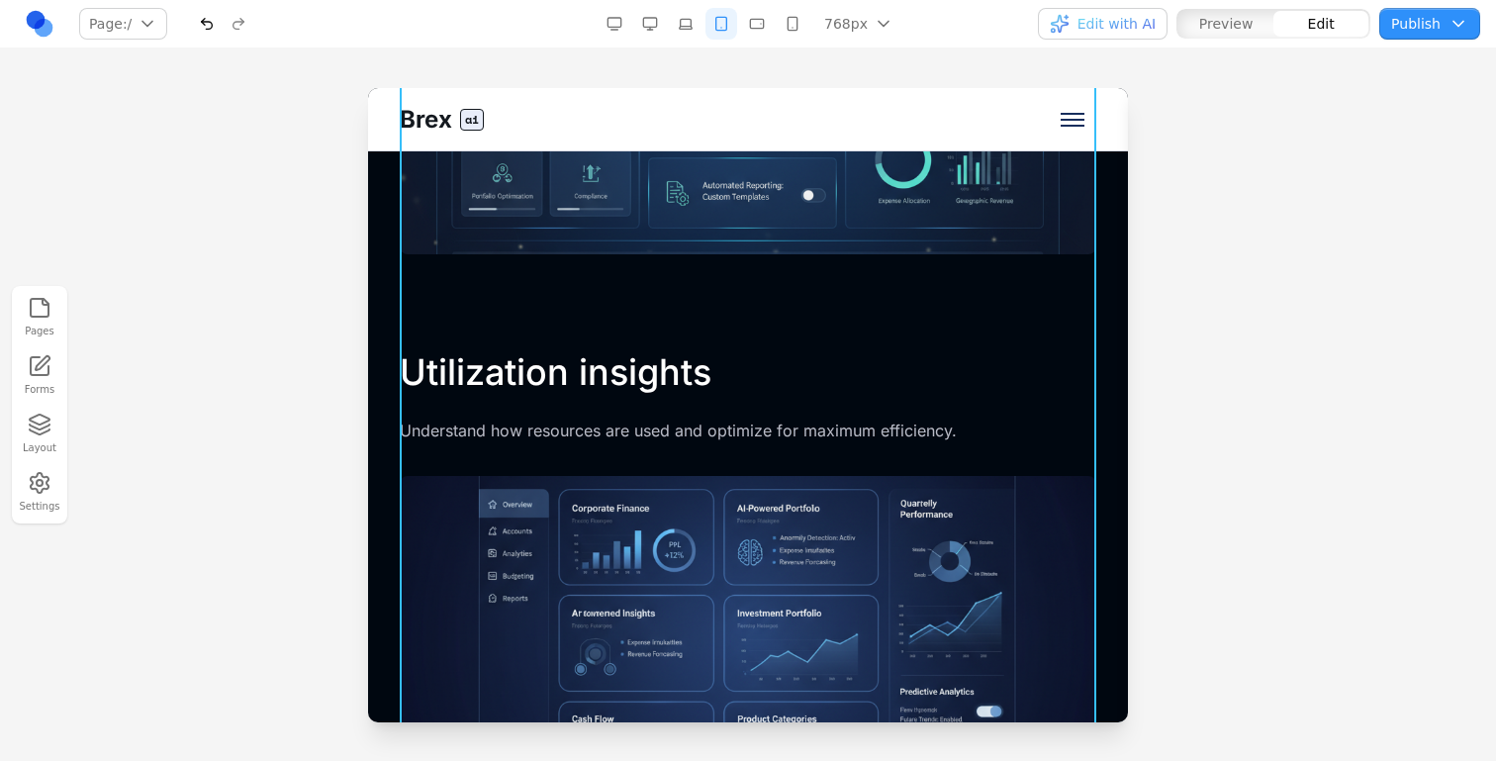
scroll to position [4666, 0]
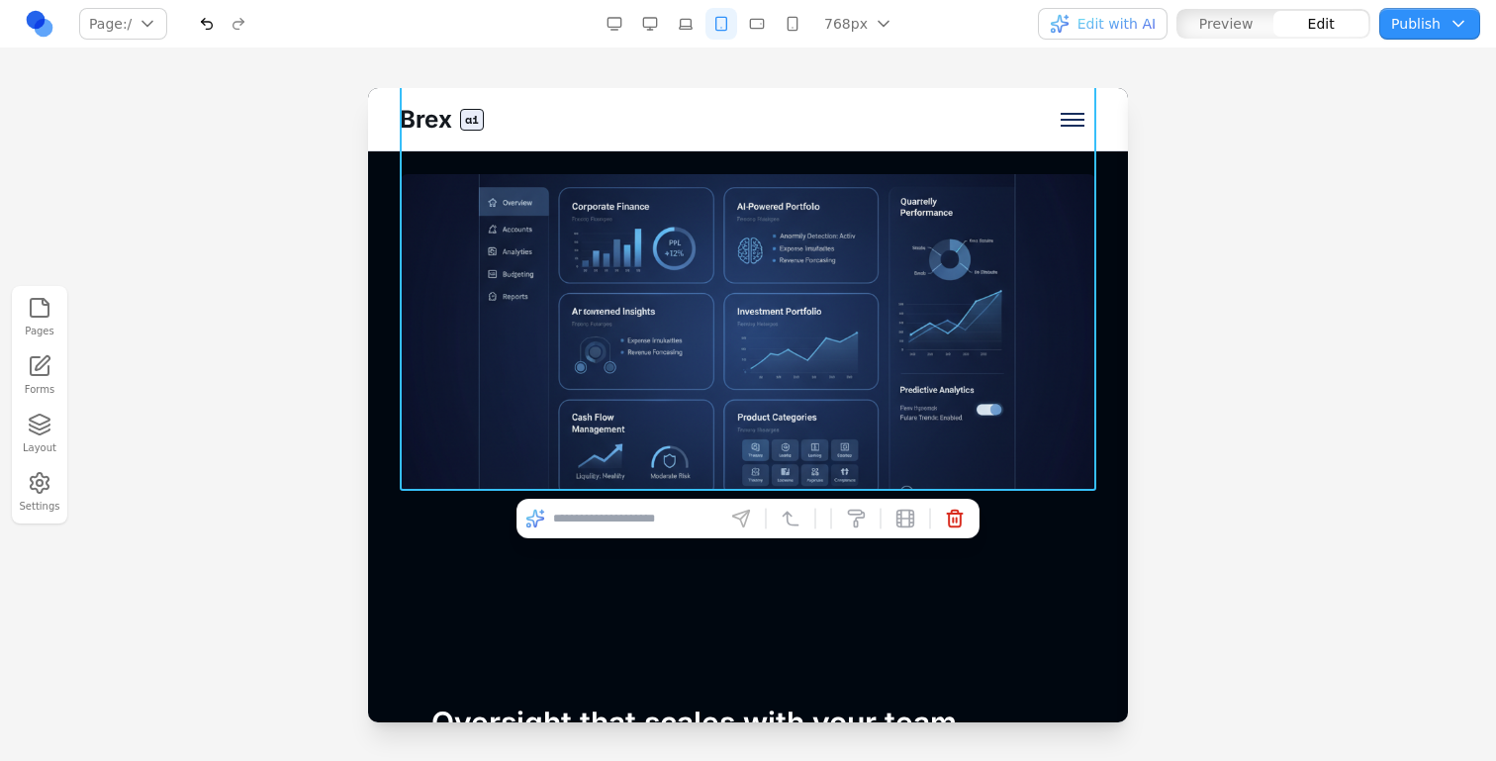
click at [684, 510] on input at bounding box center [635, 519] width 164 height 32
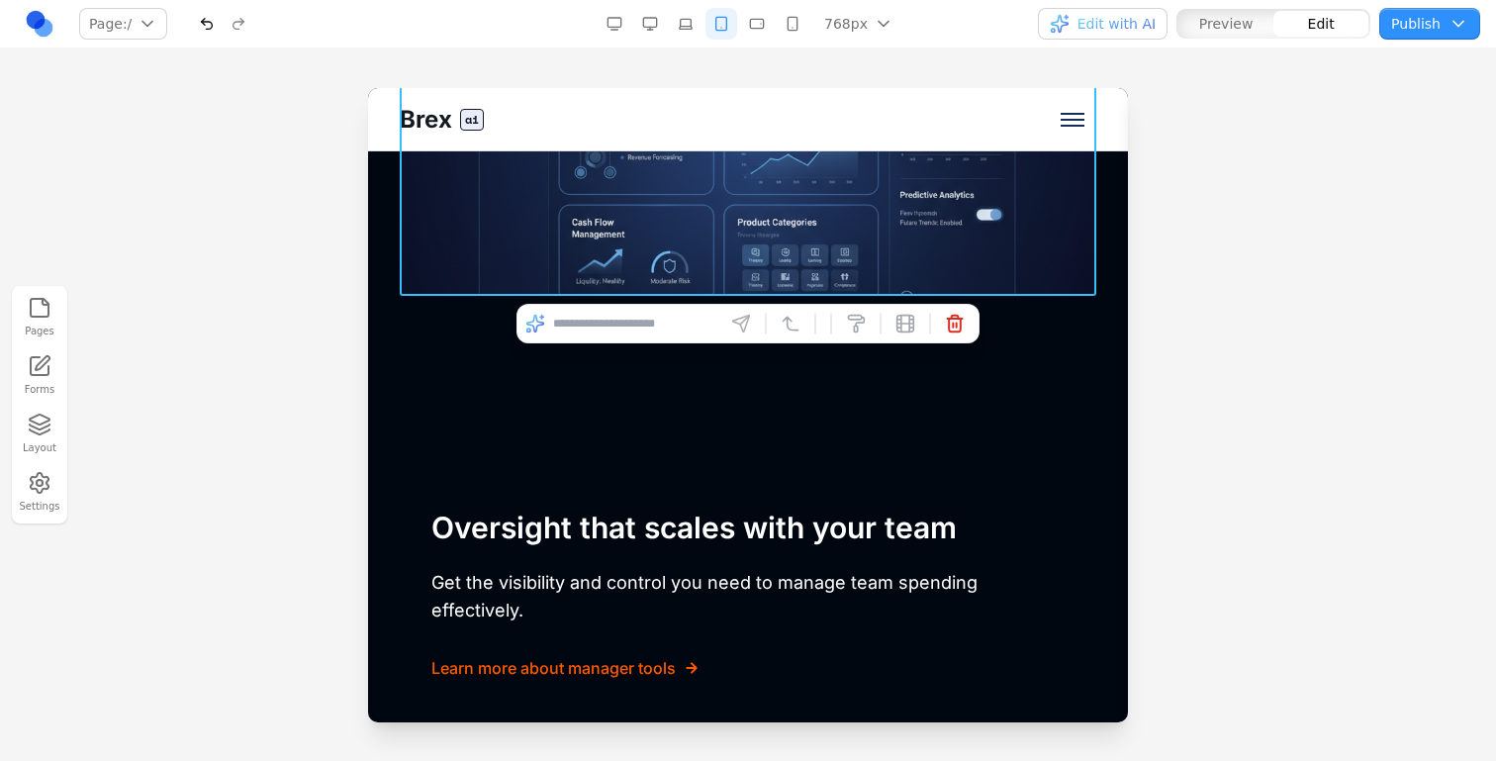
scroll to position [4875, 0]
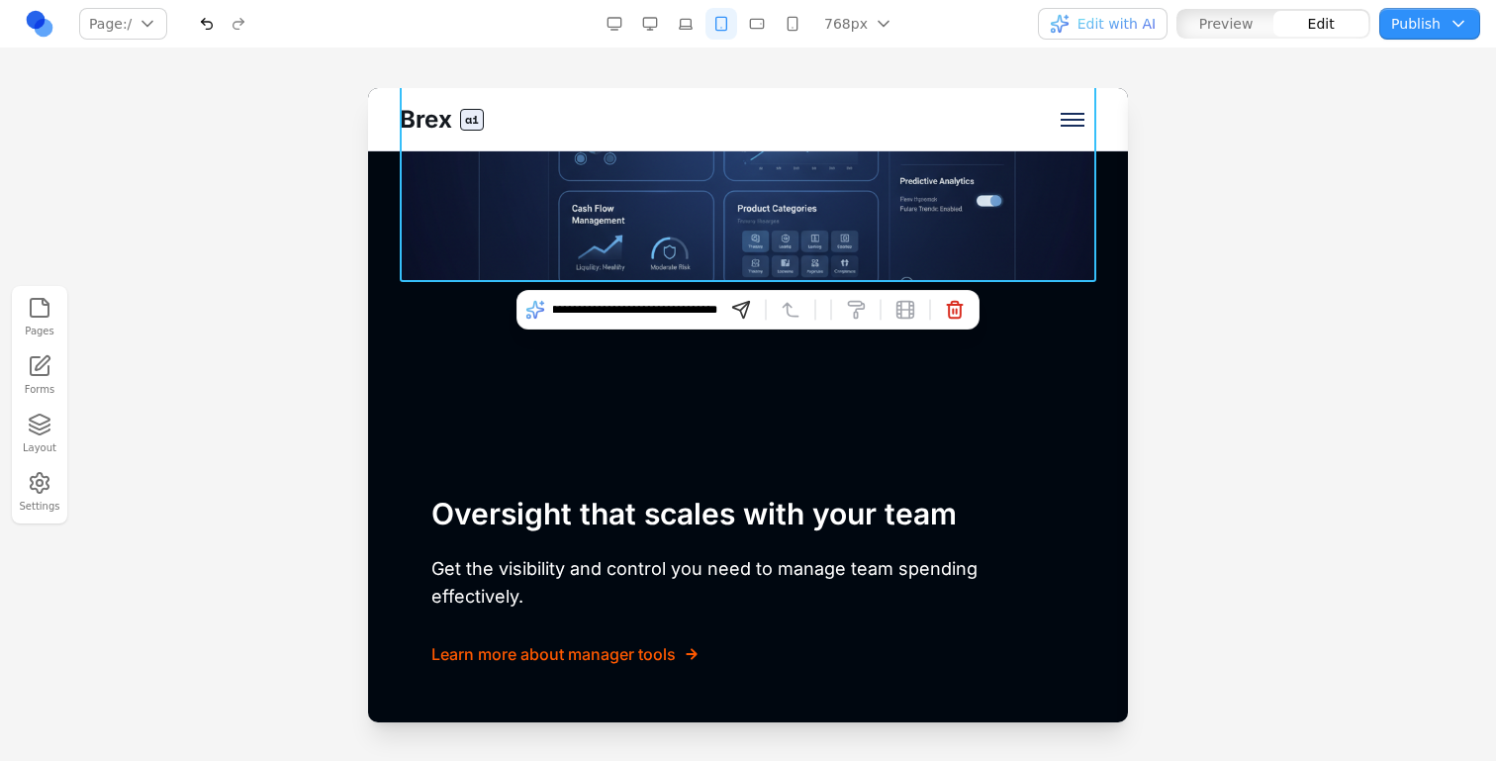
type input "**********"
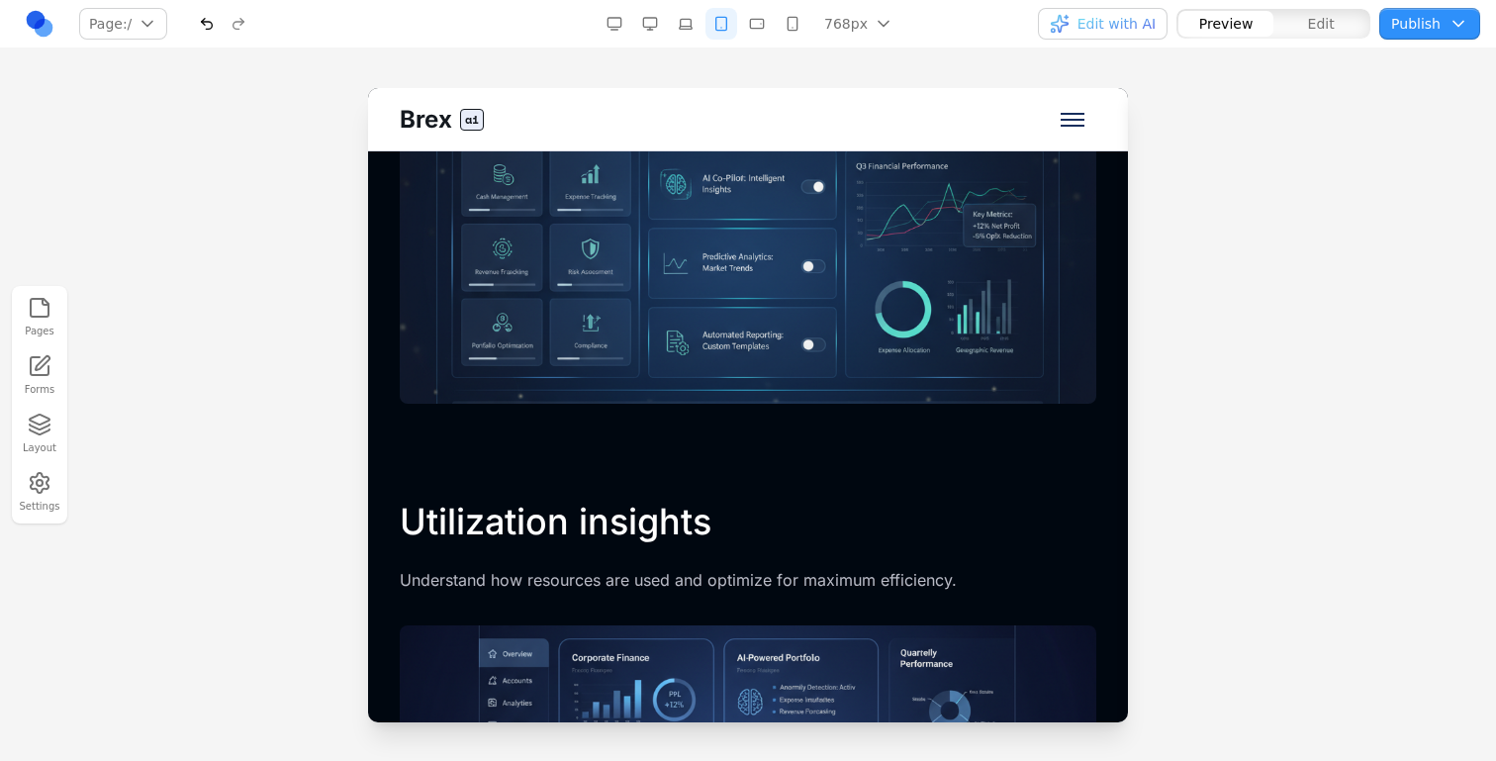
scroll to position [4146, 0]
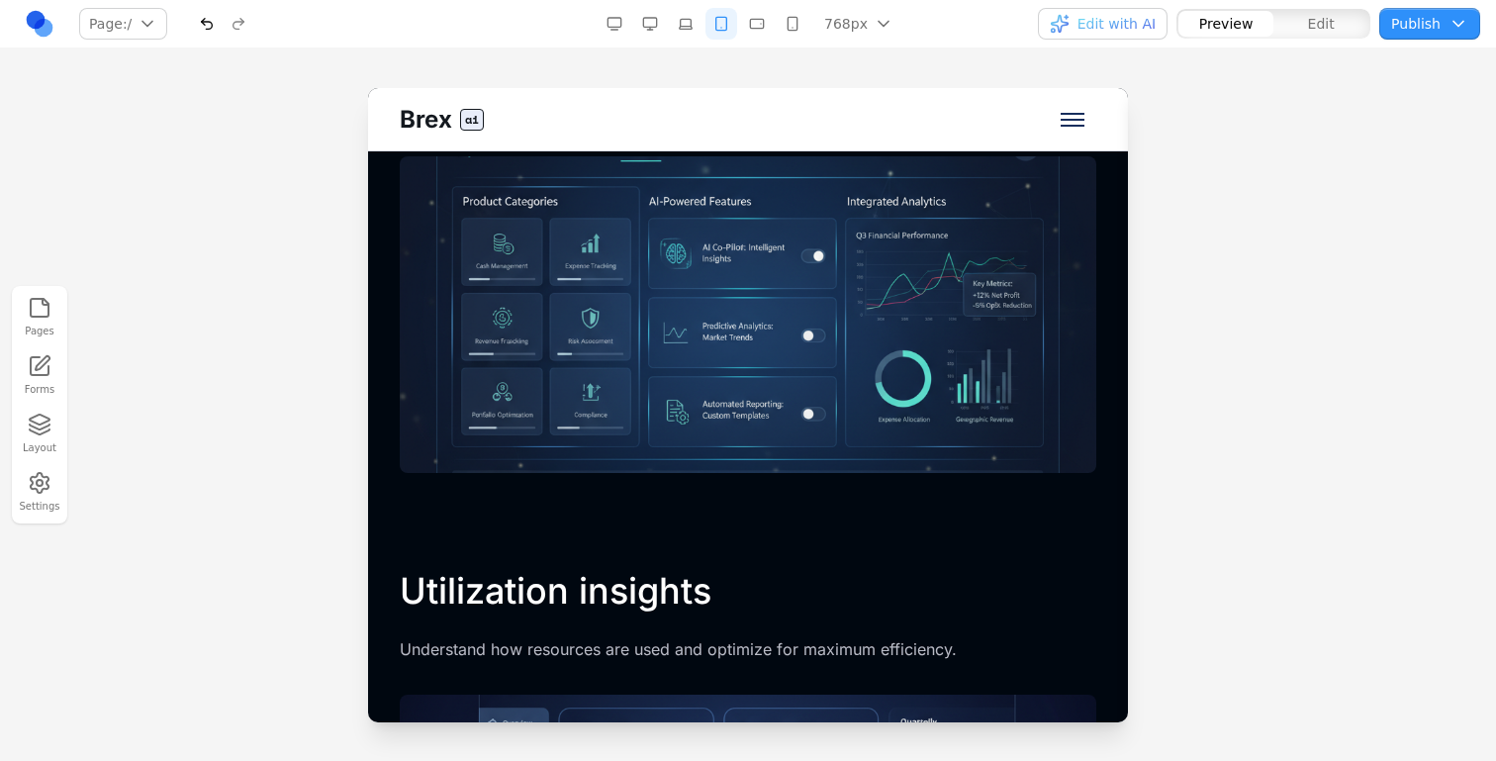
click at [1317, 12] on button "Edit" at bounding box center [1321, 24] width 95 height 26
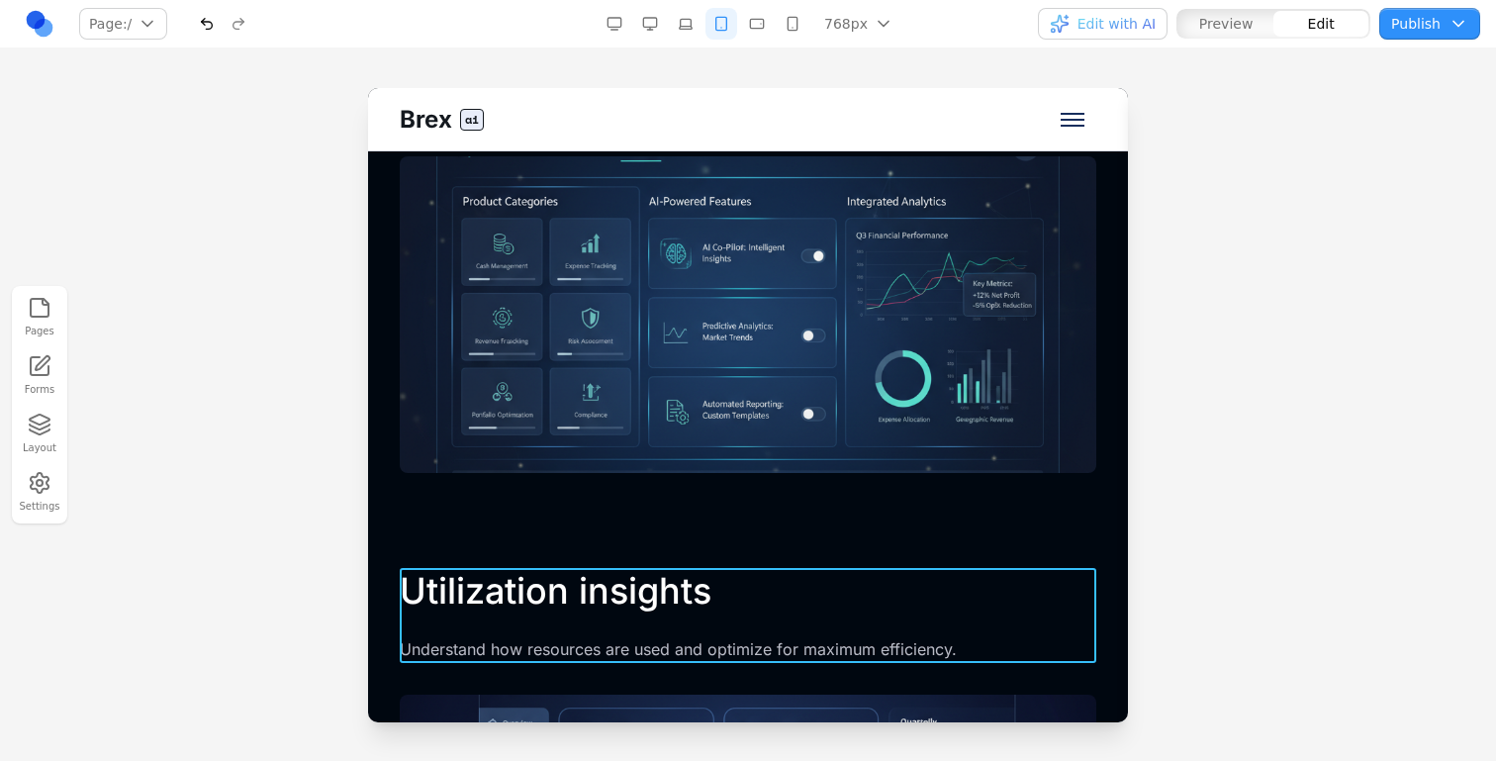
click at [663, 625] on div "Utilization insights Understand how resources are used and optimize for maximum…" at bounding box center [748, 615] width 697 height 95
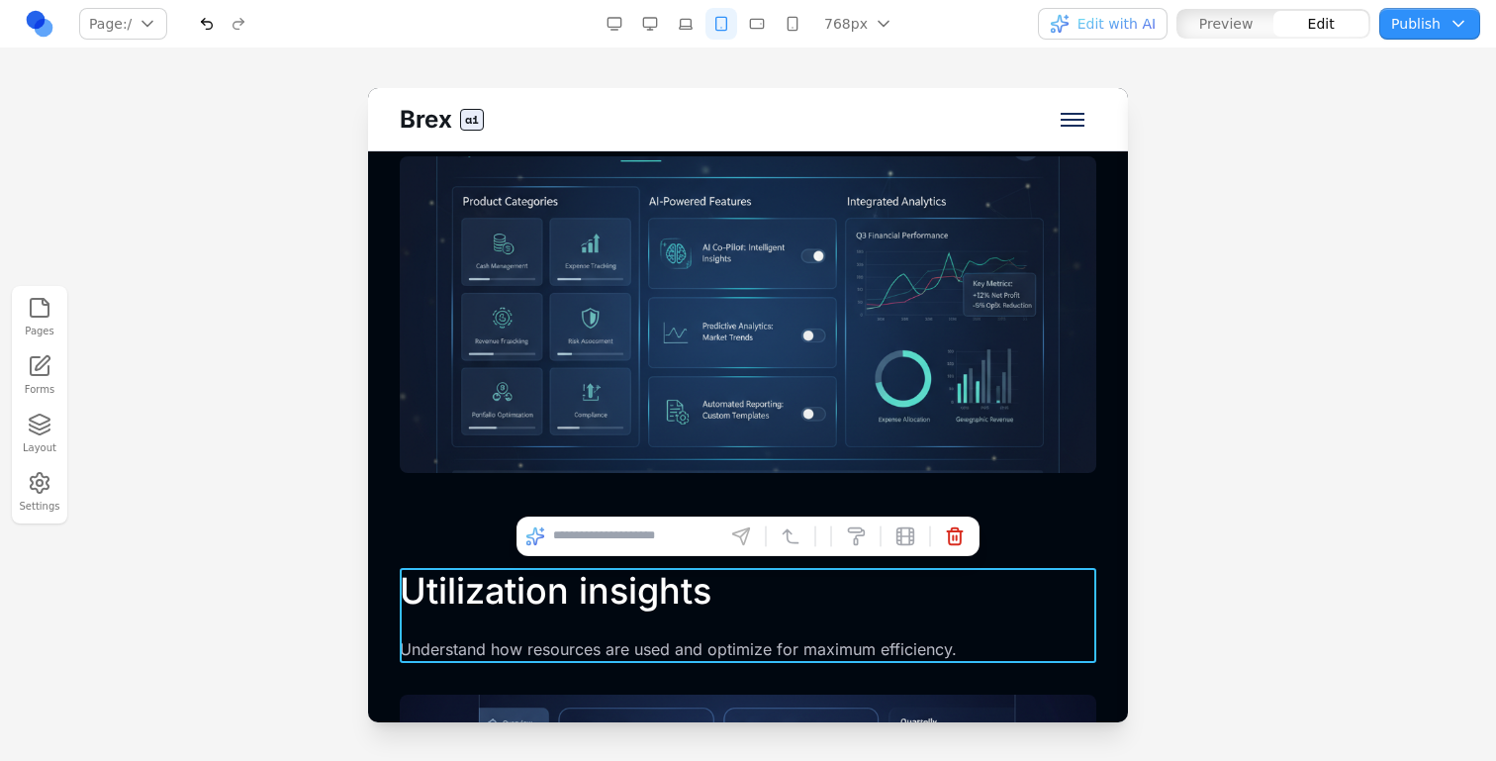
click at [671, 655] on p "Understand how resources are used and optimize for maximum efficiency." at bounding box center [748, 650] width 697 height 26
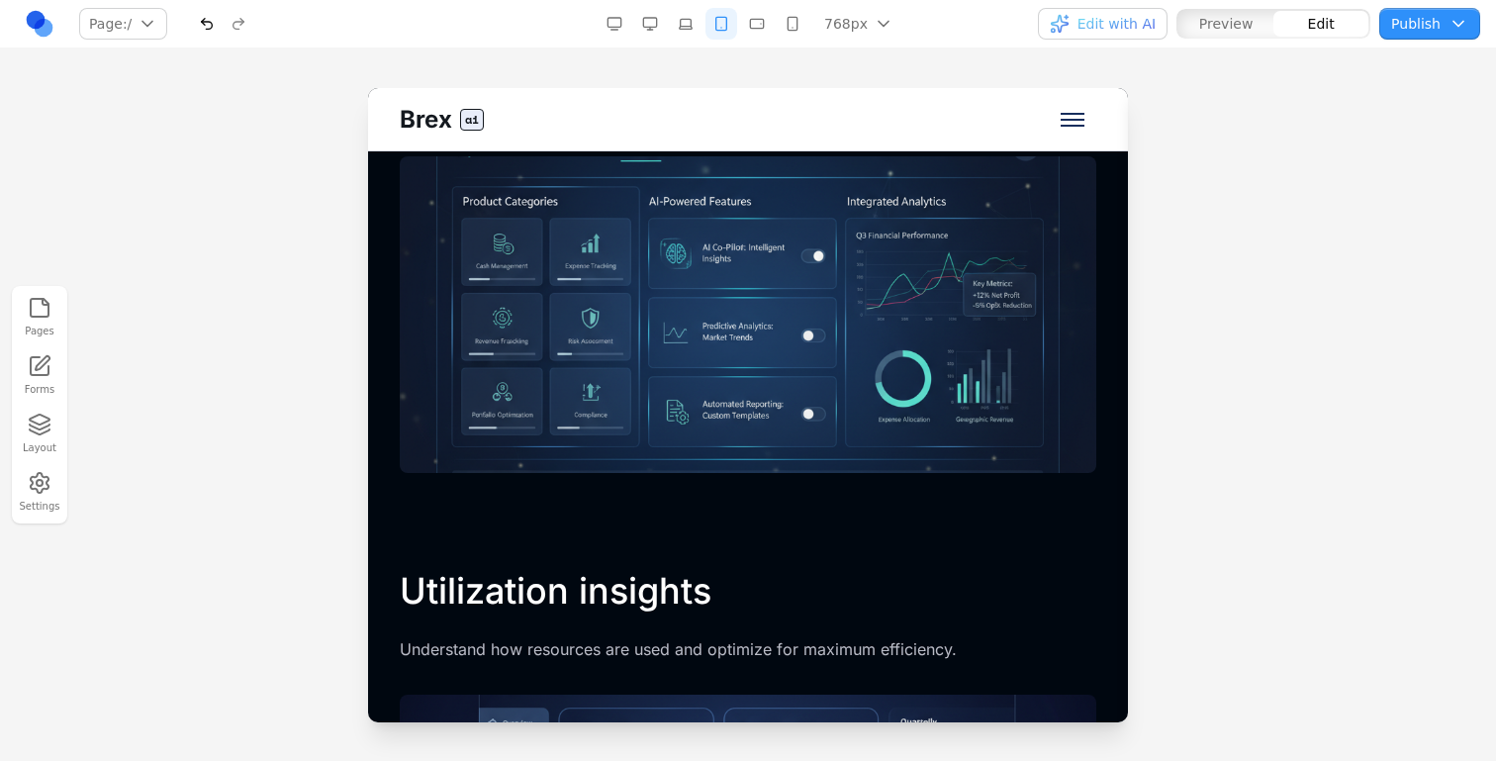
click at [1078, 32] on span "Edit with AI" at bounding box center [1103, 24] width 106 height 20
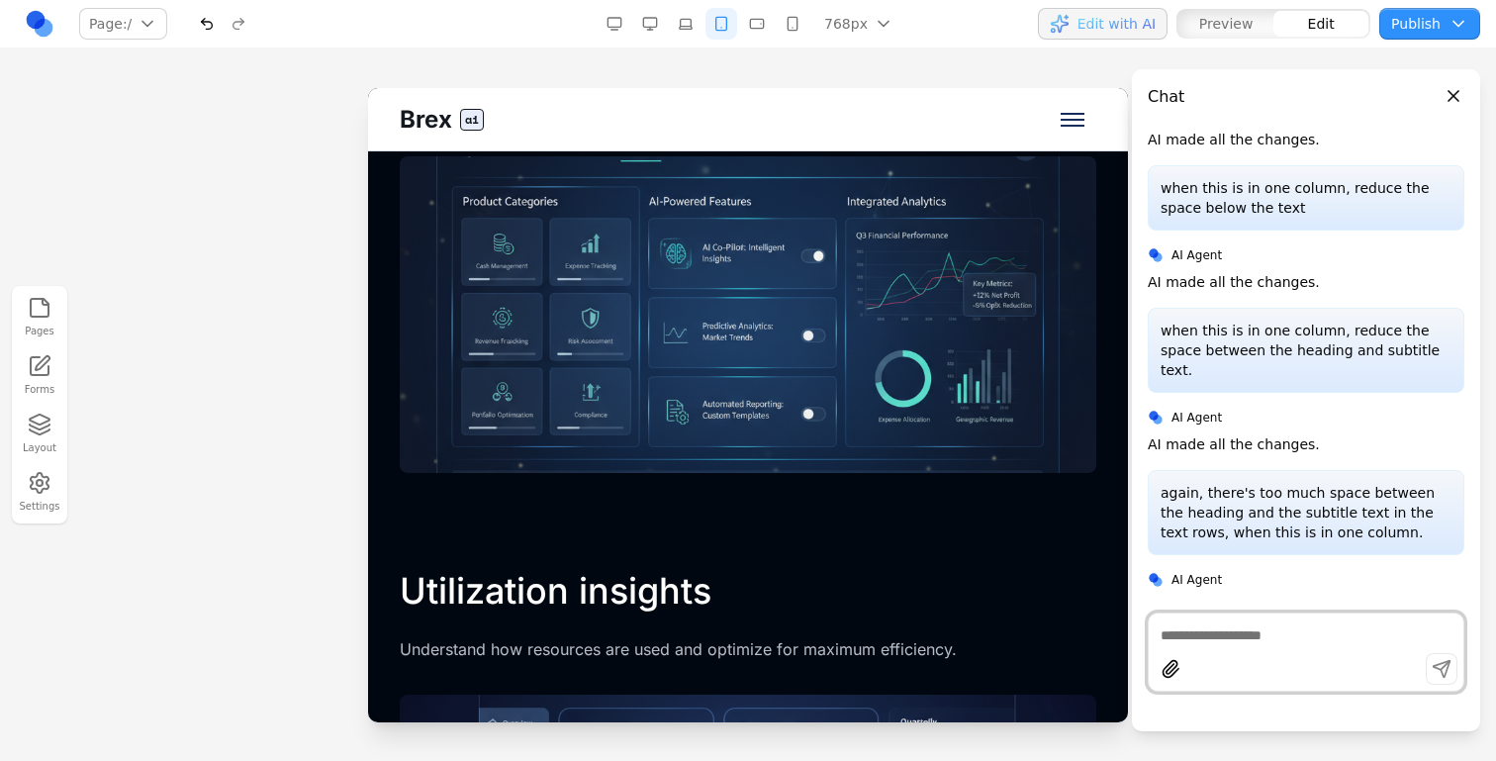
click at [761, 36] on button "button" at bounding box center [757, 24] width 32 height 32
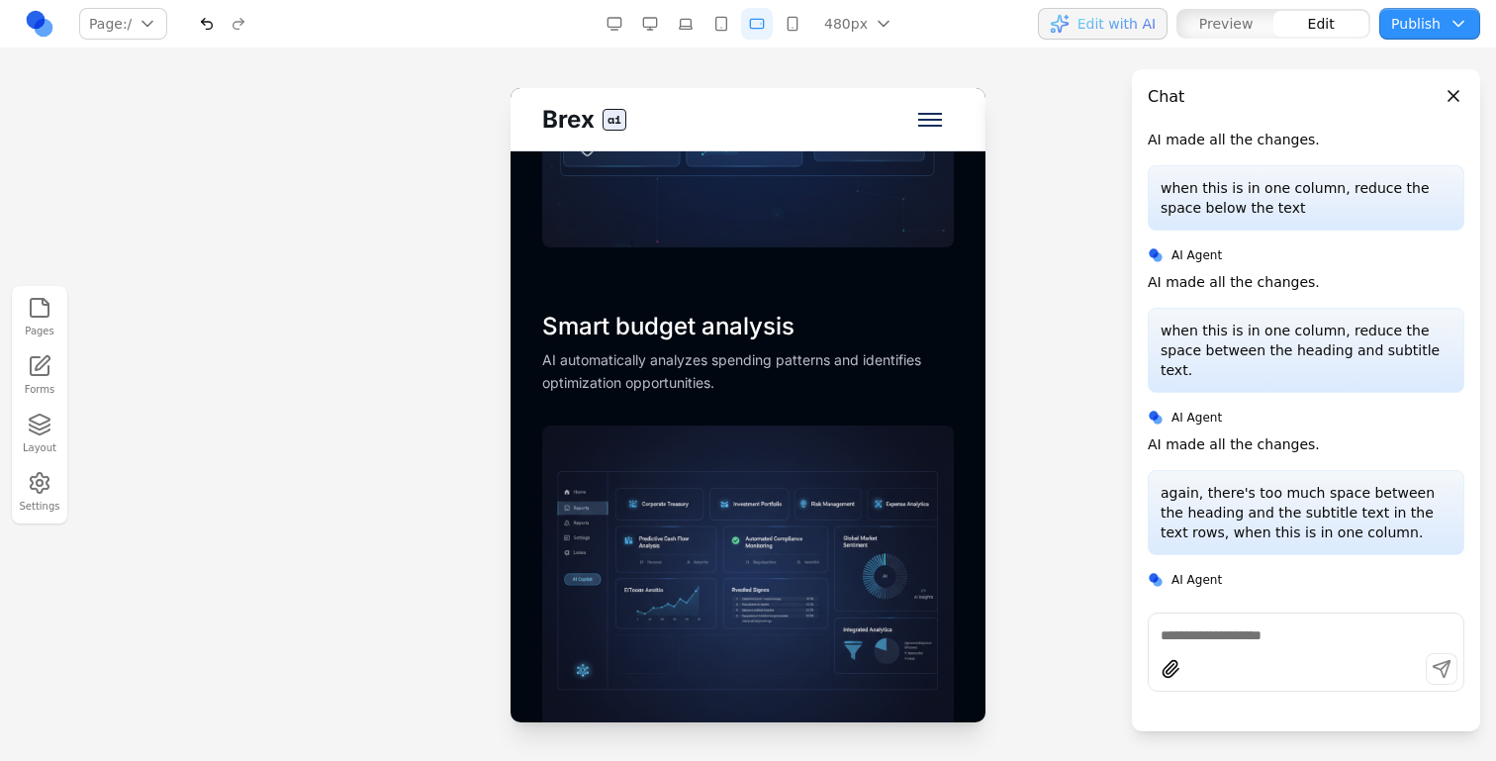
click at [787, 17] on button "button" at bounding box center [793, 24] width 32 height 32
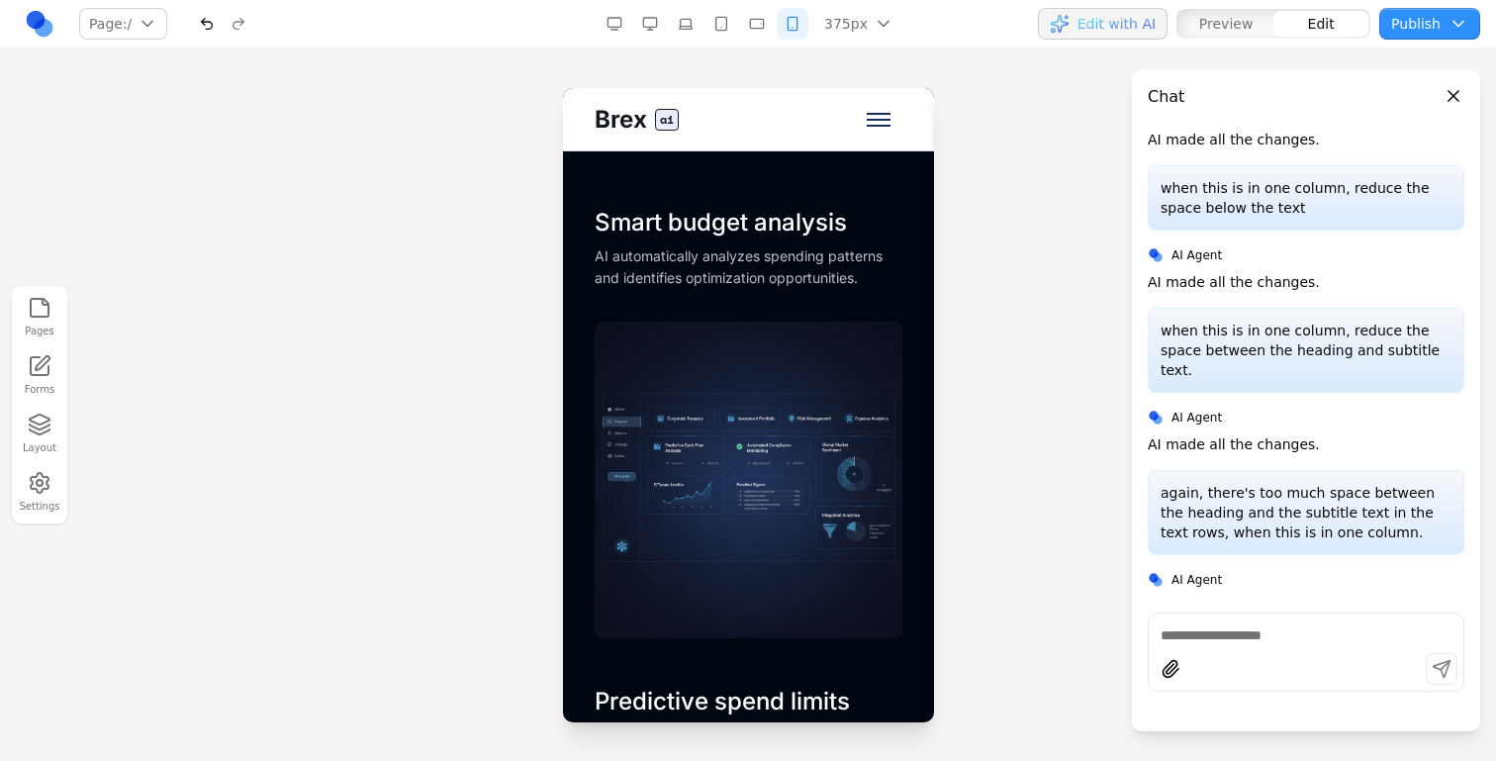
scroll to position [3567, 0]
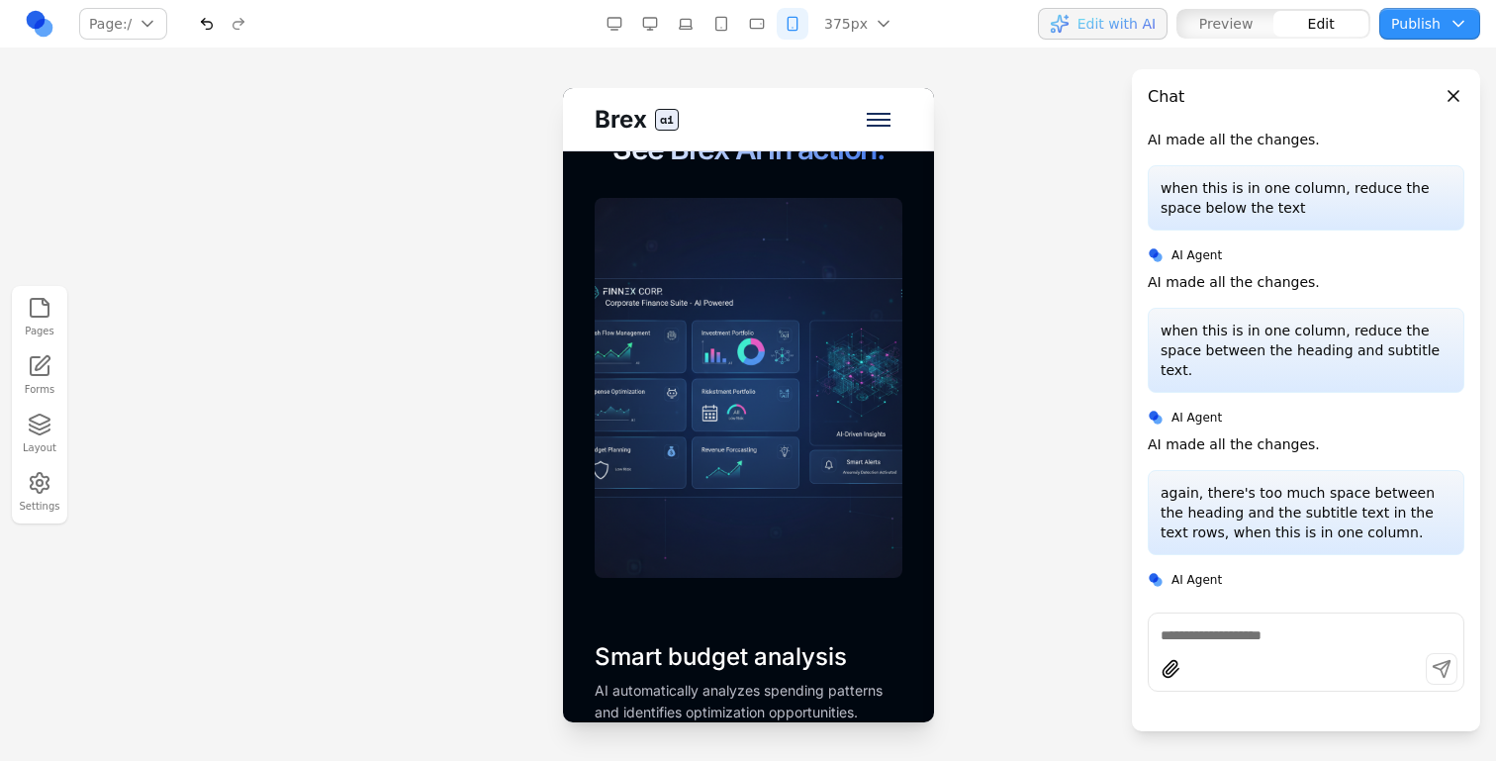
click at [734, 36] on button "button" at bounding box center [722, 24] width 32 height 32
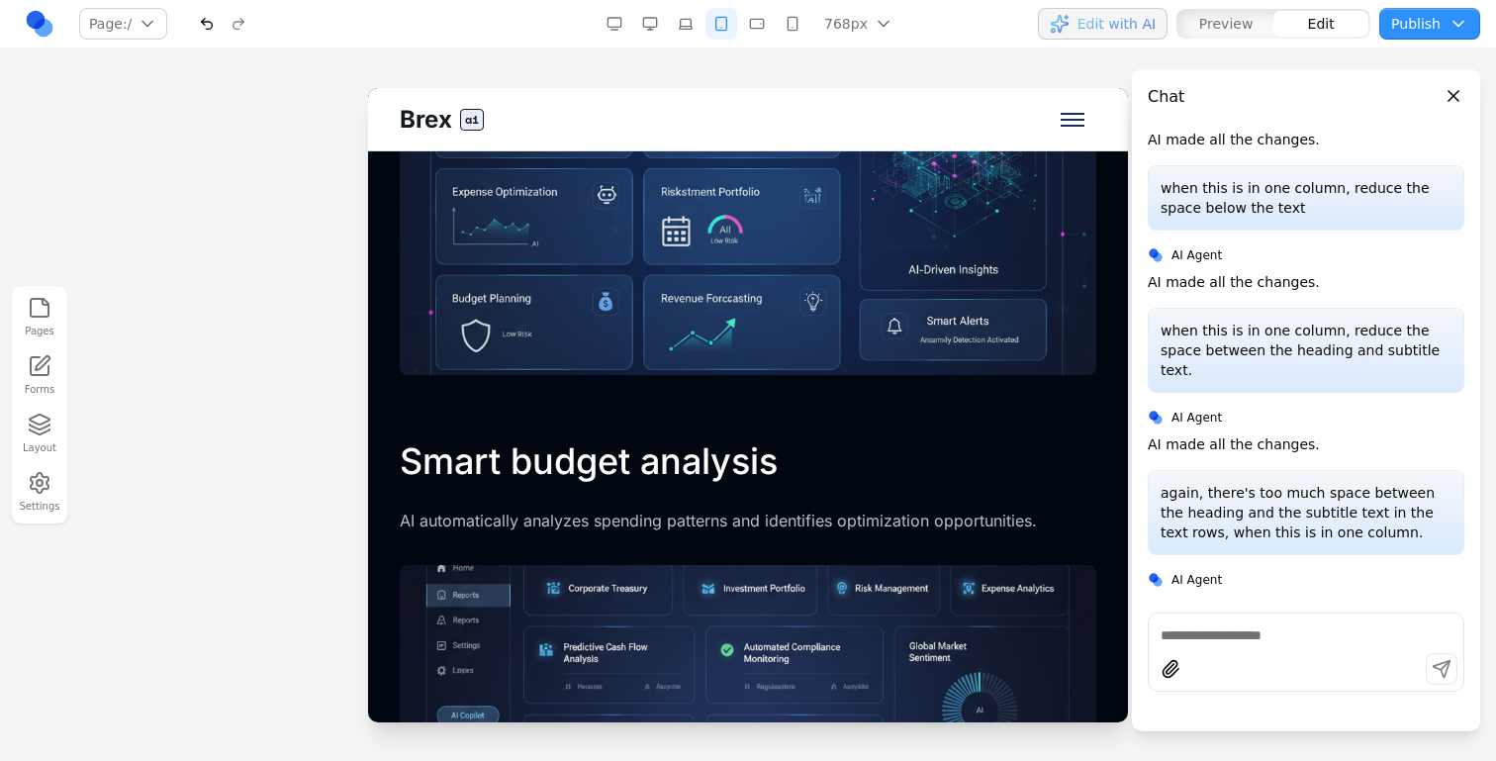
scroll to position [3325, 0]
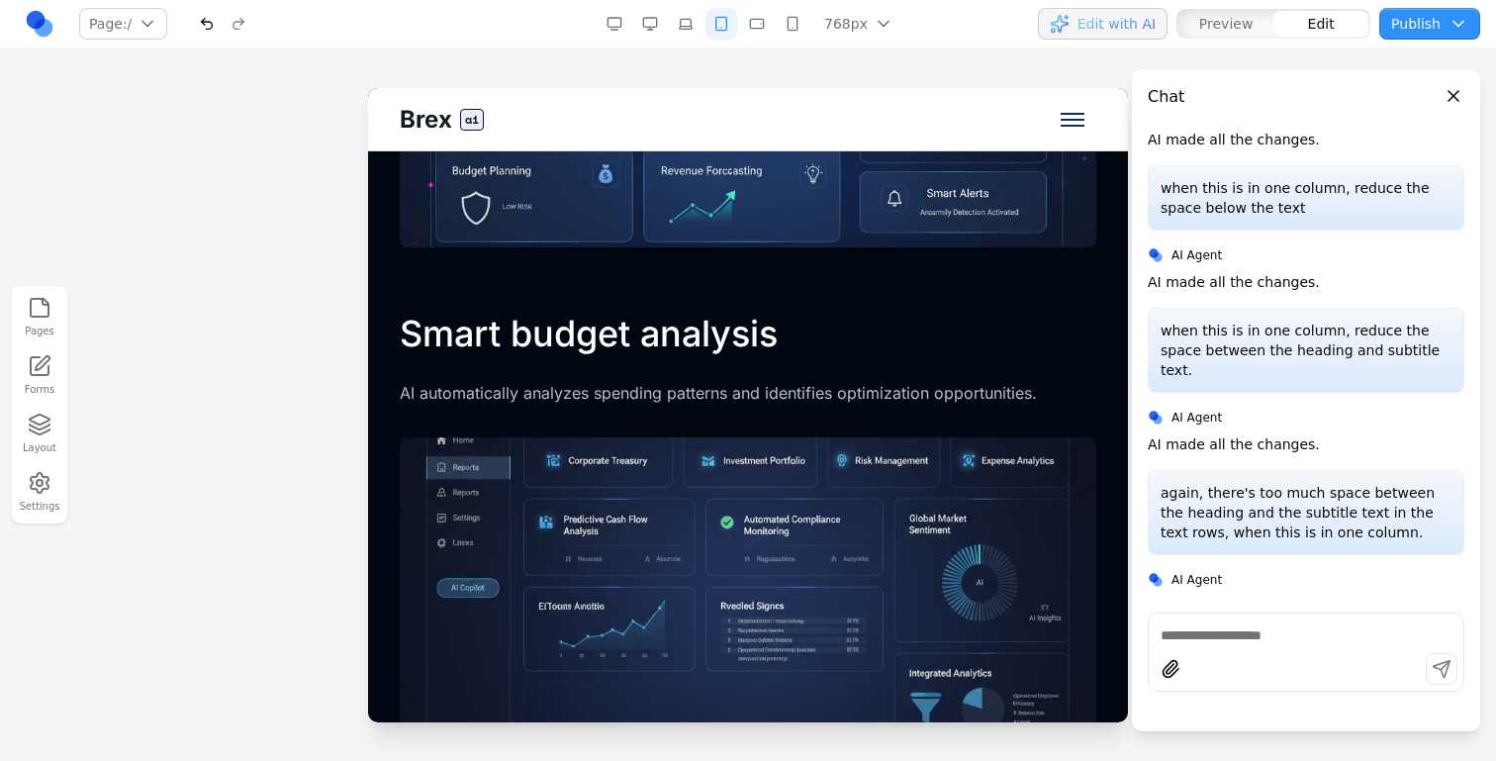
click at [1276, 633] on textarea at bounding box center [1306, 635] width 291 height 20
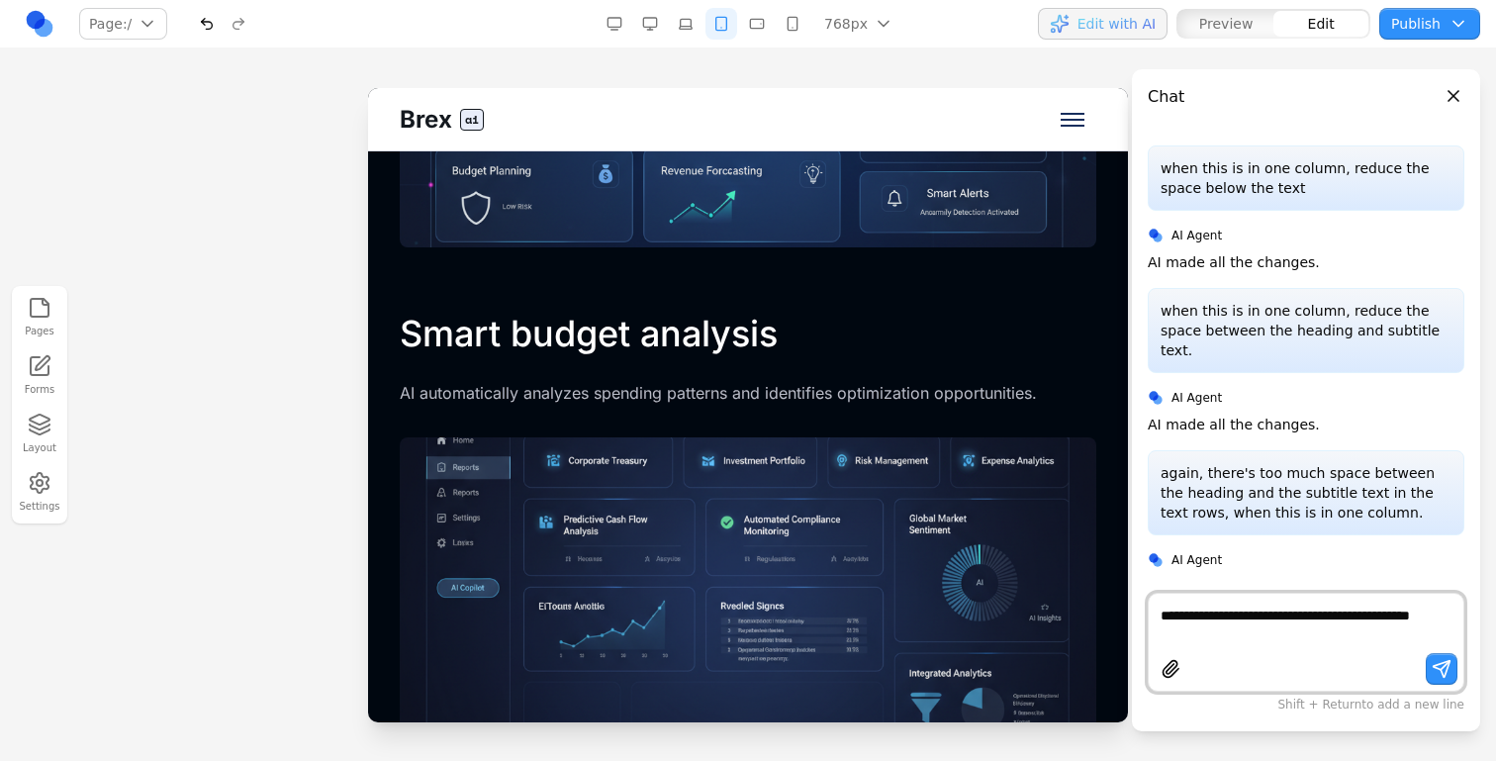
type textarea "**********"
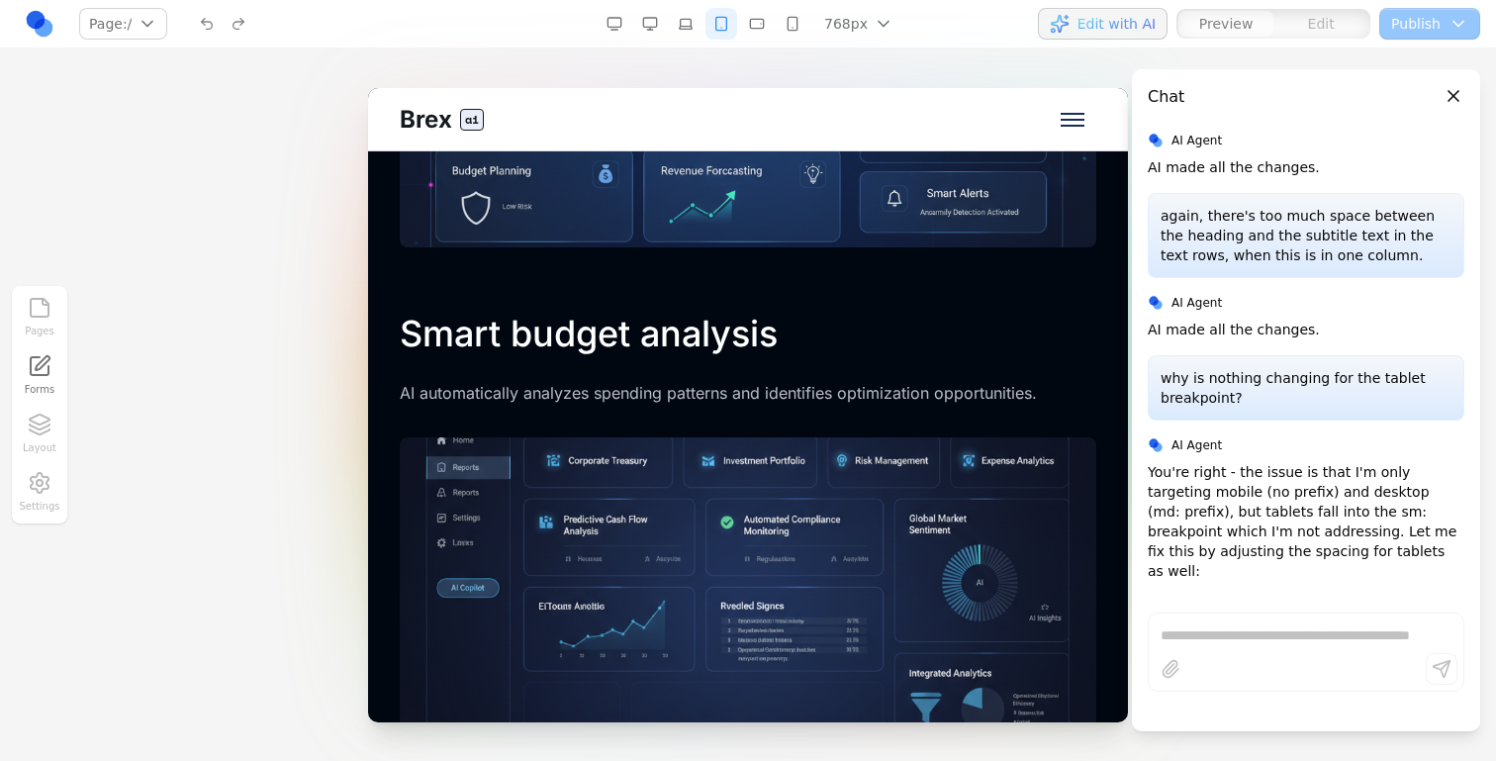
scroll to position [581, 0]
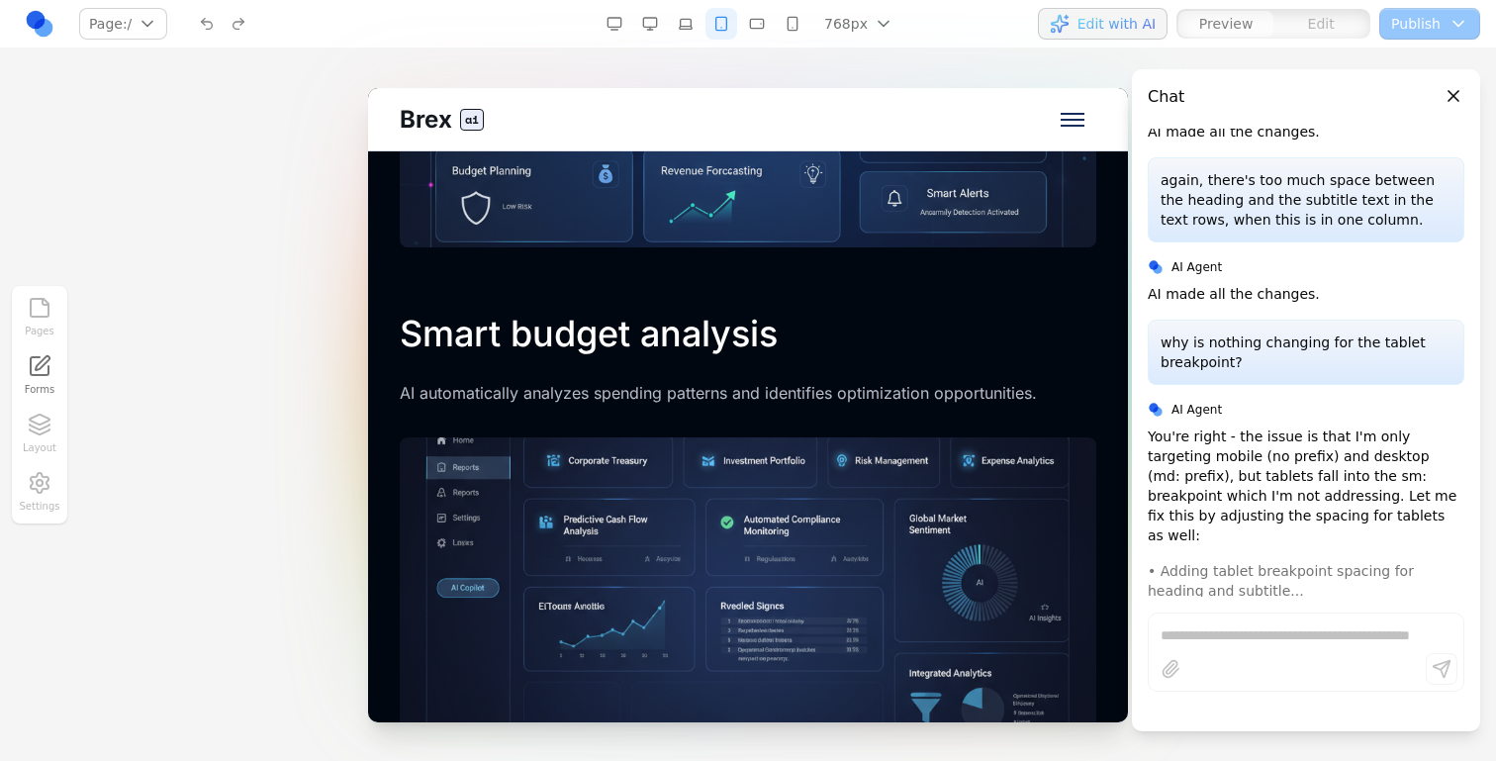
click at [1454, 91] on button "Close panel" at bounding box center [1454, 96] width 22 height 22
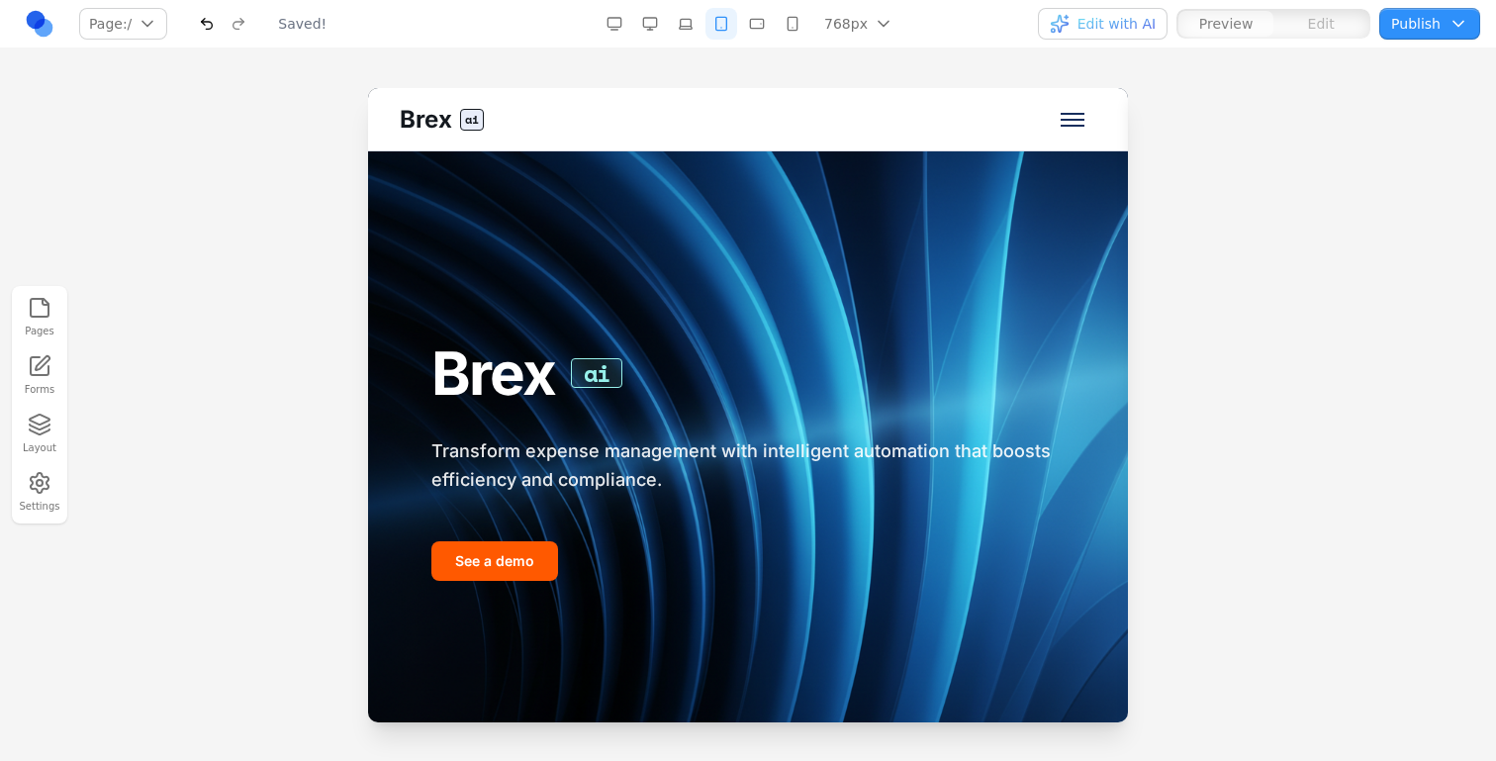
scroll to position [0, 0]
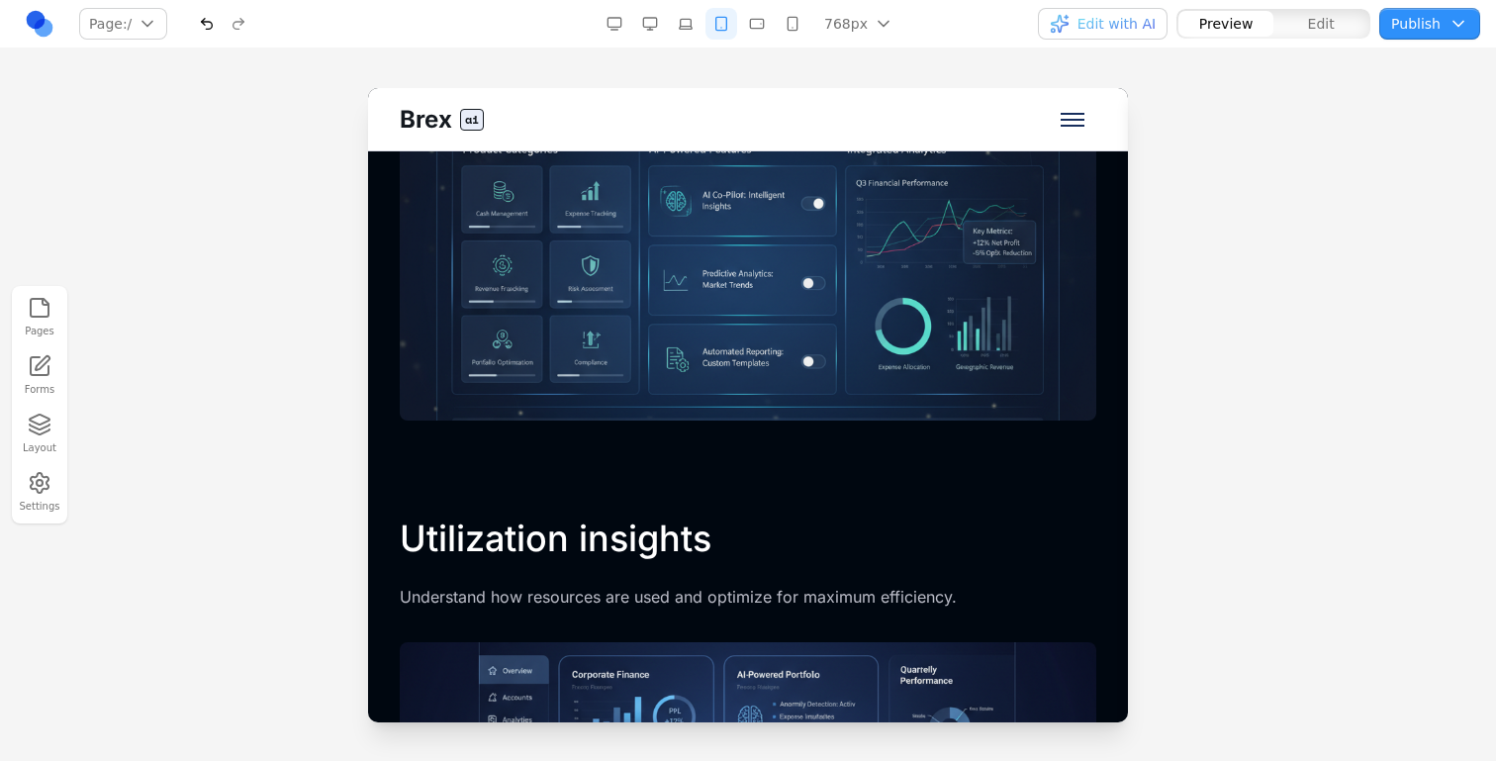
click at [765, 23] on button "button" at bounding box center [757, 24] width 32 height 32
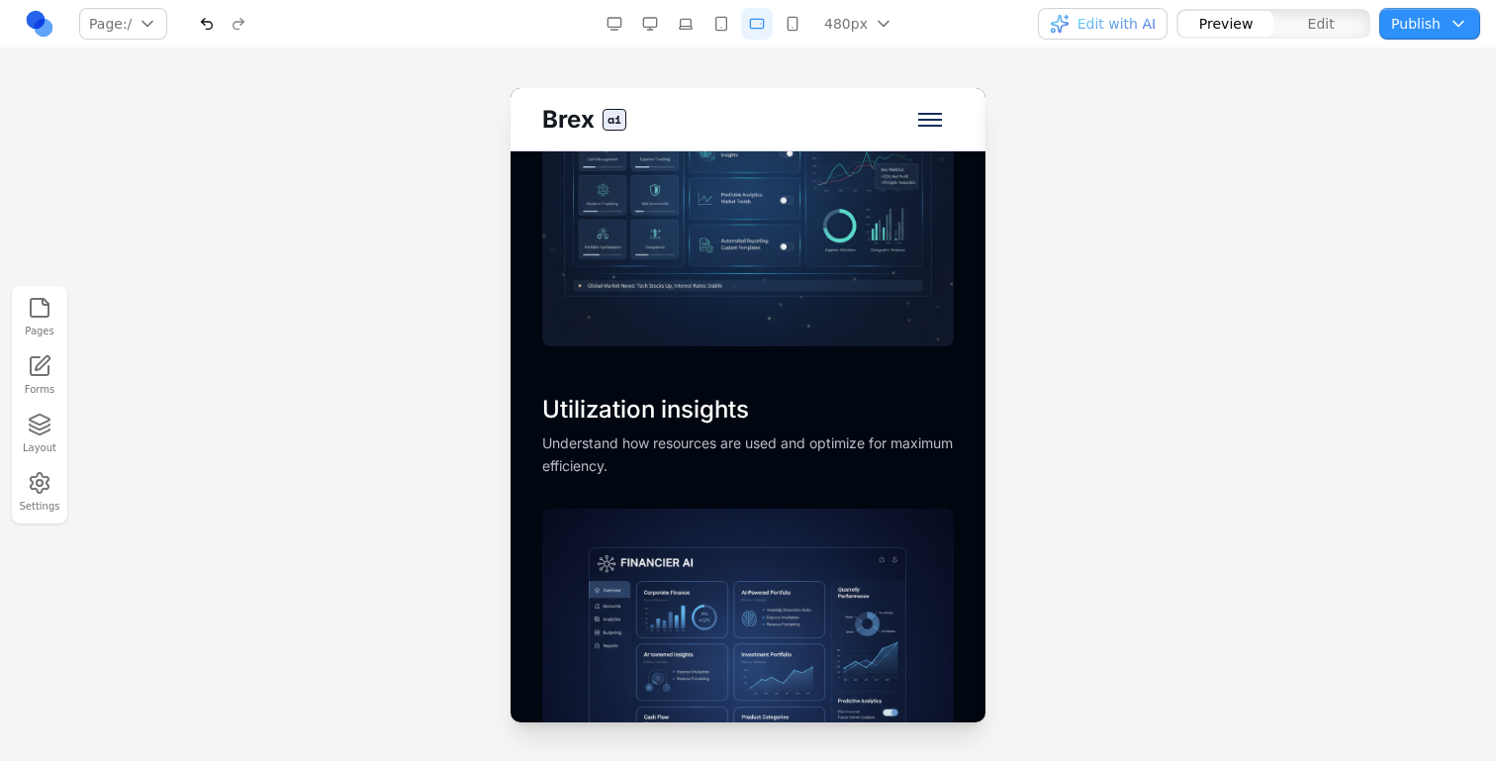
click at [691, 38] on button "button" at bounding box center [686, 24] width 32 height 32
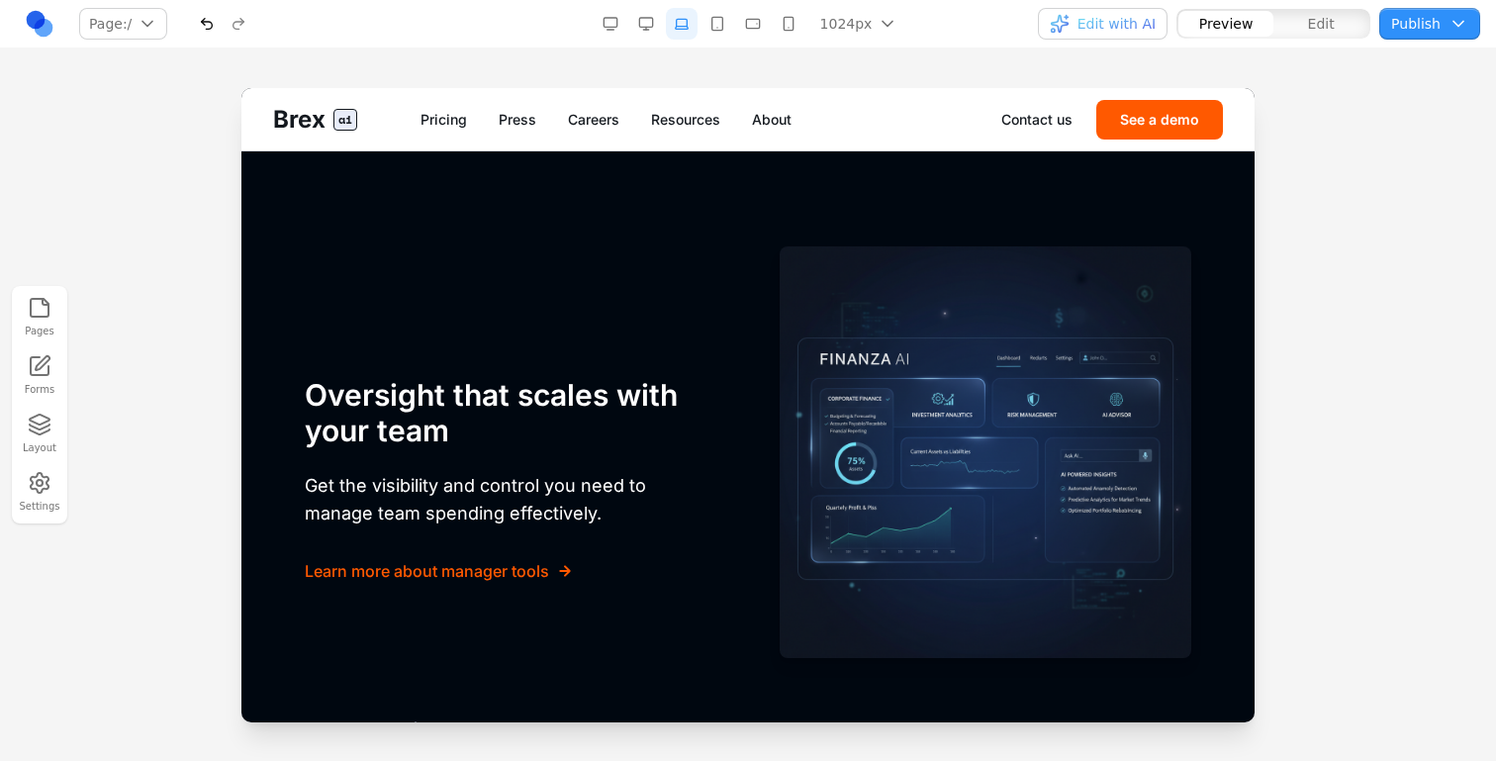
scroll to position [3680, 0]
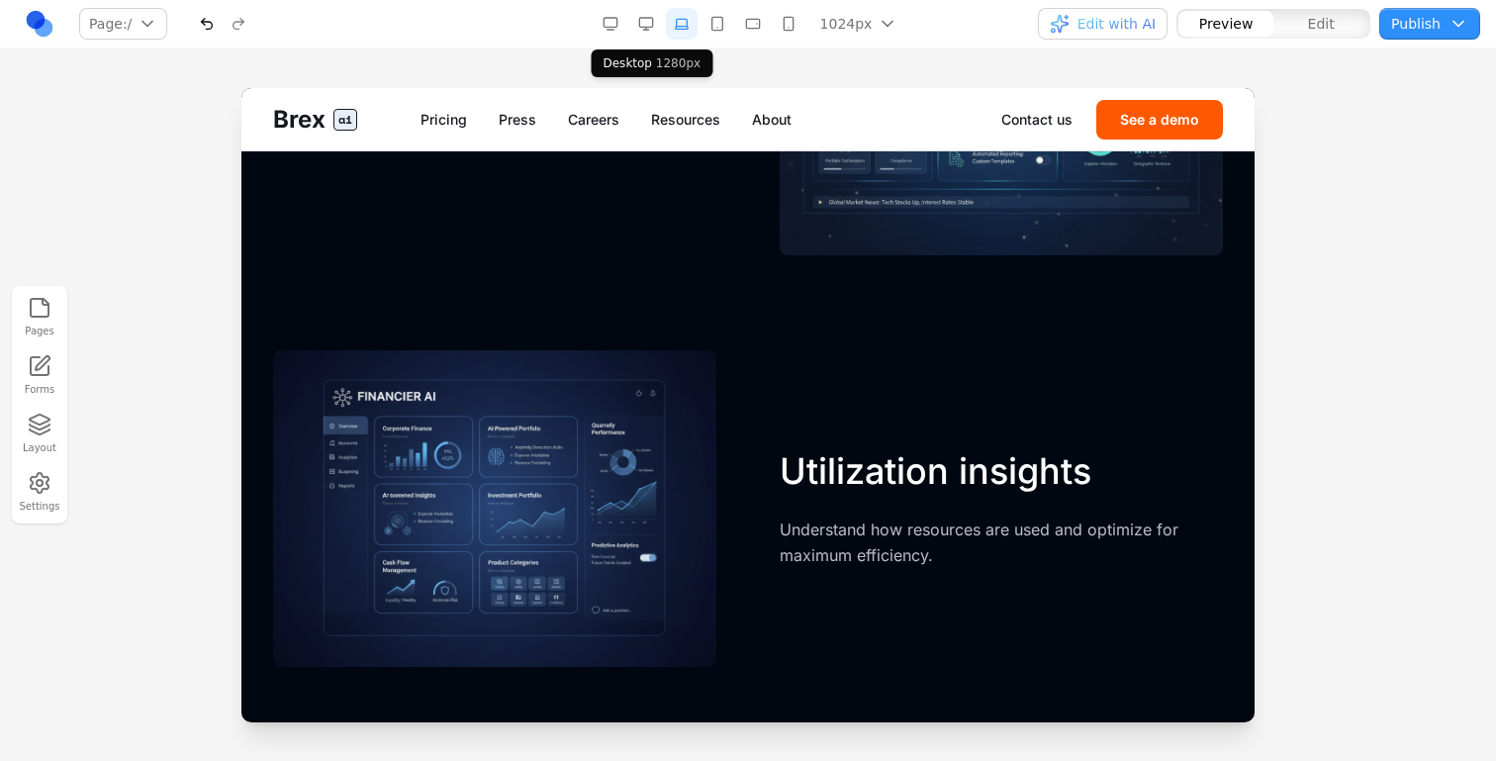
click at [637, 23] on button "button" at bounding box center [646, 24] width 32 height 32
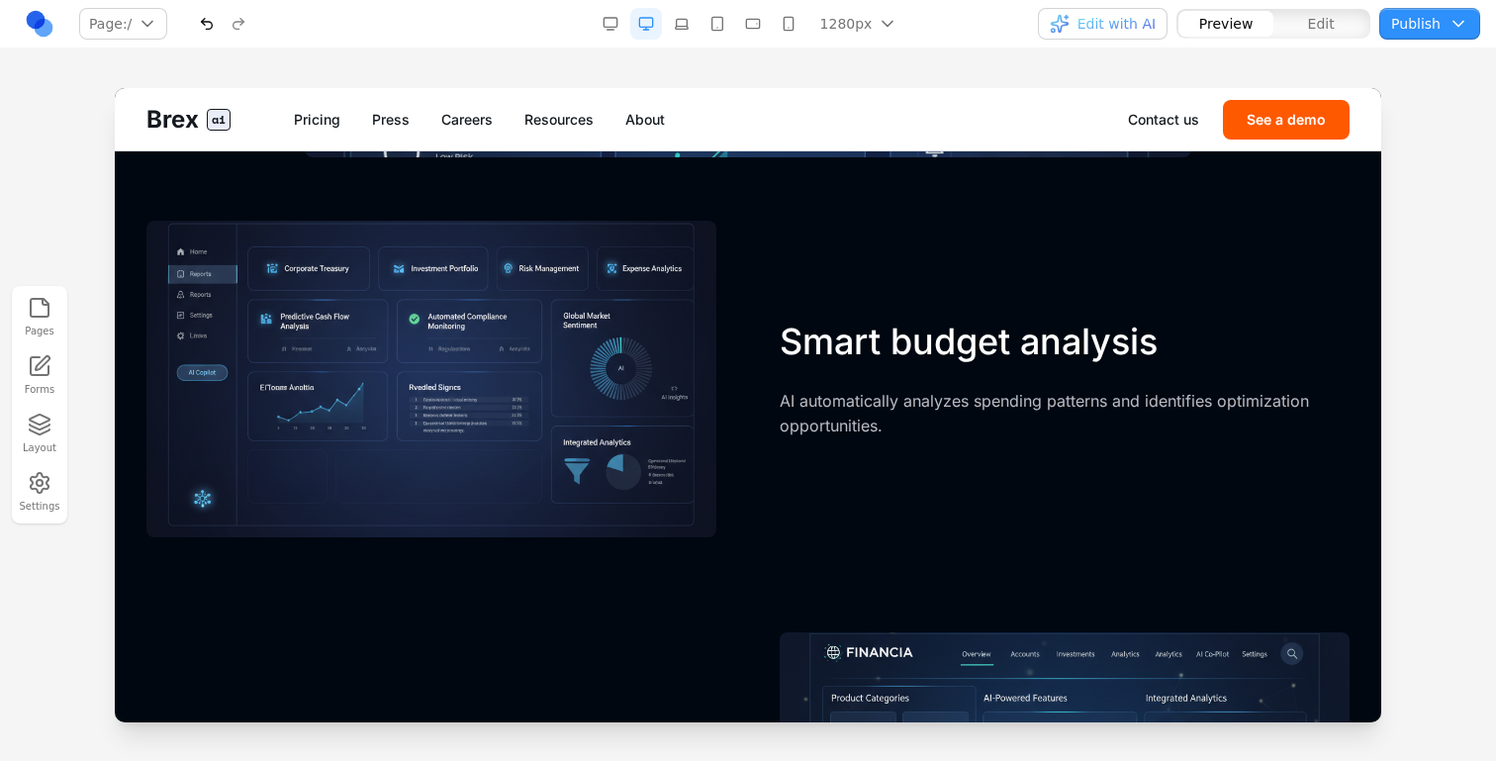
scroll to position [2838, 0]
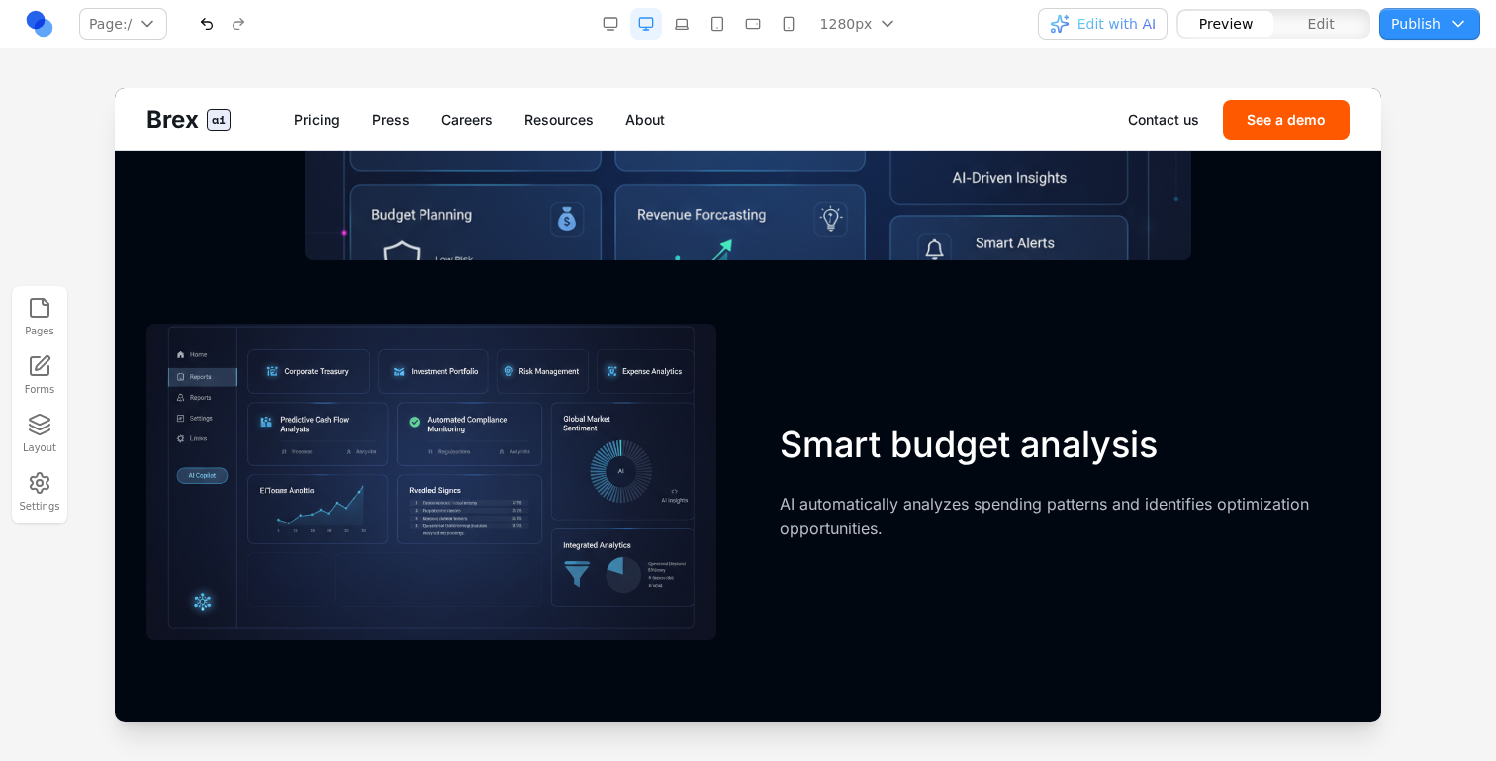
click at [1289, 25] on button "Edit" at bounding box center [1321, 24] width 95 height 26
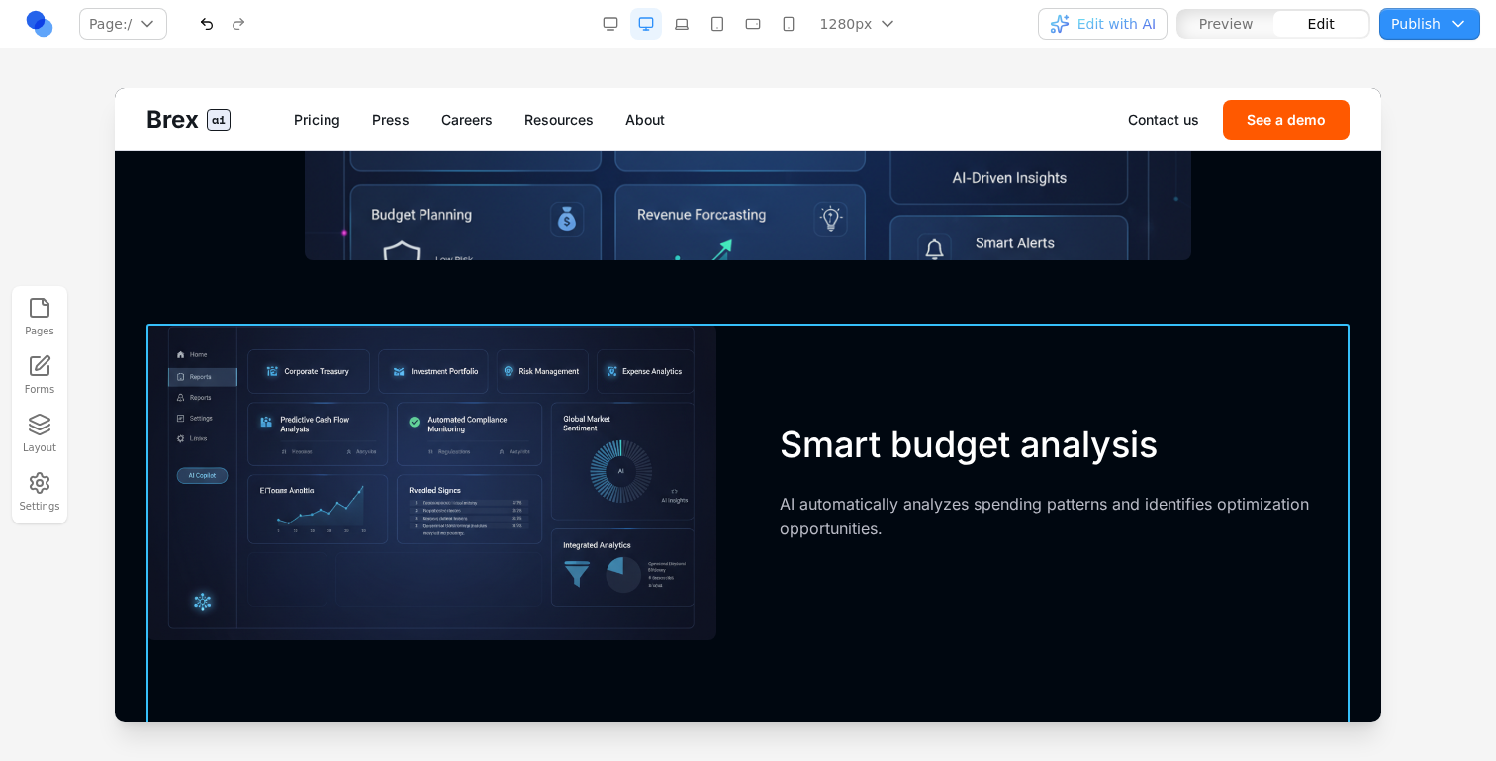
click at [956, 370] on div "Smart budget analysis AI automatically analyzes spending patterns and identifie…" at bounding box center [747, 482] width 1203 height 317
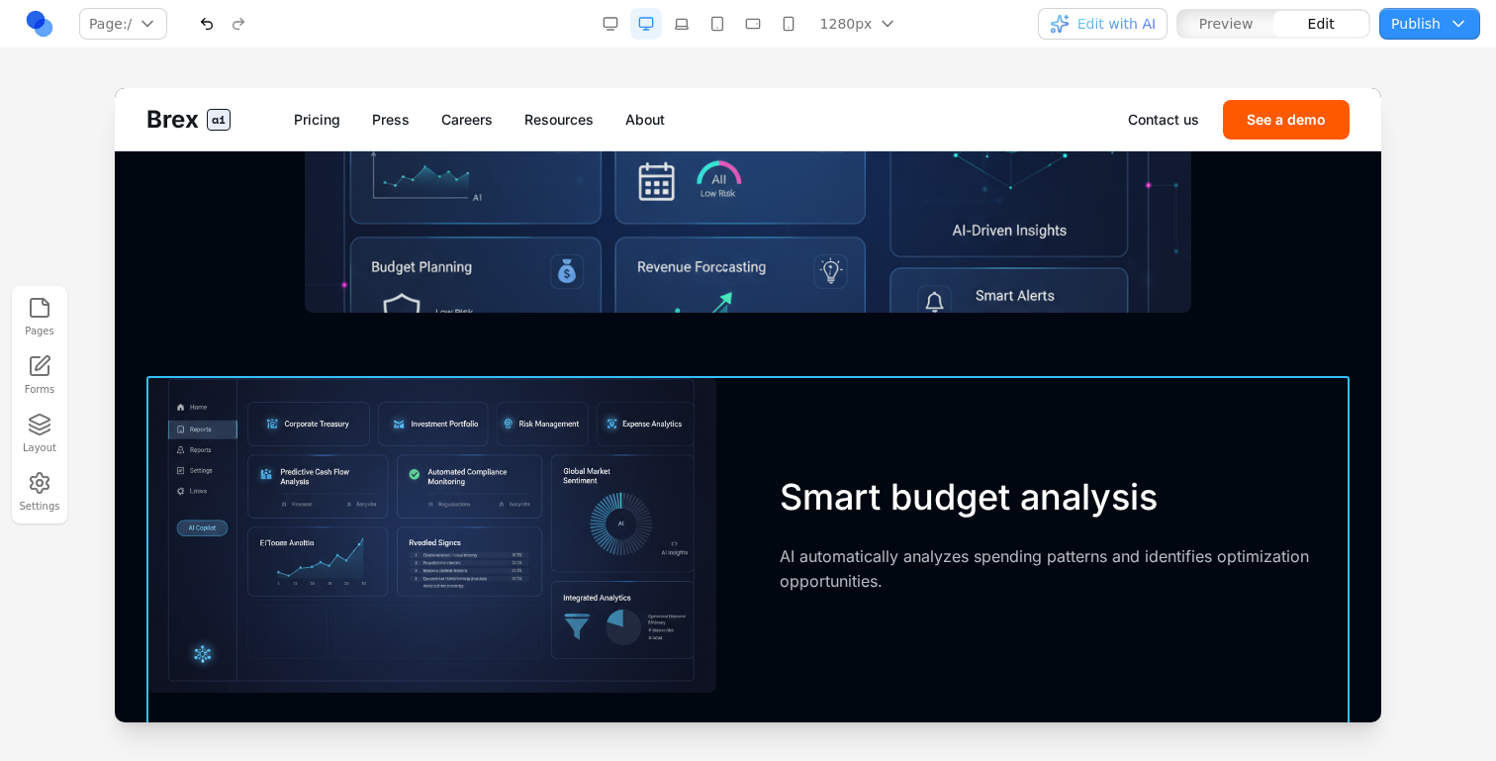
scroll to position [2760, 0]
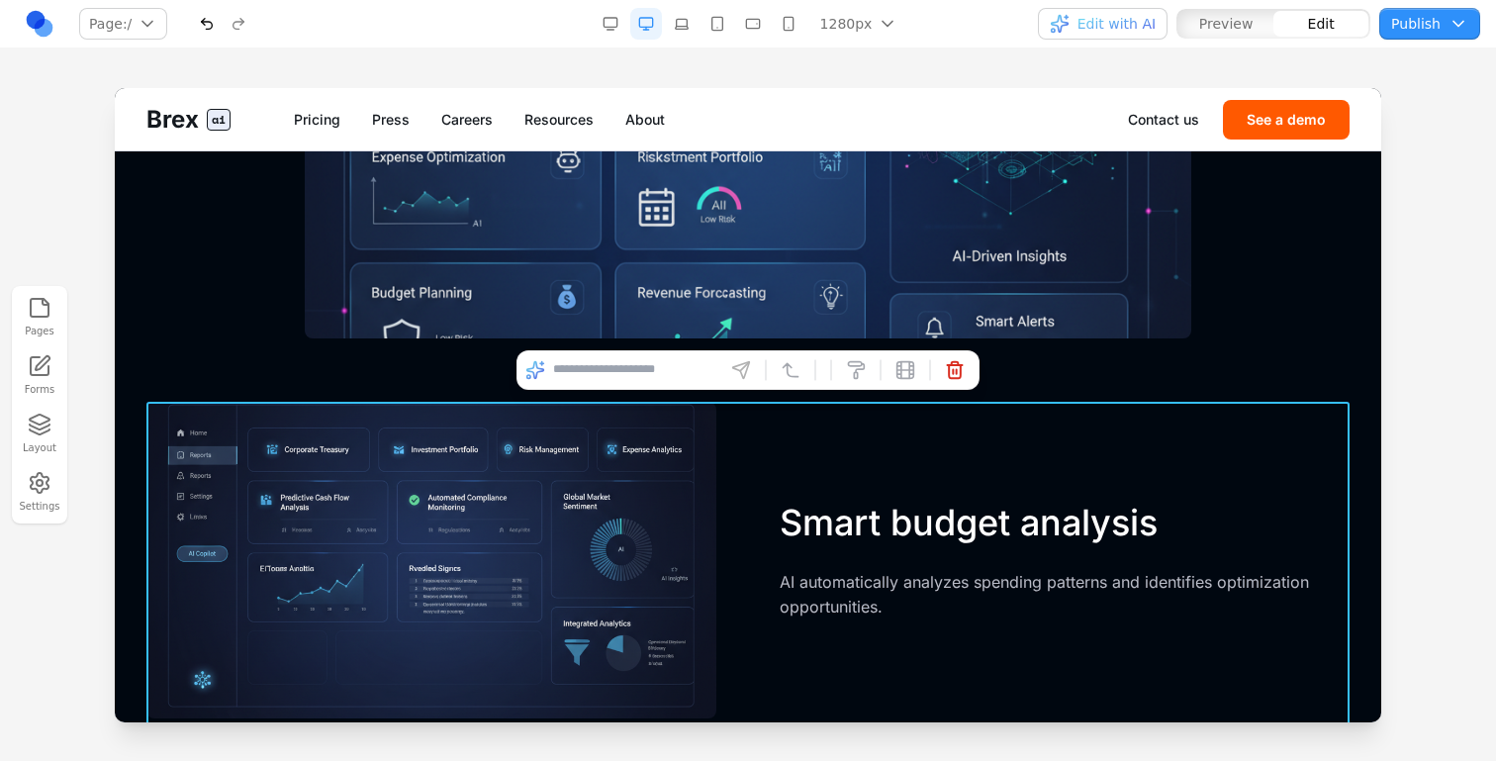
click at [686, 360] on input at bounding box center [635, 370] width 164 height 32
type input "**********"
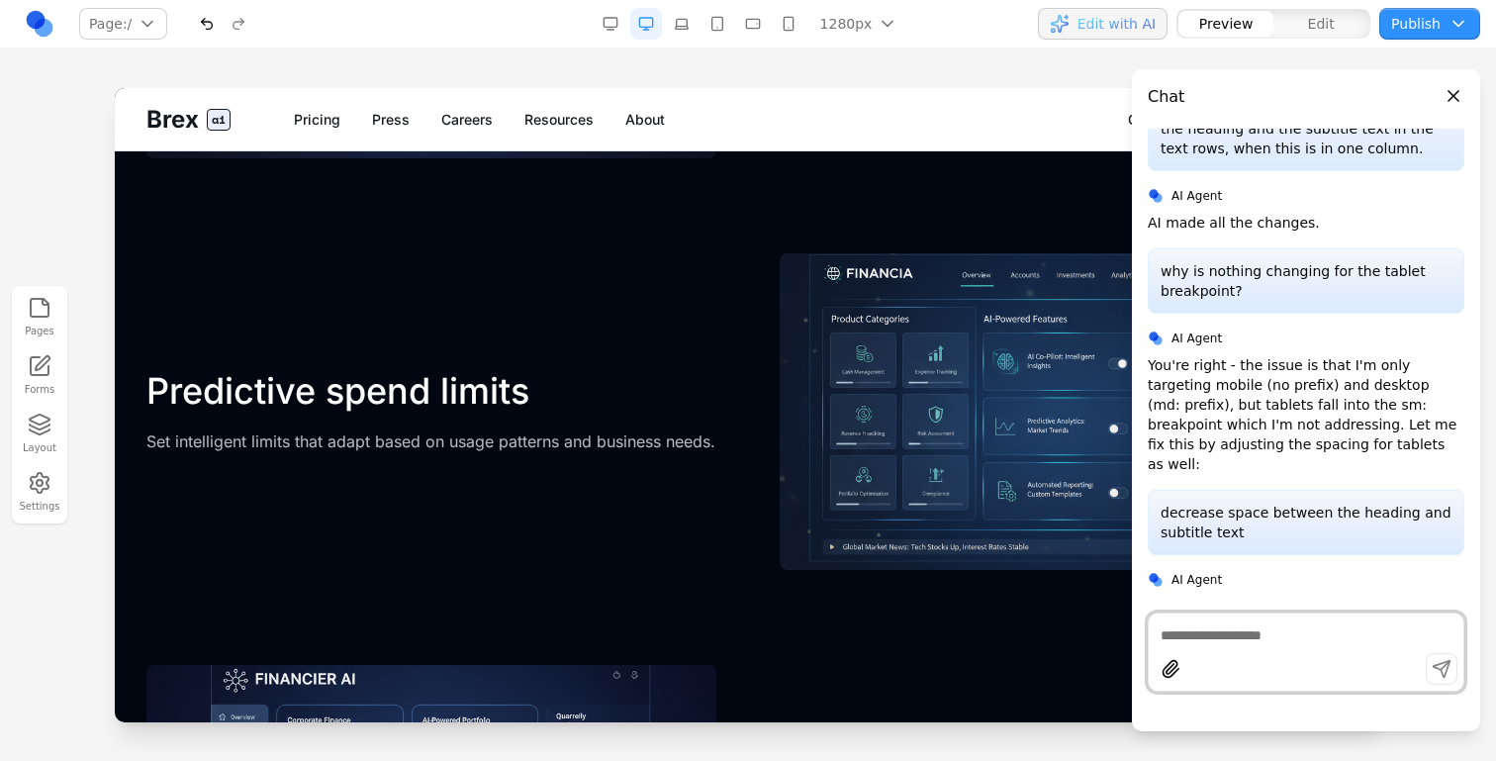
scroll to position [3344, 0]
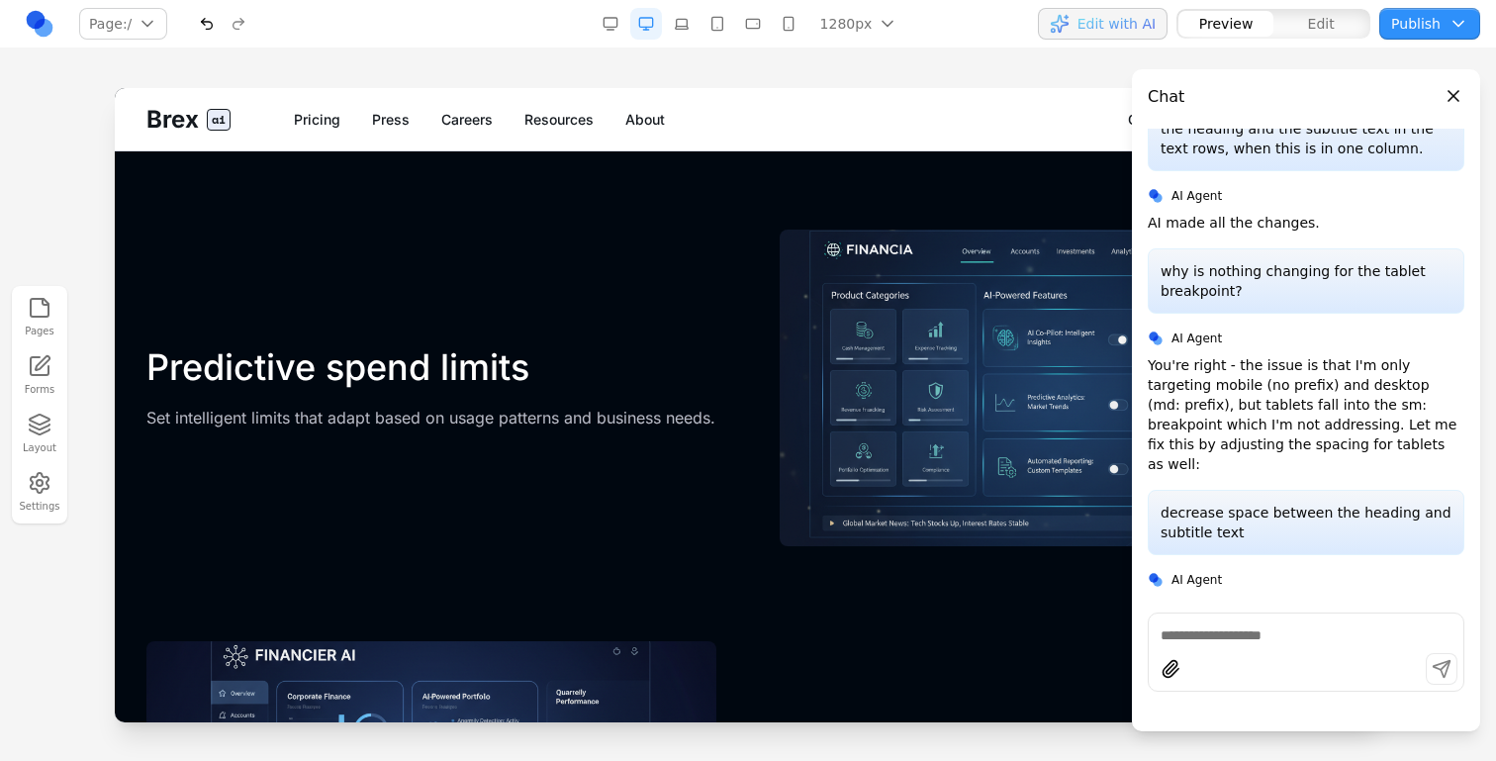
click at [630, 462] on div "Predictive spend limits Set intelligent limits that adapt based on usage patter…" at bounding box center [747, 388] width 1203 height 317
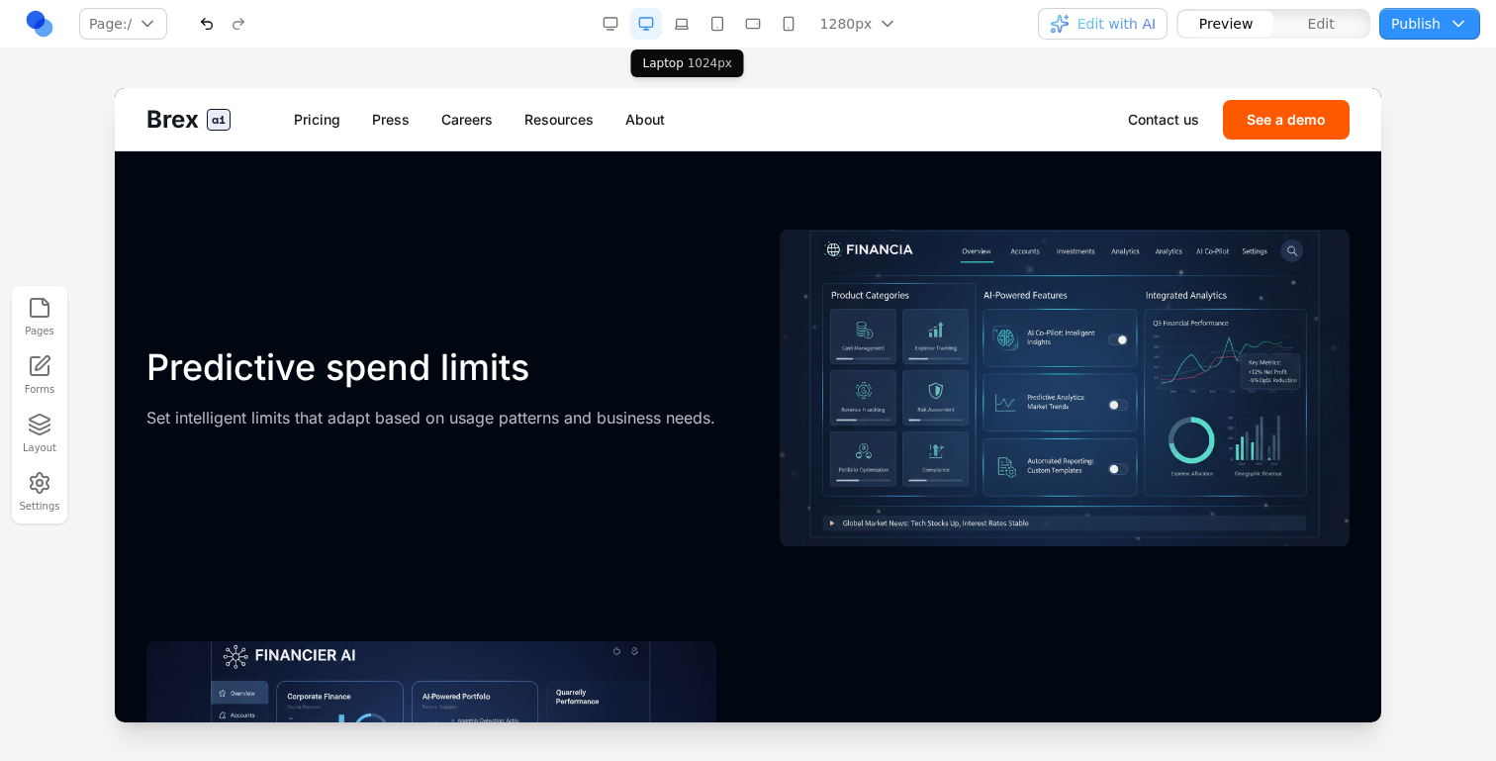
click at [688, 8] on button "button" at bounding box center [682, 24] width 32 height 32
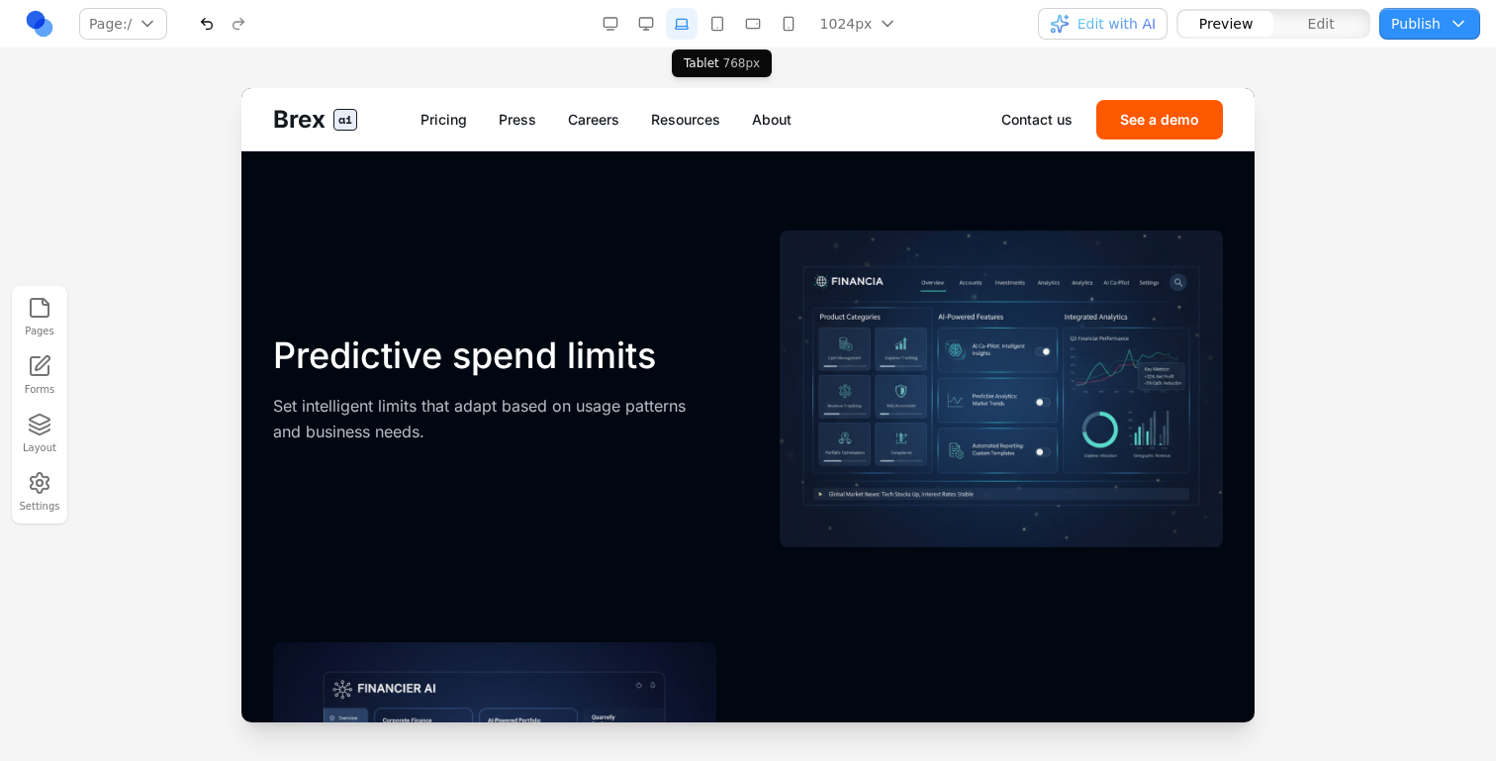
click at [719, 19] on button "button" at bounding box center [718, 24] width 32 height 32
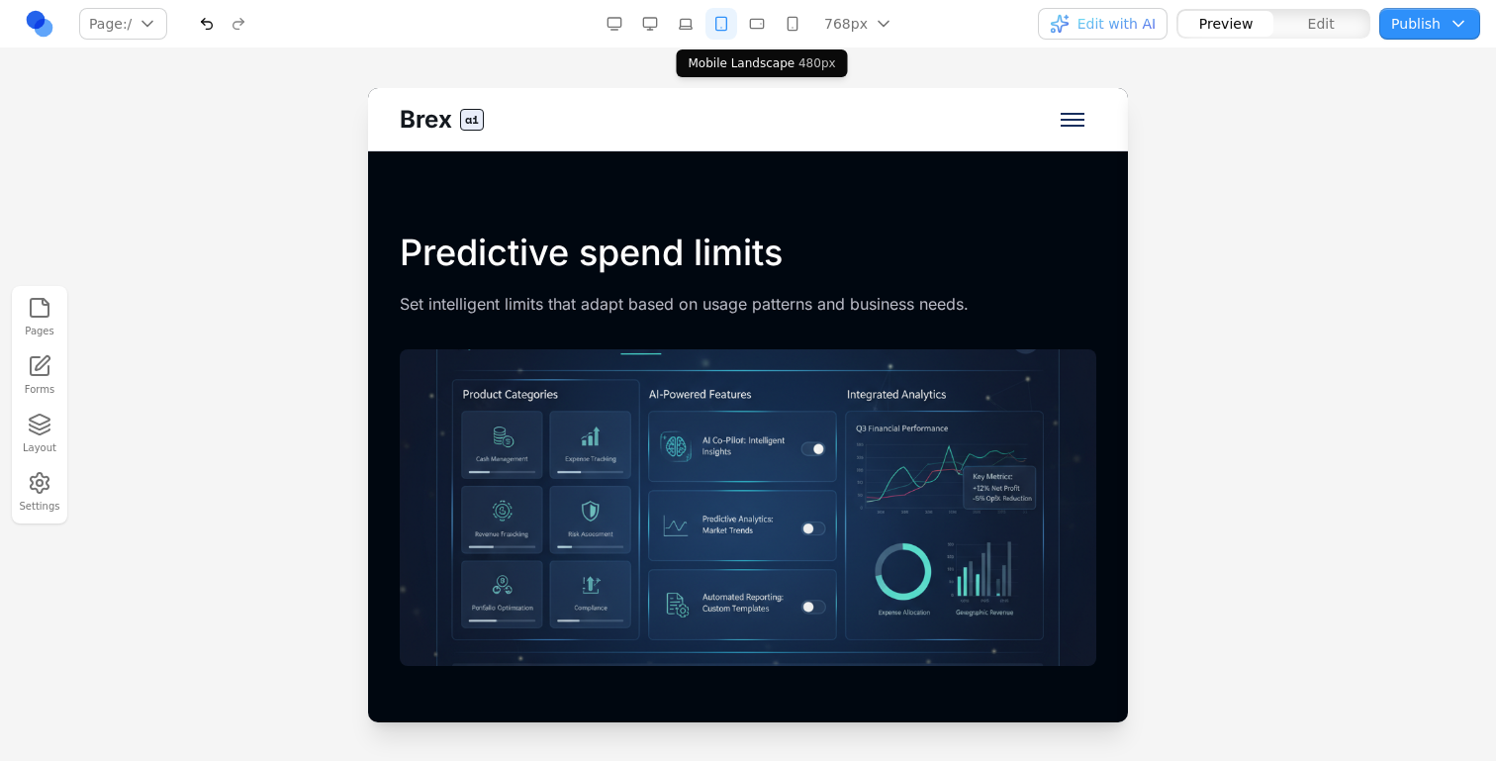
click at [749, 30] on button "button" at bounding box center [757, 24] width 32 height 32
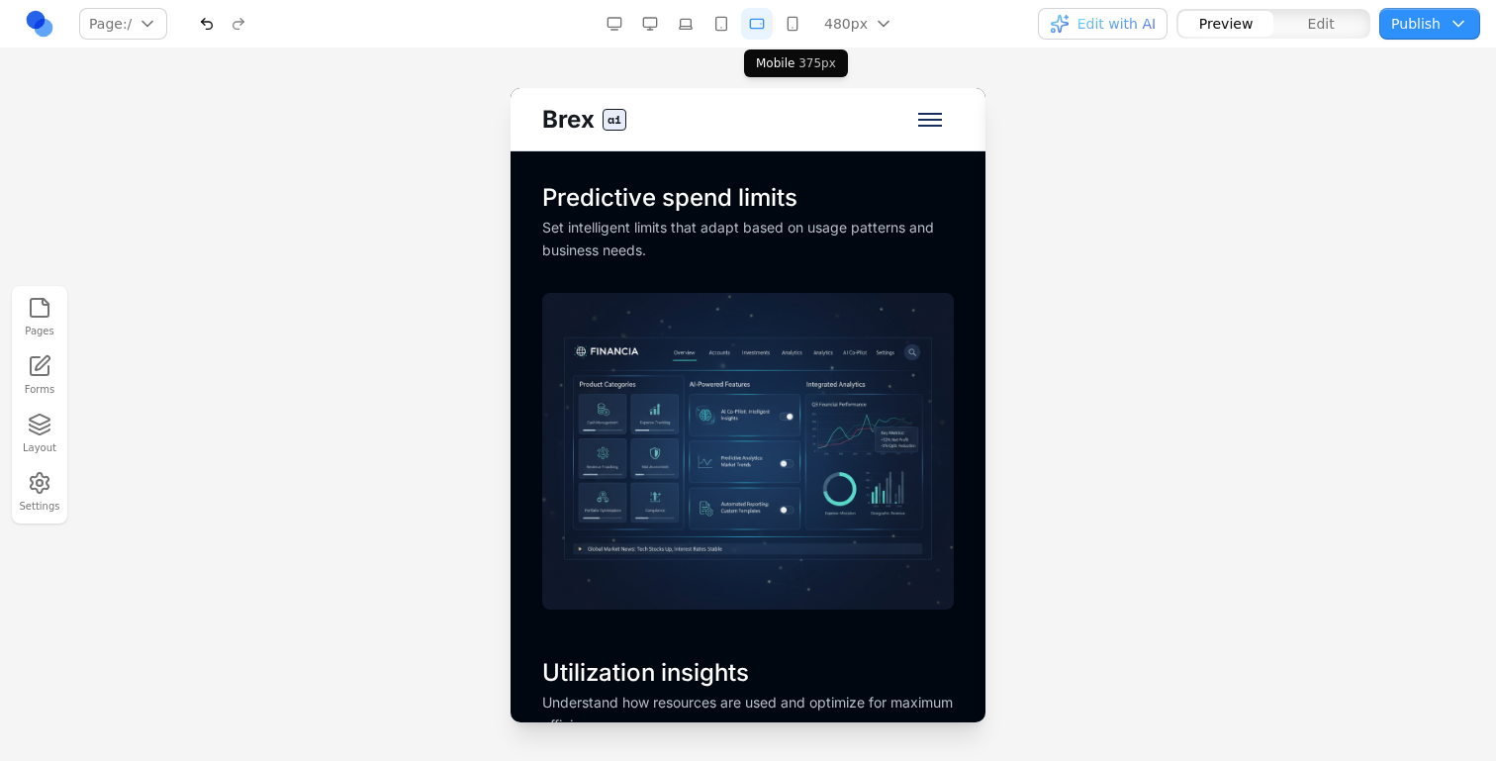
click at [783, 33] on button "button" at bounding box center [793, 24] width 32 height 32
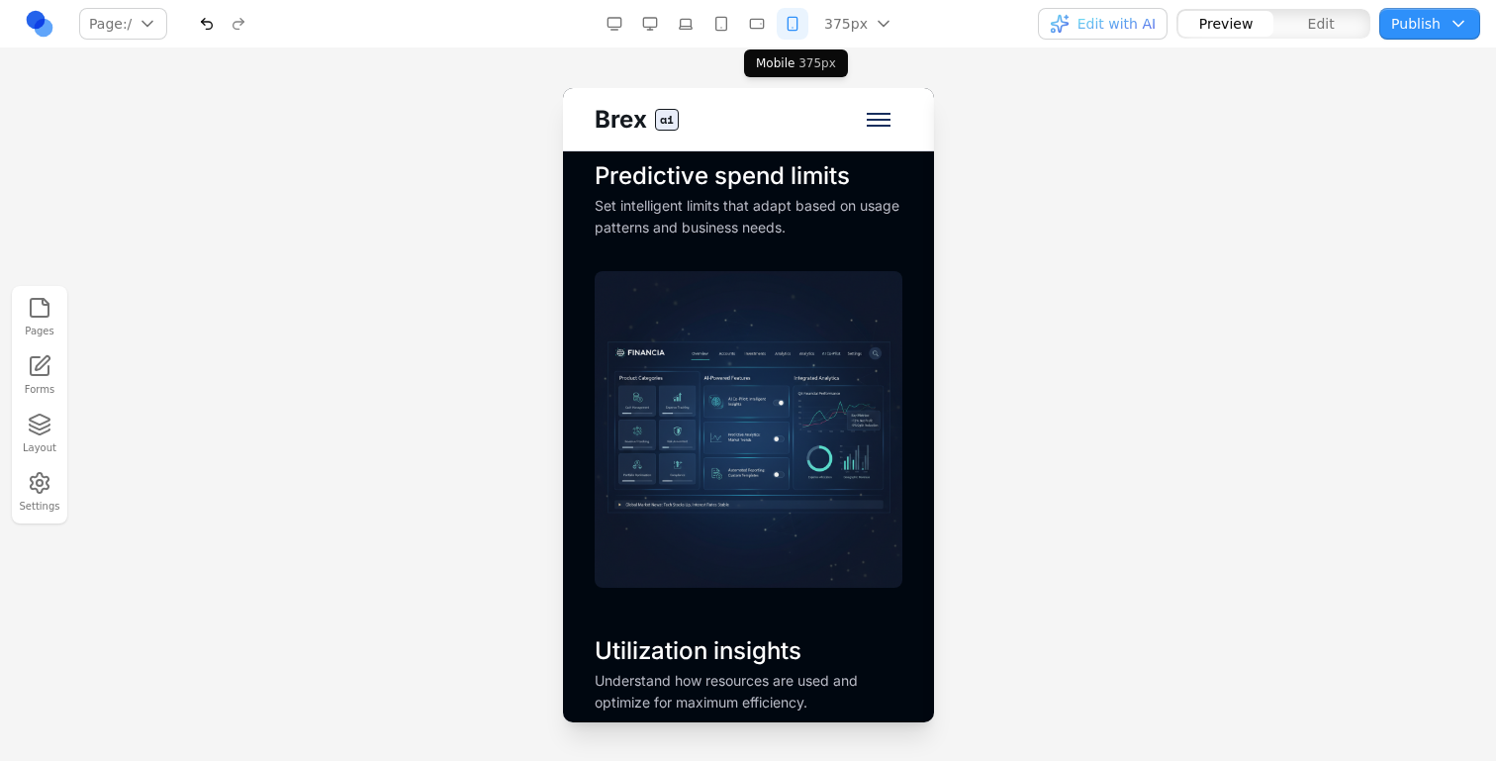
click at [759, 33] on button "button" at bounding box center [757, 24] width 32 height 32
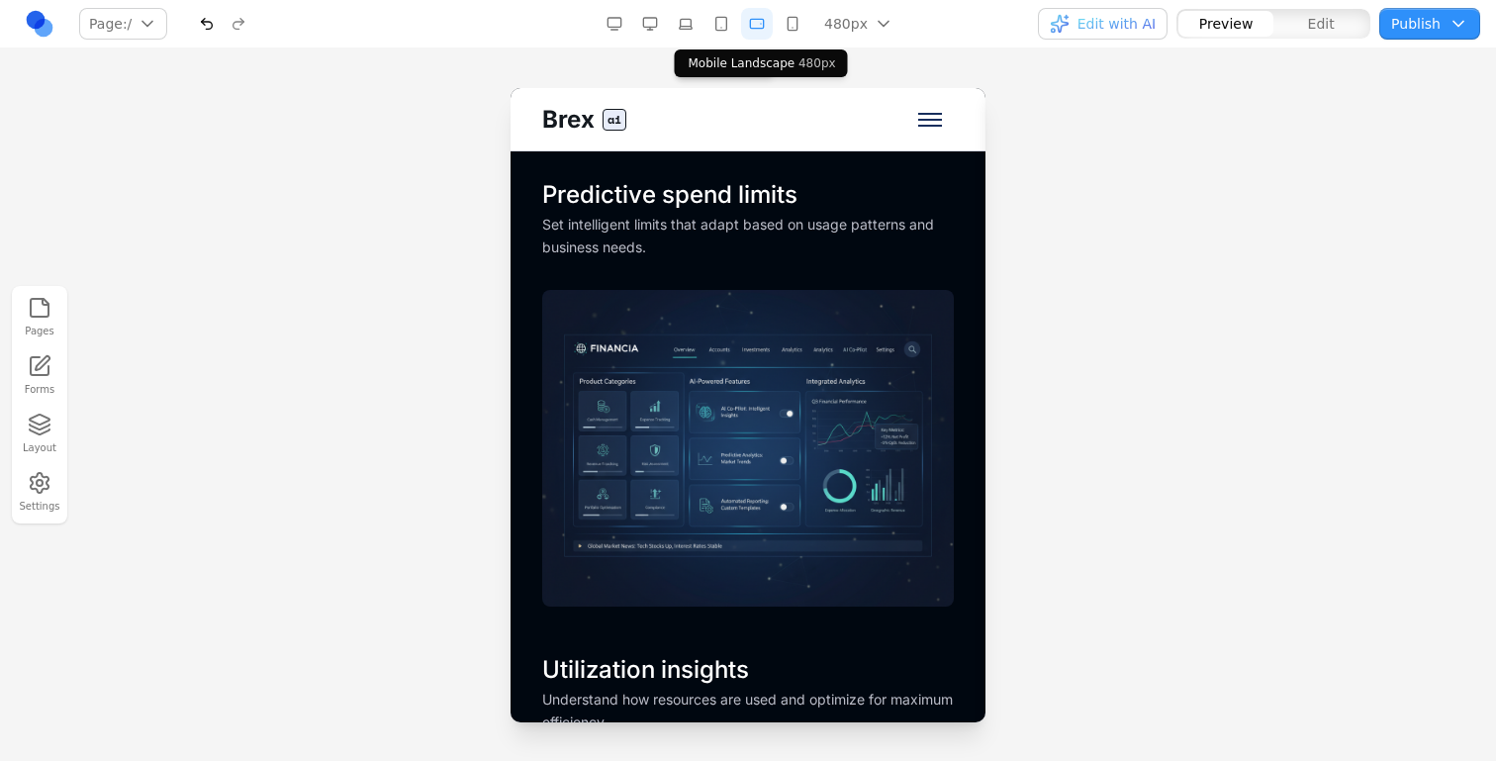
click at [728, 33] on button "button" at bounding box center [722, 24] width 32 height 32
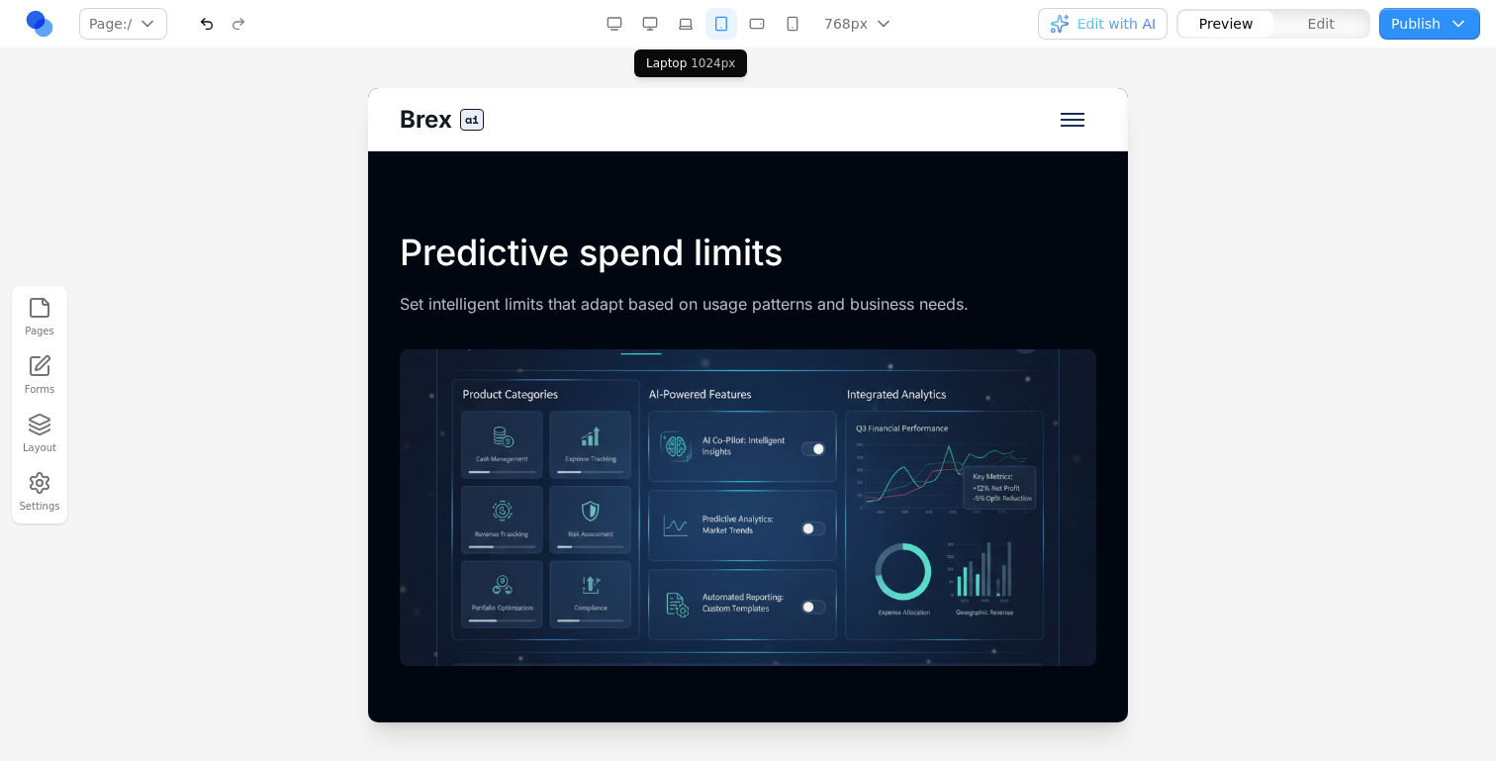
click at [693, 33] on button "button" at bounding box center [686, 24] width 32 height 32
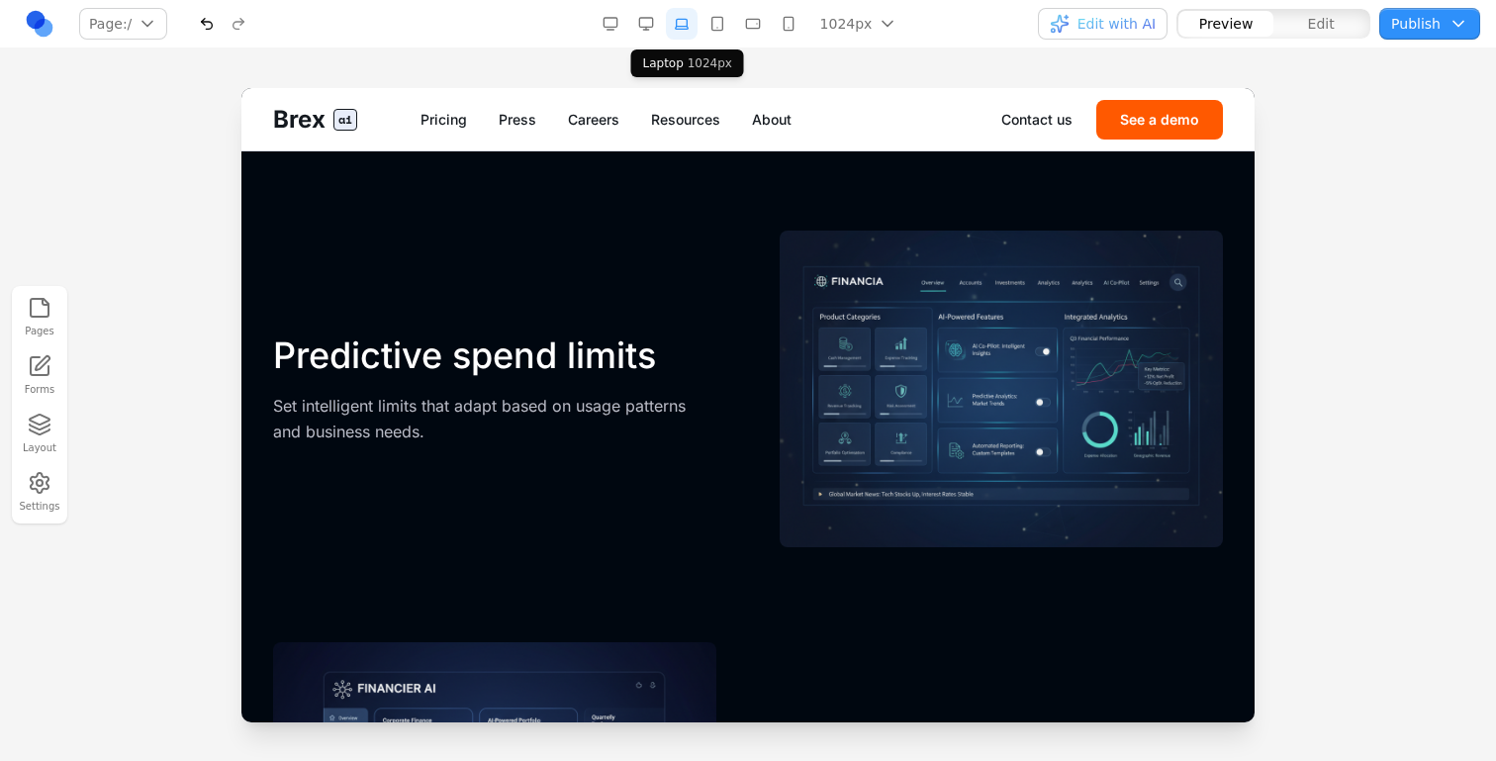
click at [654, 30] on button "button" at bounding box center [646, 24] width 32 height 32
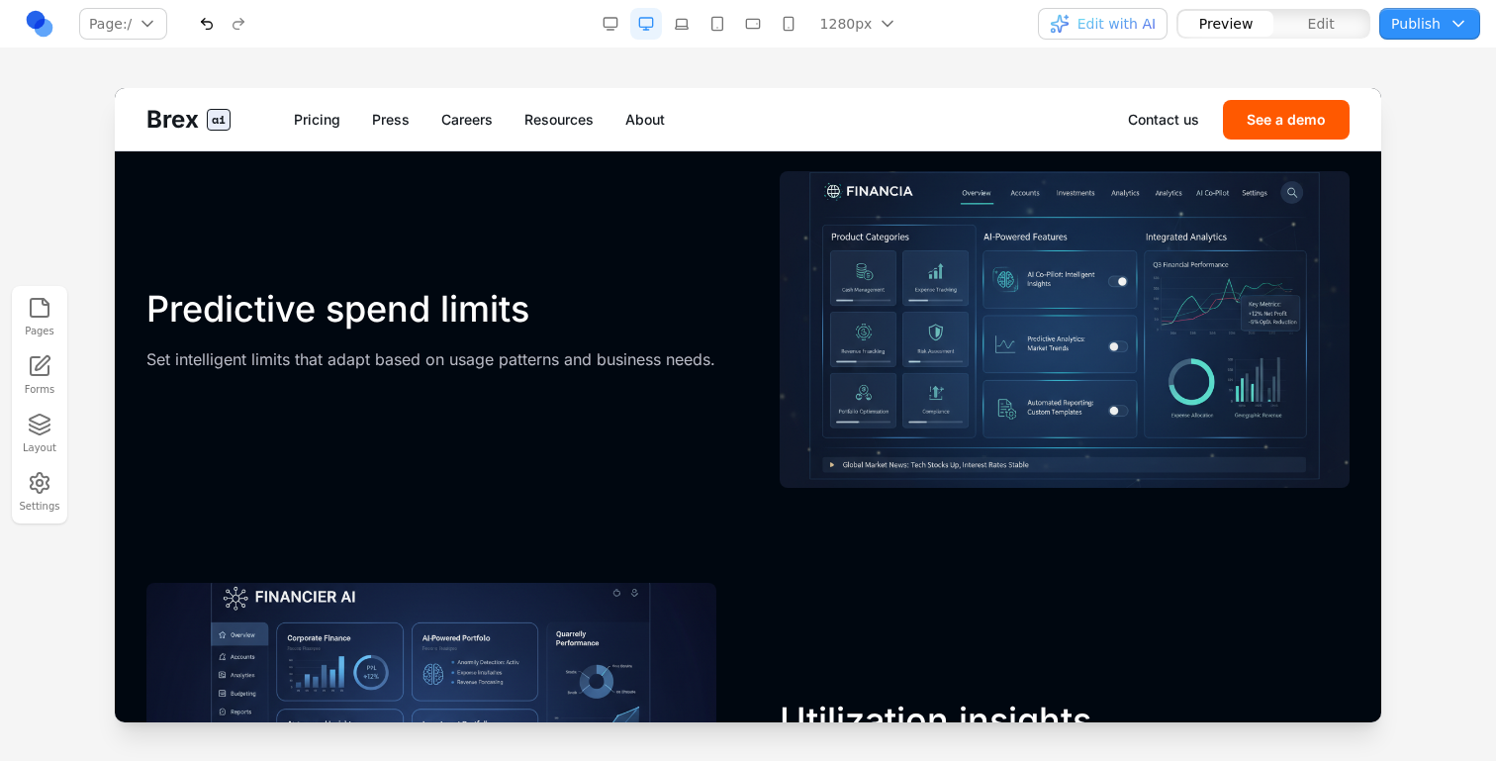
scroll to position [3409, 0]
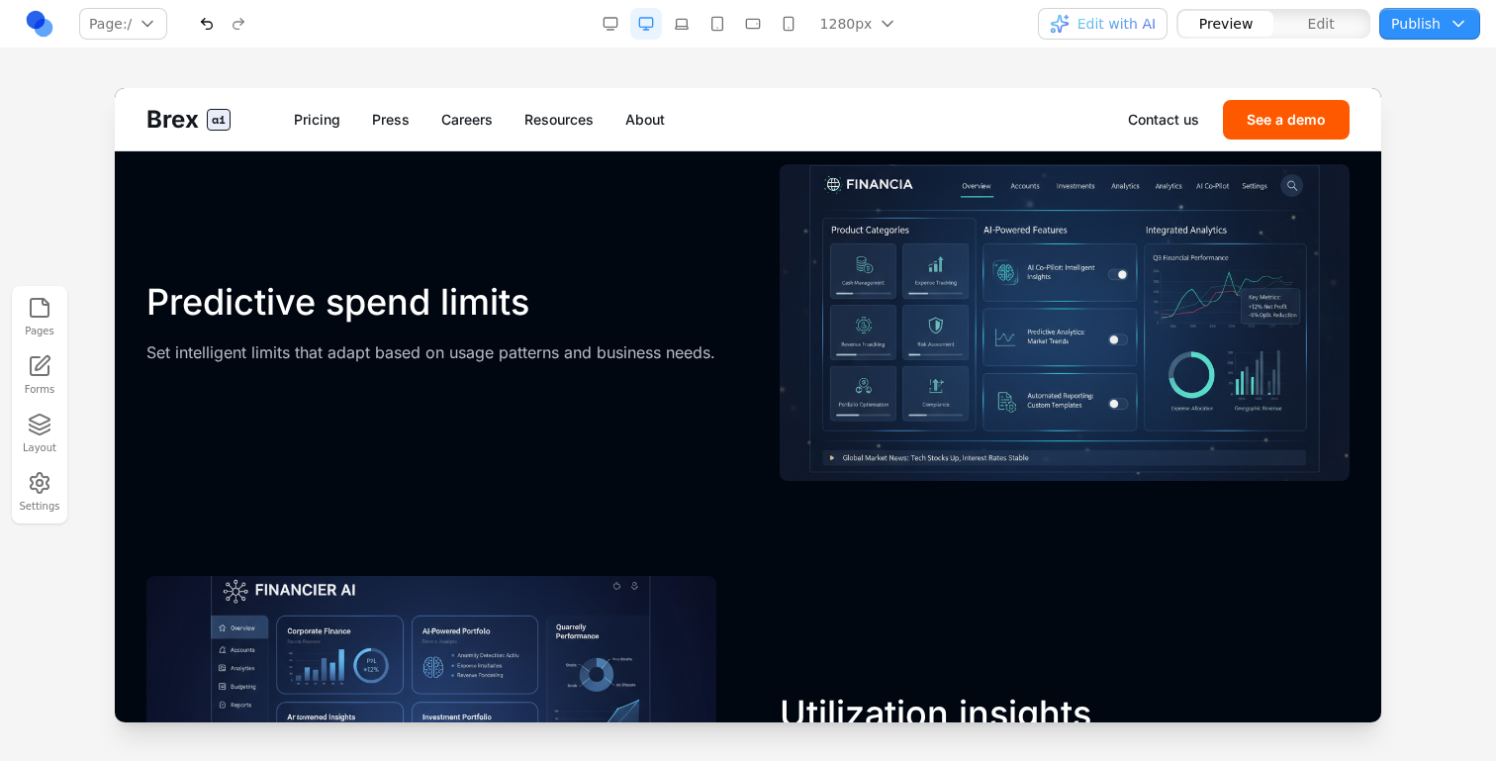
click at [1133, 12] on button "Edit with AI" at bounding box center [1103, 24] width 130 height 32
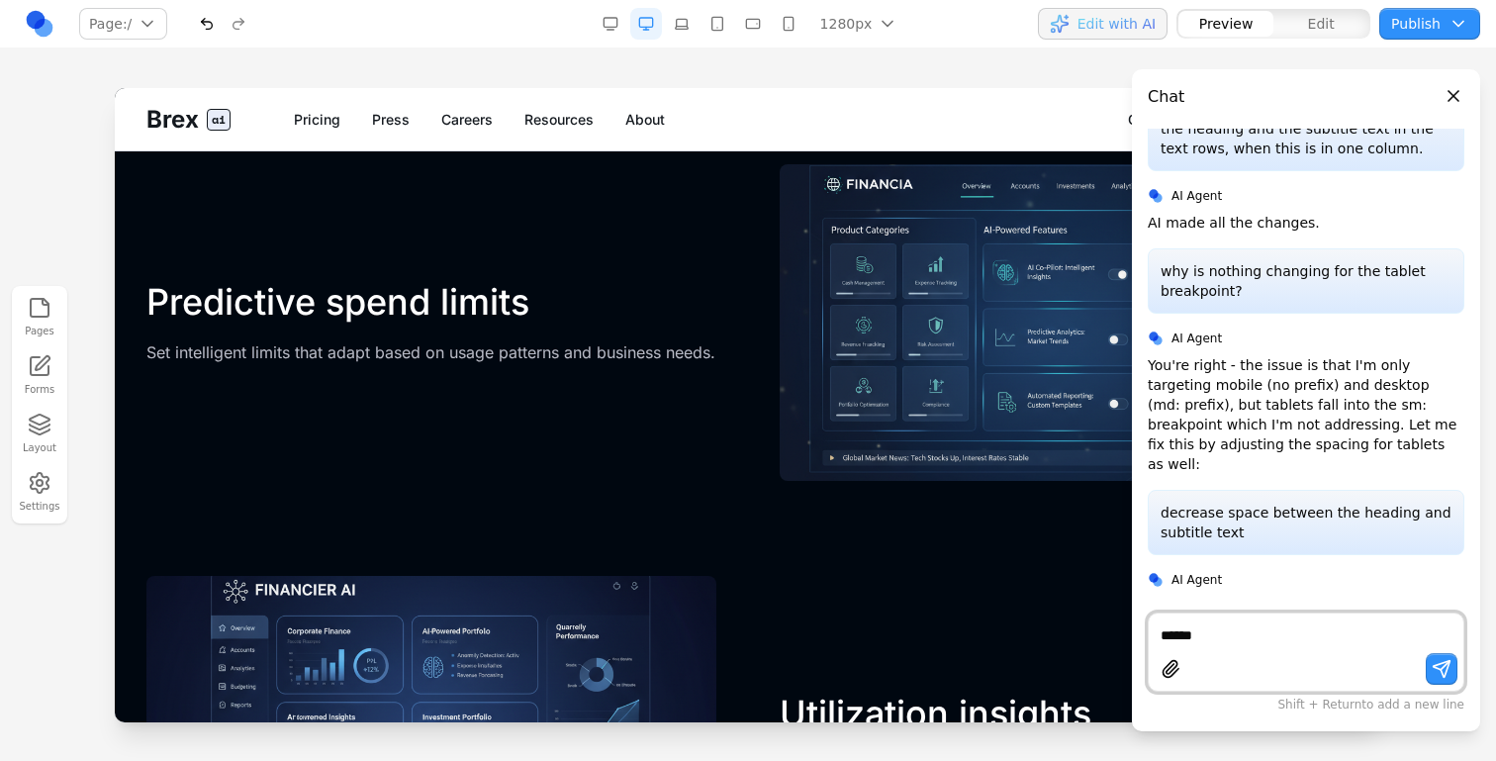
type textarea "*****"
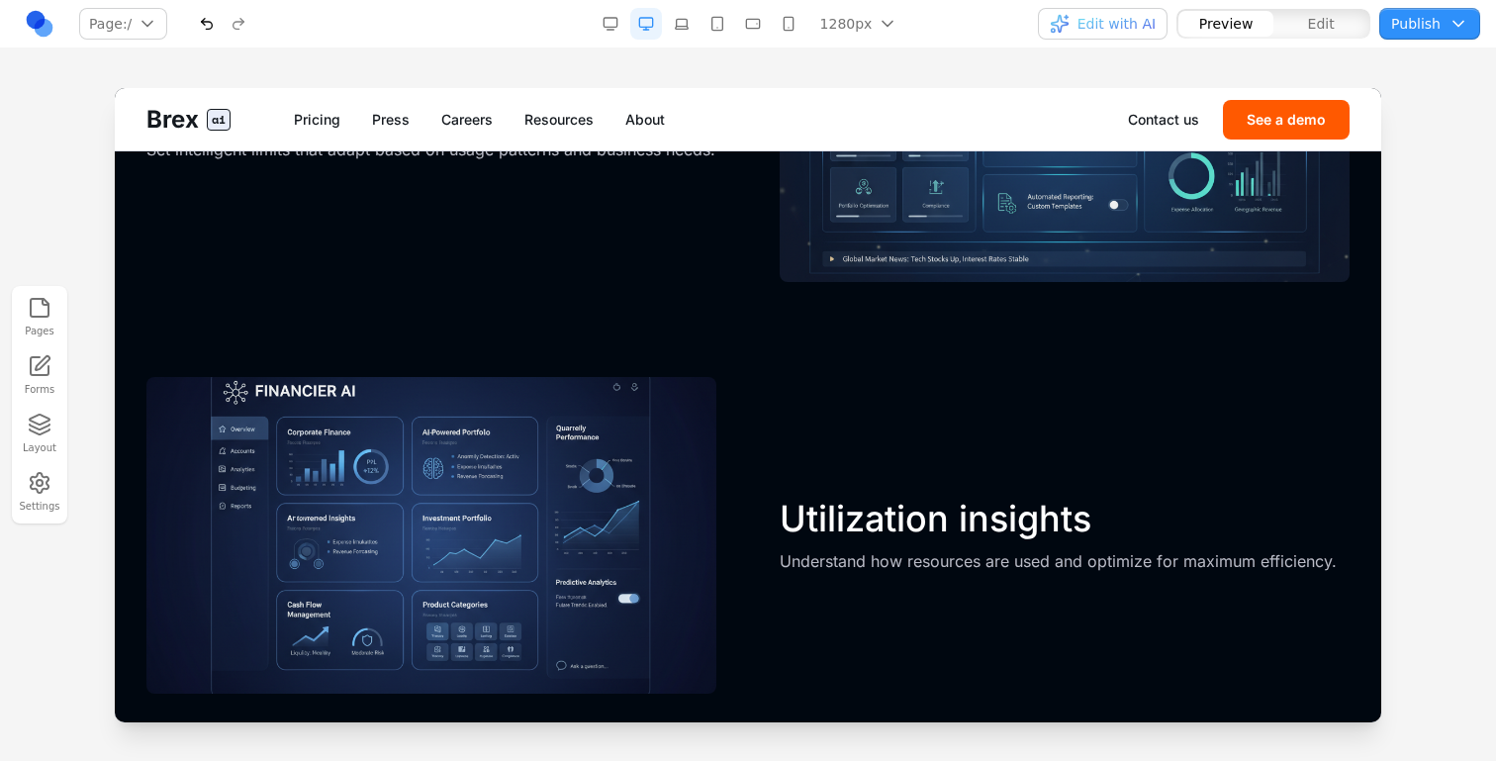
scroll to position [3783, 0]
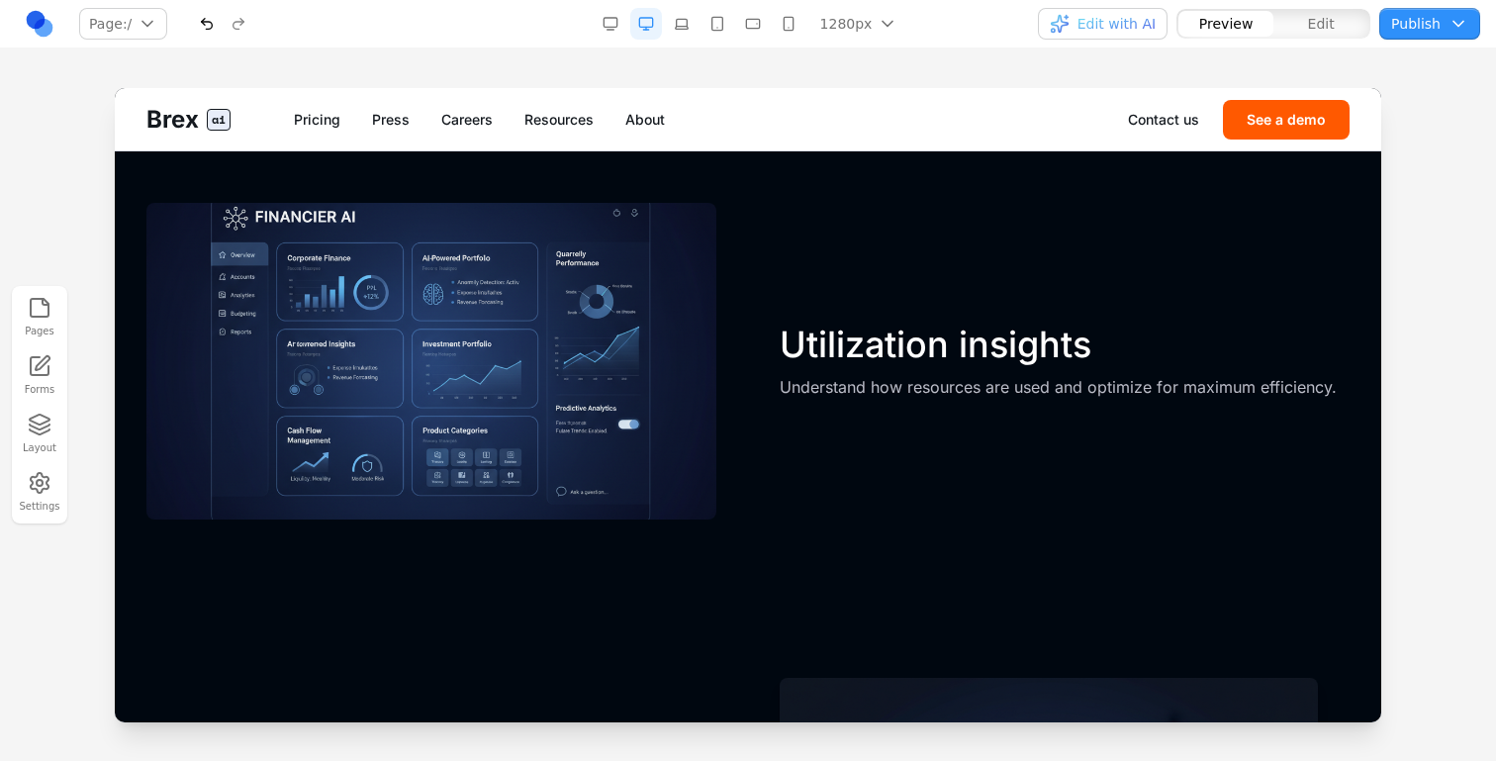
click at [684, 28] on button "button" at bounding box center [682, 24] width 32 height 32
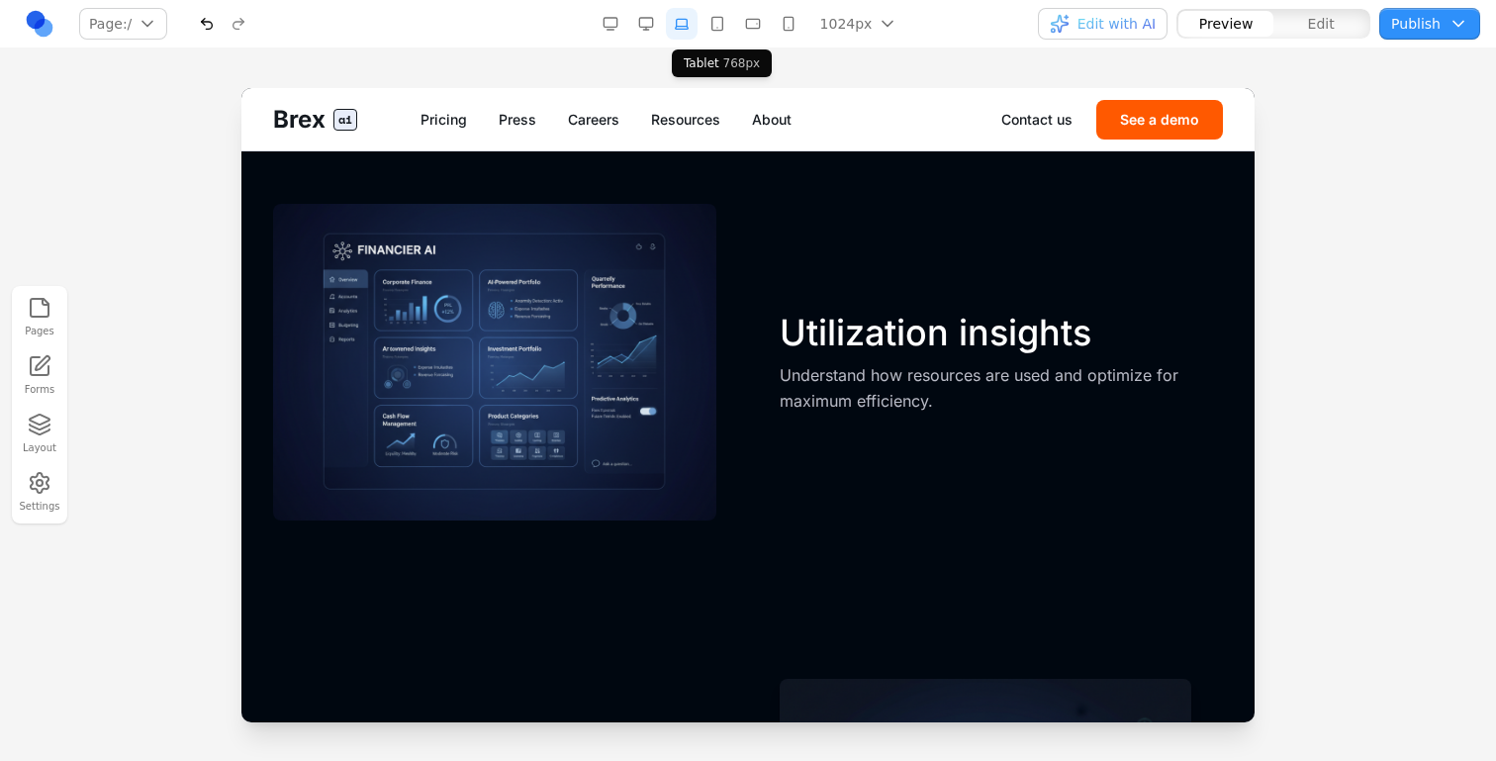
click at [720, 30] on button "button" at bounding box center [718, 24] width 32 height 32
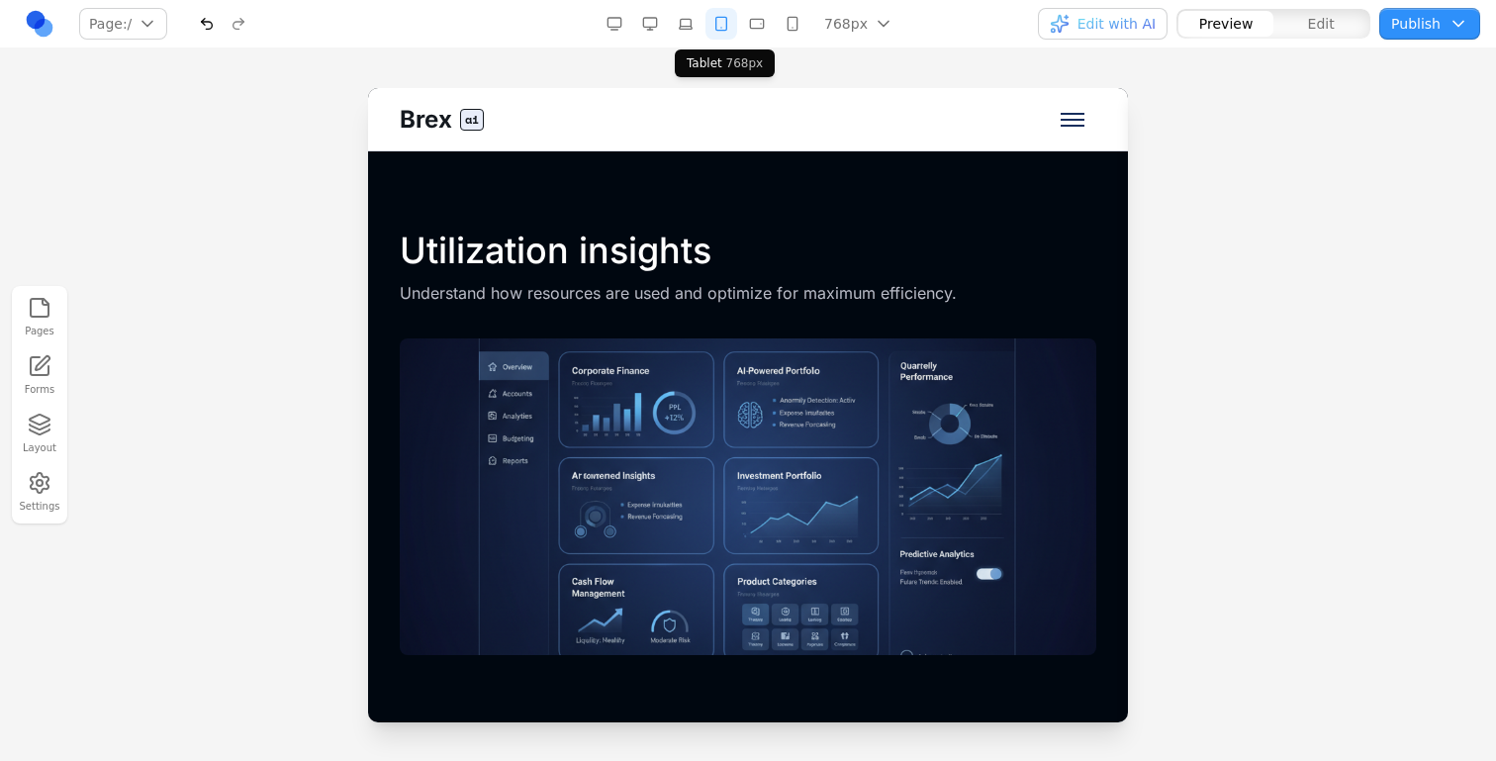
scroll to position [4478, 0]
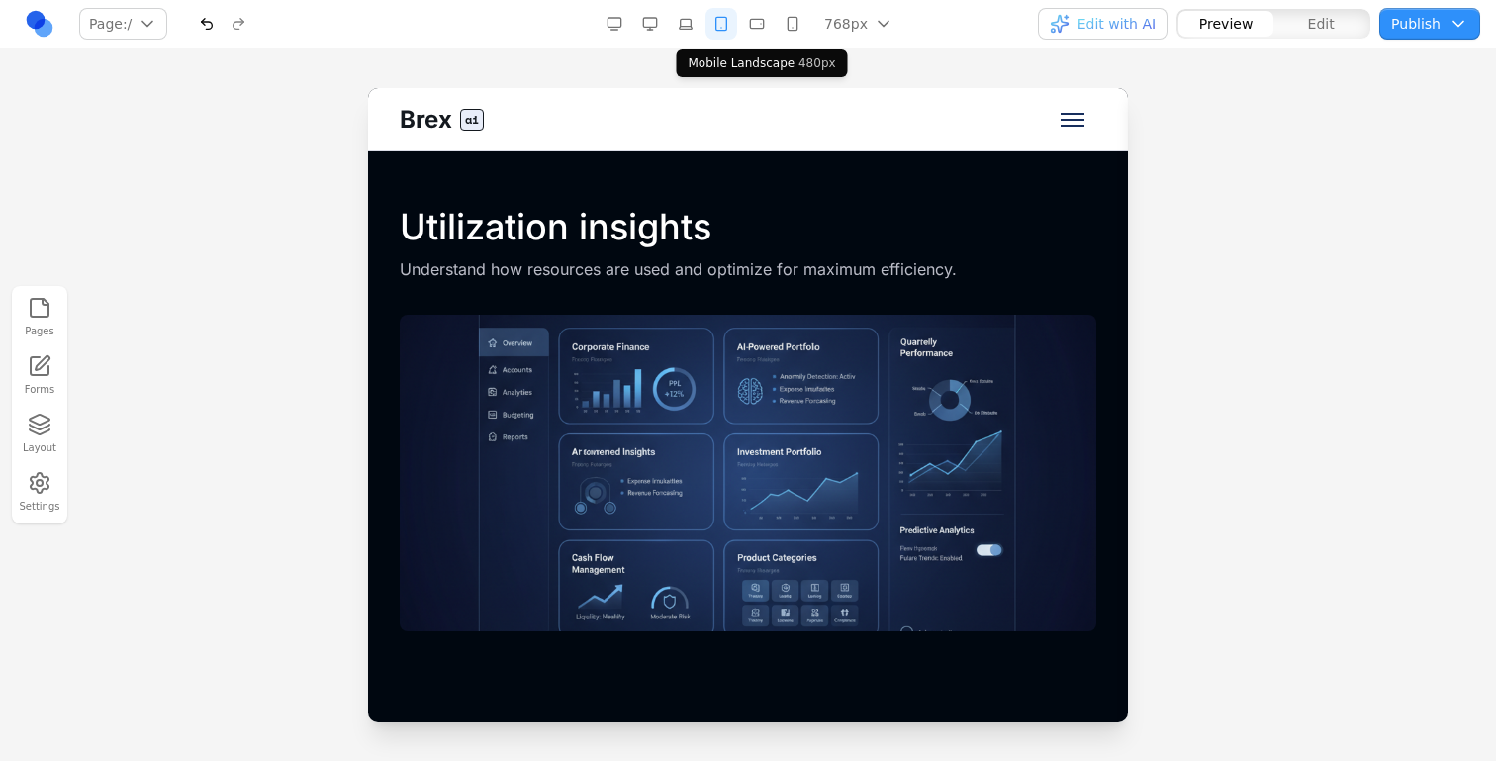
click at [753, 28] on button "button" at bounding box center [757, 24] width 32 height 32
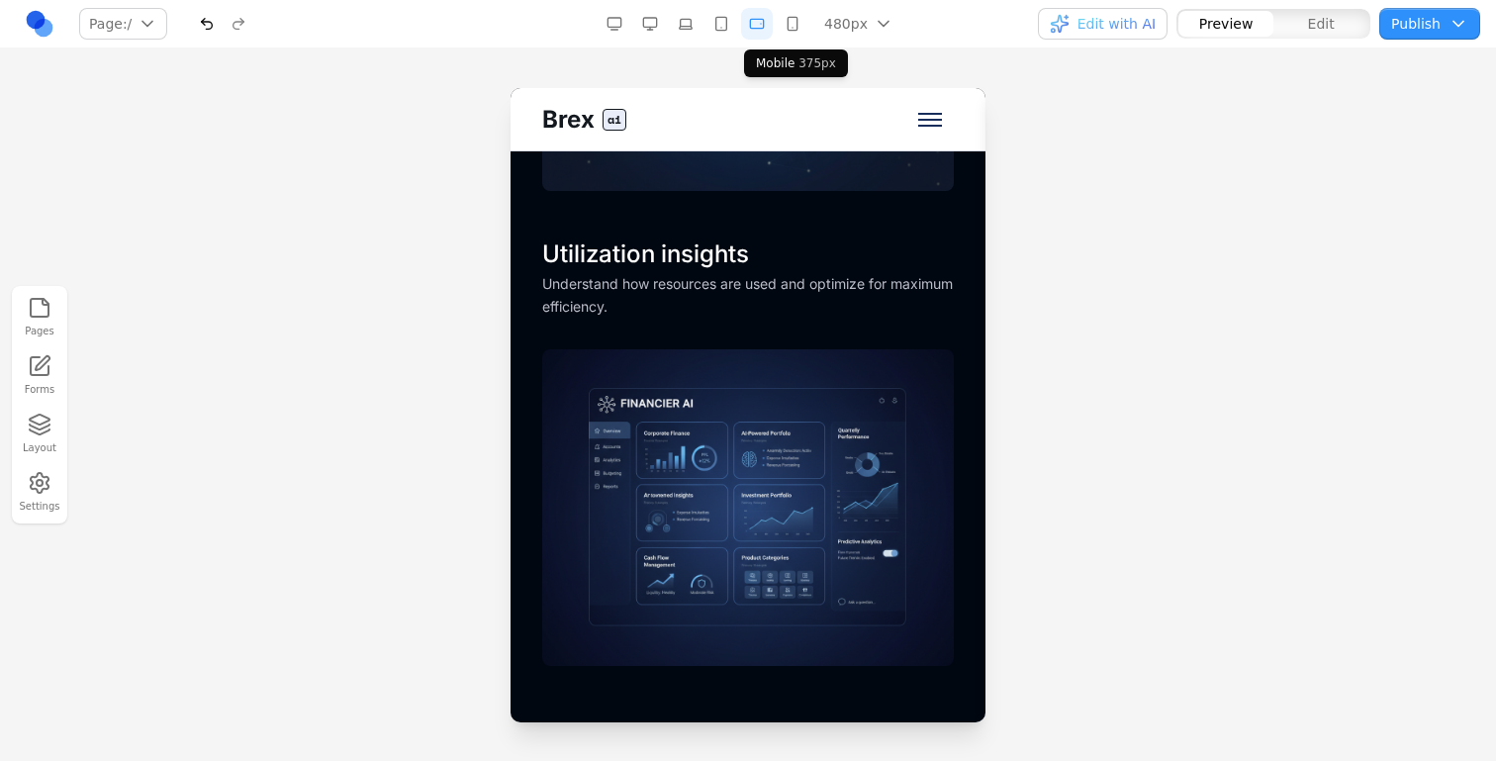
click at [795, 30] on button "button" at bounding box center [793, 24] width 32 height 32
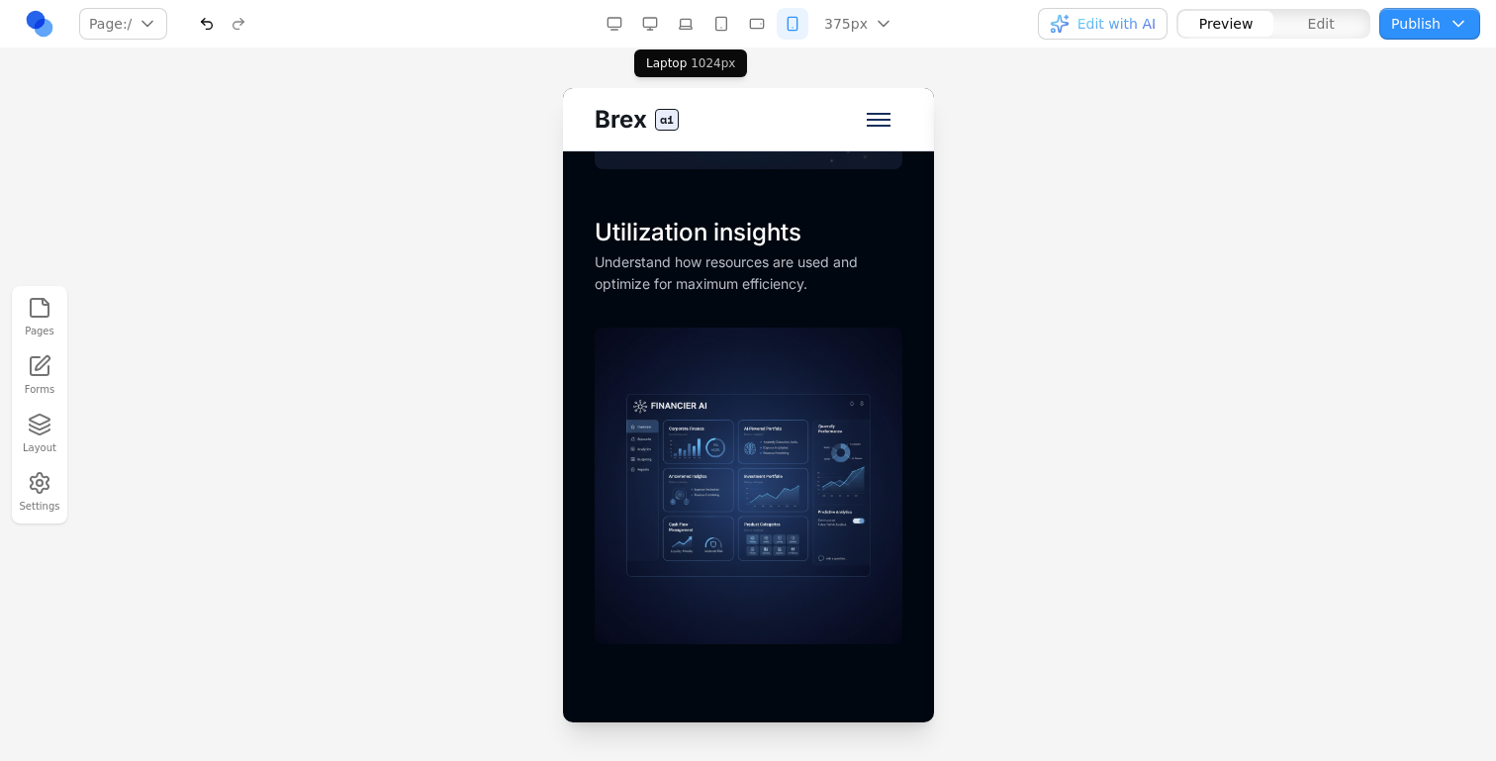
click at [680, 29] on button "button" at bounding box center [686, 24] width 32 height 32
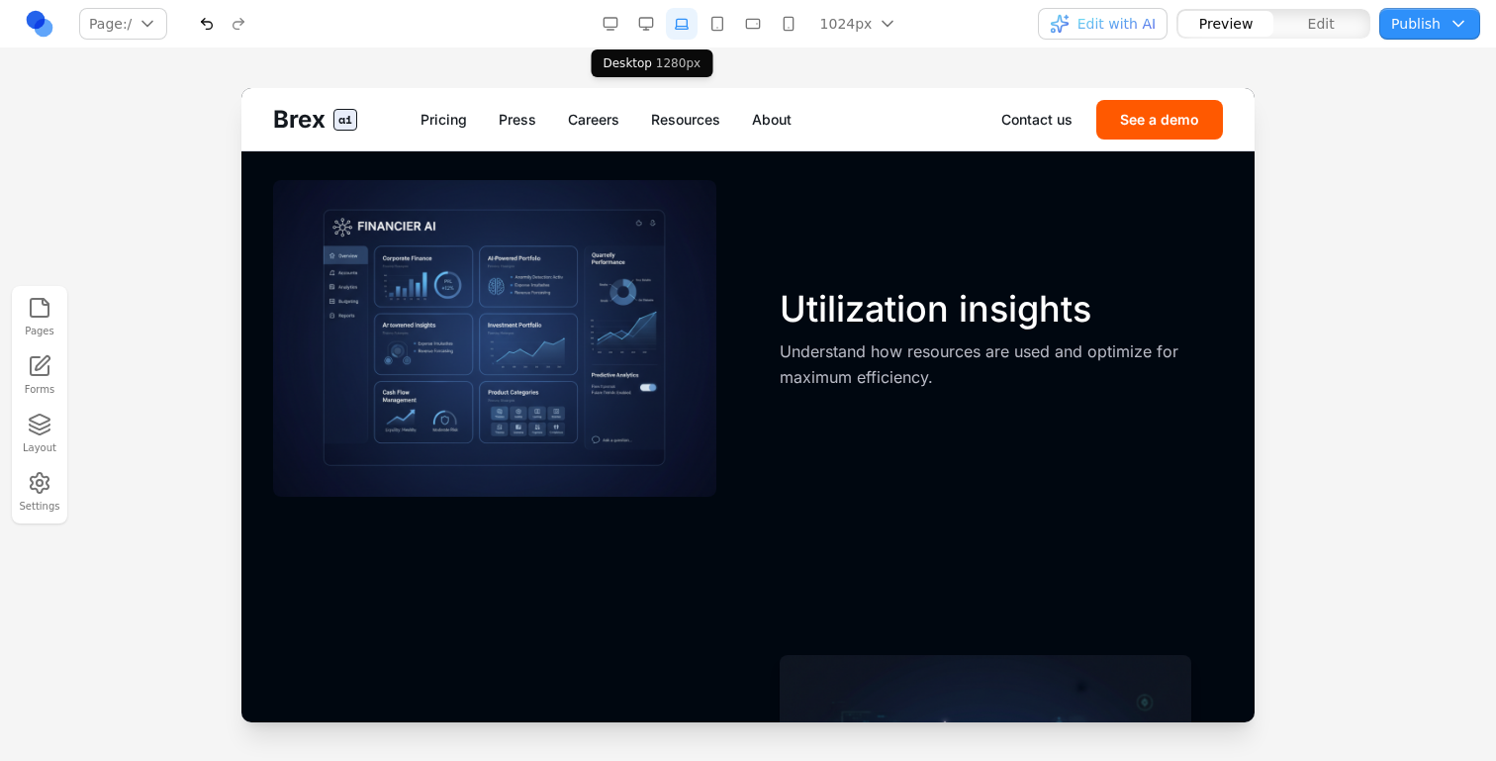
click at [650, 27] on button "button" at bounding box center [646, 24] width 32 height 32
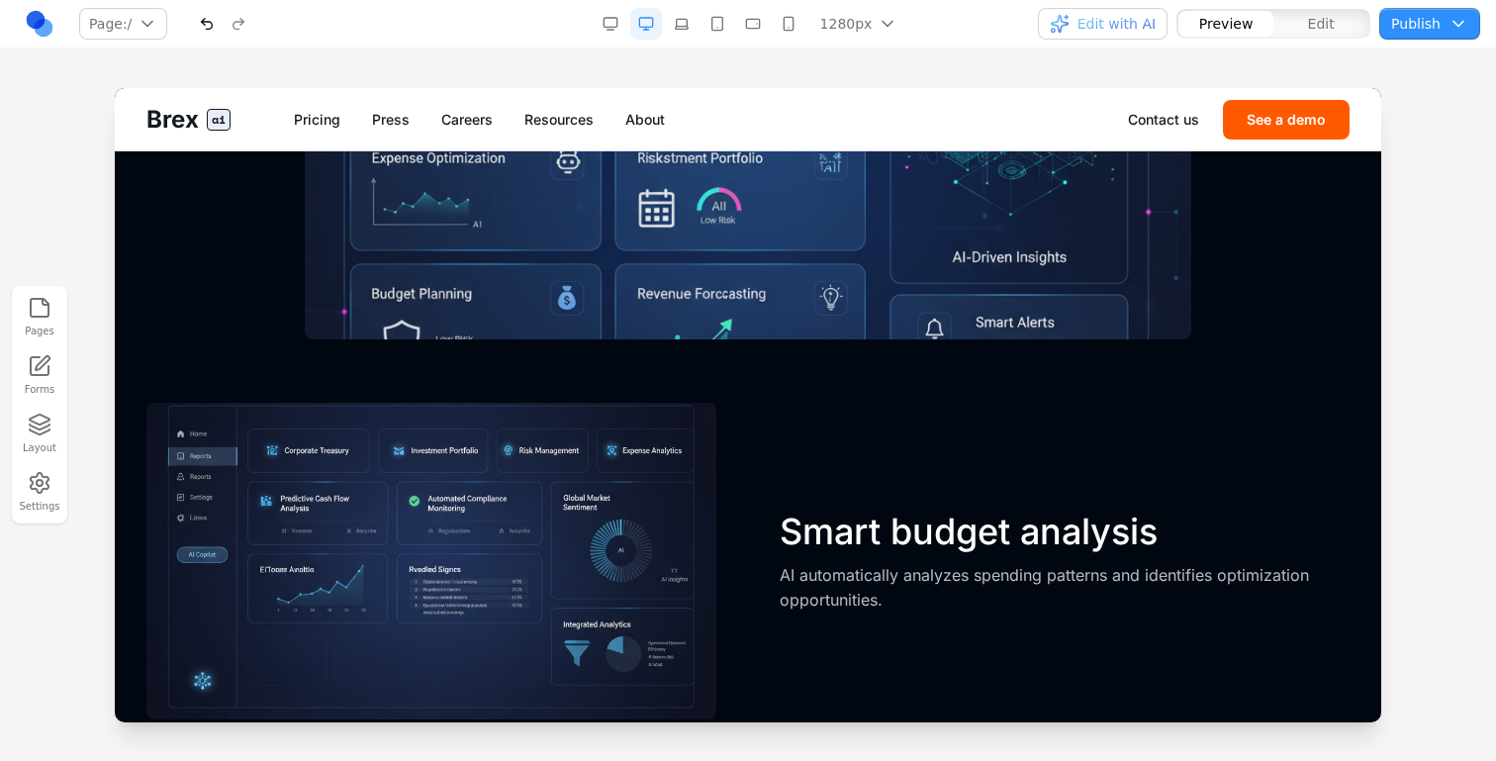
scroll to position [2431, 0]
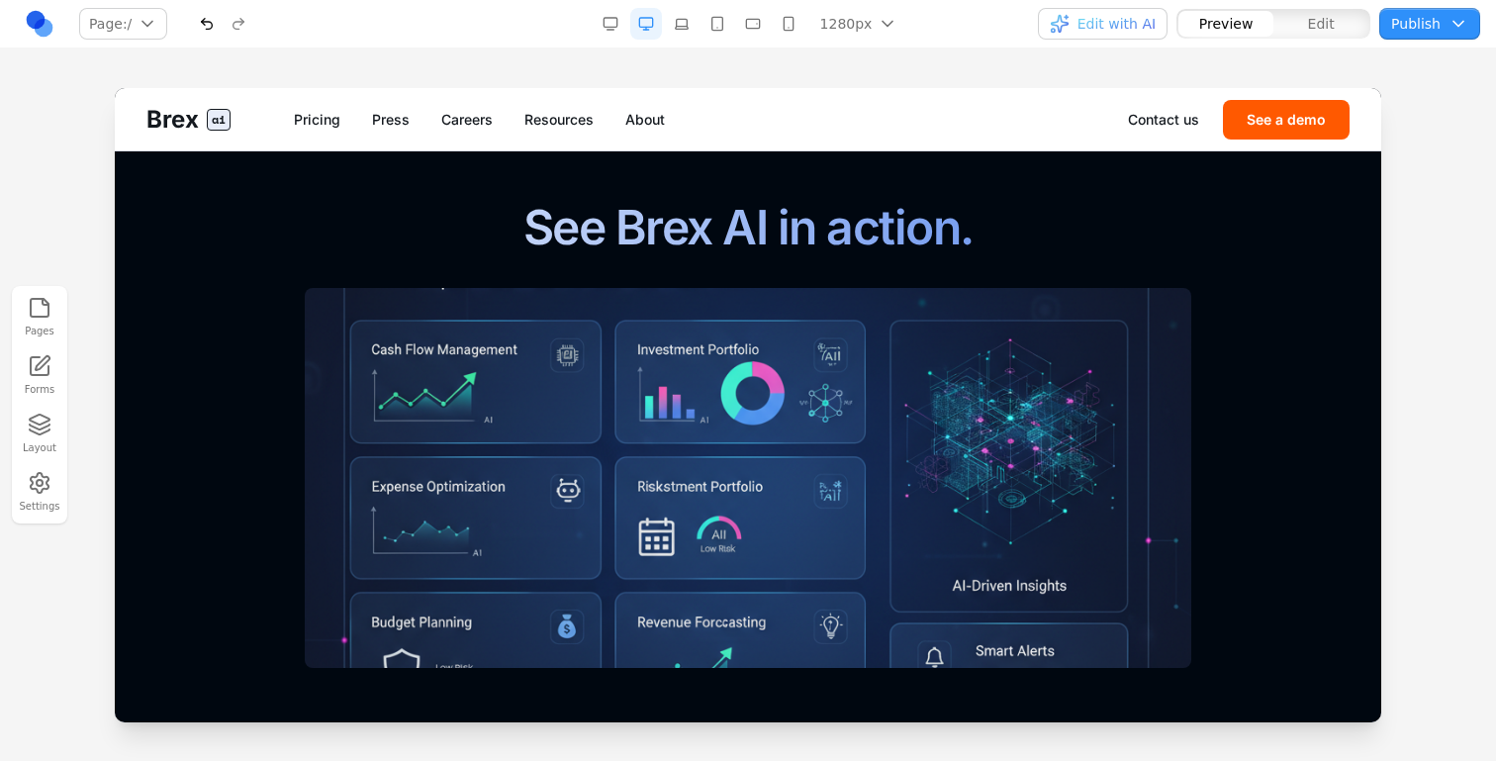
click at [786, 30] on button "button" at bounding box center [789, 24] width 32 height 32
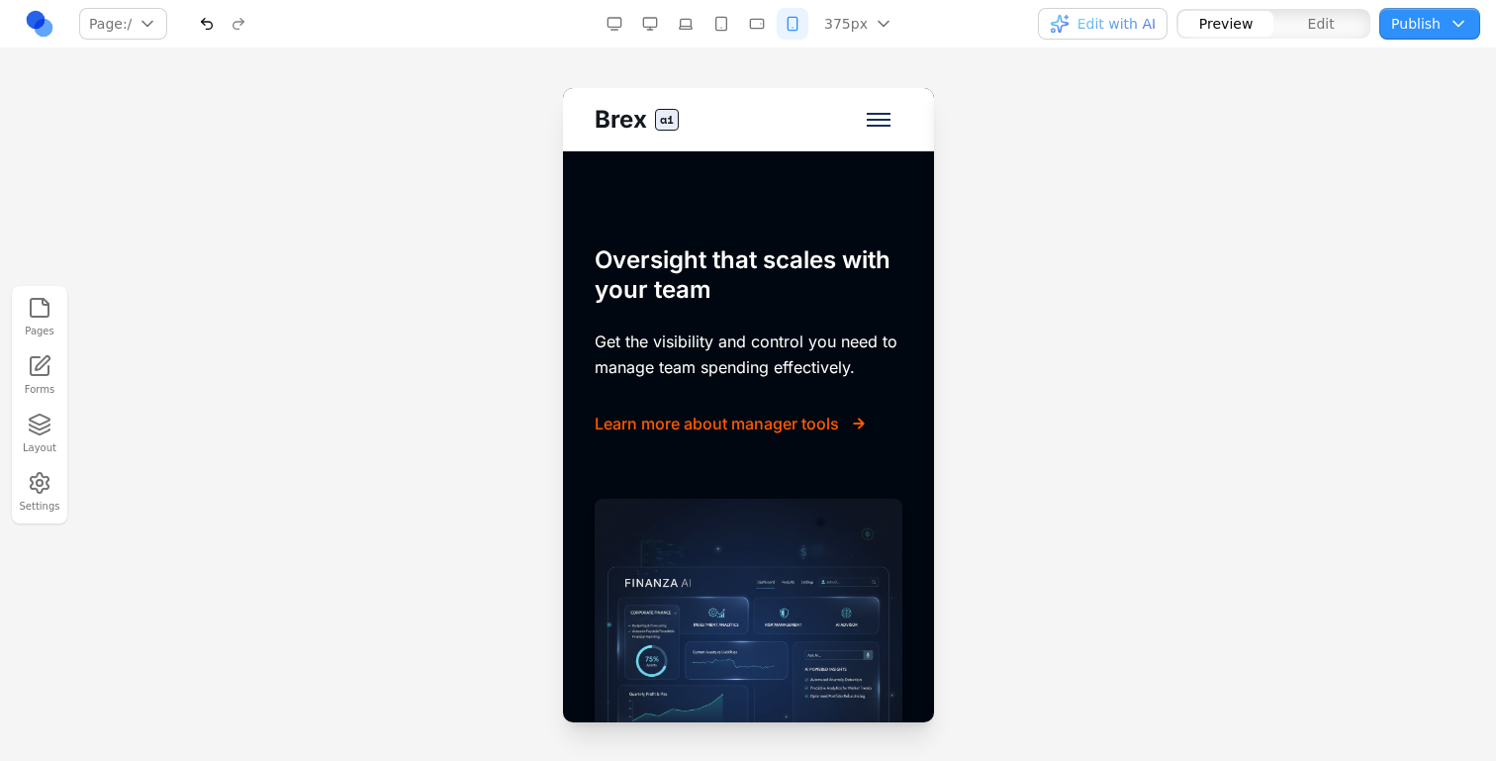
scroll to position [4975, 0]
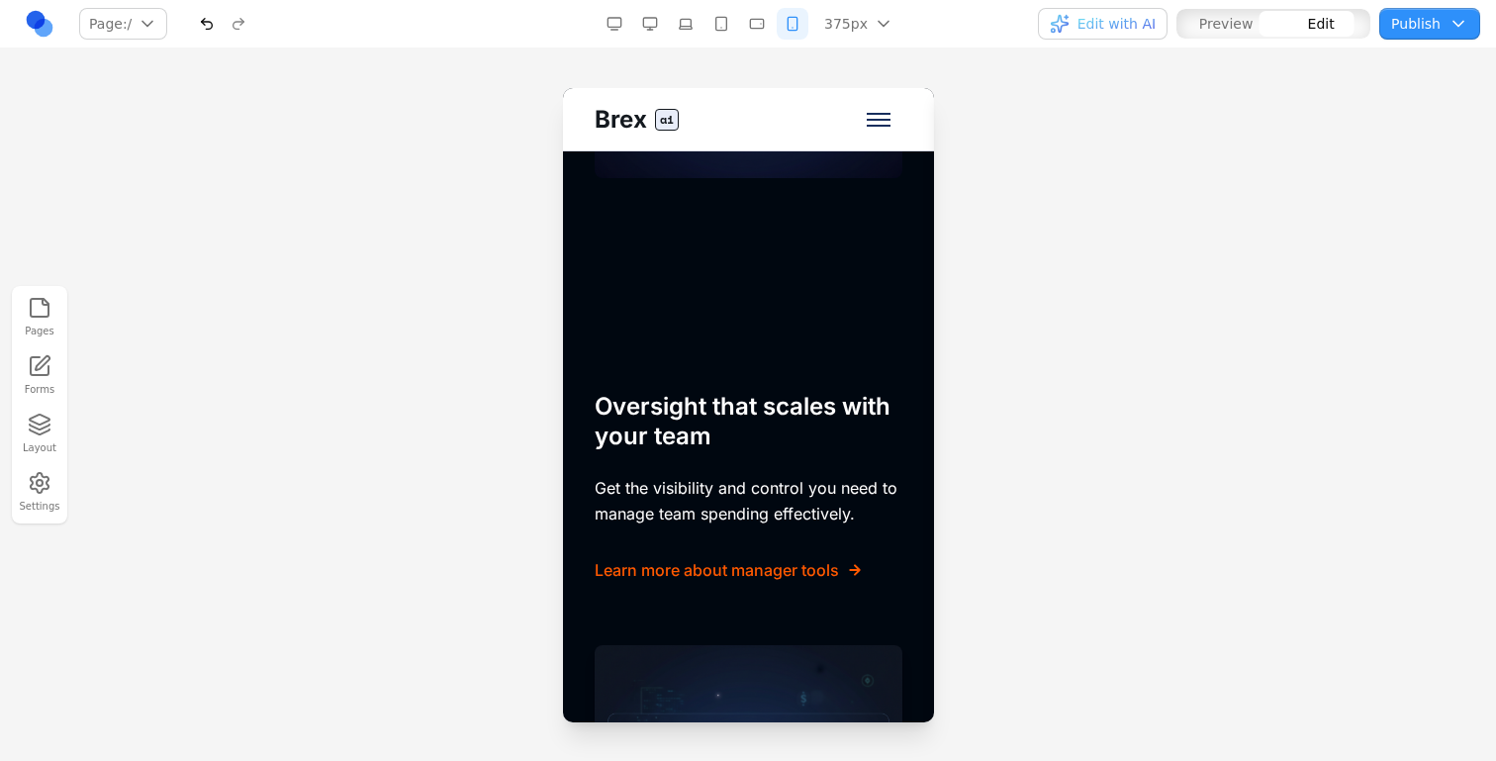
click at [664, 368] on div "FOR MANAGERS" at bounding box center [748, 352] width 308 height 32
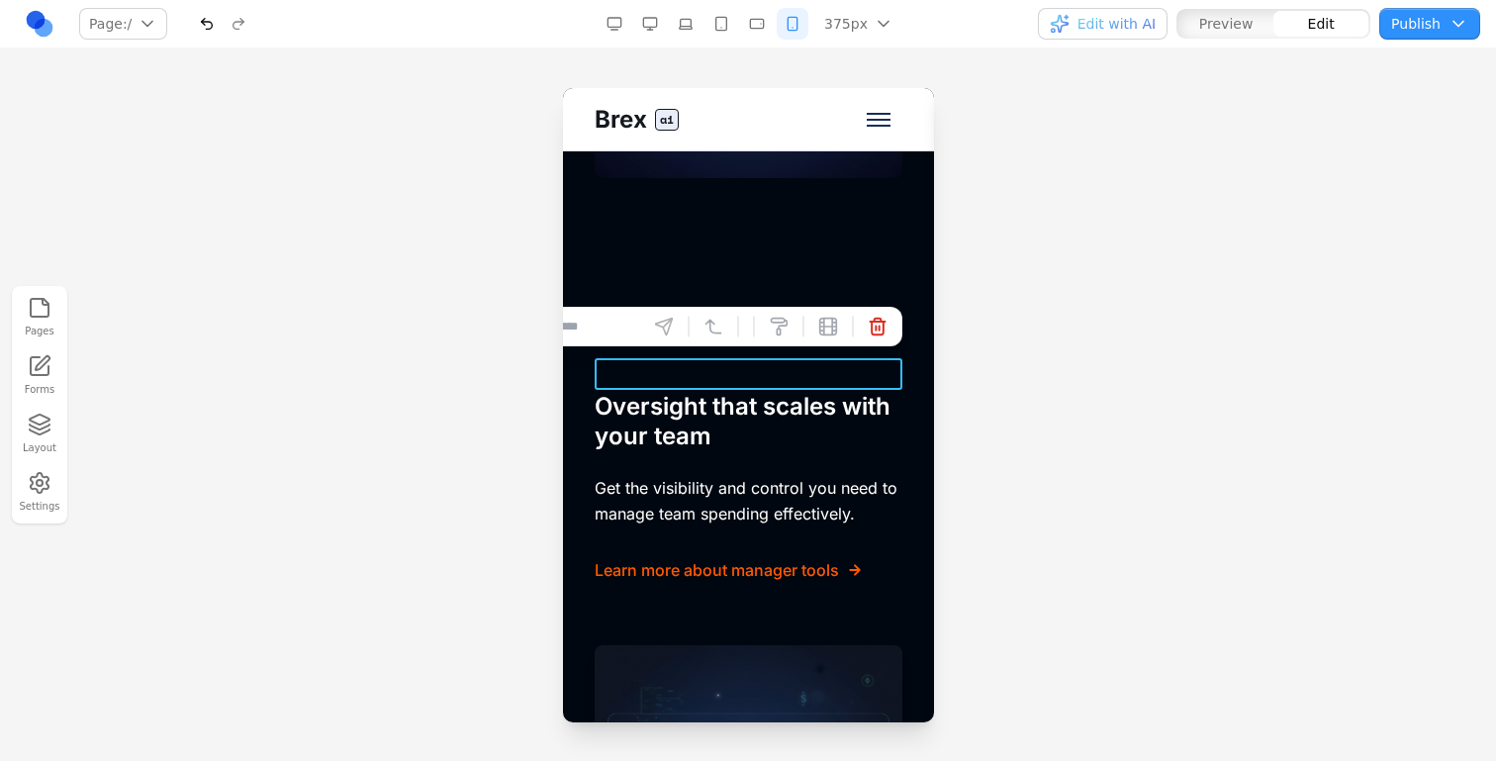
click at [657, 21] on button "button" at bounding box center [650, 24] width 32 height 32
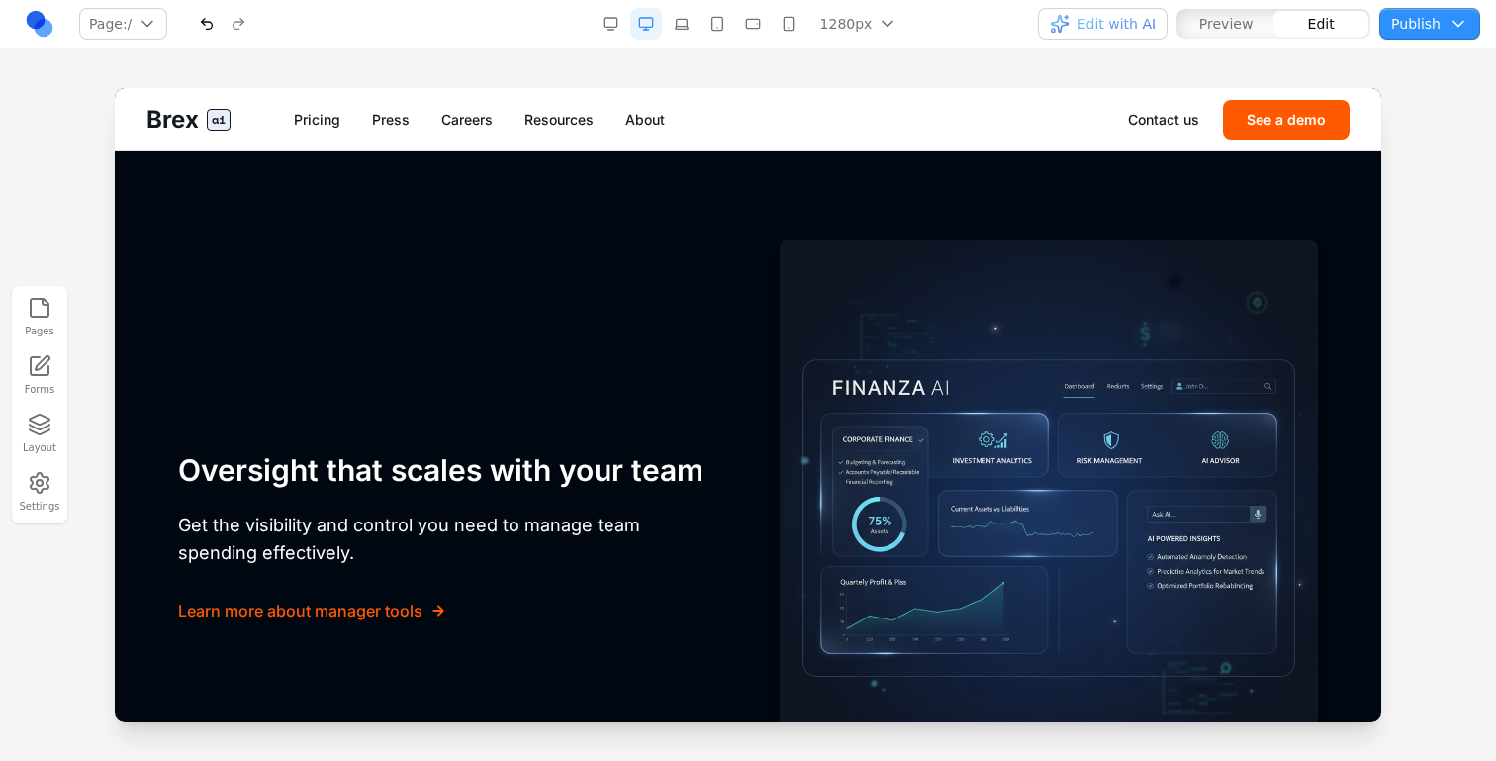
scroll to position [4150, 0]
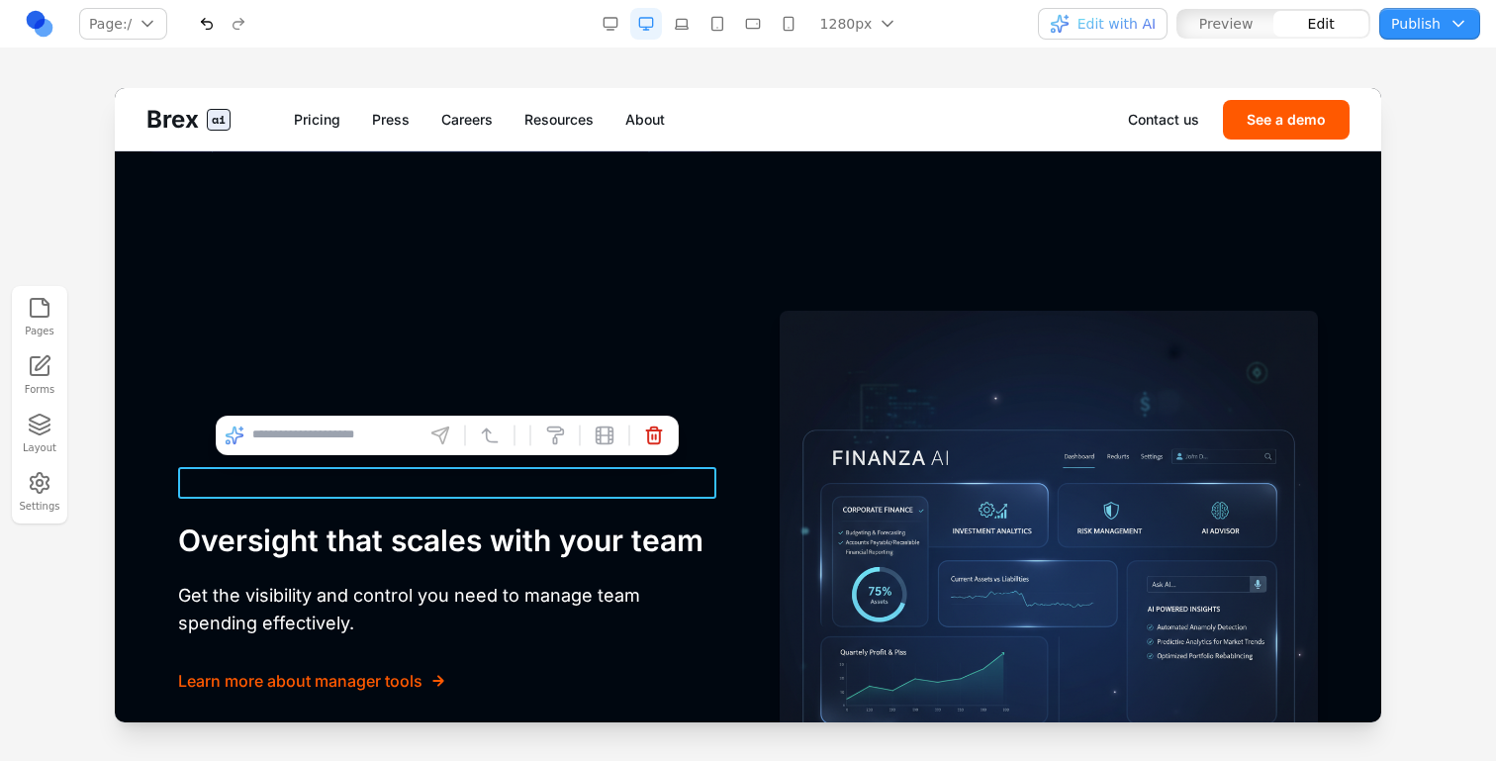
click at [266, 474] on div "**********" at bounding box center [447, 483] width 538 height 32
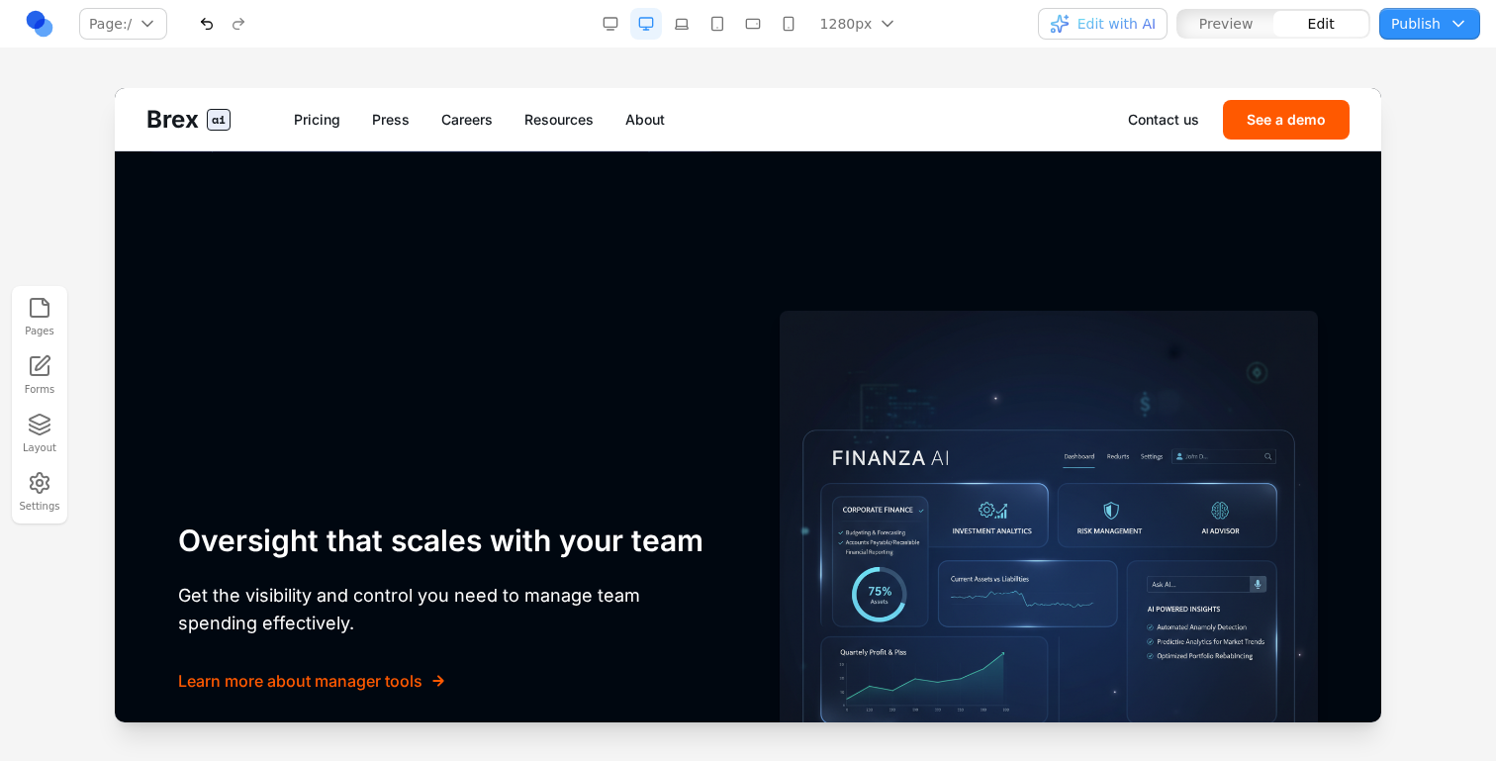
click at [307, 533] on h3 "Oversight that scales with your team" at bounding box center [447, 541] width 538 height 36
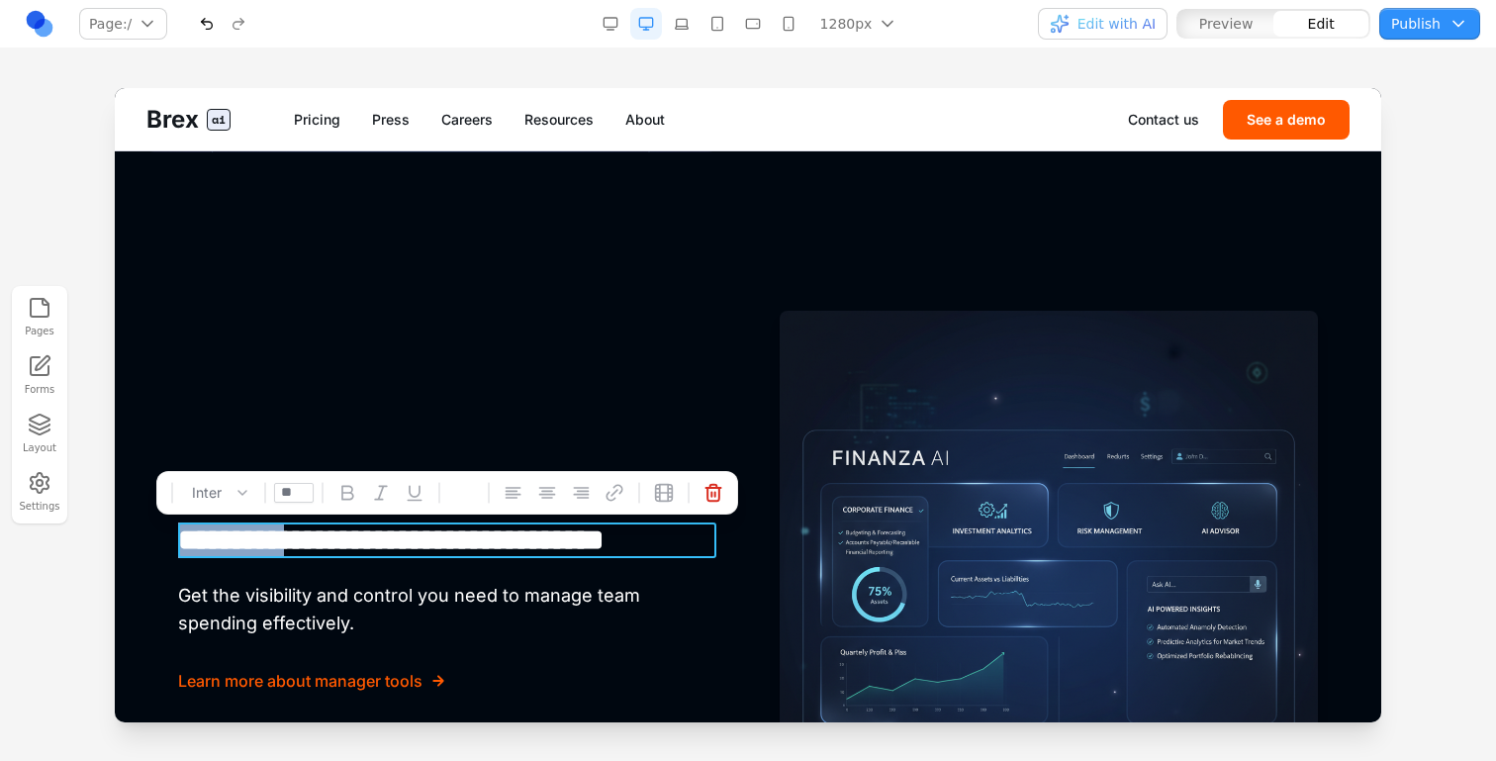
click at [307, 533] on h3 "**********" at bounding box center [447, 541] width 538 height 36
click at [425, 399] on div "**********" at bounding box center [447, 580] width 538 height 538
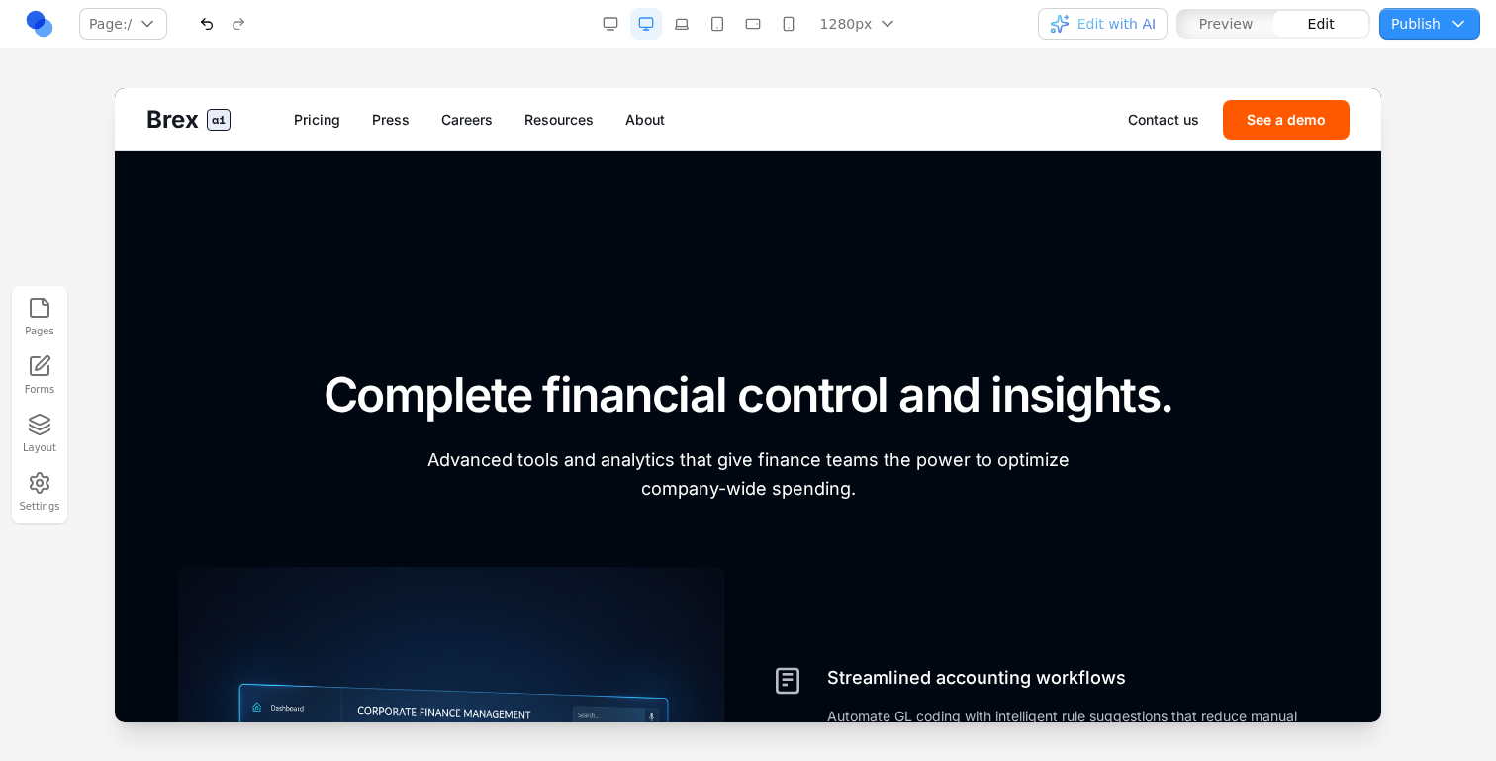
scroll to position [5073, 0]
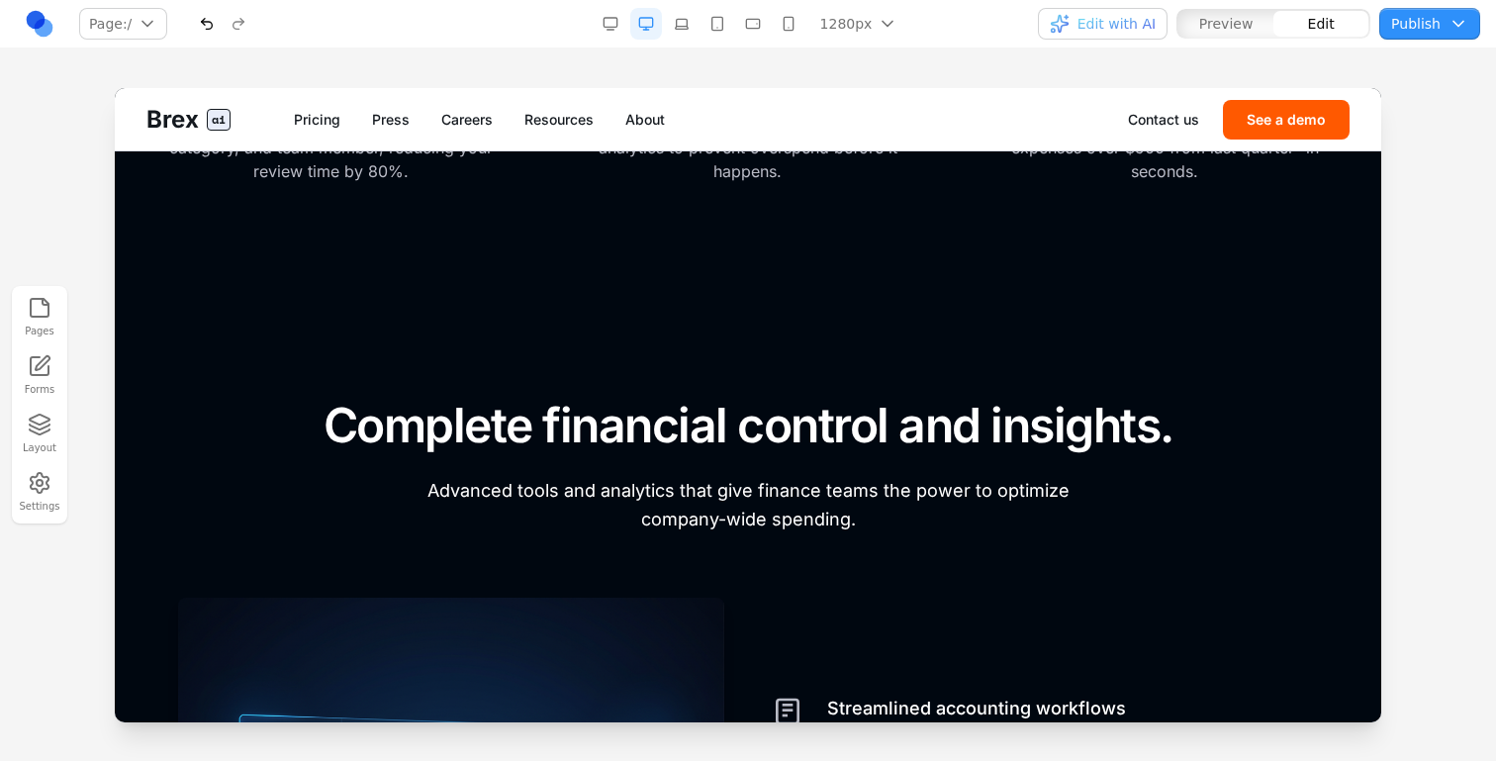
click at [785, 34] on button "button" at bounding box center [789, 24] width 32 height 32
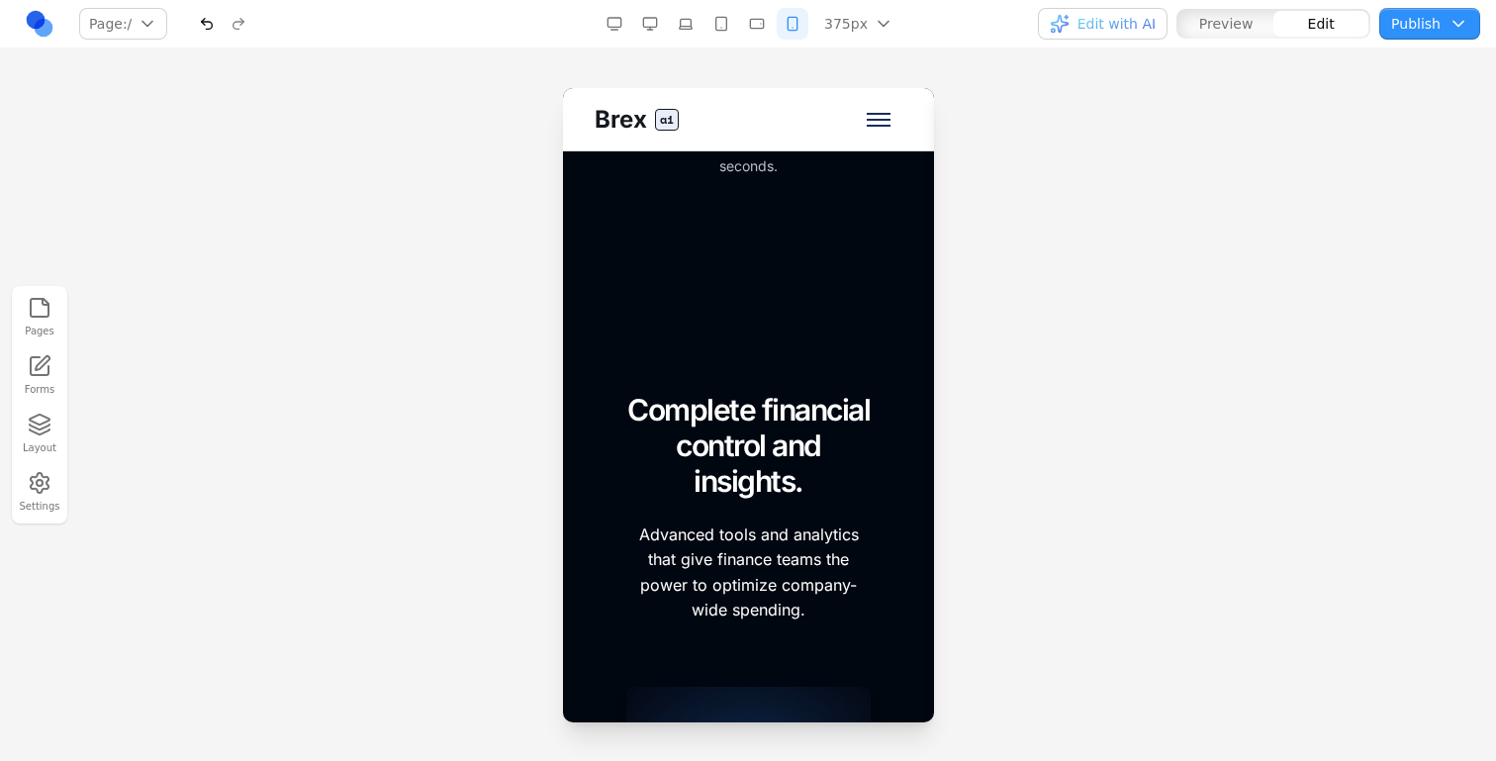
click at [725, 30] on button "button" at bounding box center [722, 24] width 32 height 32
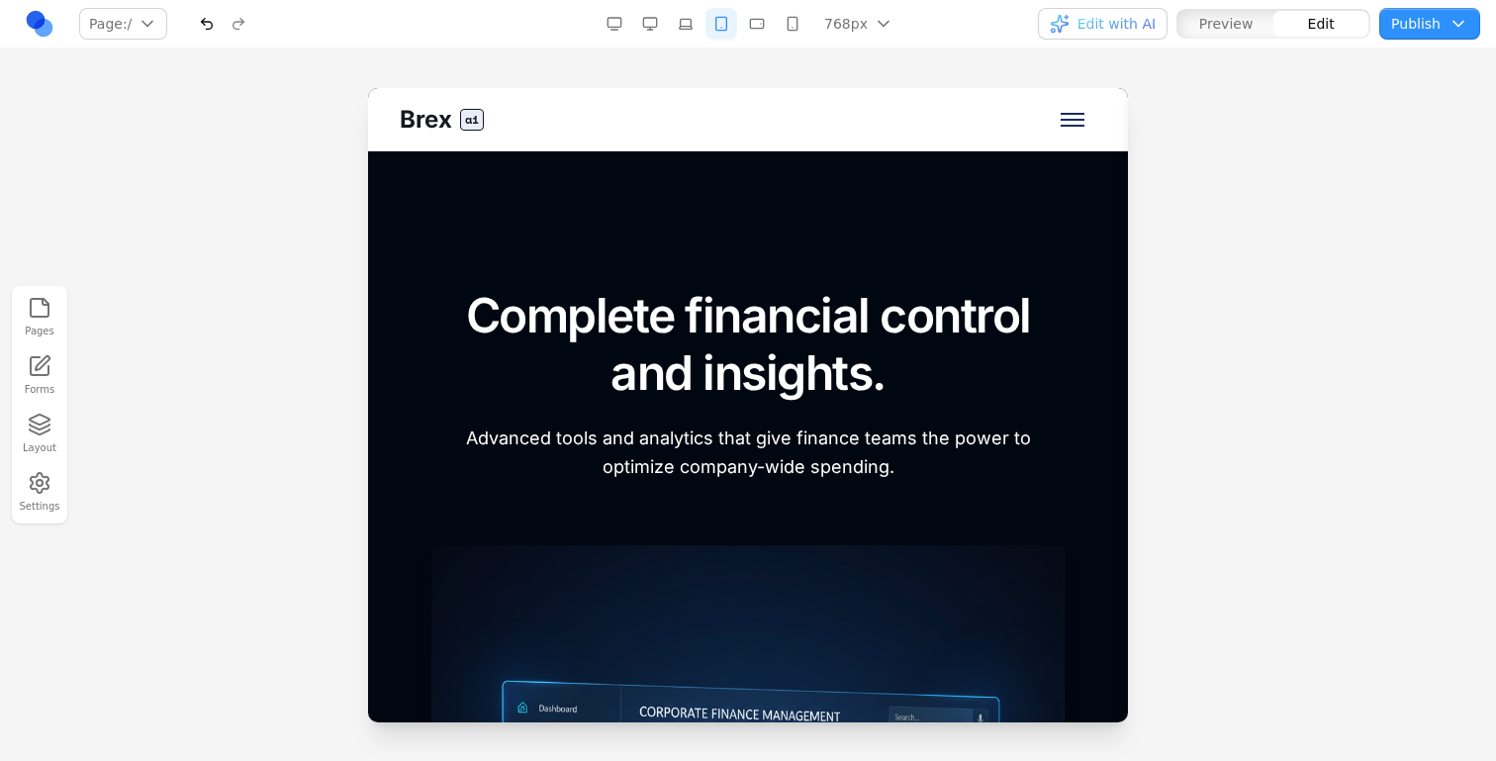
scroll to position [6515, 0]
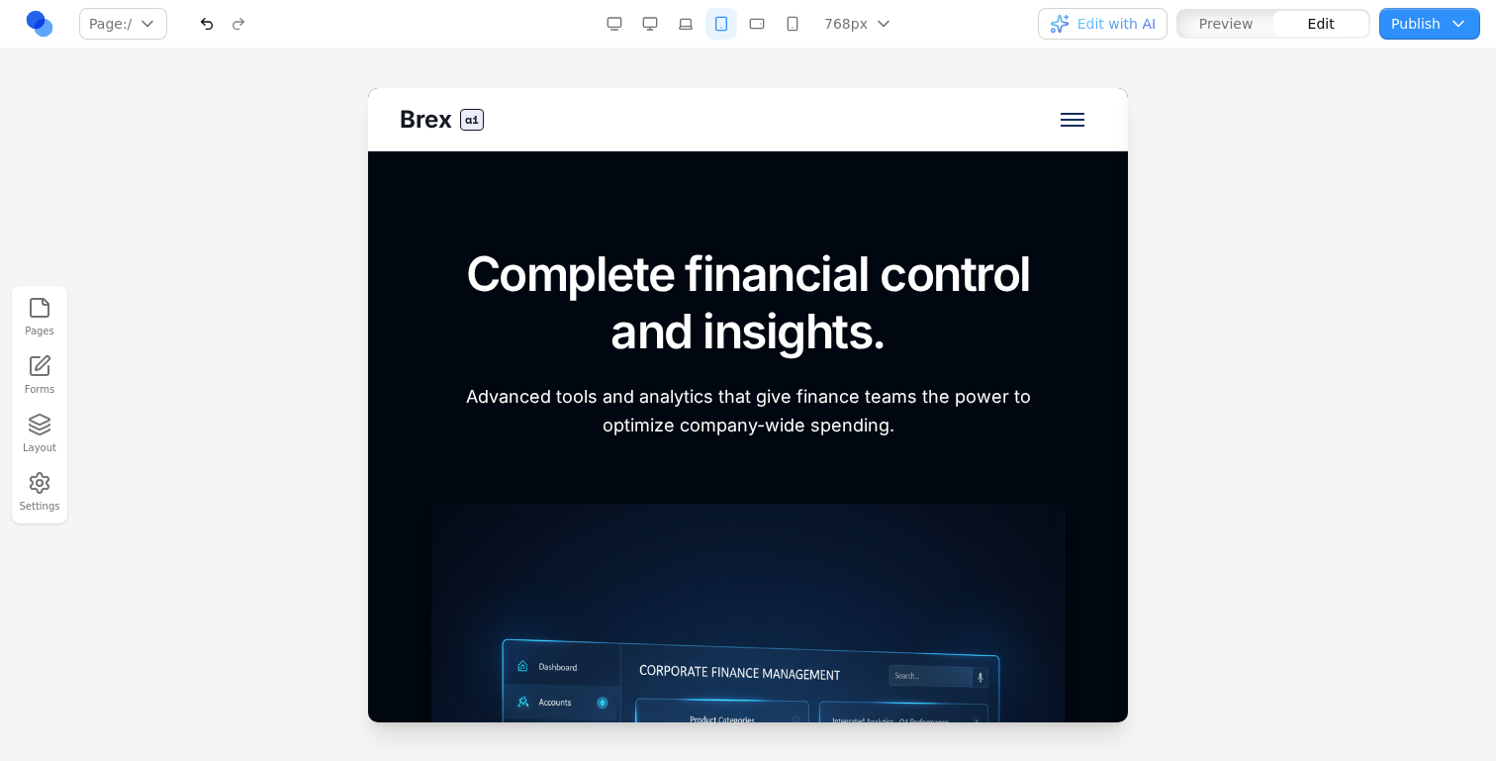
click at [750, 29] on button "button" at bounding box center [757, 24] width 32 height 32
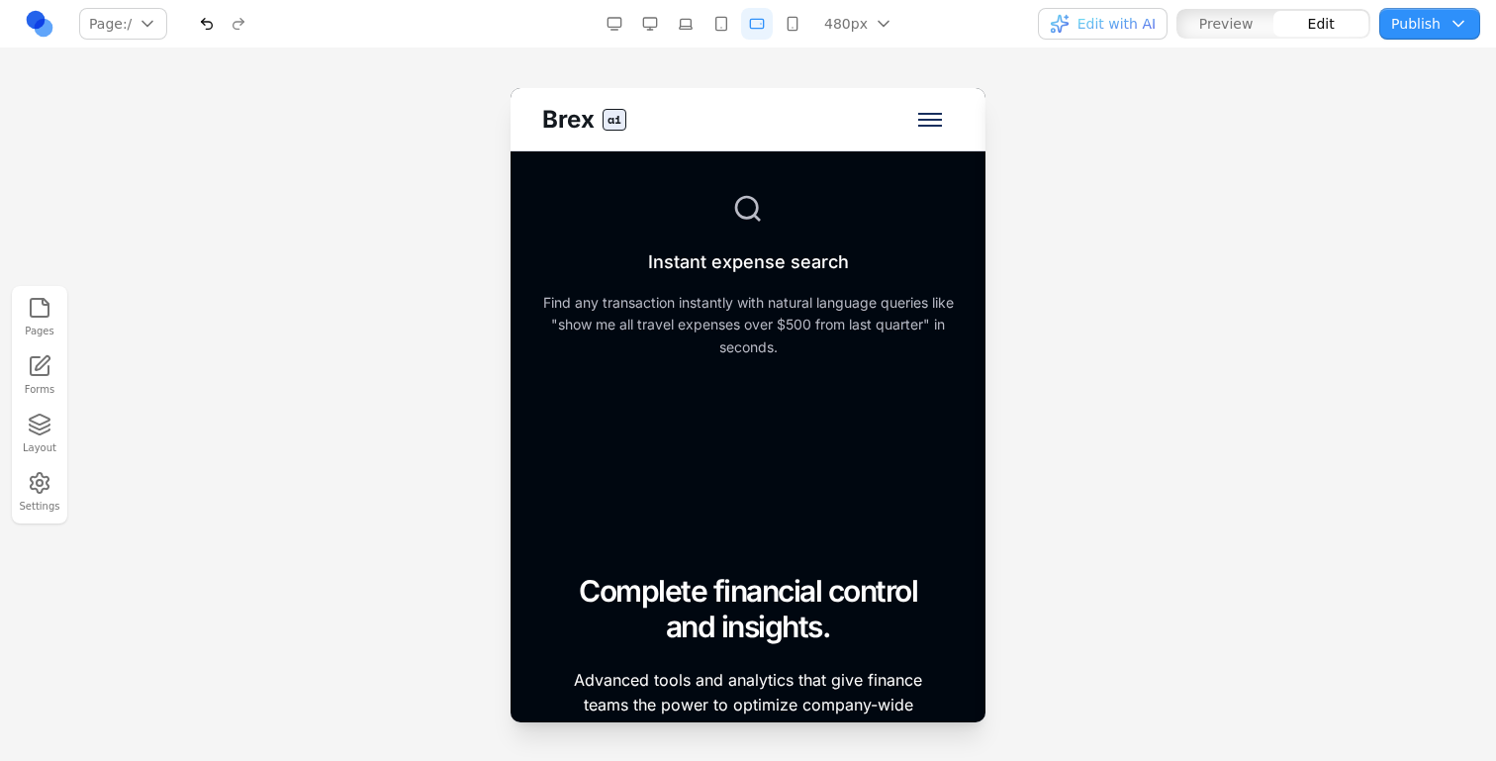
scroll to position [6387, 0]
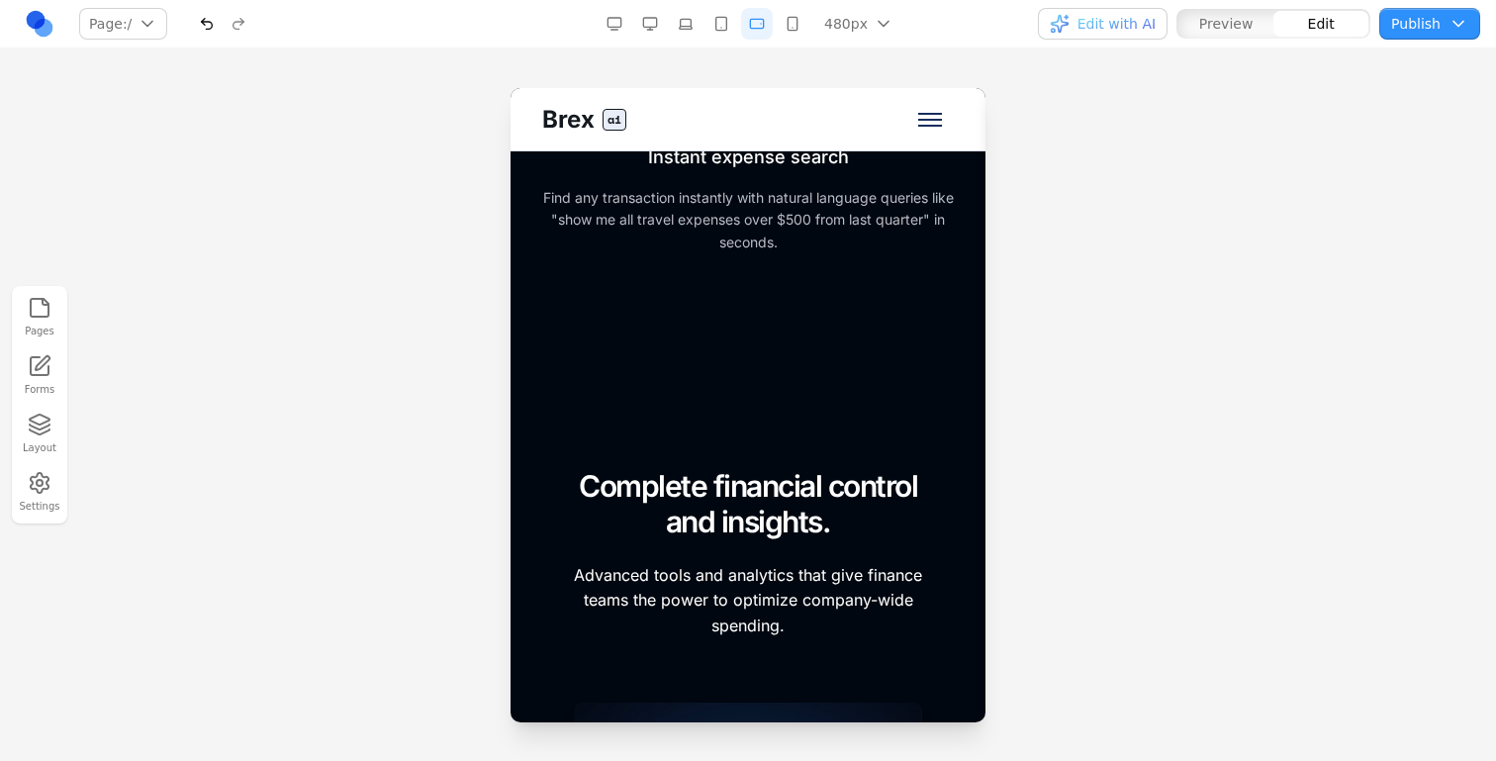
click at [794, 23] on button "button" at bounding box center [793, 24] width 32 height 32
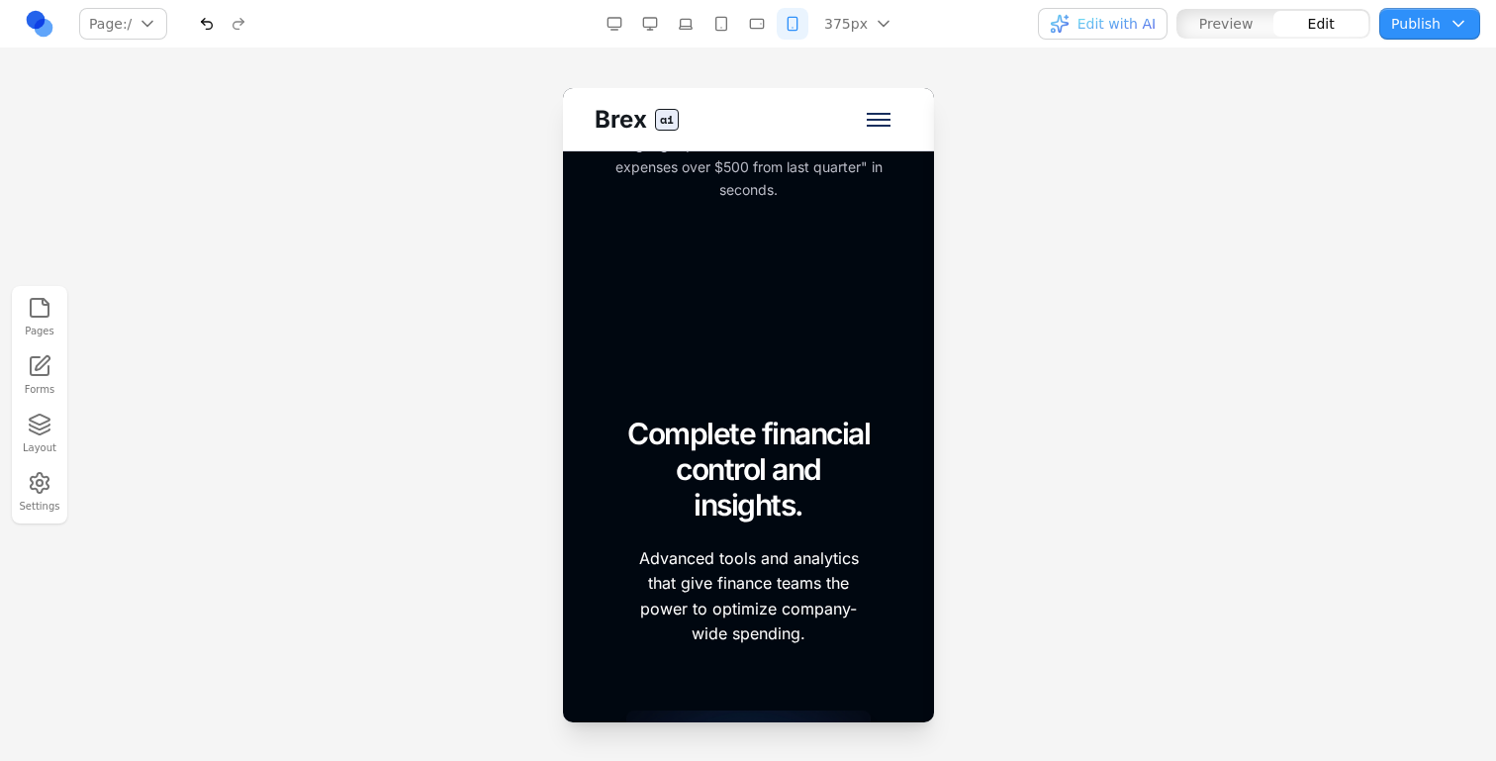
click at [771, 13] on button "button" at bounding box center [757, 24] width 32 height 32
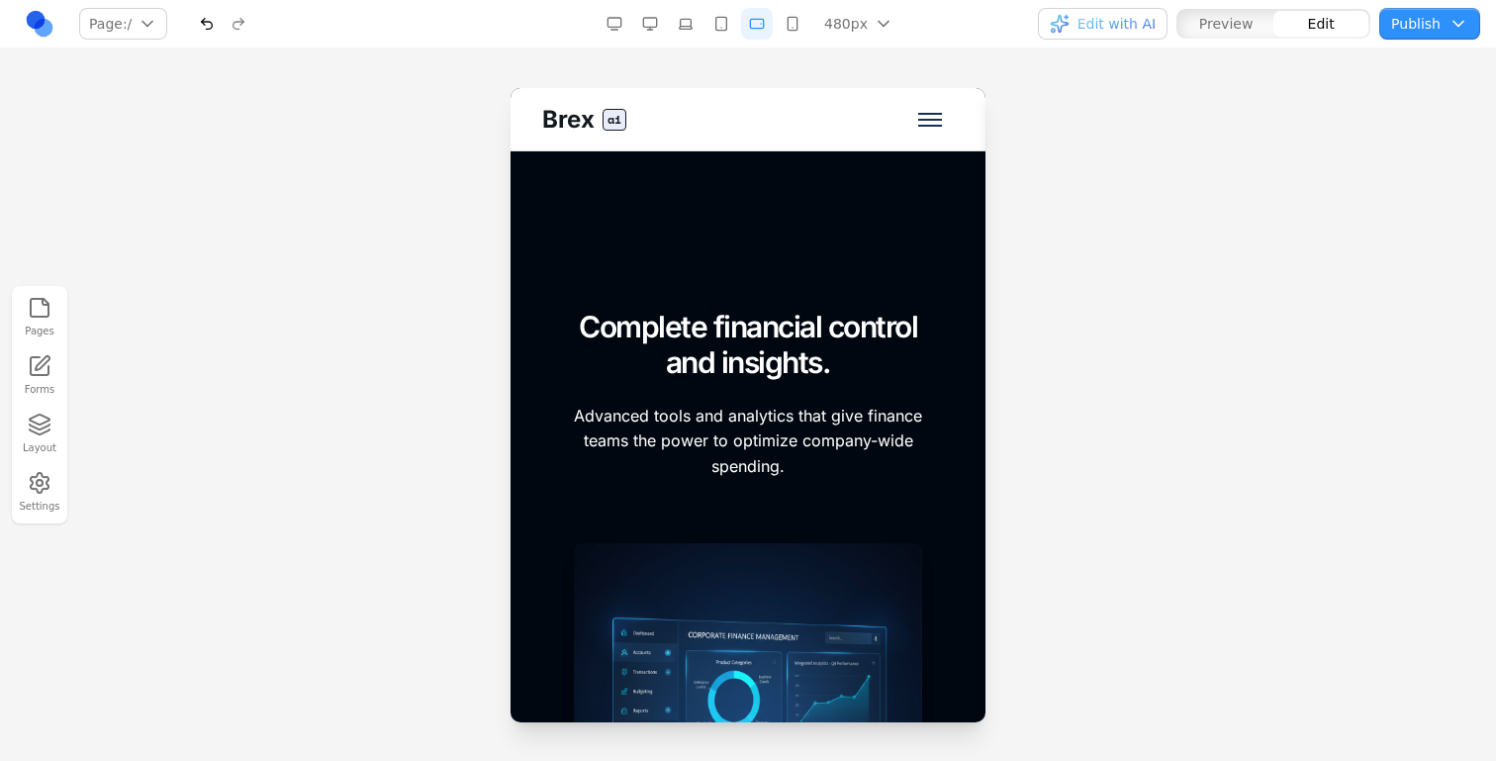
scroll to position [6502, 0]
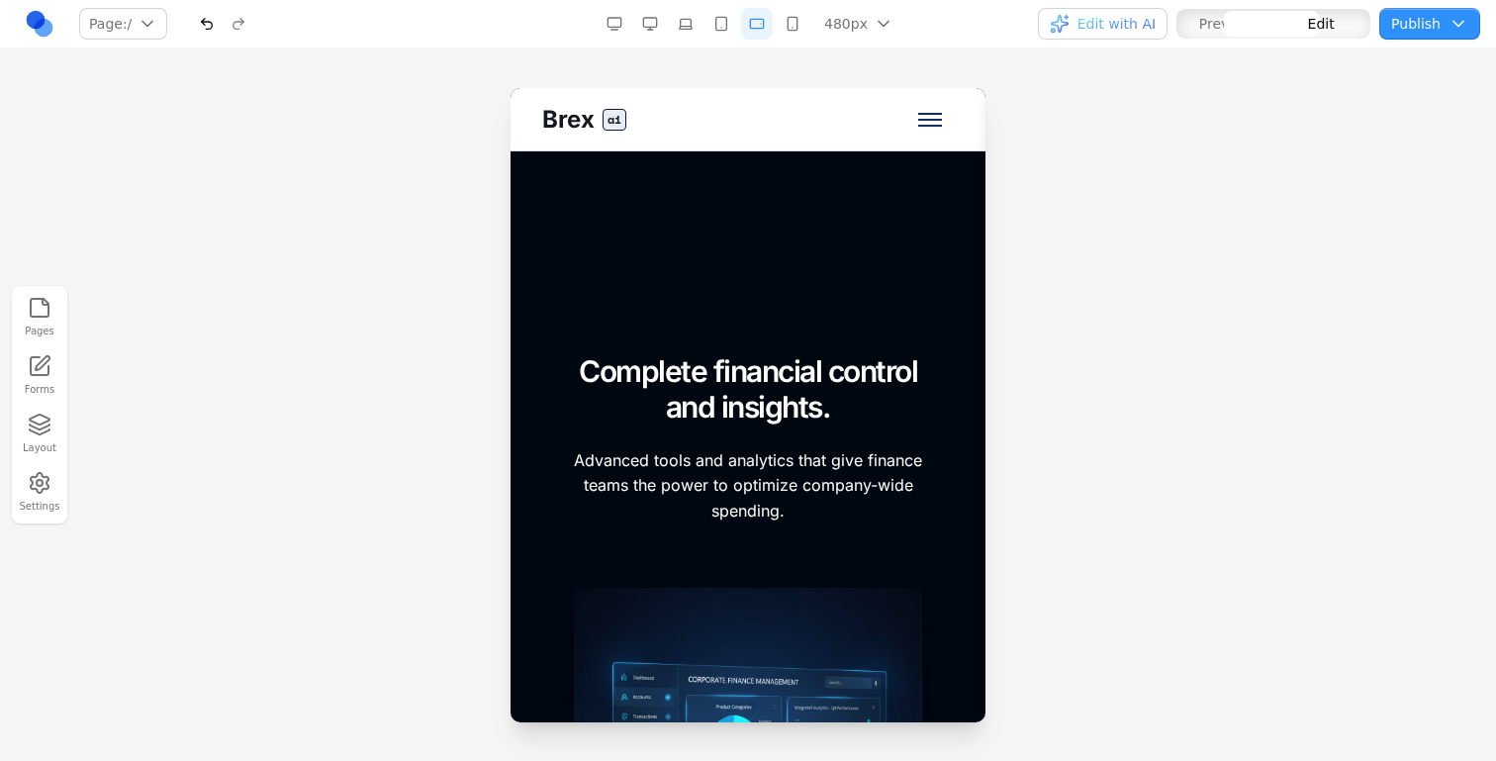
click at [587, 321] on div "FOR FINANCE TEAMS Complete financial control and insights. Advanced tools and a…" at bounding box center [748, 411] width 348 height 227
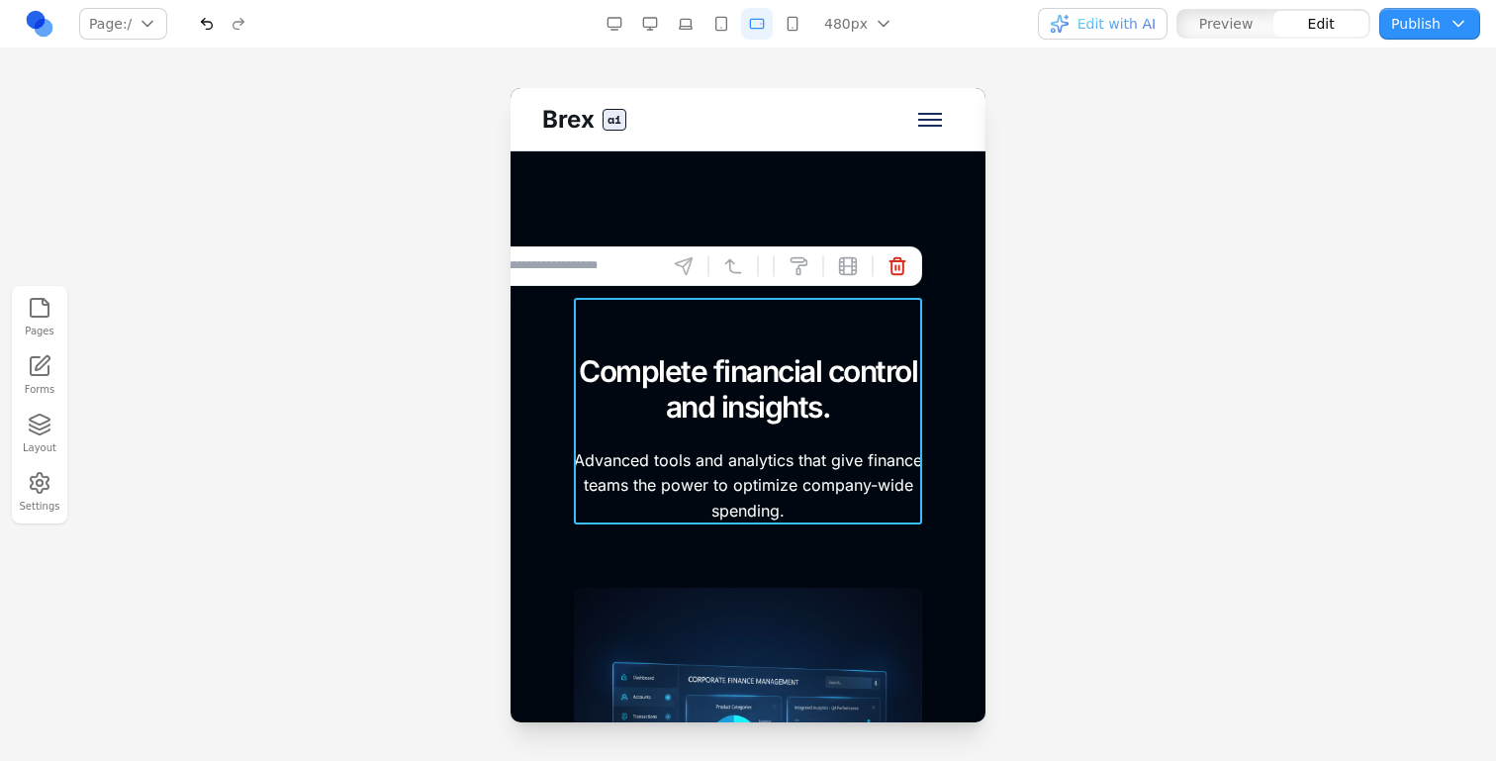
click at [602, 259] on input at bounding box center [578, 266] width 164 height 32
type input "**********"
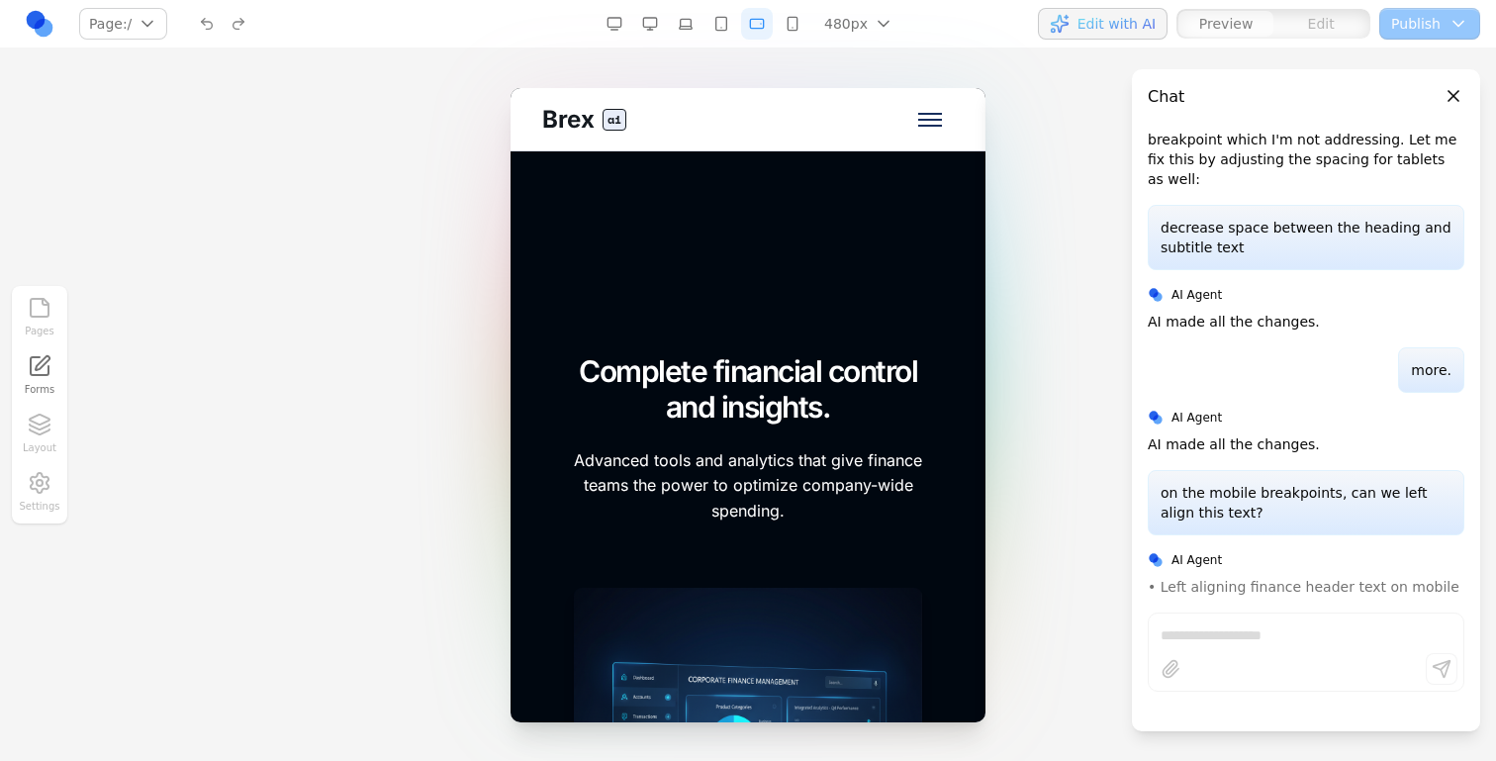
scroll to position [973, 0]
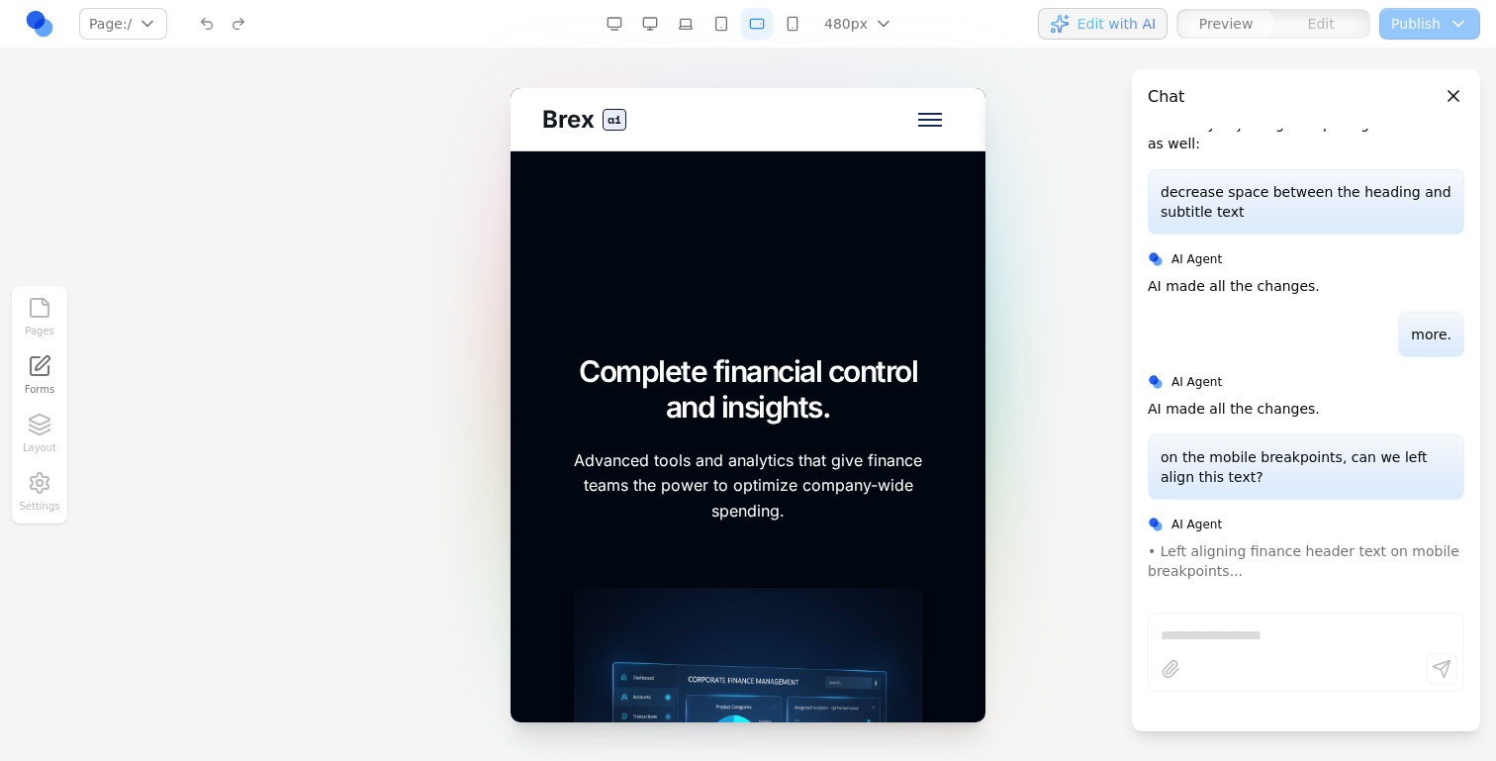
click at [643, 24] on button "button" at bounding box center [650, 24] width 32 height 32
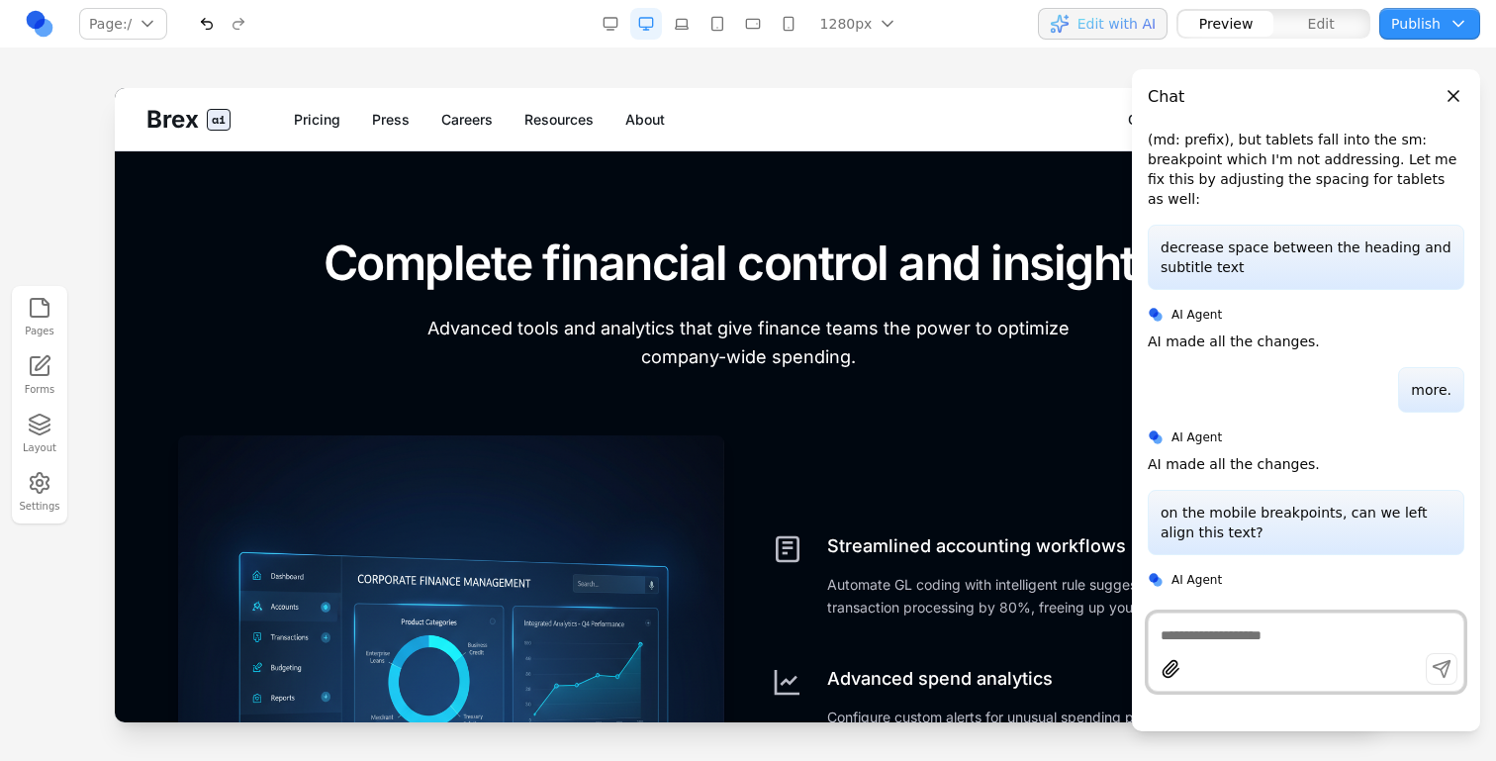
scroll to position [5193, 0]
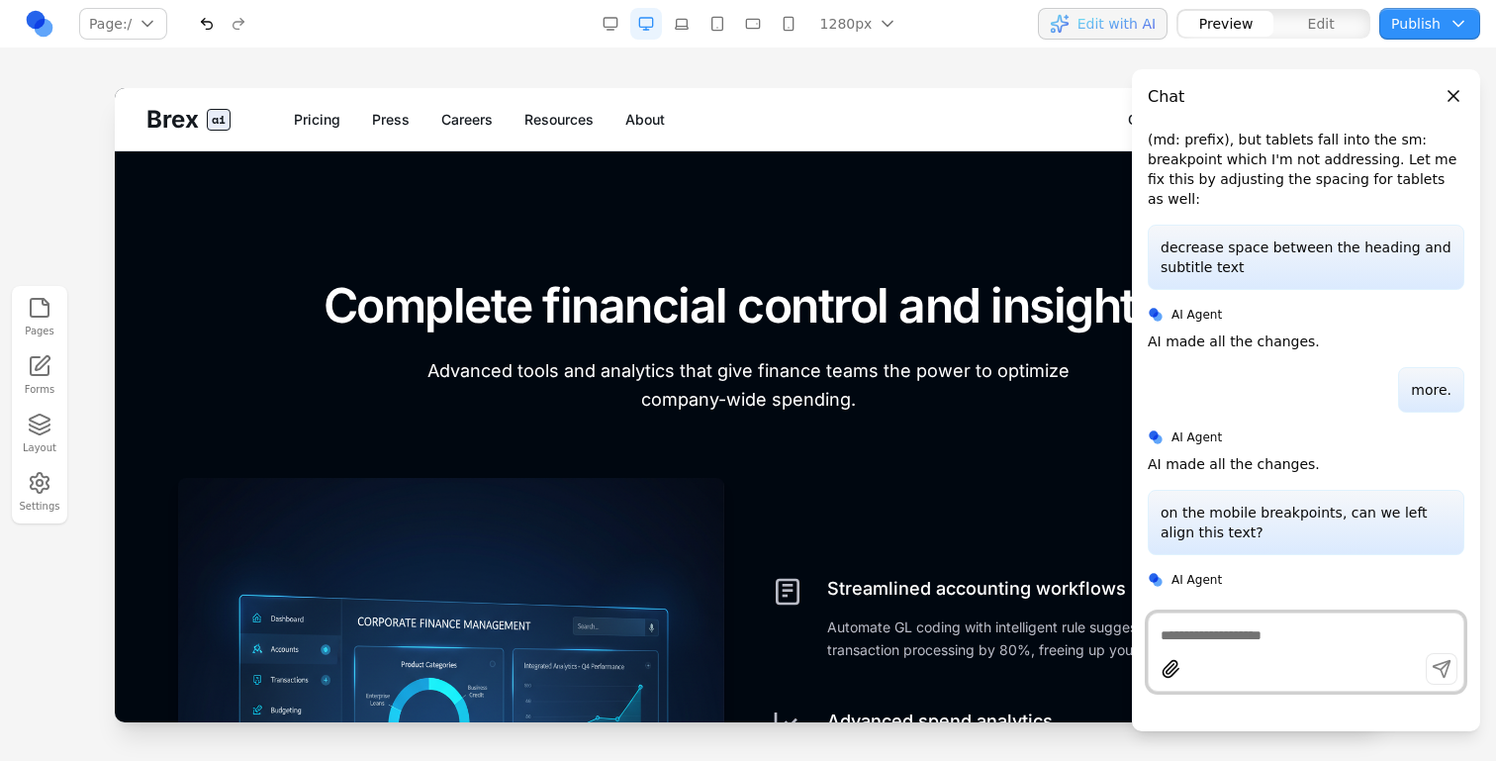
click at [1077, 44] on nav "Page: / / /pricing /press /careers /resources /about /contact /demo Manage page…" at bounding box center [748, 24] width 1496 height 48
click at [1071, 43] on nav "Page: / / /pricing /press /careers /resources /about /contact /demo Manage page…" at bounding box center [748, 24] width 1496 height 48
click at [1071, 34] on button "Edit with AI" at bounding box center [1103, 24] width 130 height 32
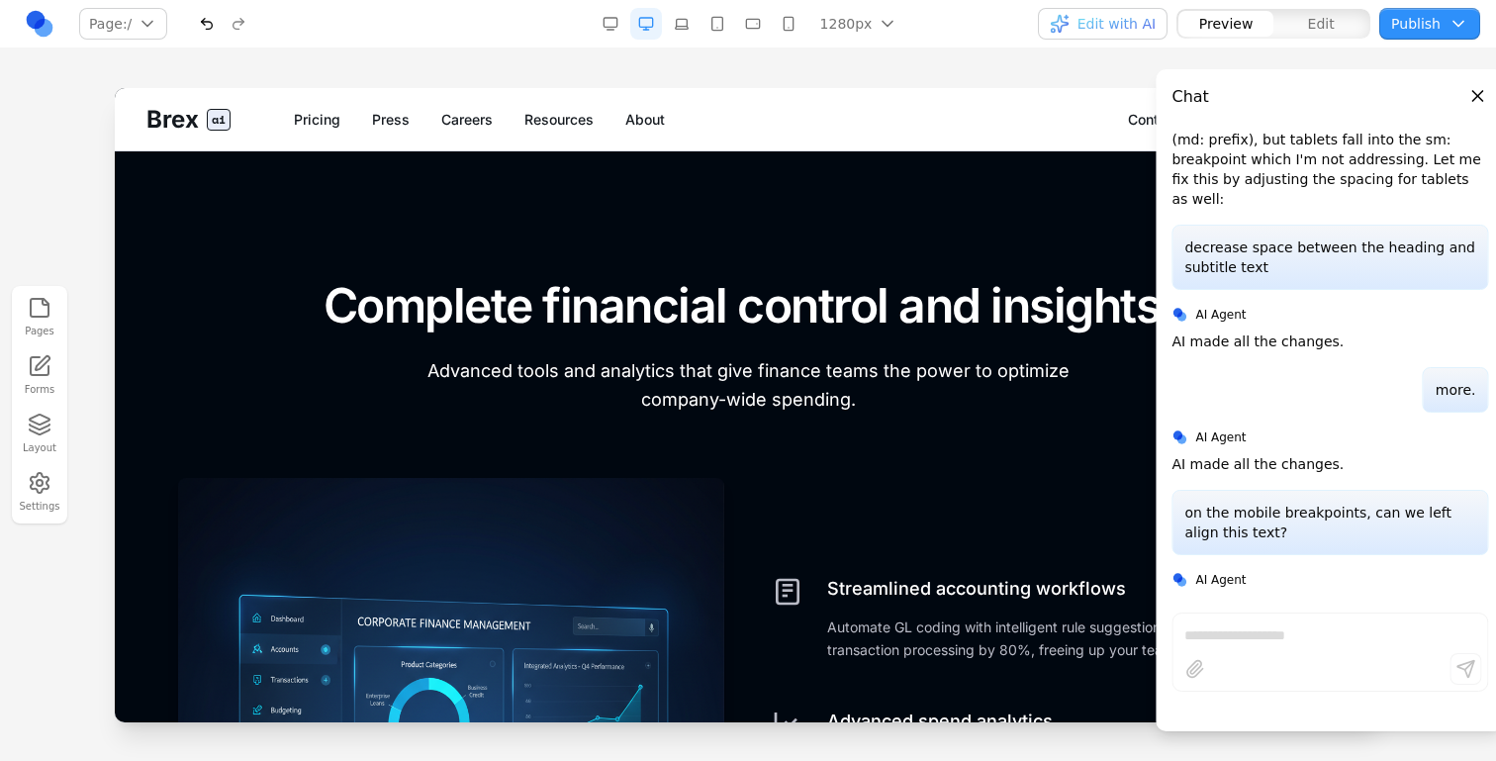
click at [679, 17] on button "button" at bounding box center [682, 24] width 32 height 32
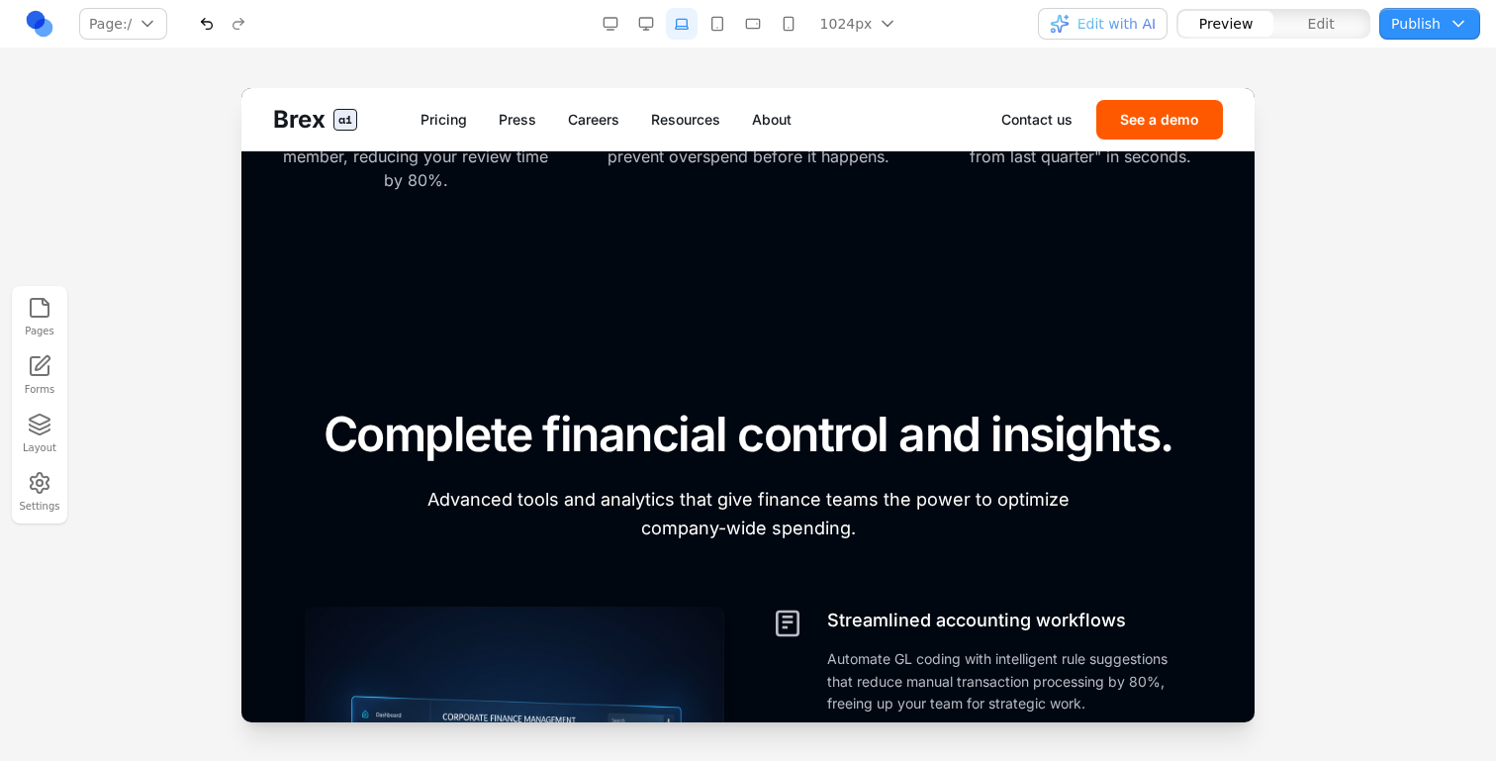
scroll to position [4990, 0]
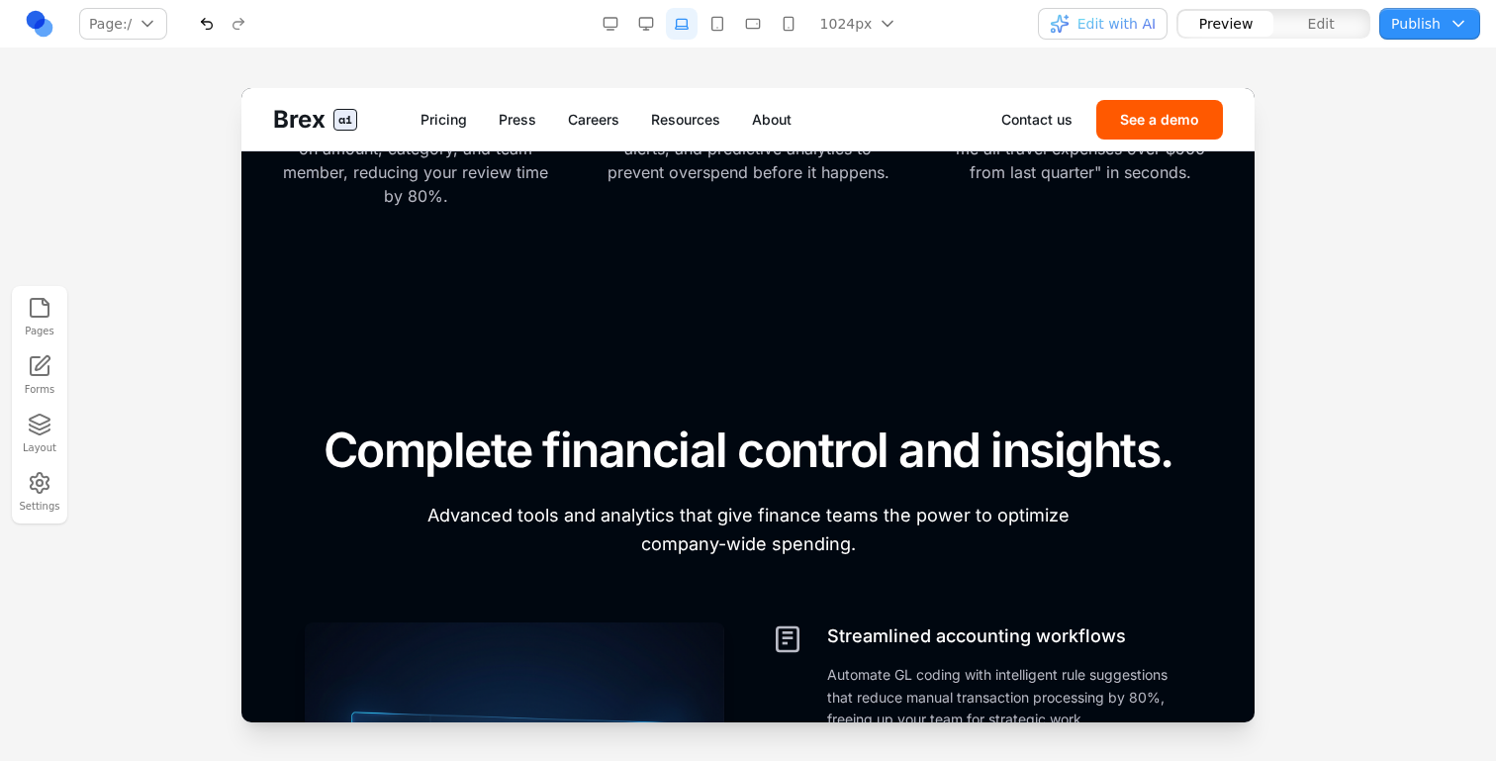
click at [726, 20] on button "button" at bounding box center [718, 24] width 32 height 32
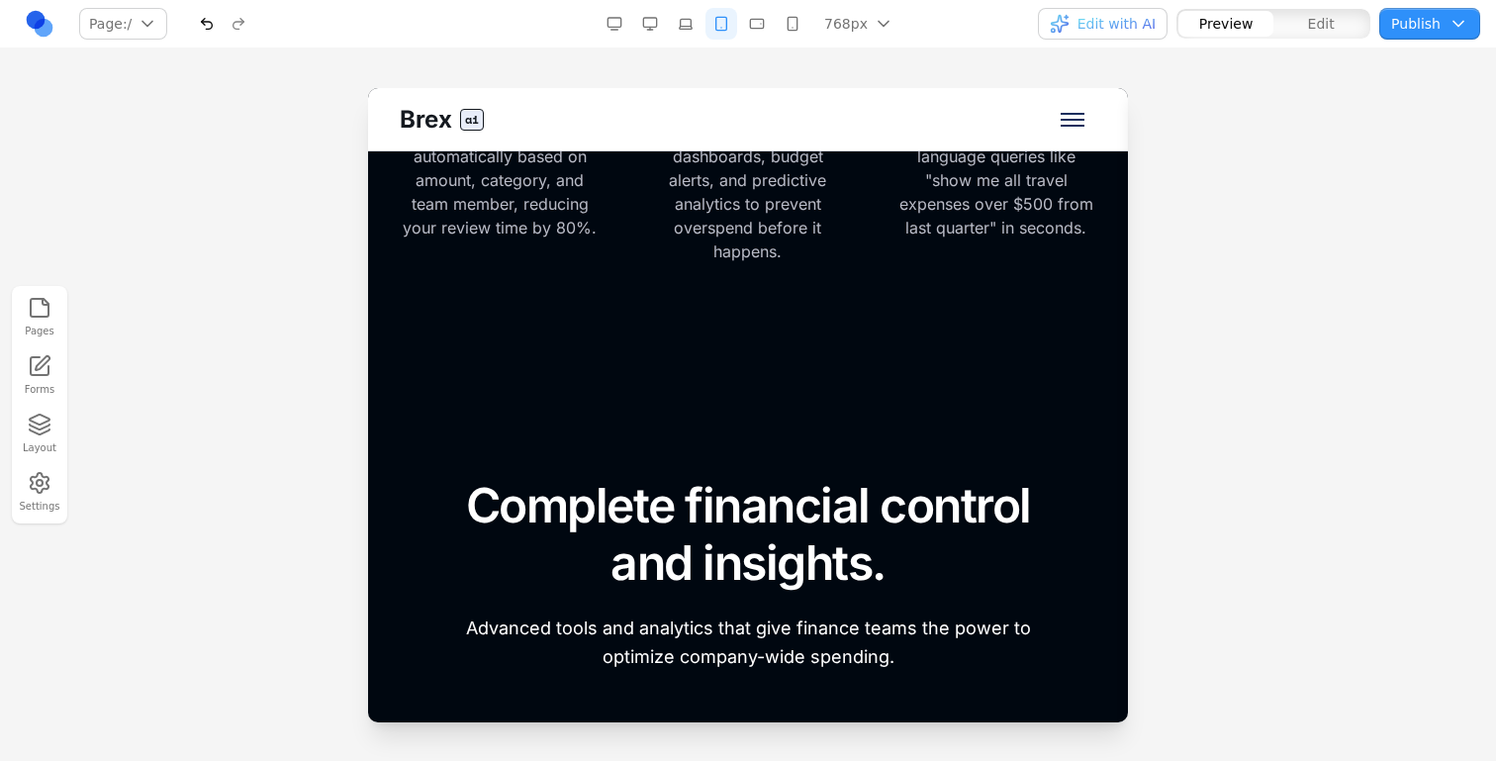
click at [751, 24] on button "button" at bounding box center [757, 24] width 32 height 32
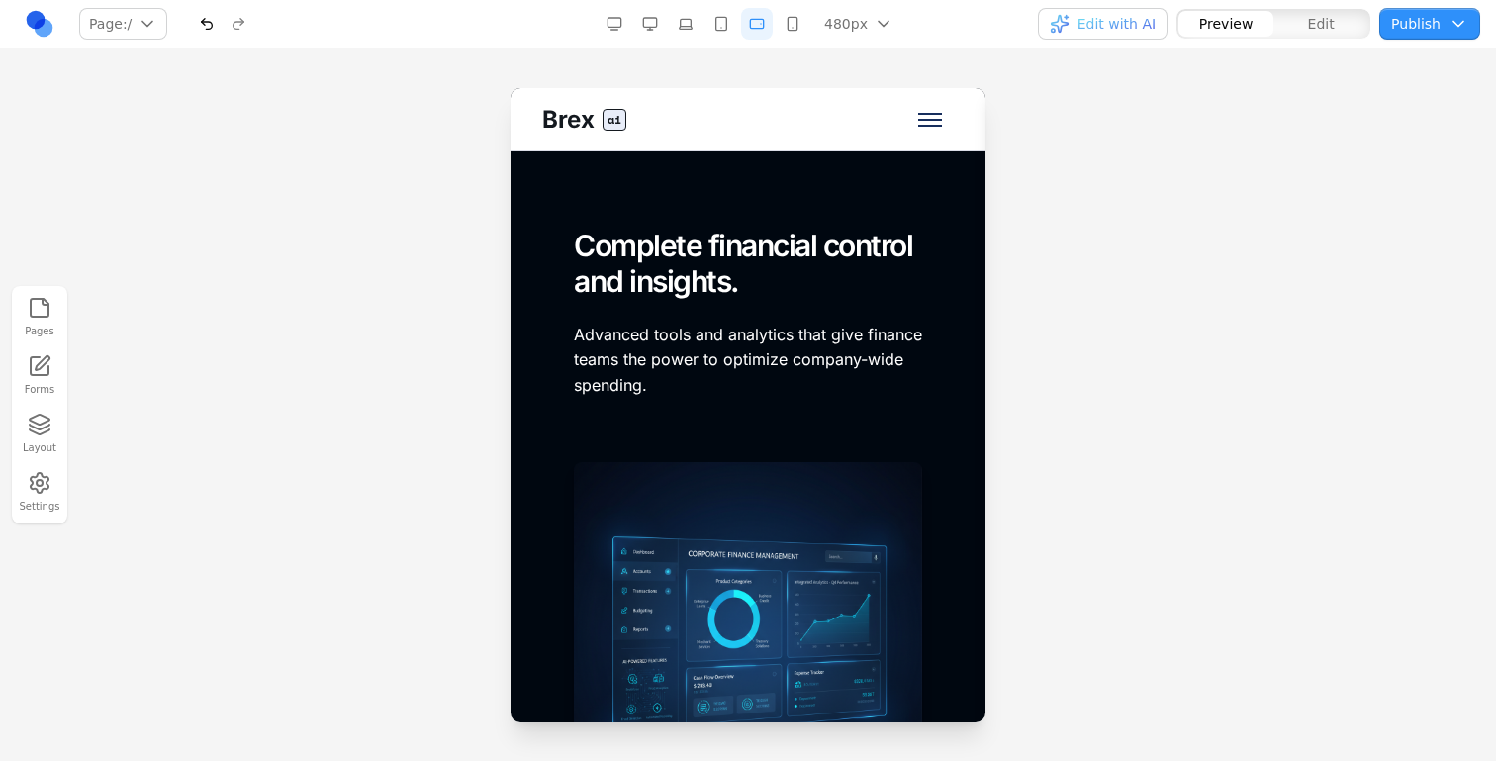
click at [788, 18] on button "button" at bounding box center [793, 24] width 32 height 32
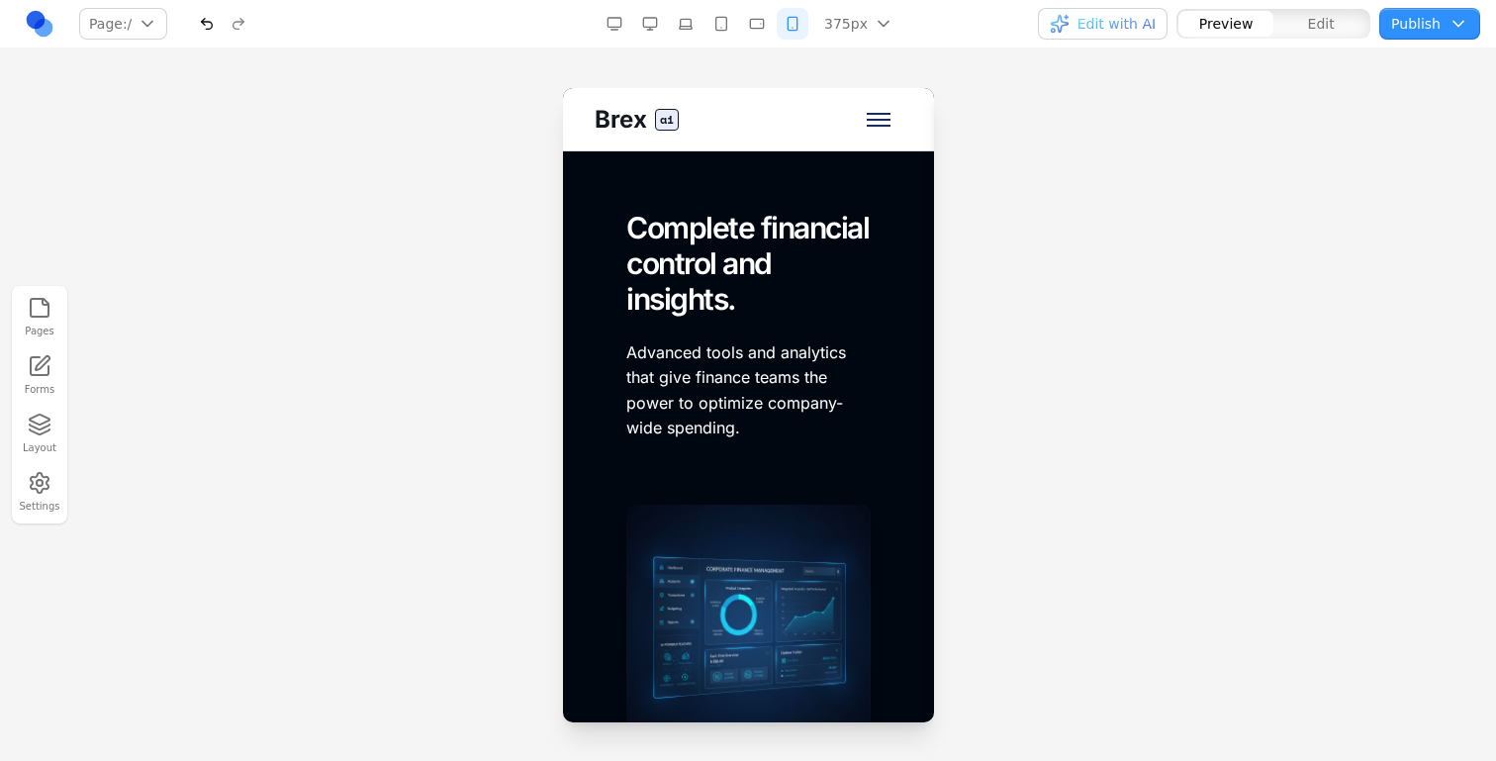
scroll to position [6698, 0]
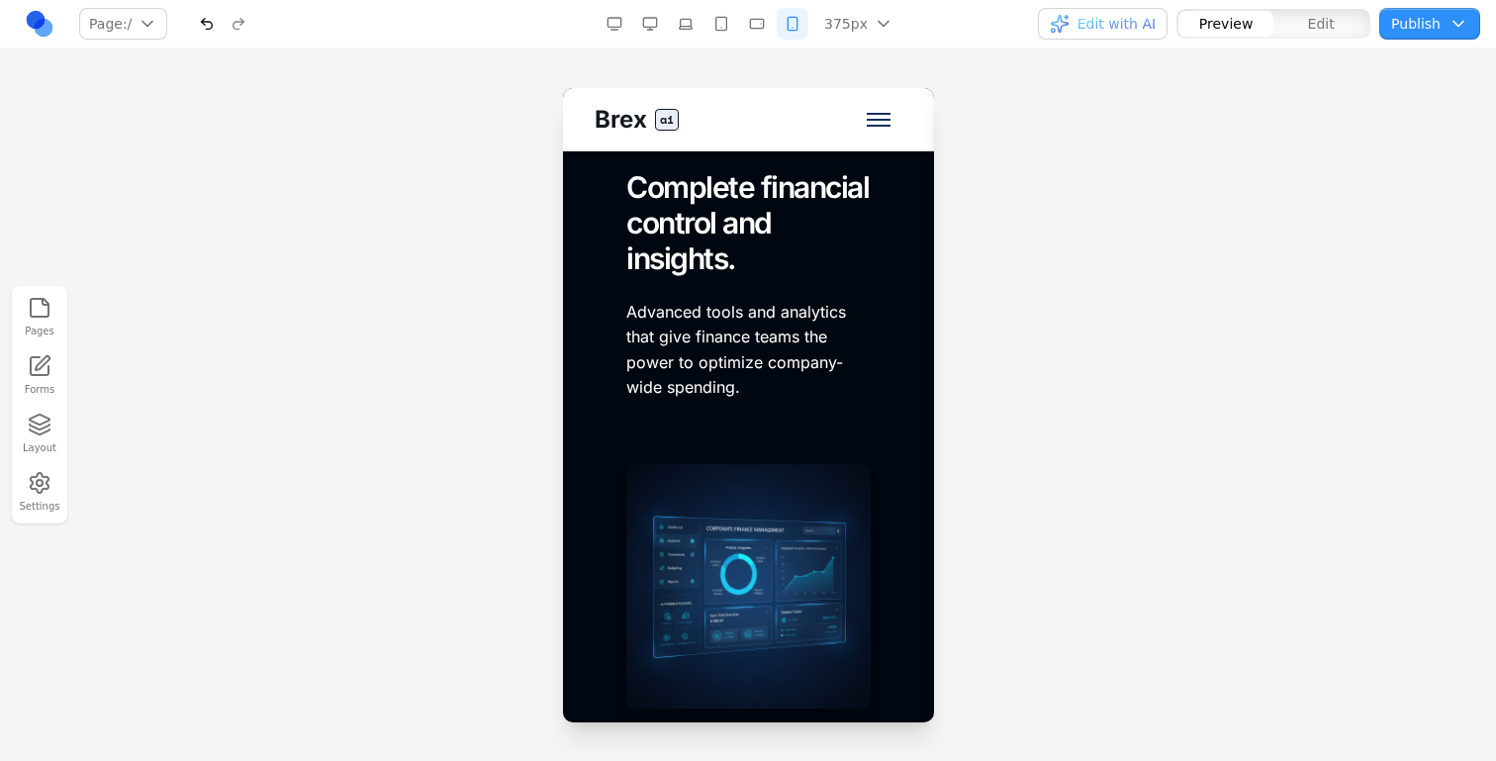
click at [763, 13] on button "button" at bounding box center [757, 24] width 32 height 32
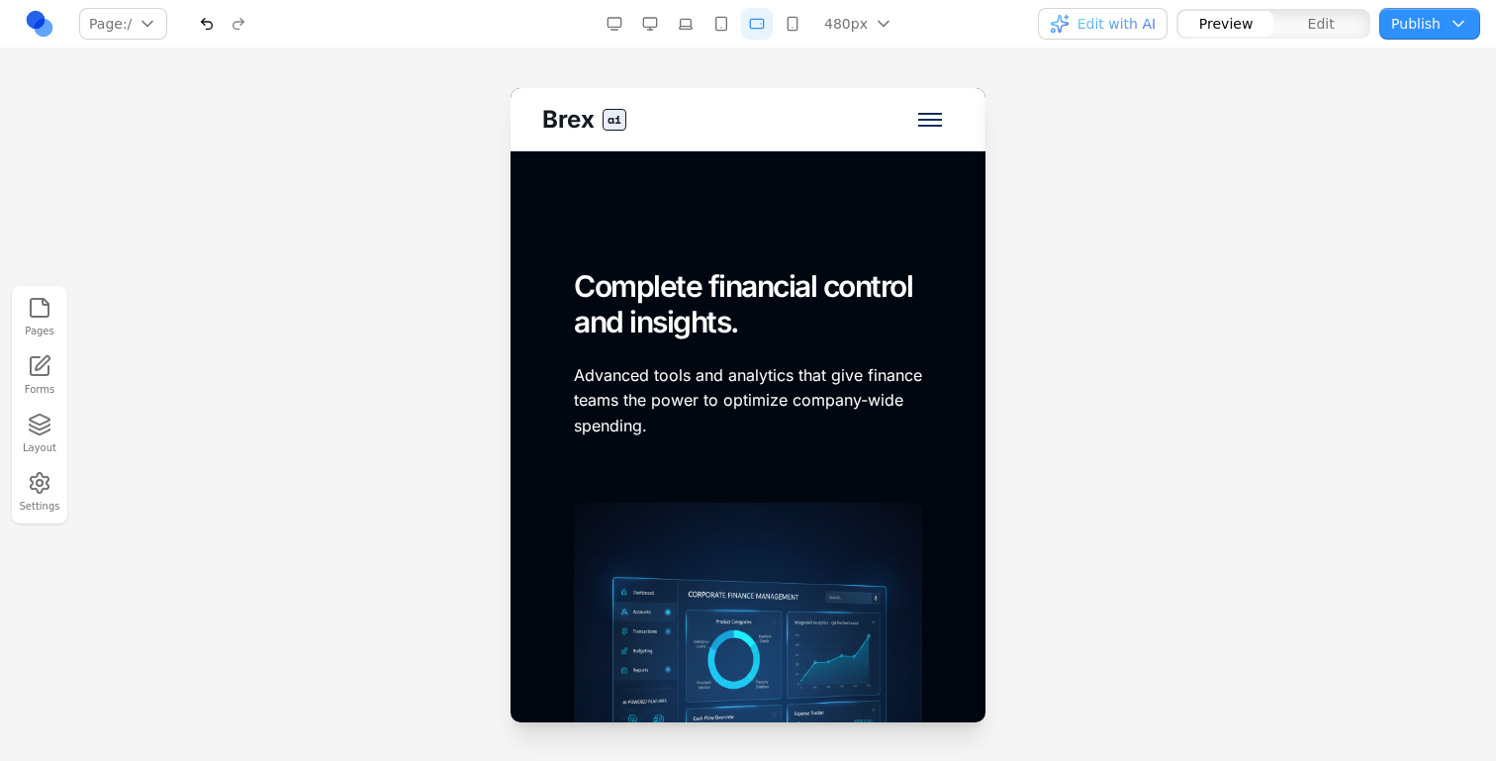
scroll to position [6582, 0]
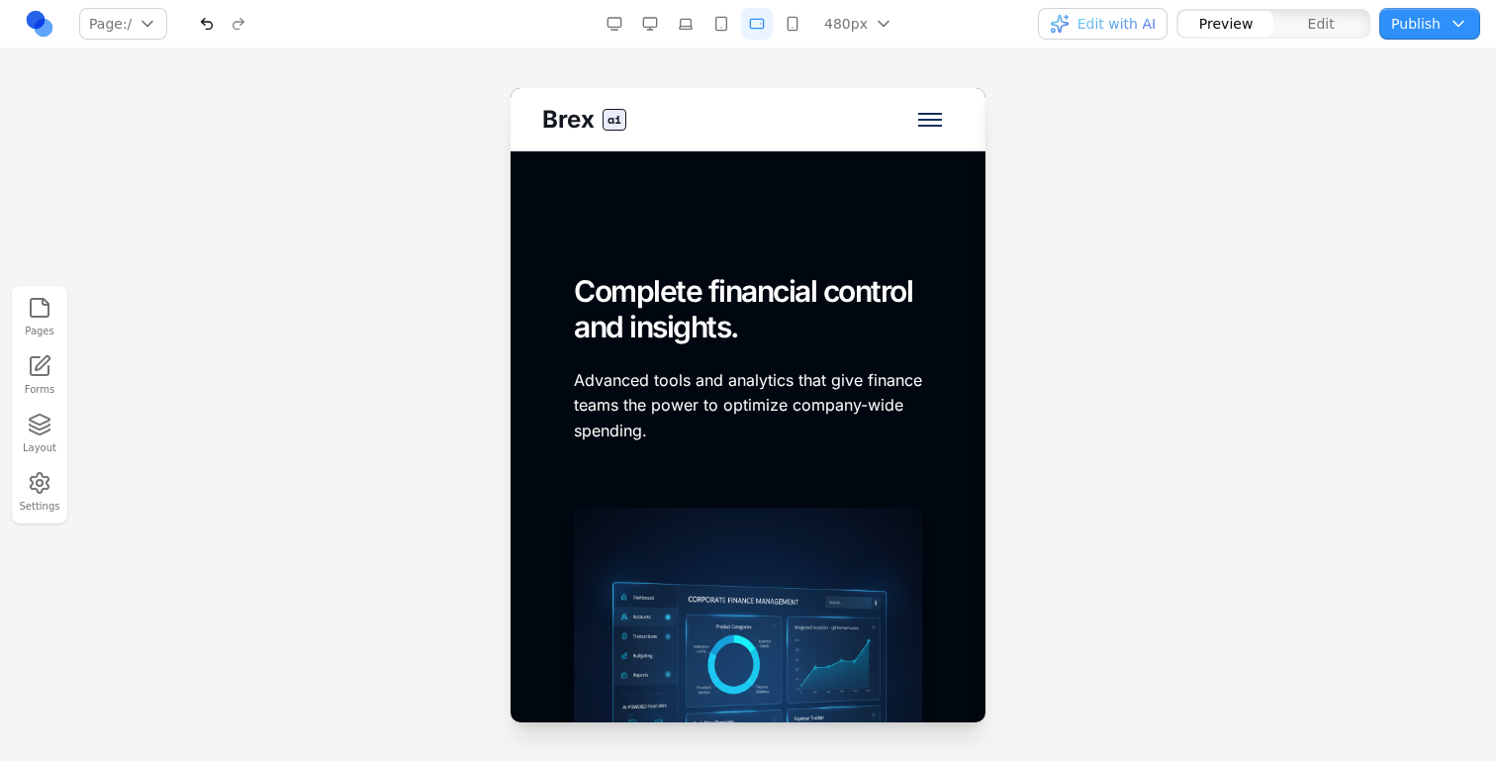
click at [1318, 18] on span "Edit" at bounding box center [1321, 24] width 27 height 20
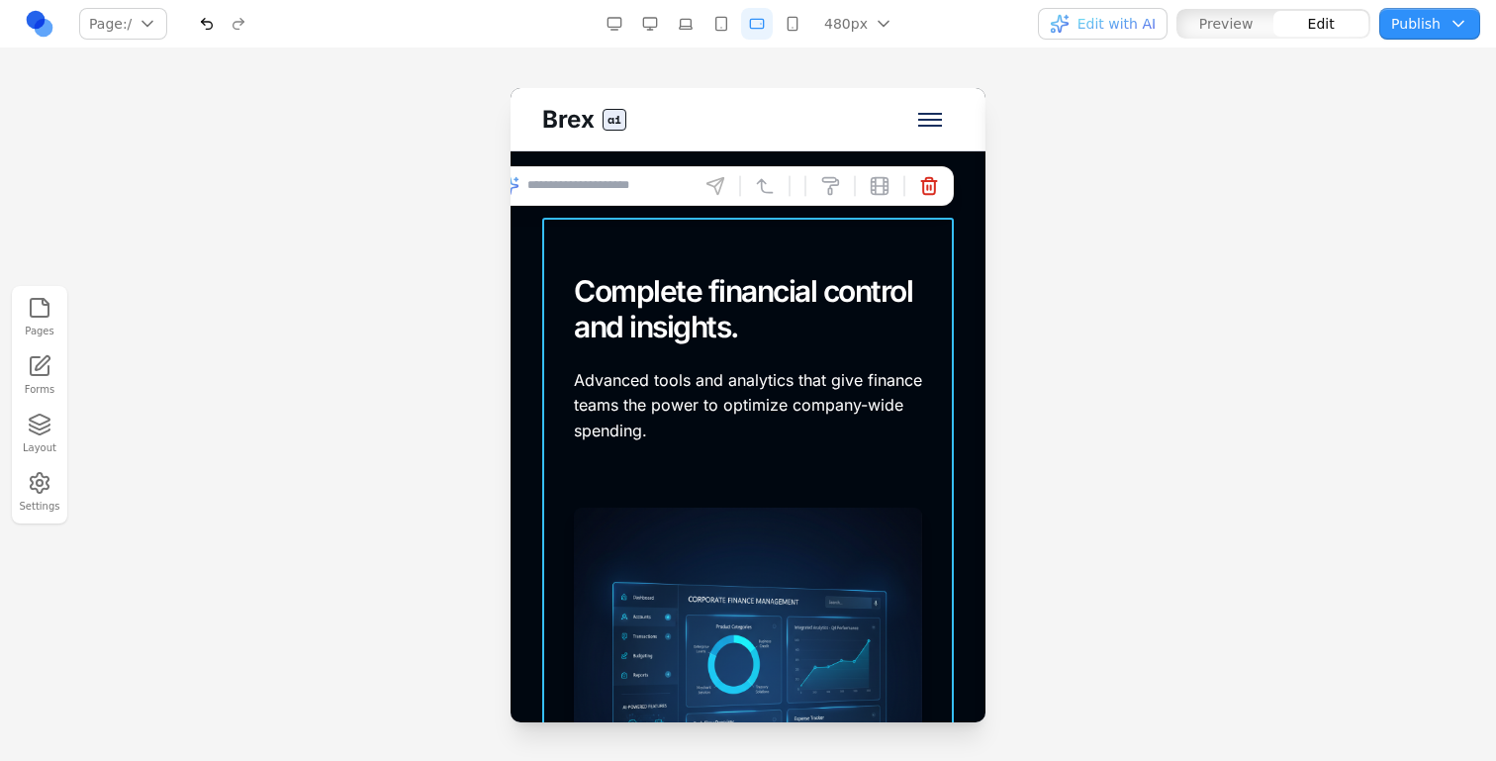
click at [577, 469] on div "FOR FINANCE TEAMS Complete financial control and insights. Advanced tools and a…" at bounding box center [748, 751] width 412 height 1066
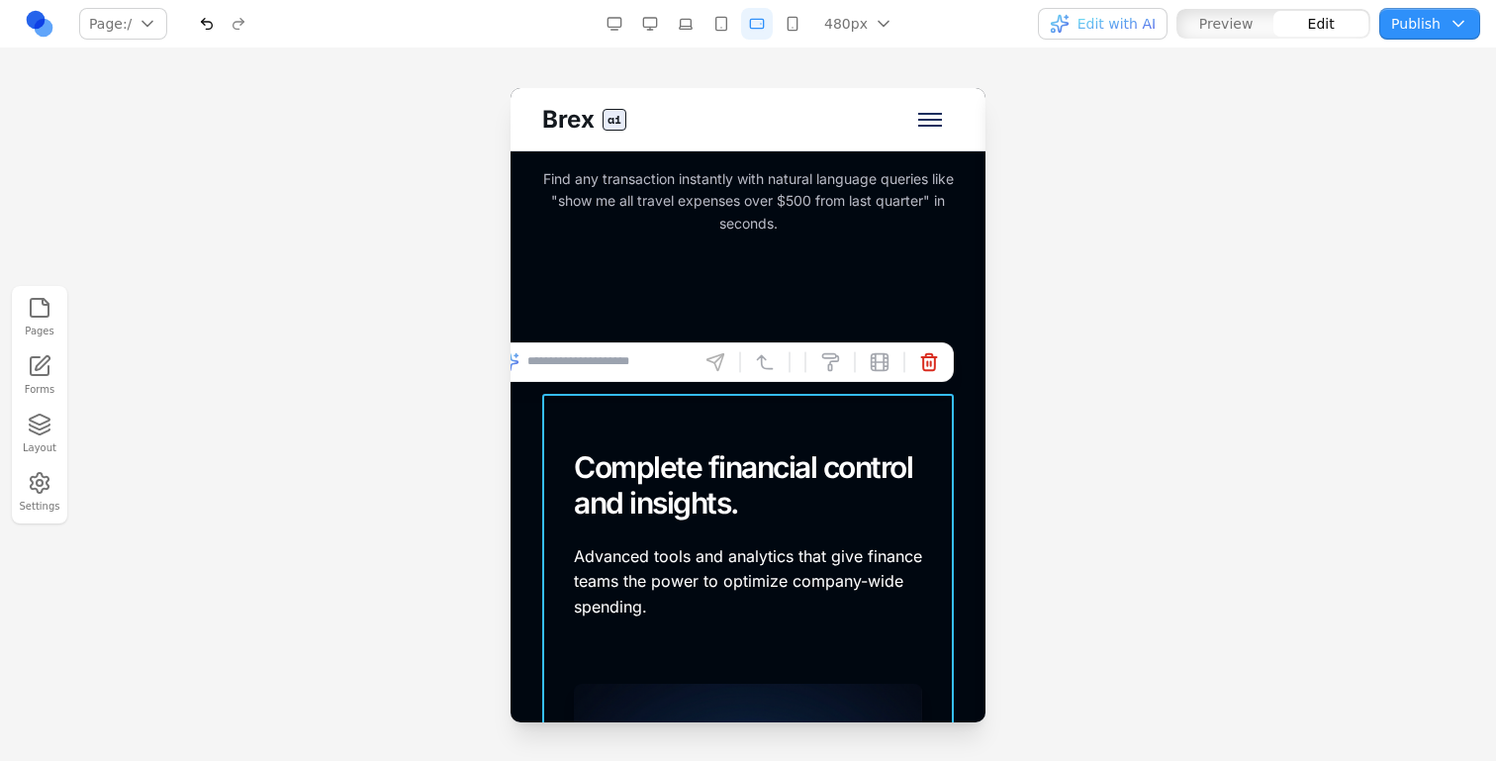
scroll to position [6389, 0]
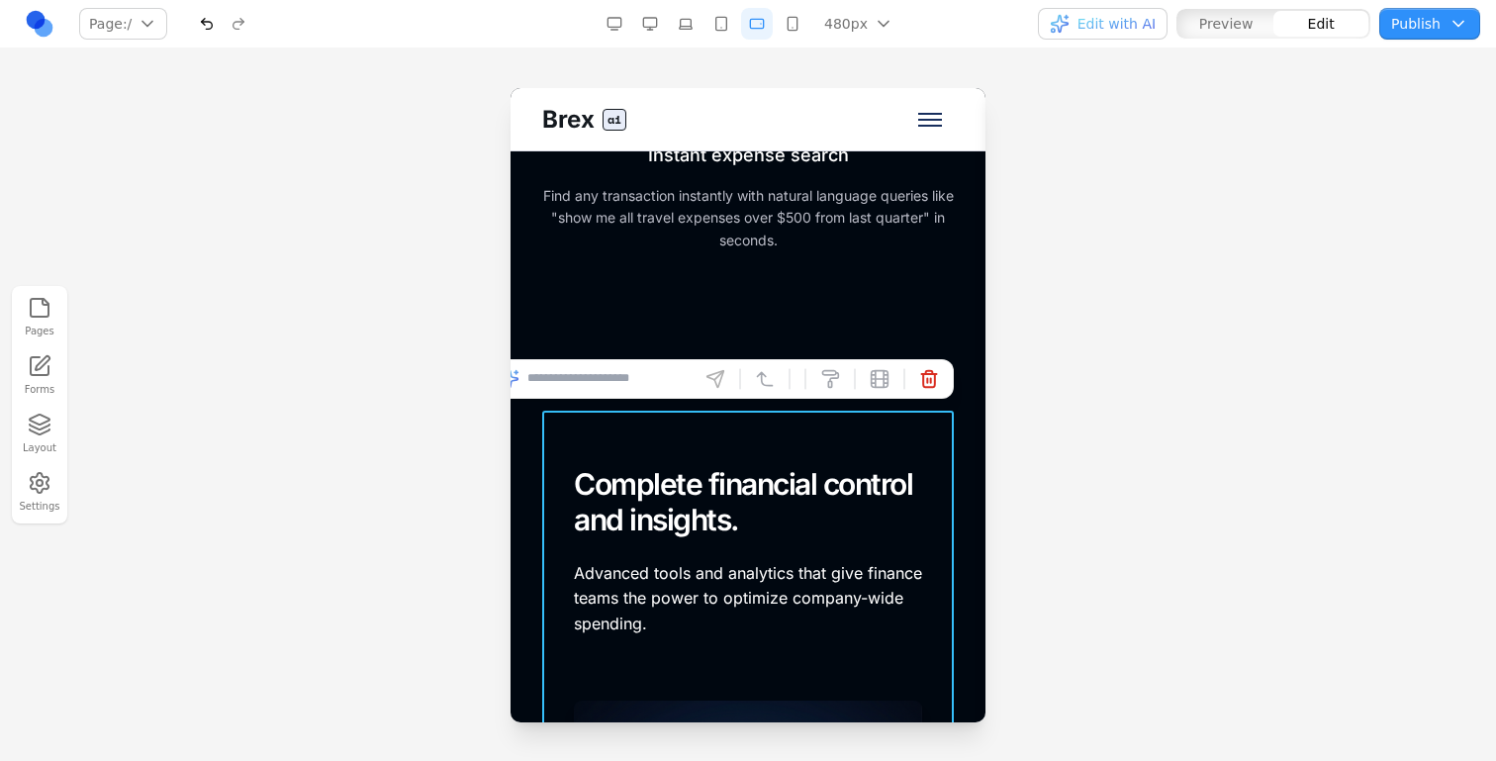
click at [592, 565] on p "Advanced tools and analytics that give finance teams the power to optimize comp…" at bounding box center [748, 599] width 348 height 76
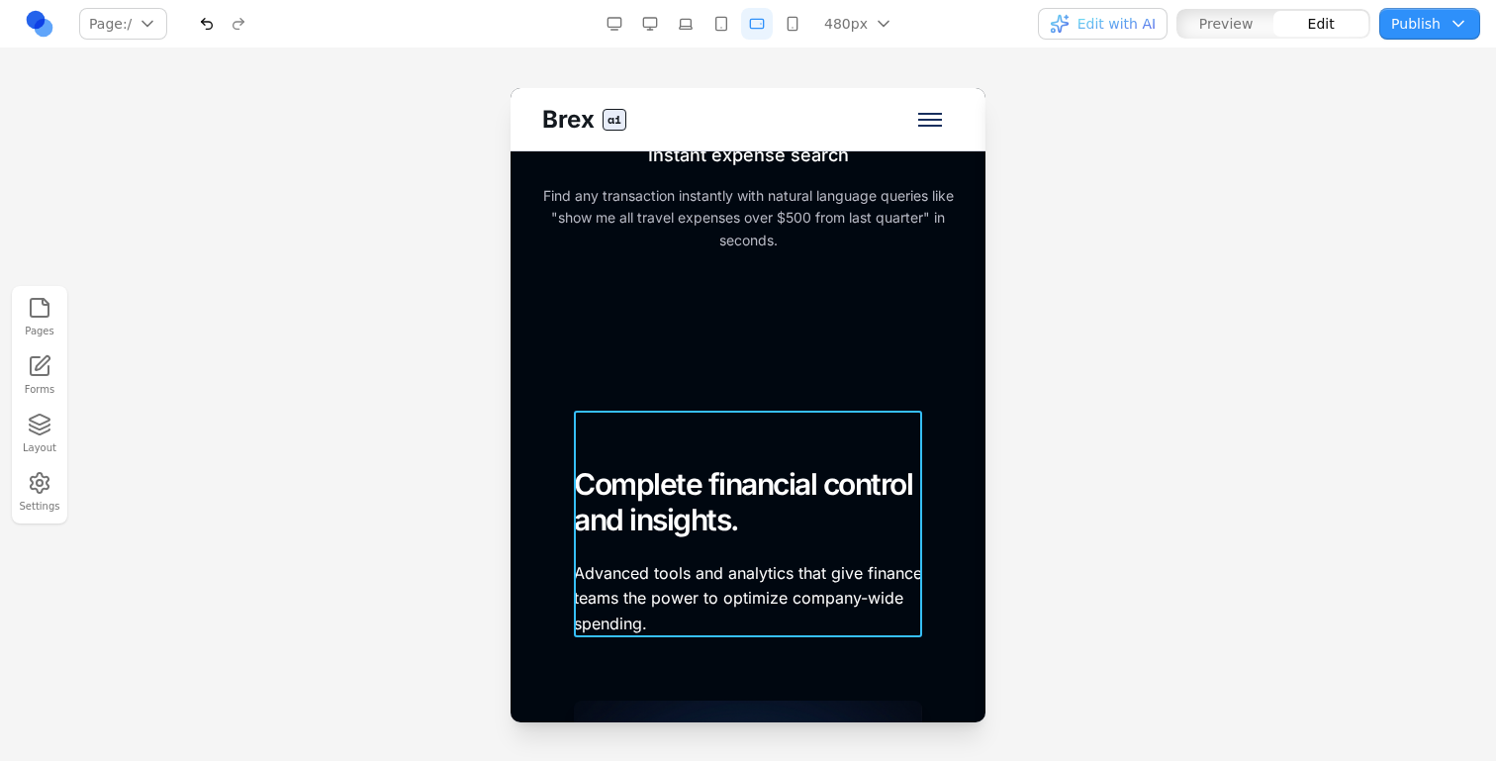
click at [595, 551] on div "FOR FINANCE TEAMS Complete financial control and insights. Advanced tools and a…" at bounding box center [748, 524] width 348 height 227
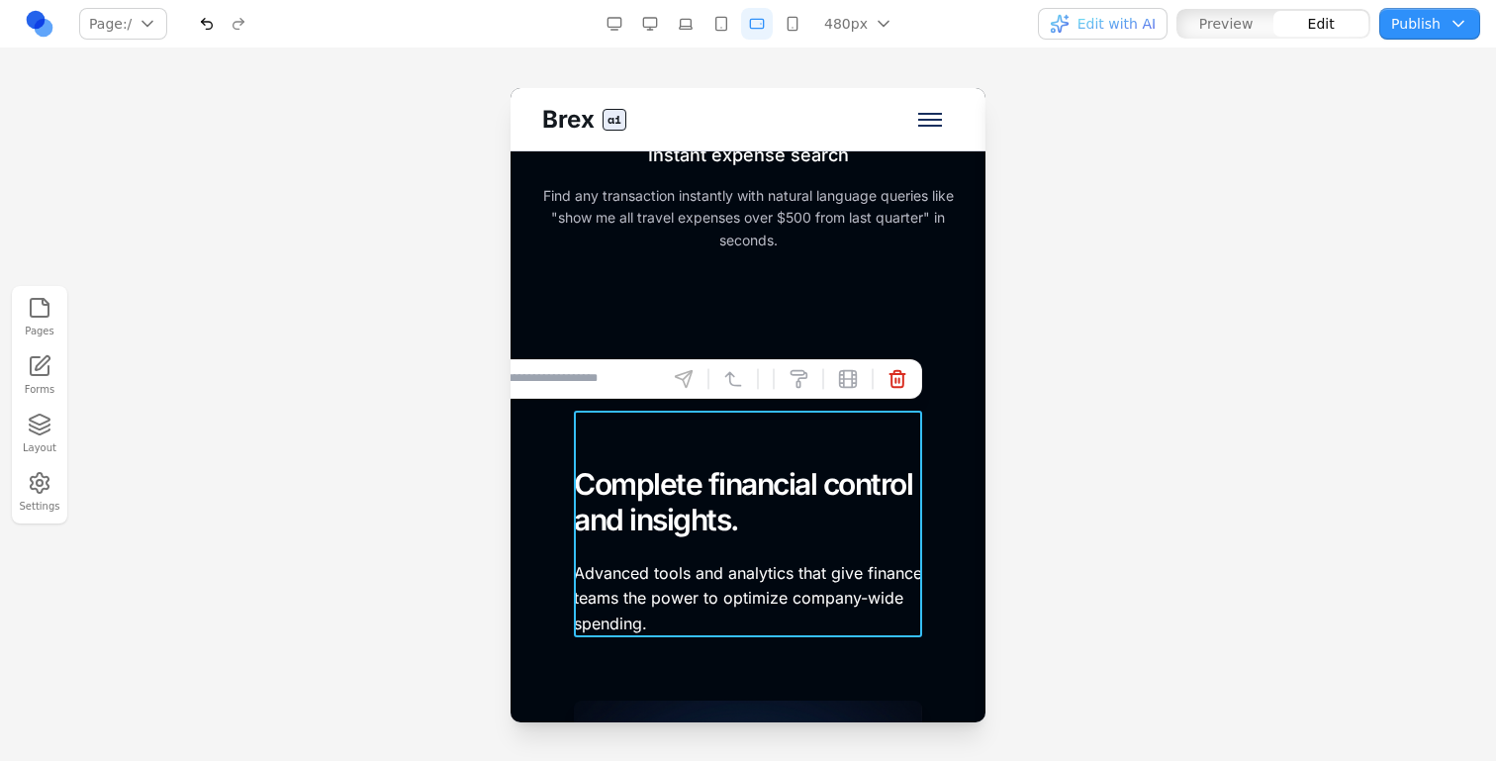
click at [619, 384] on input at bounding box center [578, 379] width 164 height 32
type input "**********"
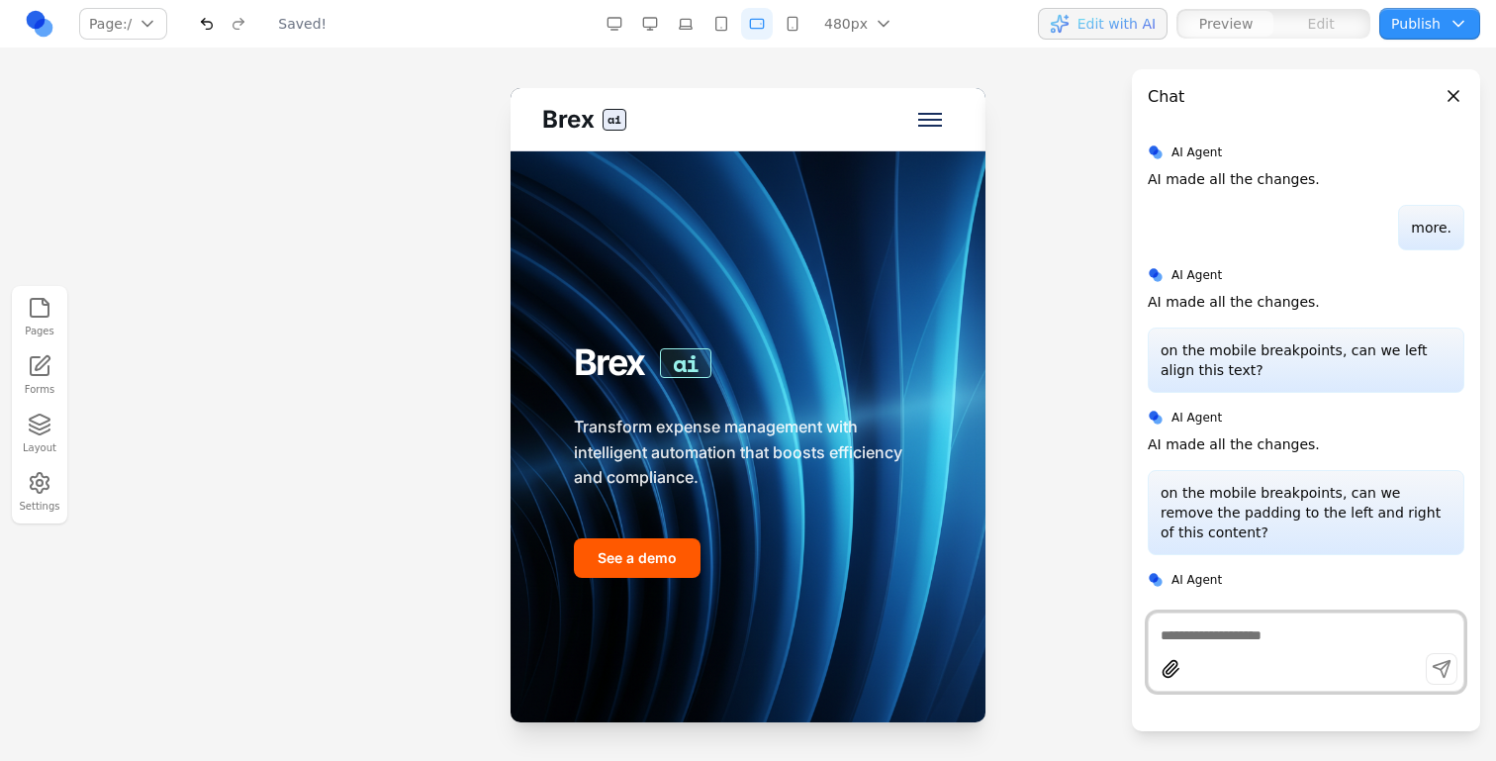
scroll to position [0, 0]
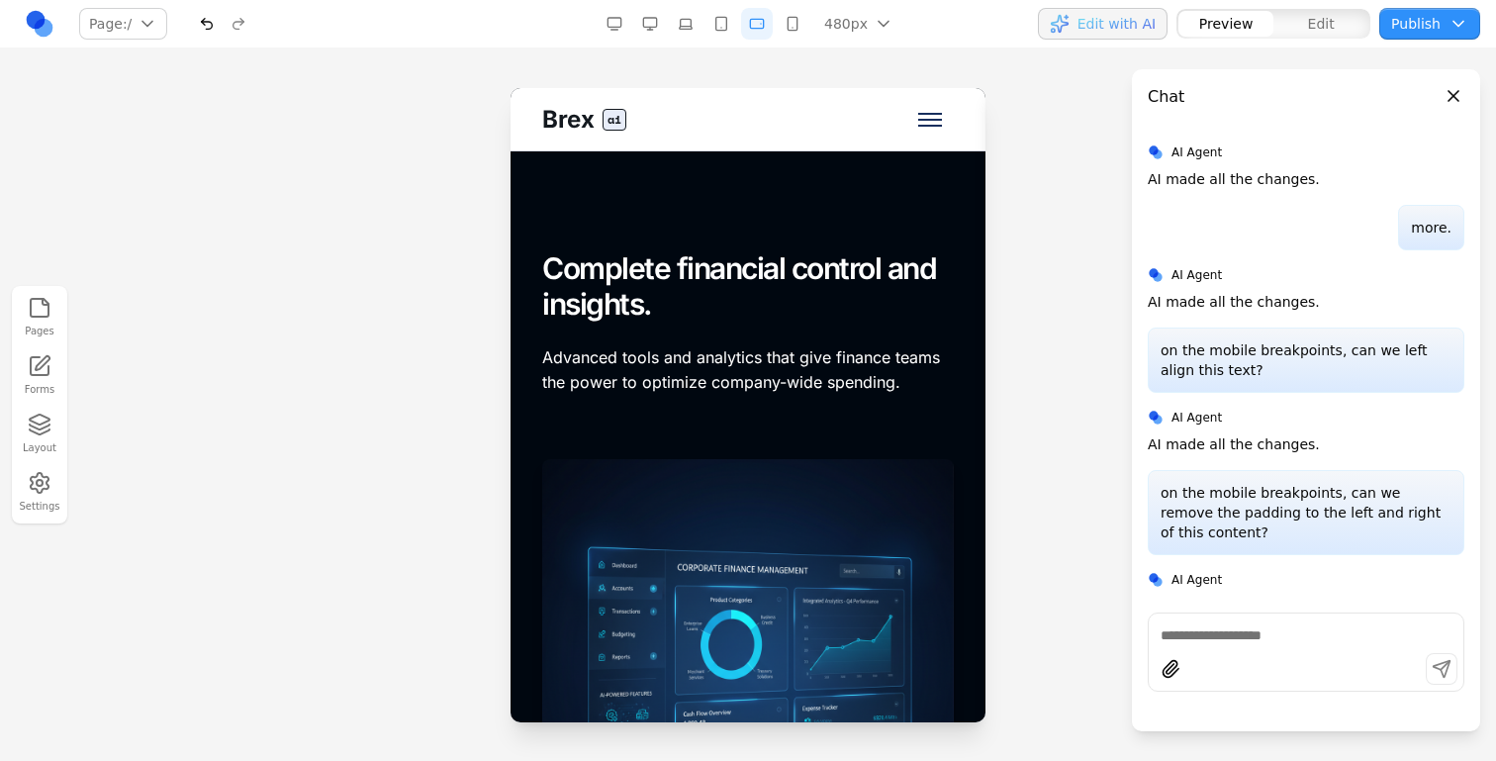
click at [721, 26] on button "button" at bounding box center [722, 24] width 32 height 32
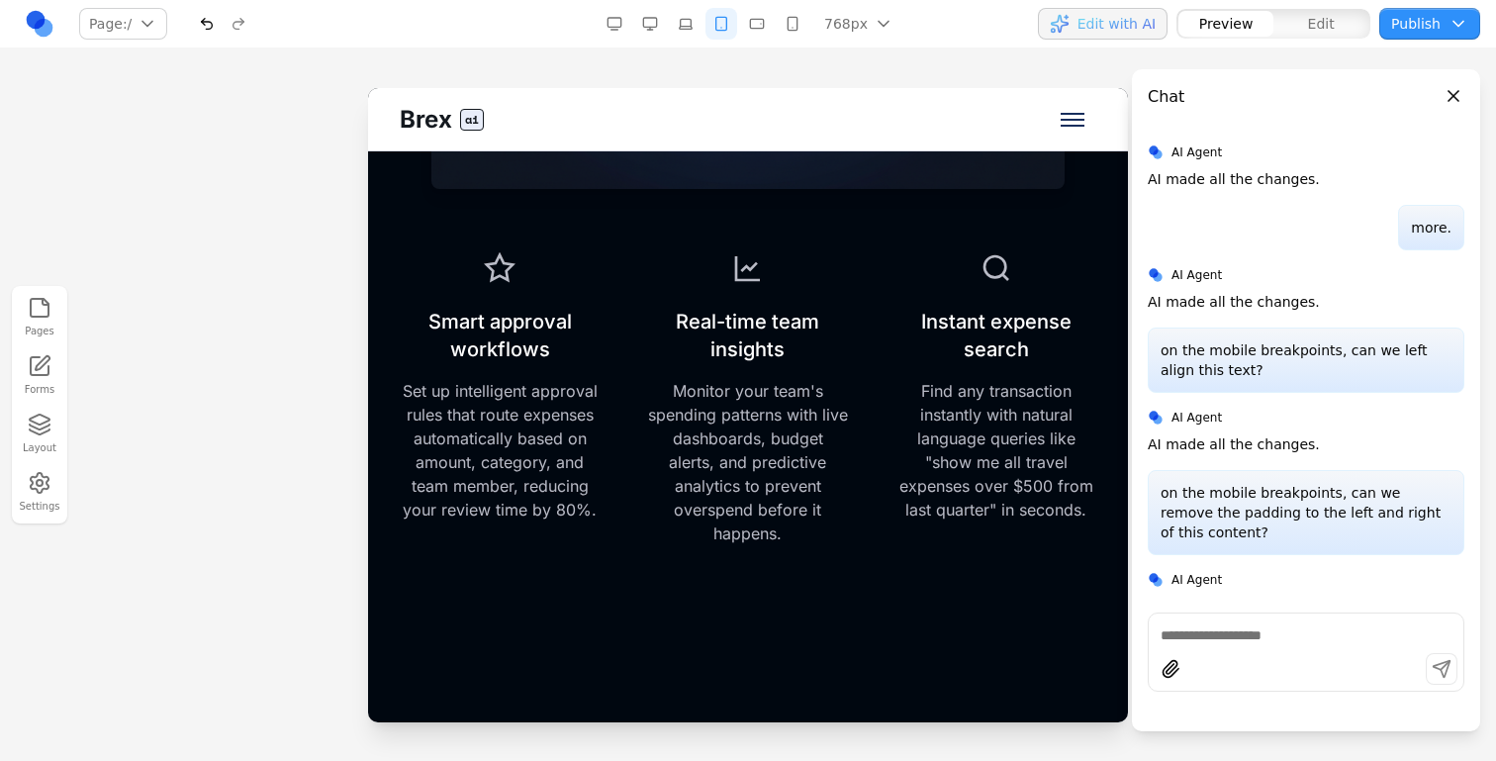
scroll to position [5935, 0]
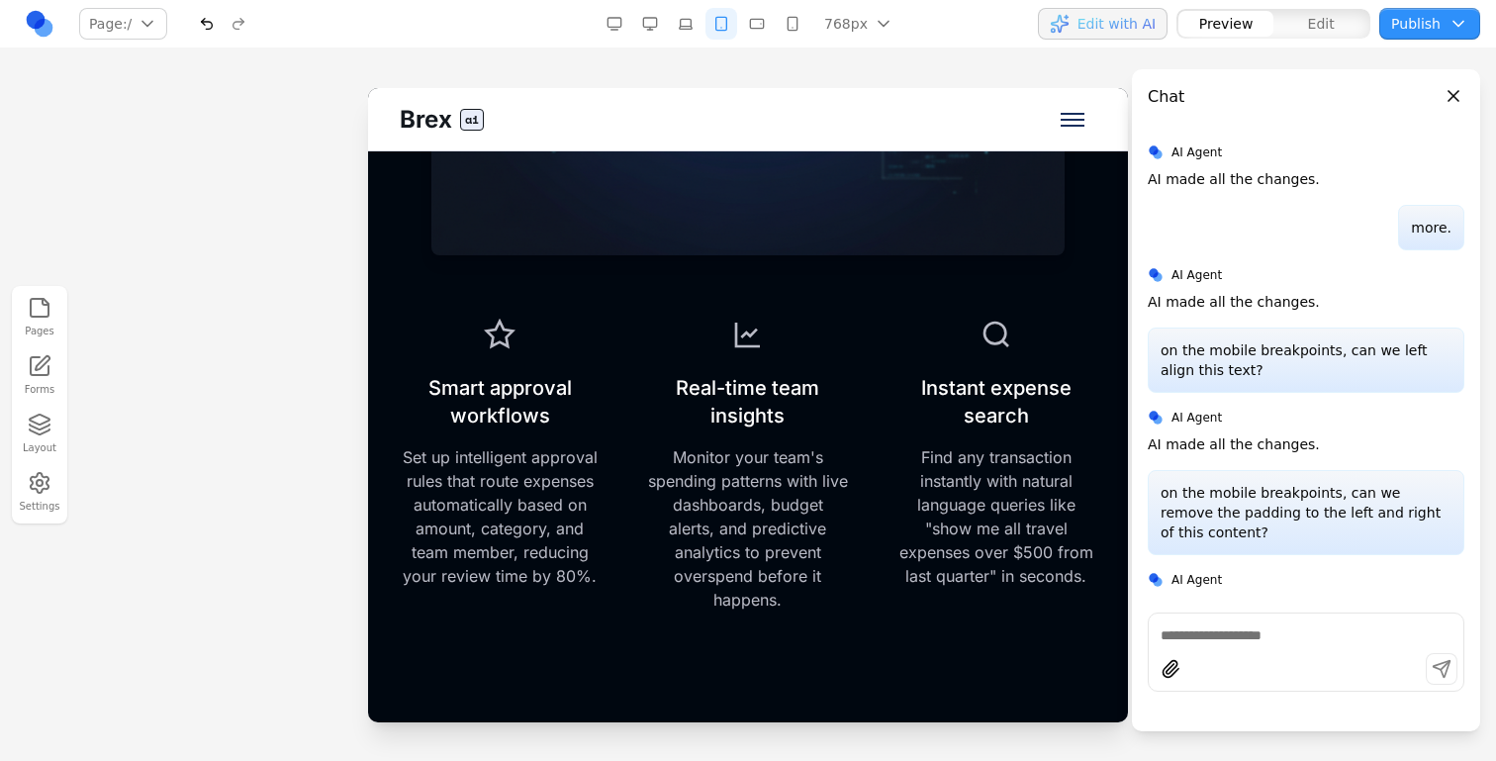
click at [1152, 30] on span "Edit with AI" at bounding box center [1117, 24] width 78 height 20
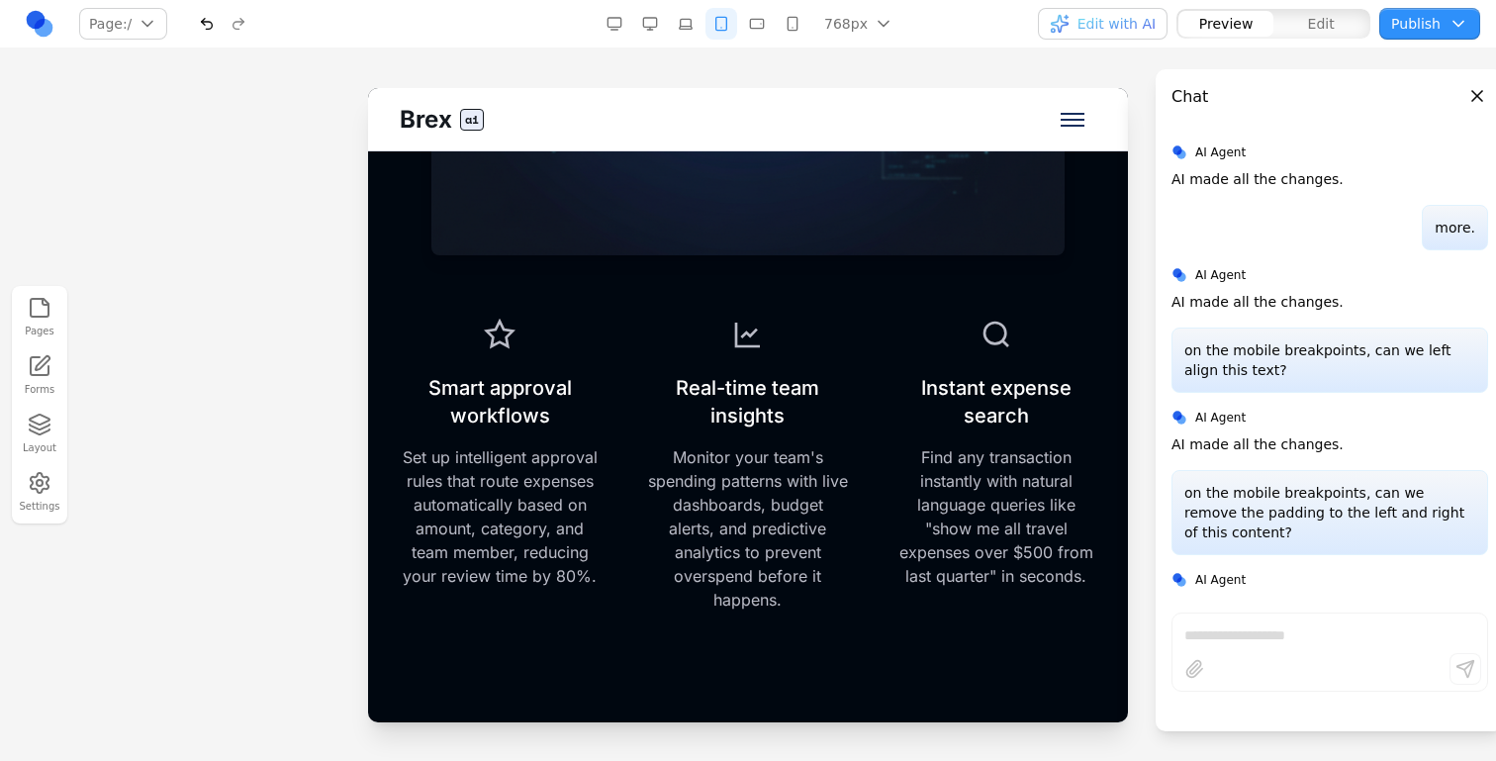
click at [683, 35] on button "button" at bounding box center [686, 24] width 32 height 32
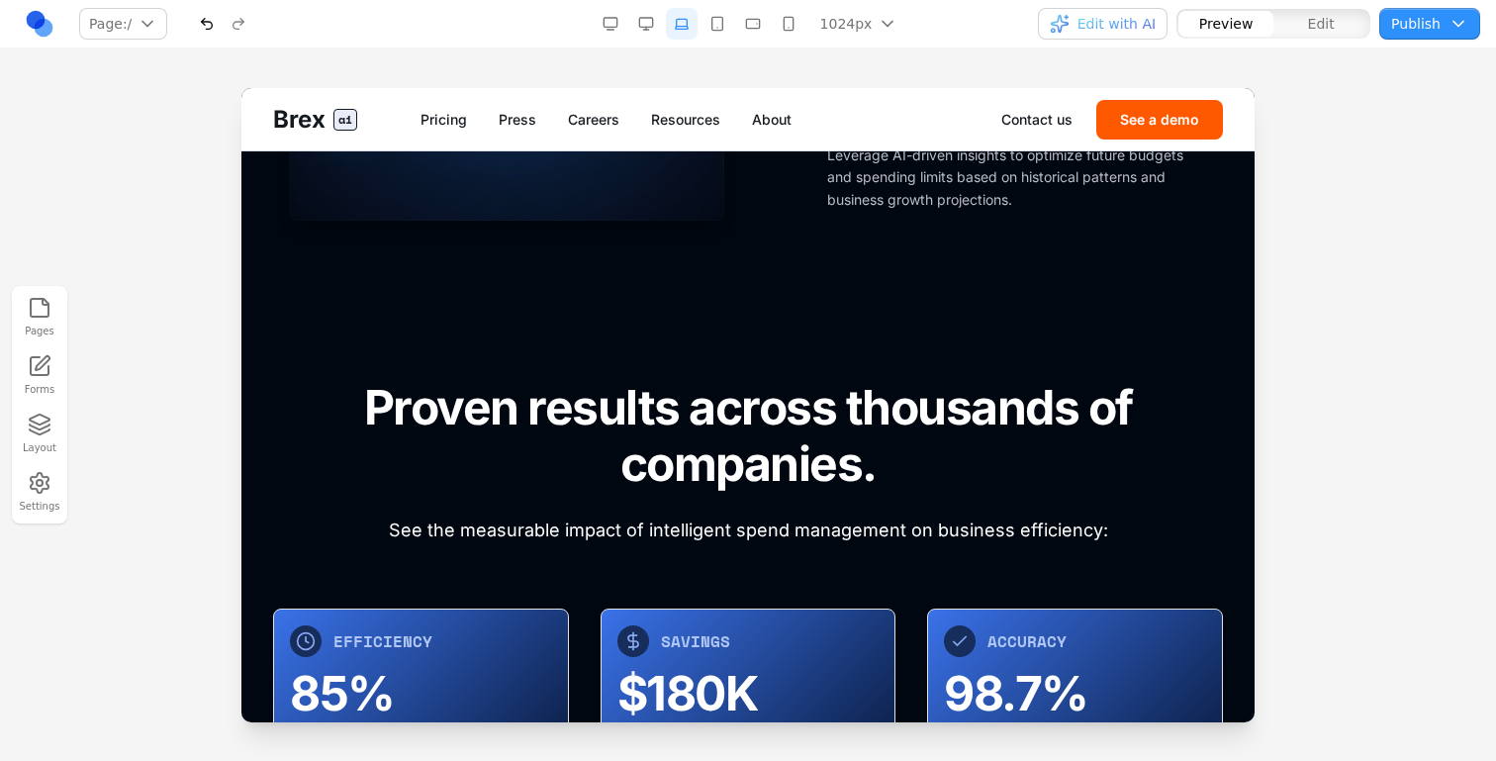
scroll to position [4882, 0]
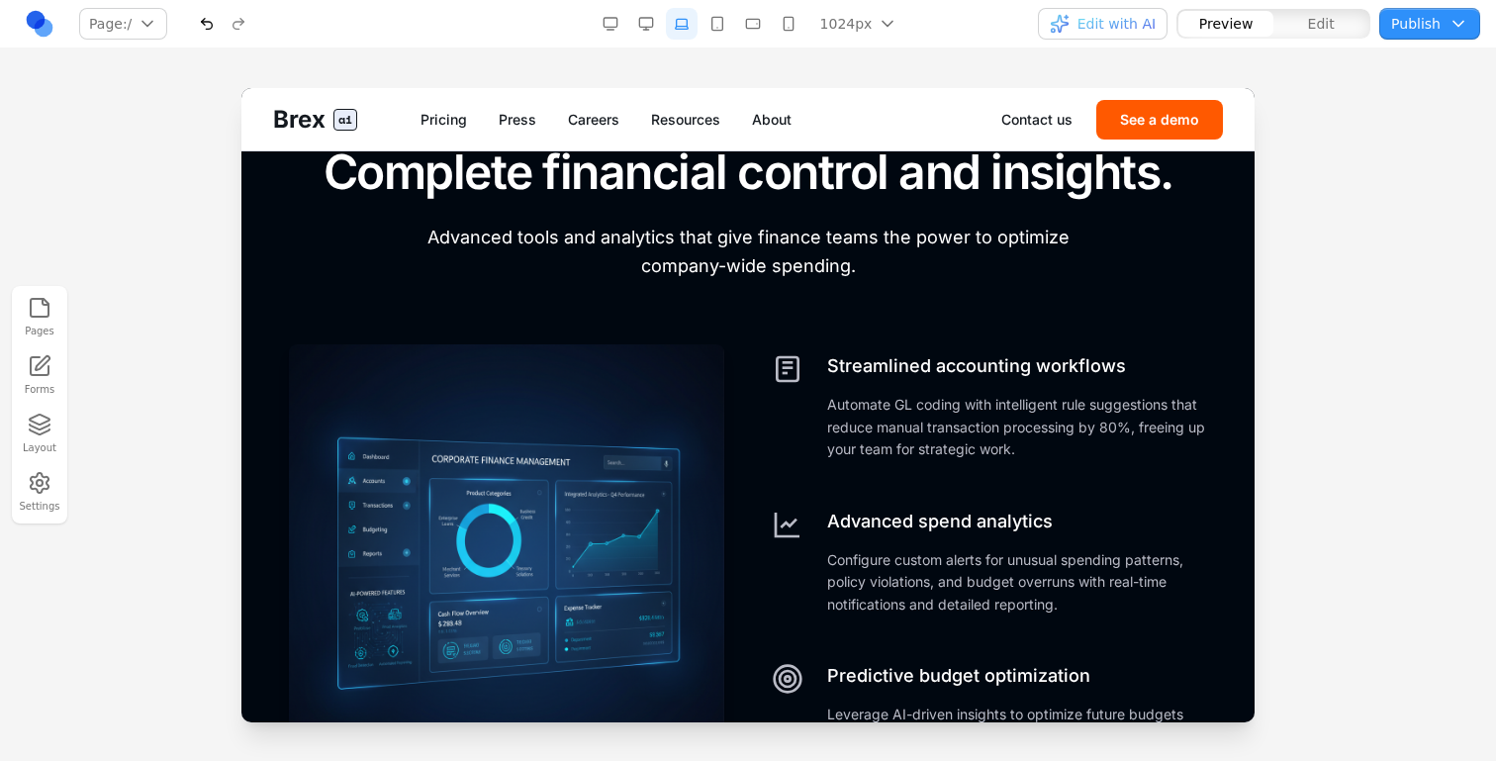
click at [758, 19] on button "button" at bounding box center [753, 24] width 32 height 32
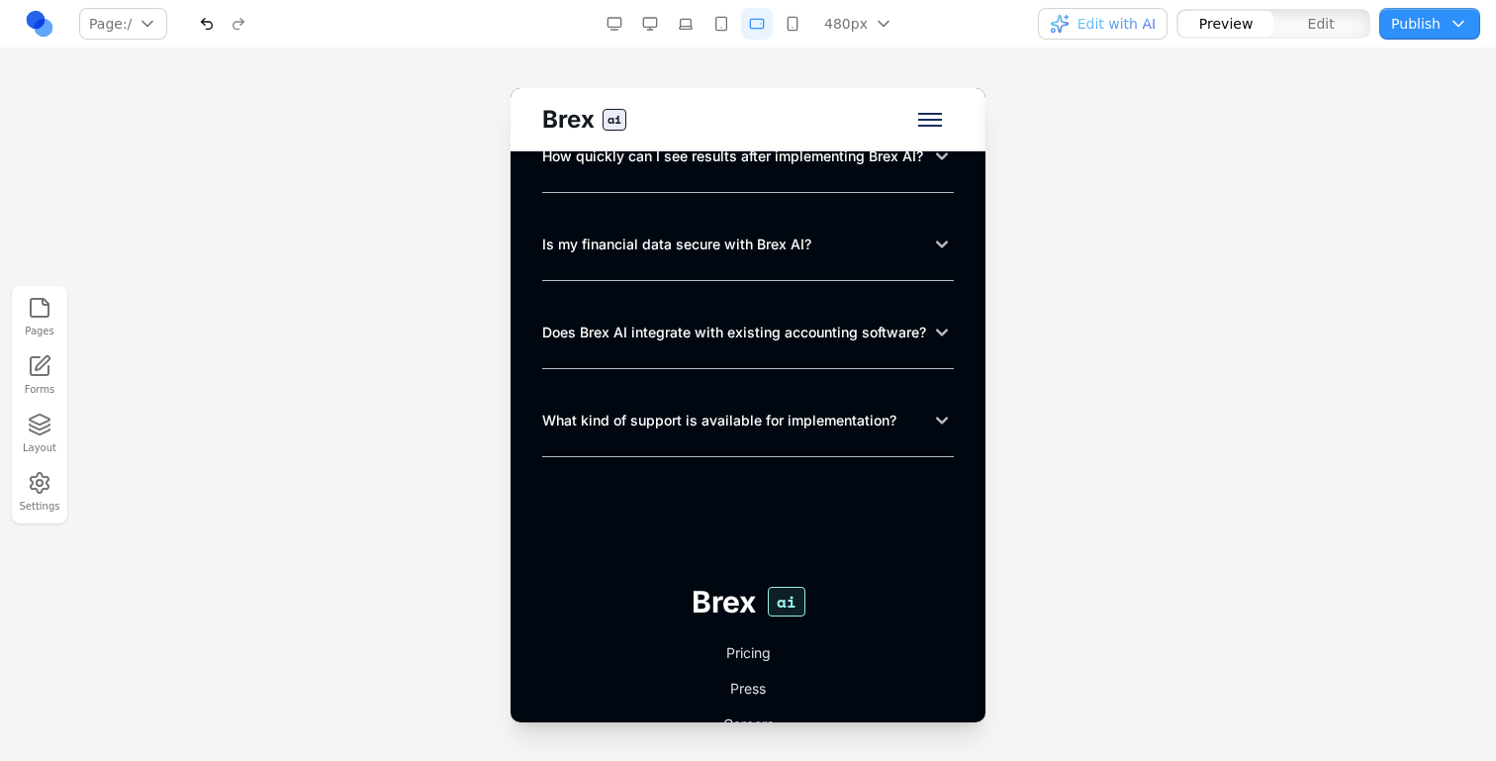
scroll to position [11002, 0]
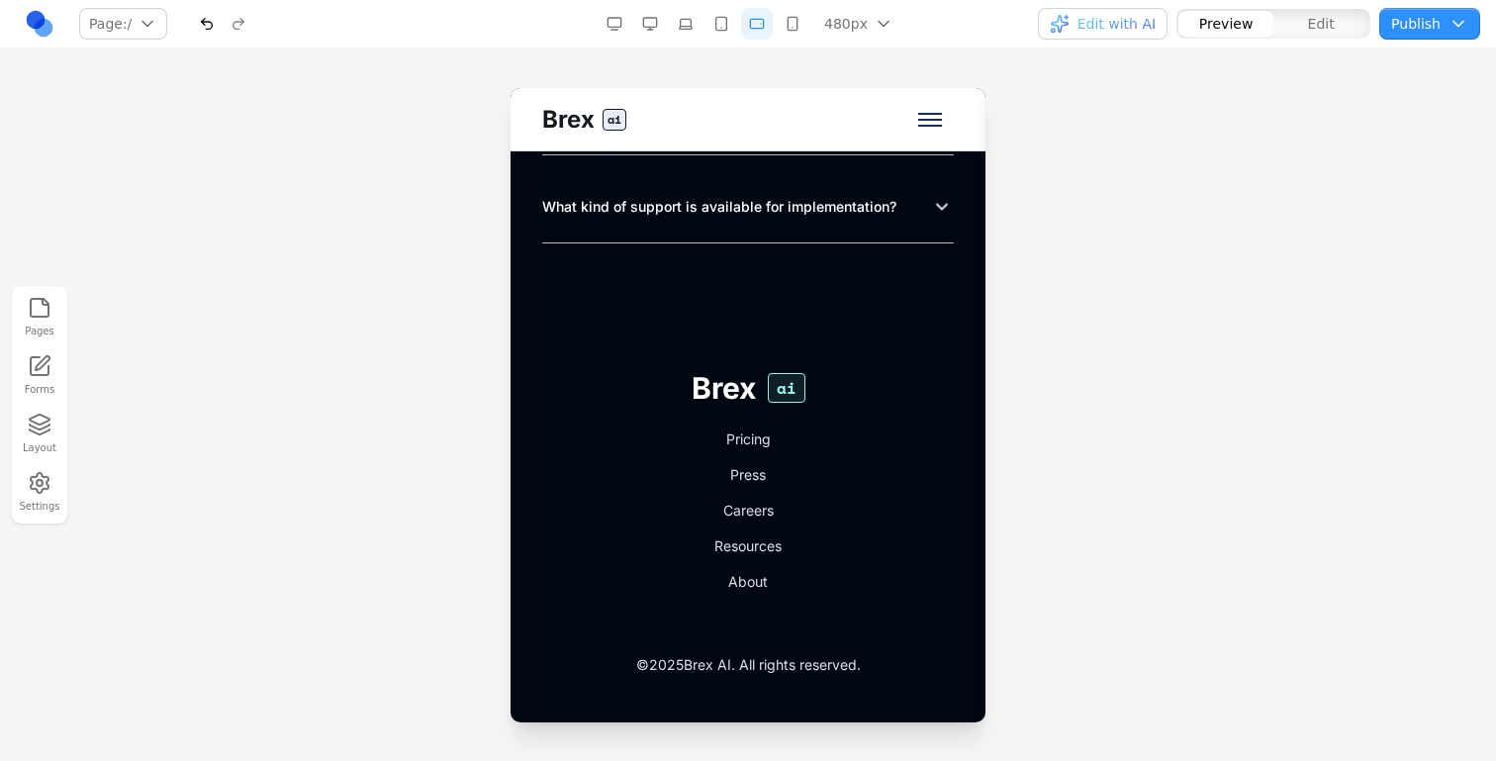
click at [657, 20] on button "button" at bounding box center [650, 24] width 32 height 32
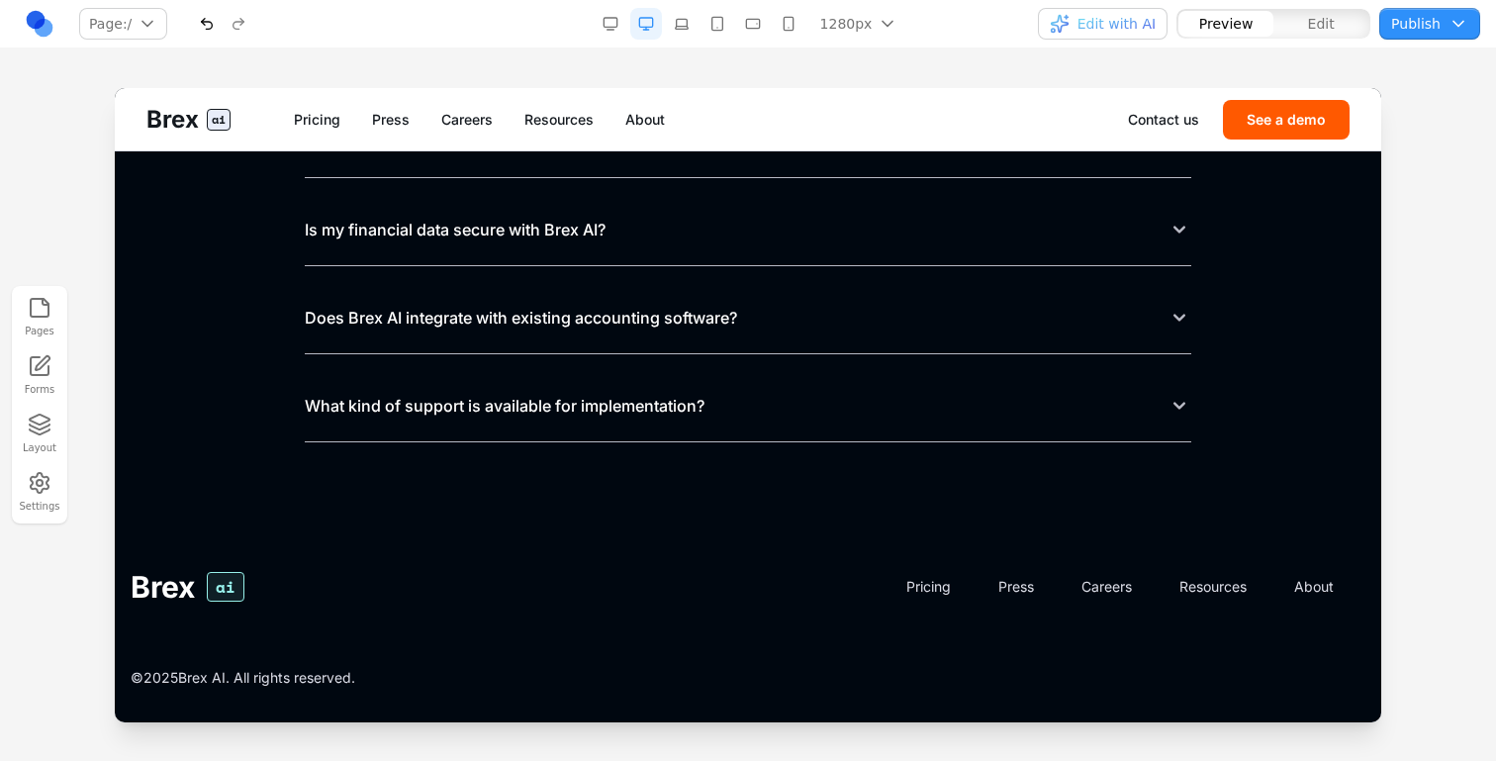
scroll to position [8704, 0]
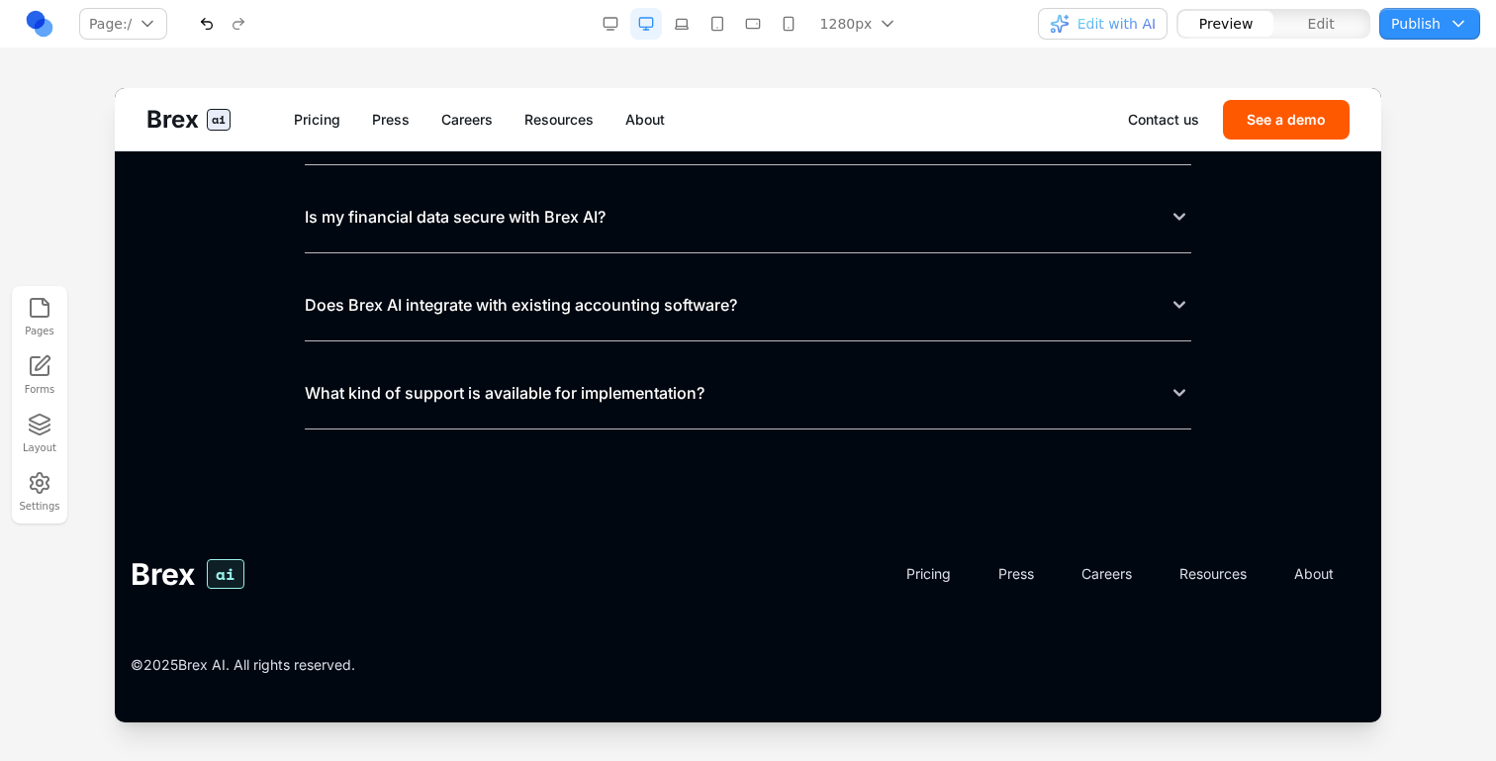
click at [413, 115] on nav "Pricing Press Careers Resources About" at bounding box center [711, 120] width 834 height 20
click at [402, 114] on link "Press" at bounding box center [391, 120] width 38 height 20
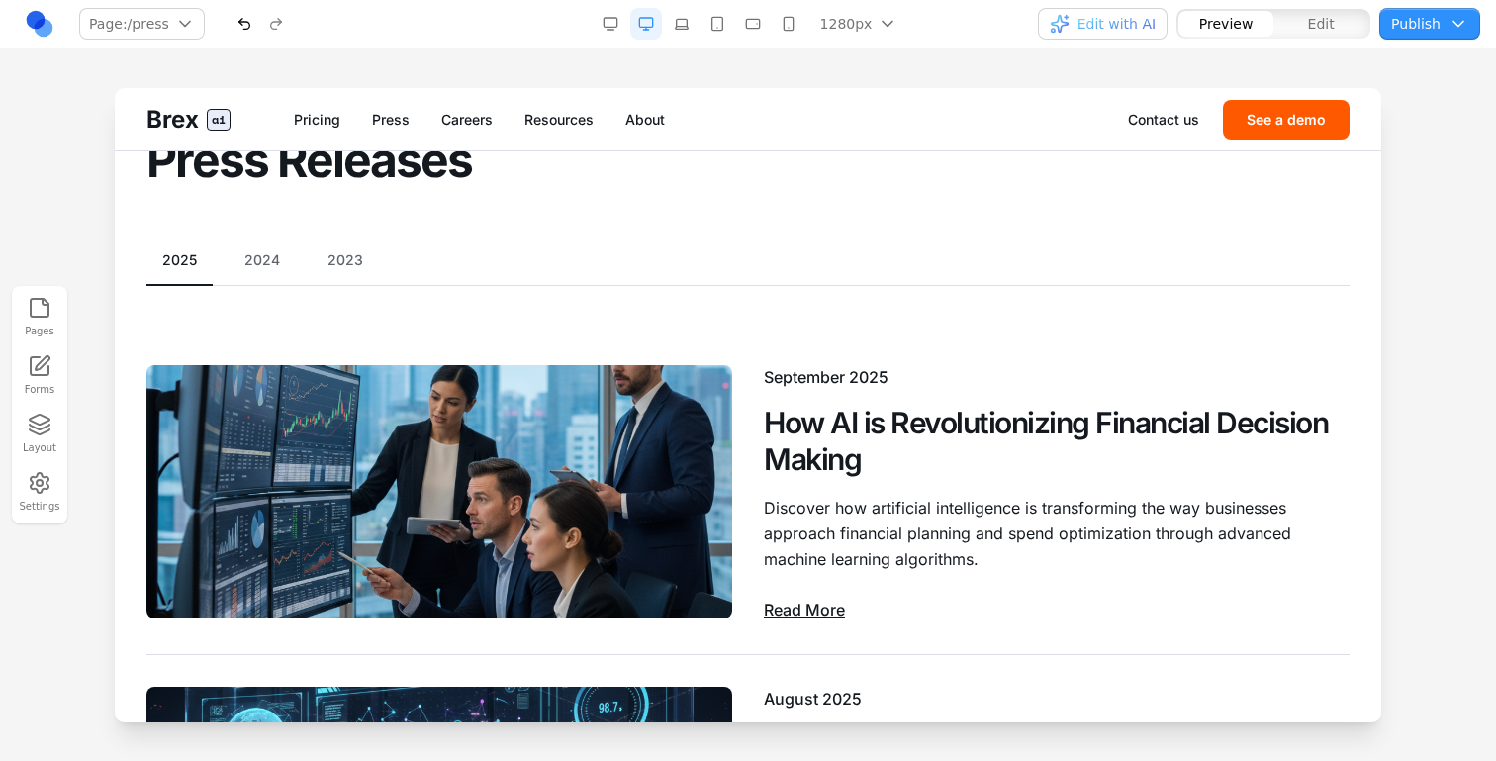
scroll to position [0, 0]
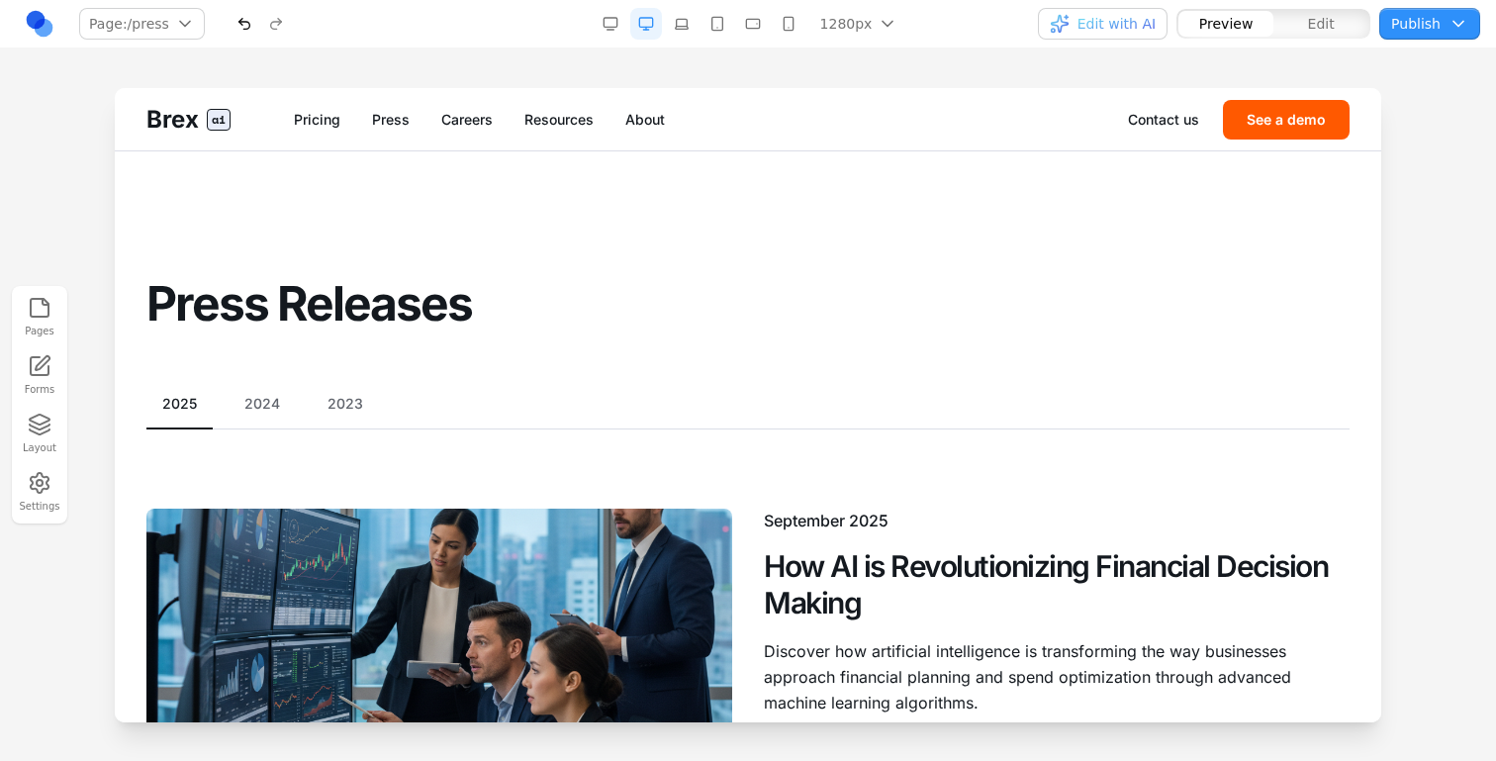
click at [263, 395] on button "2024" at bounding box center [262, 404] width 67 height 20
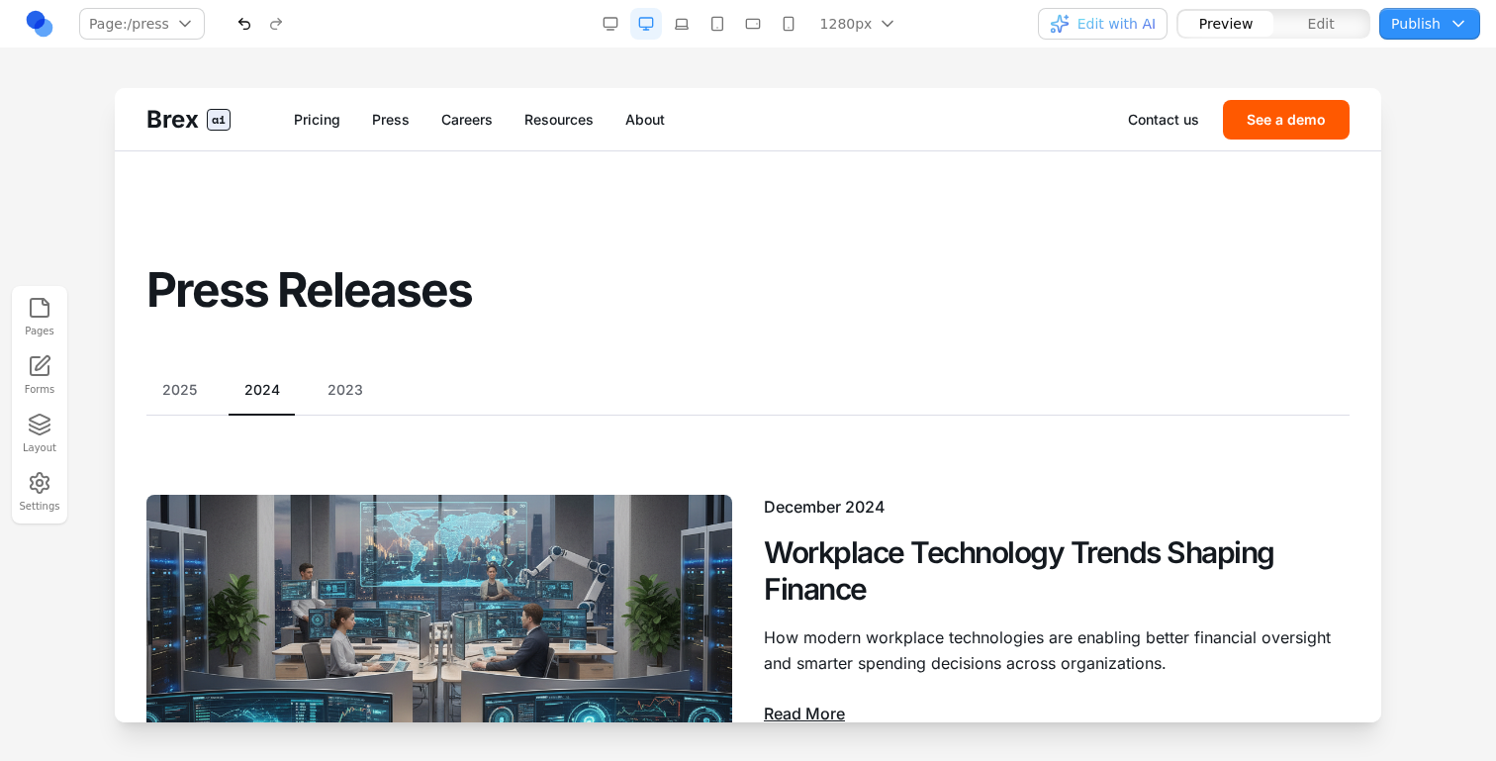
scroll to position [3, 0]
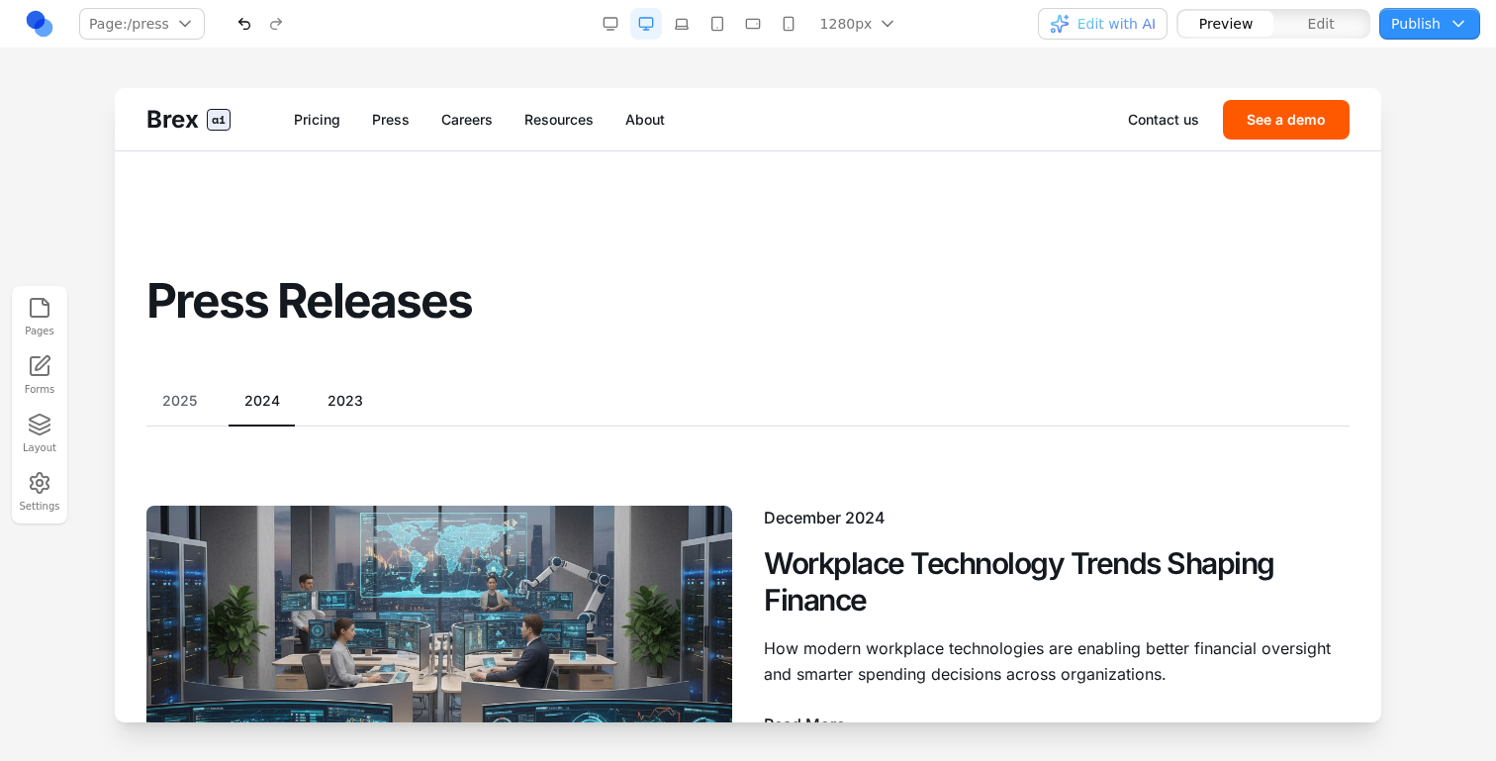
click at [330, 416] on div "2025 2024 2023" at bounding box center [747, 409] width 1203 height 36
click at [333, 391] on button "2023" at bounding box center [345, 401] width 67 height 20
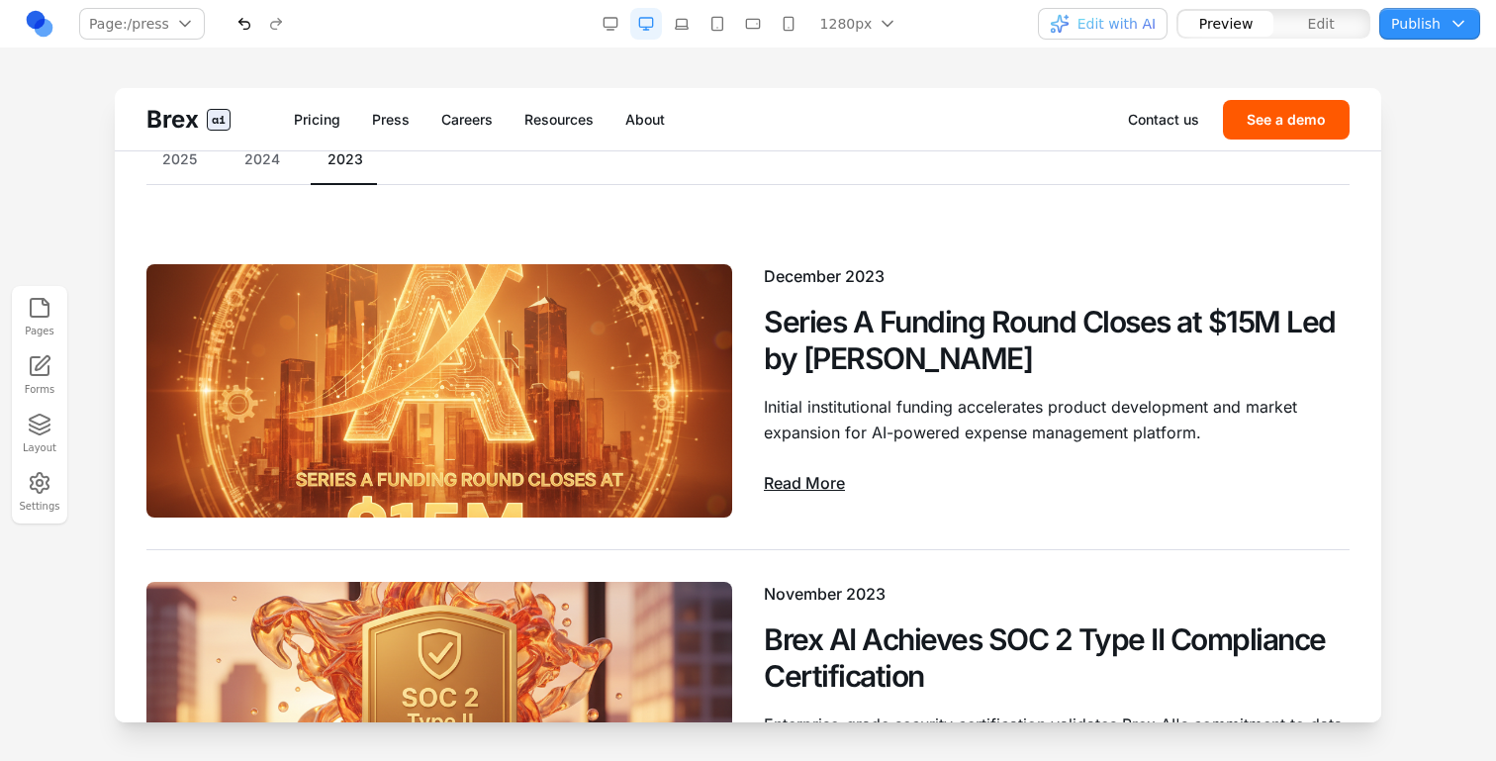
scroll to position [271, 0]
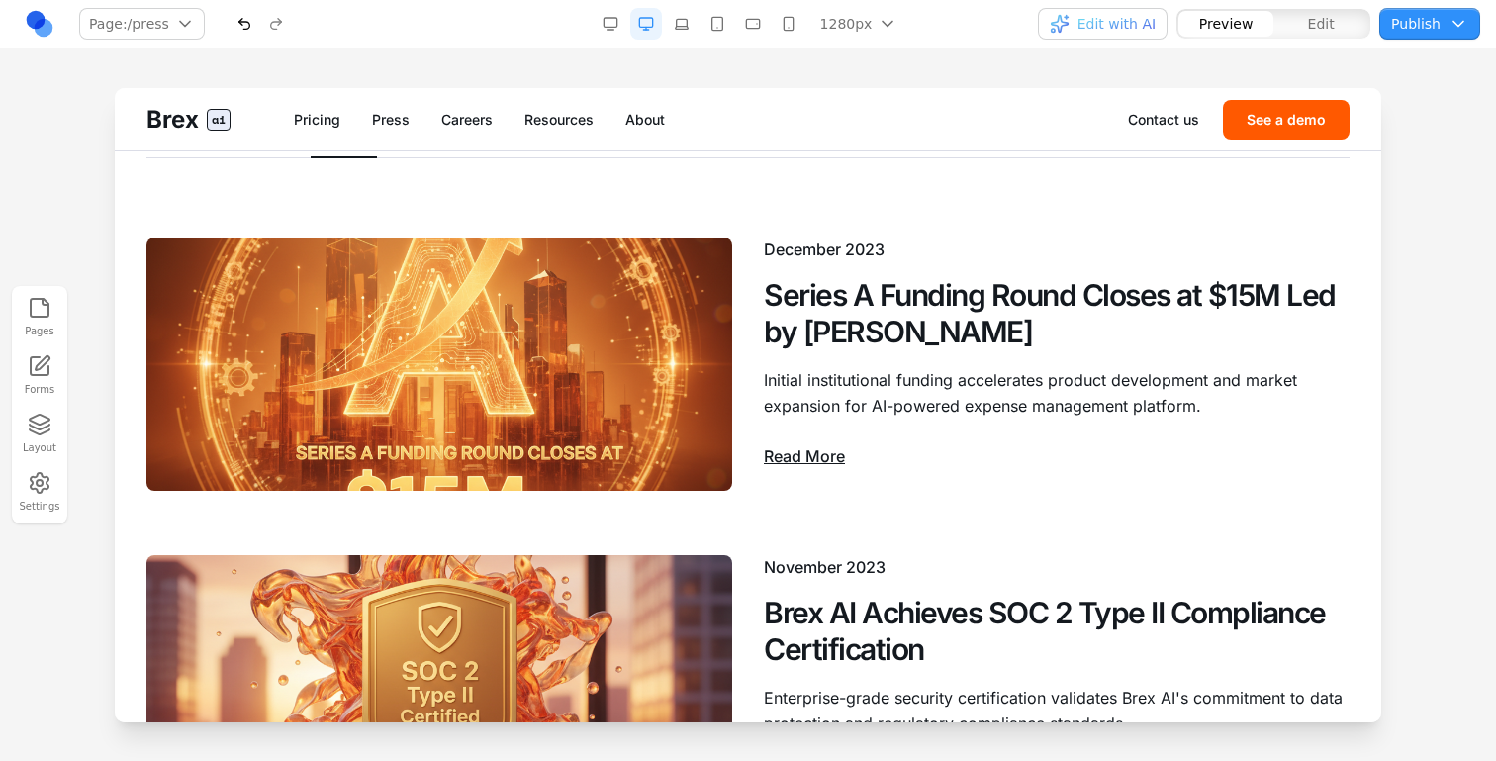
click at [1320, 23] on span "Edit" at bounding box center [1321, 24] width 27 height 20
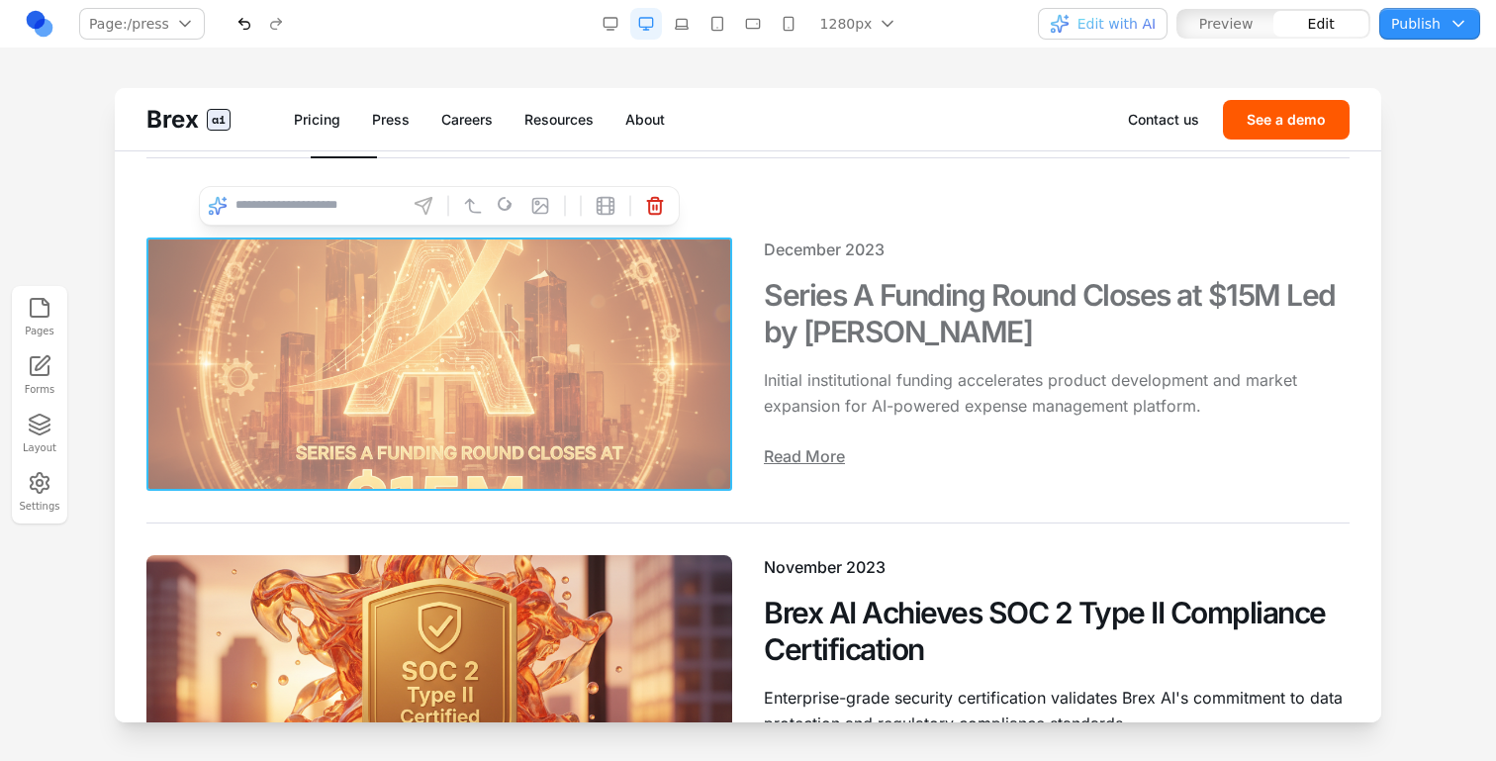
click at [670, 329] on img at bounding box center [439, 364] width 586 height 253
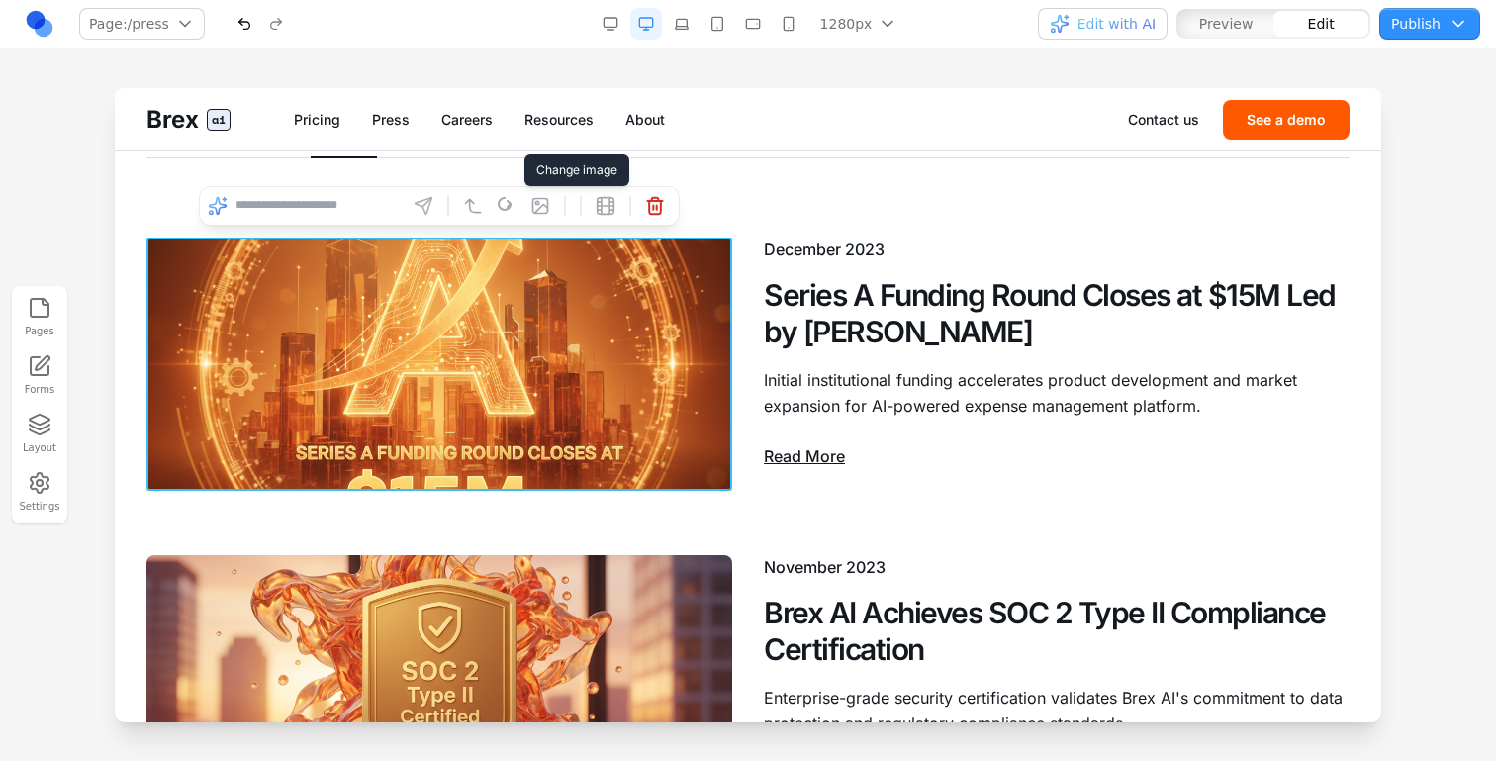
click at [542, 209] on icon at bounding box center [540, 206] width 20 height 20
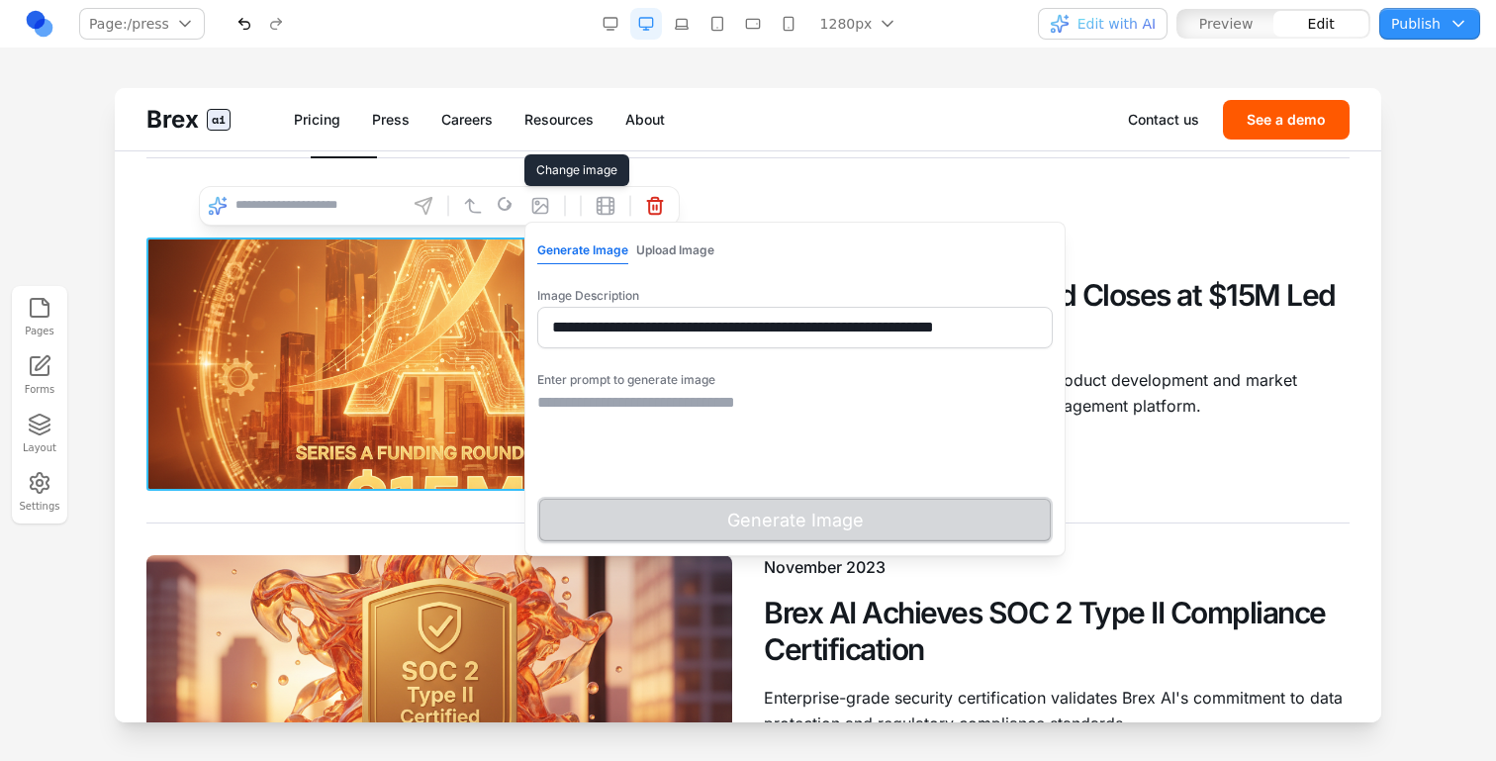
click at [622, 314] on input "**********" at bounding box center [795, 328] width 516 height 42
click at [657, 396] on textarea at bounding box center [795, 440] width 516 height 99
paste textarea "**********"
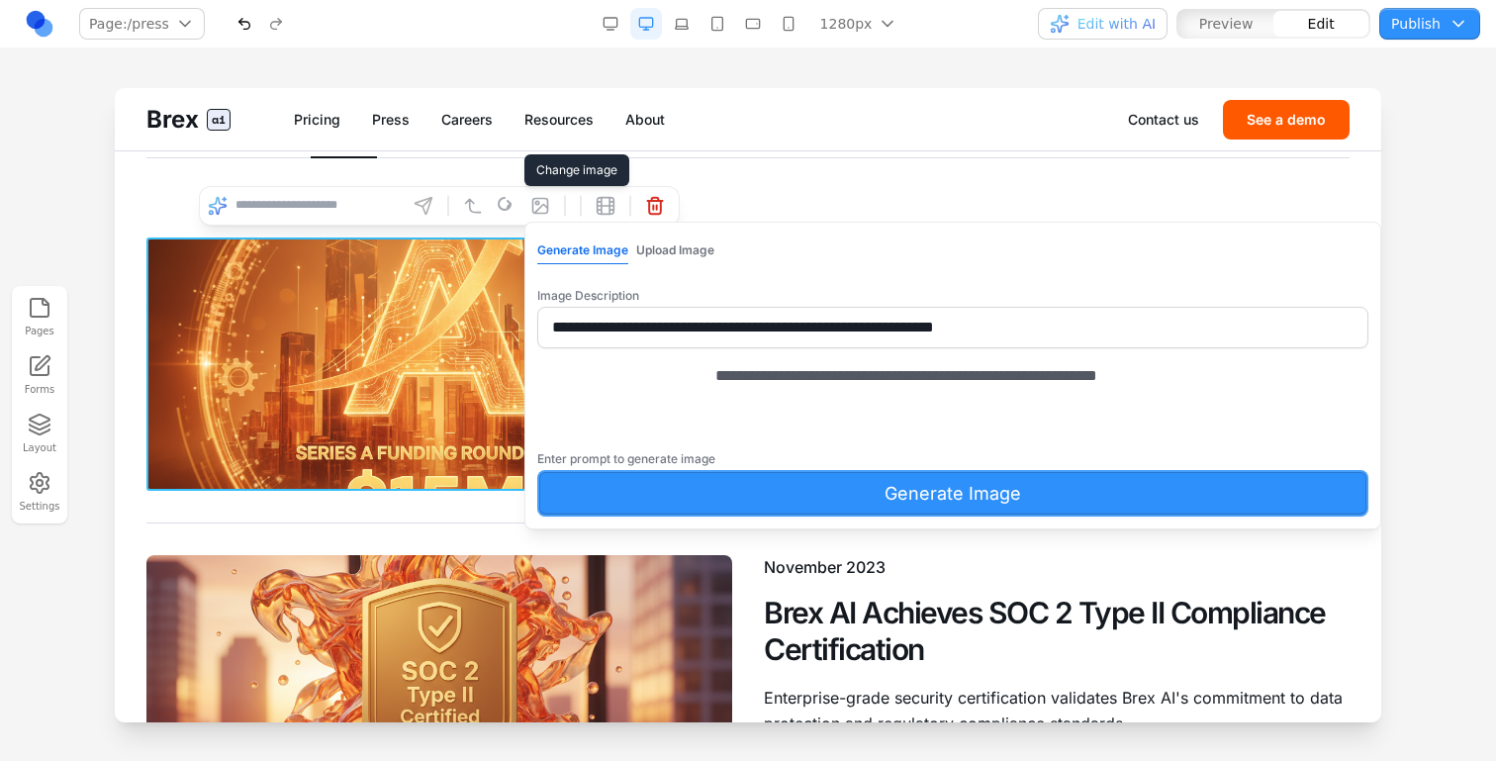
drag, startPoint x: 844, startPoint y: 399, endPoint x: 1074, endPoint y: 395, distance: 229.6
click at [1075, 395] on div "**********" at bounding box center [953, 376] width 857 height 308
type textarea "**********"
click at [1008, 517] on button "Generate Image" at bounding box center [952, 493] width 831 height 47
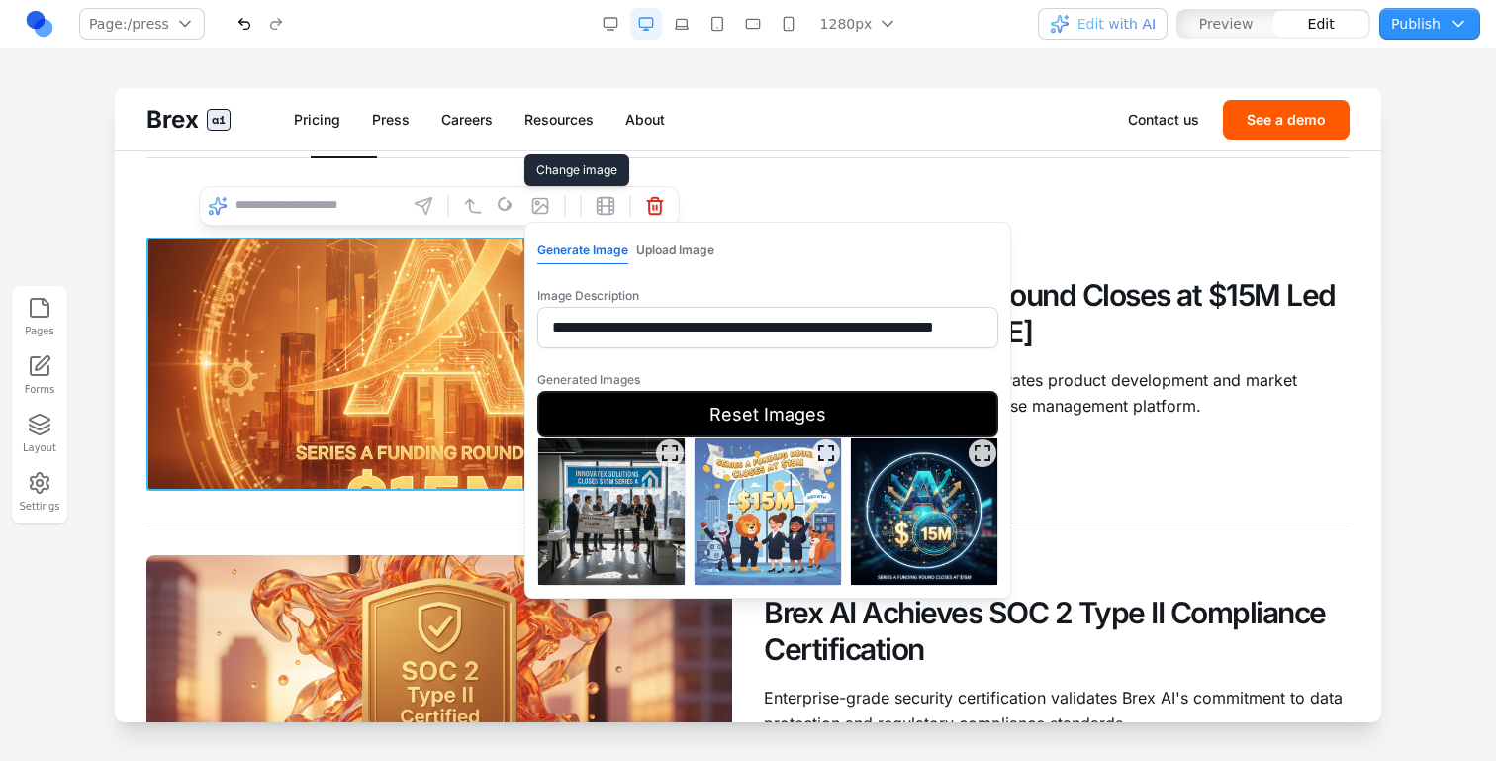
click at [831, 418] on button "Reset Images" at bounding box center [767, 414] width 461 height 47
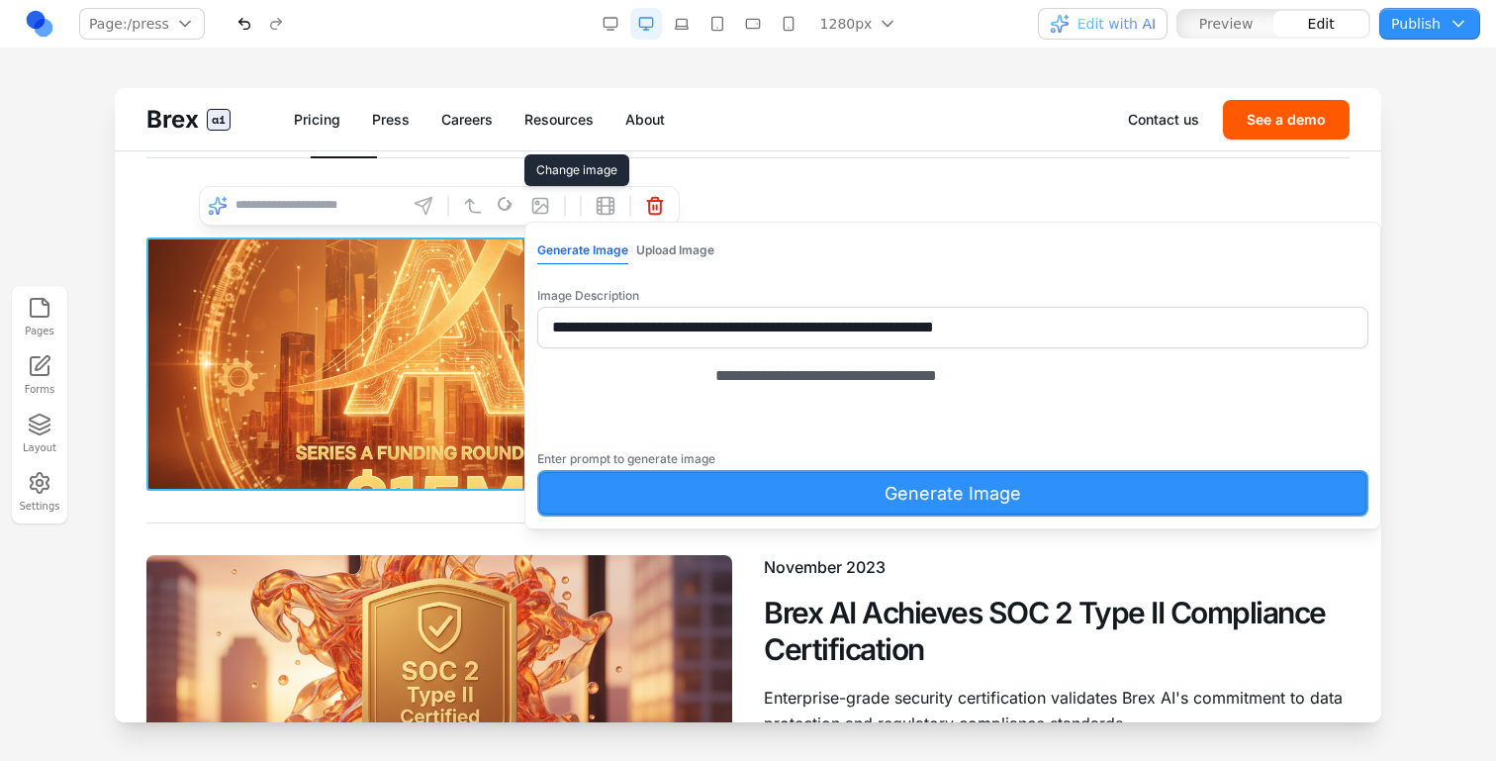
click at [882, 433] on textarea "**********" at bounding box center [981, 413] width 530 height 99
type textarea "**********"
click at [880, 511] on button "Generate Image" at bounding box center [952, 493] width 831 height 47
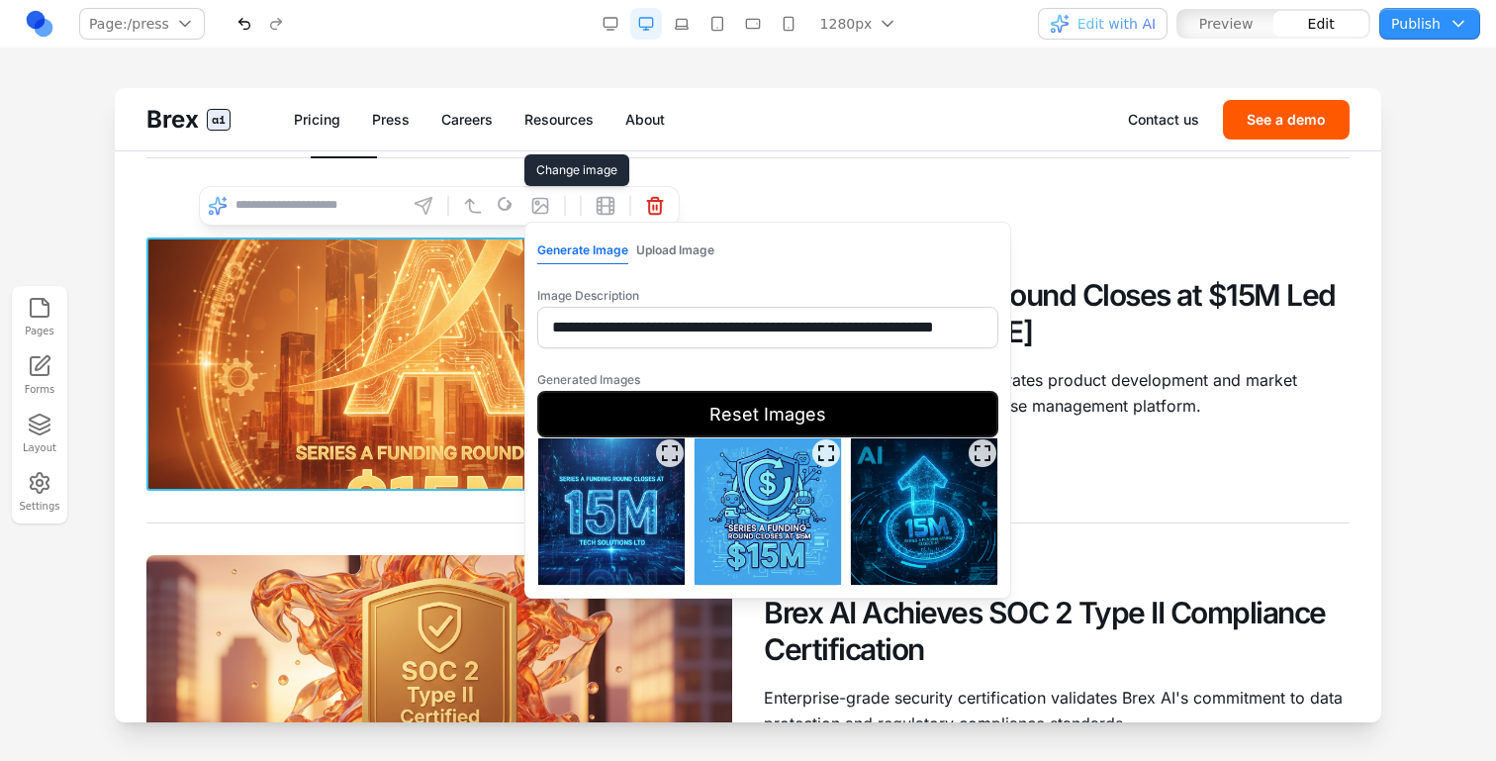
click at [938, 420] on button "Reset Images" at bounding box center [767, 414] width 461 height 47
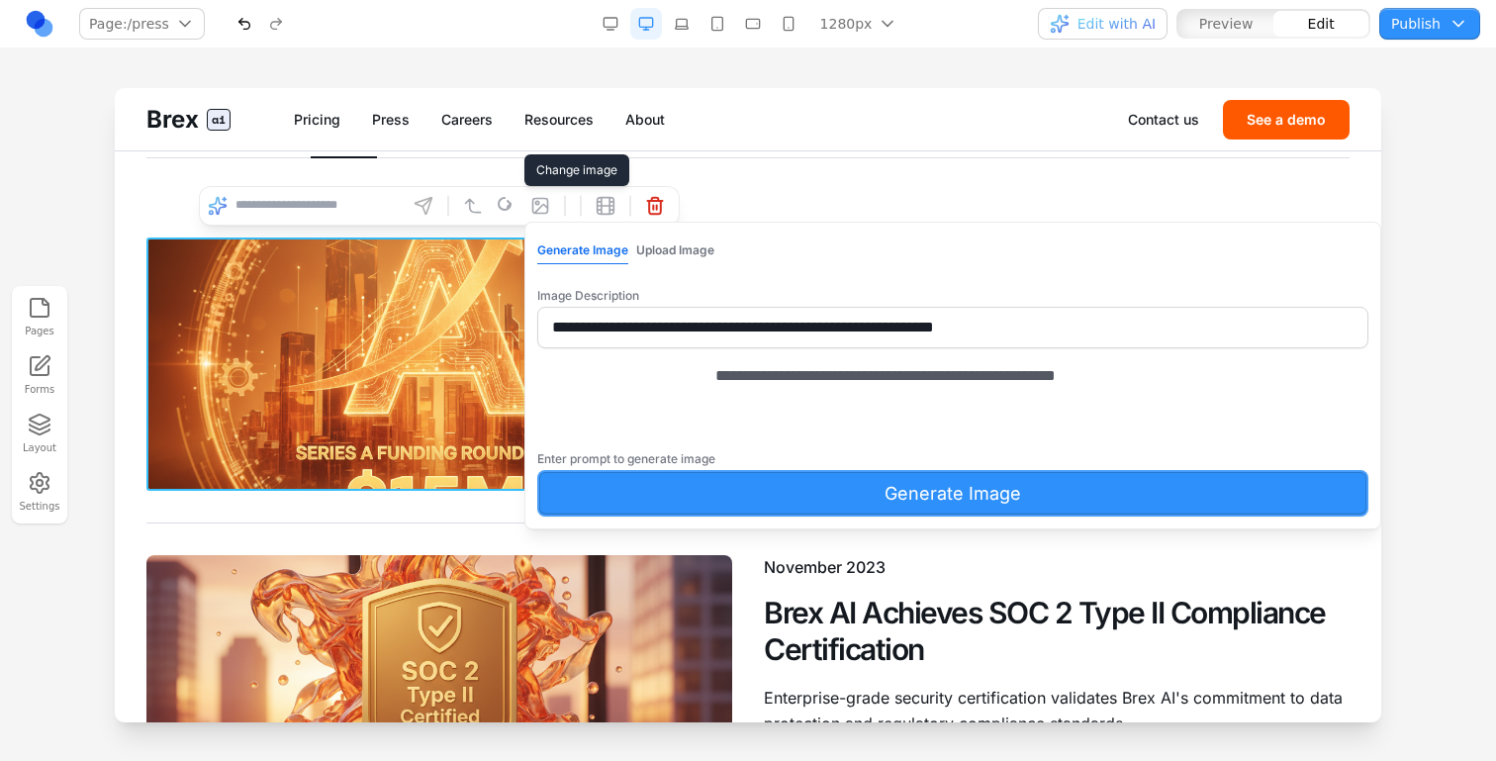
click at [879, 401] on textarea "**********" at bounding box center [981, 413] width 530 height 99
type textarea "**********"
click at [895, 496] on div "**********" at bounding box center [952, 440] width 831 height 152
click at [899, 502] on button "Generate Image" at bounding box center [952, 493] width 831 height 47
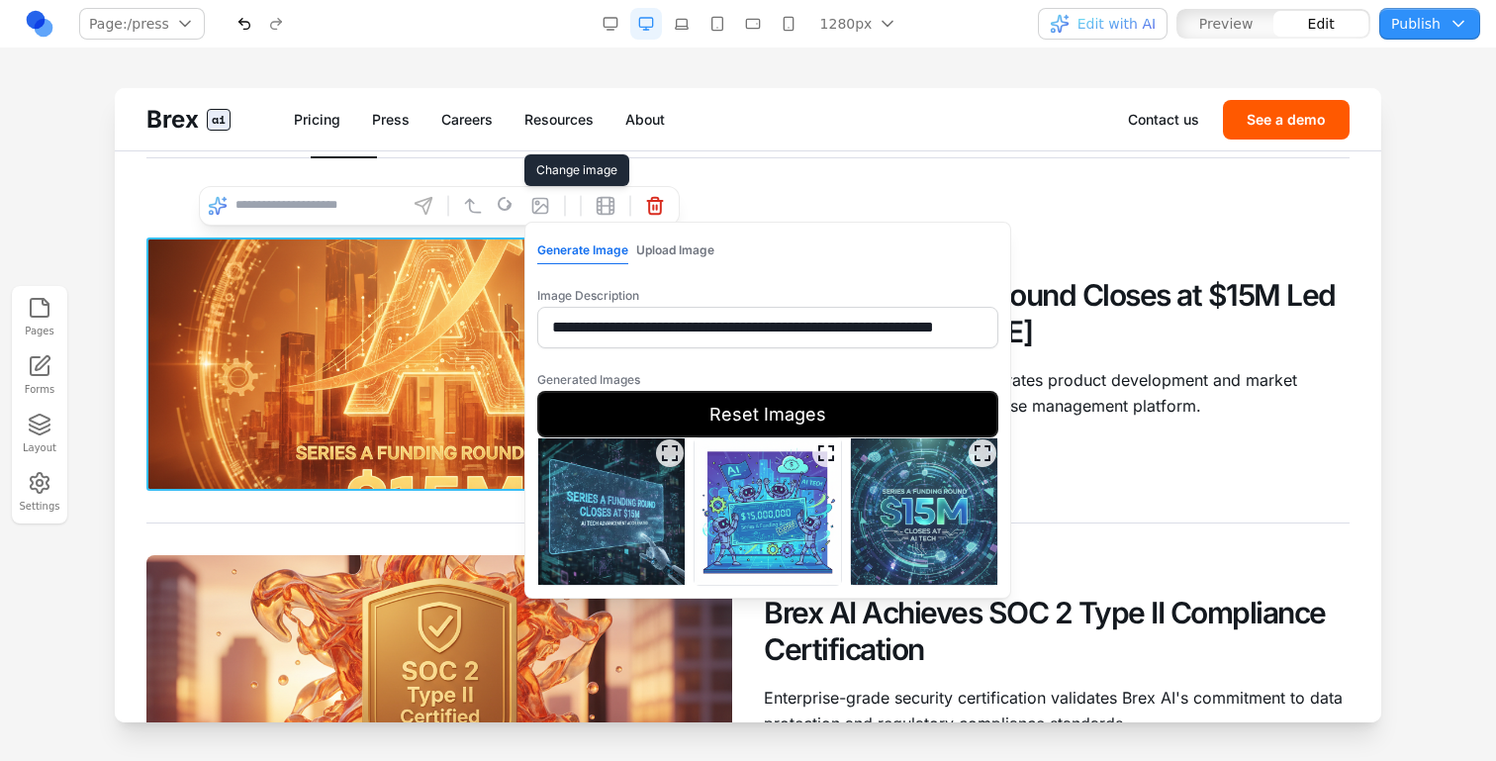
click at [644, 508] on img at bounding box center [611, 511] width 146 height 146
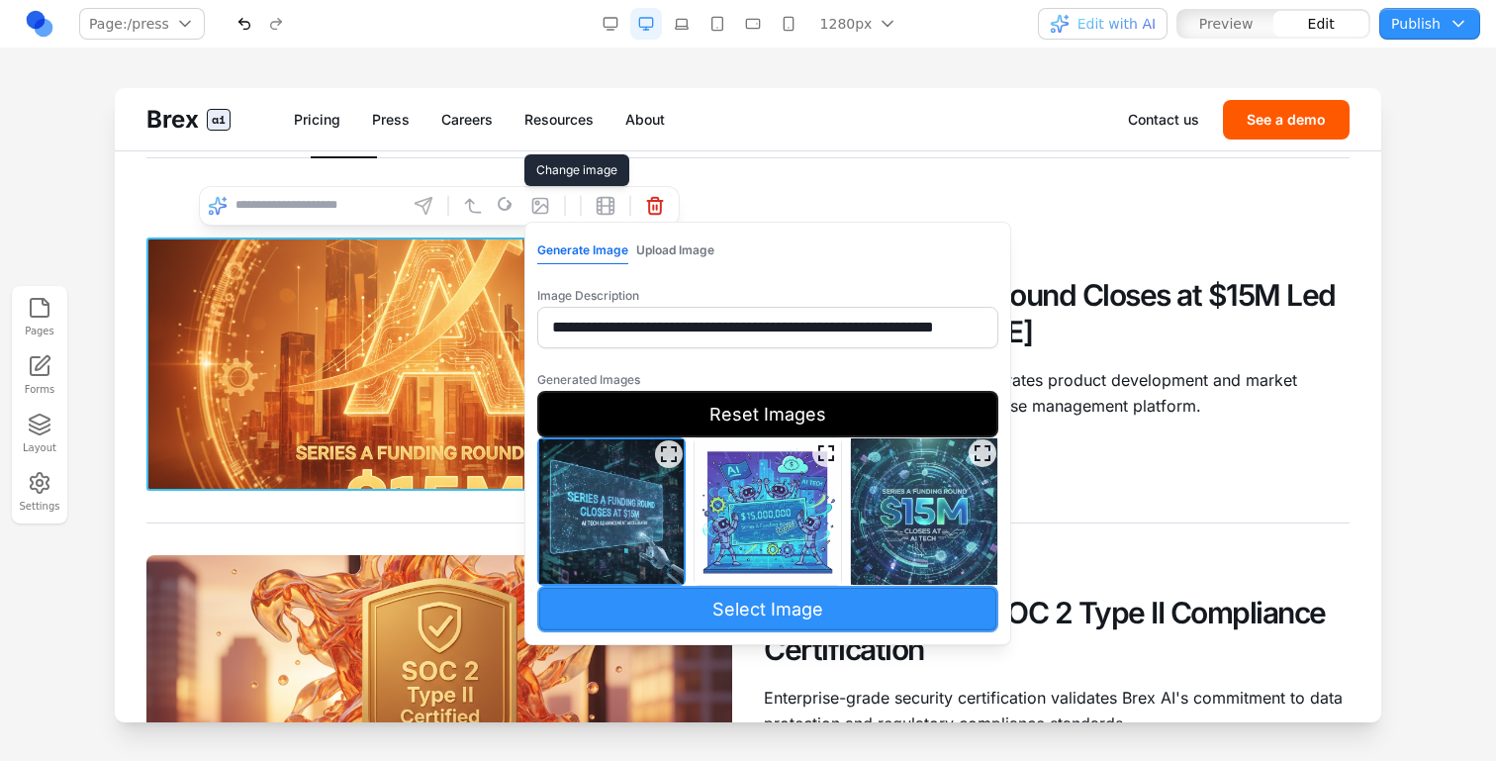
click at [654, 614] on button "Select Image" at bounding box center [767, 609] width 461 height 47
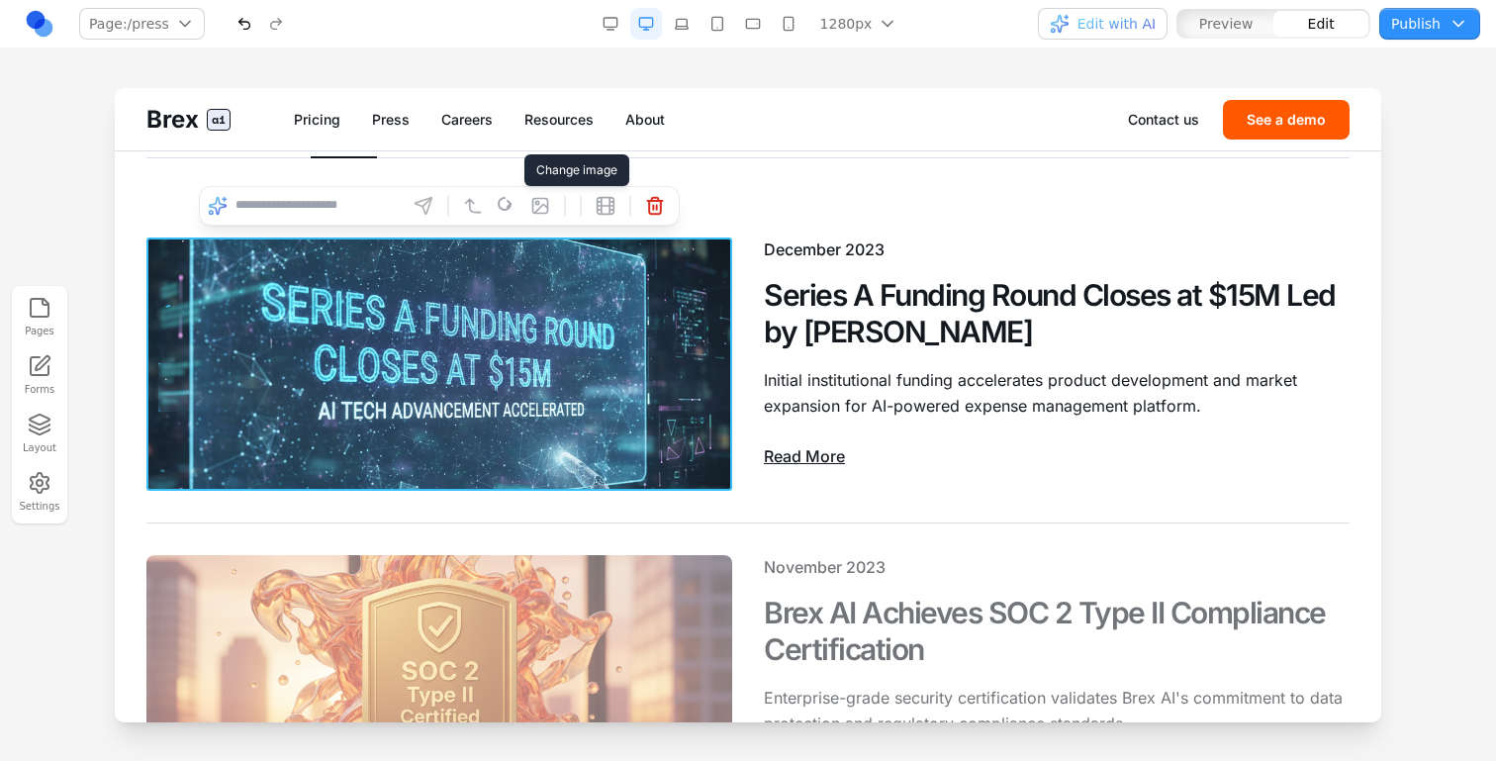
click at [751, 529] on div "November 2023 Brex AI Achieves SOC 2 Type II Compliance Certification Enterpris…" at bounding box center [747, 682] width 1203 height 317
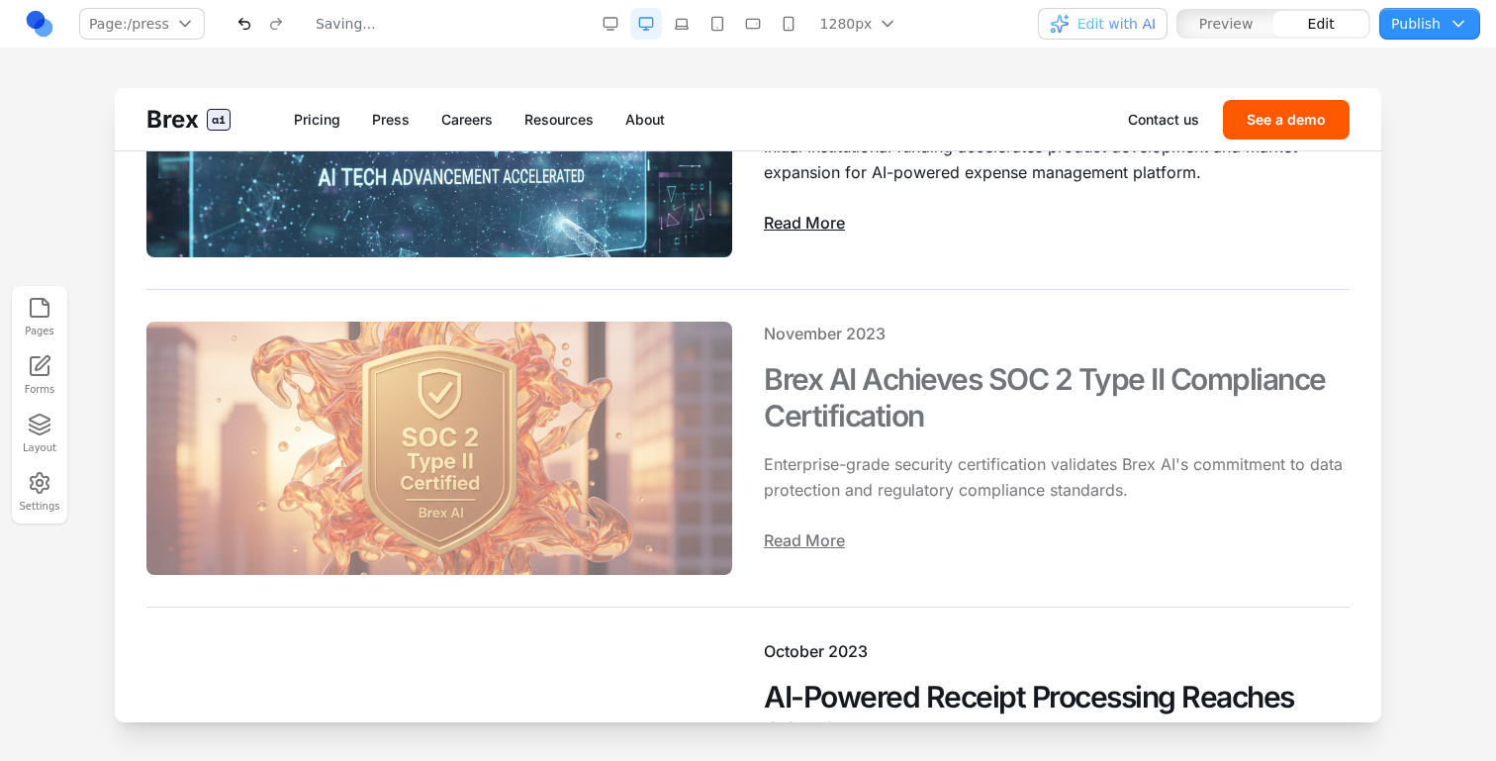
scroll to position [517, 0]
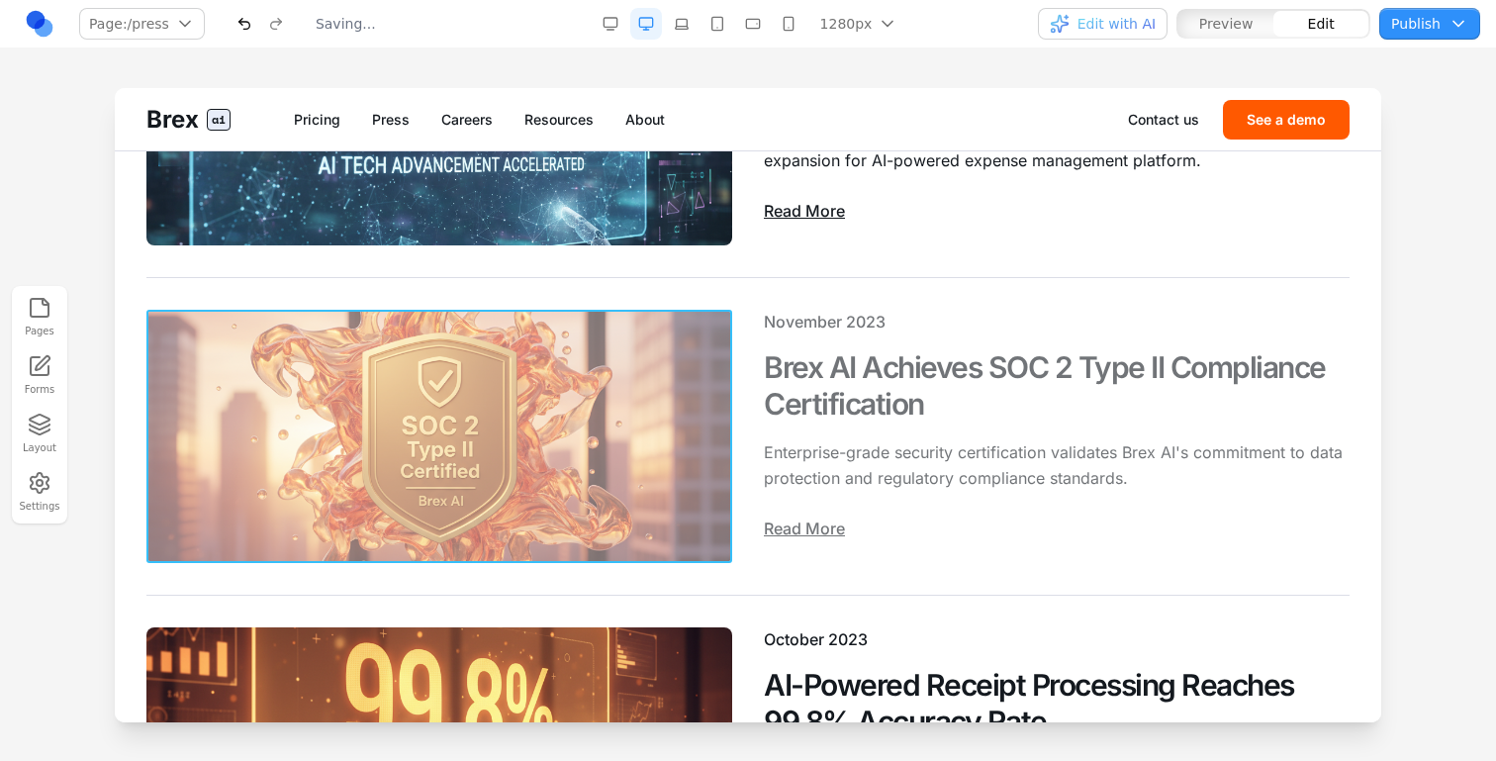
click at [595, 496] on img at bounding box center [439, 436] width 586 height 253
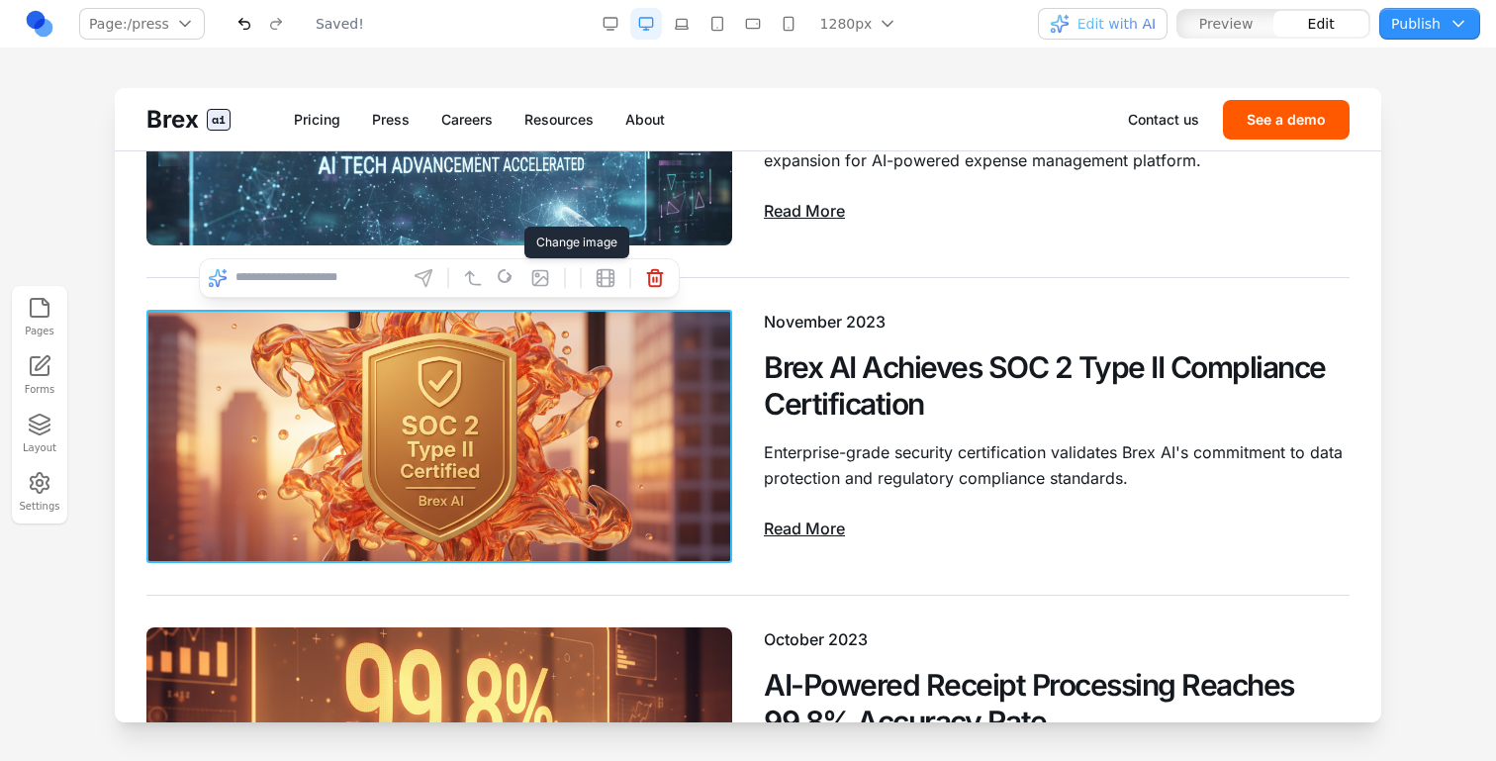
click at [536, 281] on icon at bounding box center [540, 278] width 20 height 20
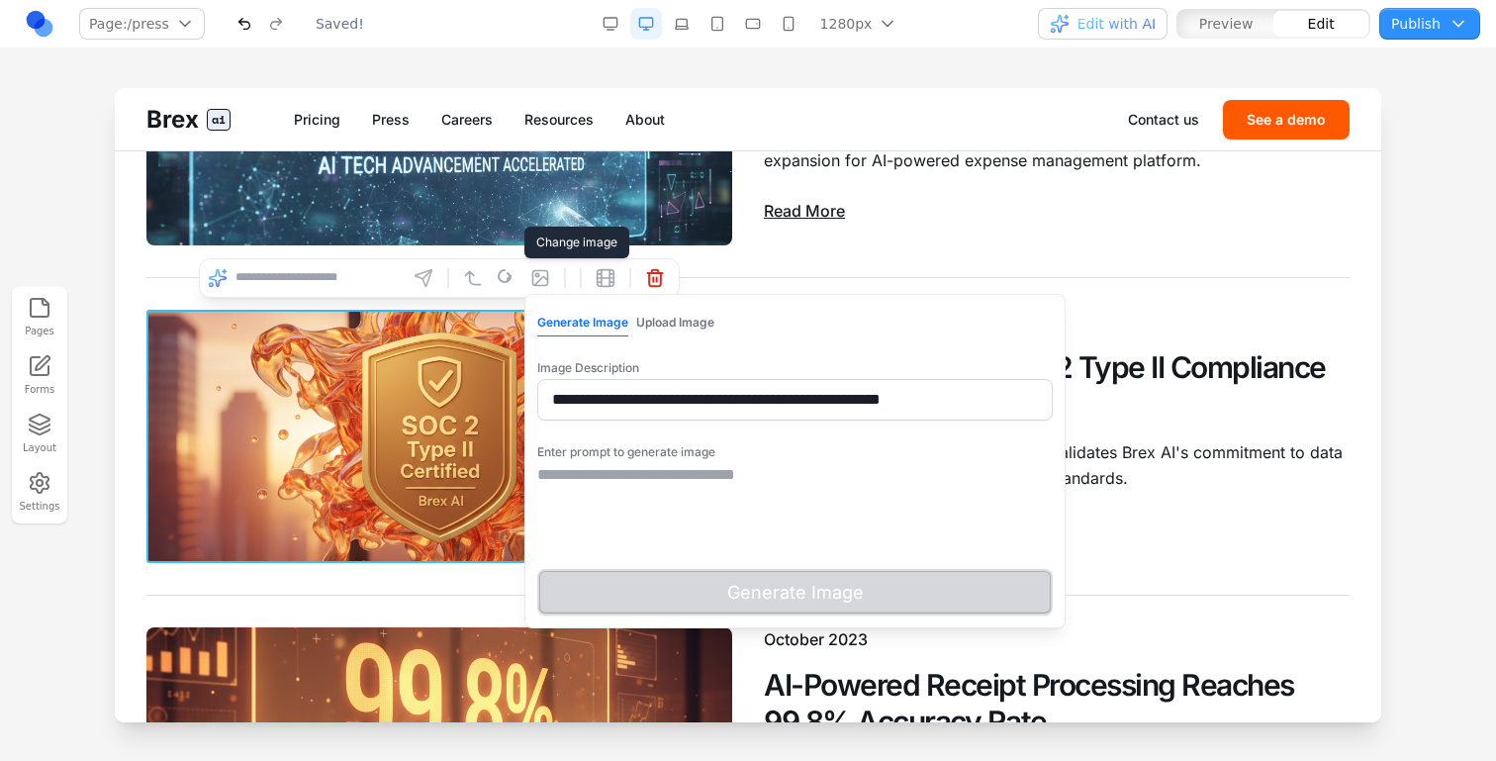
click at [598, 405] on input "**********" at bounding box center [795, 400] width 516 height 42
click at [594, 498] on textarea at bounding box center [795, 512] width 516 height 99
paste textarea "**********"
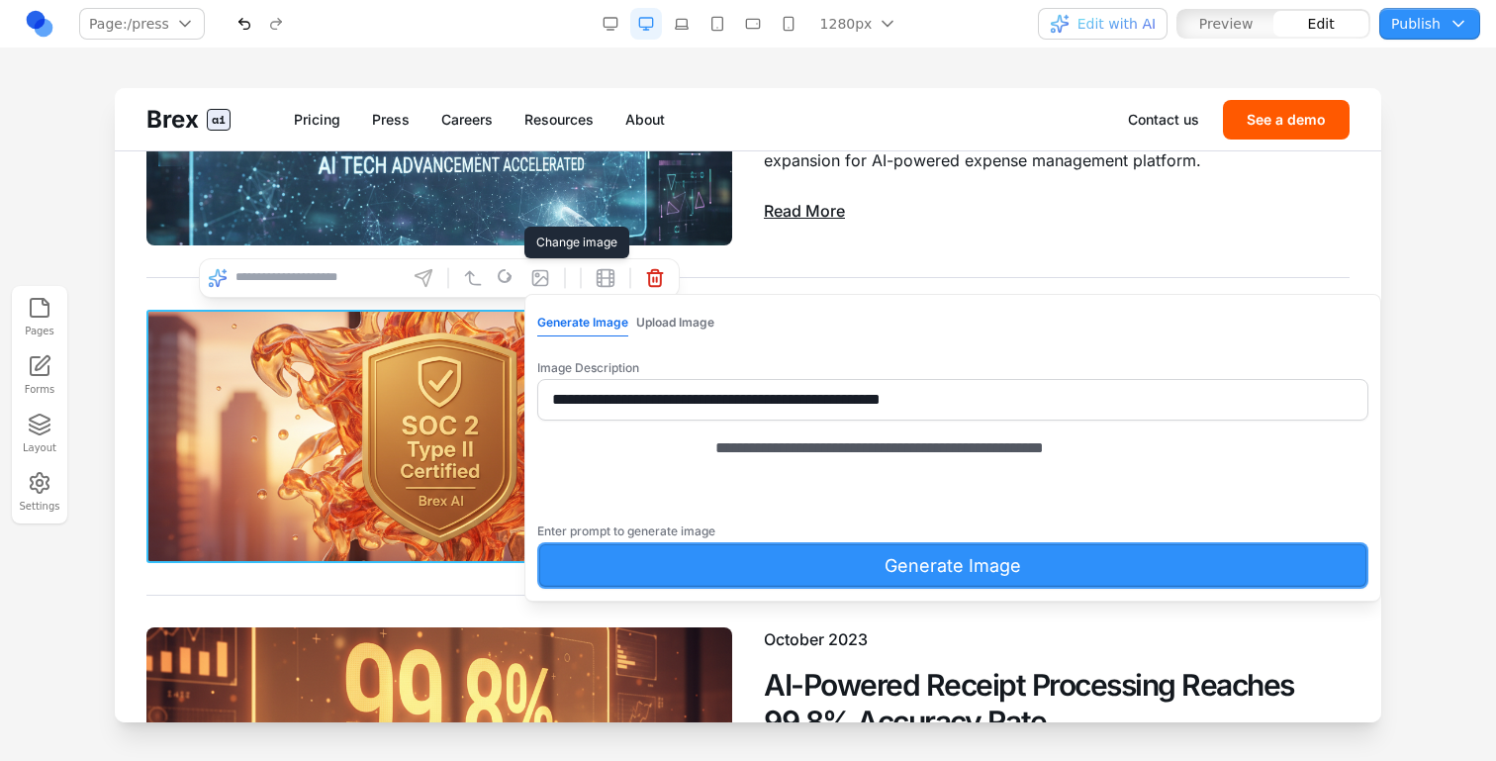
drag, startPoint x: 599, startPoint y: 476, endPoint x: 527, endPoint y: 470, distance: 72.5
click at [527, 470] on div "**********" at bounding box center [953, 448] width 857 height 308
drag, startPoint x: 614, startPoint y: 472, endPoint x: 499, endPoint y: 464, distance: 115.1
click at [824, 471] on textarea "**********" at bounding box center [981, 485] width 530 height 99
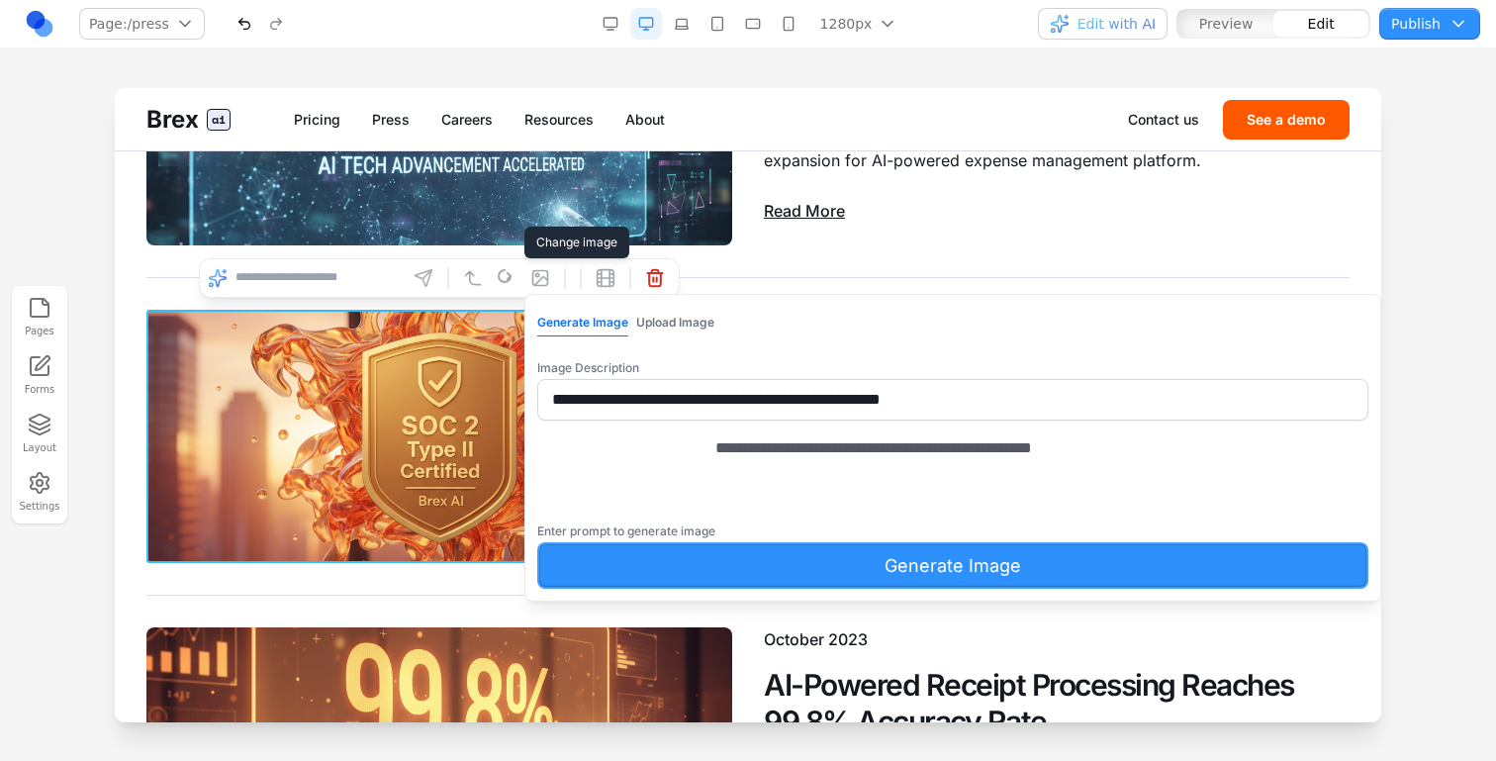
type textarea "**********"
click at [848, 578] on button "Generate Image" at bounding box center [952, 565] width 831 height 47
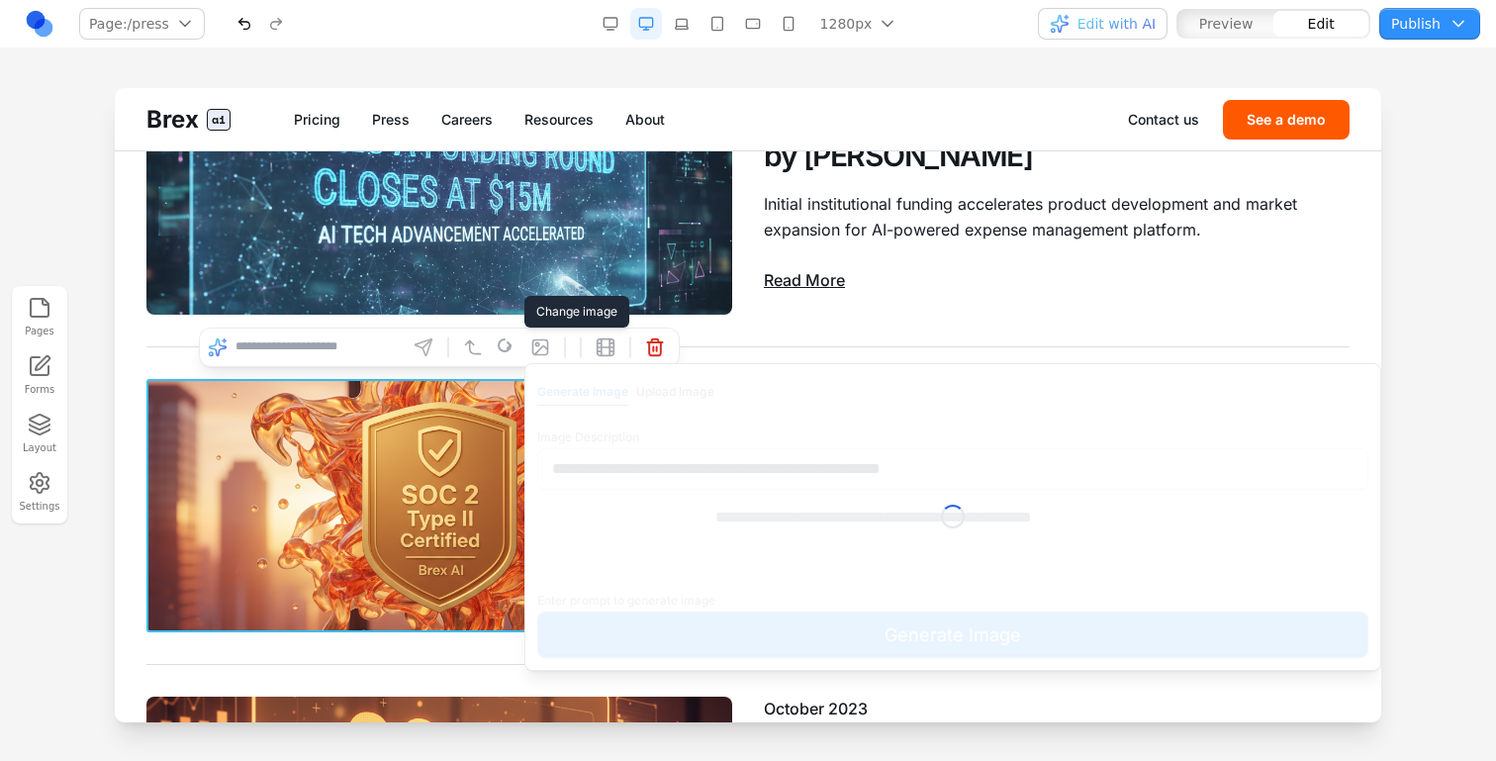
scroll to position [475, 0]
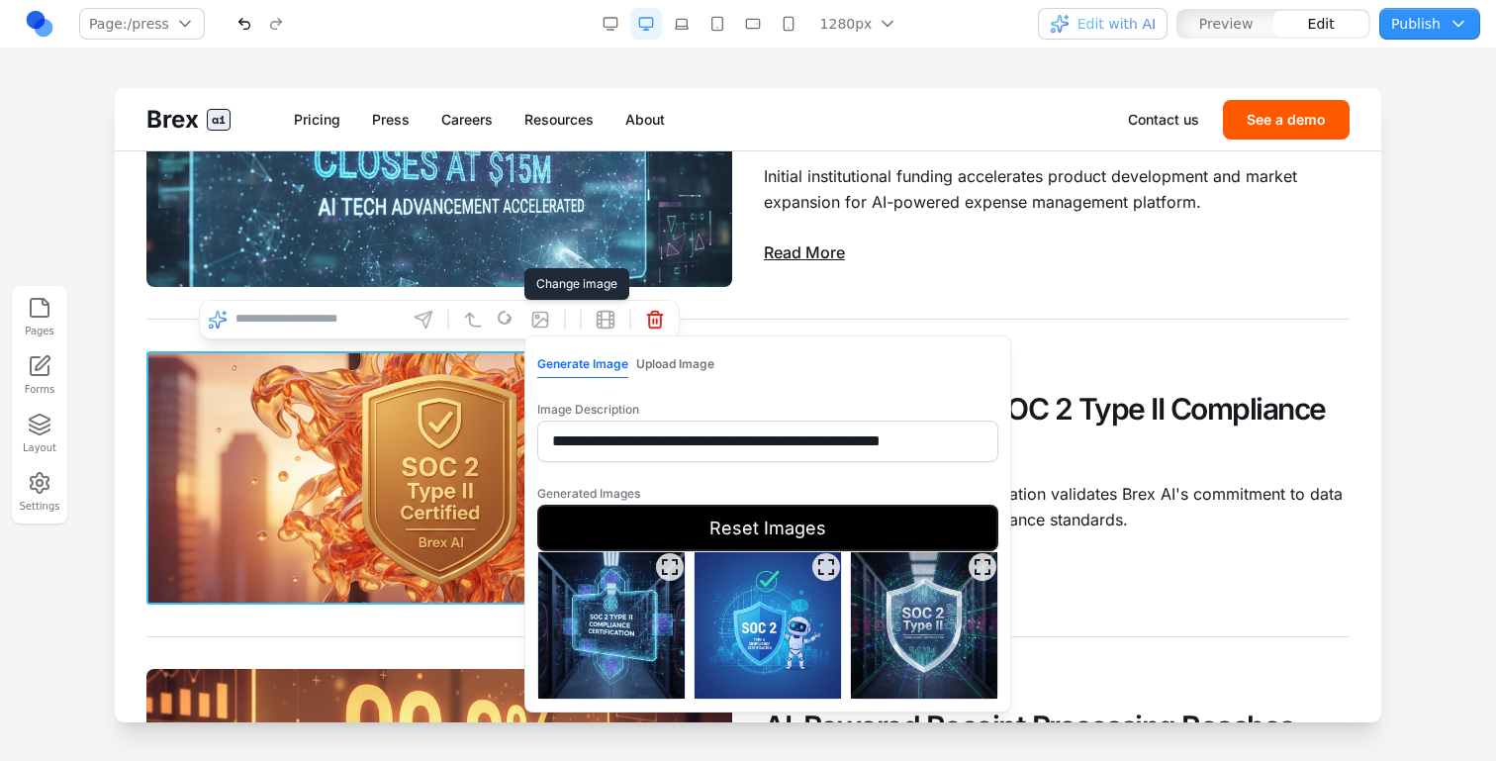
click at [586, 673] on img at bounding box center [611, 625] width 146 height 146
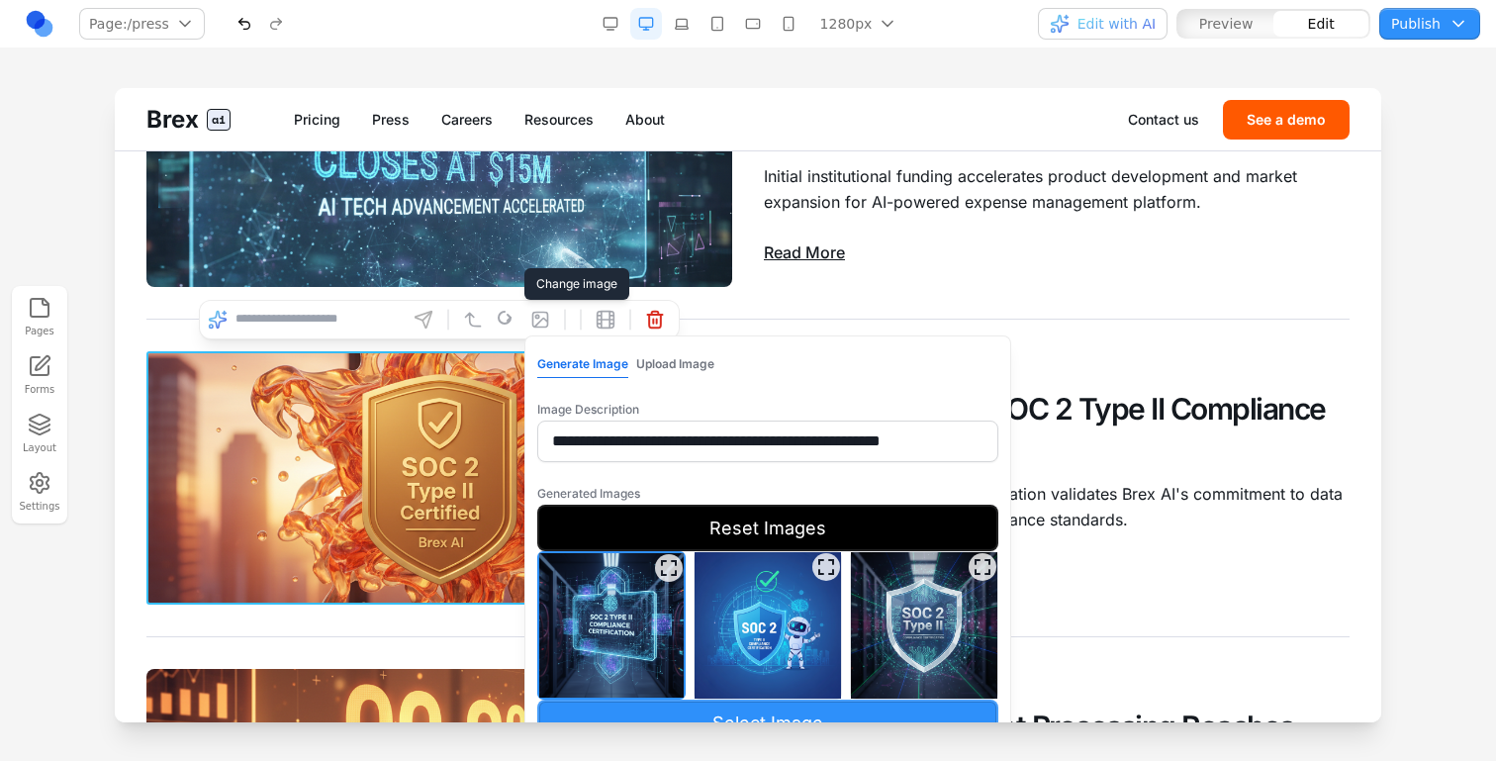
click at [612, 709] on button "Select Image" at bounding box center [767, 723] width 461 height 47
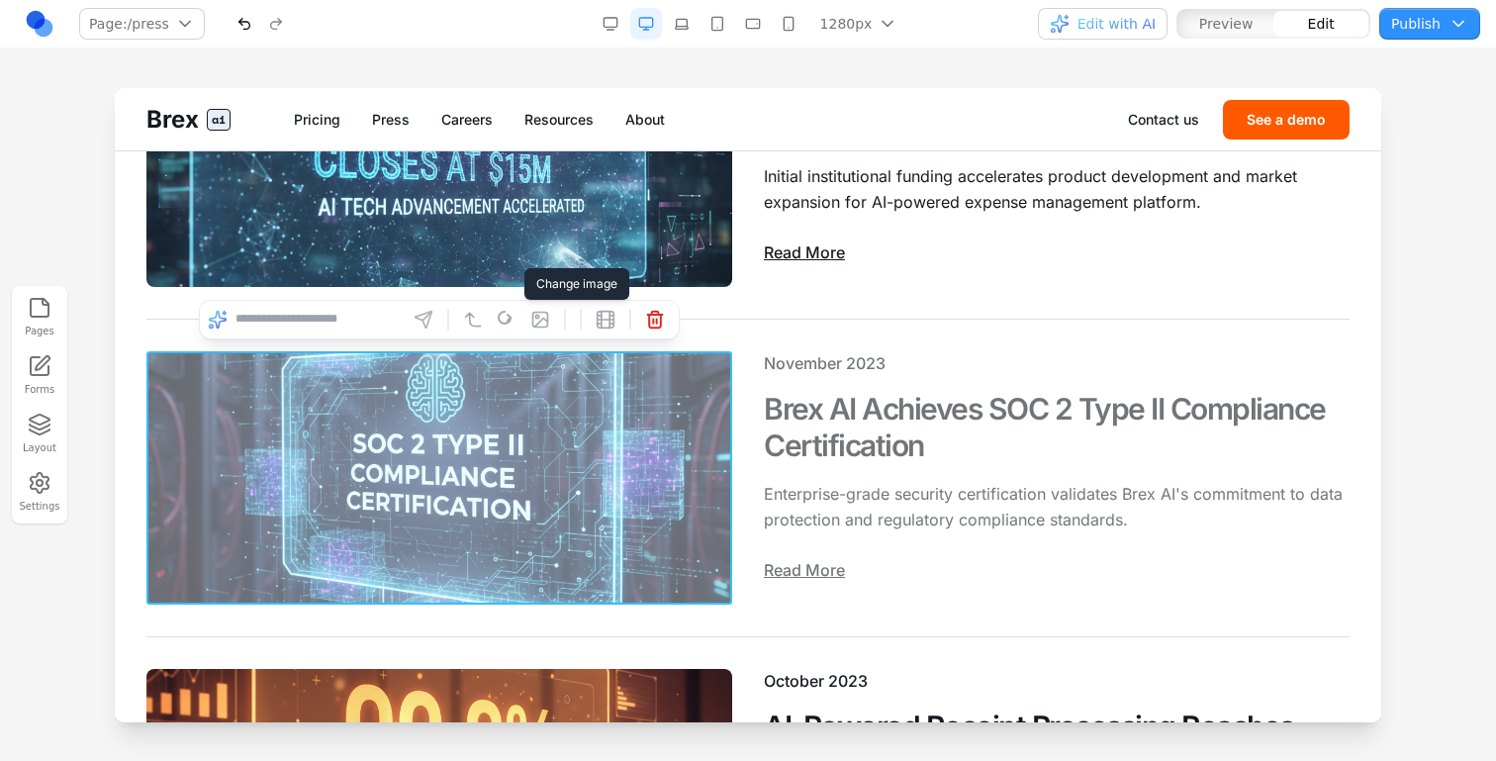
click at [525, 630] on div "November 2023 Brex AI Achieves SOC 2 Type II Compliance Certification Enterpris…" at bounding box center [747, 478] width 1203 height 317
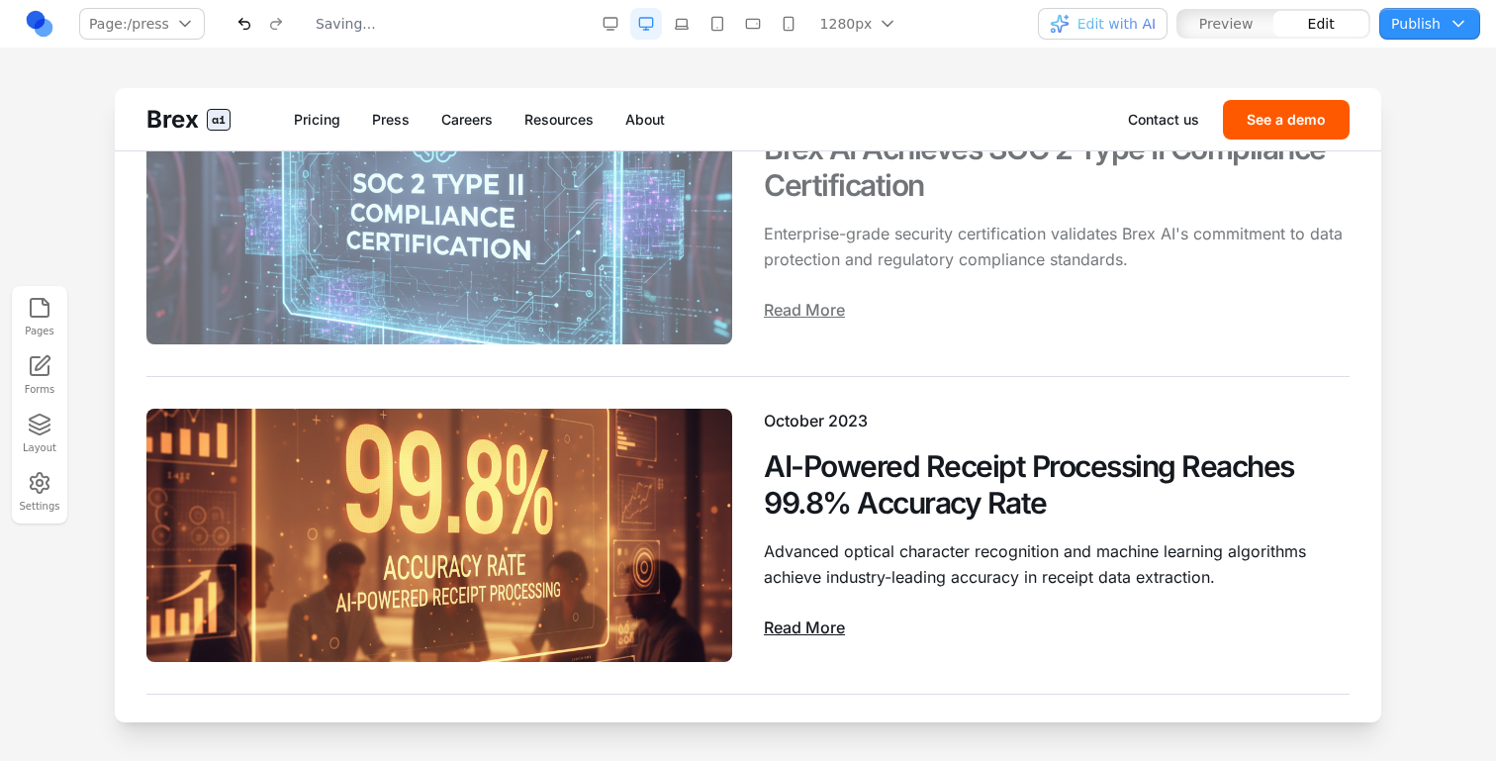
scroll to position [801, 0]
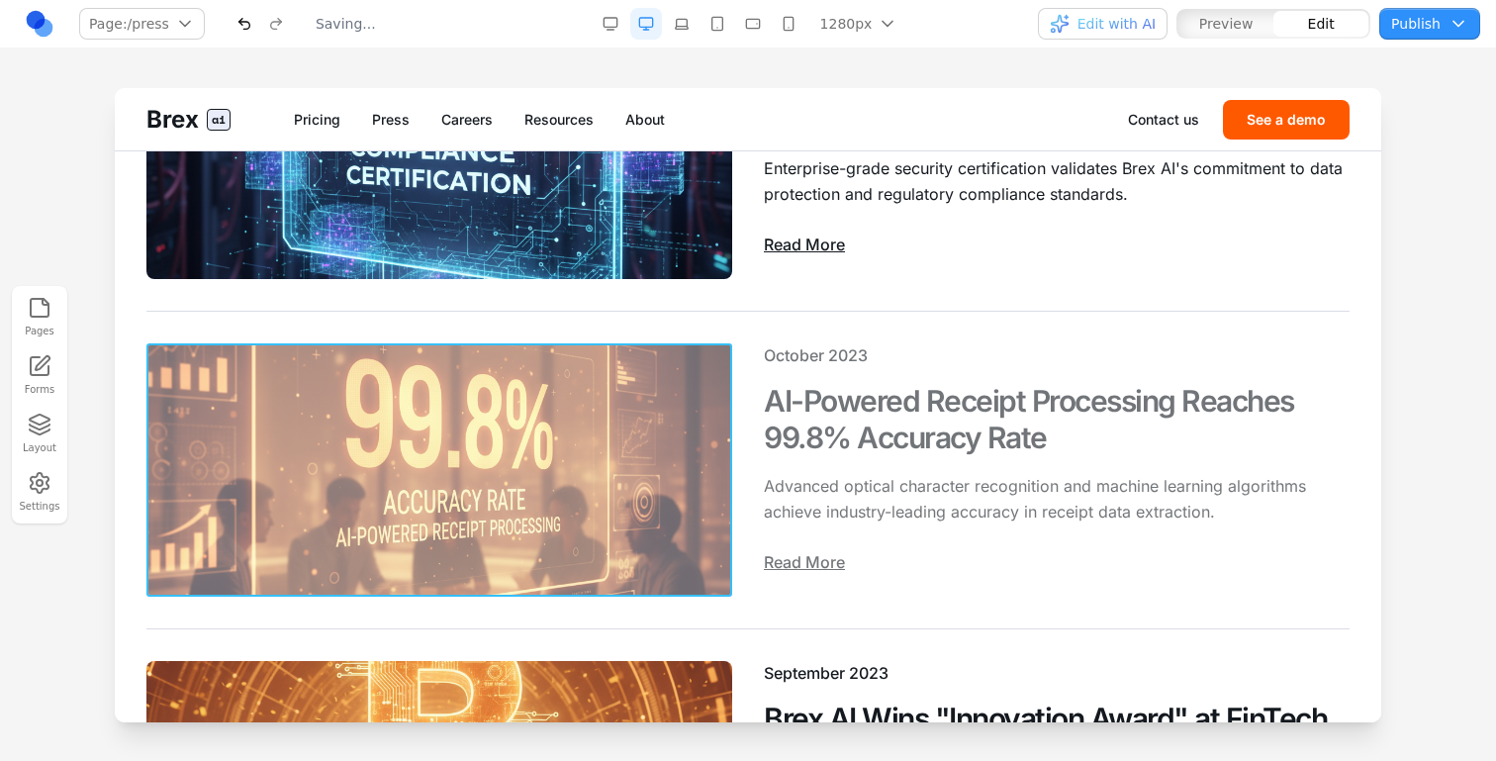
click at [548, 472] on img at bounding box center [439, 469] width 586 height 253
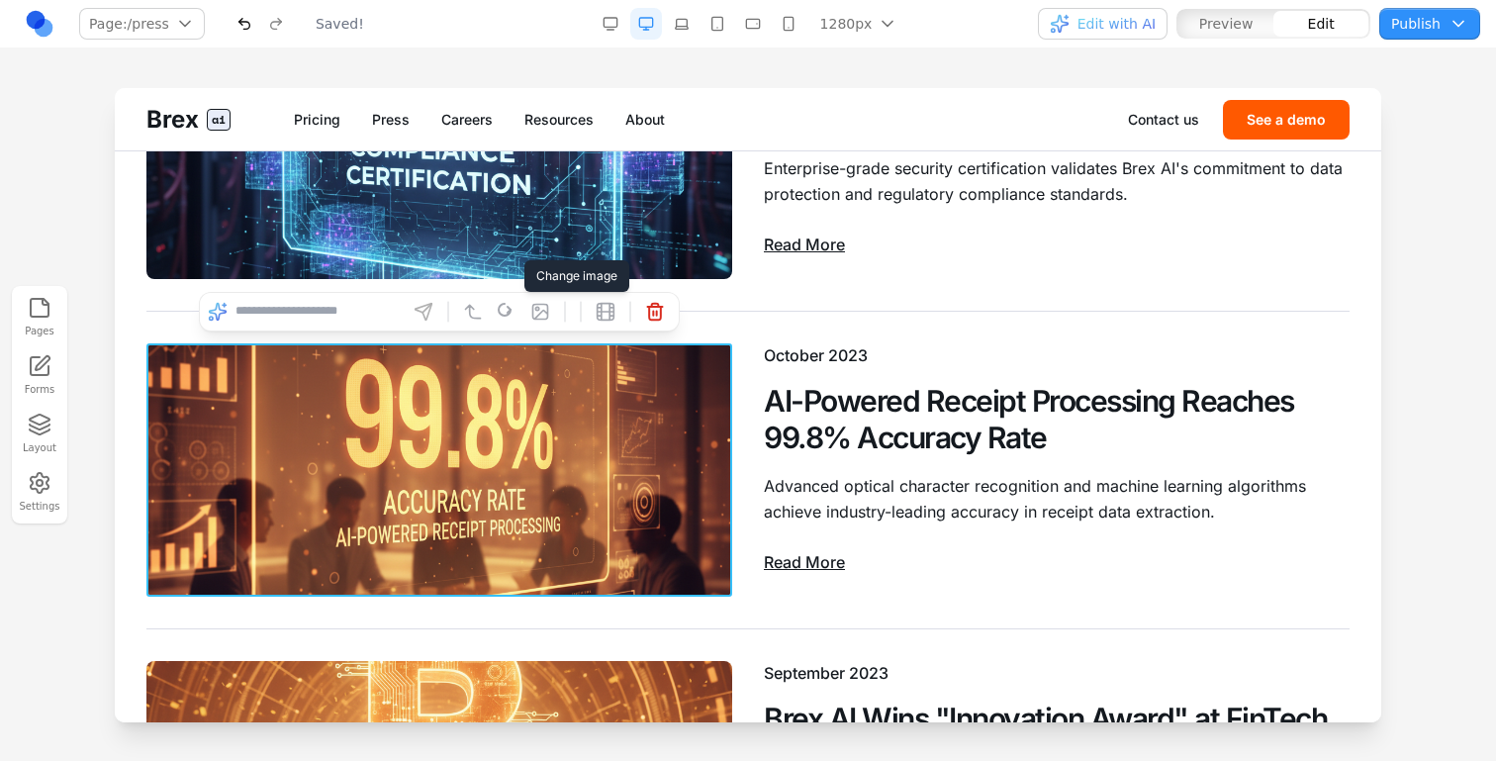
click at [535, 322] on button at bounding box center [541, 312] width 32 height 32
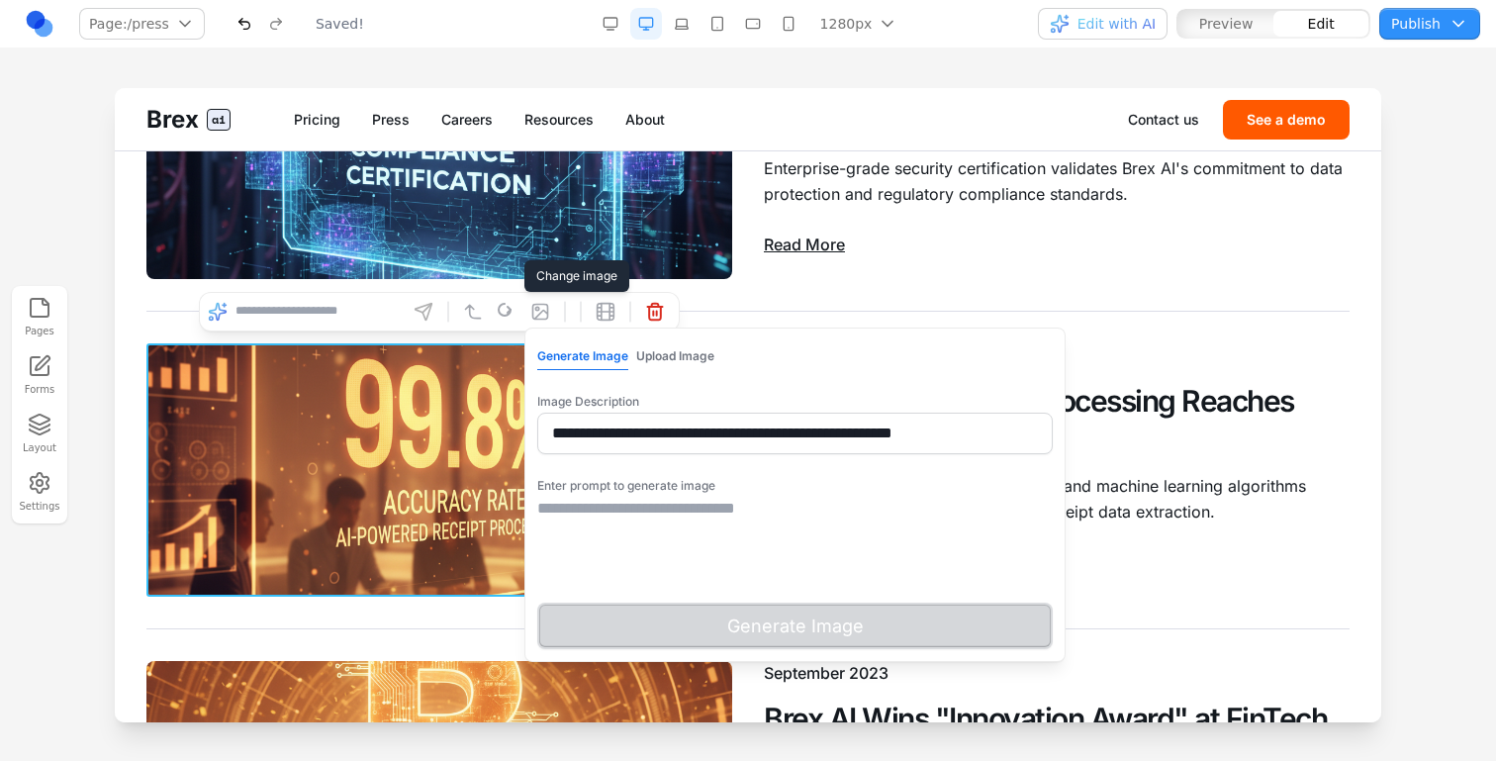
click at [611, 434] on input "**********" at bounding box center [795, 434] width 516 height 42
click at [667, 546] on textarea at bounding box center [795, 546] width 516 height 99
paste textarea "**********"
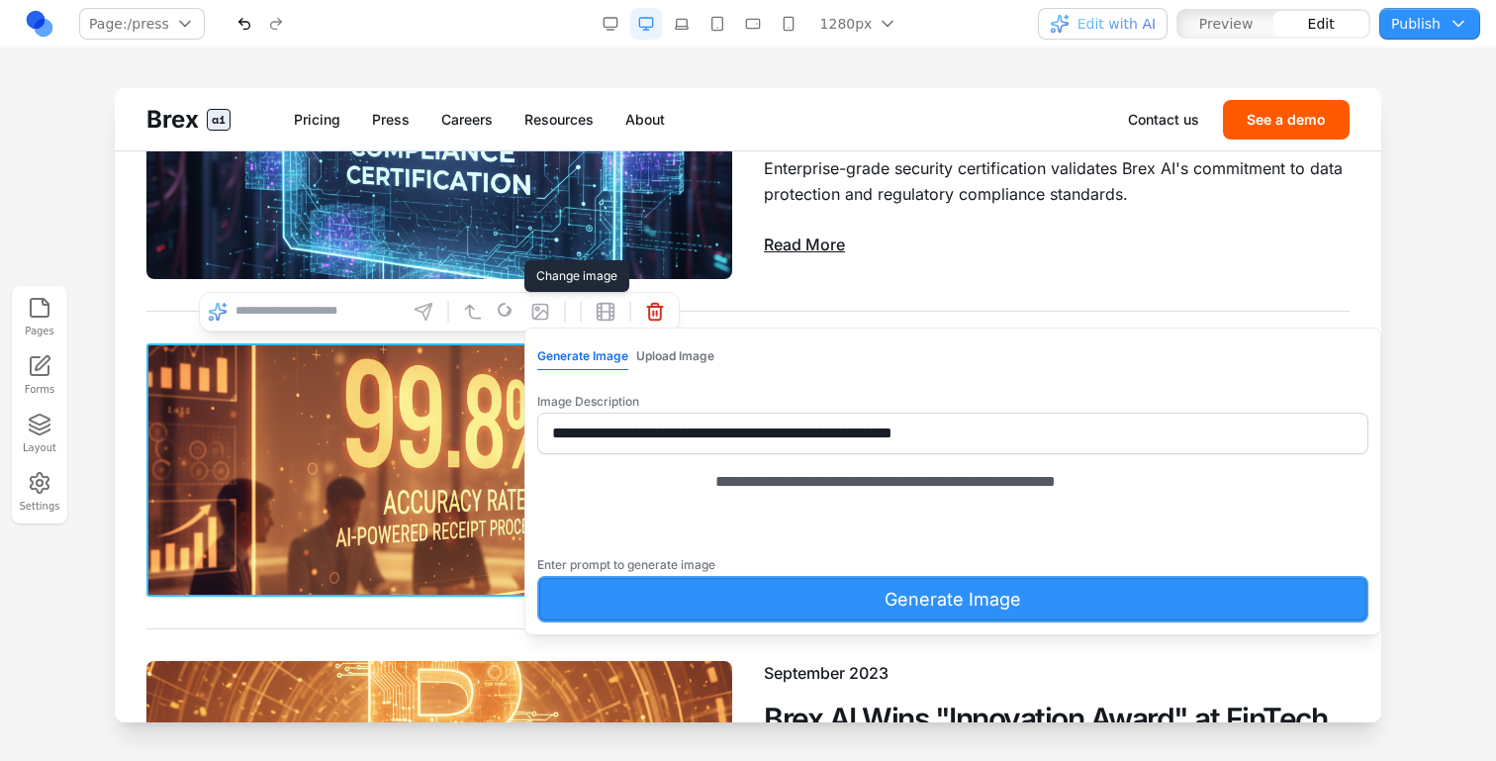
type textarea "**********"
click at [702, 623] on button "Generate Image" at bounding box center [952, 599] width 831 height 47
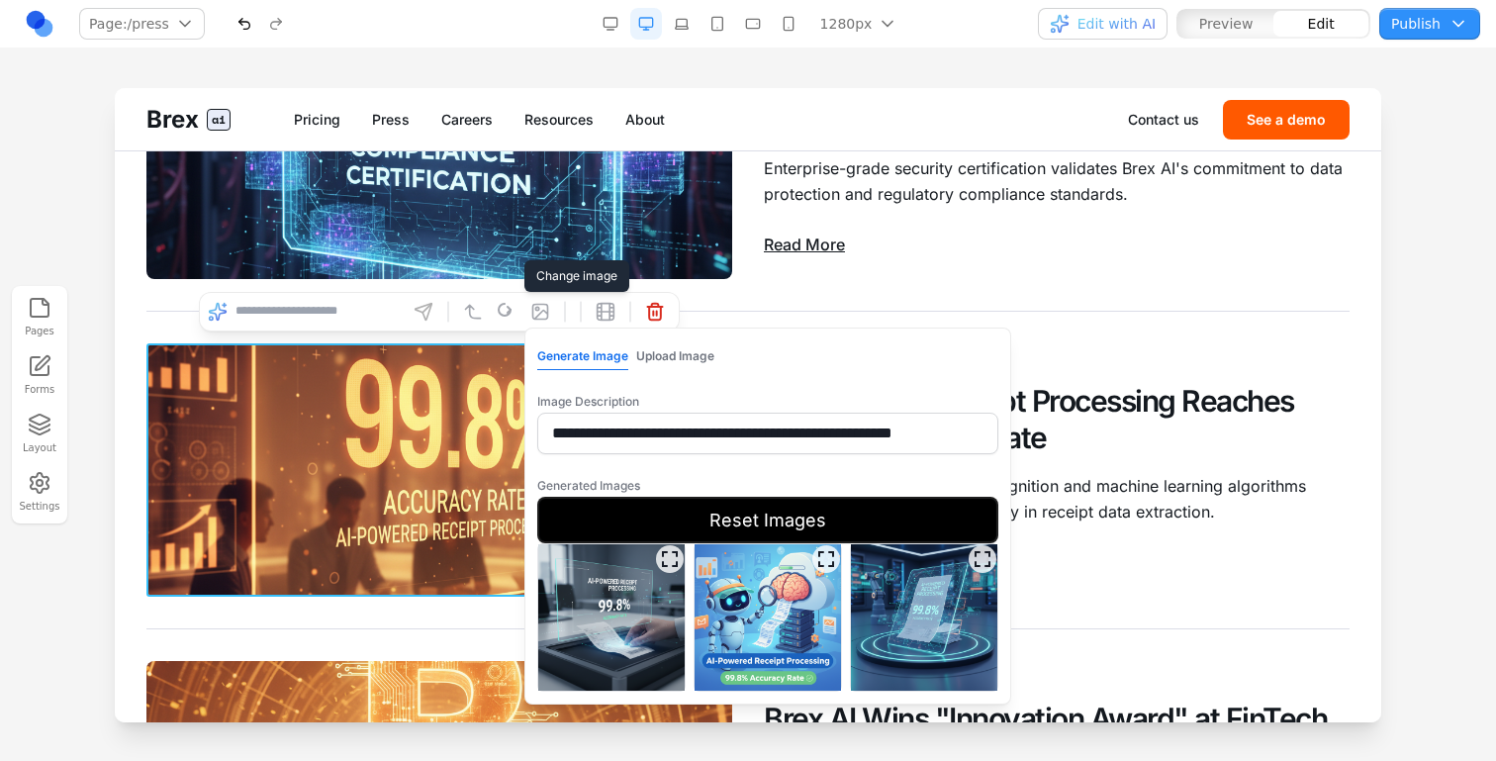
click at [645, 602] on img at bounding box center [611, 617] width 146 height 146
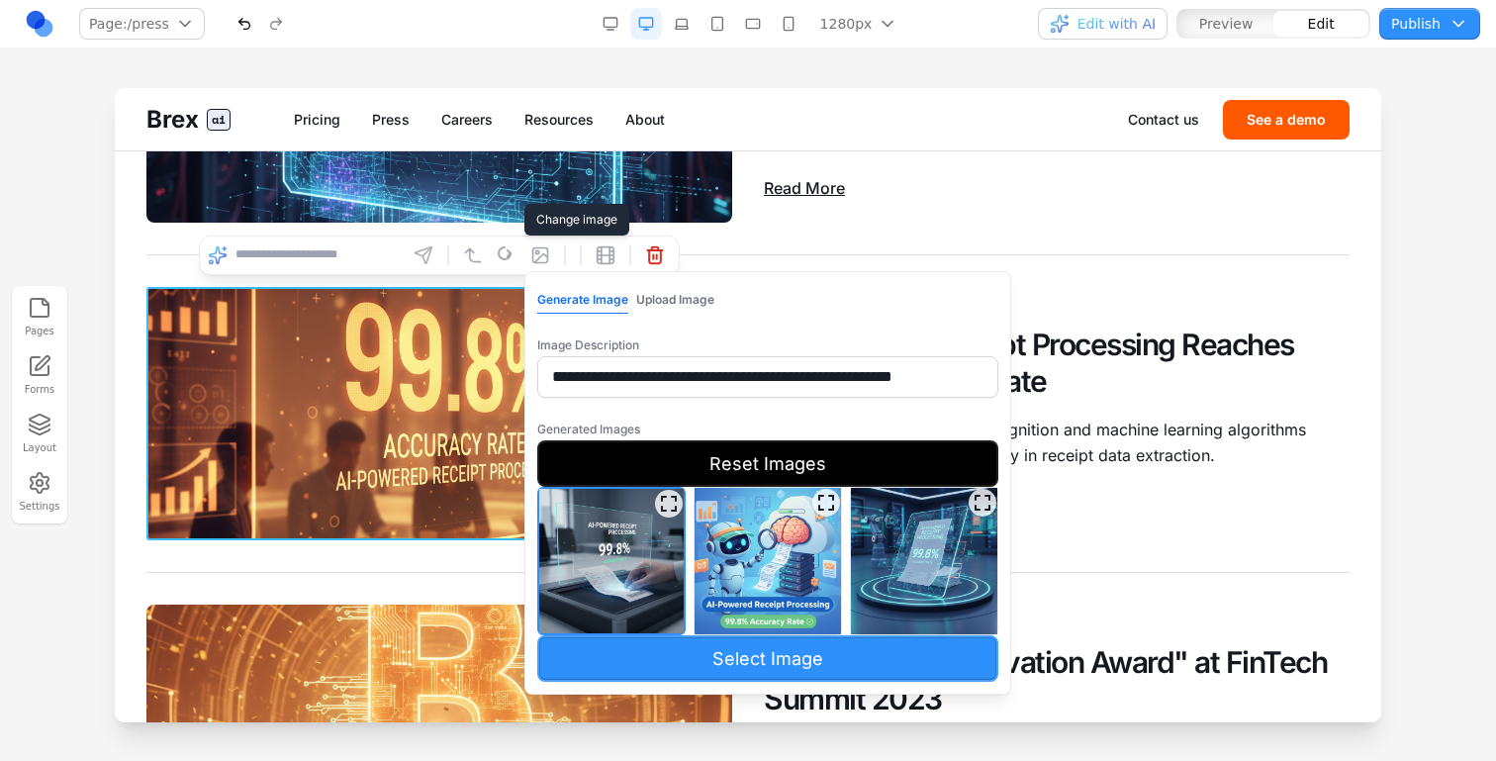
scroll to position [880, 0]
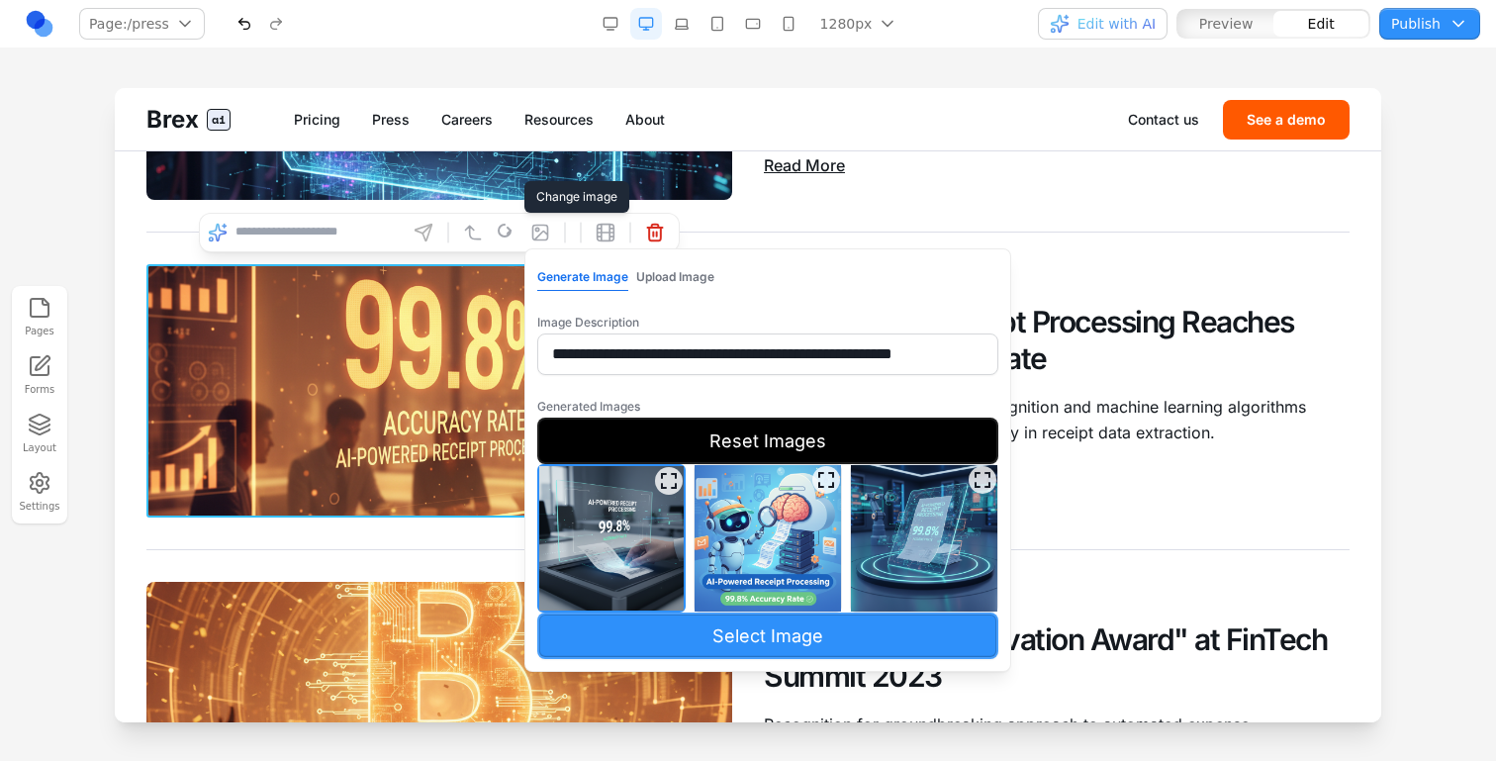
click at [653, 630] on button "Select Image" at bounding box center [767, 636] width 461 height 47
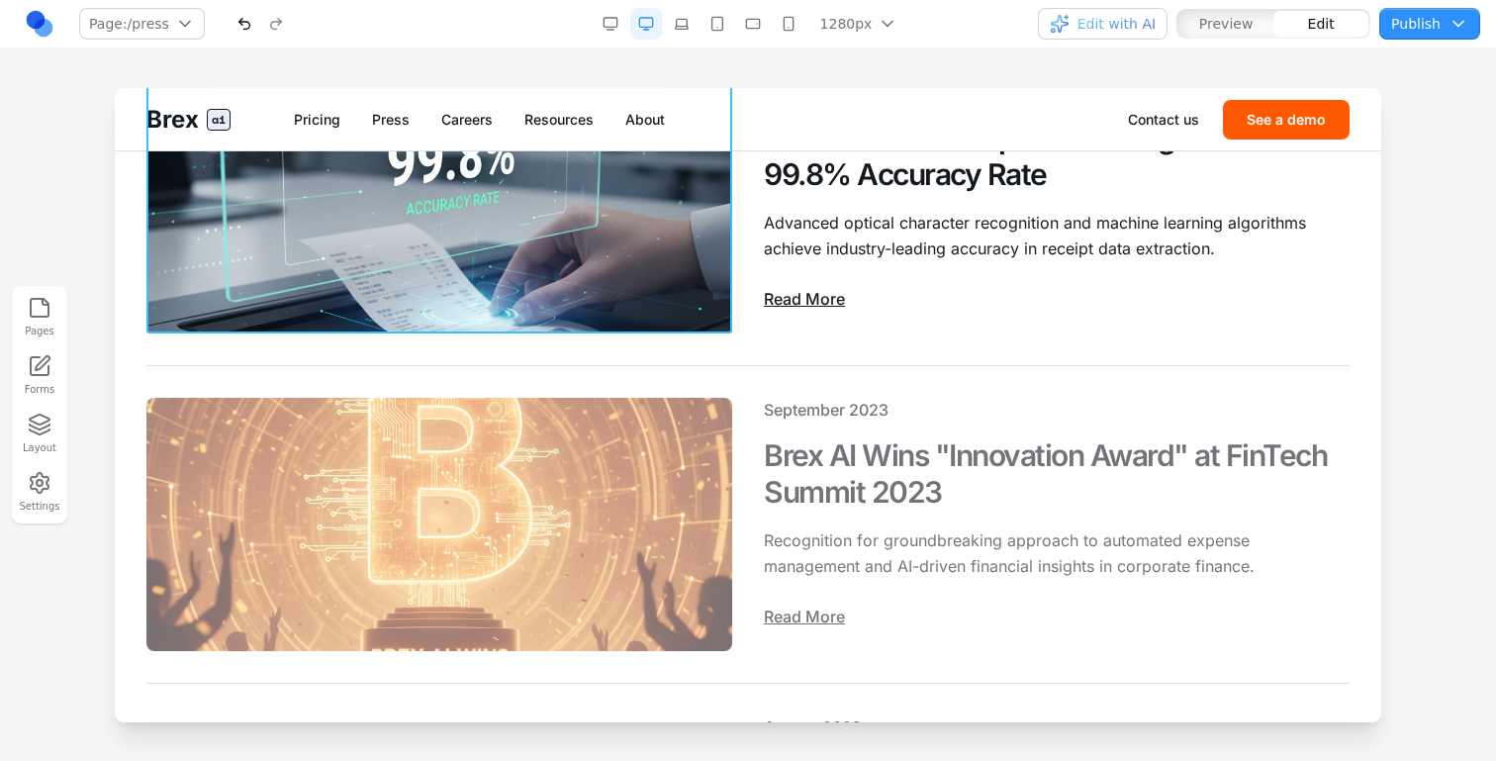
scroll to position [1149, 0]
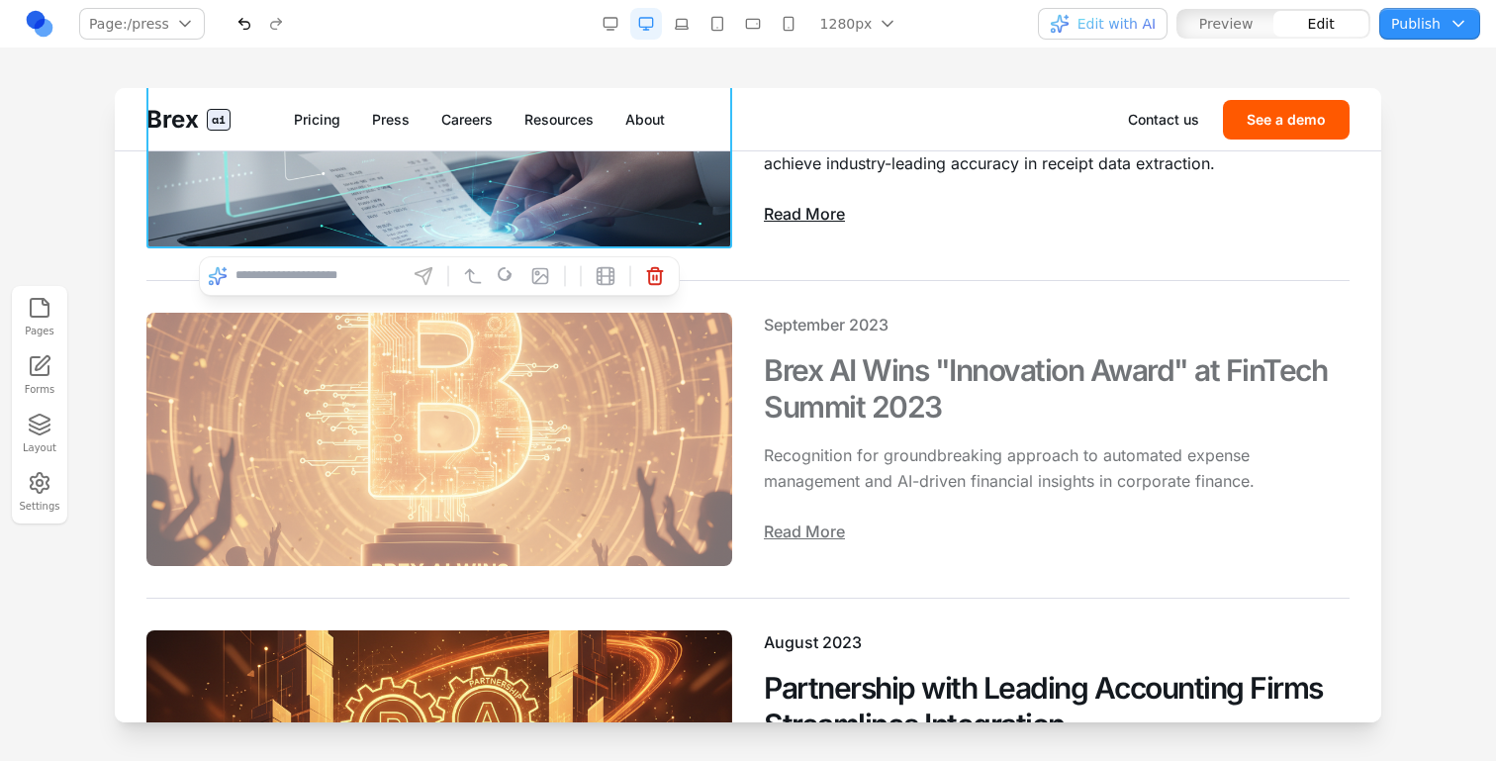
click at [601, 501] on img at bounding box center [439, 439] width 586 height 253
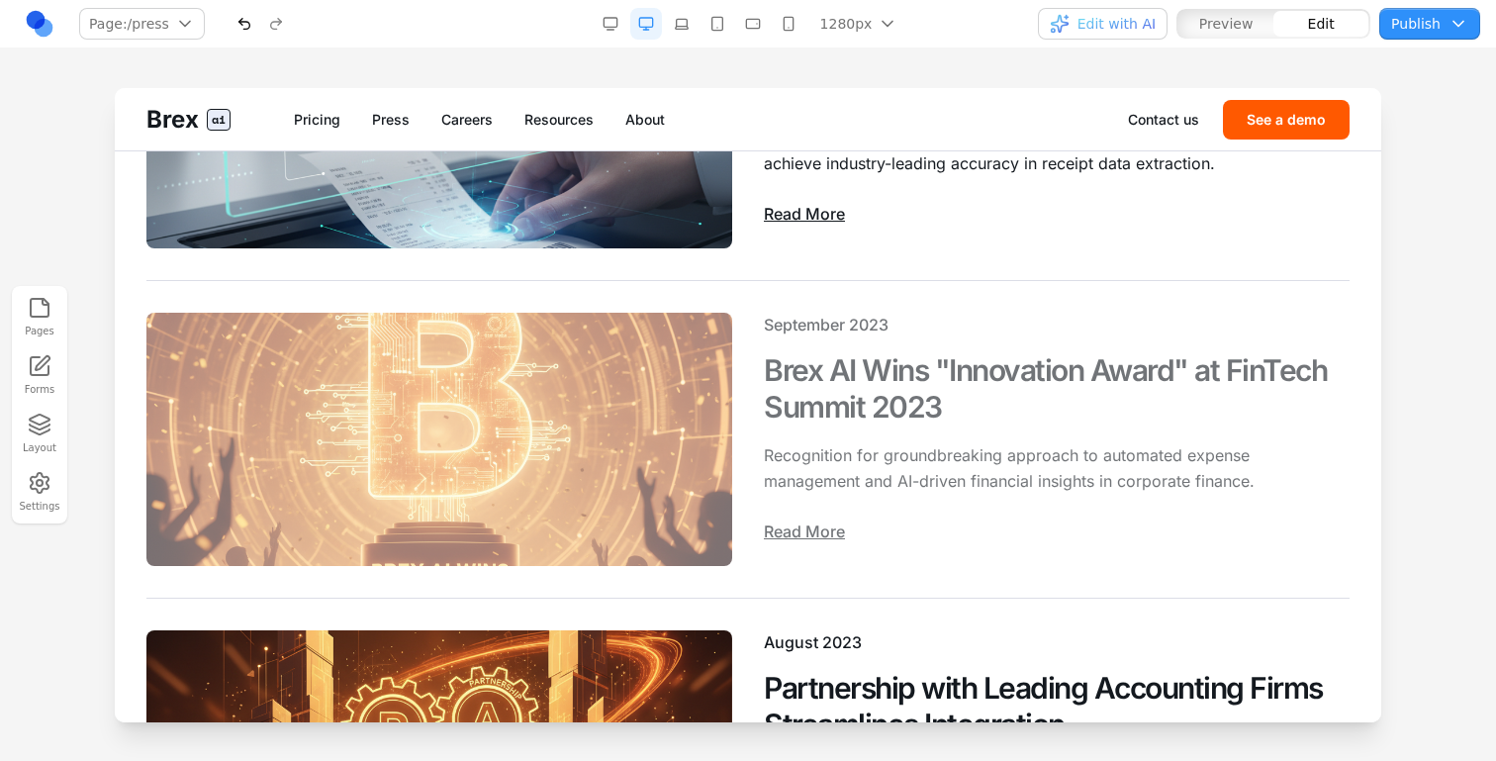
click at [455, 358] on img at bounding box center [439, 439] width 586 height 253
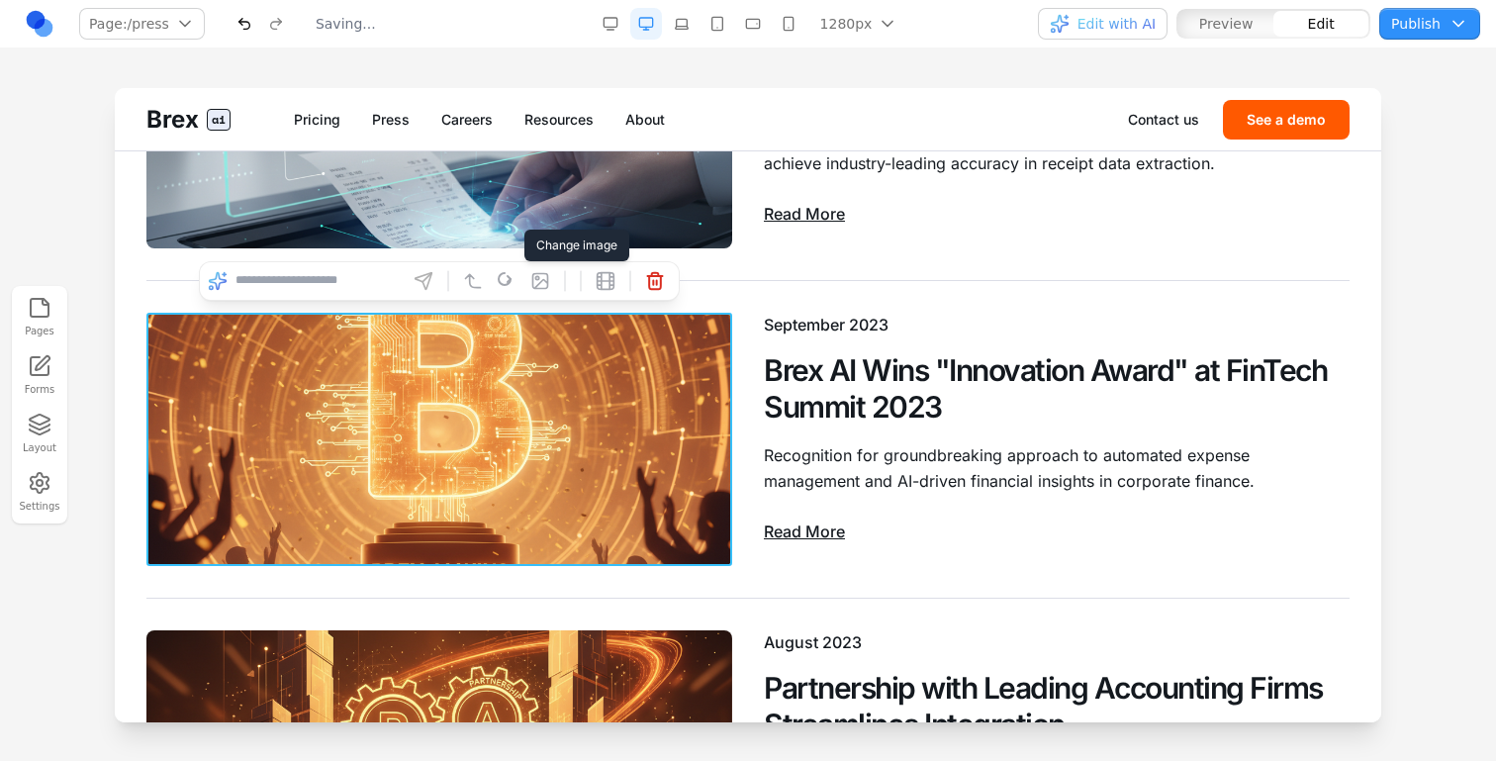
click at [536, 279] on icon at bounding box center [540, 280] width 15 height 15
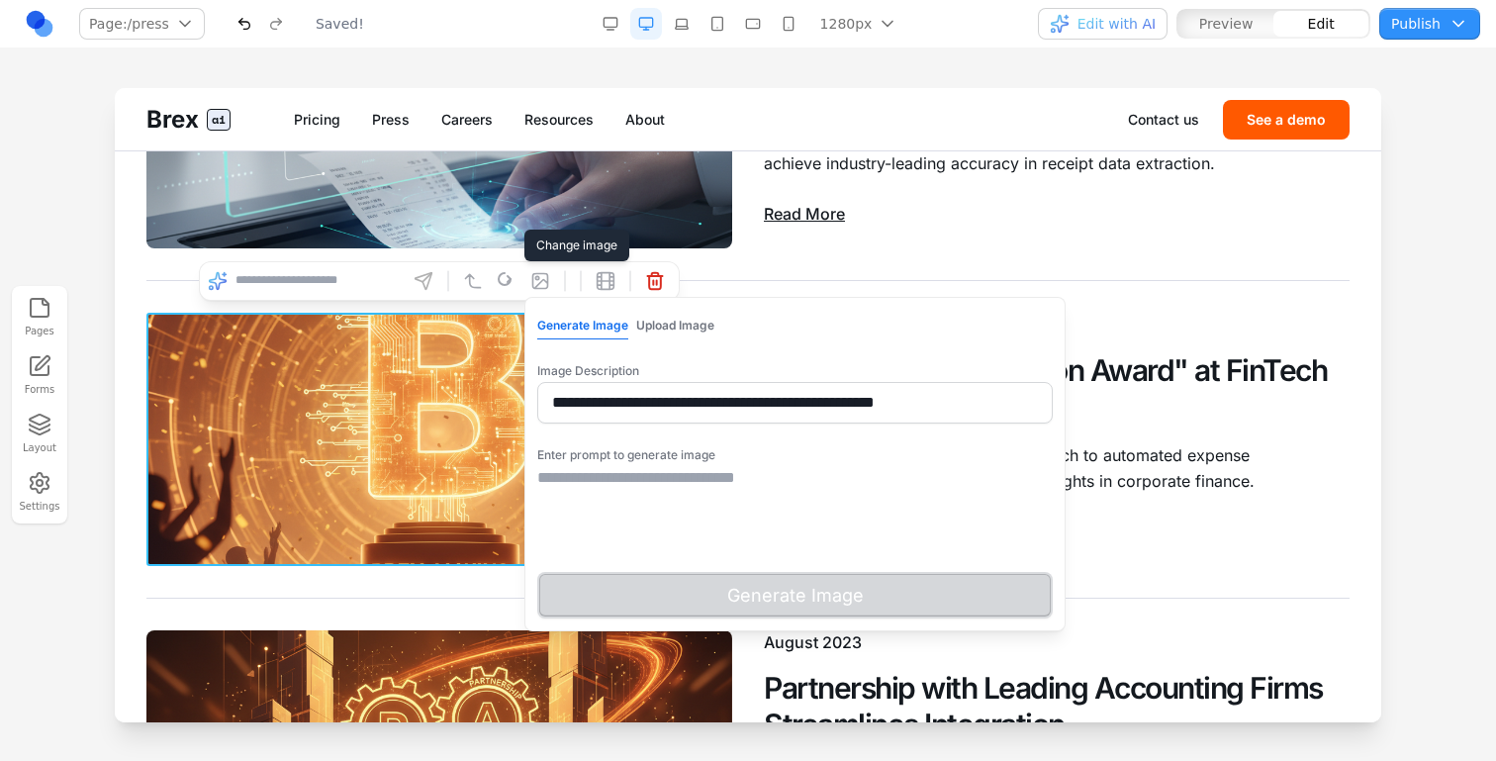
click at [613, 402] on input "**********" at bounding box center [795, 403] width 516 height 42
click at [654, 496] on textarea at bounding box center [795, 515] width 516 height 99
paste textarea "**********"
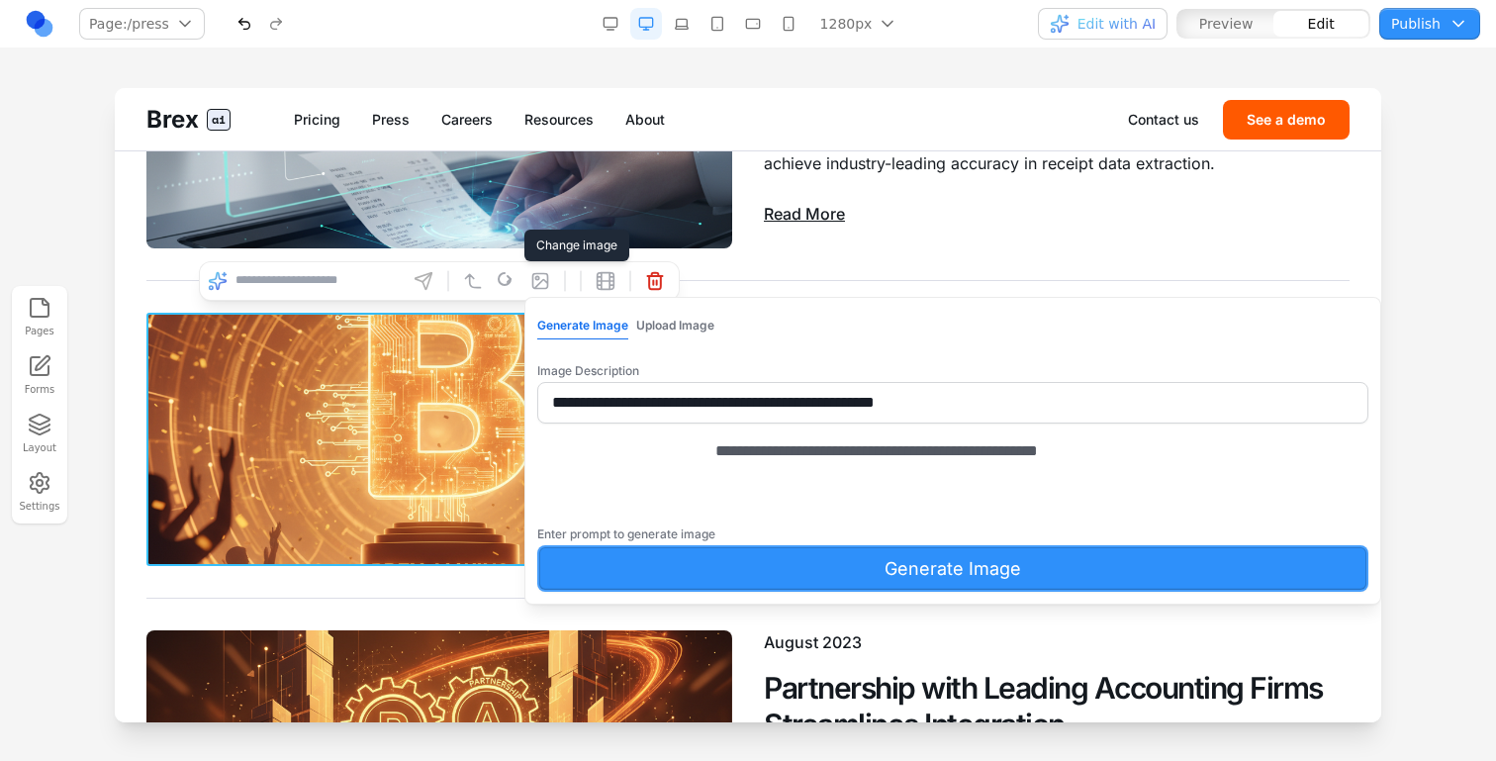
drag, startPoint x: 598, startPoint y: 482, endPoint x: 524, endPoint y: 482, distance: 74.2
click at [524, 482] on body "Brex ai Pricing Press Careers Resources About Contact us See a demo Close Prici…" at bounding box center [748, 526] width 1267 height 3175
type textarea "**********"
click at [632, 588] on button "Generate Image" at bounding box center [952, 568] width 831 height 47
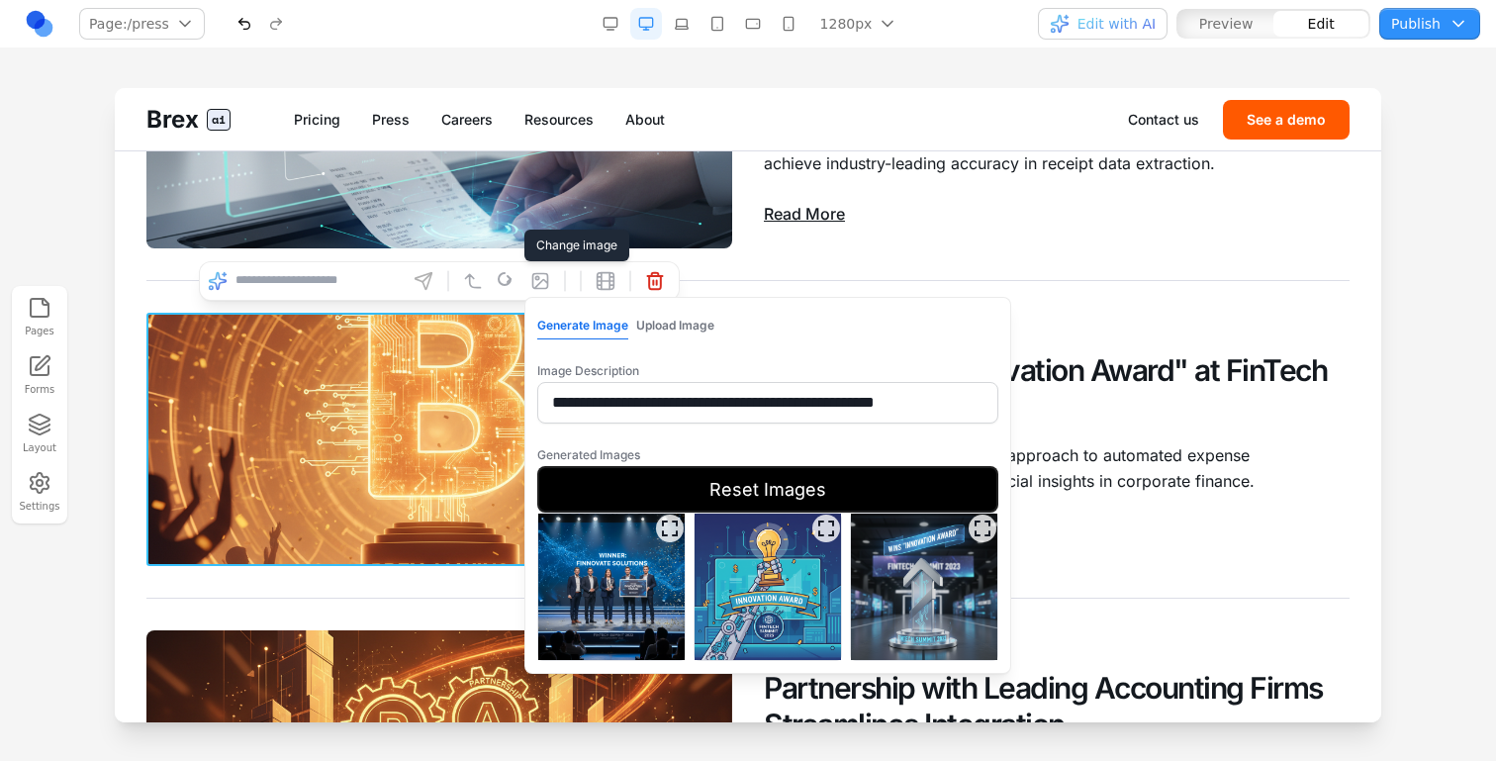
click at [933, 589] on img at bounding box center [924, 587] width 146 height 146
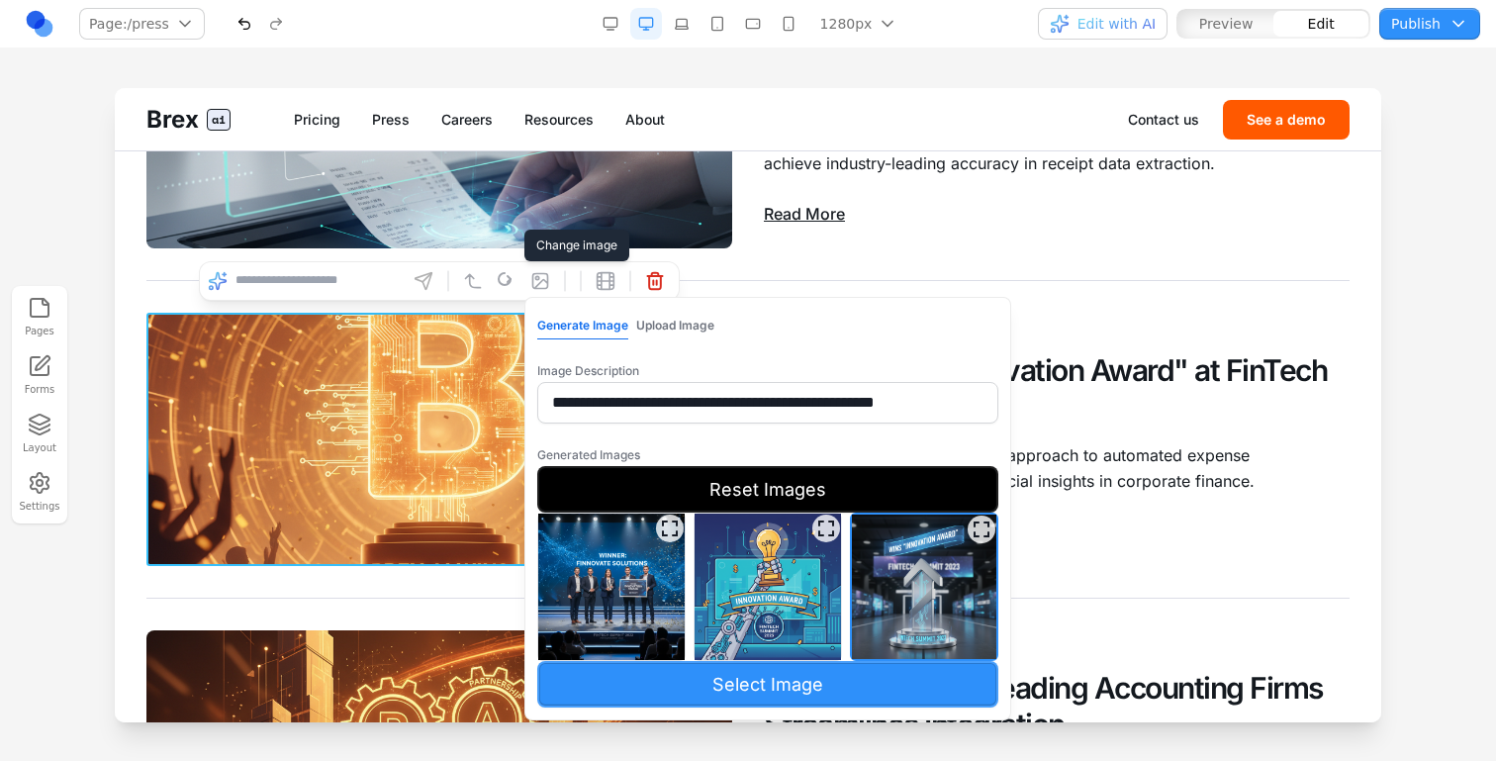
click at [893, 680] on button "Select Image" at bounding box center [767, 684] width 461 height 47
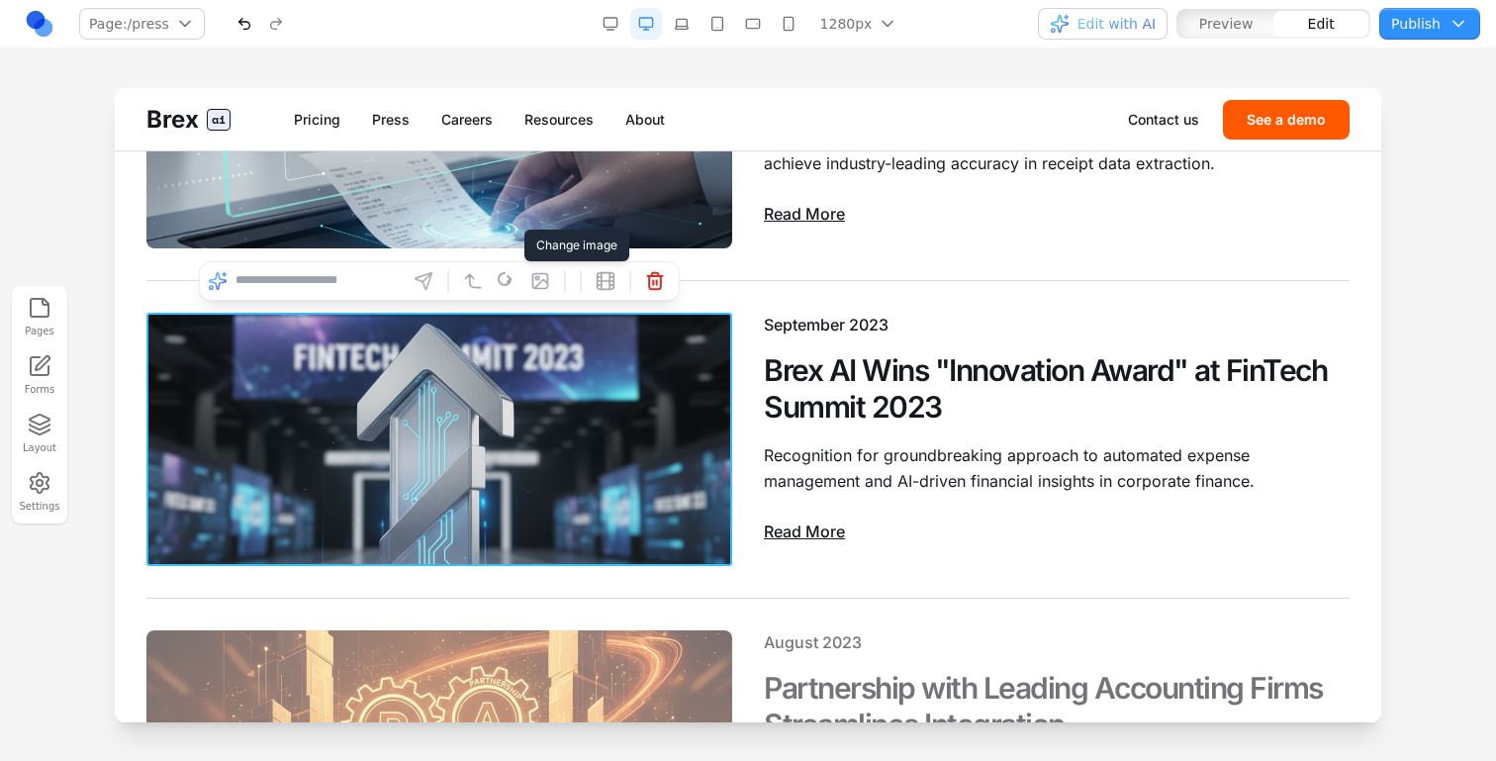
click at [581, 606] on div "August 2023 Partnership with Leading Accounting Firms Streamlines Integration S…" at bounding box center [747, 757] width 1203 height 317
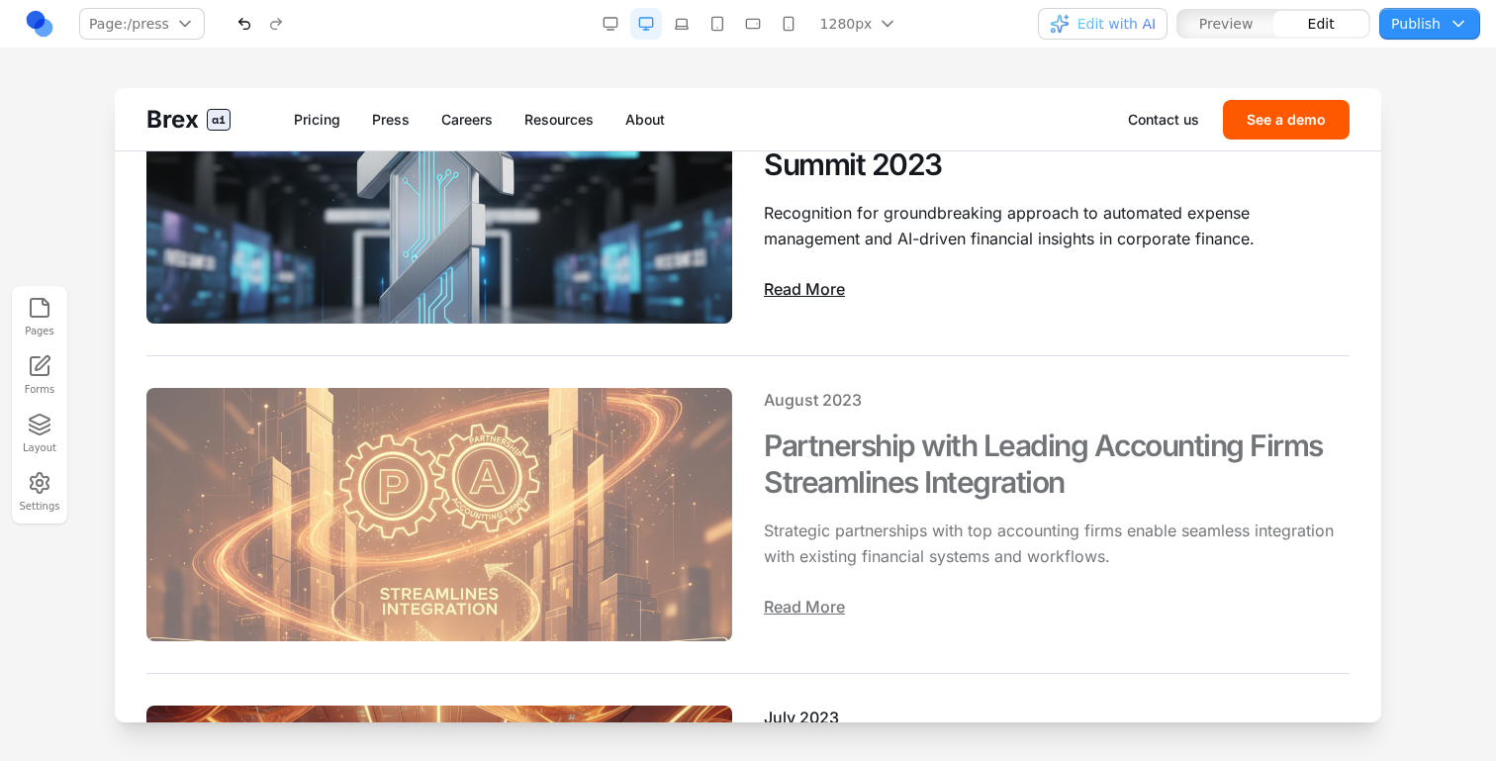
scroll to position [1483, 0]
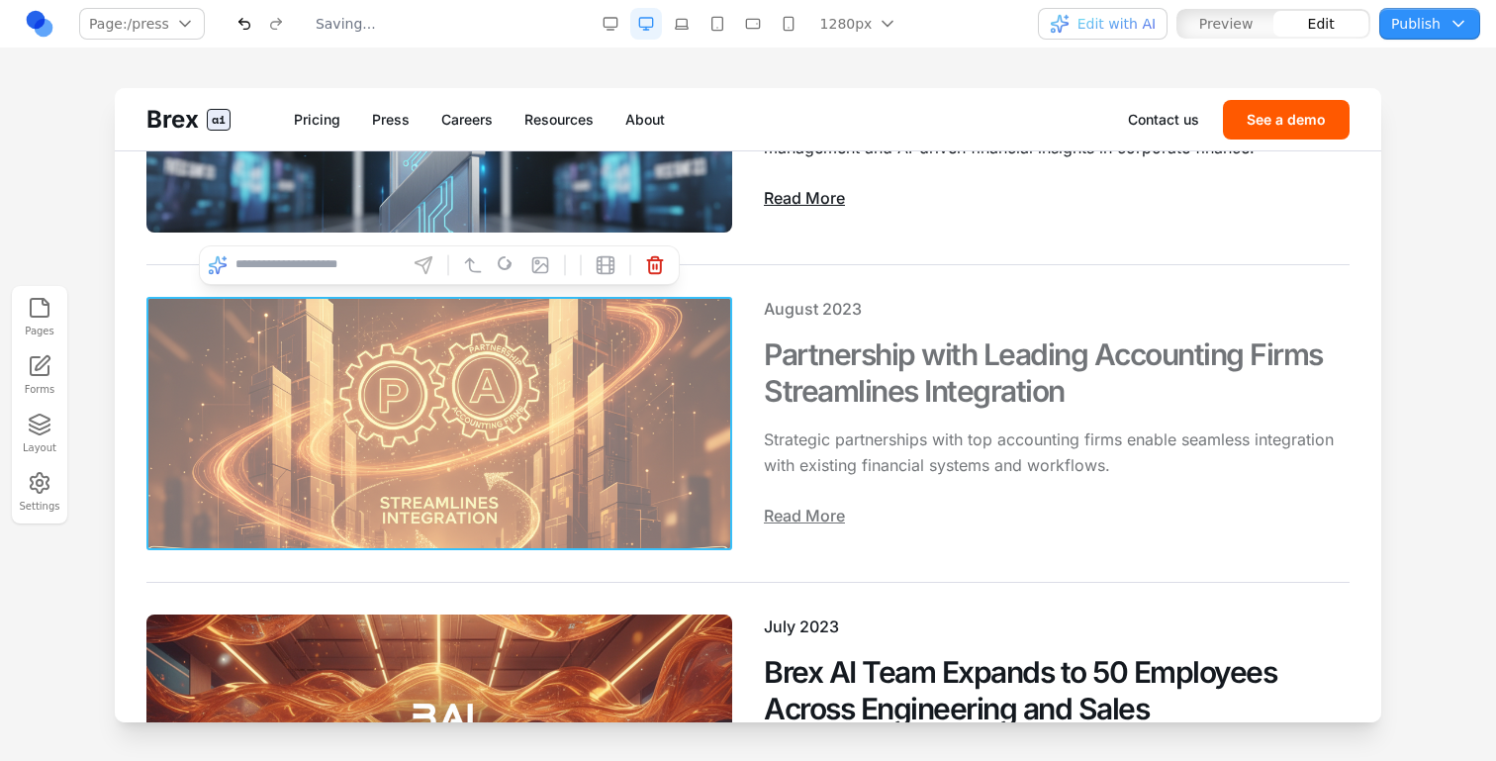
click at [569, 459] on img at bounding box center [439, 423] width 586 height 253
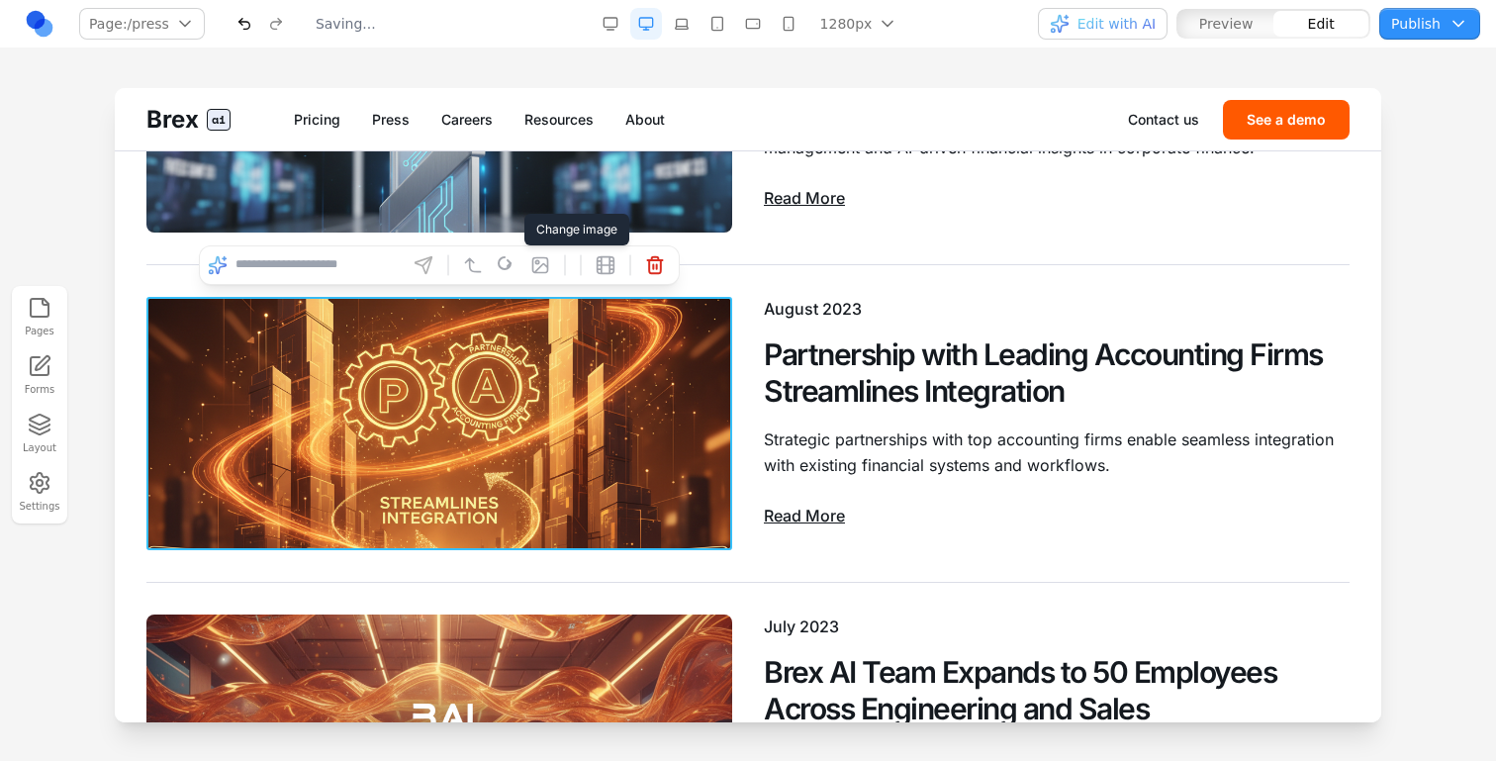
click at [528, 271] on button at bounding box center [541, 265] width 32 height 32
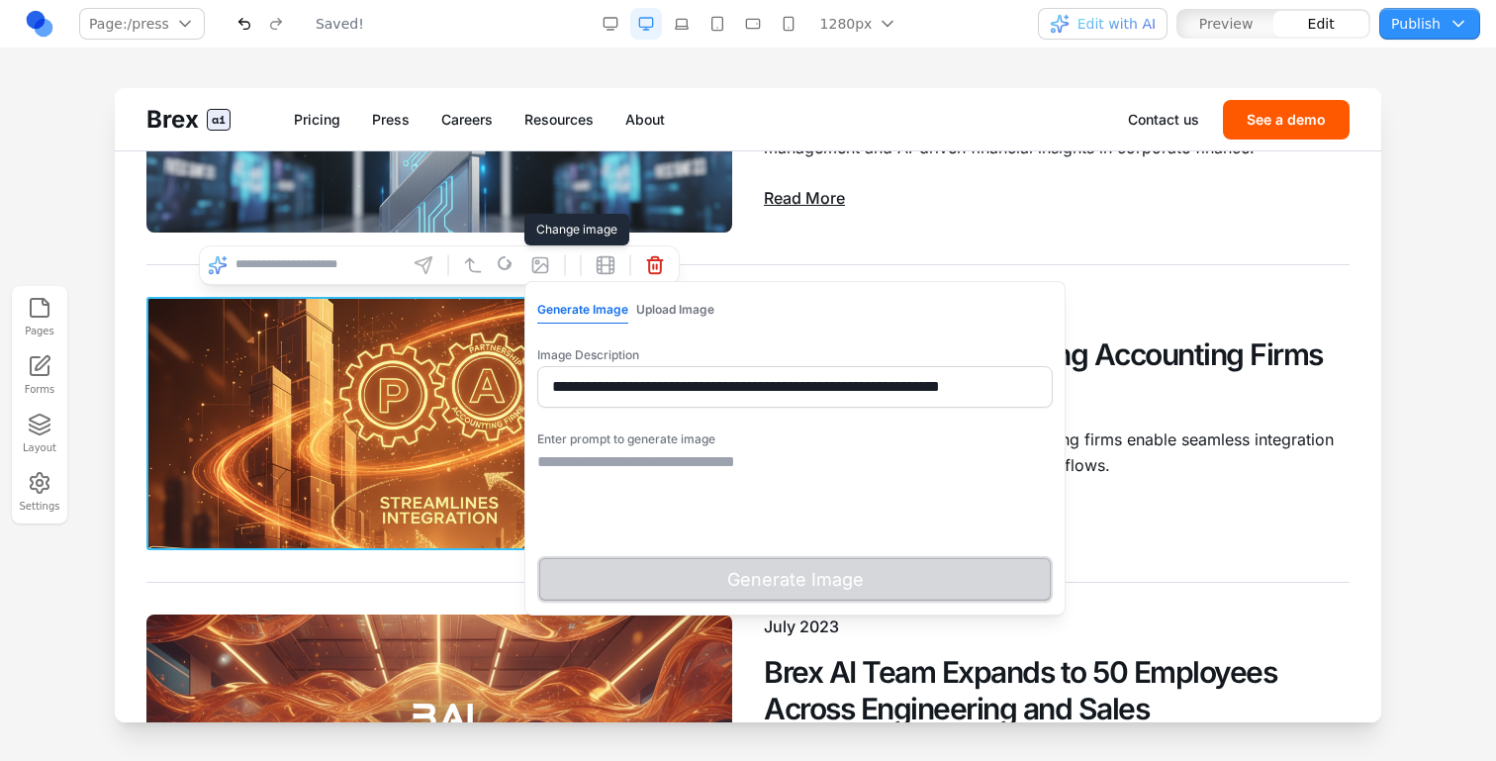
click at [580, 388] on input "**********" at bounding box center [795, 387] width 516 height 42
click at [623, 489] on textarea at bounding box center [795, 499] width 516 height 99
paste textarea "**********"
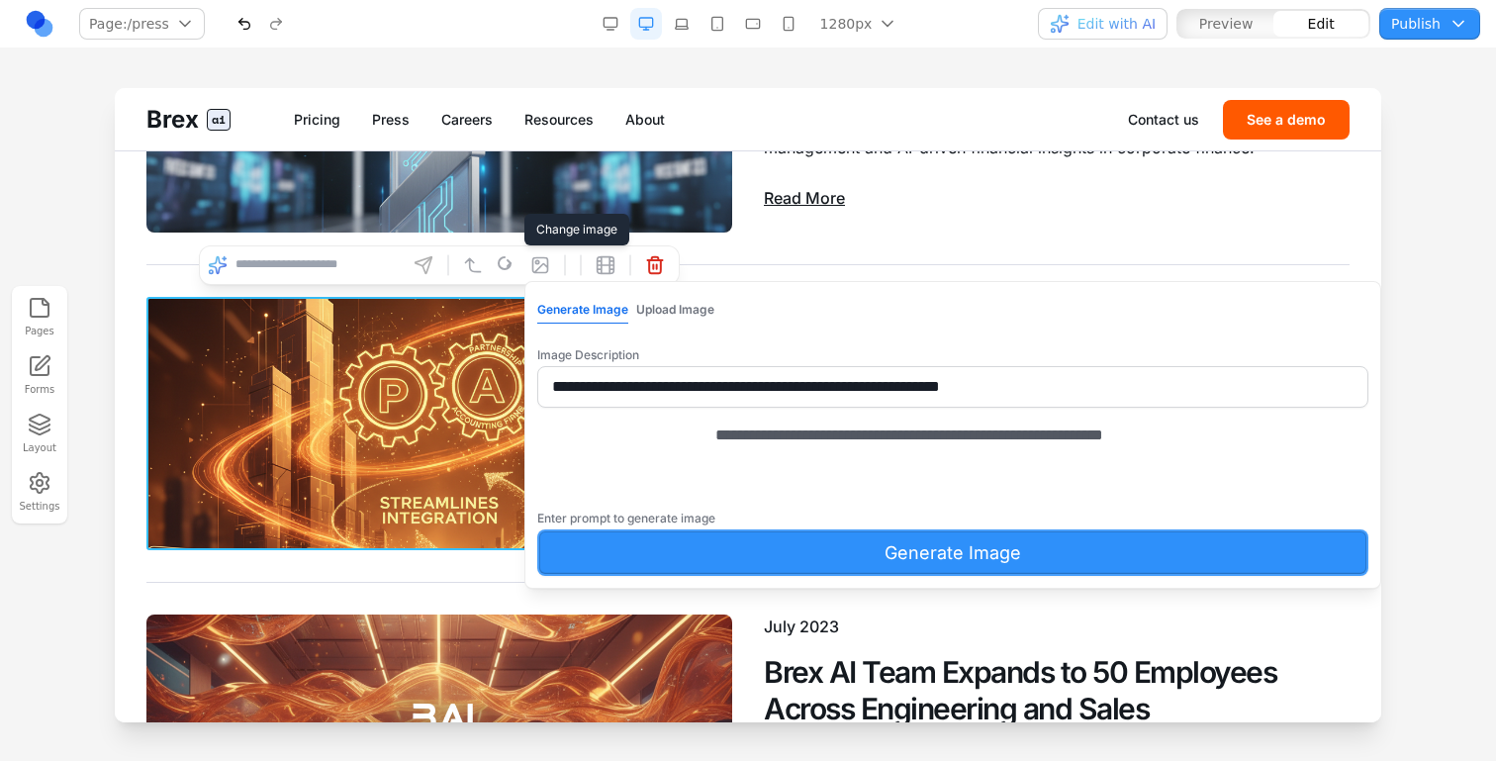
type textarea "**********"
click at [656, 576] on button "Generate Image" at bounding box center [952, 552] width 831 height 47
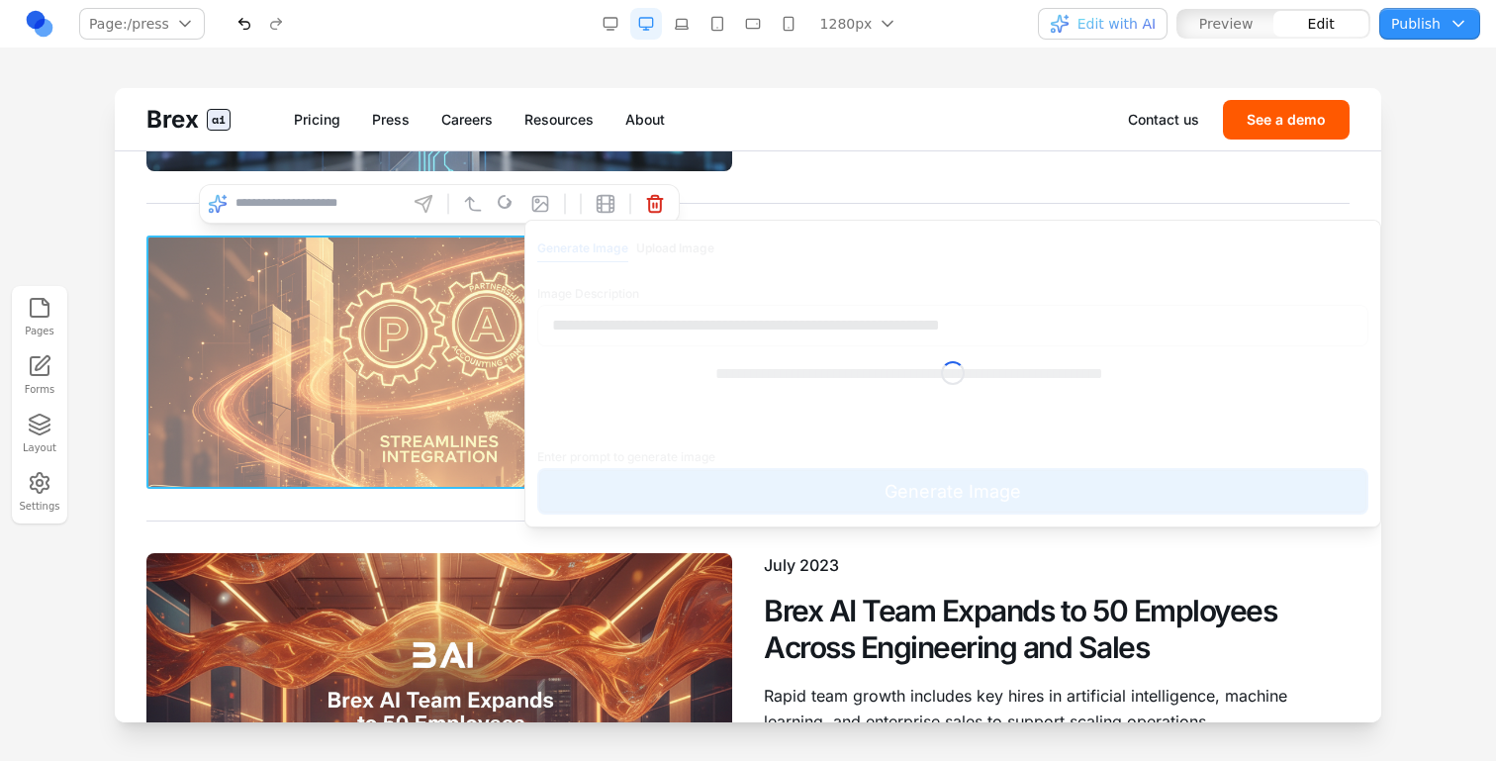
scroll to position [1540, 0]
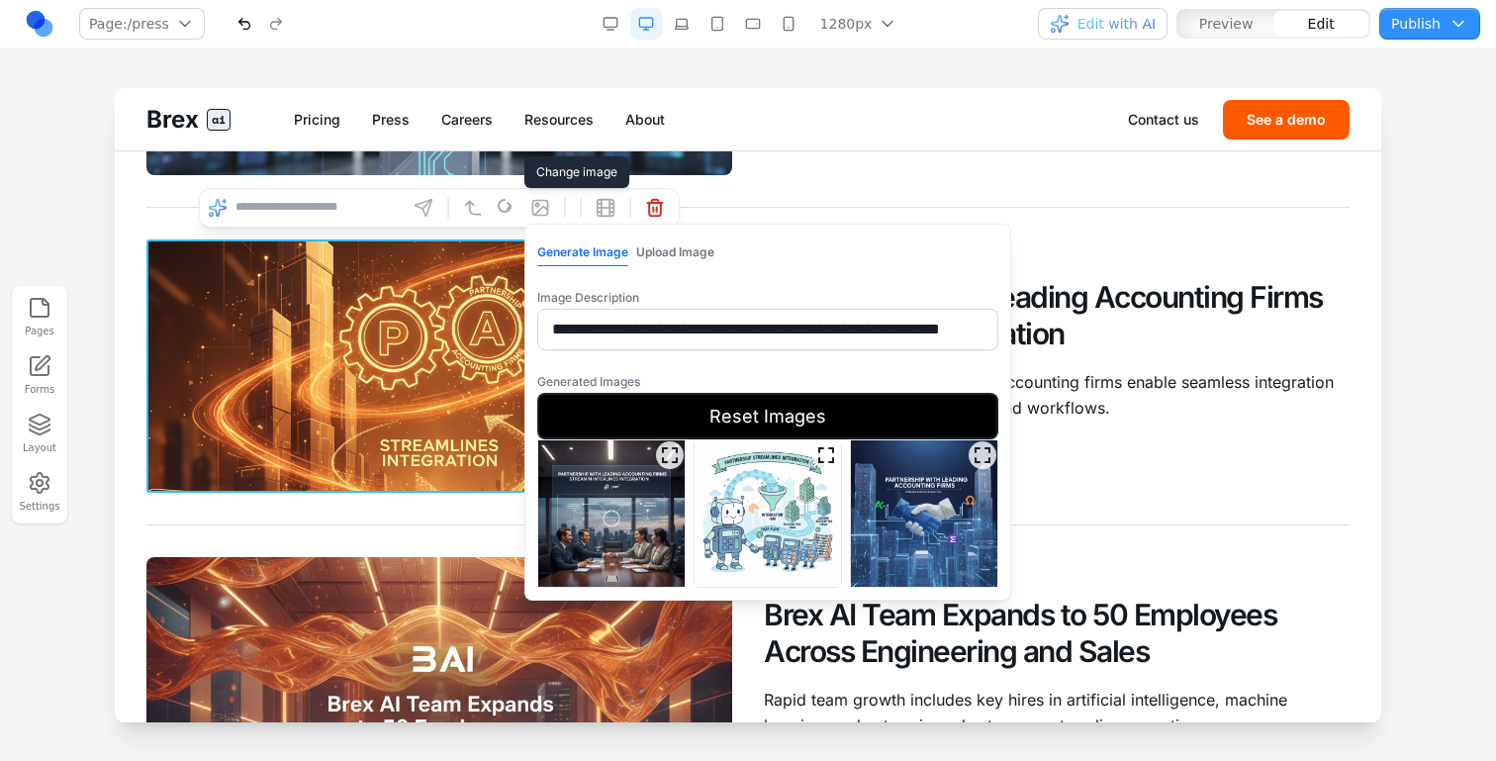
click at [878, 519] on img at bounding box center [924, 513] width 146 height 146
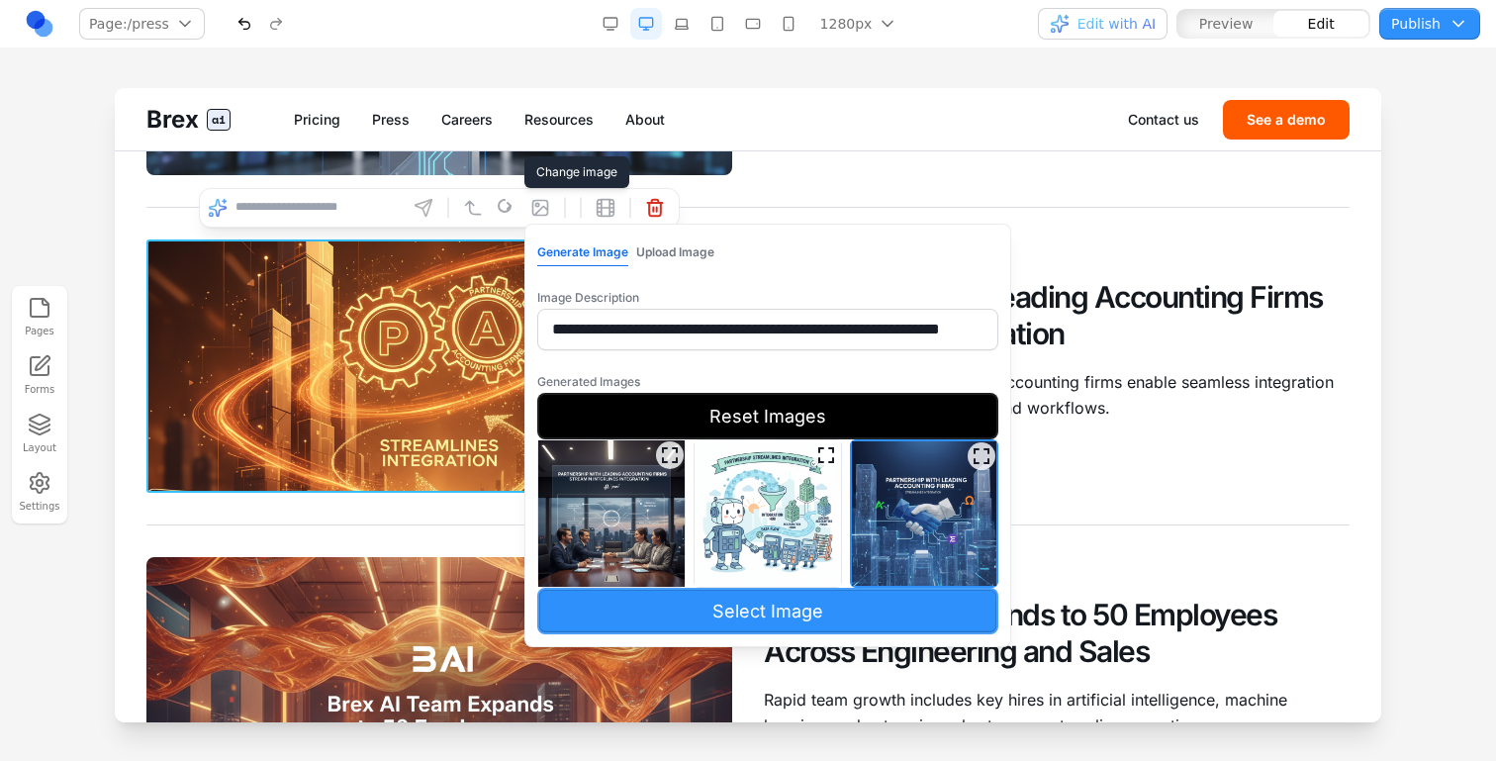
click at [654, 558] on img at bounding box center [611, 513] width 146 height 146
click at [654, 624] on button "Select Image" at bounding box center [767, 611] width 461 height 47
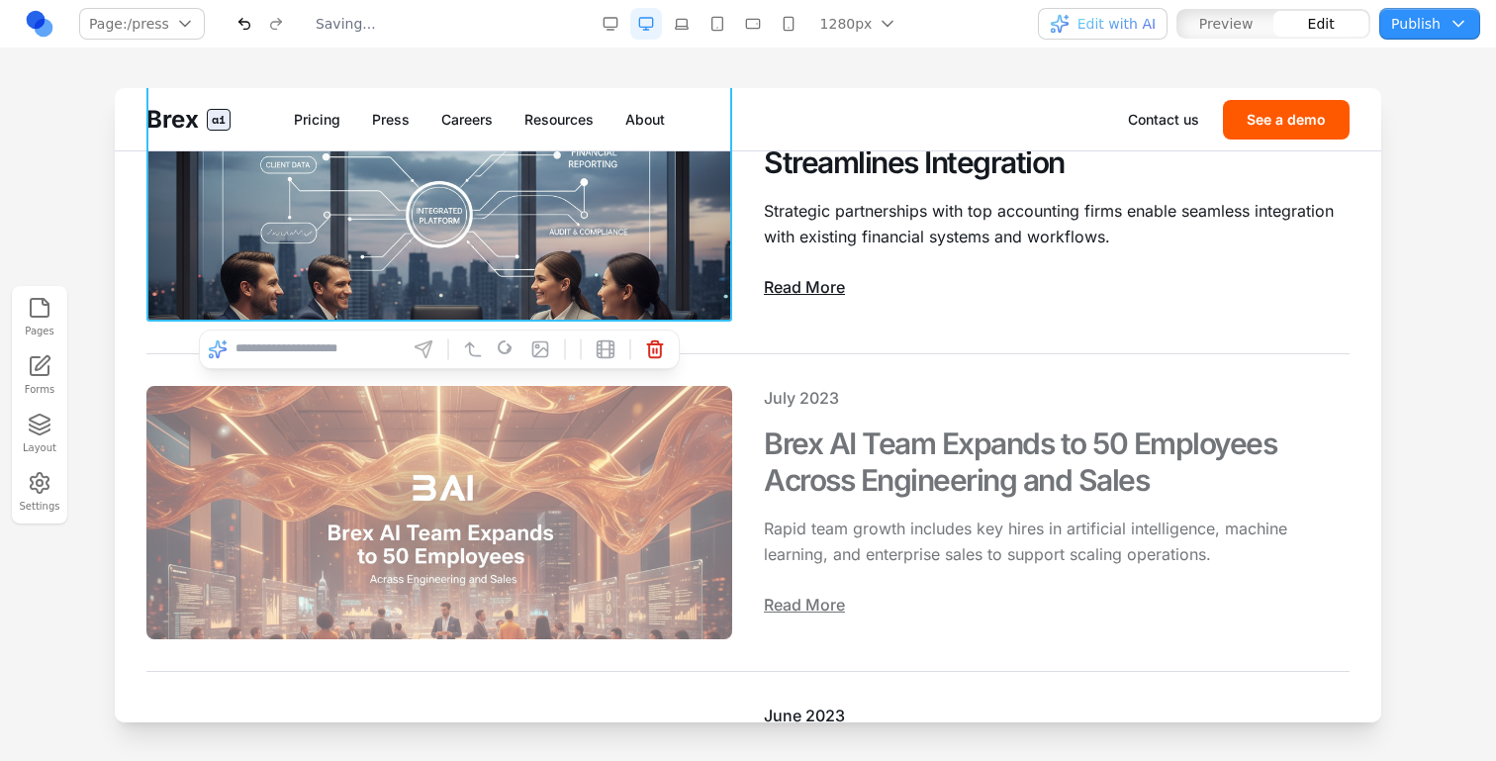
scroll to position [1749, 0]
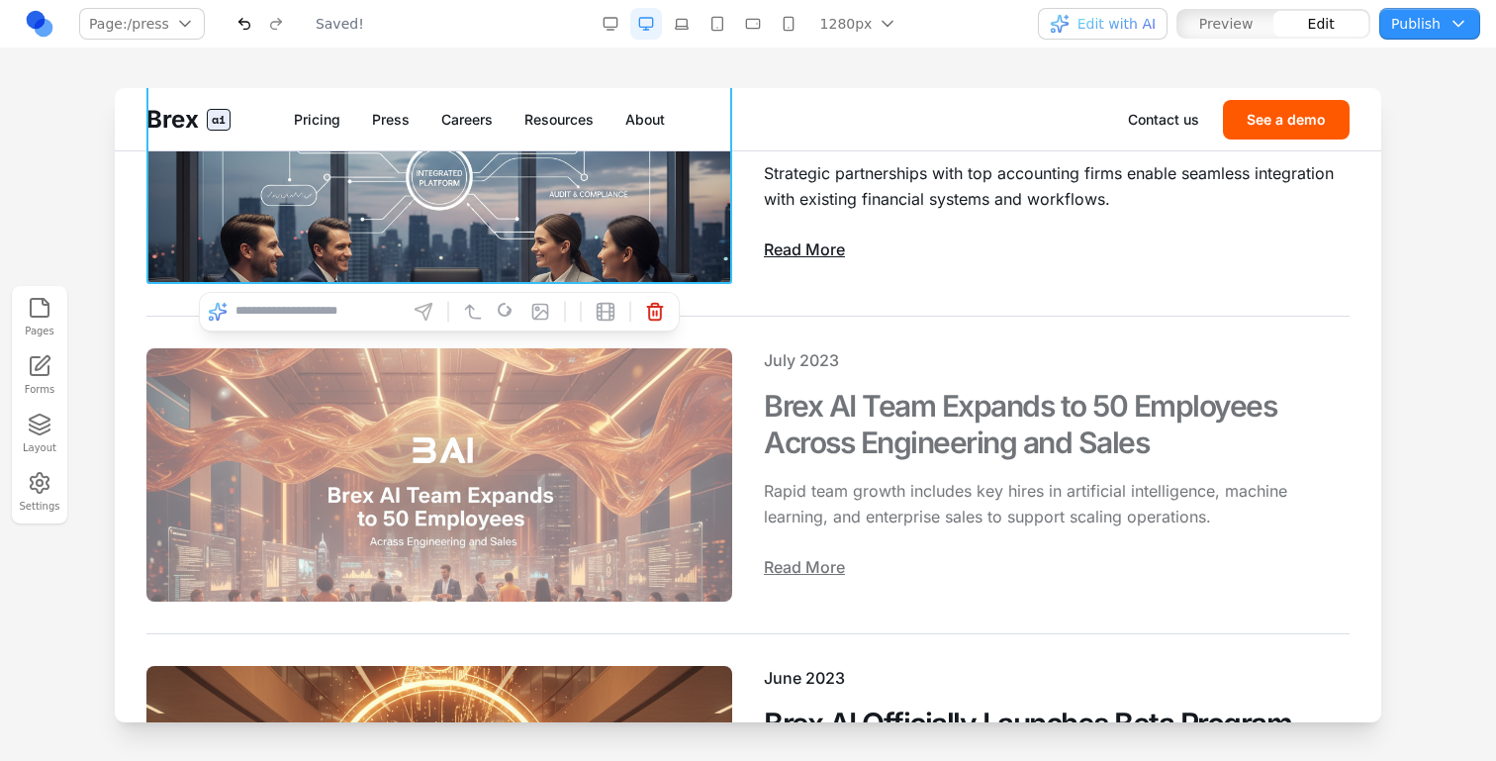
click at [563, 471] on img at bounding box center [439, 474] width 586 height 253
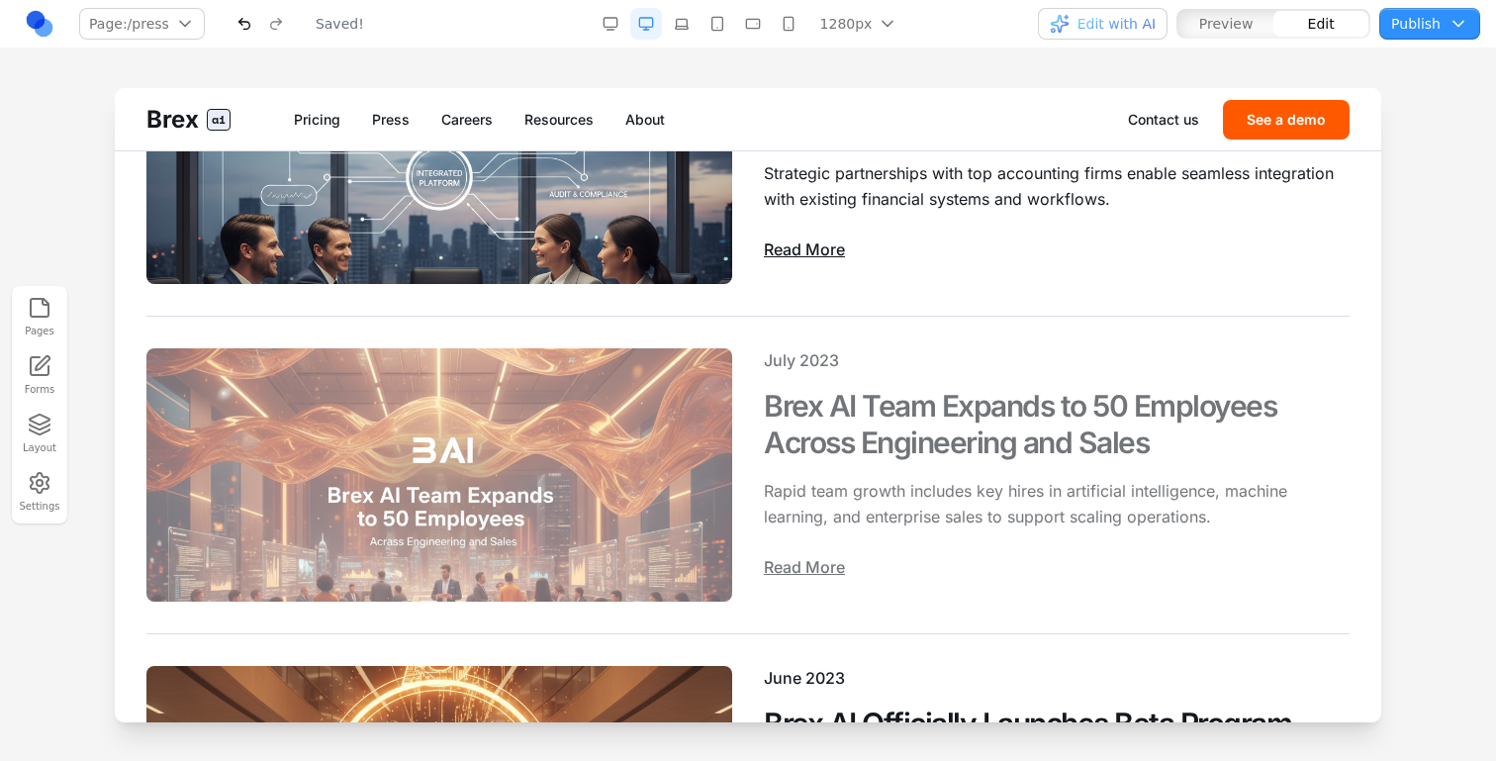
click at [465, 392] on img at bounding box center [439, 474] width 586 height 253
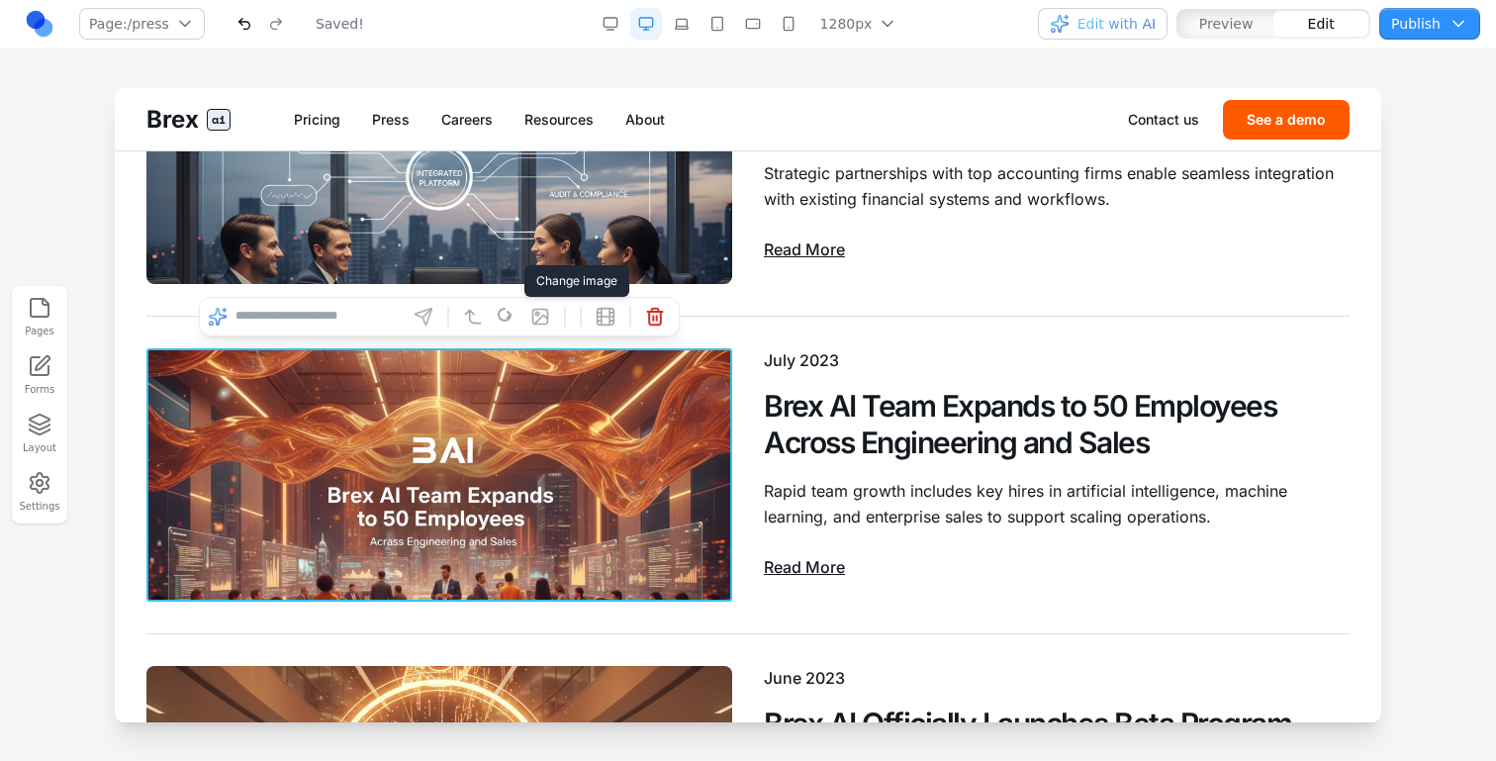
click at [536, 319] on icon at bounding box center [540, 317] width 20 height 20
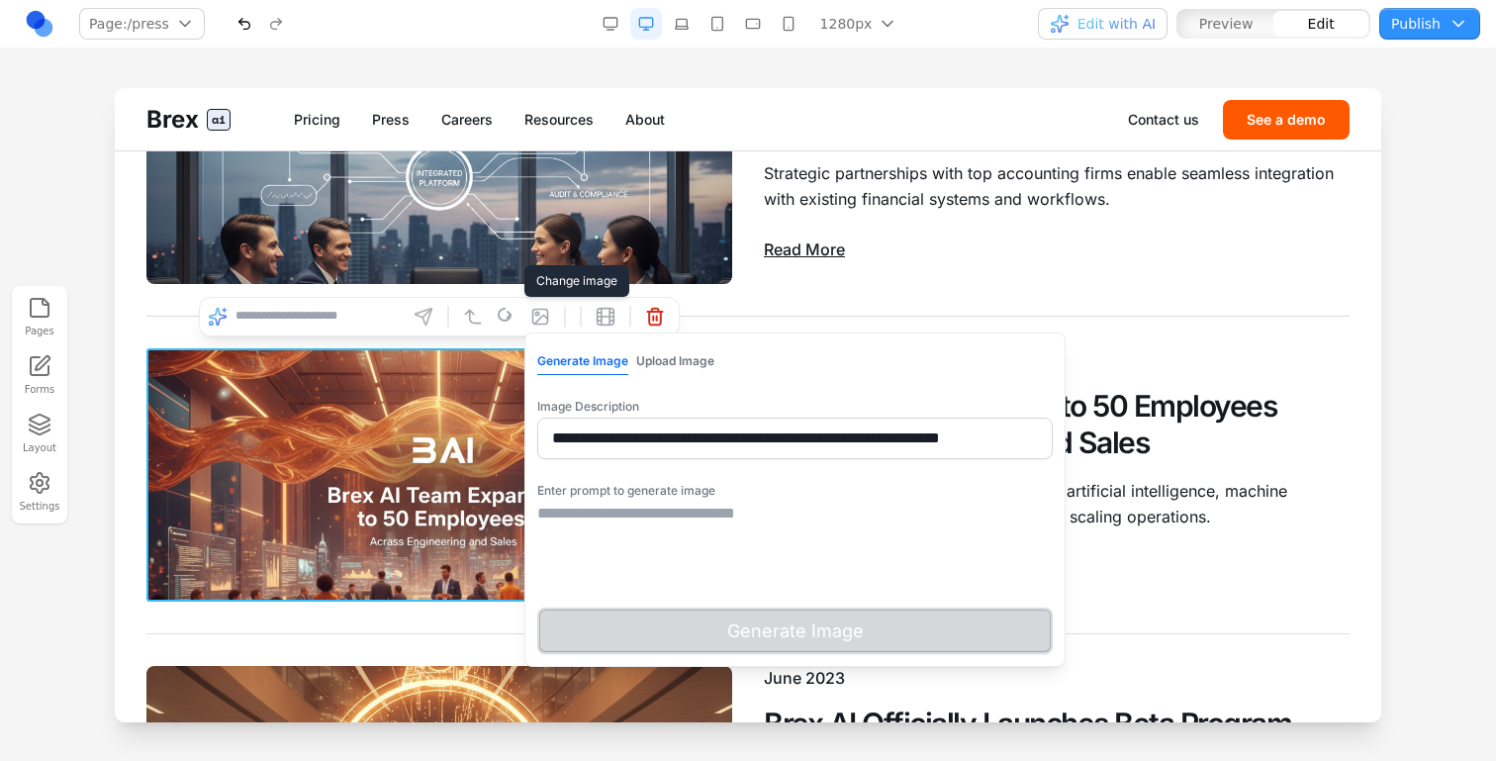
click at [591, 442] on input "**********" at bounding box center [795, 439] width 516 height 42
click at [641, 511] on textarea at bounding box center [795, 551] width 516 height 99
paste textarea "**********"
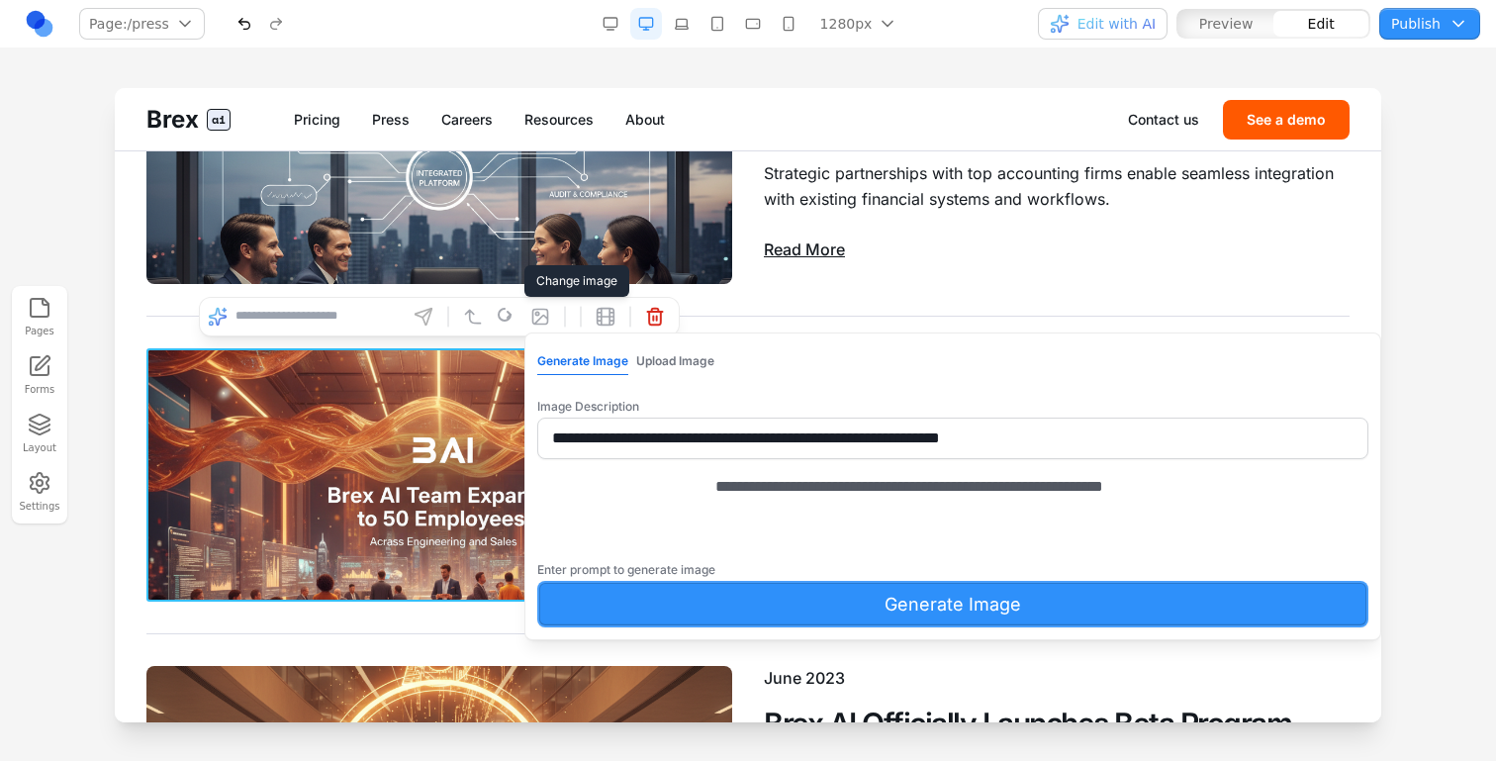
click at [716, 510] on textarea "**********" at bounding box center [981, 524] width 530 height 99
click at [716, 514] on textarea "**********" at bounding box center [981, 524] width 530 height 99
click at [716, 513] on textarea "**********" at bounding box center [981, 524] width 530 height 99
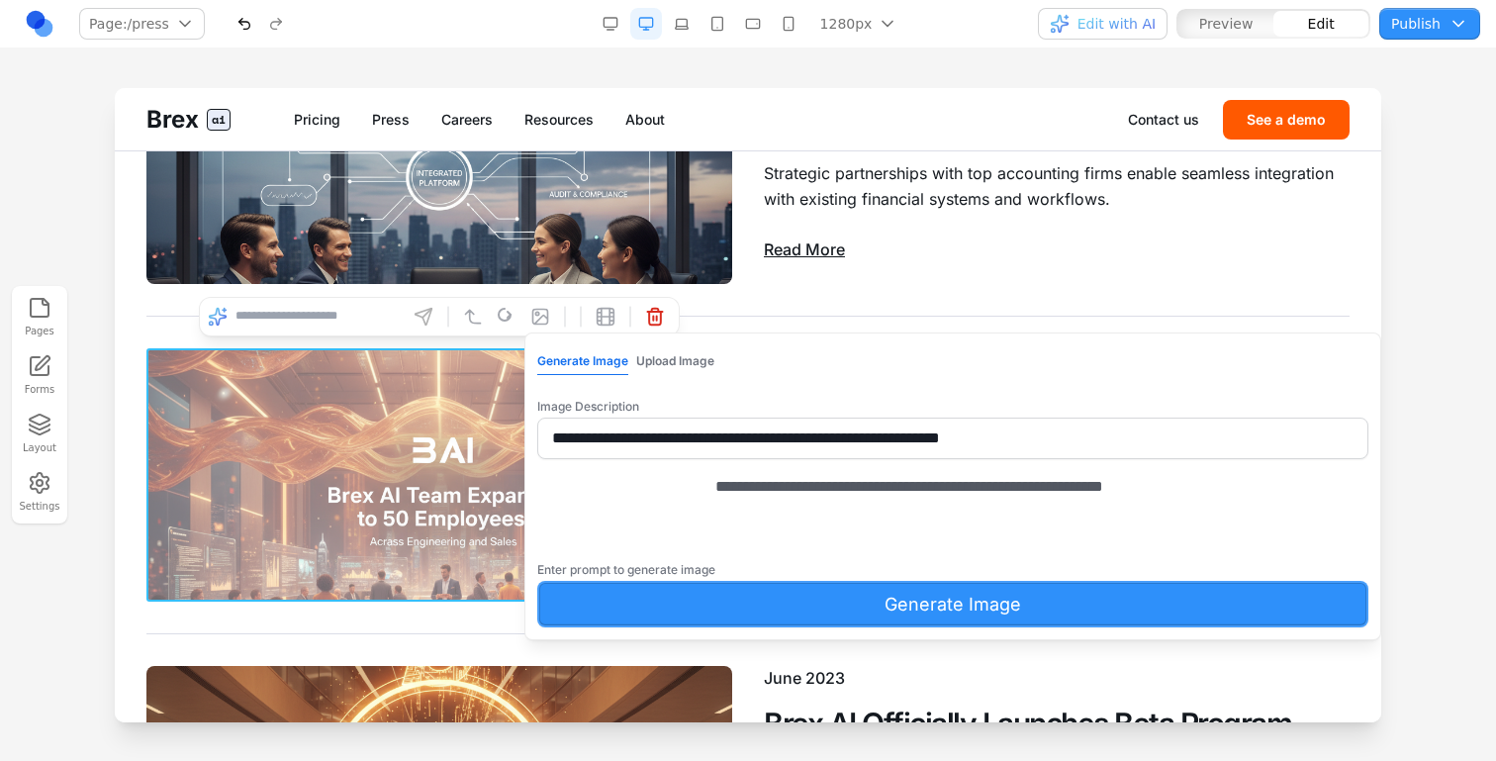
drag, startPoint x: 593, startPoint y: 513, endPoint x: 493, endPoint y: 514, distance: 100.0
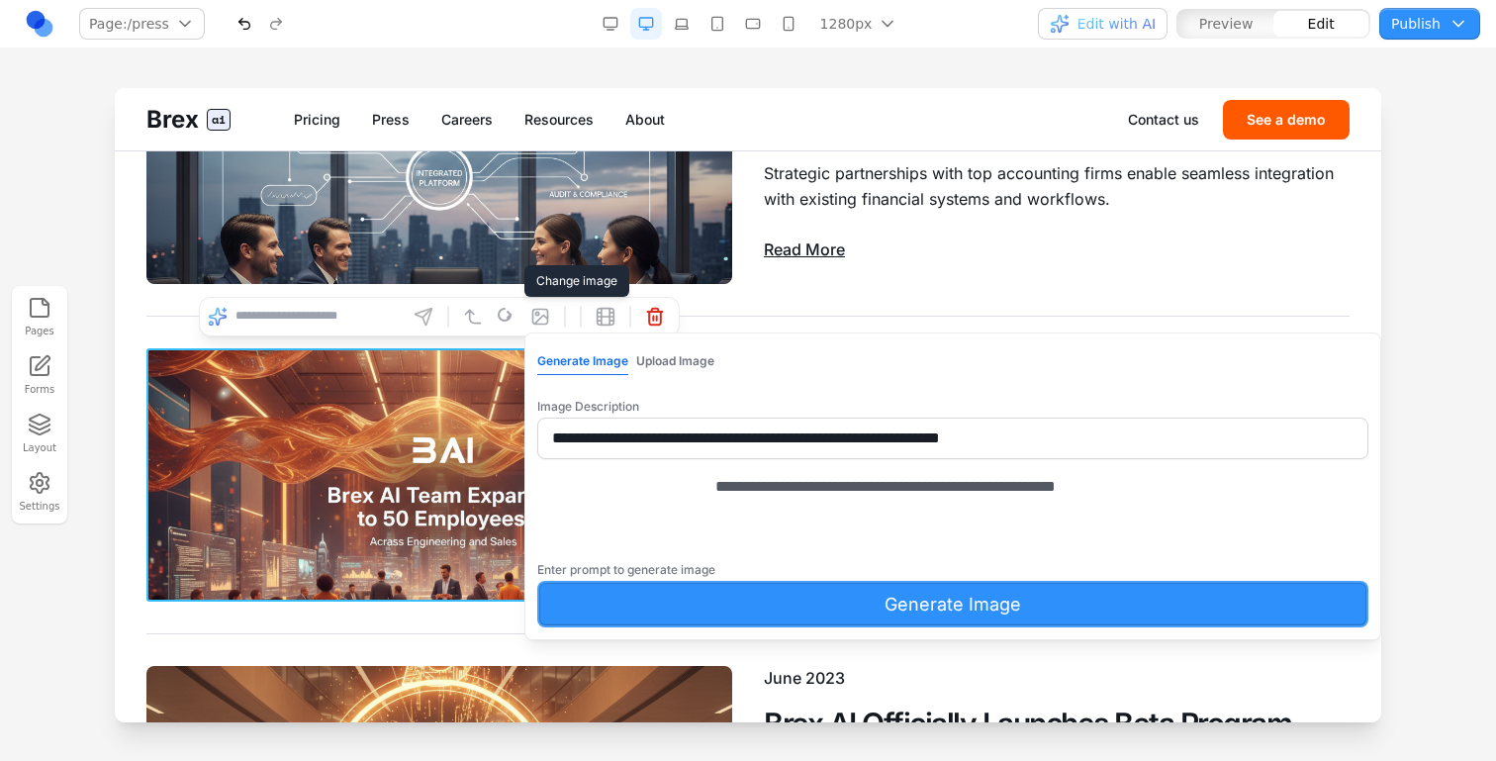
type textarea "**********"
click at [681, 610] on button "Generate Image" at bounding box center [952, 604] width 831 height 47
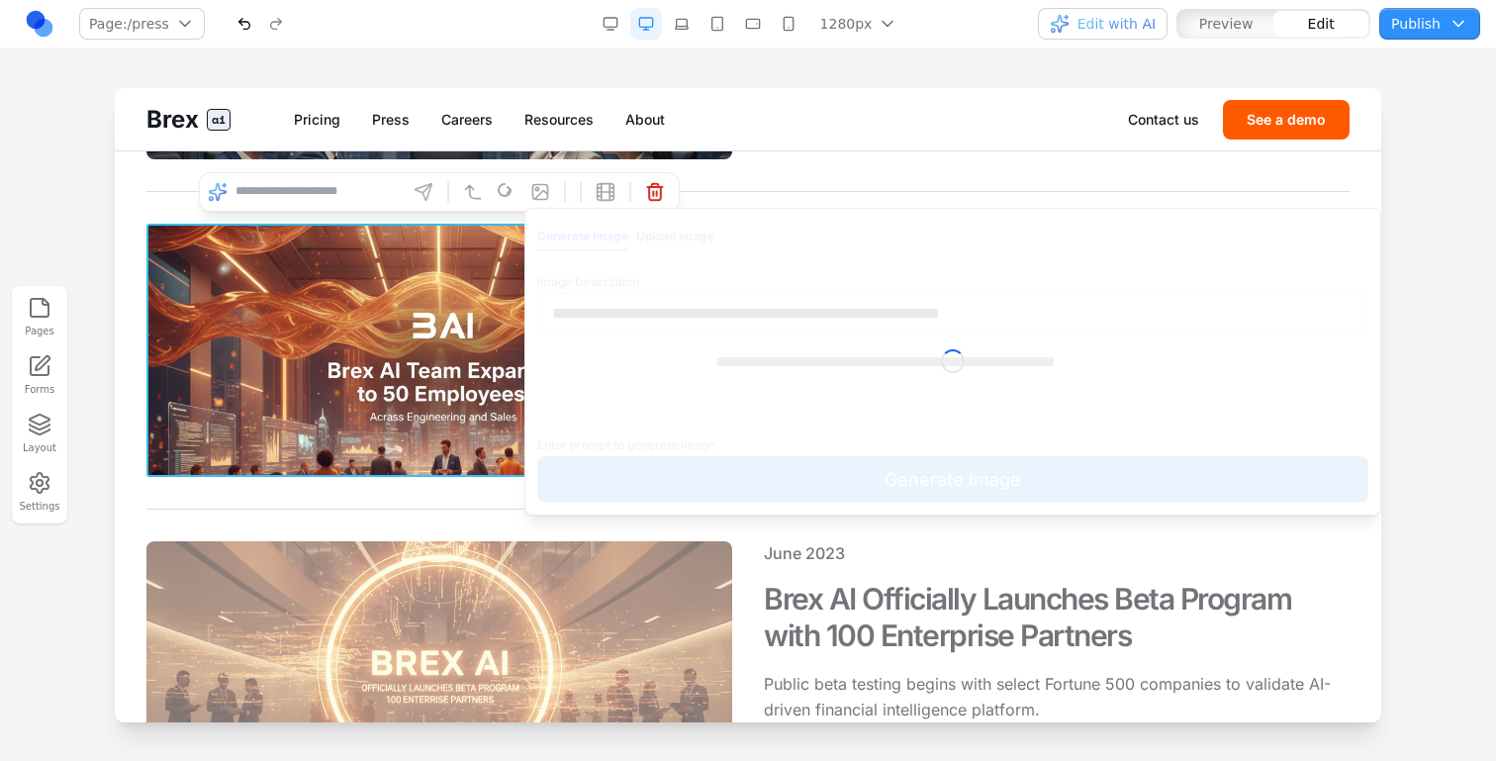
scroll to position [1875, 0]
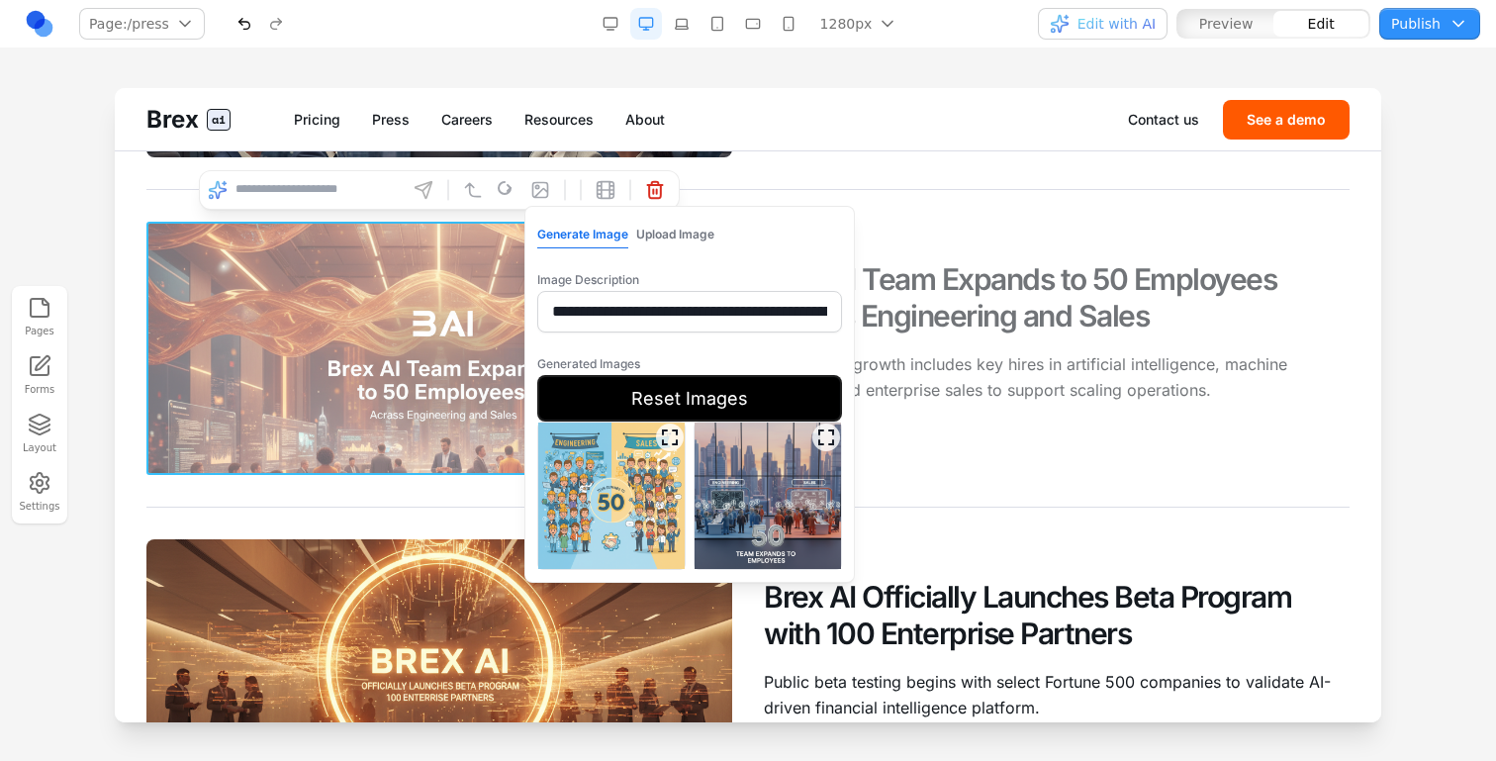
click at [949, 378] on p "Rapid team growth includes key hires in artificial intelligence, machine learni…" at bounding box center [1057, 376] width 586 height 51
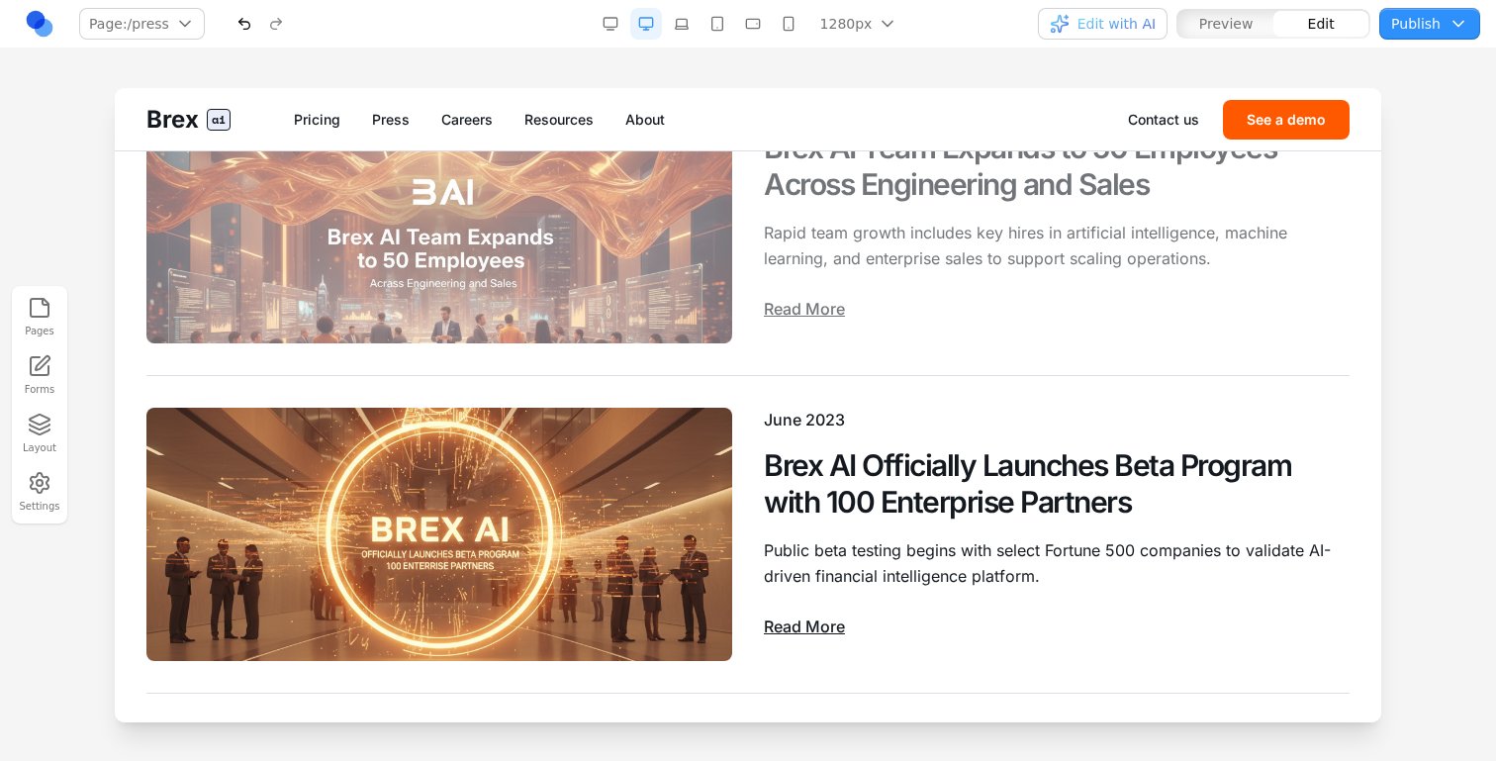
scroll to position [1880, 0]
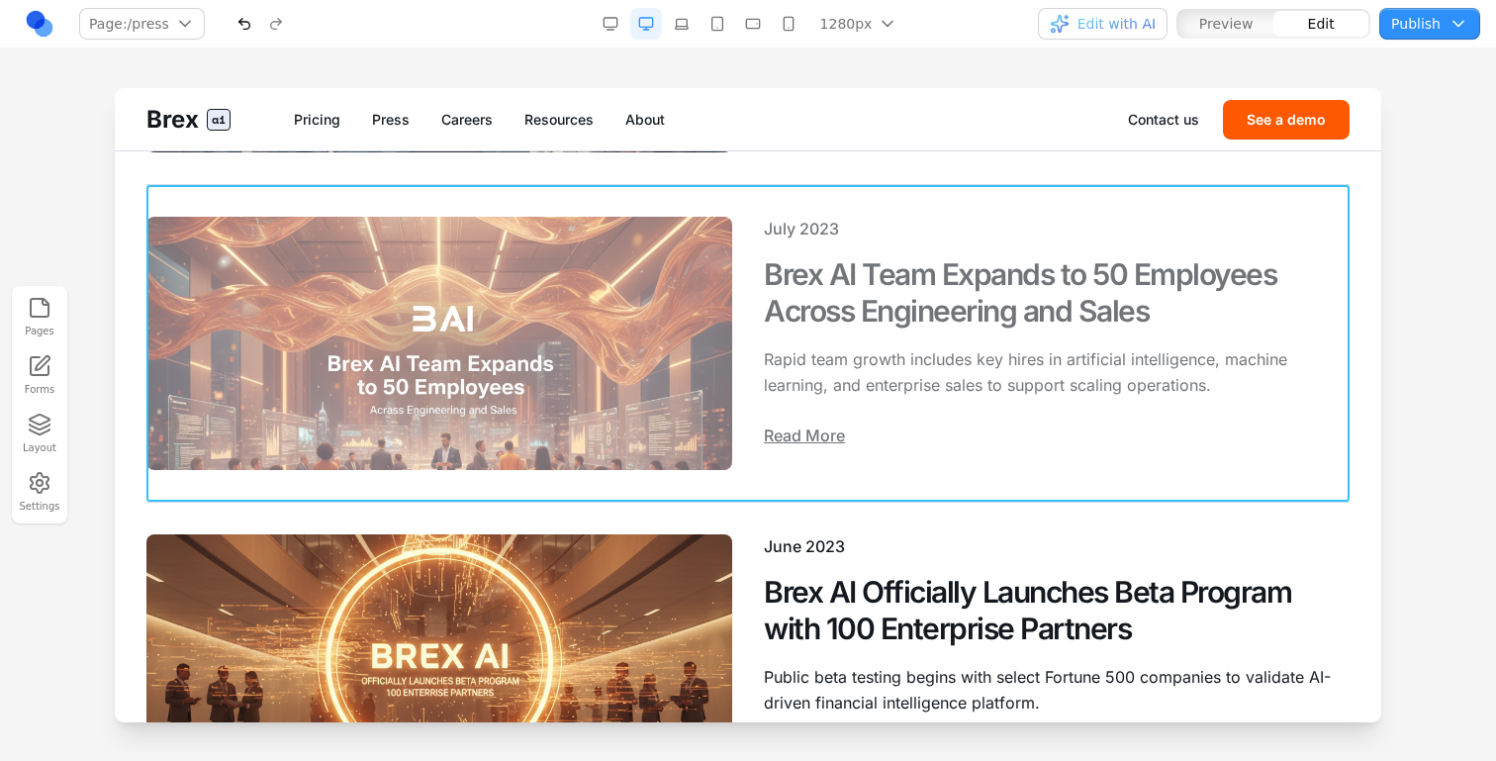
click at [943, 473] on div "July 2023 Brex AI Team Expands to 50 Employees Across Engineering and Sales Rap…" at bounding box center [747, 343] width 1203 height 317
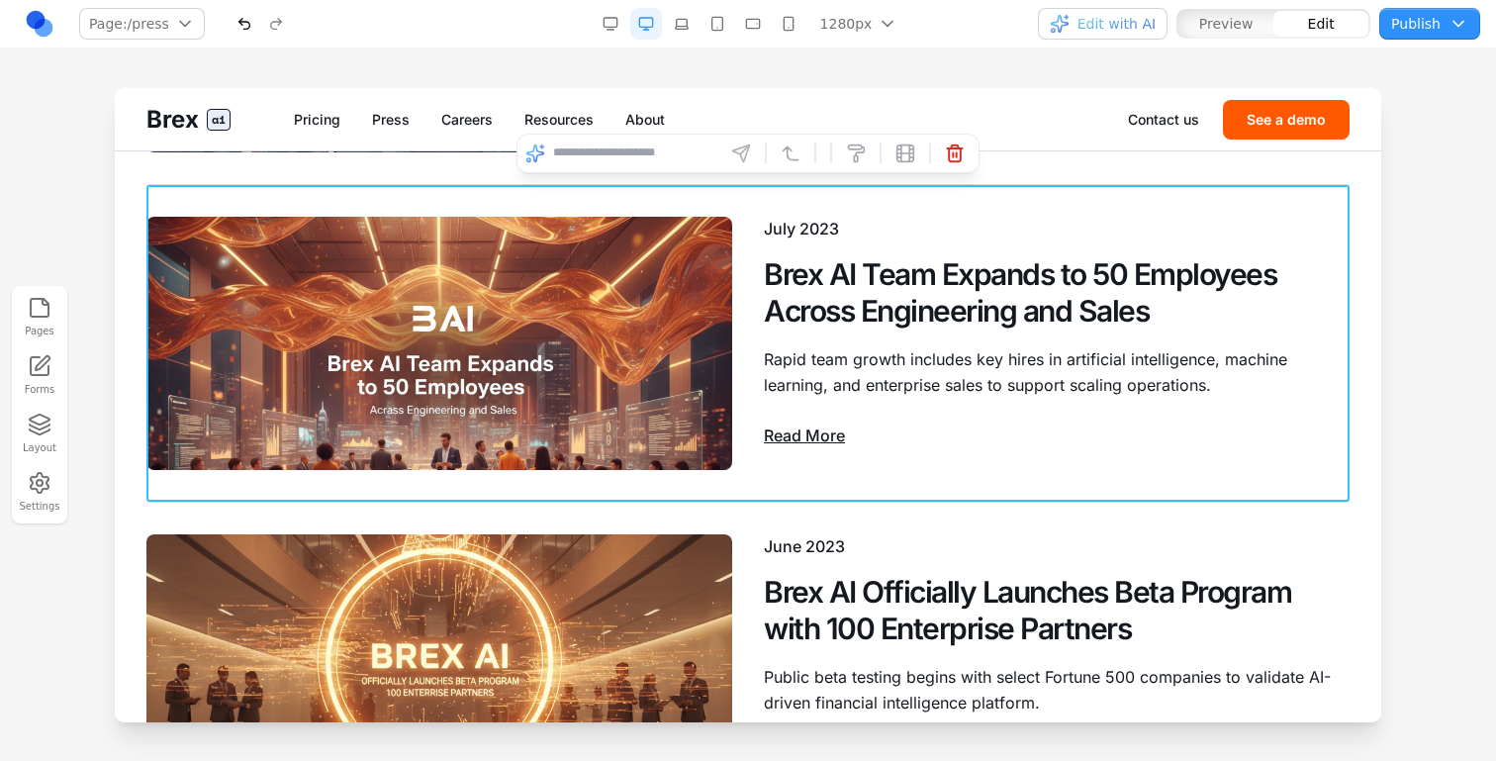
click at [653, 145] on input at bounding box center [635, 154] width 164 height 32
type input "**********"
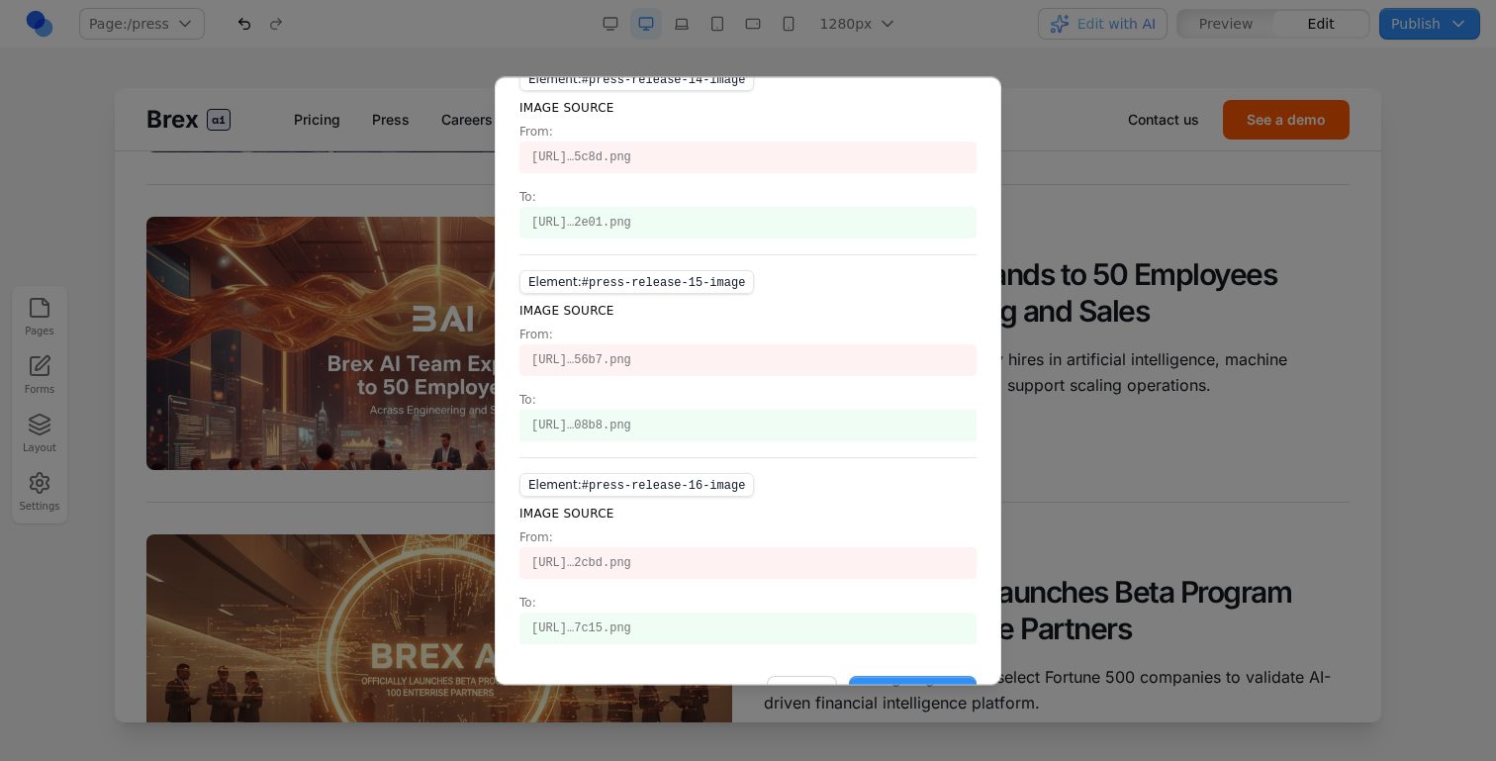
scroll to position [555, 0]
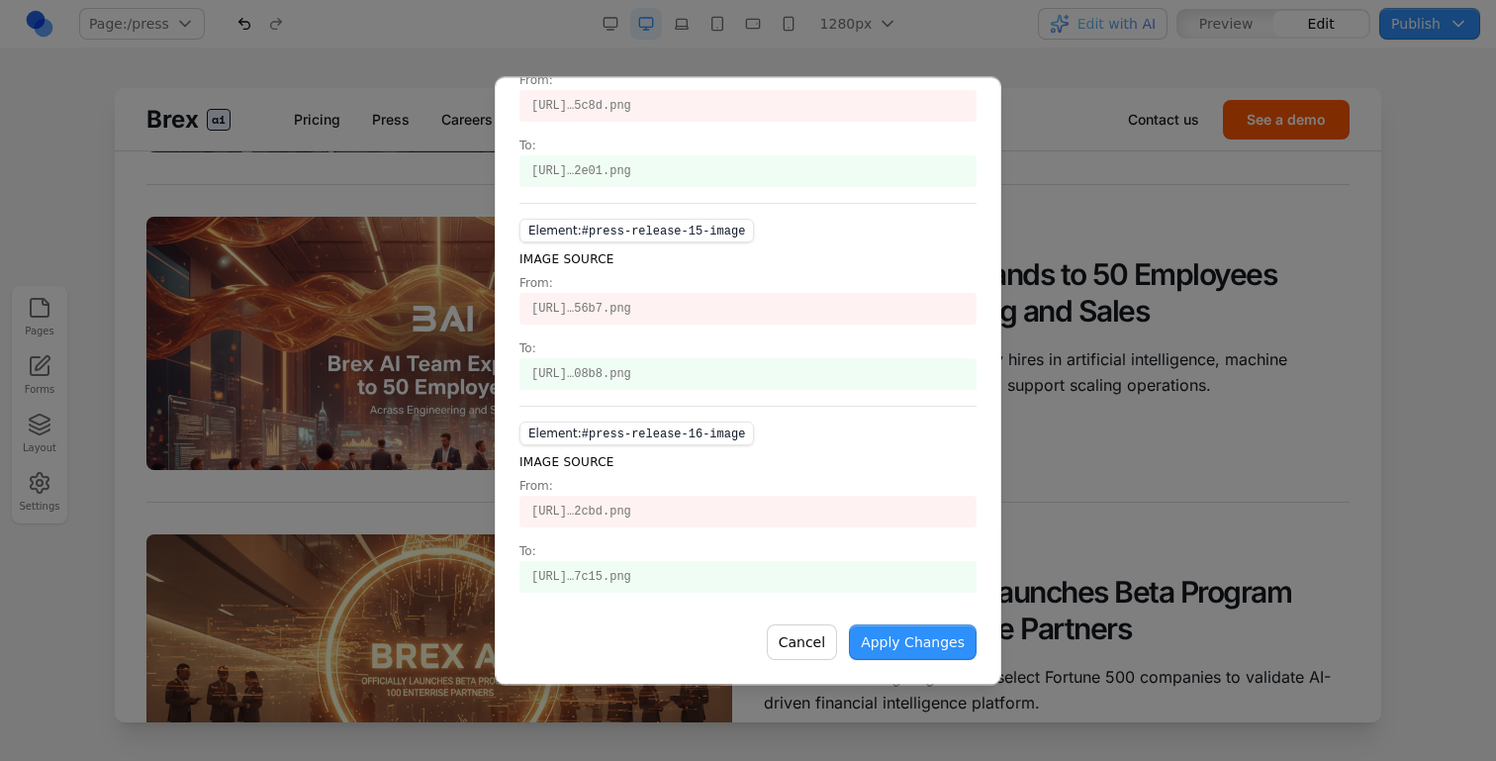
click at [901, 638] on button "Apply Changes" at bounding box center [913, 642] width 128 height 36
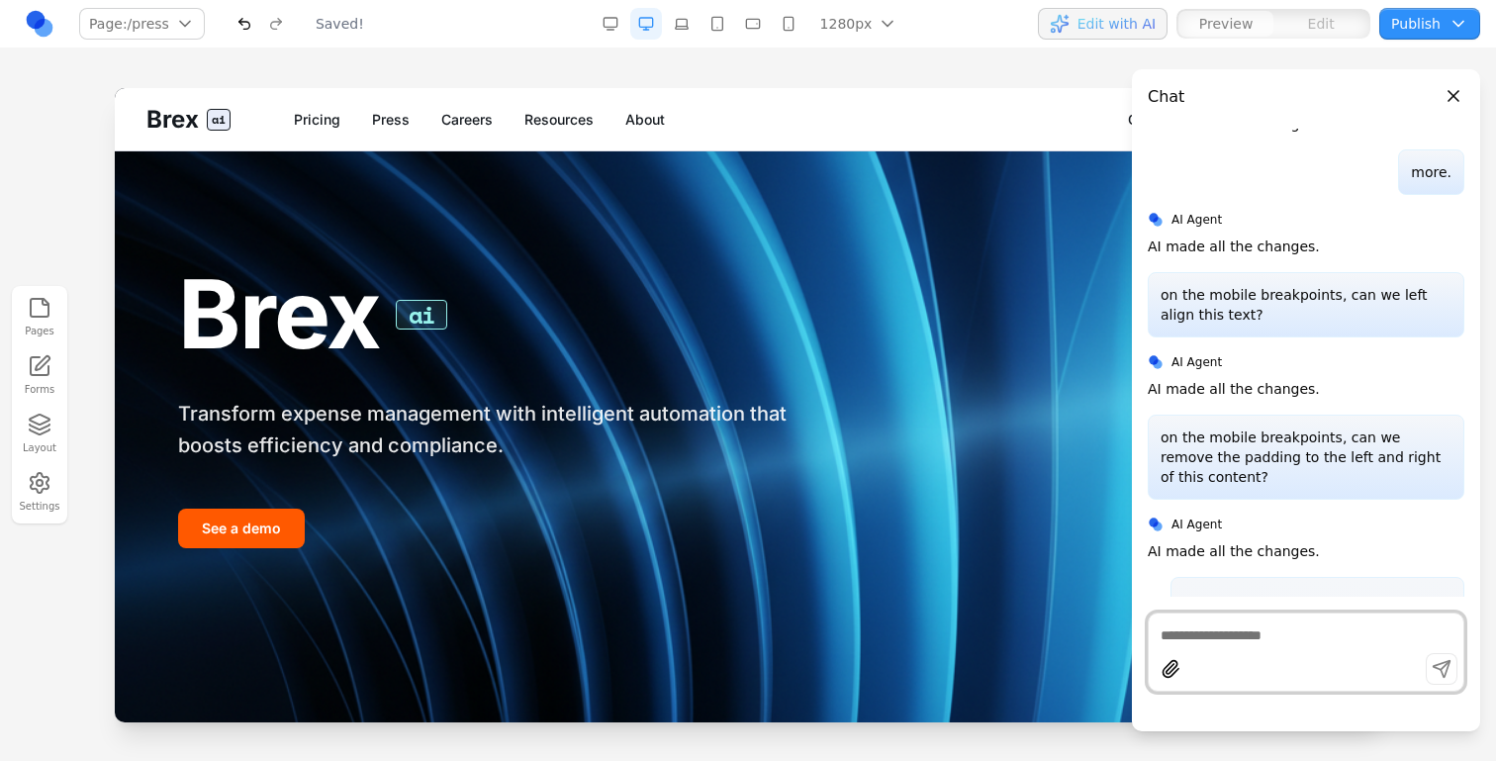
scroll to position [0, 0]
click at [379, 122] on link "Press" at bounding box center [391, 120] width 38 height 20
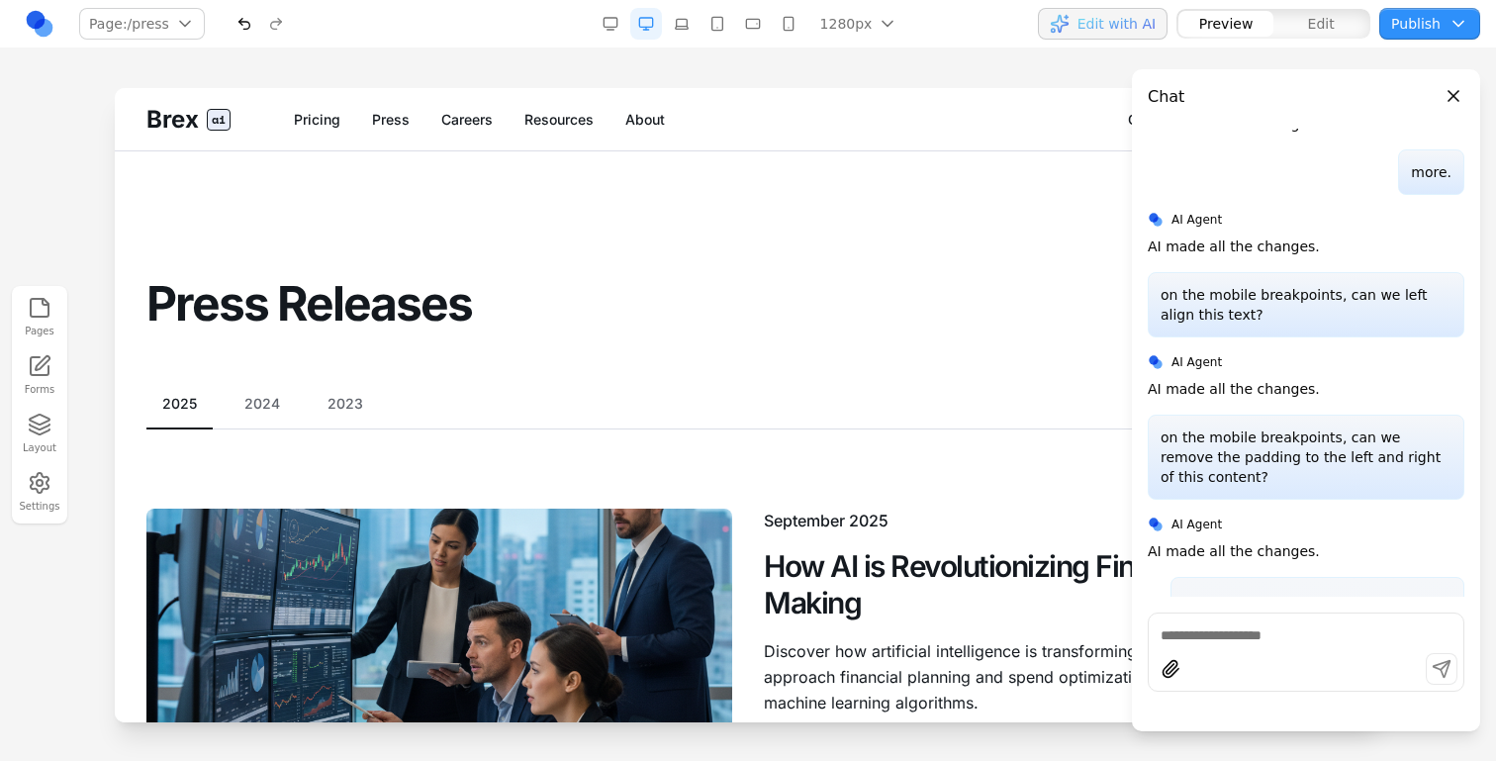
click at [359, 408] on button "2023" at bounding box center [345, 404] width 67 height 20
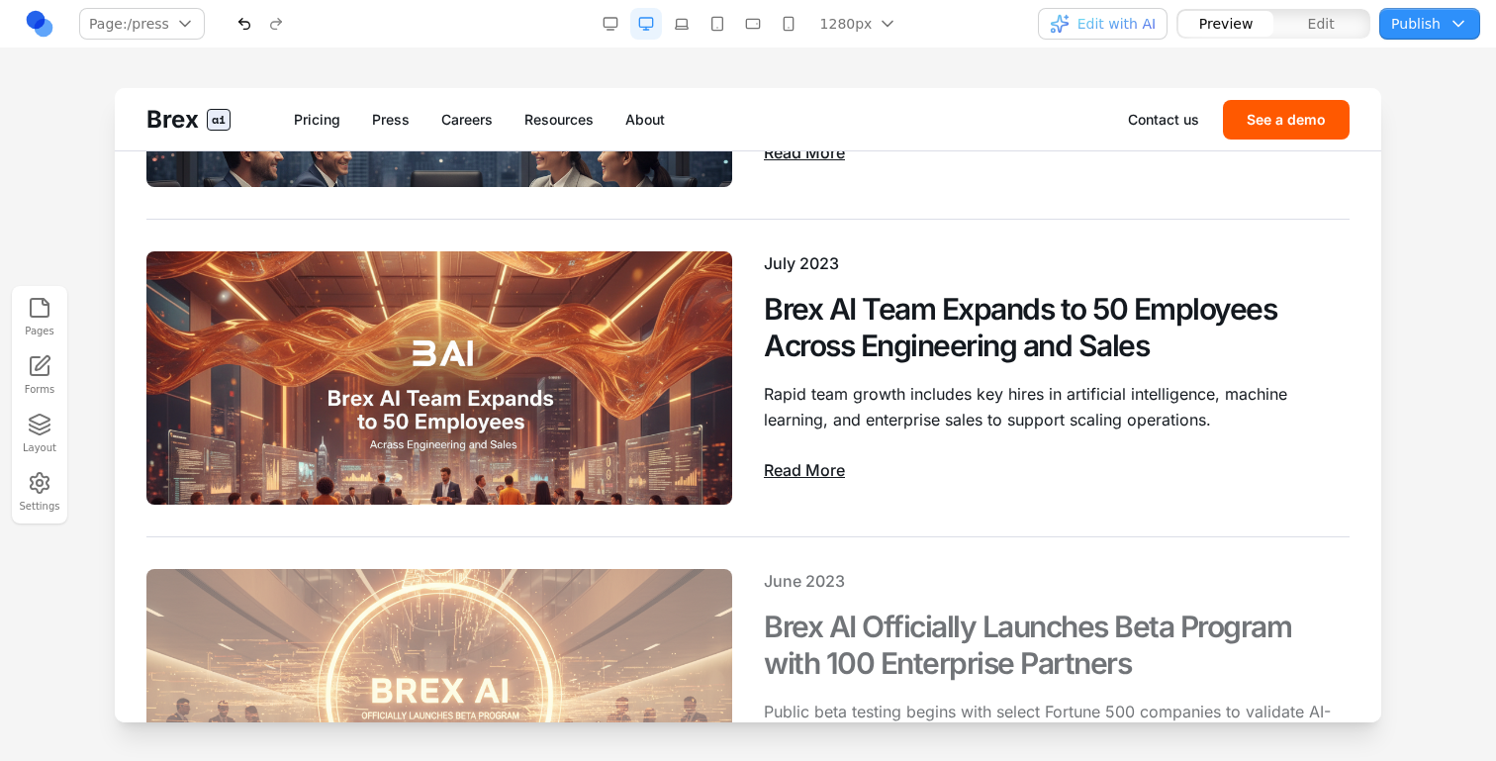
scroll to position [1768, 0]
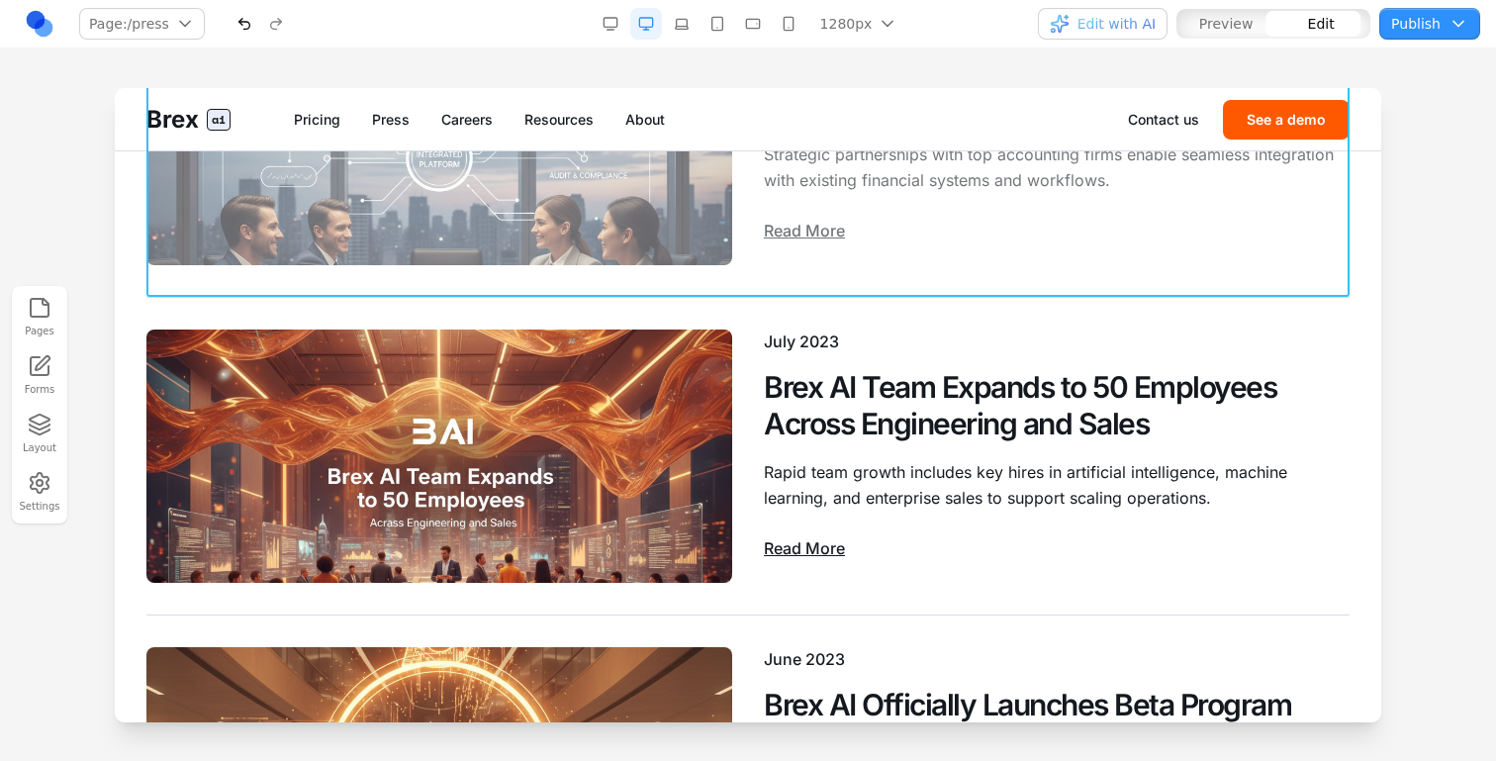
click at [551, 304] on div "July 2023 Brex AI Team Expands to 50 Employees Across Engineering and Sales Rap…" at bounding box center [747, 456] width 1203 height 317
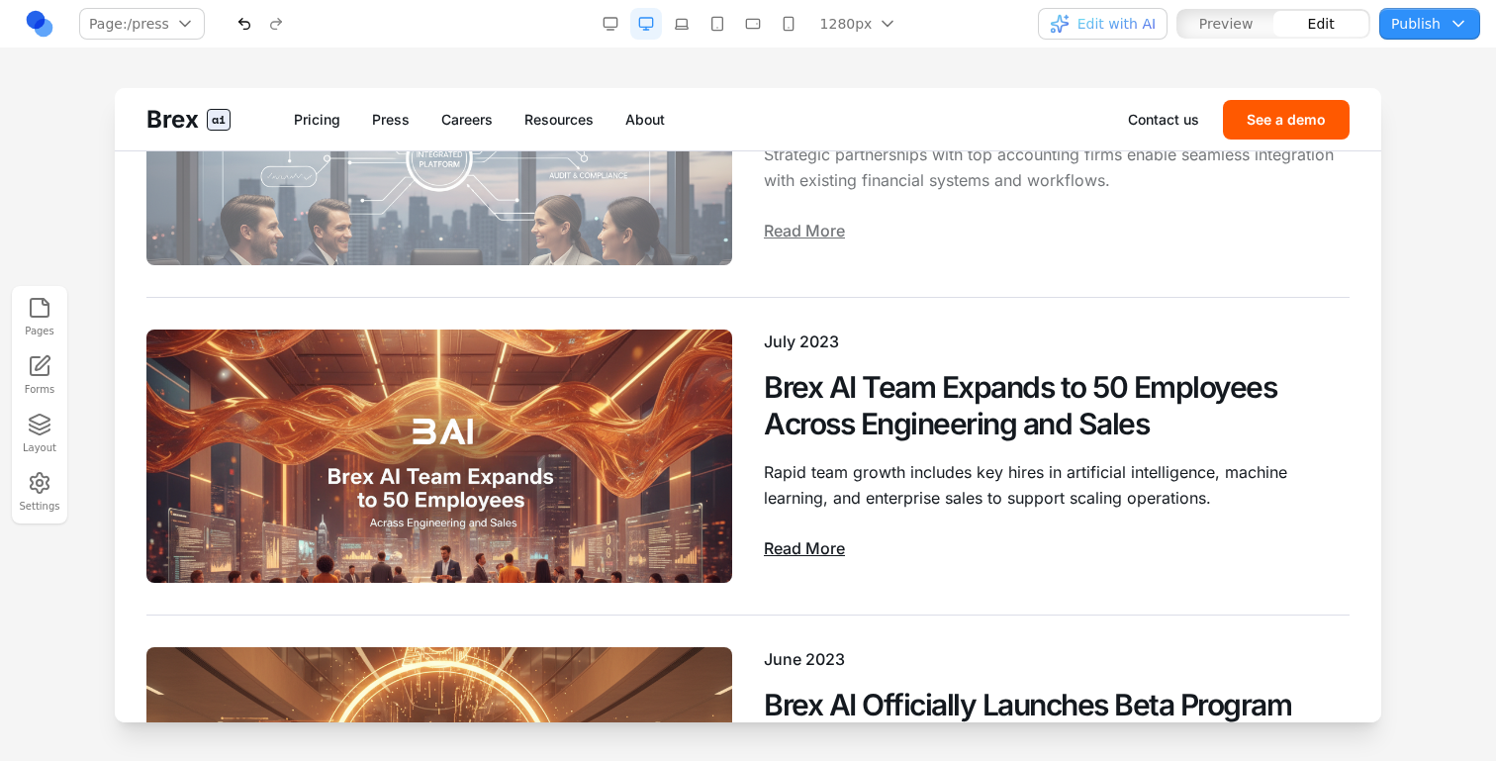
click at [692, 239] on img at bounding box center [439, 138] width 586 height 253
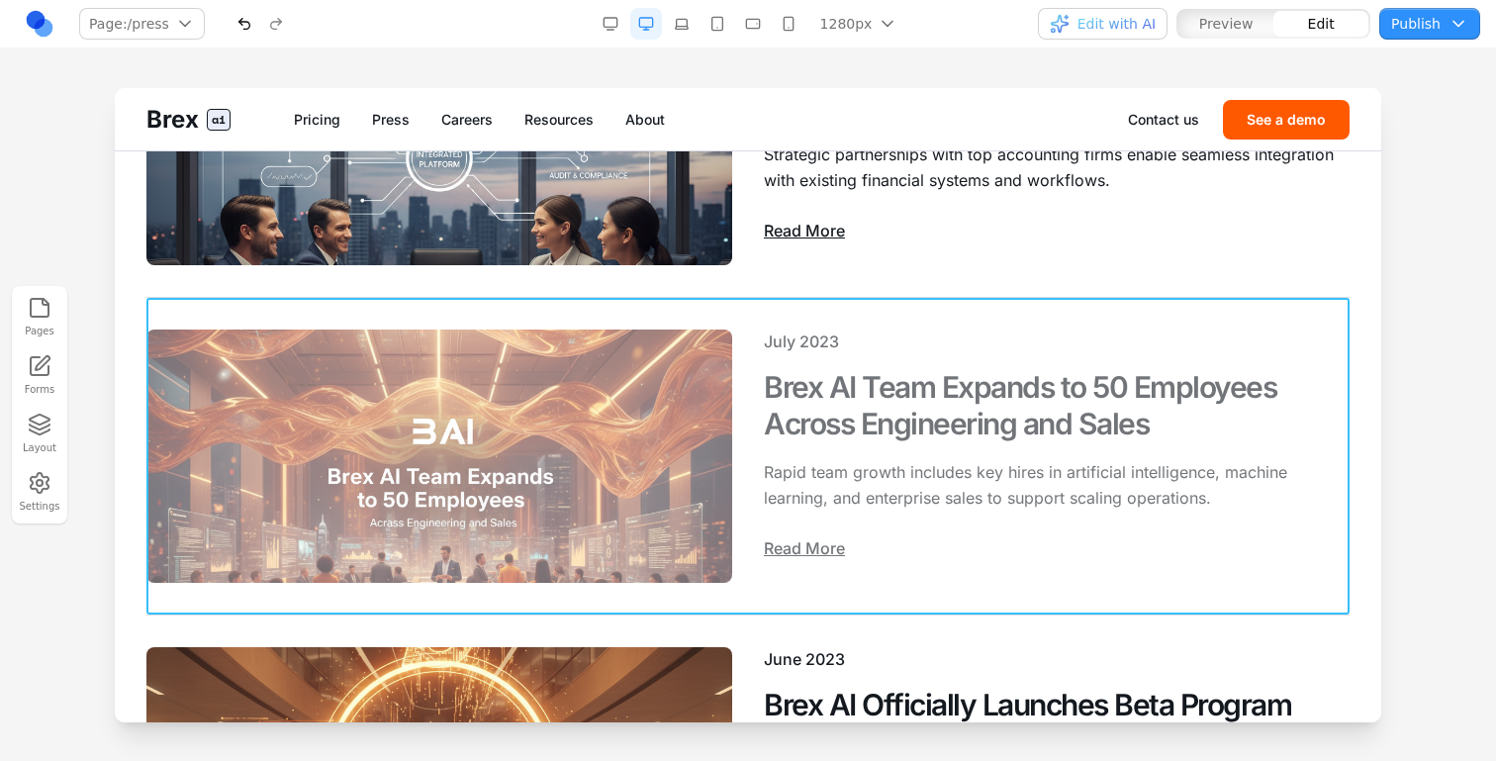
click at [599, 322] on div "July 2023 Brex AI Team Expands to 50 Employees Across Engineering and Sales Rap…" at bounding box center [747, 456] width 1203 height 317
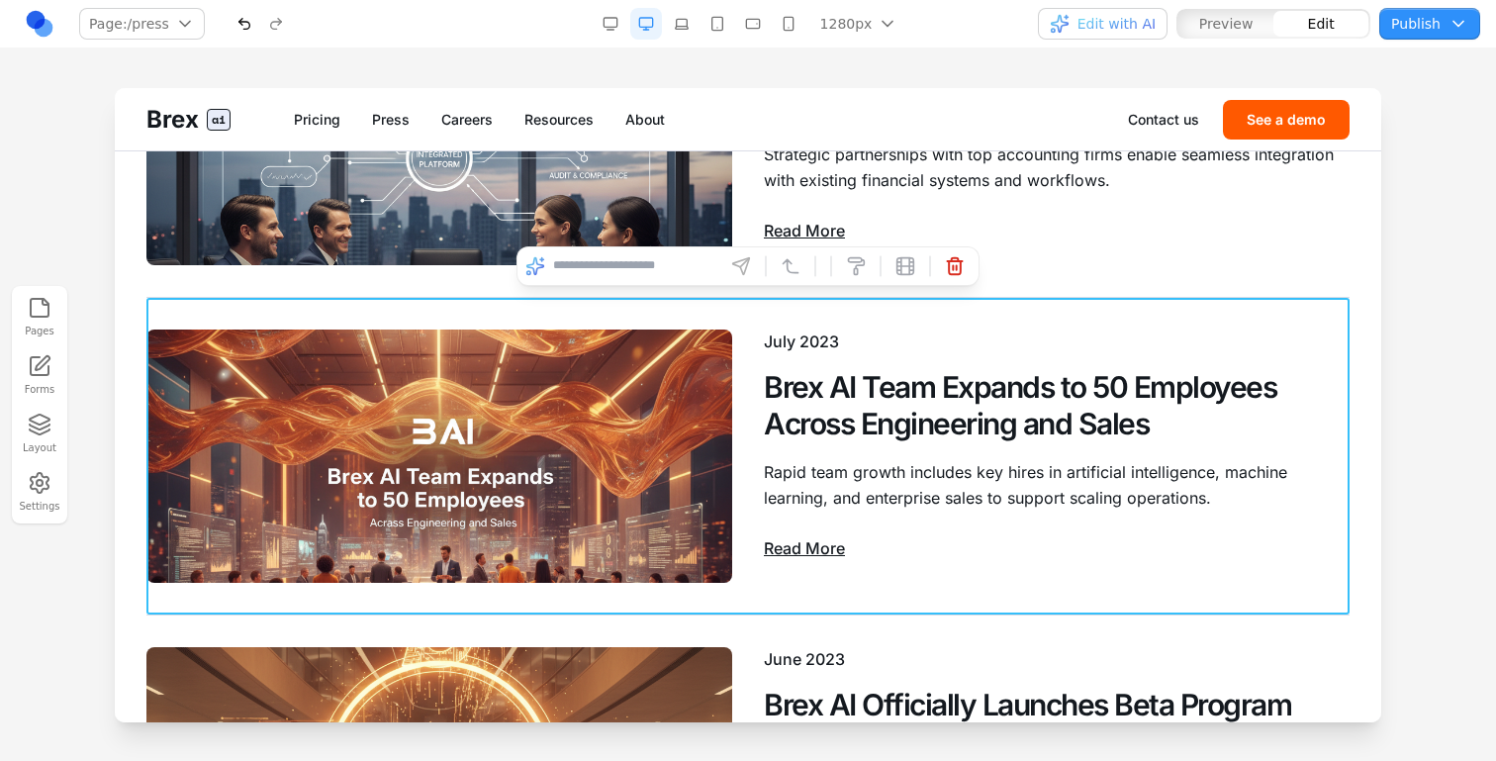
click at [624, 276] on input at bounding box center [635, 266] width 164 height 32
type input "**********"
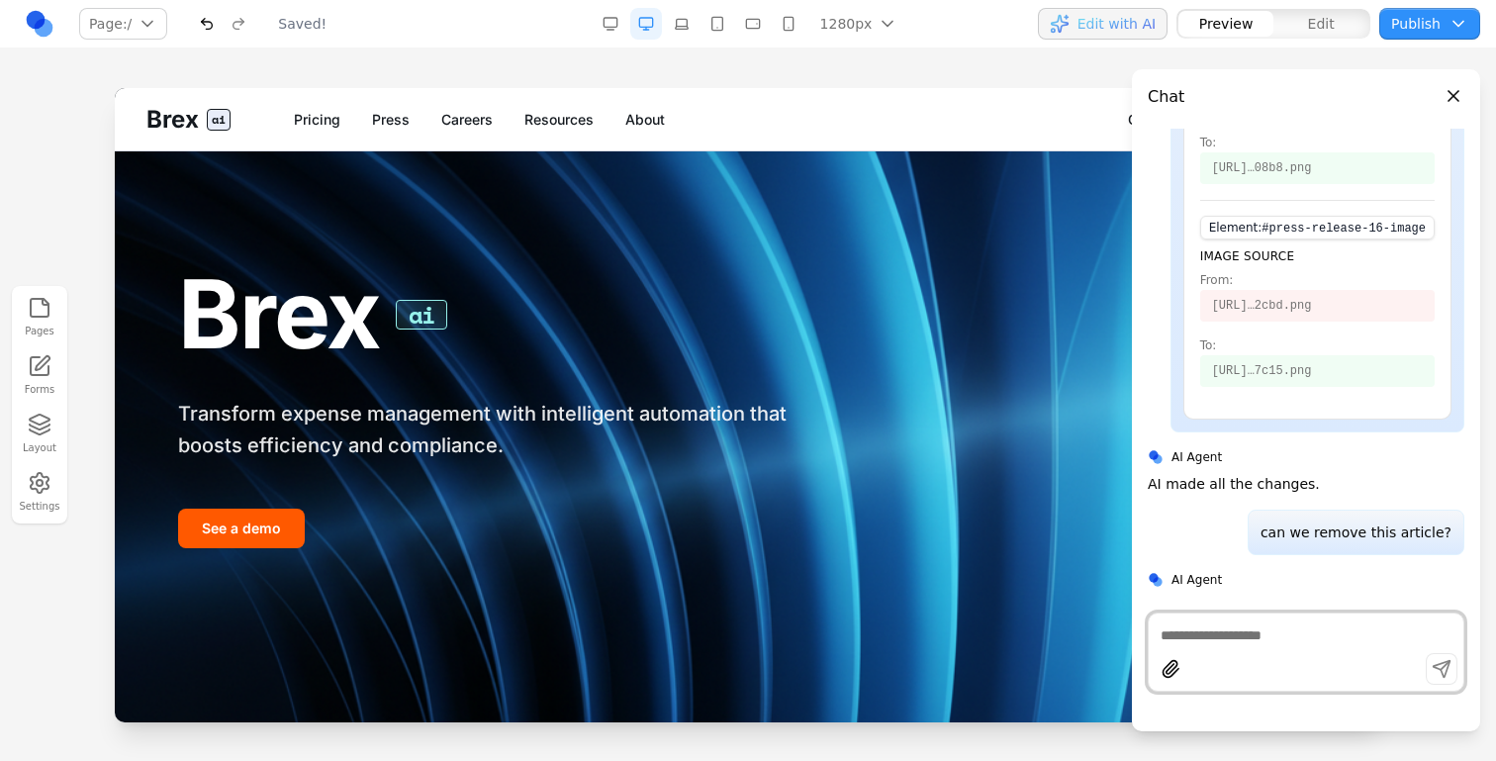
scroll to position [0, 0]
click at [406, 117] on link "Press" at bounding box center [391, 120] width 38 height 20
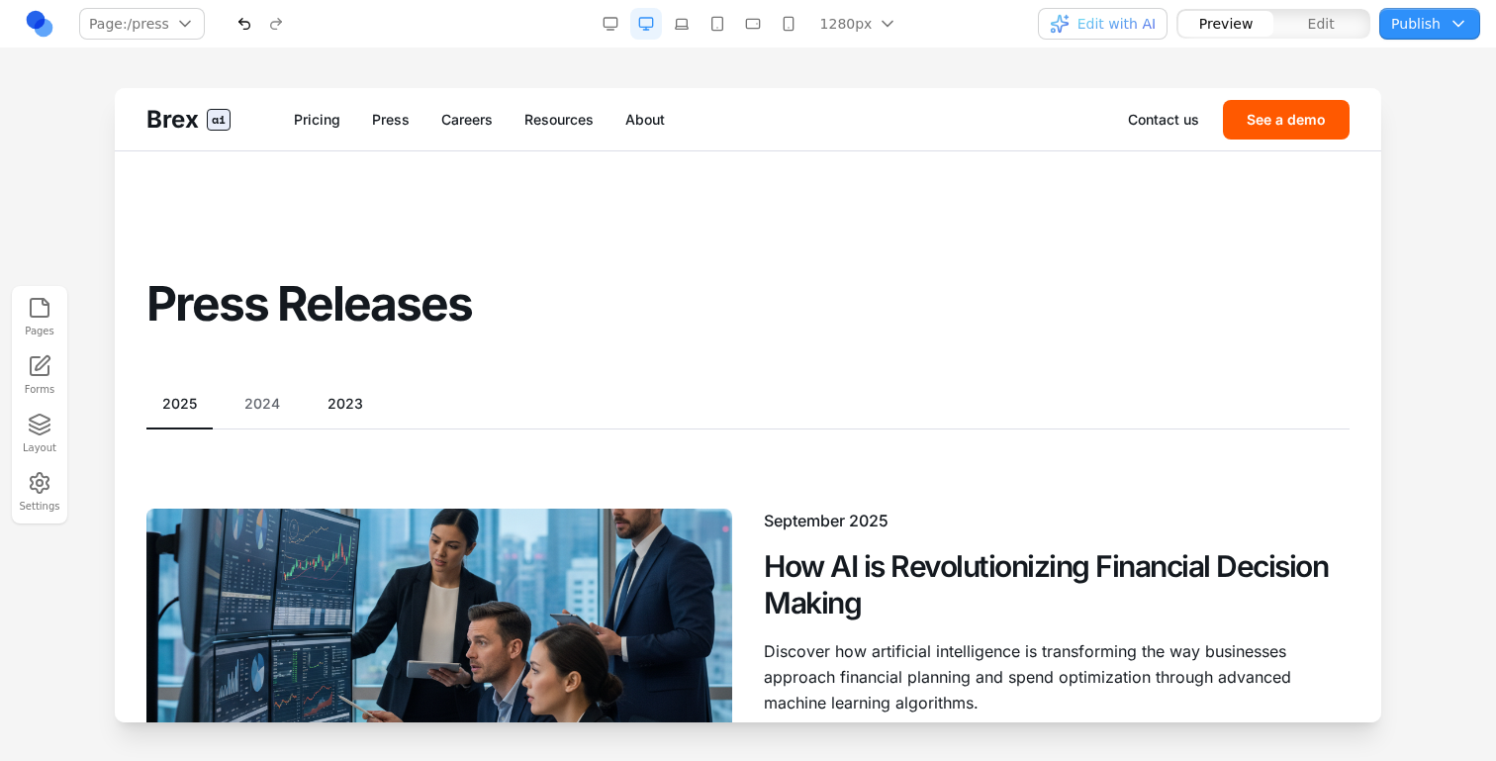
click at [333, 405] on button "2023" at bounding box center [345, 404] width 67 height 20
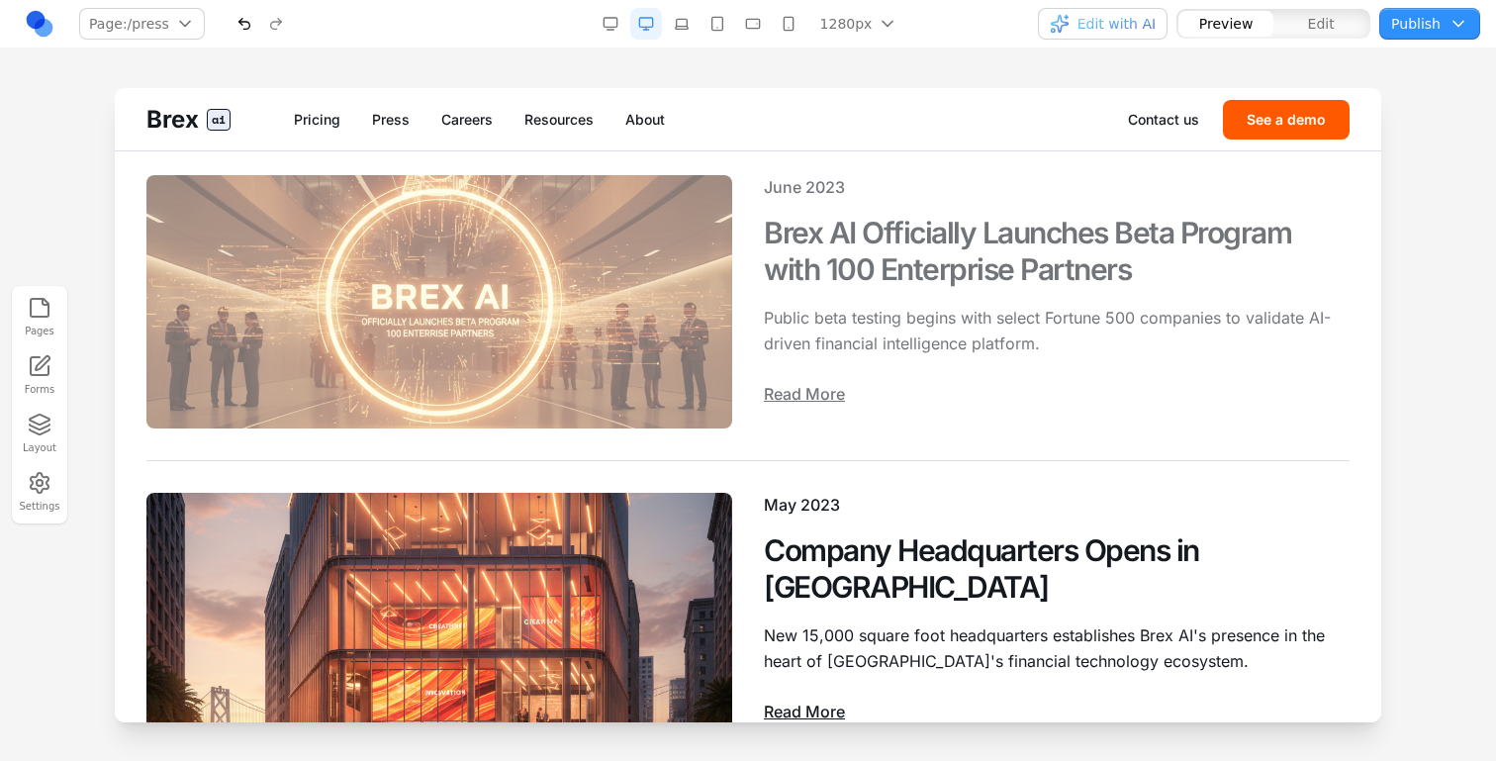
scroll to position [1880, 0]
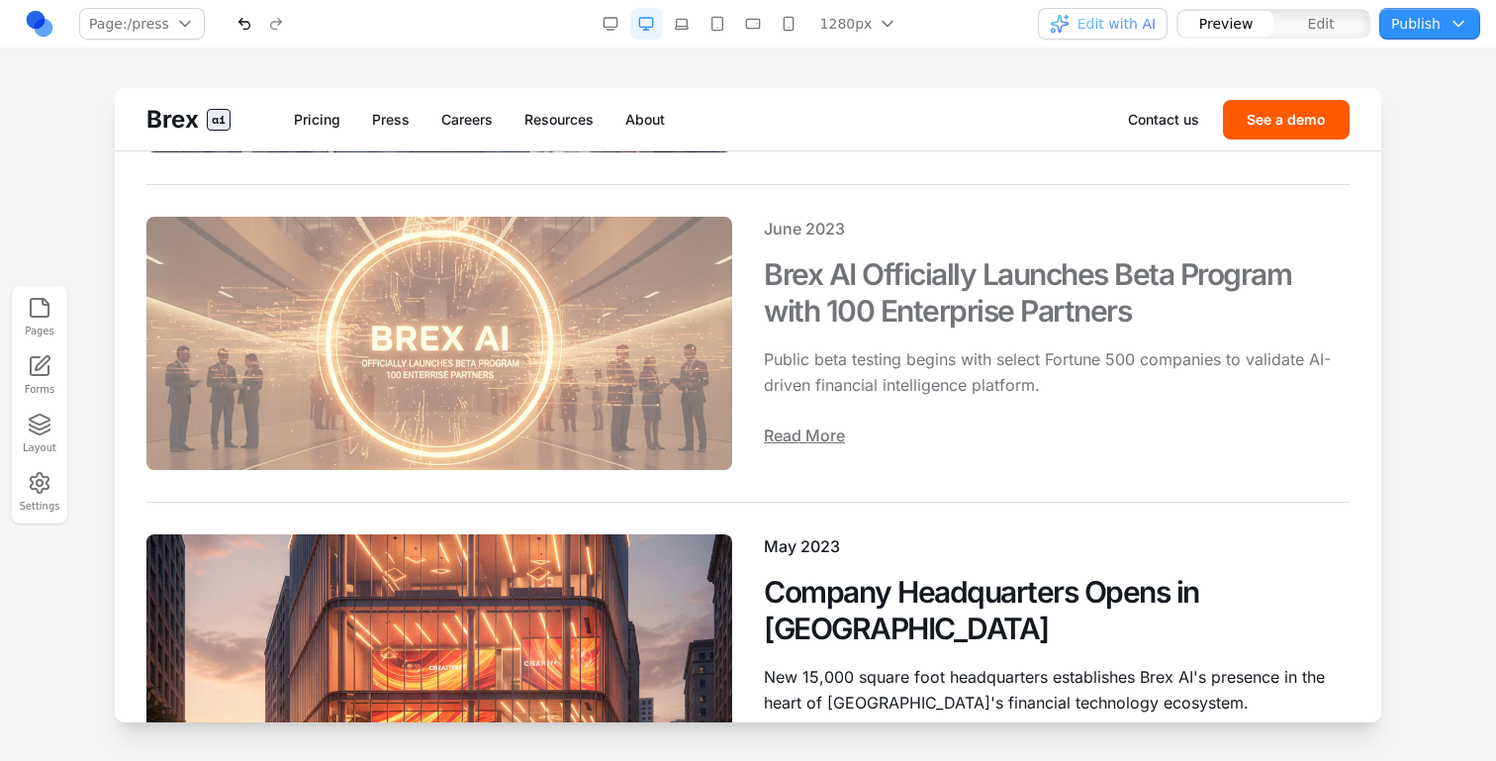
click at [382, 383] on img at bounding box center [439, 343] width 586 height 253
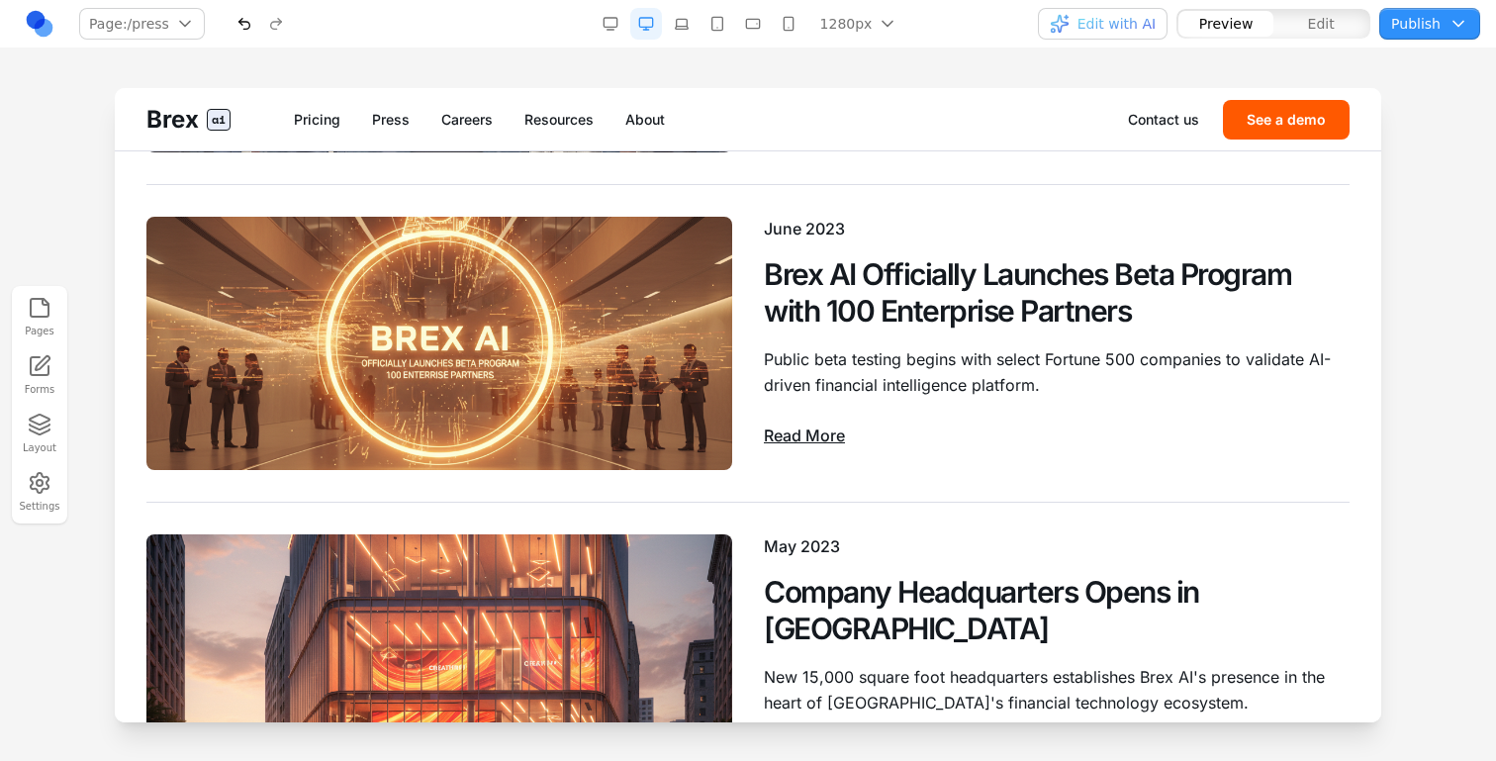
click at [1332, 28] on span "Edit" at bounding box center [1321, 24] width 27 height 20
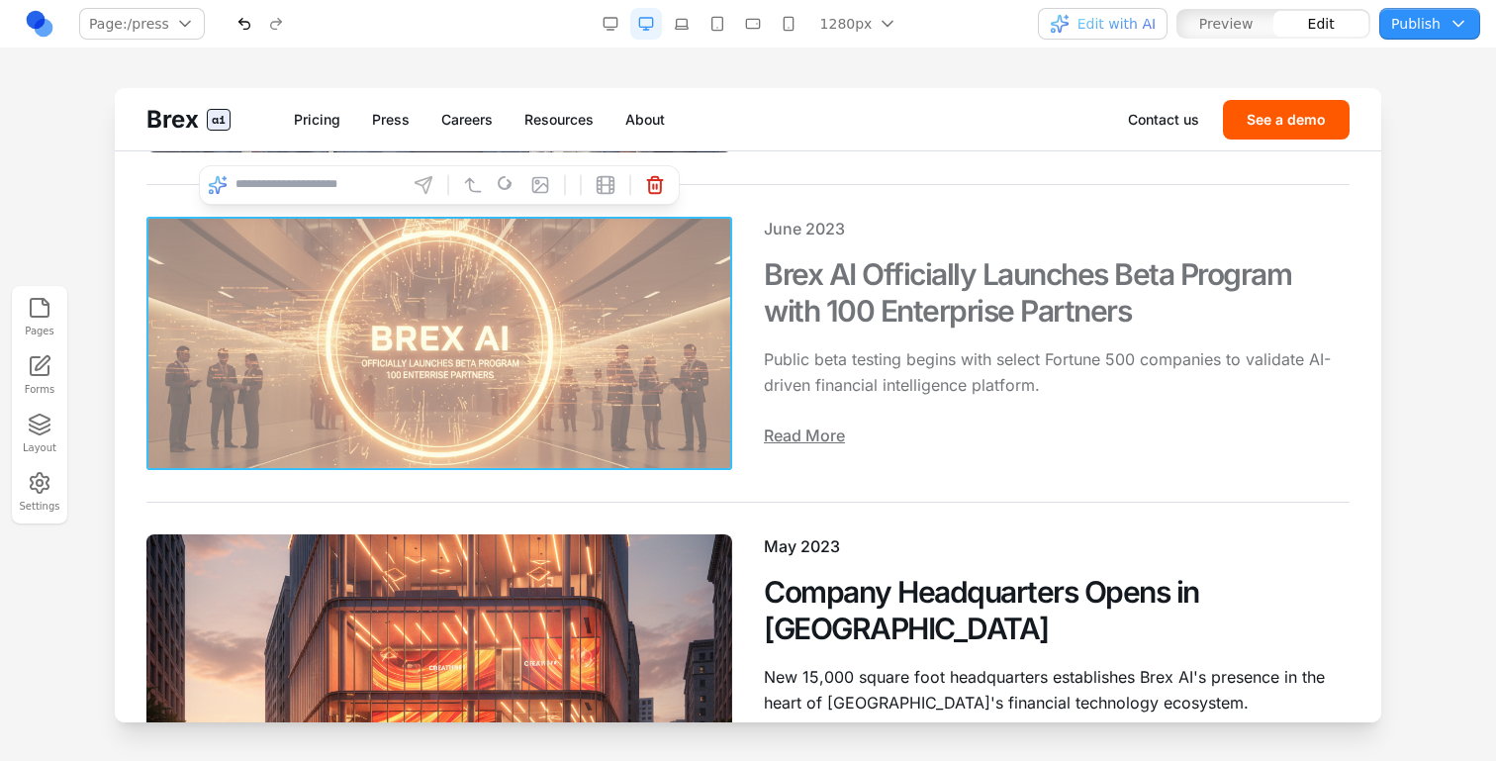
click at [577, 313] on img at bounding box center [439, 343] width 586 height 253
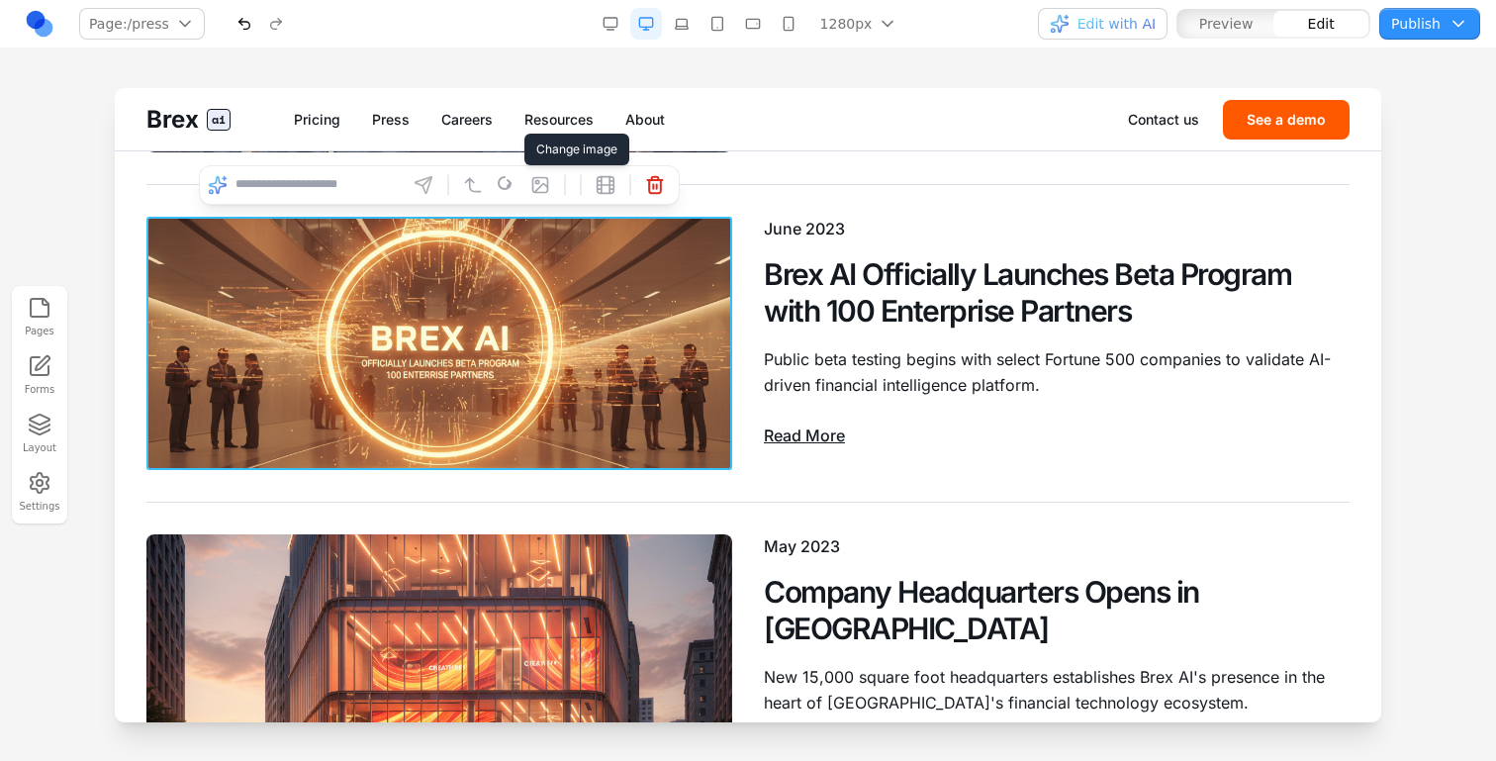
click at [548, 187] on icon at bounding box center [540, 184] width 15 height 15
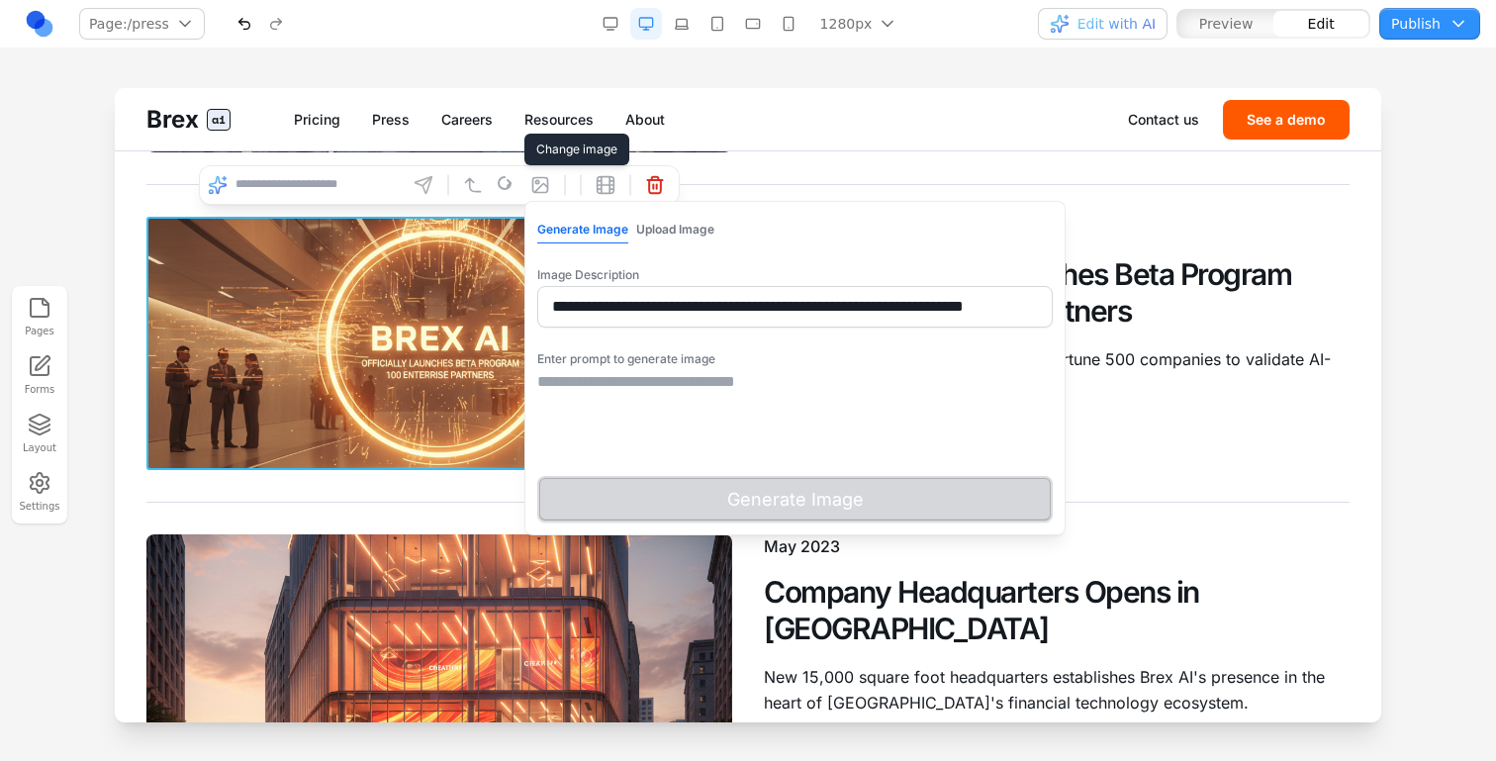
click at [680, 233] on button "Upload Image" at bounding box center [675, 230] width 78 height 26
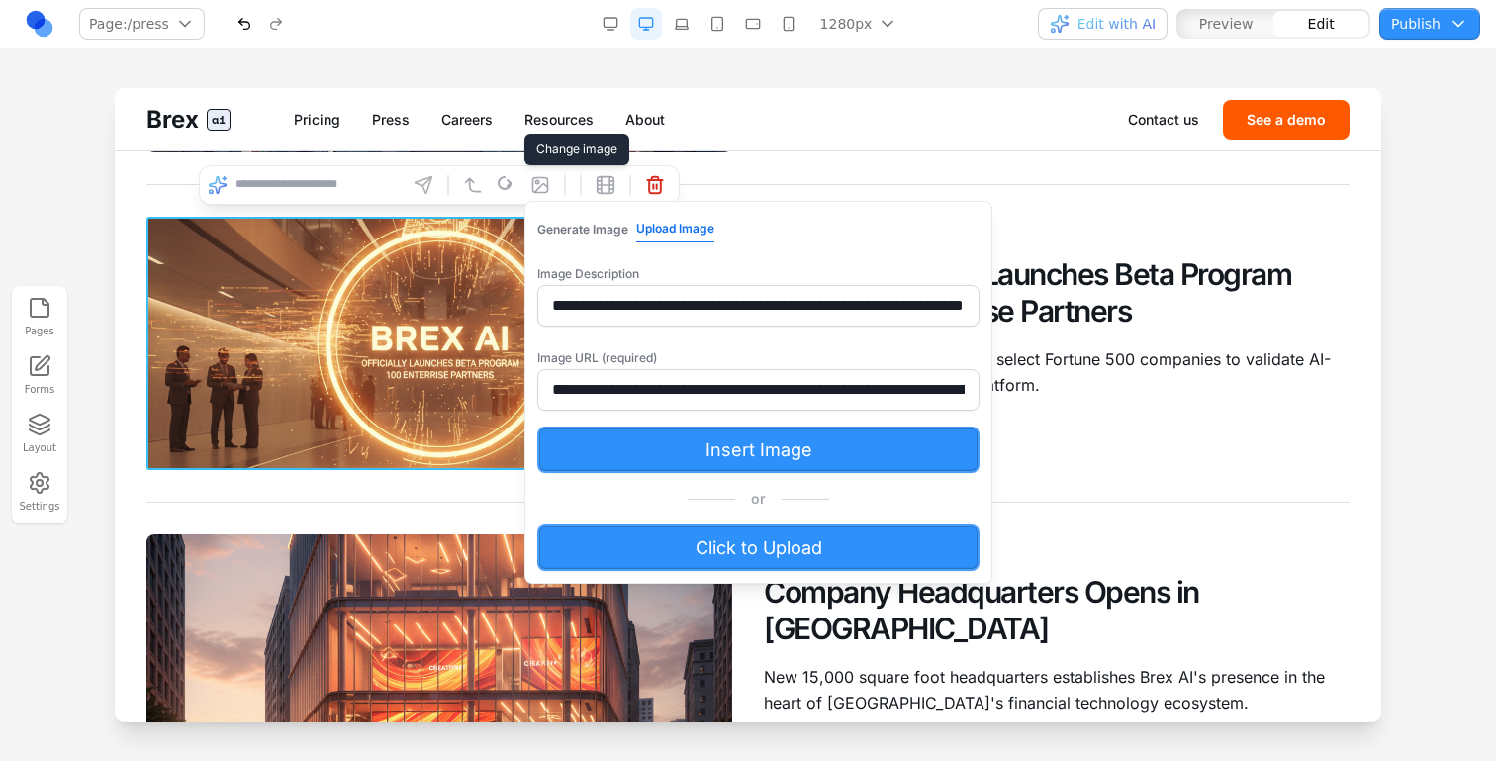
click at [596, 220] on button "Generate Image" at bounding box center [582, 230] width 91 height 26
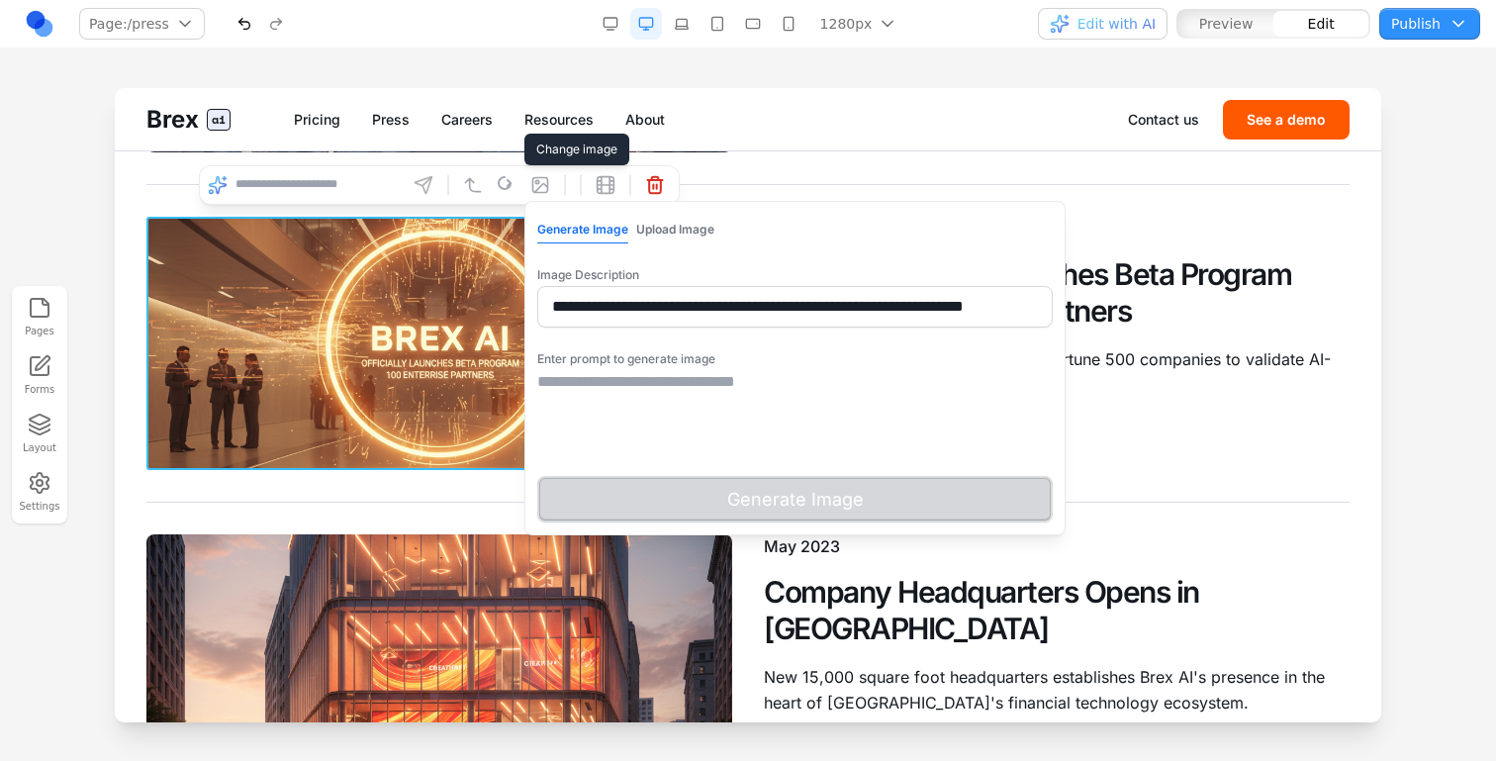
click at [615, 296] on input "**********" at bounding box center [795, 307] width 516 height 42
paste input "text"
type input "**********"
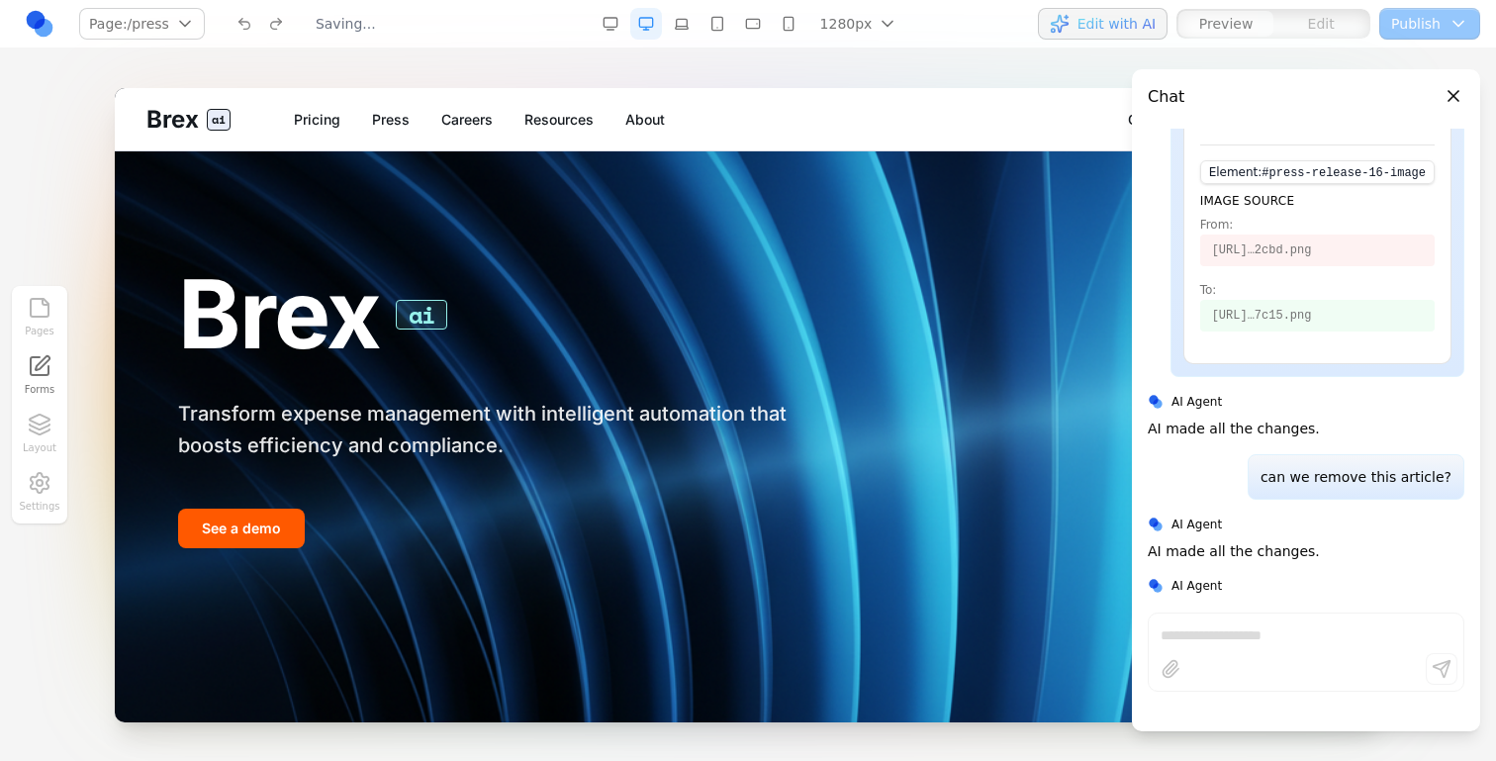
scroll to position [0, 0]
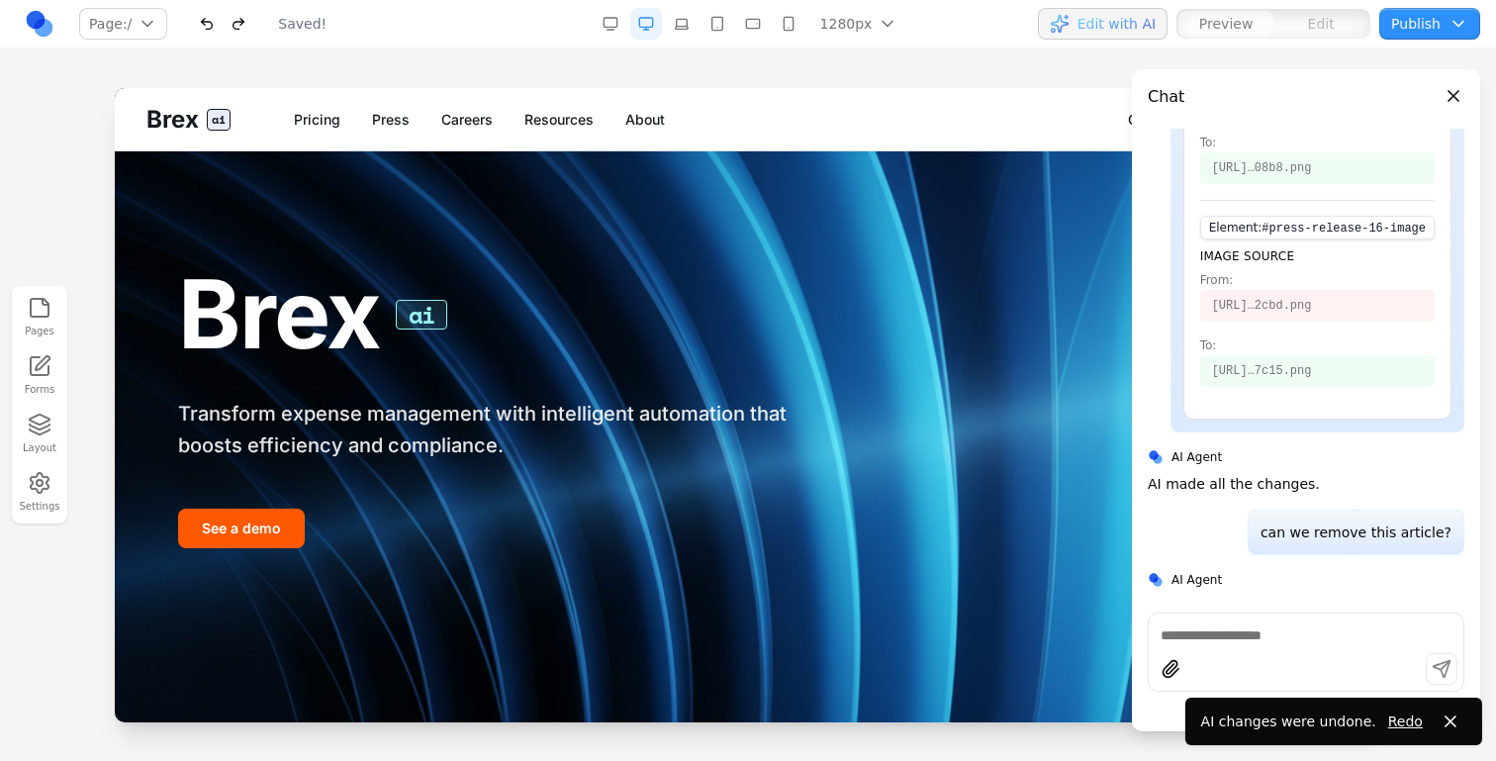
click at [235, 22] on button "button" at bounding box center [239, 24] width 32 height 32
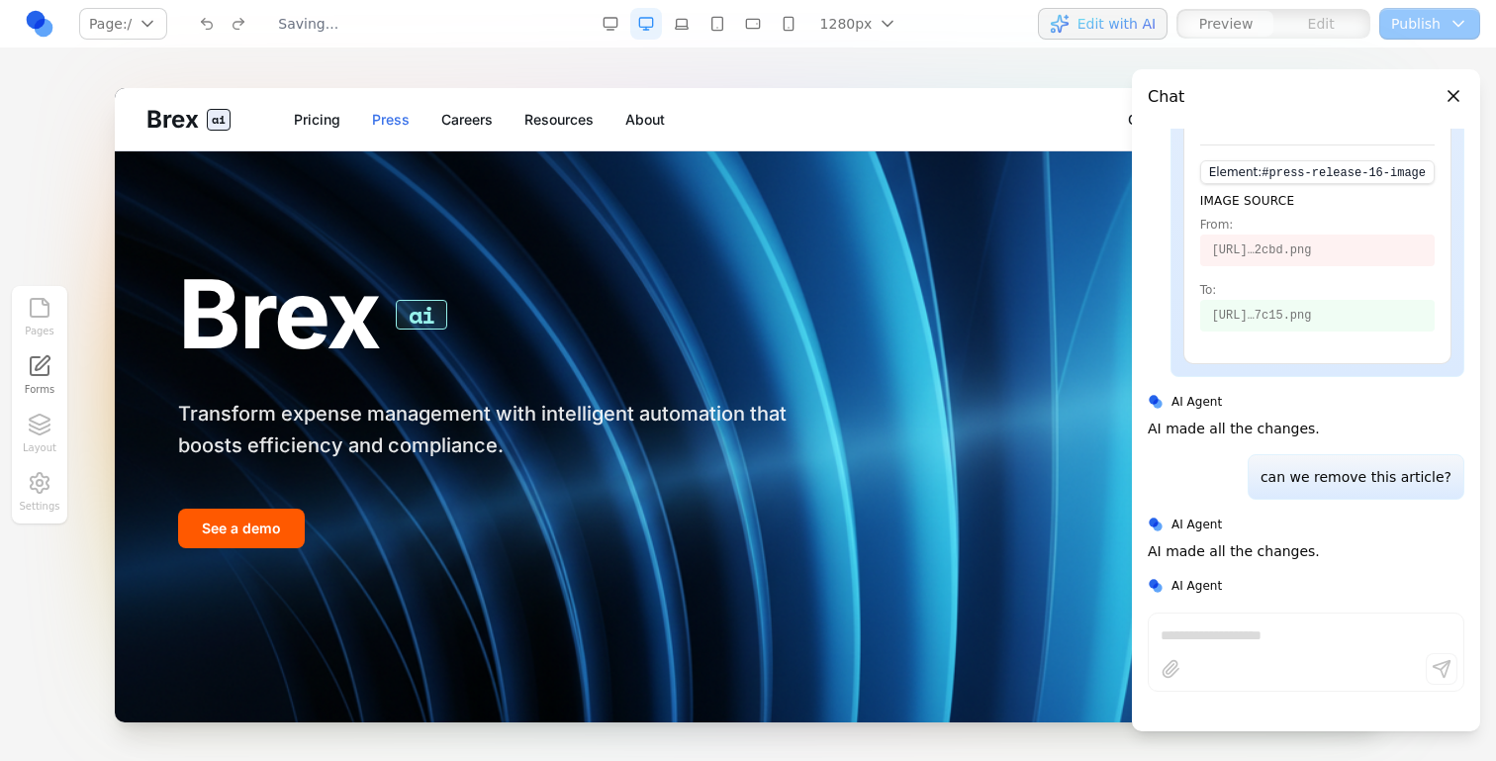
click at [389, 119] on link "Press" at bounding box center [391, 120] width 38 height 20
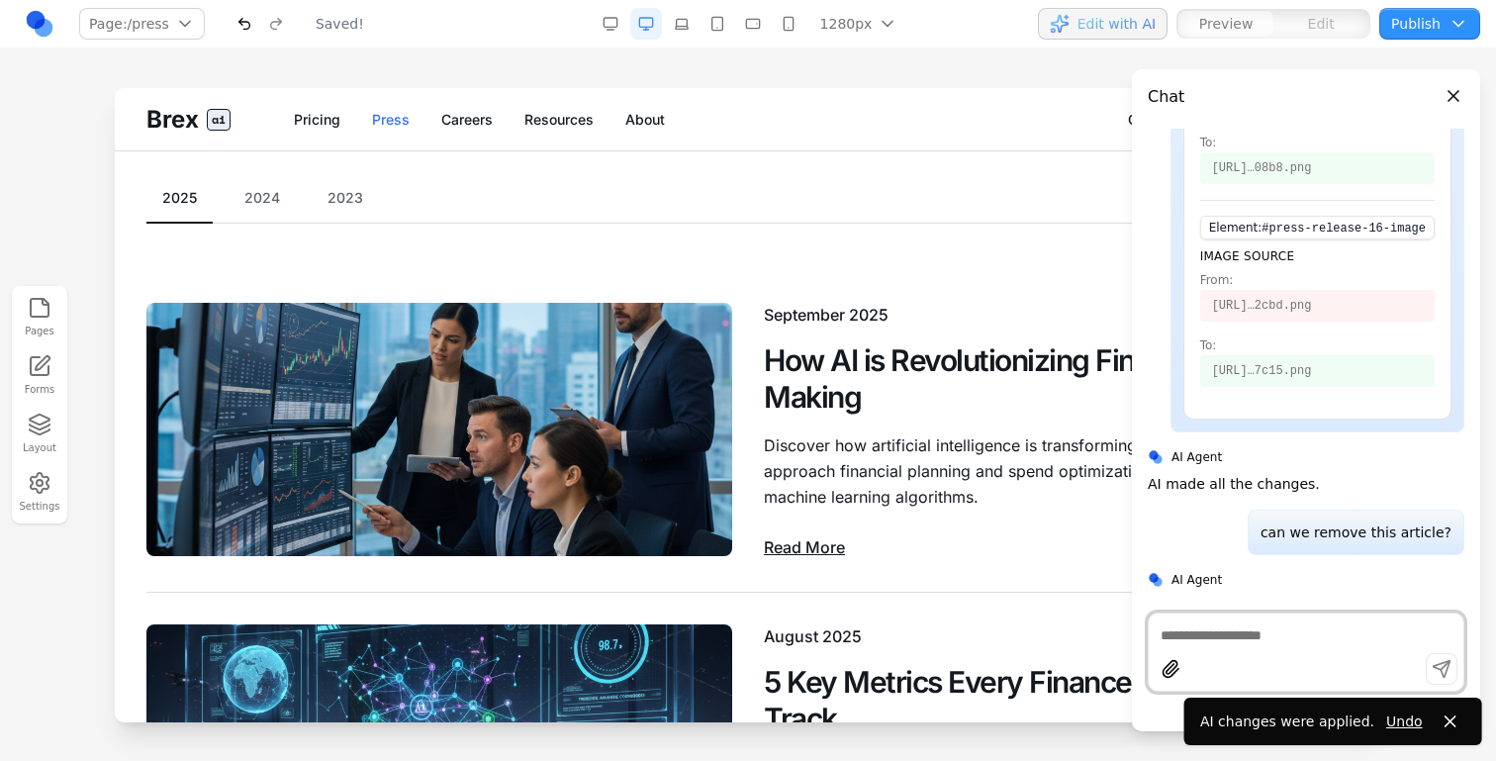
scroll to position [191, 0]
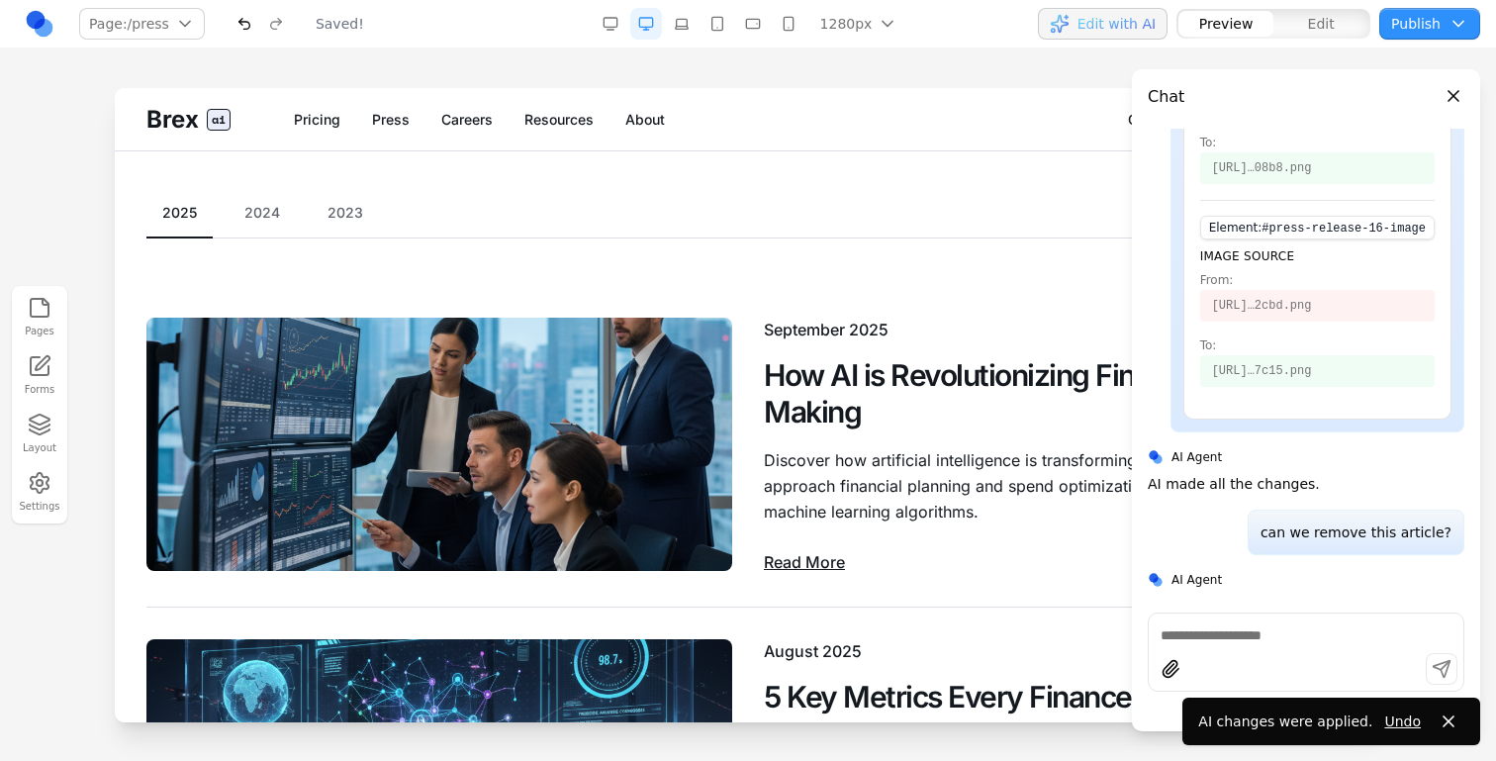
click at [345, 218] on button "2023" at bounding box center [345, 213] width 67 height 20
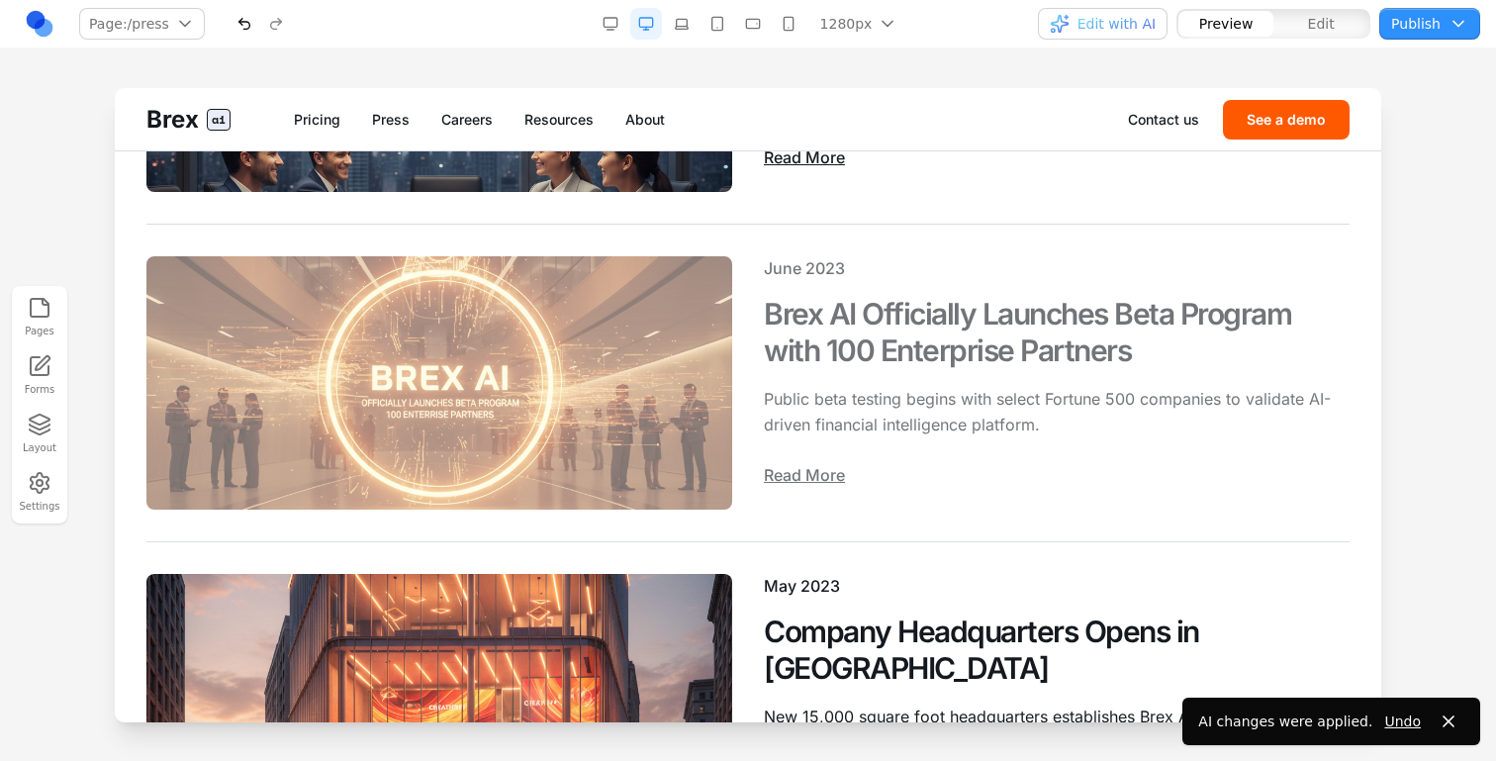
scroll to position [1874, 0]
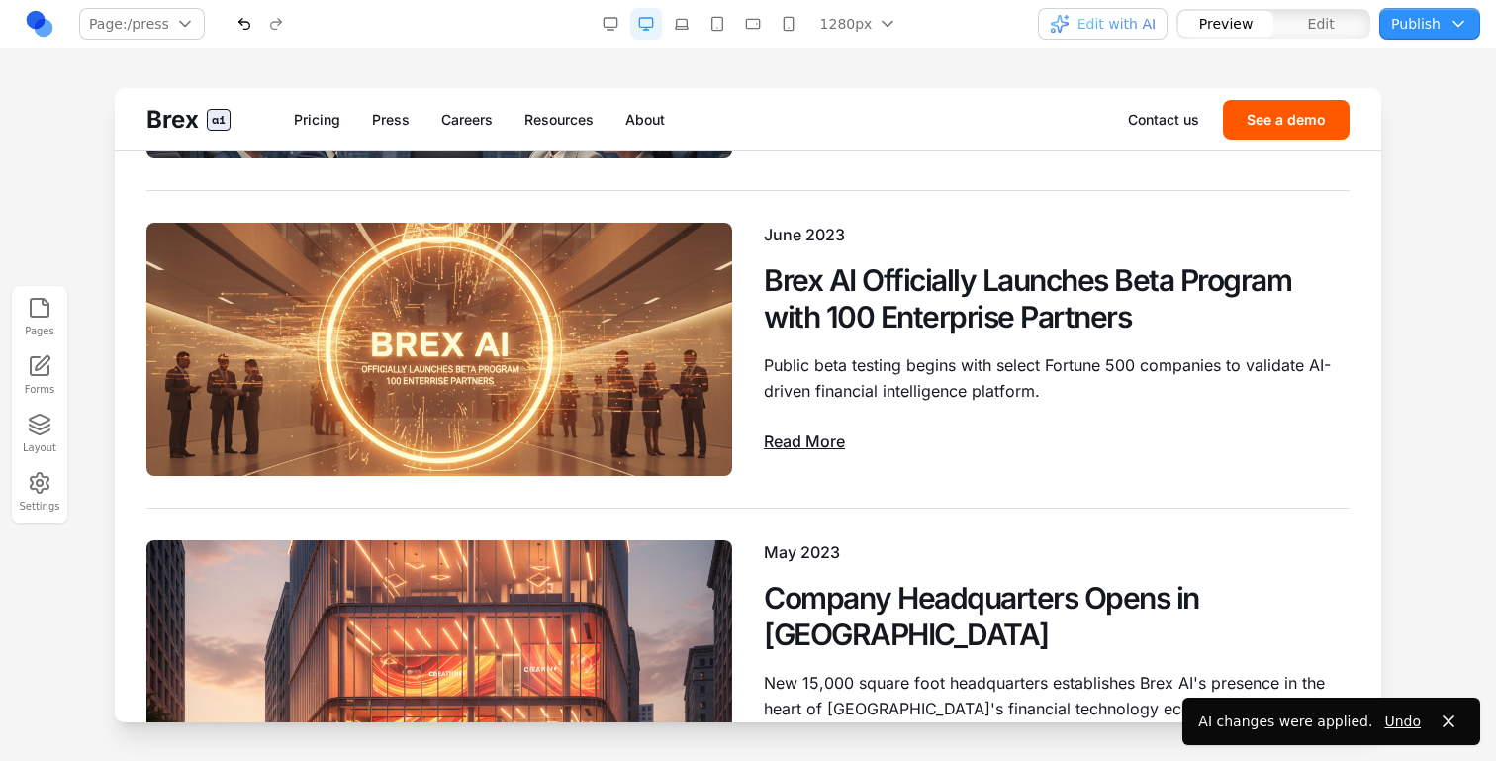
click at [1337, 23] on button "Edit" at bounding box center [1321, 24] width 95 height 26
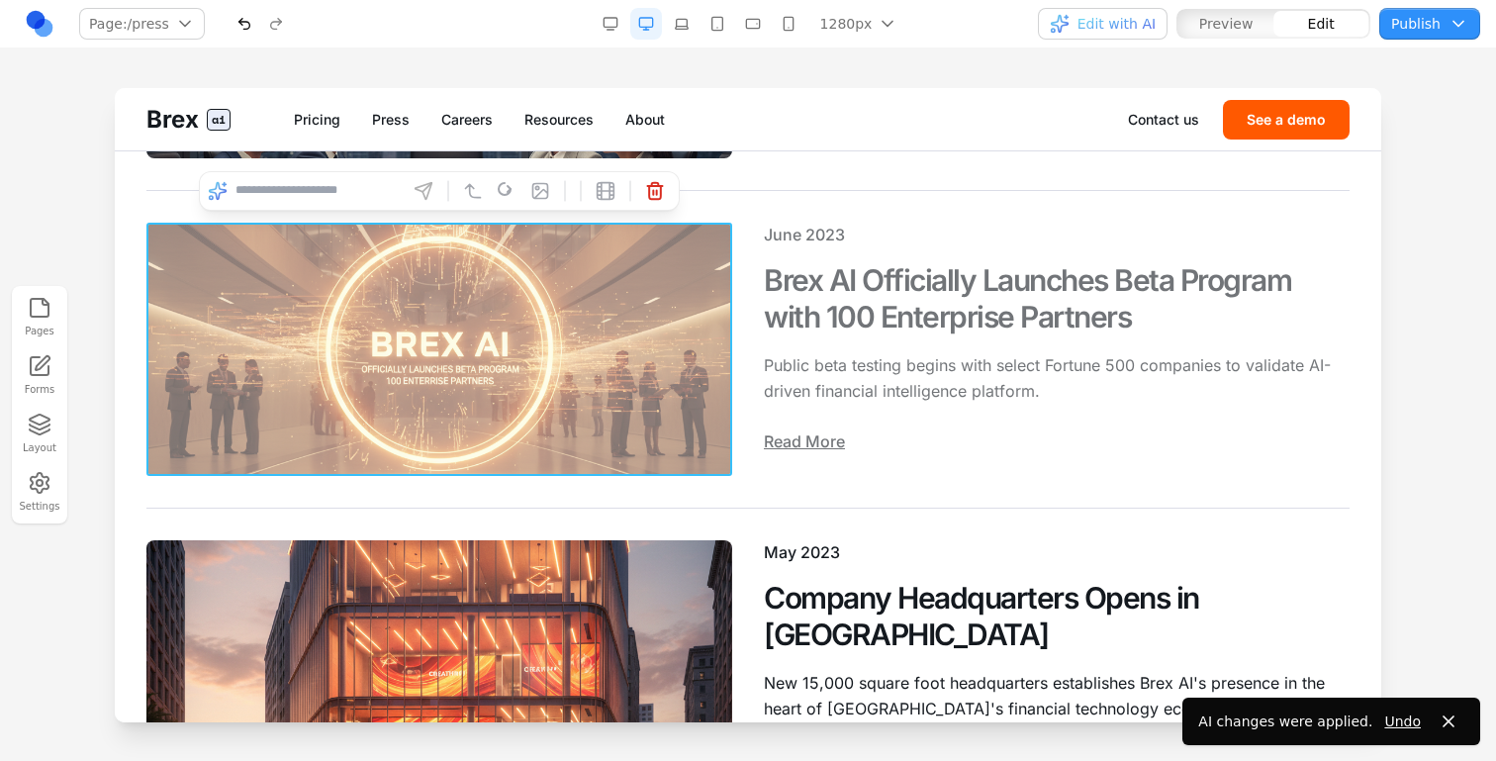
click at [516, 387] on img at bounding box center [439, 349] width 586 height 253
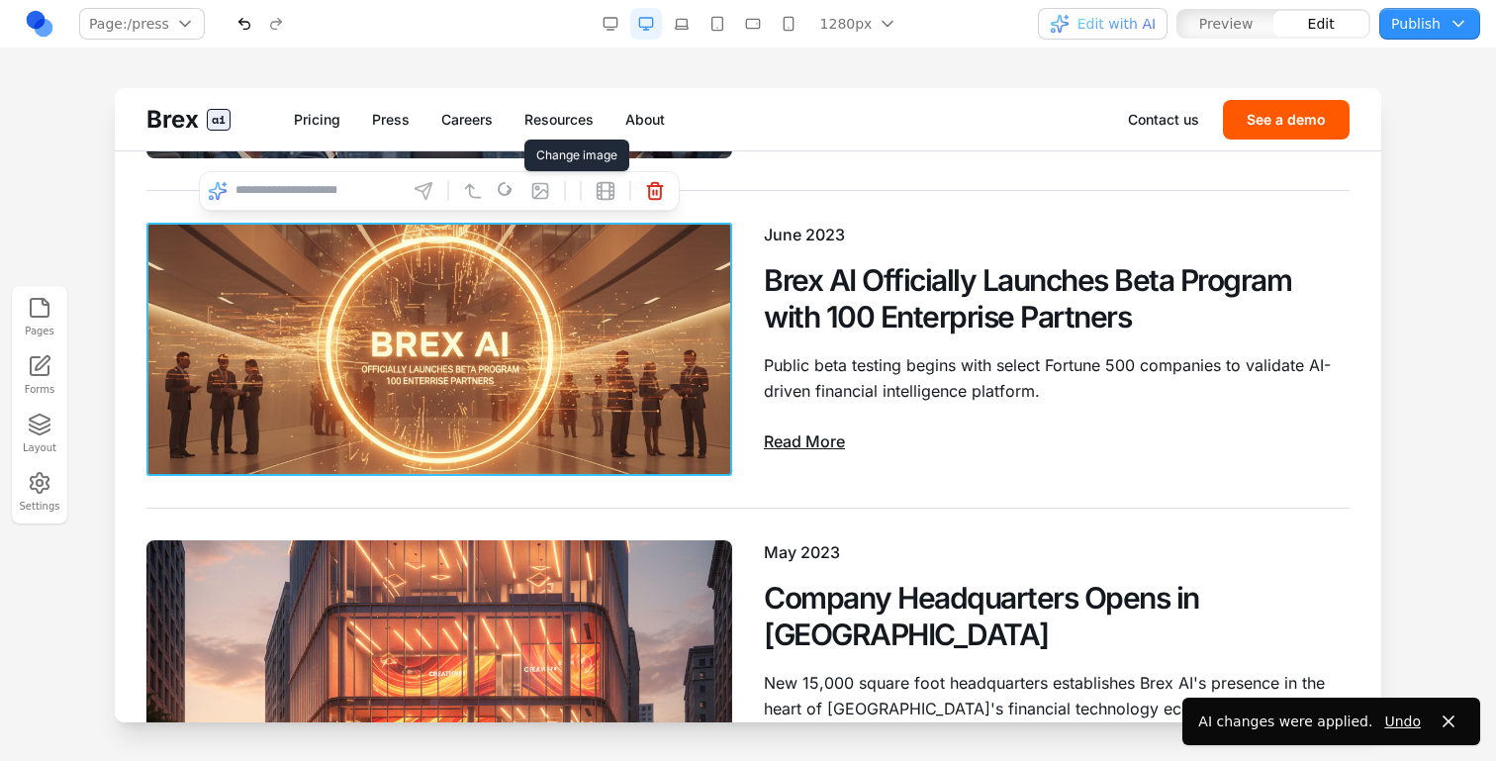
click at [542, 201] on button at bounding box center [541, 191] width 32 height 32
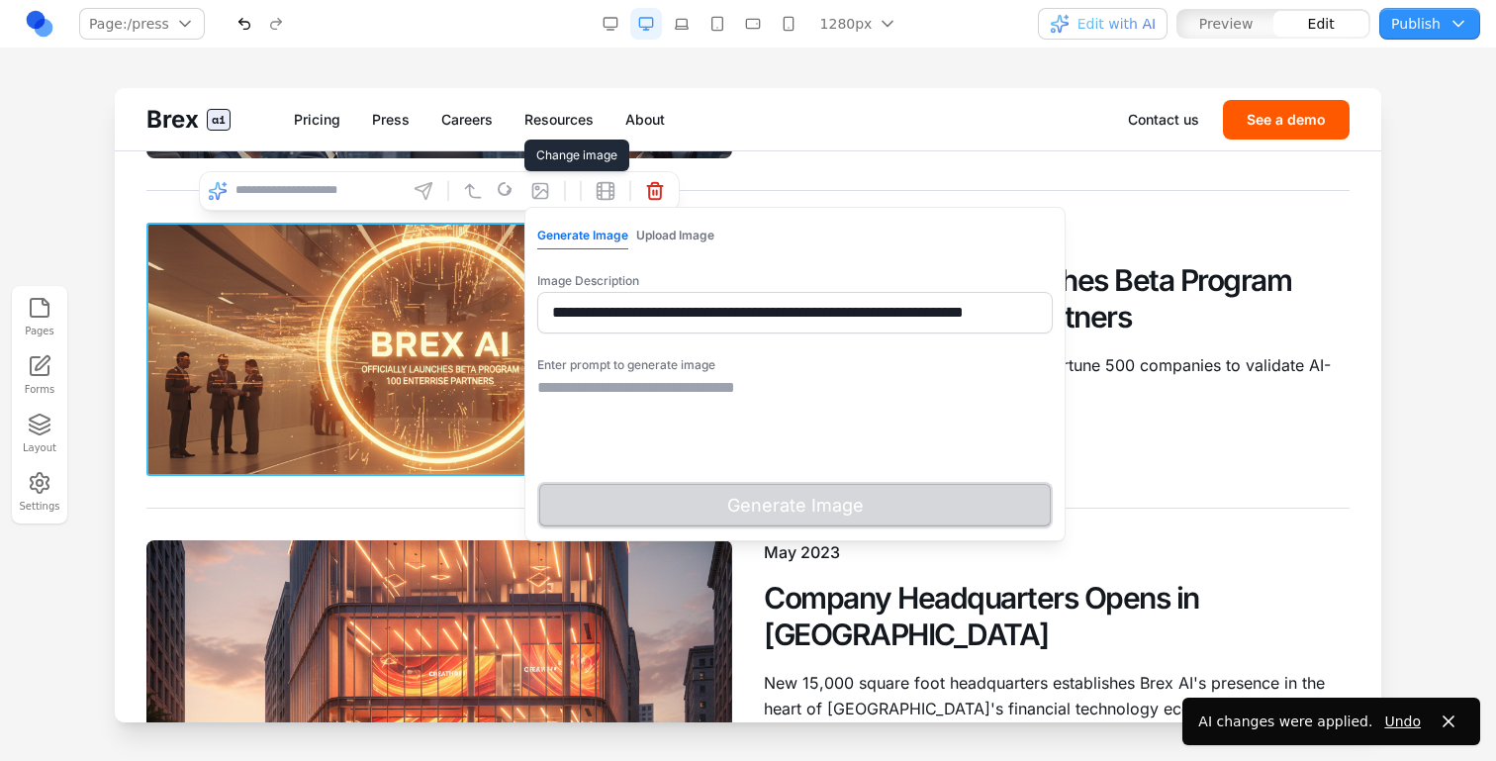
click at [648, 298] on input "**********" at bounding box center [795, 313] width 516 height 42
click at [708, 419] on textarea at bounding box center [795, 425] width 516 height 99
paste textarea "**********"
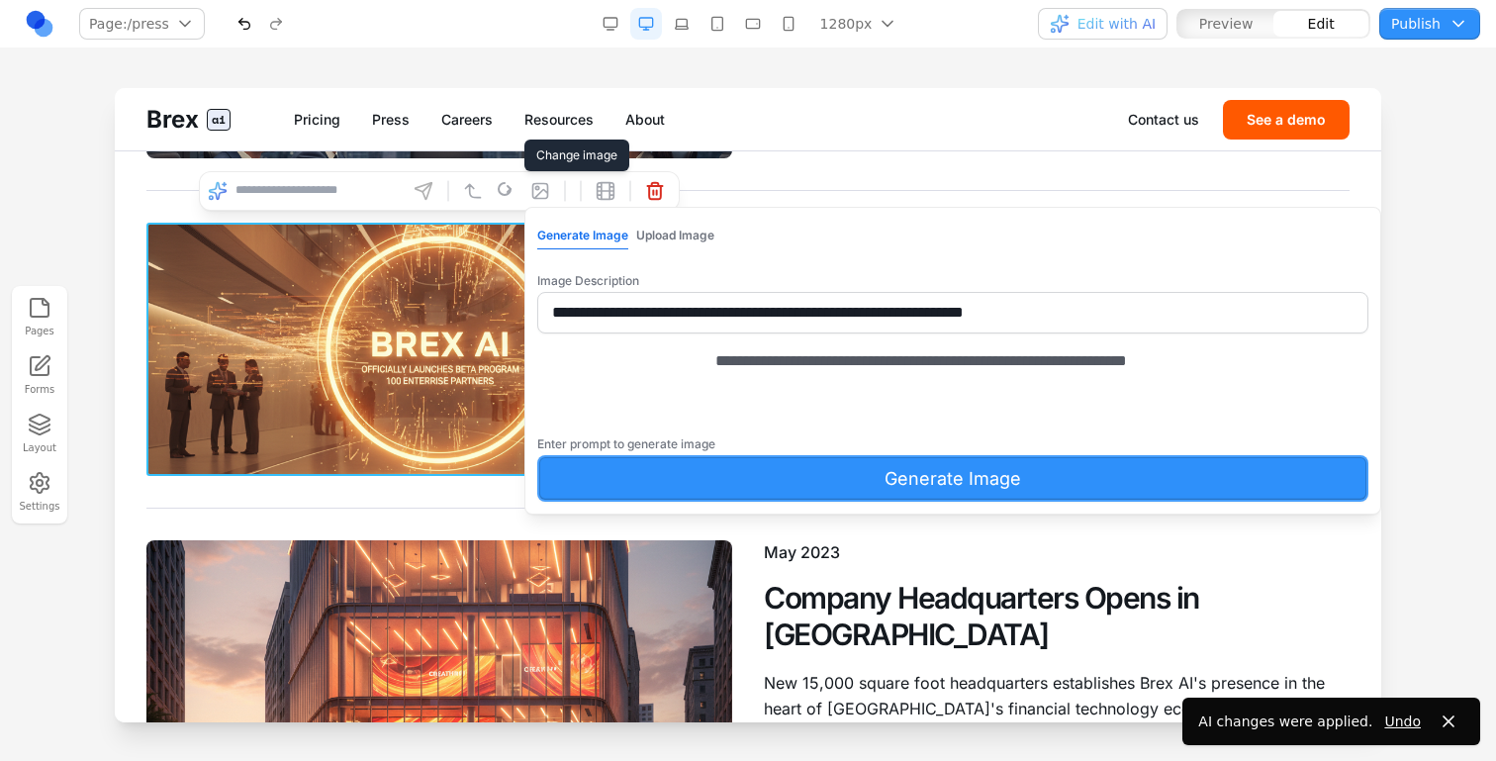
drag, startPoint x: 661, startPoint y: 388, endPoint x: 448, endPoint y: 383, distance: 212.8
type textarea "**********"
click at [656, 502] on button "Generate Image" at bounding box center [952, 478] width 831 height 47
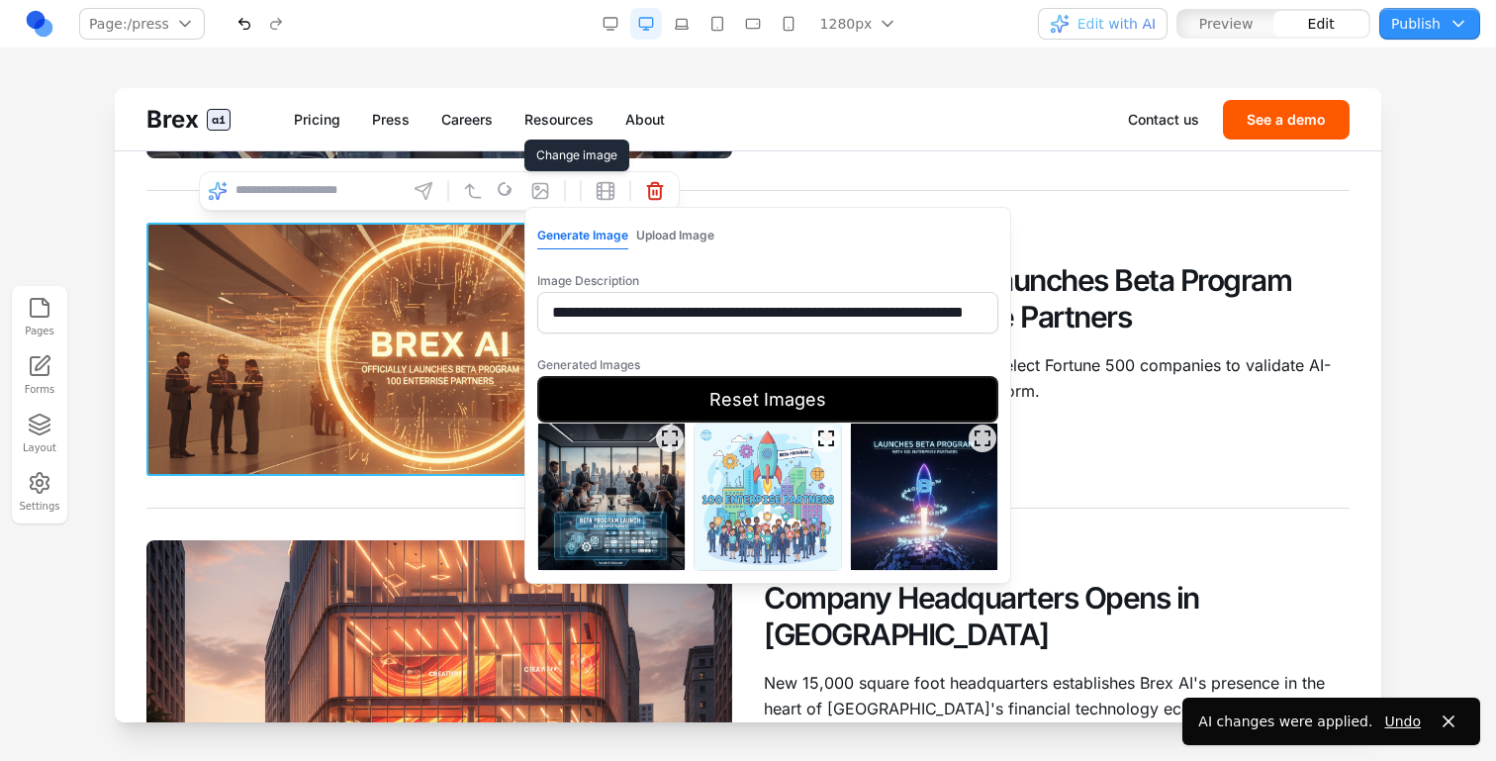
click at [669, 446] on icon "Expand image" at bounding box center [670, 439] width 20 height 20
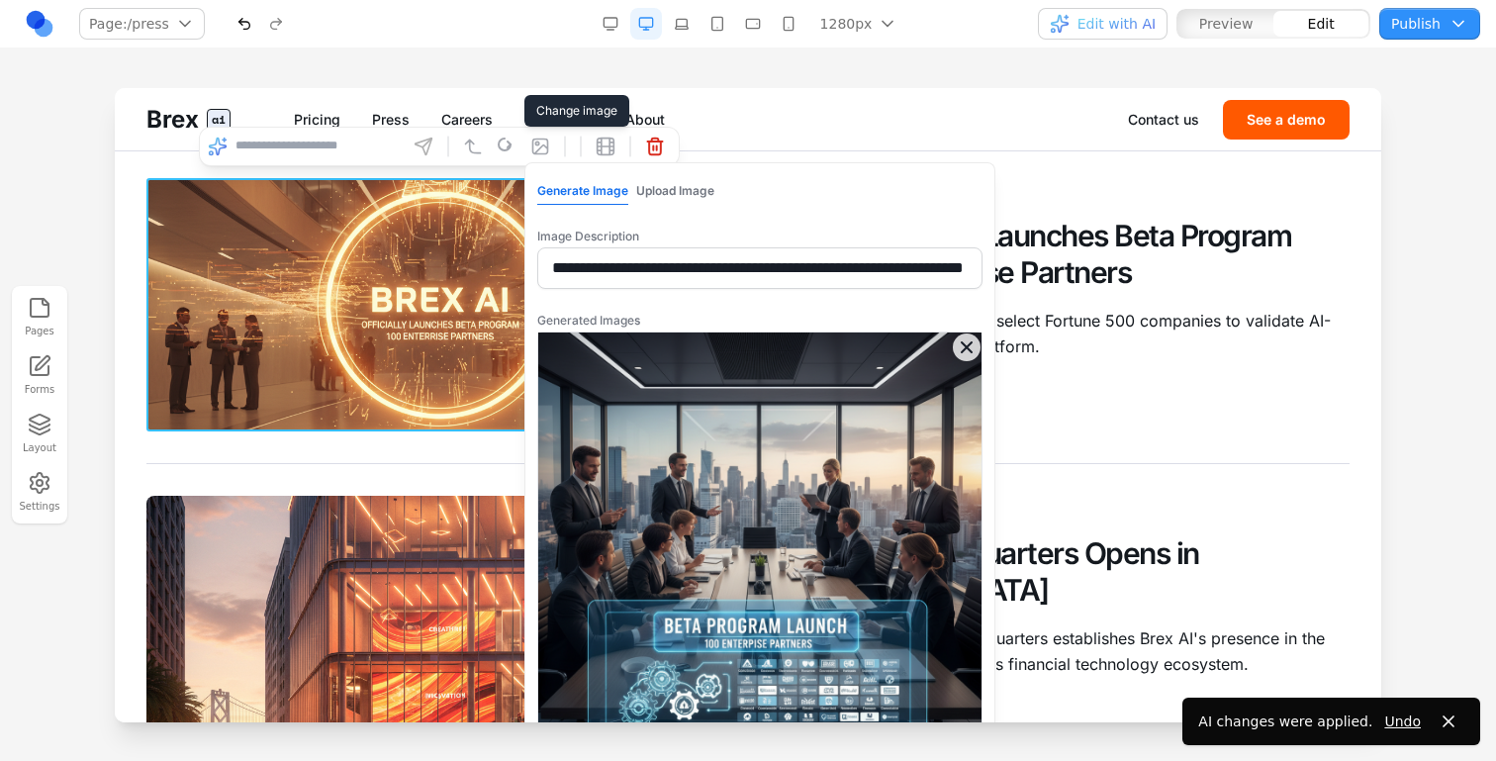
scroll to position [1976, 0]
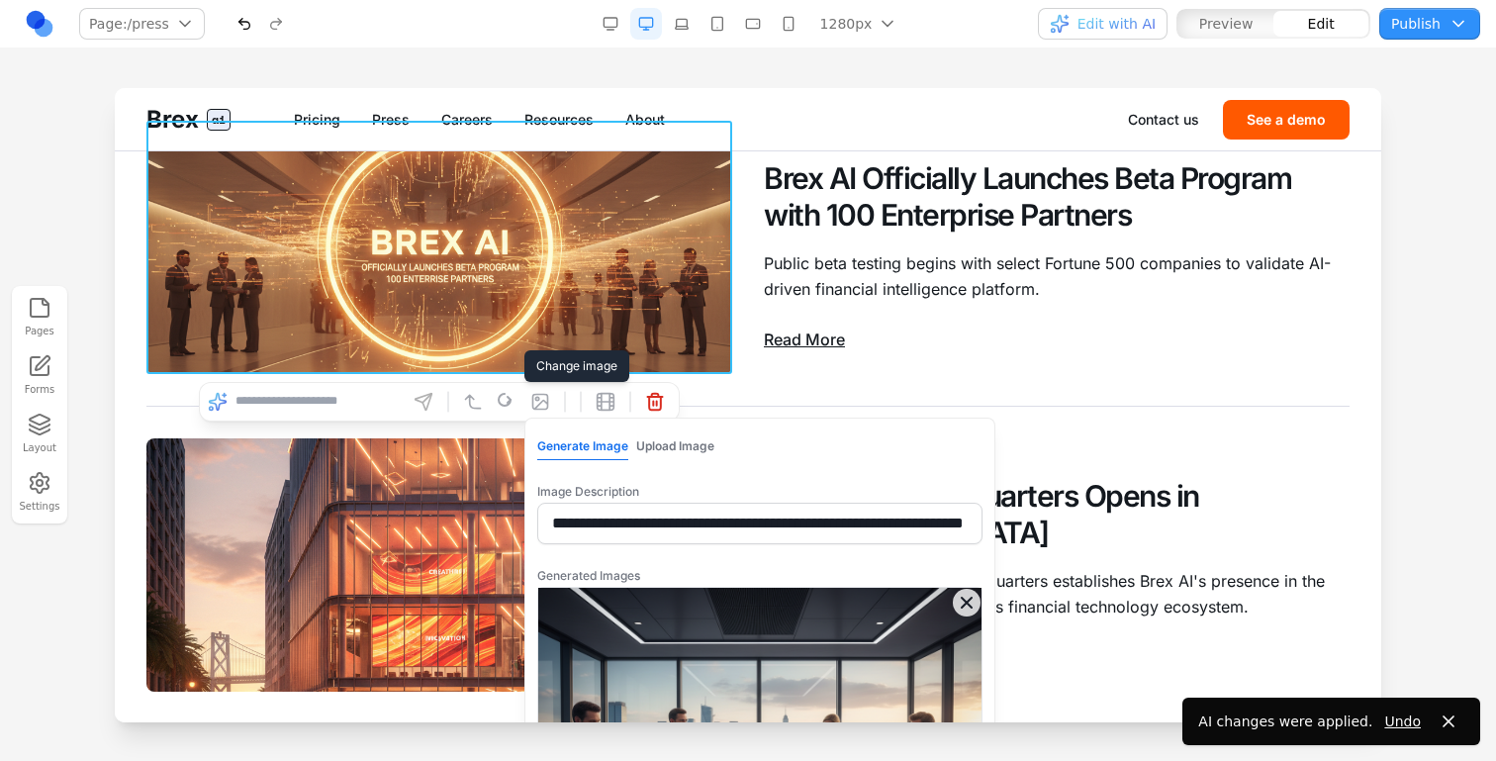
click at [959, 600] on icon "Close expanded image" at bounding box center [967, 603] width 20 height 20
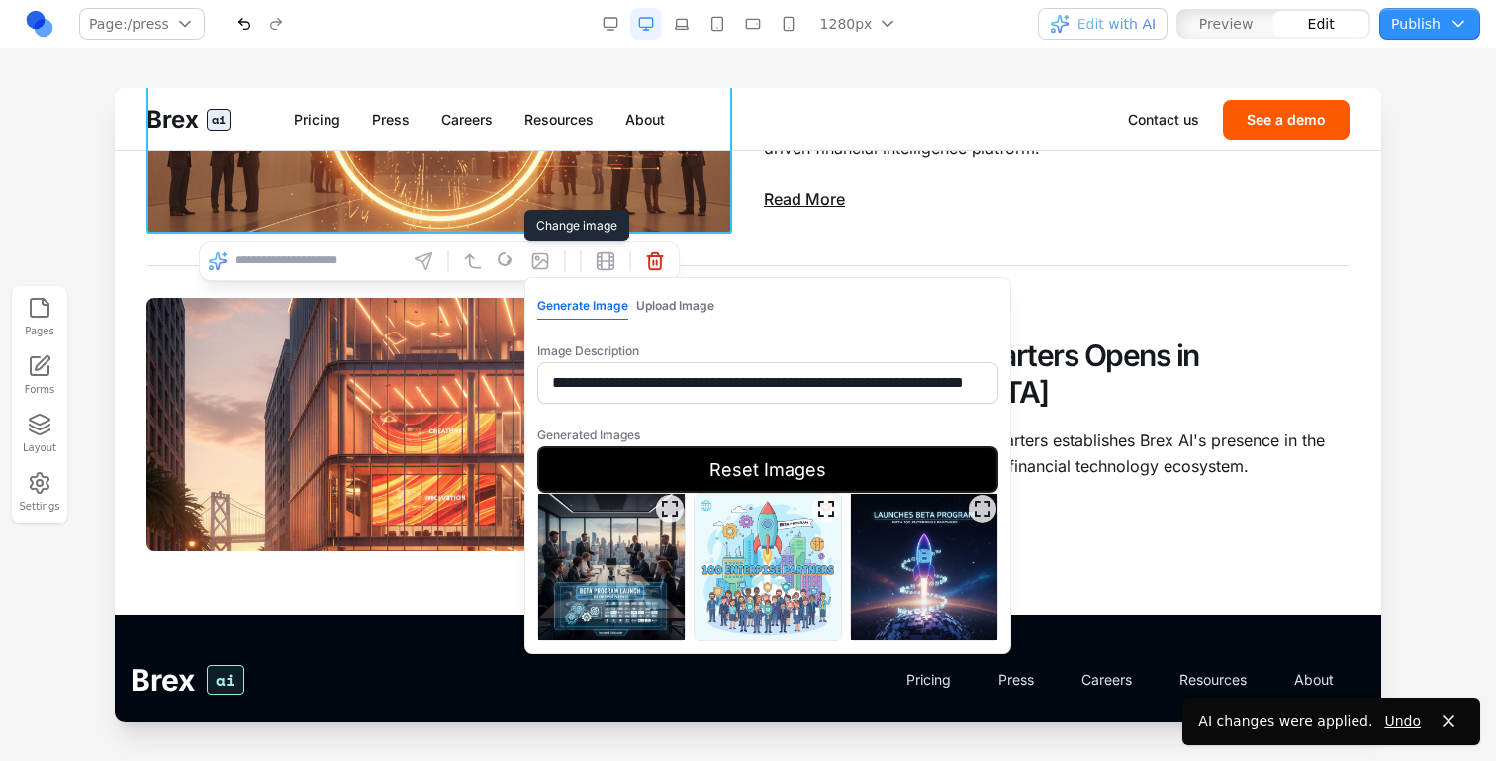
scroll to position [2136, 0]
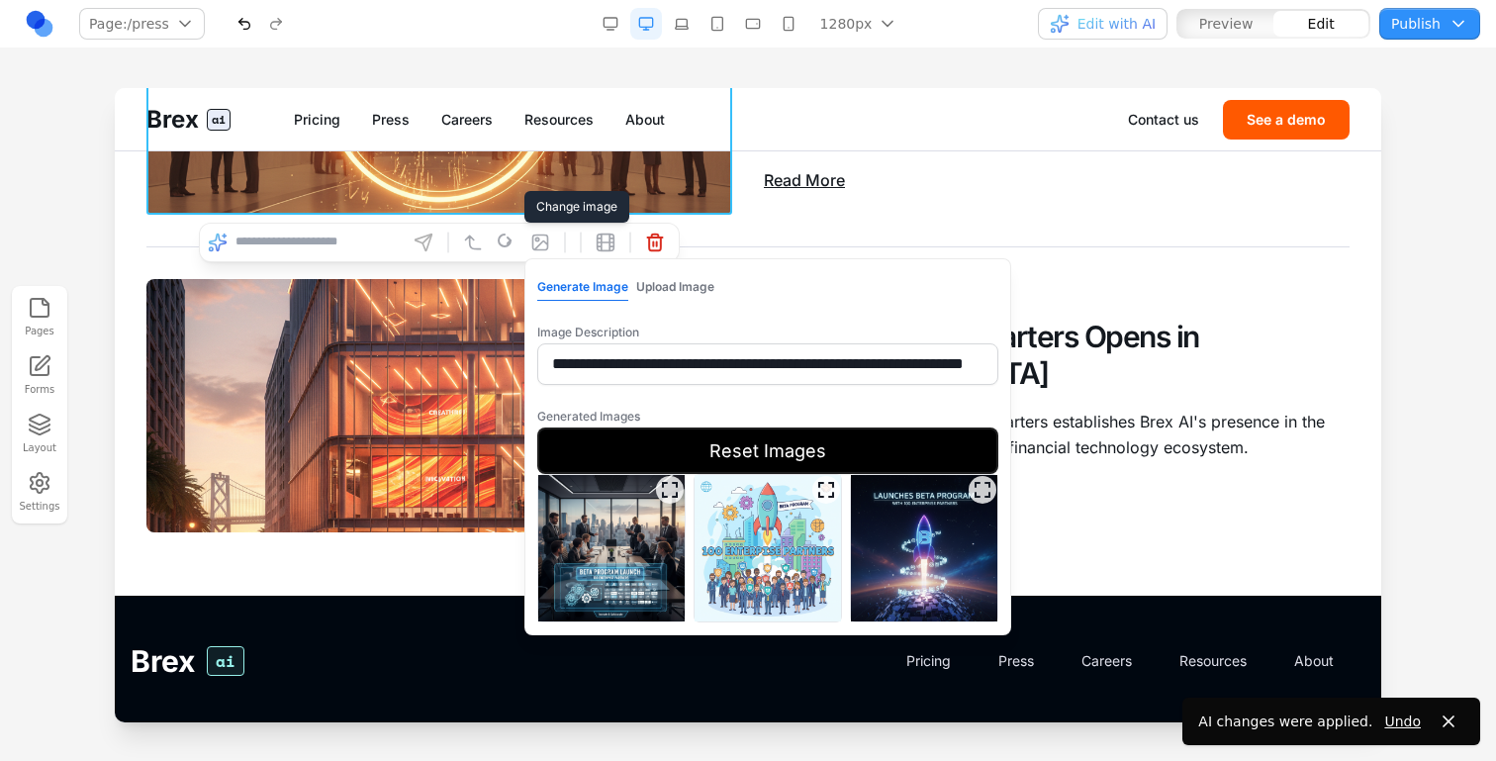
click at [661, 564] on img at bounding box center [611, 548] width 146 height 146
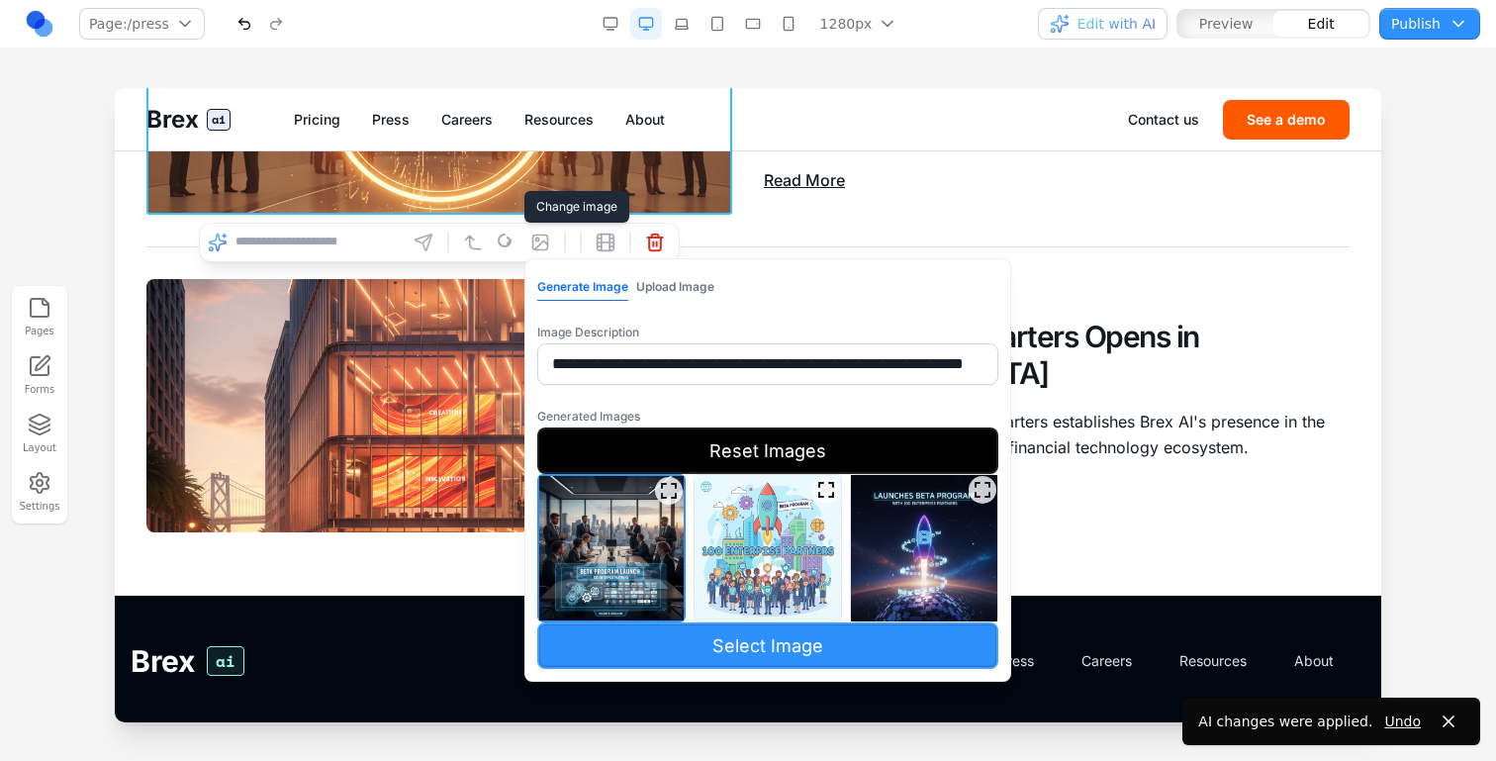
click at [671, 633] on button "Select Image" at bounding box center [767, 646] width 461 height 47
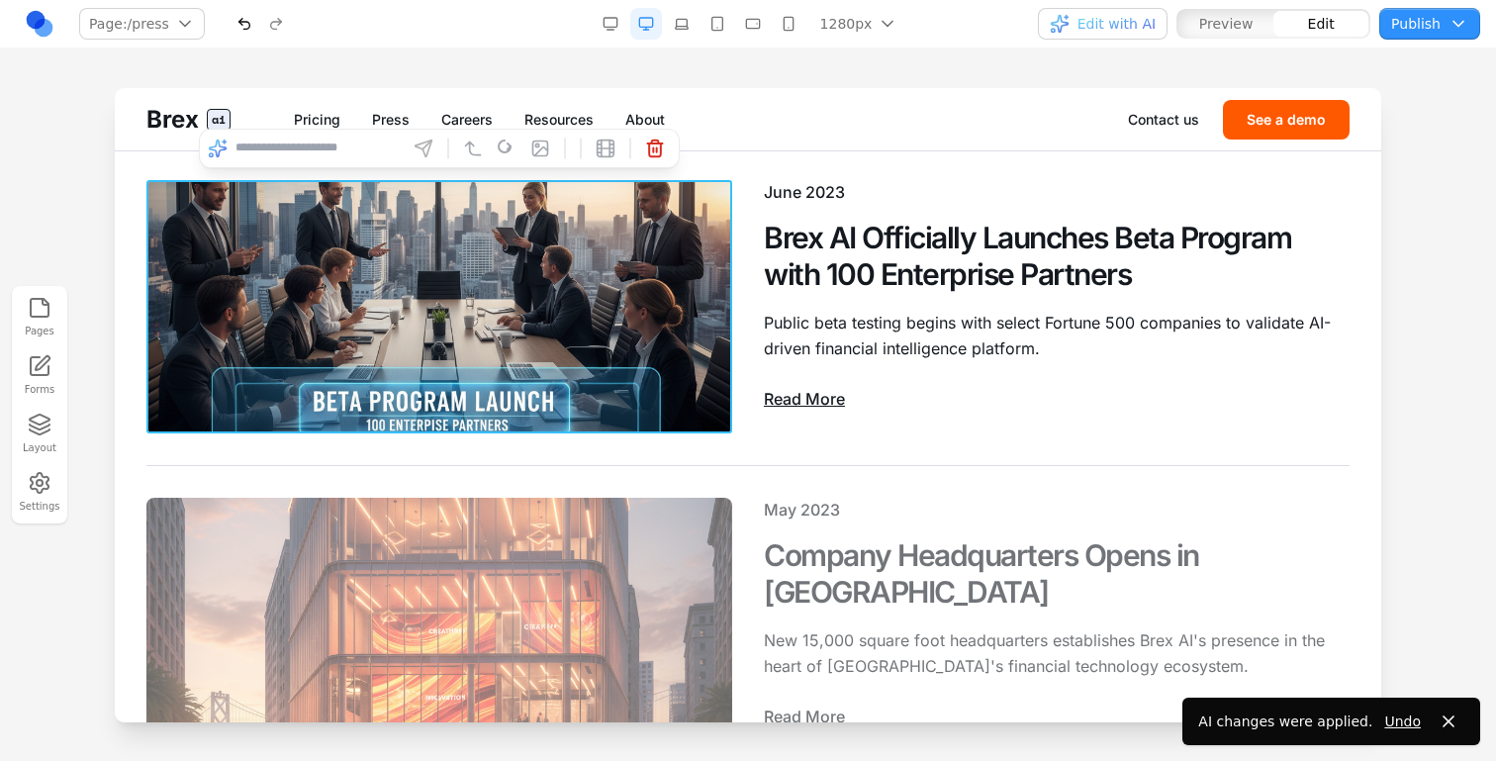
scroll to position [1984, 0]
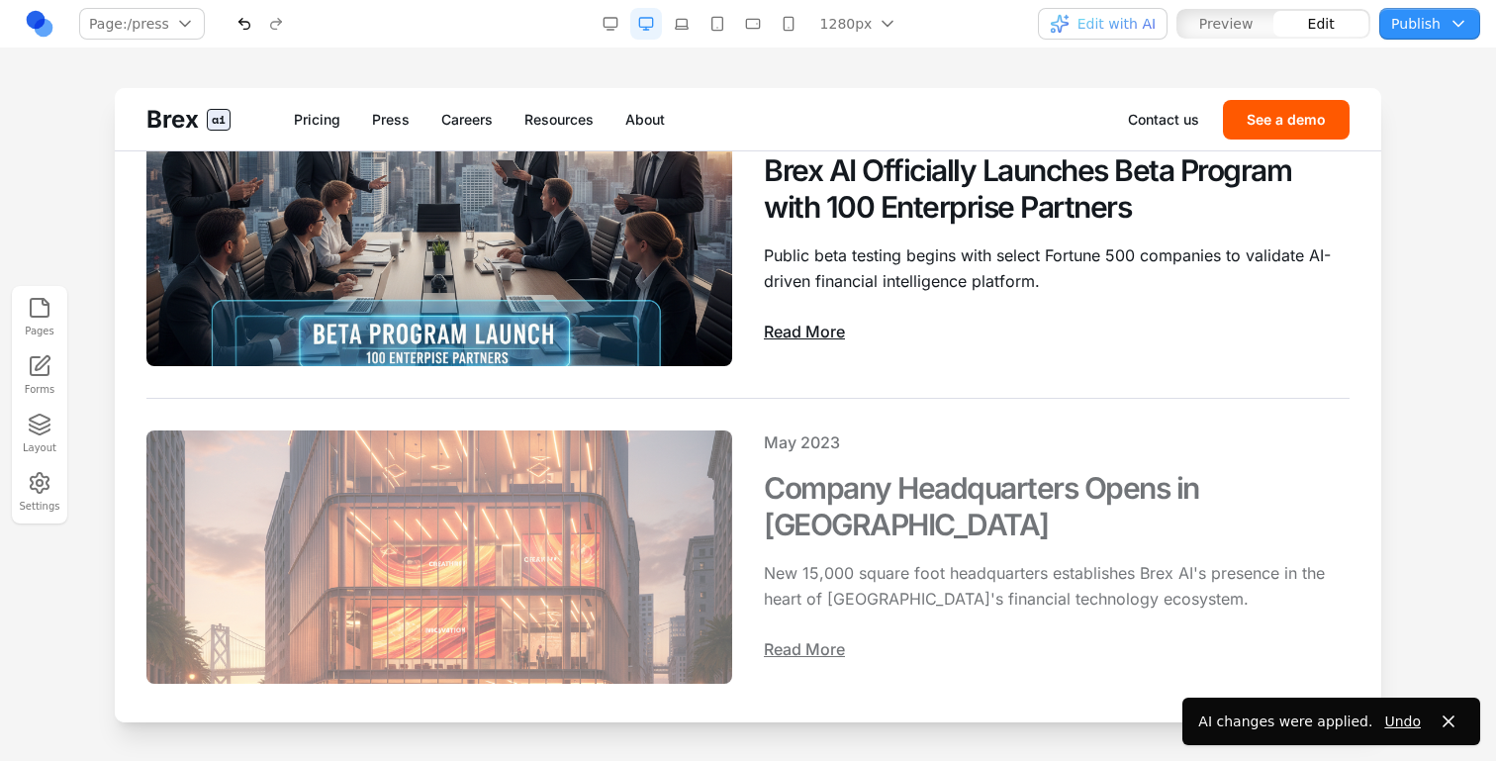
click at [555, 558] on img at bounding box center [439, 557] width 586 height 253
click at [404, 458] on img at bounding box center [439, 557] width 586 height 253
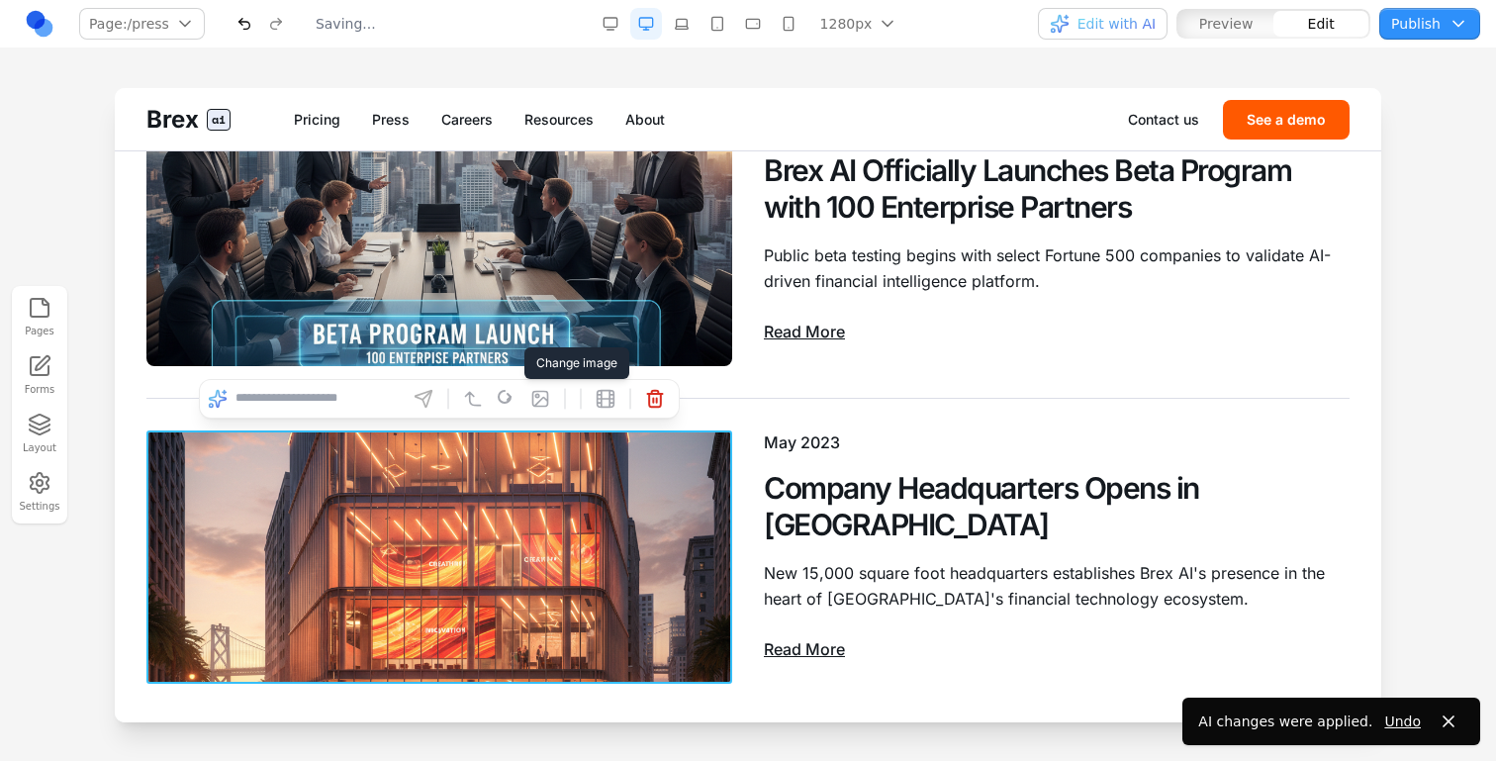
click at [541, 409] on button at bounding box center [541, 399] width 32 height 32
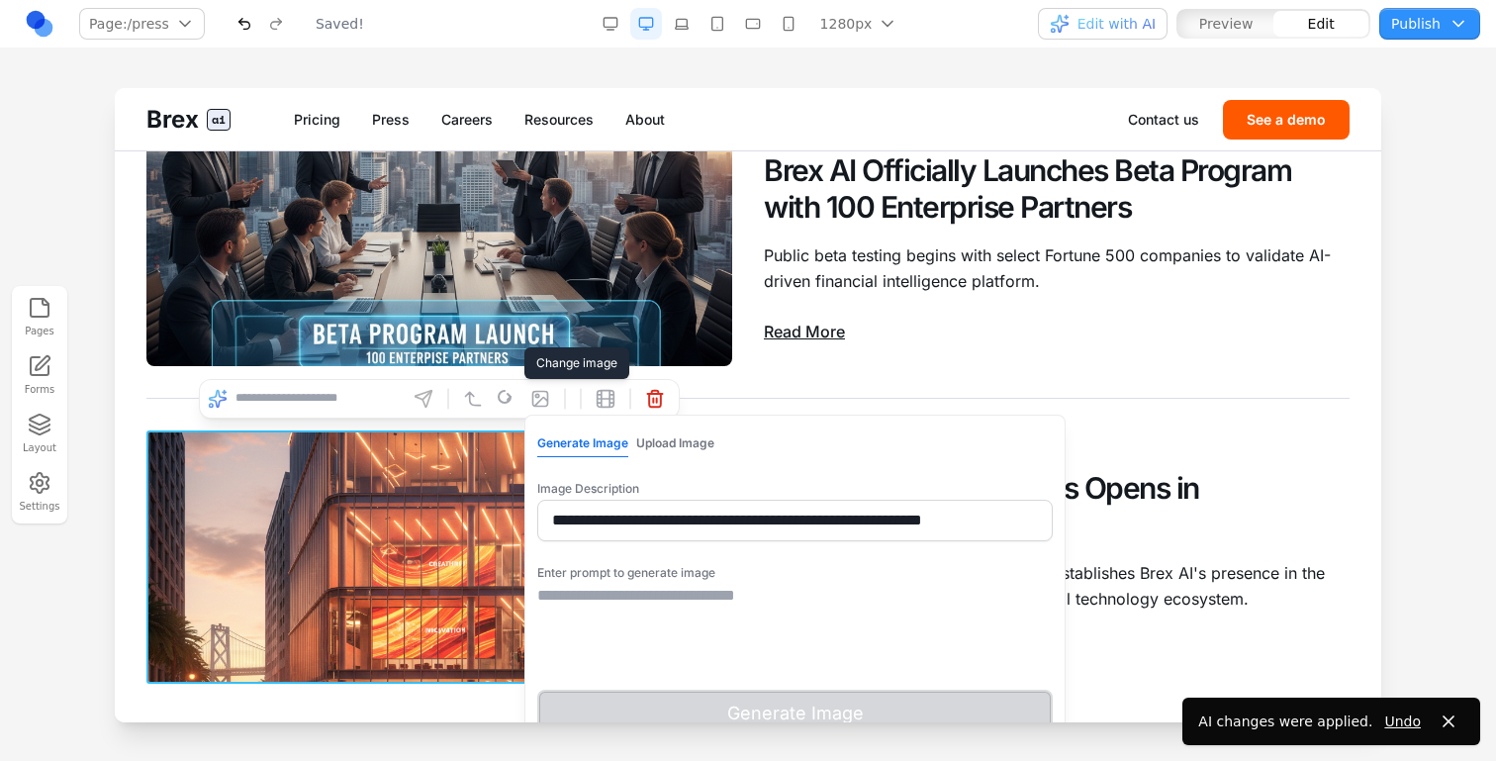
click at [586, 521] on input "**********" at bounding box center [795, 521] width 516 height 42
click at [597, 612] on textarea at bounding box center [795, 633] width 516 height 99
paste textarea "**********"
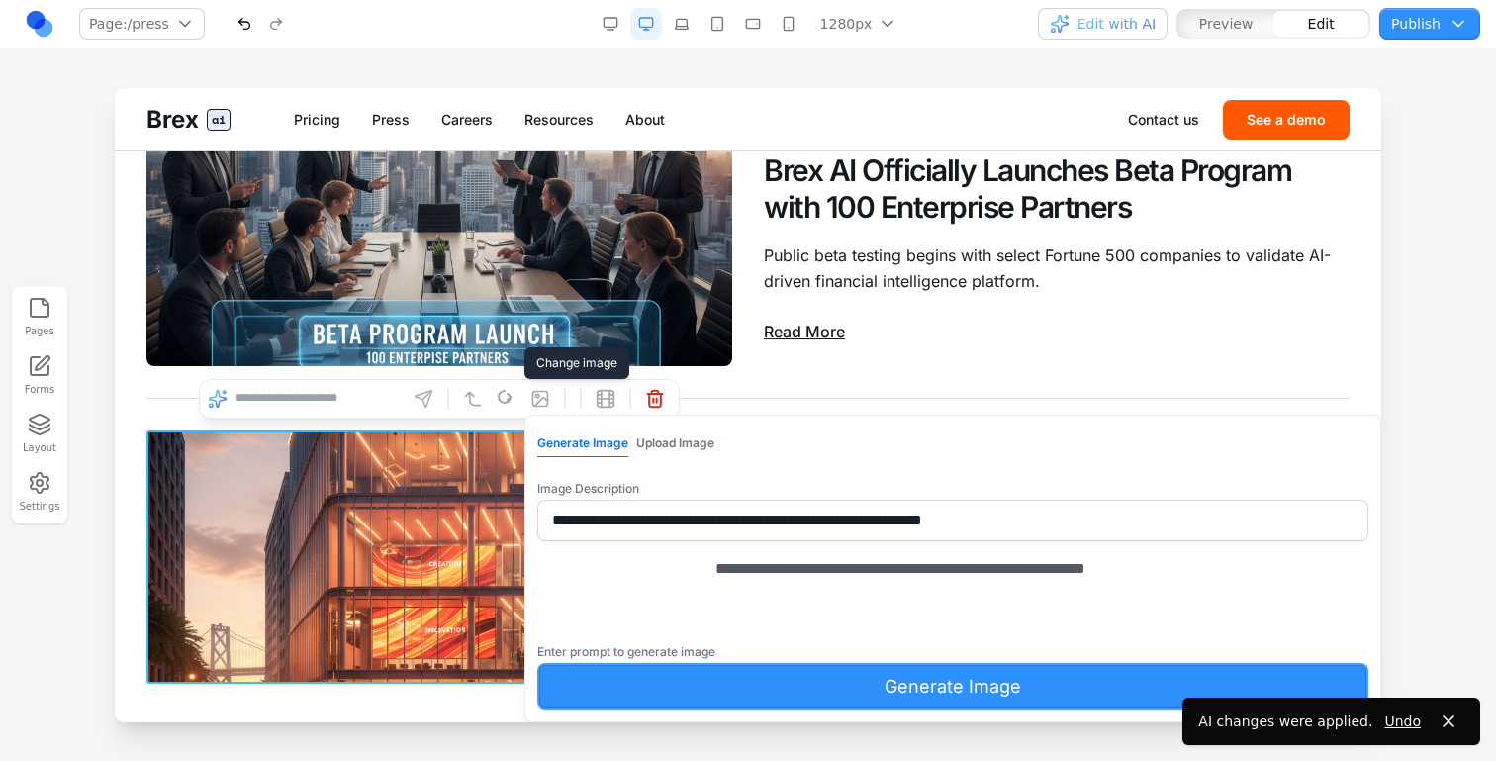
type textarea "**********"
click at [636, 687] on div "**********" at bounding box center [952, 633] width 831 height 152
click at [638, 694] on button "Generate Image" at bounding box center [952, 686] width 831 height 47
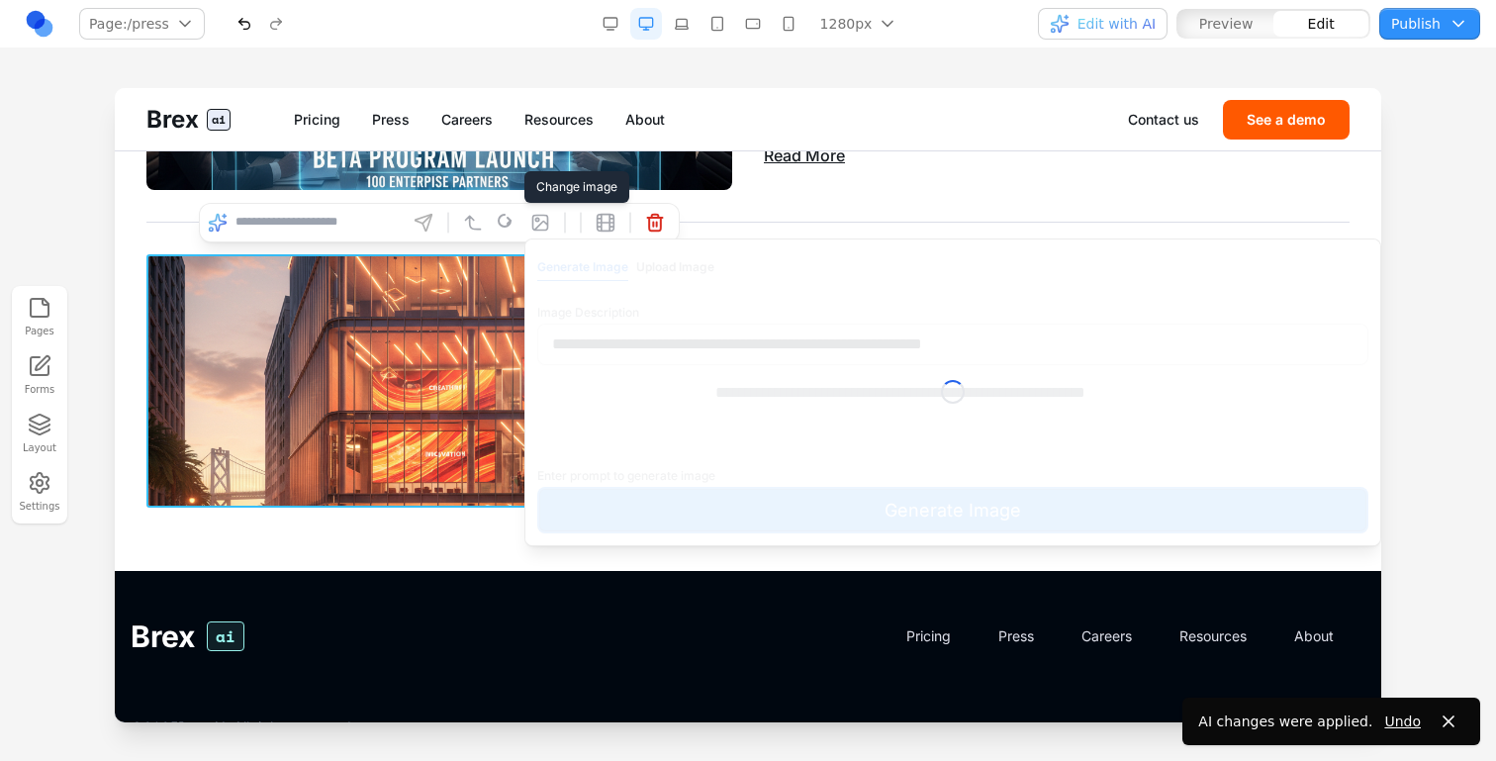
scroll to position [2132, 0]
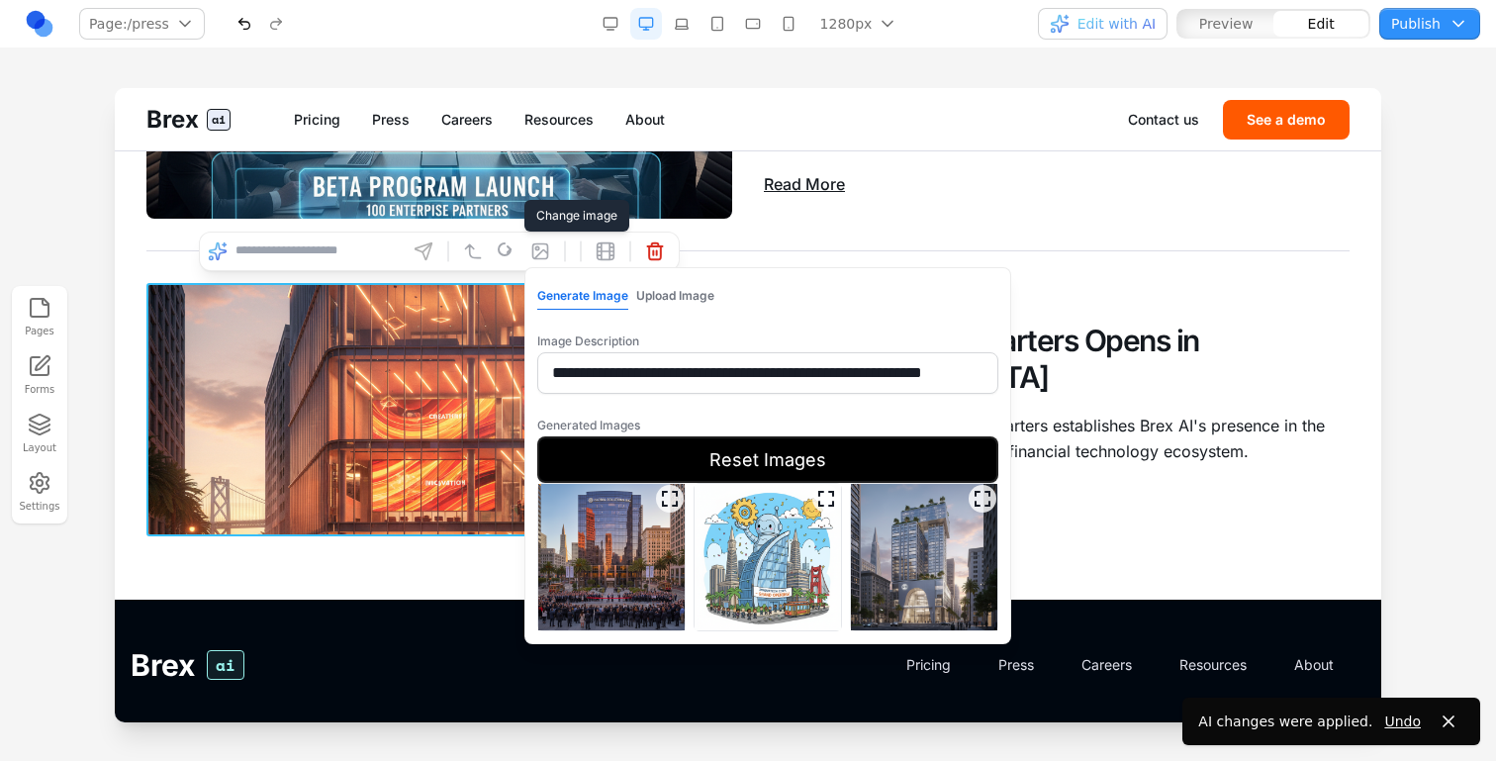
click at [943, 543] on img at bounding box center [924, 557] width 146 height 146
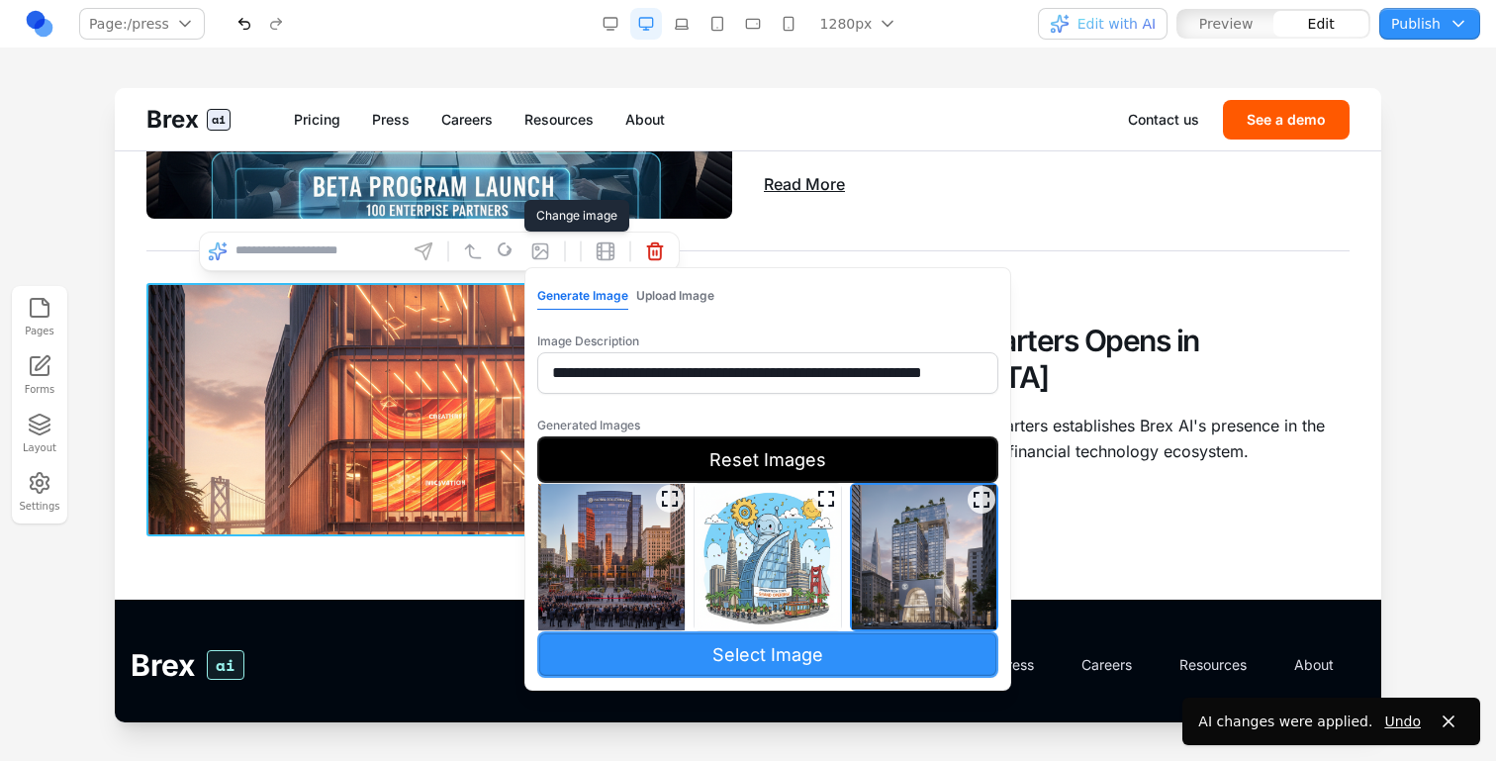
click at [861, 652] on button "Select Image" at bounding box center [767, 654] width 461 height 47
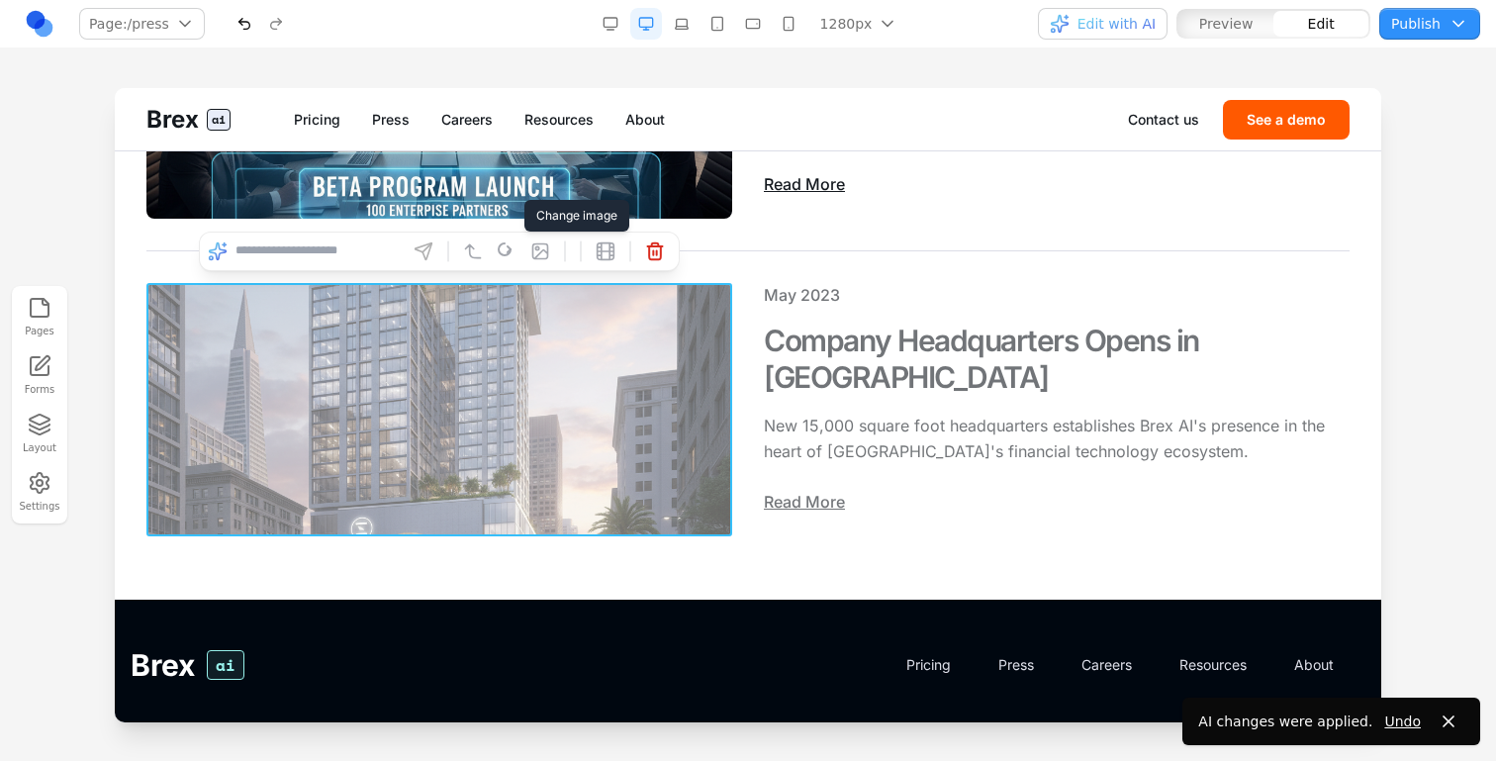
click at [813, 566] on div "May 2023 Company Headquarters Opens in San Francisco Financial District New 15,…" at bounding box center [747, 409] width 1203 height 317
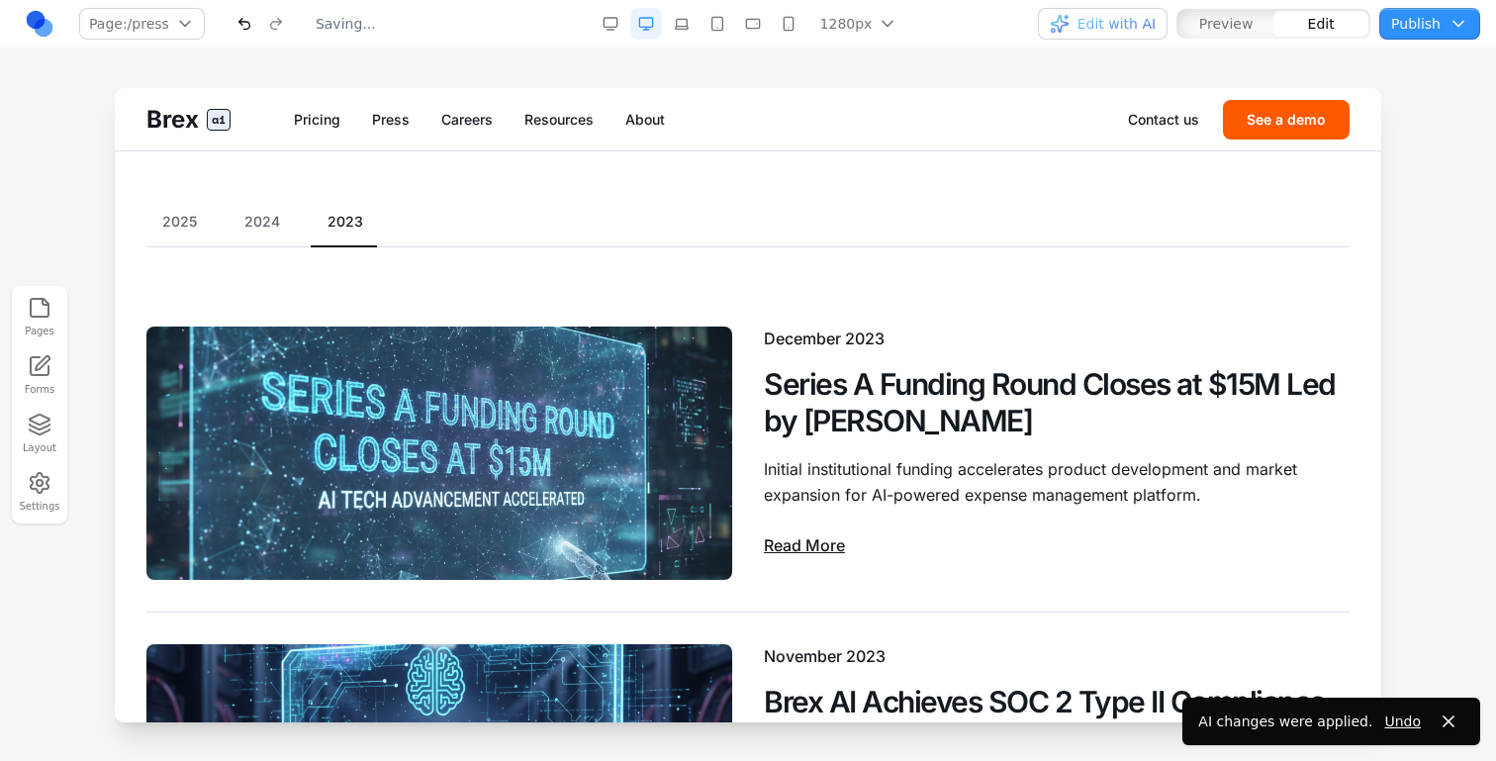
scroll to position [0, 0]
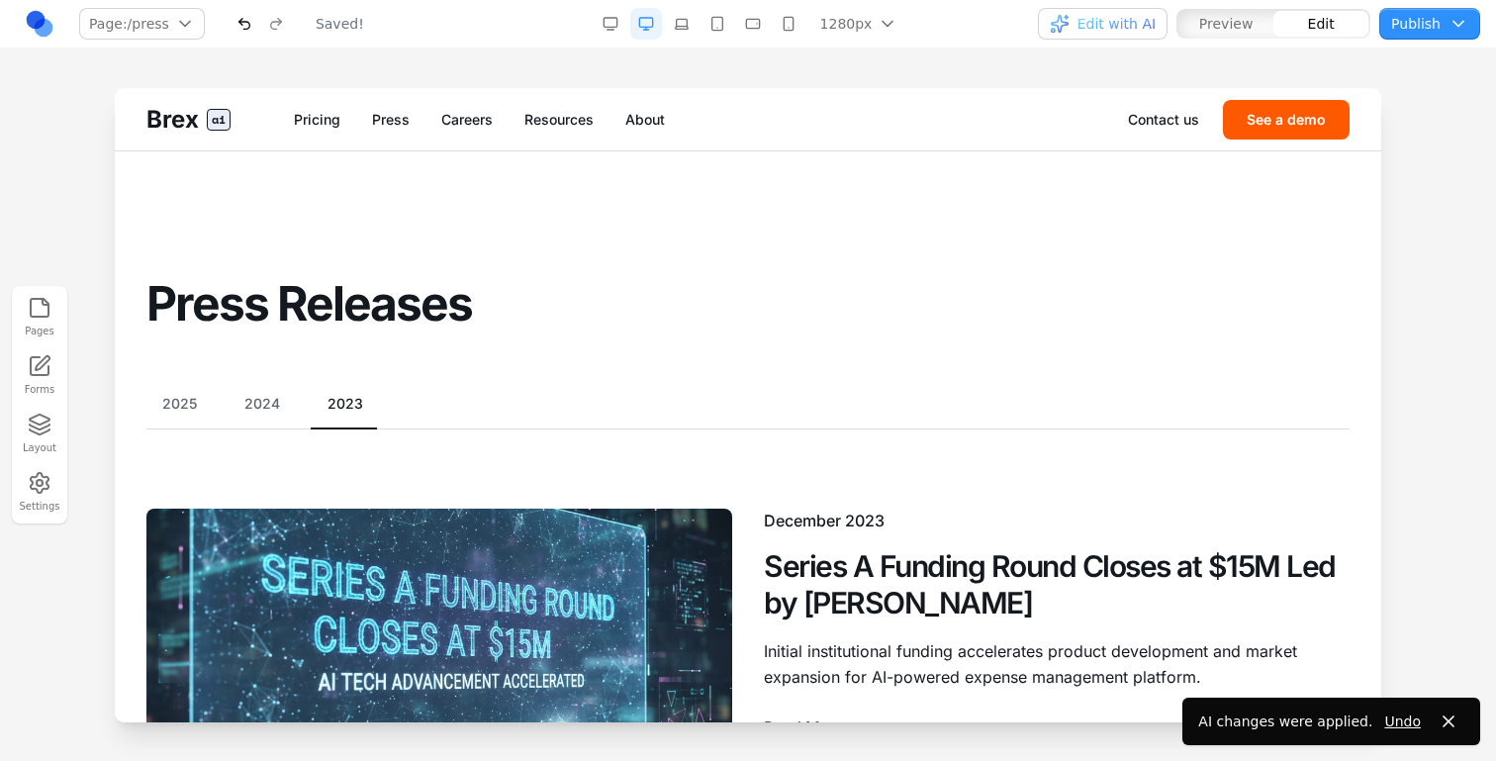
click at [1236, 19] on span "Preview" at bounding box center [1227, 24] width 54 height 20
click at [1233, 12] on div "button" at bounding box center [1226, 24] width 95 height 26
click at [302, 125] on link "Pricing" at bounding box center [317, 120] width 47 height 20
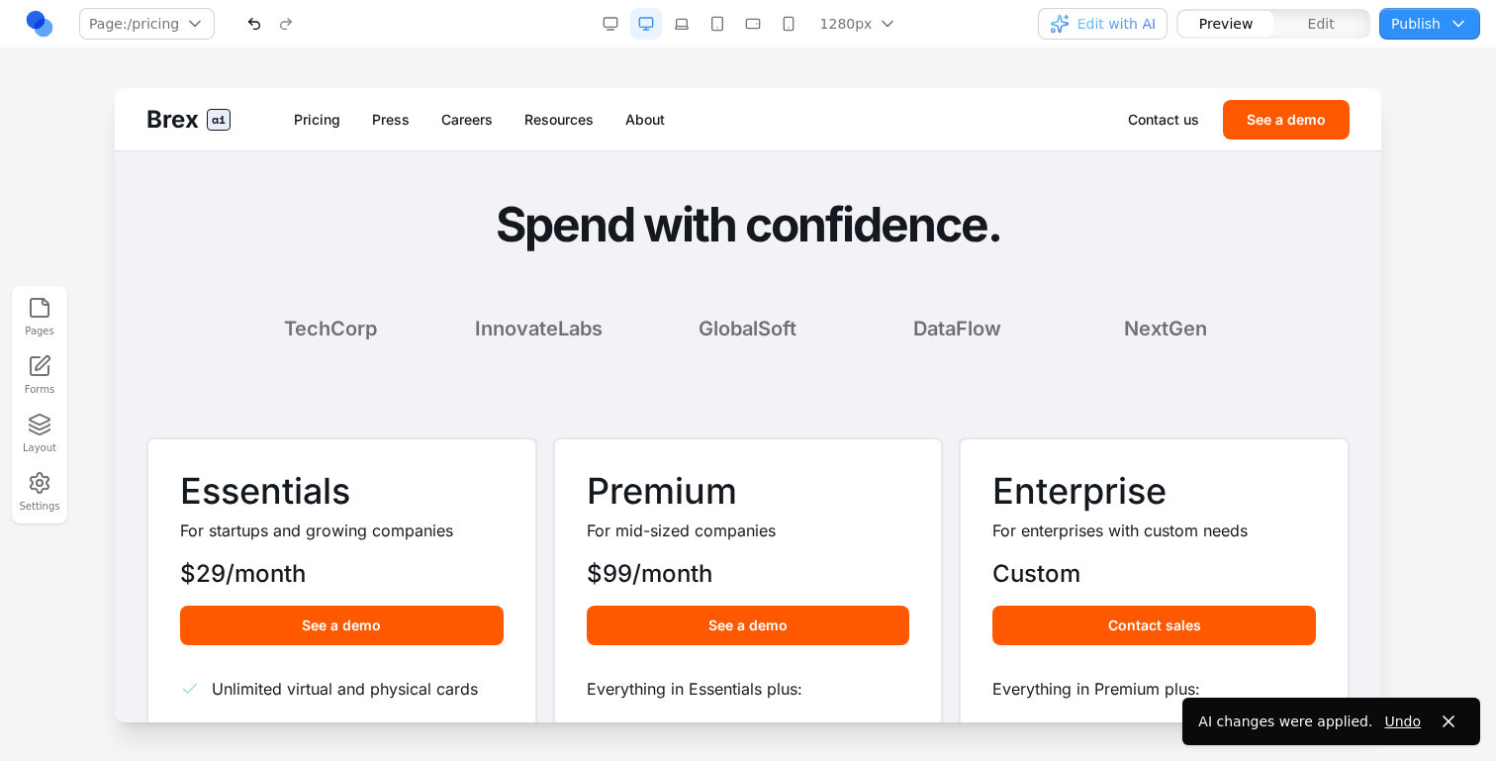
click at [350, 123] on nav "Pricing Press Careers Resources About" at bounding box center [711, 120] width 834 height 20
click at [396, 115] on link "Press" at bounding box center [391, 120] width 38 height 20
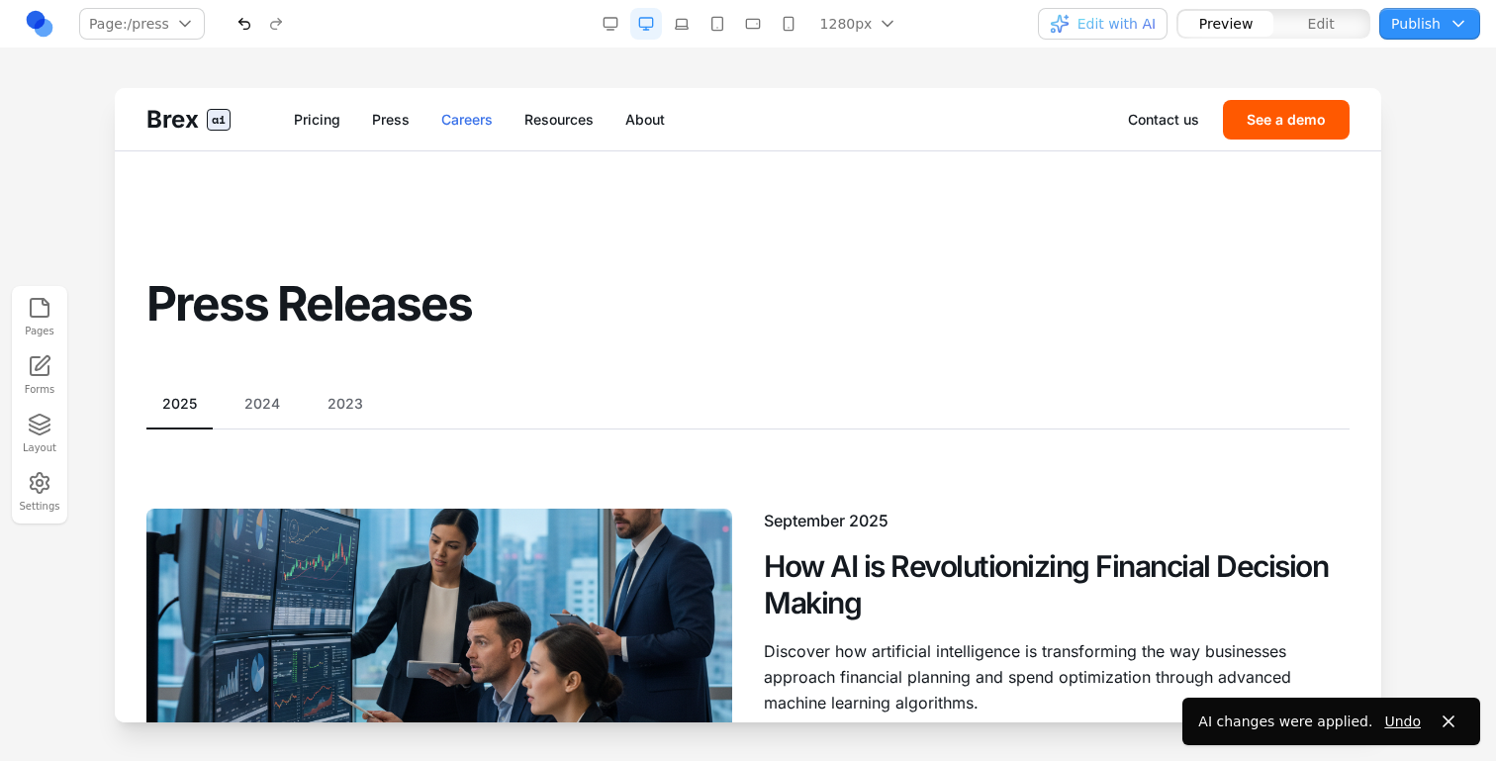
click at [465, 112] on link "Careers" at bounding box center [466, 120] width 51 height 20
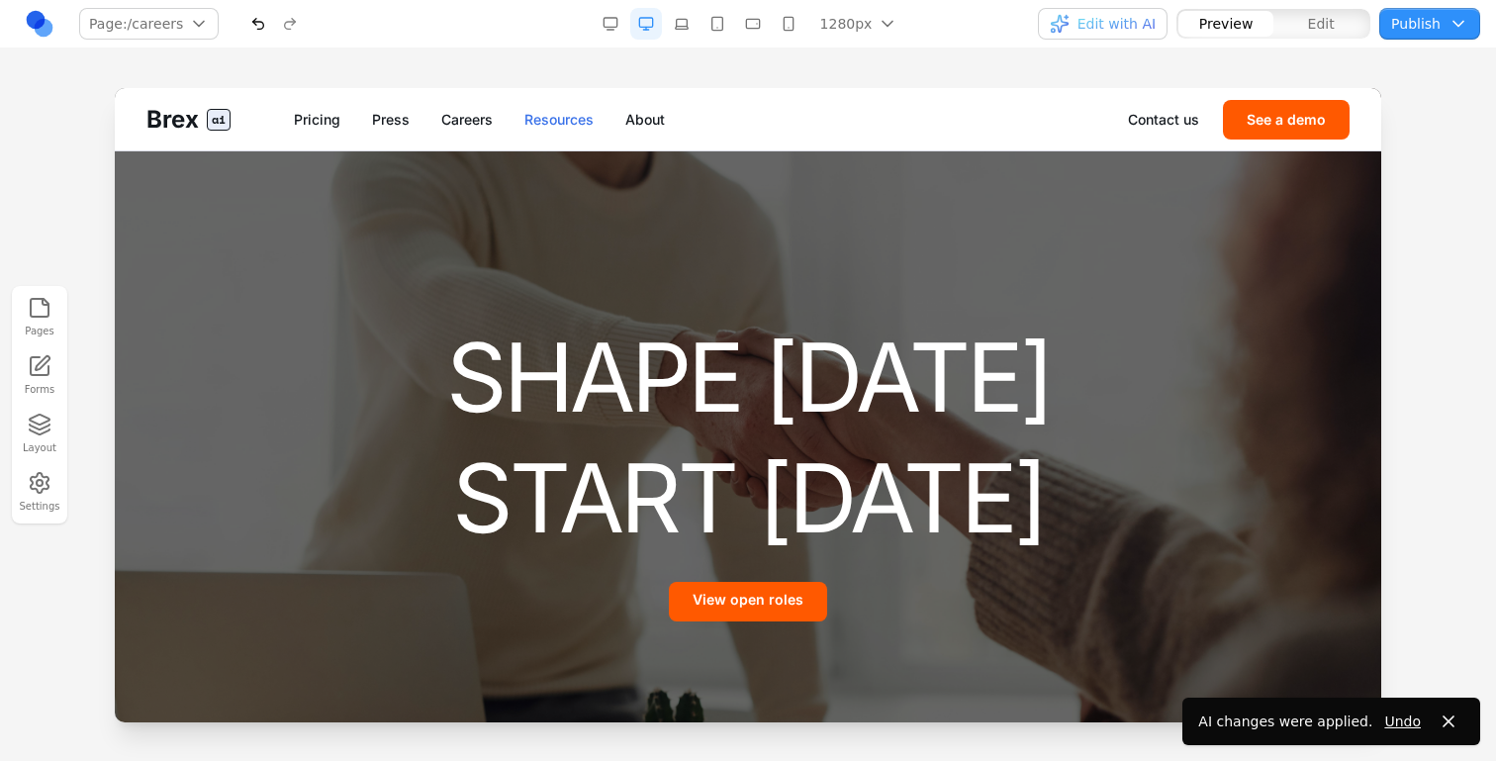
click at [529, 112] on link "Resources" at bounding box center [559, 120] width 69 height 20
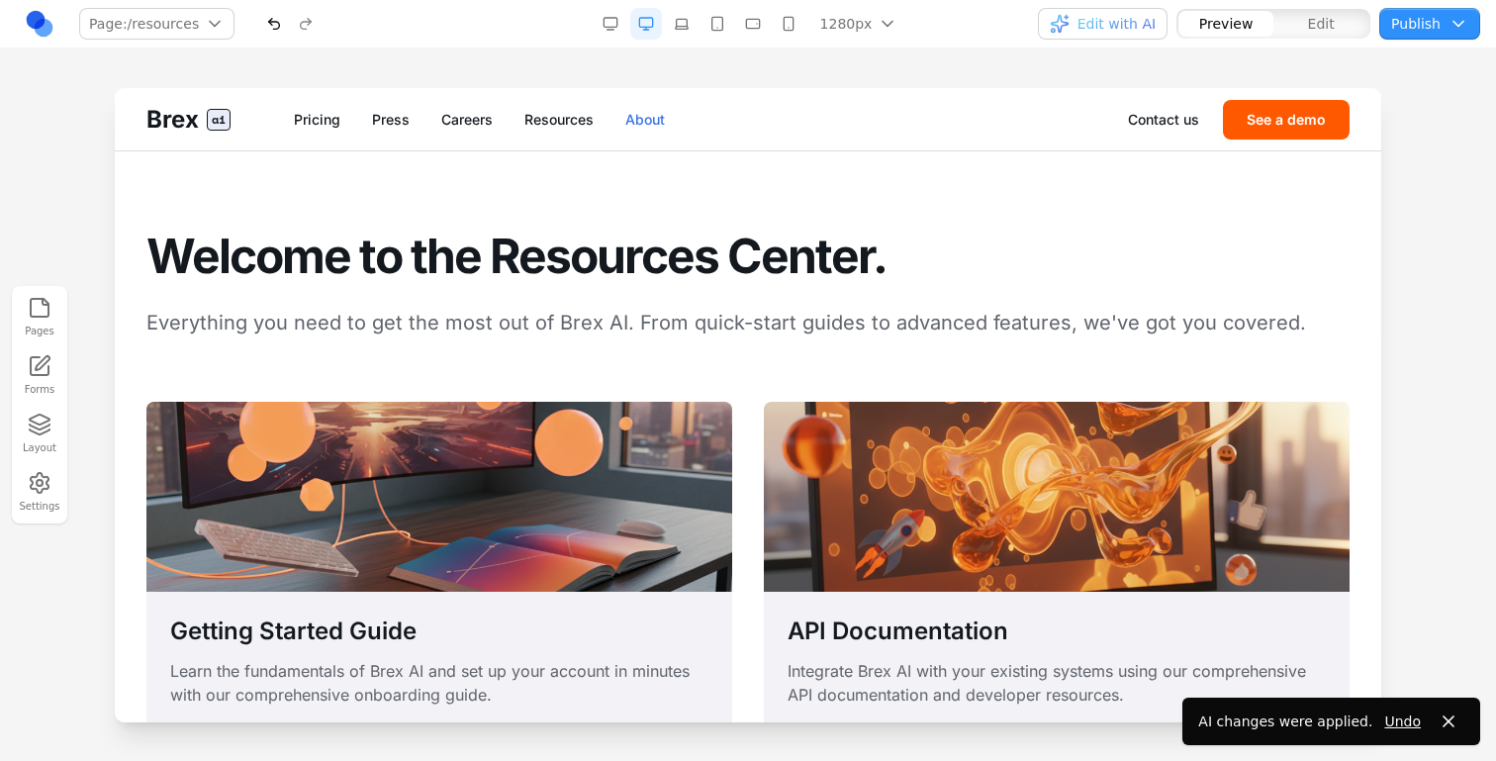
click at [627, 112] on link "About" at bounding box center [645, 120] width 40 height 20
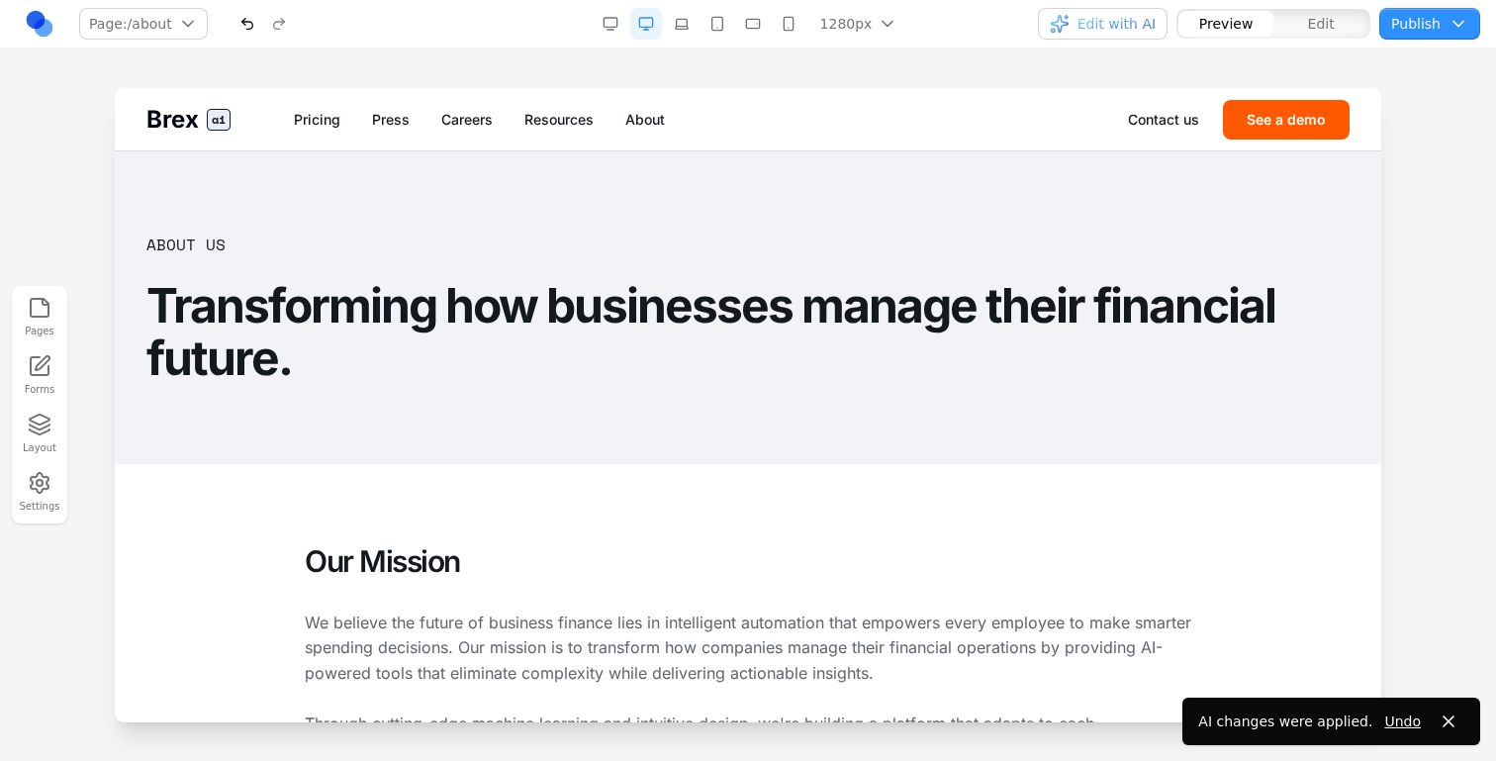
click at [217, 115] on span "ai" at bounding box center [219, 120] width 24 height 22
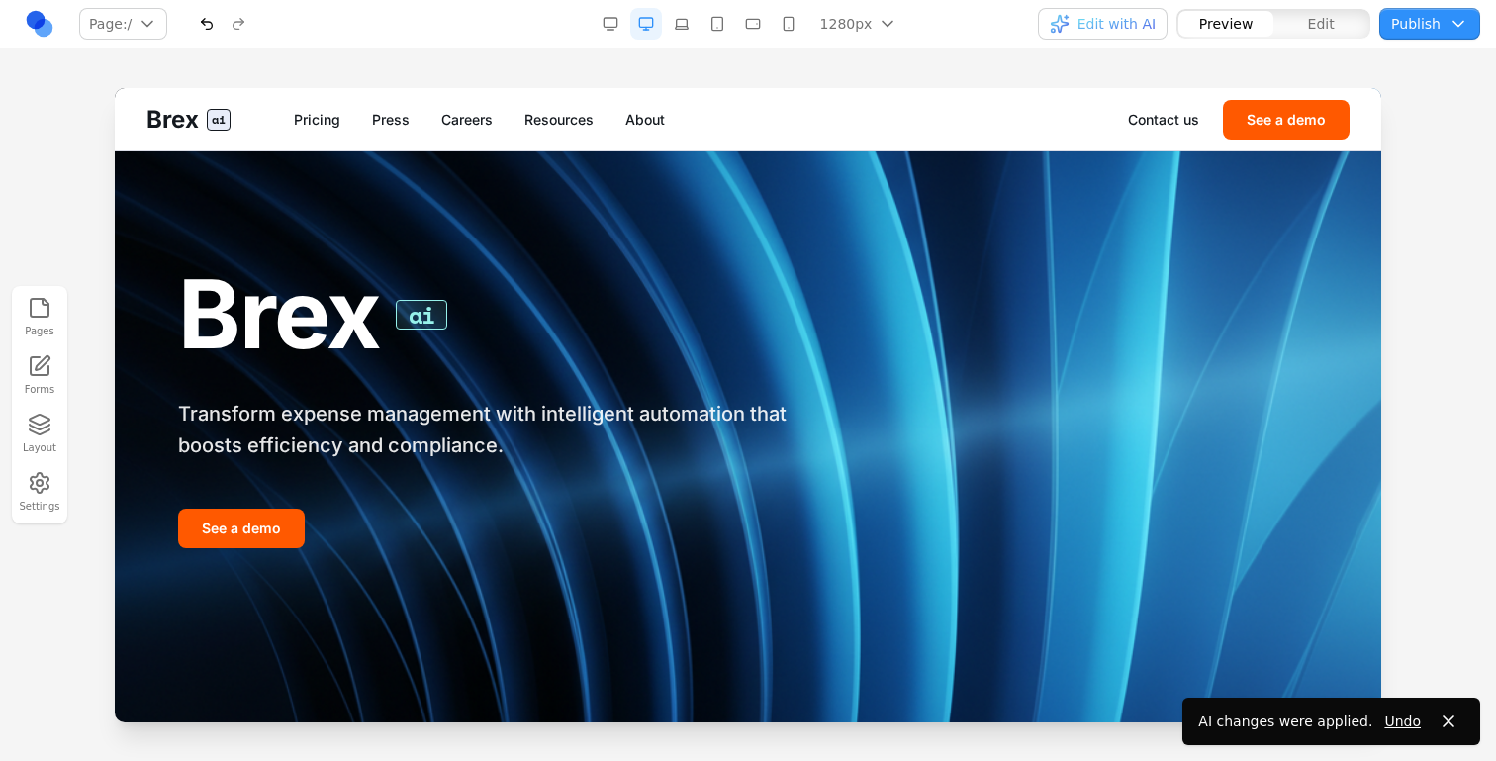
click at [687, 21] on button "button" at bounding box center [682, 24] width 32 height 32
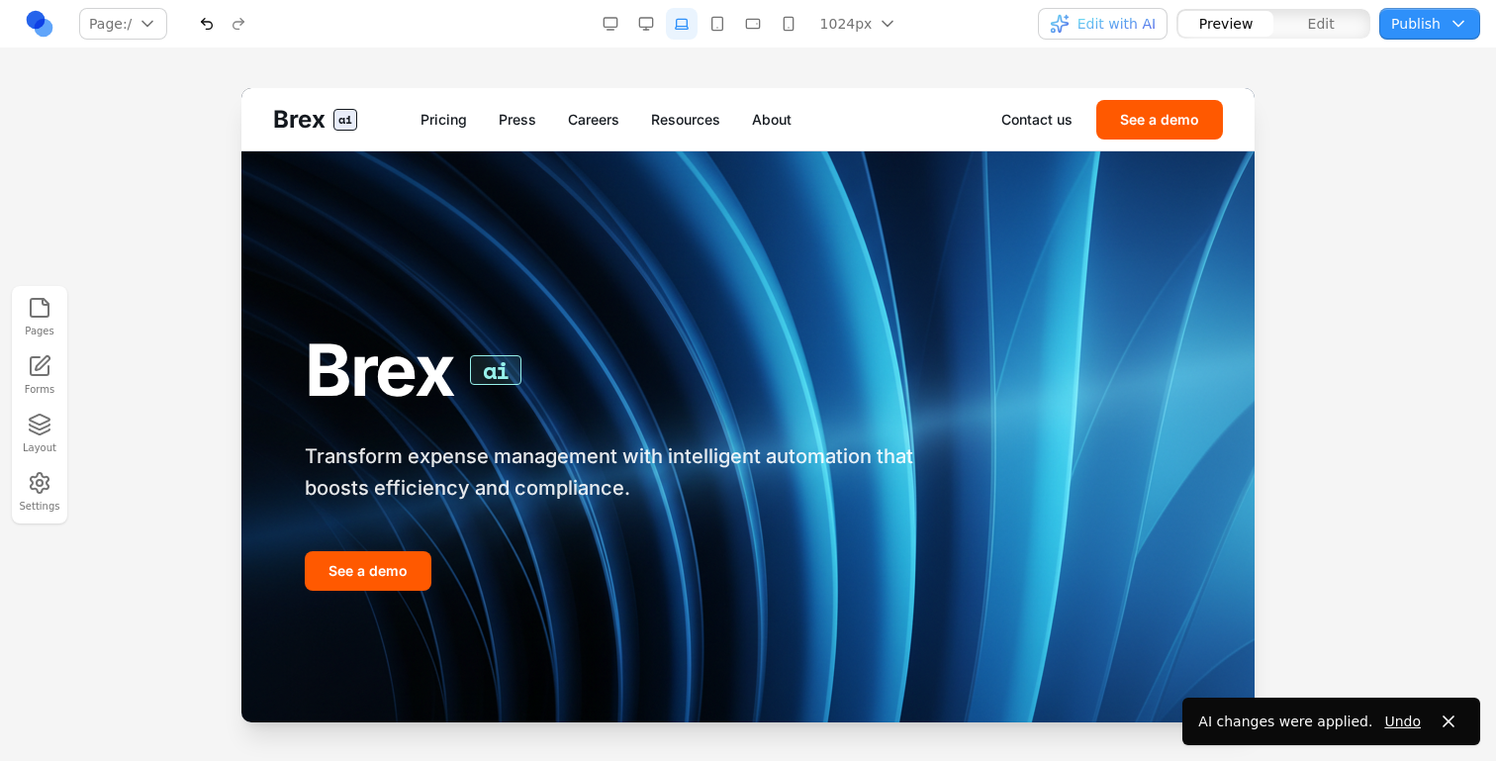
click at [655, 23] on button "button" at bounding box center [646, 24] width 32 height 32
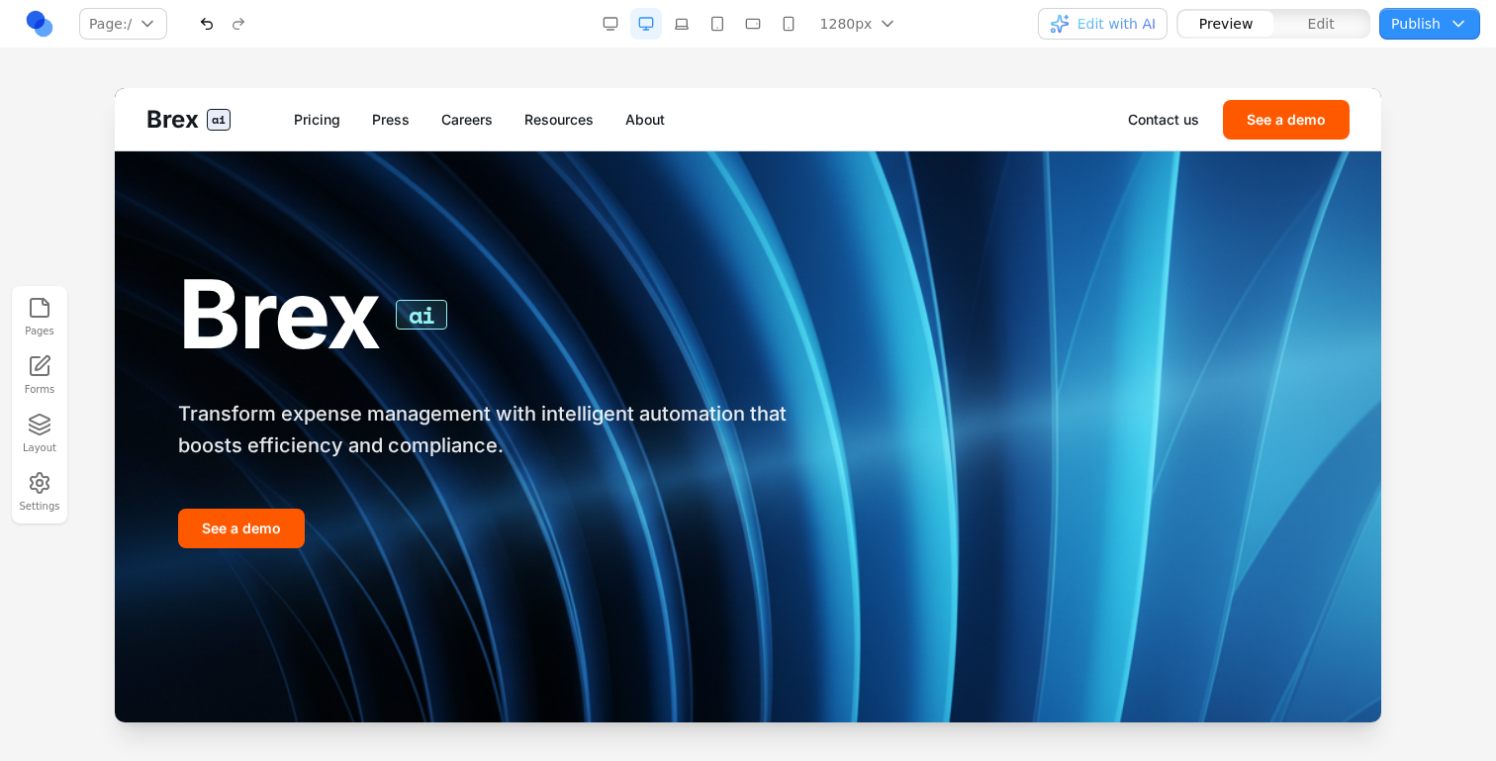
click at [693, 19] on button "button" at bounding box center [682, 24] width 32 height 32
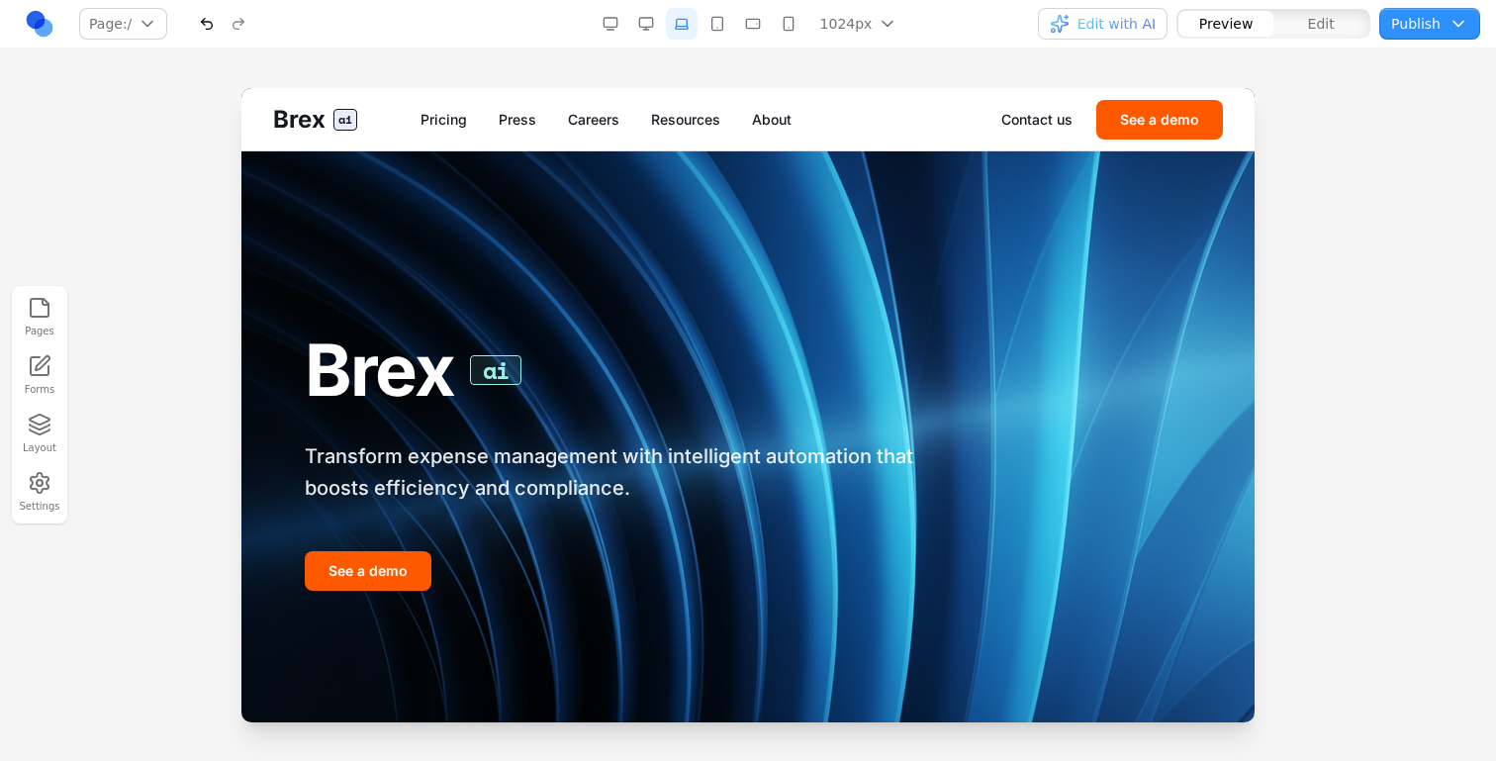
click at [646, 26] on button "button" at bounding box center [646, 24] width 32 height 32
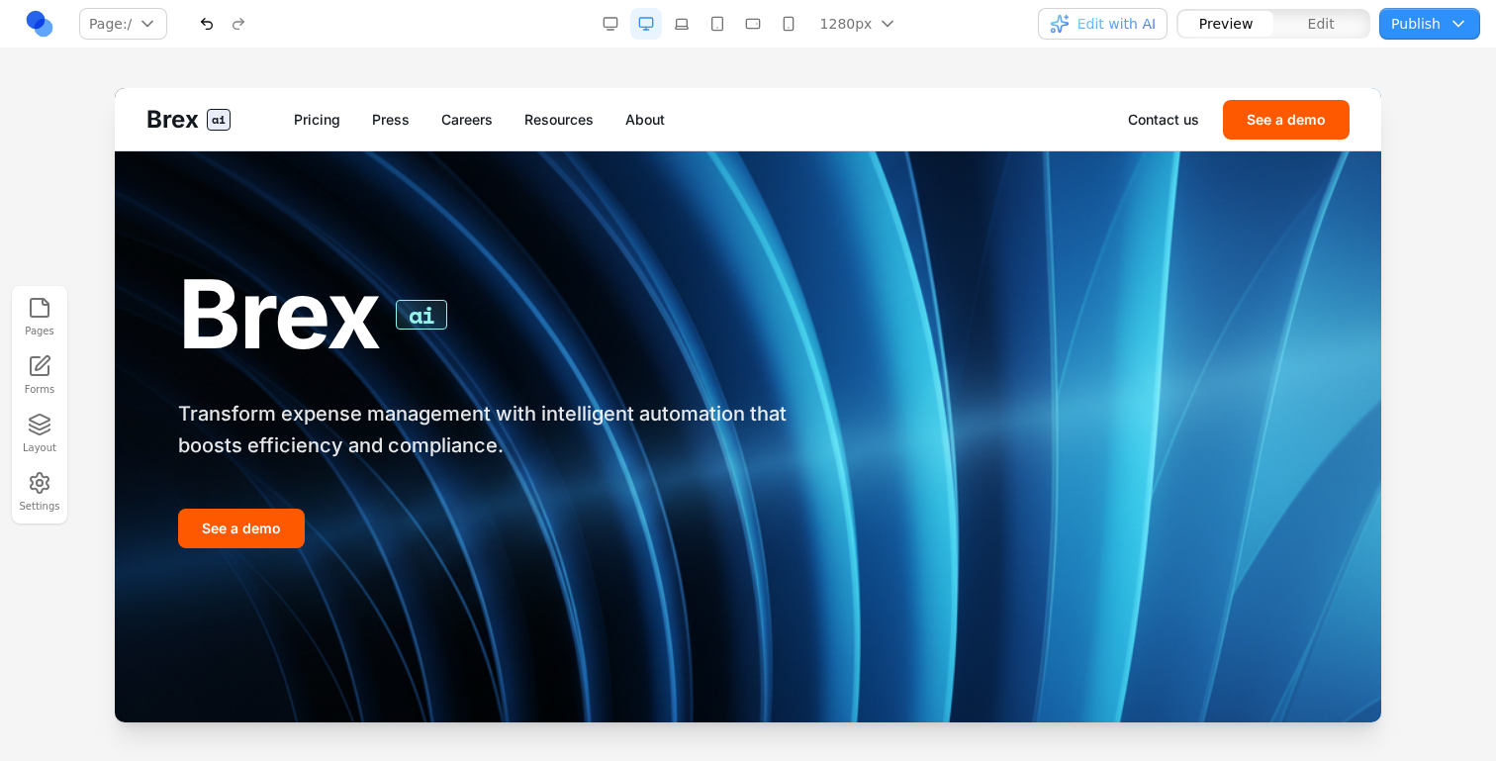
click at [1363, 27] on button "Edit" at bounding box center [1321, 24] width 95 height 26
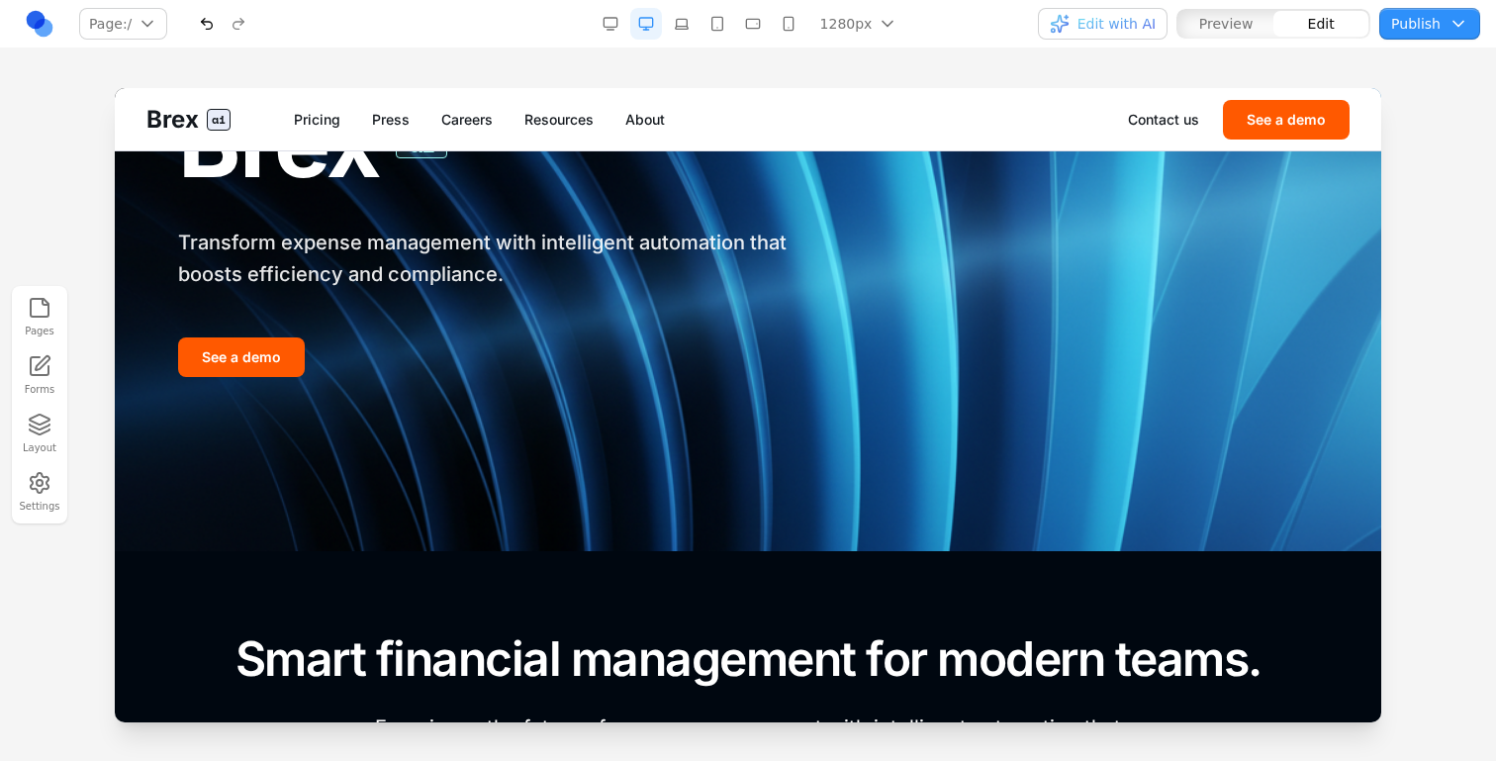
scroll to position [197, 0]
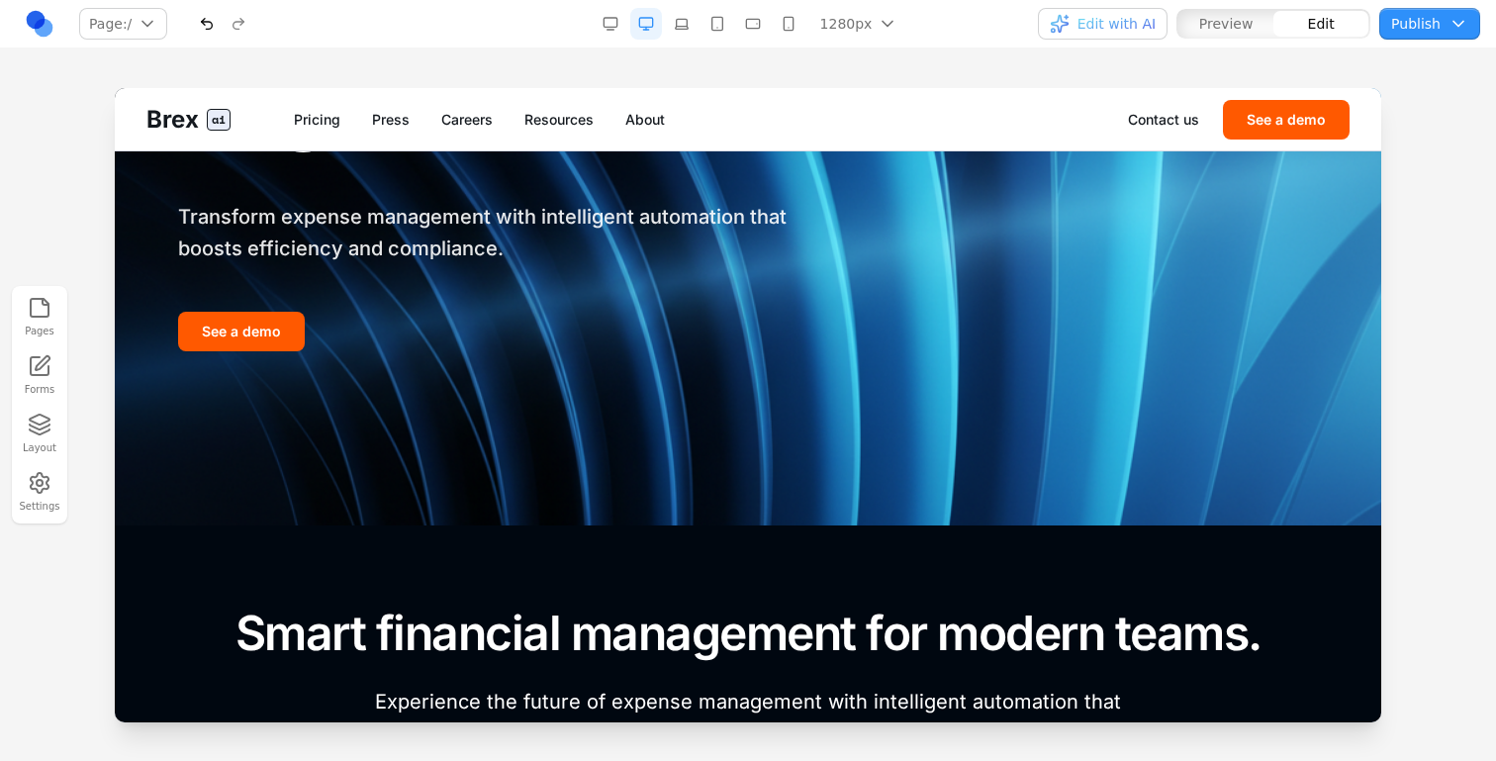
click at [955, 491] on div "Brex ai Transform expense management with intelligent automation that boosts ef…" at bounding box center [747, 208] width 1203 height 603
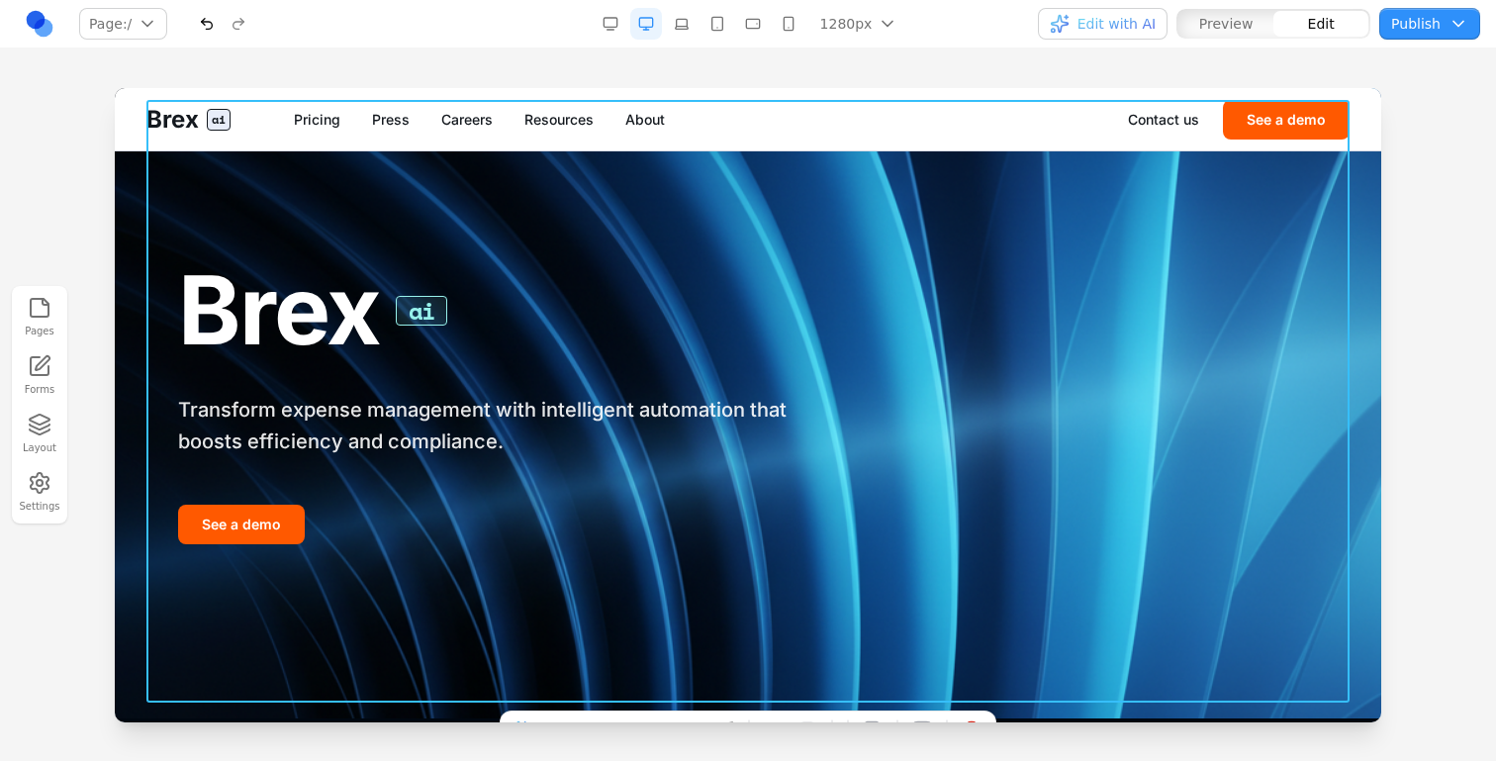
scroll to position [0, 0]
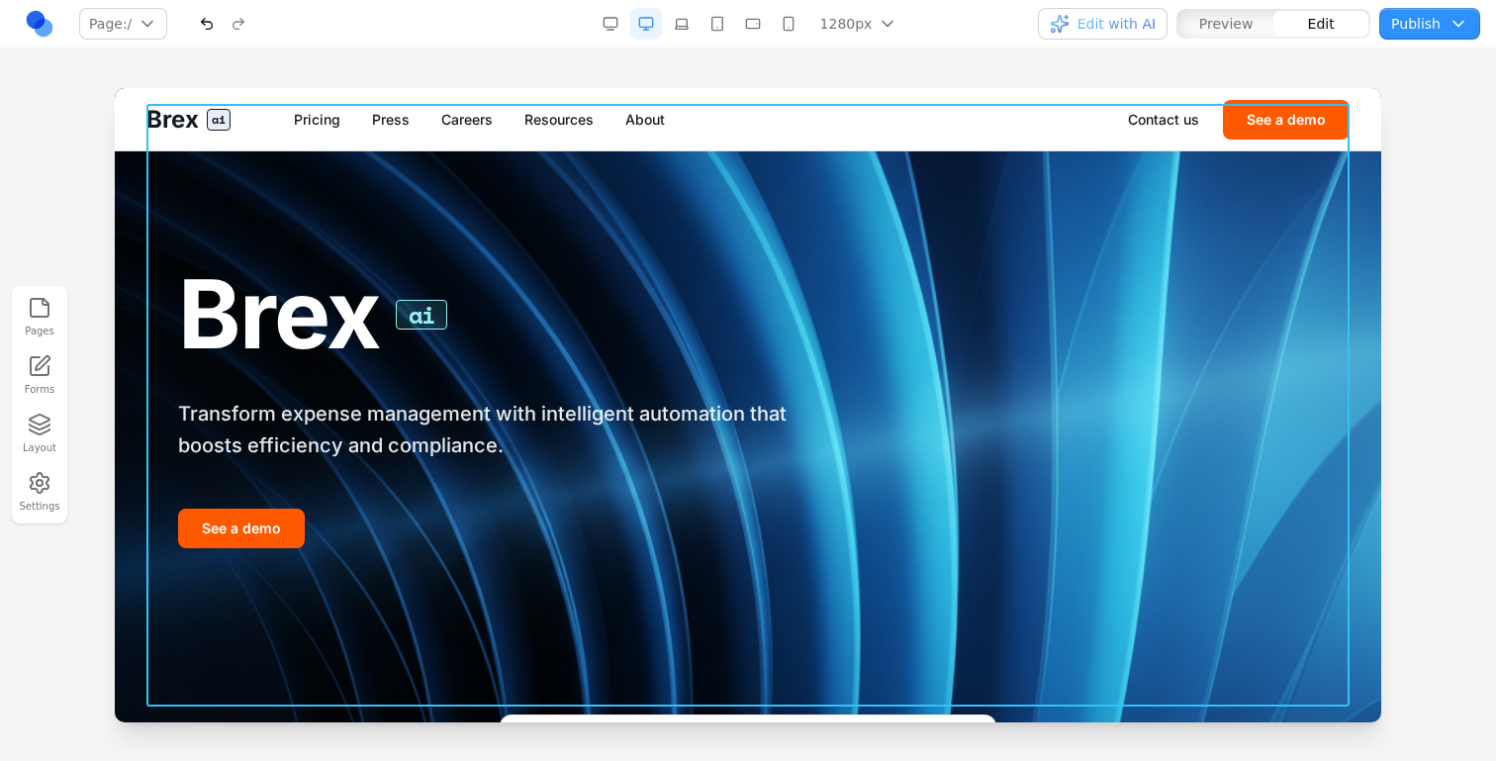
click at [618, 30] on button "button" at bounding box center [611, 24] width 32 height 32
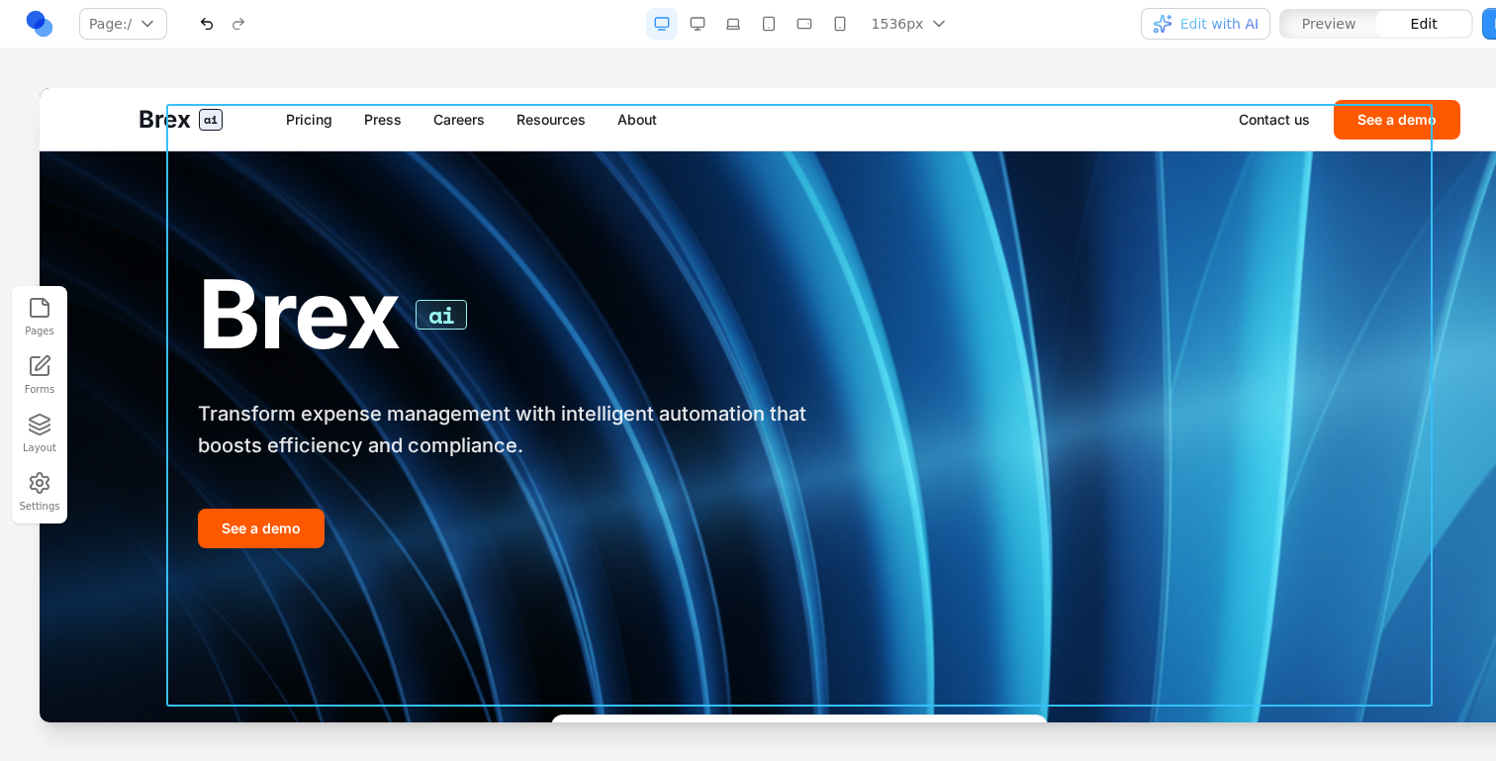
click at [293, 65] on div "Pages Forms Layout Settings" at bounding box center [799, 404] width 1599 height 713
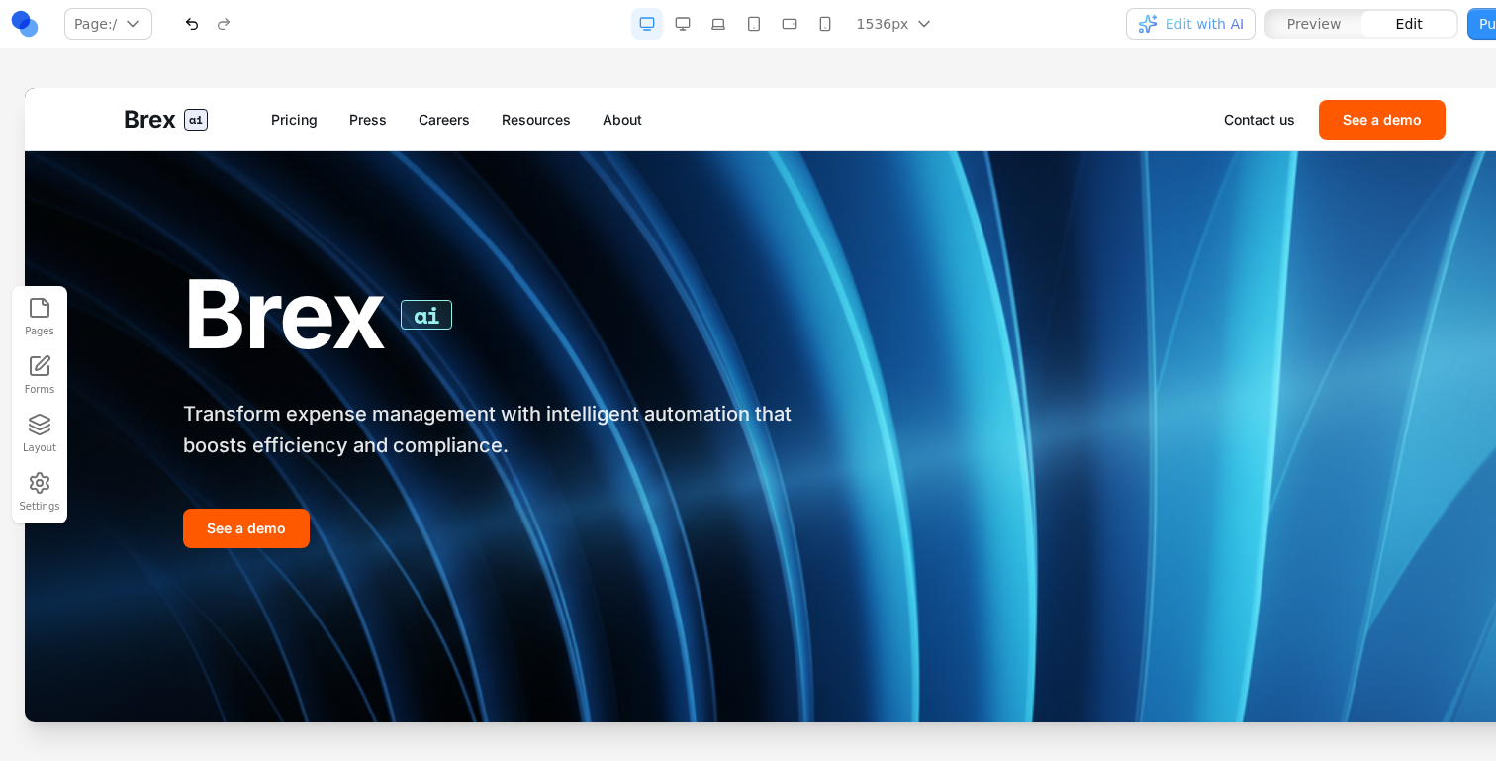
click at [681, 24] on button "button" at bounding box center [683, 24] width 32 height 32
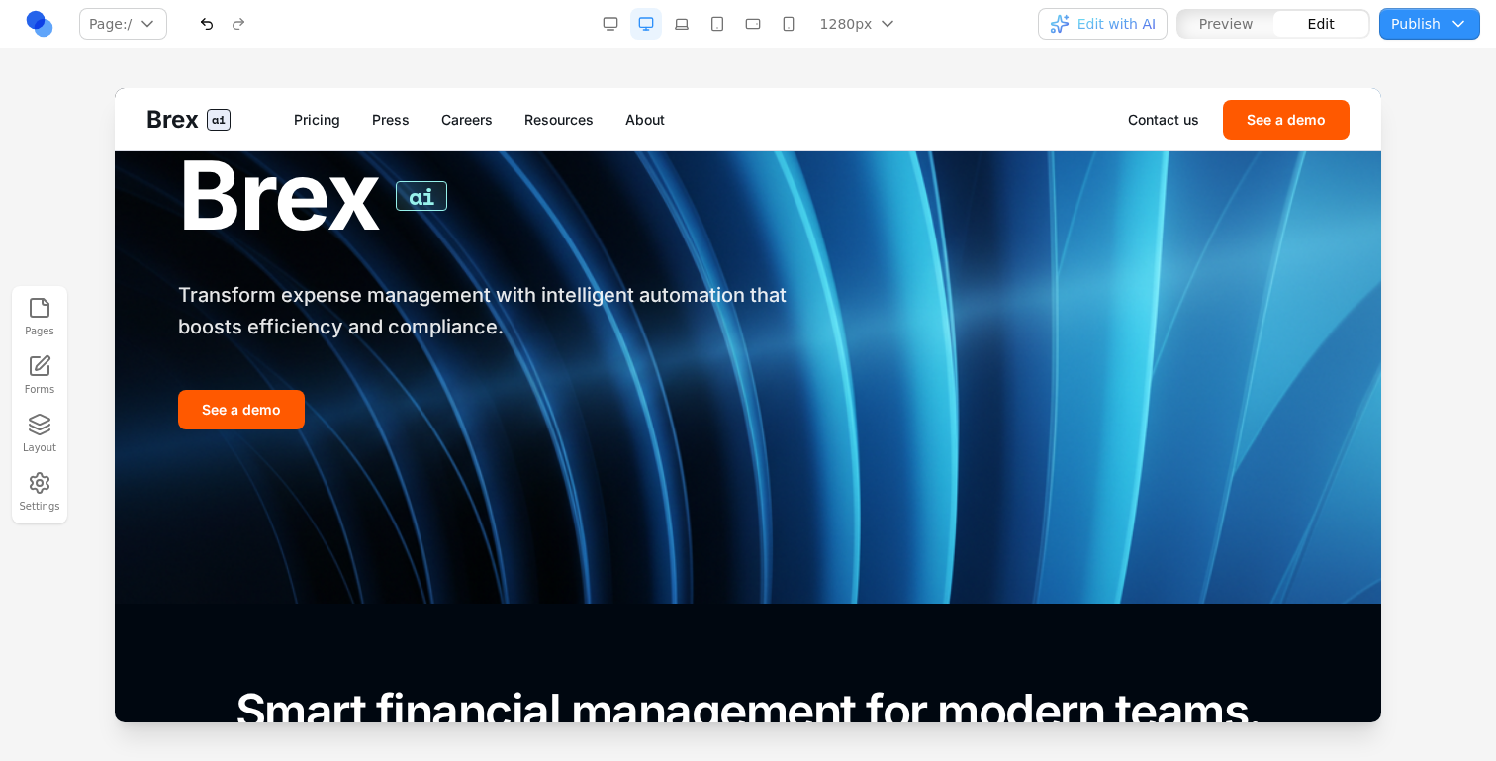
scroll to position [177, 0]
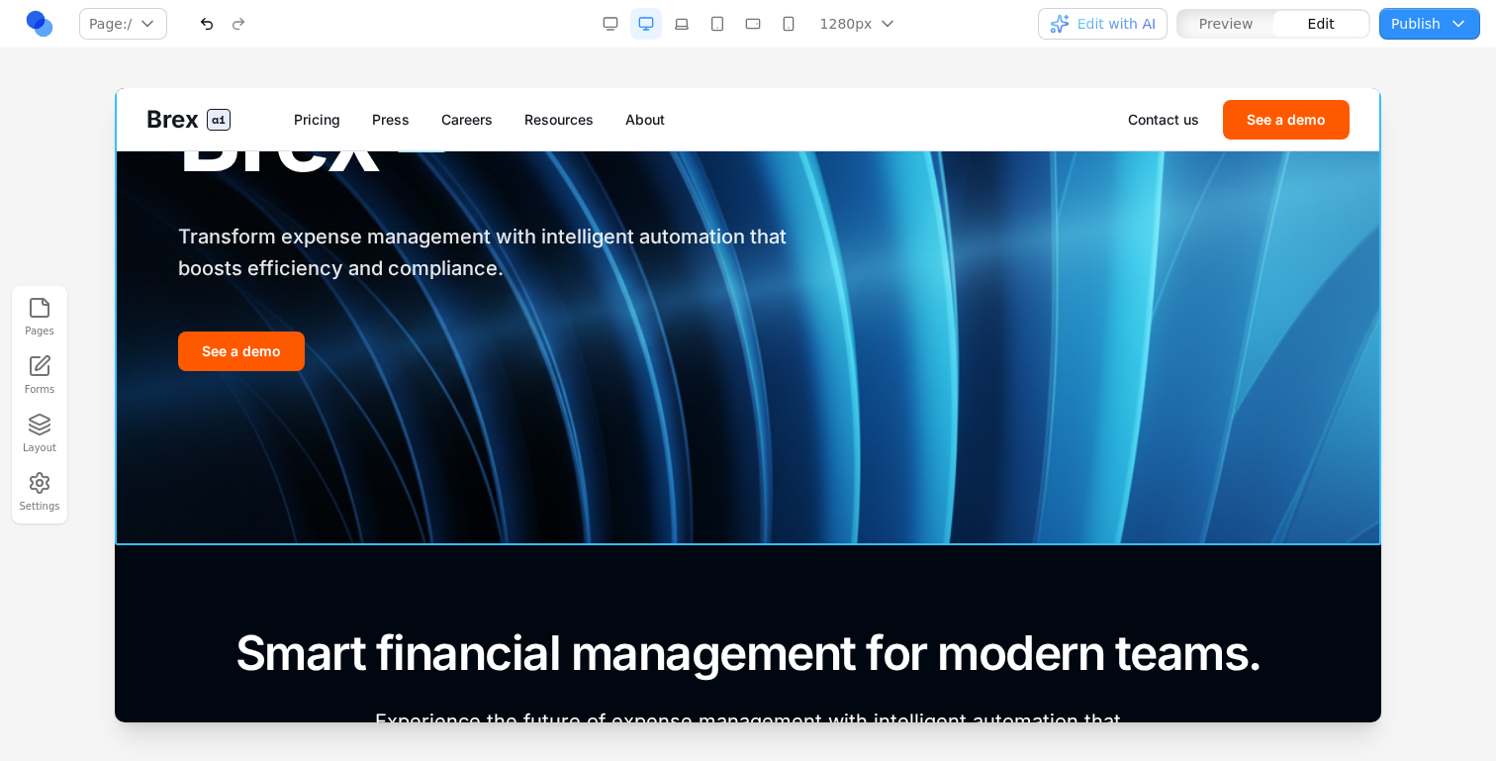
click at [547, 535] on img at bounding box center [748, 228] width 1267 height 634
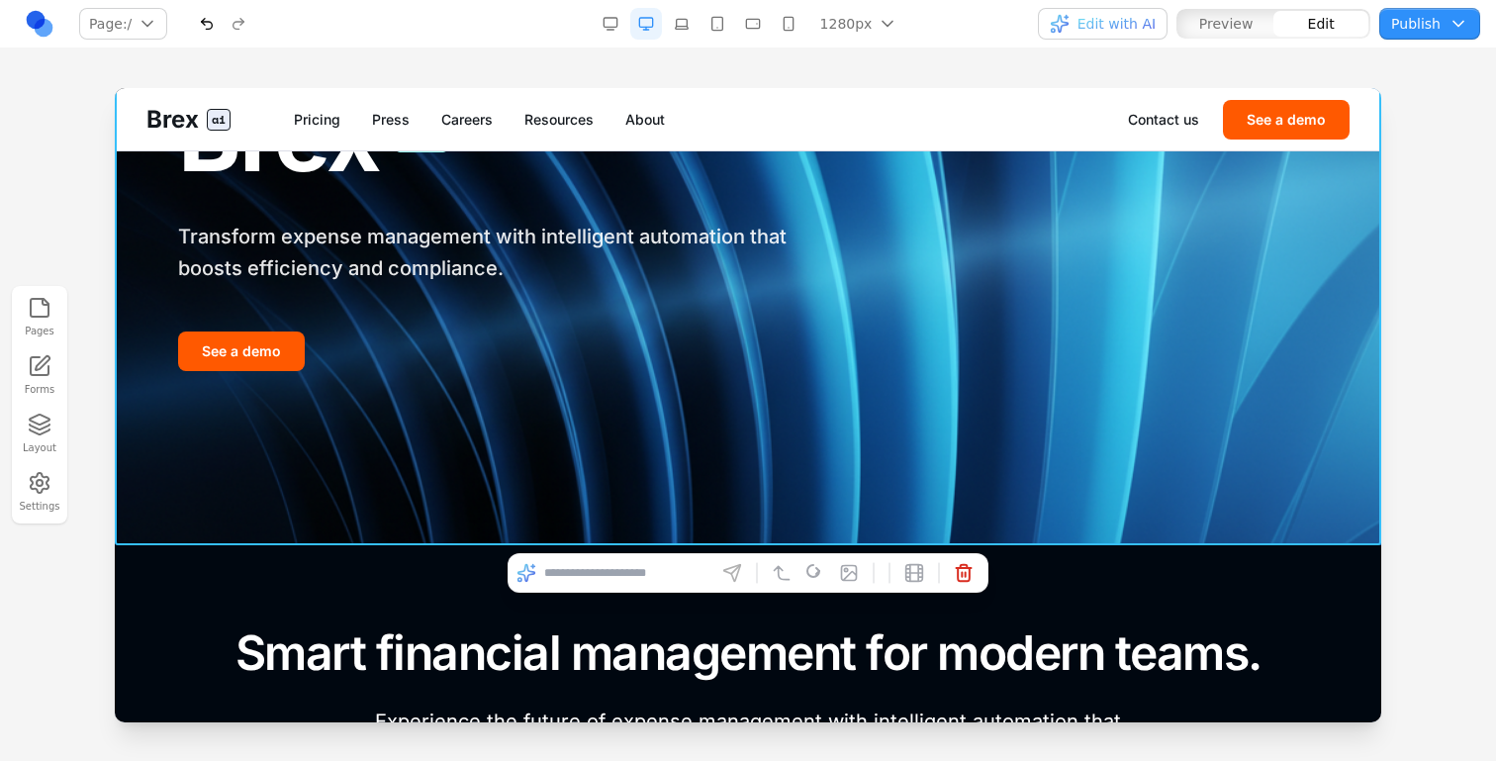
click at [655, 576] on input at bounding box center [626, 573] width 164 height 32
type input "**********"
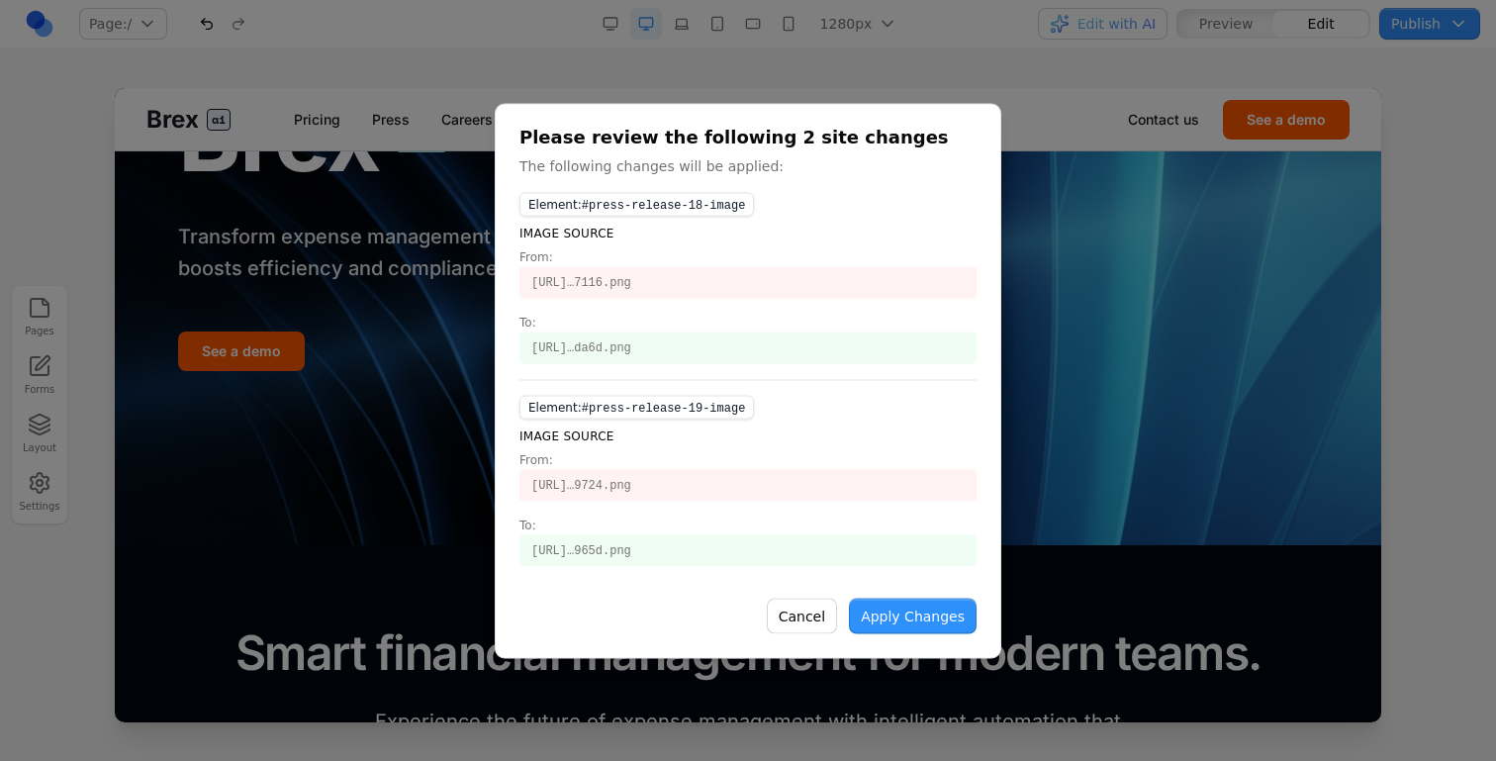
click at [908, 625] on button "Apply Changes" at bounding box center [913, 616] width 128 height 36
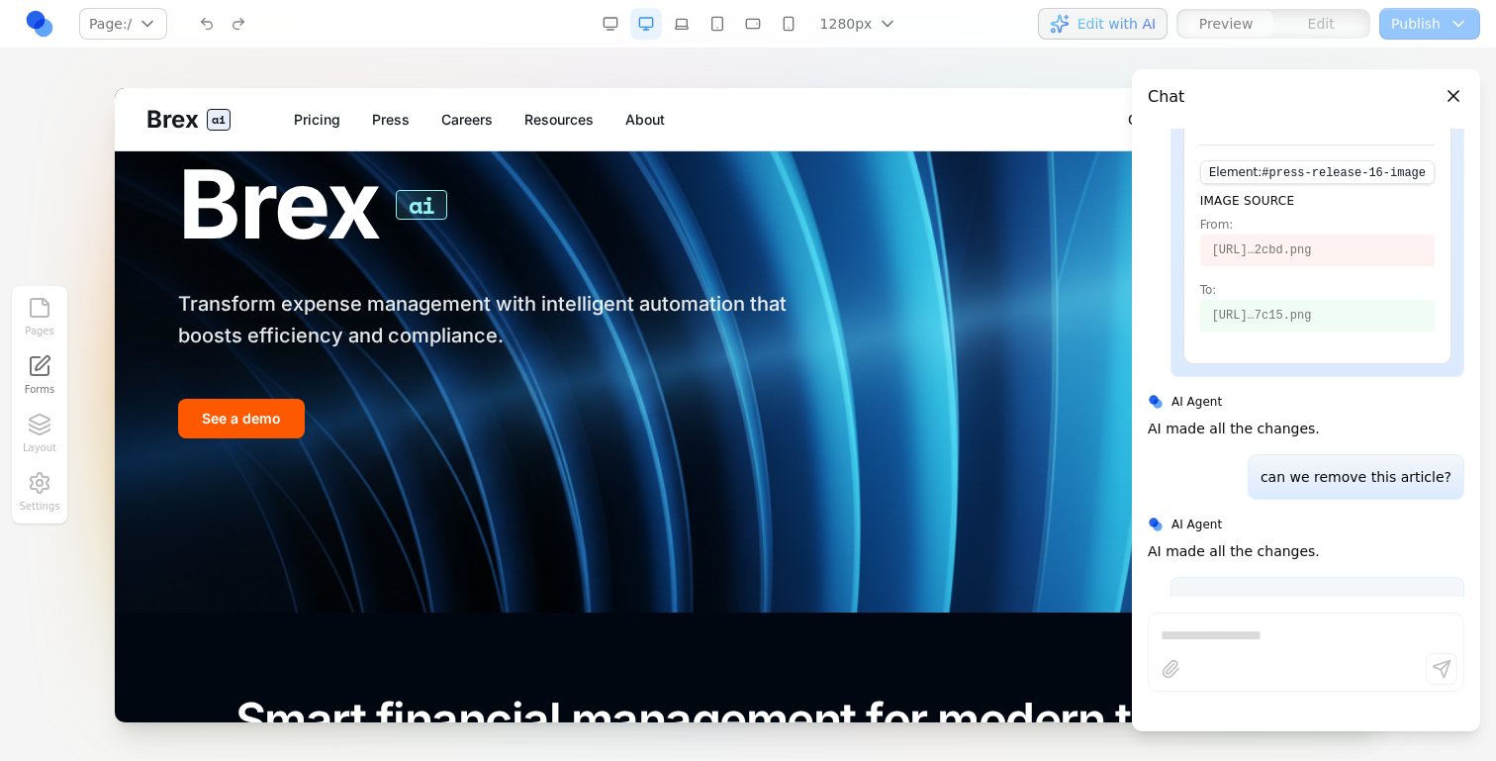
scroll to position [0, 0]
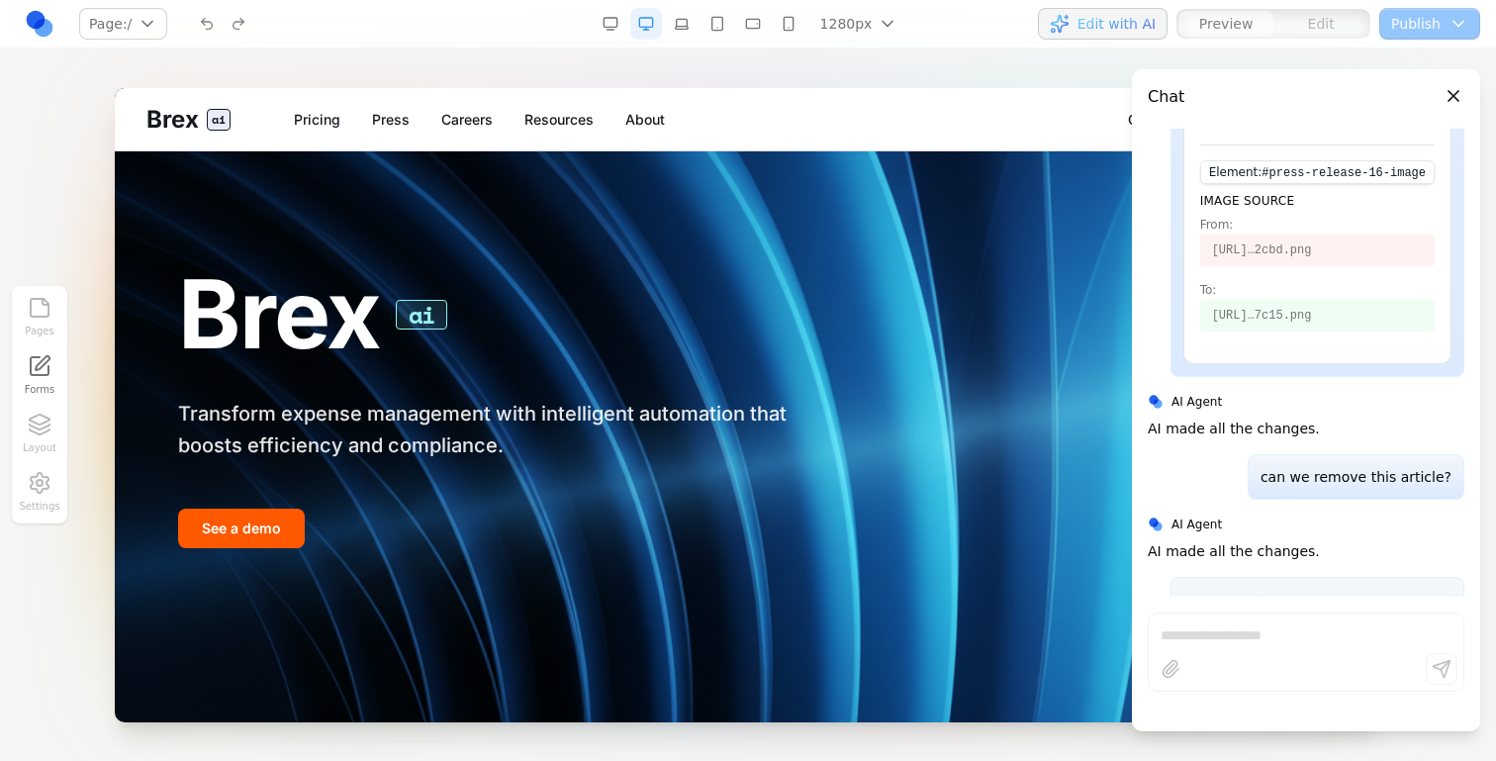
click at [1134, 39] on button "Edit with AI" at bounding box center [1103, 24] width 130 height 32
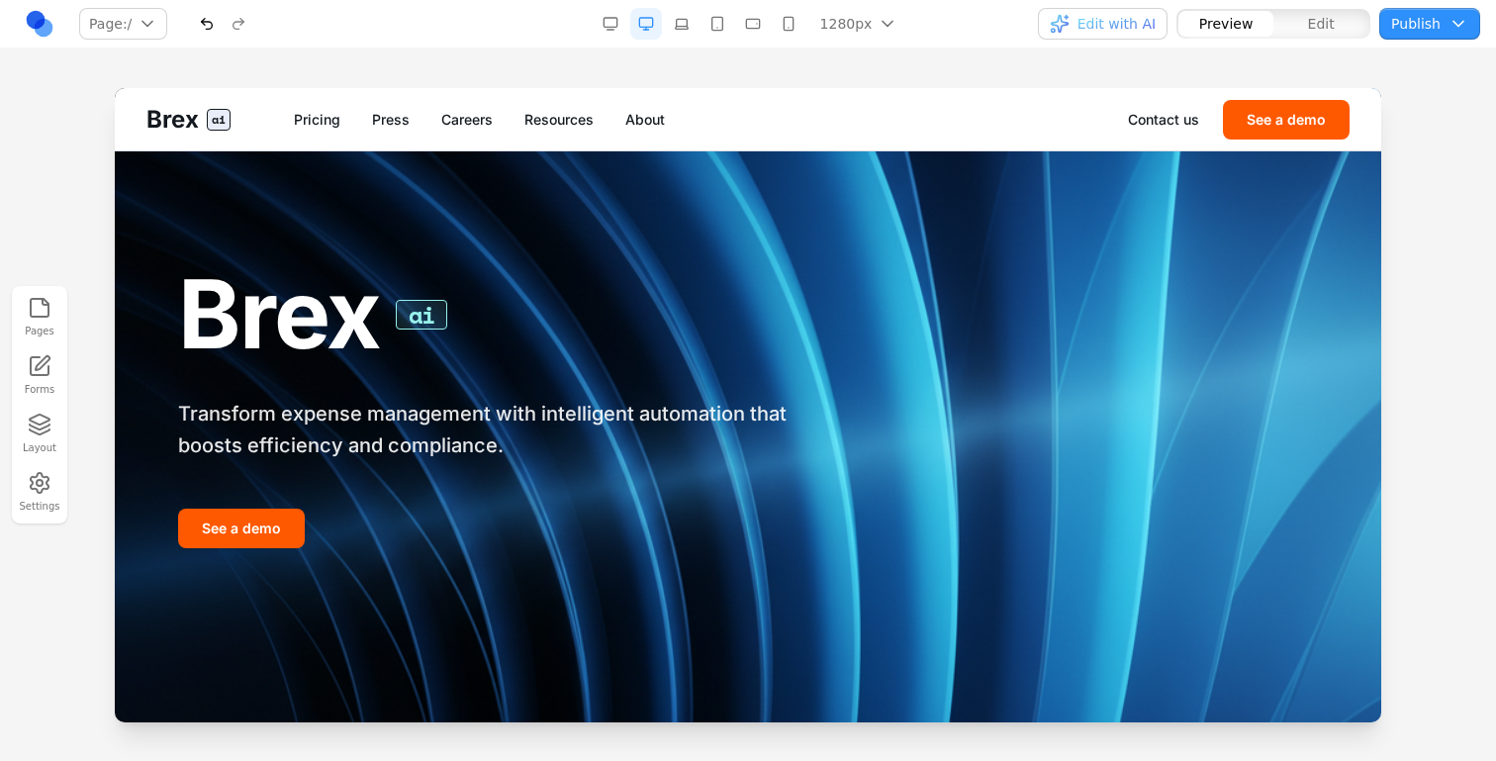
click at [1315, 13] on button "Edit" at bounding box center [1321, 24] width 95 height 26
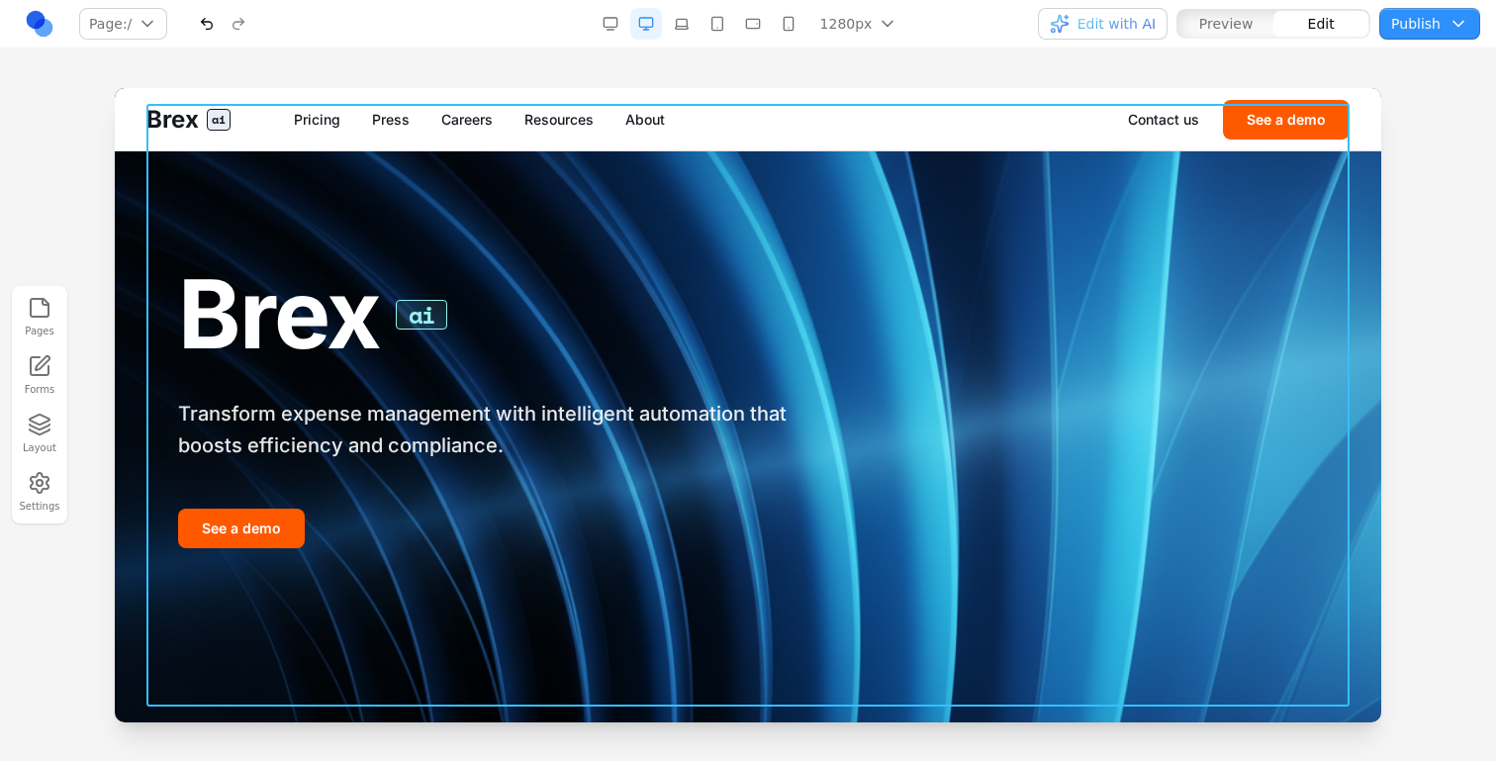
click at [962, 364] on div "Brex ai Transform expense management with intelligent automation that boosts ef…" at bounding box center [747, 405] width 1203 height 603
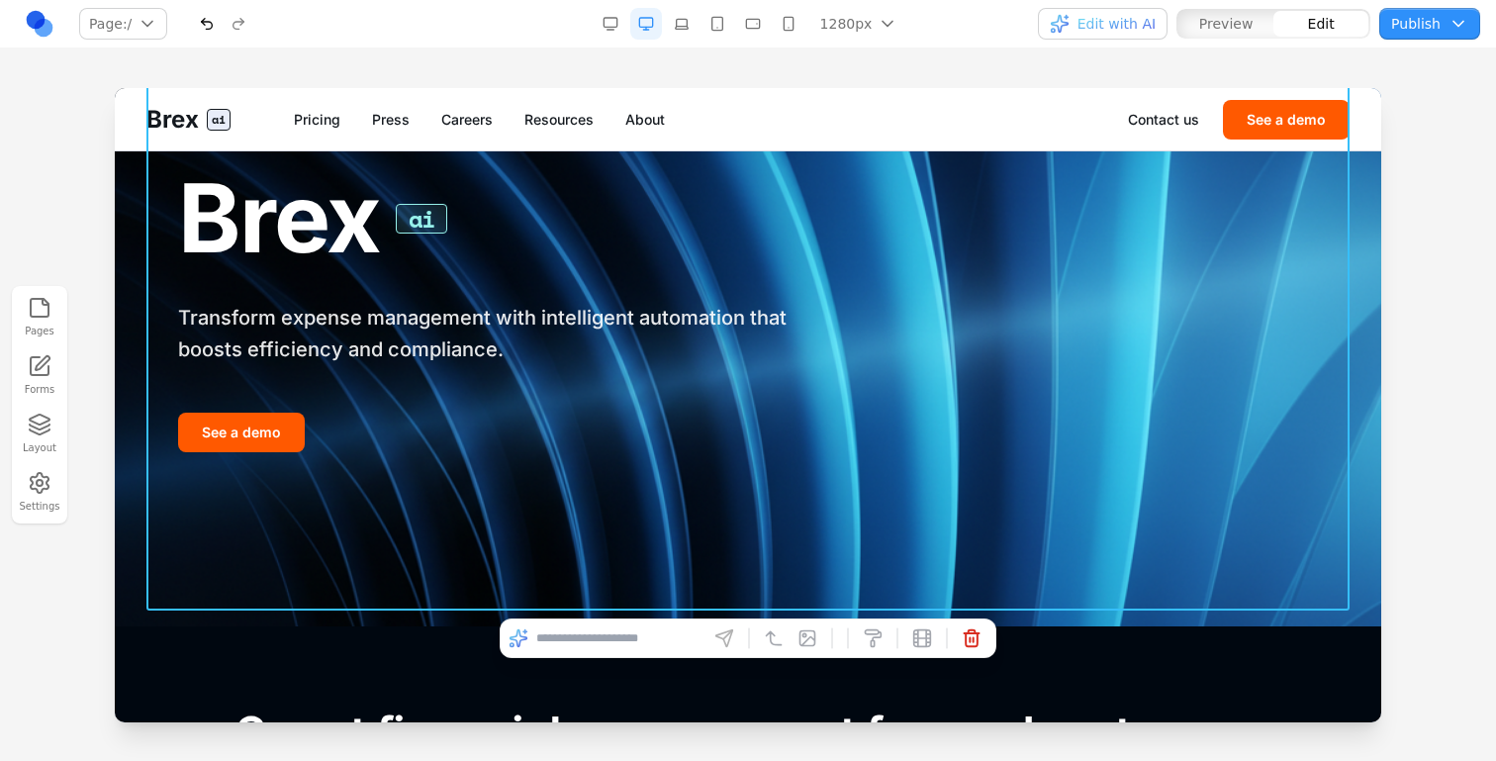
scroll to position [281, 0]
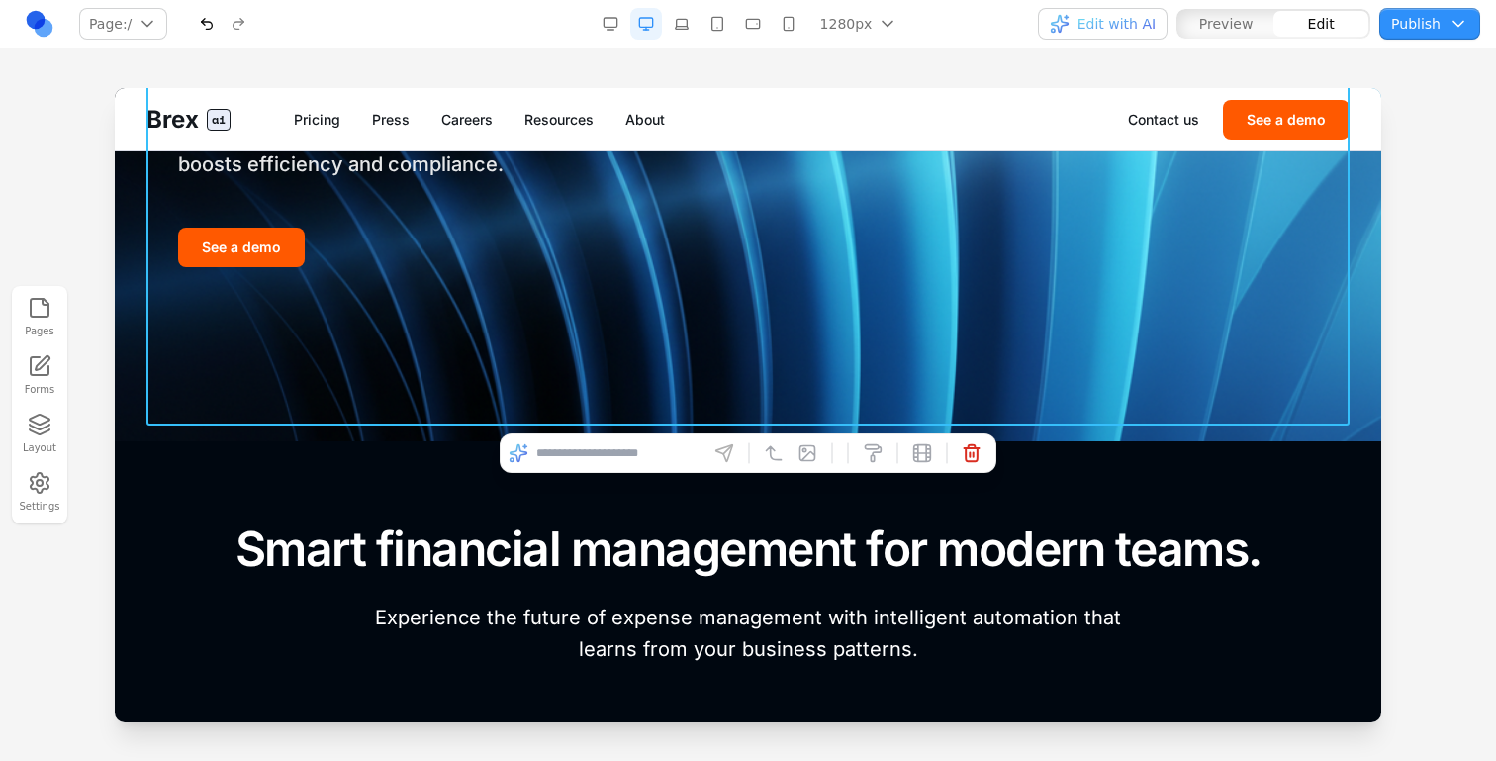
click at [594, 448] on input at bounding box center [618, 453] width 164 height 32
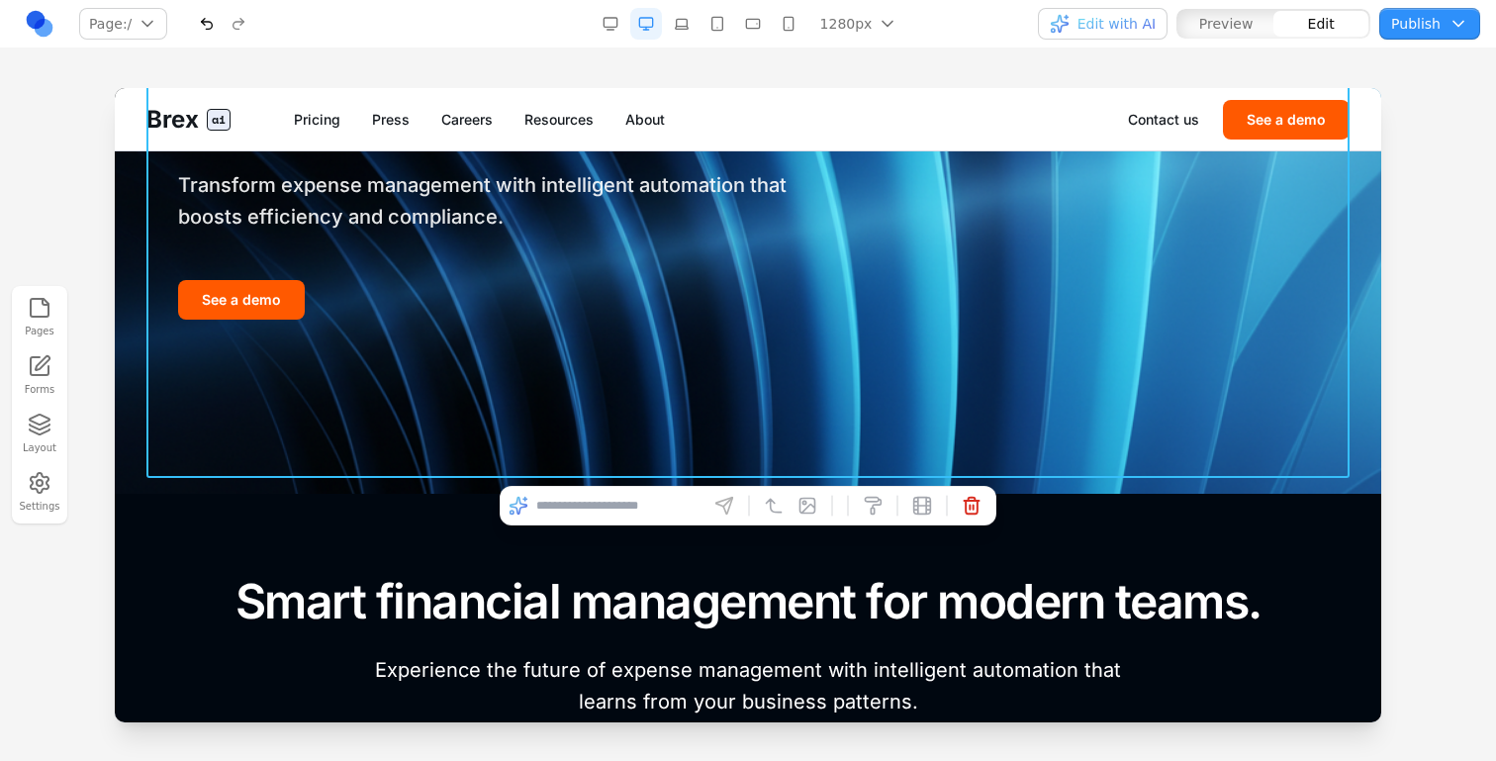
scroll to position [253, 0]
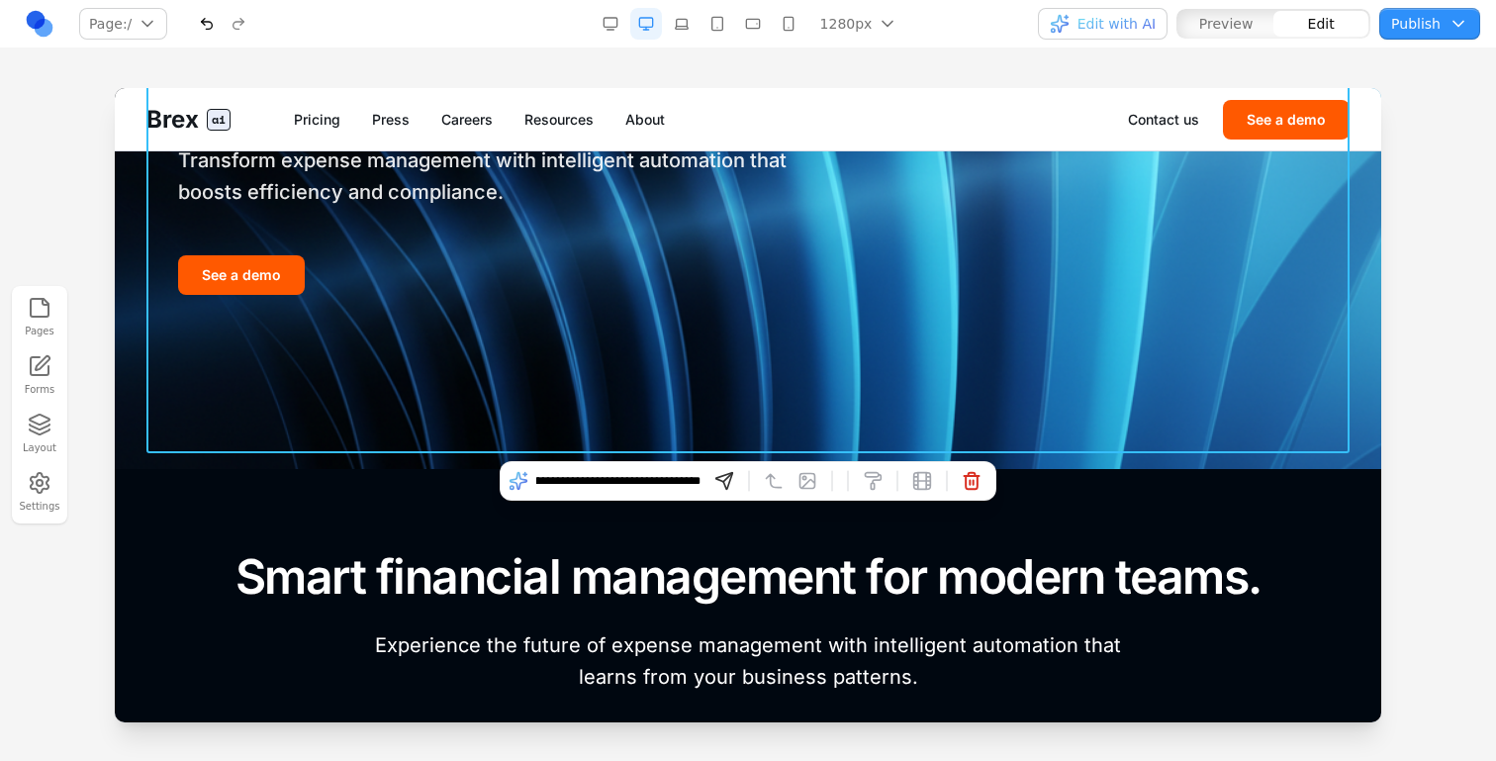
type input "**********"
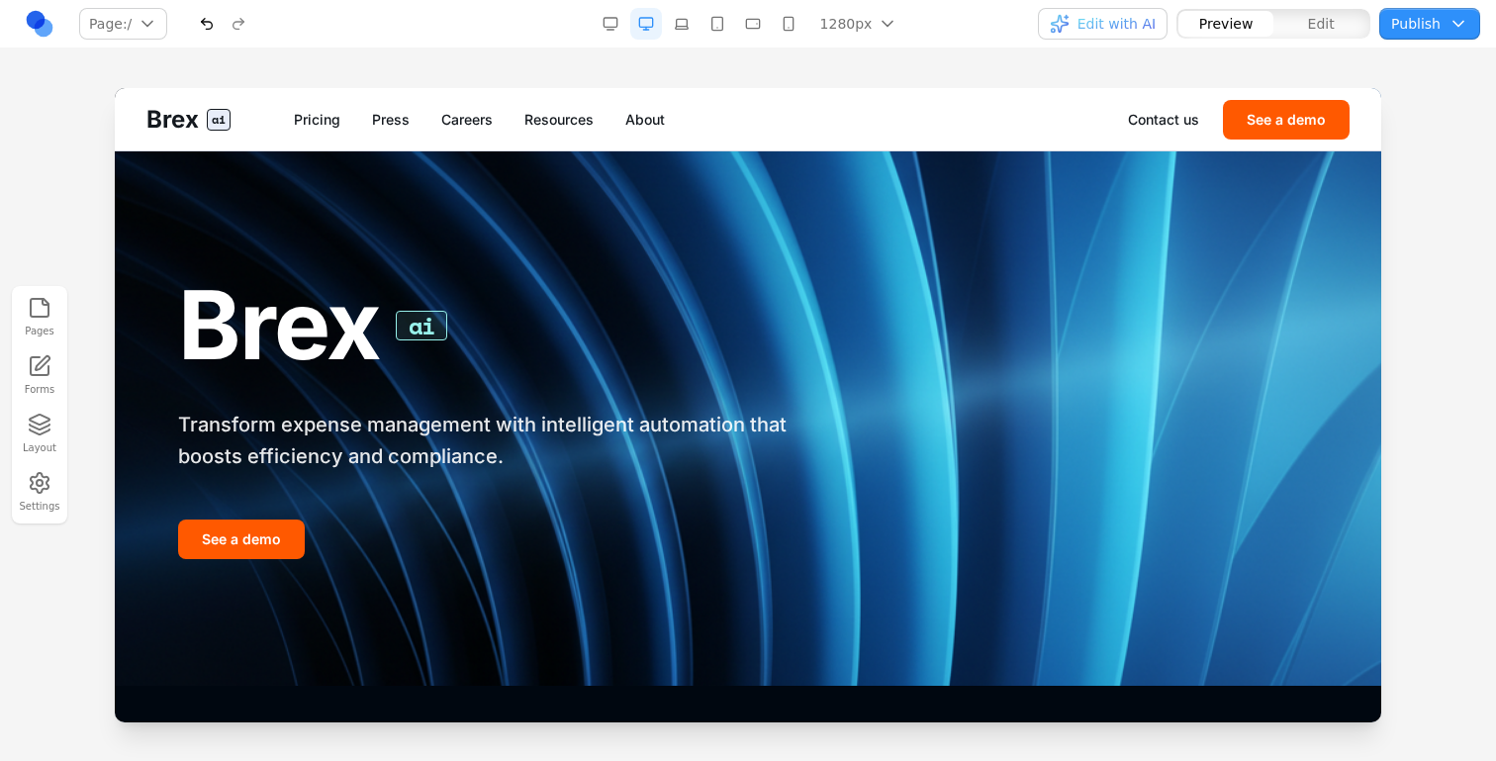
scroll to position [0, 0]
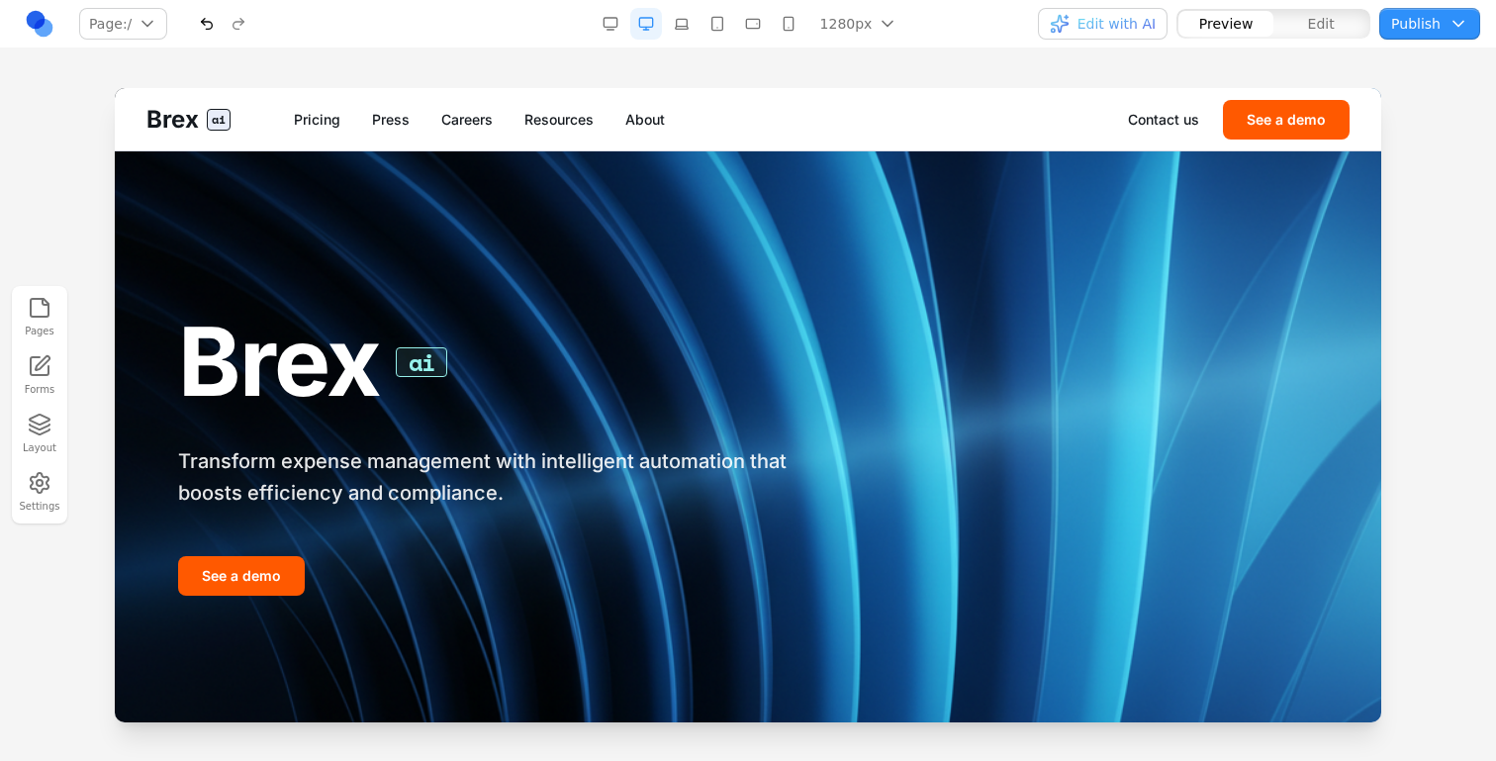
click at [397, 104] on div "Brex ai Pricing Press Careers Resources About Contact us See a demo" at bounding box center [748, 119] width 1267 height 62
click at [698, 31] on button "button" at bounding box center [682, 24] width 32 height 32
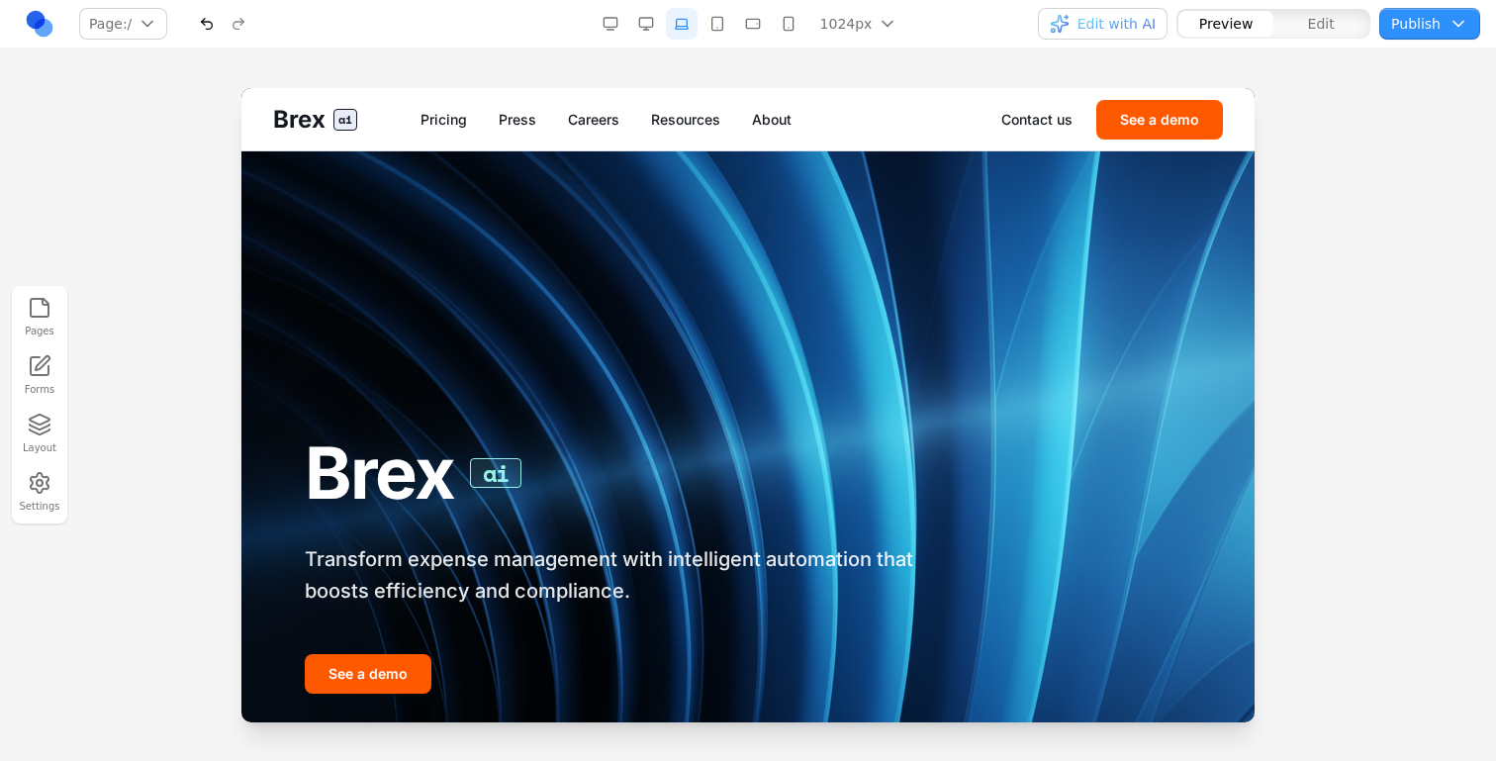
click at [1291, 20] on button "Edit" at bounding box center [1321, 24] width 95 height 26
click at [727, 31] on button "button" at bounding box center [718, 24] width 32 height 32
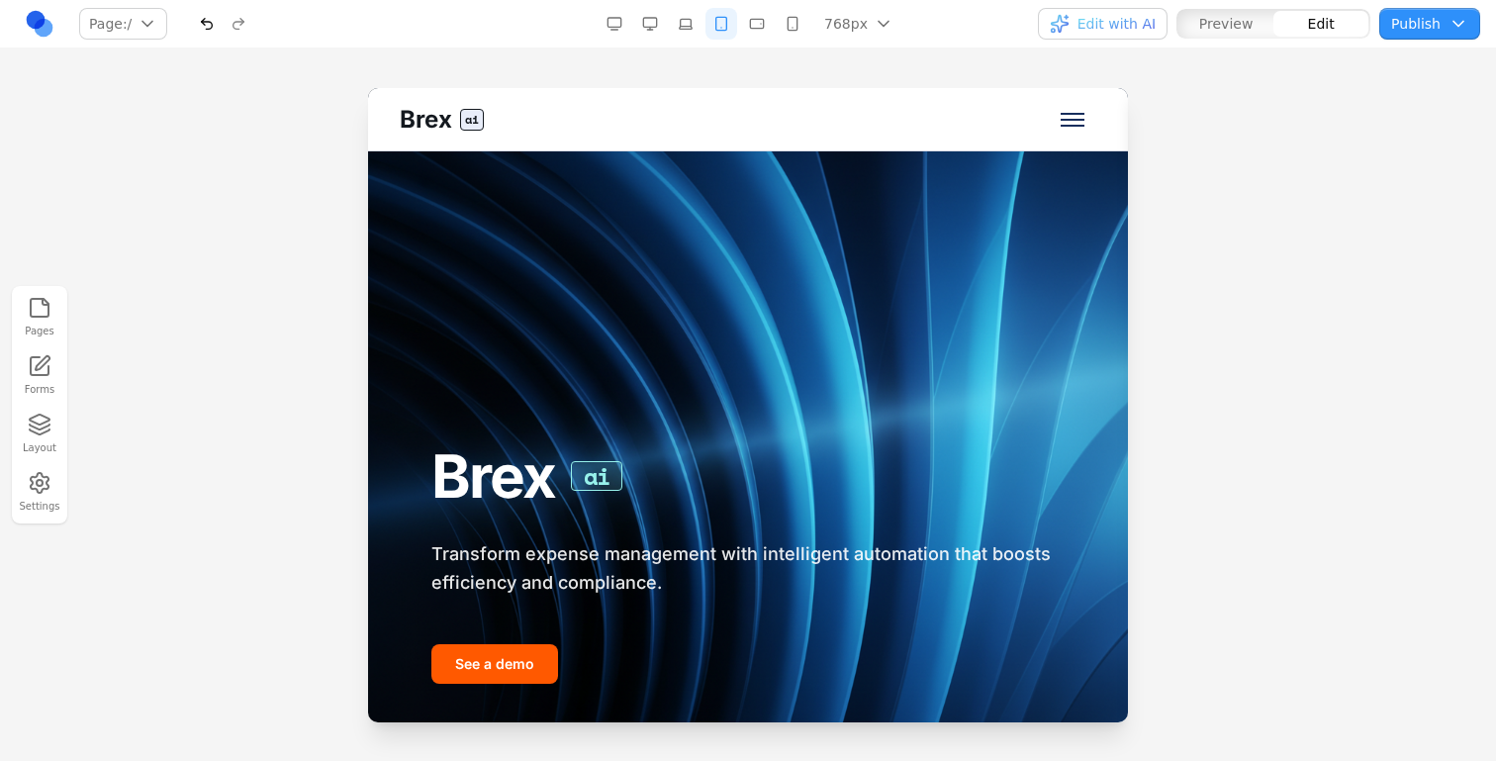
click at [749, 31] on button "button" at bounding box center [757, 24] width 32 height 32
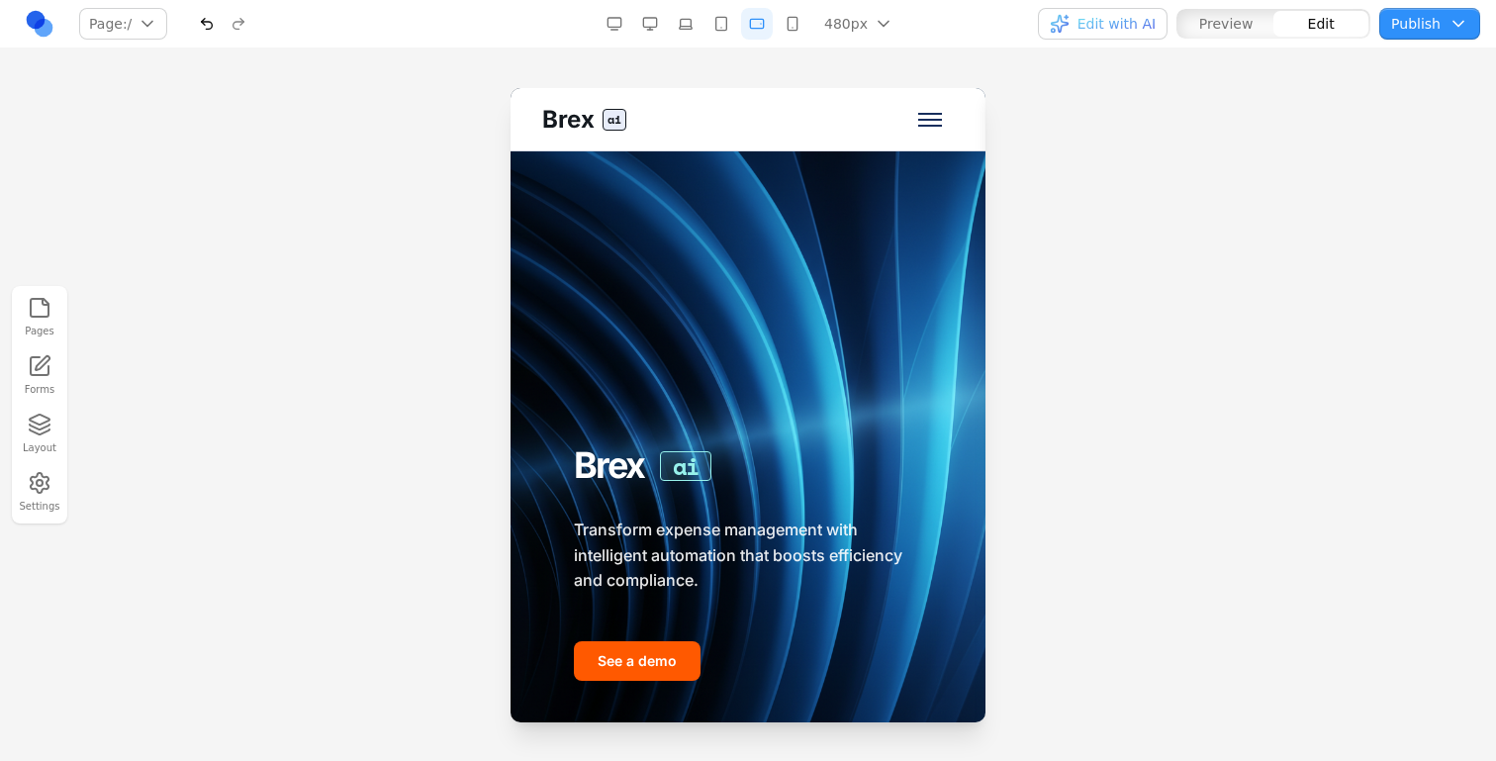
click at [799, 29] on button "button" at bounding box center [793, 24] width 32 height 32
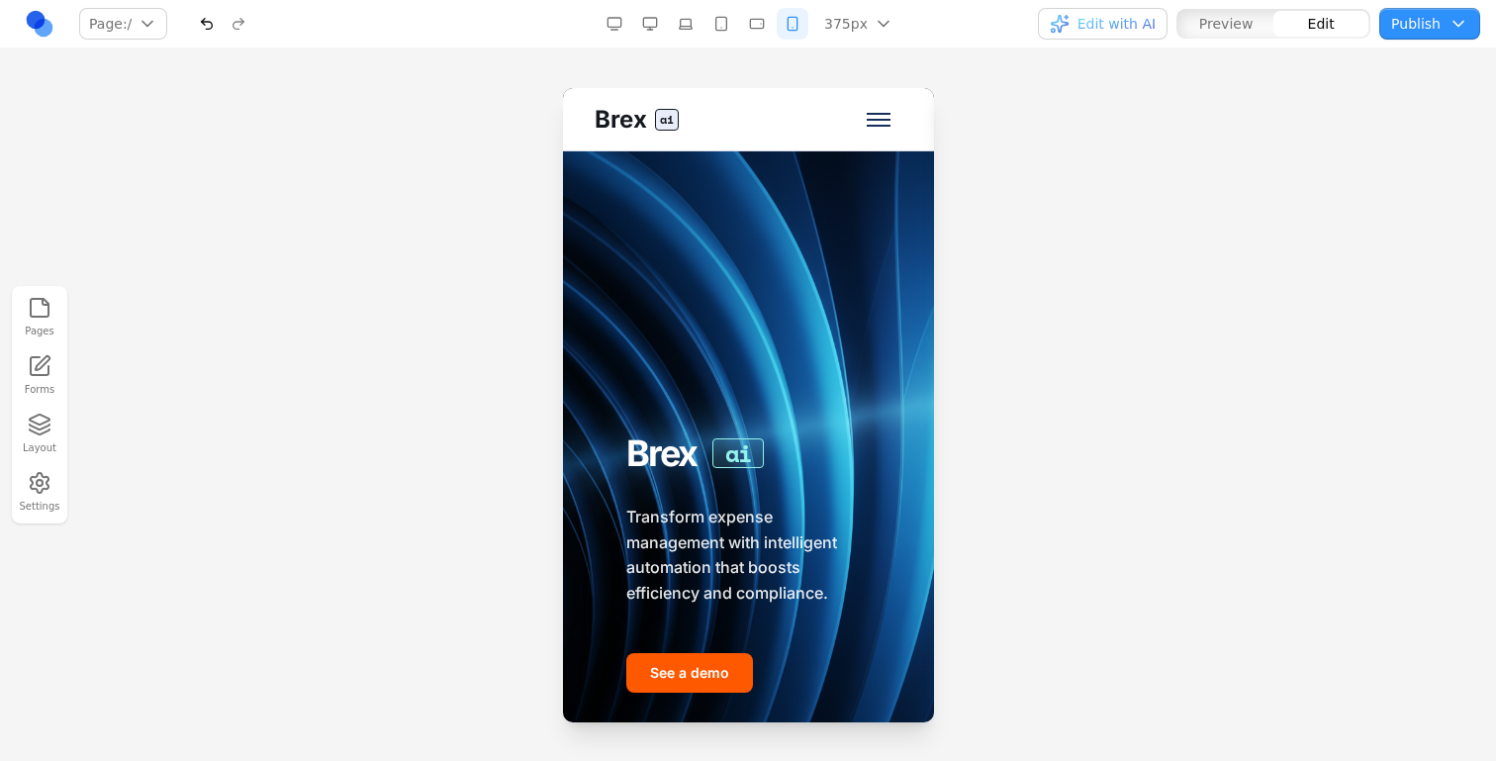
click at [661, 24] on button "button" at bounding box center [650, 24] width 32 height 32
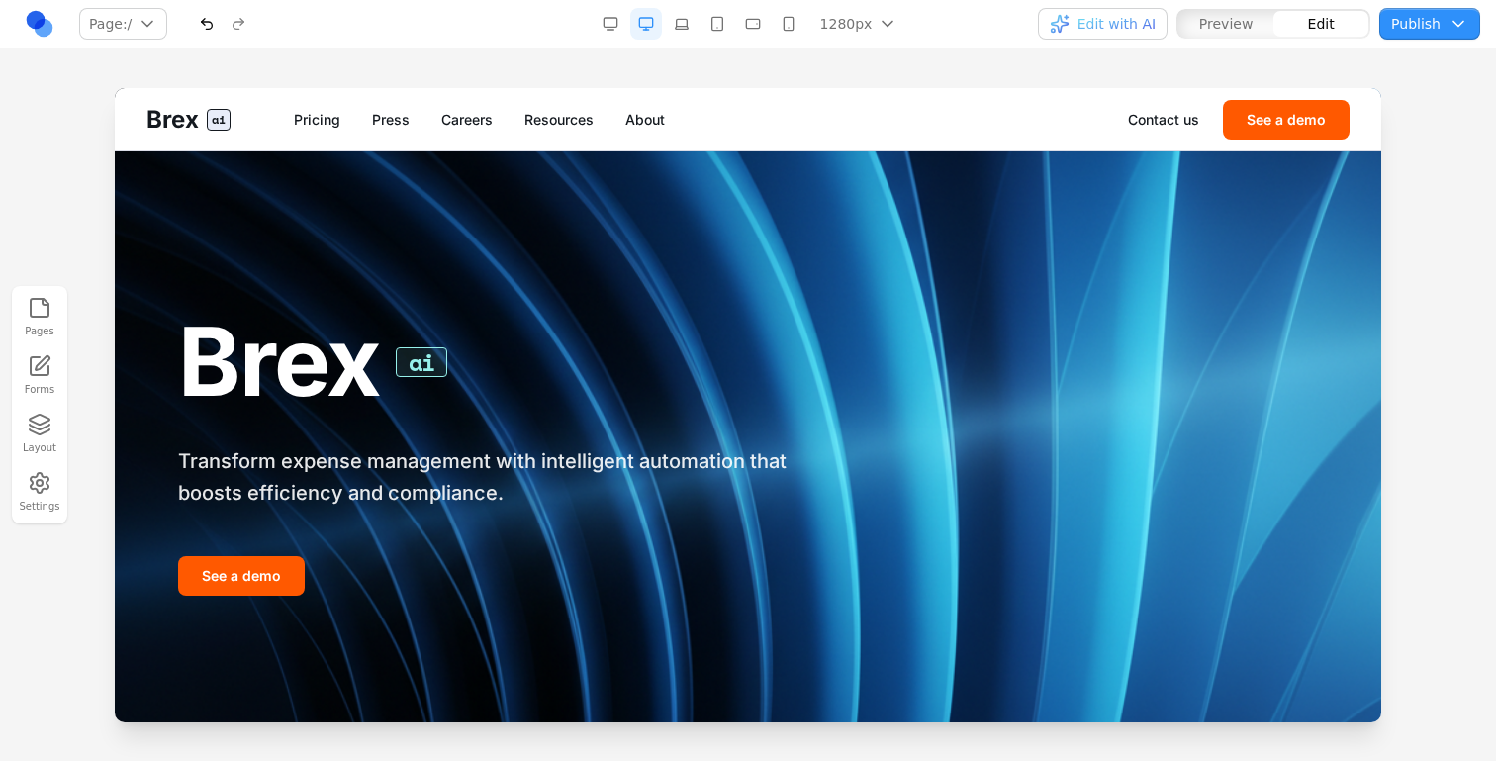
click at [610, 19] on button "button" at bounding box center [611, 24] width 32 height 32
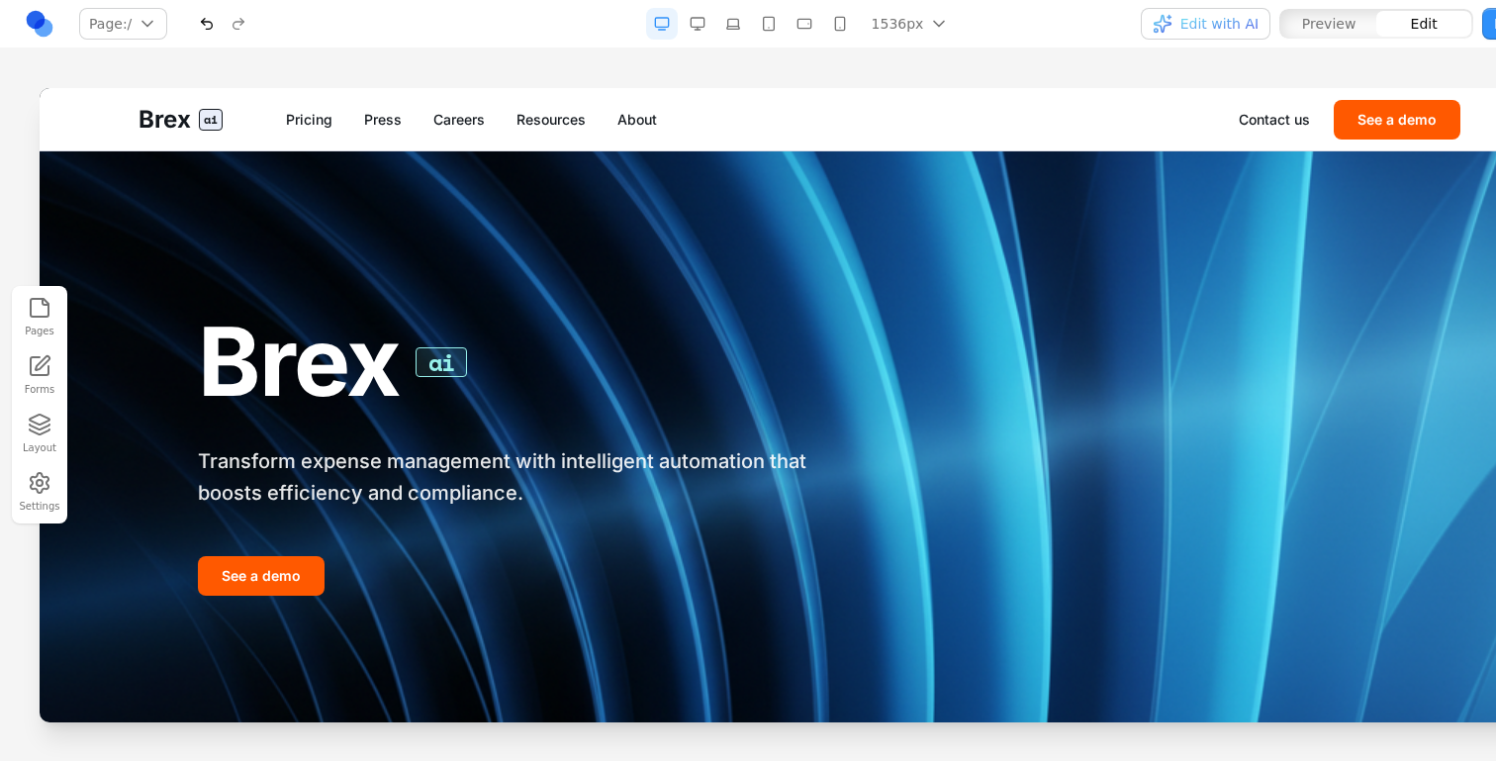
click at [716, 10] on div "1536px 1536px 1280px 1024px 768px 480px 375px" at bounding box center [804, 24] width 316 height 32
click at [711, 12] on button "button" at bounding box center [698, 24] width 32 height 32
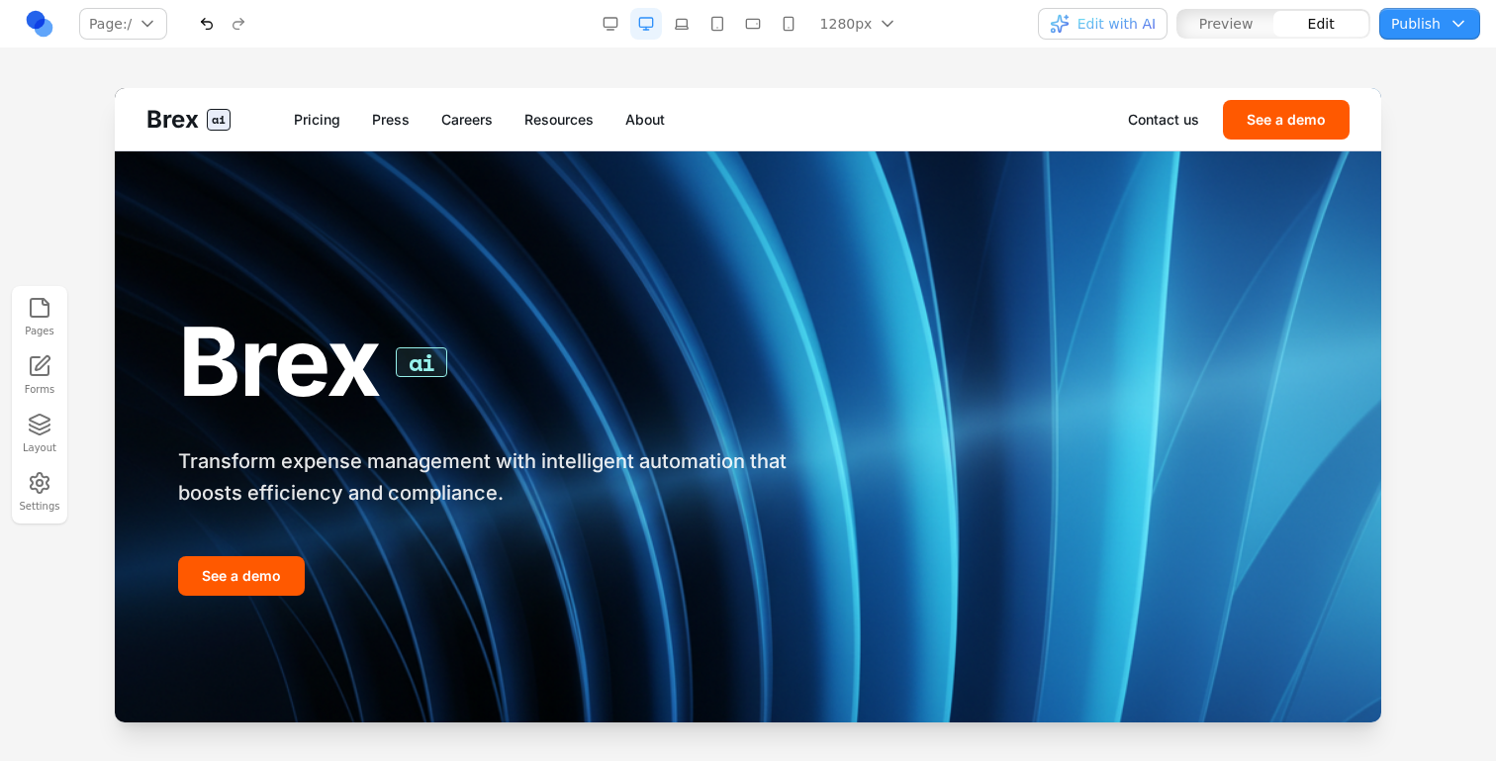
click at [1141, 20] on span "Edit with AI" at bounding box center [1117, 24] width 78 height 20
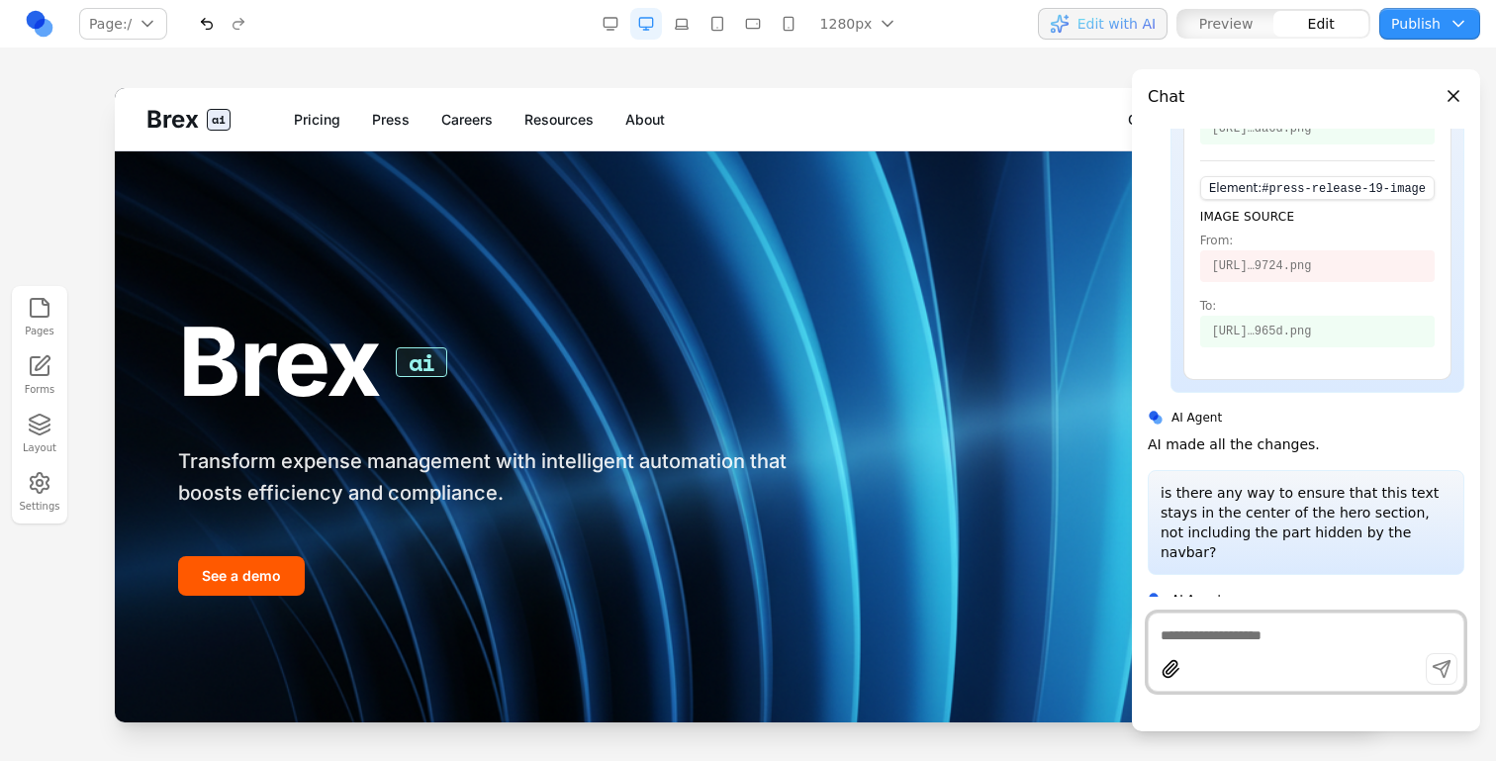
click at [1216, 651] on div at bounding box center [1306, 652] width 317 height 79
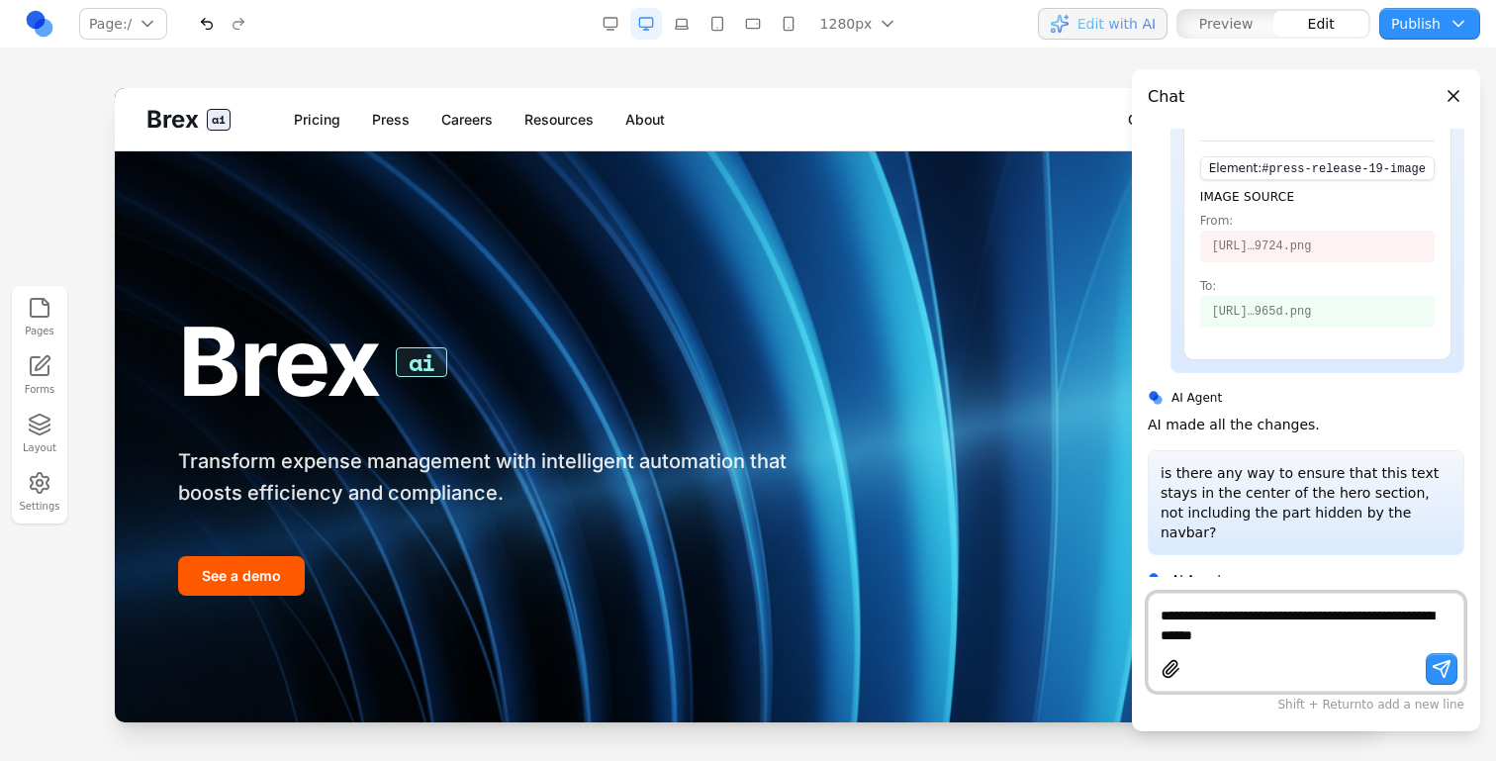
click at [1312, 619] on textarea "**********" at bounding box center [1306, 626] width 291 height 40
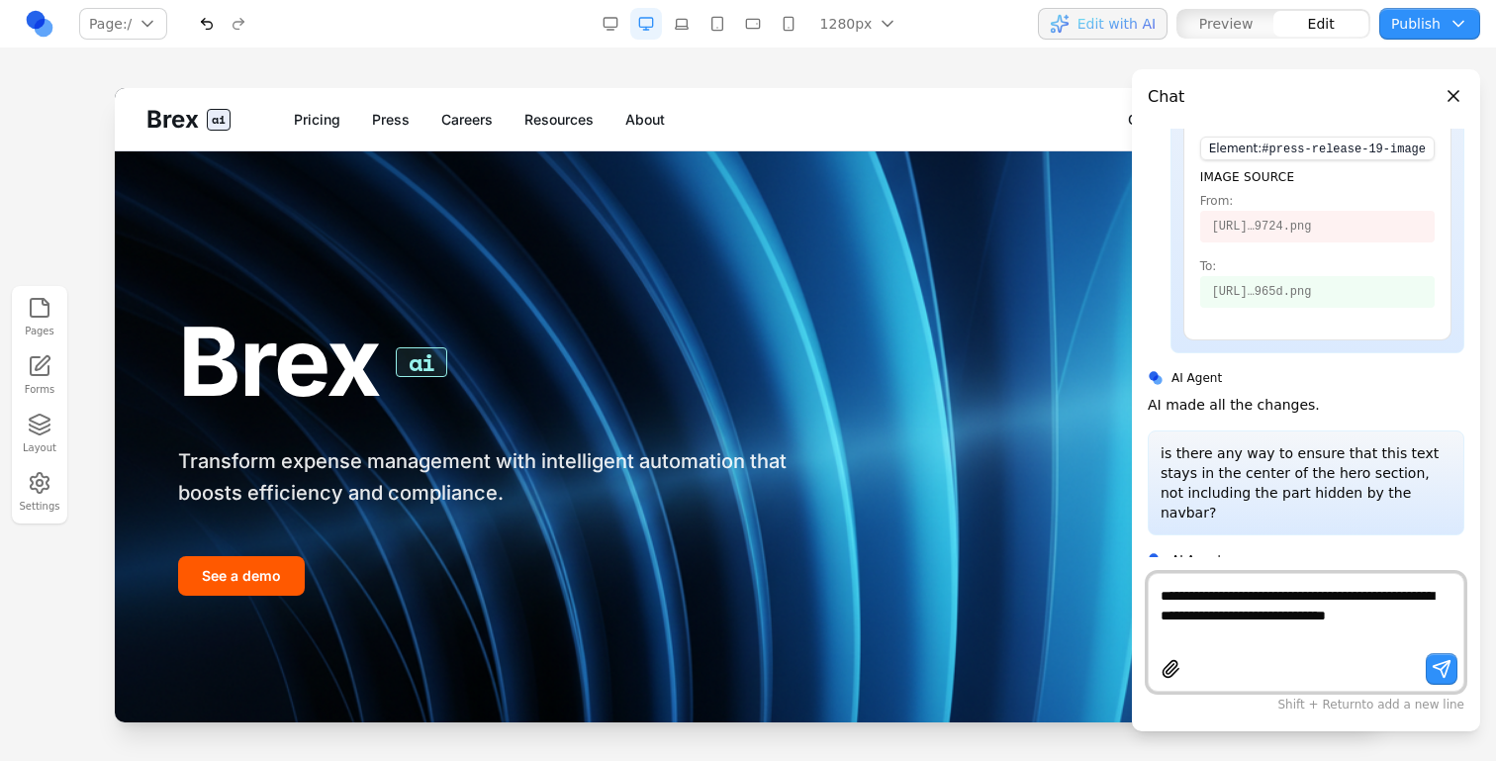
click at [1338, 635] on textarea "**********" at bounding box center [1306, 615] width 291 height 59
type textarea "**********"
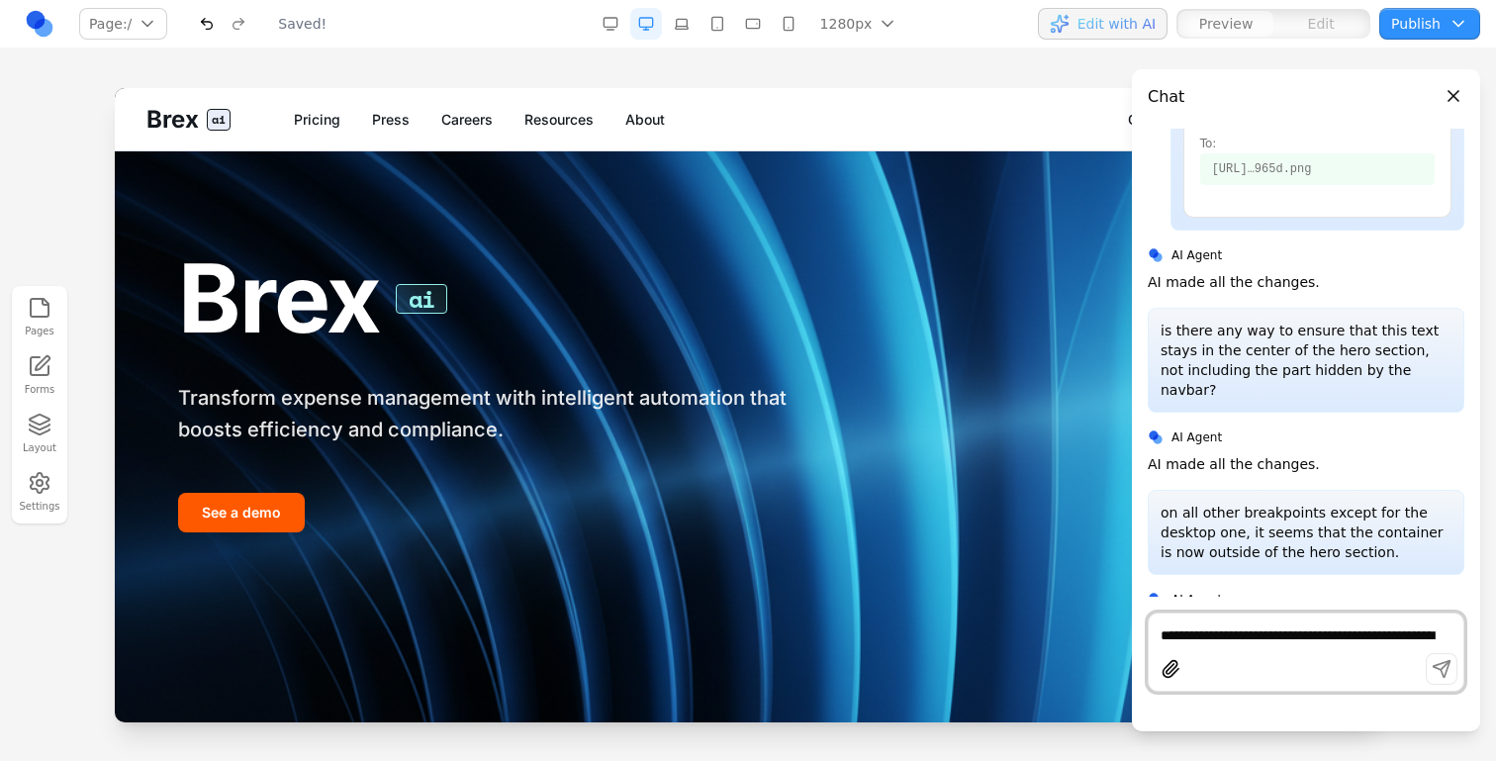
scroll to position [0, 0]
click at [1069, 26] on div "button" at bounding box center [1060, 24] width 20 height 20
